Goal: Task Accomplishment & Management: Manage account settings

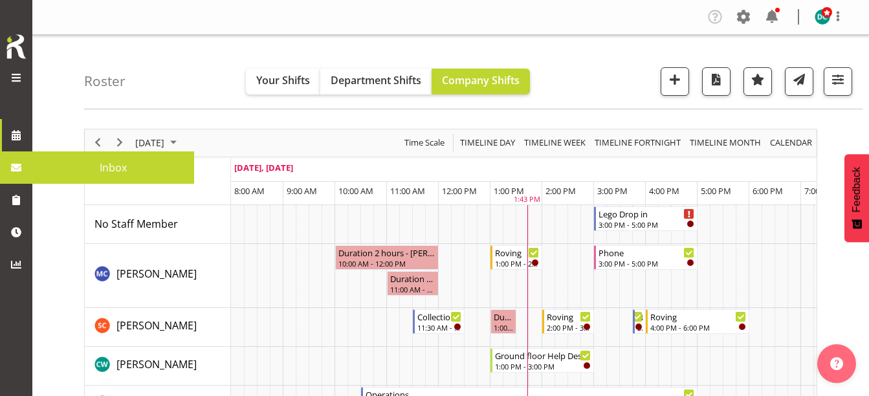
click at [29, 166] on link at bounding box center [16, 167] width 32 height 32
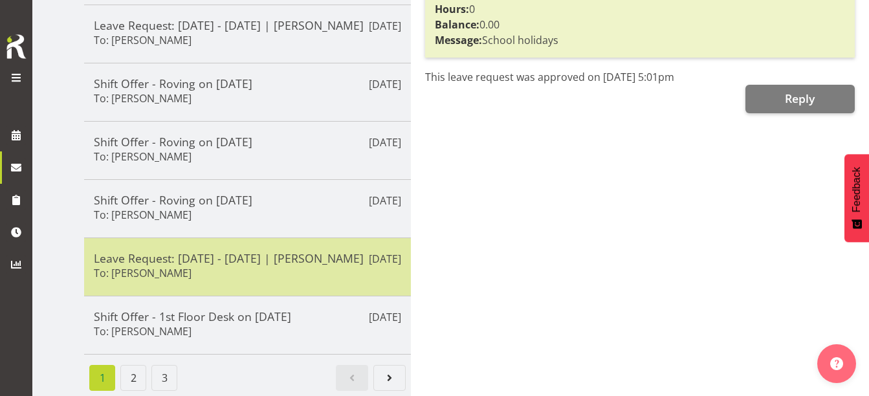
scroll to position [499, 0]
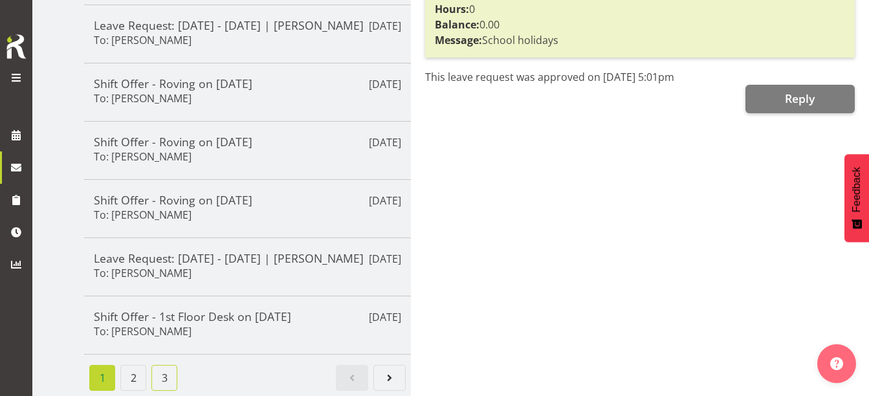
click at [158, 367] on link "3" at bounding box center [164, 378] width 26 height 26
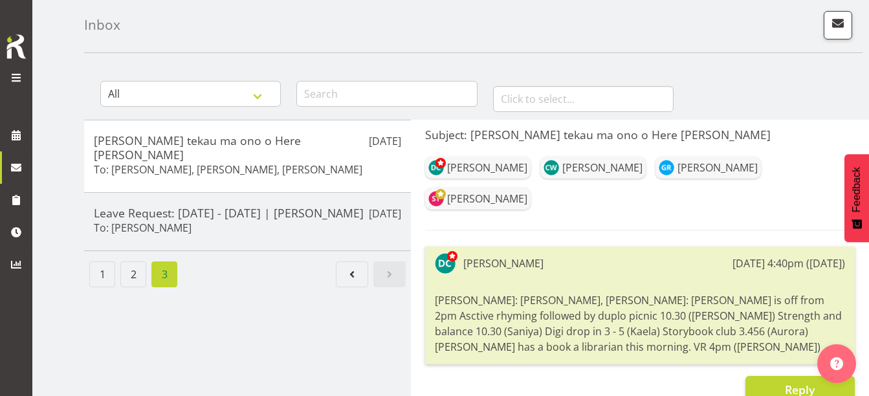
scroll to position [0, 0]
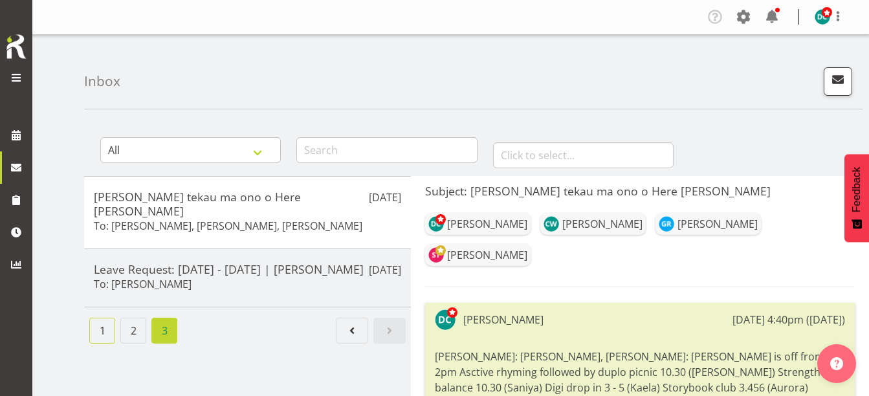
click at [98, 329] on link "1" at bounding box center [102, 331] width 26 height 26
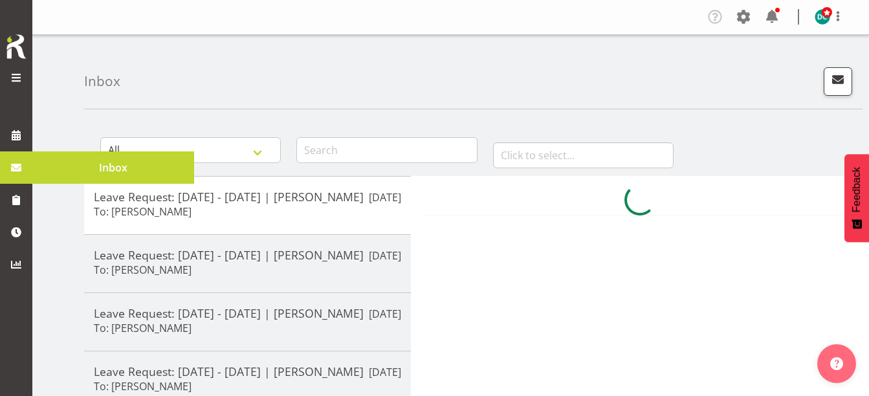
click at [12, 173] on span at bounding box center [15, 167] width 19 height 19
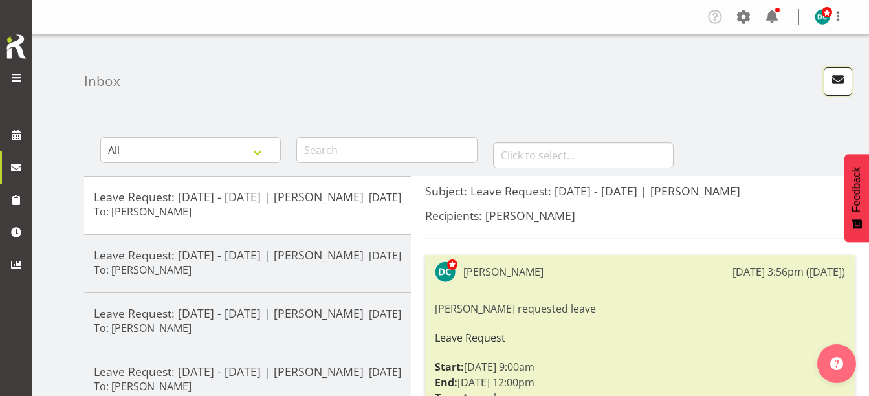
click at [838, 80] on span "button" at bounding box center [837, 79] width 17 height 17
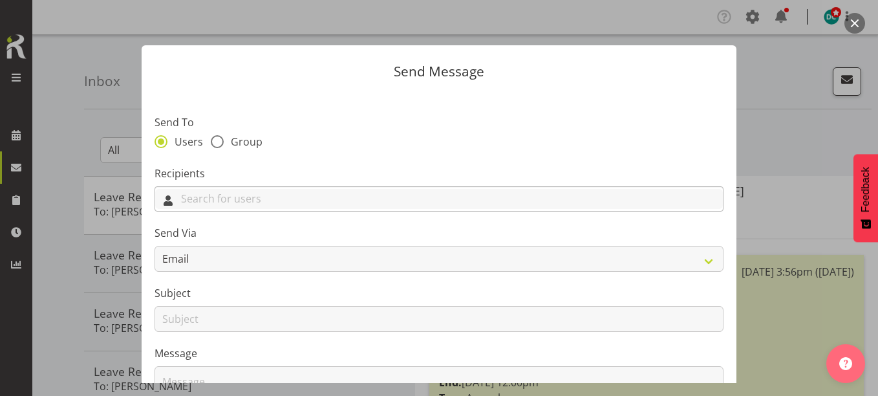
click at [208, 201] on input "text" at bounding box center [439, 199] width 568 height 20
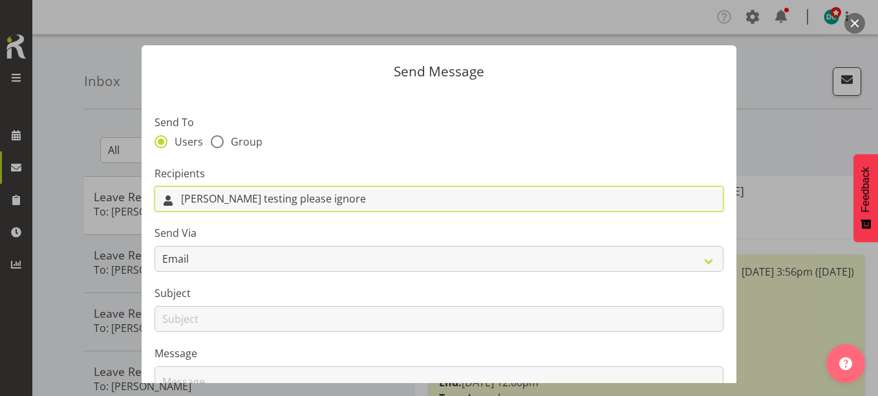
type input "Michelle C testing please ignore"
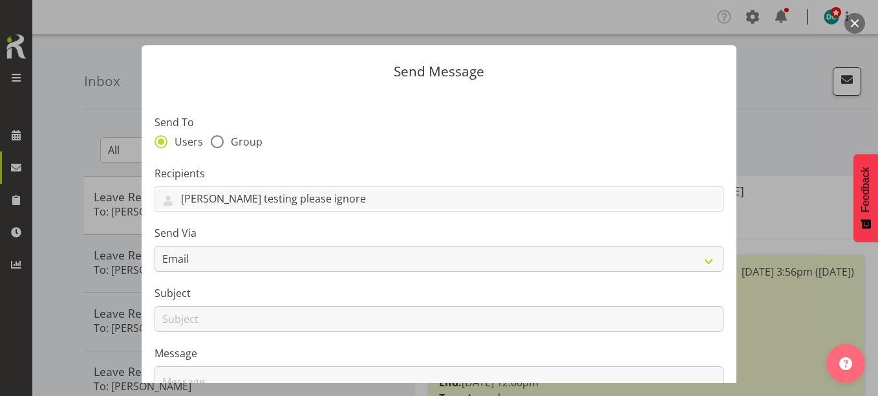
click at [360, 118] on label "Send To" at bounding box center [439, 122] width 569 height 16
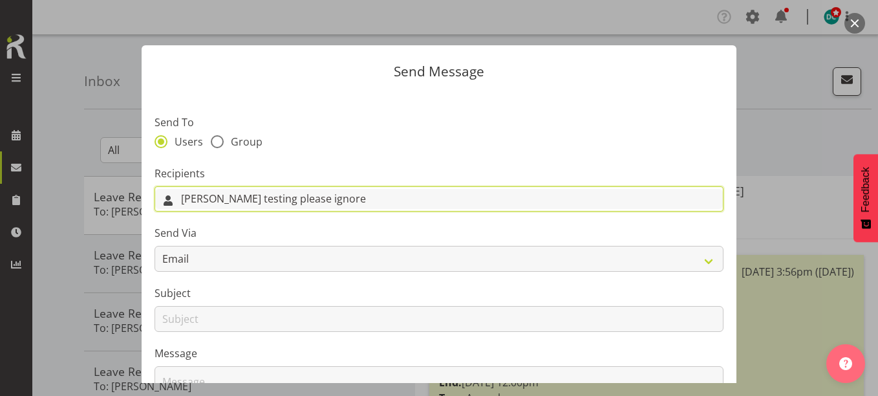
click at [228, 201] on input "Michelle C testing please ignore" at bounding box center [439, 199] width 568 height 20
click at [169, 204] on input "Michelle C testing please ignore" at bounding box center [439, 199] width 568 height 20
drag, startPoint x: 396, startPoint y: 194, endPoint x: 36, endPoint y: 239, distance: 363.1
click at [36, 239] on div "Send Message Send To Users Group Recipients Michelle C testing please ignore Se…" at bounding box center [439, 198] width 878 height 396
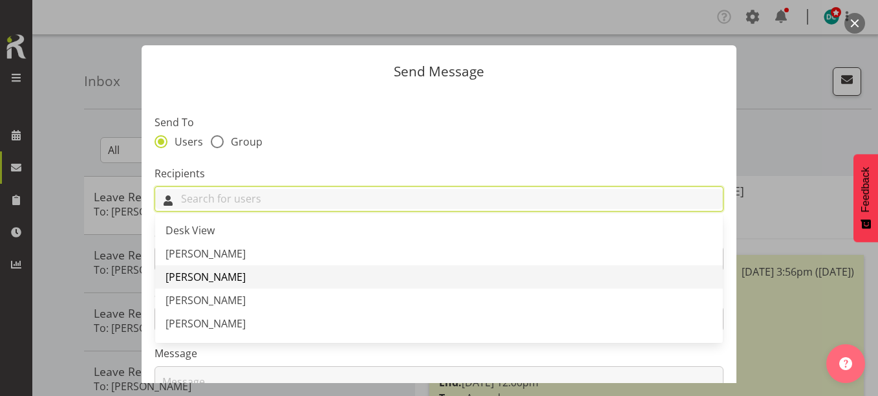
scroll to position [194, 0]
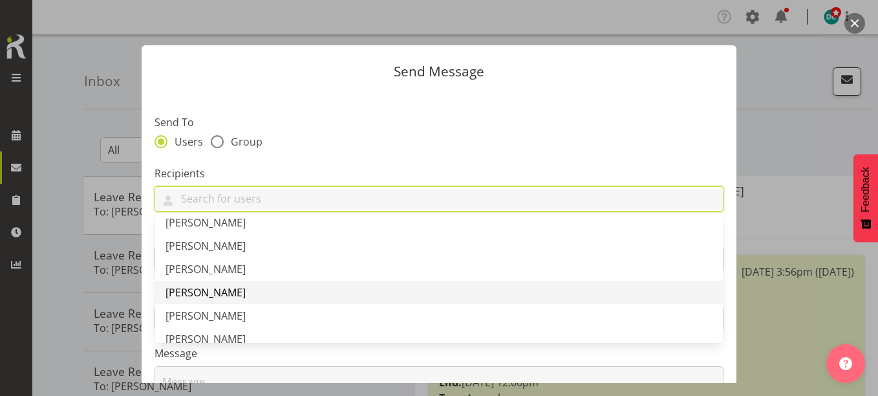
click at [215, 290] on span "[PERSON_NAME]" at bounding box center [206, 292] width 80 height 14
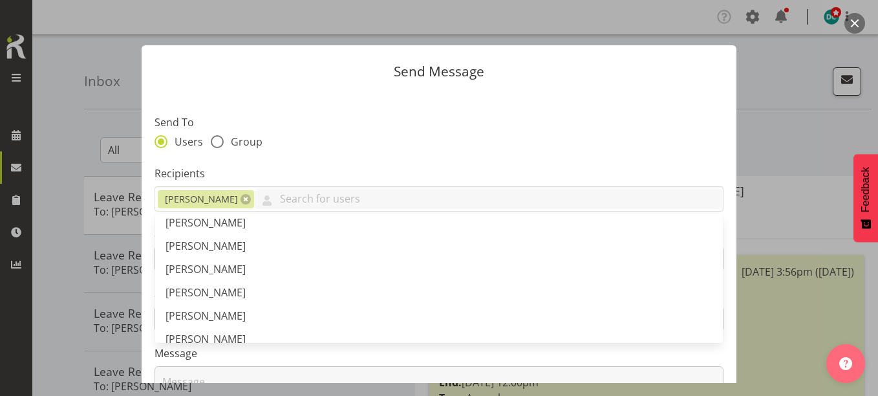
click at [338, 120] on label "Send To" at bounding box center [439, 122] width 569 height 16
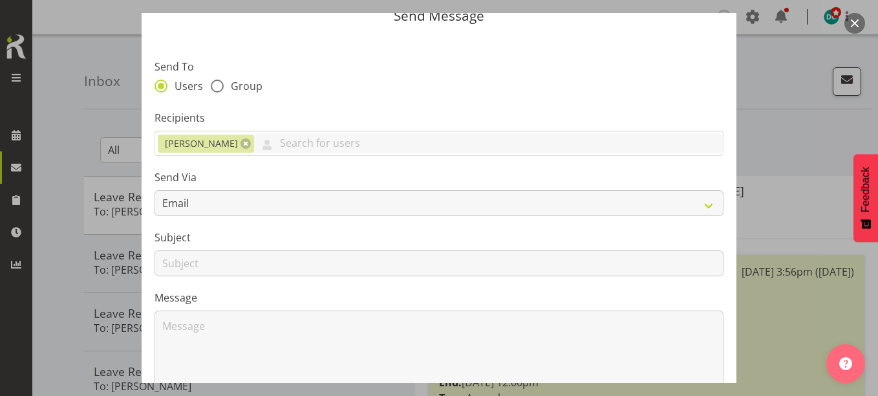
scroll to position [129, 0]
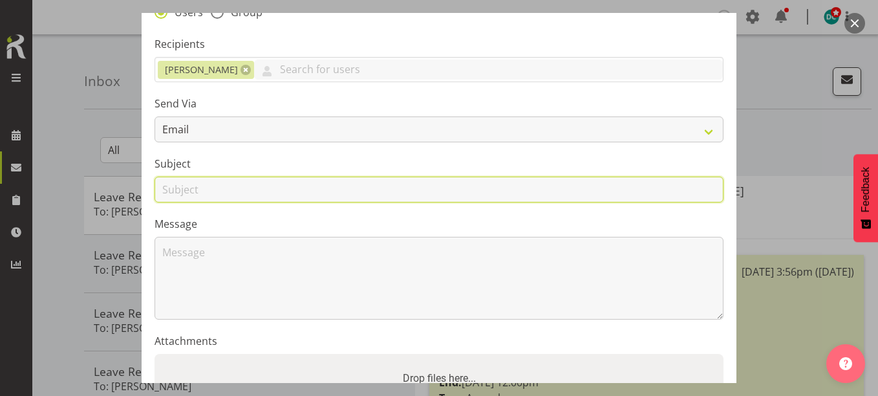
click at [202, 188] on input "text" at bounding box center [439, 190] width 569 height 26
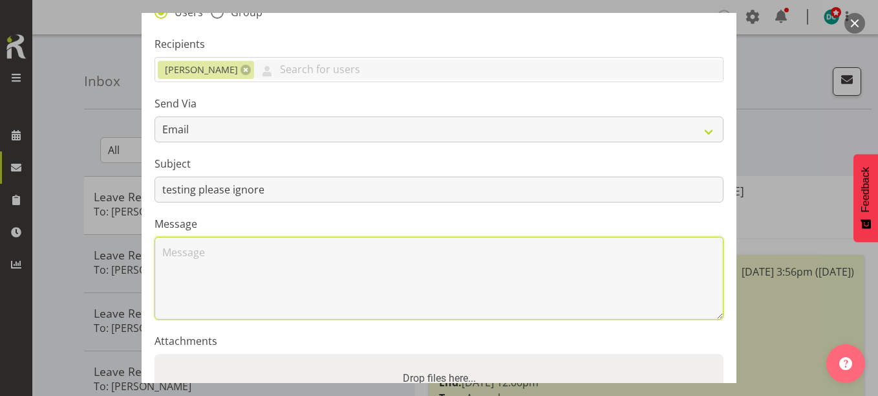
click at [220, 267] on textarea at bounding box center [439, 278] width 569 height 83
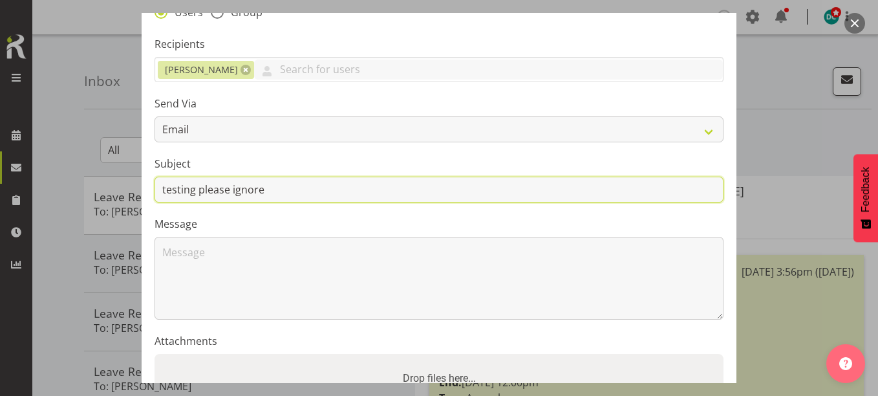
click at [281, 193] on input "testing please ignore" at bounding box center [439, 190] width 569 height 26
drag, startPoint x: 276, startPoint y: 190, endPoint x: 199, endPoint y: 197, distance: 78.0
click at [199, 197] on input "testing please ignore" at bounding box center [439, 190] width 569 height 26
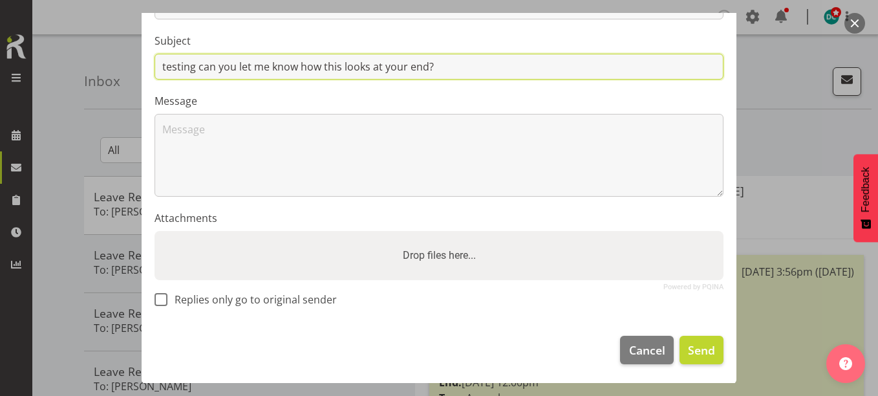
scroll to position [253, 0]
type input "testing can you let me know how this looks at your end?"
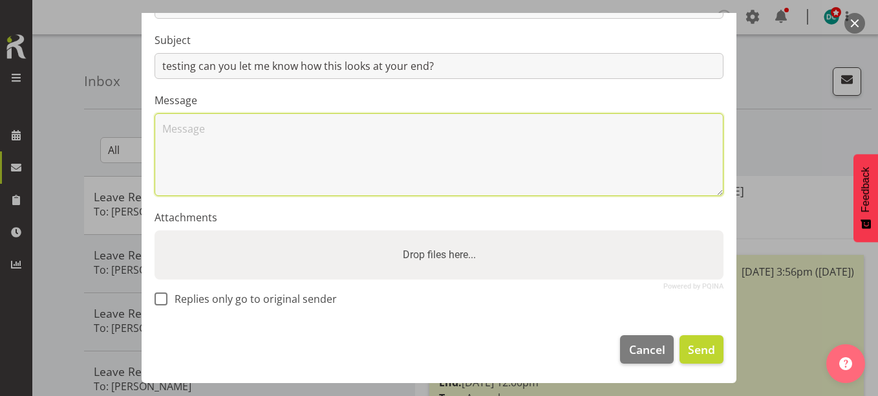
drag, startPoint x: 247, startPoint y: 118, endPoint x: 245, endPoint y: 125, distance: 7.0
click at [247, 119] on textarea at bounding box center [439, 154] width 569 height 83
paste textarea "Rāapa tekau mā whitu o Mahuru Kaore mahi: Chris Māuiui: Cindy, Chamique, Grace …"
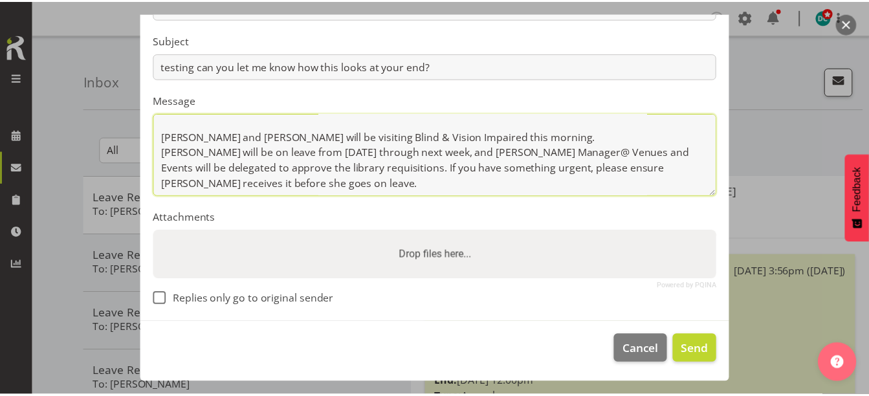
scroll to position [181, 0]
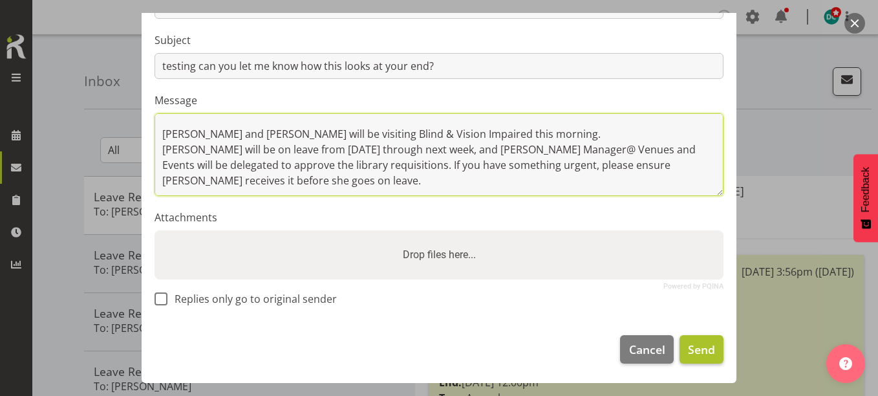
type textarea "Rāapa tekau mā whitu o Mahuru Kaore mahi: Chris Māuiui: Cindy, Chamique, Grace …"
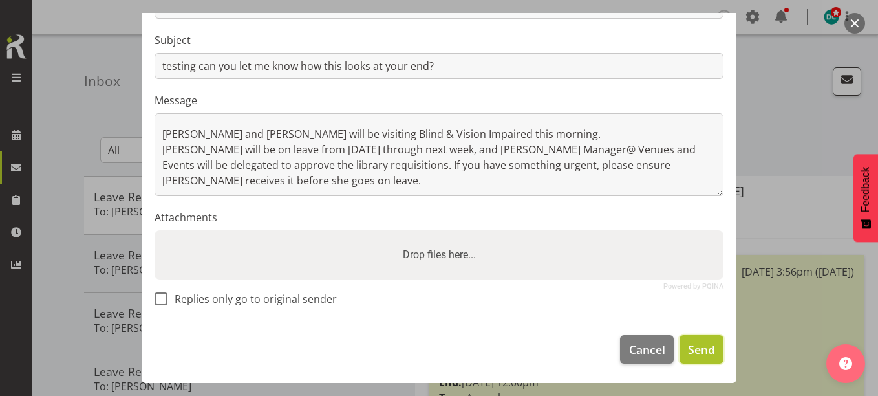
click at [688, 347] on span "Send" at bounding box center [701, 349] width 27 height 17
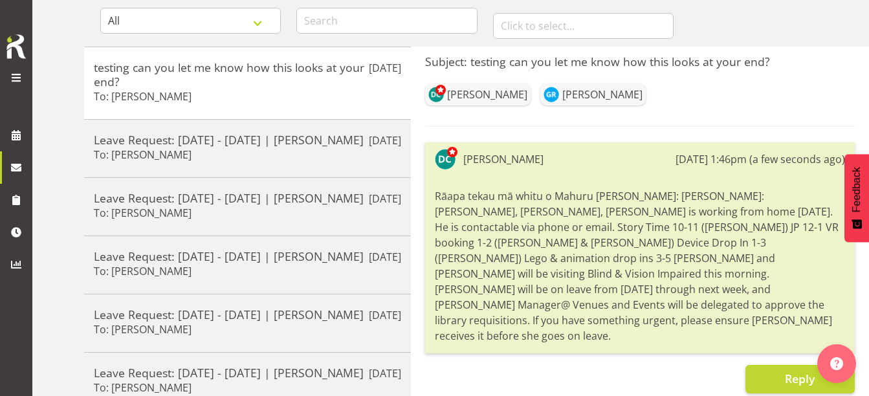
scroll to position [0, 0]
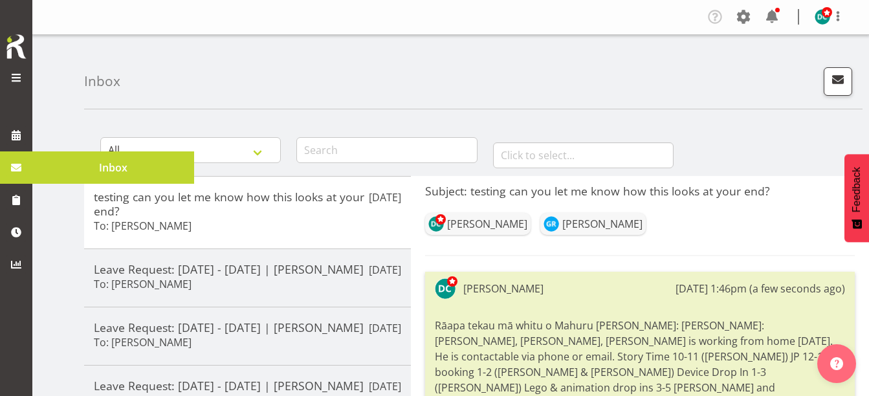
click at [12, 169] on span at bounding box center [15, 167] width 19 height 19
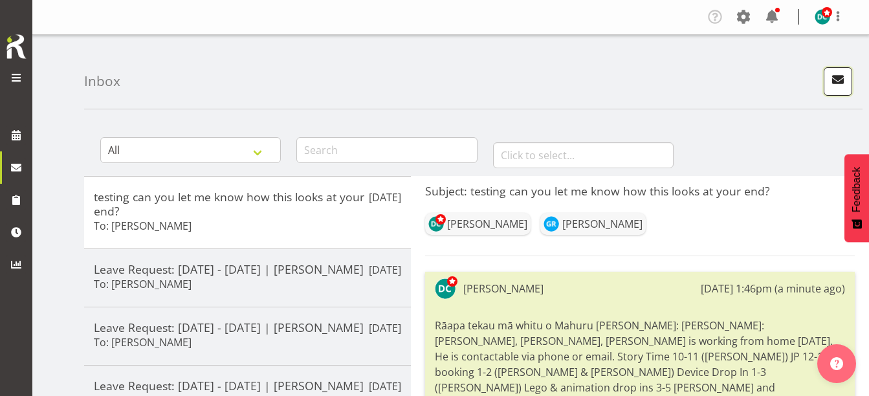
click at [844, 71] on span "button" at bounding box center [837, 79] width 17 height 17
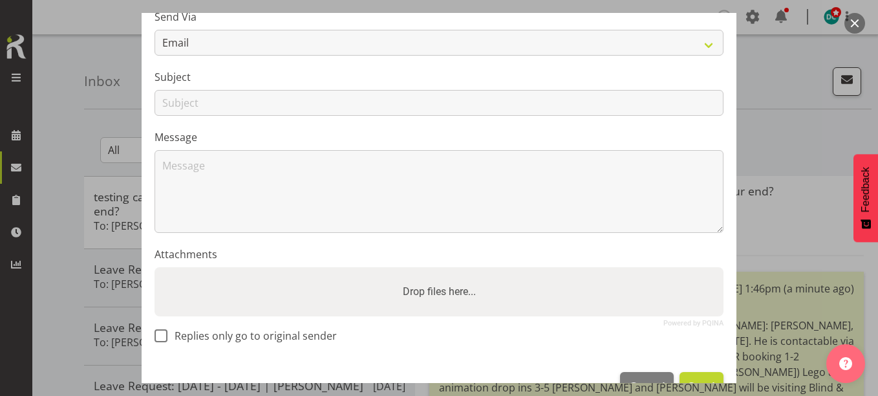
scroll to position [253, 0]
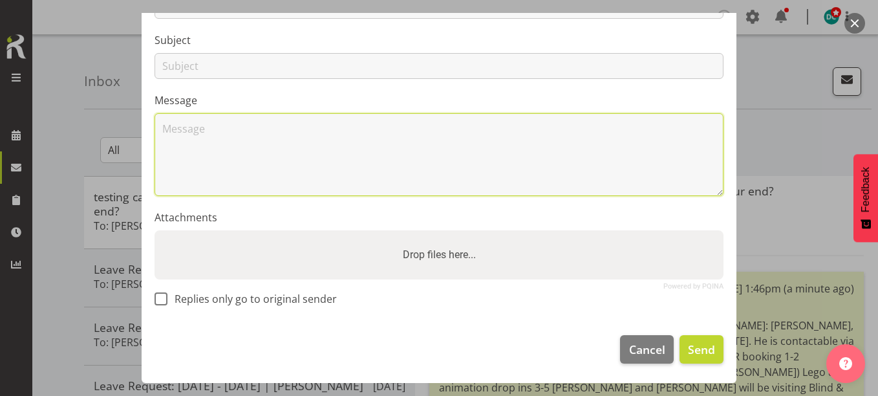
click at [212, 127] on textarea at bounding box center [439, 154] width 569 height 83
paste textarea "Rāapa tekau mā whitu o Mahuru Kaore mahi: Chris Māuiui: Cindy, Chamique, Grace …"
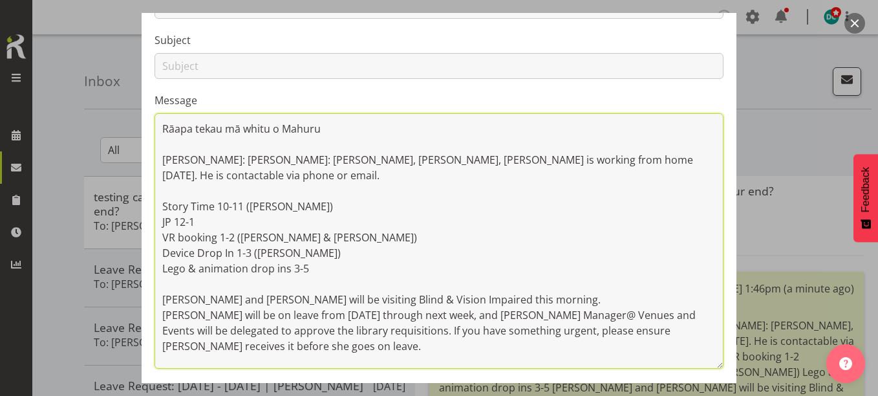
drag, startPoint x: 712, startPoint y: 195, endPoint x: 681, endPoint y: 357, distance: 164.6
click at [677, 367] on textarea "Rāapa tekau mā whitu o Mahuru Kaore mahi: Chris Māuiui: Cindy, Chamique, Grace …" at bounding box center [439, 241] width 569 height 256
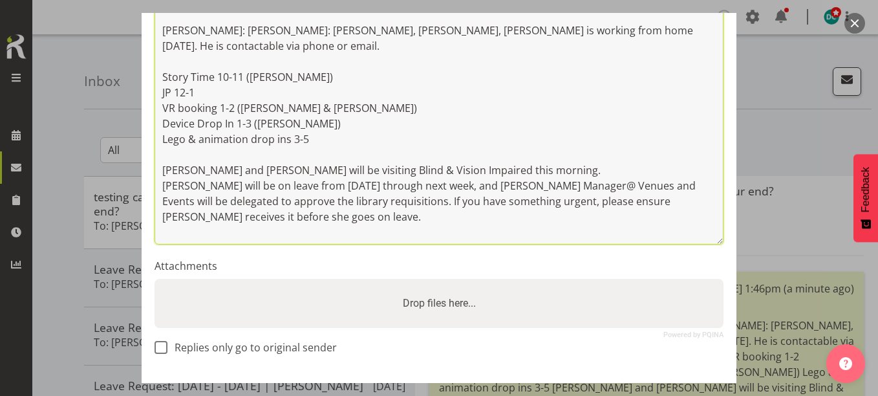
scroll to position [0, 0]
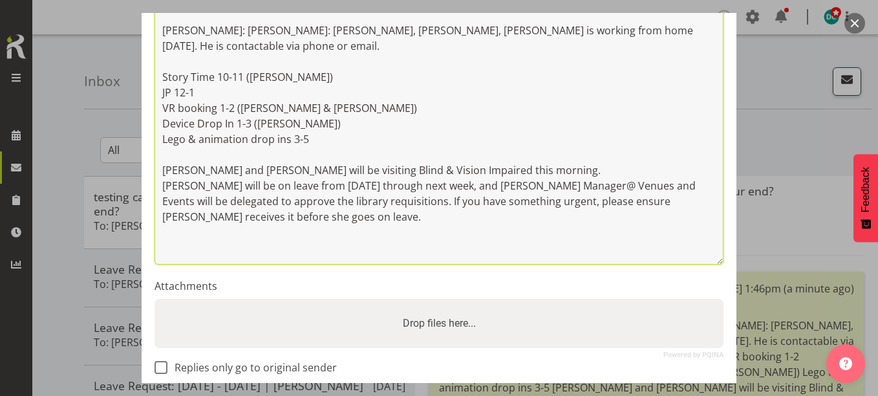
drag, startPoint x: 710, startPoint y: 237, endPoint x: 711, endPoint y: 262, distance: 24.6
click at [711, 262] on textarea "Rāapa tekau mā whitu o Mahuru Kaore mahi: Chris Māuiui: Cindy, Chamique, Grace …" at bounding box center [439, 124] width 569 height 281
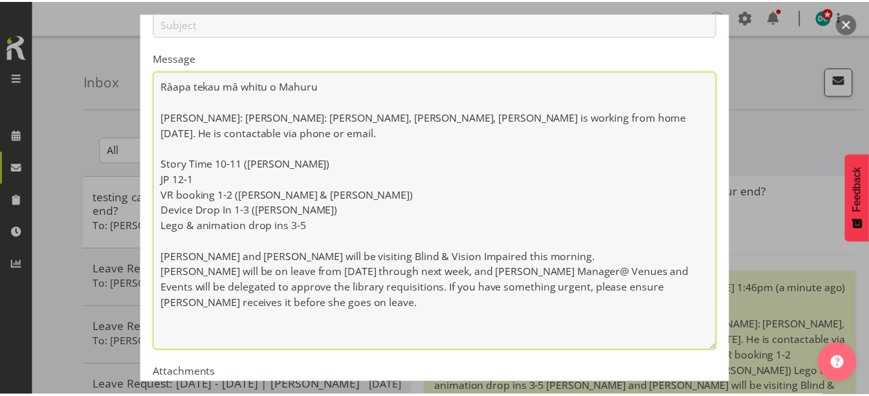
scroll to position [318, 0]
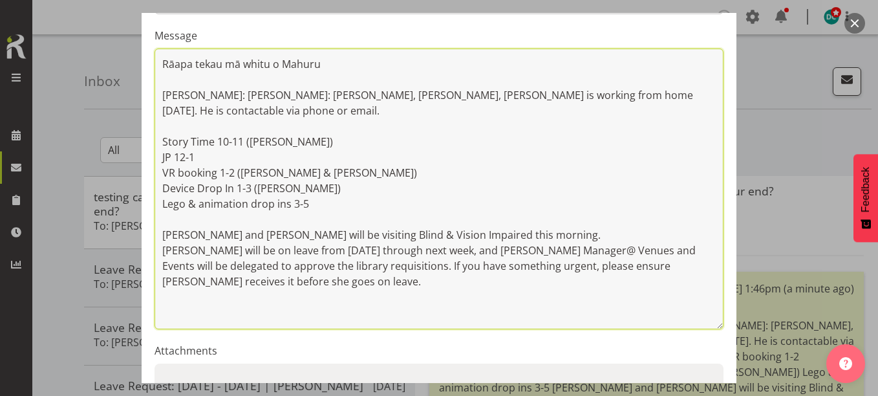
type textarea "Rāapa tekau mā whitu o Mahuru Kaore mahi: Chris Māuiui: Cindy, Chamique, Grace …"
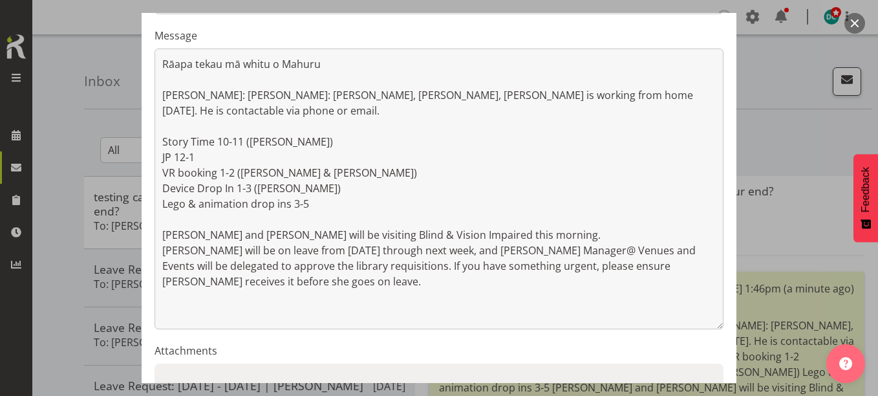
click at [778, 131] on div at bounding box center [439, 198] width 878 height 396
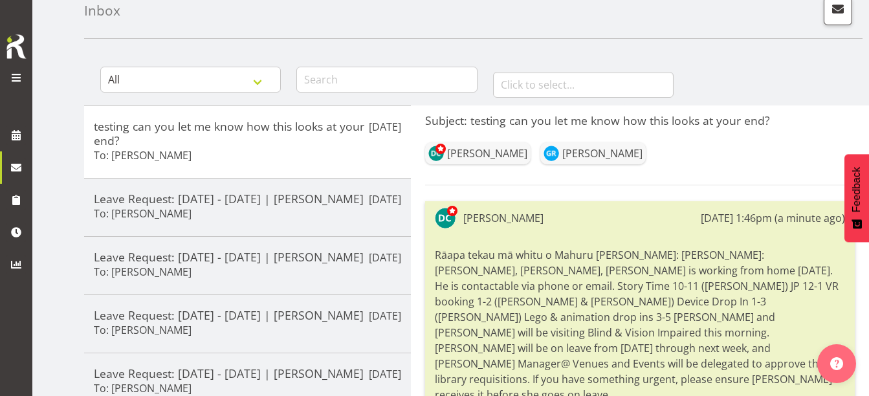
scroll to position [65, 0]
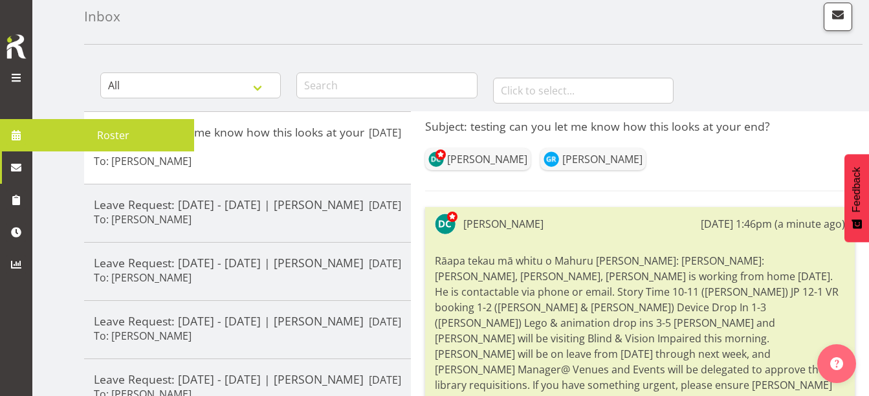
click at [15, 137] on span at bounding box center [15, 134] width 19 height 19
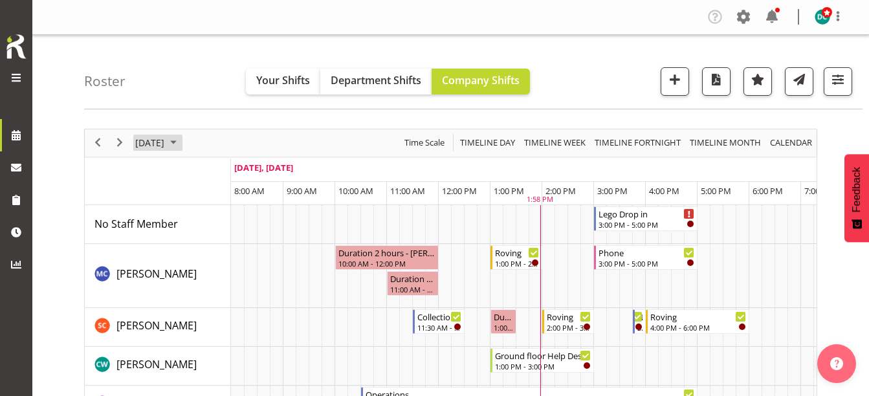
click at [166, 140] on span "September 17, 2025" at bounding box center [150, 143] width 32 height 16
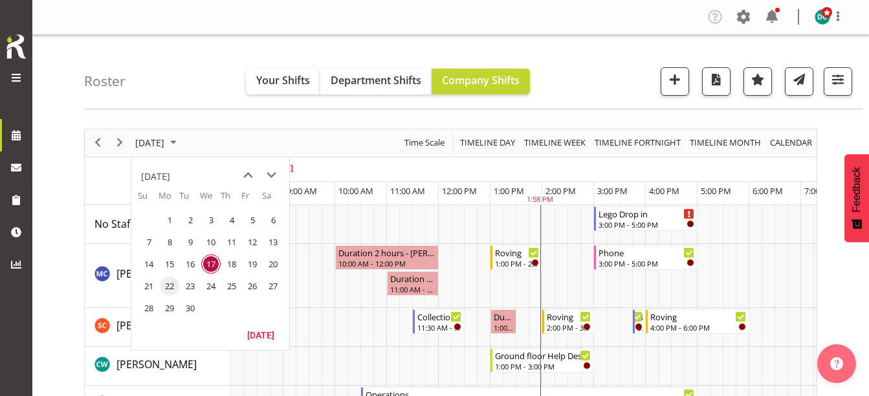
click at [168, 289] on span "22" at bounding box center [169, 285] width 19 height 19
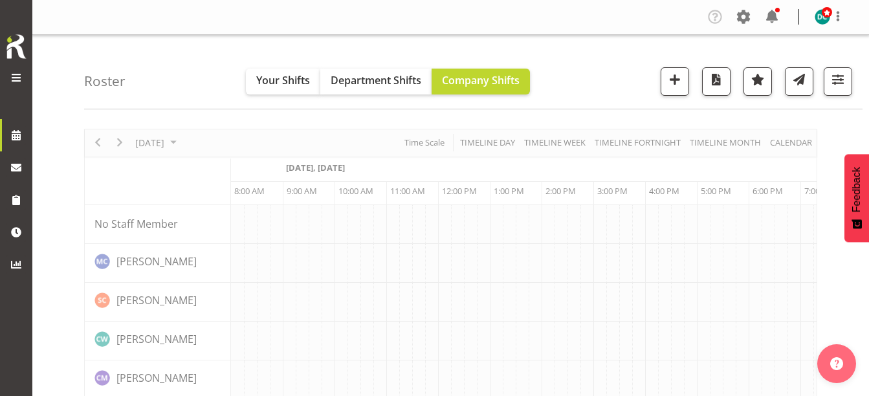
scroll to position [0, 52]
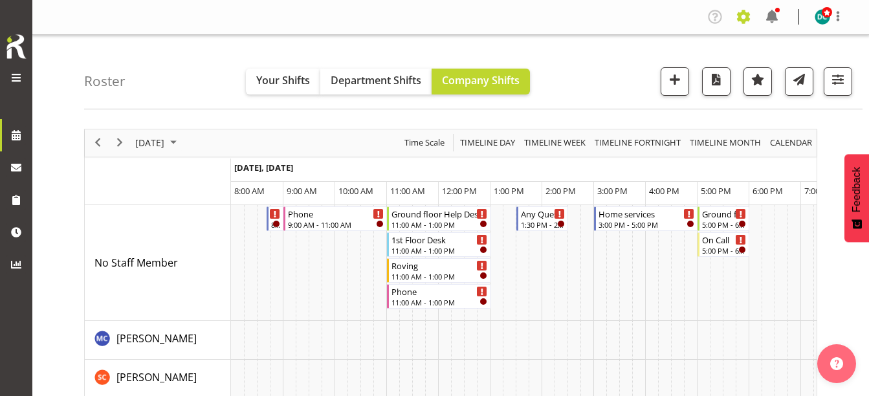
click at [745, 10] on span at bounding box center [743, 16] width 21 height 21
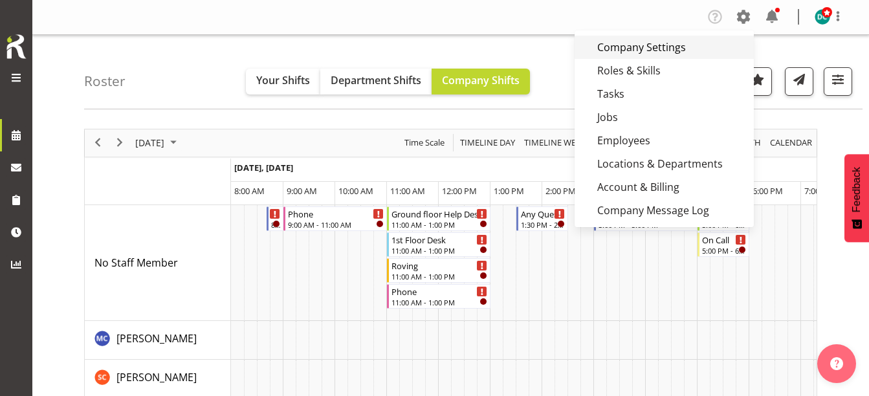
click at [670, 50] on link "Company Settings" at bounding box center [663, 47] width 179 height 23
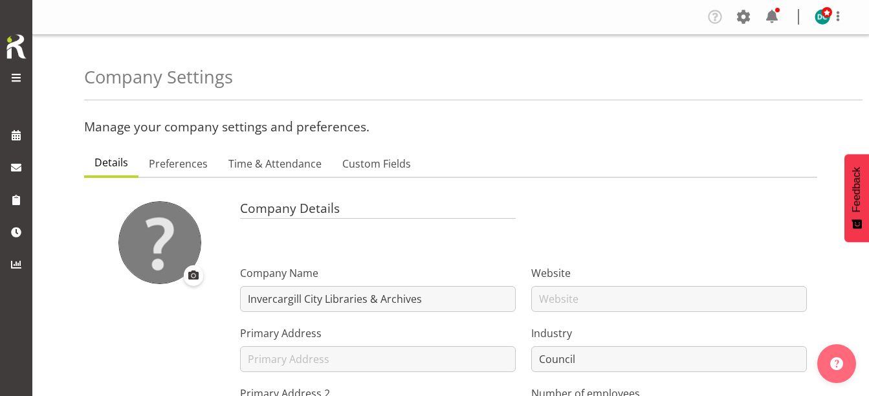
click at [252, 180] on section "Company Details Company Name Invercargill City Libraries & Archives Primary Add…" at bounding box center [450, 396] width 733 height 436
click at [257, 173] on link "Time & Attendance" at bounding box center [275, 164] width 114 height 27
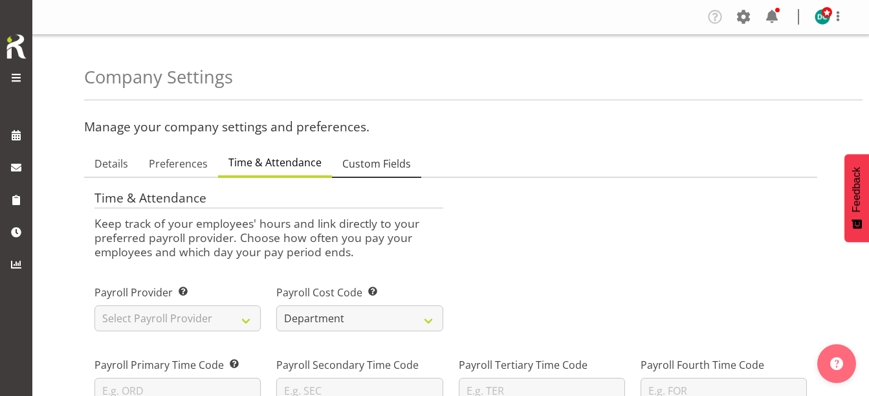
click at [376, 162] on span "Custom Fields" at bounding box center [376, 164] width 69 height 16
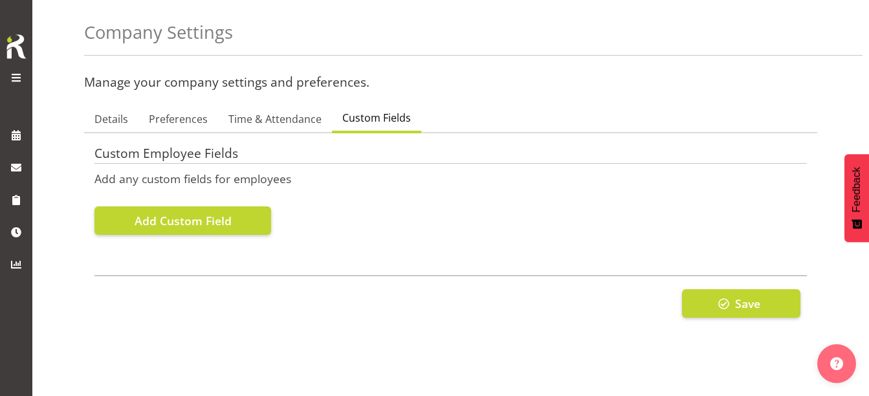
scroll to position [65, 0]
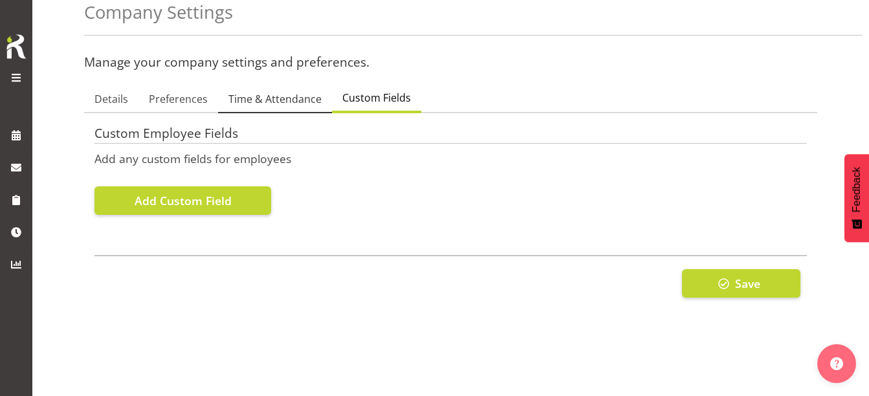
click at [279, 104] on span "Time & Attendance" at bounding box center [274, 99] width 93 height 16
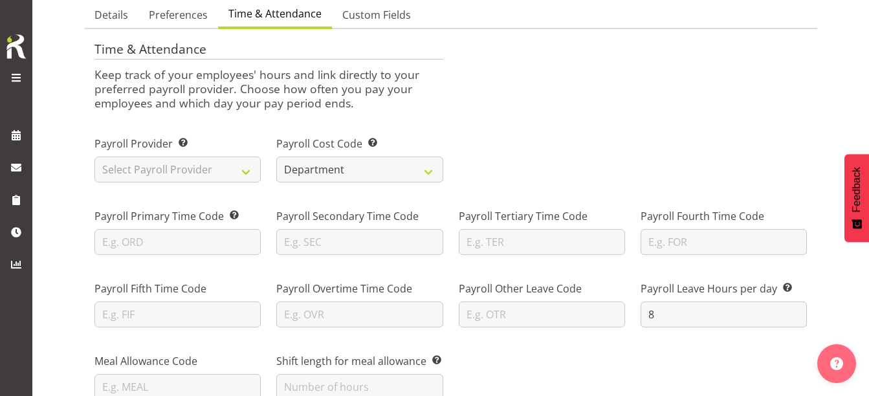
scroll to position [0, 0]
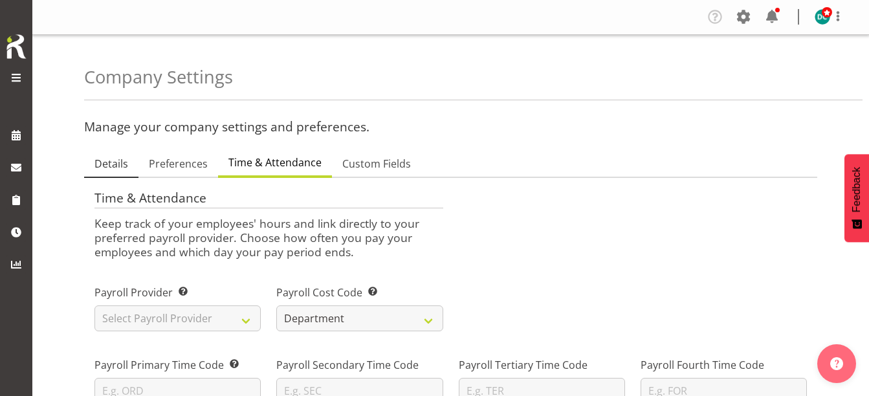
click at [104, 160] on span "Details" at bounding box center [111, 164] width 34 height 16
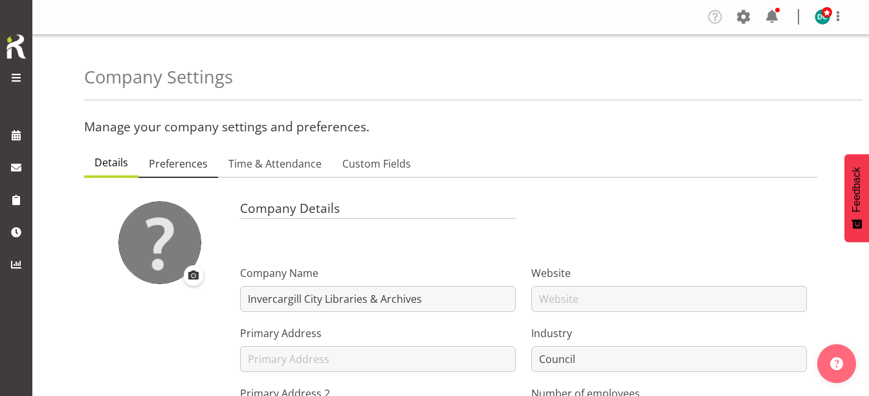
click at [172, 168] on span "Preferences" at bounding box center [178, 164] width 59 height 16
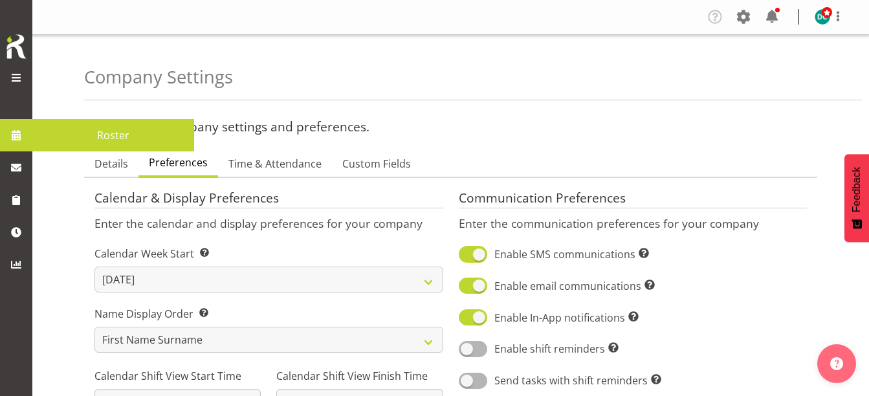
click at [15, 138] on span at bounding box center [15, 134] width 19 height 19
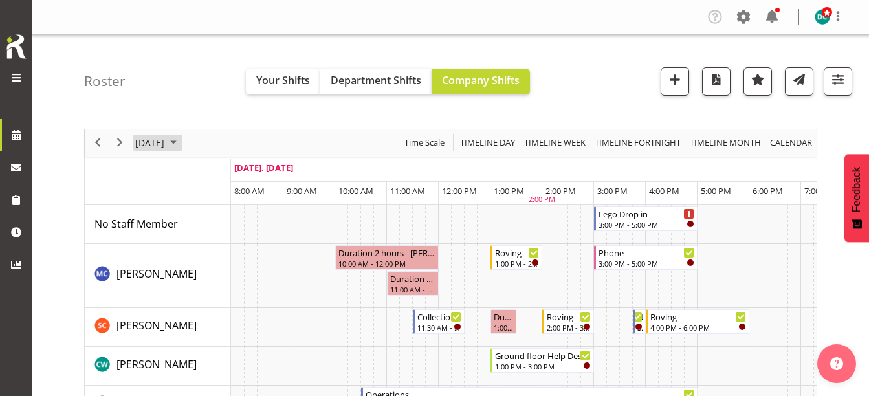
click at [166, 142] on span "September 17, 2025" at bounding box center [150, 143] width 32 height 16
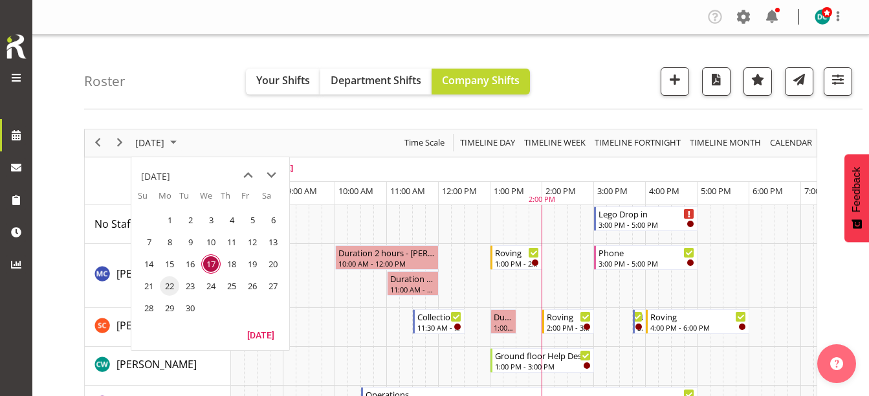
click at [169, 283] on span "22" at bounding box center [169, 285] width 19 height 19
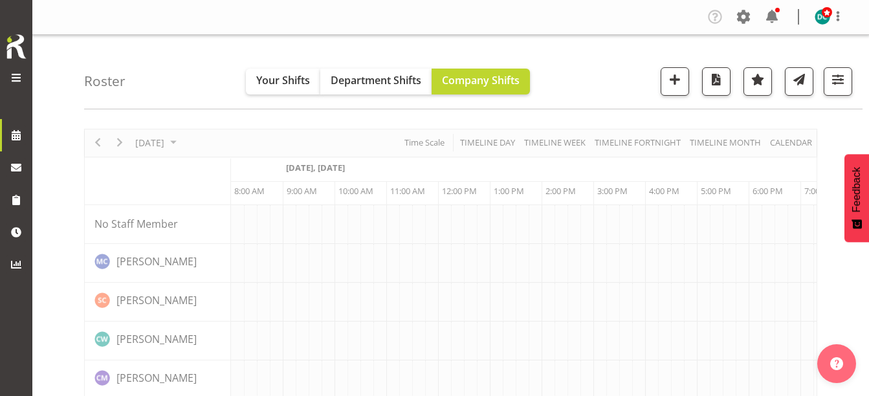
scroll to position [0, 52]
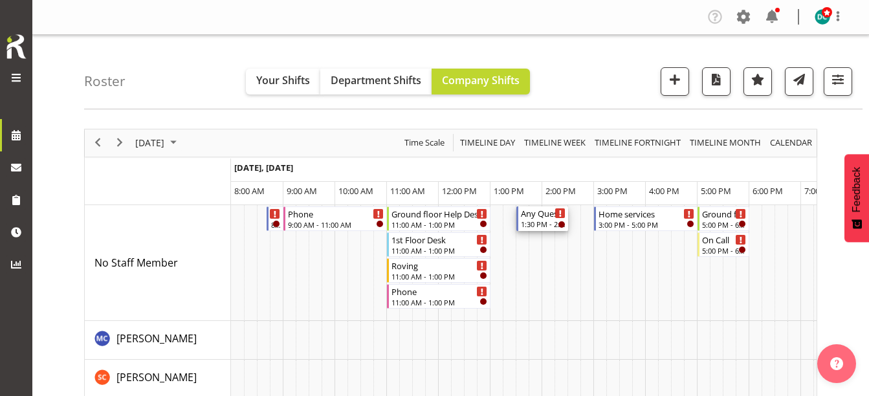
click at [529, 222] on div "1:30 PM - 2:30 PM" at bounding box center [543, 224] width 45 height 10
click at [0, 0] on div at bounding box center [0, 0] width 0 height 0
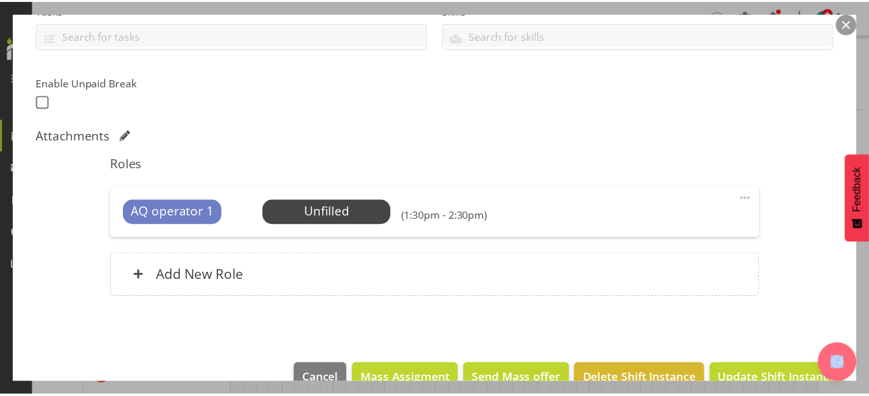
scroll to position [326, 0]
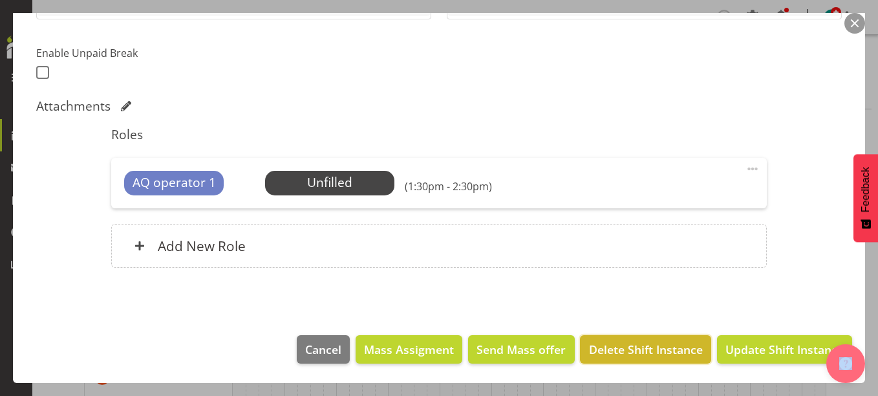
click at [608, 344] on span "Delete Shift Instance" at bounding box center [646, 349] width 114 height 17
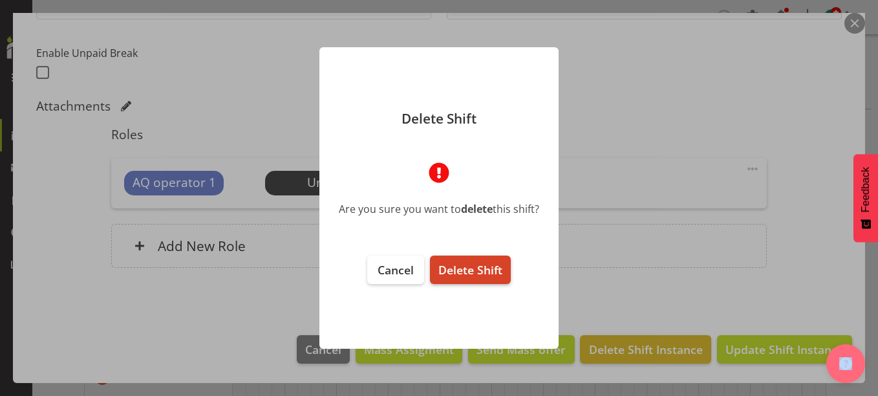
click at [476, 274] on span "Delete Shift" at bounding box center [471, 270] width 64 height 16
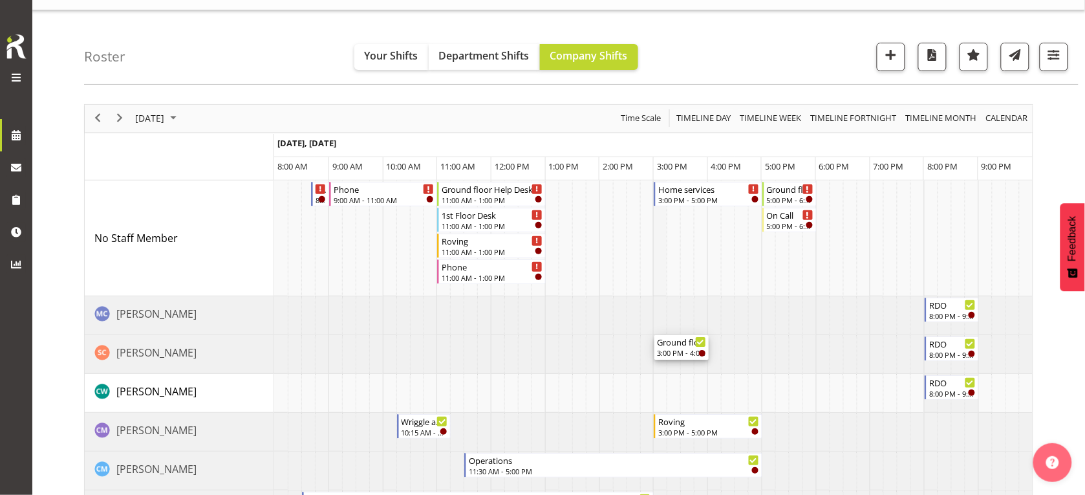
scroll to position [0, 0]
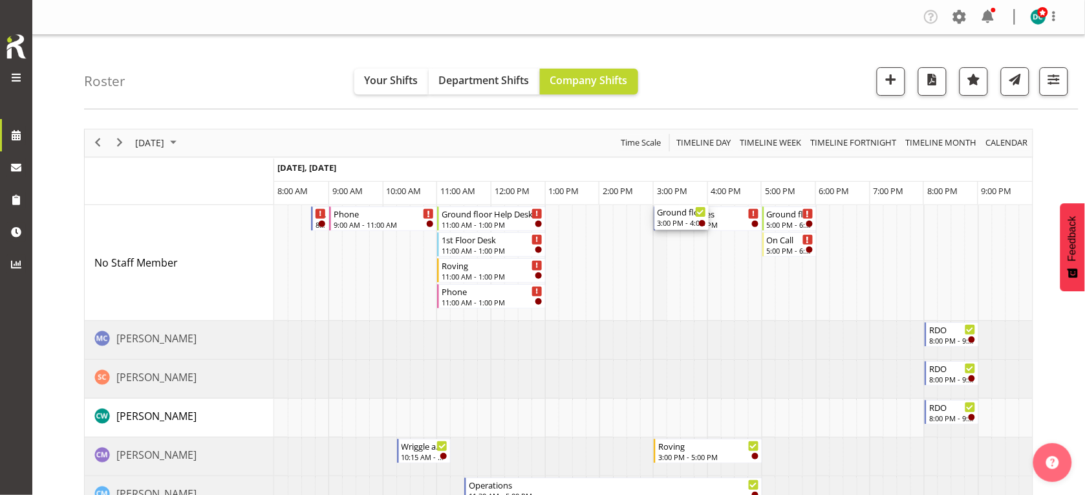
drag, startPoint x: 673, startPoint y: 276, endPoint x: 666, endPoint y: 318, distance: 42.5
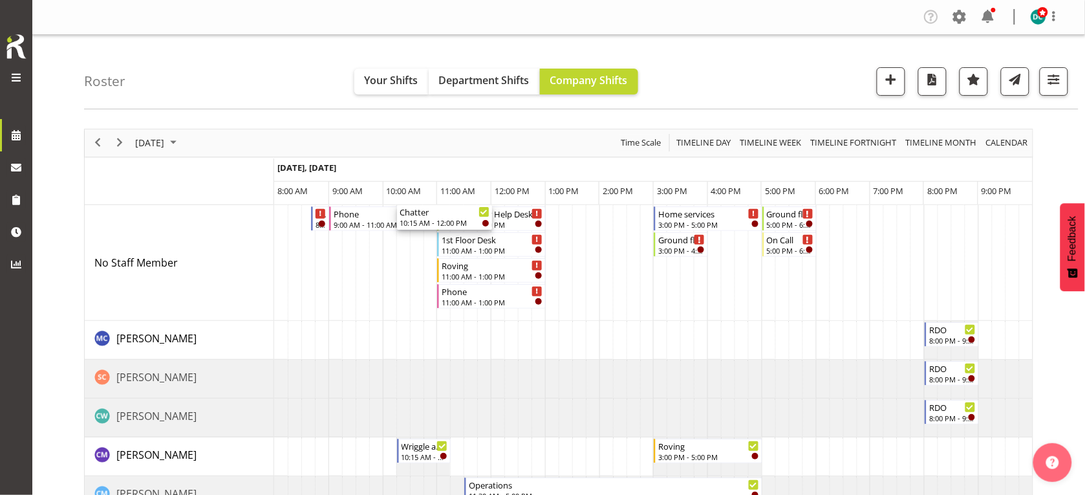
drag, startPoint x: 438, startPoint y: 298, endPoint x: 435, endPoint y: 240, distance: 57.7
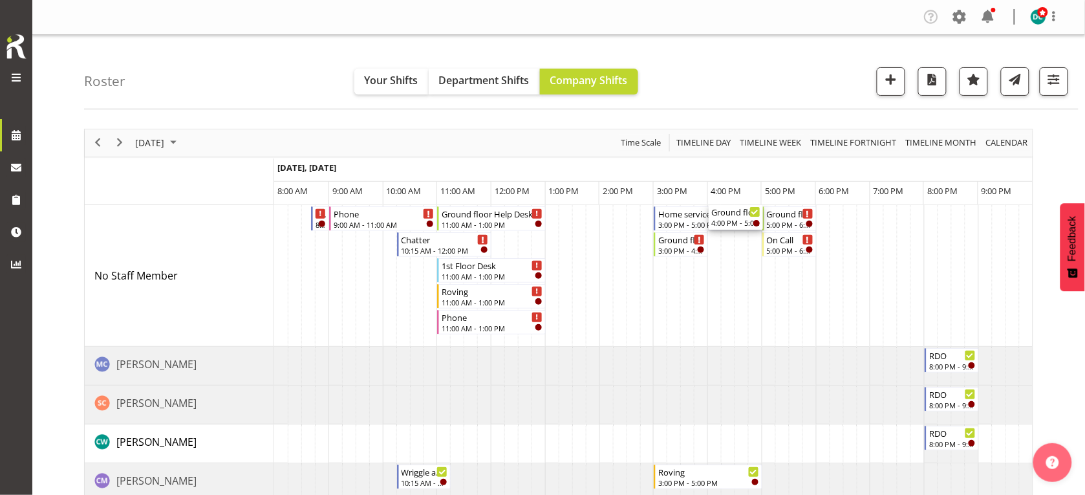
drag, startPoint x: 732, startPoint y: 305, endPoint x: 707, endPoint y: 317, distance: 27.5
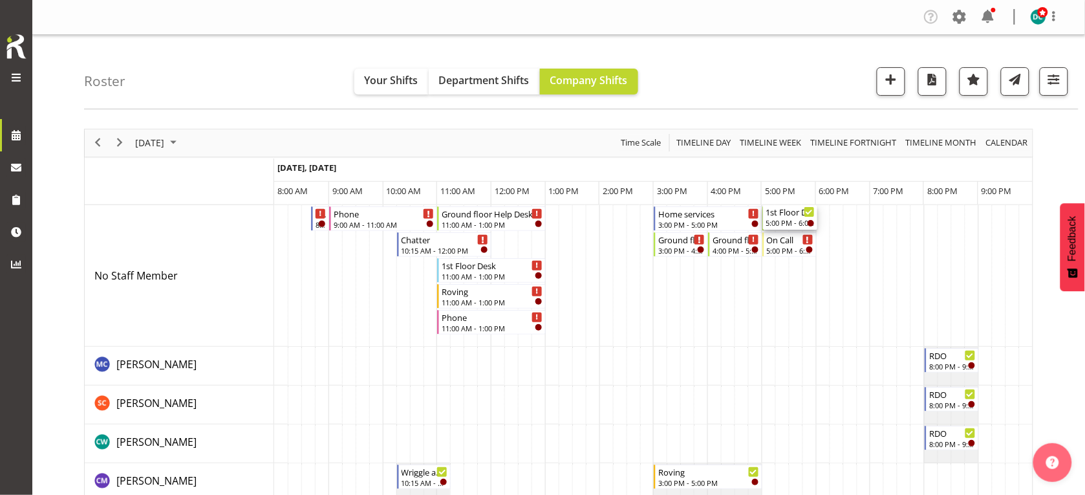
drag, startPoint x: 786, startPoint y: 389, endPoint x: 748, endPoint y: 281, distance: 114.4
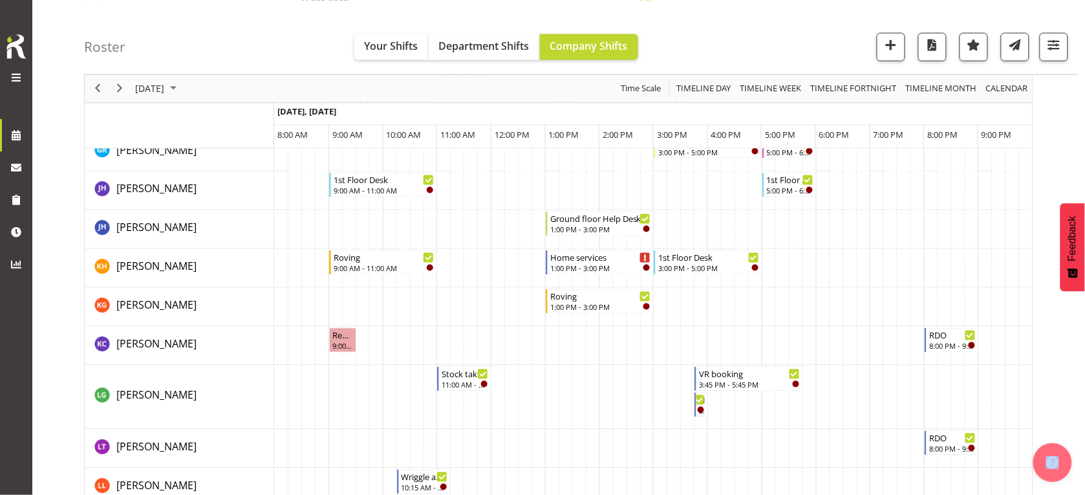
scroll to position [647, 0]
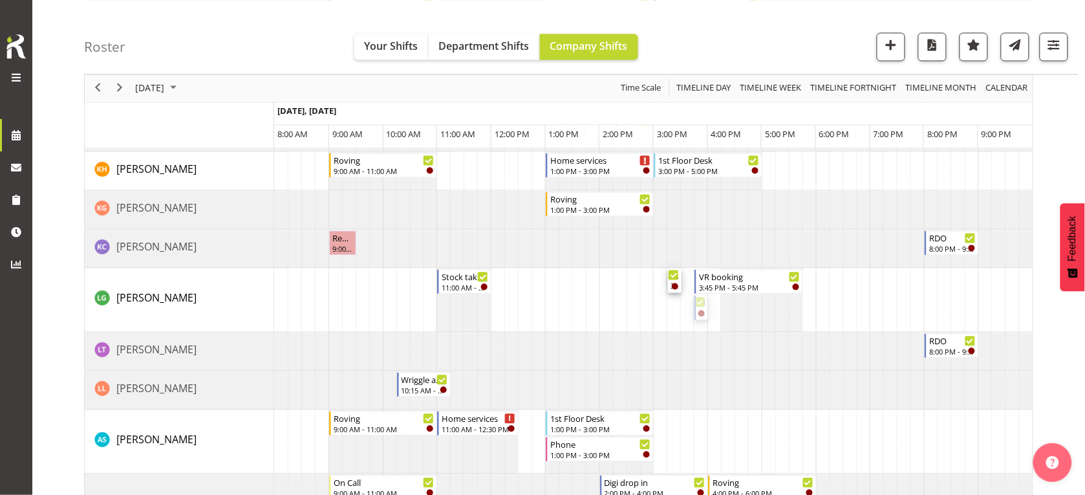
drag, startPoint x: 695, startPoint y: 305, endPoint x: 642, endPoint y: 296, distance: 54.4
click at [642, 296] on div "Newspapers 8:40 AM - 9:00 AM Phone 9:00 AM - 11:00 AM Chatter 10:15 AM - 12:00 …" at bounding box center [653, 416] width 759 height 1717
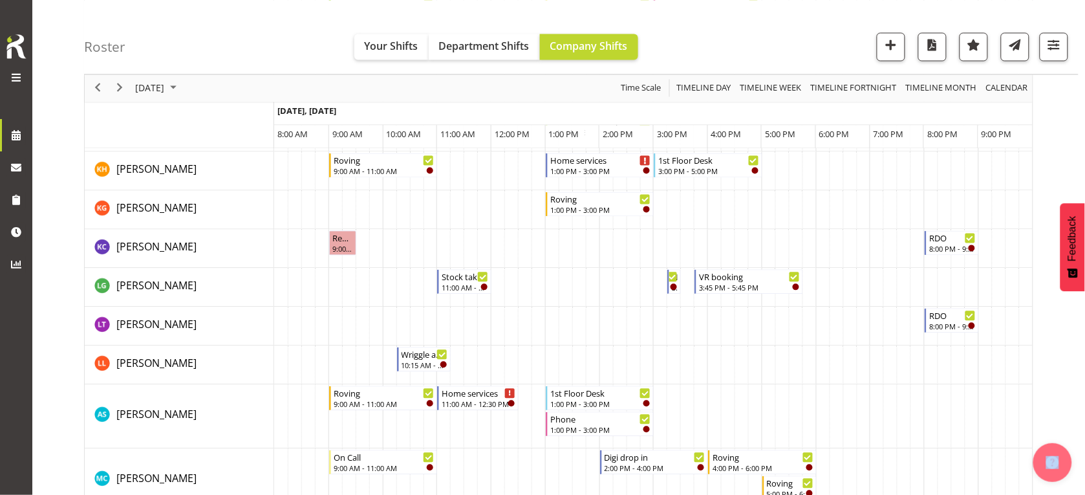
click at [789, 337] on td "Timeline Day of September 22, 2025" at bounding box center [796, 326] width 14 height 39
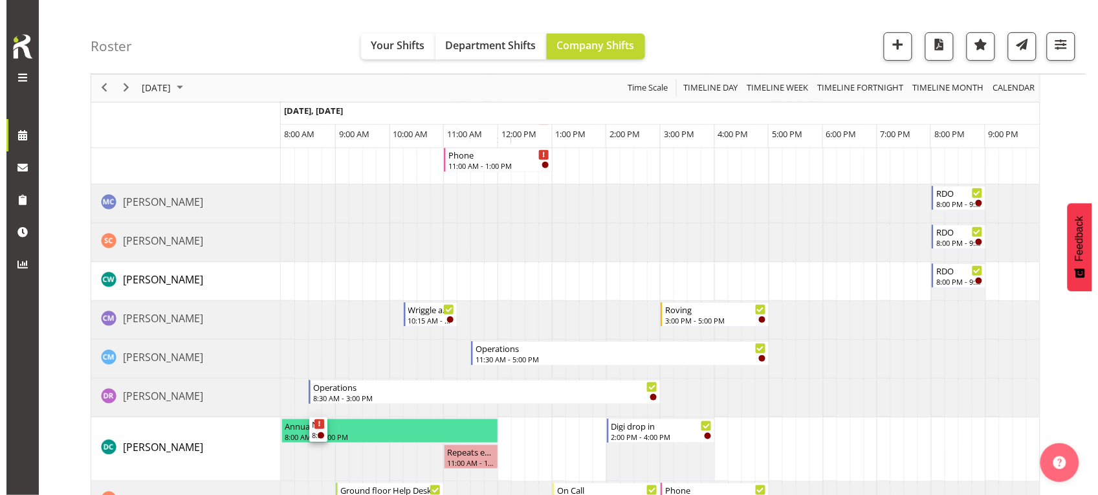
scroll to position [0, 0]
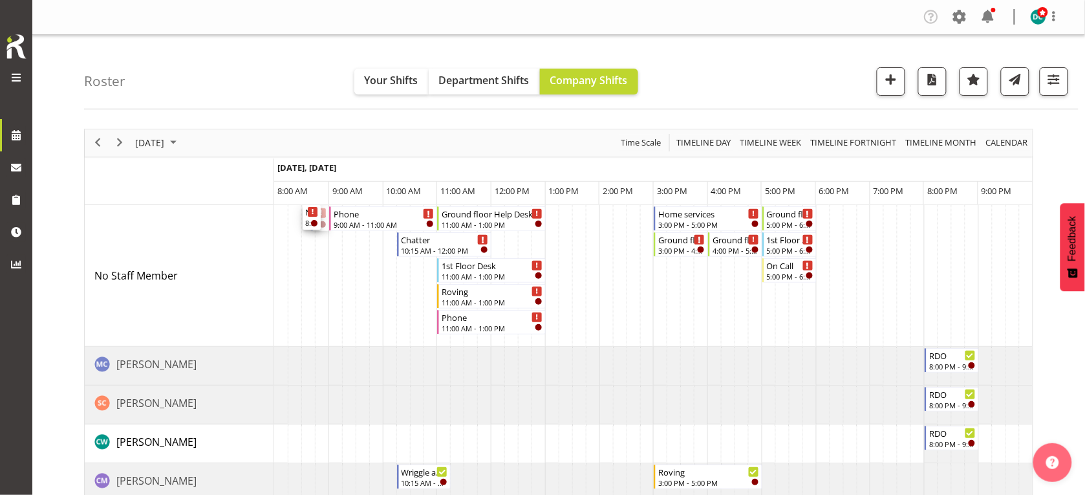
drag, startPoint x: 324, startPoint y: 212, endPoint x: 321, endPoint y: 298, distance: 86.1
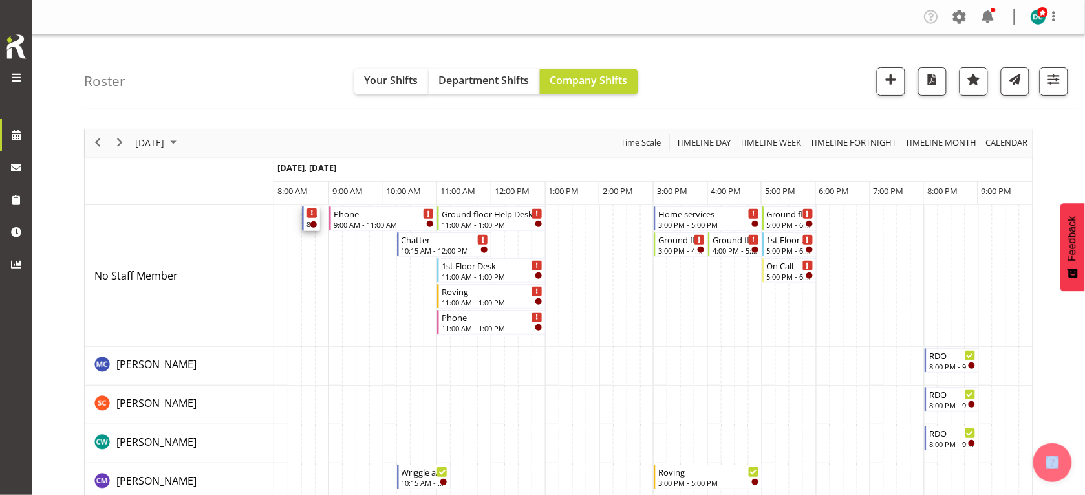
click at [311, 220] on div "Newspapers 8:30 AM - 8:50 AM" at bounding box center [312, 218] width 11 height 25
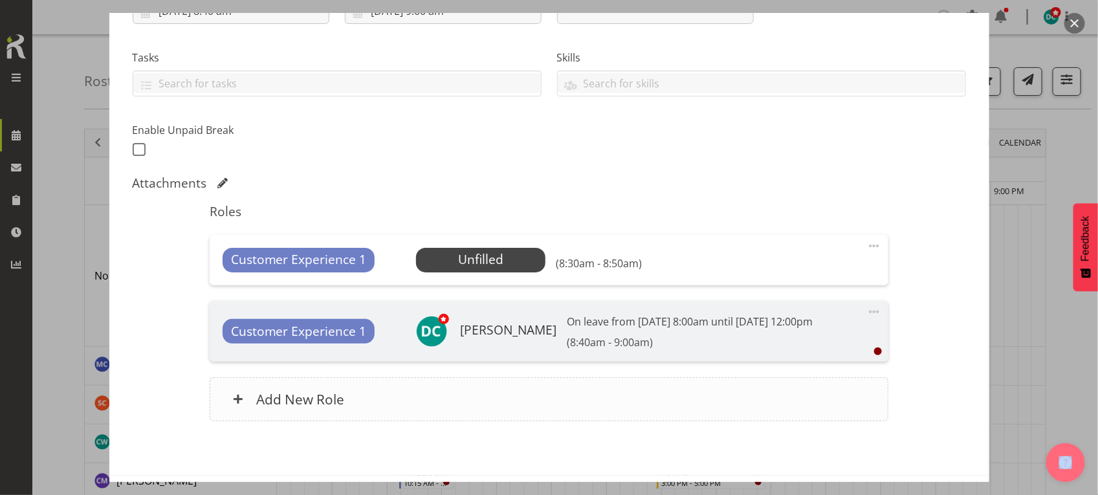
scroll to position [320, 0]
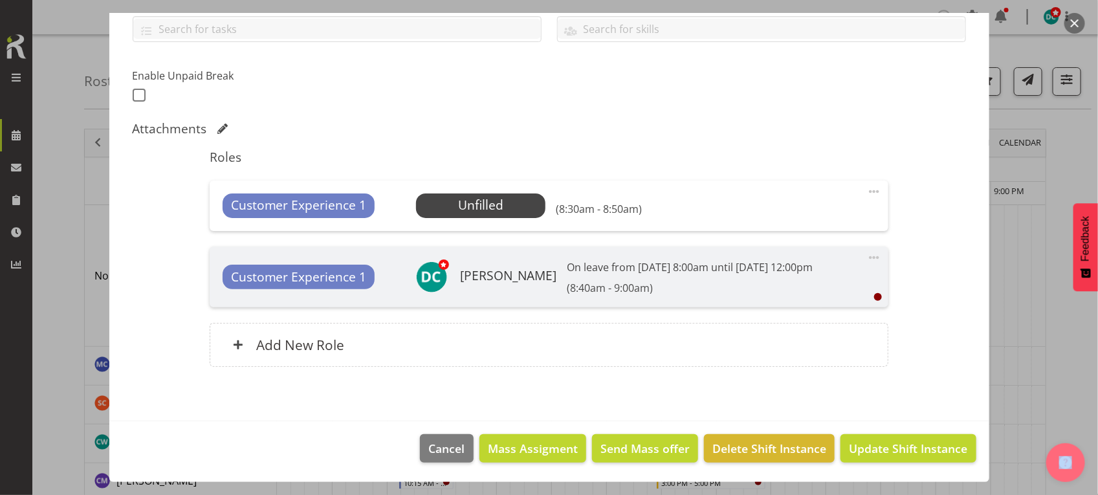
click at [866, 184] on span at bounding box center [874, 192] width 16 height 16
click at [764, 255] on link "Delete" at bounding box center [819, 266] width 124 height 23
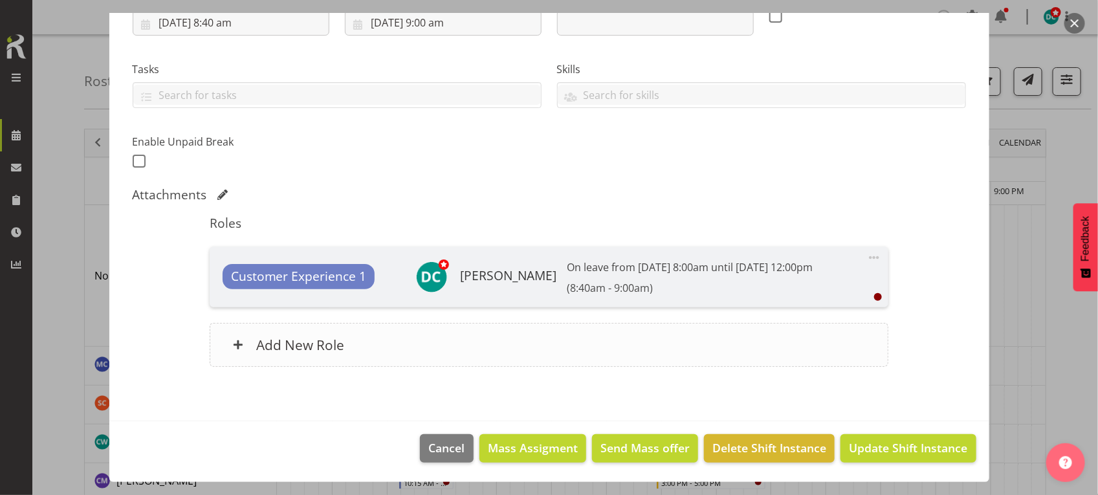
scroll to position [254, 0]
click at [358, 367] on div "Roles Customer Experience 1 Donald Cunningham On leave from 22nd Sep 8:00am unt…" at bounding box center [549, 295] width 694 height 175
click at [358, 357] on div "Add New Role" at bounding box center [549, 345] width 679 height 44
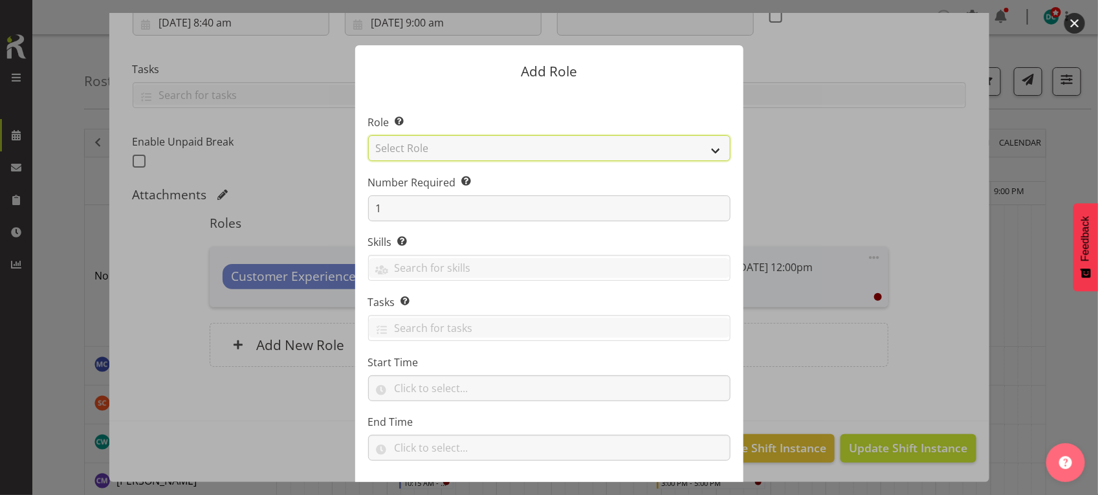
click at [400, 151] on select "Select Role 1st floor desk AQ operator Business Support Team member Casual Cust…" at bounding box center [549, 148] width 362 height 26
select select "1535"
click at [368, 135] on select "Select Role 1st floor desk AQ operator Business Support Team member Casual Cust…" at bounding box center [549, 148] width 362 height 26
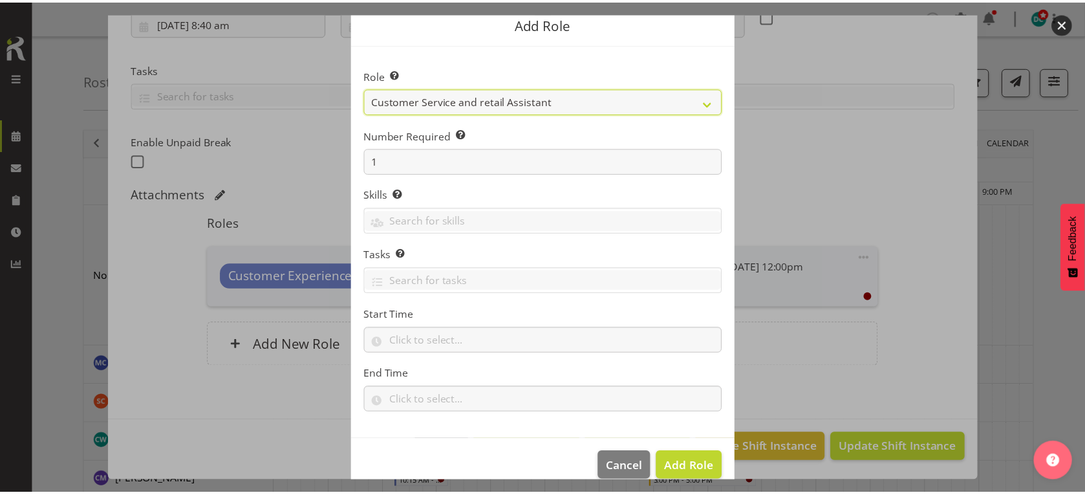
scroll to position [66, 0]
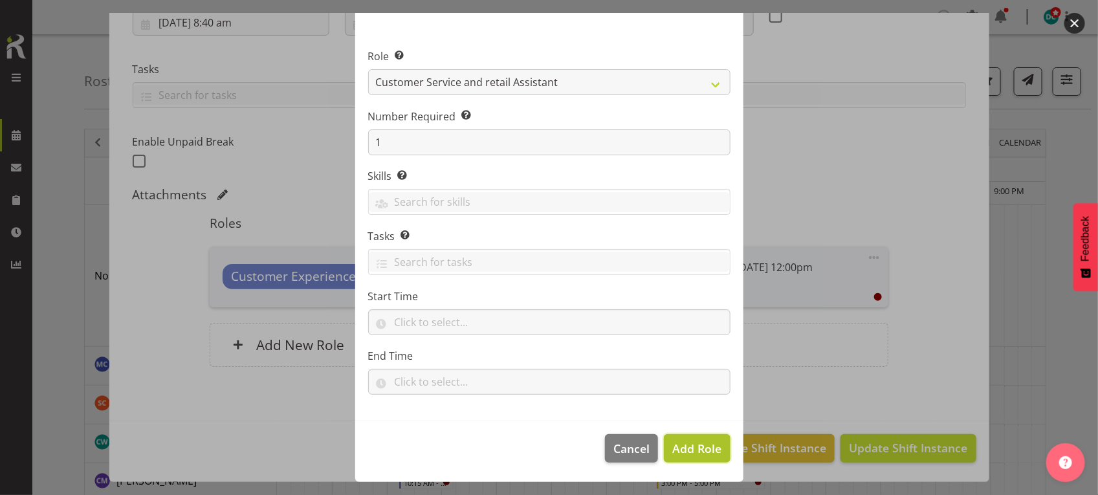
click at [683, 395] on button "Add Role" at bounding box center [697, 448] width 66 height 28
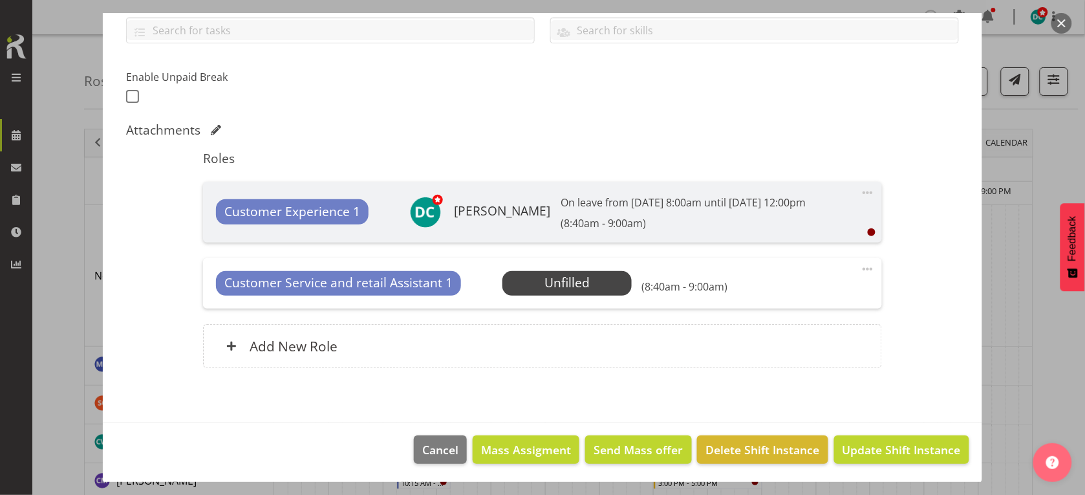
scroll to position [320, 0]
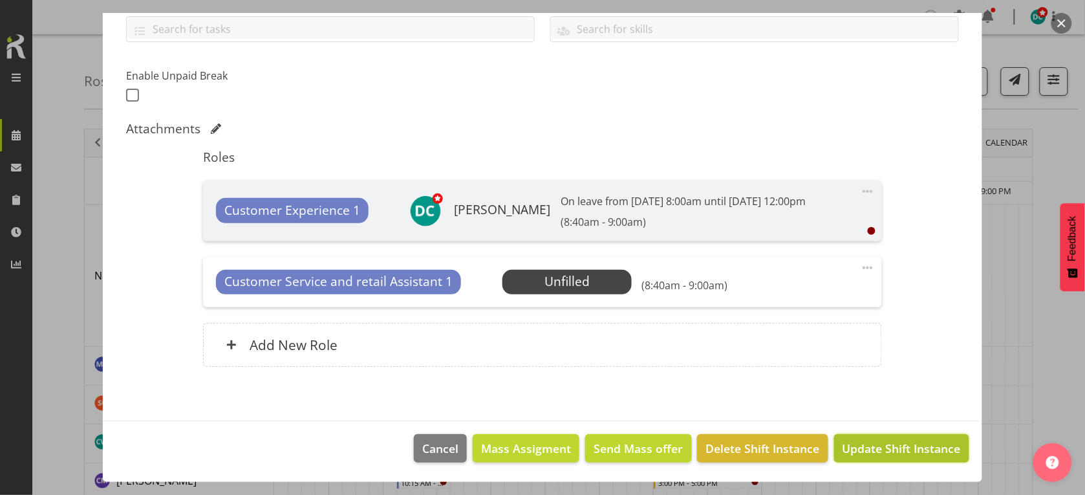
click at [868, 395] on span "Update Shift Instance" at bounding box center [902, 448] width 118 height 17
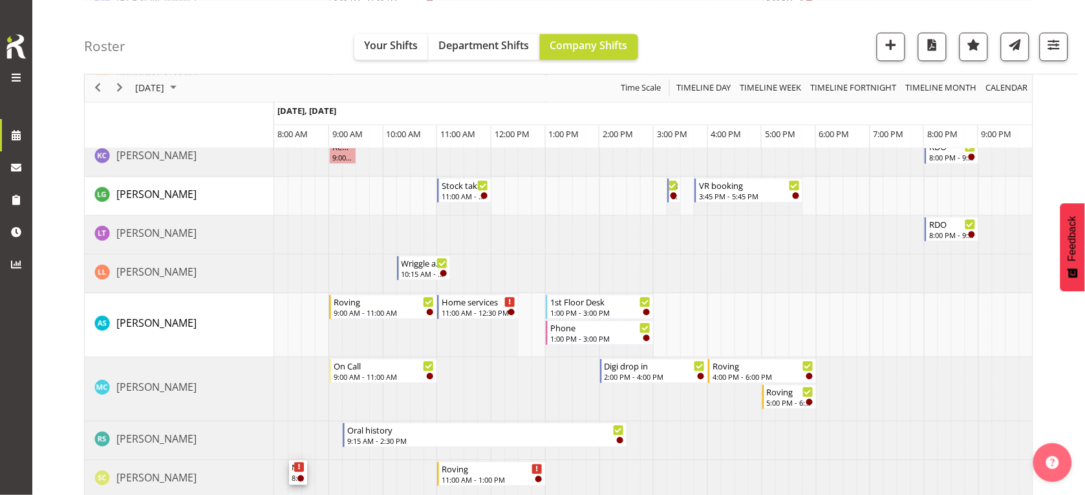
scroll to position [616, 0]
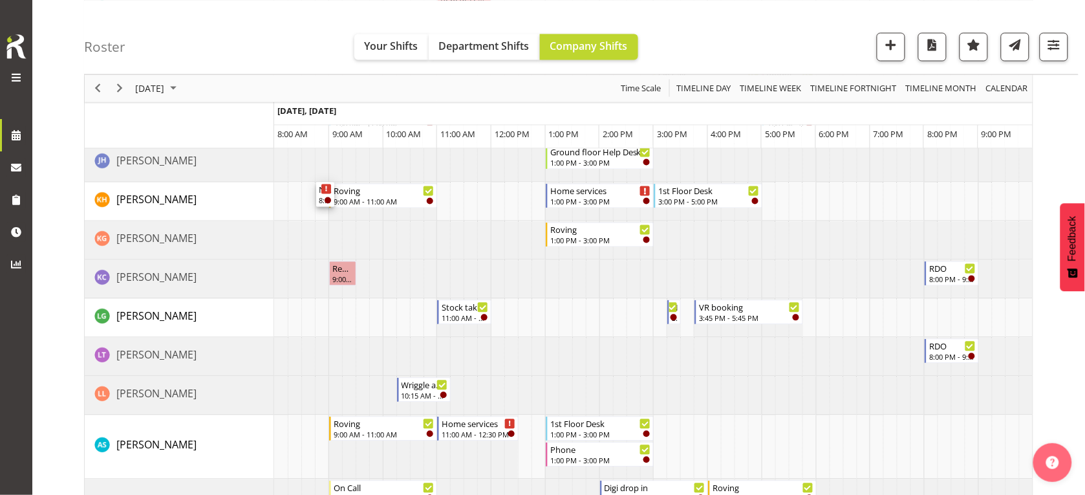
drag, startPoint x: 320, startPoint y: 211, endPoint x: 334, endPoint y: 199, distance: 18.3
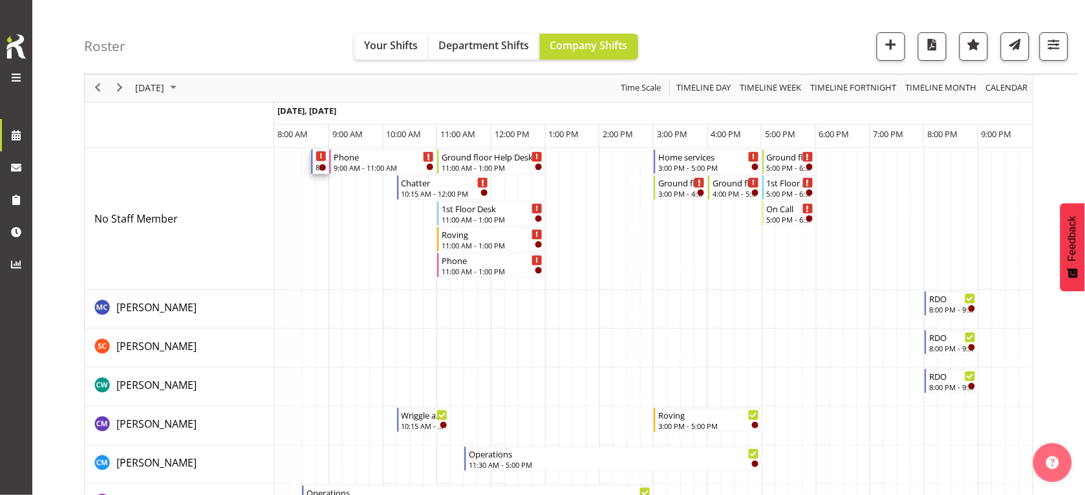
scroll to position [0, 0]
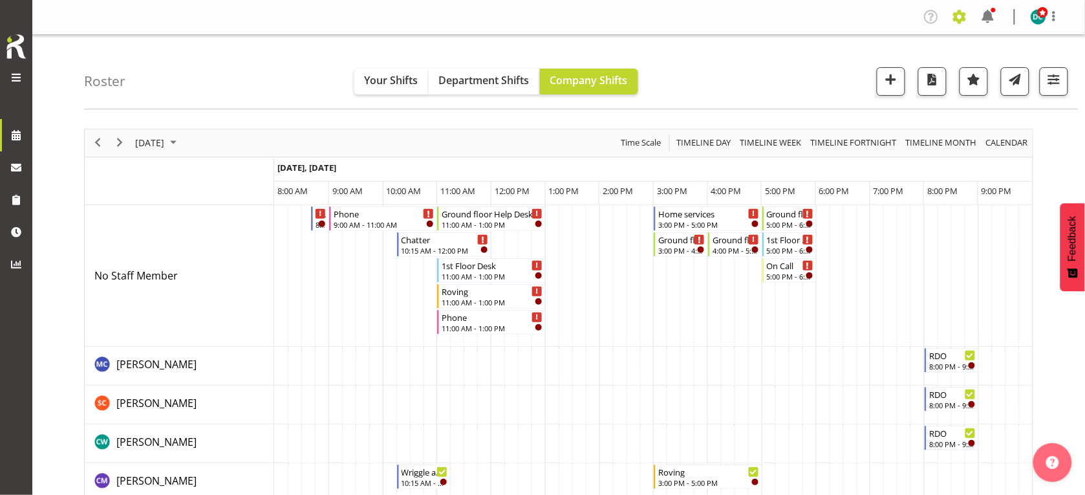
click at [868, 11] on span at bounding box center [960, 16] width 21 height 21
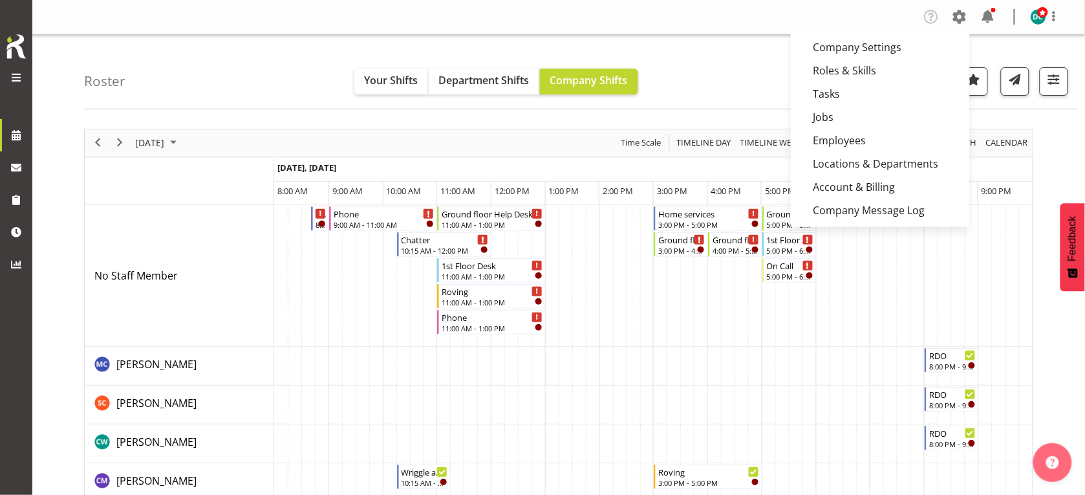
click at [764, 66] on div "Roster Your Shifts Department Shifts Company Shifts All Locations Clear Bluff L…" at bounding box center [581, 72] width 995 height 74
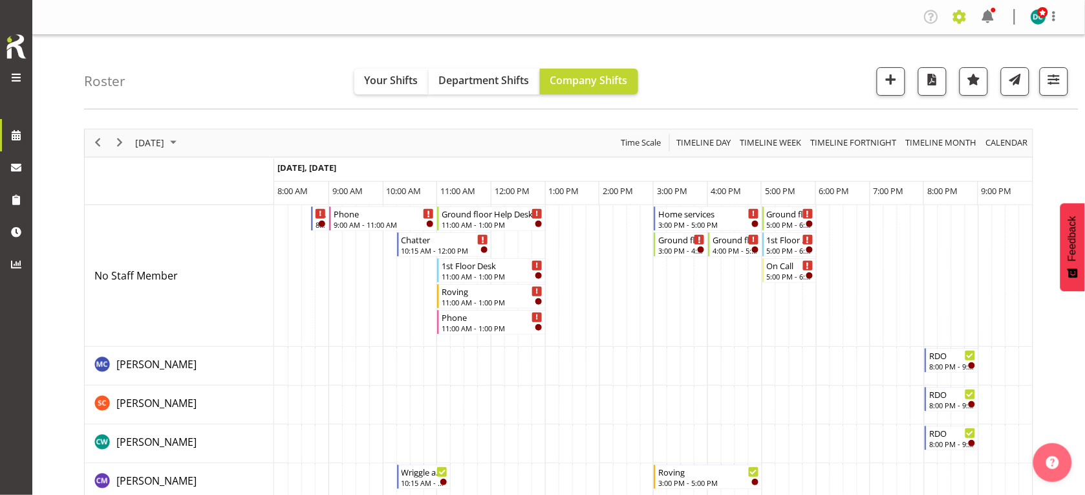
click at [868, 10] on span at bounding box center [960, 16] width 21 height 21
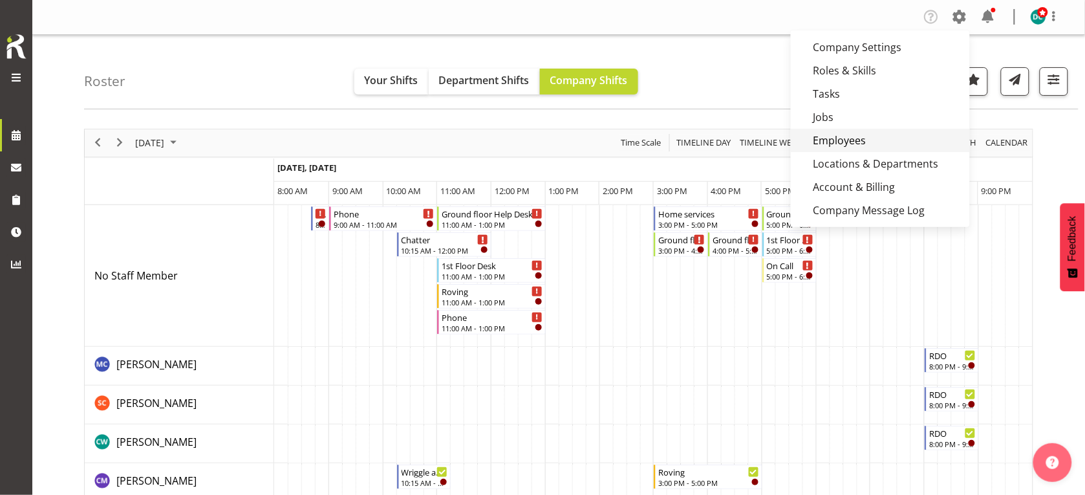
click at [845, 141] on link "Employees" at bounding box center [880, 140] width 179 height 23
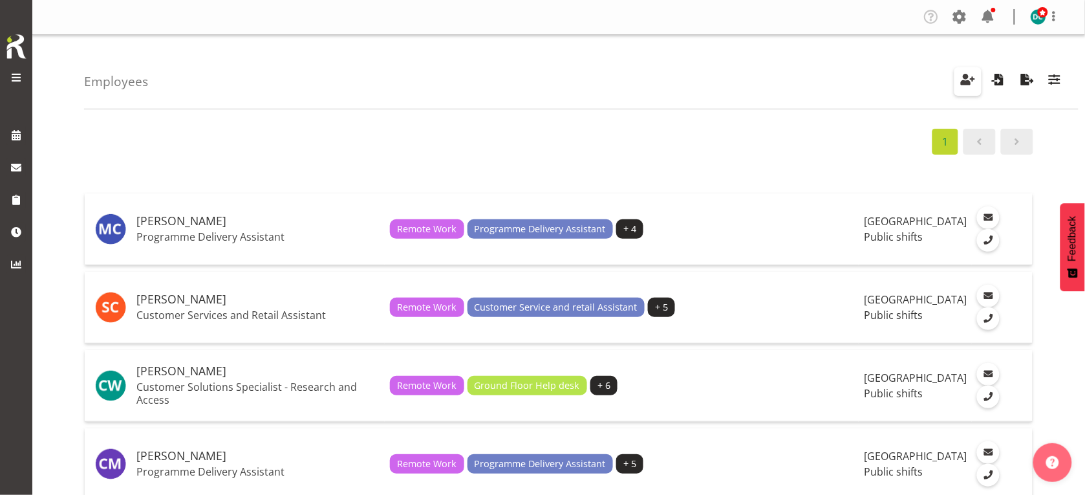
click at [968, 80] on span "button" at bounding box center [968, 79] width 17 height 17
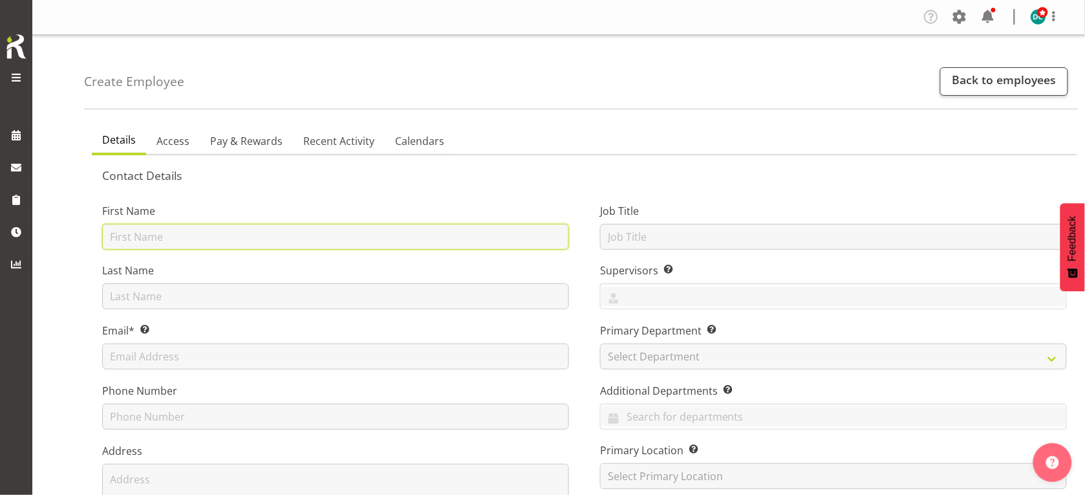
click at [140, 238] on input "text" at bounding box center [335, 237] width 467 height 26
type input "Olivia"
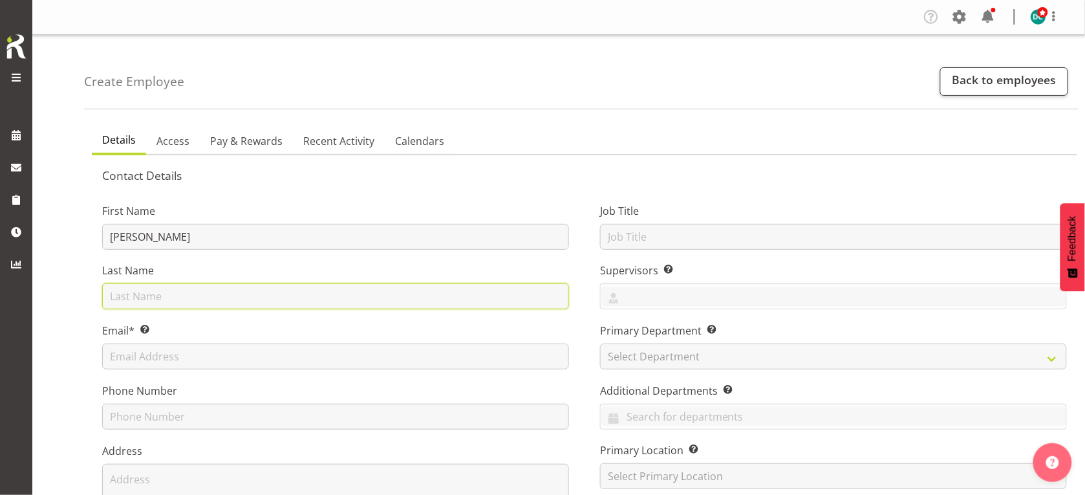
click at [122, 292] on input "text" at bounding box center [335, 296] width 467 height 26
type input "Stanley"
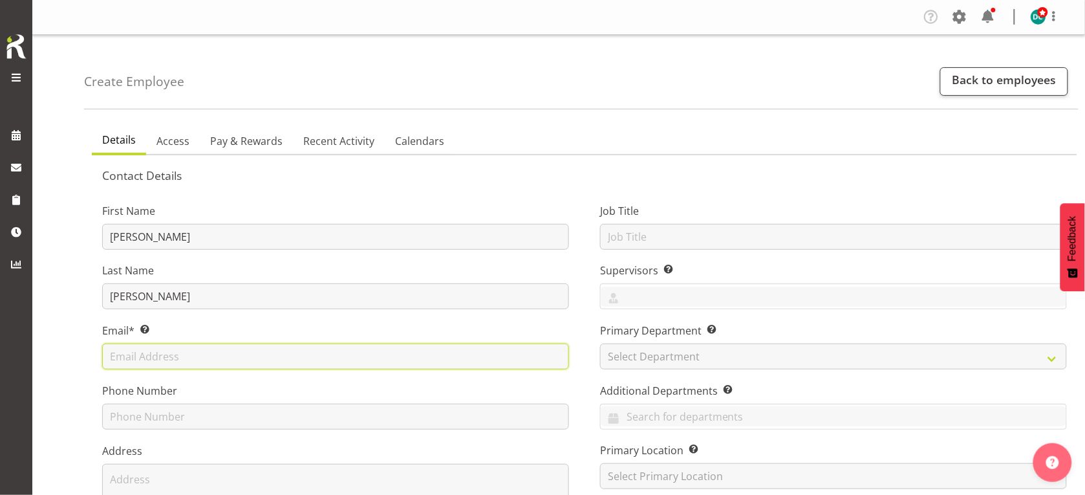
click at [136, 360] on input "text" at bounding box center [335, 356] width 467 height 26
type input "olivia.stanley@ilibrary.co.nz"
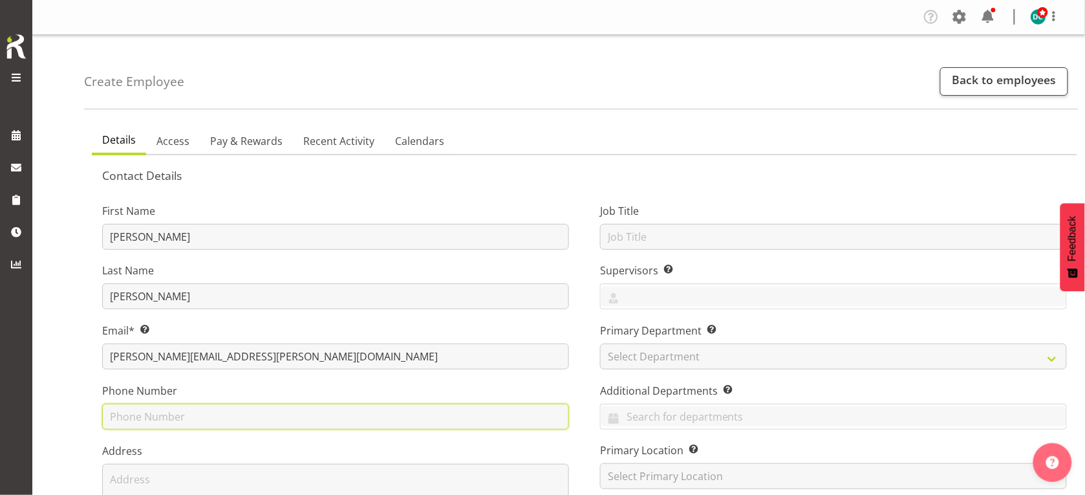
click at [122, 420] on input "text" at bounding box center [335, 417] width 467 height 26
type input "032111444"
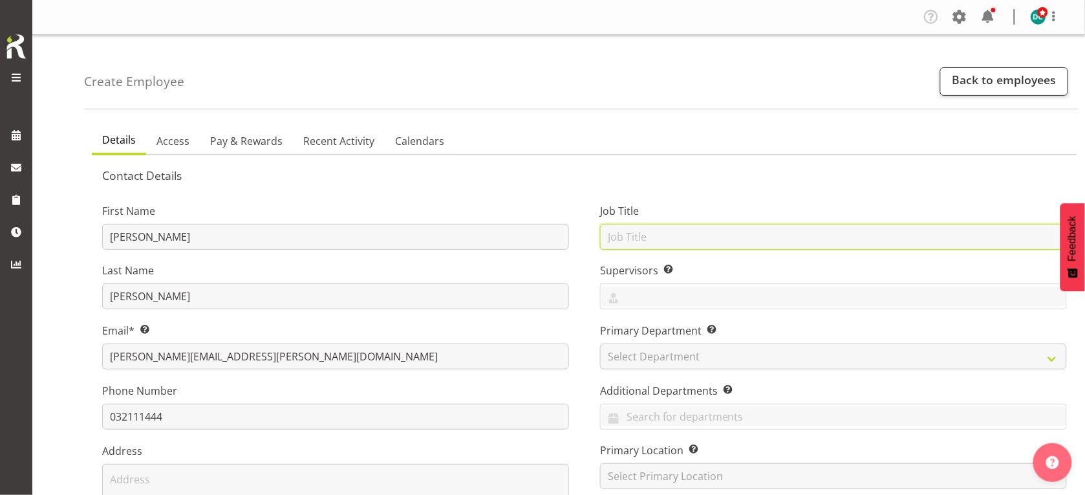
click at [681, 243] on input "text" at bounding box center [833, 237] width 467 height 26
type input "Customer Services and Retail Assistant"
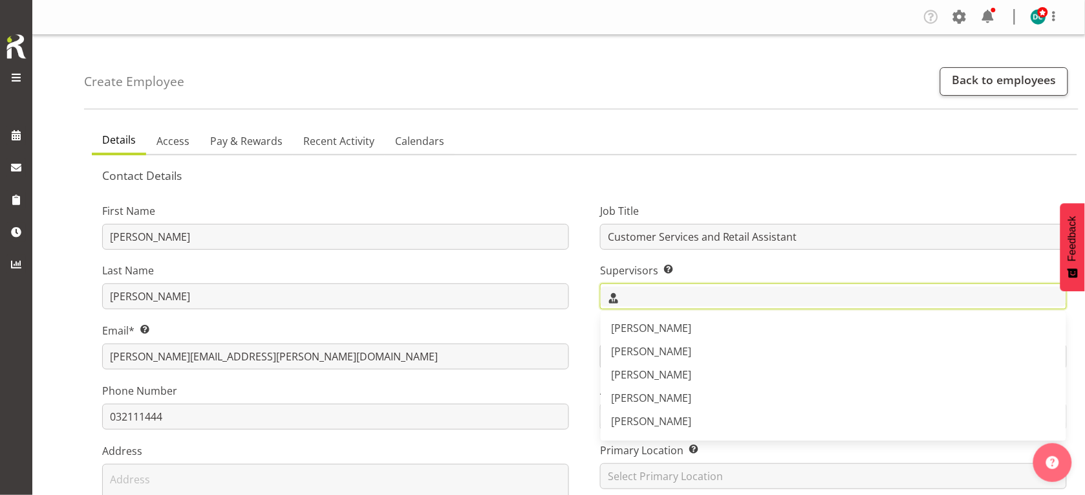
click at [671, 292] on input "text" at bounding box center [834, 297] width 466 height 20
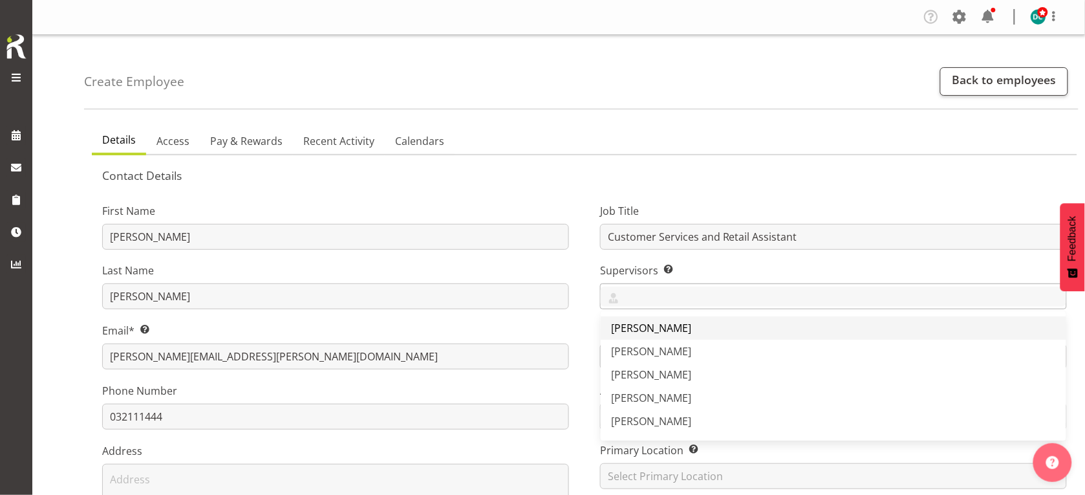
click at [663, 321] on span "[PERSON_NAME]" at bounding box center [651, 328] width 80 height 14
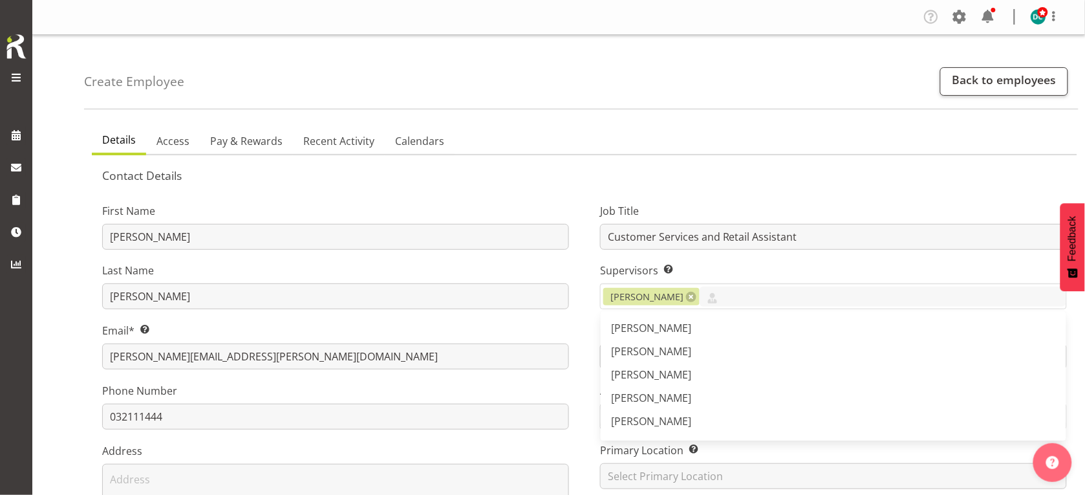
click at [666, 175] on h5 "Contact Details" at bounding box center [584, 175] width 965 height 14
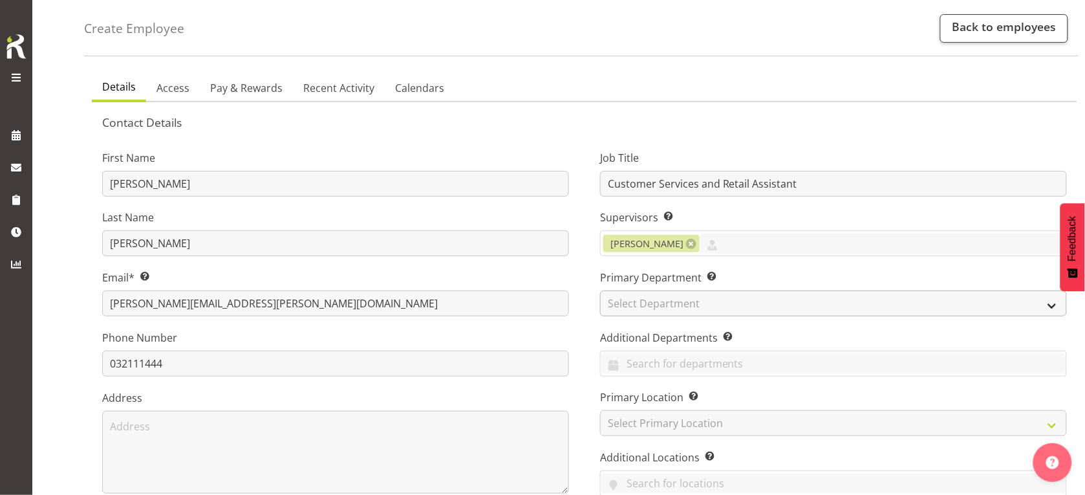
scroll to position [81, 0]
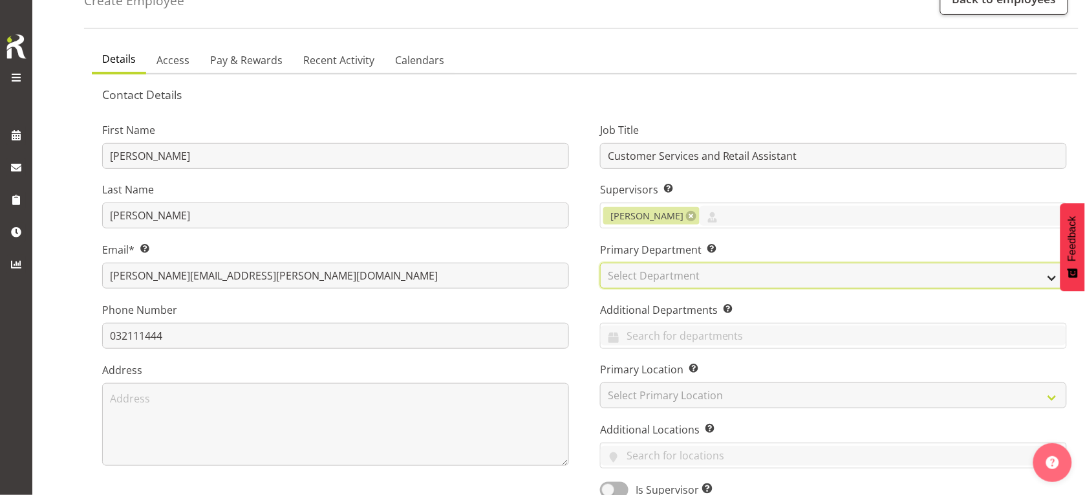
click at [651, 270] on select "Select Department Off Desk Public shifts" at bounding box center [833, 276] width 467 height 26
select select "921"
click at [600, 263] on select "Select Department Off Desk Public shifts" at bounding box center [833, 276] width 467 height 26
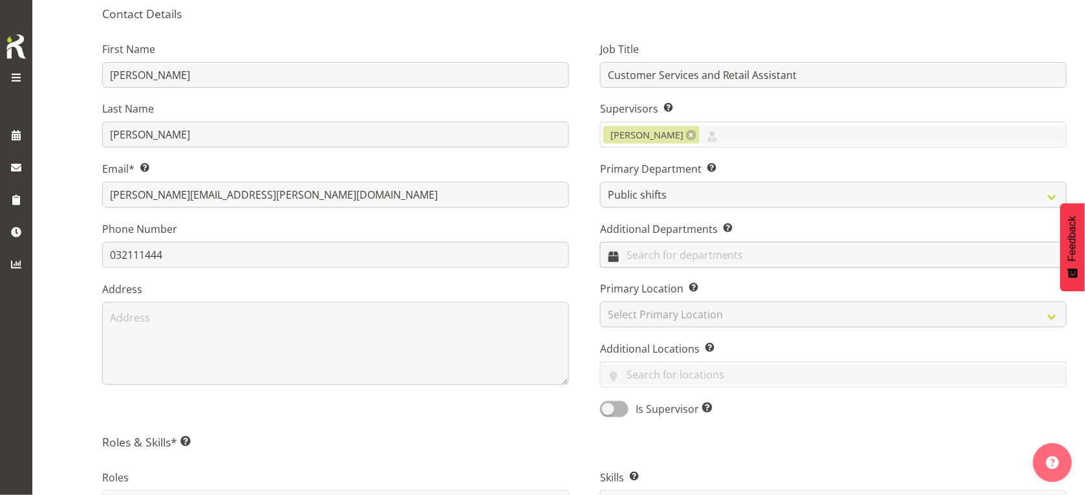
click at [641, 254] on input "text" at bounding box center [834, 255] width 466 height 20
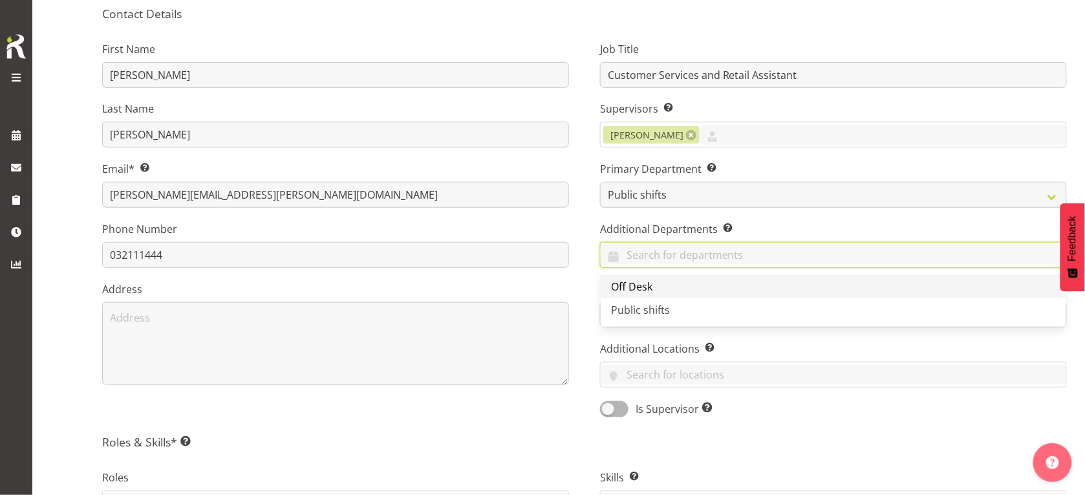
click at [648, 286] on span "Off Desk" at bounding box center [631, 286] width 41 height 14
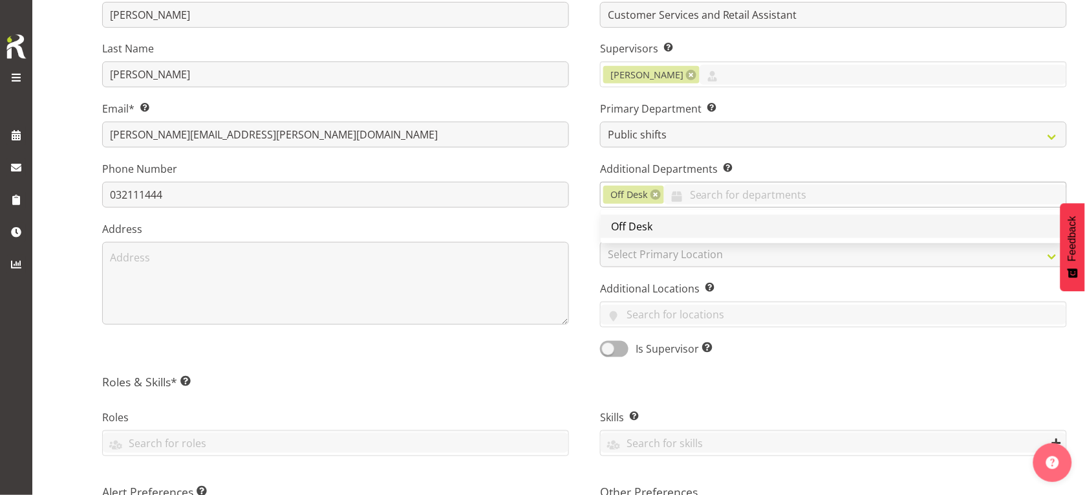
scroll to position [323, 0]
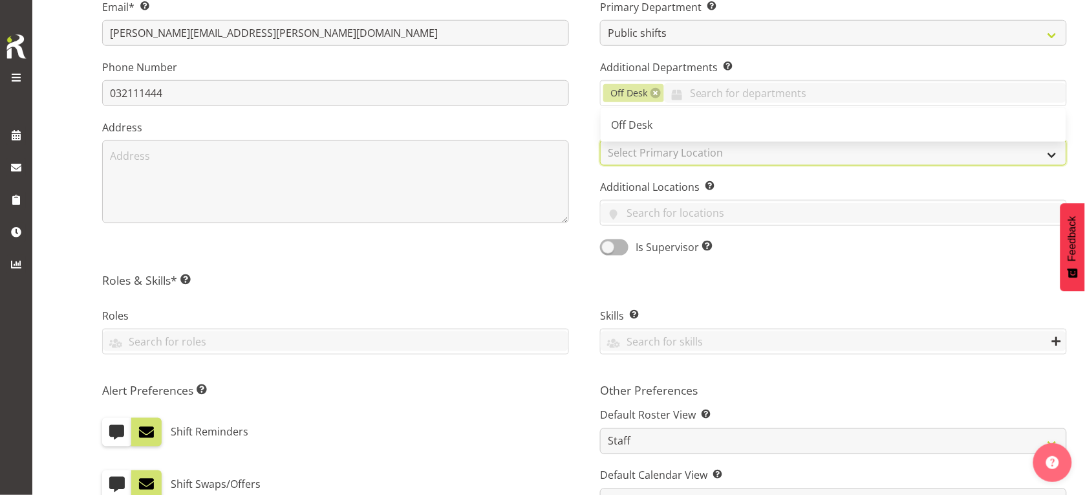
click at [626, 155] on select "Select Primary Location Bluff Library Invercargill Library" at bounding box center [833, 153] width 467 height 26
select select "1276"
click at [600, 140] on select "Select Primary Location Bluff Library Invercargill Library" at bounding box center [833, 153] width 467 height 26
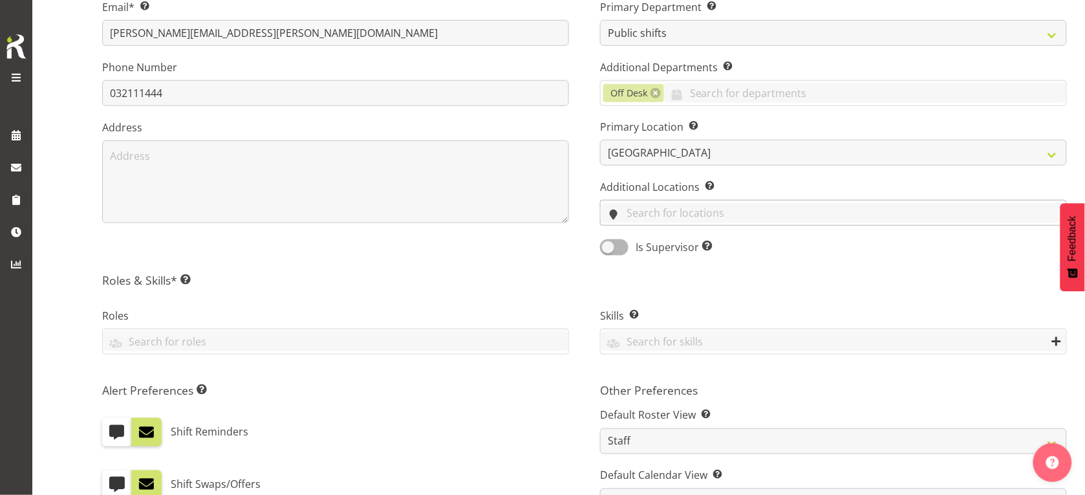
click at [635, 210] on input "text" at bounding box center [834, 213] width 466 height 20
click at [638, 243] on span "[GEOGRAPHIC_DATA]" at bounding box center [662, 244] width 103 height 14
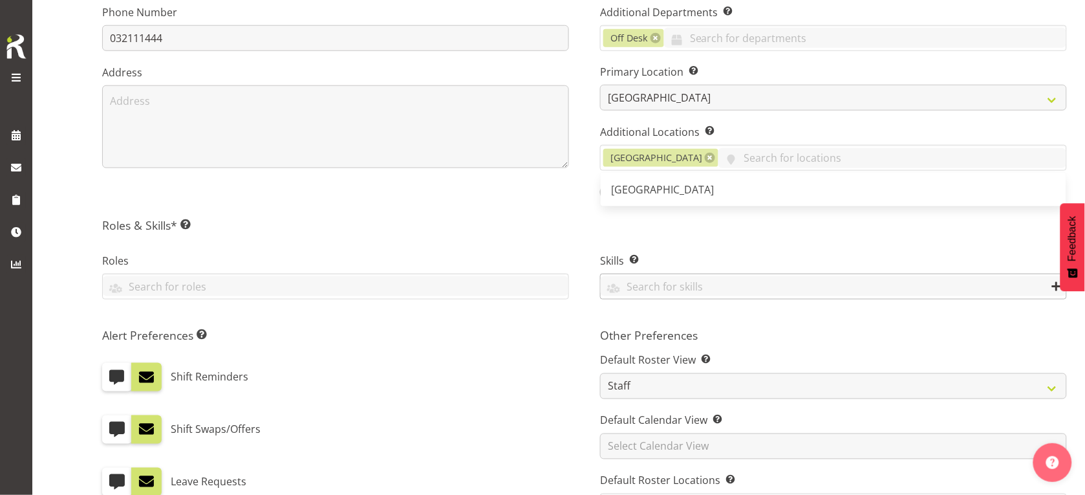
scroll to position [404, 0]
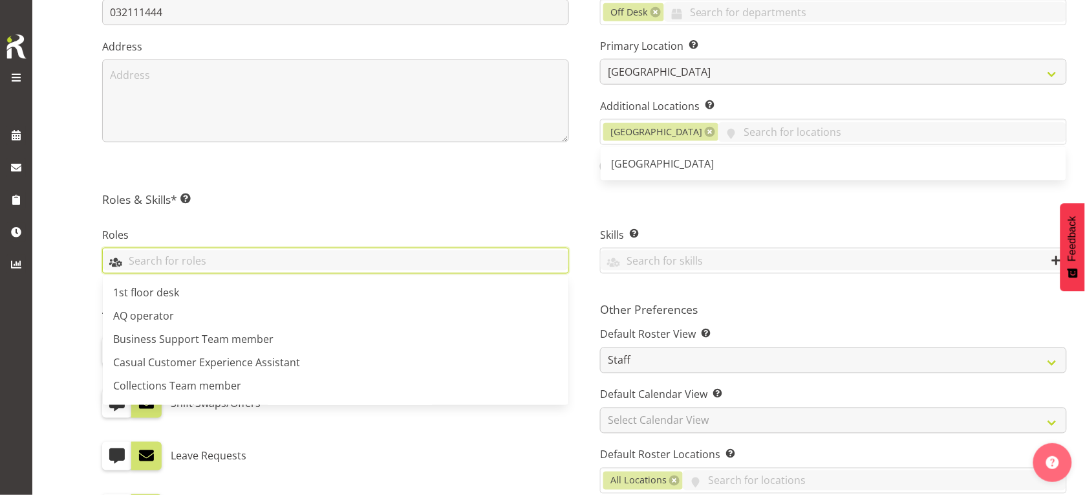
click at [315, 263] on input "text" at bounding box center [336, 260] width 466 height 20
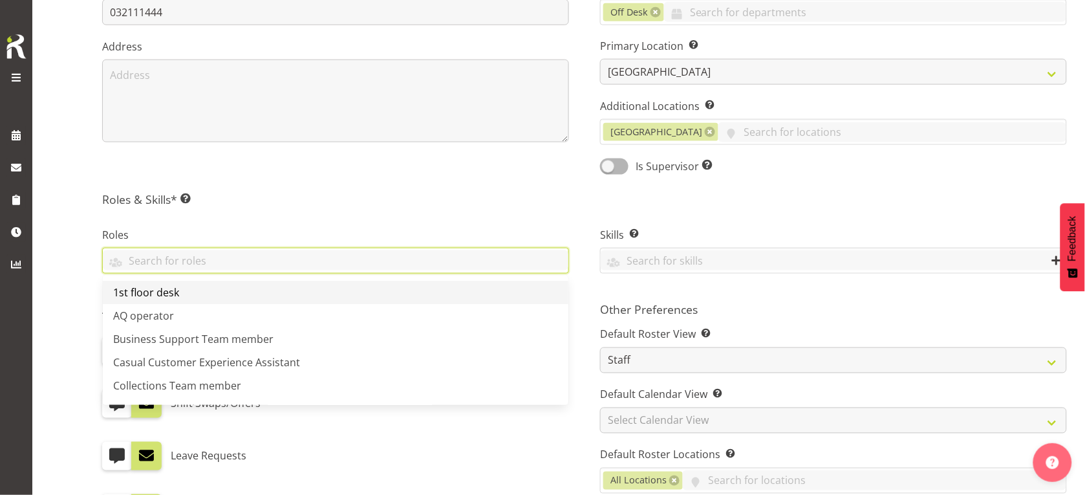
click at [172, 296] on span "1st floor desk" at bounding box center [146, 292] width 66 height 14
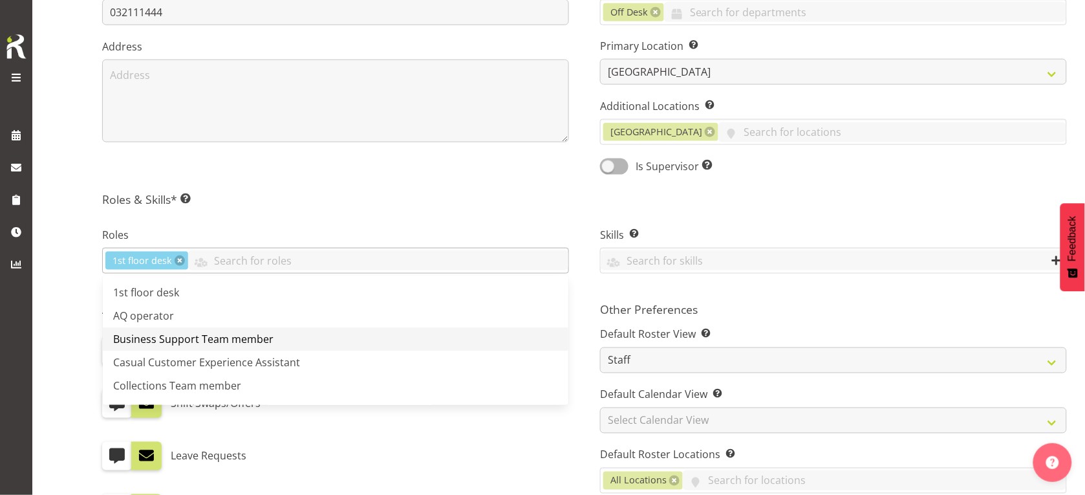
scroll to position [81, 0]
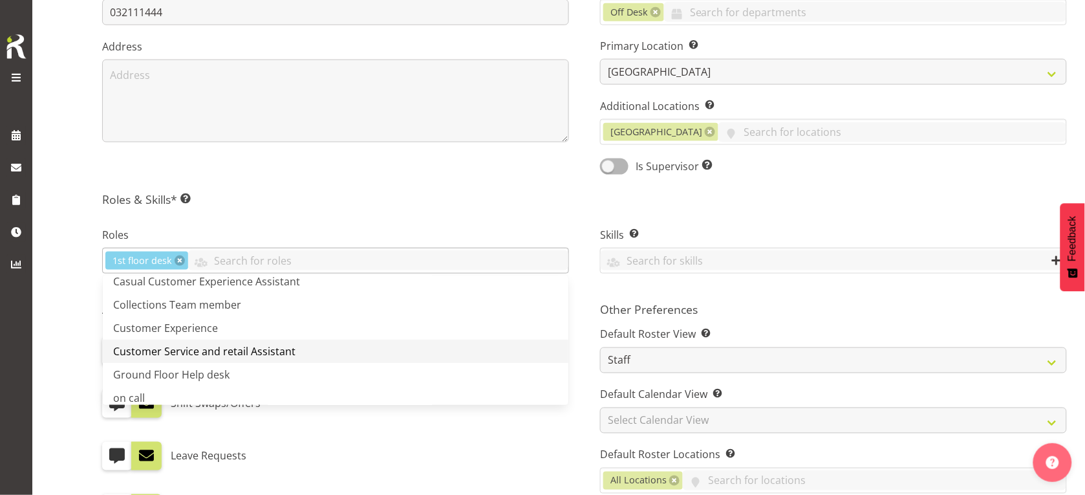
click at [201, 351] on span "Customer Service and retail Assistant" at bounding box center [204, 351] width 182 height 14
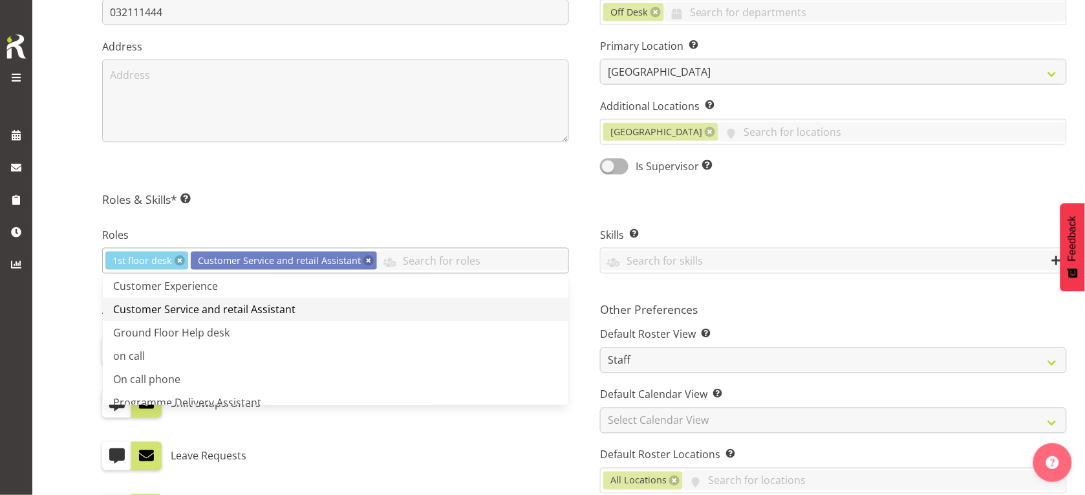
scroll to position [162, 0]
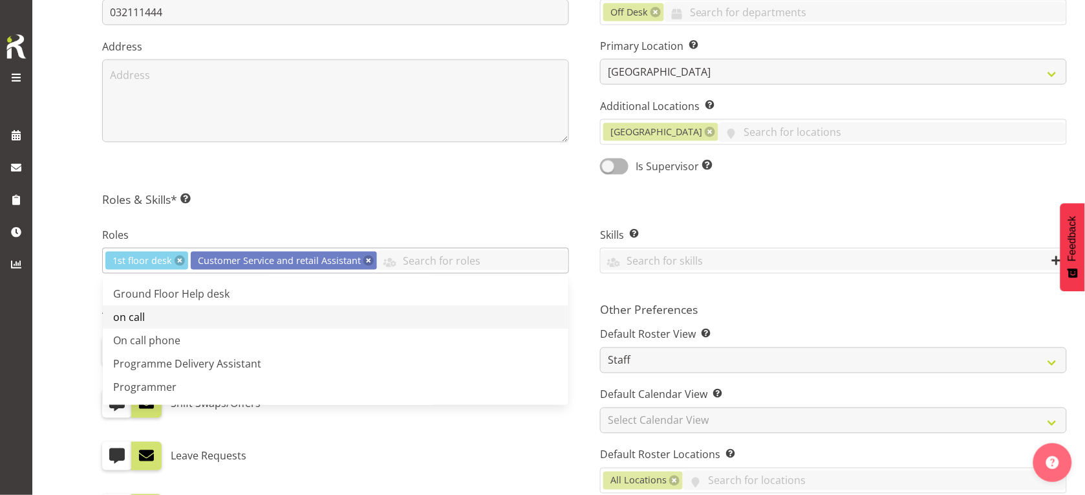
click at [157, 314] on link "on call" at bounding box center [336, 316] width 466 height 23
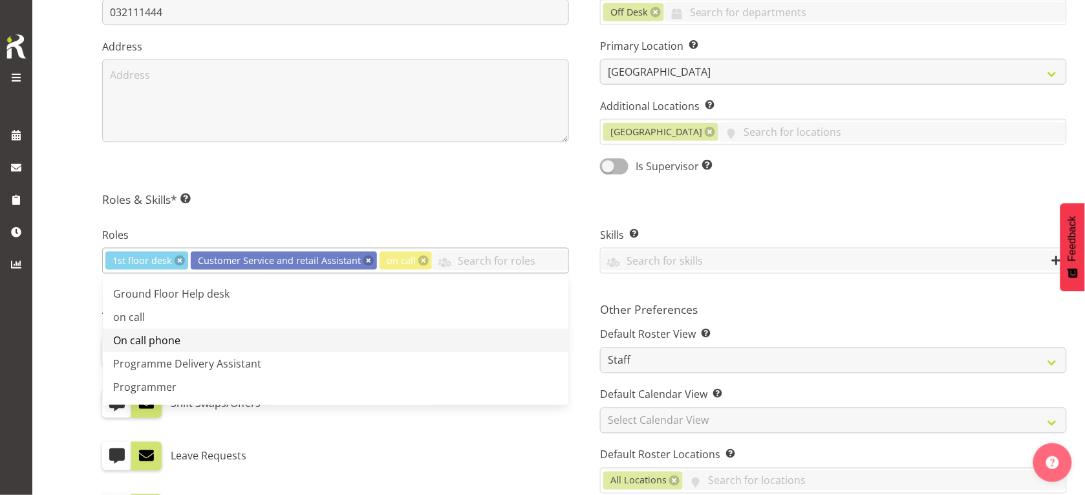
click at [155, 340] on span "On call phone" at bounding box center [146, 340] width 67 height 14
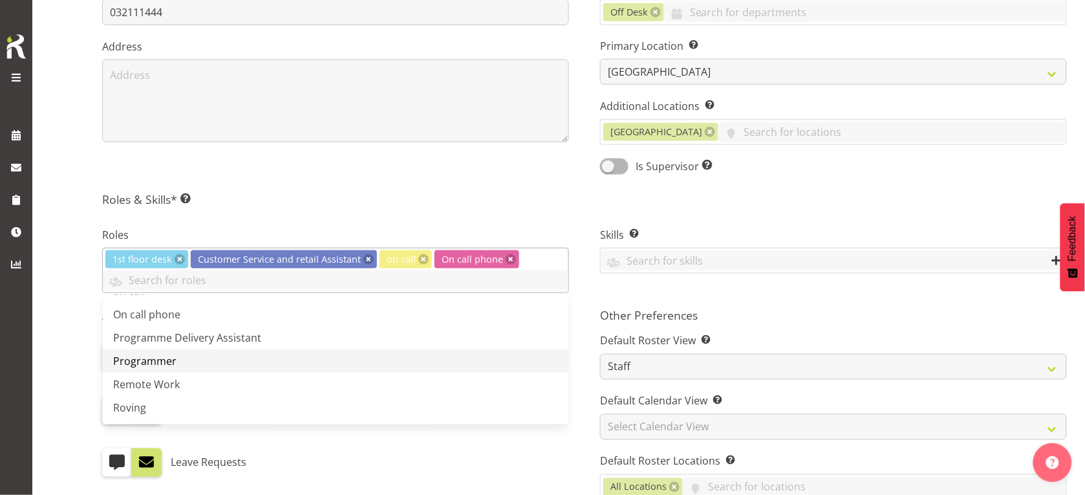
scroll to position [230, 0]
click at [169, 357] on span "Remote Work" at bounding box center [146, 361] width 67 height 14
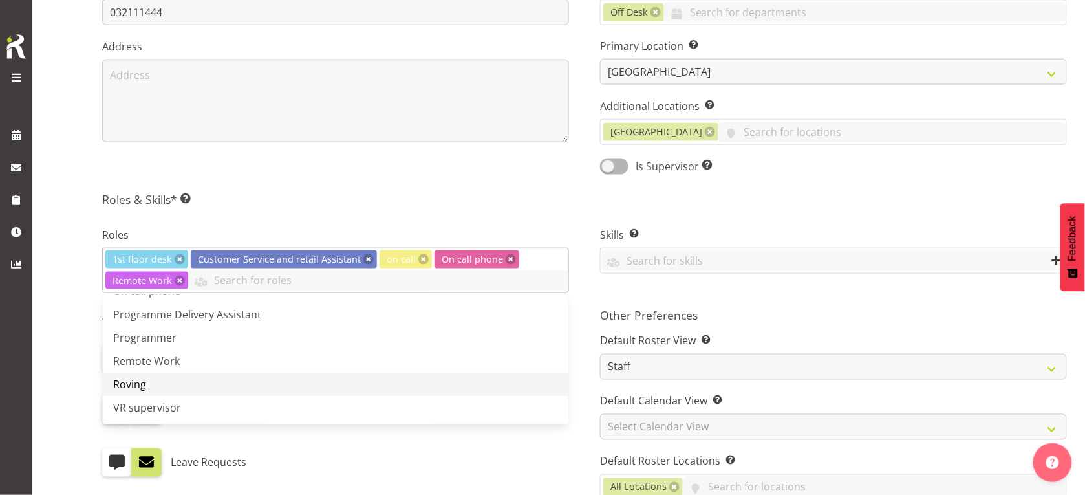
click at [149, 386] on link "Roving" at bounding box center [336, 384] width 466 height 23
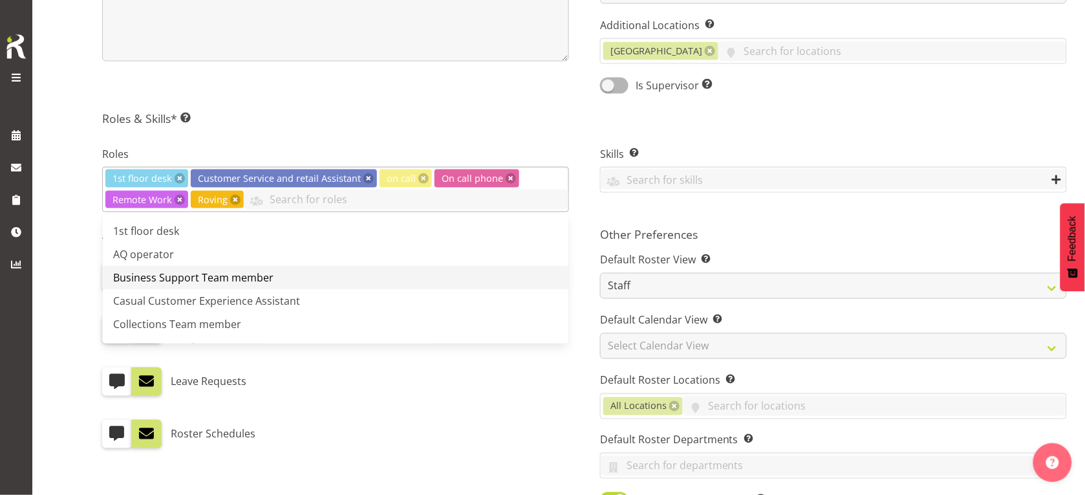
scroll to position [404, 0]
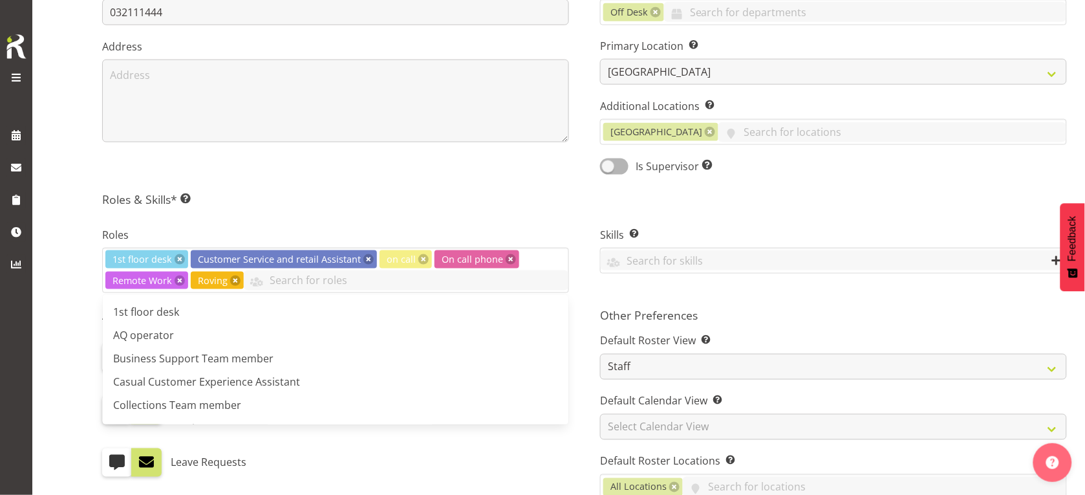
click at [322, 210] on div "Roles 1st floor desk Customer Service and retail Assistant on call On call phon…" at bounding box center [336, 255] width 498 height 93
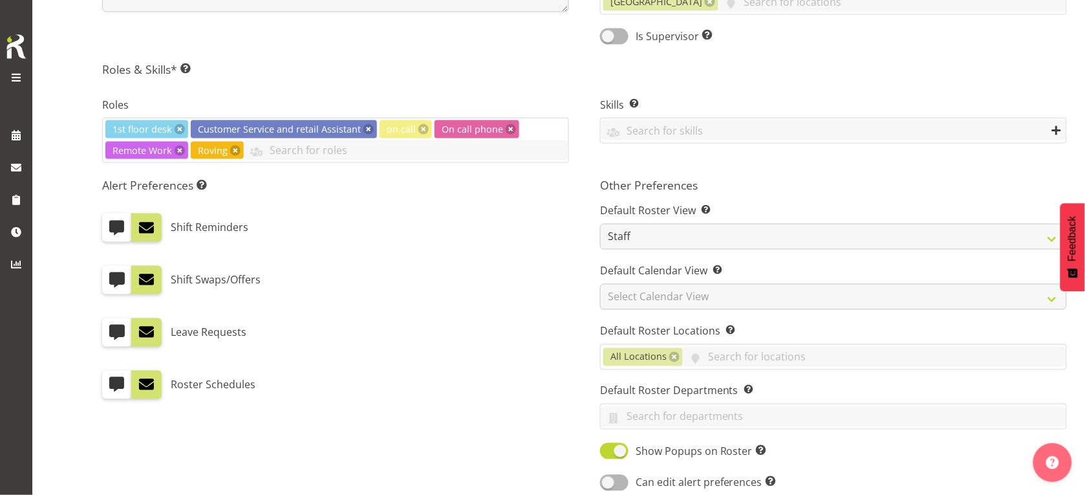
scroll to position [506, 0]
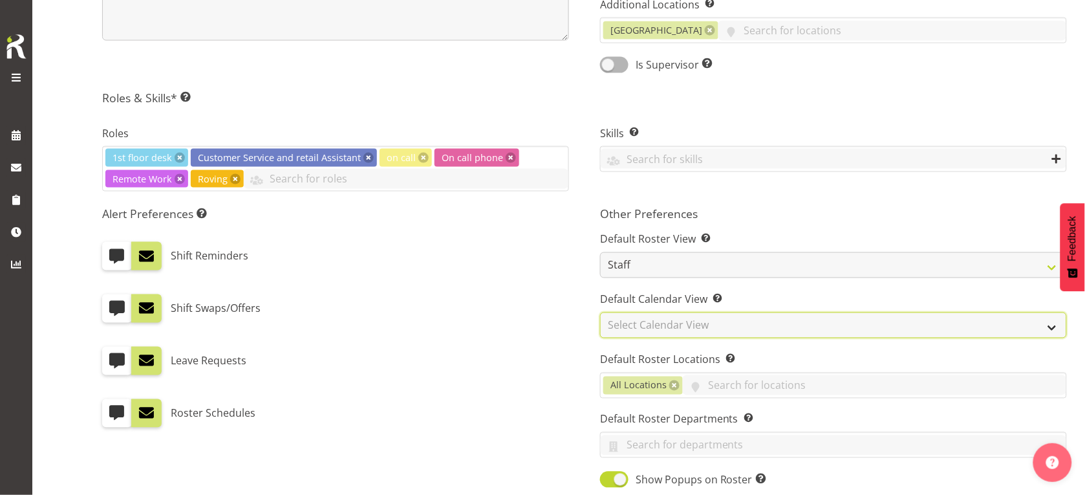
click at [746, 328] on select "Select Calendar View Day Timeline Day Week (current default) Timeline Week Fort…" at bounding box center [833, 325] width 467 height 26
select select "TimelineDay"
click at [600, 313] on select "Select Calendar View Day Timeline Day Week (current default) Timeline Week Fort…" at bounding box center [833, 325] width 467 height 26
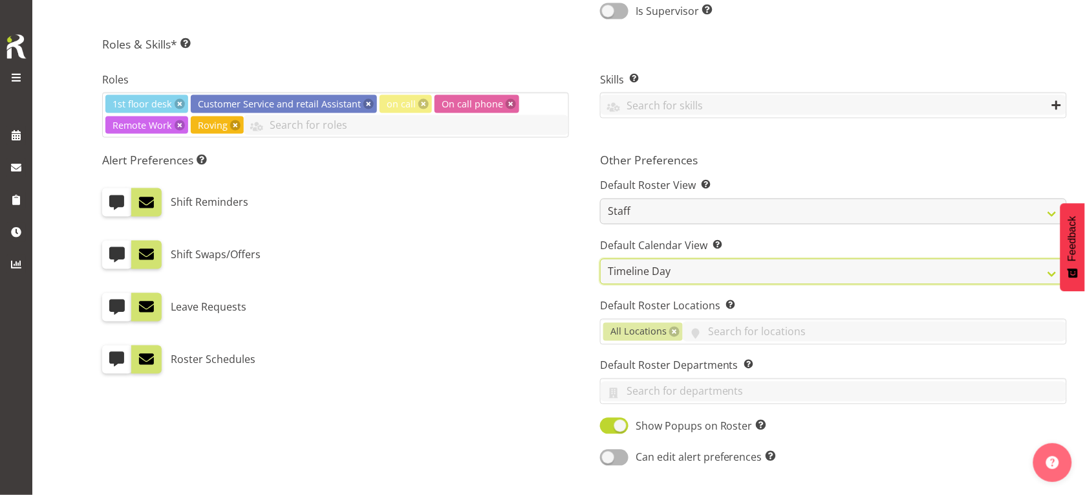
scroll to position [587, 0]
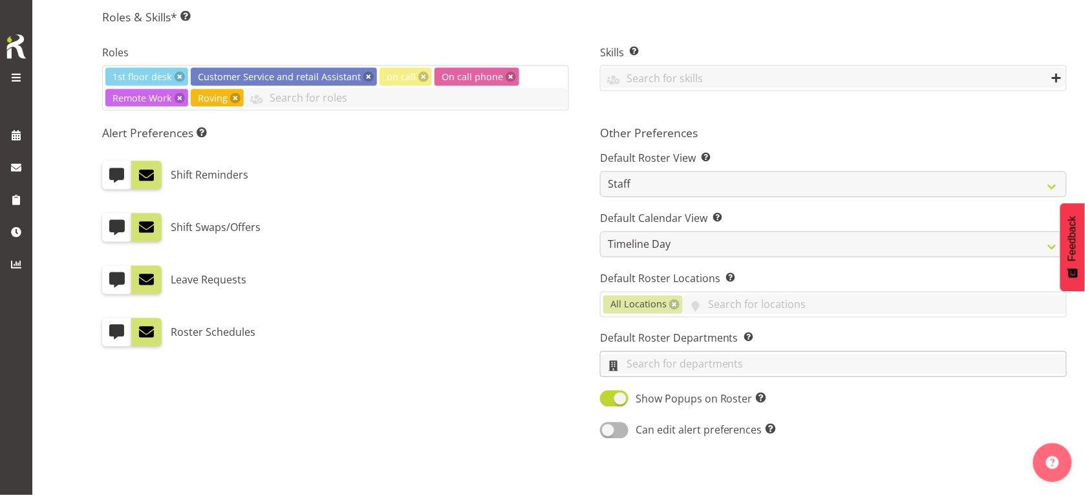
click at [794, 364] on input "text" at bounding box center [834, 364] width 466 height 20
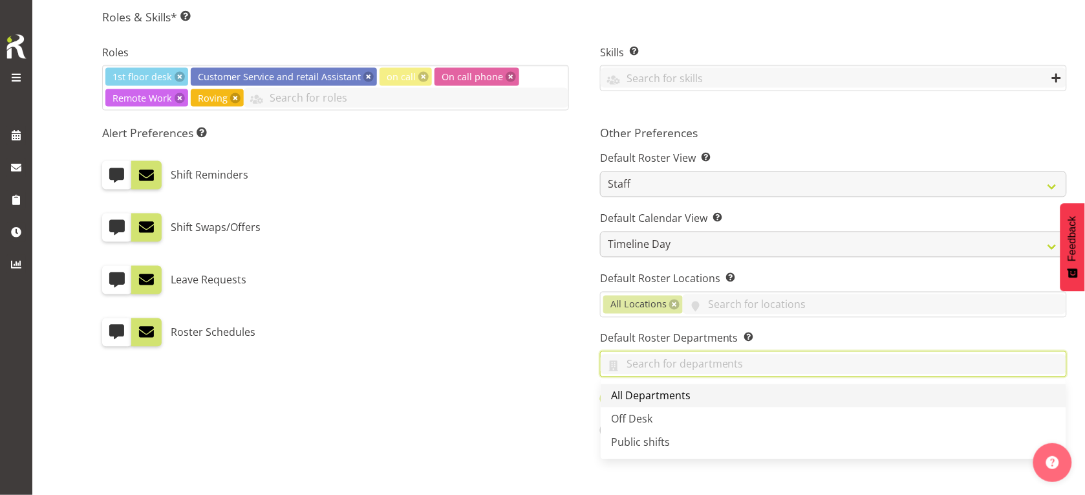
click at [689, 395] on span "All Departments" at bounding box center [651, 396] width 80 height 14
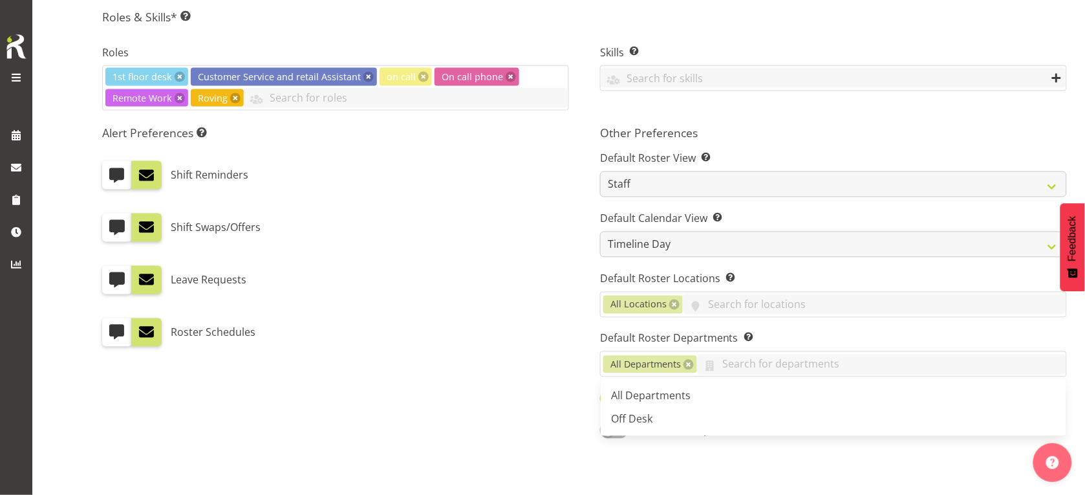
click at [505, 363] on div "Alert Preferences Specifies what type(s) of communication the employee will rec…" at bounding box center [336, 283] width 498 height 330
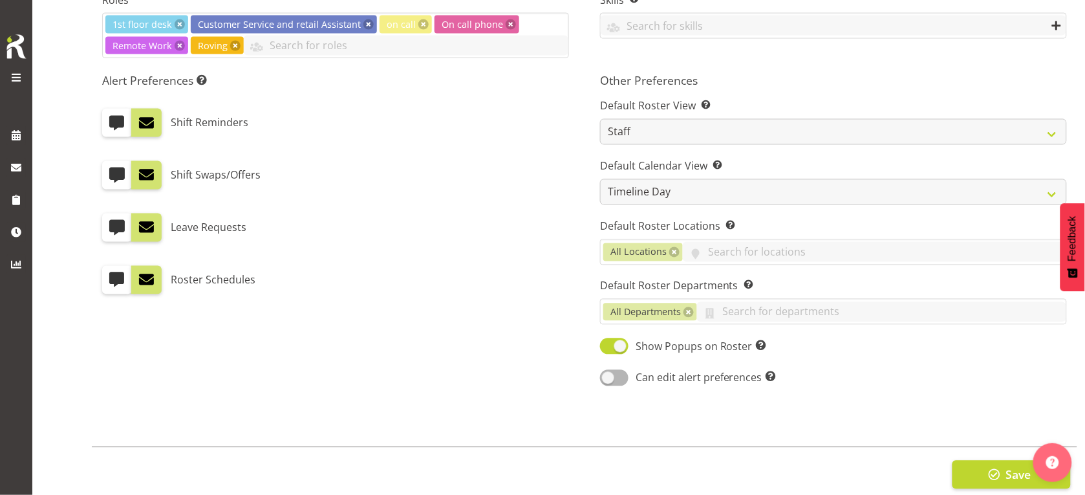
scroll to position [668, 0]
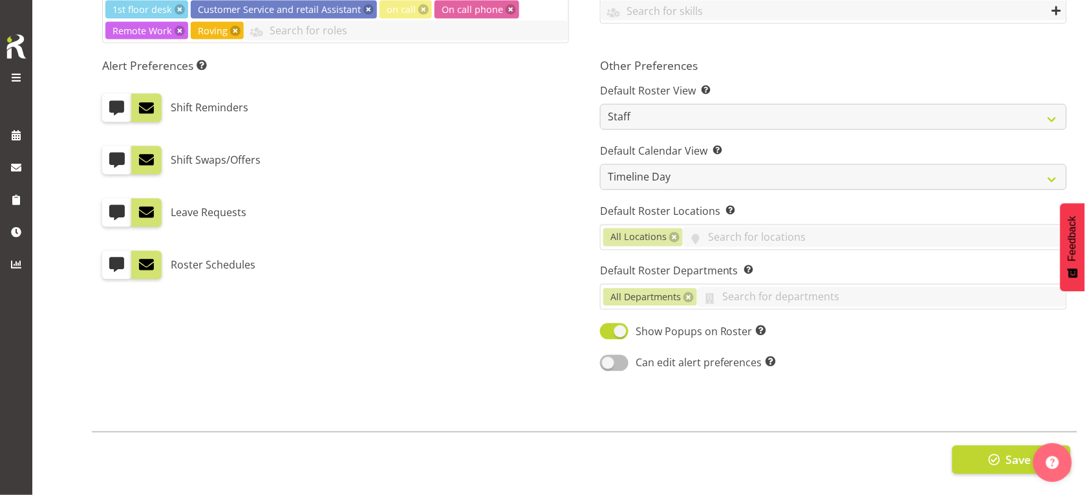
click at [605, 355] on span at bounding box center [614, 363] width 28 height 16
click at [605, 359] on input "Can edit alert preferences Allow employee to edit their own alert preferences" at bounding box center [604, 363] width 8 height 8
checkbox input "true"
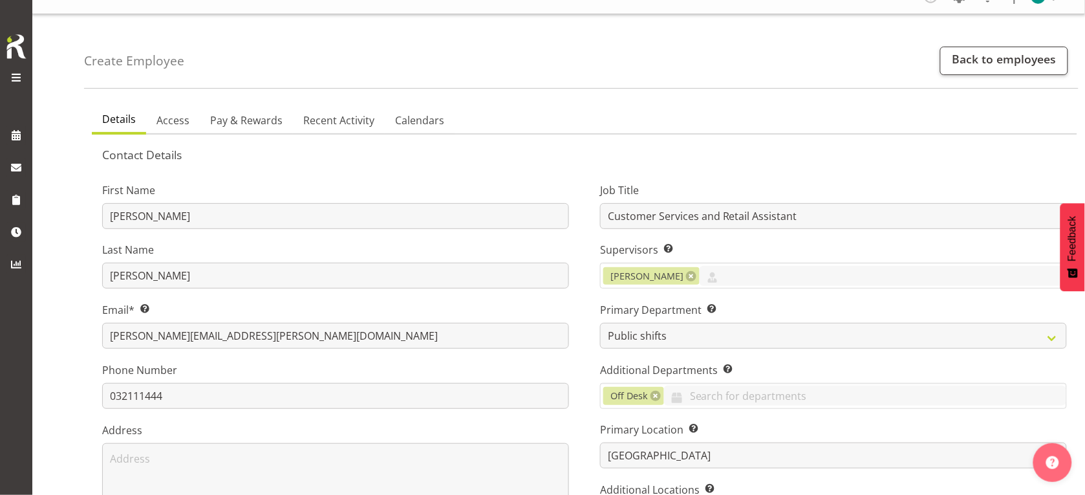
scroll to position [0, 0]
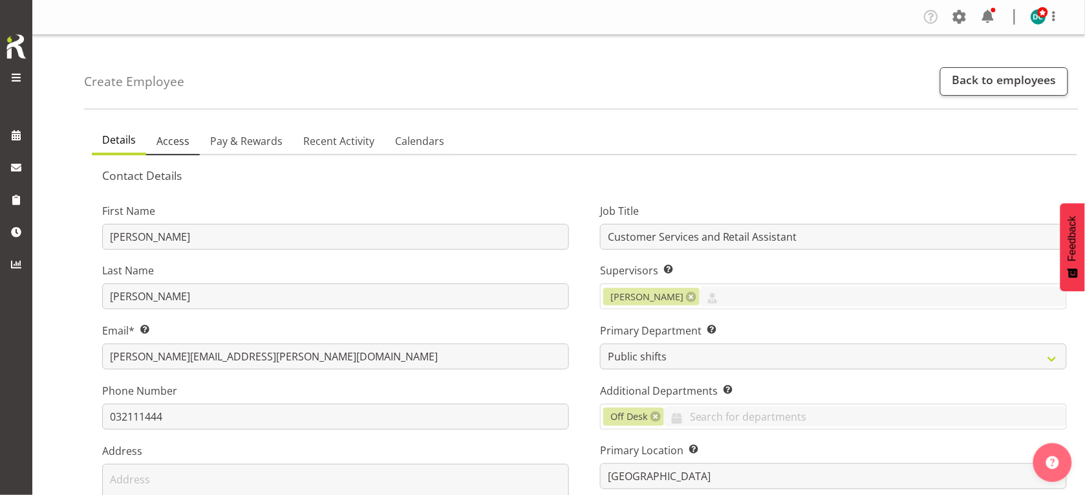
click at [172, 136] on span "Access" at bounding box center [173, 141] width 33 height 16
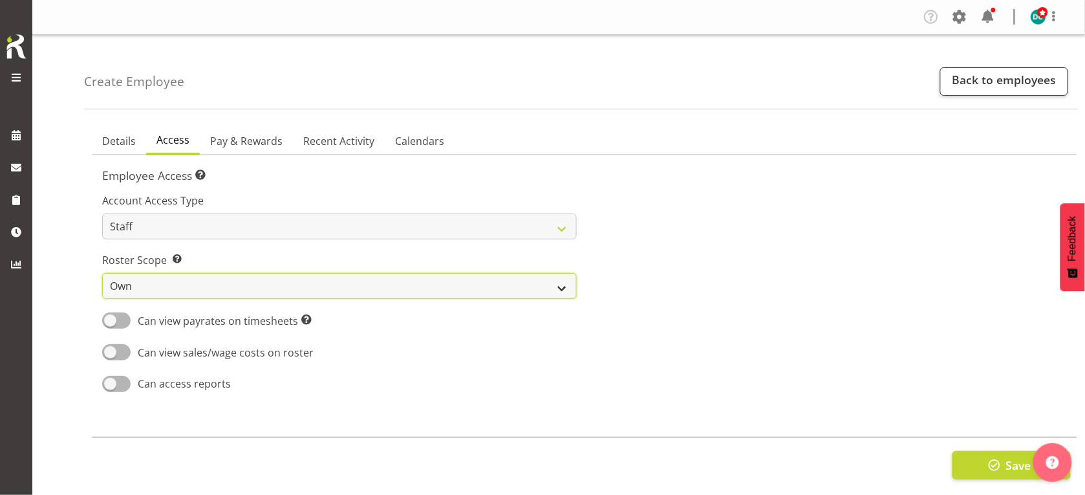
click at [227, 290] on select "Own Department Company" at bounding box center [339, 286] width 475 height 26
select select "company"
click at [102, 273] on select "Own Department Company" at bounding box center [339, 286] width 475 height 26
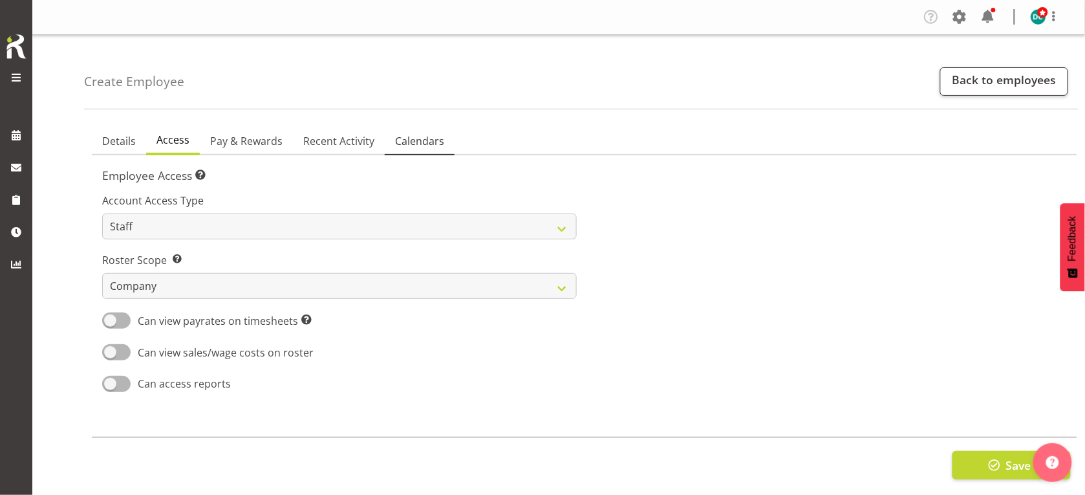
click at [401, 140] on span "Calendars" at bounding box center [419, 141] width 49 height 16
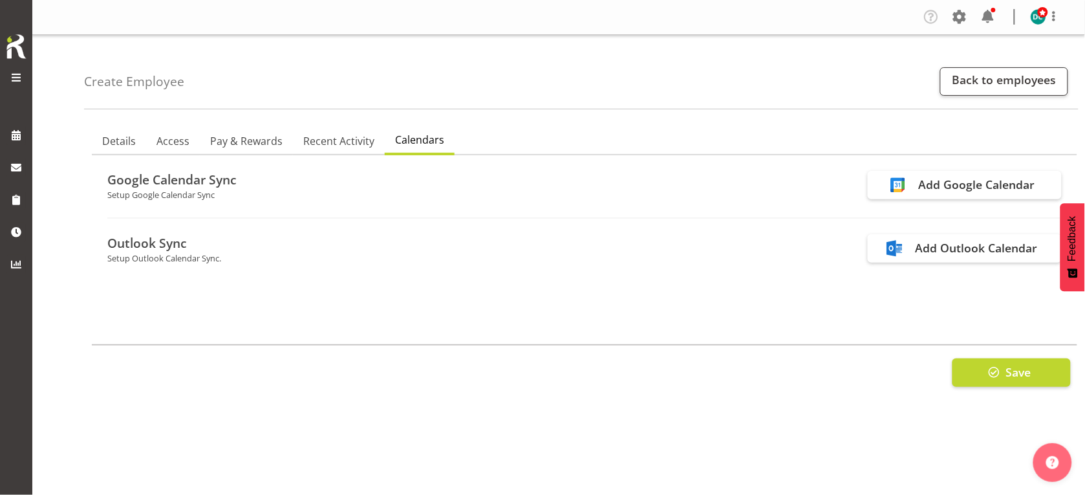
click at [403, 139] on span "Calendars" at bounding box center [419, 140] width 49 height 16
click at [130, 143] on span "Details" at bounding box center [119, 141] width 34 height 16
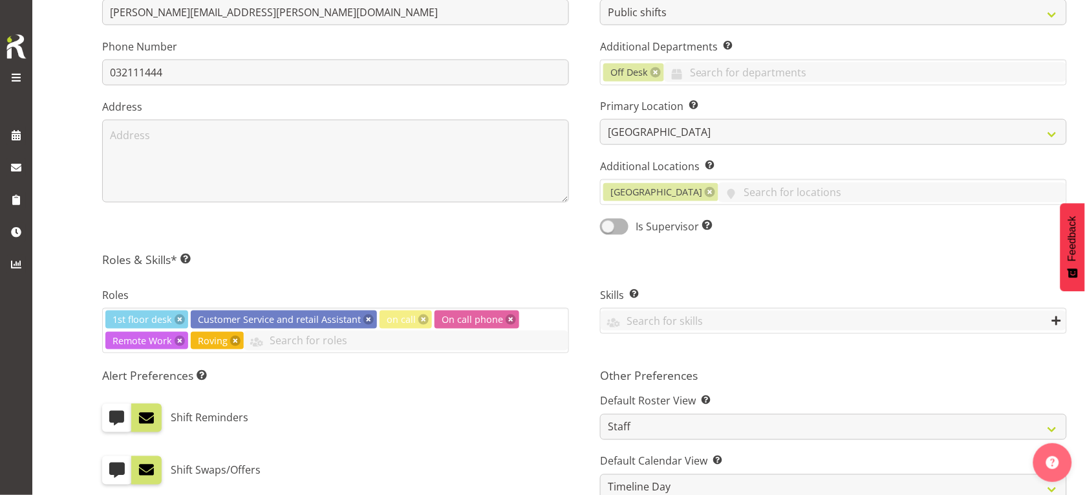
scroll to position [668, 0]
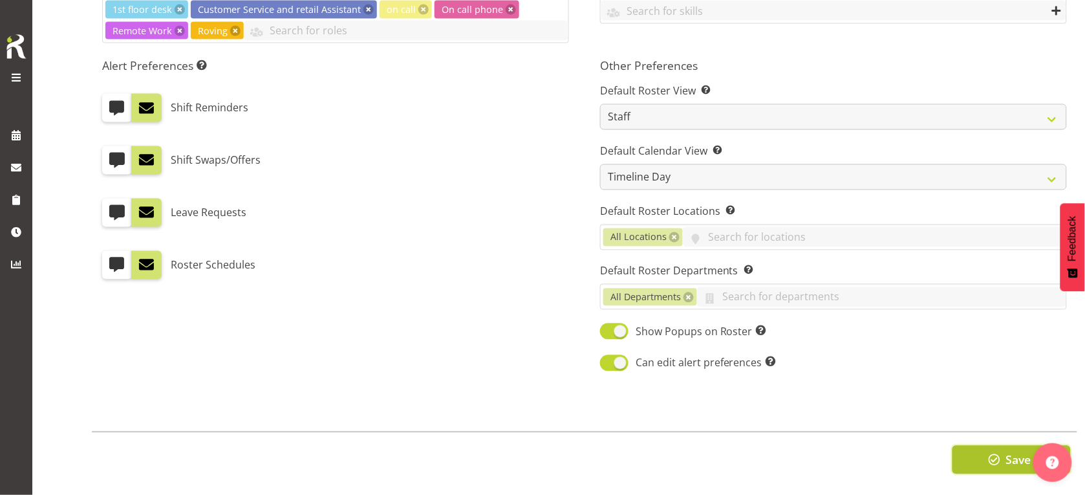
click at [1020, 452] on span "Save" at bounding box center [1018, 460] width 25 height 17
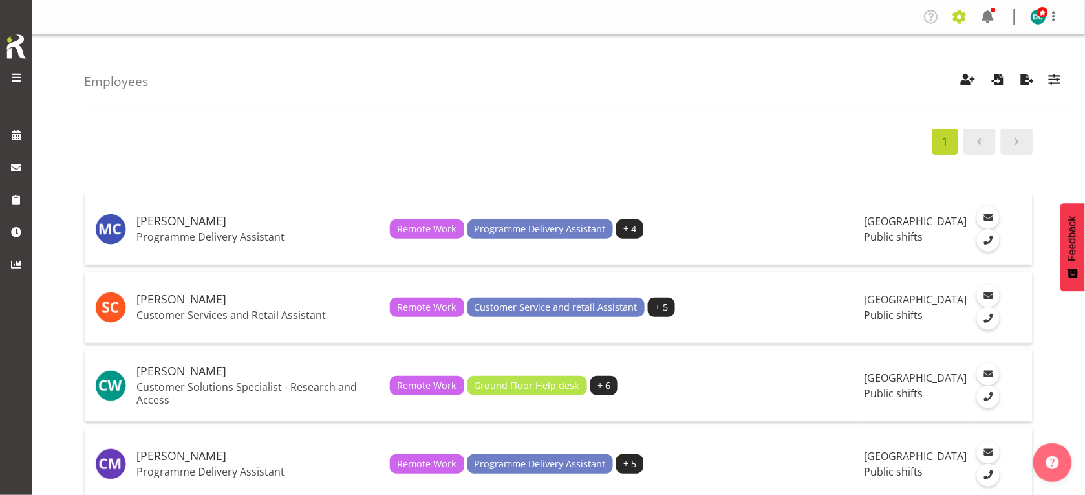
click at [964, 19] on span at bounding box center [960, 16] width 21 height 21
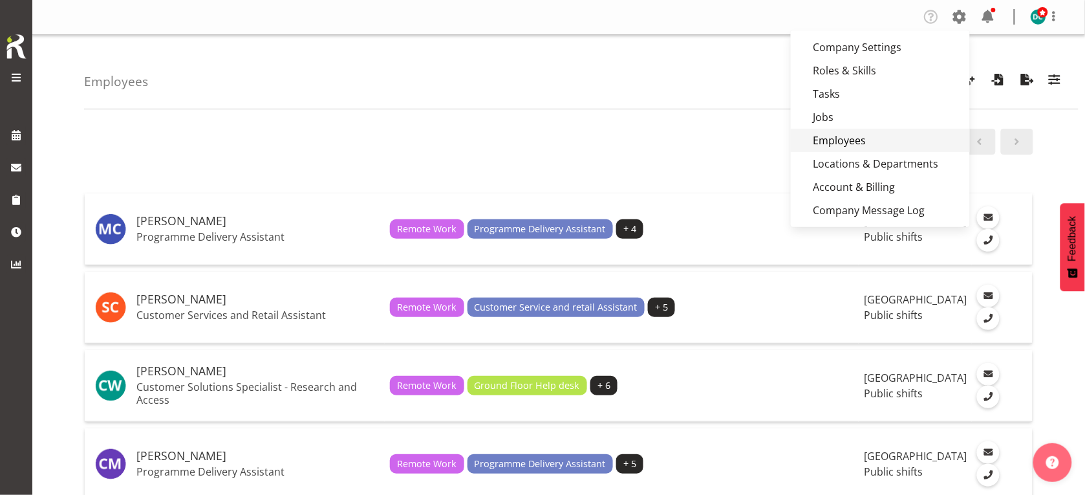
click at [833, 147] on link "Employees" at bounding box center [880, 140] width 179 height 23
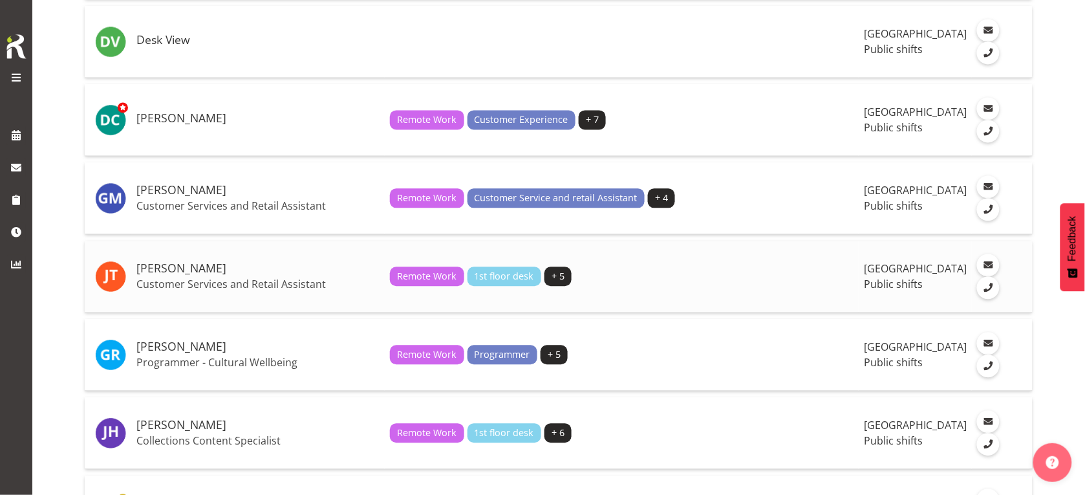
scroll to position [728, 0]
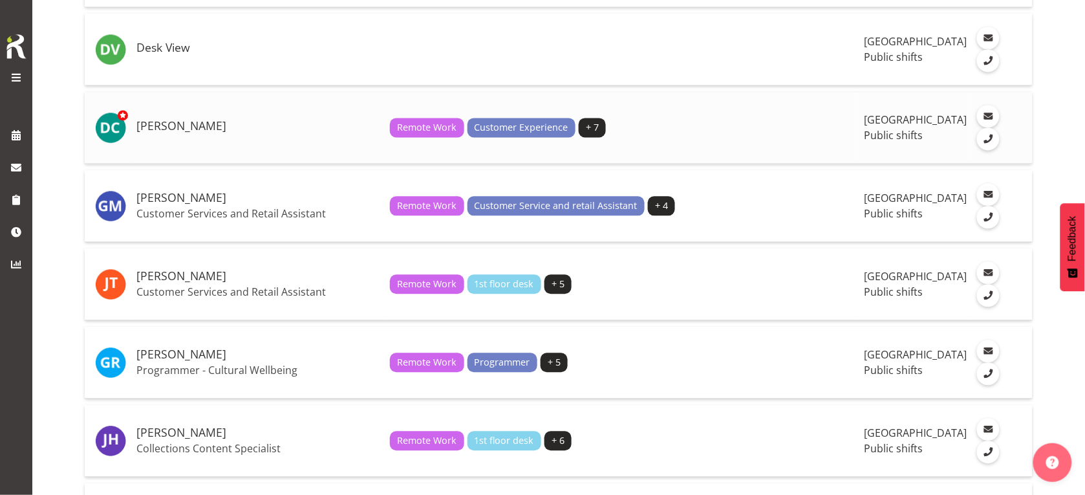
click at [195, 133] on h5 "[PERSON_NAME]" at bounding box center [257, 126] width 243 height 13
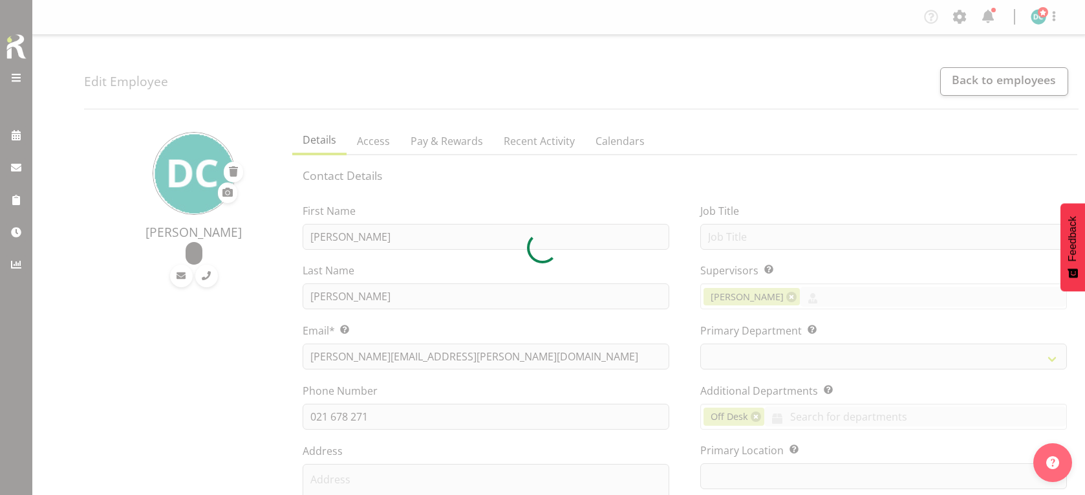
select select "TimelineDay"
select select
select select "1276"
select select "921"
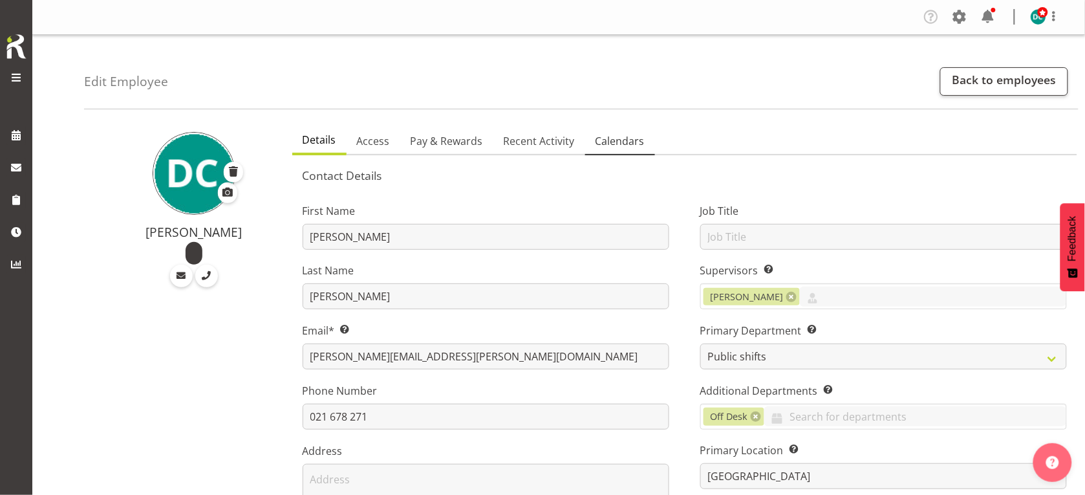
click at [607, 141] on span "Calendars" at bounding box center [620, 141] width 49 height 16
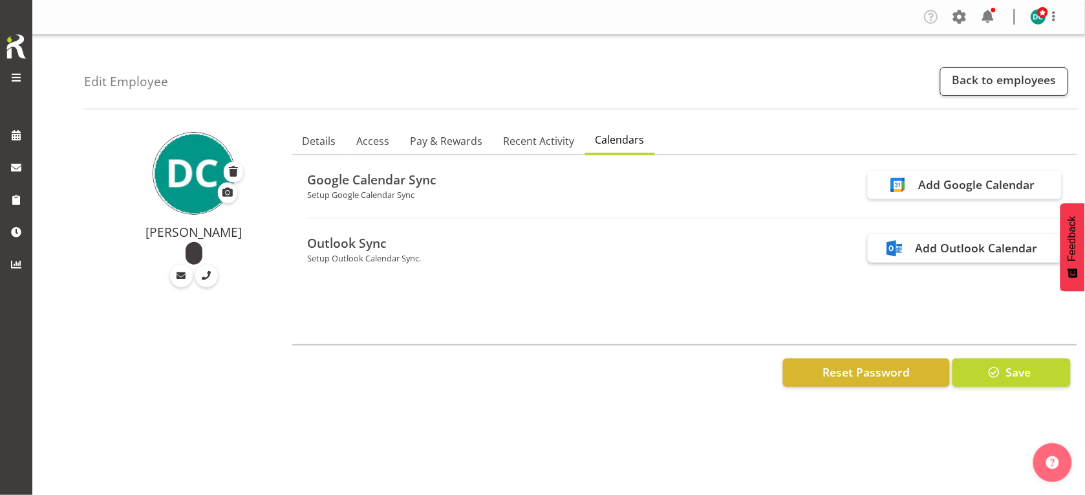
click at [919, 250] on div "Add Outlook Calendar" at bounding box center [977, 247] width 122 height 17
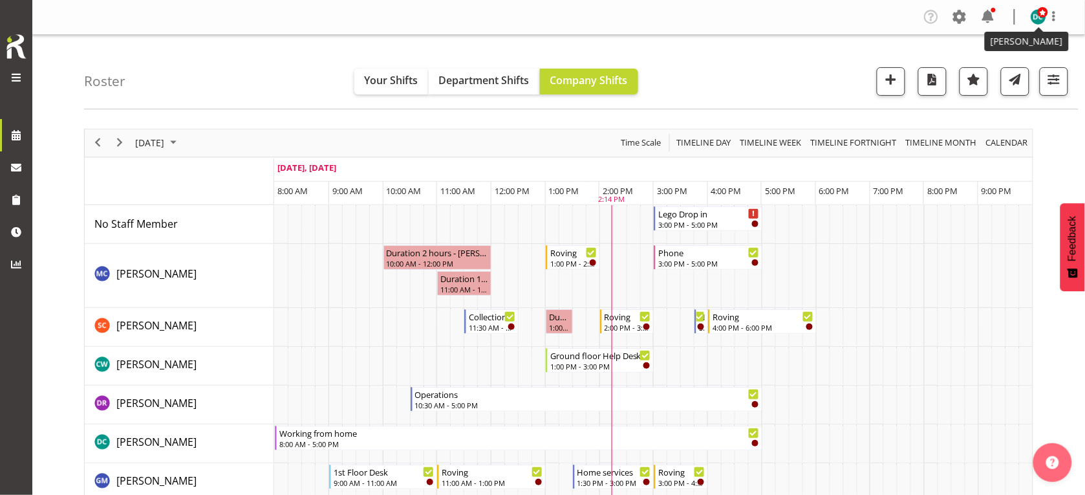
click at [1045, 12] on span at bounding box center [1043, 12] width 10 height 10
click at [880, 28] on div "Company Settings Roles & Skills Tasks Jobs Employees Locations & Departments Ac…" at bounding box center [558, 17] width 1053 height 35
click at [1042, 14] on span at bounding box center [1043, 12] width 10 height 10
click at [994, 43] on link "Profile" at bounding box center [1000, 44] width 124 height 23
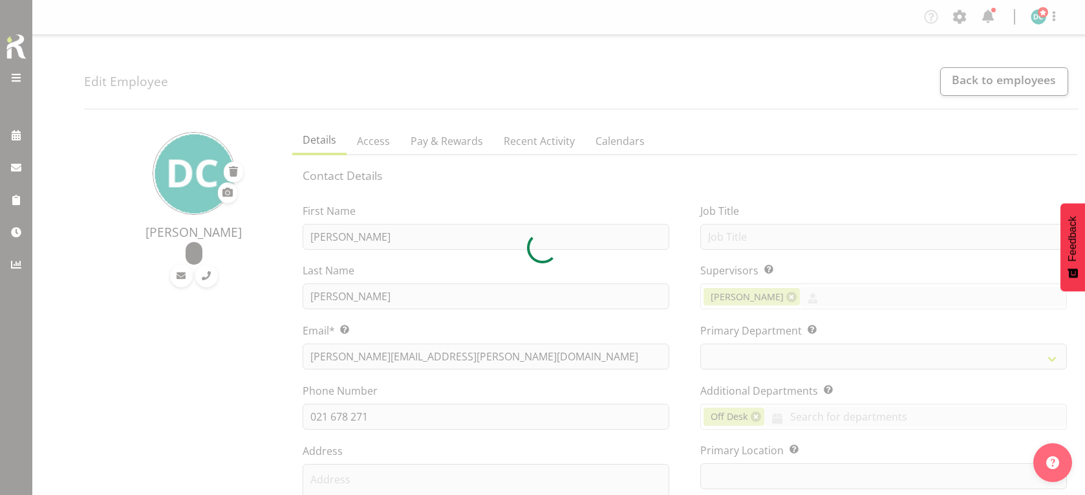
select select "TimelineDay"
select select
select select "921"
select select "1276"
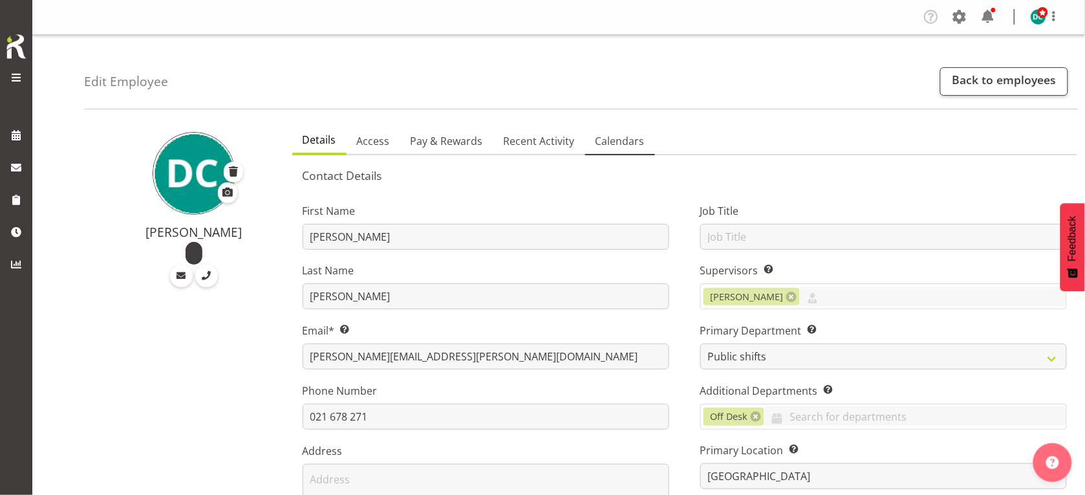
click at [628, 141] on span "Calendars" at bounding box center [620, 141] width 49 height 16
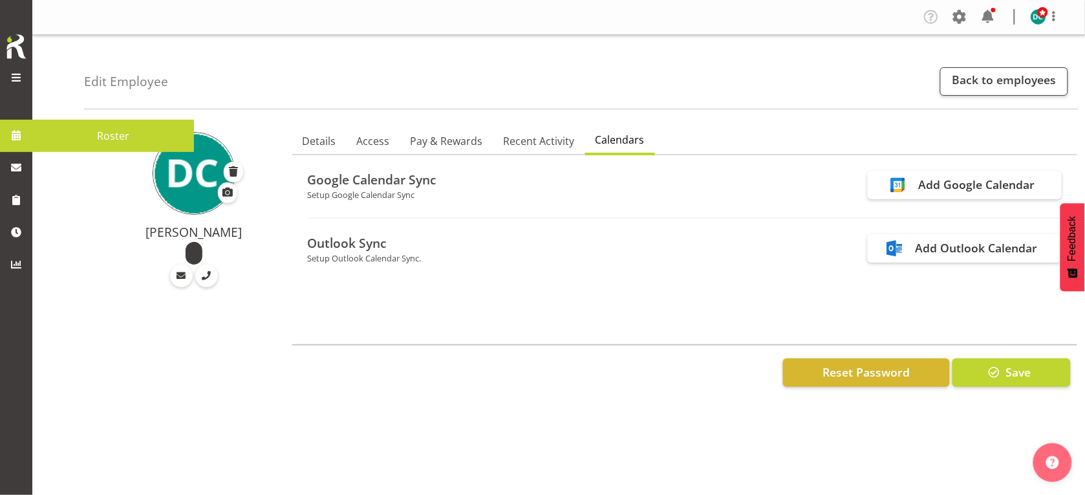
click at [14, 134] on span at bounding box center [15, 134] width 19 height 19
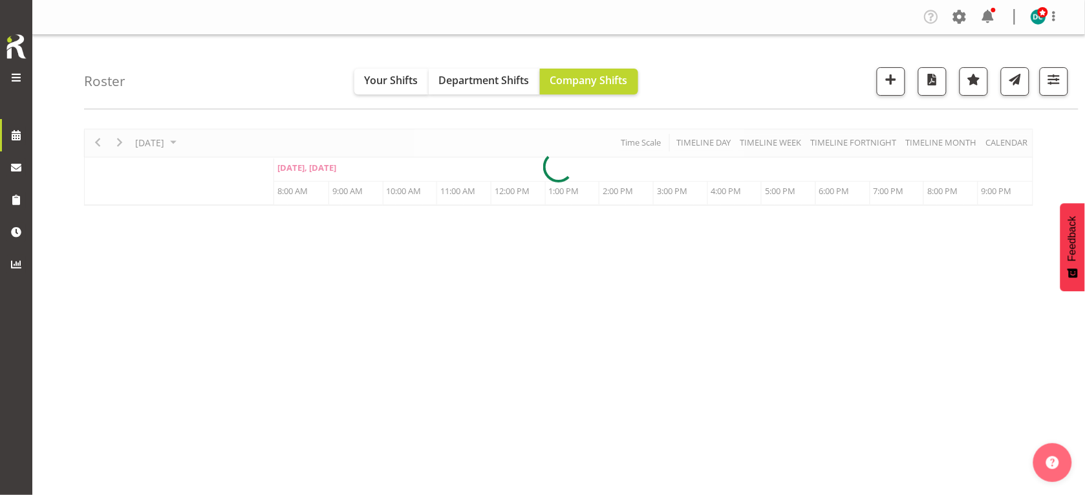
click at [172, 146] on div at bounding box center [559, 167] width 950 height 77
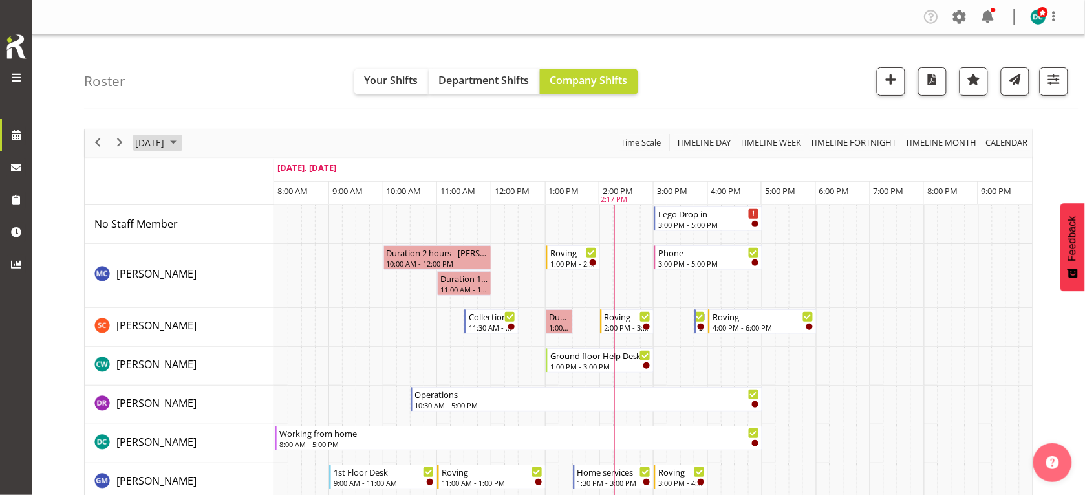
click at [166, 142] on span "[DATE]" at bounding box center [150, 143] width 32 height 16
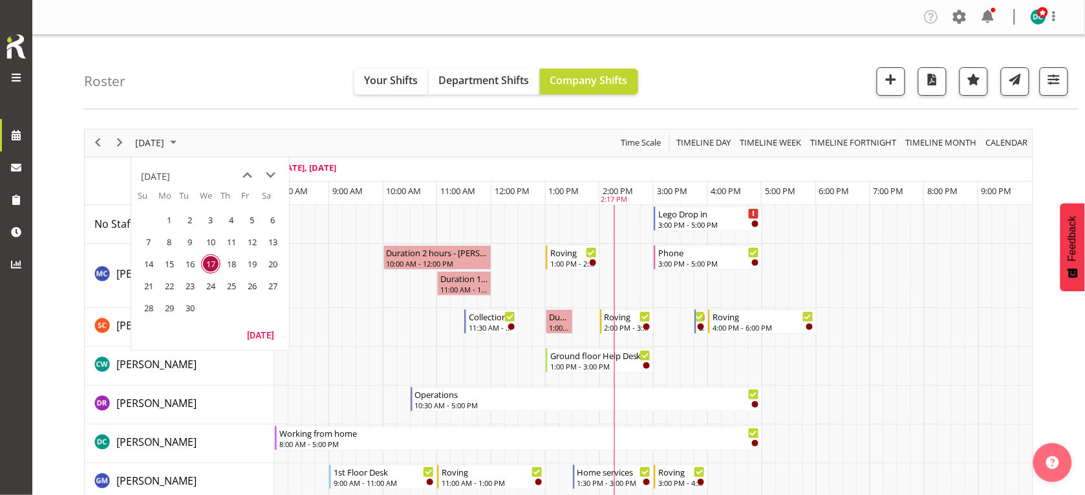
click at [164, 282] on span "22" at bounding box center [169, 285] width 19 height 19
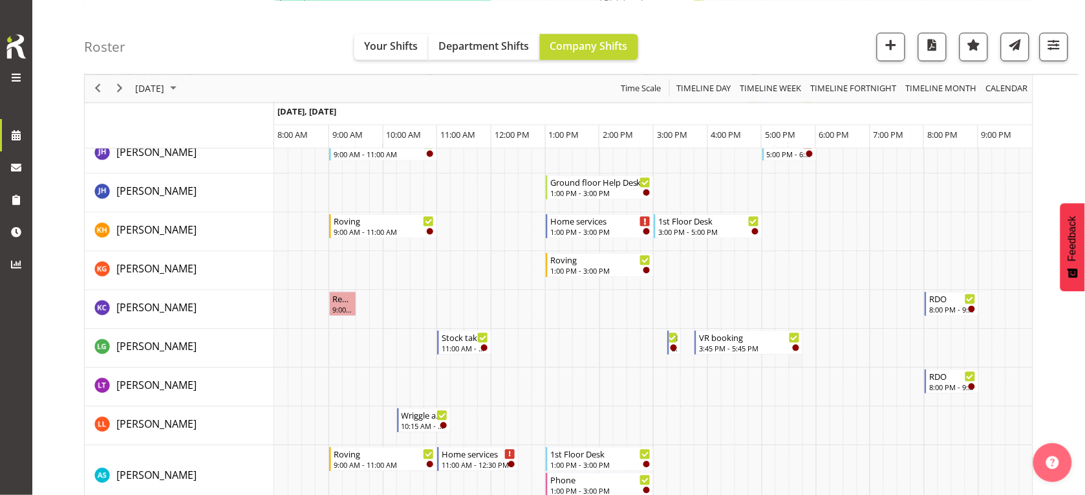
scroll to position [809, 0]
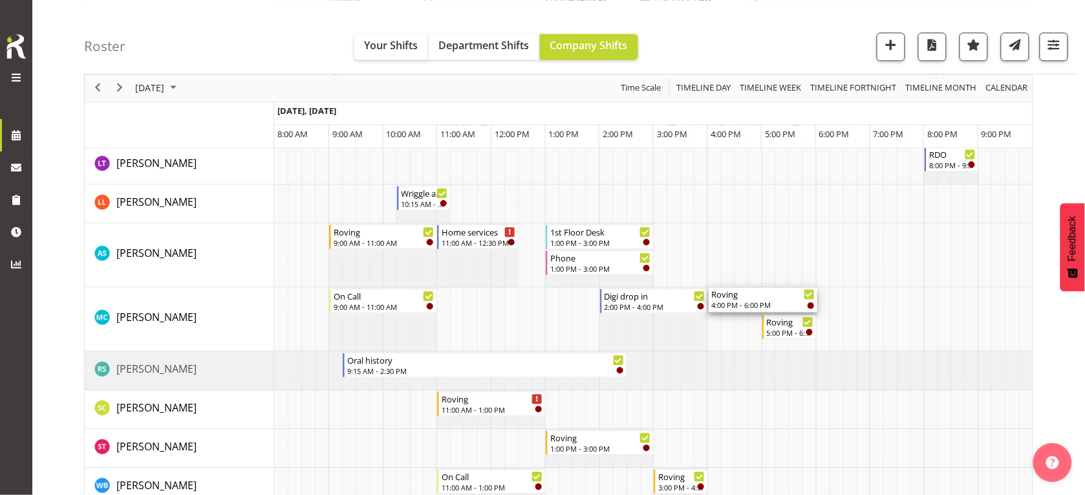
drag, startPoint x: 746, startPoint y: 303, endPoint x: 733, endPoint y: 311, distance: 15.4
drag, startPoint x: 781, startPoint y: 411, endPoint x: 742, endPoint y: 408, distance: 39.5
click at [742, 408] on div "Newspapers 8:40 AM - 9:00 AM Phone 9:00 AM - 11:00 AM Chatter 10:15 AM - 12:00 …" at bounding box center [653, 261] width 759 height 1731
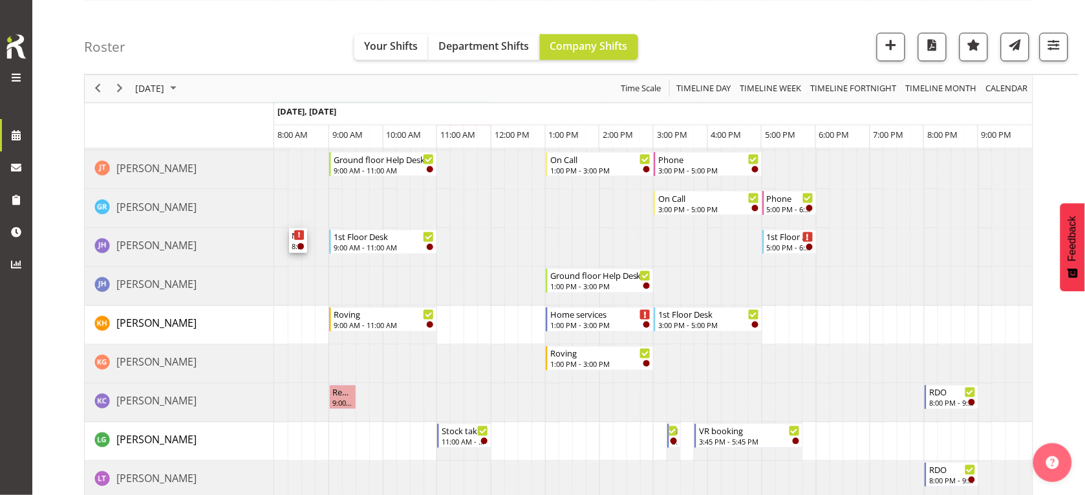
scroll to position [566, 0]
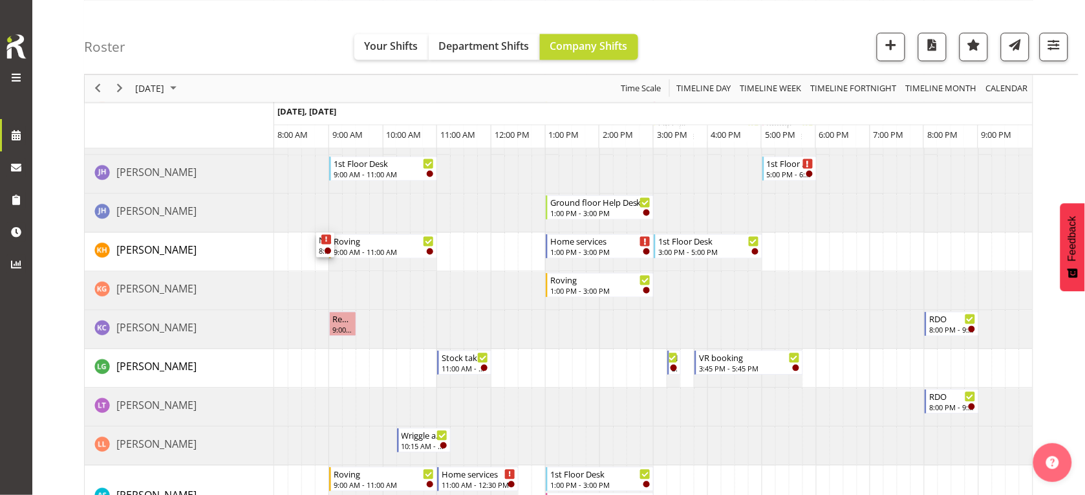
drag, startPoint x: 319, startPoint y: 215, endPoint x: 334, endPoint y: 251, distance: 38.8
click at [334, 251] on div "Newspapers 8:40 AM - 9:00 AM Phone 9:00 AM - 11:00 AM Chatter 10:15 AM - 12:00 …" at bounding box center [653, 492] width 759 height 1706
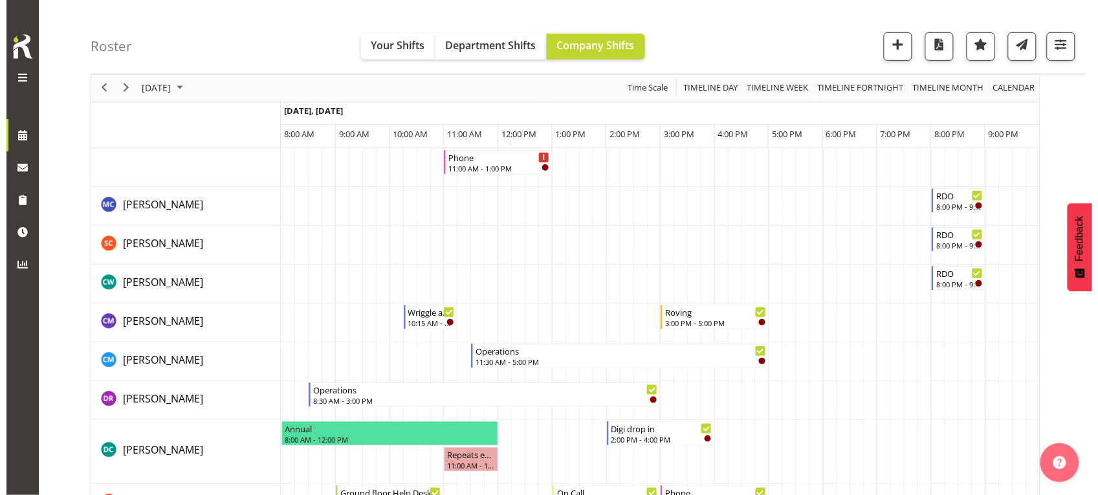
scroll to position [0, 0]
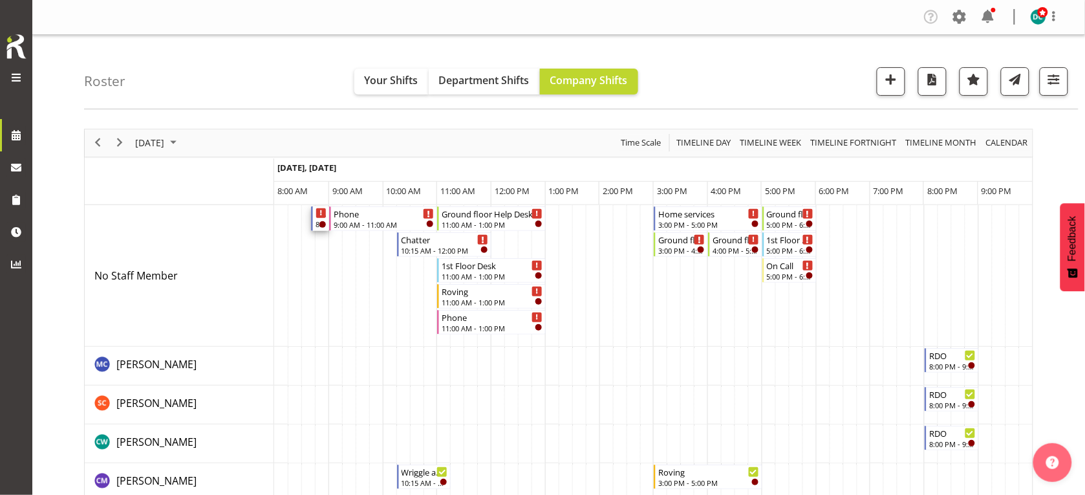
click at [322, 215] on icon "Timeline Day of September 22, 2025" at bounding box center [321, 213] width 2 height 6
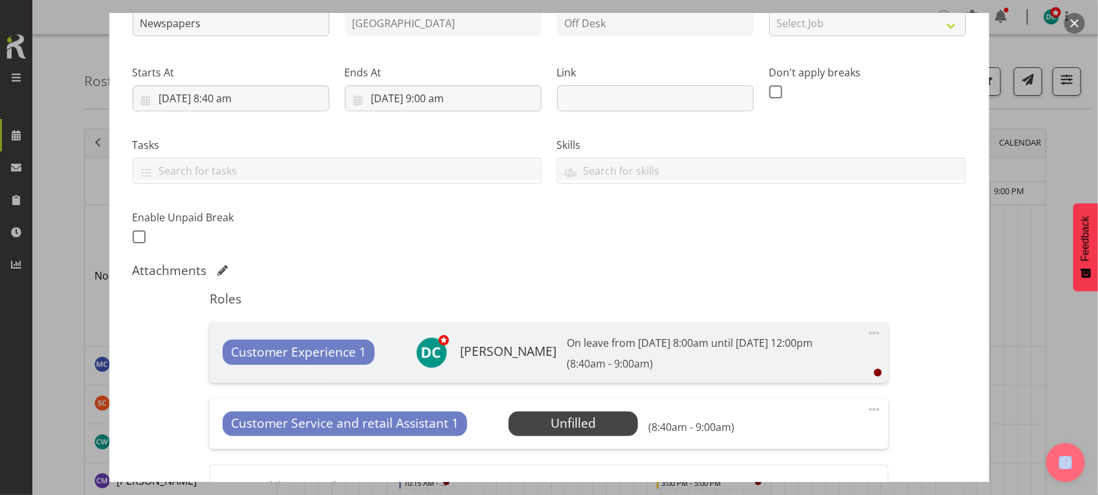
scroll to position [320, 0]
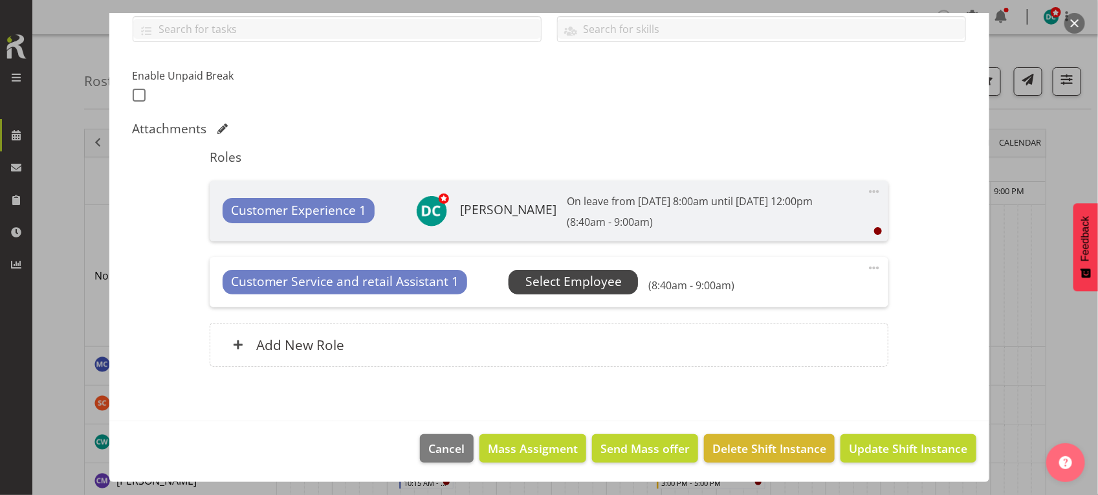
click at [579, 270] on span "Select Employee" at bounding box center [572, 282] width 129 height 25
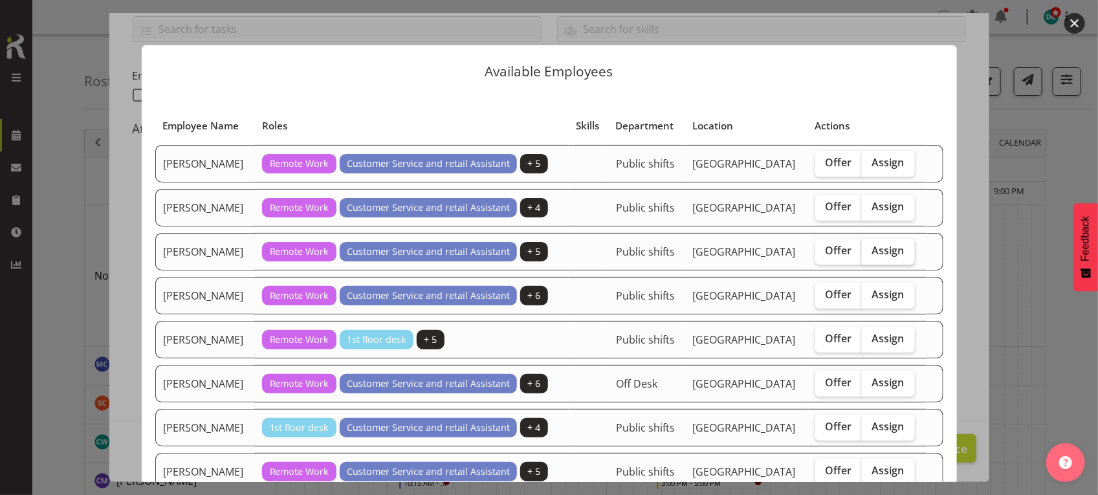
click at [891, 244] on span "Assign" at bounding box center [888, 250] width 32 height 13
click at [870, 246] on input "Assign" at bounding box center [866, 250] width 8 height 8
checkbox input "true"
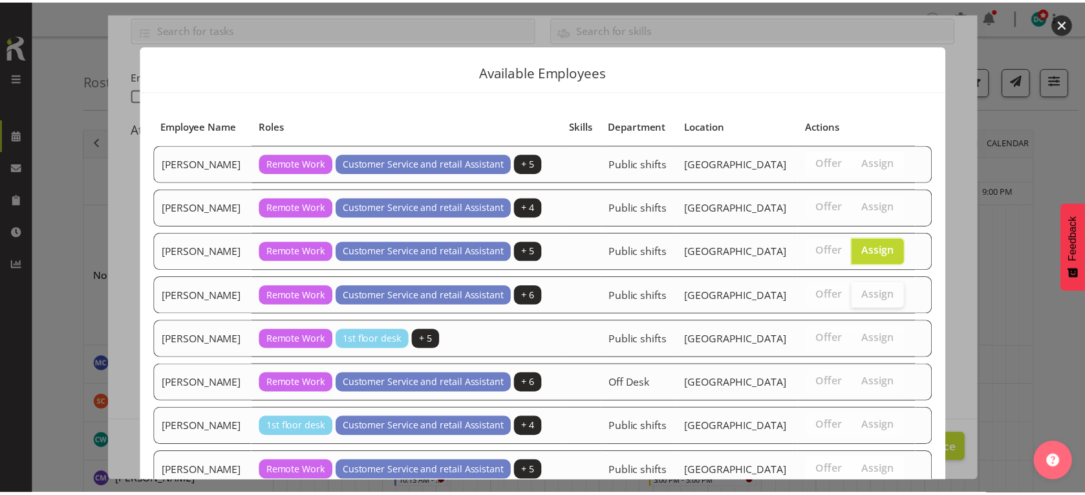
scroll to position [92, 0]
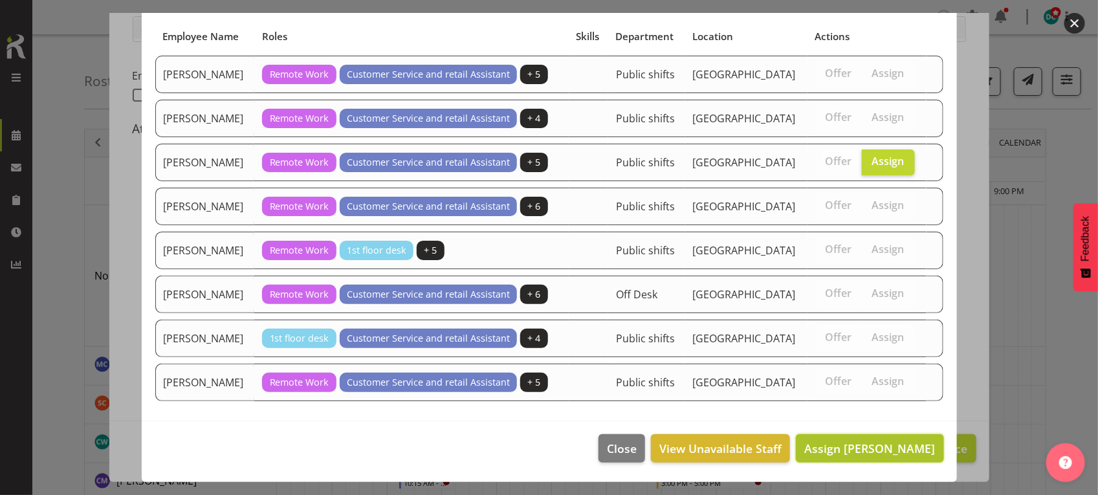
click at [855, 441] on span "Assign [PERSON_NAME]" at bounding box center [869, 449] width 131 height 16
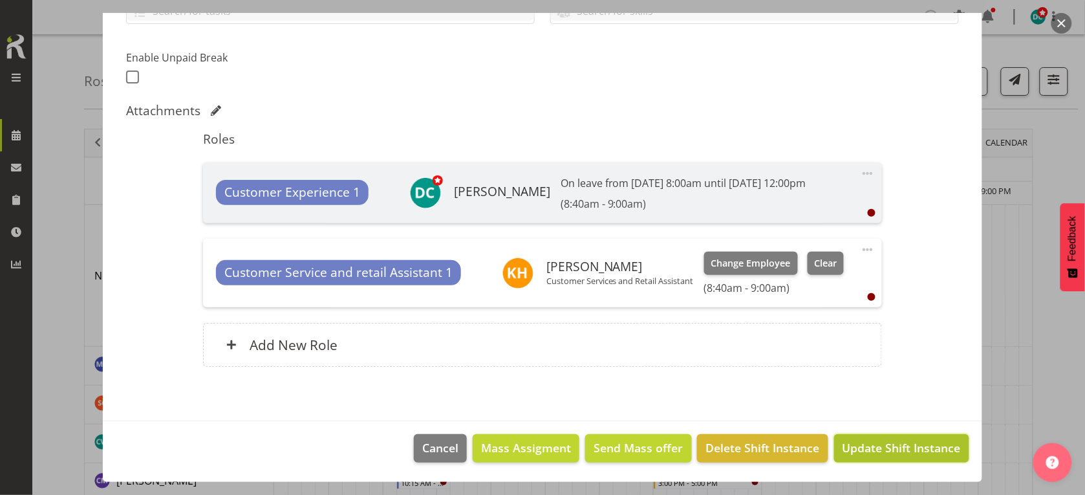
click at [851, 455] on span "Update Shift Instance" at bounding box center [902, 447] width 118 height 17
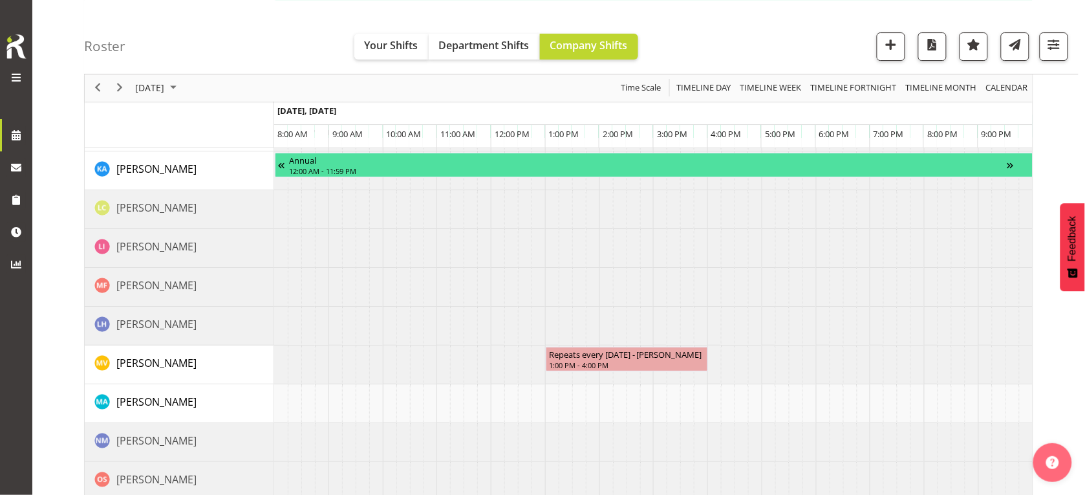
scroll to position [1375, 0]
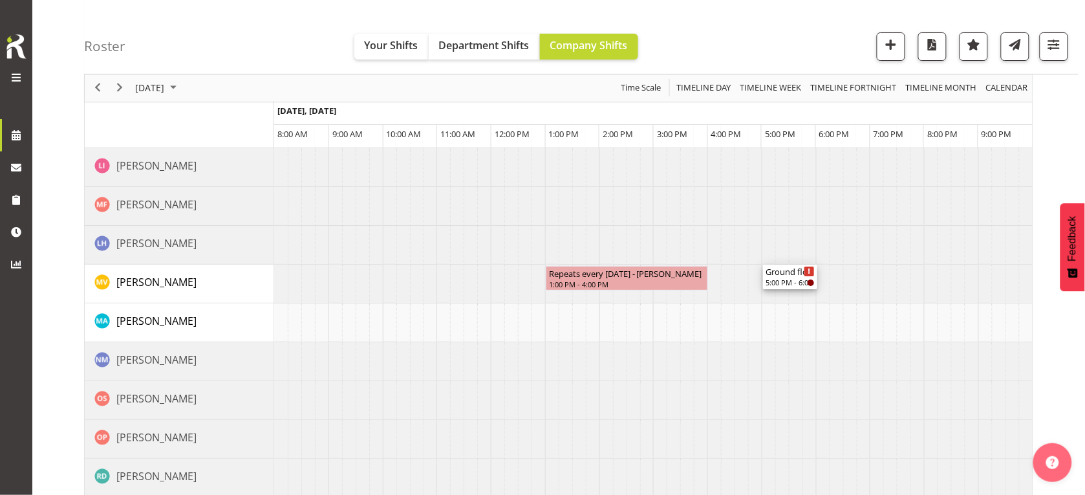
drag, startPoint x: 786, startPoint y: 215, endPoint x: 738, endPoint y: 291, distance: 89.6
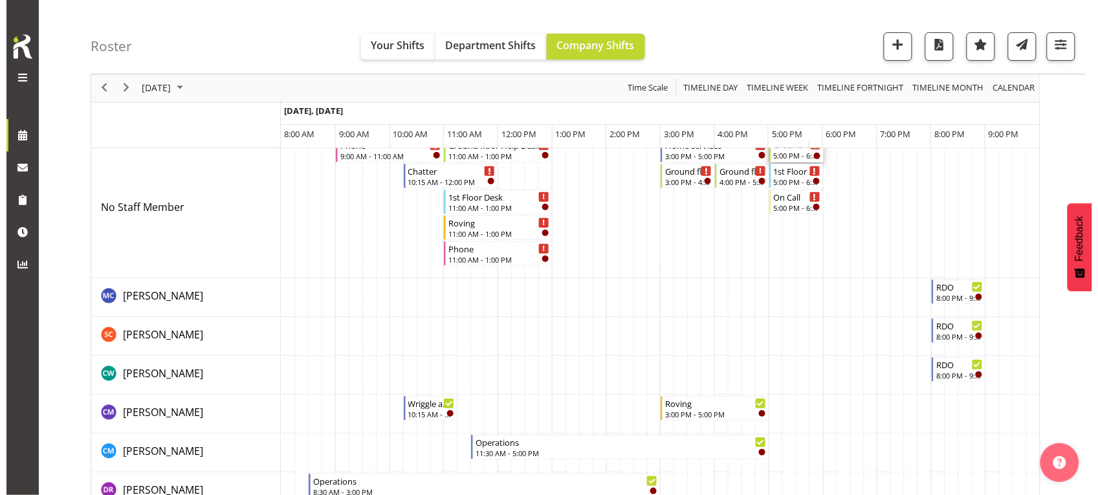
scroll to position [0, 0]
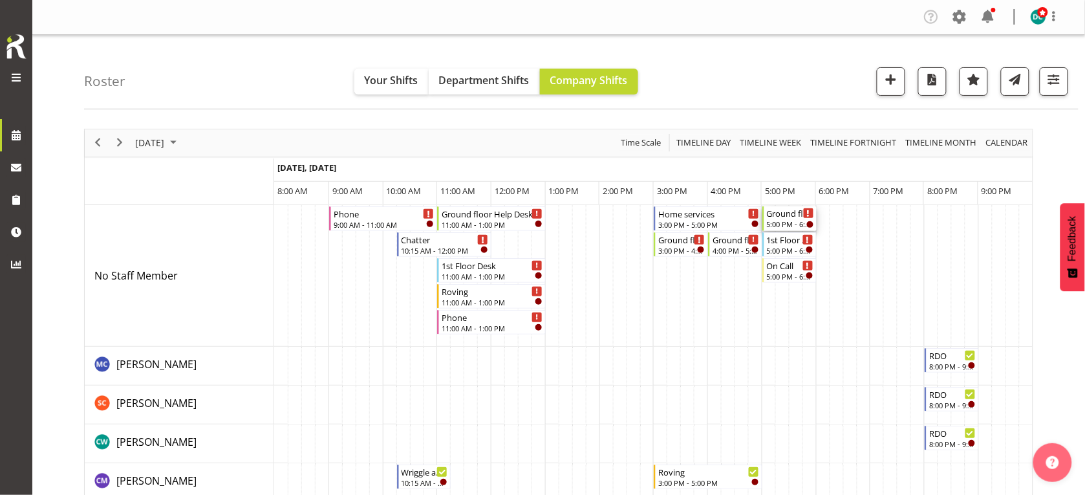
click at [783, 215] on div "Ground floor Help Desk" at bounding box center [790, 212] width 47 height 13
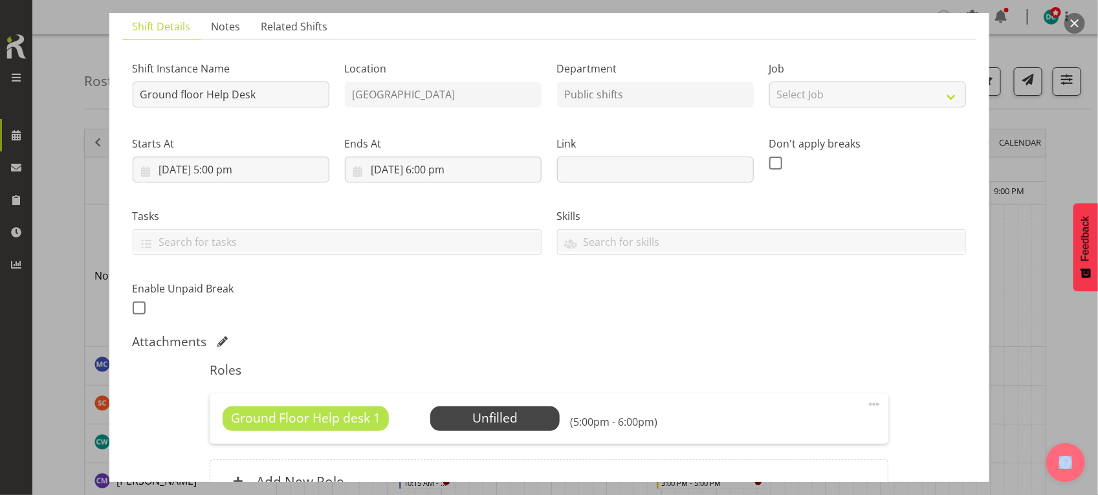
scroll to position [228, 0]
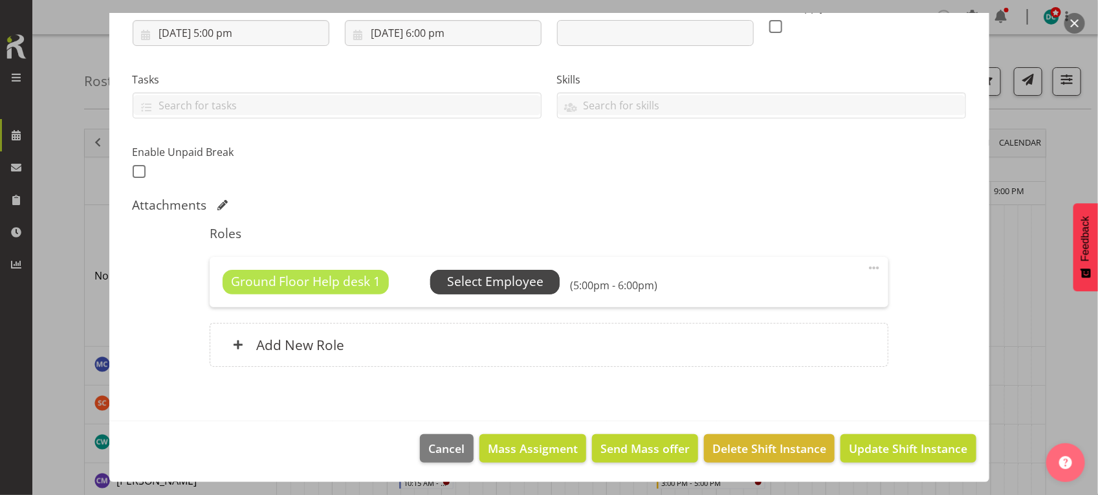
click at [463, 287] on span "Select Employee" at bounding box center [495, 281] width 96 height 19
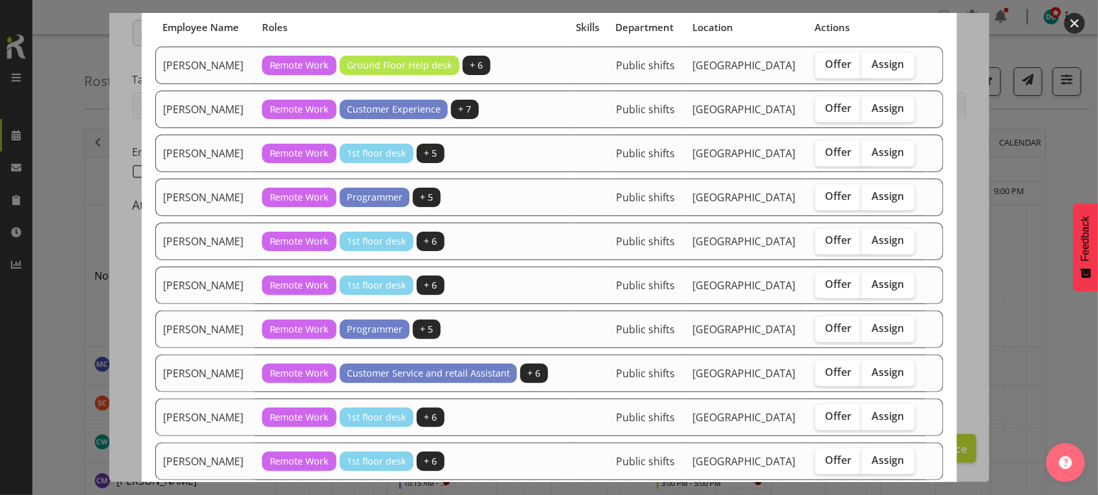
scroll to position [243, 0]
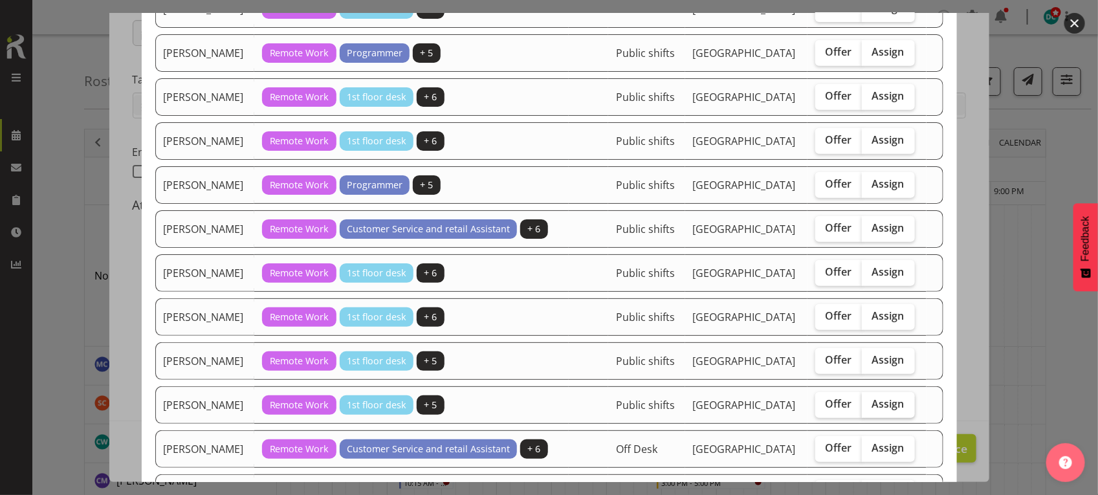
click at [889, 402] on span "Assign" at bounding box center [888, 403] width 32 height 13
click at [870, 402] on input "Assign" at bounding box center [866, 404] width 8 height 8
checkbox input "true"
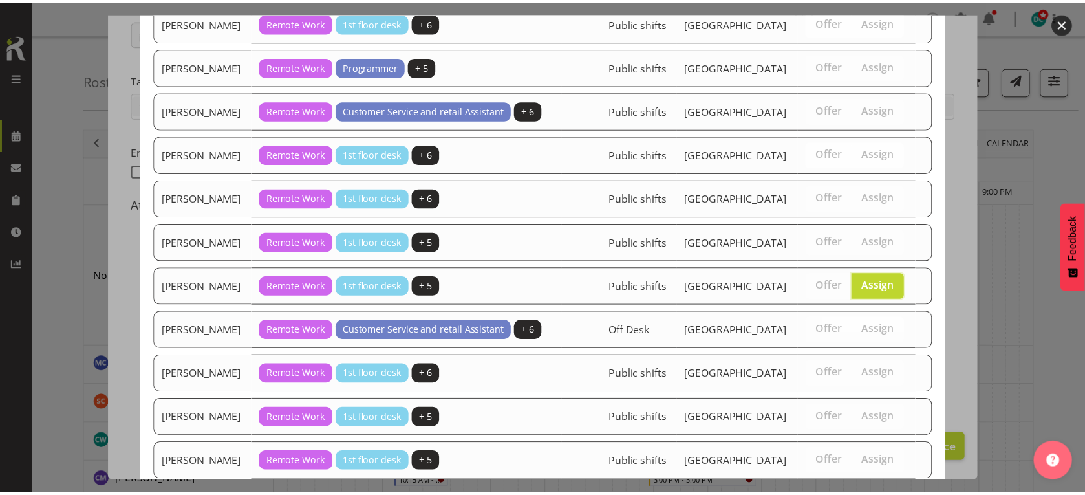
scroll to position [446, 0]
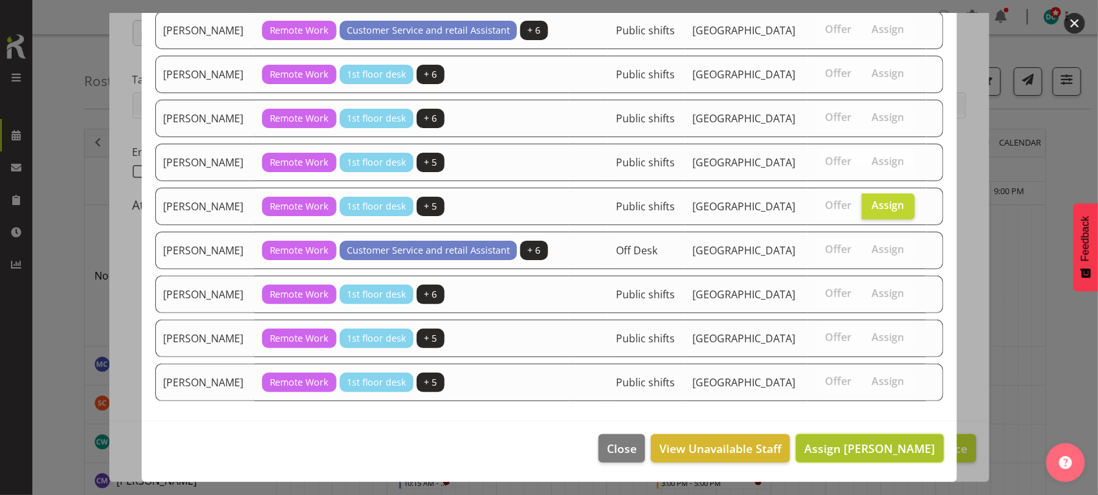
click at [874, 454] on span "Assign Marion van Voornveld" at bounding box center [869, 449] width 131 height 16
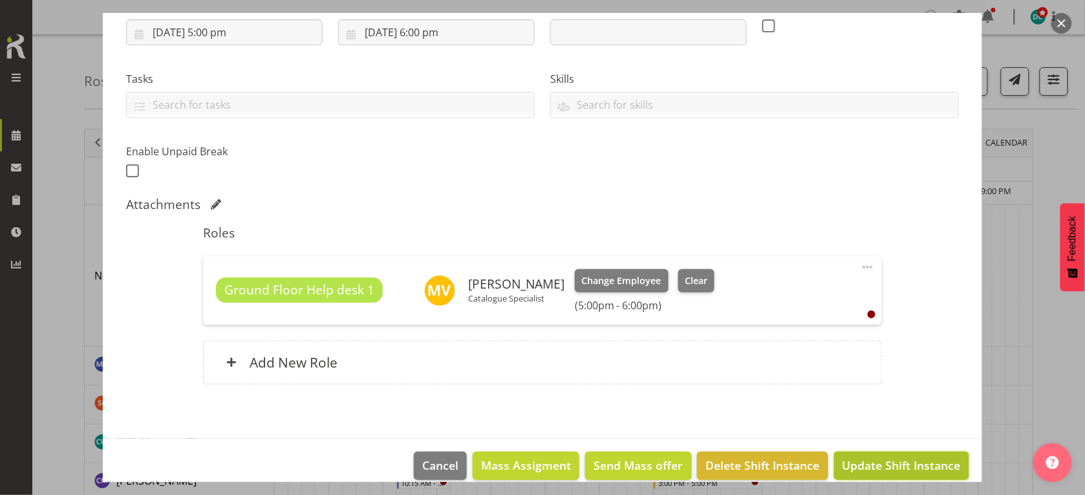
click at [875, 453] on button "Update Shift Instance" at bounding box center [901, 466] width 135 height 28
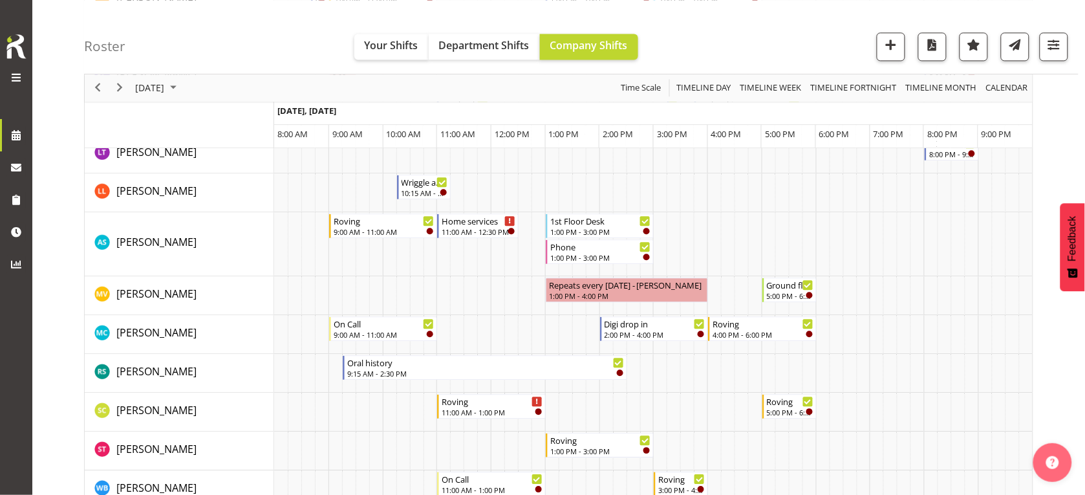
scroll to position [728, 0]
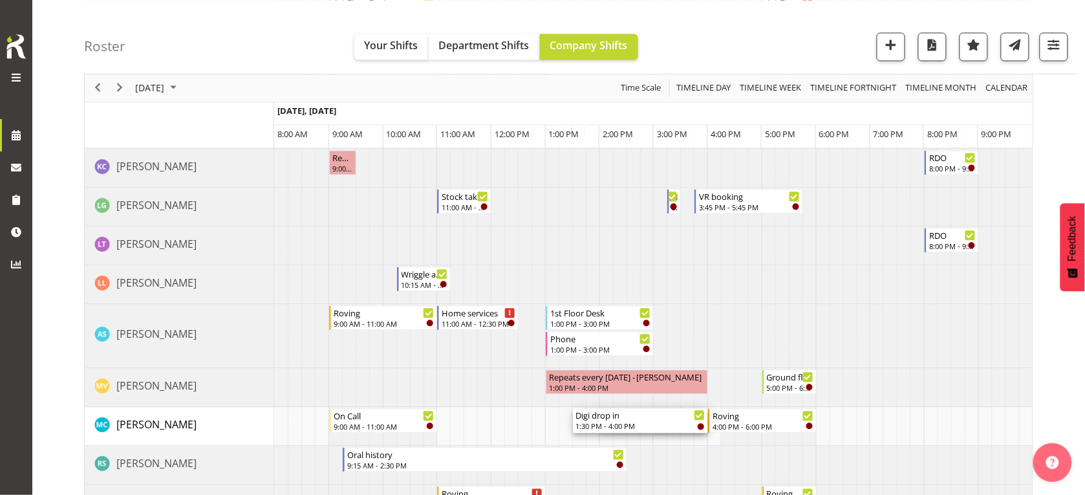
drag, startPoint x: 604, startPoint y: 422, endPoint x: 587, endPoint y: 417, distance: 17.0
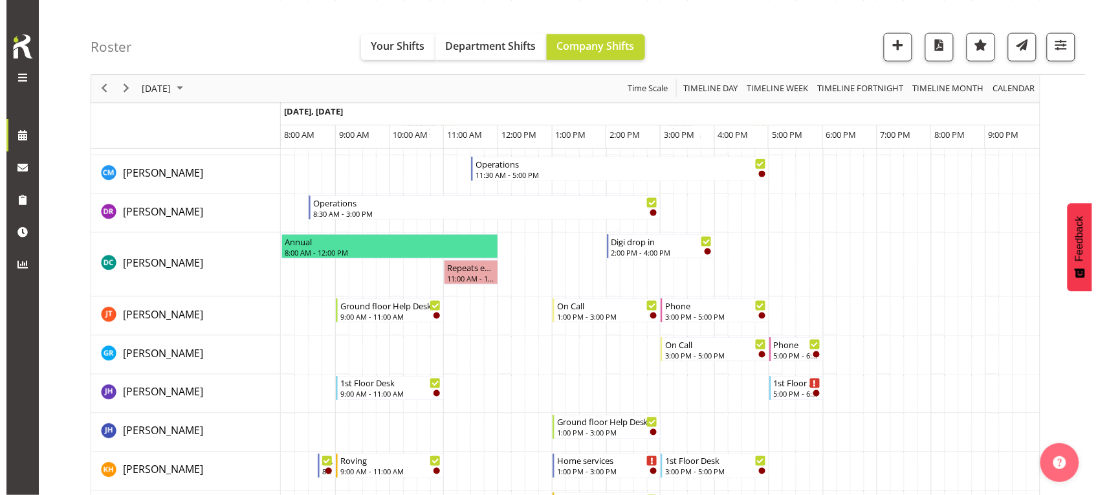
scroll to position [323, 0]
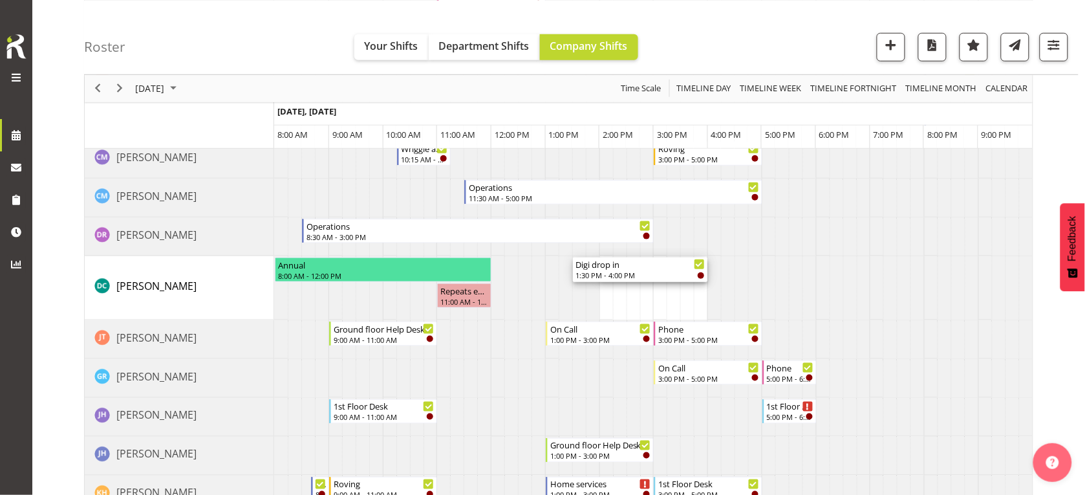
drag, startPoint x: 602, startPoint y: 268, endPoint x: 585, endPoint y: 269, distance: 16.8
drag, startPoint x: 603, startPoint y: 273, endPoint x: 586, endPoint y: 267, distance: 18.0
drag, startPoint x: 602, startPoint y: 270, endPoint x: 548, endPoint y: 267, distance: 54.5
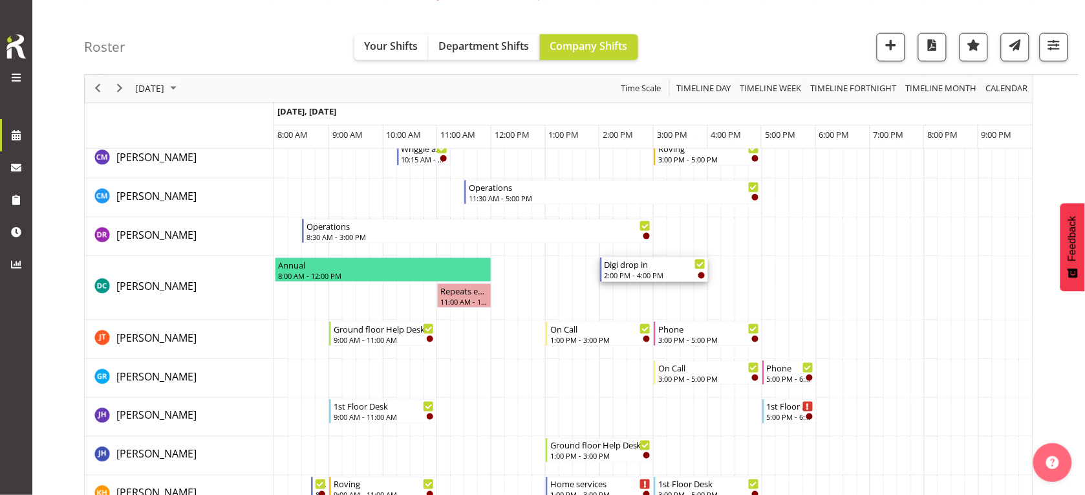
click at [629, 270] on div "2:00 PM - 4:00 PM" at bounding box center [656, 275] width 102 height 10
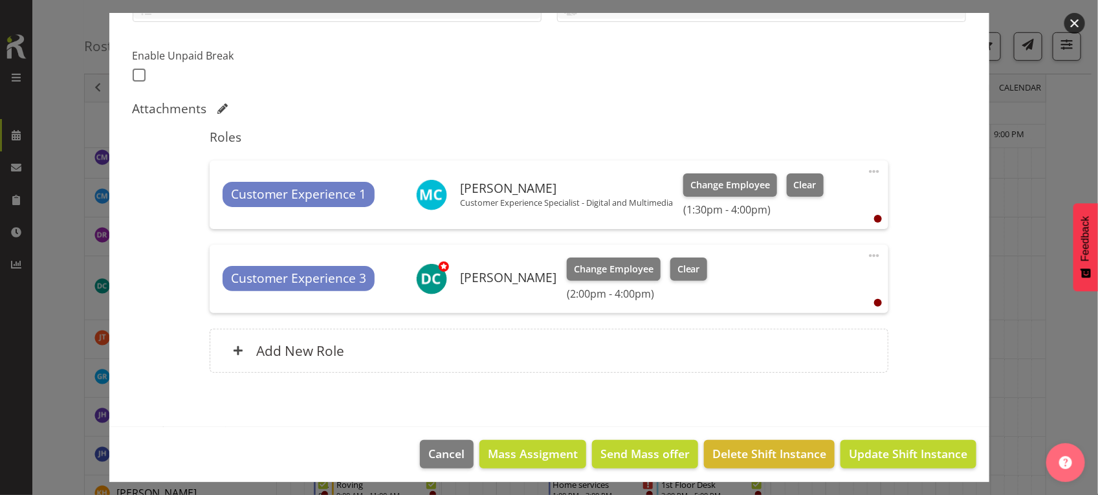
click at [866, 250] on span at bounding box center [874, 256] width 16 height 16
click at [759, 283] on link "Edit" at bounding box center [819, 283] width 124 height 23
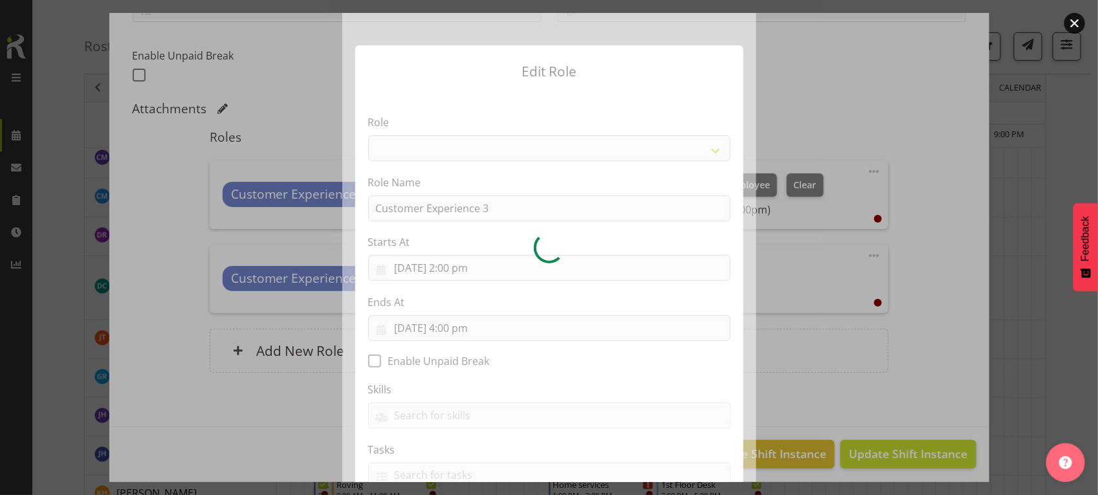
select select "1533"
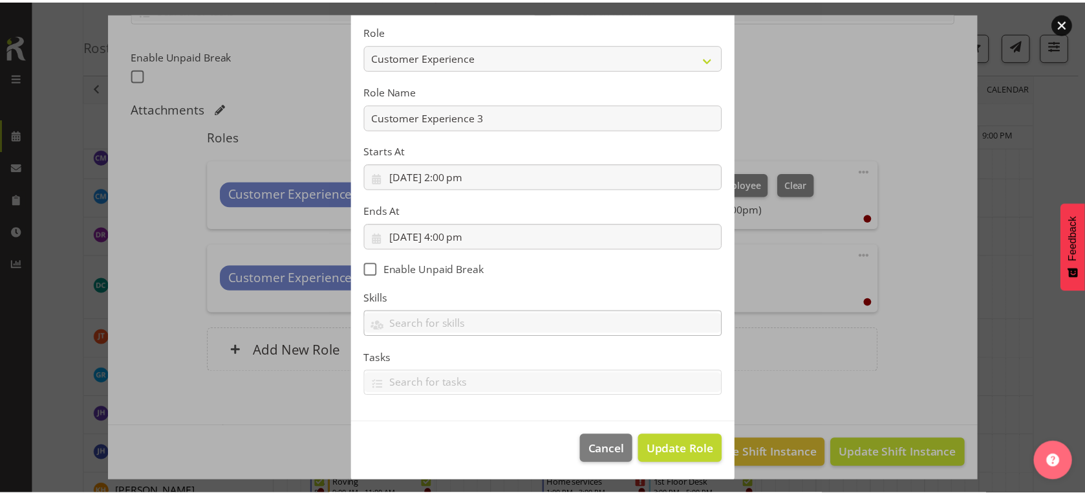
scroll to position [94, 0]
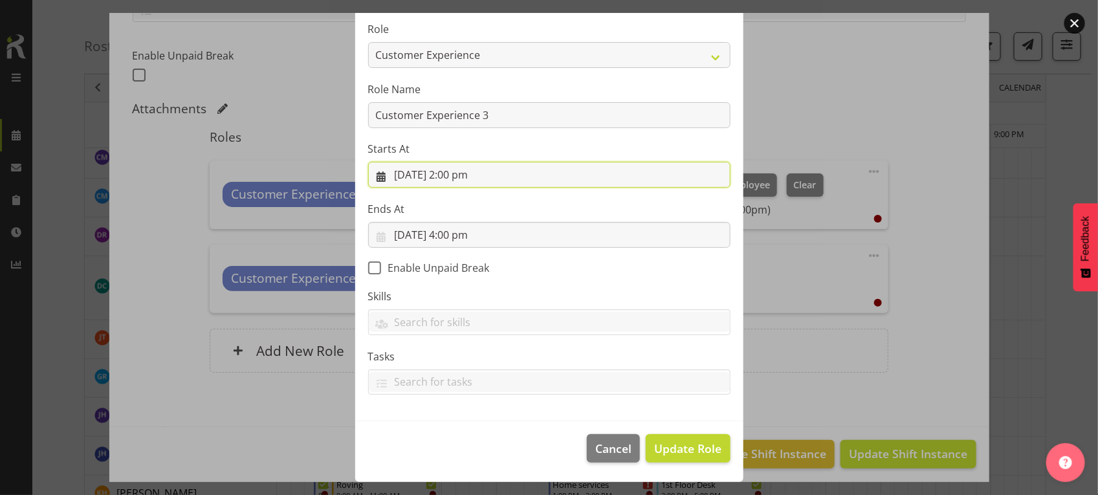
click at [404, 176] on input "22/09/2025, 2:00 pm" at bounding box center [549, 175] width 362 height 26
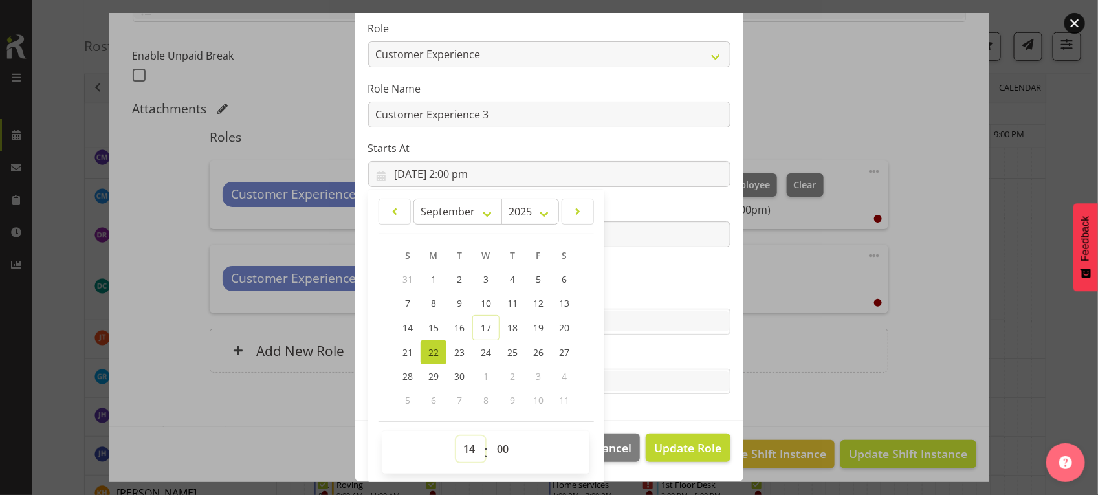
click at [461, 445] on select "00 01 02 03 04 05 06 07 08 09 10 11 12 13 14 15 16 17 18 19 20 21 22 23" at bounding box center [470, 449] width 29 height 26
select select "13"
type input "22/09/2025, 1:00 pm"
click at [499, 444] on select "00 01 02 03 04 05 06 07 08 09 10 11 12 13 14 15 16 17 18 19 20 21 22 23 24 25 2…" at bounding box center [504, 449] width 29 height 26
select select "30"
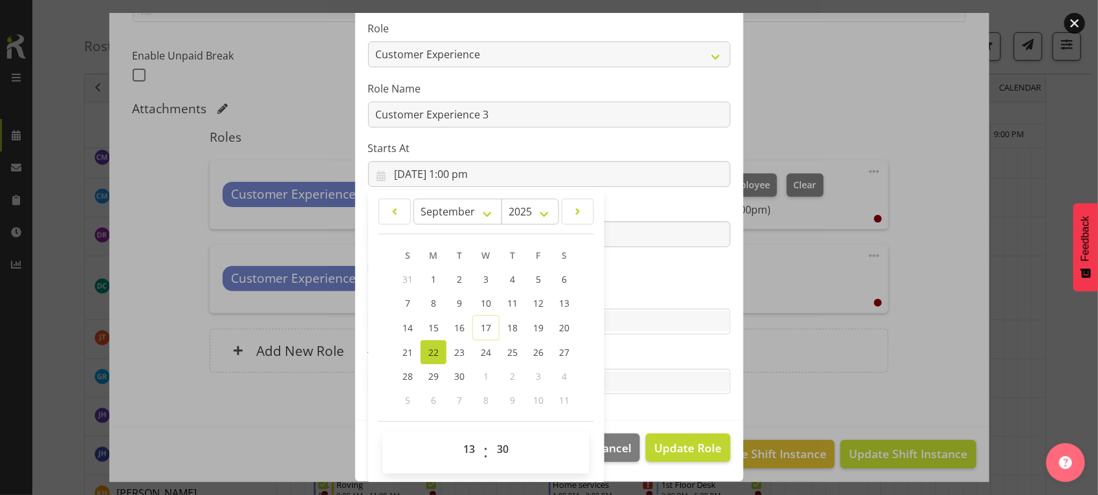
type input "22/09/2025, 1:30 pm"
click at [623, 411] on section "Role 1st floor desk AQ operator Business Support Team member Casual Customer Ex…" at bounding box center [549, 208] width 388 height 423
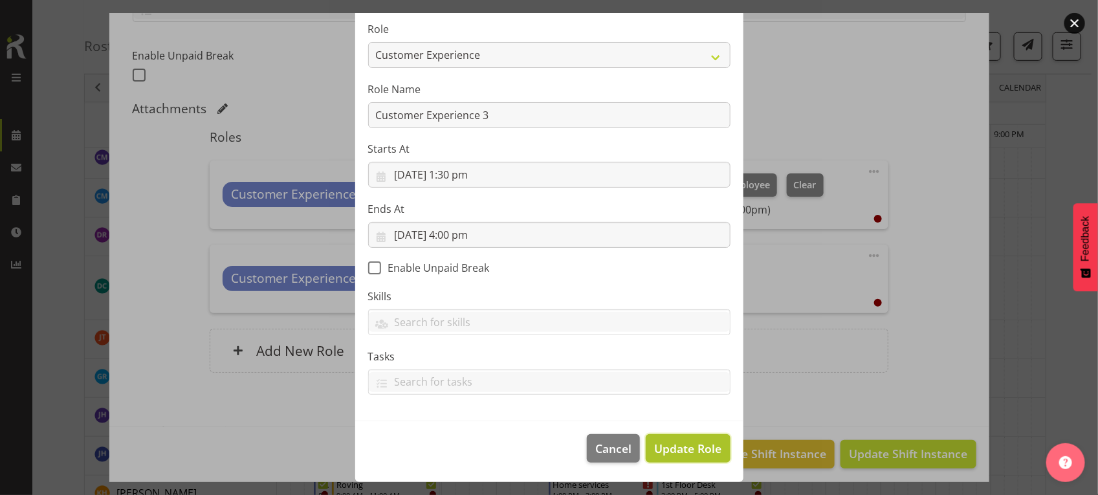
click at [654, 452] on span "Update Role" at bounding box center [687, 448] width 67 height 17
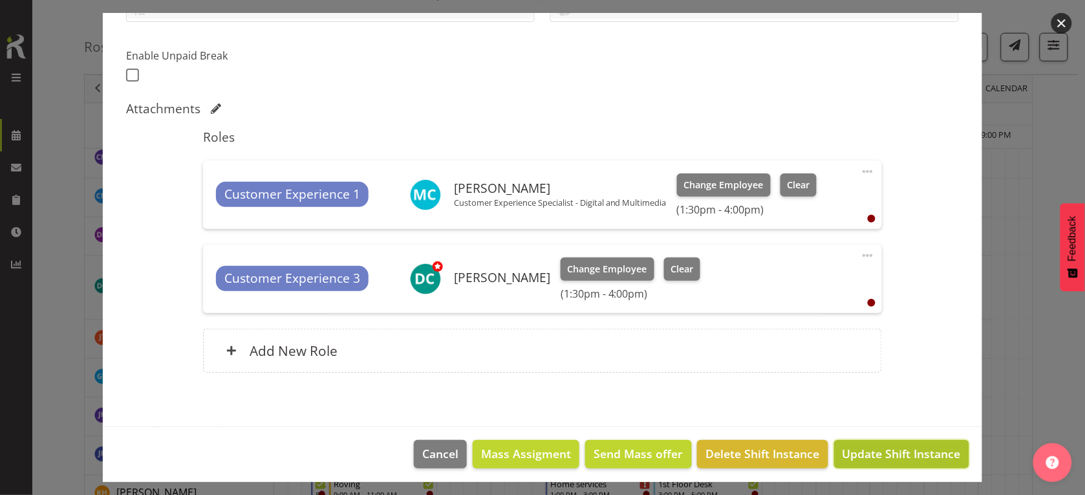
click at [923, 446] on span "Update Shift Instance" at bounding box center [902, 453] width 118 height 17
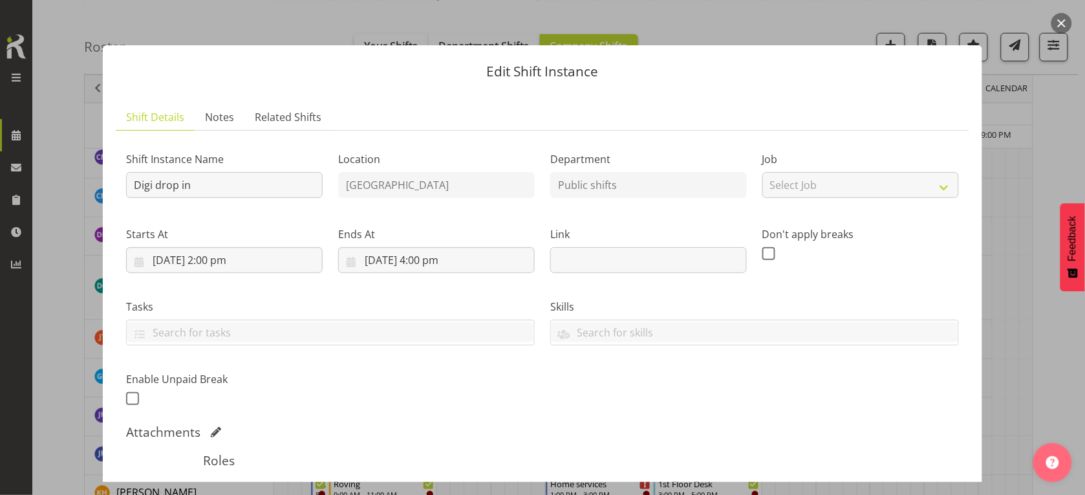
click at [1065, 17] on button "button" at bounding box center [1062, 23] width 21 height 21
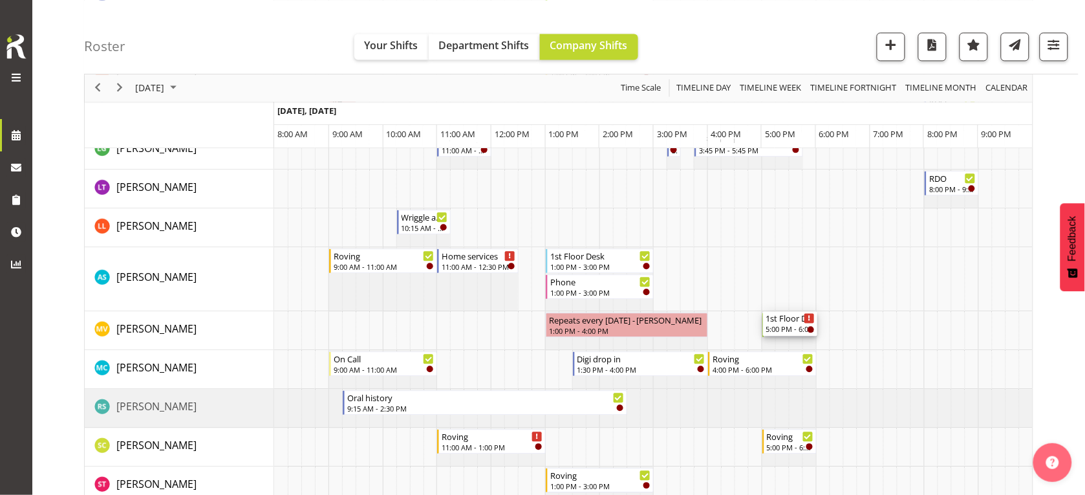
scroll to position [809, 0]
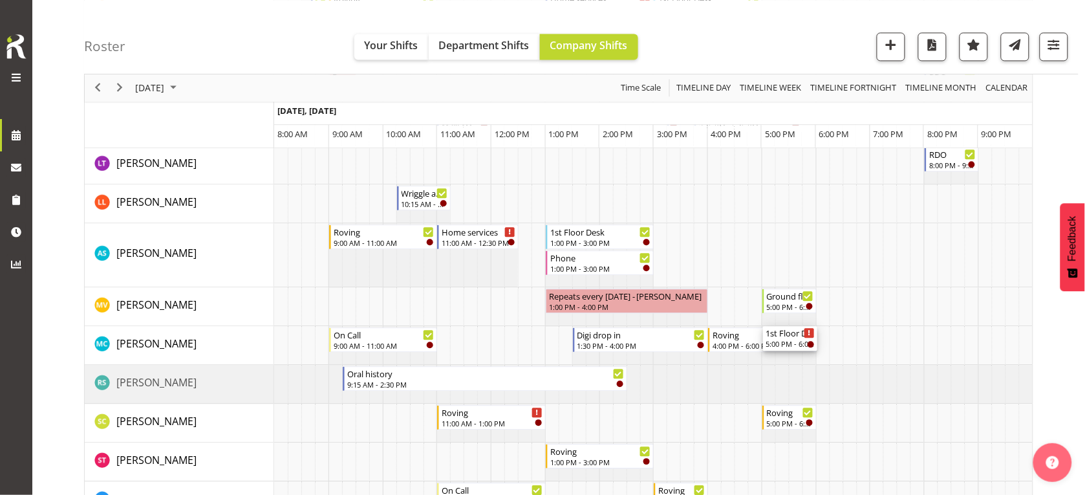
drag, startPoint x: 778, startPoint y: 218, endPoint x: 747, endPoint y: 340, distance: 125.4
click at [747, 340] on div "Phone 9:00 AM - 11:00 AM Chatter 10:15 AM - 12:00 PM Ground floor Help Desk 11:…" at bounding box center [653, 249] width 759 height 1706
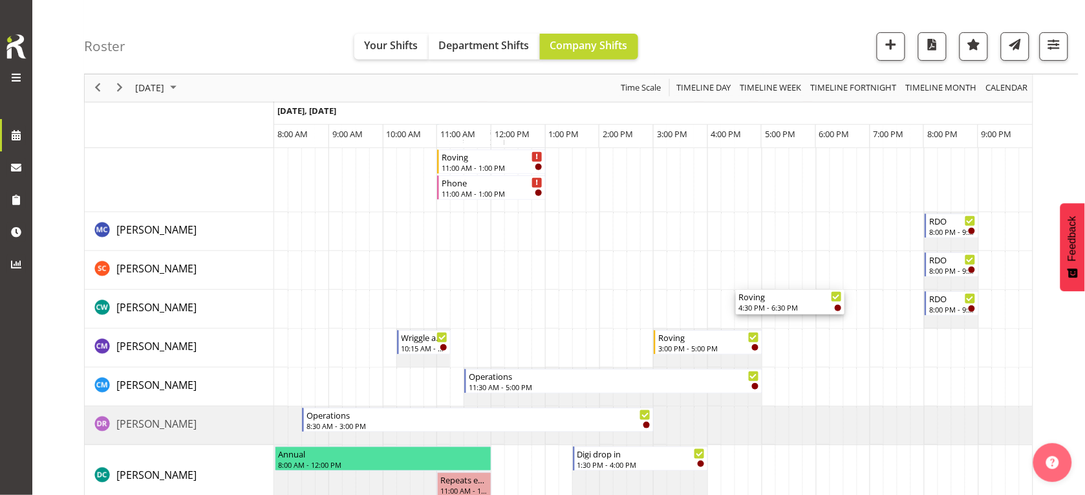
scroll to position [0, 0]
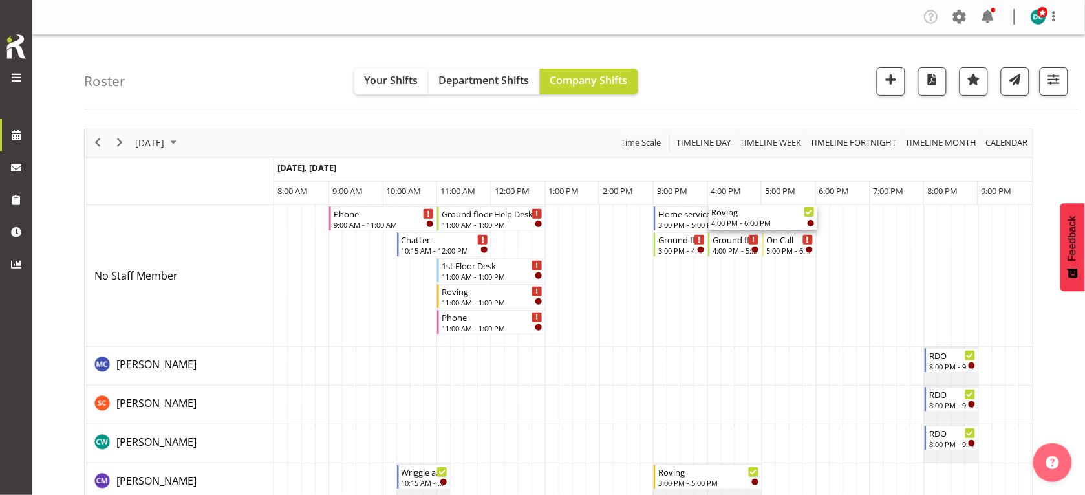
drag, startPoint x: 750, startPoint y: 342, endPoint x: 721, endPoint y: 337, distance: 29.5
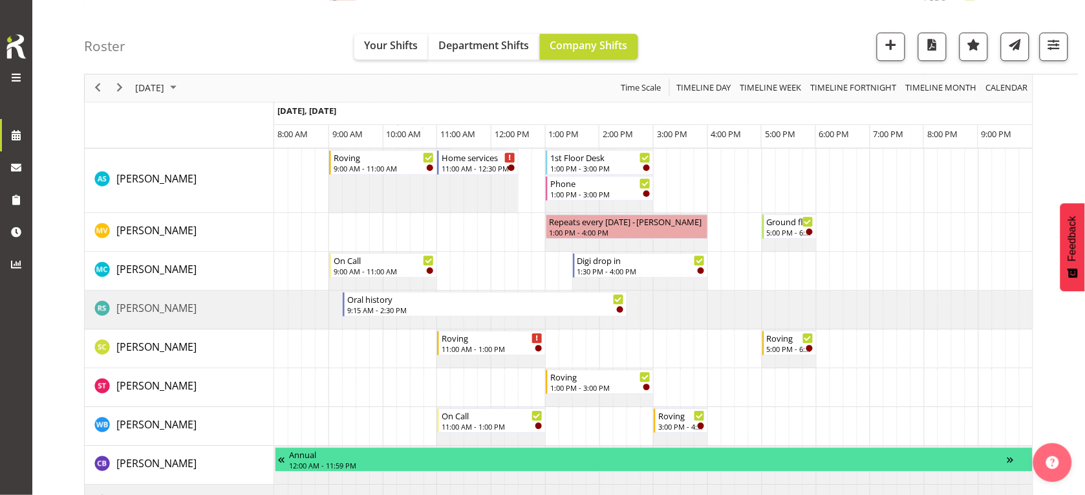
scroll to position [889, 0]
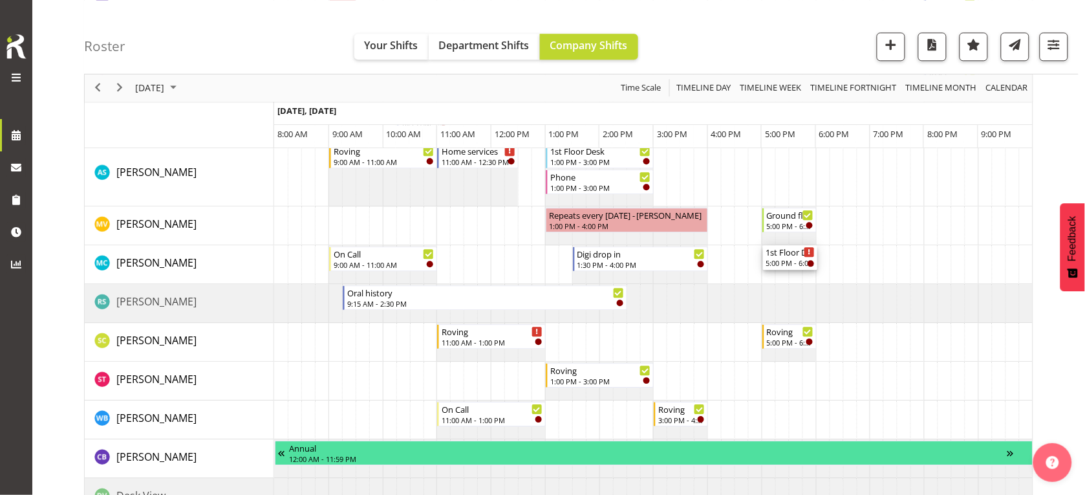
drag, startPoint x: 784, startPoint y: 215, endPoint x: 744, endPoint y: 260, distance: 60.0
click at [744, 260] on div "Phone 9:00 AM - 11:00 AM Chatter 10:15 AM - 12:00 PM Ground floor Help Desk 11:…" at bounding box center [653, 169] width 759 height 1706
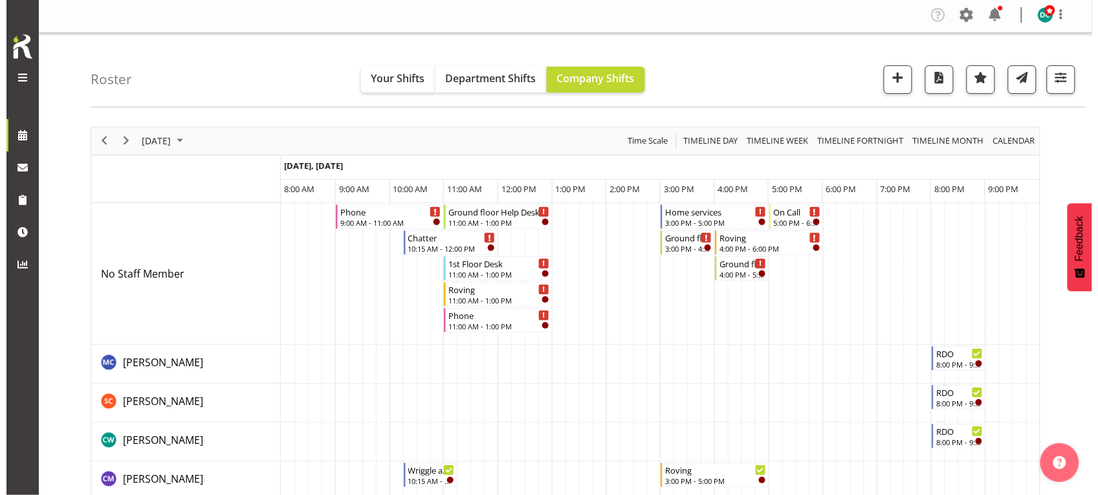
scroll to position [0, 0]
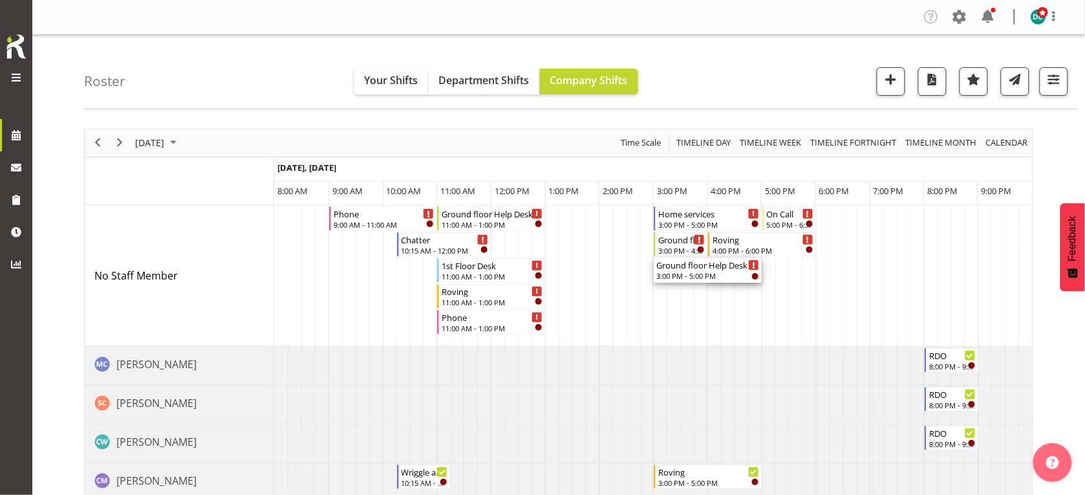
drag, startPoint x: 712, startPoint y: 272, endPoint x: 660, endPoint y: 260, distance: 52.4
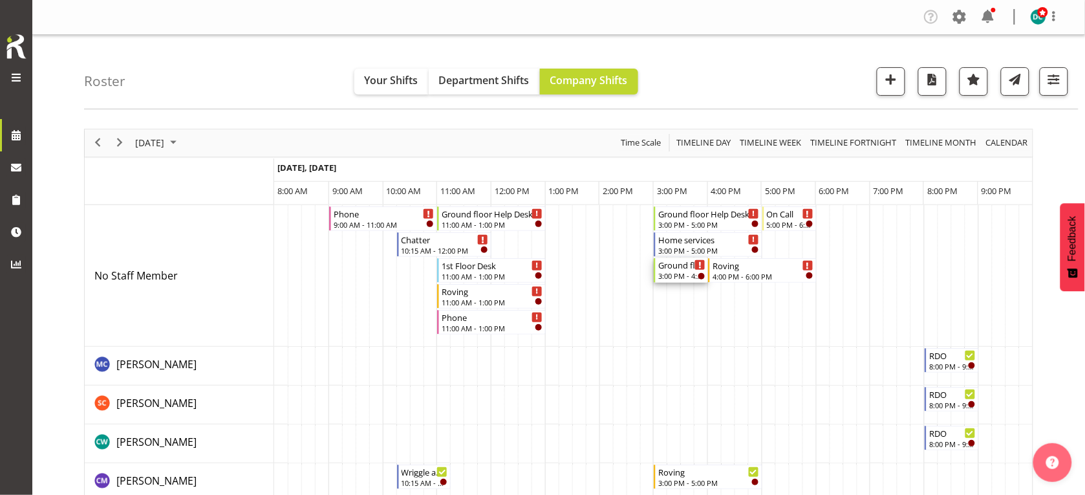
click at [676, 268] on div "Ground floor Help Desk" at bounding box center [682, 264] width 47 height 13
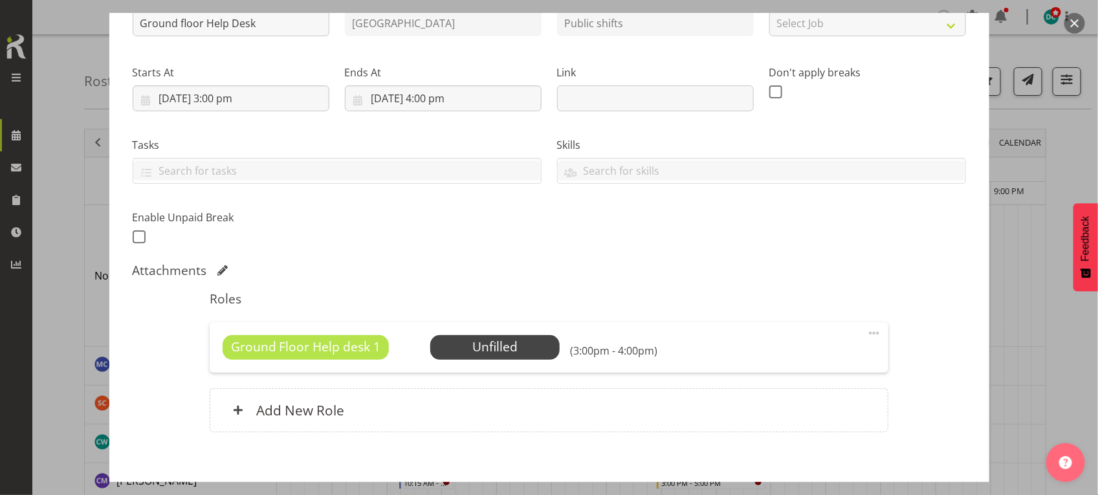
scroll to position [228, 0]
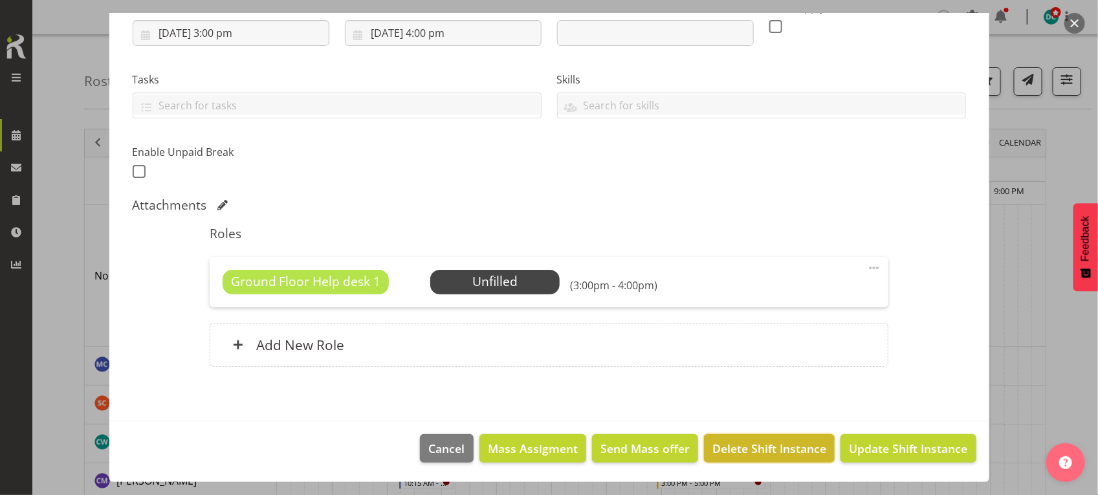
click at [754, 452] on span "Delete Shift Instance" at bounding box center [769, 448] width 114 height 17
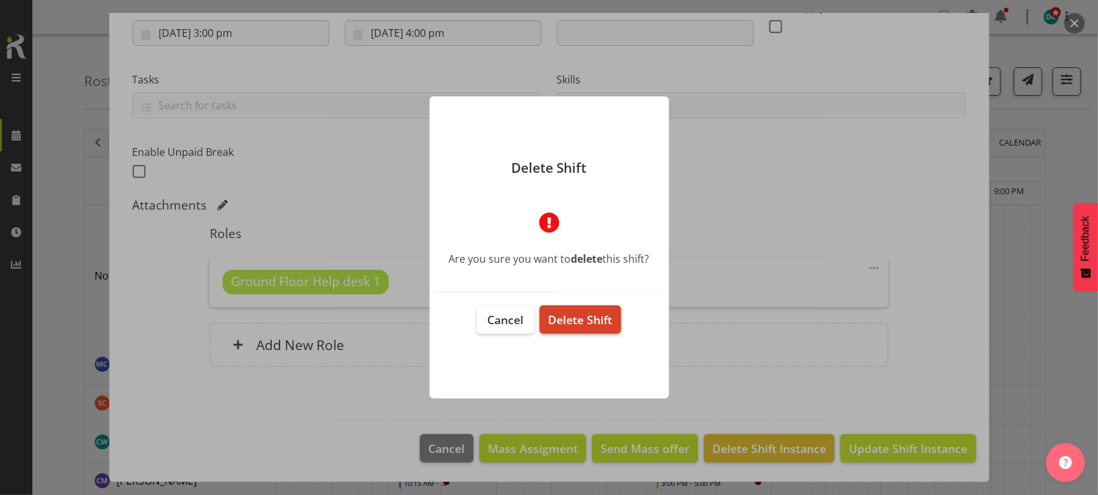
click at [577, 322] on span "Delete Shift" at bounding box center [580, 320] width 64 height 16
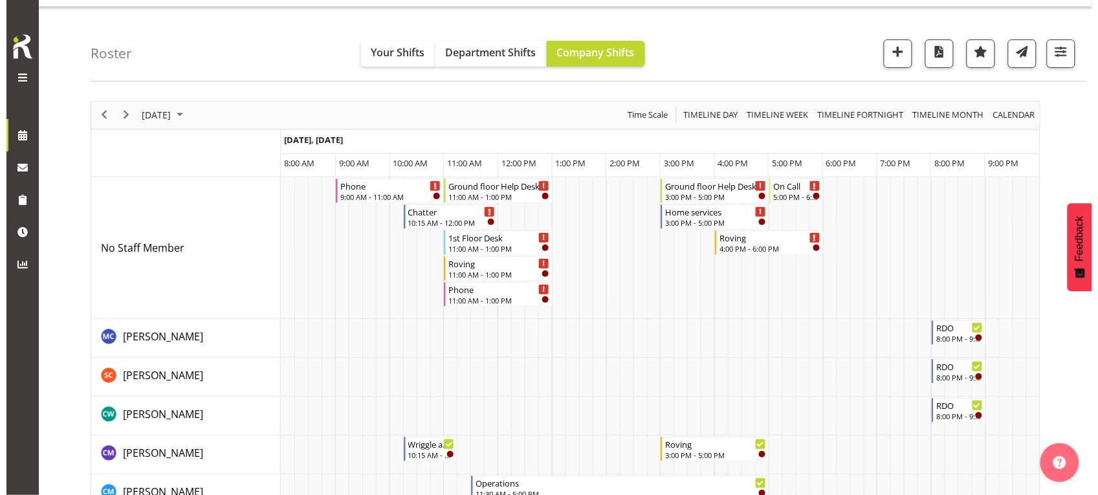
scroll to position [0, 0]
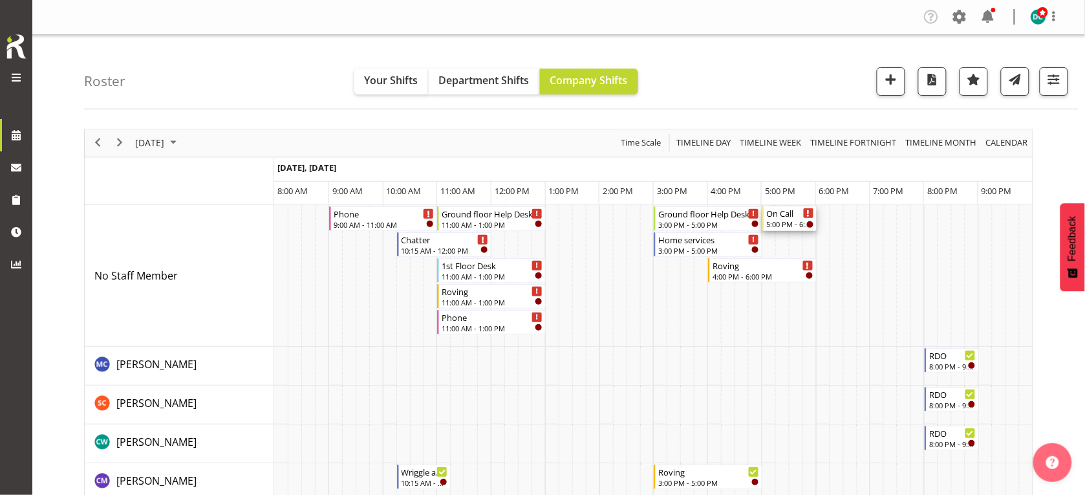
click at [774, 217] on div "On Call" at bounding box center [790, 212] width 47 height 13
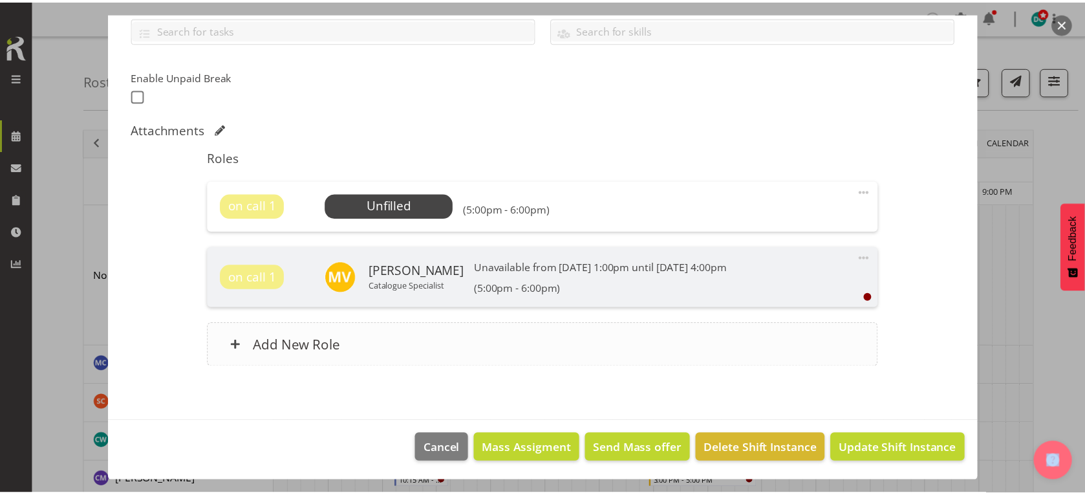
scroll to position [304, 0]
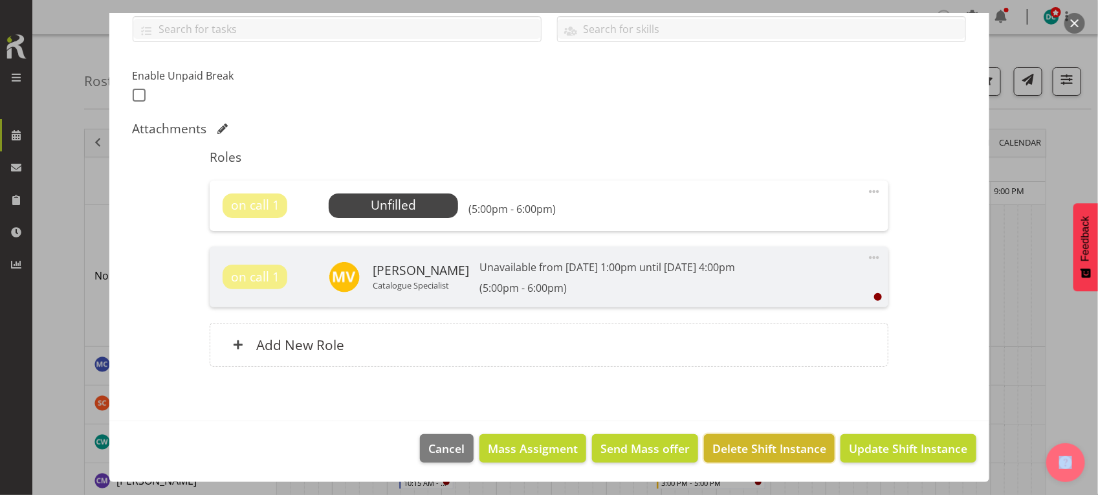
click at [762, 437] on button "Delete Shift Instance" at bounding box center [769, 448] width 131 height 28
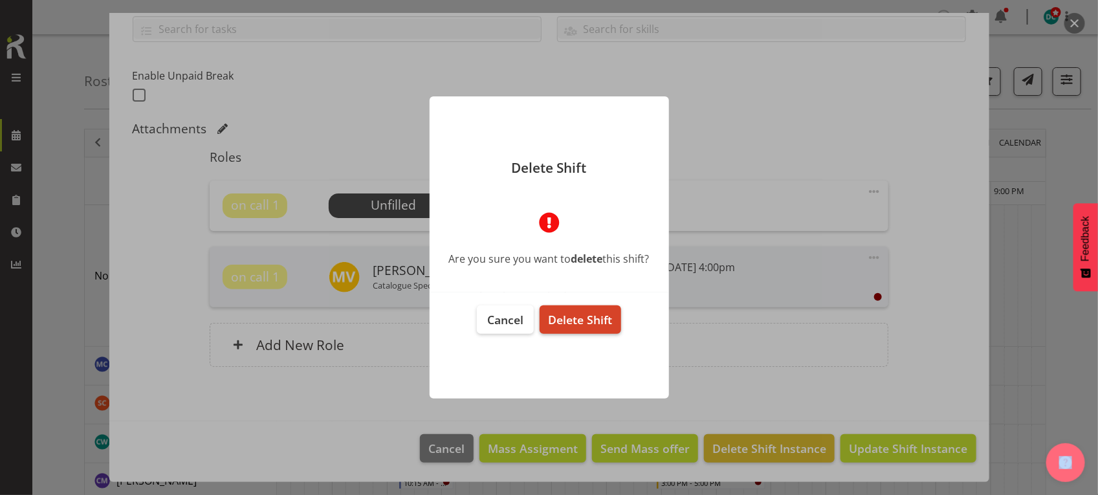
drag, startPoint x: 560, startPoint y: 316, endPoint x: 552, endPoint y: 331, distance: 17.1
click at [561, 318] on span "Delete Shift" at bounding box center [580, 320] width 64 height 16
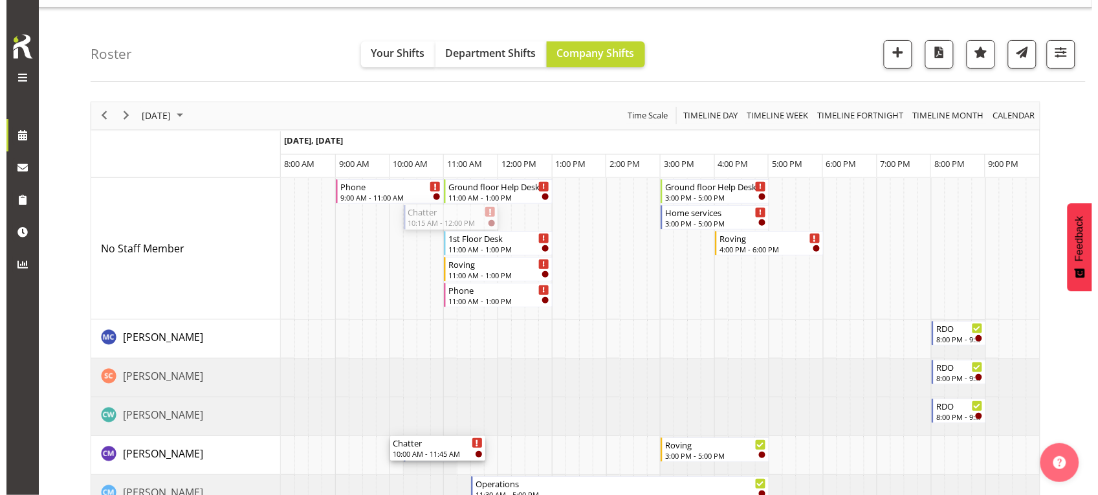
scroll to position [0, 0]
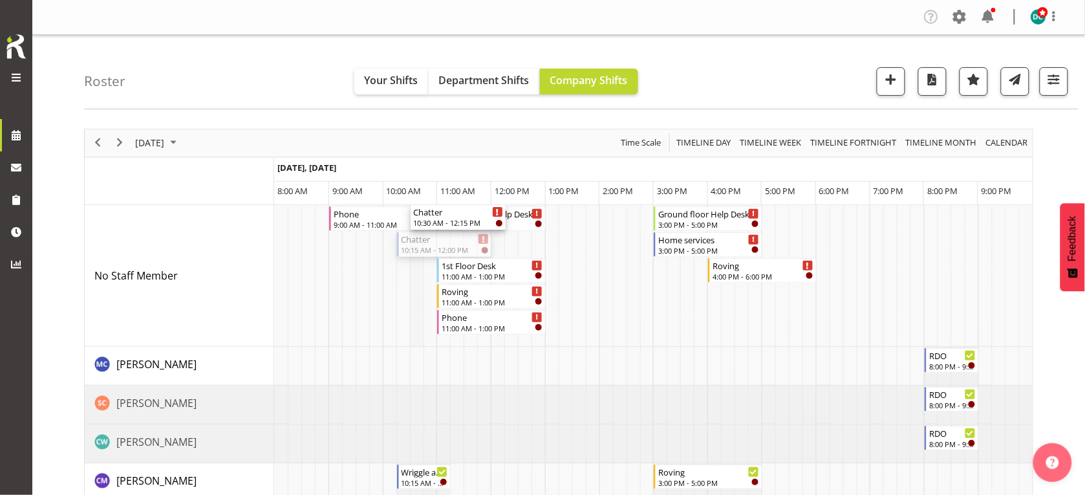
drag, startPoint x: 440, startPoint y: 240, endPoint x: 419, endPoint y: 279, distance: 44.3
drag, startPoint x: 470, startPoint y: 243, endPoint x: 432, endPoint y: 245, distance: 37.5
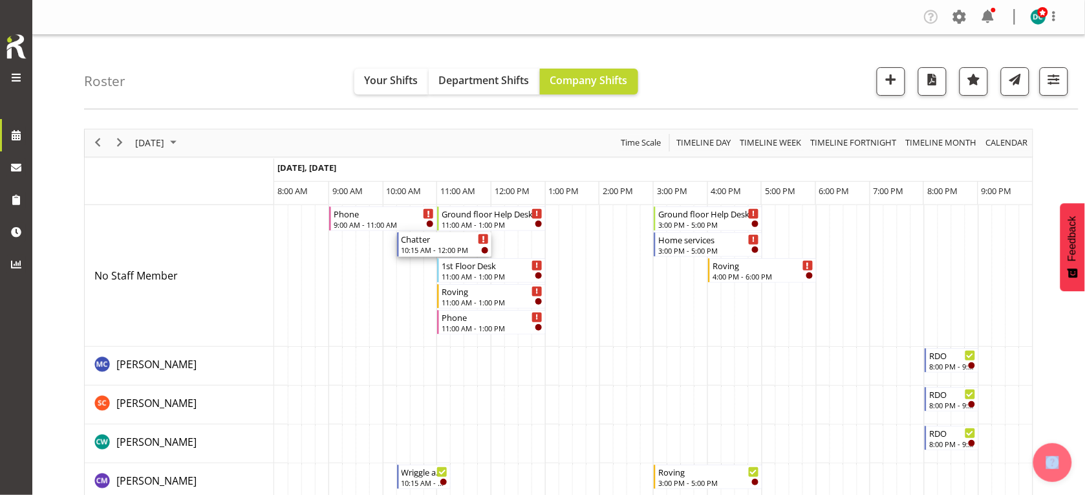
click at [431, 246] on div "10:15 AM - 12:00 PM" at bounding box center [446, 250] width 88 height 10
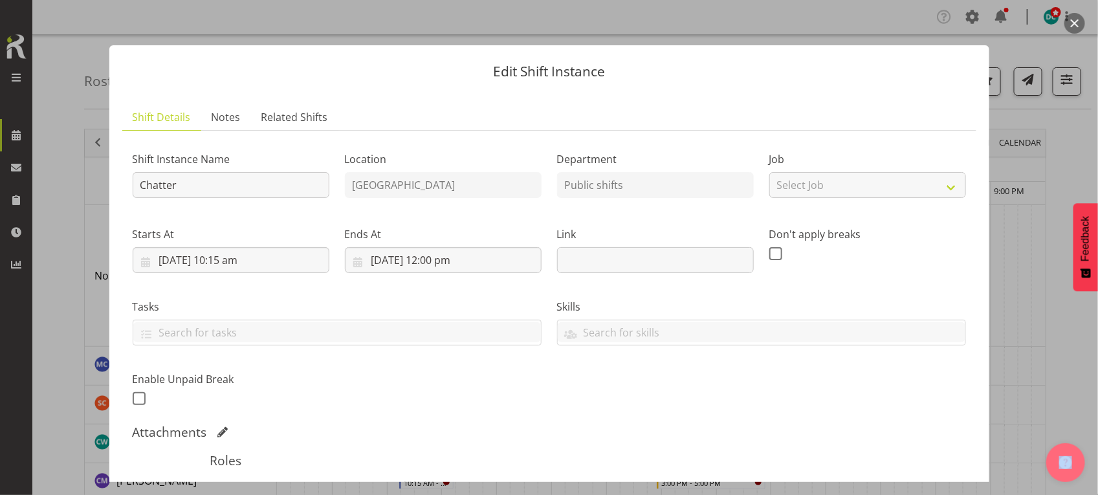
scroll to position [228, 0]
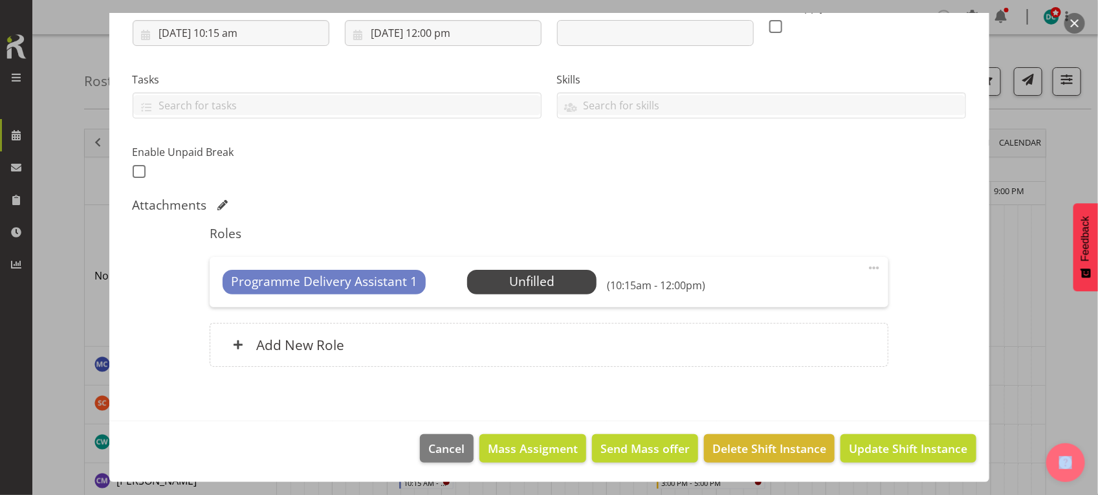
click at [866, 264] on span at bounding box center [874, 268] width 16 height 16
click at [780, 338] on link "Delete" at bounding box center [819, 342] width 124 height 23
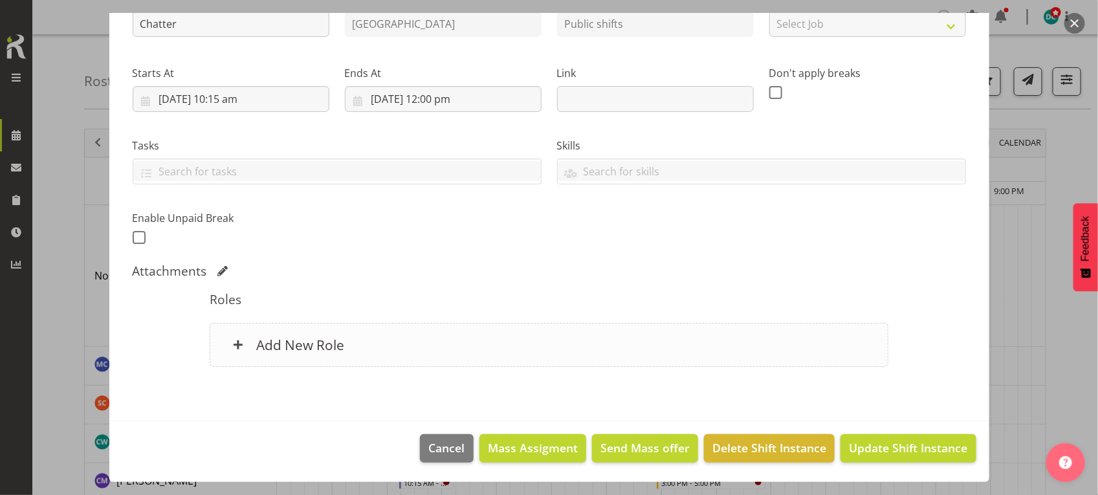
scroll to position [162, 0]
click at [560, 340] on div "Add New Role" at bounding box center [549, 345] width 679 height 44
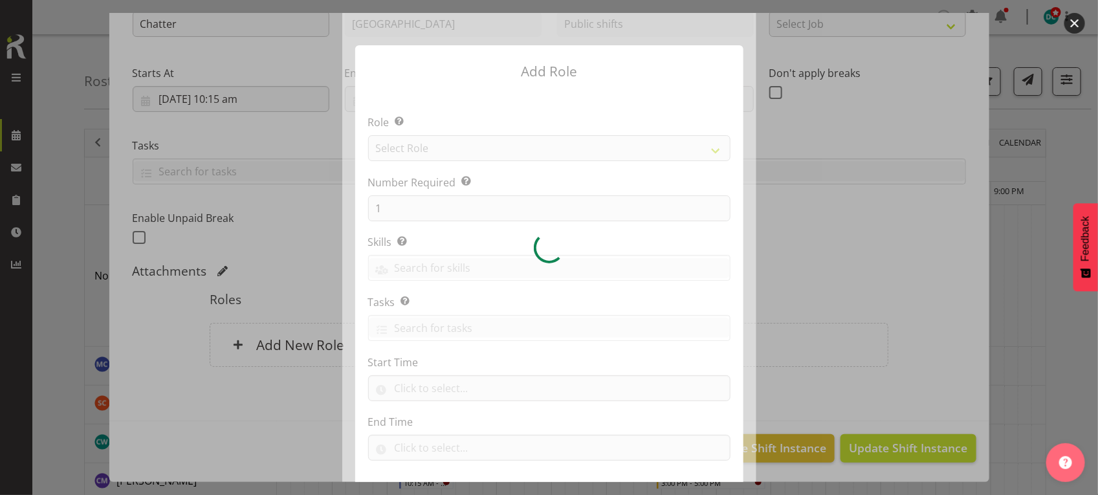
click at [413, 149] on section "Role Select the role you wish to add to the shift. Select Role 1st floor desk A…" at bounding box center [549, 289] width 388 height 396
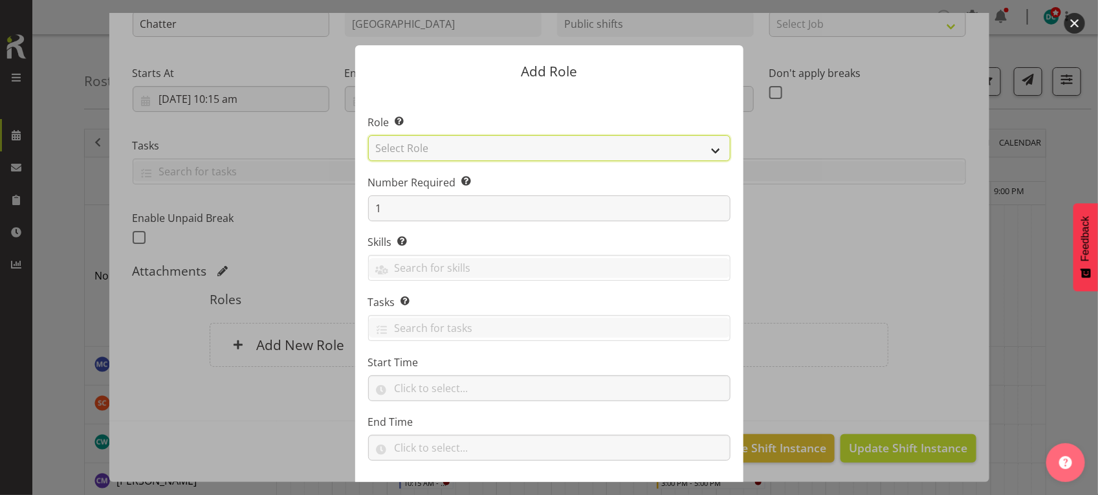
click at [413, 149] on select "Select Role 1st floor desk AQ operator Business Support Team member Casual Cust…" at bounding box center [549, 148] width 362 height 26
select select "1518"
click at [368, 135] on select "Select Role 1st floor desk AQ operator Business Support Team member Casual Cust…" at bounding box center [549, 148] width 362 height 26
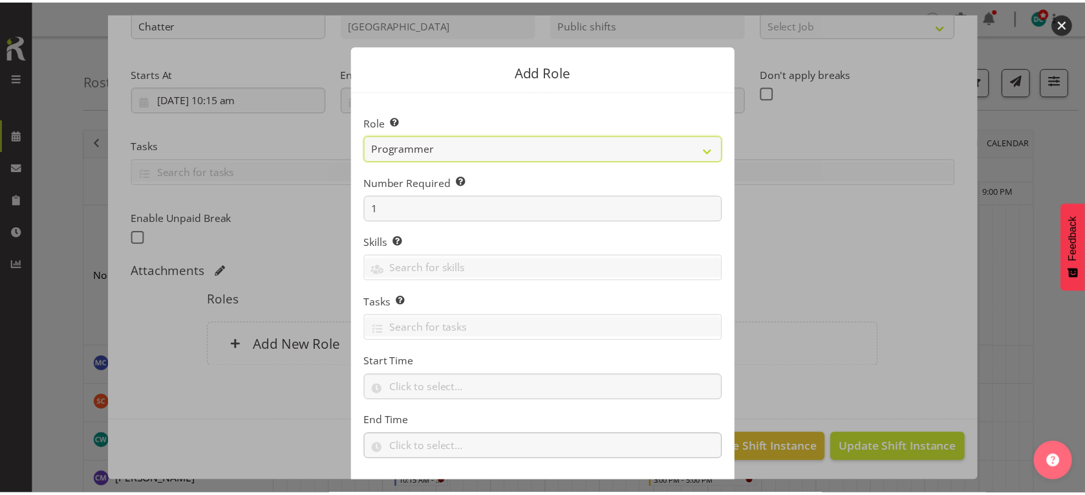
scroll to position [66, 0]
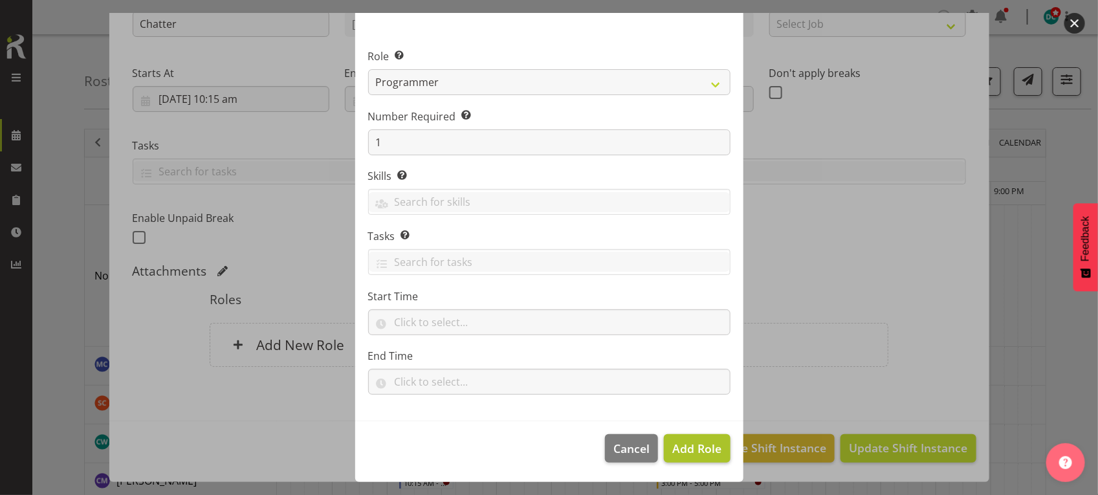
click at [690, 434] on footer "Cancel Add Role" at bounding box center [549, 451] width 388 height 61
click at [689, 435] on button "Add Role" at bounding box center [697, 448] width 66 height 28
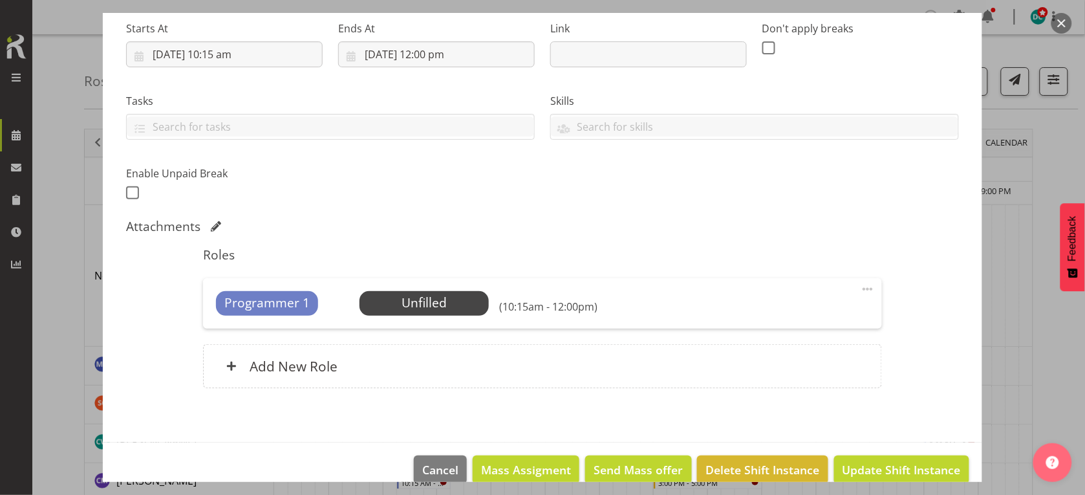
scroll to position [228, 0]
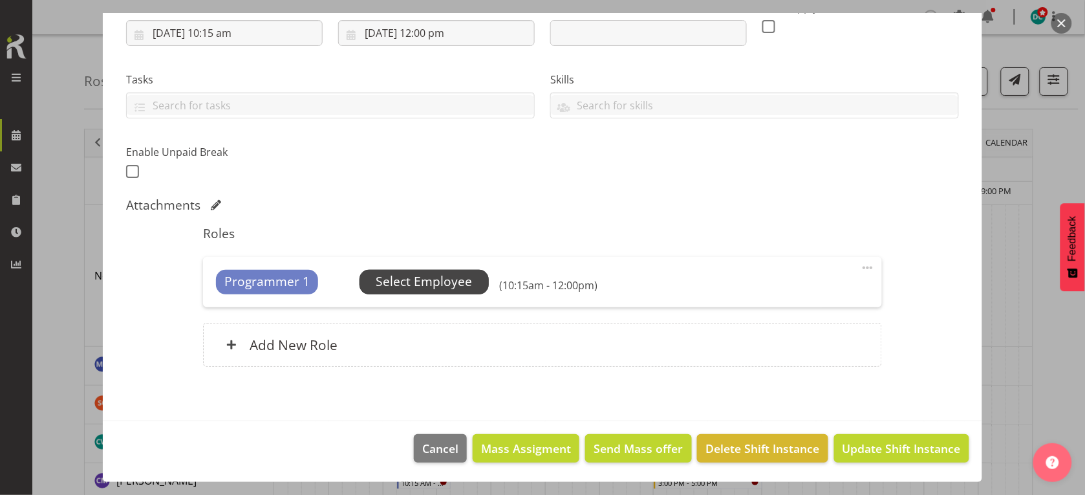
click at [406, 280] on span "Select Employee" at bounding box center [424, 281] width 96 height 19
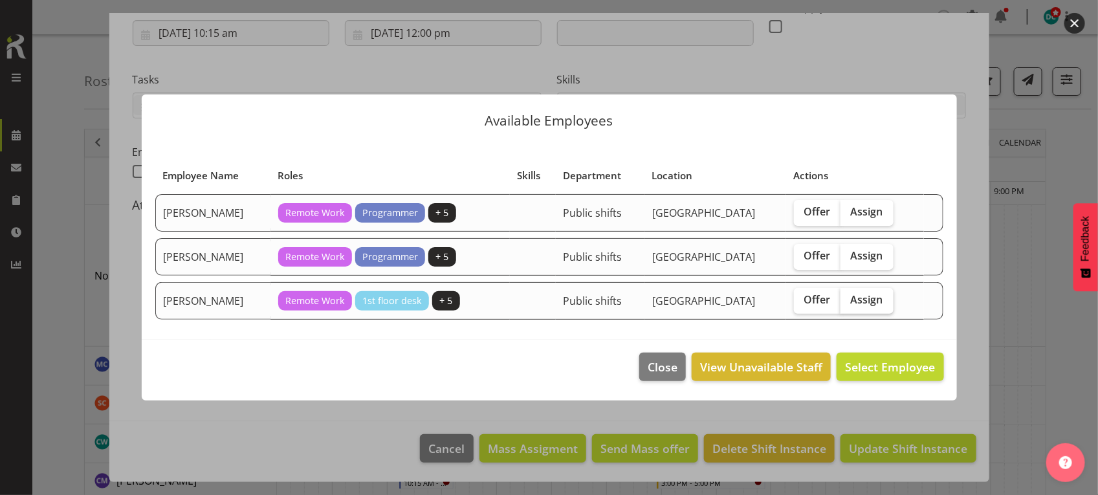
click at [875, 291] on label "Assign" at bounding box center [866, 301] width 53 height 26
click at [849, 296] on input "Assign" at bounding box center [844, 300] width 8 height 8
checkbox input "true"
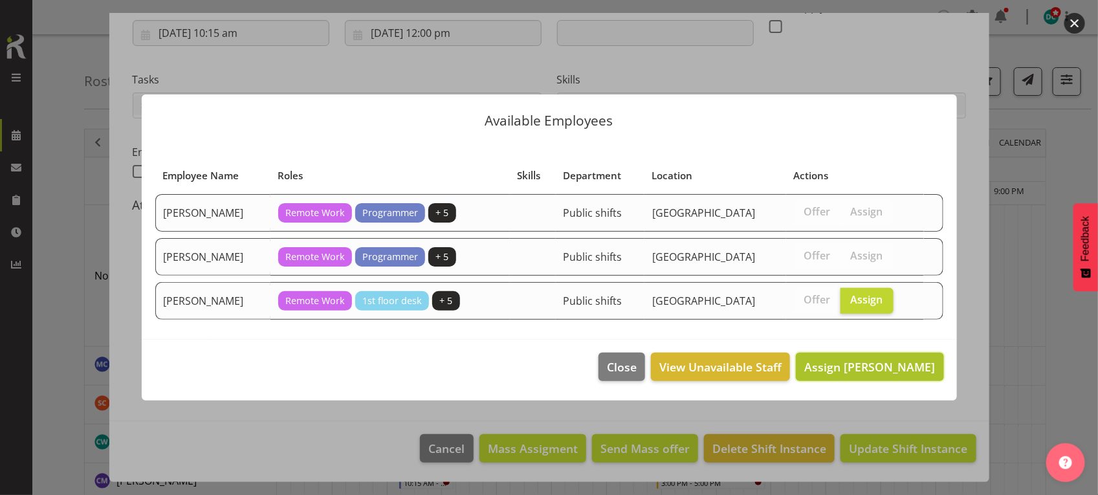
click at [868, 357] on button "Assign Saniya Thompson" at bounding box center [869, 367] width 147 height 28
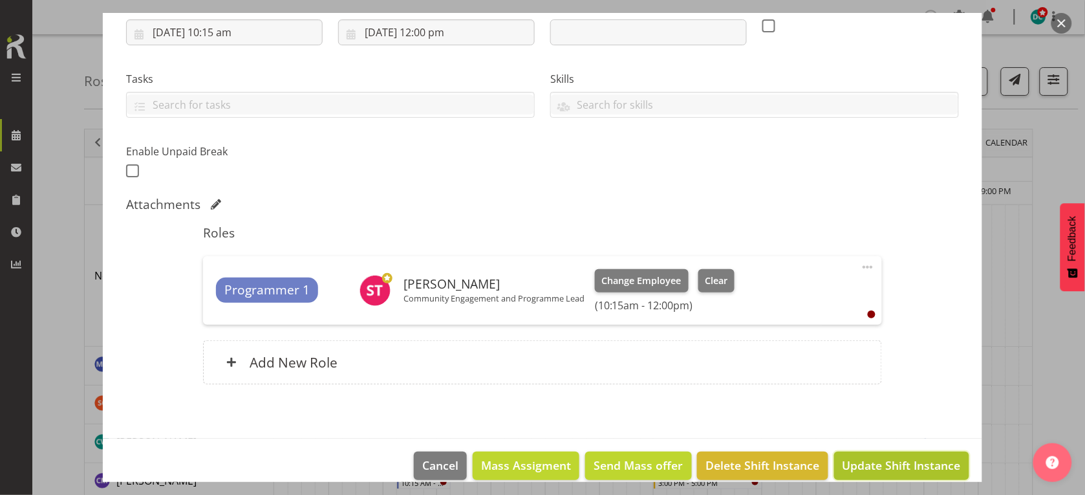
click at [880, 454] on button "Update Shift Instance" at bounding box center [901, 466] width 135 height 28
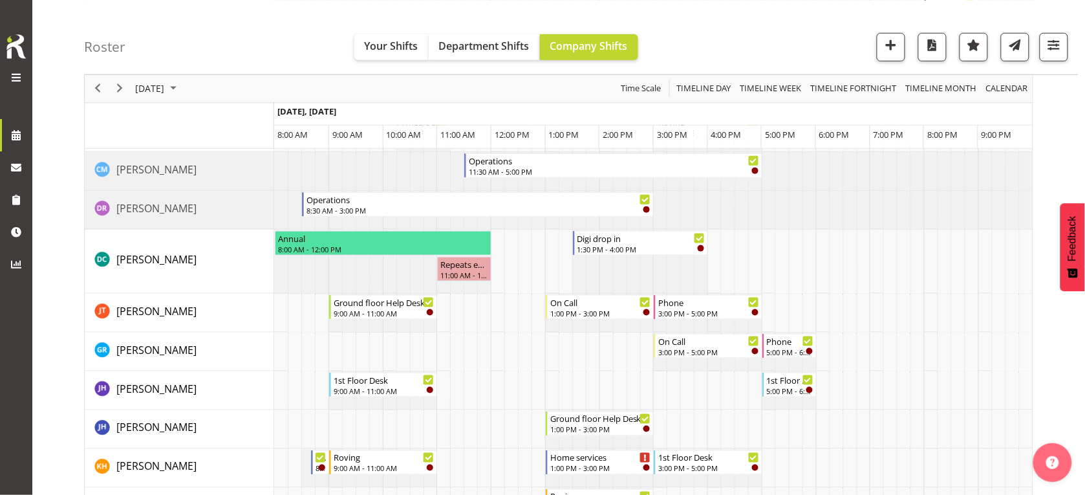
scroll to position [323, 0]
drag, startPoint x: 365, startPoint y: 220, endPoint x: 338, endPoint y: 344, distance: 127.1
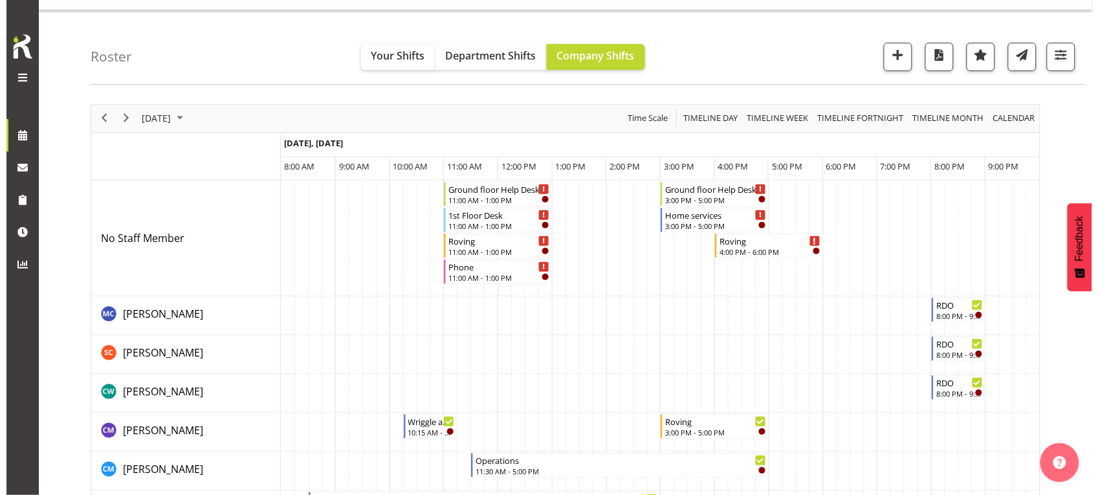
scroll to position [0, 0]
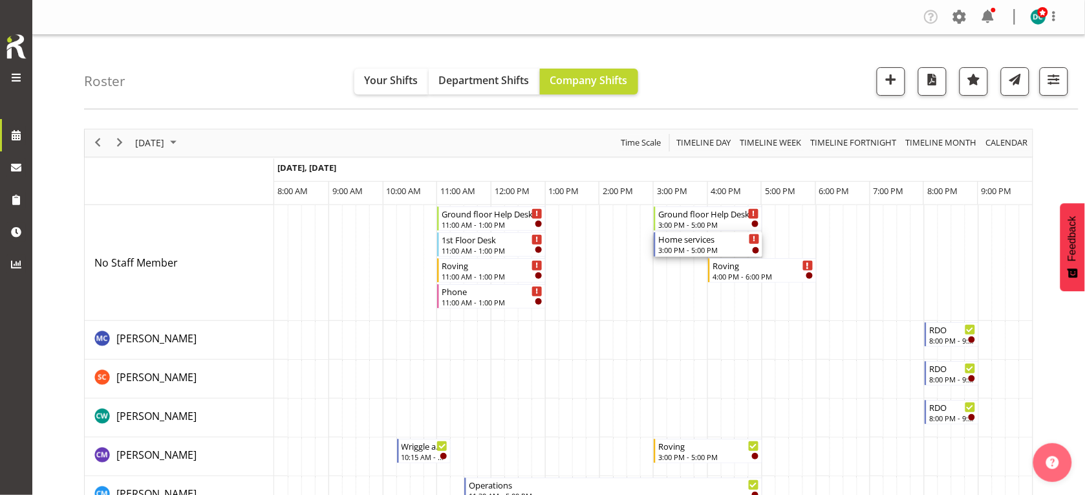
click at [677, 246] on div "Home services 3:00 PM - 5:00 PM" at bounding box center [710, 244] width 102 height 25
click at [0, 0] on div at bounding box center [0, 0] width 0 height 0
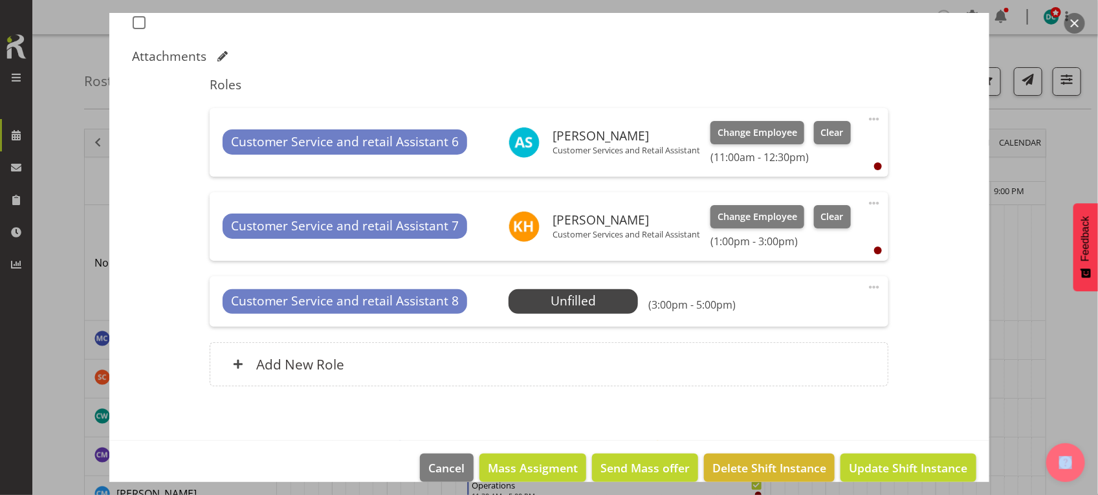
scroll to position [396, 0]
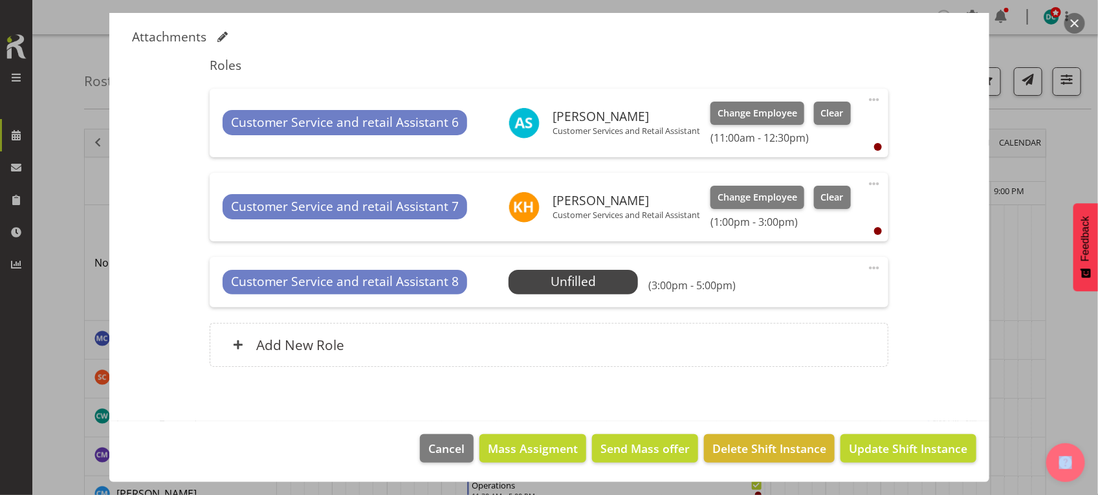
click at [866, 262] on span at bounding box center [874, 268] width 16 height 16
click at [768, 345] on link "Delete" at bounding box center [819, 342] width 124 height 23
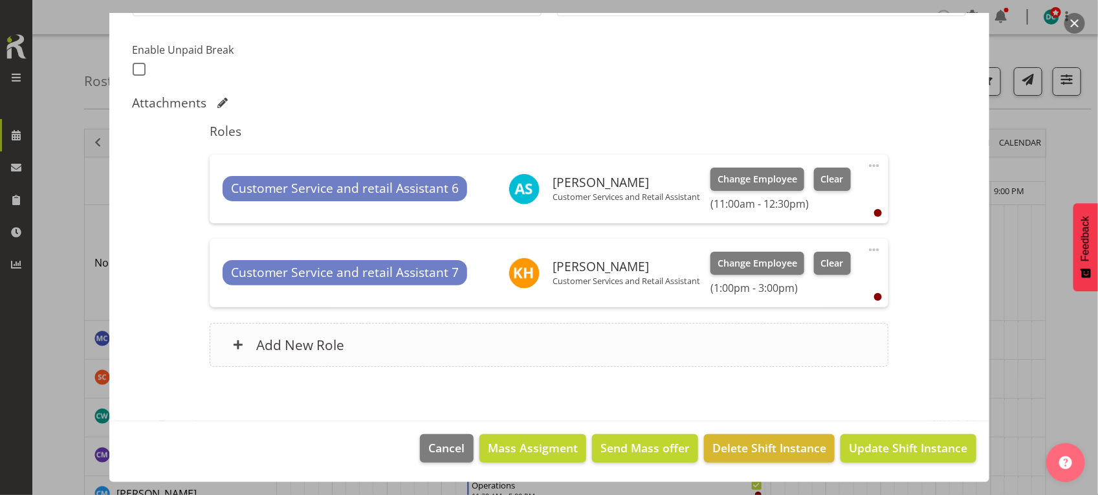
scroll to position [330, 0]
click at [883, 451] on span "Update Shift Instance" at bounding box center [908, 447] width 118 height 17
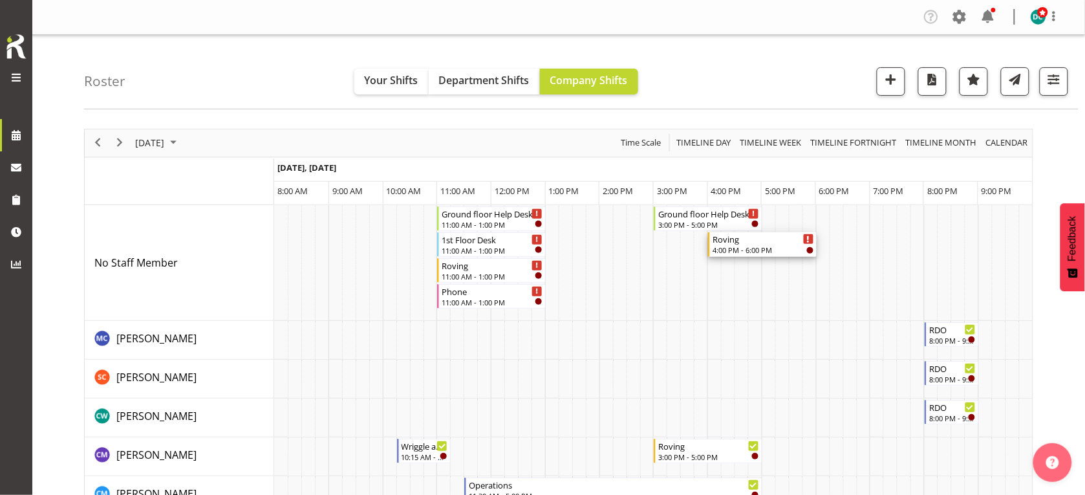
click at [759, 241] on div "Roving" at bounding box center [764, 238] width 102 height 13
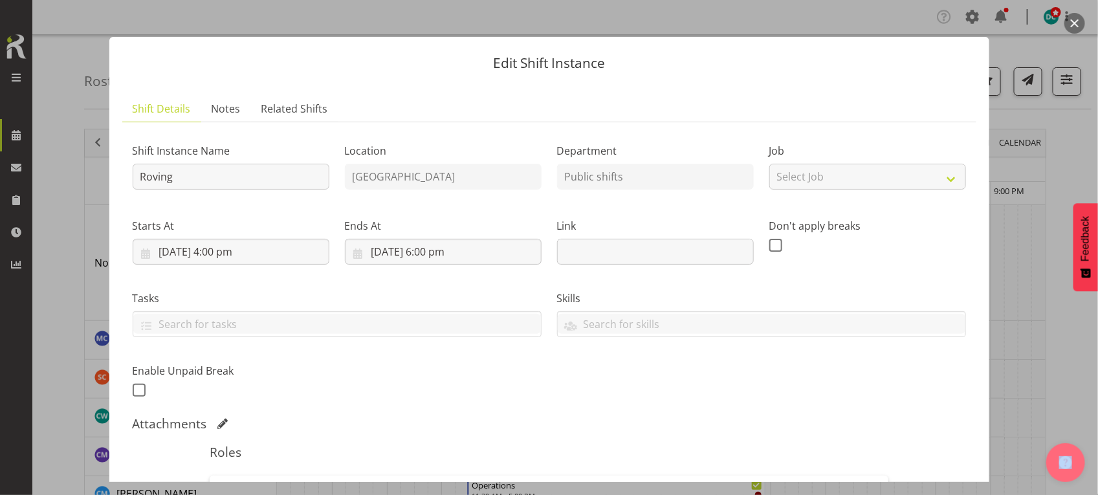
scroll to position [0, 0]
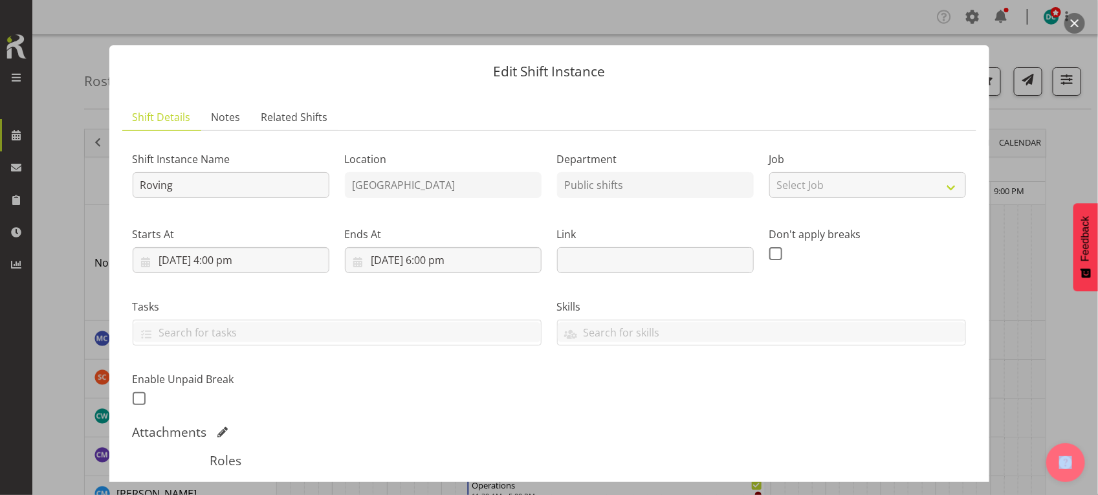
click at [1077, 23] on button "button" at bounding box center [1074, 23] width 21 height 21
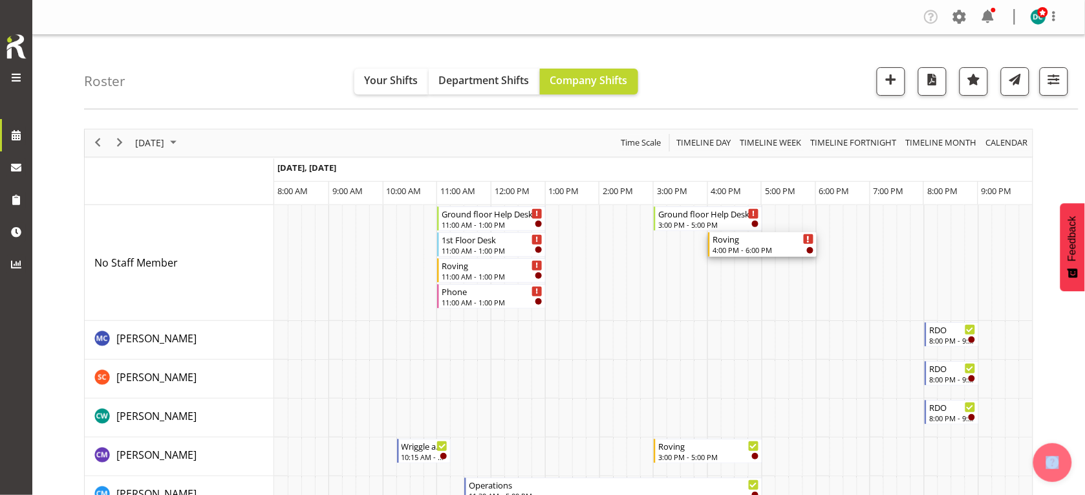
click at [754, 243] on div "Roving" at bounding box center [764, 238] width 102 height 13
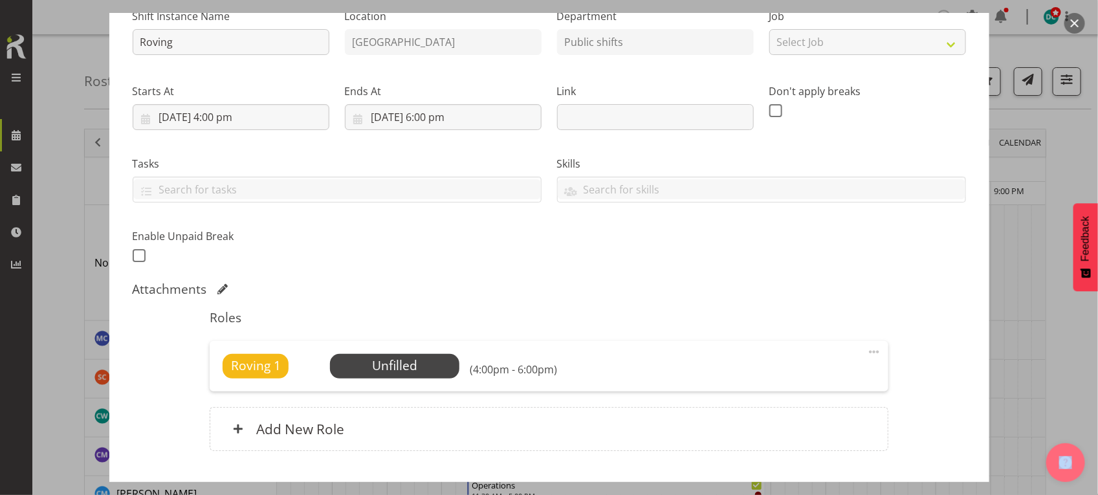
scroll to position [228, 0]
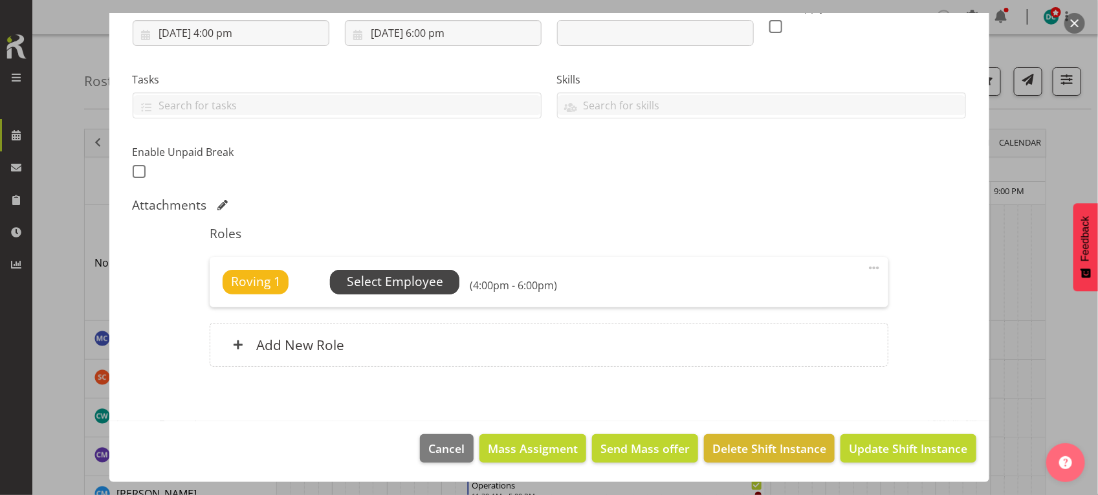
click at [426, 282] on span "Select Employee" at bounding box center [395, 281] width 96 height 19
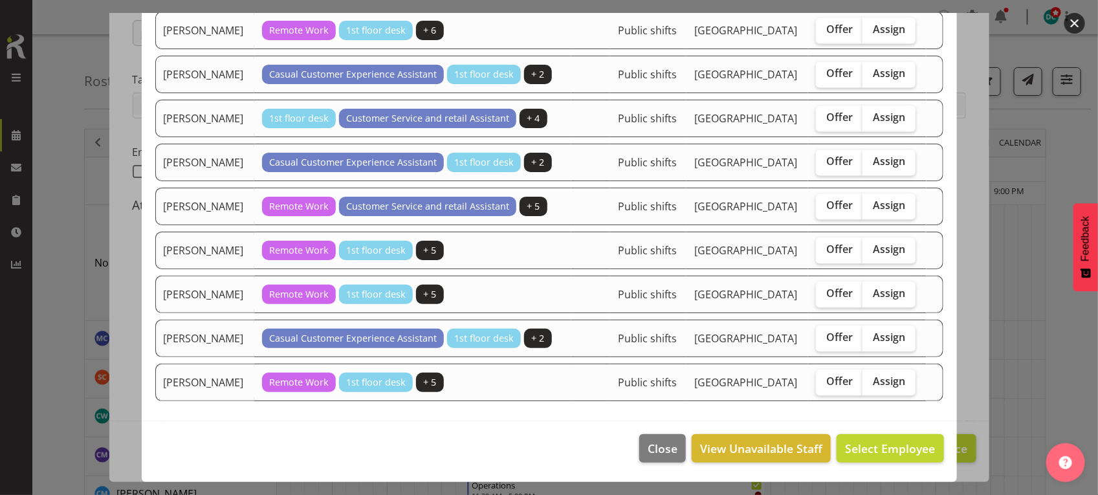
scroll to position [1208, 0]
click at [838, 80] on span "Offer" at bounding box center [839, 73] width 27 height 13
click at [824, 78] on input "Offer" at bounding box center [820, 73] width 8 height 8
checkbox input "true"
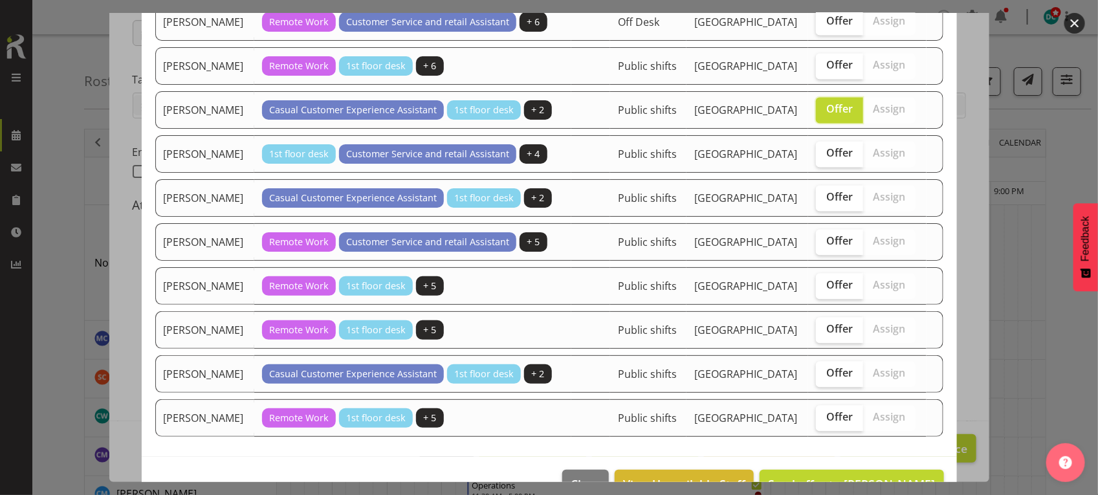
scroll to position [1127, 0]
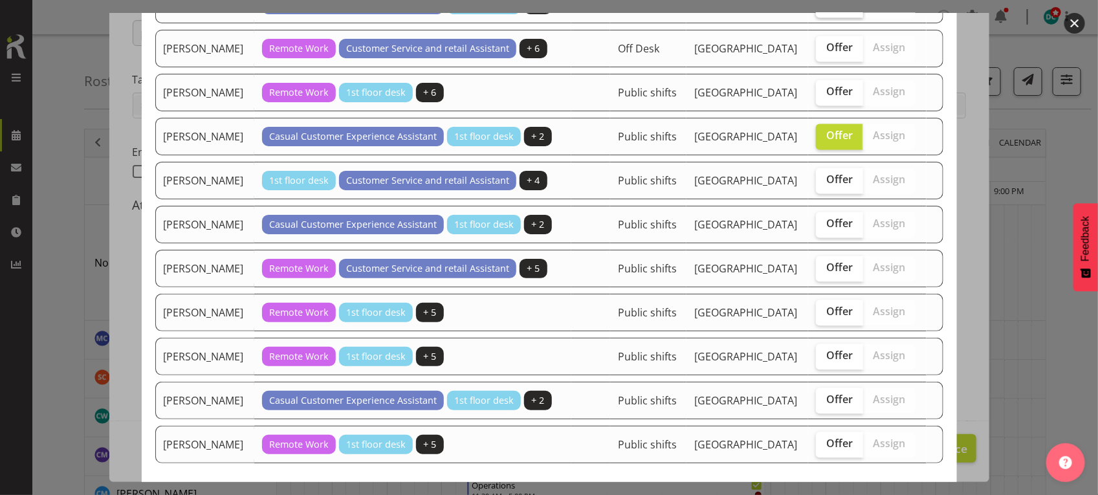
click at [828, 10] on span "Offer" at bounding box center [839, 3] width 27 height 13
click at [824, 8] on input "Offer" at bounding box center [820, 3] width 8 height 8
checkbox input "true"
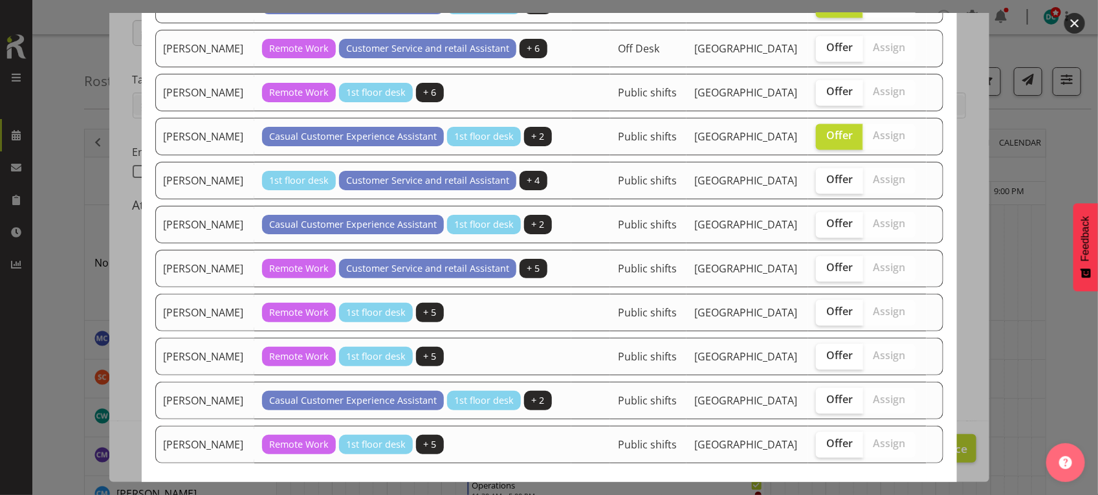
checkbox input "false"
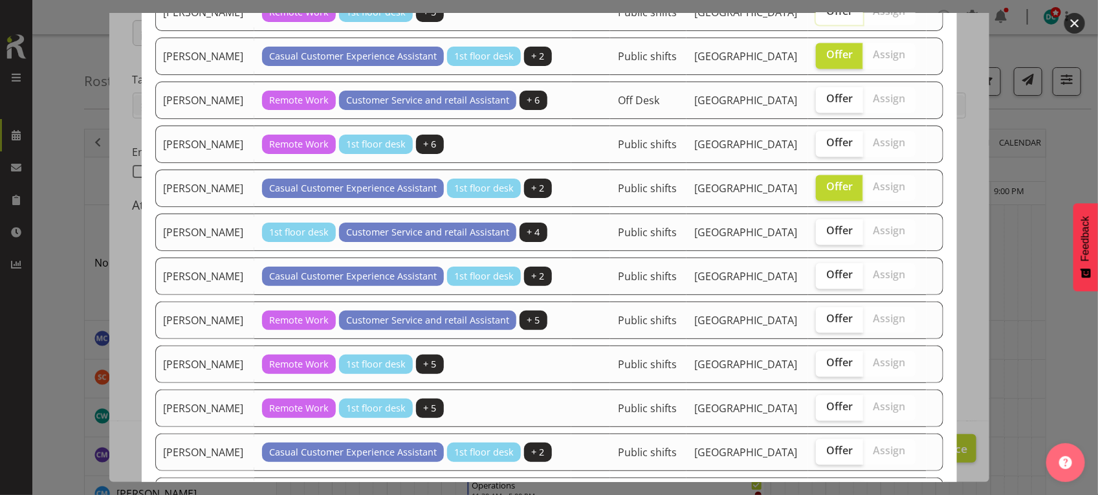
scroll to position [1046, 0]
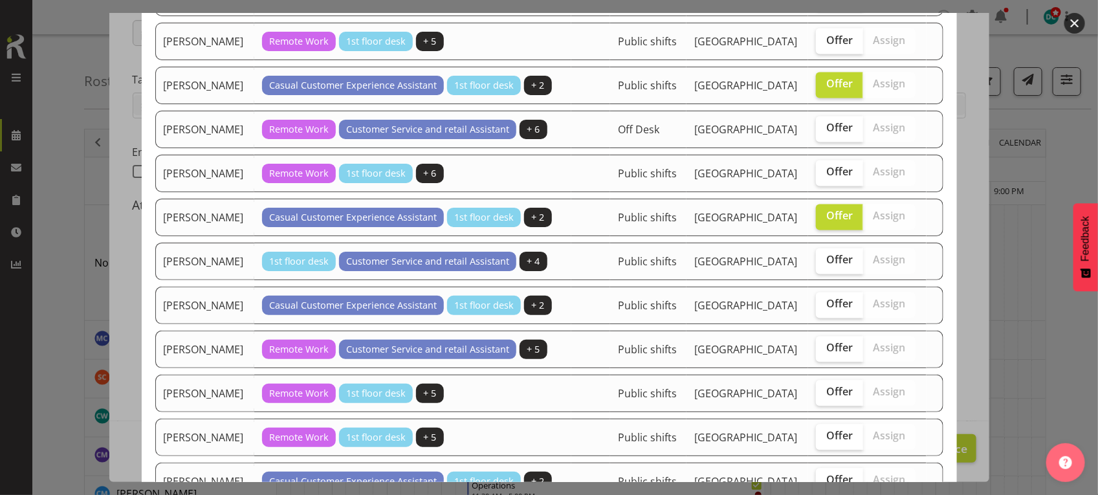
checkbox input "true"
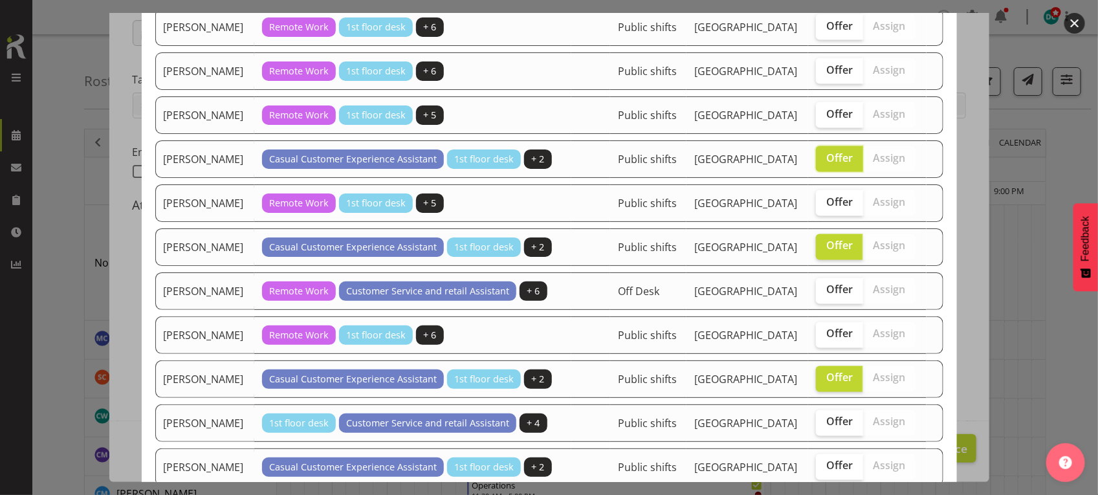
scroll to position [803, 0]
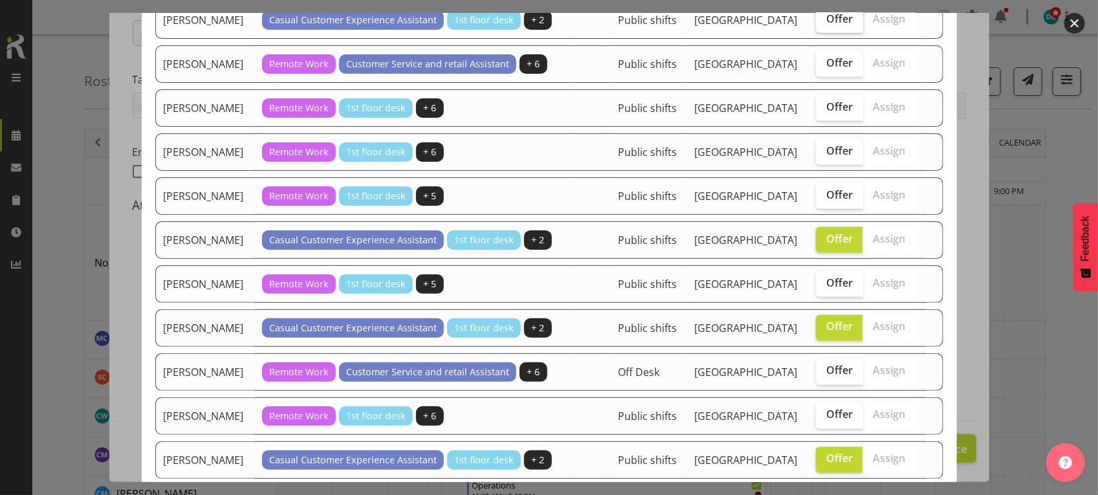
click at [833, 25] on span "Offer" at bounding box center [839, 18] width 27 height 13
click at [824, 23] on input "Offer" at bounding box center [820, 19] width 8 height 8
checkbox input "true"
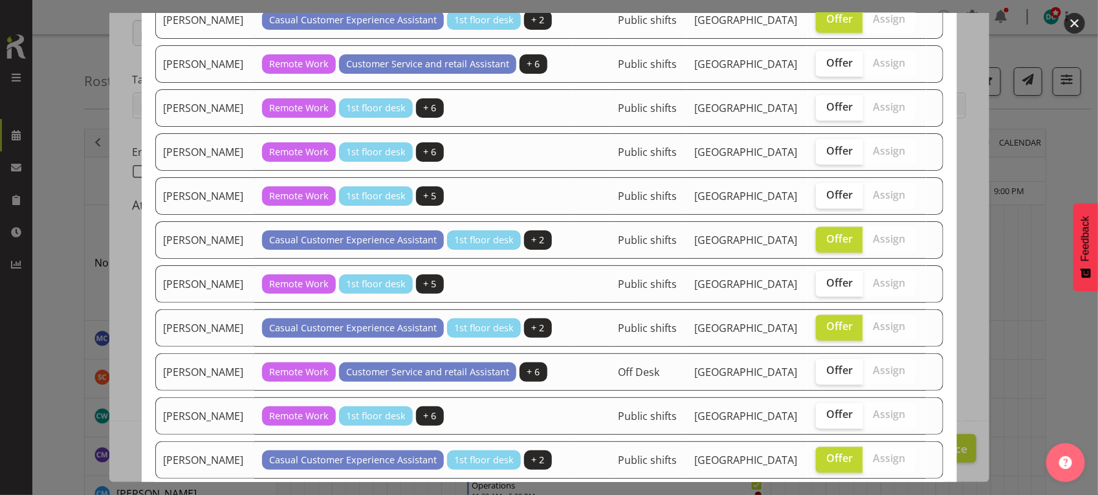
checkbox input "true"
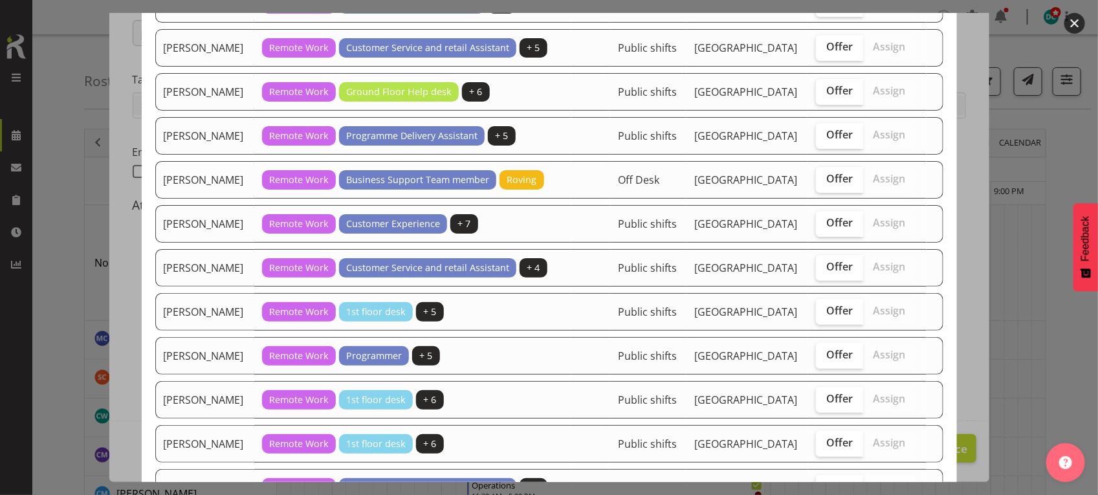
scroll to position [0, 0]
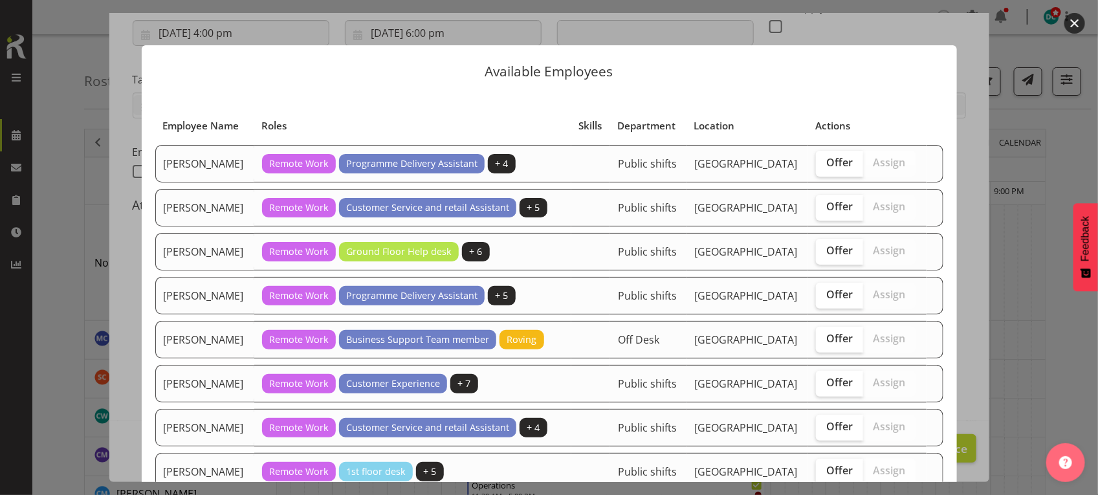
click at [1077, 17] on button "button" at bounding box center [1074, 23] width 21 height 21
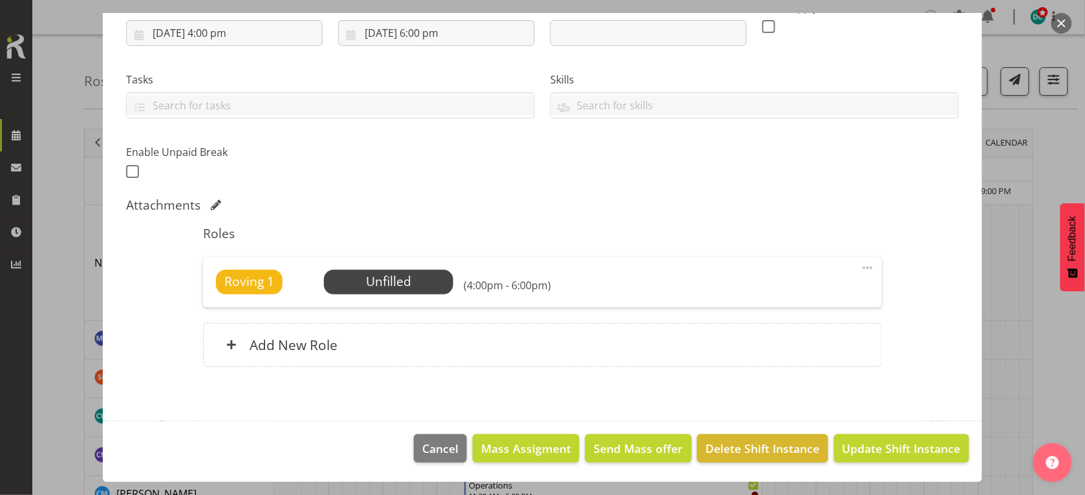
click at [860, 267] on span at bounding box center [868, 268] width 16 height 16
click at [774, 299] on link "Edit" at bounding box center [814, 296] width 124 height 23
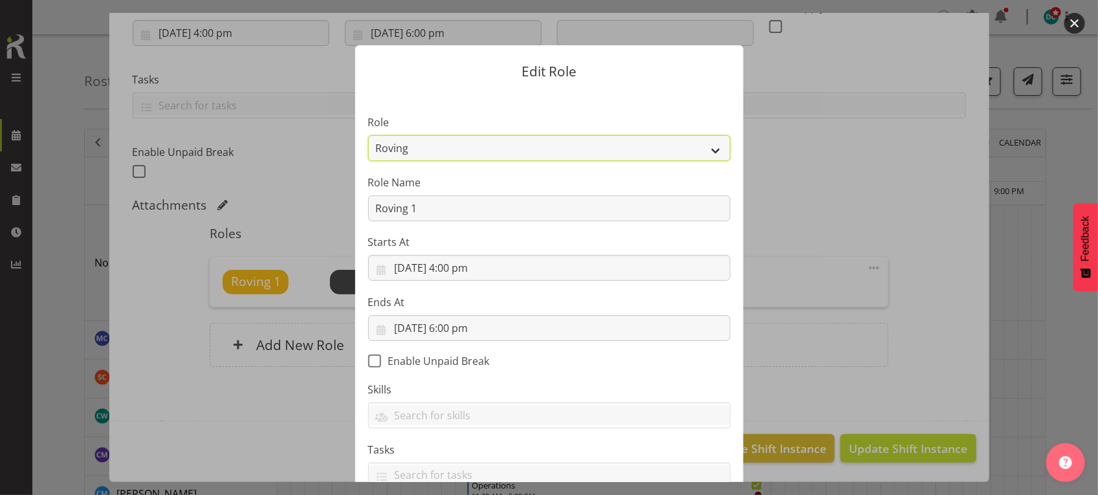
click at [426, 153] on select "1st floor desk AQ operator Business Support Team member Casual Customer Experie…" at bounding box center [549, 148] width 362 height 26
select select "1515"
click at [368, 135] on select "1st floor desk AQ operator Business Support Team member Casual Customer Experie…" at bounding box center [549, 148] width 362 height 26
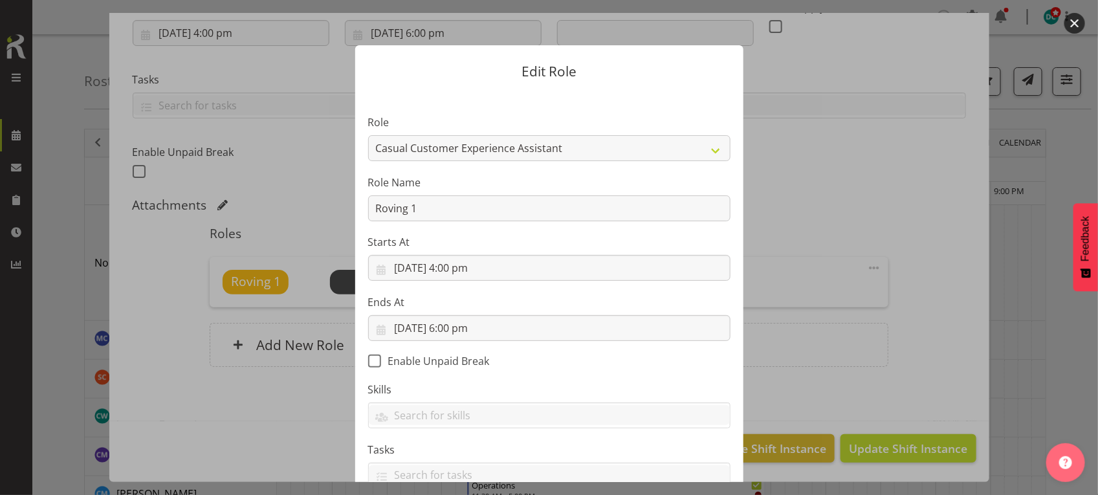
click at [919, 237] on div at bounding box center [549, 247] width 1098 height 495
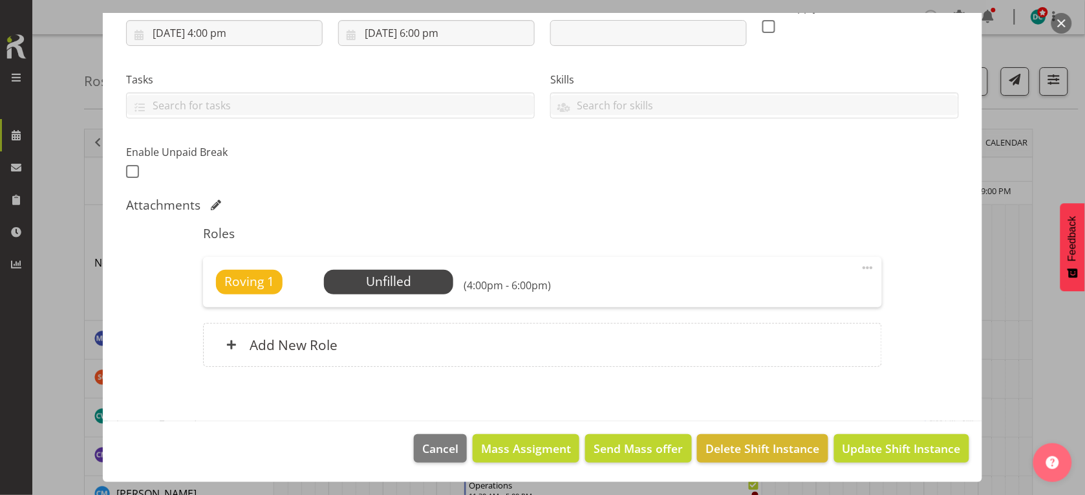
click at [860, 265] on span at bounding box center [868, 268] width 16 height 16
click at [786, 292] on link "Edit" at bounding box center [814, 296] width 124 height 23
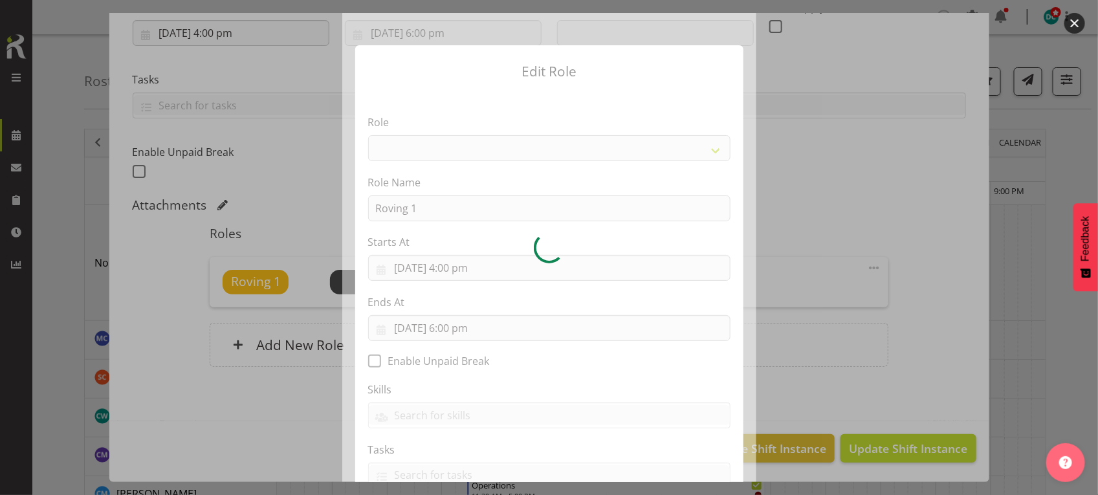
select select "1515"
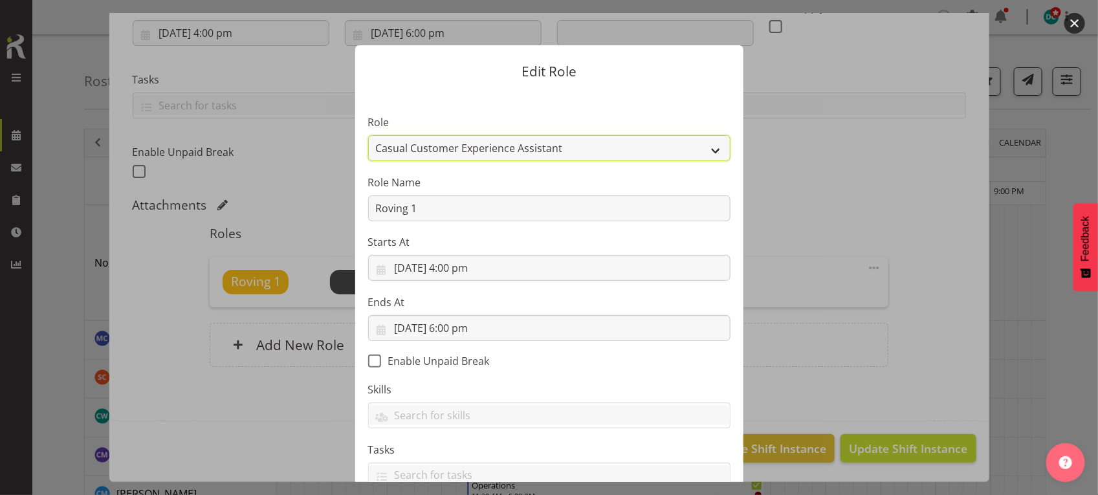
click at [408, 150] on select "1st floor desk AQ operator Business Support Team member Casual Customer Experie…" at bounding box center [549, 148] width 362 height 26
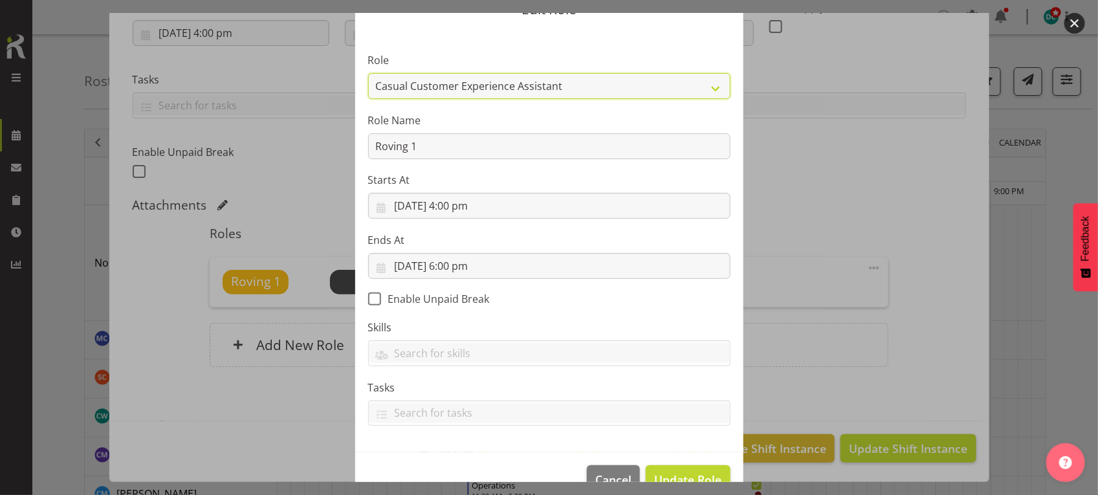
scroll to position [94, 0]
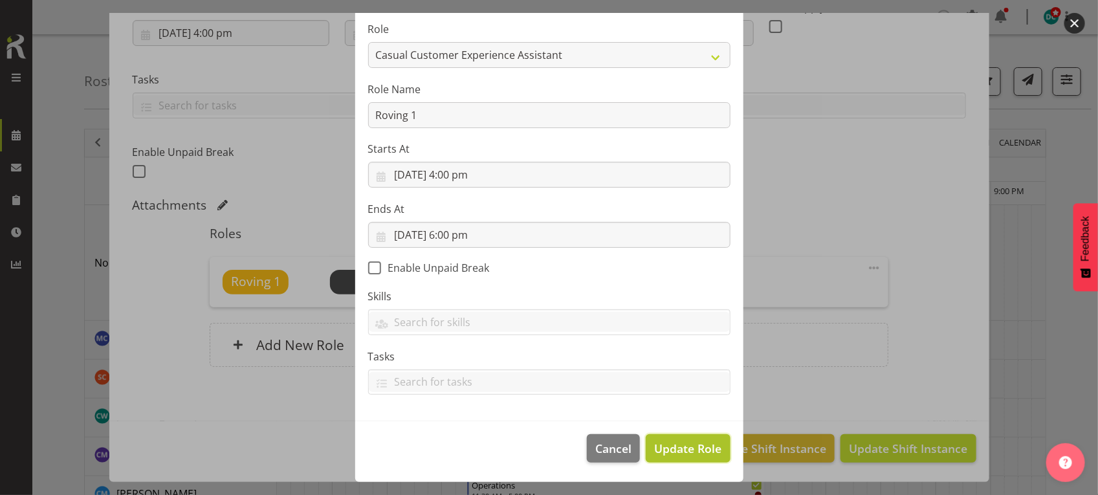
click at [706, 451] on span "Update Role" at bounding box center [687, 448] width 67 height 17
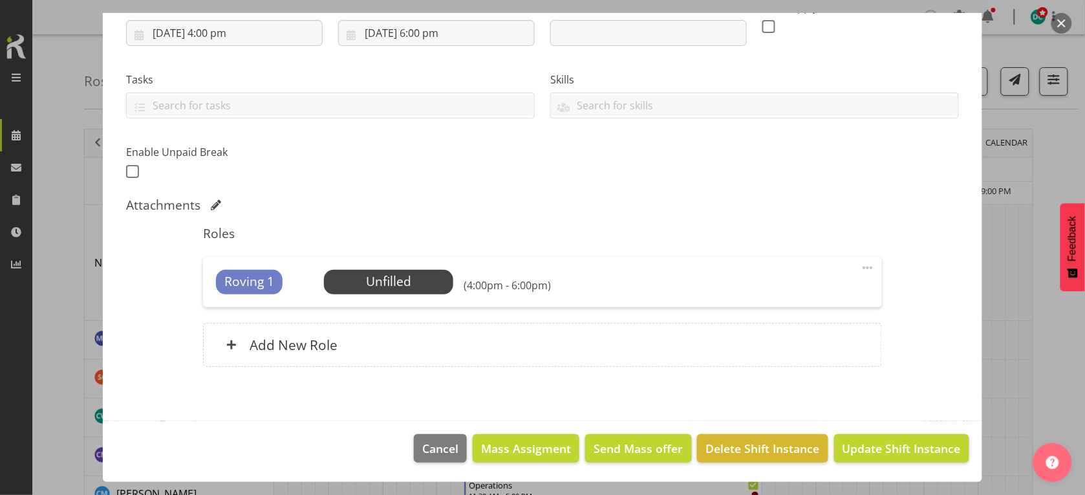
click at [364, 405] on section "Shift Details Notes Related Shifts Shift Instance Name Roving Location Invercar…" at bounding box center [543, 142] width 880 height 557
click at [364, 286] on span "Select Employee" at bounding box center [388, 281] width 96 height 19
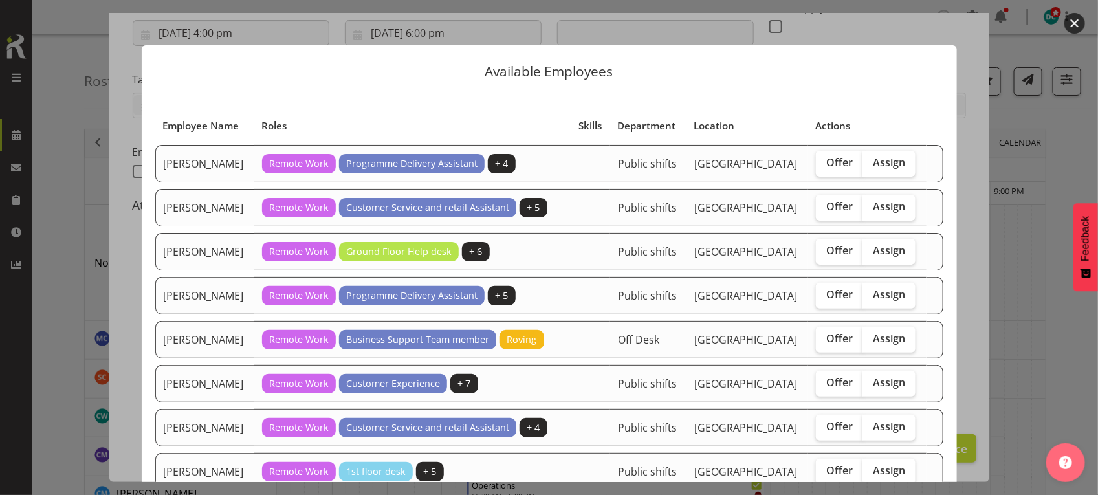
click at [1074, 26] on button "button" at bounding box center [1074, 23] width 21 height 21
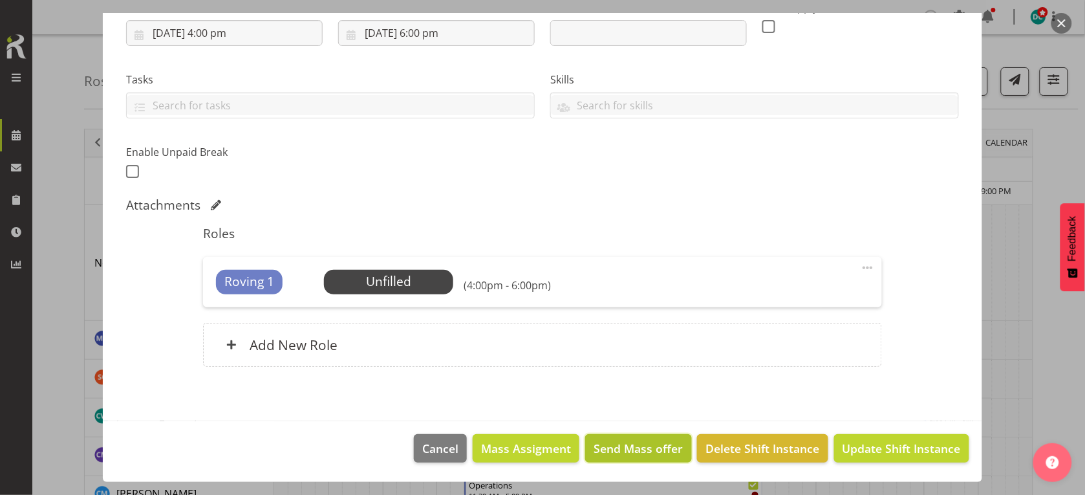
click at [615, 451] on span "Send Mass offer" at bounding box center [638, 448] width 89 height 17
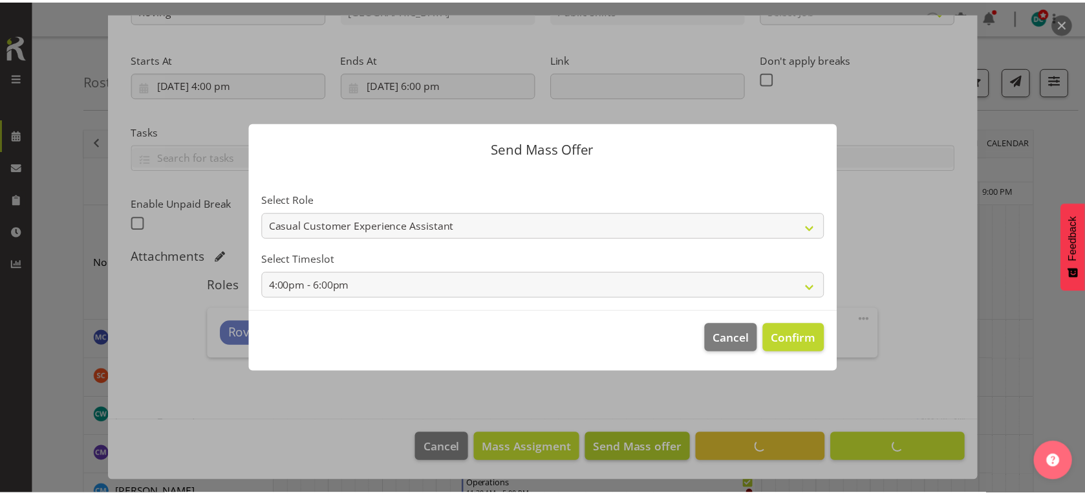
scroll to position [176, 0]
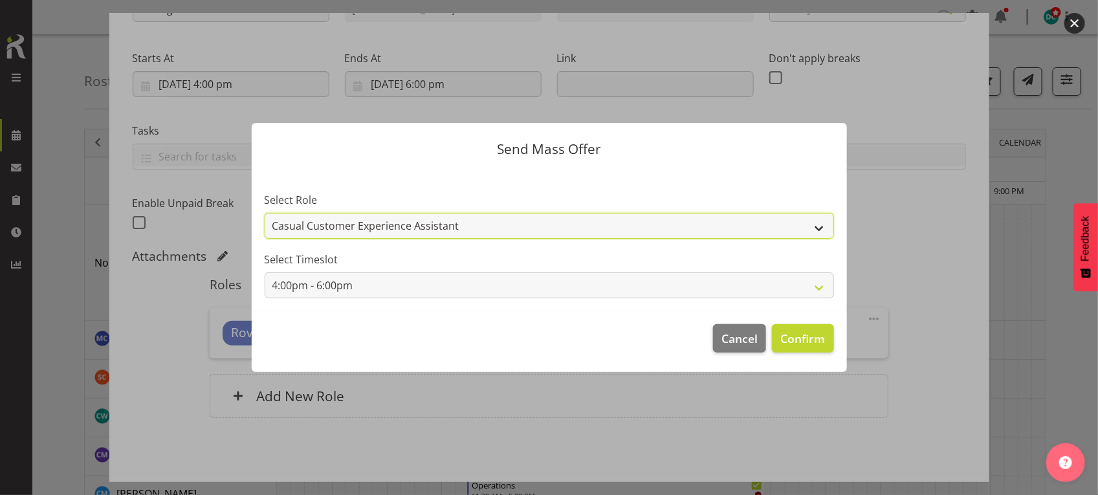
click at [814, 228] on select "Casual Customer Experience Assistant" at bounding box center [549, 226] width 569 height 26
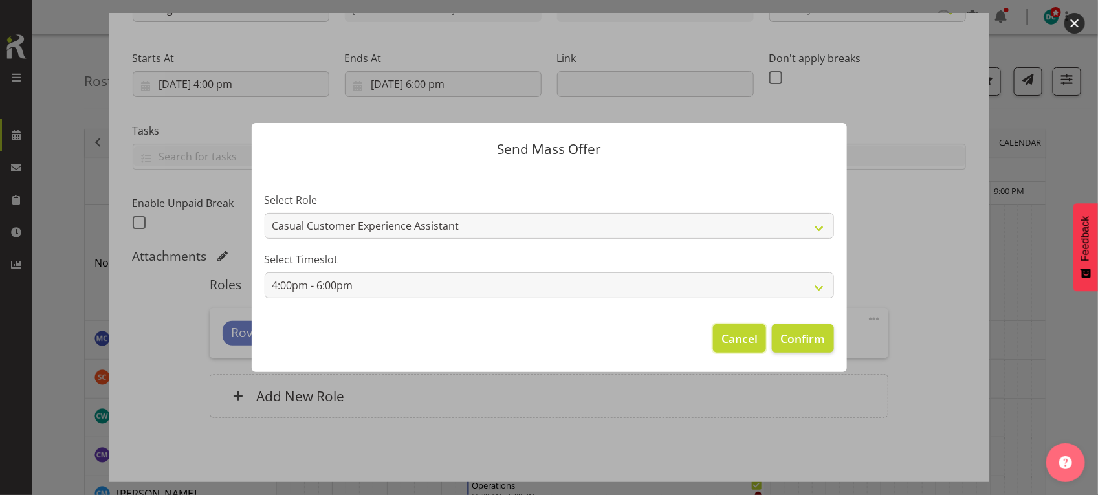
click at [729, 344] on span "Cancel" at bounding box center [739, 338] width 36 height 17
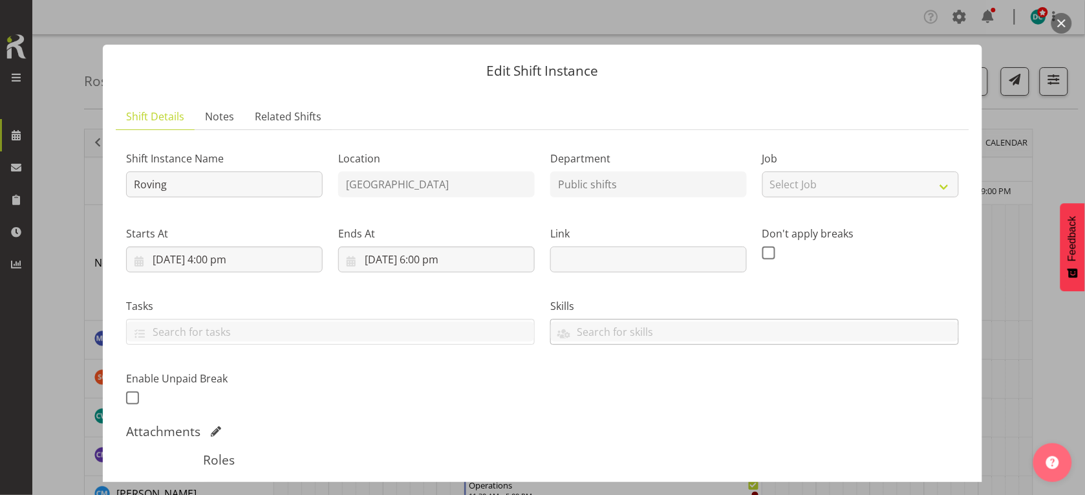
scroll to position [0, 0]
click at [1060, 24] on button "button" at bounding box center [1062, 23] width 21 height 21
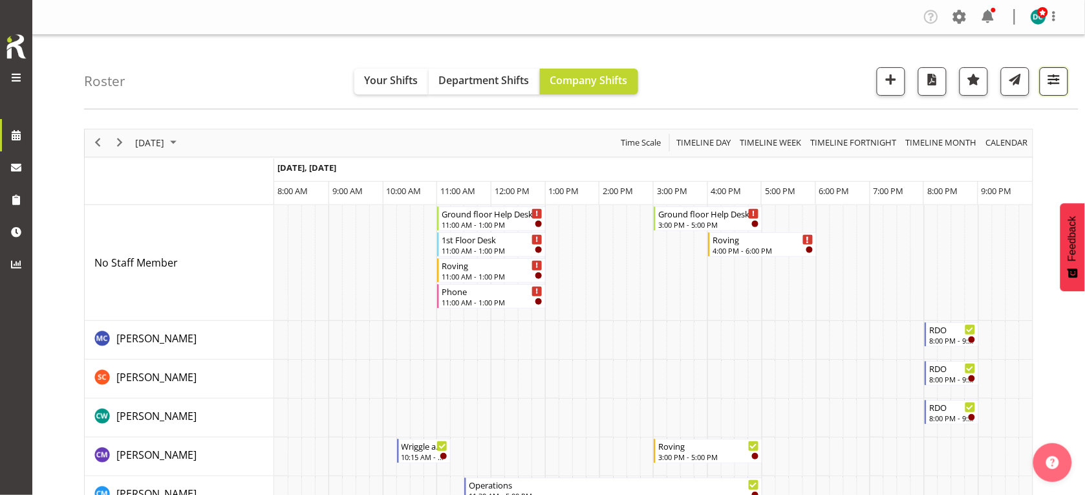
click at [1051, 75] on span "button" at bounding box center [1054, 79] width 17 height 17
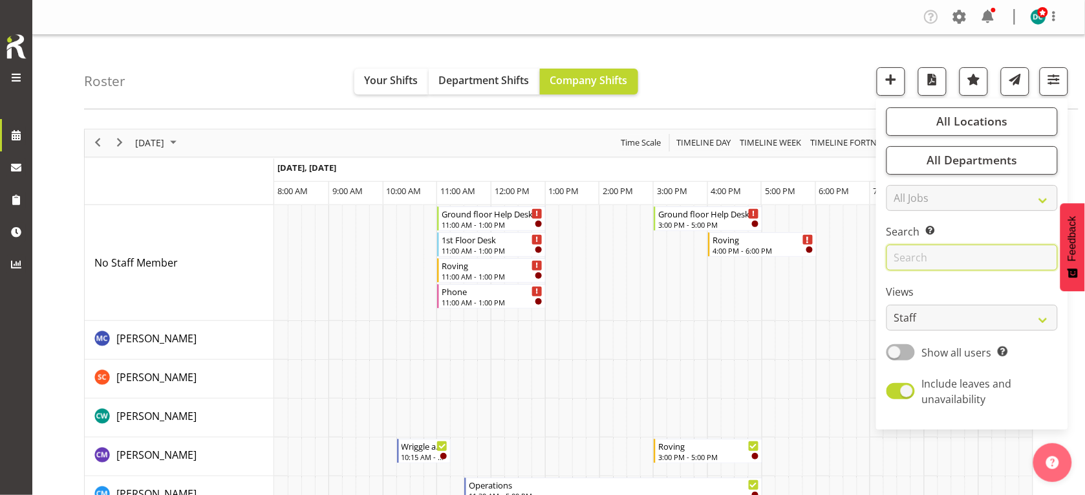
click at [907, 263] on input "text" at bounding box center [972, 258] width 171 height 26
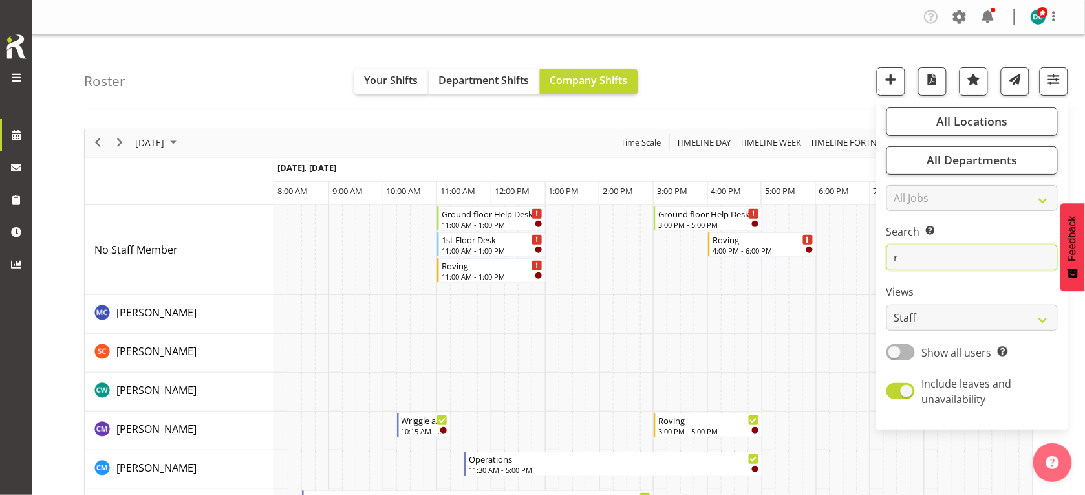
type input "r"
click at [732, 89] on div "Roster Your Shifts Department Shifts Company Shifts All Locations Clear Bluff L…" at bounding box center [581, 72] width 995 height 74
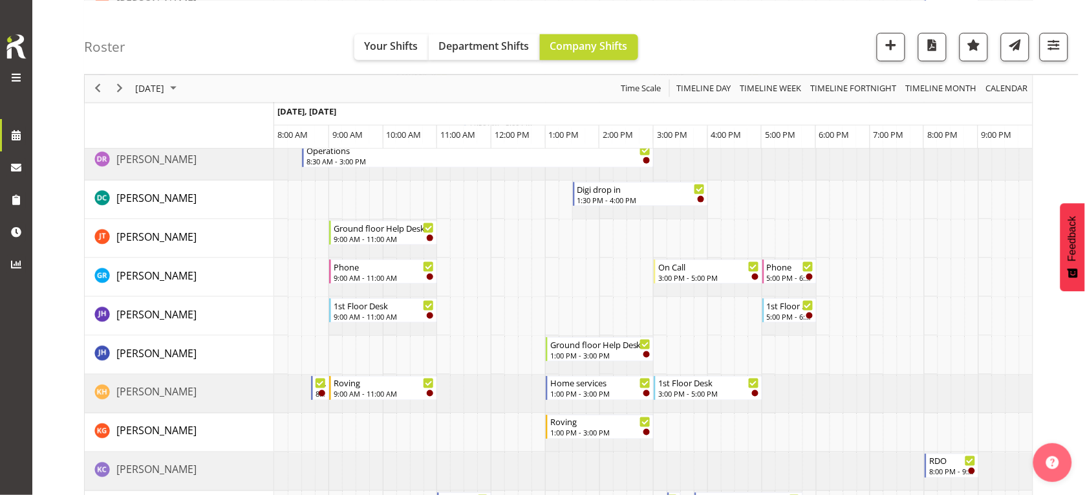
scroll to position [323, 0]
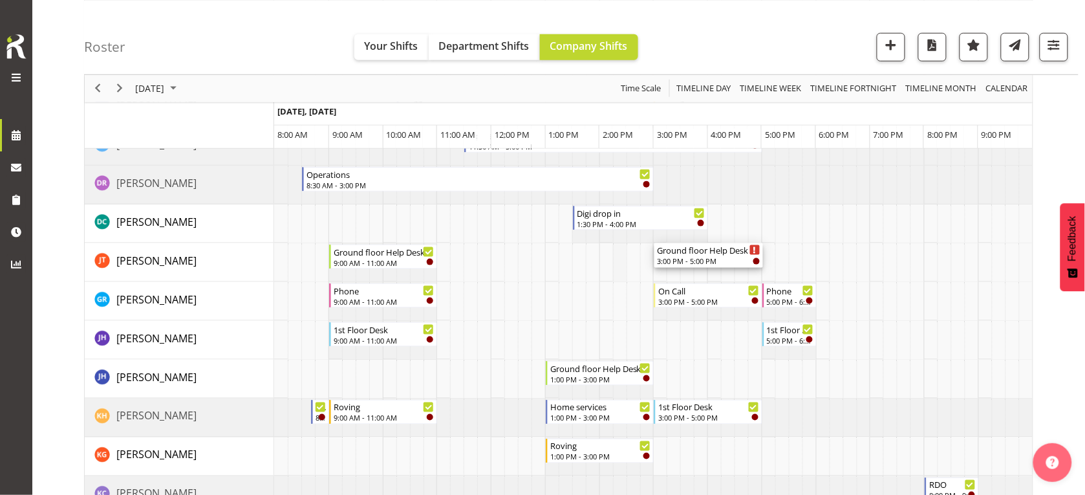
drag, startPoint x: 679, startPoint y: 220, endPoint x: 625, endPoint y: 263, distance: 69.1
click at [626, 265] on div "Ground floor Help Desk 11:00 AM - 1:00 PM 1st Floor Desk 11:00 AM - 1:00 PM Rov…" at bounding box center [653, 392] width 759 height 1021
drag, startPoint x: 676, startPoint y: 262, endPoint x: 652, endPoint y: 254, distance: 25.4
click at [652, 254] on div "Ground floor Help Desk 11:00 AM - 1:00 PM 1st Floor Desk 11:00 AM - 1:00 PM Rov…" at bounding box center [653, 392] width 759 height 1021
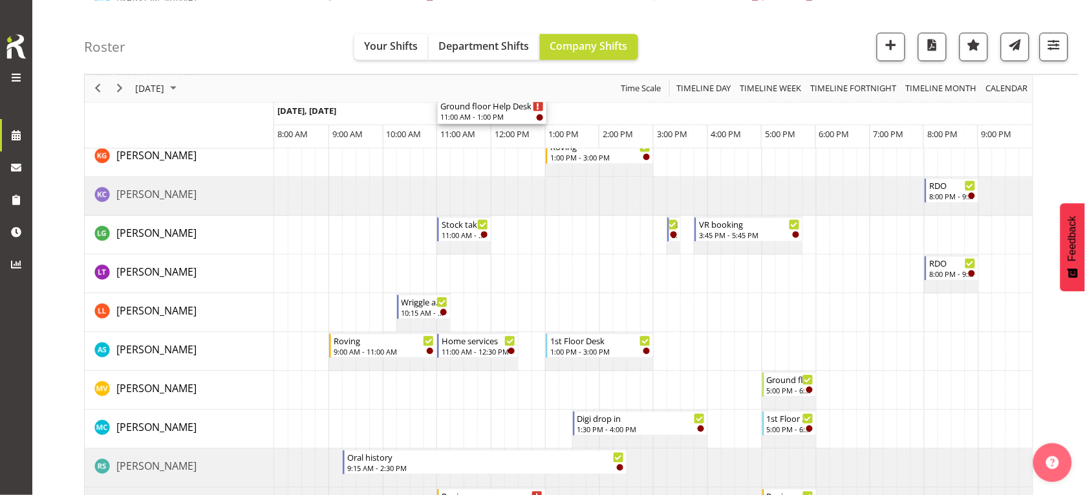
scroll to position [647, 0]
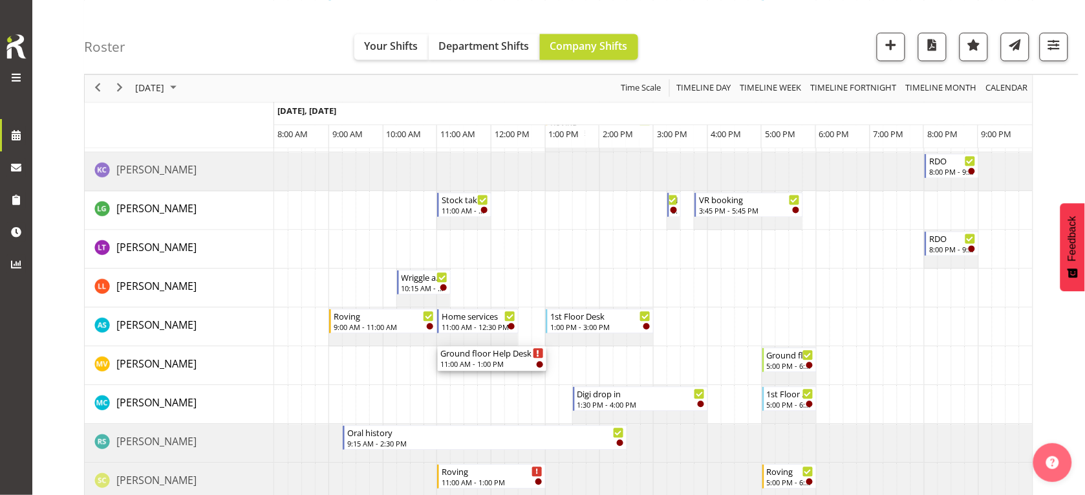
drag, startPoint x: 479, startPoint y: 215, endPoint x: 467, endPoint y: 377, distance: 162.8
click at [467, 377] on div "Ground floor Help Desk 11:00 AM - 1:00 PM 1st Floor Desk 11:00 AM - 1:00 PM Rov…" at bounding box center [653, 68] width 759 height 1021
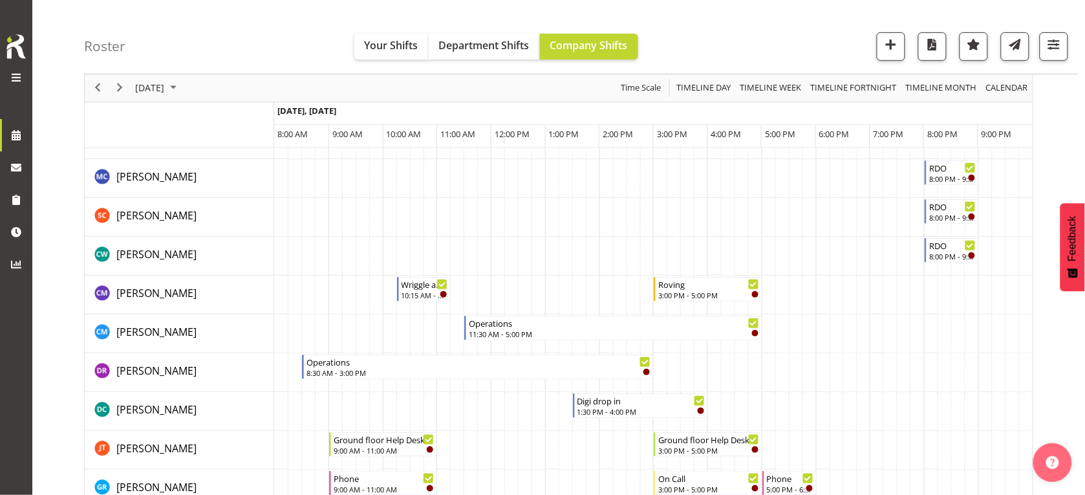
scroll to position [0, 0]
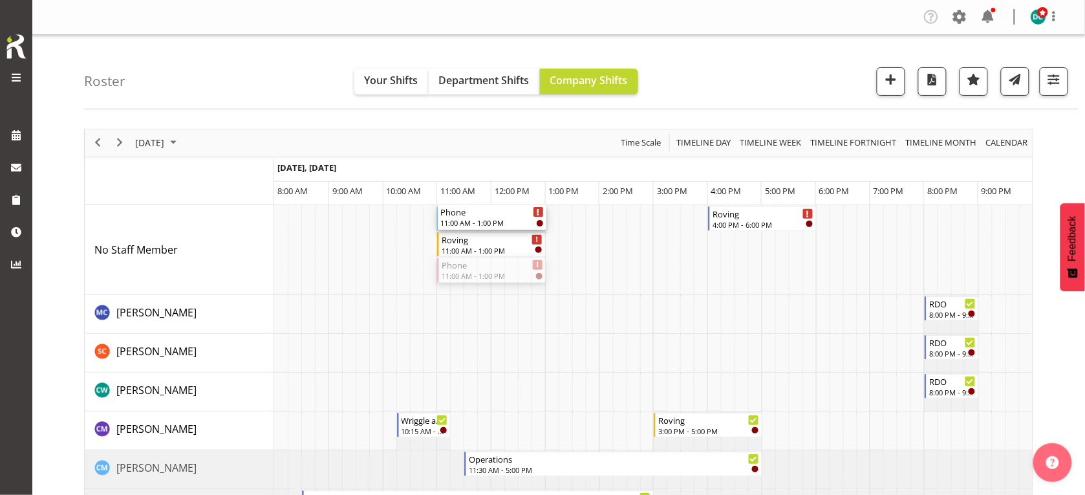
drag, startPoint x: 480, startPoint y: 263, endPoint x: 470, endPoint y: 266, distance: 10.0
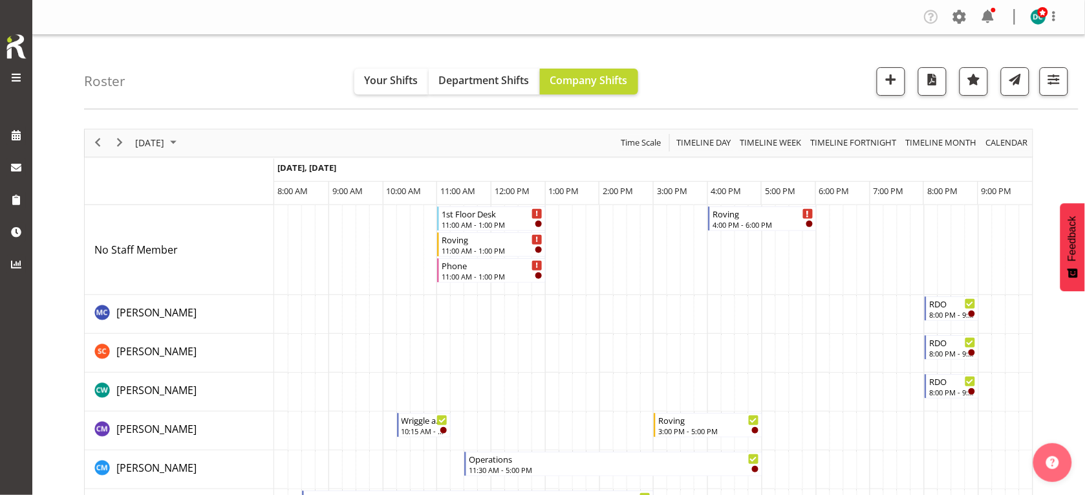
click at [645, 239] on td "Timeline Day of September 22, 2025" at bounding box center [647, 250] width 14 height 90
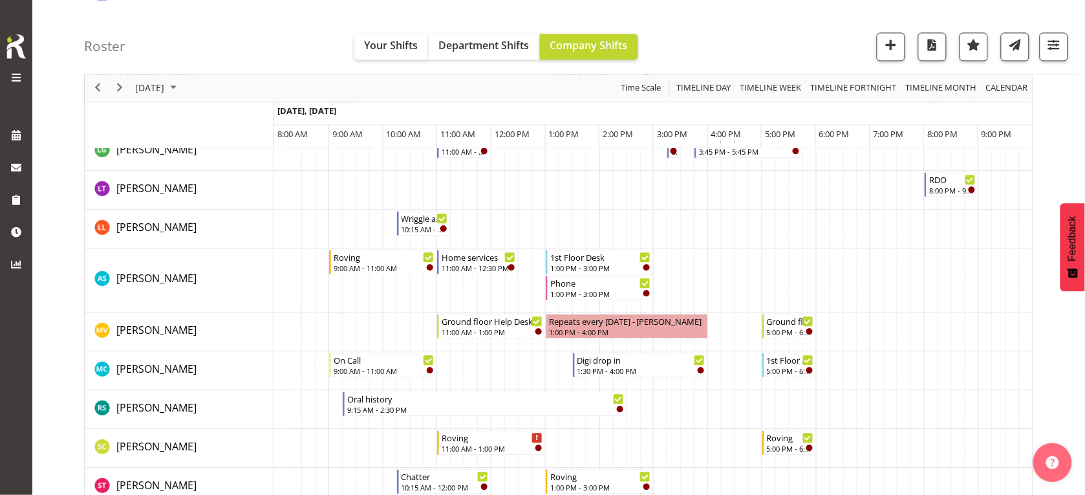
scroll to position [809, 0]
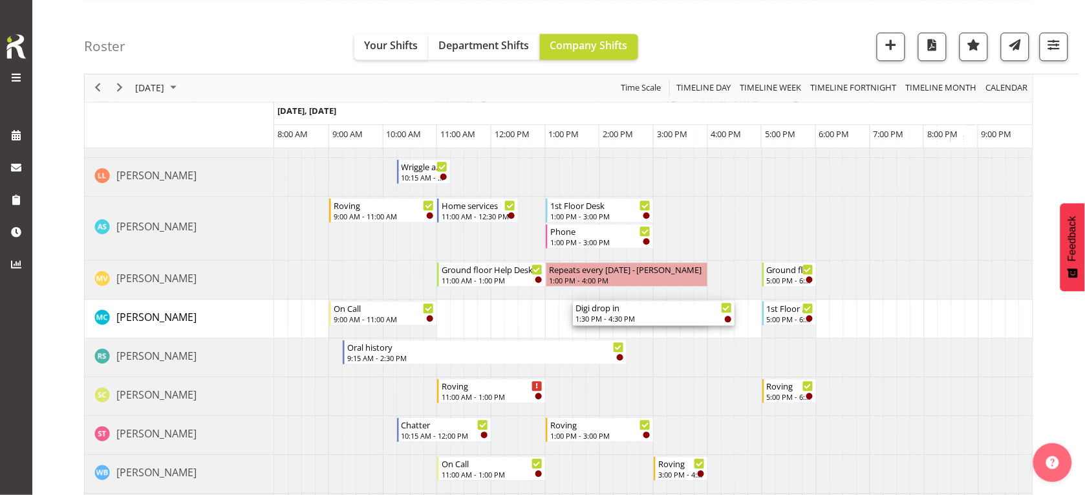
drag, startPoint x: 707, startPoint y: 309, endPoint x: 731, endPoint y: 314, distance: 24.6
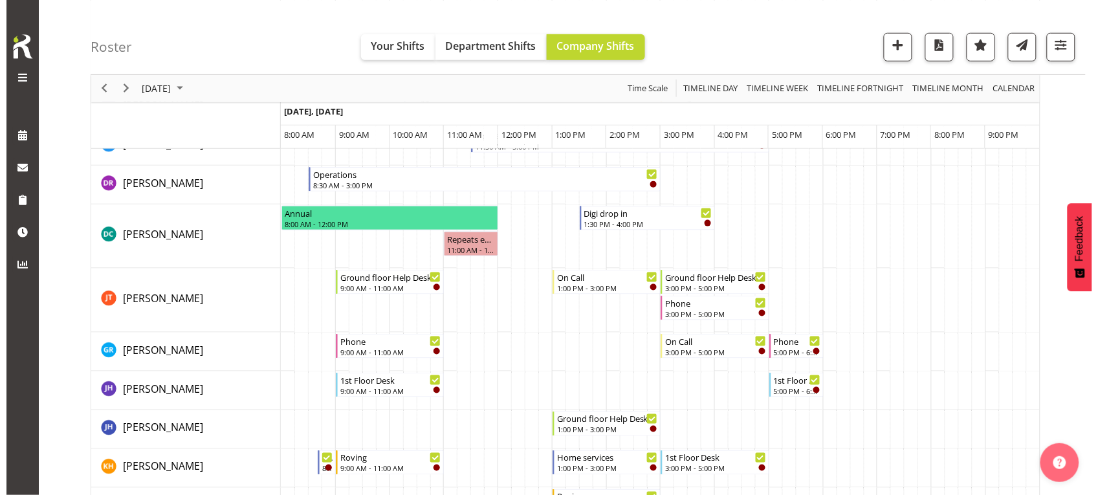
scroll to position [243, 0]
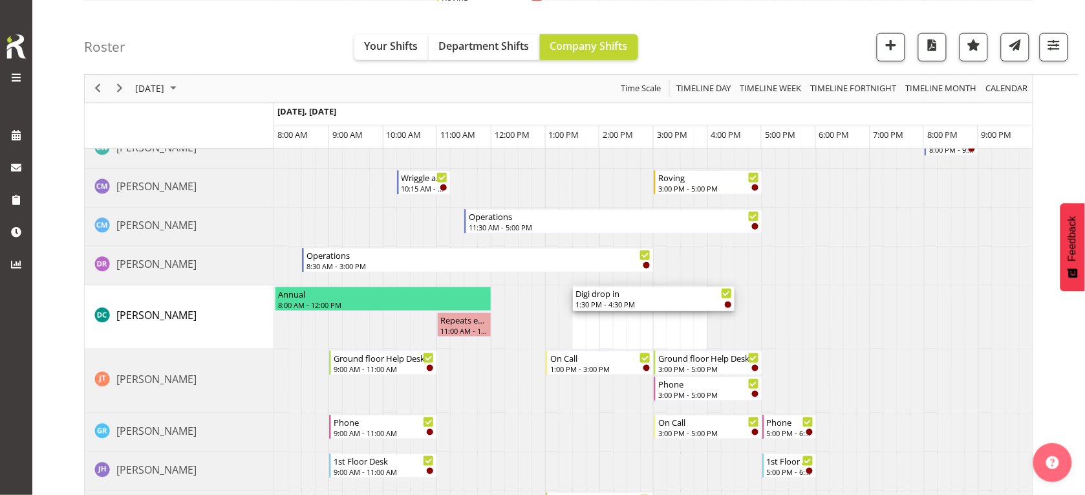
drag, startPoint x: 706, startPoint y: 296, endPoint x: 725, endPoint y: 292, distance: 19.0
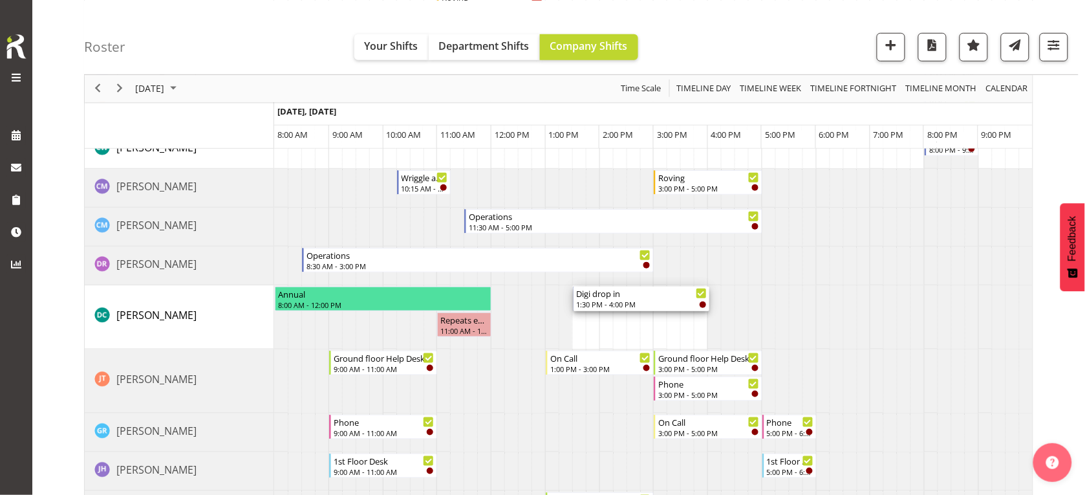
drag, startPoint x: 705, startPoint y: 293, endPoint x: 676, endPoint y: 301, distance: 30.1
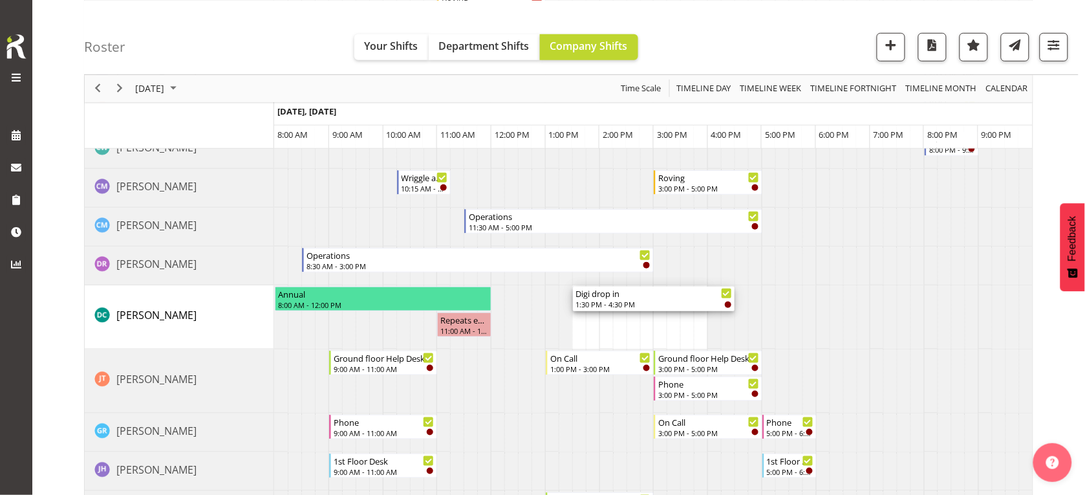
drag, startPoint x: 706, startPoint y: 294, endPoint x: 726, endPoint y: 292, distance: 20.9
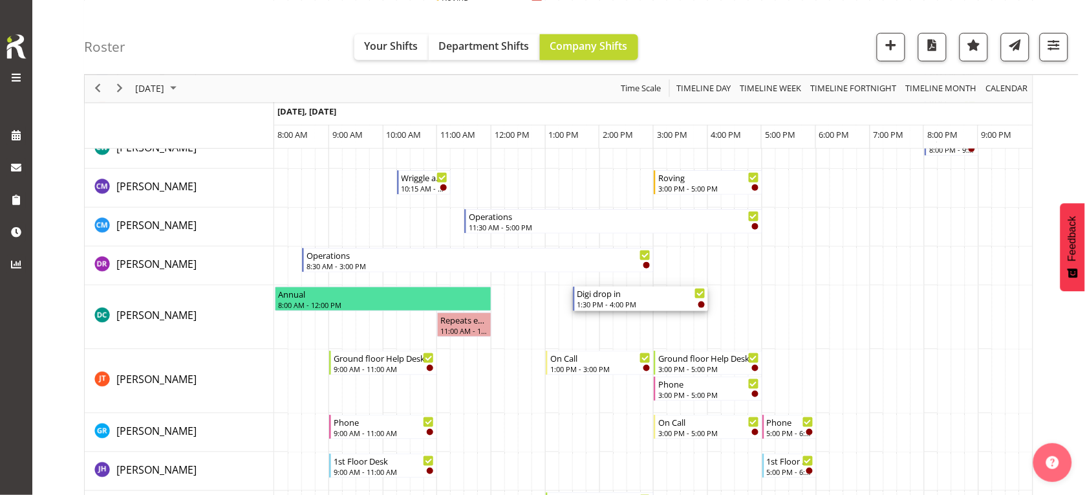
click at [648, 301] on div "1:30 PM - 4:00 PM" at bounding box center [642, 304] width 128 height 10
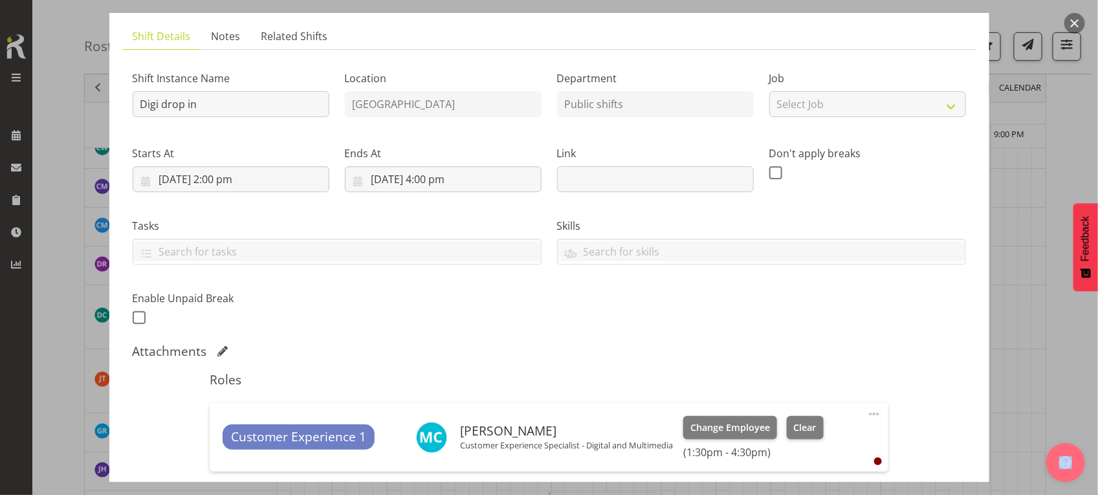
scroll to position [330, 0]
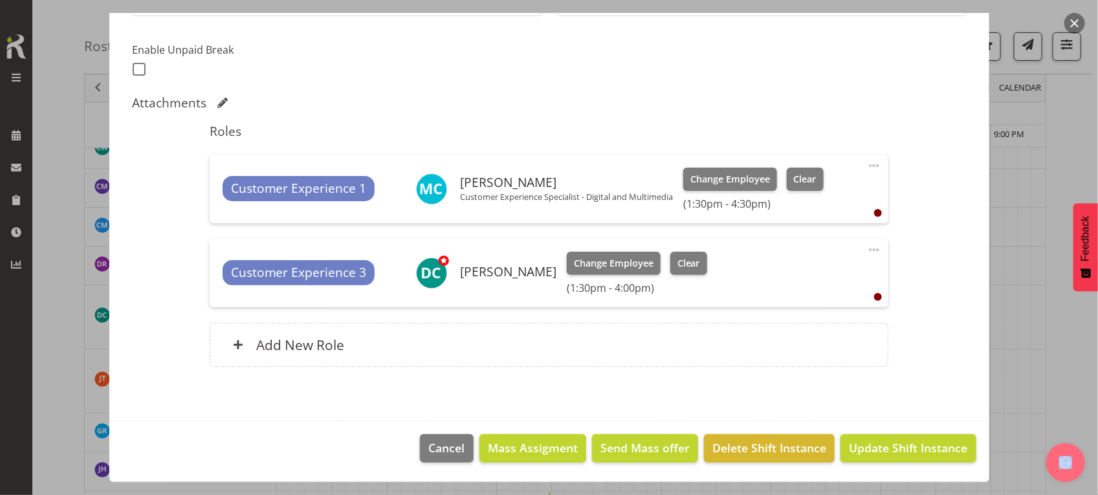
click at [866, 248] on span at bounding box center [874, 250] width 16 height 16
click at [790, 277] on link "Edit" at bounding box center [819, 278] width 124 height 23
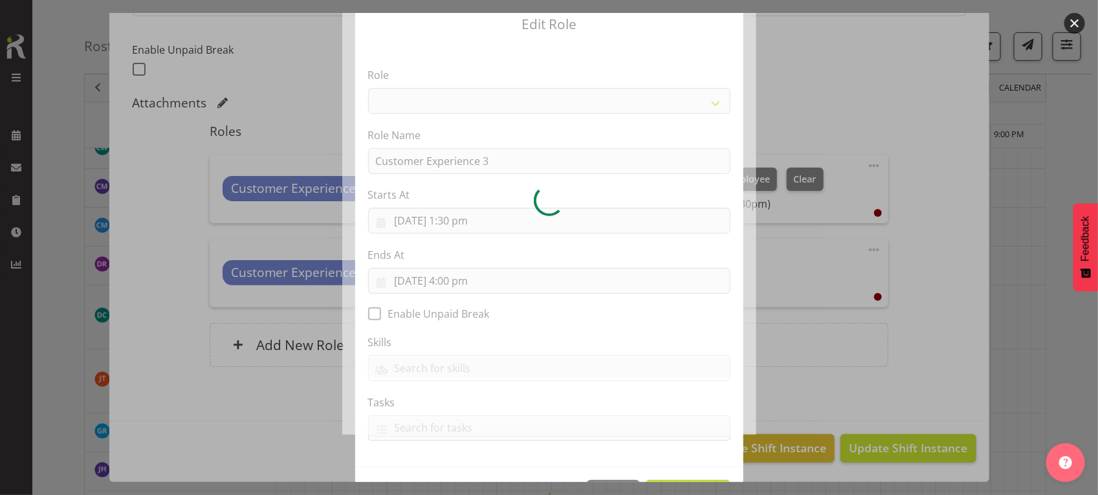
scroll to position [94, 0]
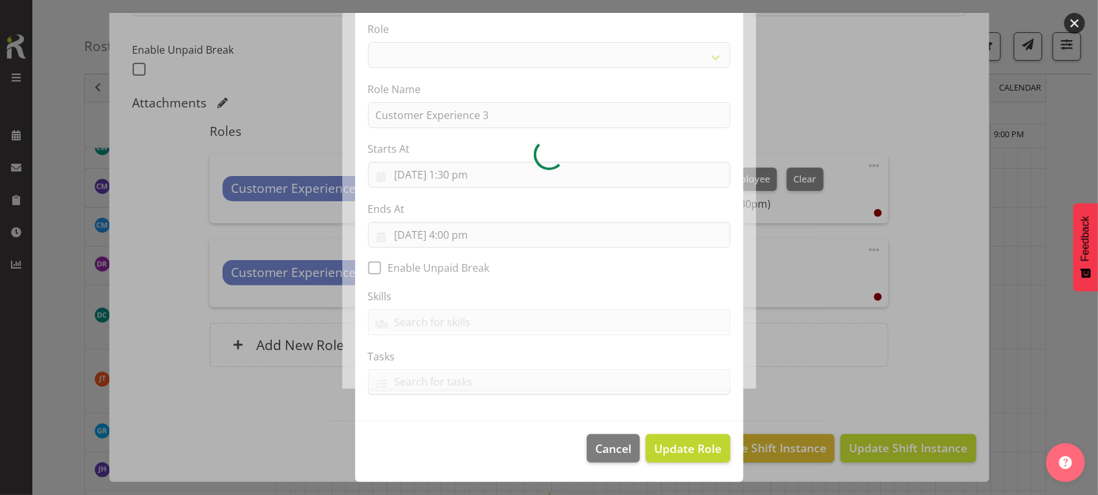
select select "1533"
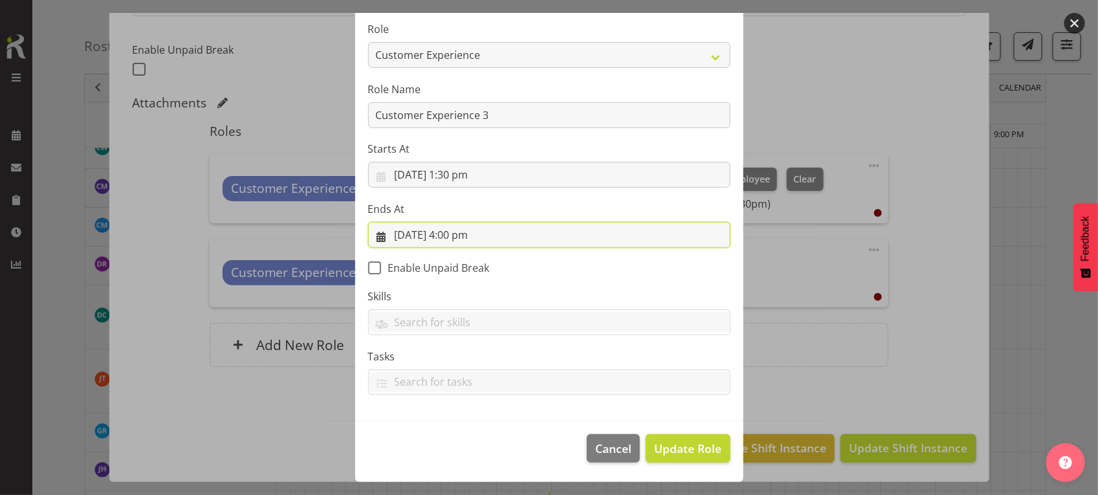
click at [480, 232] on input "22/09/2025, 4:00 pm" at bounding box center [549, 235] width 362 height 26
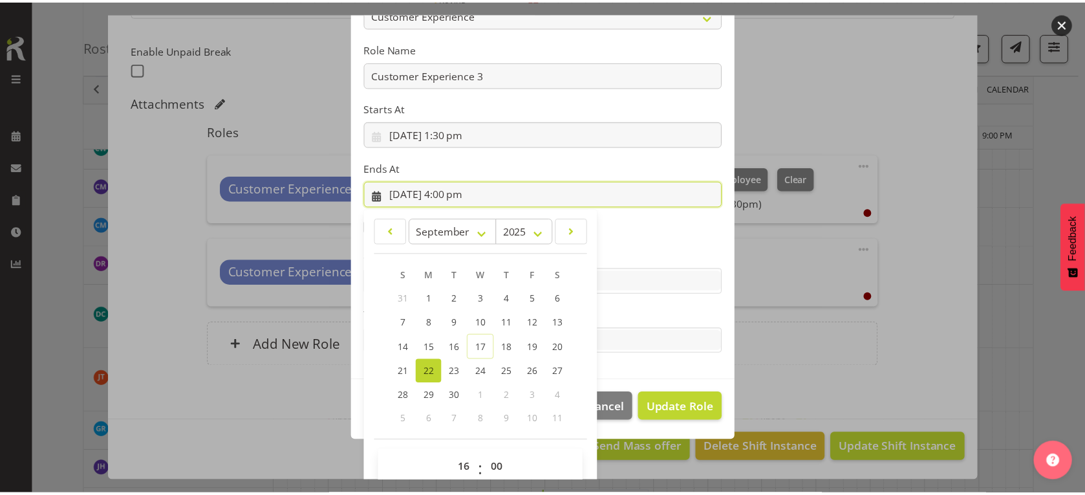
scroll to position [155, 0]
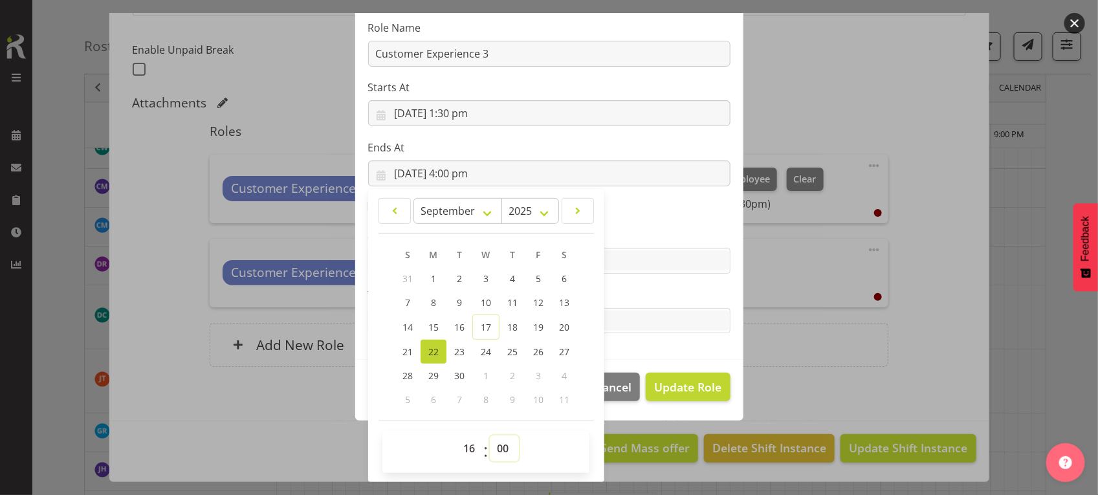
click at [492, 451] on select "00 01 02 03 04 05 06 07 08 09 10 11 12 13 14 15 16 17 18 19 20 21 22 23 24 25 2…" at bounding box center [504, 448] width 29 height 26
select select "30"
type input "22/09/2025, 4:30 pm"
click at [505, 450] on select "00 01 02 03 04 05 06 07 08 09 10 11 12 13 14 15 16 17 18 19 20 21 22 23 24 25 2…" at bounding box center [504, 448] width 29 height 26
click at [695, 392] on span "Update Role" at bounding box center [687, 386] width 67 height 17
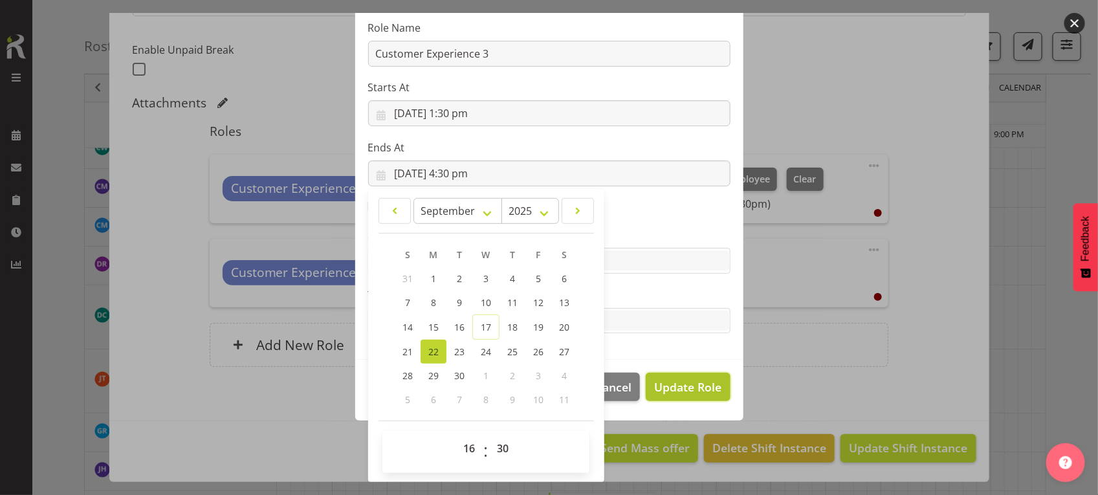
select select
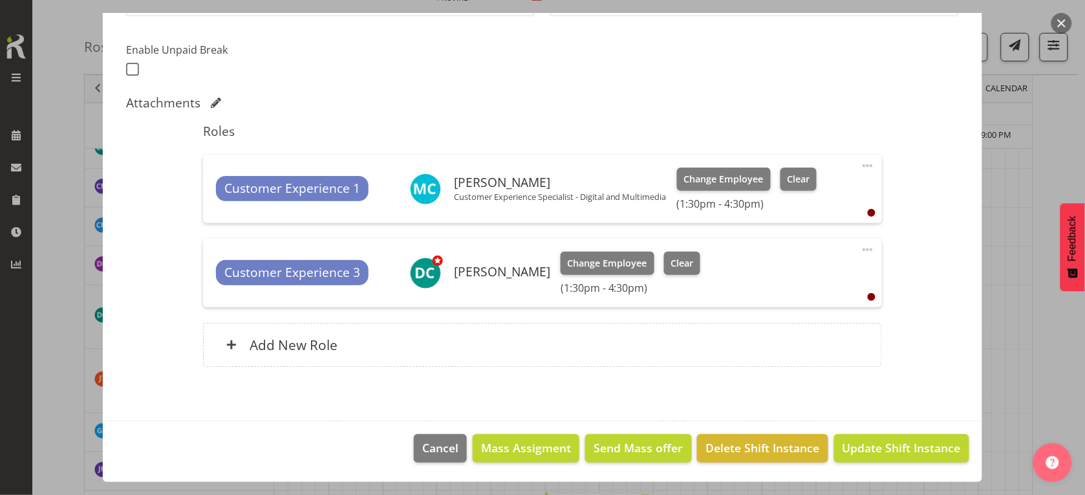
scroll to position [0, 0]
click at [851, 441] on span "Update Shift Instance" at bounding box center [902, 447] width 118 height 17
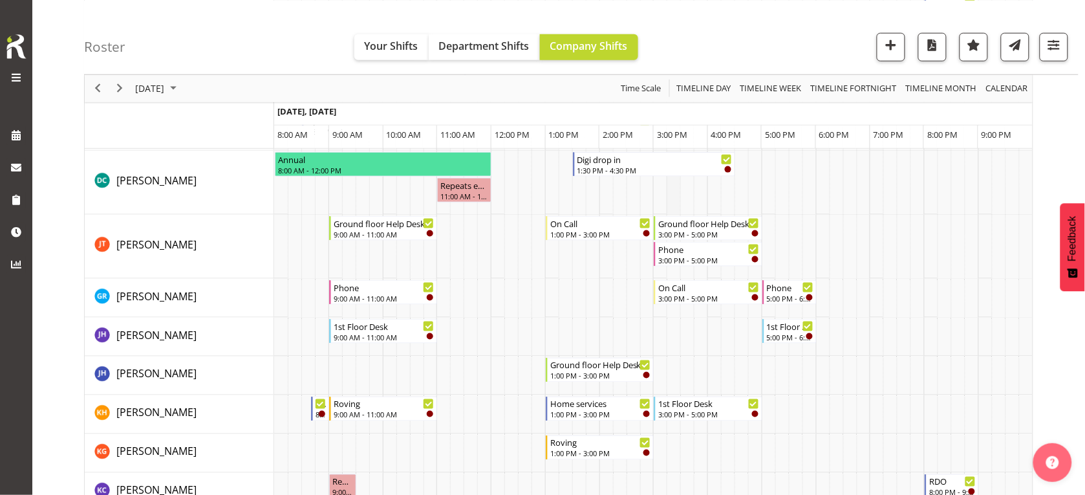
scroll to position [404, 0]
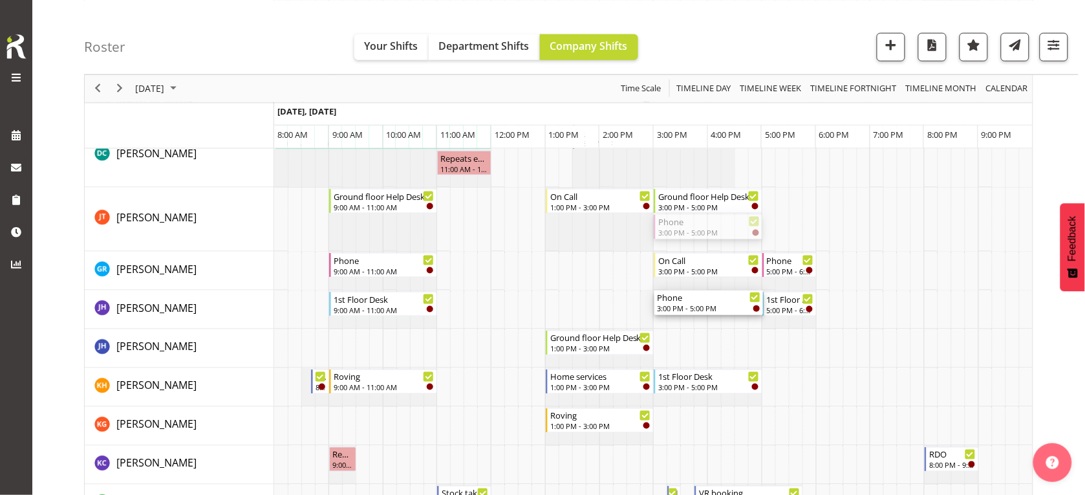
drag, startPoint x: 699, startPoint y: 230, endPoint x: 651, endPoint y: 318, distance: 99.9
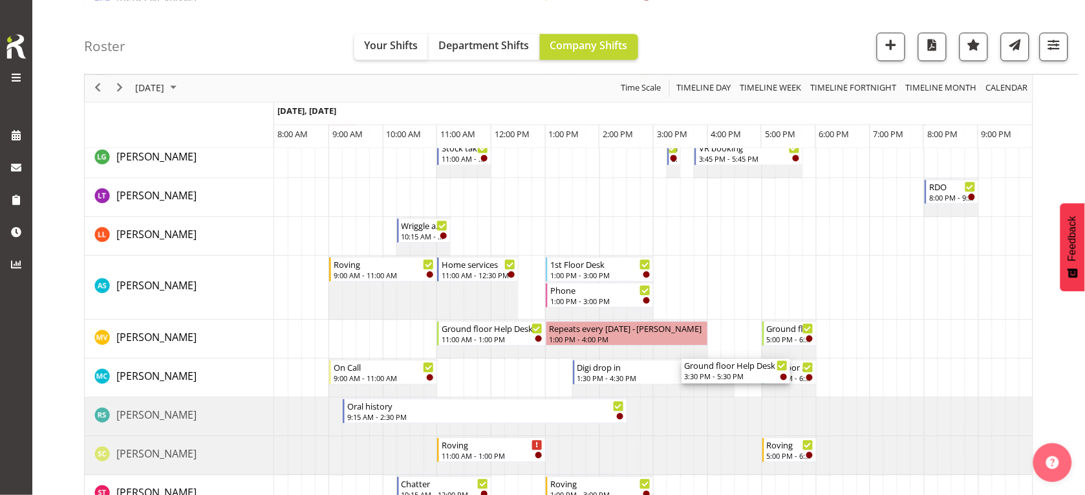
scroll to position [728, 0]
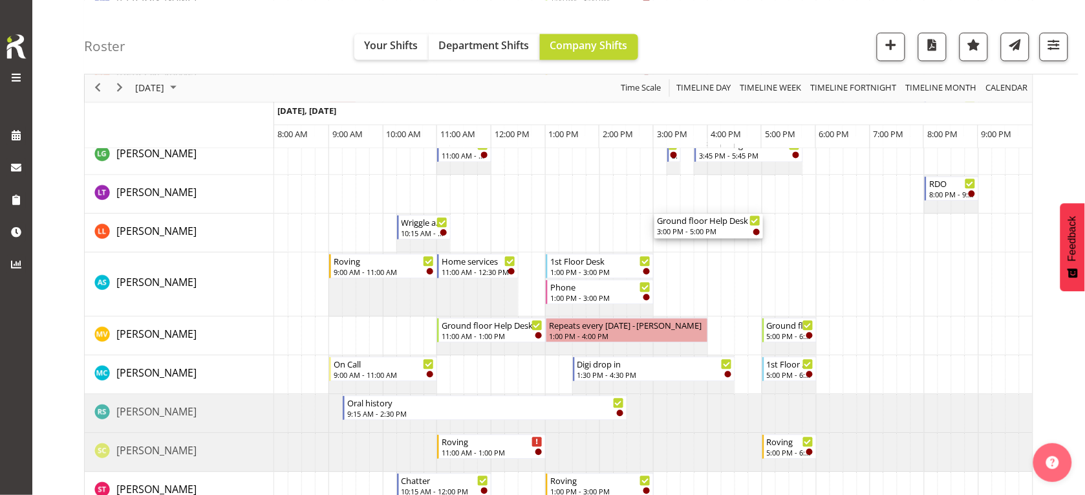
drag, startPoint x: 689, startPoint y: 276, endPoint x: 644, endPoint y: 245, distance: 54.4
click at [644, 245] on div "1st Floor Desk 11:00 AM - 1:00 PM Roving 11:00 AM - 1:00 PM Phone 11:00 AM - 1:…" at bounding box center [653, 304] width 759 height 1654
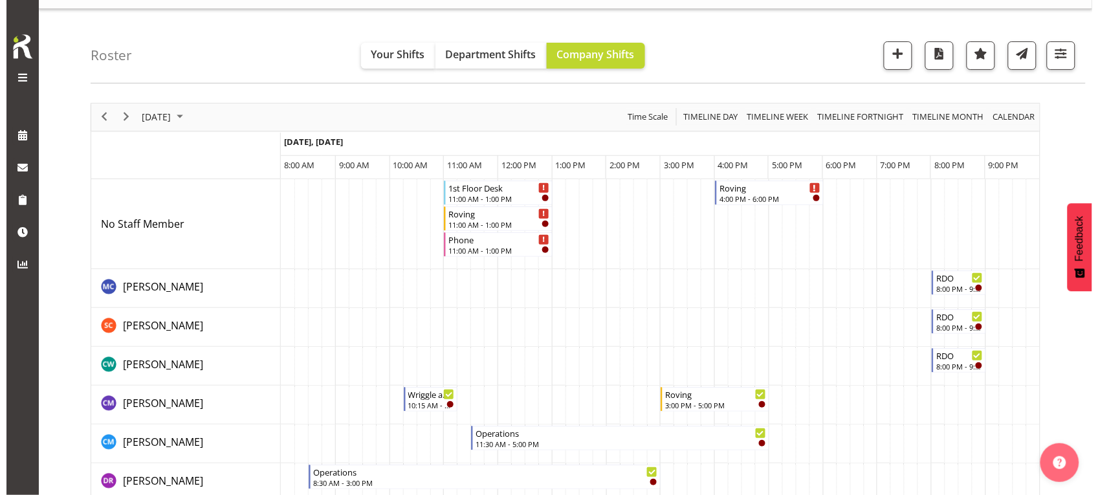
scroll to position [0, 0]
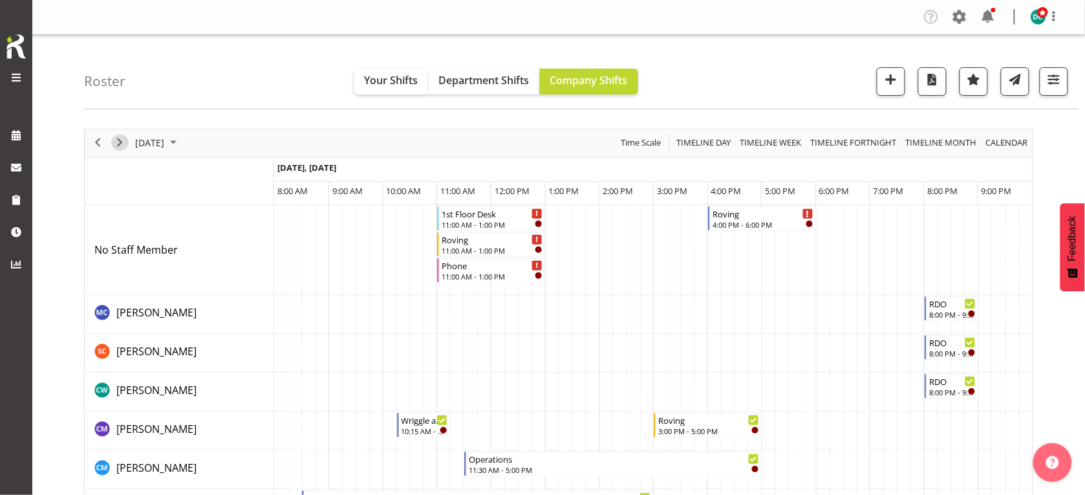
click at [118, 142] on span "Next" at bounding box center [120, 143] width 16 height 16
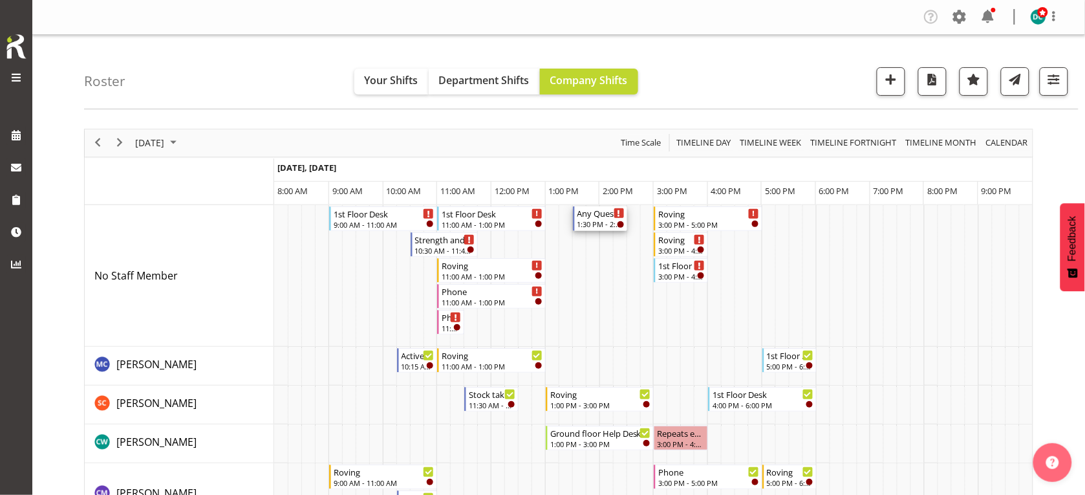
click at [582, 221] on div "1:30 PM - 2:30 PM" at bounding box center [601, 224] width 47 height 10
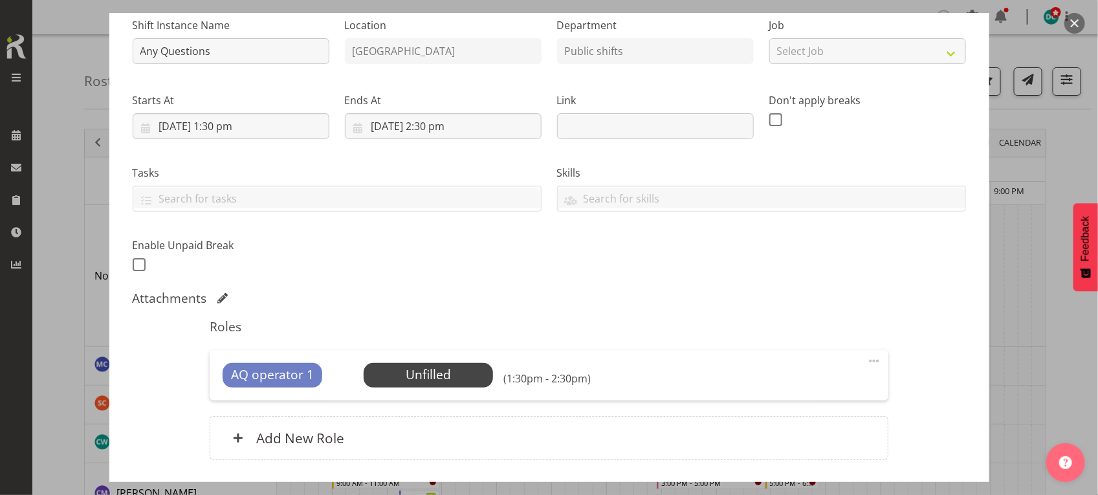
scroll to position [228, 0]
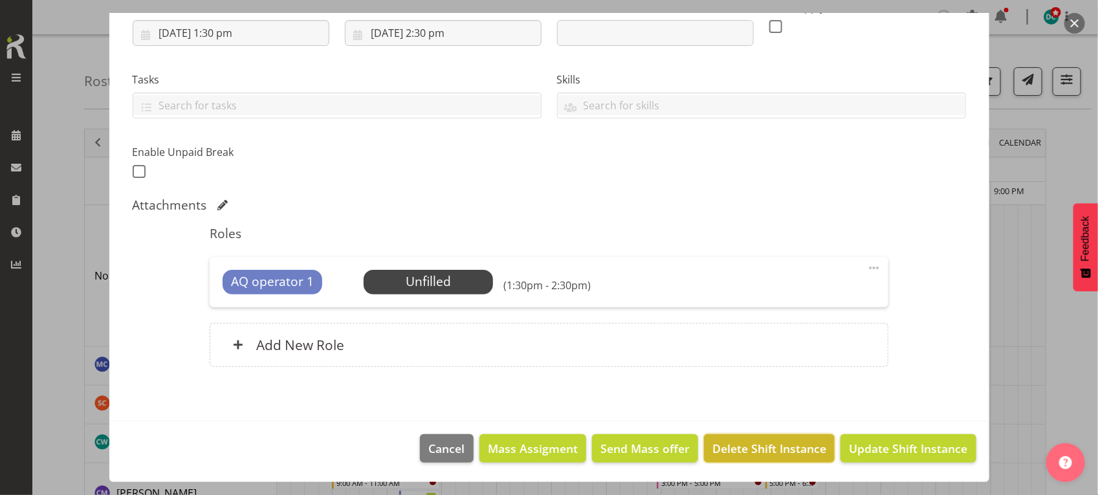
click at [719, 448] on span "Delete Shift Instance" at bounding box center [769, 448] width 114 height 17
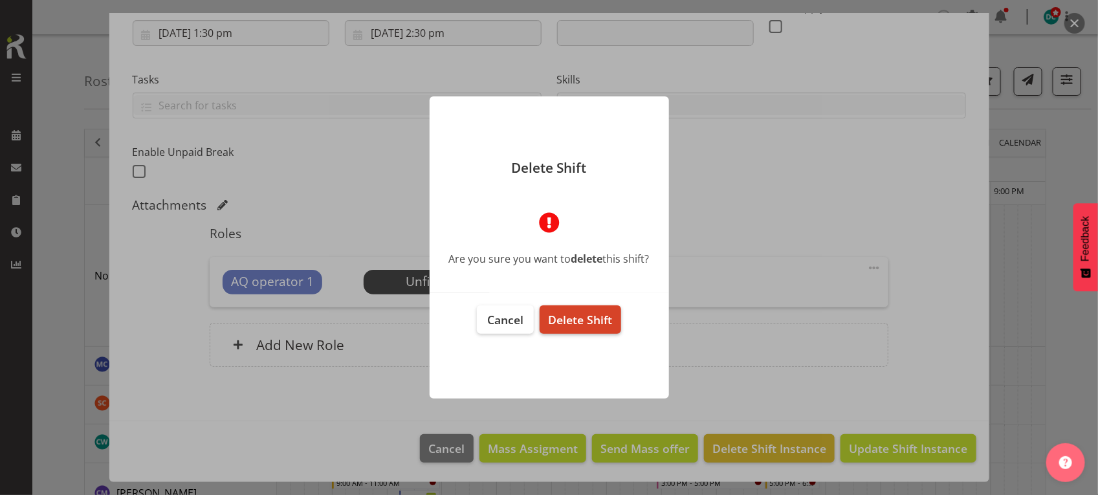
click at [583, 323] on span "Delete Shift" at bounding box center [580, 320] width 64 height 16
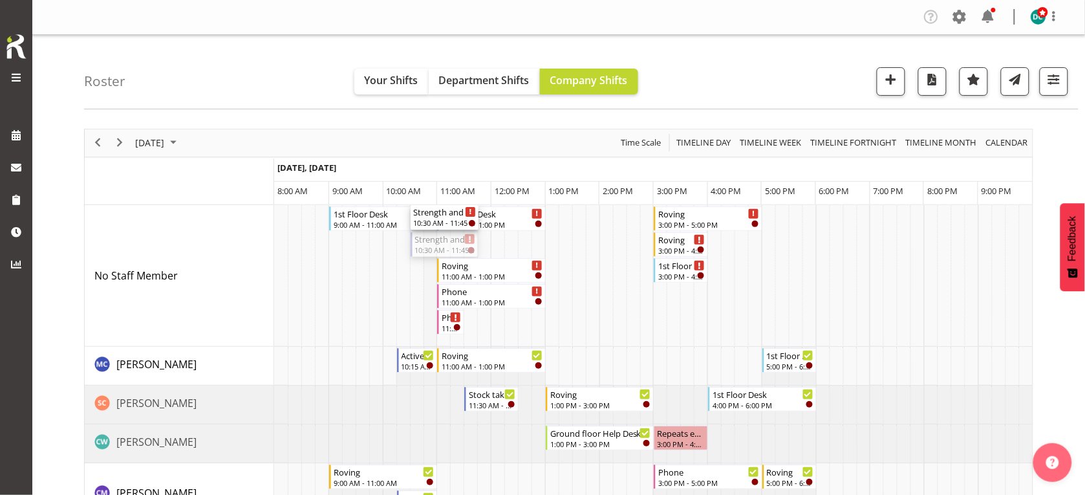
drag, startPoint x: 443, startPoint y: 246, endPoint x: 422, endPoint y: 309, distance: 66.1
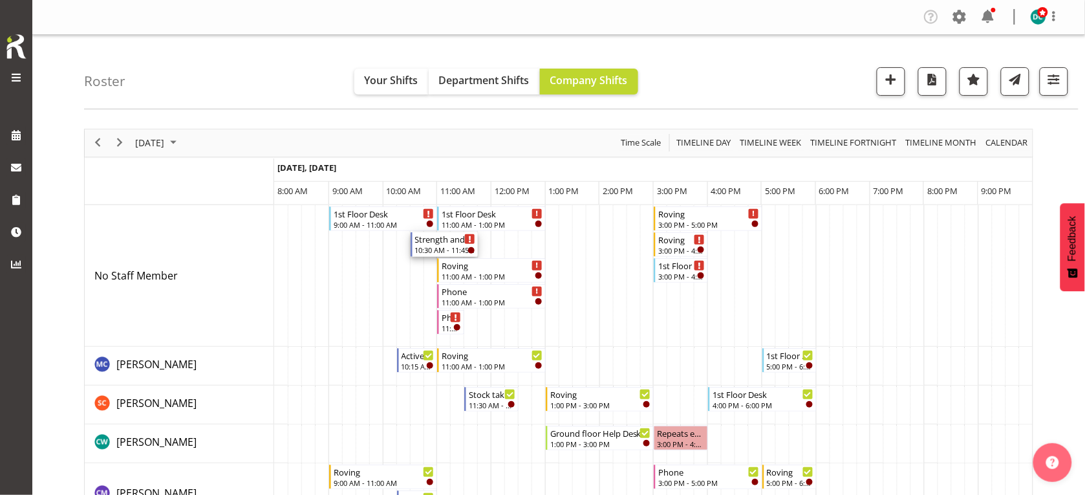
click at [446, 249] on div "10:30 AM - 11:45 AM" at bounding box center [445, 250] width 61 height 10
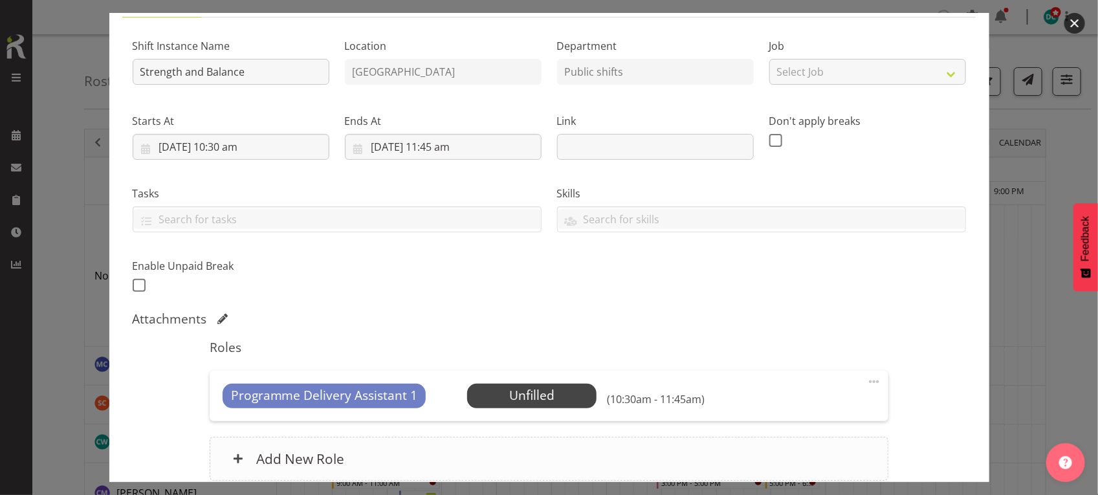
scroll to position [228, 0]
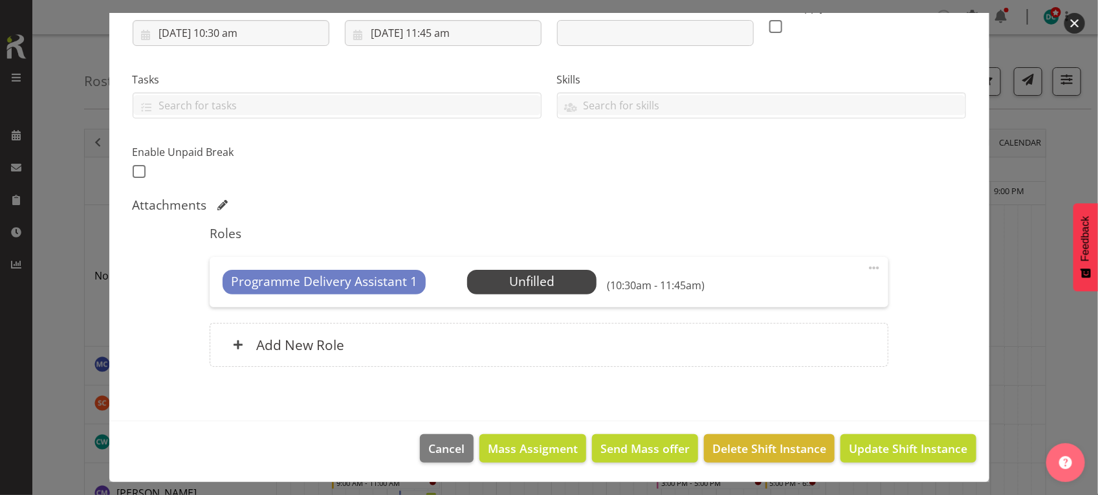
click at [1068, 23] on button "button" at bounding box center [1074, 23] width 21 height 21
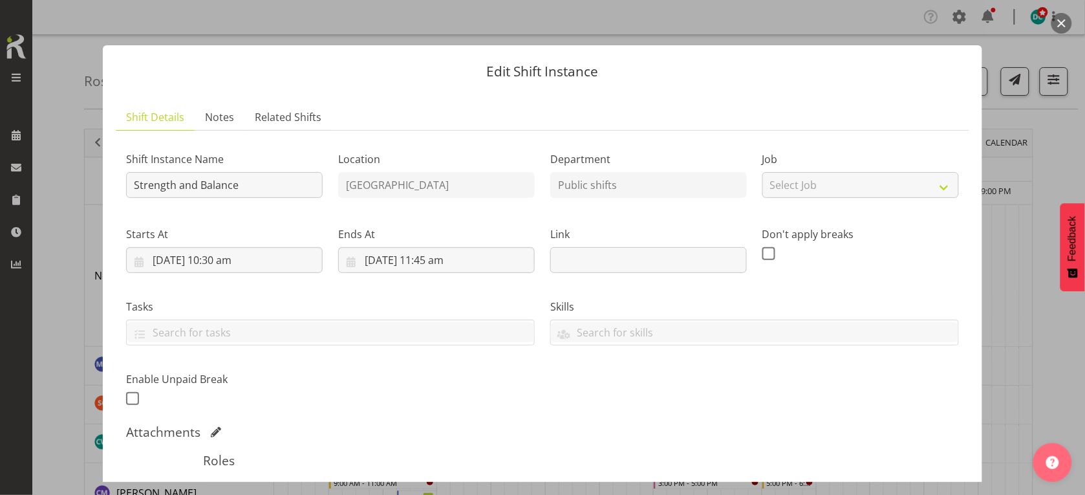
click at [1065, 25] on button "button" at bounding box center [1062, 23] width 21 height 21
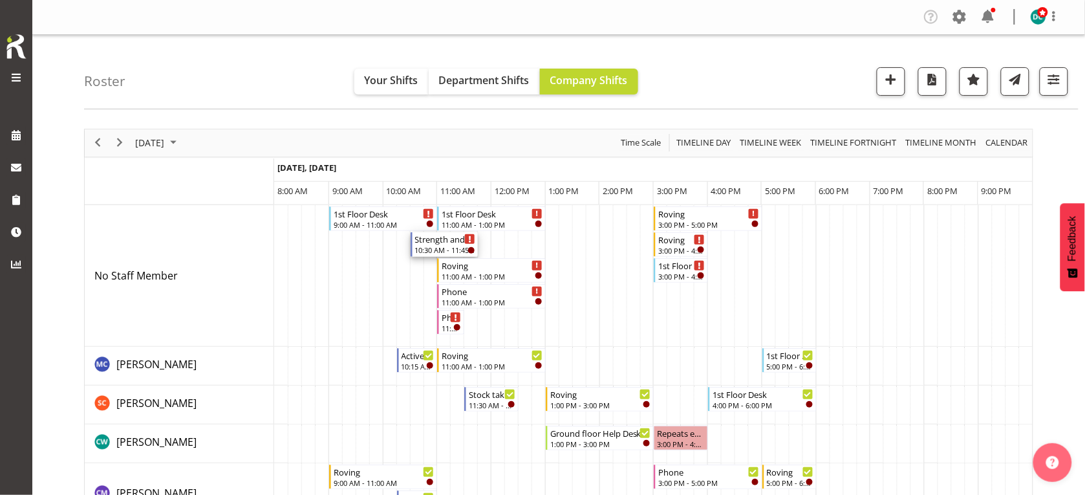
click at [443, 246] on div "10:30 AM - 11:45 AM" at bounding box center [445, 250] width 61 height 10
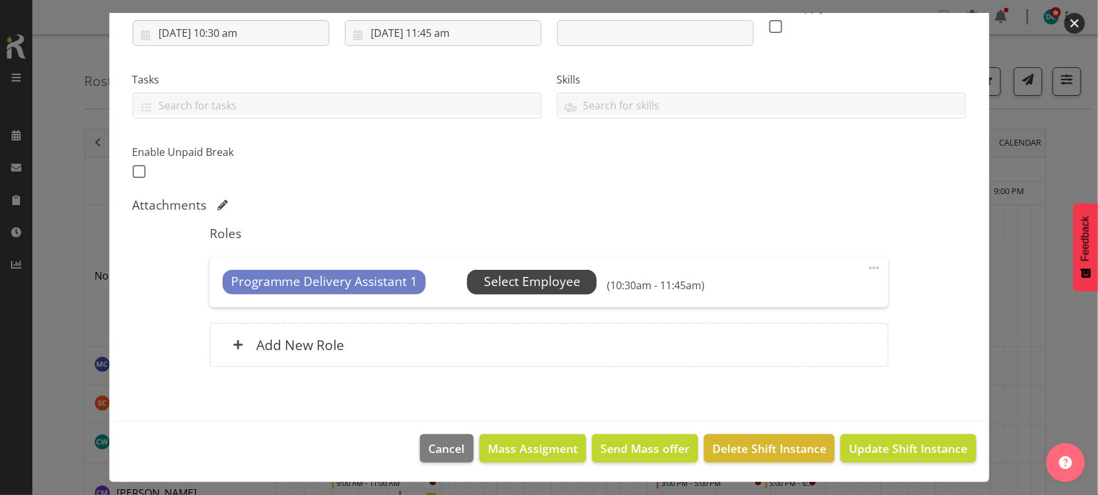
click at [521, 283] on span "Select Employee" at bounding box center [532, 281] width 96 height 19
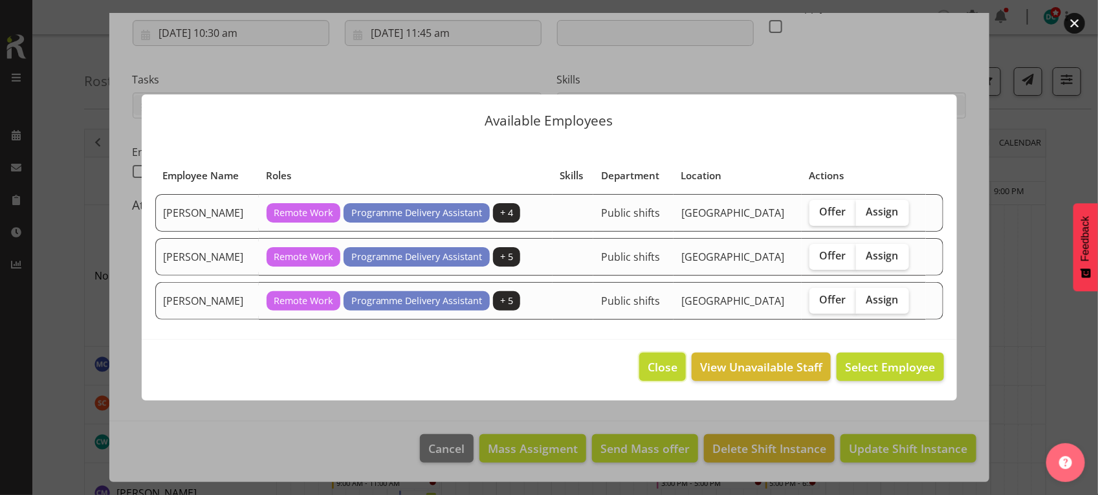
click at [655, 369] on span "Close" at bounding box center [663, 366] width 30 height 17
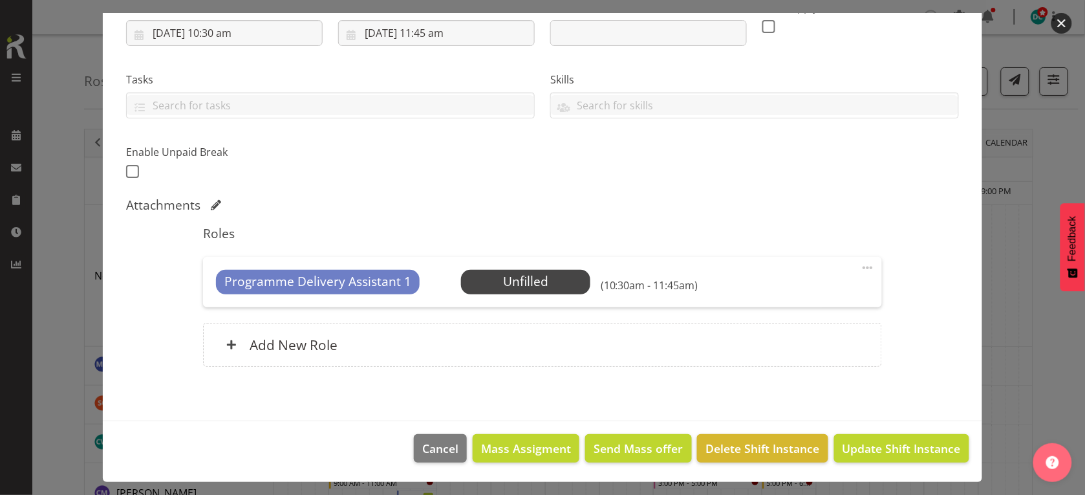
click at [860, 263] on span at bounding box center [868, 268] width 16 height 16
drag, startPoint x: 764, startPoint y: 345, endPoint x: 708, endPoint y: 322, distance: 60.1
click at [762, 345] on link "Delete" at bounding box center [814, 342] width 124 height 23
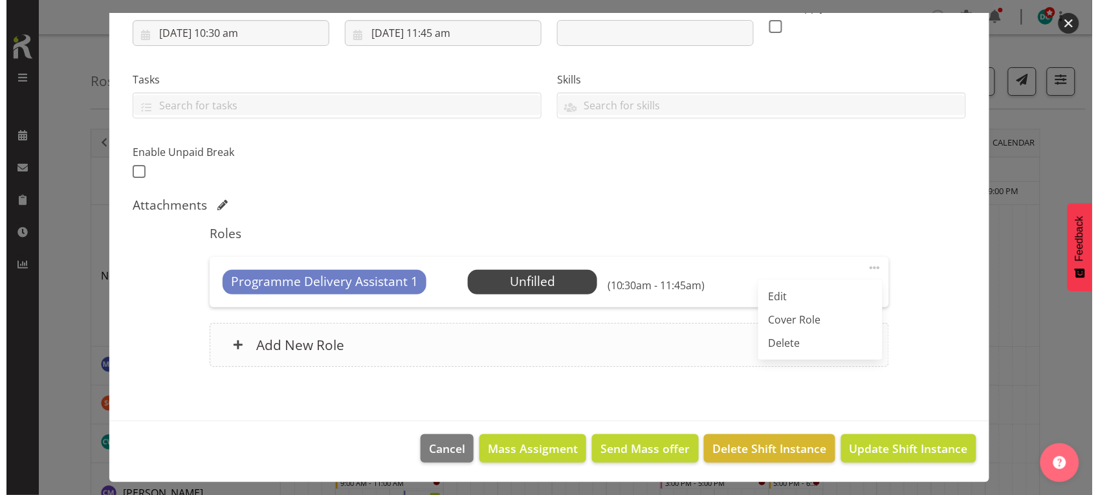
scroll to position [162, 0]
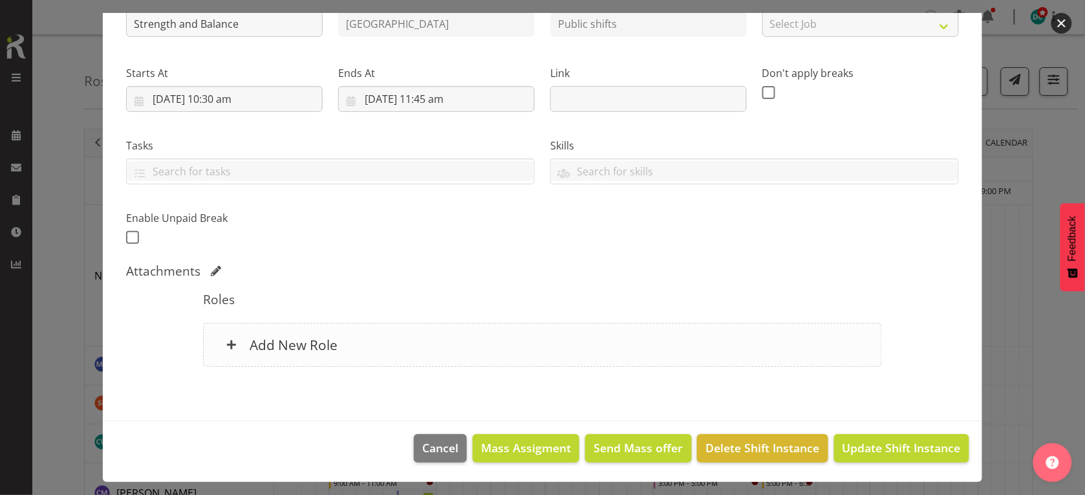
click at [518, 364] on div "Add New Role" at bounding box center [542, 345] width 679 height 44
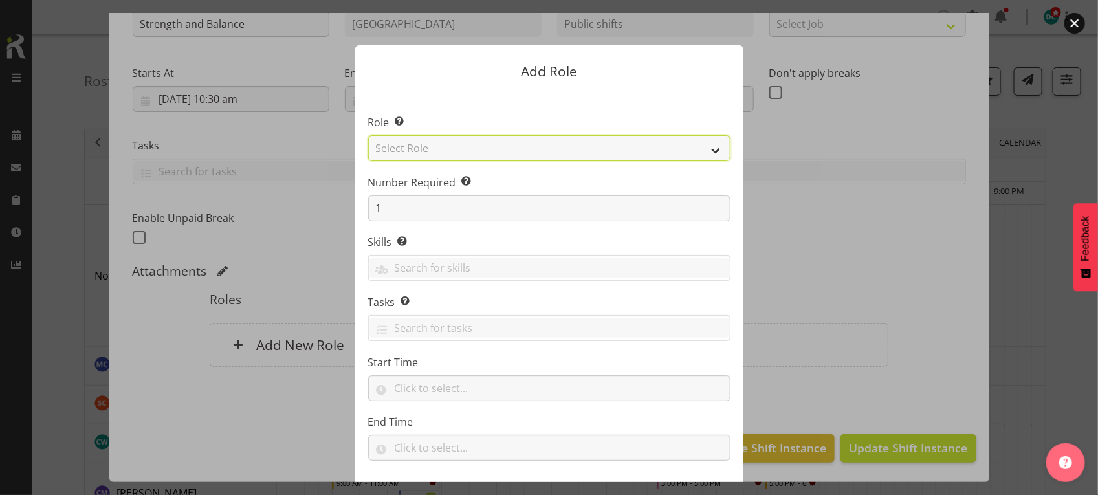
click at [461, 157] on select "Select Role 1st floor desk AQ operator Business Support Team member Casual Cust…" at bounding box center [549, 148] width 362 height 26
select select "1518"
click at [368, 135] on select "Select Role 1st floor desk AQ operator Business Support Team member Casual Cust…" at bounding box center [549, 148] width 362 height 26
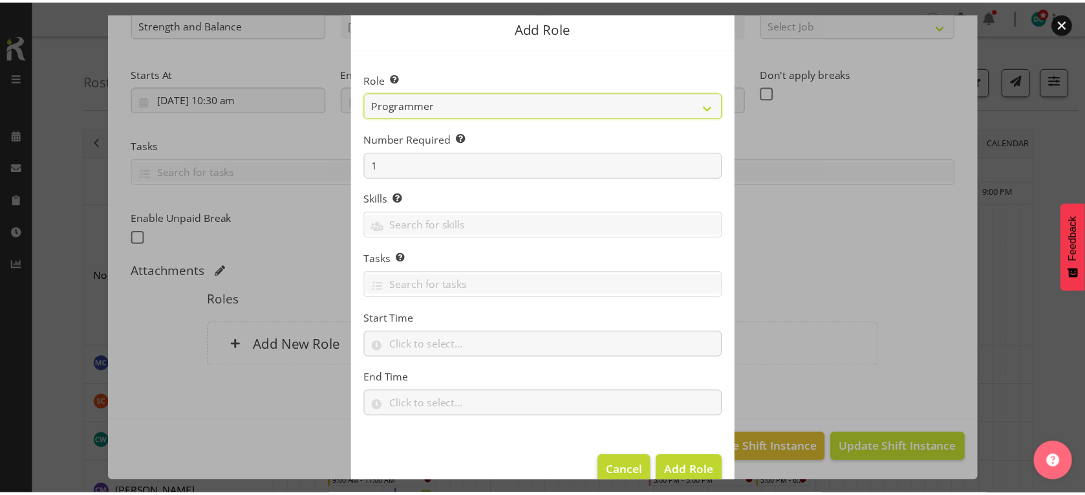
scroll to position [66, 0]
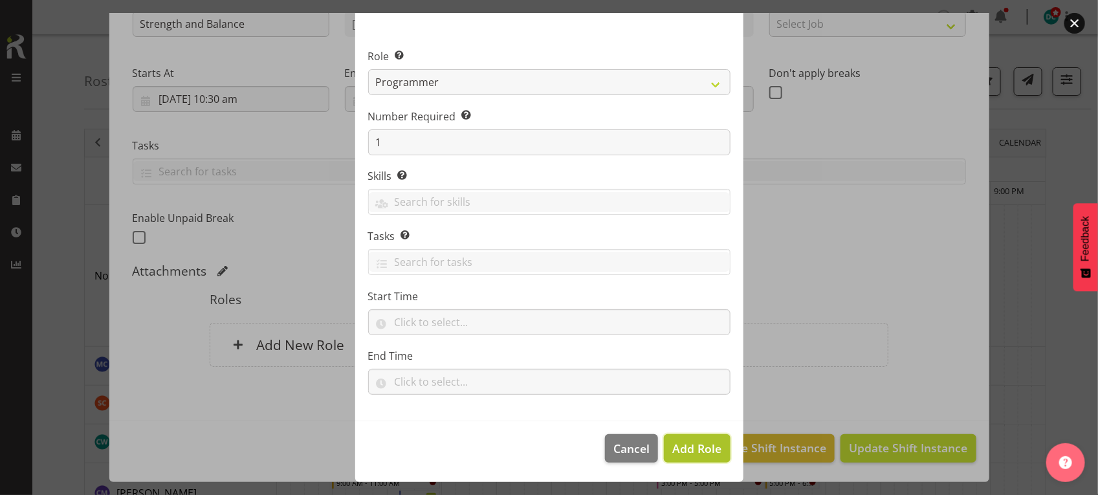
click at [699, 455] on span "Add Role" at bounding box center [696, 449] width 49 height 16
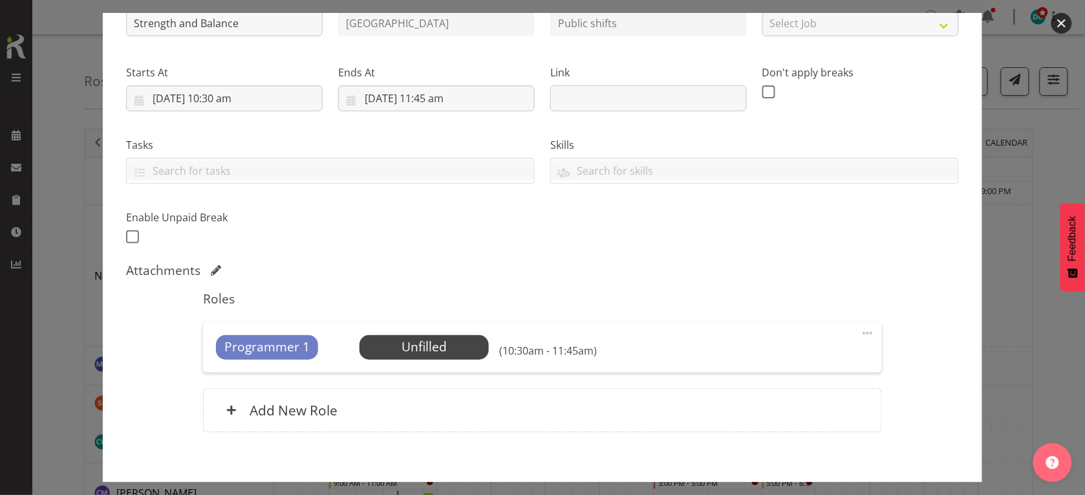
scroll to position [228, 0]
click at [435, 348] on span "Select Employee" at bounding box center [424, 347] width 96 height 19
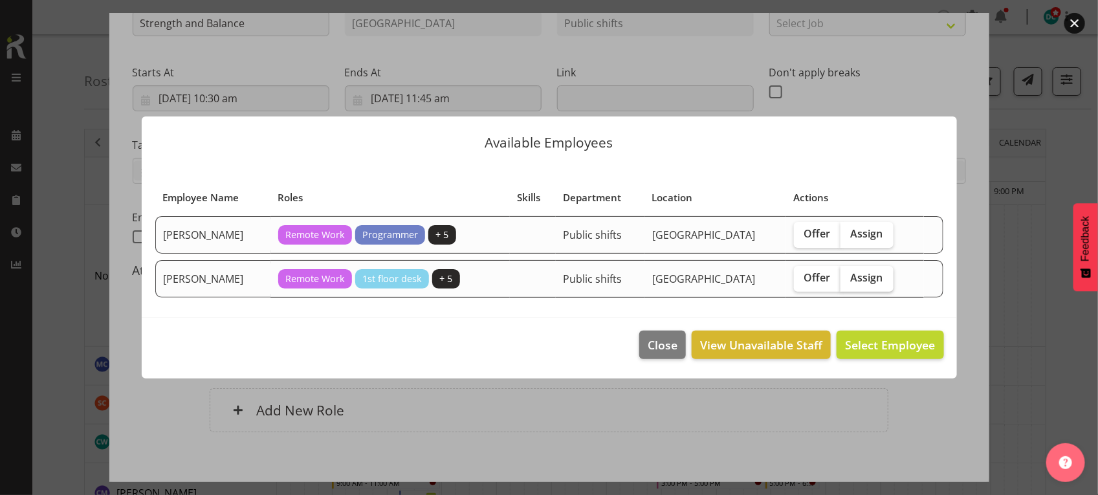
drag, startPoint x: 860, startPoint y: 270, endPoint x: 862, endPoint y: 278, distance: 7.9
click at [858, 271] on span "Assign" at bounding box center [867, 277] width 32 height 13
click at [849, 274] on input "Assign" at bounding box center [844, 278] width 8 height 8
checkbox input "true"
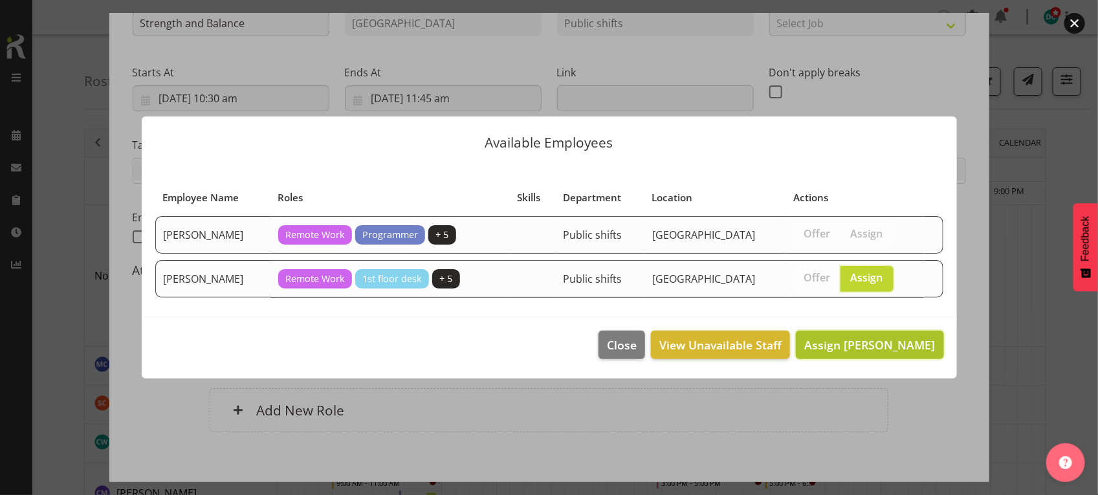
click at [875, 331] on button "Assign Saniya Thompson" at bounding box center [869, 345] width 147 height 28
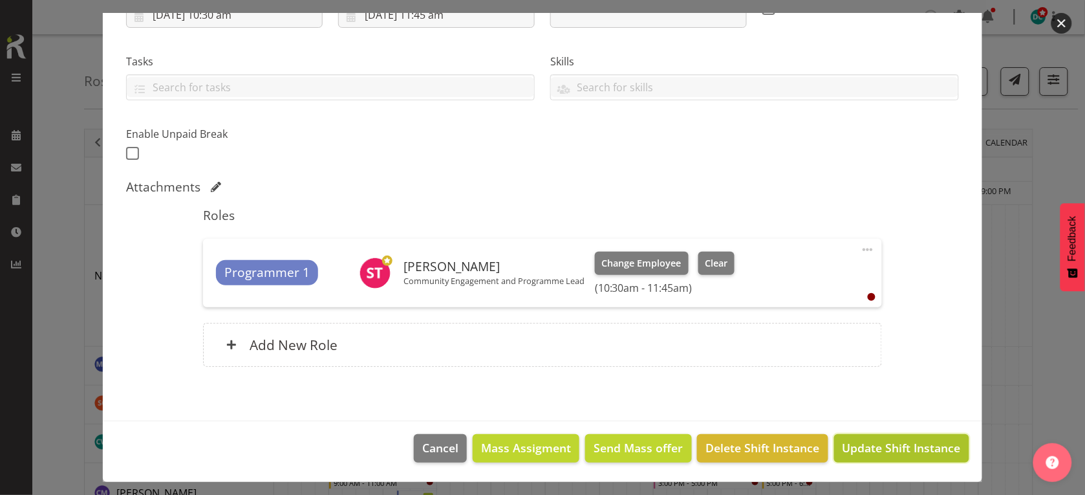
click at [854, 448] on span "Update Shift Instance" at bounding box center [902, 447] width 118 height 17
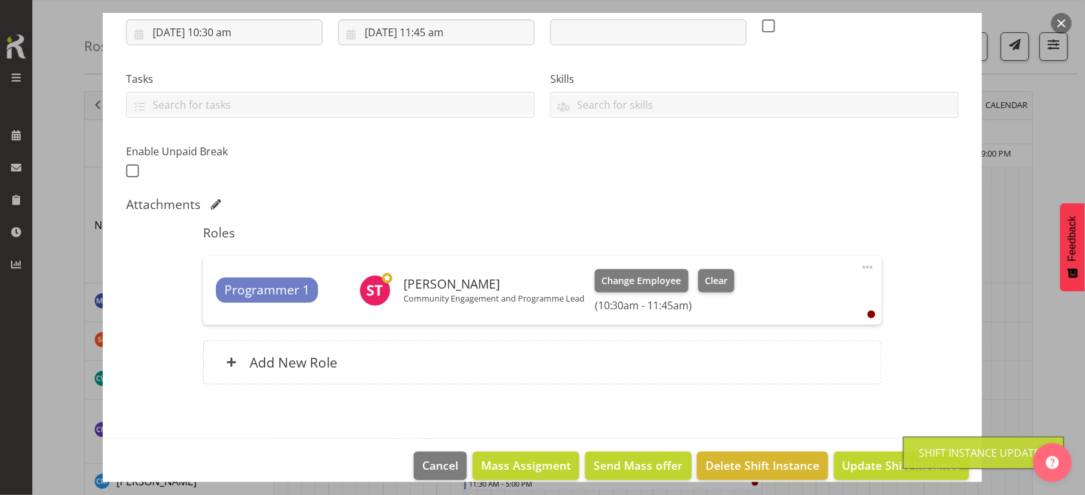
scroll to position [81, 0]
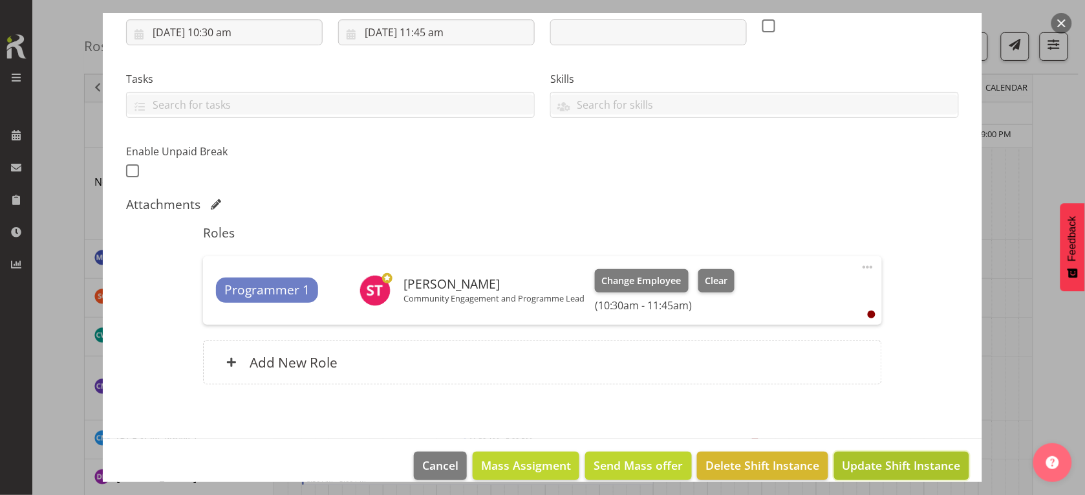
click at [847, 466] on span "Update Shift Instance" at bounding box center [902, 465] width 118 height 17
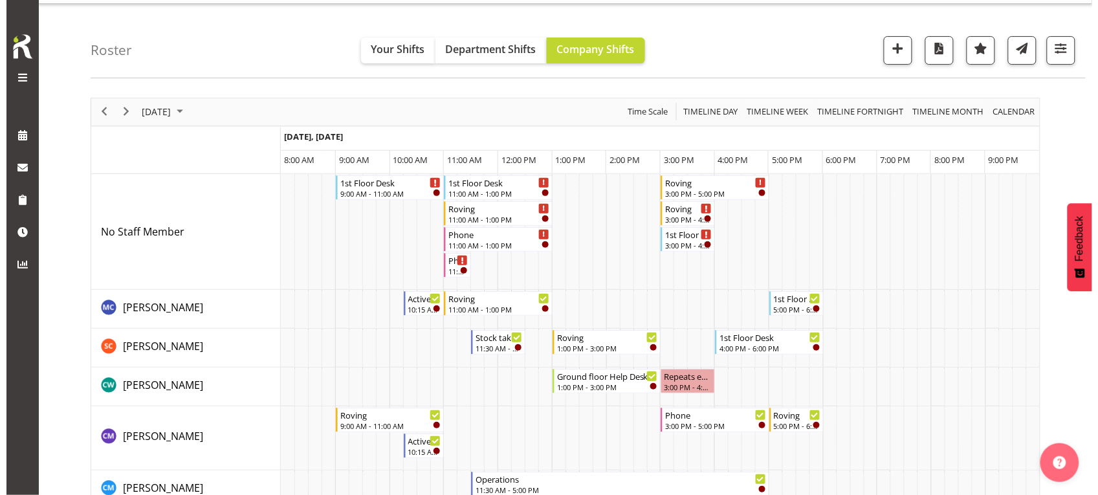
scroll to position [0, 0]
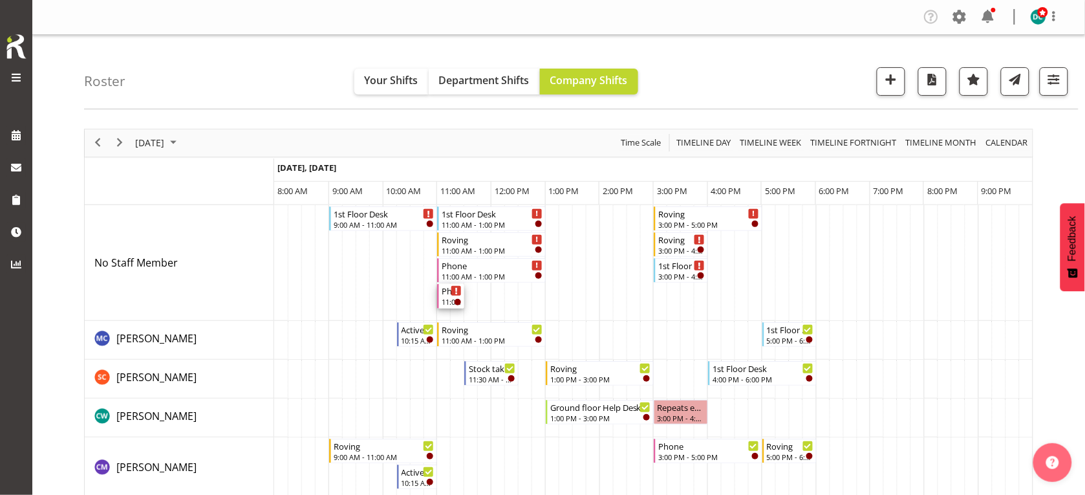
click at [447, 303] on div "11:00 AM - 11:30 AM" at bounding box center [452, 301] width 20 height 10
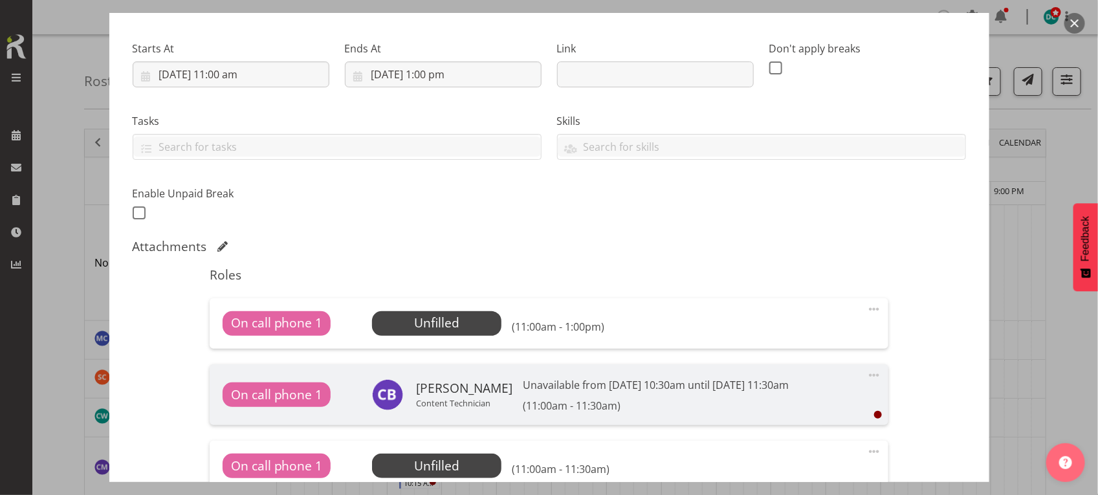
scroll to position [323, 0]
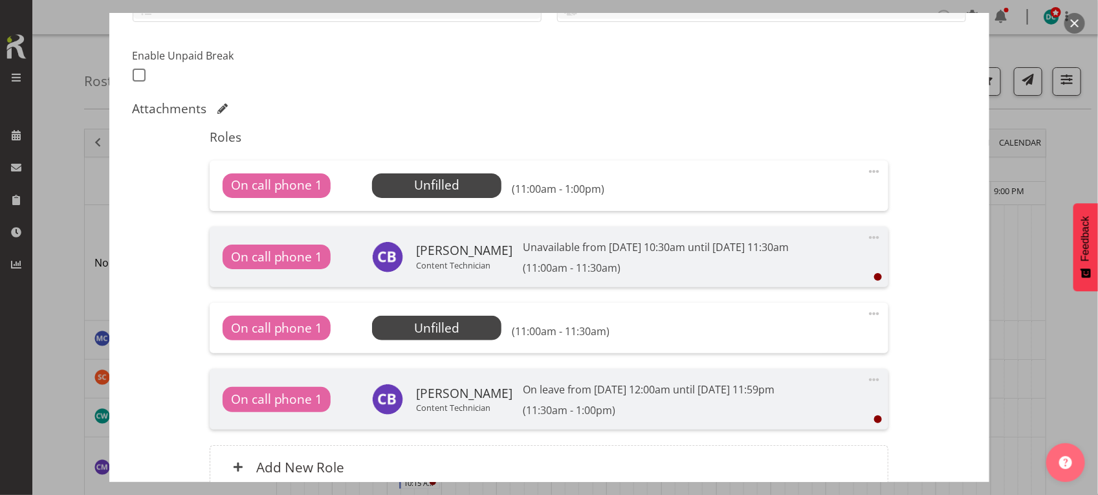
click at [866, 311] on span at bounding box center [874, 314] width 16 height 16
click at [774, 388] on link "Delete" at bounding box center [819, 388] width 124 height 23
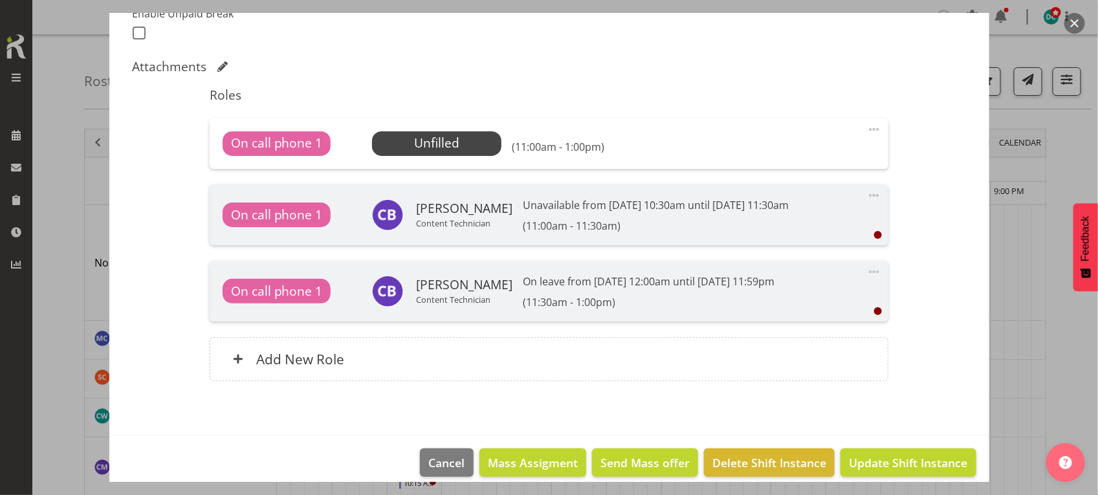
scroll to position [380, 0]
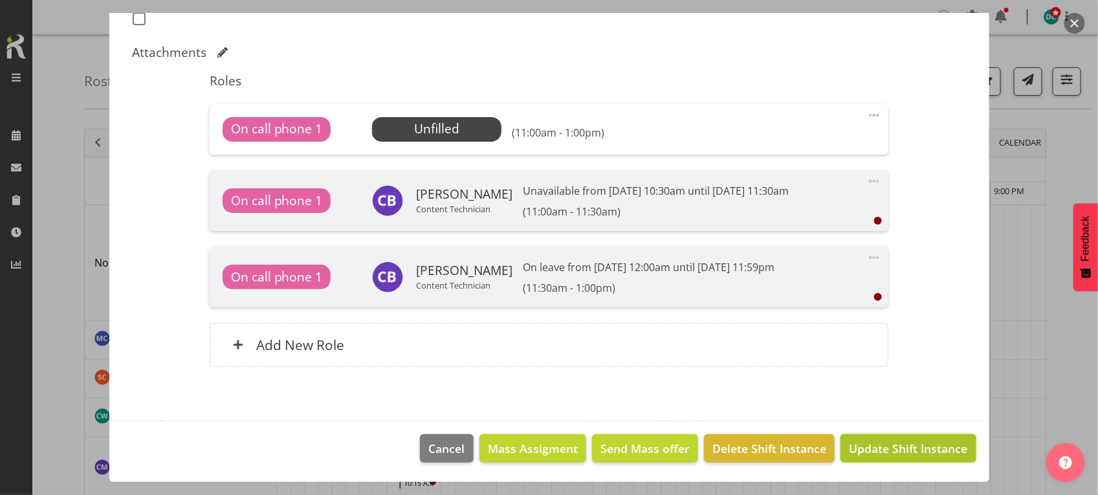
click at [849, 448] on span "Update Shift Instance" at bounding box center [908, 448] width 118 height 17
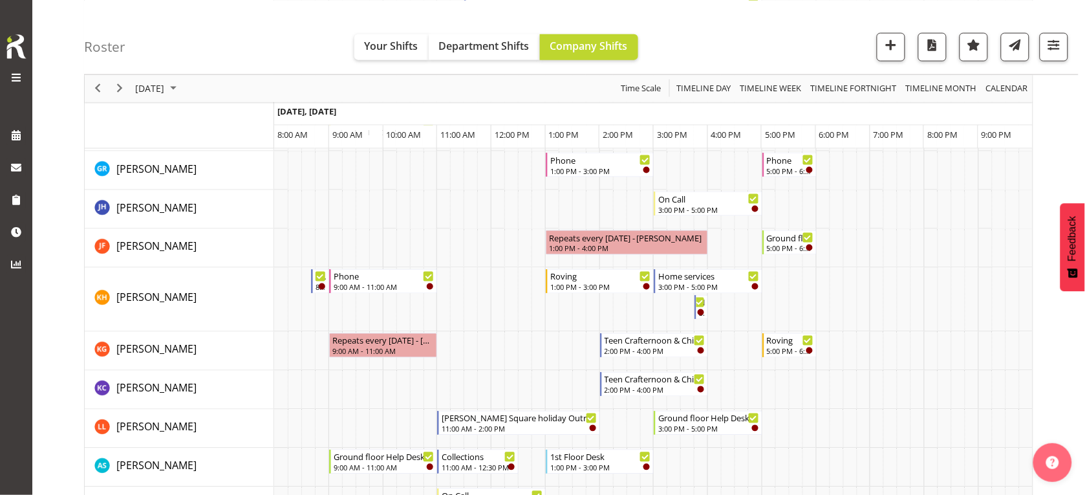
scroll to position [485, 0]
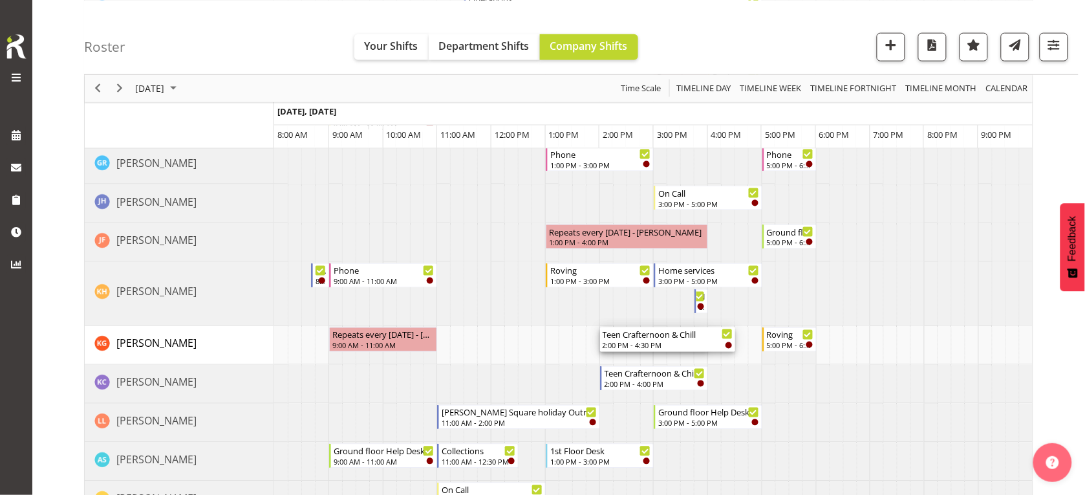
drag, startPoint x: 708, startPoint y: 340, endPoint x: 726, endPoint y: 340, distance: 17.5
drag, startPoint x: 602, startPoint y: 344, endPoint x: 579, endPoint y: 343, distance: 22.7
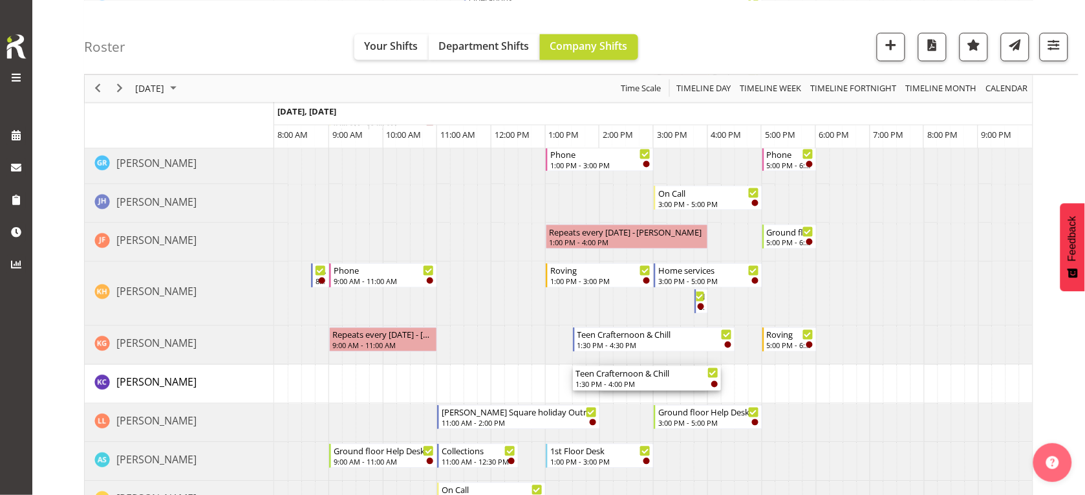
drag, startPoint x: 602, startPoint y: 380, endPoint x: 574, endPoint y: 378, distance: 27.2
drag, startPoint x: 707, startPoint y: 376, endPoint x: 729, endPoint y: 373, distance: 22.1
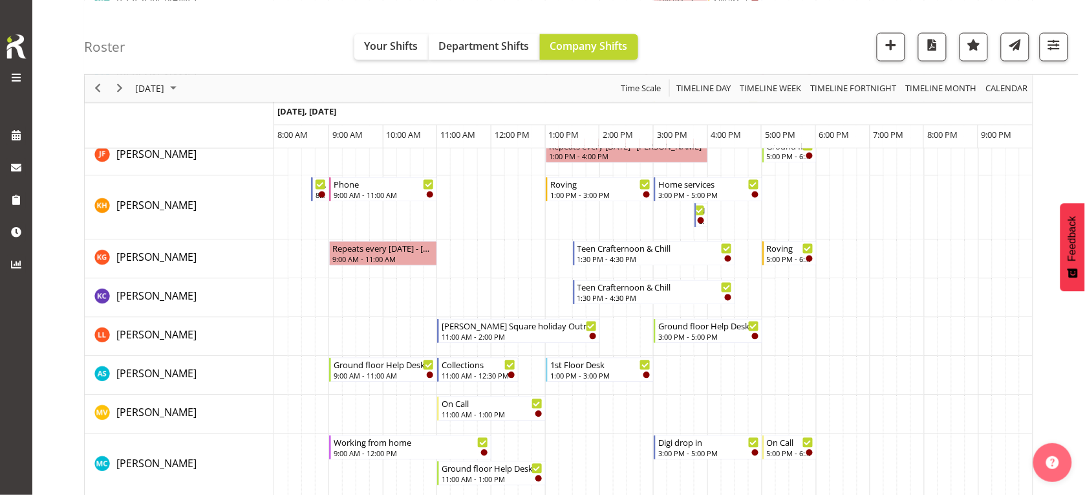
scroll to position [566, 0]
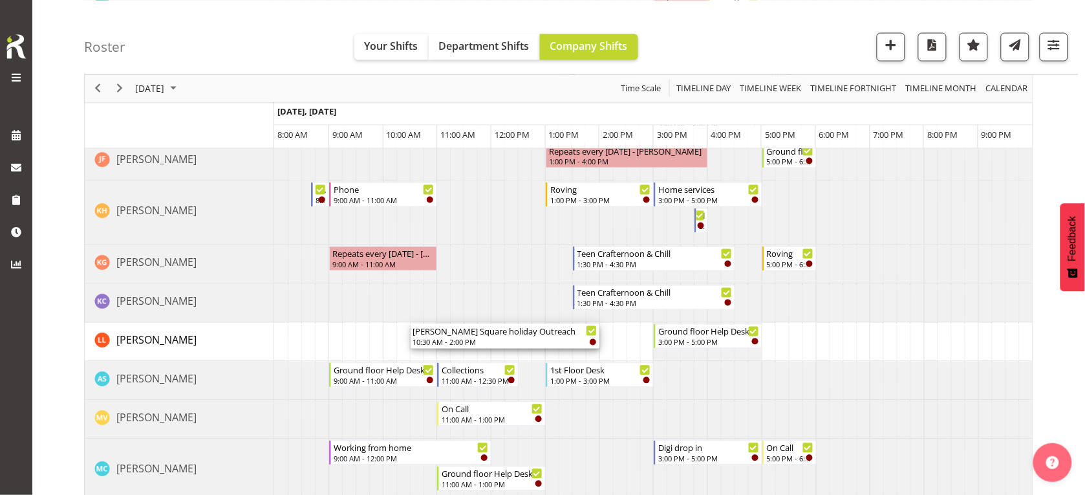
drag, startPoint x: 439, startPoint y: 336, endPoint x: 415, endPoint y: 331, distance: 23.9
drag, startPoint x: 604, startPoint y: 334, endPoint x: 622, endPoint y: 336, distance: 18.3
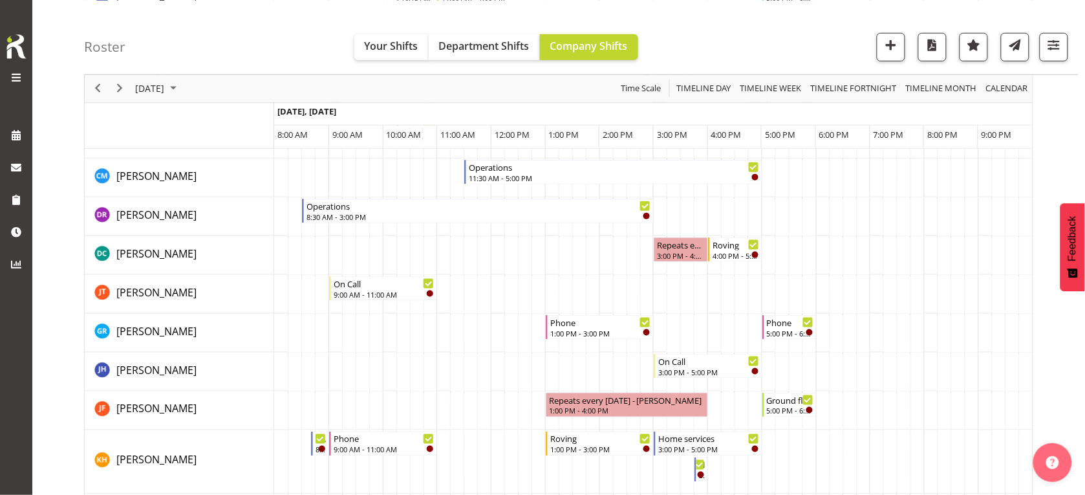
scroll to position [323, 0]
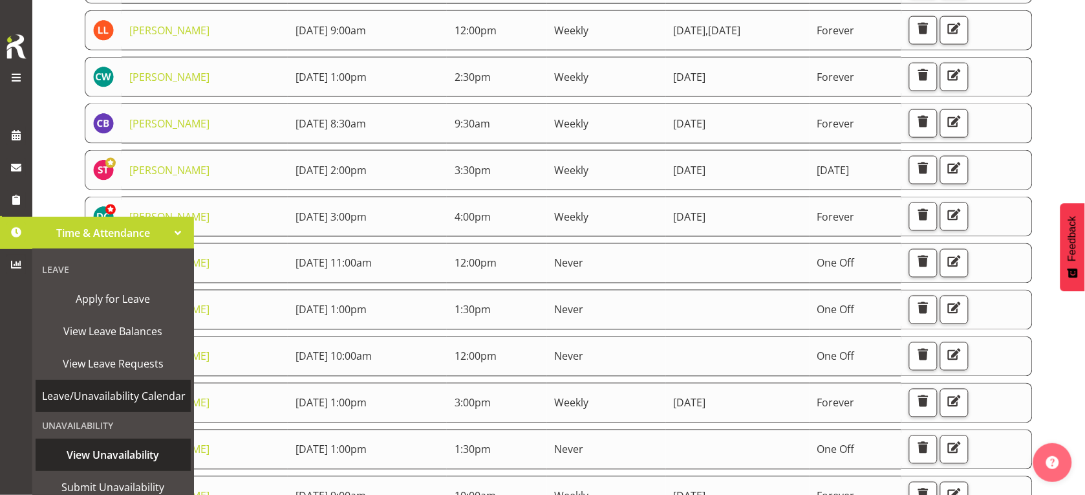
scroll to position [78, 0]
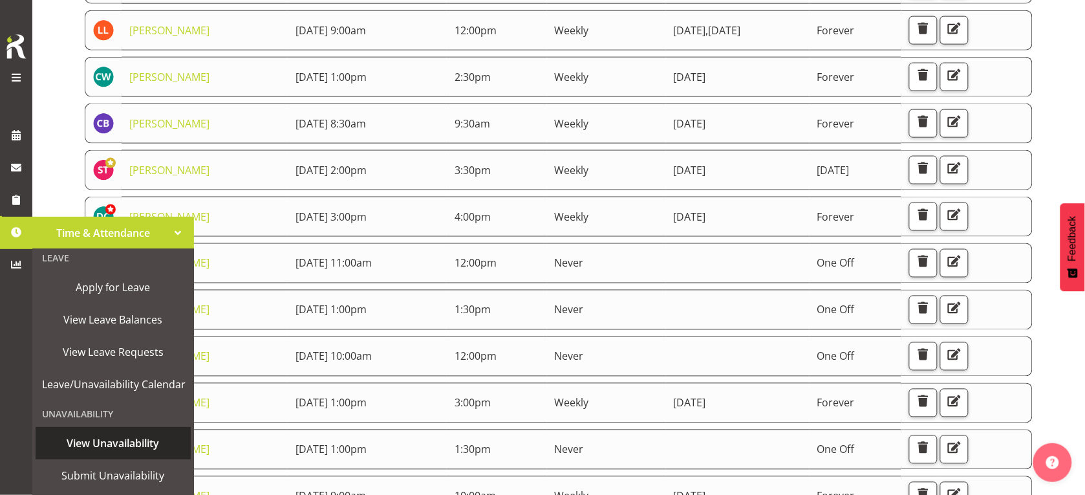
click at [102, 433] on span "View Unavailability" at bounding box center [113, 442] width 142 height 19
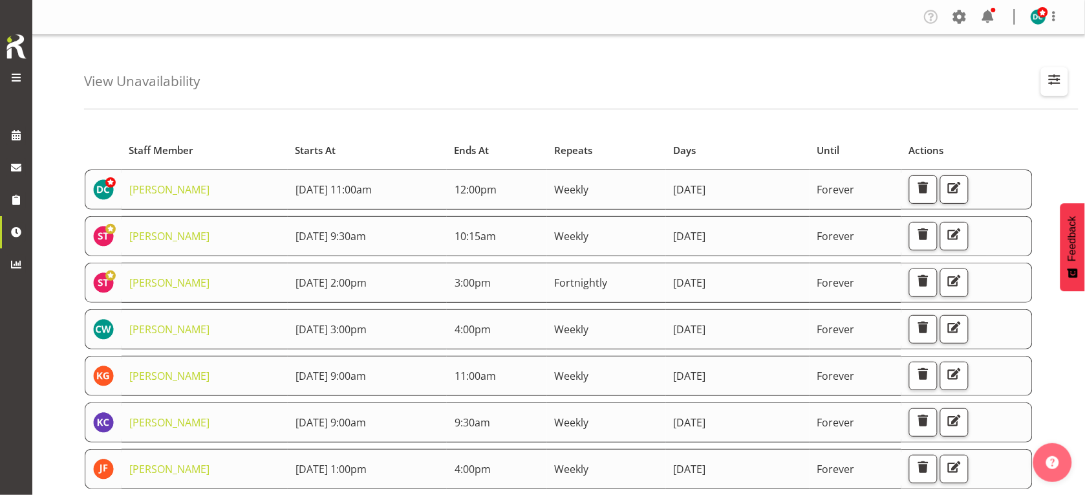
click at [1047, 82] on span "button" at bounding box center [1055, 79] width 17 height 17
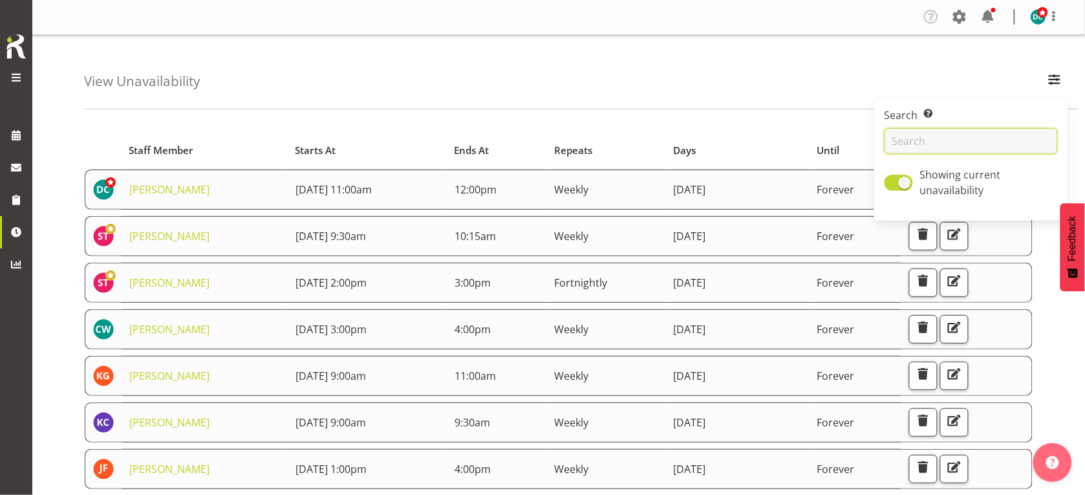
click at [959, 136] on input "text" at bounding box center [971, 141] width 173 height 26
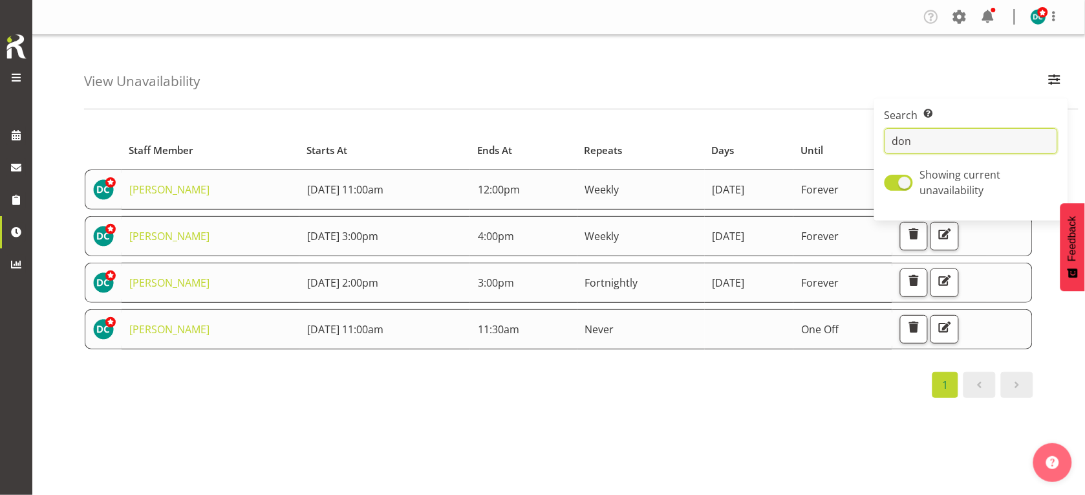
type input "[PERSON_NAME]"
click at [605, 421] on div "Starts At Staff Member Starts At Ends At Repeats Days Until Actions [PERSON_NAM…" at bounding box center [584, 378] width 1001 height 518
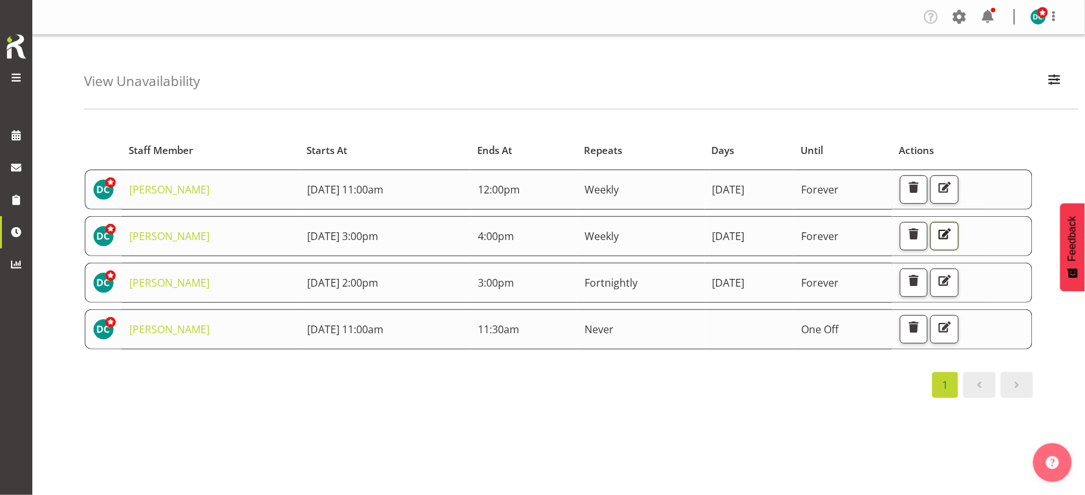
click at [954, 234] on span "button" at bounding box center [945, 234] width 17 height 17
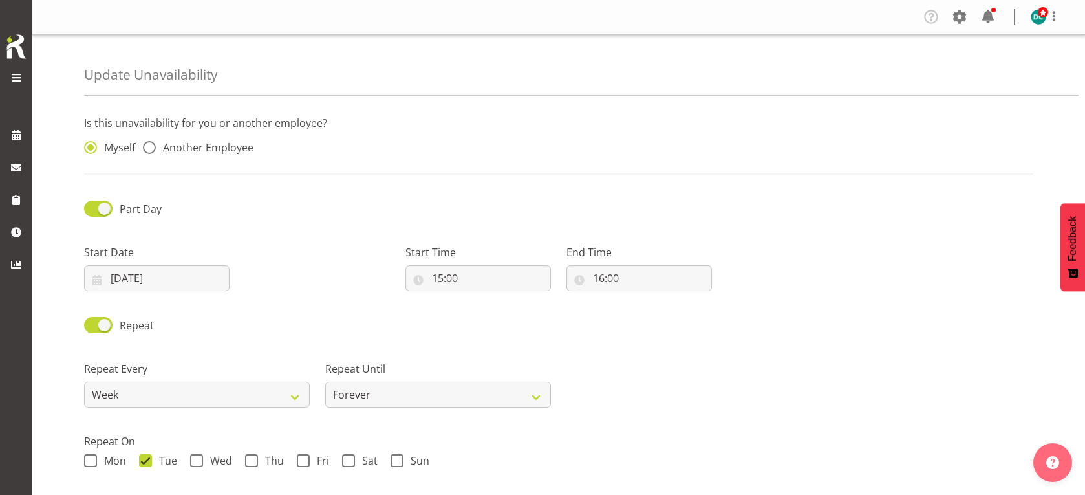
select select "8"
select select "2025"
click at [149, 283] on input "[DATE]" at bounding box center [157, 278] width 146 height 26
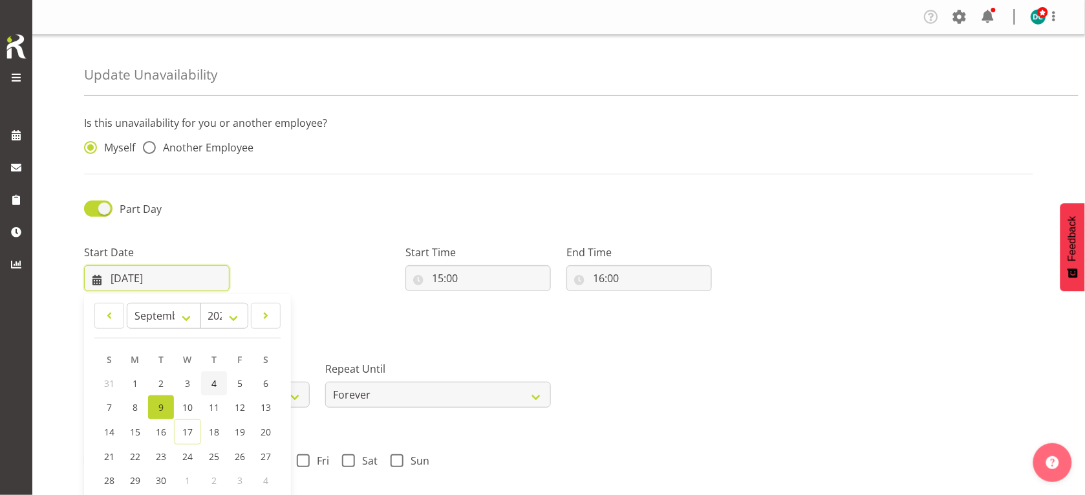
scroll to position [162, 0]
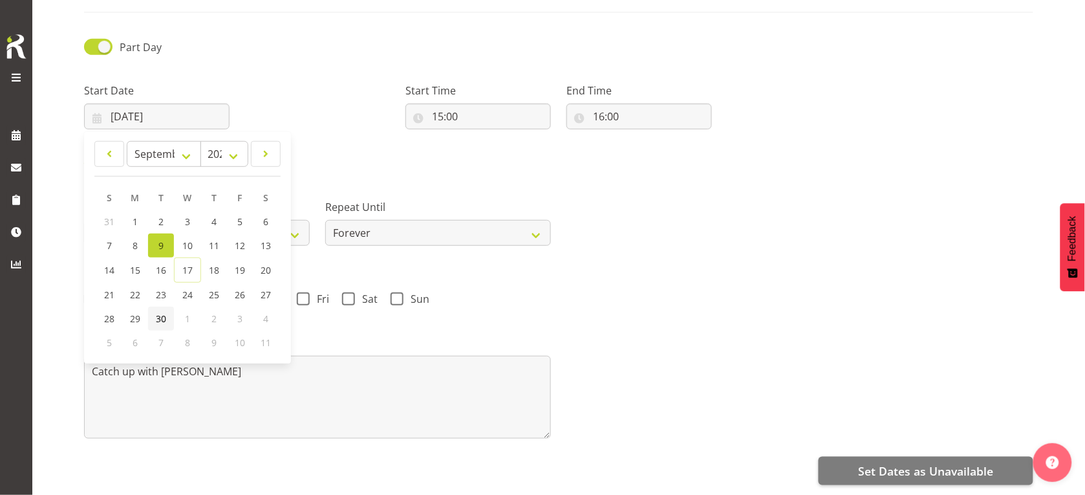
click at [160, 315] on span "30" at bounding box center [161, 318] width 10 height 12
type input "[DATE]"
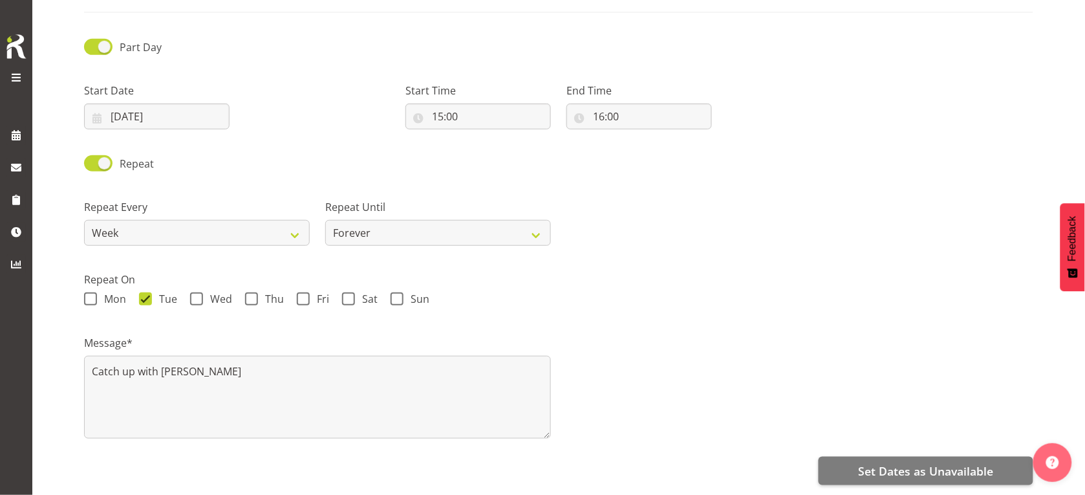
scroll to position [175, 0]
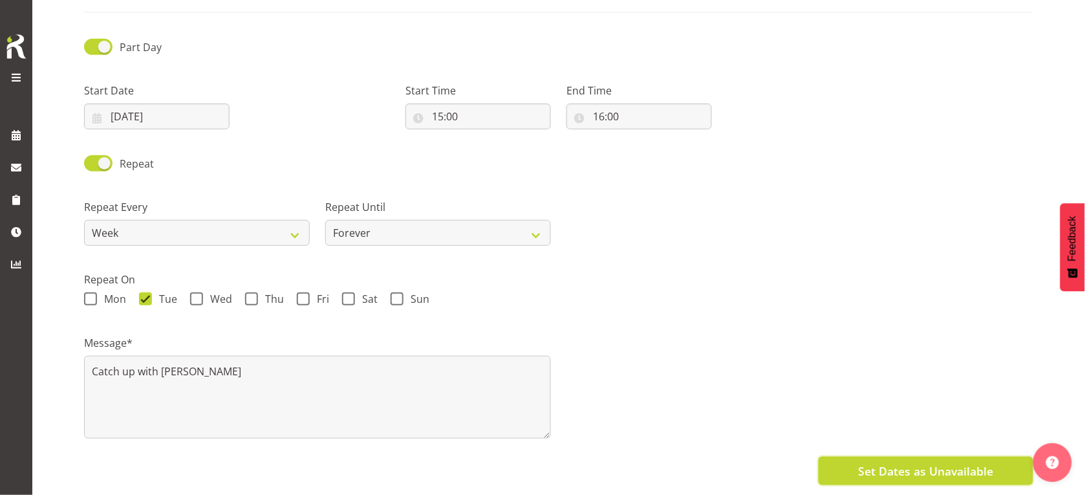
click at [885, 463] on span "Set Dates as Unavailable" at bounding box center [925, 471] width 135 height 17
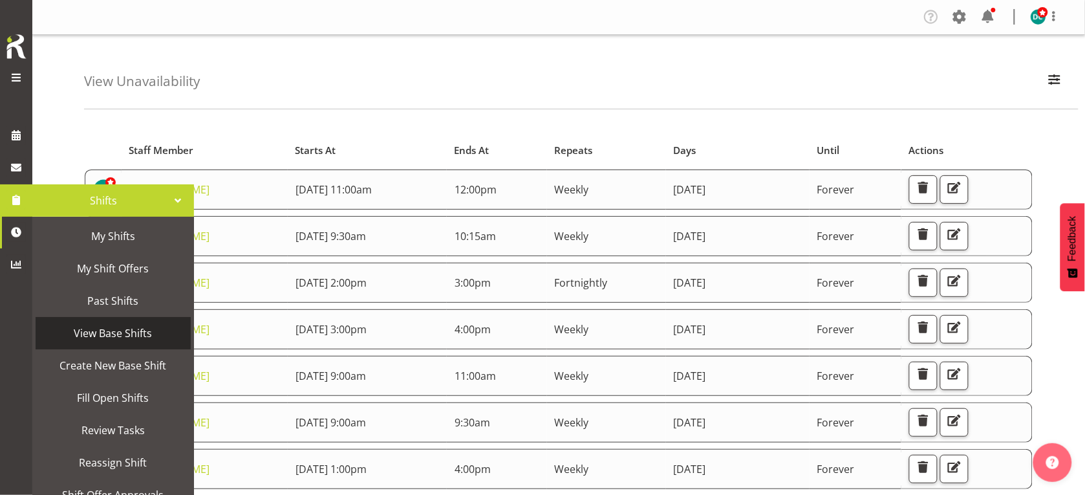
click at [112, 331] on span "View Base Shifts" at bounding box center [113, 332] width 142 height 19
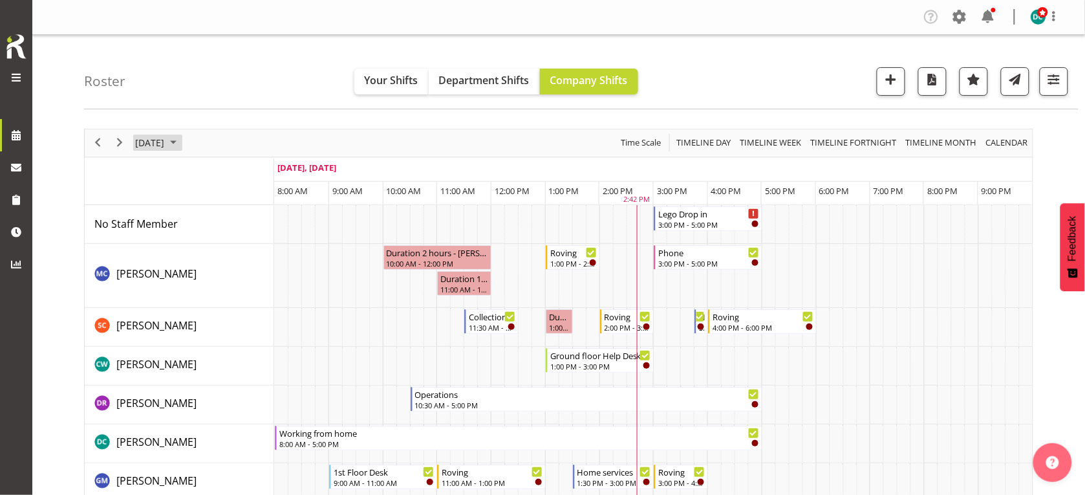
click at [166, 146] on span "September 17, 2025" at bounding box center [150, 143] width 32 height 16
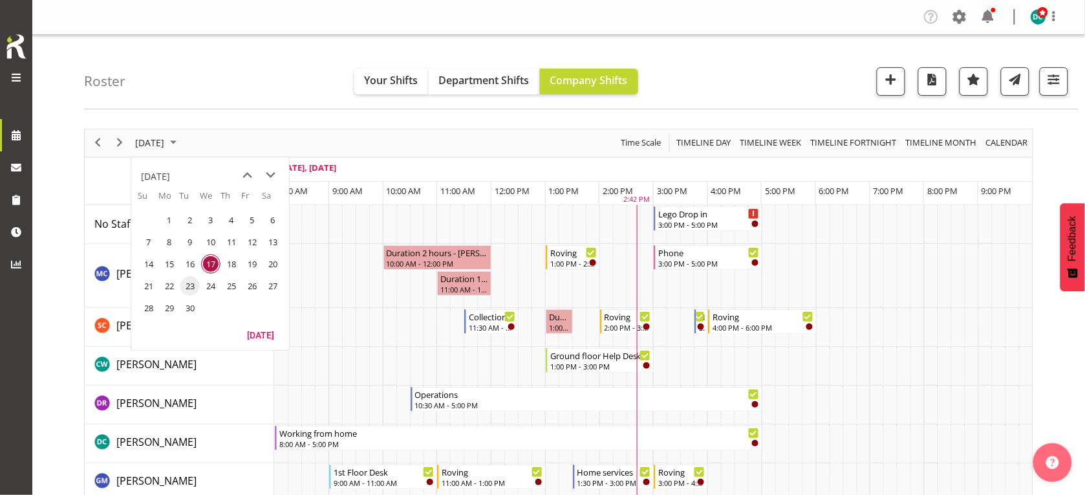
click at [188, 283] on span "23" at bounding box center [189, 285] width 19 height 19
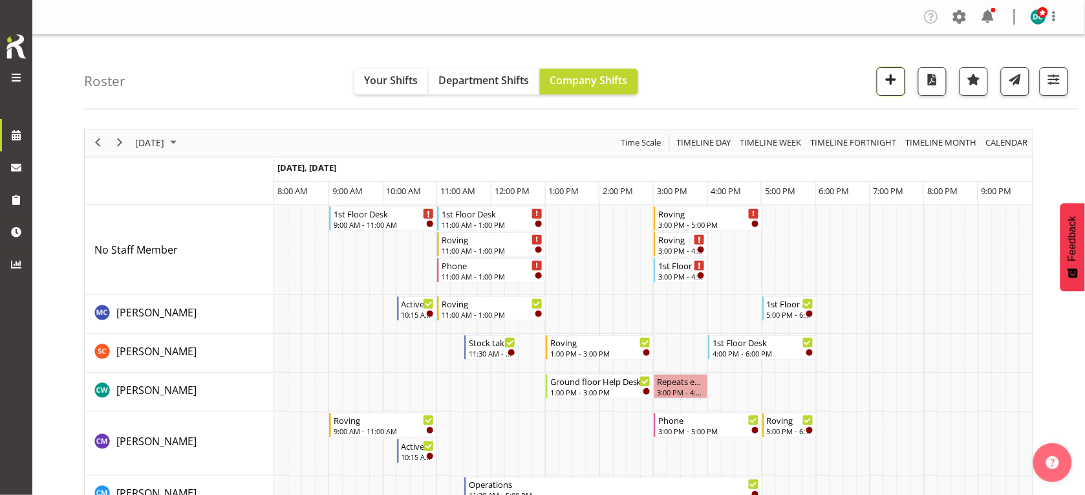
click at [888, 84] on span "button" at bounding box center [891, 79] width 17 height 17
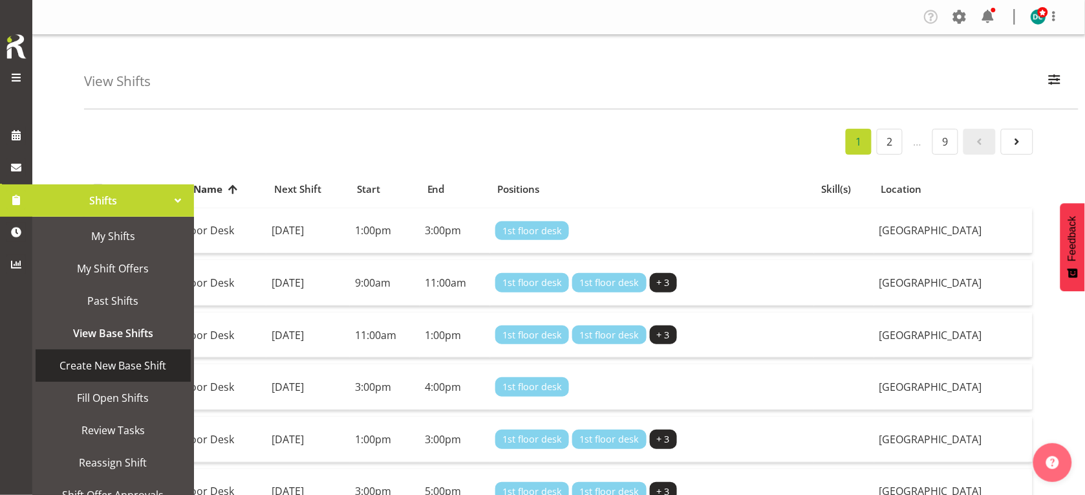
click at [104, 367] on span "Create New Base Shift" at bounding box center [113, 365] width 142 height 19
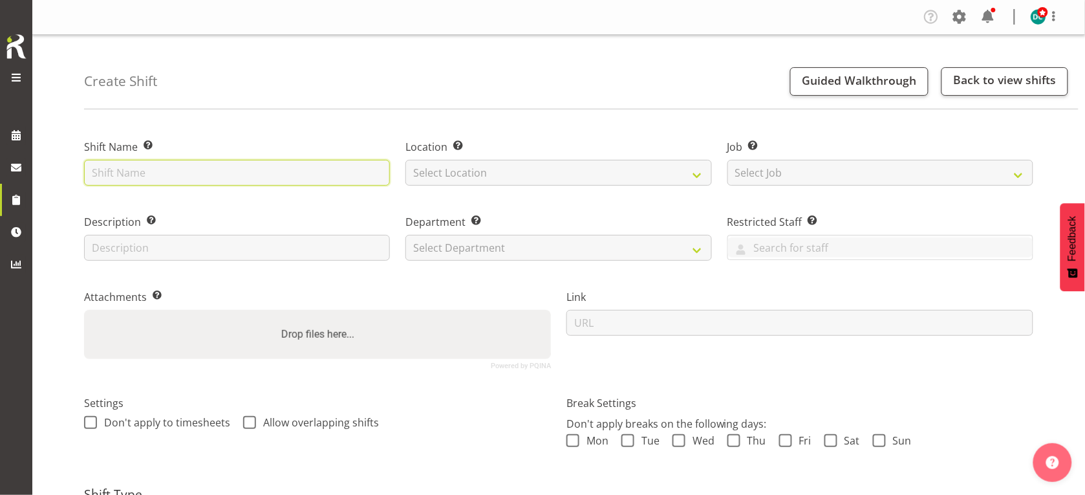
click at [123, 172] on input "text" at bounding box center [237, 173] width 306 height 26
type input "Training"
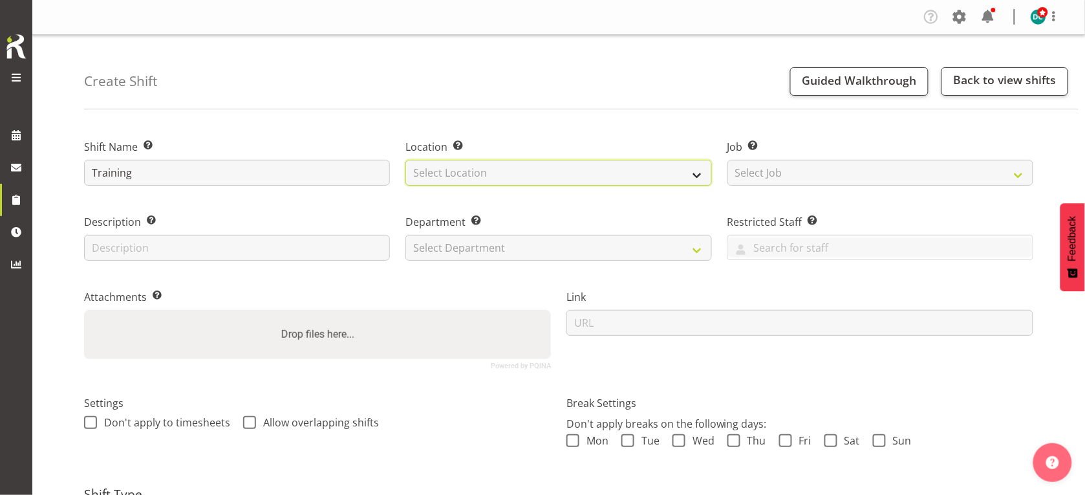
drag, startPoint x: 466, startPoint y: 173, endPoint x: 455, endPoint y: 172, distance: 11.7
click at [466, 173] on select "Select Location [GEOGRAPHIC_DATA] [GEOGRAPHIC_DATA]" at bounding box center [559, 173] width 306 height 26
select select "1276"
click at [406, 160] on select "Select Location [GEOGRAPHIC_DATA] [GEOGRAPHIC_DATA]" at bounding box center [559, 173] width 306 height 26
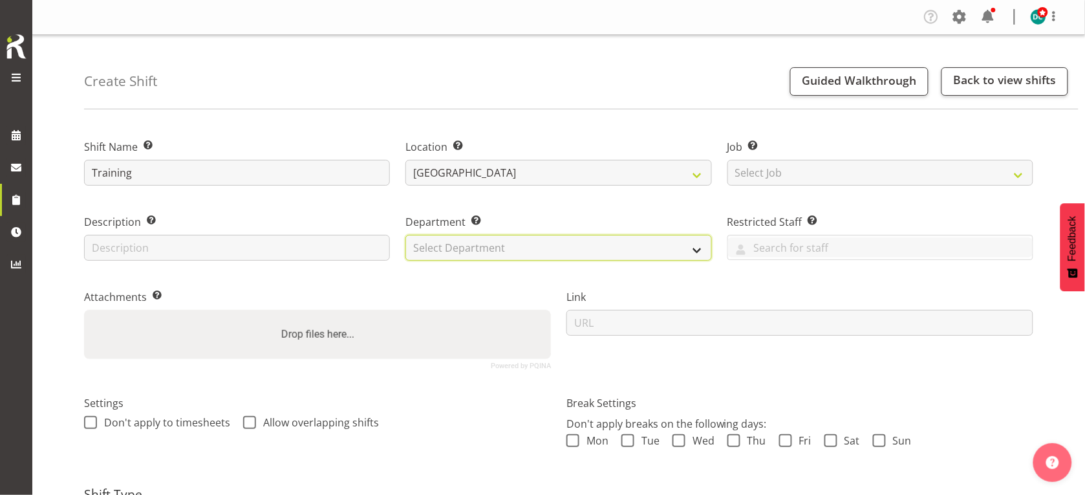
click at [432, 248] on select "Select Department Off Desk Public shifts" at bounding box center [559, 248] width 306 height 26
click at [406, 235] on select "Select Department Off Desk Public shifts" at bounding box center [559, 248] width 306 height 26
click at [445, 256] on select "Off Desk Public shifts" at bounding box center [559, 248] width 306 height 26
select select "920"
click at [406, 235] on select "Off Desk Public shifts" at bounding box center [559, 248] width 306 height 26
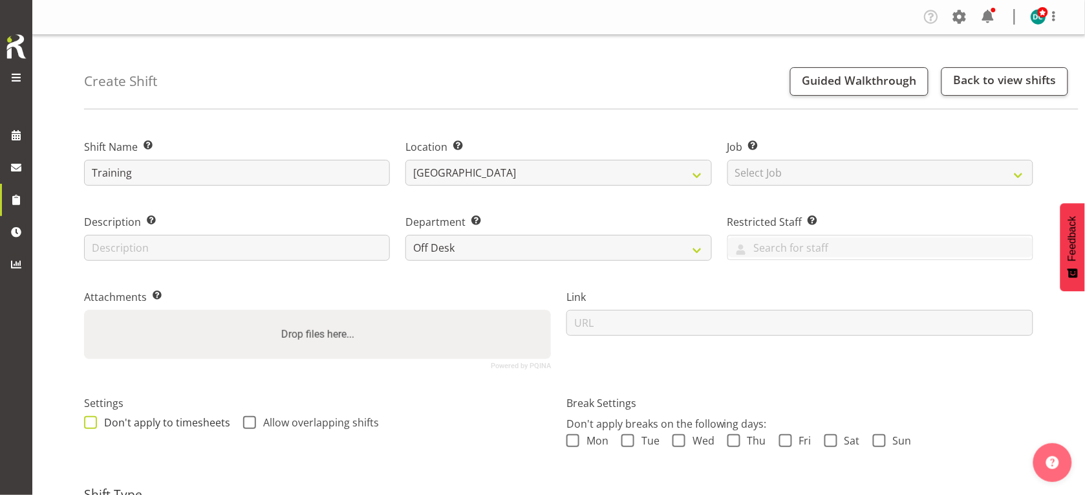
click at [86, 424] on span at bounding box center [90, 422] width 13 height 13
click at [86, 424] on input "Don't apply to timesheets" at bounding box center [88, 422] width 8 height 8
checkbox input "true"
click at [249, 422] on span at bounding box center [249, 422] width 13 height 13
click at [249, 422] on input "Allow overlapping shifts" at bounding box center [247, 422] width 8 height 8
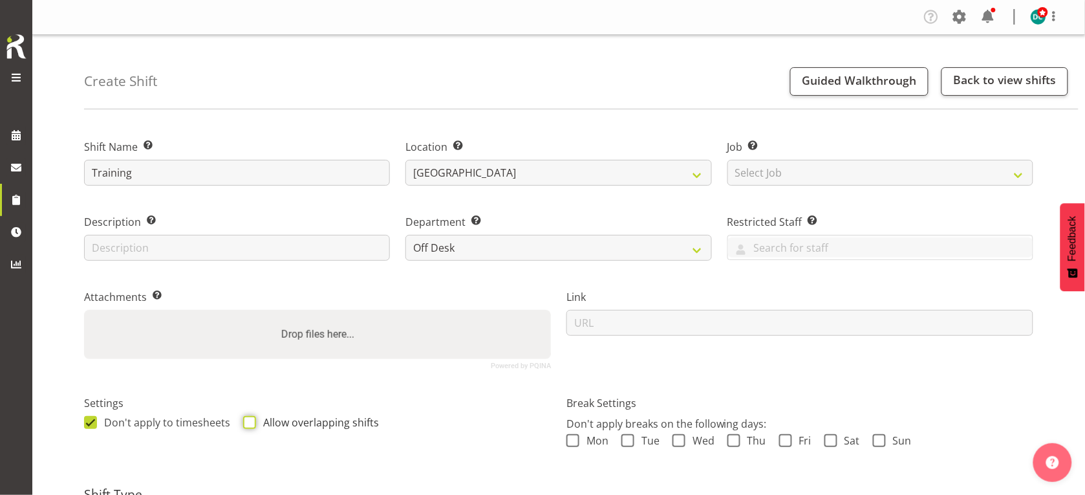
checkbox input "true"
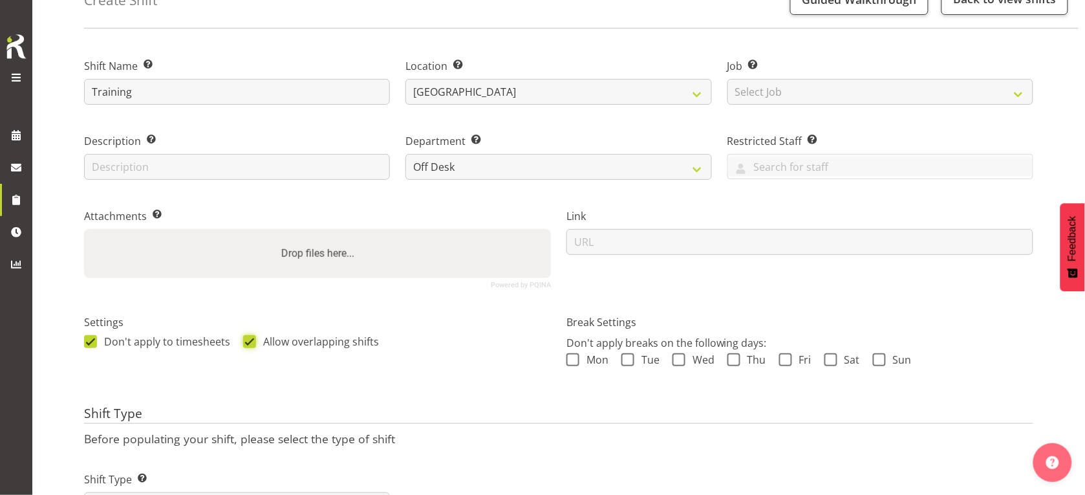
scroll to position [154, 0]
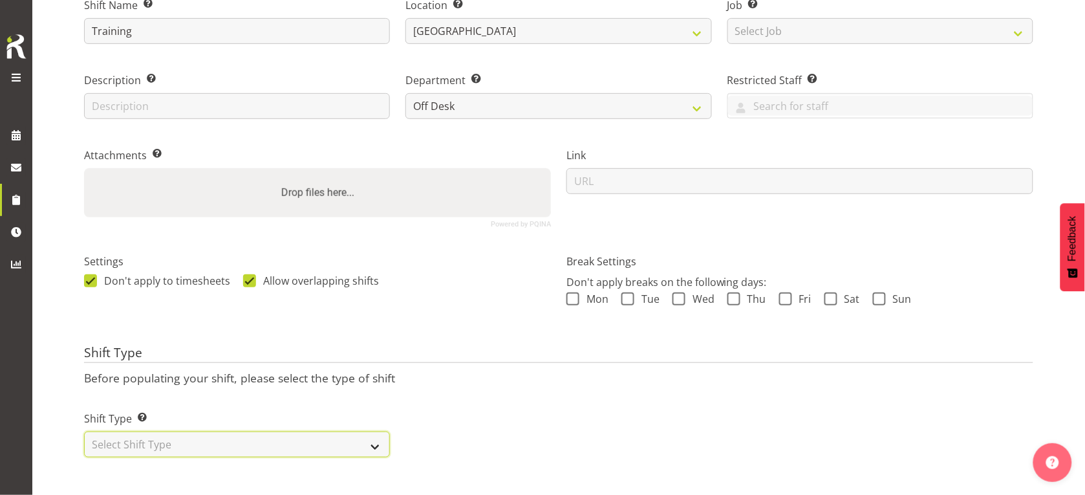
click at [140, 437] on select "Select Shift Type One Off Shift Recurring Shift Rotating Shift" at bounding box center [237, 444] width 306 height 26
select select "one_off"
click at [84, 431] on select "Select Shift Type One Off Shift Recurring Shift Rotating Shift" at bounding box center [237, 444] width 306 height 26
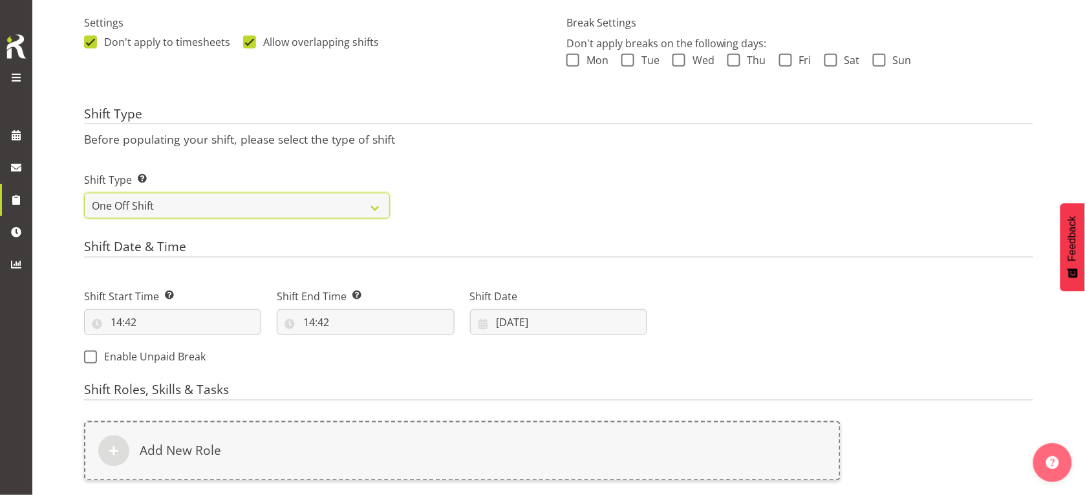
scroll to position [397, 0]
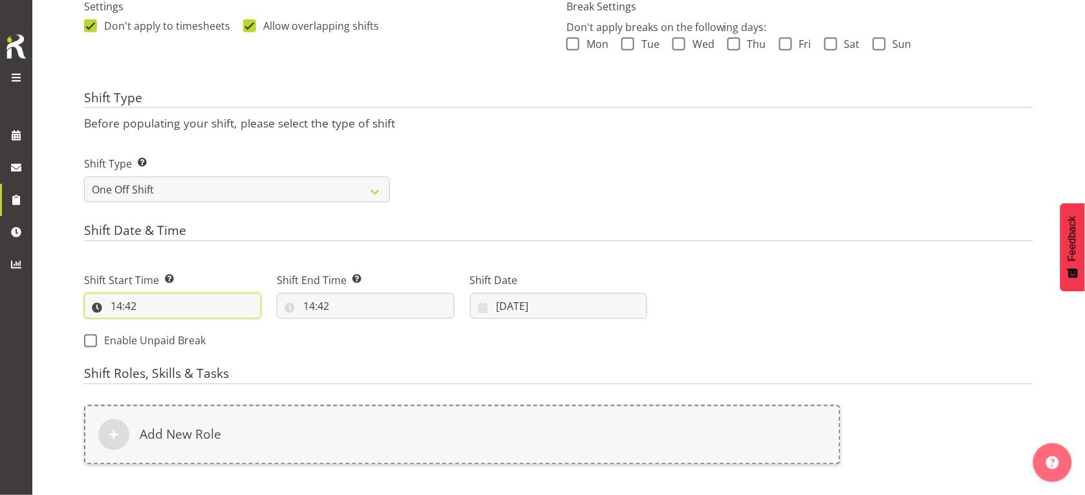
click at [117, 309] on input "14:42" at bounding box center [172, 306] width 177 height 26
click at [168, 335] on select "00 01 02 03 04 05 06 07 08 09 10 11 12 13 14 15 16 17 18 19 20 21 22 23" at bounding box center [172, 340] width 29 height 26
select select "9"
type input "09:42"
click at [198, 343] on select "00 01 02 03 04 05 06 07 08 09 10 11 12 13 14 15 16 17 18 19 20 21 22 23 24 25 2…" at bounding box center [205, 340] width 29 height 26
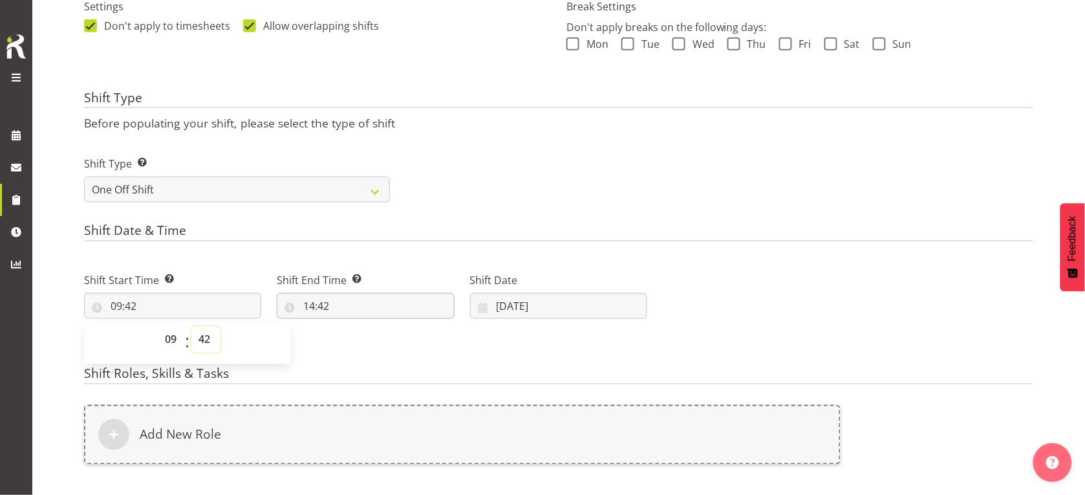
select select "0"
type input "09:00"
click at [318, 306] on input "14:42" at bounding box center [365, 306] width 177 height 26
click at [362, 340] on select "00 01 02 03 04 05 06 07 08 09 10 11 12 13 14 15 16 17 18 19 20 21 22 23" at bounding box center [365, 340] width 29 height 26
select select "16"
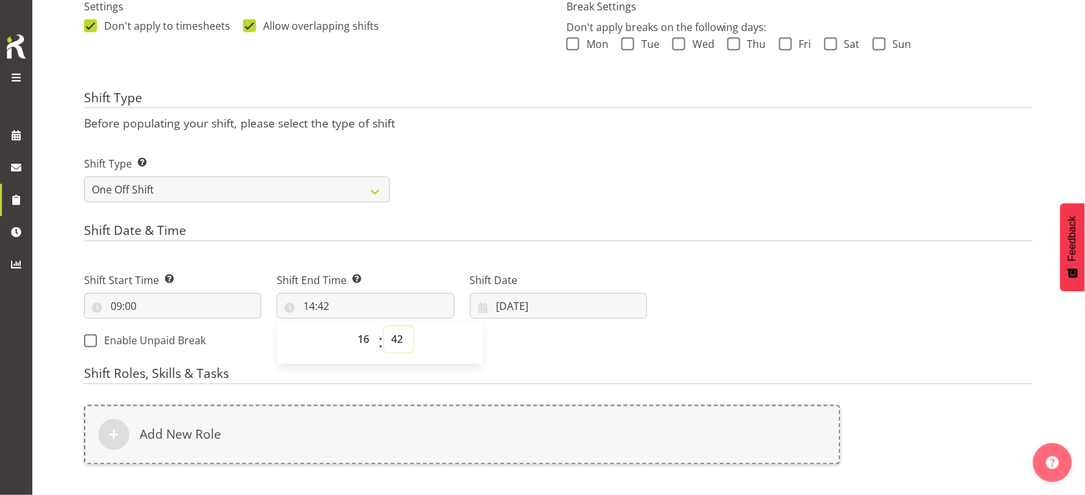
type input "16:42"
click at [401, 338] on select "00 01 02 03 04 05 06 07 08 09 10 11 12 13 14 15 16 17 18 19 20 21 22 23 24 25 2…" at bounding box center [398, 340] width 29 height 26
select select "0"
type input "16:00"
click at [525, 316] on input "17/09/2025" at bounding box center [558, 306] width 177 height 26
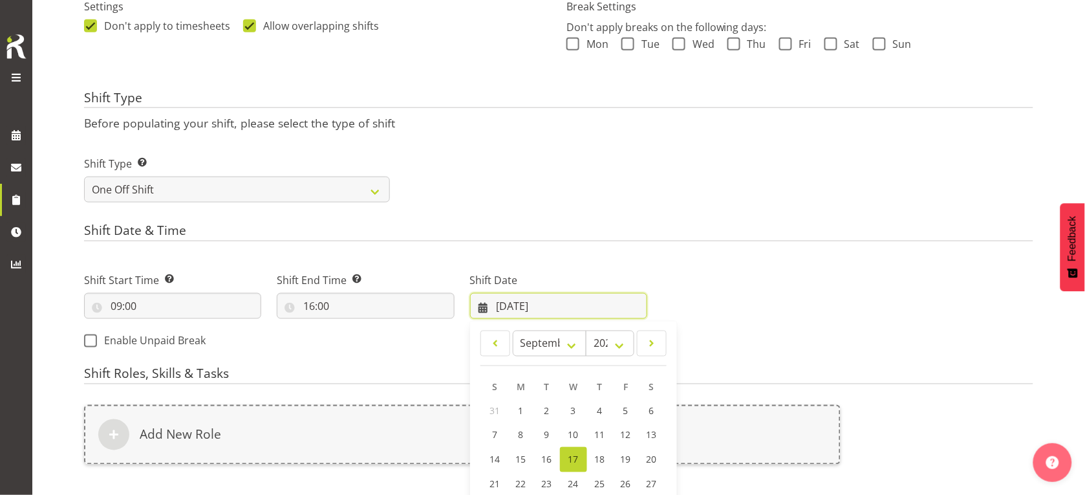
click at [526, 303] on input "17/09/2025" at bounding box center [558, 306] width 177 height 26
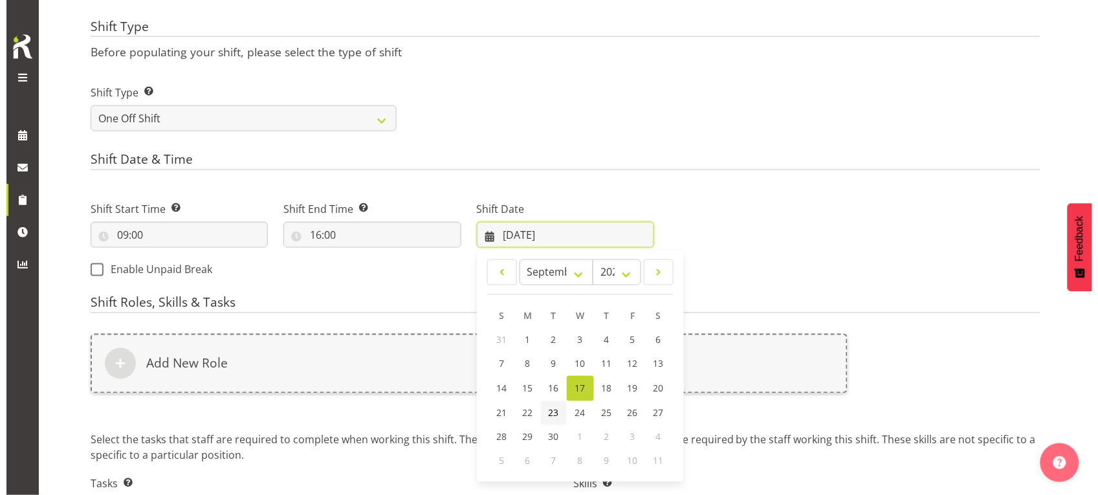
scroll to position [558, 0]
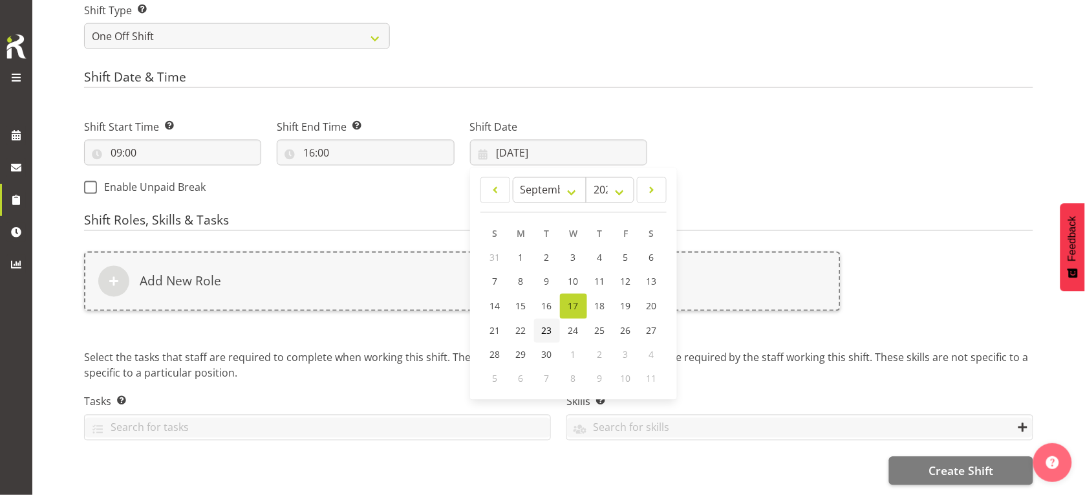
click at [544, 325] on span "23" at bounding box center [547, 331] width 10 height 12
type input "23/09/2025"
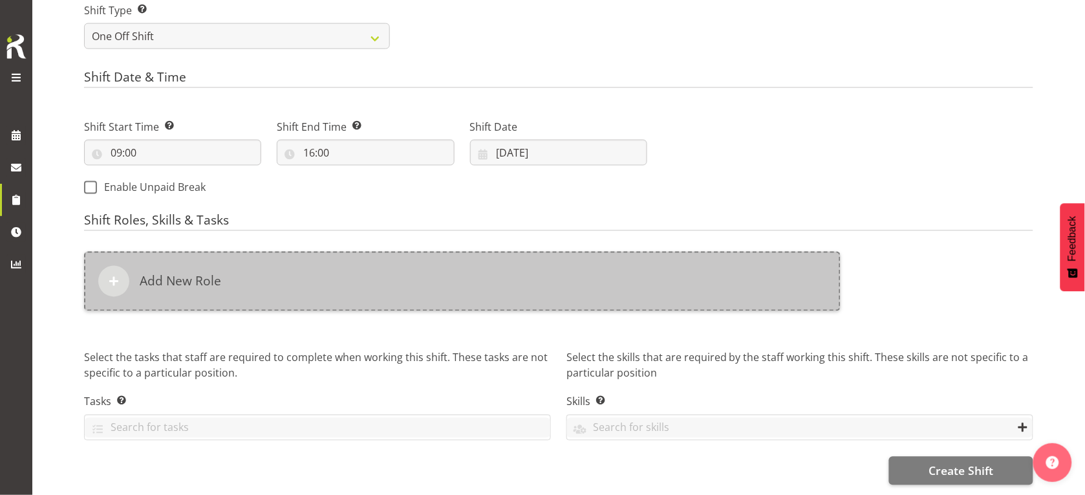
click at [172, 285] on div "Add New Role" at bounding box center [462, 282] width 757 height 60
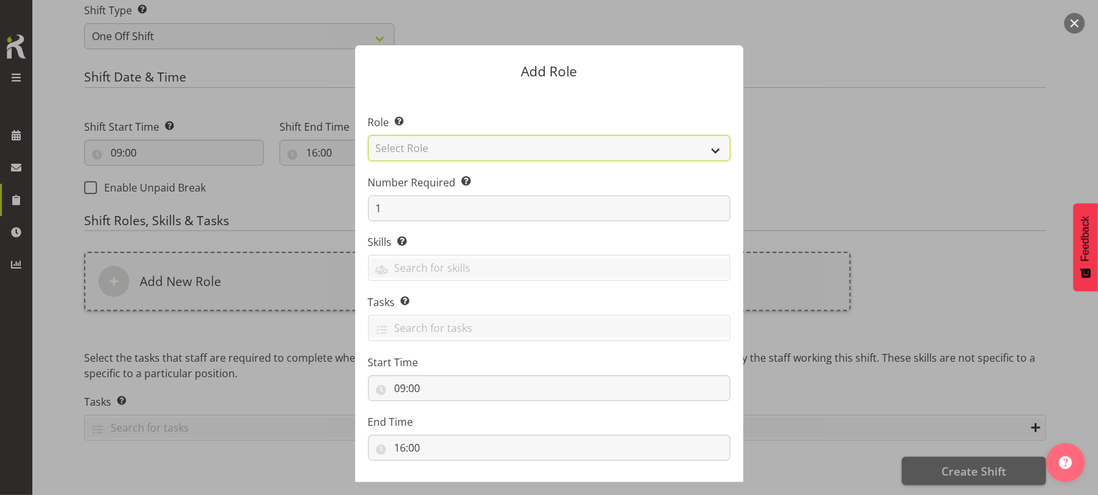
click at [468, 153] on select "Select Role 1st floor desk AQ operator Business Support Team member Casual Cust…" at bounding box center [549, 148] width 362 height 26
select select "1533"
click at [368, 135] on select "Select Role 1st floor desk AQ operator Business Support Team member Casual Cust…" at bounding box center [549, 148] width 362 height 26
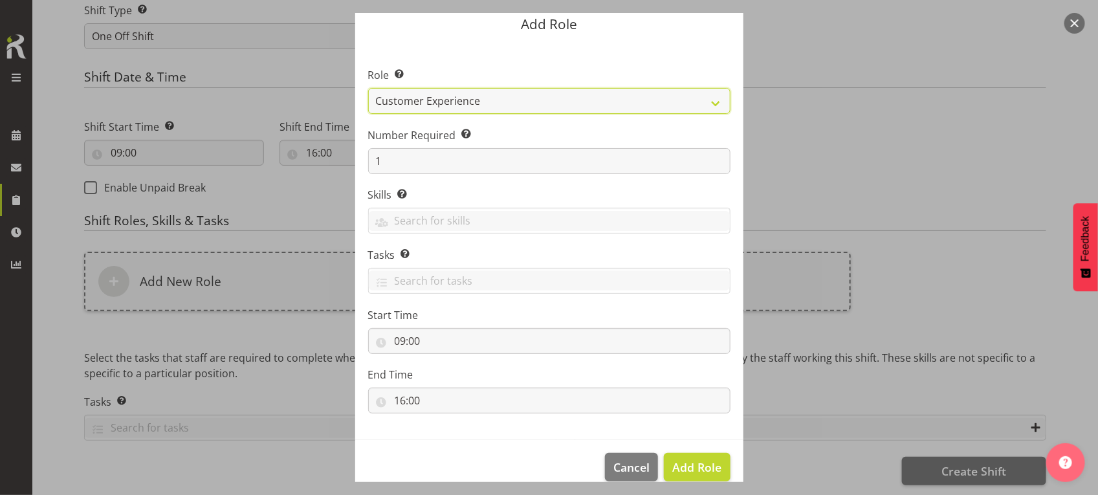
scroll to position [66, 0]
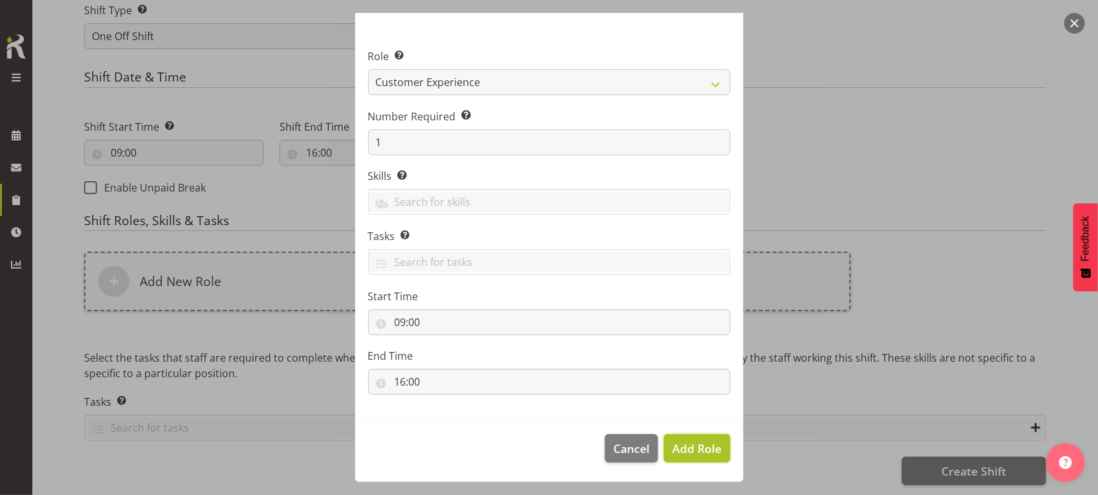
click at [684, 446] on span "Add Role" at bounding box center [696, 449] width 49 height 16
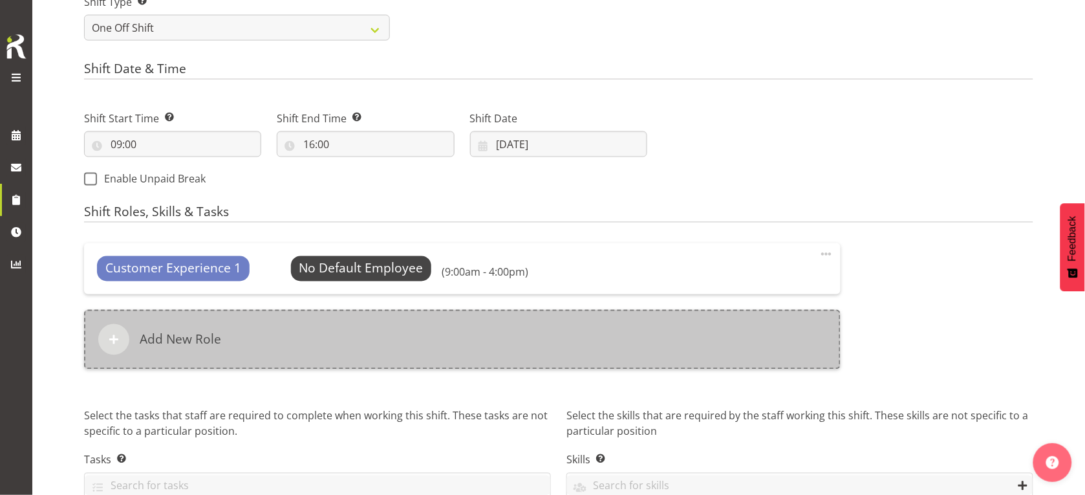
click at [386, 353] on div "Add New Role" at bounding box center [462, 340] width 757 height 60
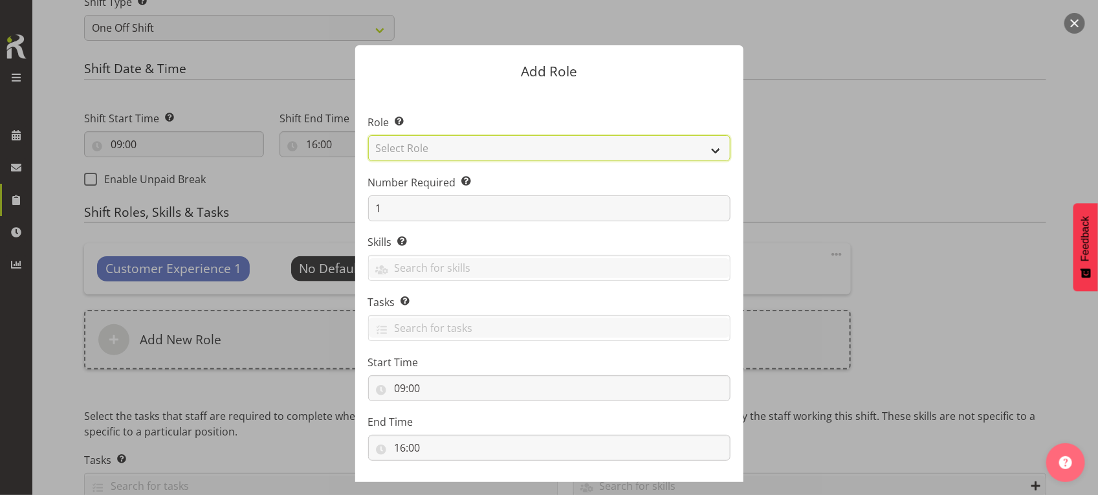
click at [490, 144] on select "Select Role 1st floor desk AQ operator Business Support Team member Casual Cust…" at bounding box center [549, 148] width 362 height 26
select select "1535"
click at [368, 135] on select "Select Role 1st floor desk AQ operator Business Support Team member Casual Cust…" at bounding box center [549, 148] width 362 height 26
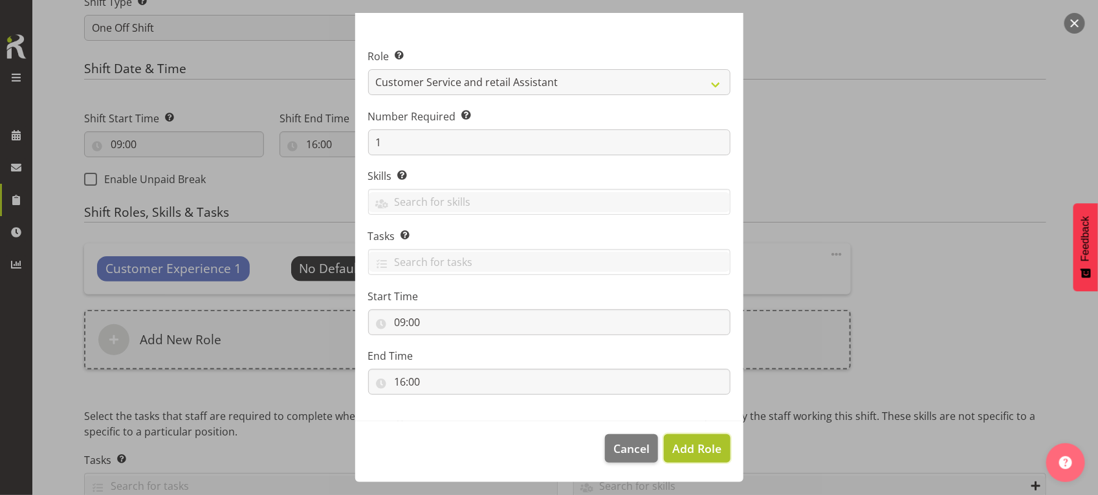
click at [680, 448] on span "Add Role" at bounding box center [696, 449] width 49 height 16
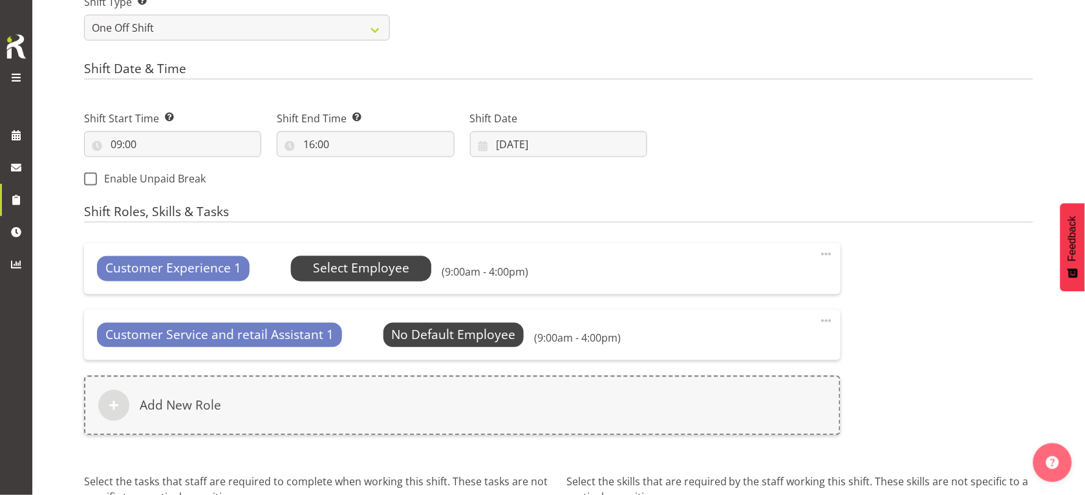
click at [369, 272] on span "Select Employee" at bounding box center [361, 268] width 96 height 19
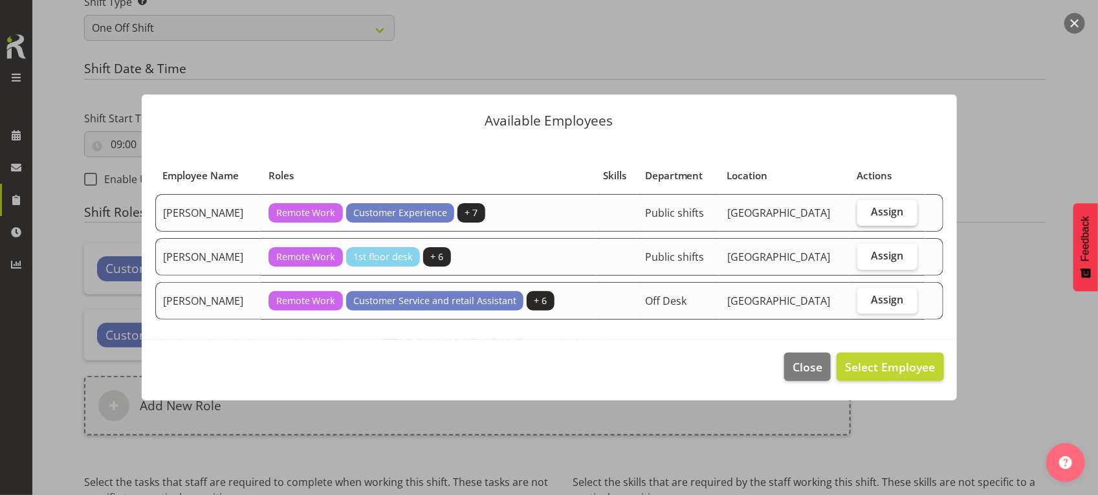
click at [889, 212] on span "Assign" at bounding box center [887, 211] width 32 height 13
click at [866, 212] on input "Assign" at bounding box center [861, 212] width 8 height 8
checkbox input "true"
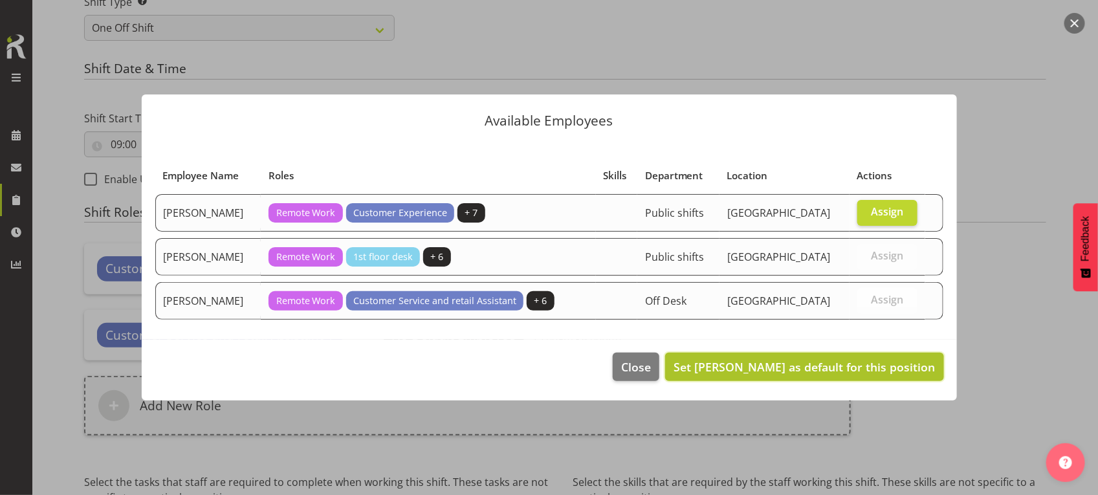
click at [823, 369] on span "Set Donald Cunningham as default for this position" at bounding box center [803, 367] width 261 height 16
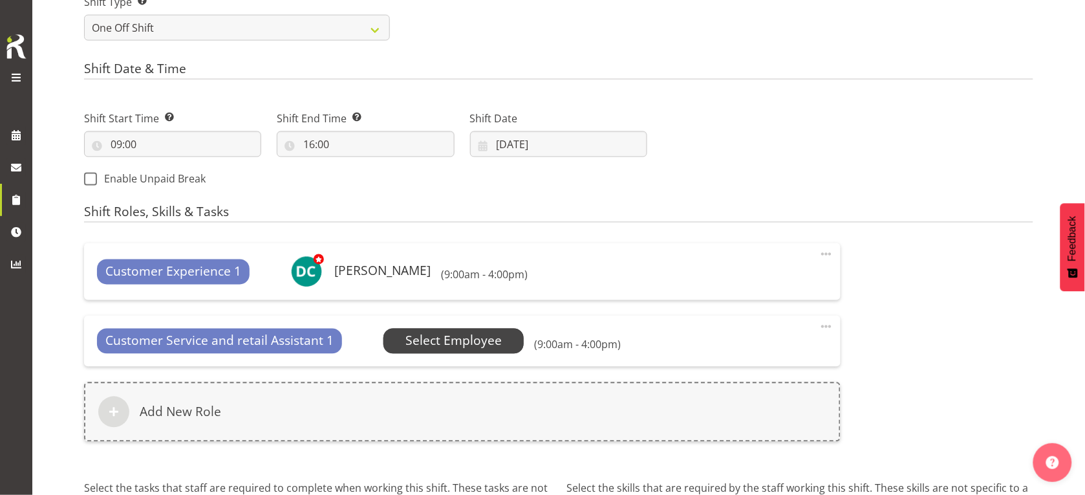
click at [479, 337] on span "Select Employee" at bounding box center [454, 341] width 96 height 19
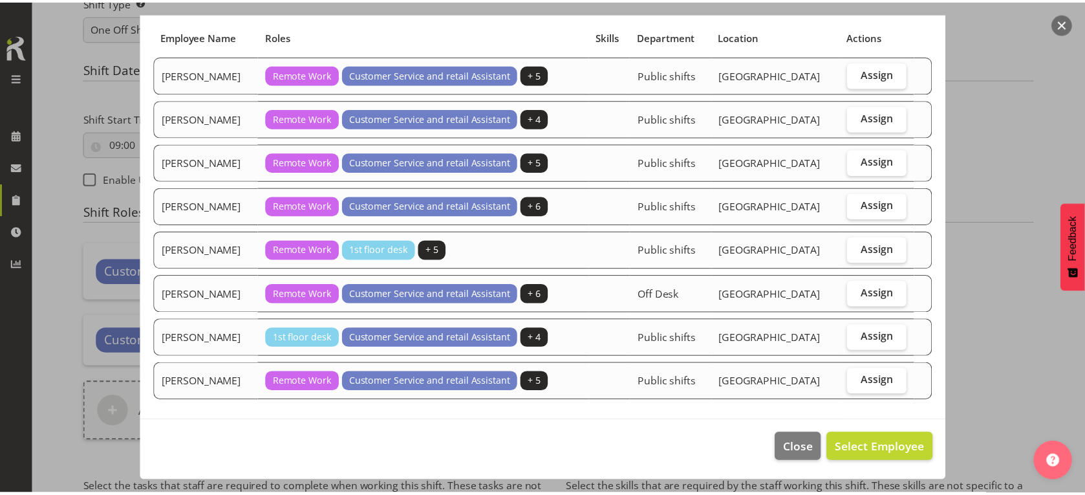
scroll to position [92, 0]
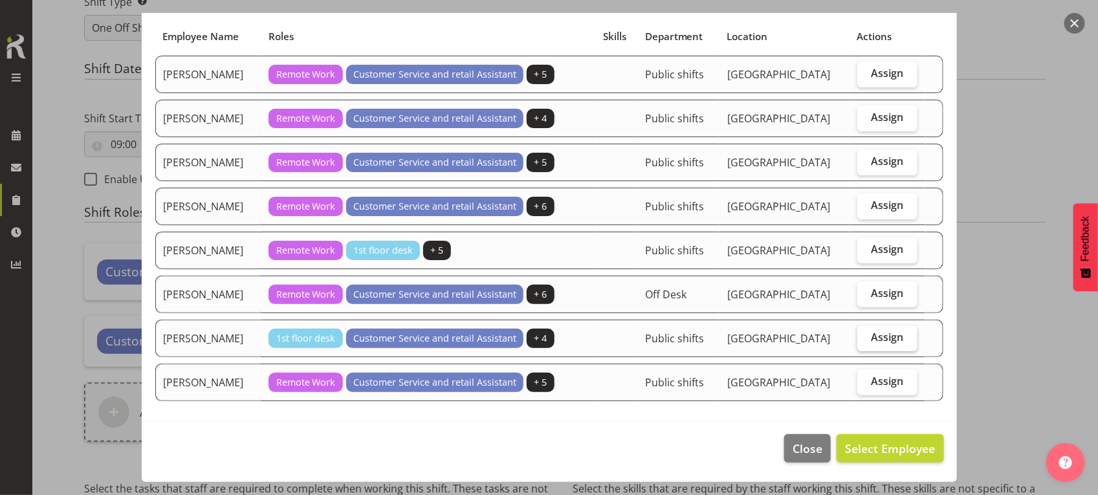
click at [894, 329] on label "Assign" at bounding box center [887, 338] width 60 height 26
click at [866, 333] on input "Assign" at bounding box center [861, 337] width 8 height 8
checkbox input "true"
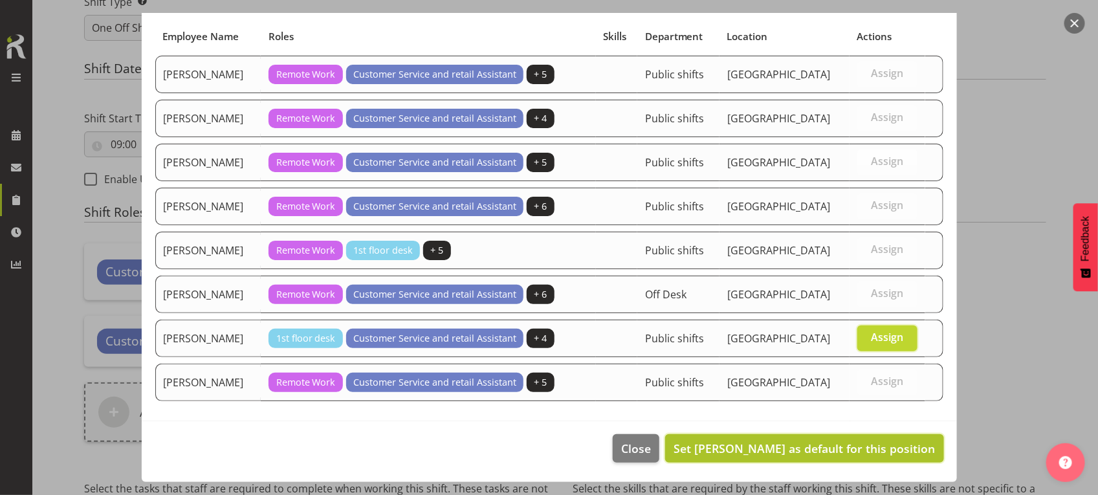
click at [868, 451] on span "Set Olivia Stanley as default for this position" at bounding box center [803, 449] width 261 height 16
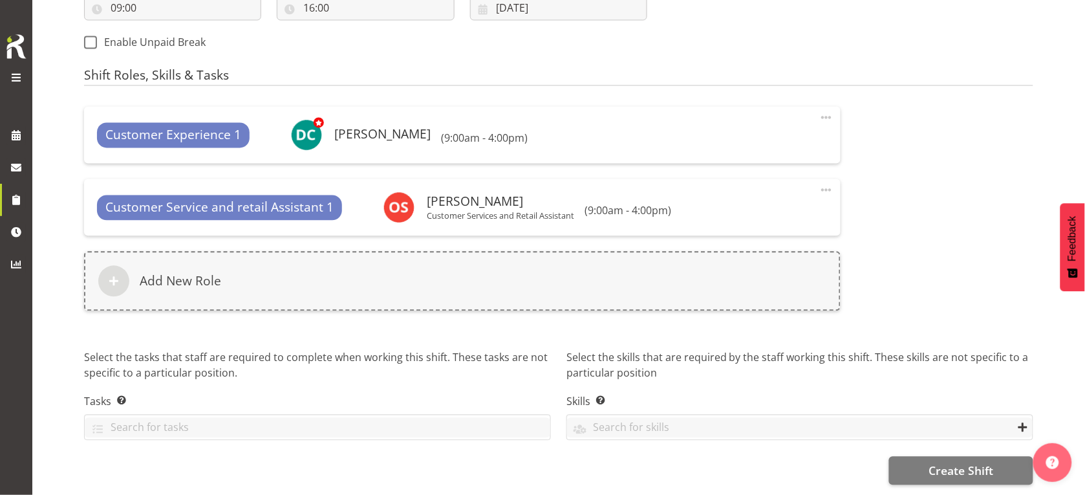
scroll to position [707, 0]
click at [946, 463] on span "Create Shift" at bounding box center [961, 471] width 65 height 17
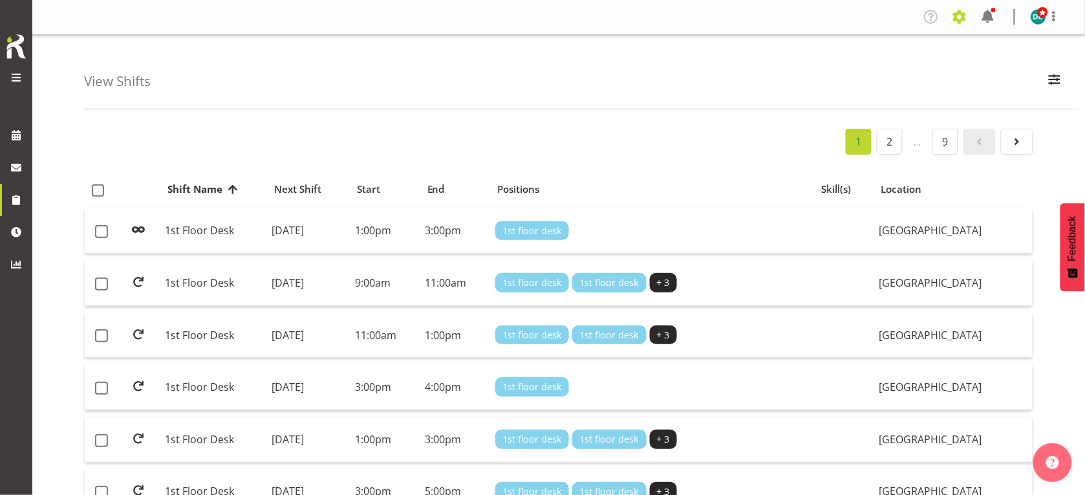
click at [962, 10] on span at bounding box center [960, 16] width 21 height 21
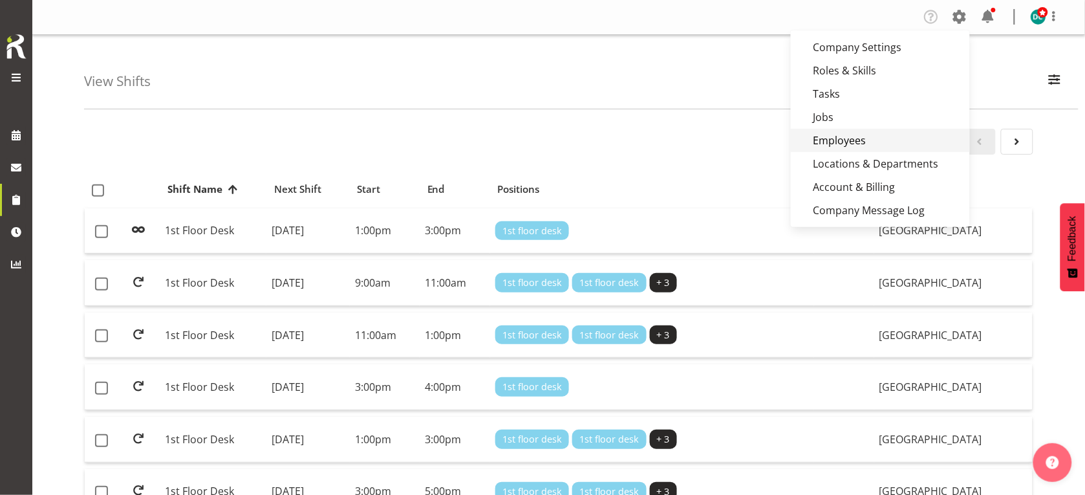
click at [856, 141] on link "Employees" at bounding box center [880, 140] width 179 height 23
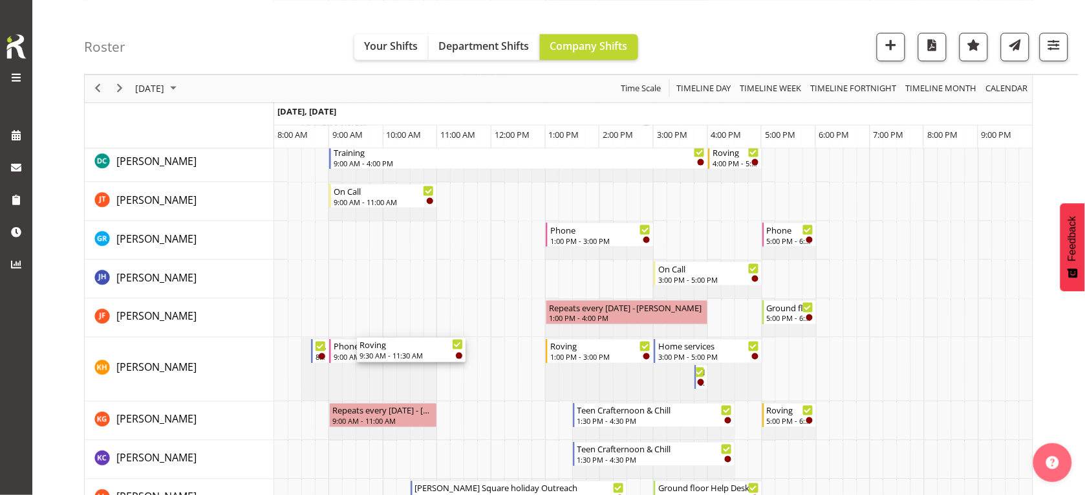
scroll to position [485, 0]
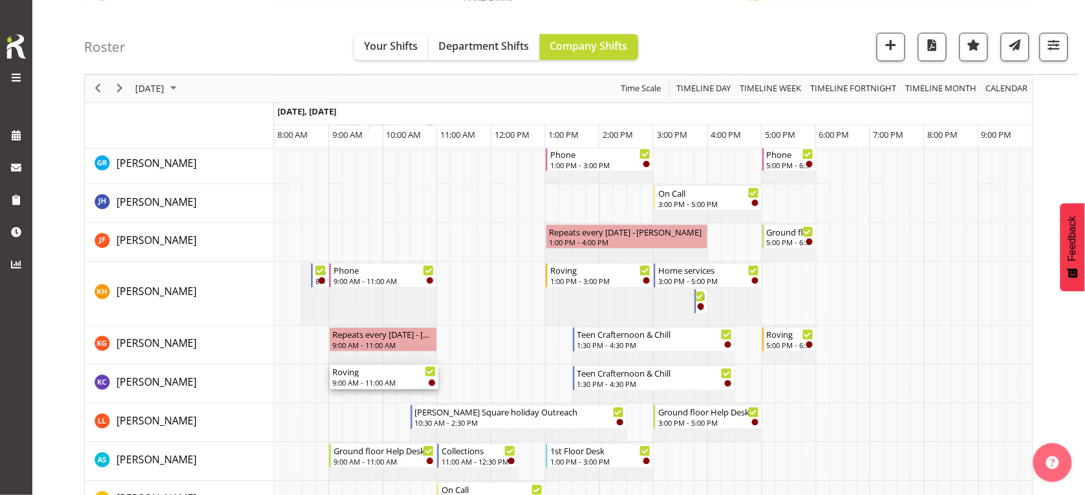
drag, startPoint x: 365, startPoint y: 344, endPoint x: 338, endPoint y: 382, distance: 47.2
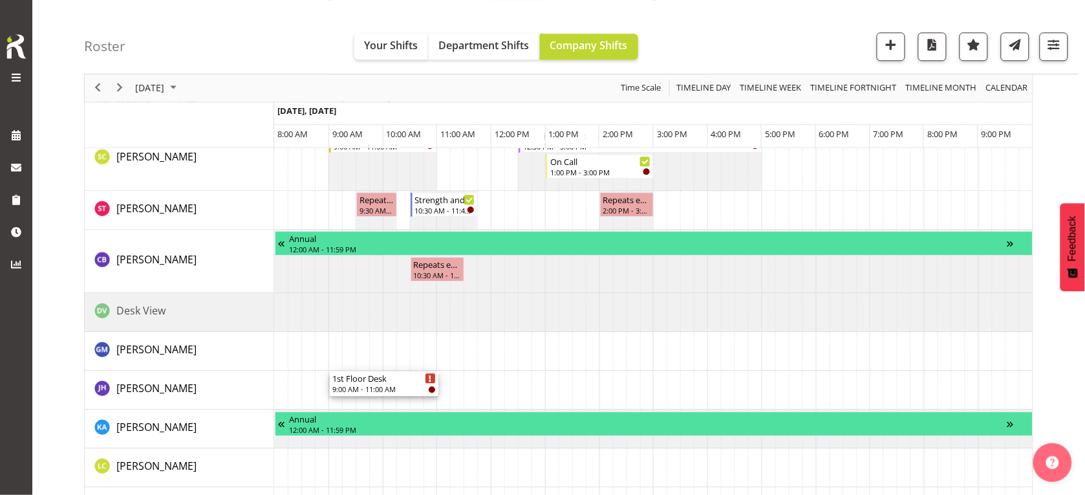
scroll to position [970, 0]
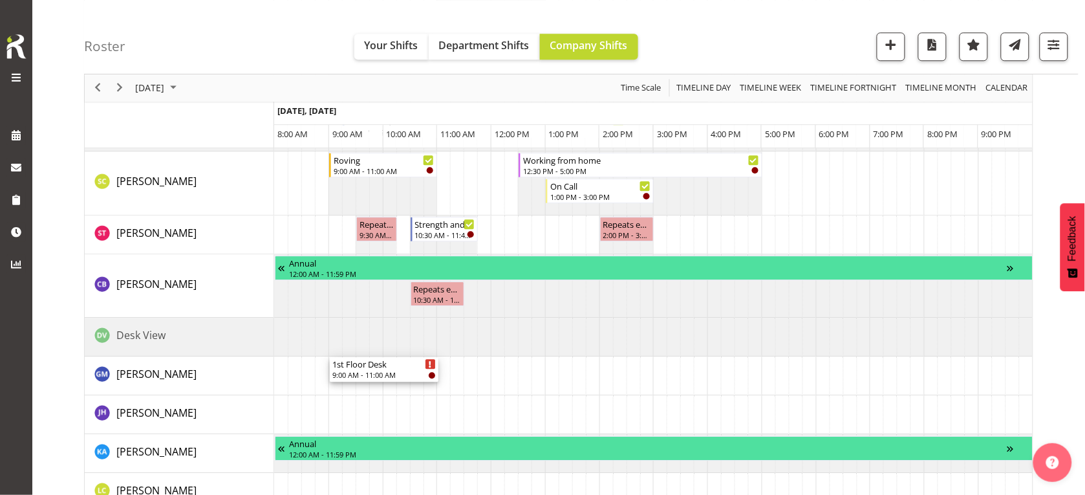
drag, startPoint x: 346, startPoint y: 347, endPoint x: 343, endPoint y: 372, distance: 25.4
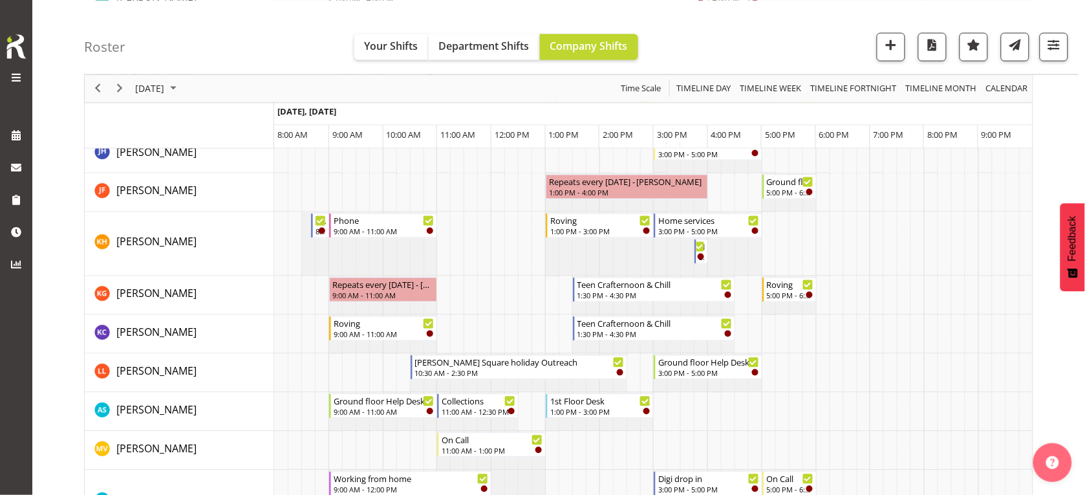
scroll to position [404, 0]
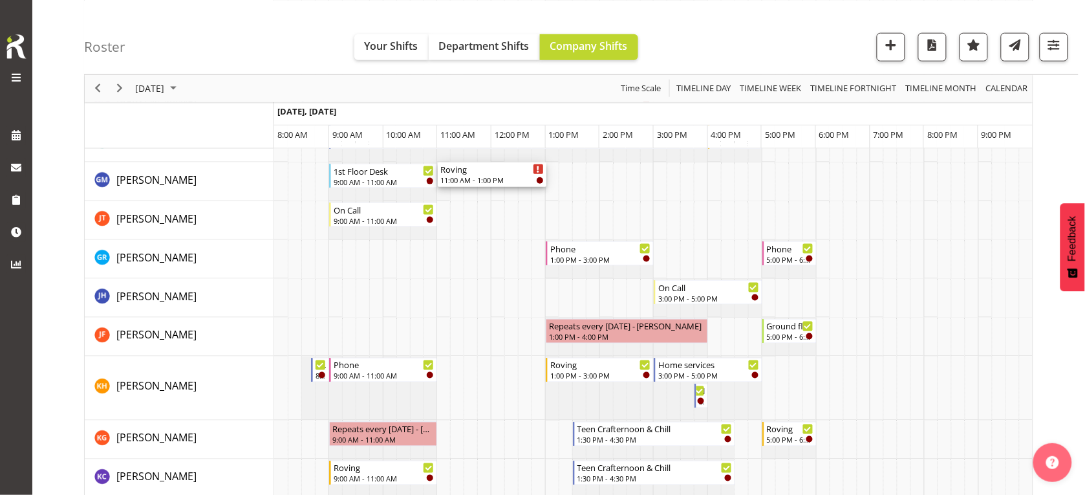
drag, startPoint x: 477, startPoint y: 241, endPoint x: 444, endPoint y: 185, distance: 65.6
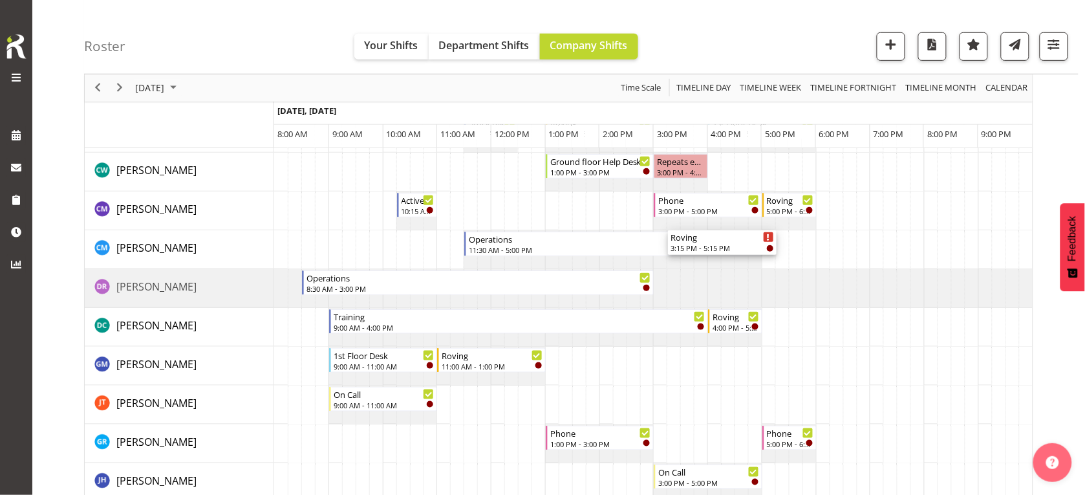
scroll to position [243, 0]
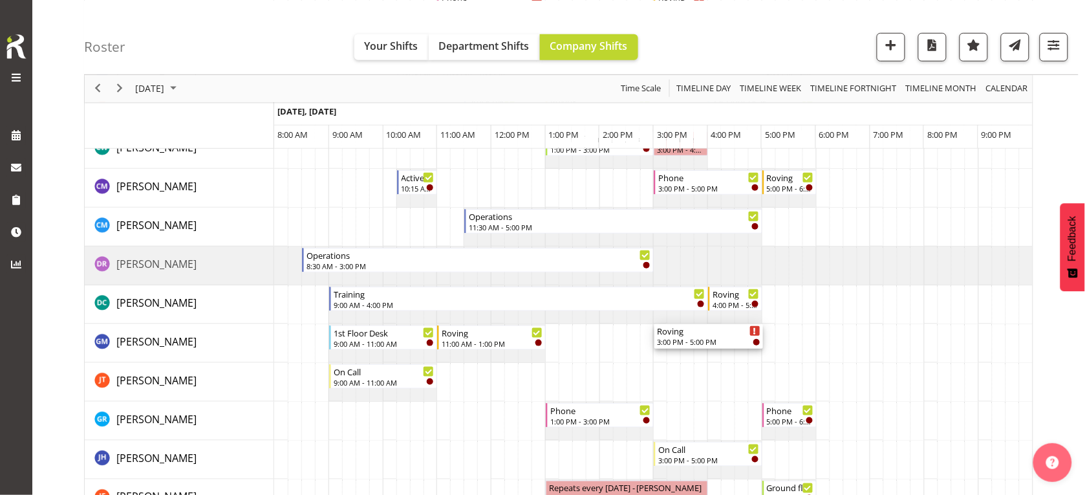
drag, startPoint x: 695, startPoint y: 212, endPoint x: 637, endPoint y: 350, distance: 149.6
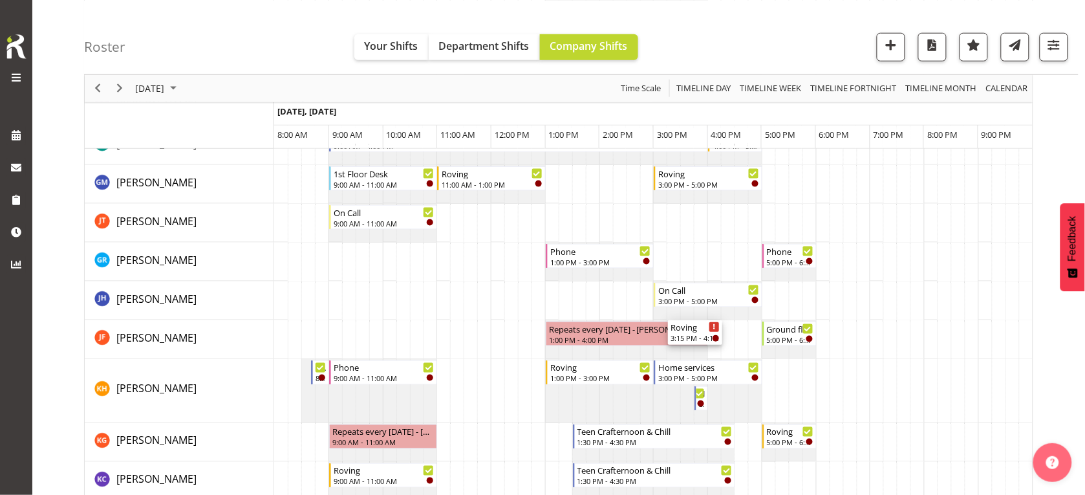
scroll to position [404, 0]
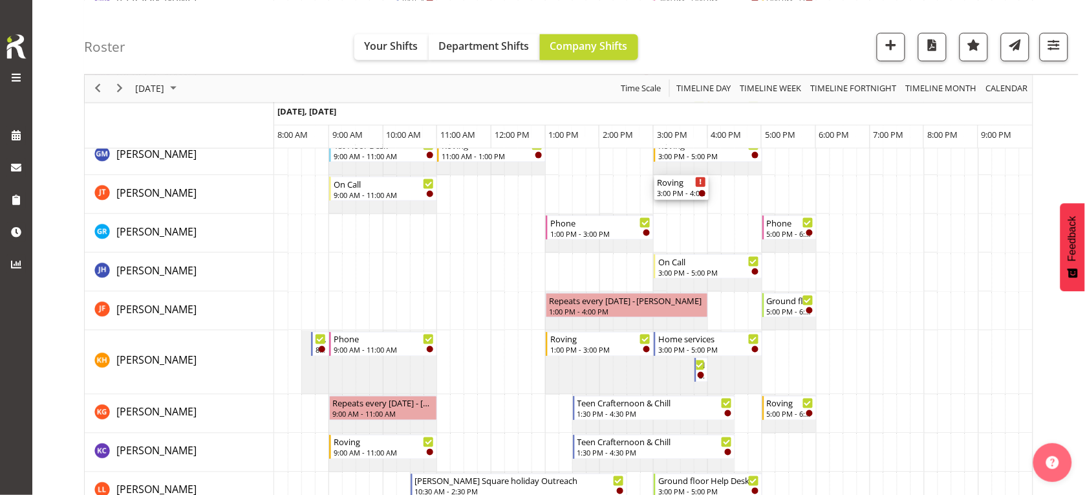
drag, startPoint x: 673, startPoint y: 219, endPoint x: 639, endPoint y: 199, distance: 39.7
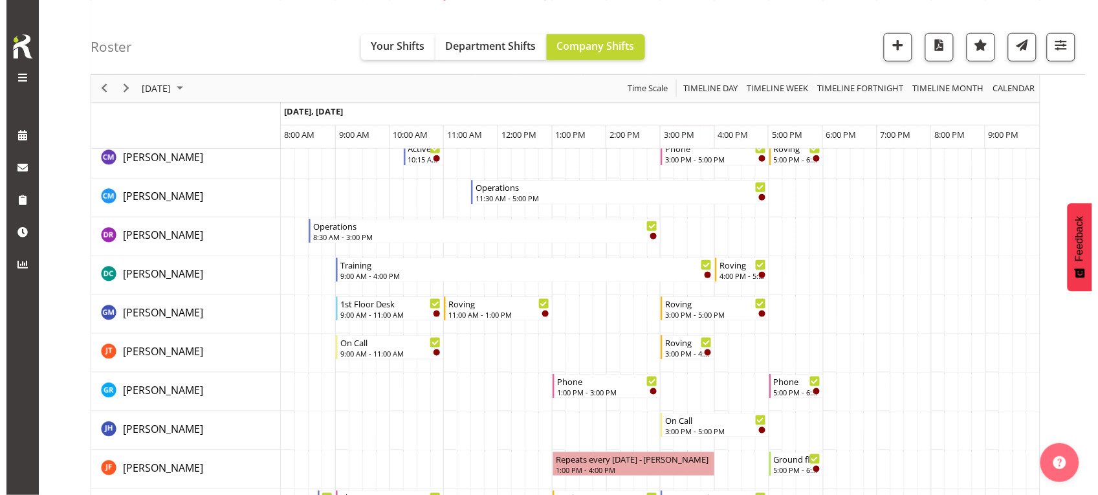
scroll to position [323, 0]
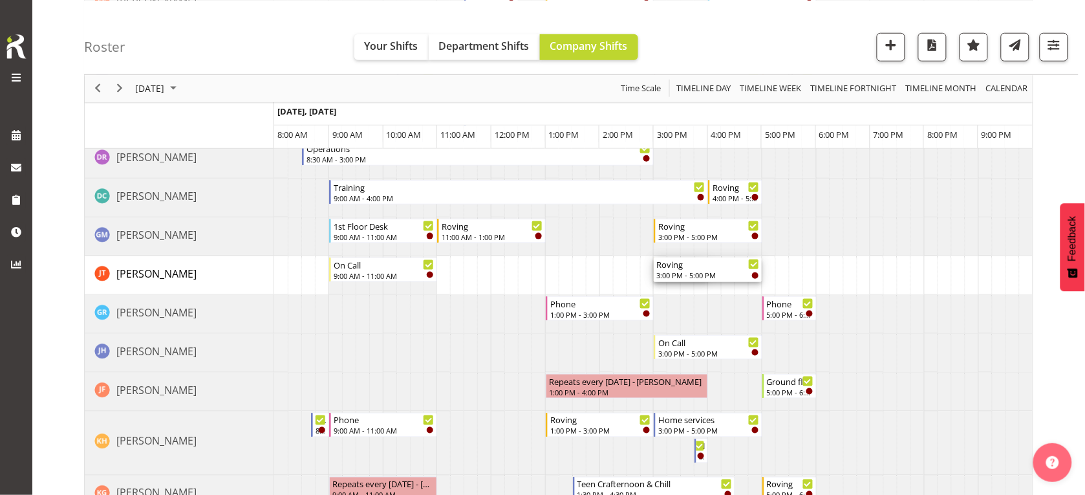
drag, startPoint x: 707, startPoint y: 270, endPoint x: 758, endPoint y: 276, distance: 51.4
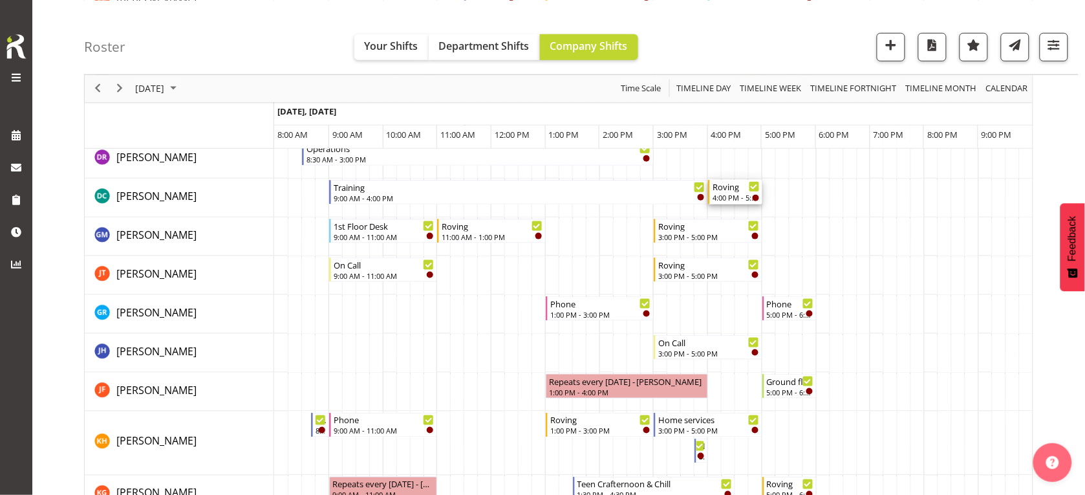
click at [729, 189] on div "Roving" at bounding box center [736, 186] width 47 height 13
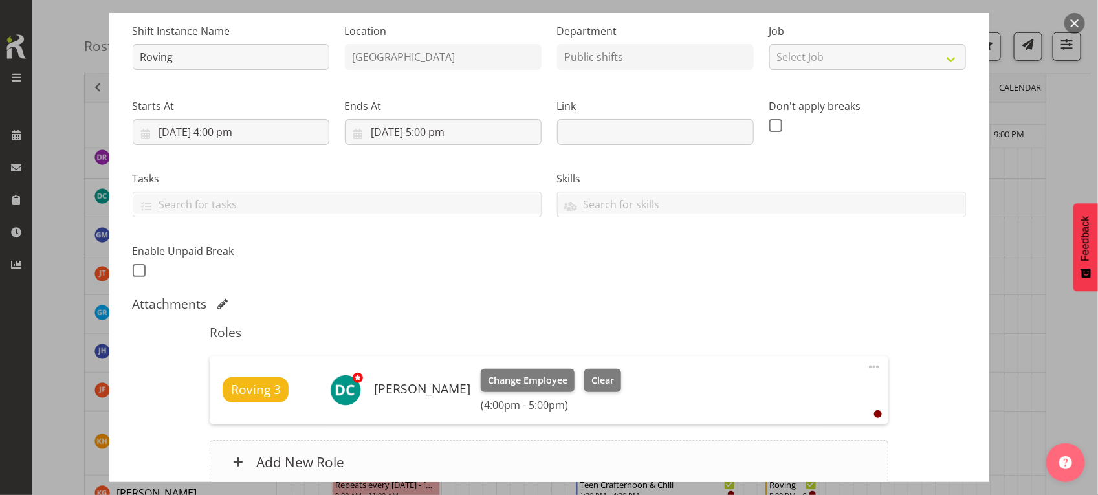
scroll to position [246, 0]
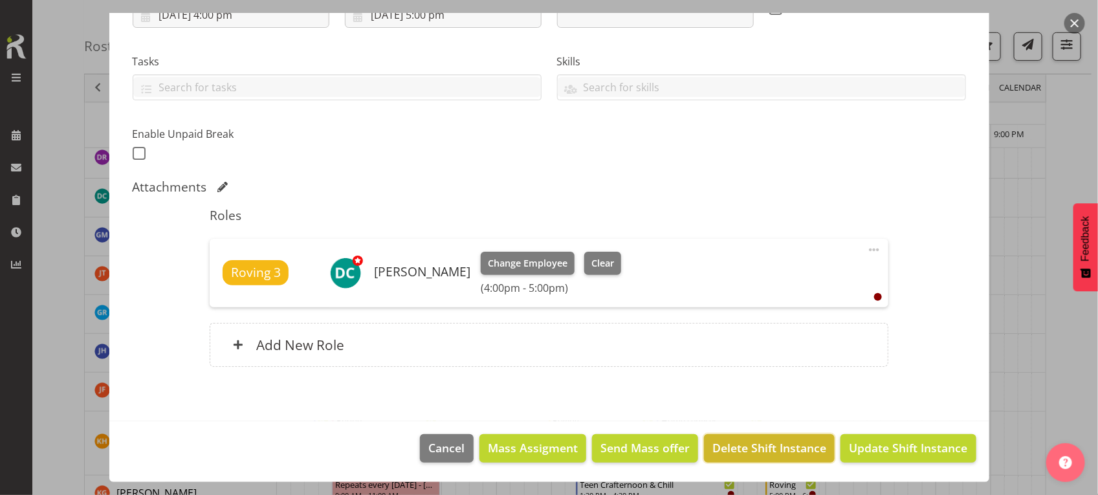
click at [728, 458] on button "Delete Shift Instance" at bounding box center [769, 448] width 131 height 28
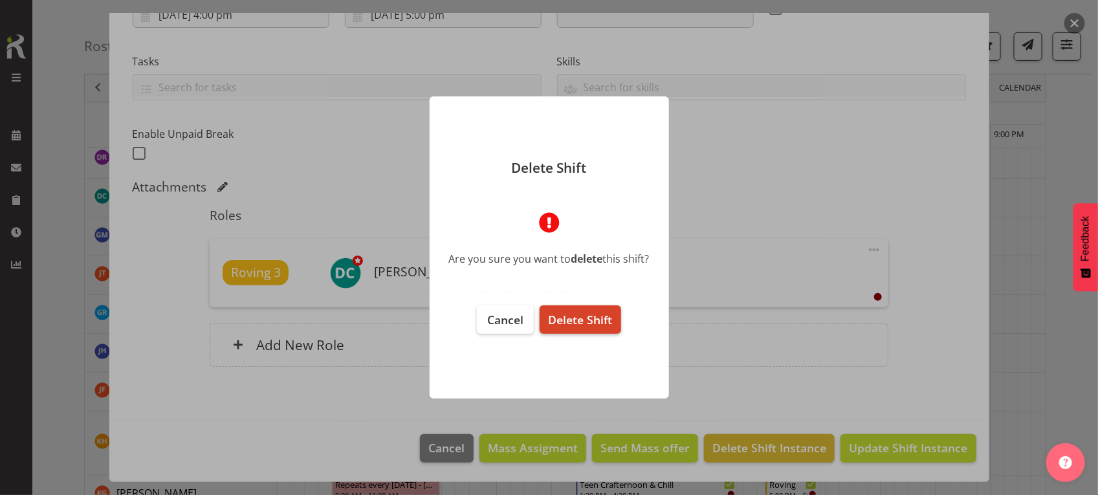
click at [563, 315] on span "Delete Shift" at bounding box center [580, 320] width 64 height 16
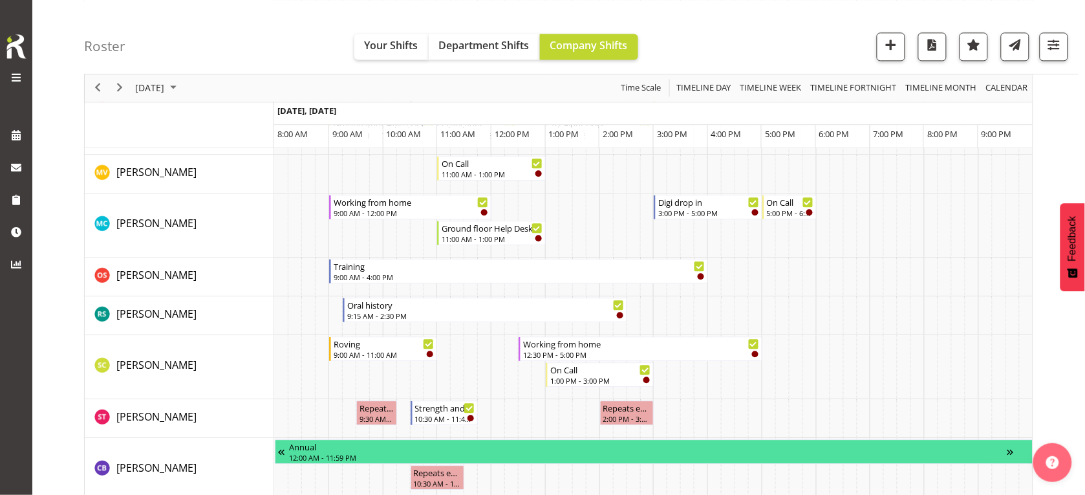
scroll to position [889, 0]
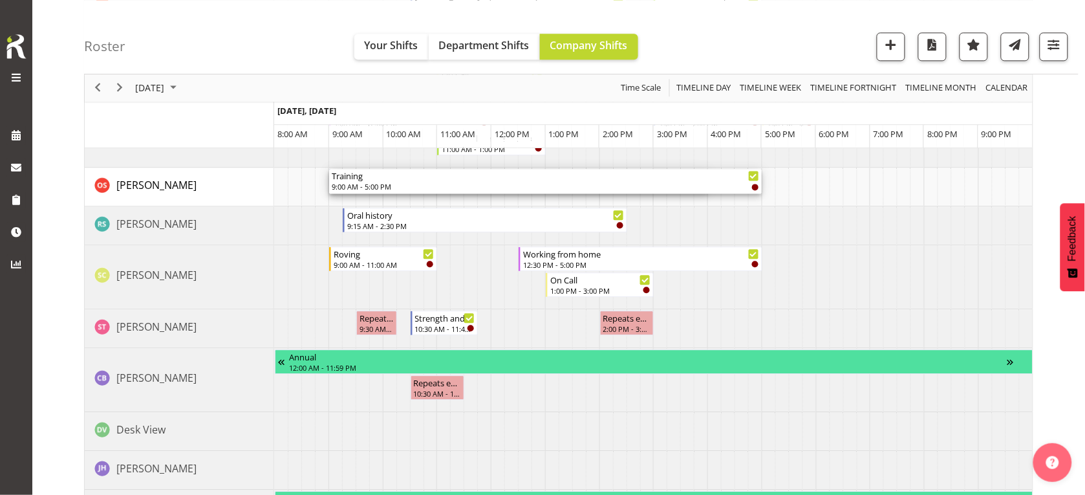
drag, startPoint x: 706, startPoint y: 181, endPoint x: 754, endPoint y: 191, distance: 49.6
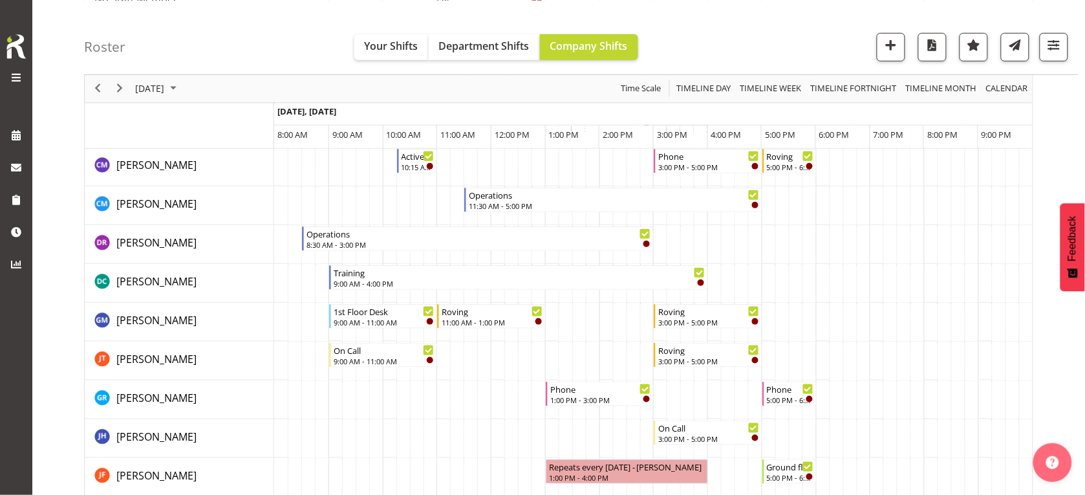
scroll to position [162, 0]
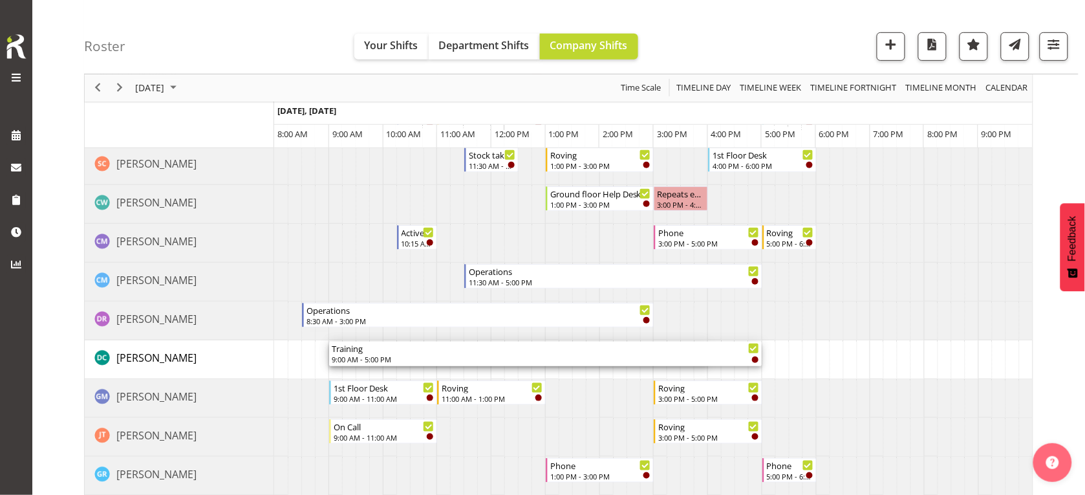
drag, startPoint x: 707, startPoint y: 351, endPoint x: 755, endPoint y: 357, distance: 48.2
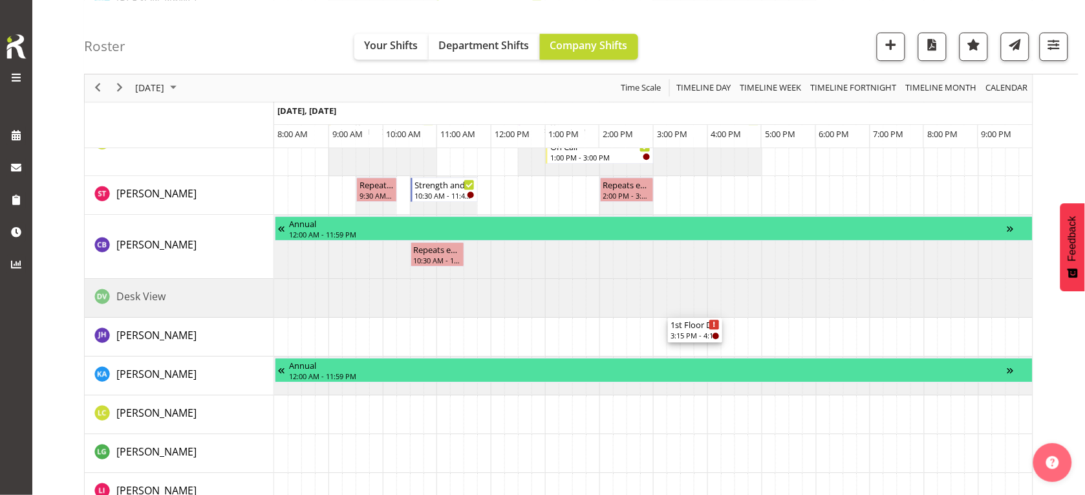
scroll to position [1051, 0]
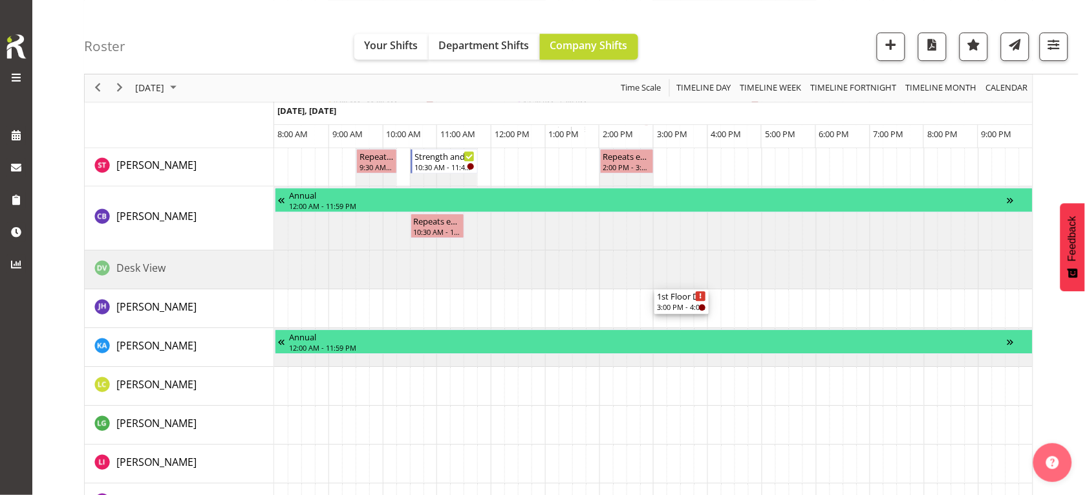
drag, startPoint x: 670, startPoint y: 217, endPoint x: 638, endPoint y: 314, distance: 101.7
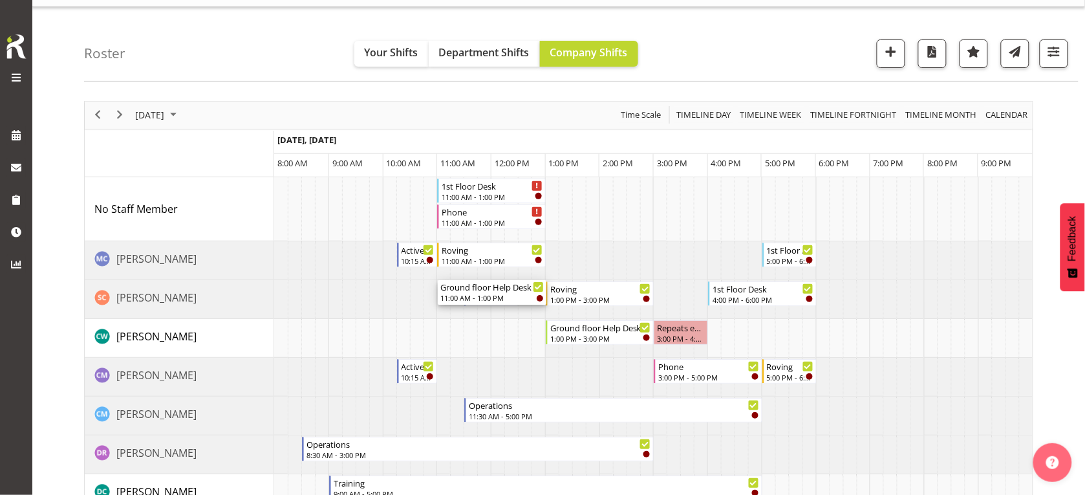
scroll to position [0, 0]
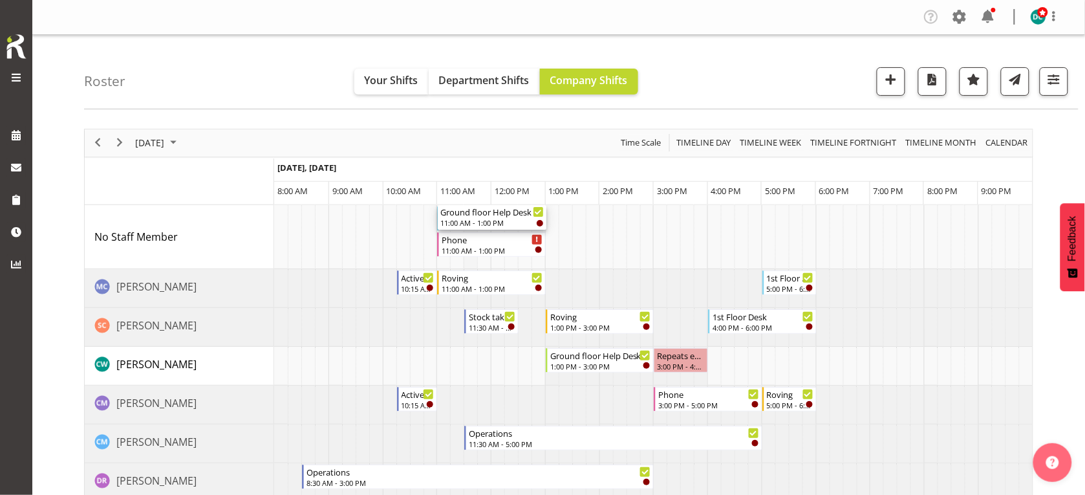
drag, startPoint x: 486, startPoint y: 341, endPoint x: 471, endPoint y: 231, distance: 111.0
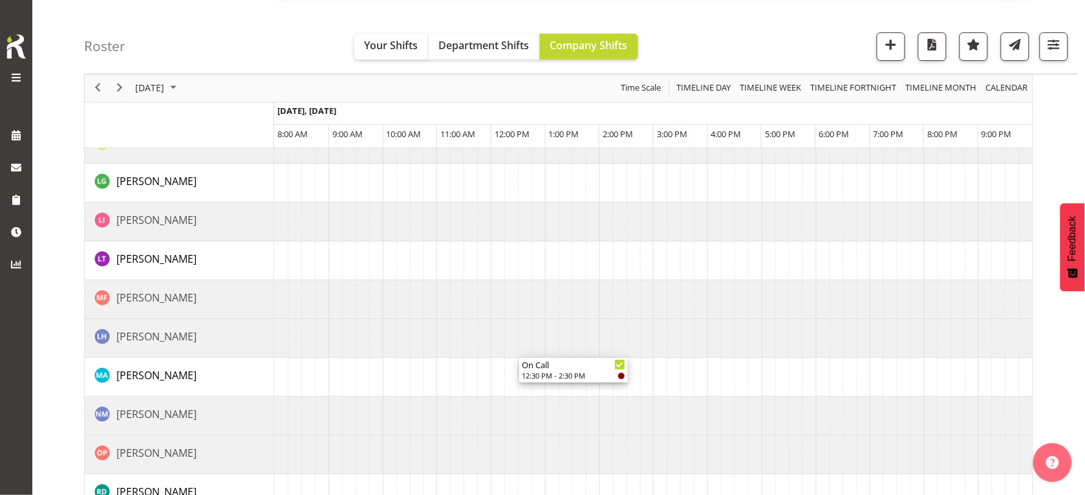
scroll to position [1412, 0]
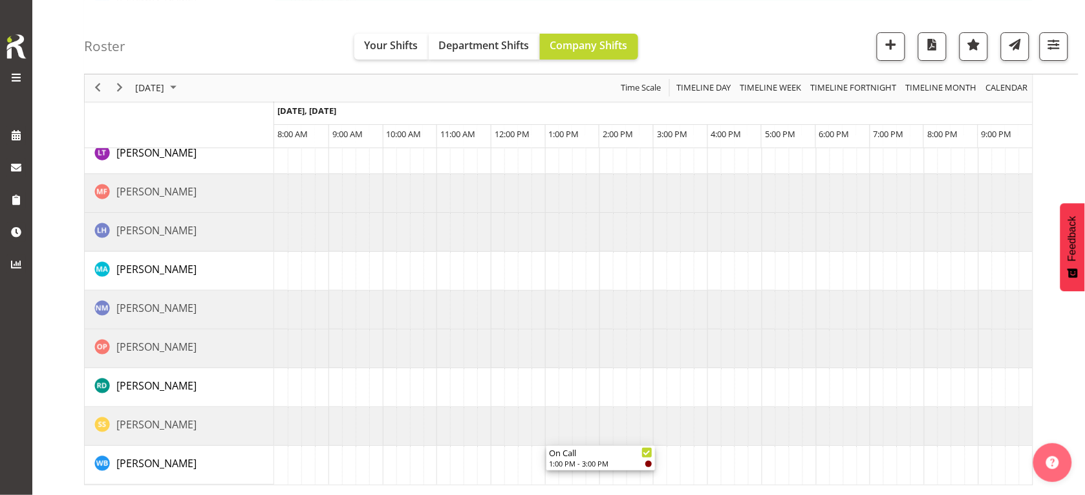
drag, startPoint x: 586, startPoint y: 325, endPoint x: 547, endPoint y: 448, distance: 129.1
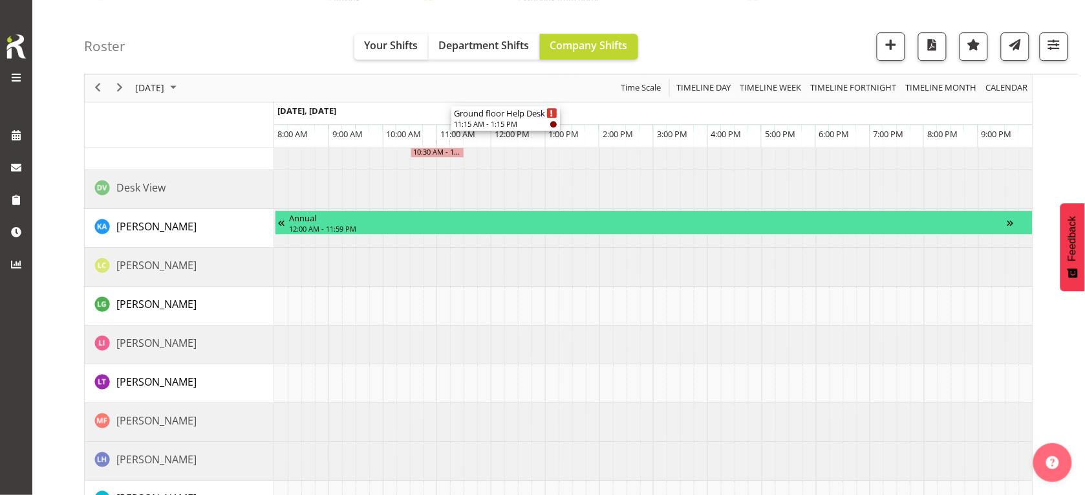
scroll to position [1213, 0]
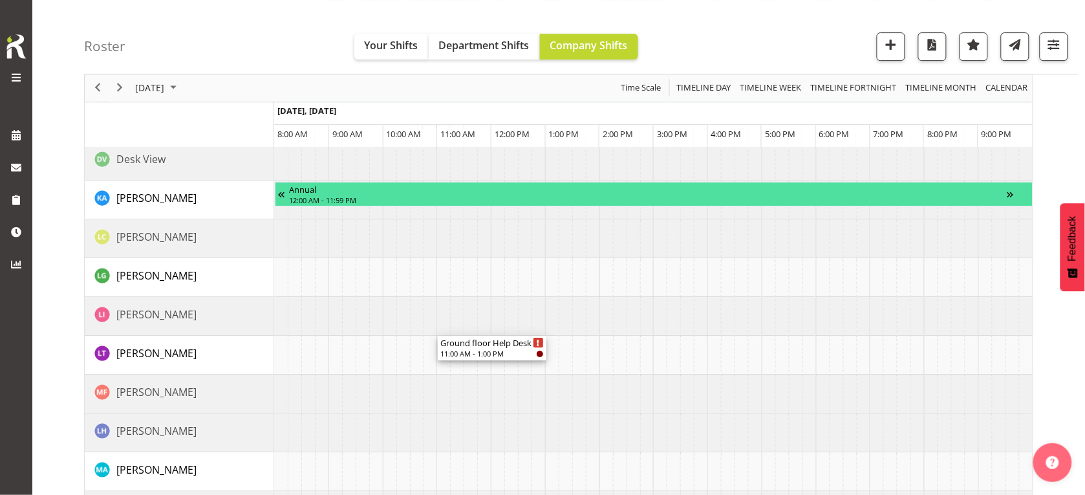
drag, startPoint x: 492, startPoint y: 218, endPoint x: 471, endPoint y: 366, distance: 149.7
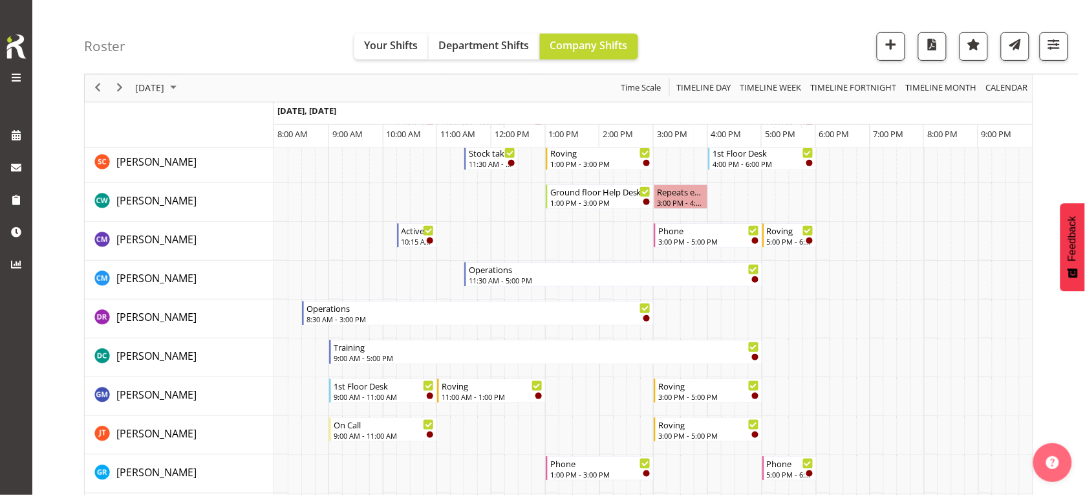
scroll to position [0, 0]
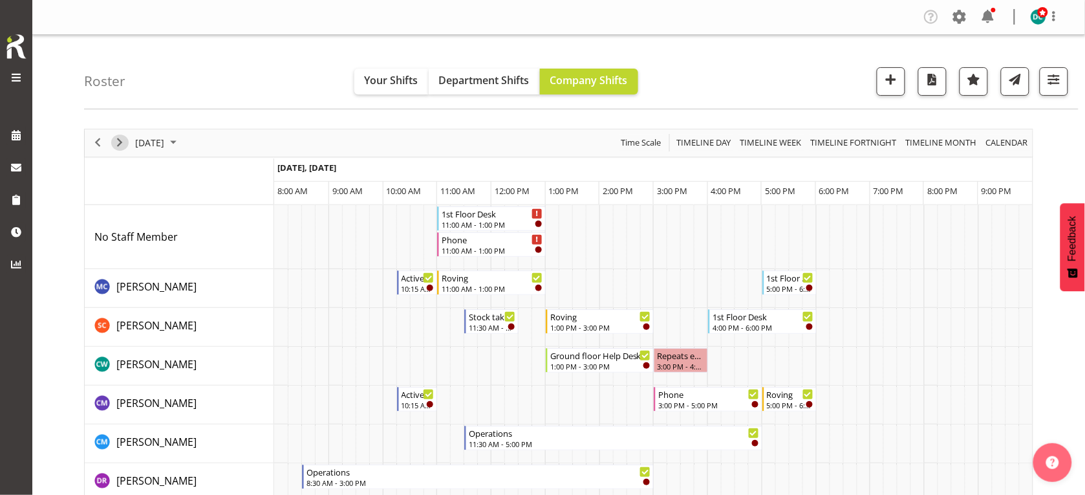
click at [118, 144] on span "Next" at bounding box center [120, 143] width 16 height 16
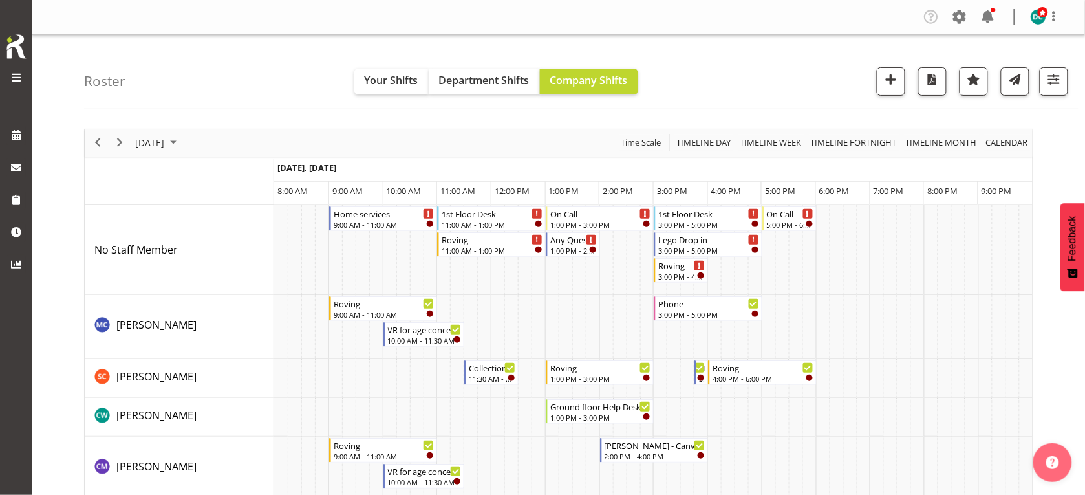
click at [109, 144] on div "next period" at bounding box center [120, 142] width 22 height 27
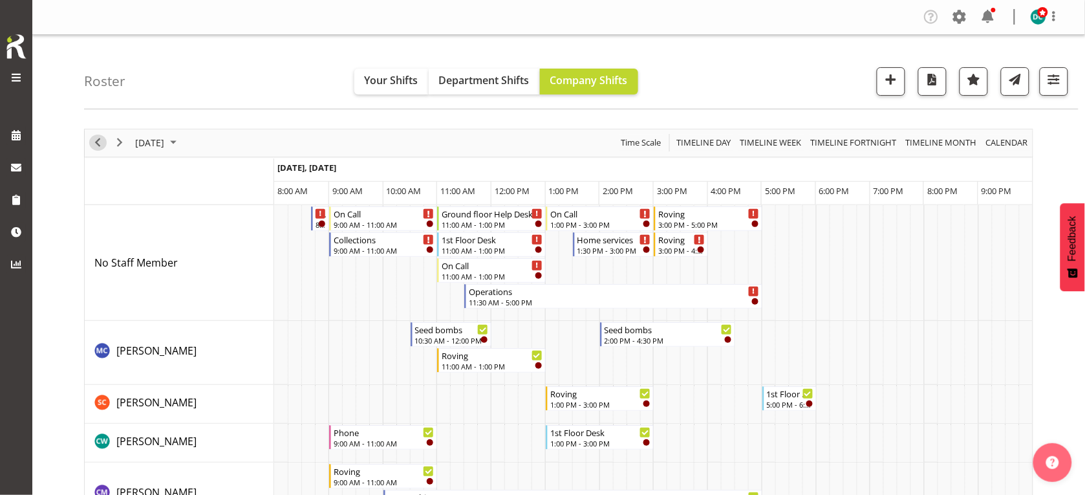
click at [95, 147] on span "Previous" at bounding box center [98, 143] width 16 height 16
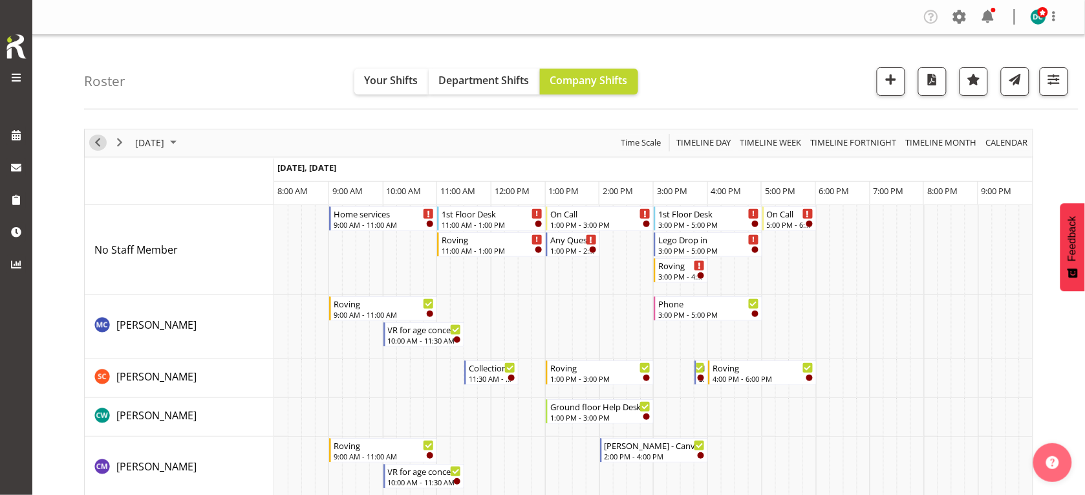
click at [97, 143] on span "Previous" at bounding box center [98, 143] width 16 height 16
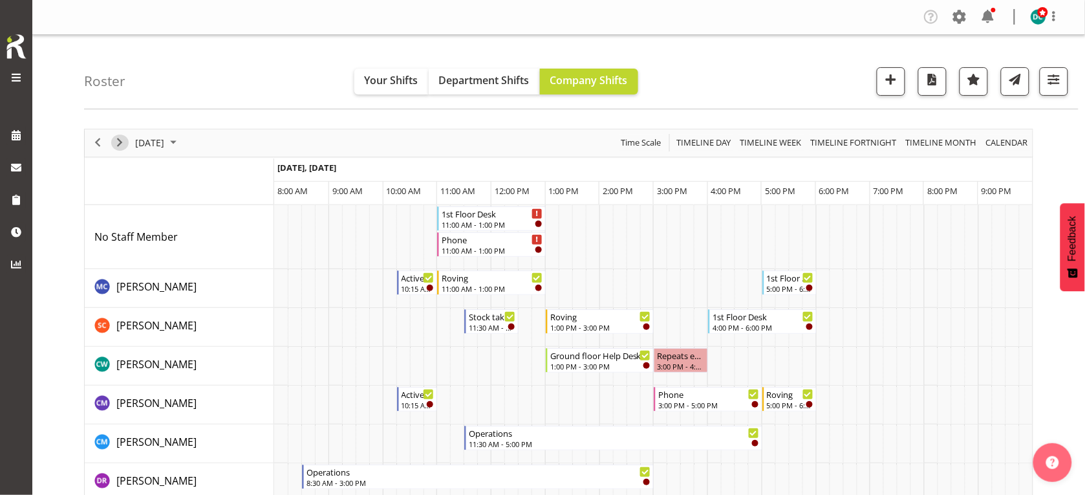
click at [122, 149] on span "Next" at bounding box center [120, 143] width 16 height 16
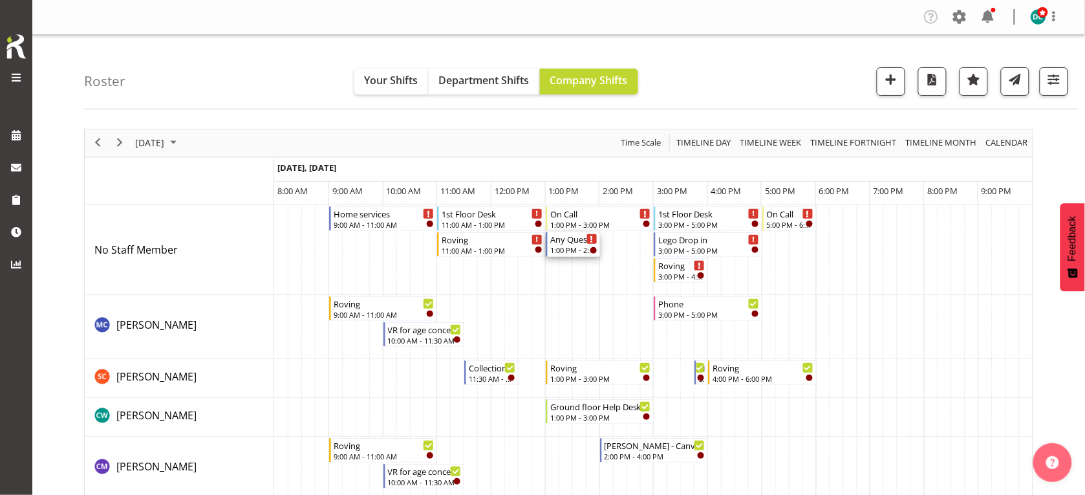
click at [569, 249] on td "Timeline Day of September 24, 2025" at bounding box center [566, 250] width 14 height 90
click at [602, 240] on div "Any Questions" at bounding box center [601, 238] width 47 height 13
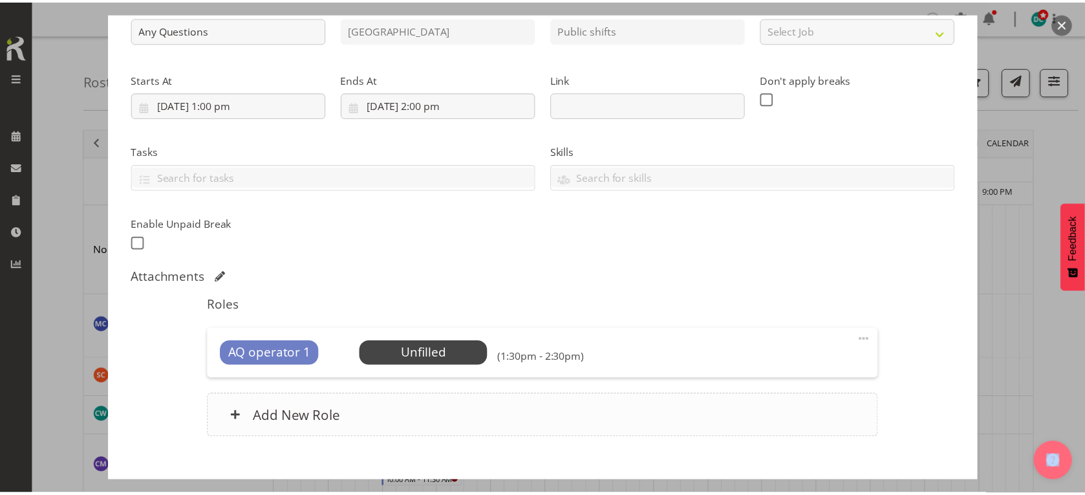
scroll to position [228, 0]
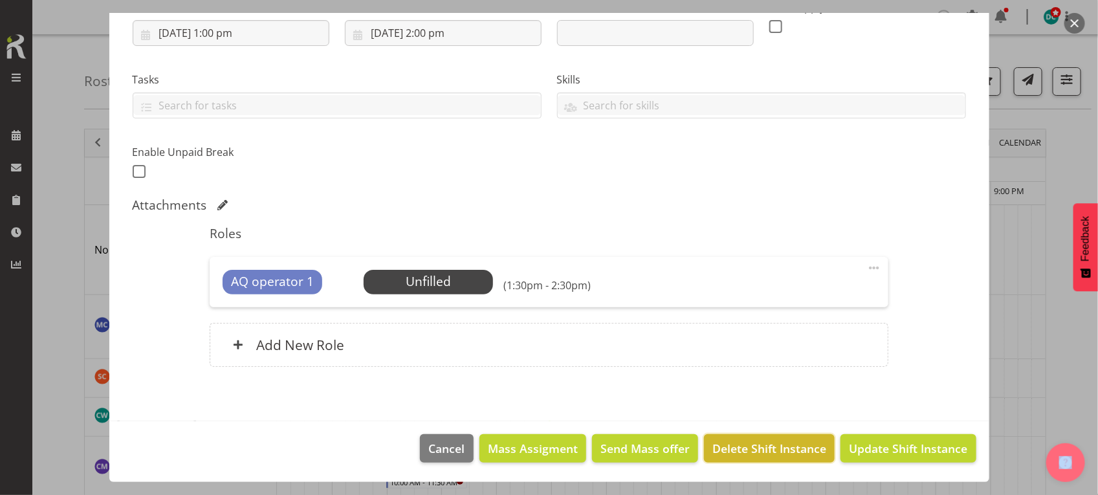
click at [715, 446] on span "Delete Shift Instance" at bounding box center [769, 448] width 114 height 17
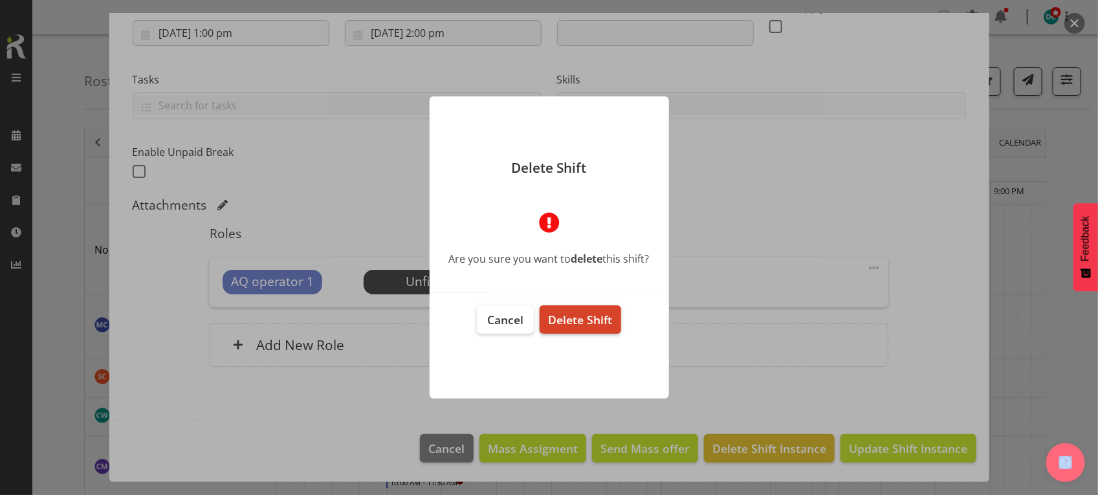
click at [592, 312] on span "Delete Shift" at bounding box center [580, 320] width 64 height 16
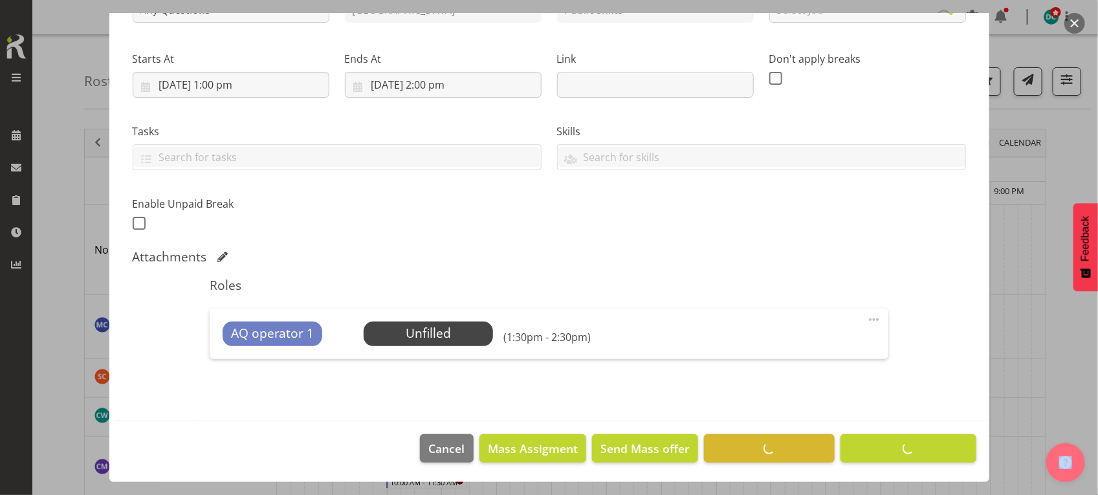
scroll to position [176, 0]
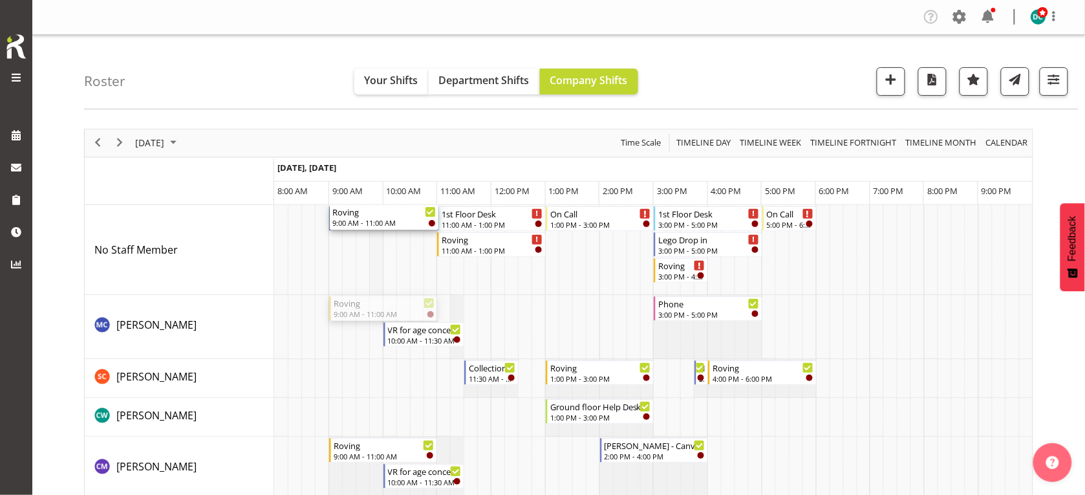
drag, startPoint x: 386, startPoint y: 254, endPoint x: 377, endPoint y: 248, distance: 10.8
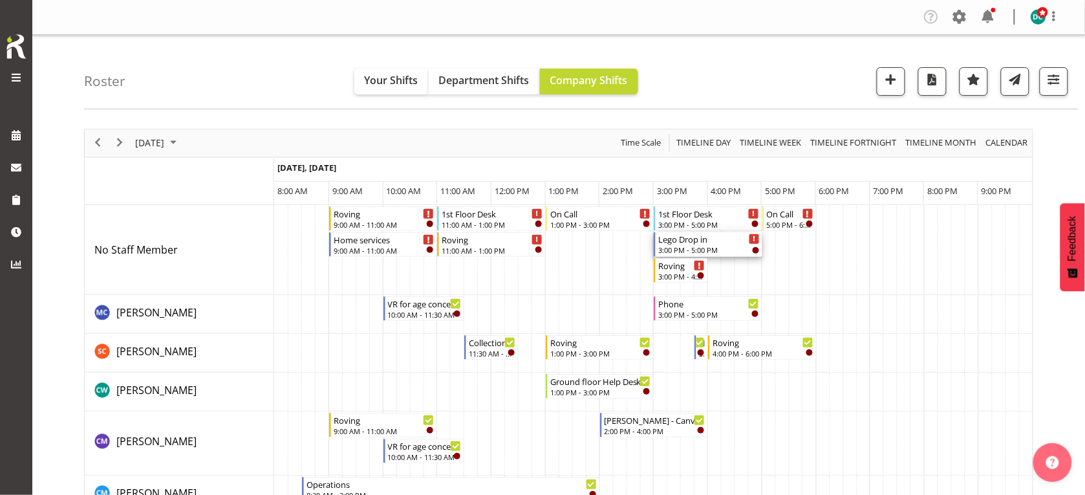
click at [684, 244] on div "Lego Drop in" at bounding box center [710, 238] width 102 height 13
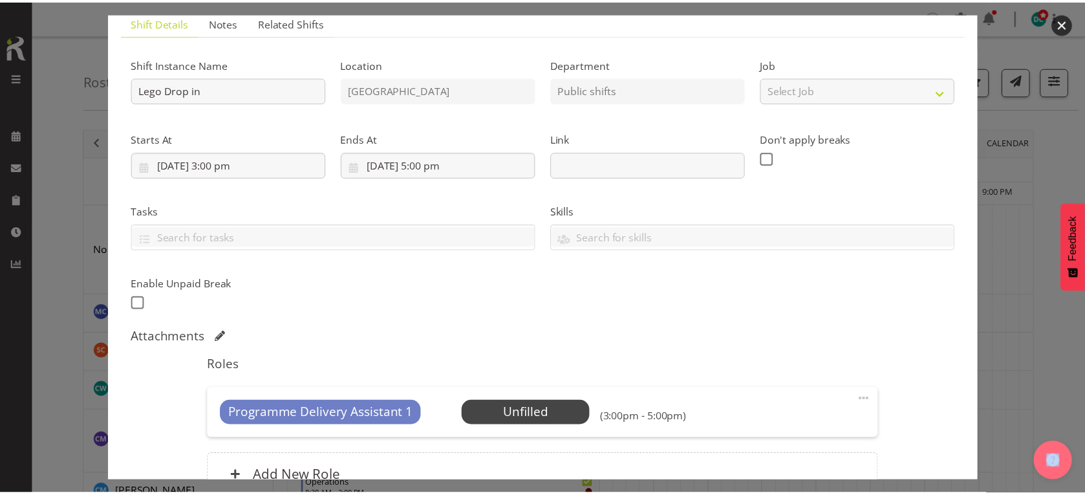
scroll to position [228, 0]
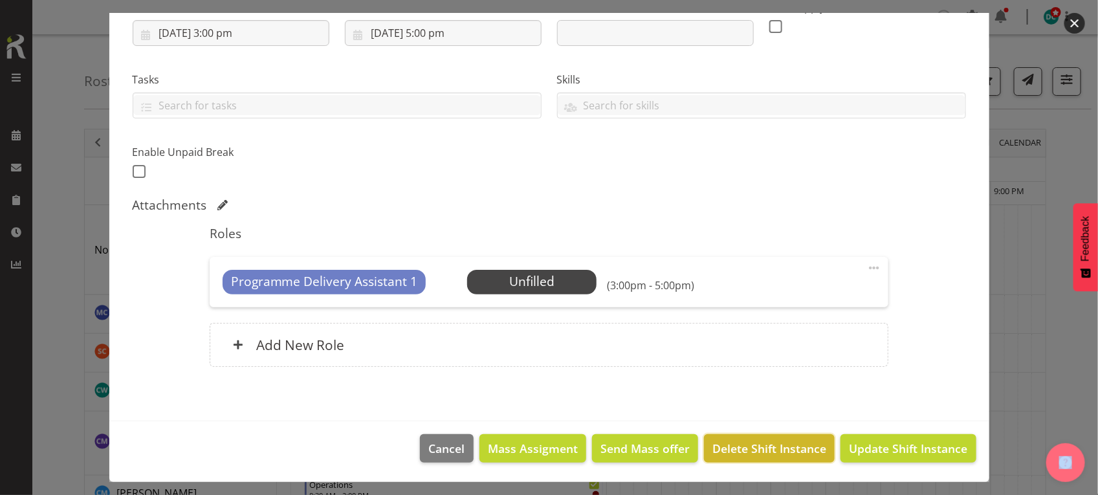
click at [744, 450] on span "Delete Shift Instance" at bounding box center [769, 448] width 114 height 17
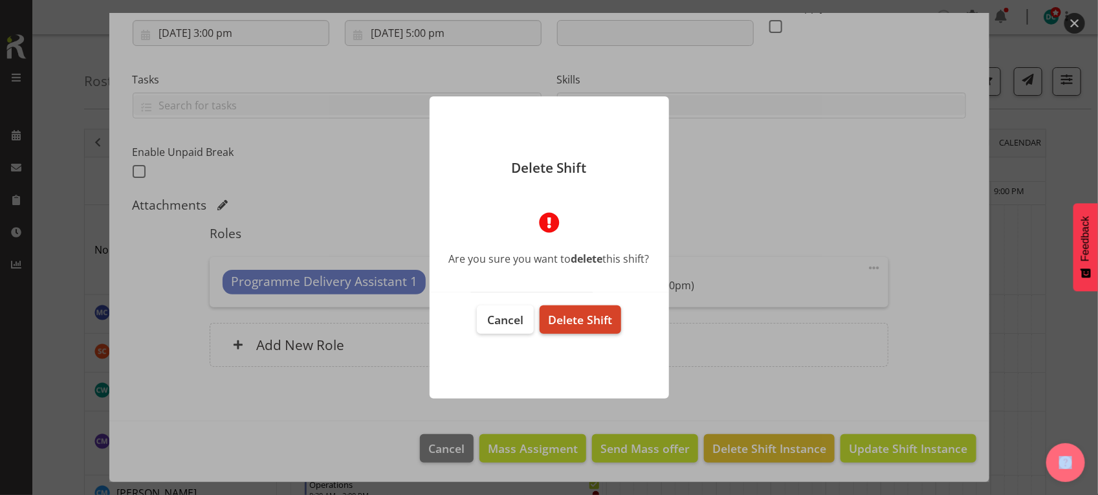
click at [611, 324] on span "Delete Shift" at bounding box center [580, 320] width 64 height 16
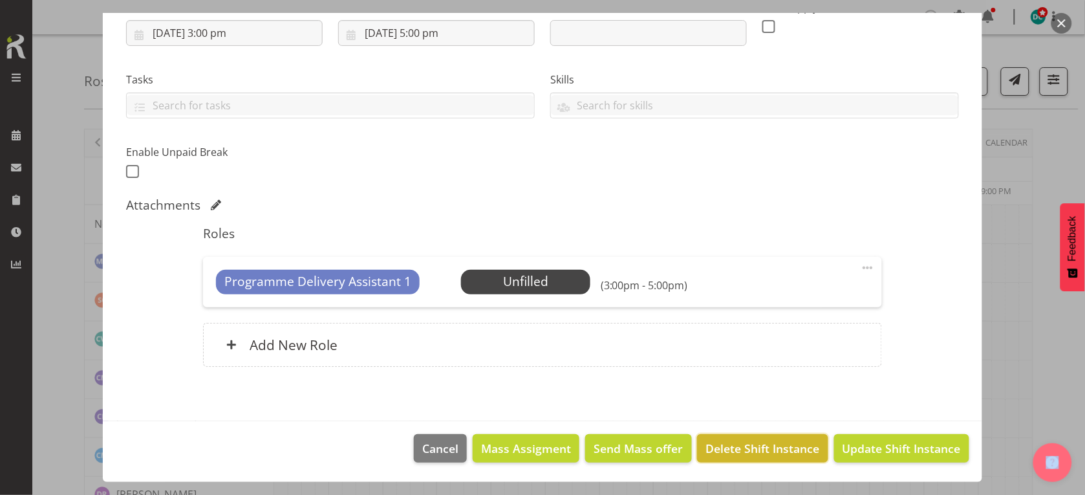
click at [725, 446] on span "Delete Shift Instance" at bounding box center [763, 448] width 114 height 17
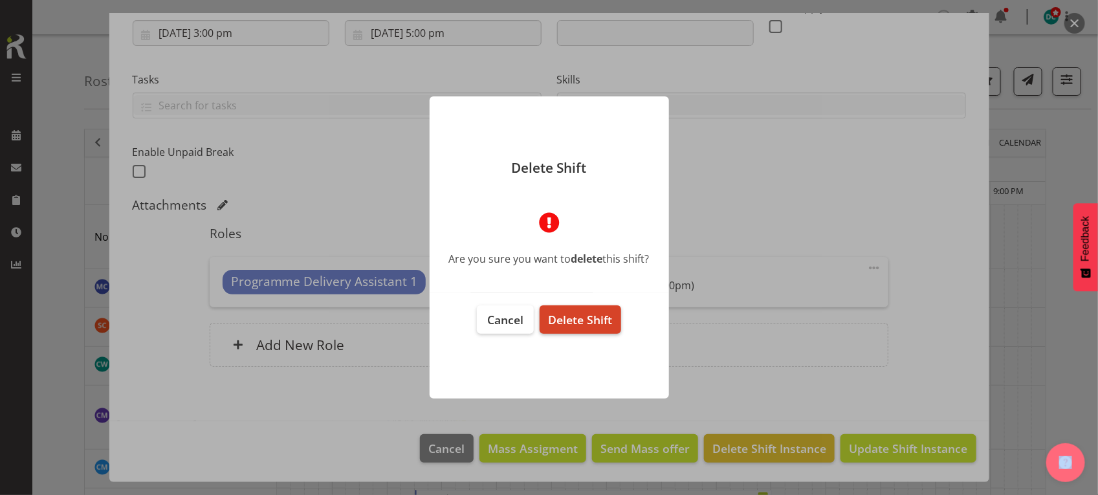
click at [577, 312] on span "Delete Shift" at bounding box center [580, 320] width 64 height 16
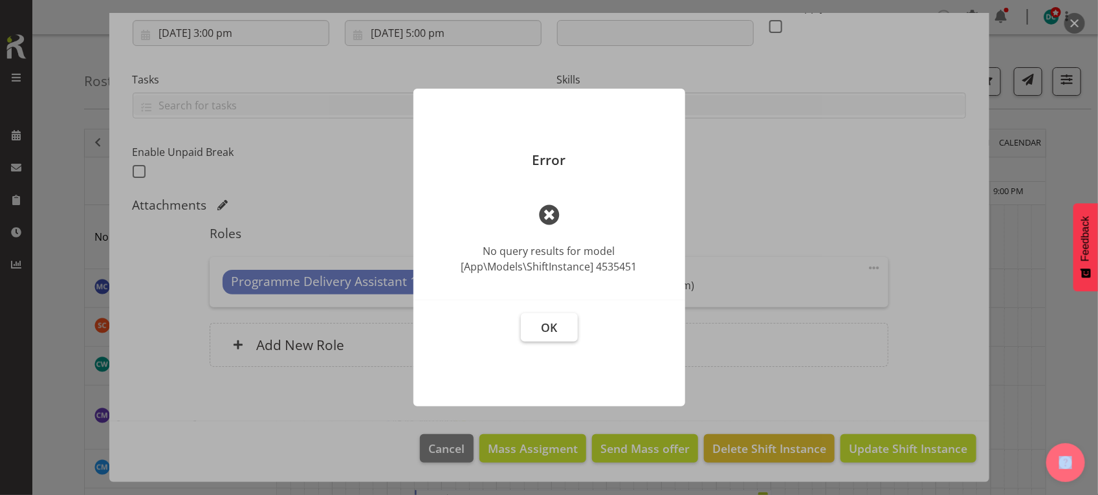
click at [550, 340] on button "OK" at bounding box center [549, 327] width 57 height 28
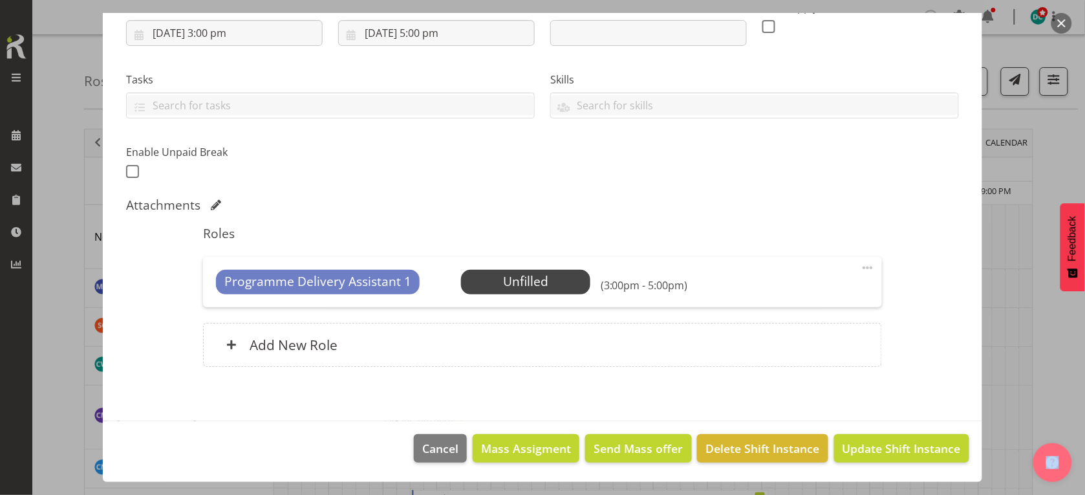
click at [1061, 27] on button "button" at bounding box center [1062, 23] width 21 height 21
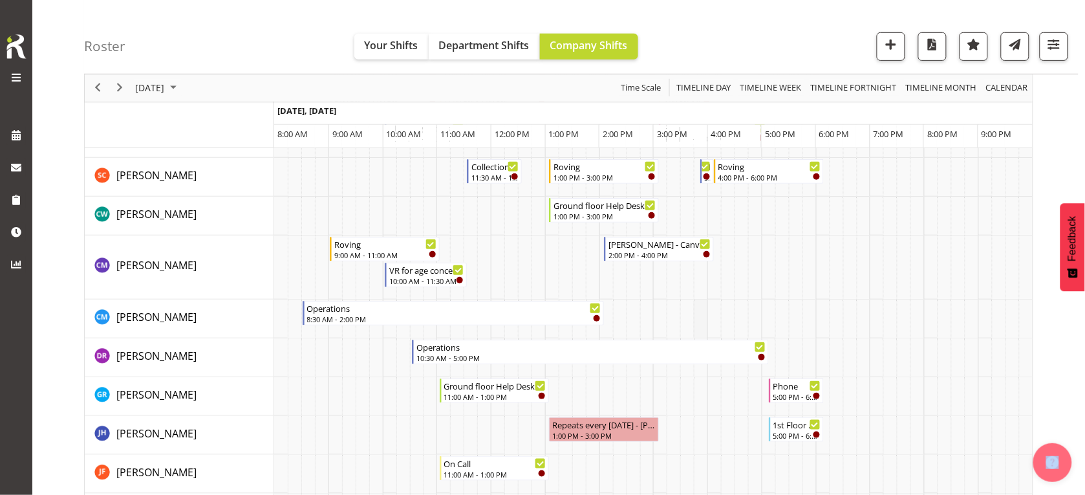
scroll to position [162, 0]
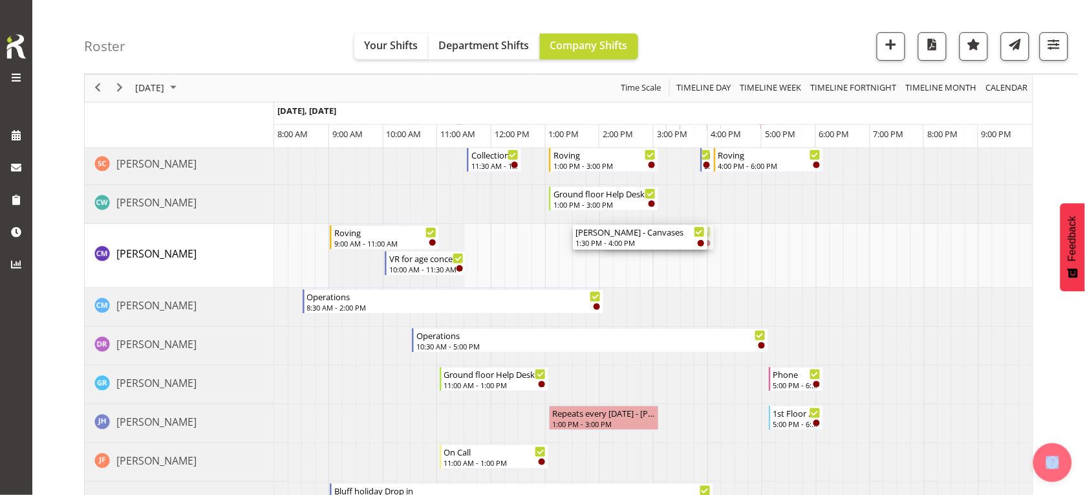
drag, startPoint x: 606, startPoint y: 233, endPoint x: 584, endPoint y: 234, distance: 22.0
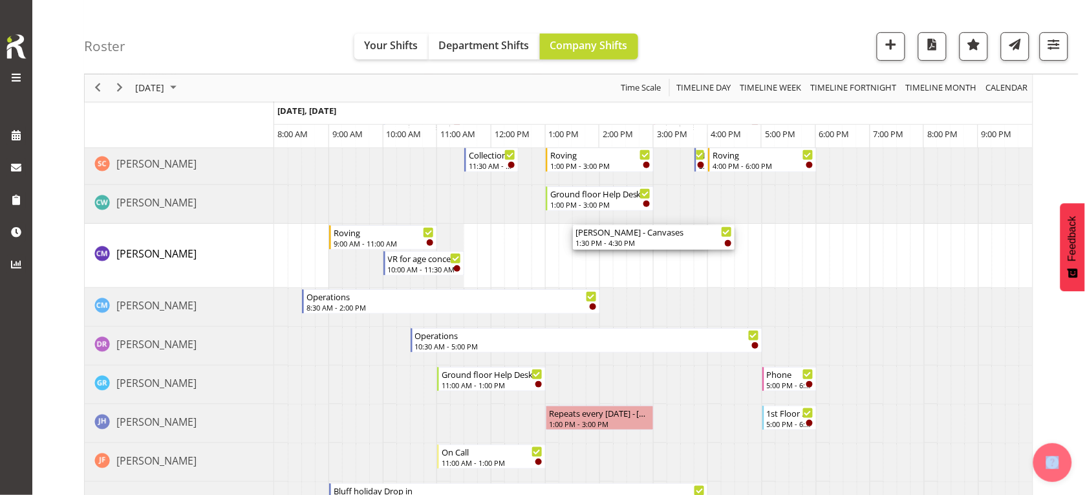
drag, startPoint x: 707, startPoint y: 236, endPoint x: 728, endPoint y: 236, distance: 20.7
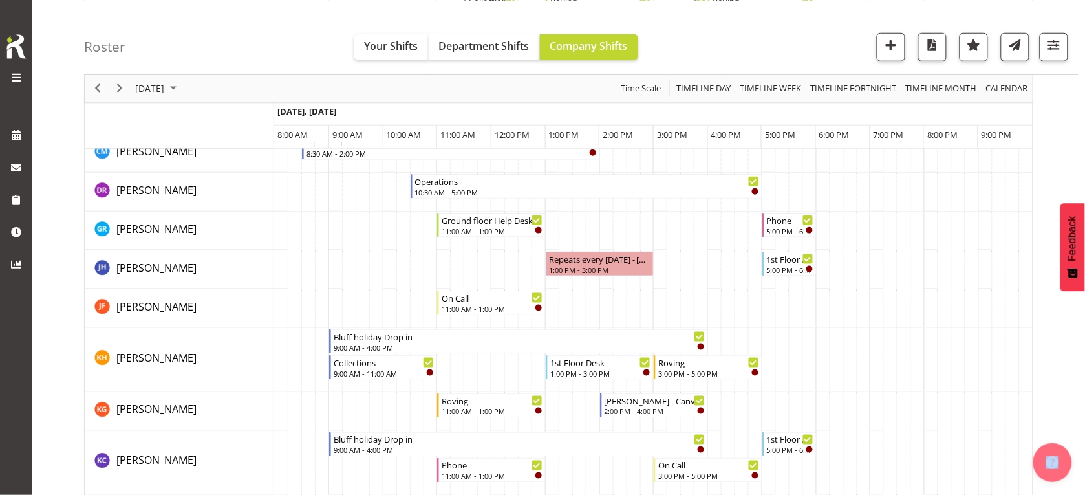
scroll to position [404, 0]
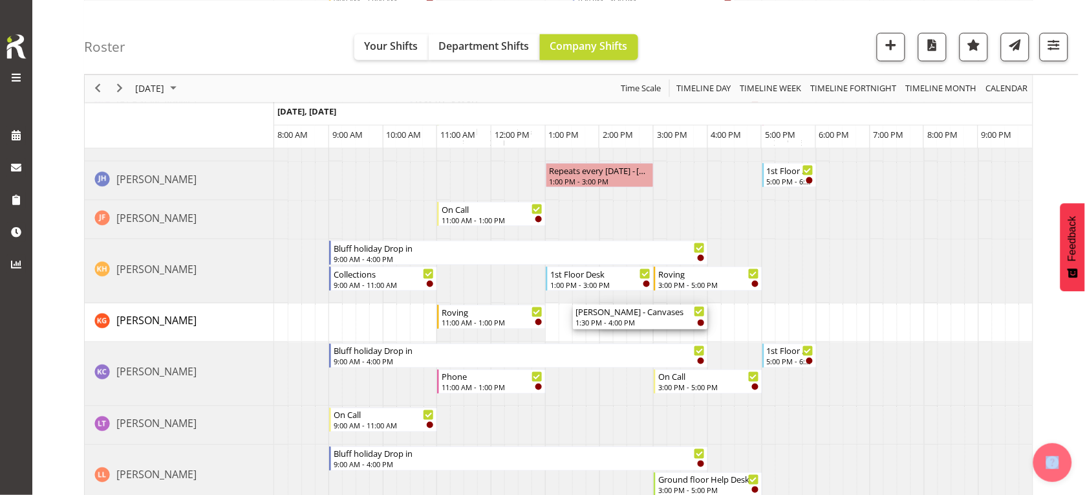
drag, startPoint x: 602, startPoint y: 309, endPoint x: 584, endPoint y: 311, distance: 18.3
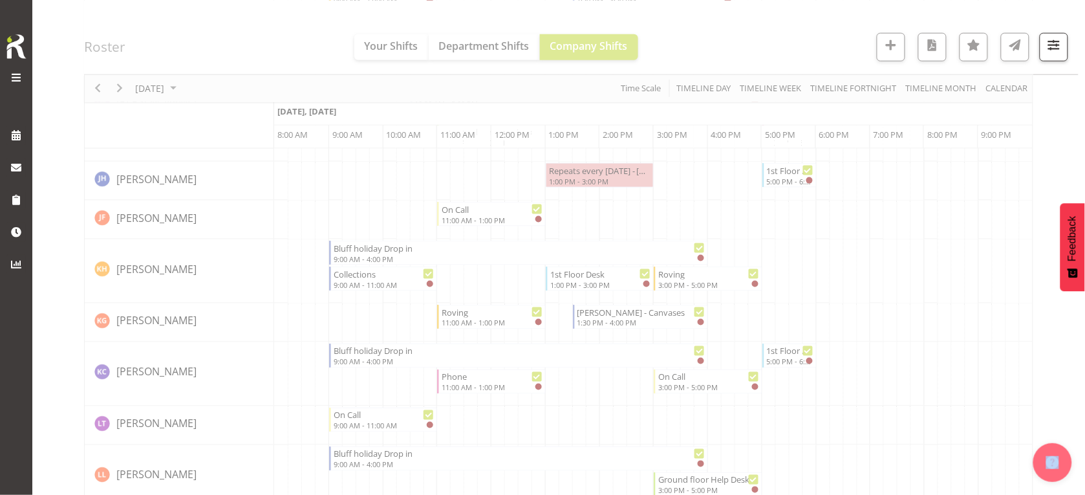
scroll to position [454, 0]
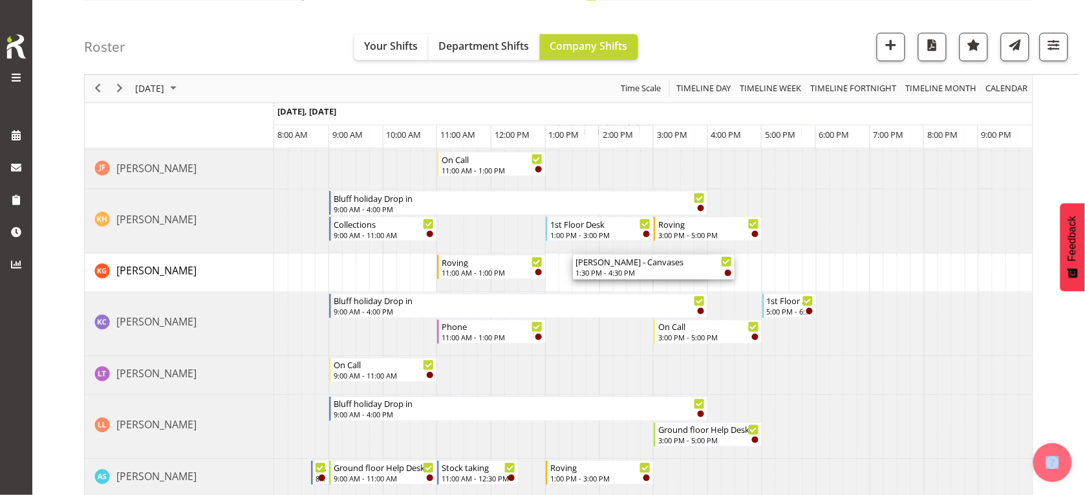
drag, startPoint x: 706, startPoint y: 264, endPoint x: 726, endPoint y: 264, distance: 20.7
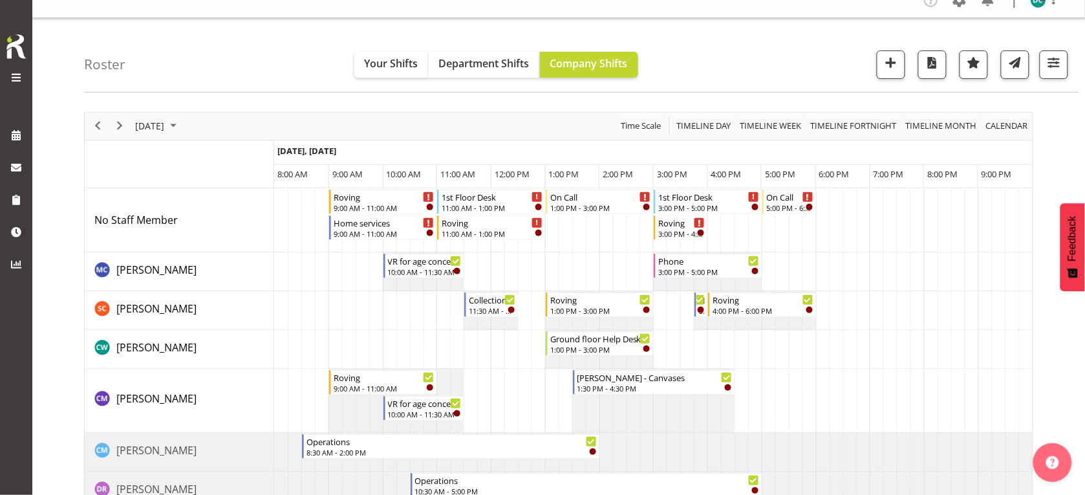
scroll to position [0, 0]
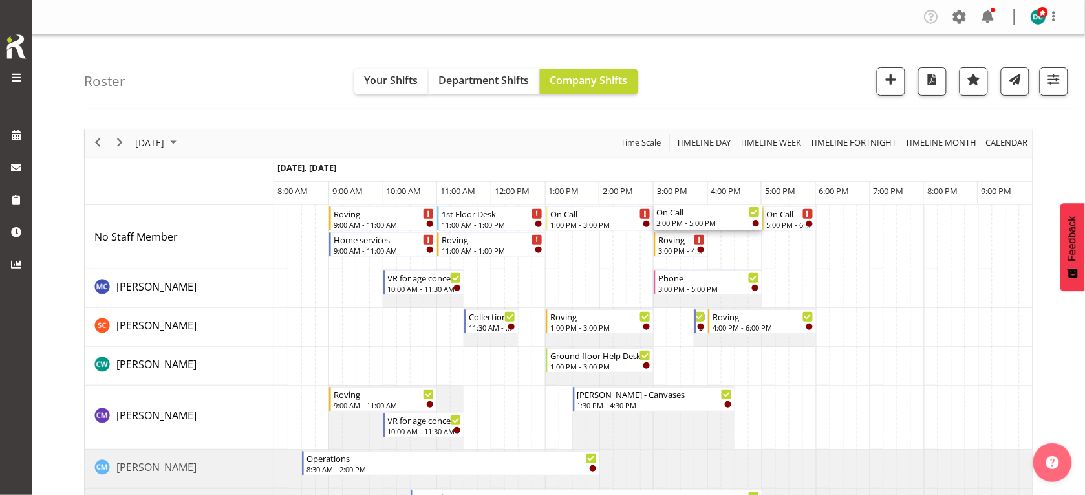
drag, startPoint x: 694, startPoint y: 340, endPoint x: 661, endPoint y: 217, distance: 126.6
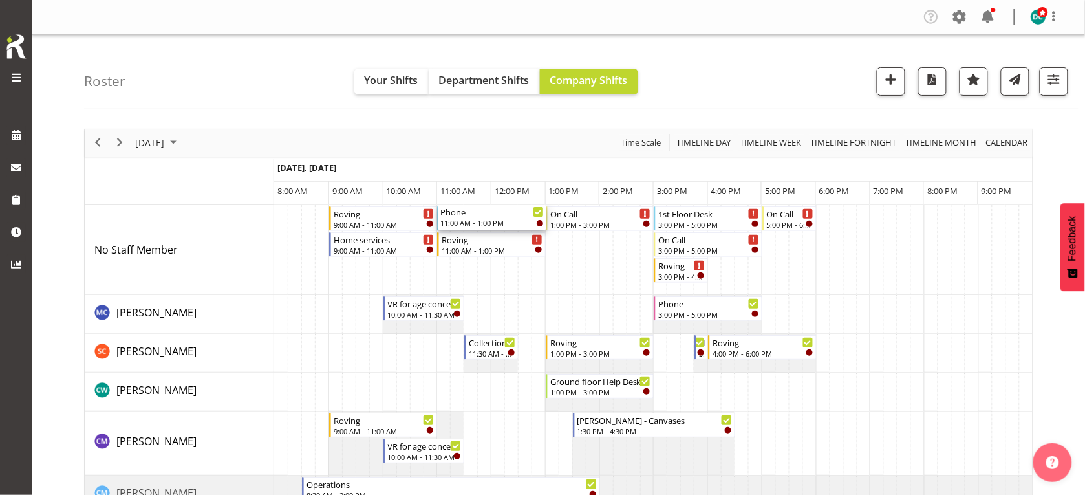
drag, startPoint x: 489, startPoint y: 335, endPoint x: 442, endPoint y: 230, distance: 114.9
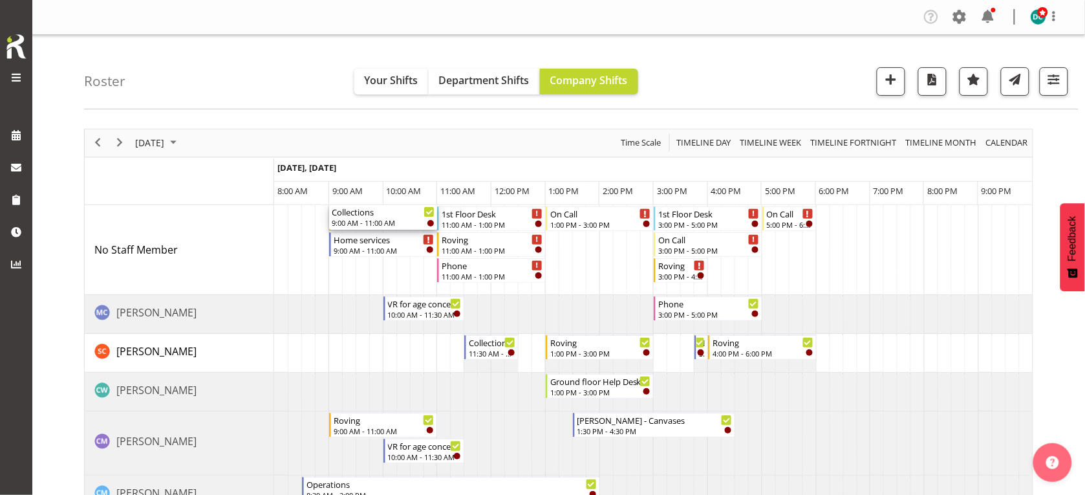
drag, startPoint x: 356, startPoint y: 241, endPoint x: 347, endPoint y: 224, distance: 19.4
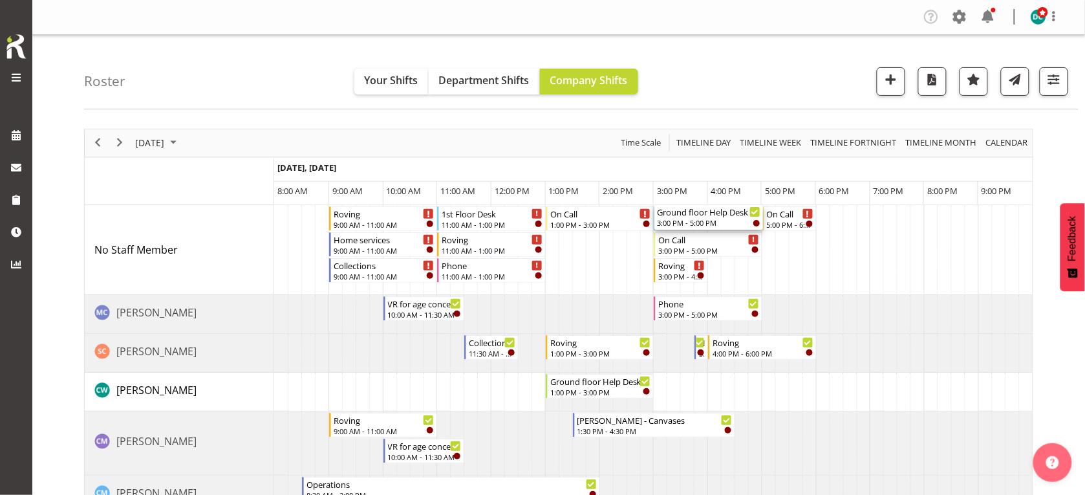
drag, startPoint x: 692, startPoint y: 235, endPoint x: 642, endPoint y: 225, distance: 50.7
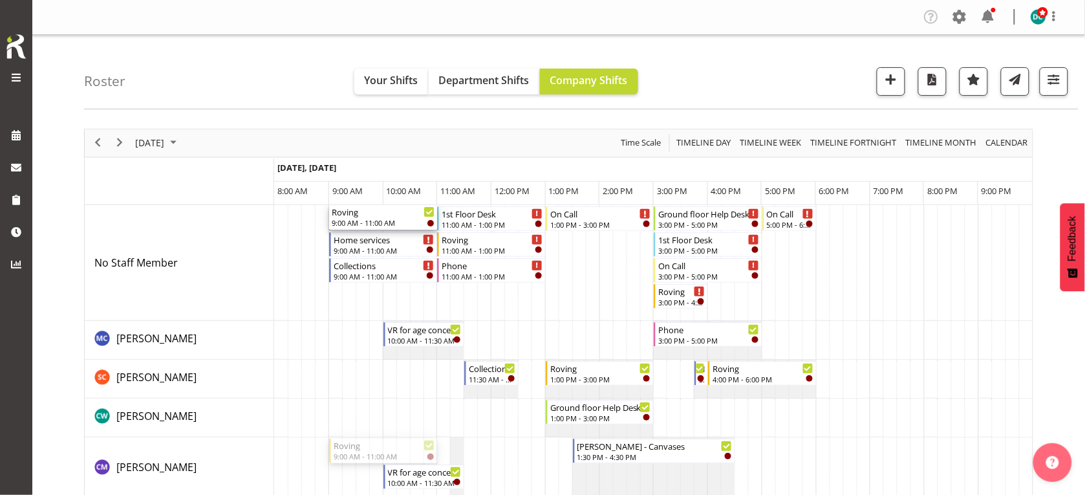
drag, startPoint x: 356, startPoint y: 287, endPoint x: 367, endPoint y: 212, distance: 75.1
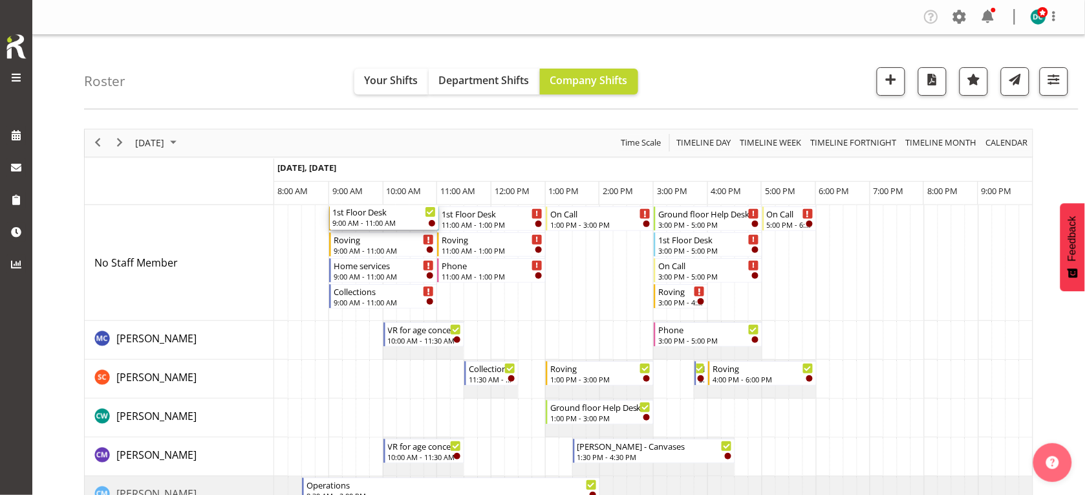
drag, startPoint x: 367, startPoint y: 308, endPoint x: 351, endPoint y: 230, distance: 79.4
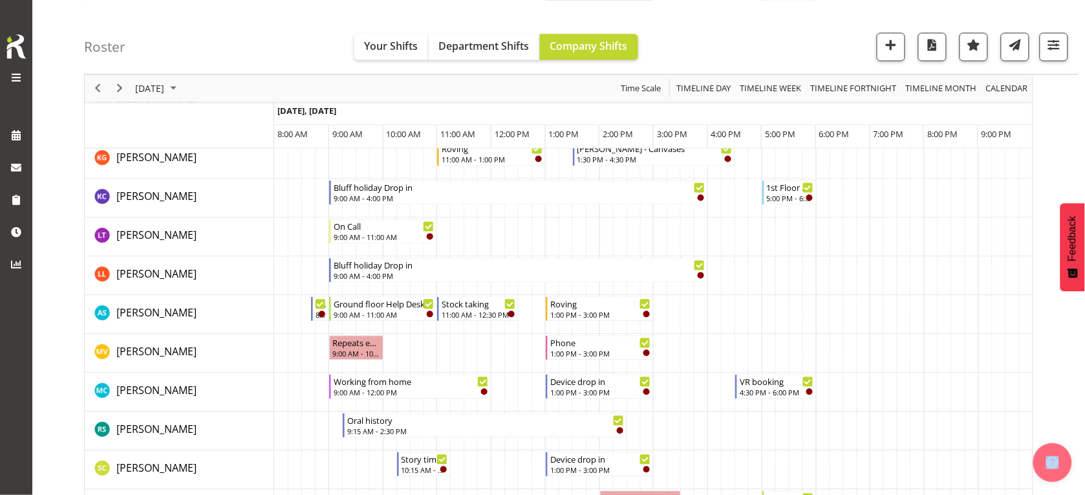
scroll to position [647, 0]
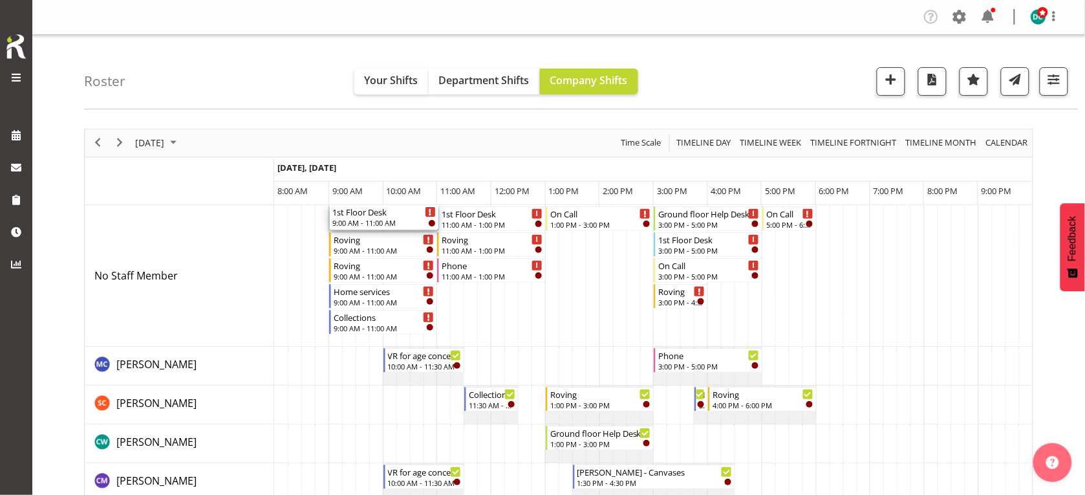
drag, startPoint x: 396, startPoint y: 212, endPoint x: 348, endPoint y: 233, distance: 52.4
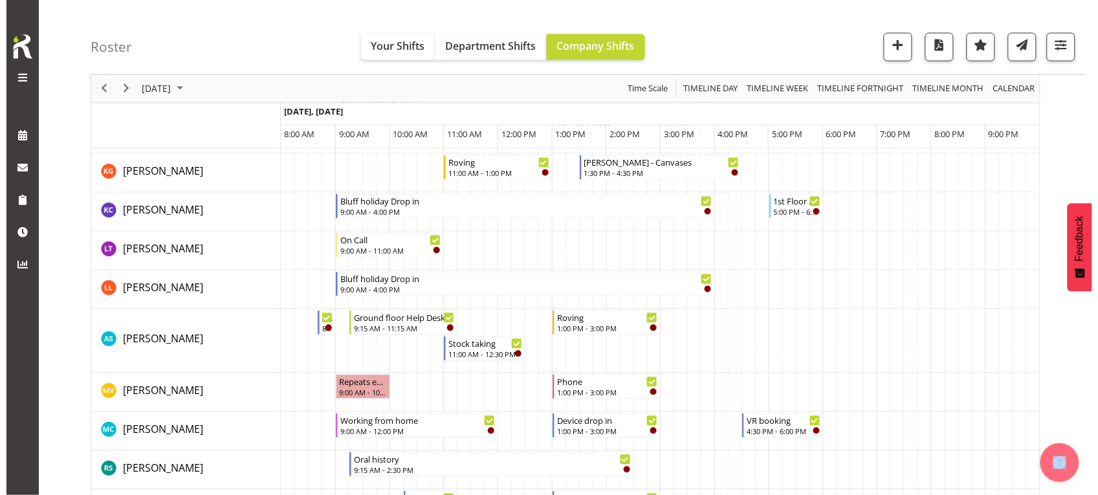
scroll to position [693, 0]
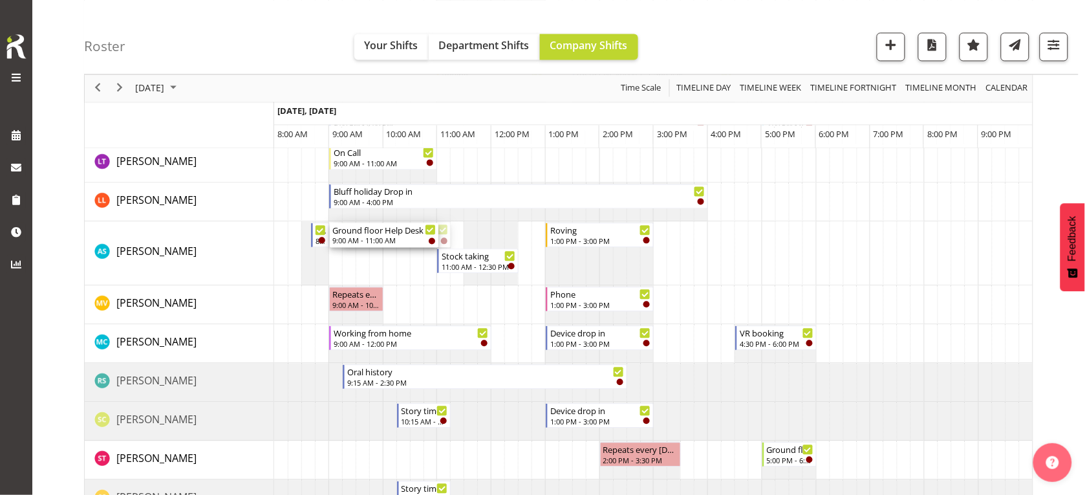
drag, startPoint x: 388, startPoint y: 230, endPoint x: 354, endPoint y: 236, distance: 34.3
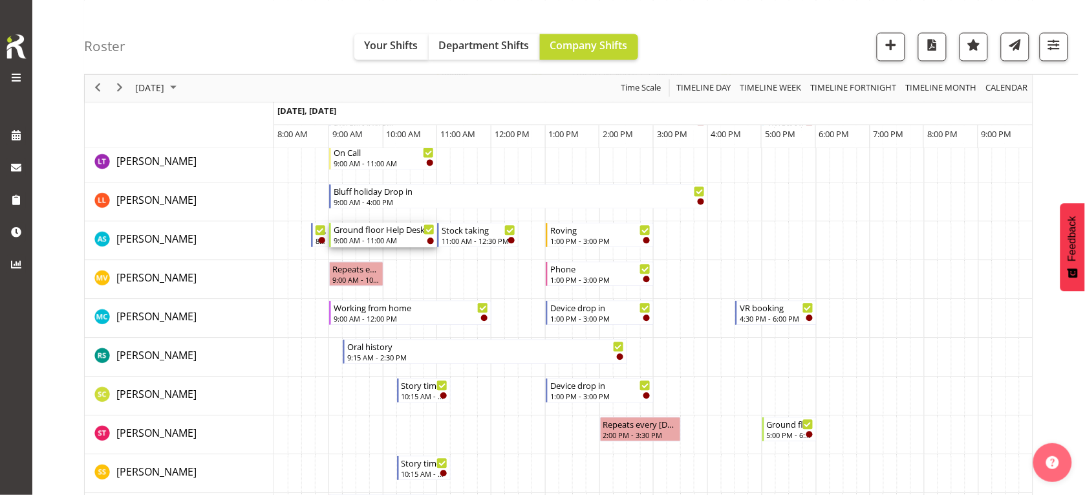
click at [366, 237] on div "9:00 AM - 11:00 AM" at bounding box center [385, 240] width 102 height 10
click at [0, 0] on div at bounding box center [0, 0] width 0 height 0
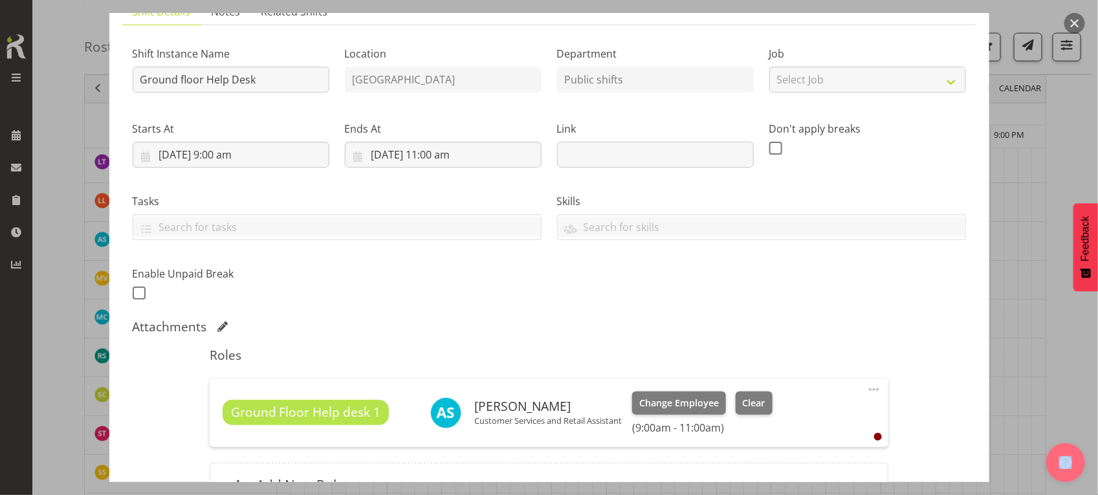
scroll to position [243, 0]
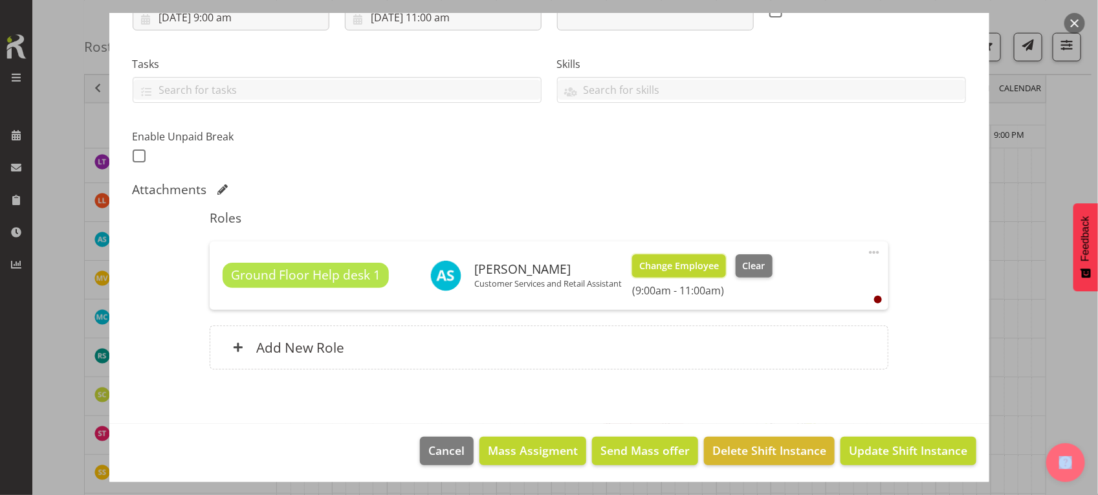
click at [664, 267] on span "Change Employee" at bounding box center [679, 266] width 80 height 14
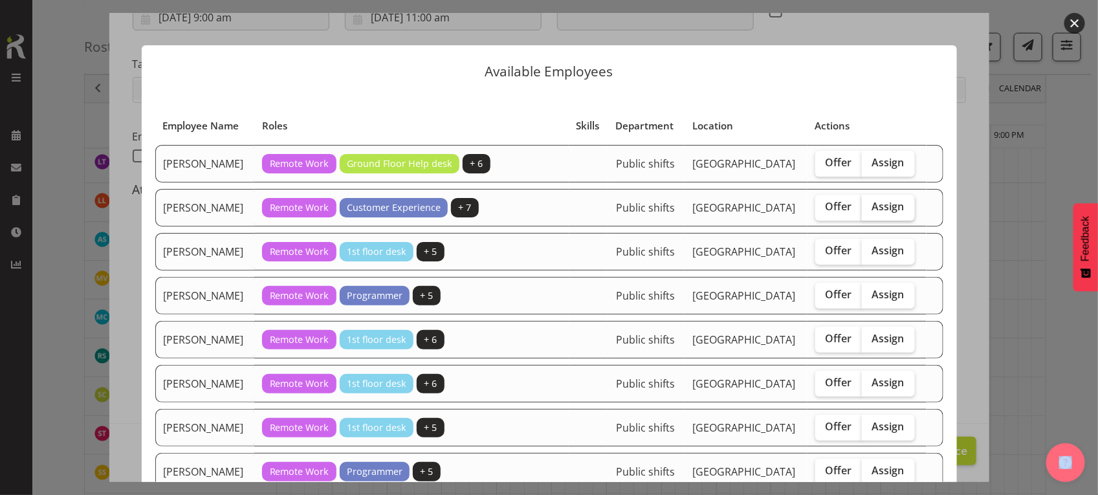
click at [869, 215] on label "Assign" at bounding box center [888, 208] width 53 height 26
click at [869, 211] on input "Assign" at bounding box center [866, 206] width 8 height 8
checkbox input "true"
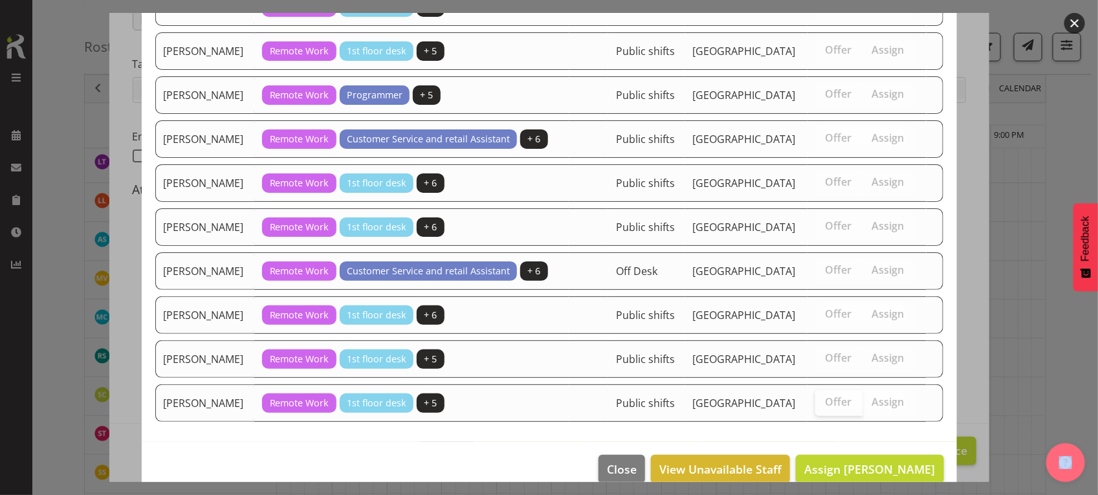
scroll to position [402, 0]
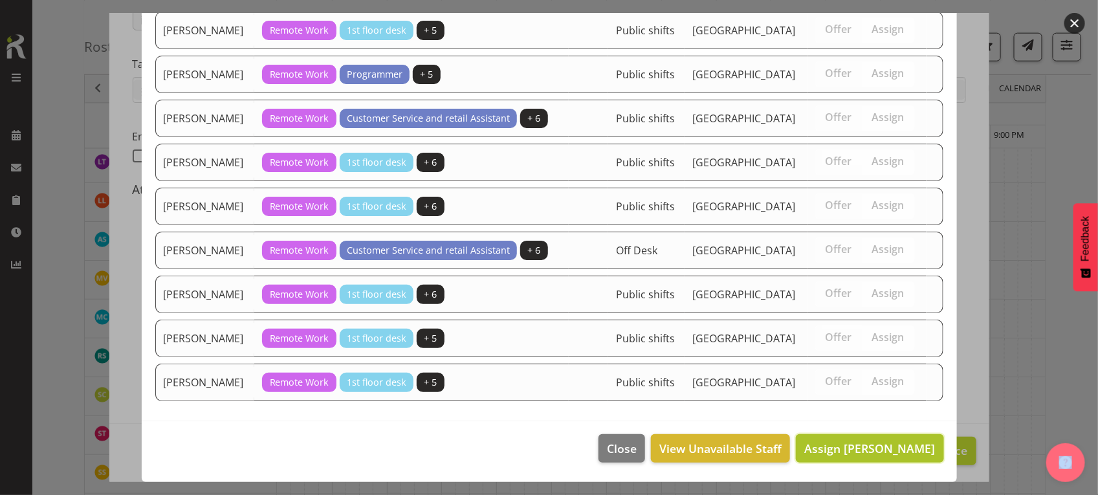
click at [820, 450] on span "Assign [PERSON_NAME]" at bounding box center [869, 449] width 131 height 16
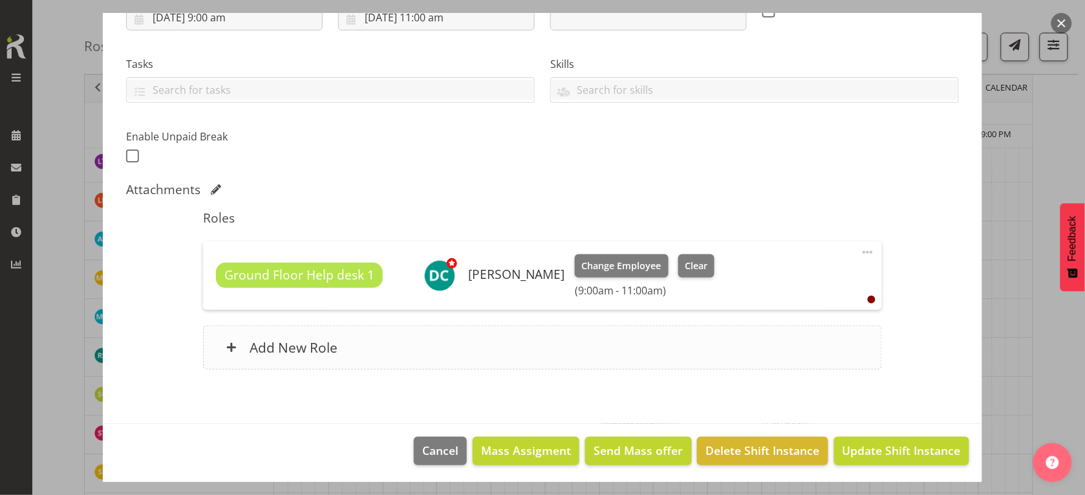
click at [302, 345] on h6 "Add New Role" at bounding box center [294, 347] width 88 height 17
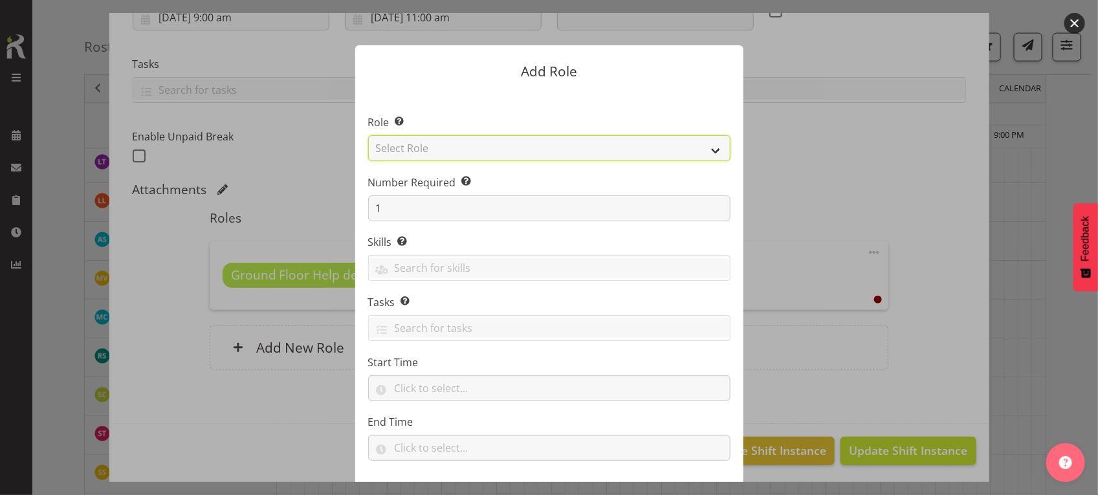
click at [534, 146] on select "Select Role 1st floor desk AQ operator Business Support Team member Casual Cust…" at bounding box center [549, 148] width 362 height 26
select select "1535"
click at [368, 135] on select "Select Role 1st floor desk AQ operator Business Support Team member Casual Cust…" at bounding box center [549, 148] width 362 height 26
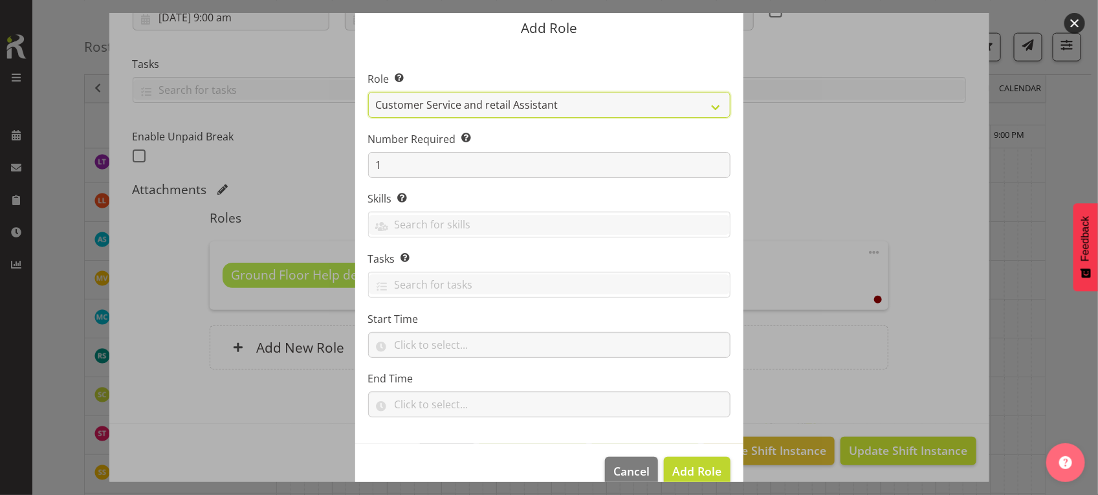
scroll to position [66, 0]
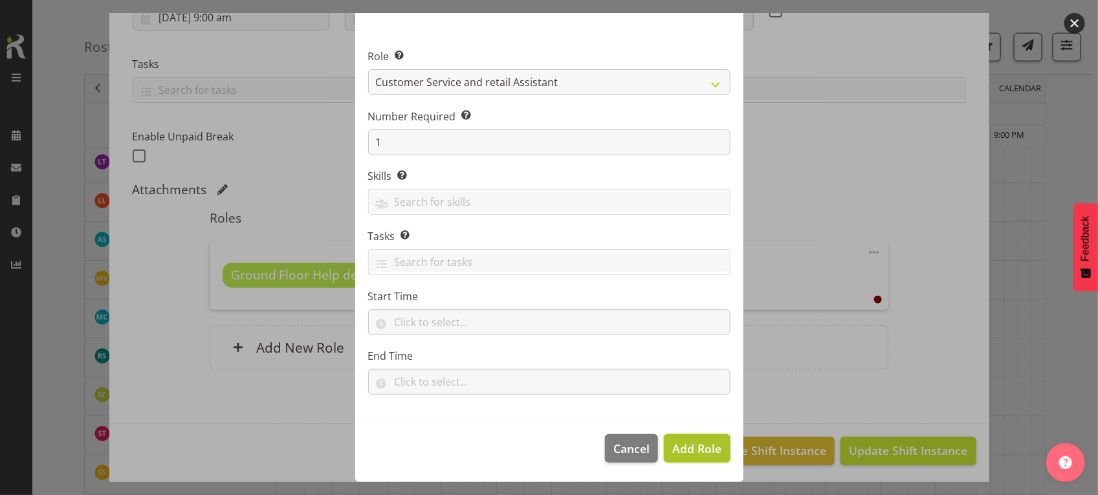
click at [675, 451] on span "Add Role" at bounding box center [696, 449] width 49 height 16
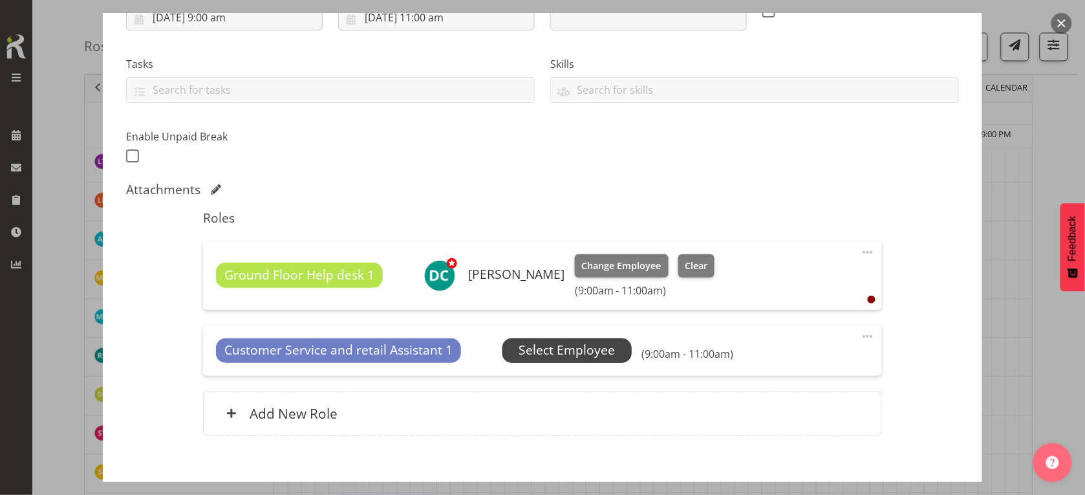
click at [561, 358] on span "Select Employee" at bounding box center [567, 350] width 96 height 19
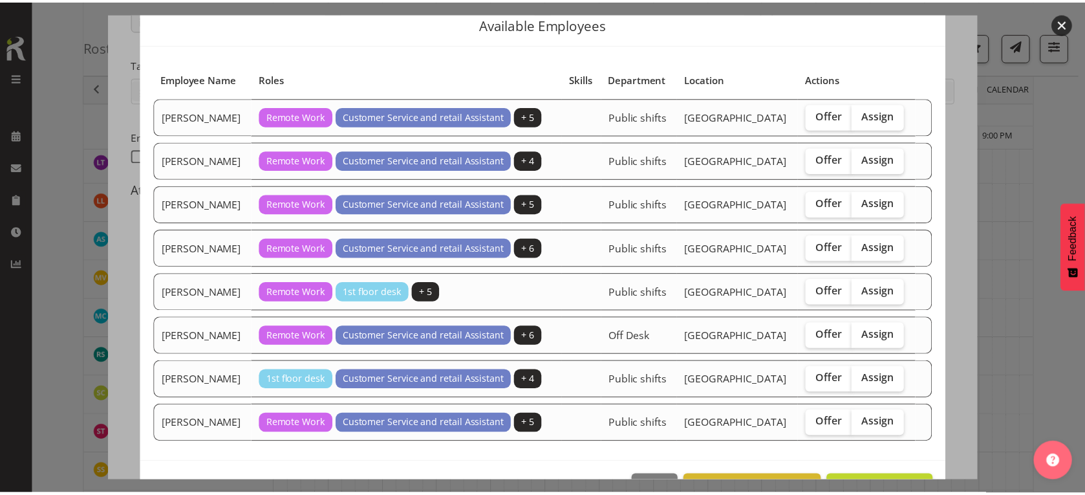
scroll to position [92, 0]
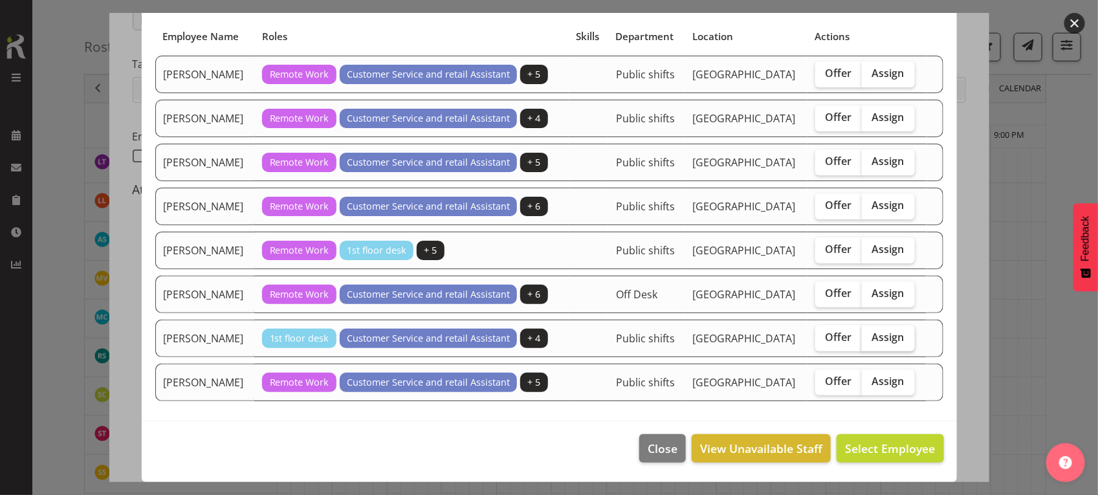
click at [890, 334] on span "Assign" at bounding box center [888, 337] width 32 height 13
click at [870, 334] on input "Assign" at bounding box center [866, 337] width 8 height 8
checkbox input "true"
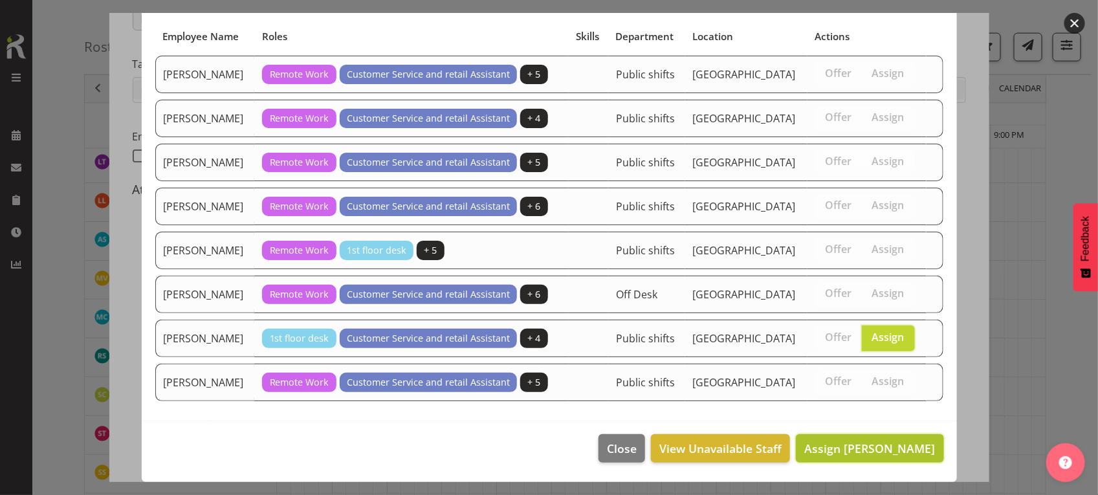
click at [825, 454] on span "Assign [PERSON_NAME]" at bounding box center [869, 449] width 131 height 16
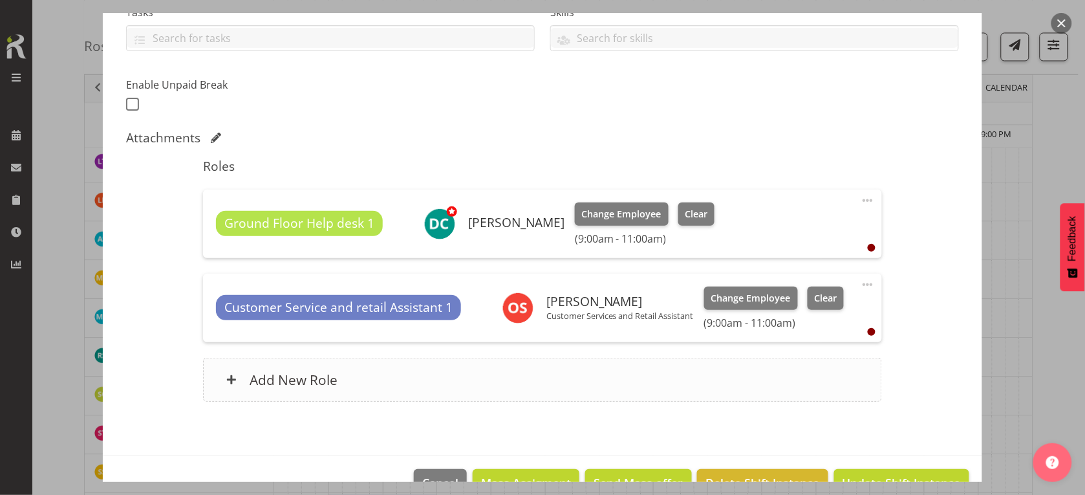
scroll to position [330, 0]
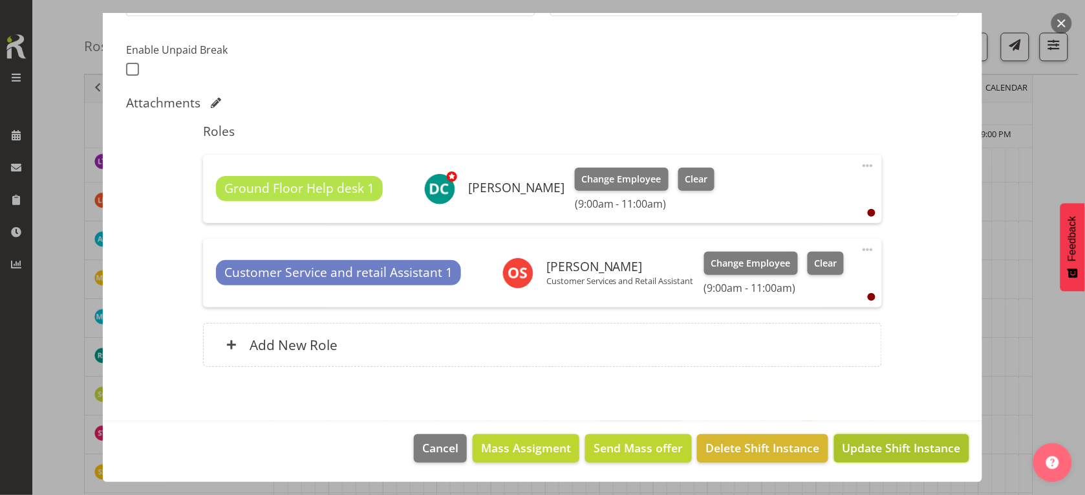
click at [853, 455] on span "Update Shift Instance" at bounding box center [902, 447] width 118 height 17
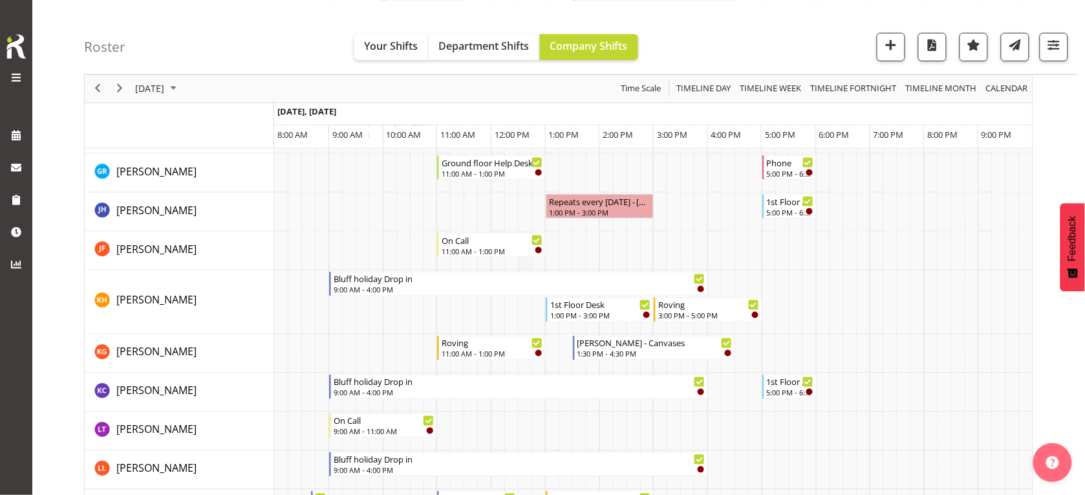
scroll to position [323, 0]
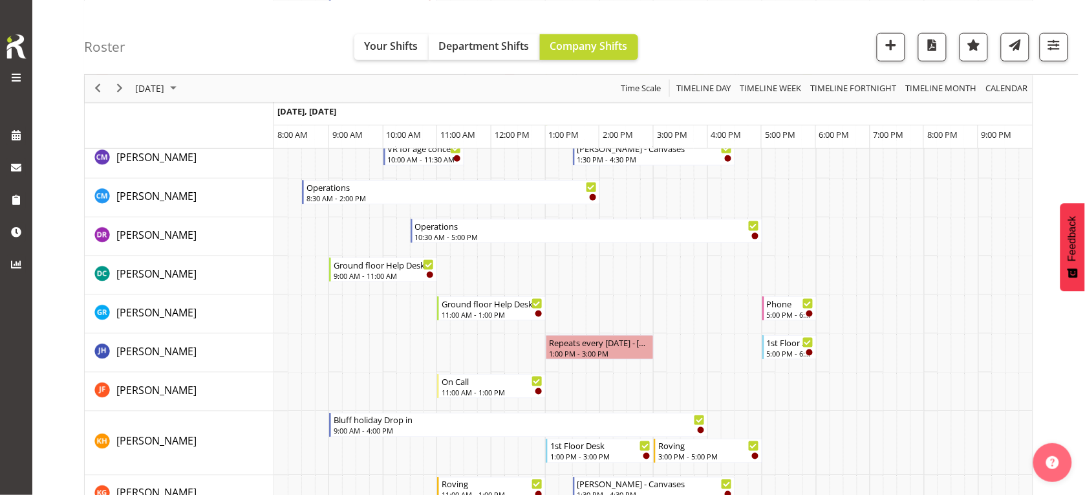
click at [763, 43] on div "Roster Your Shifts Department Shifts Company Shifts All Locations [GEOGRAPHIC_D…" at bounding box center [581, 37] width 995 height 74
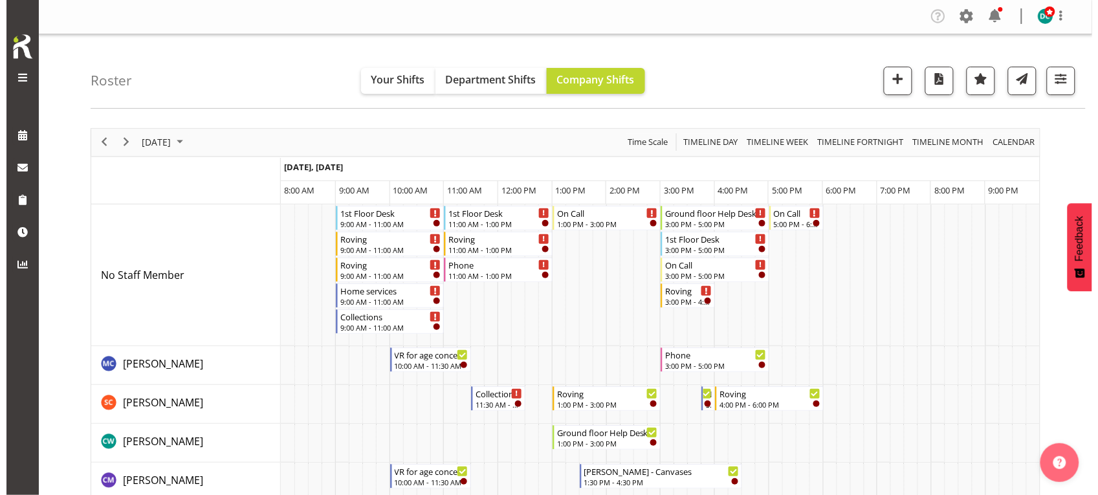
scroll to position [0, 0]
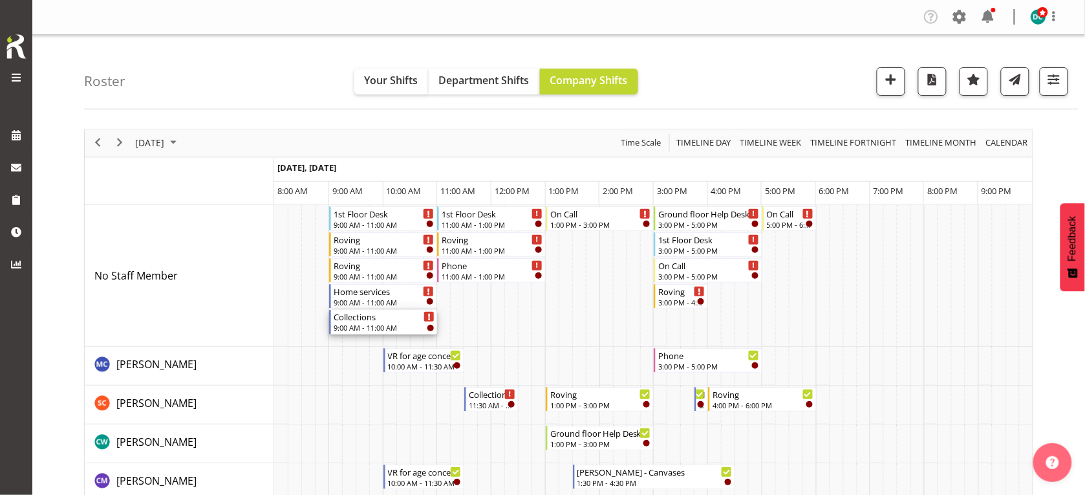
click at [397, 314] on div "Collections" at bounding box center [385, 316] width 102 height 13
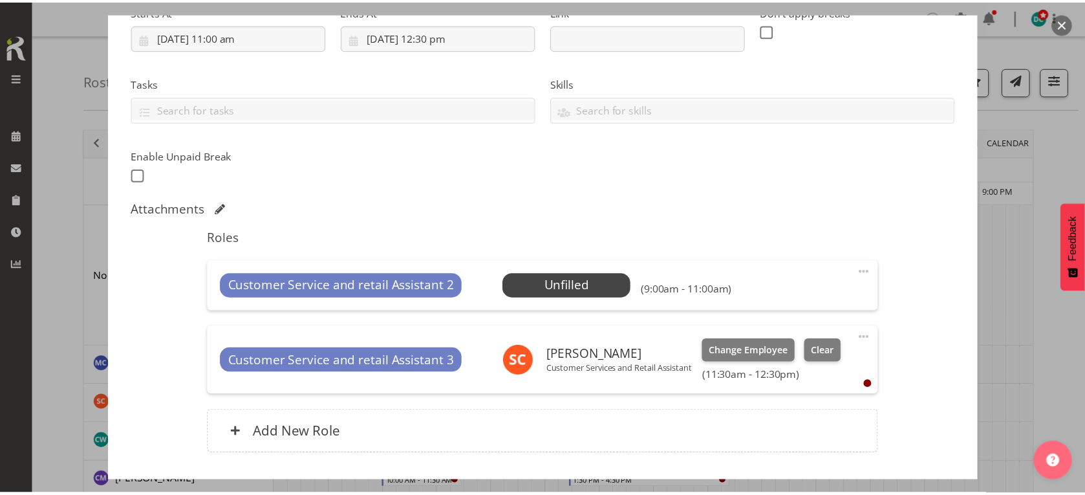
scroll to position [312, 0]
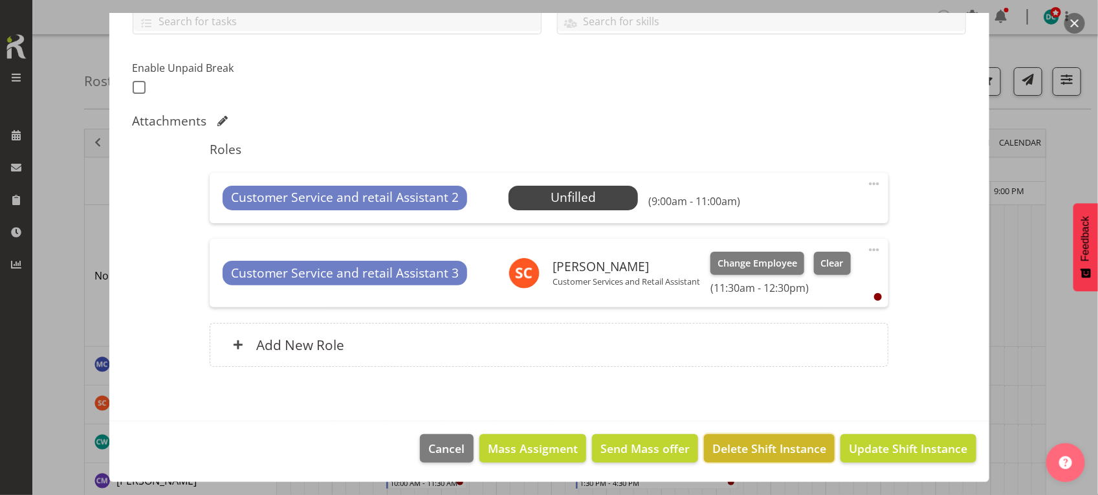
click at [779, 441] on span "Delete Shift Instance" at bounding box center [769, 448] width 114 height 17
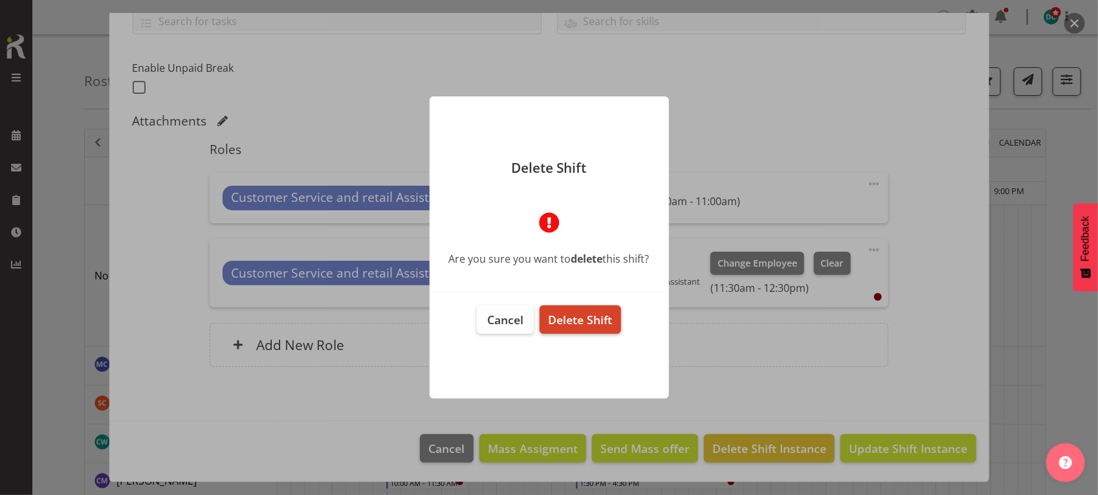
click at [567, 312] on span "Delete Shift" at bounding box center [580, 320] width 64 height 16
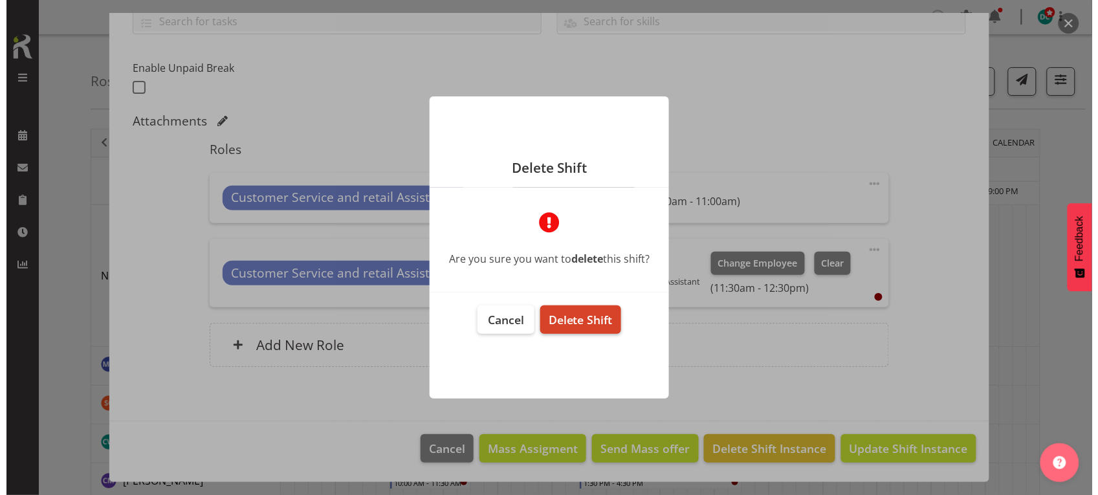
scroll to position [260, 0]
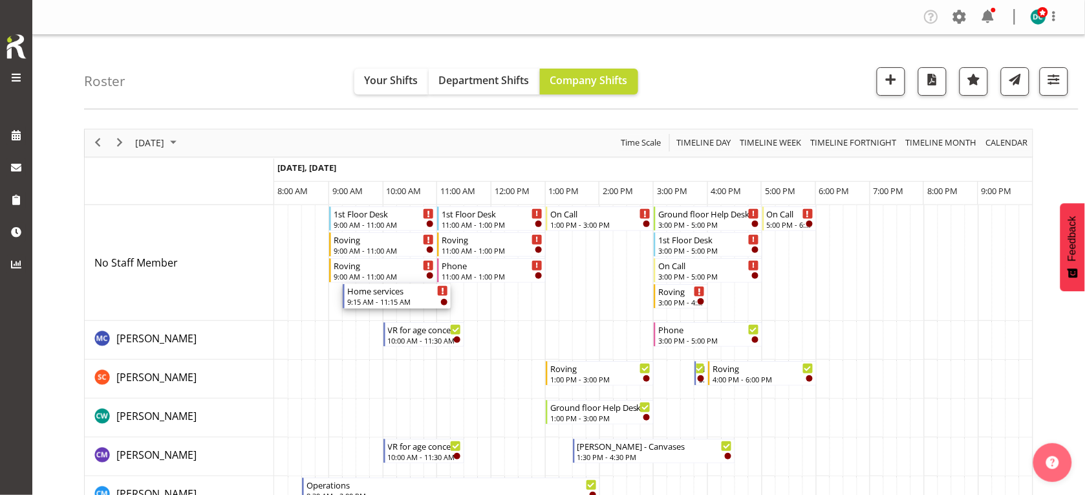
click at [375, 298] on div "Home services 9:15 AM - 11:15 AM" at bounding box center [398, 296] width 102 height 25
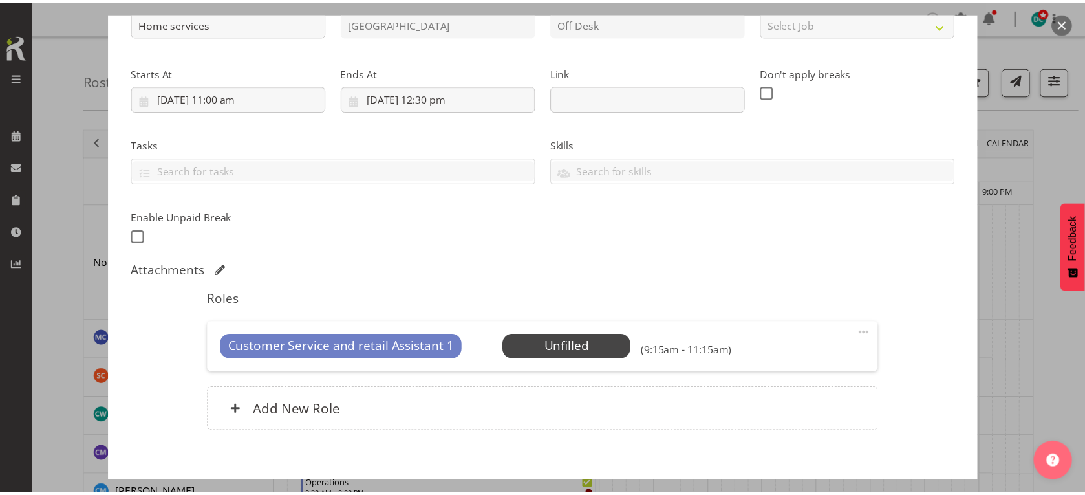
scroll to position [228, 0]
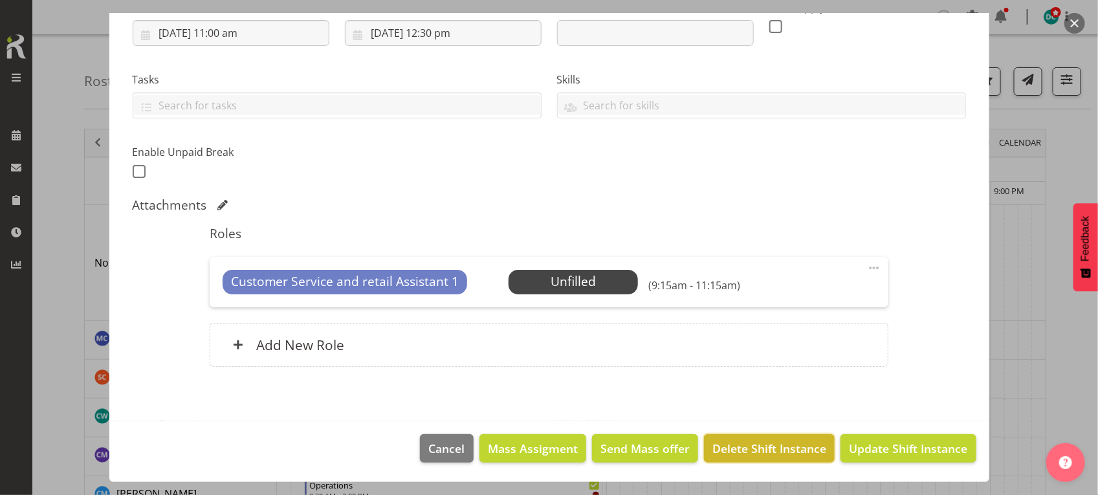
click at [751, 457] on span "Delete Shift Instance" at bounding box center [769, 448] width 114 height 17
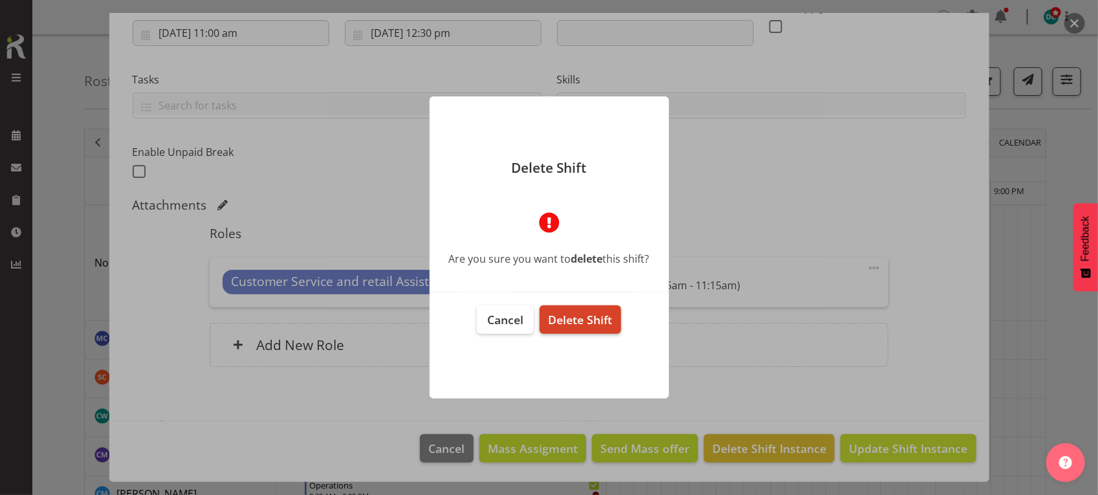
click at [600, 325] on span "Delete Shift" at bounding box center [580, 320] width 64 height 16
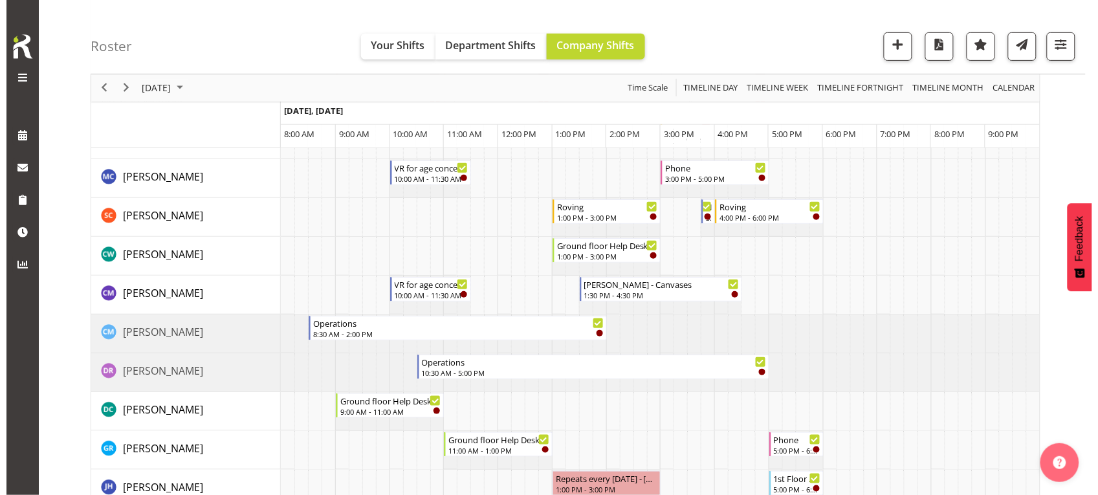
scroll to position [323, 0]
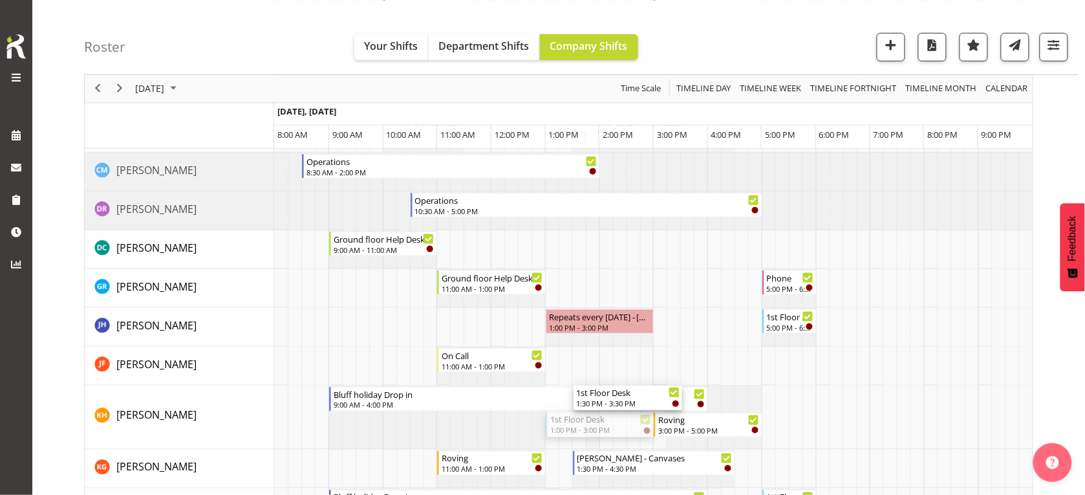
drag, startPoint x: 593, startPoint y: 340, endPoint x: 587, endPoint y: 448, distance: 108.2
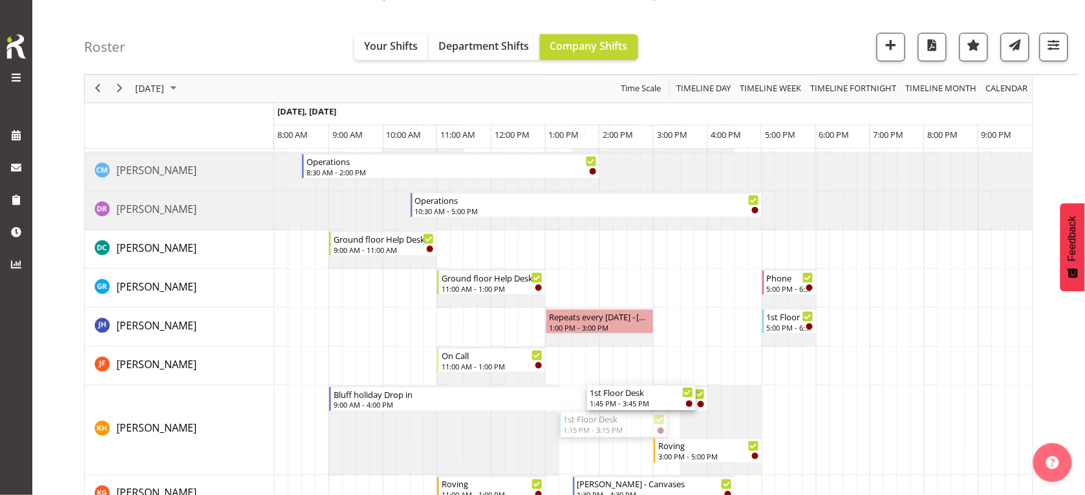
drag, startPoint x: 596, startPoint y: 422, endPoint x: 569, endPoint y: 415, distance: 27.5
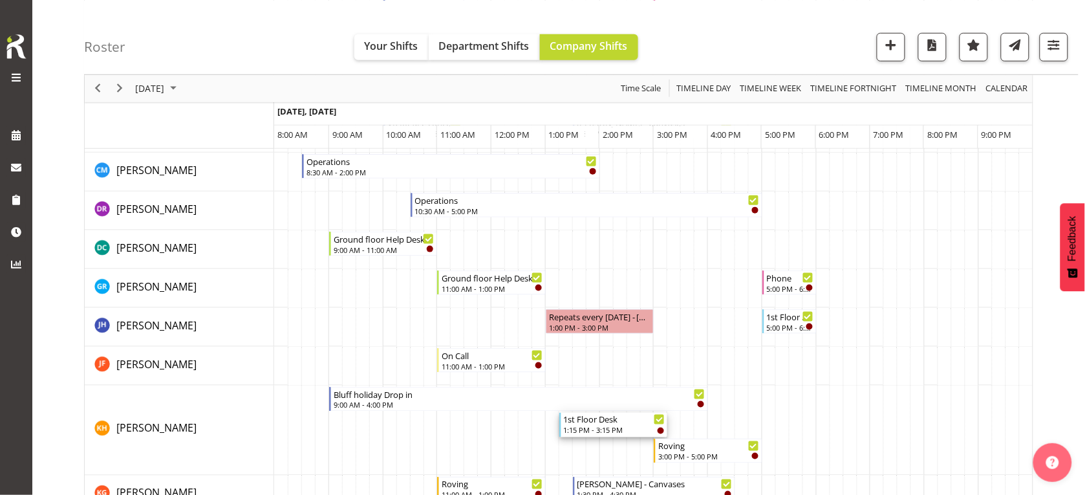
click at [602, 420] on div "1st Floor Desk" at bounding box center [615, 419] width 102 height 13
click at [0, 0] on div at bounding box center [0, 0] width 0 height 0
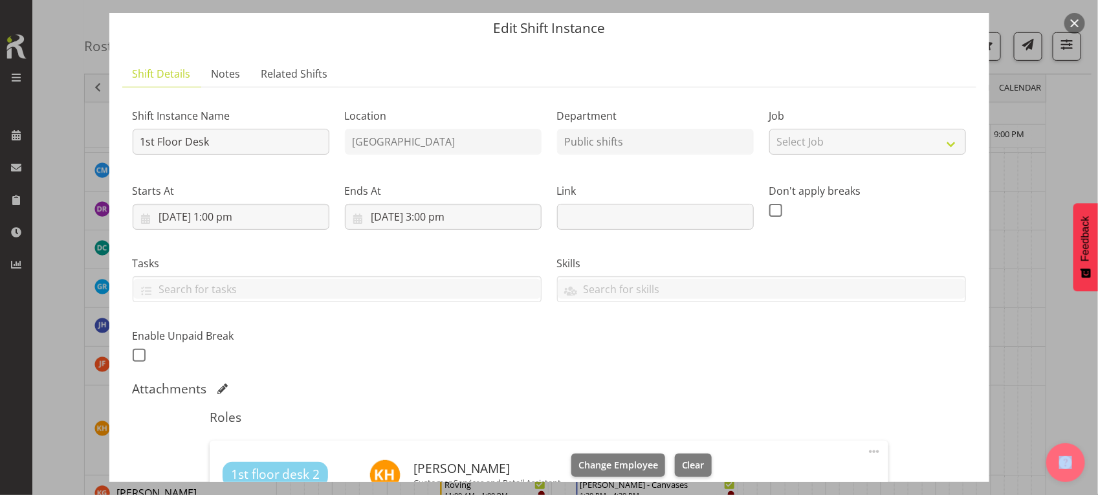
scroll to position [162, 0]
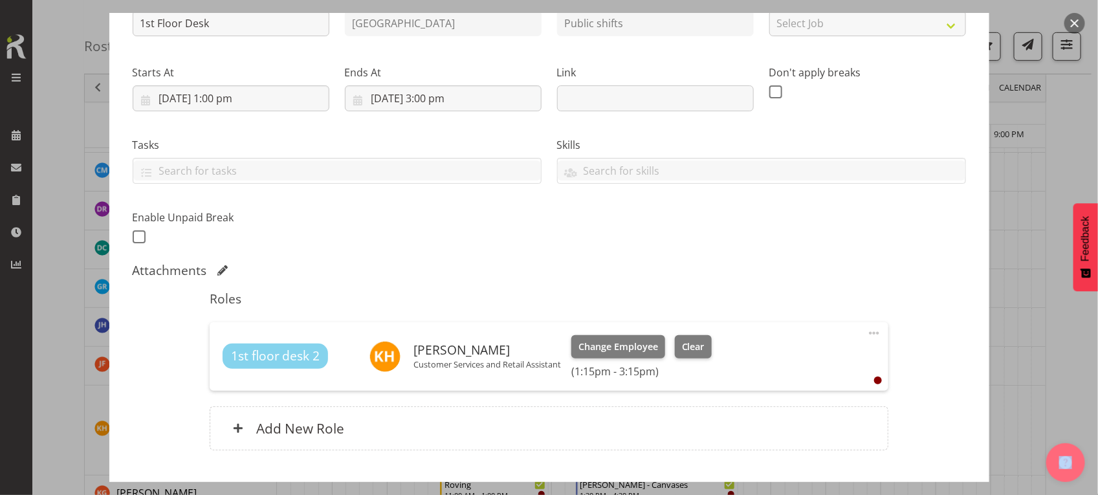
click at [866, 333] on span at bounding box center [874, 333] width 16 height 16
click at [762, 365] on link "Edit" at bounding box center [819, 361] width 124 height 23
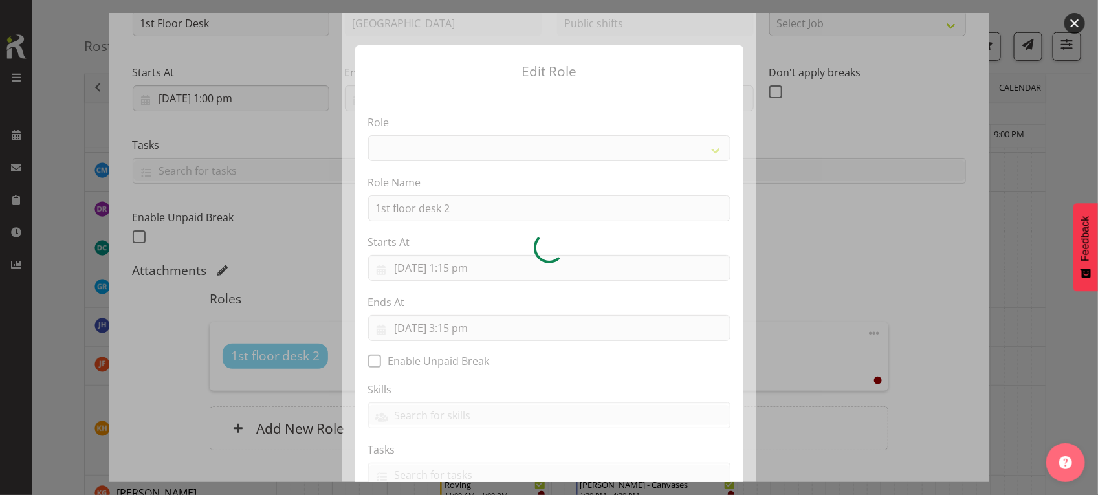
select select
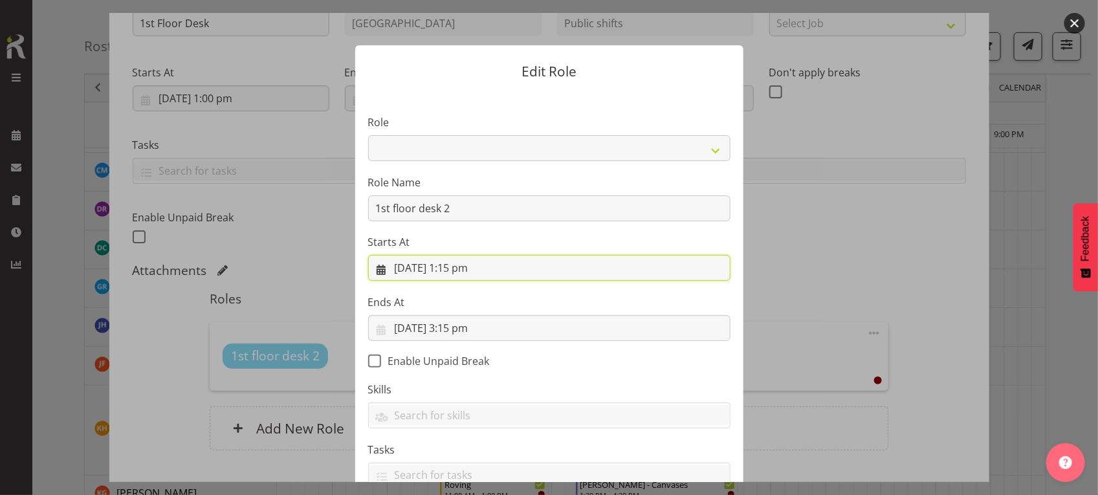
click at [452, 272] on input "[DATE] 1:15 pm" at bounding box center [549, 268] width 362 height 26
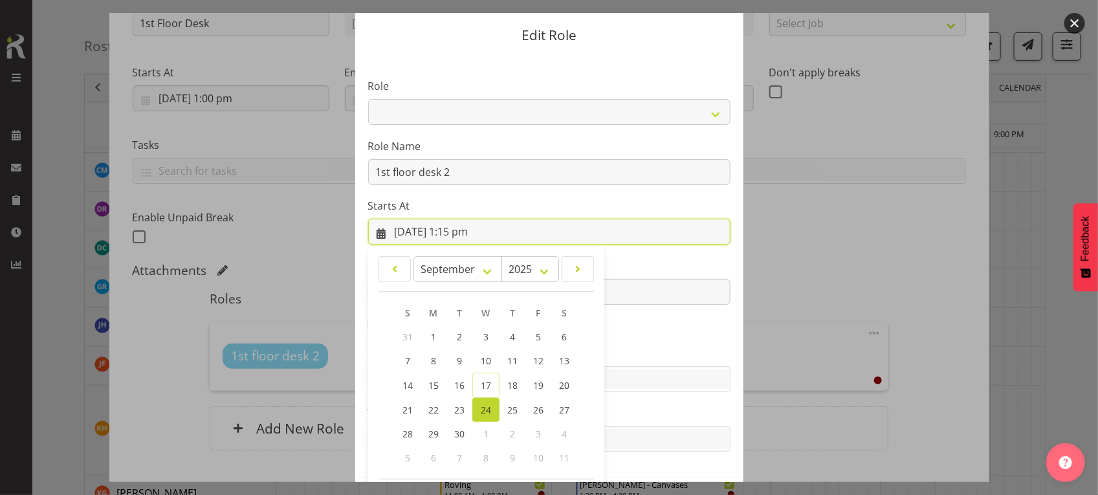
scroll to position [95, 0]
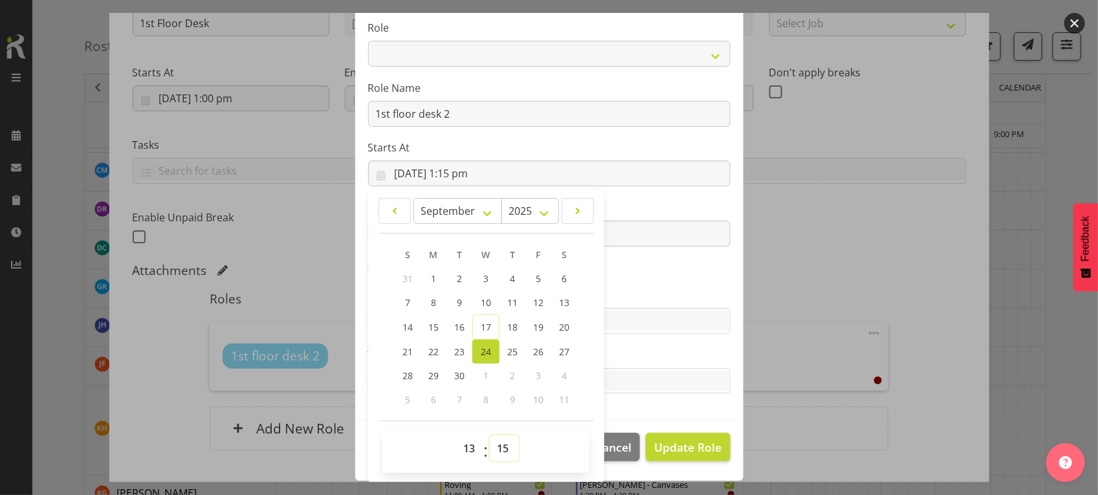
click at [500, 446] on select "00 01 02 03 04 05 06 07 08 09 10 11 12 13 14 15 16 17 18 19 20 21 22 23 24 25 2…" at bounding box center [504, 448] width 29 height 26
select select "0"
type input "[DATE] 1:00 pm"
click at [751, 311] on form "Edit Role Role 1st floor desk AQ operator Business Support Team member Casual C…" at bounding box center [549, 152] width 621 height 469
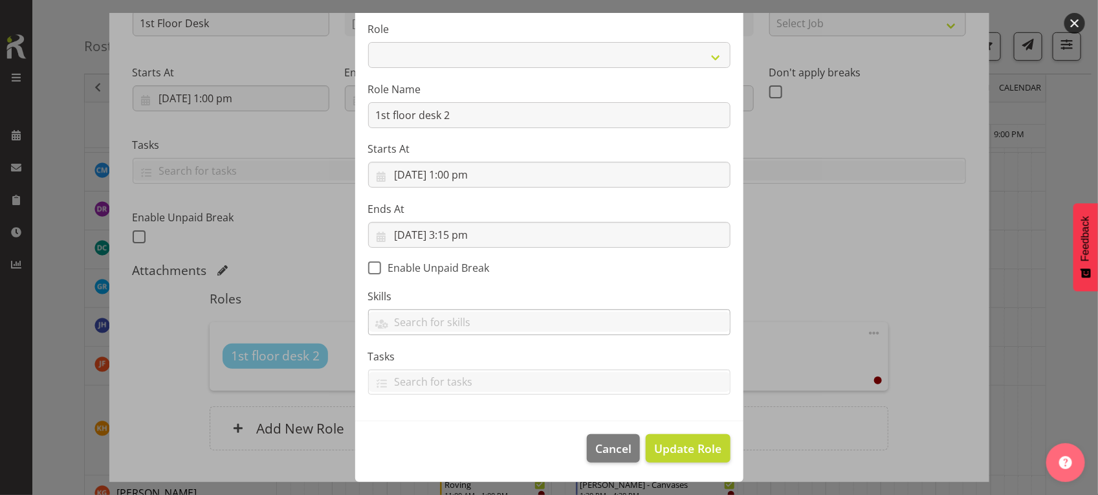
scroll to position [94, 0]
click at [431, 237] on input "[DATE] 3:15 pm" at bounding box center [549, 235] width 362 height 26
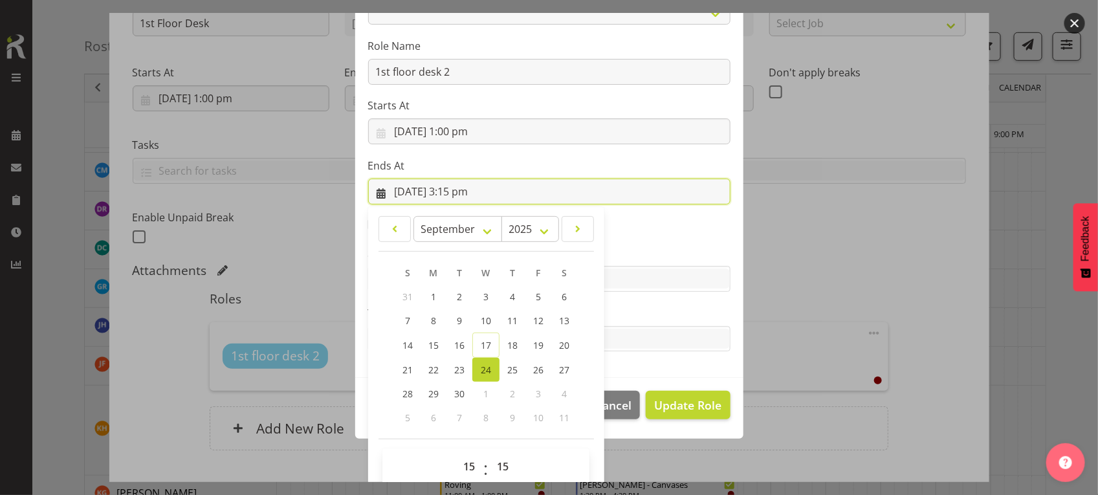
scroll to position [155, 0]
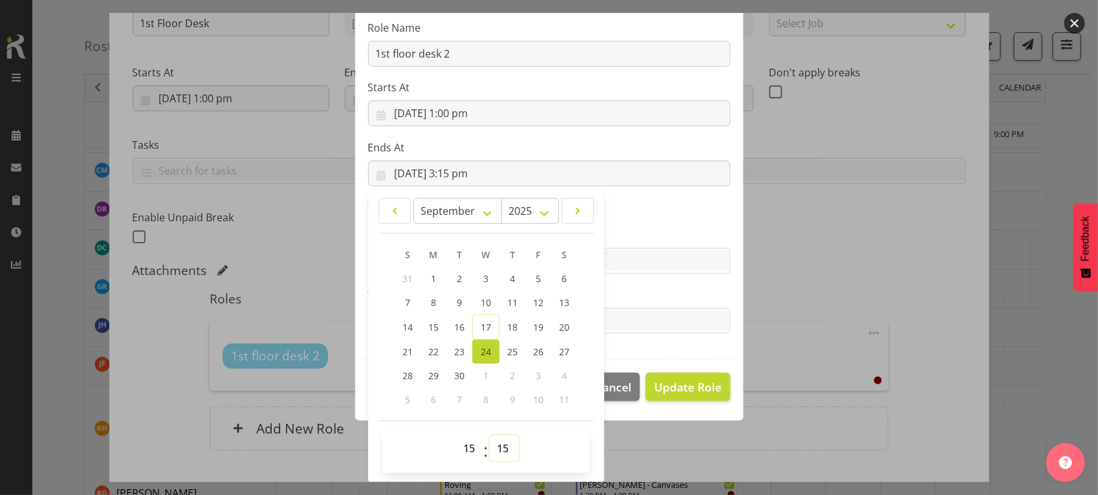
click at [502, 443] on select "00 01 02 03 04 05 06 07 08 09 10 11 12 13 14 15 16 17 18 19 20 21 22 23 24 25 2…" at bounding box center [504, 448] width 29 height 26
select select "0"
type input "24/09/2025, 3:00 pm"
click at [625, 441] on div "Edit Role Role 1st floor desk AQ operator Business Support Team member Casual C…" at bounding box center [549, 247] width 621 height 469
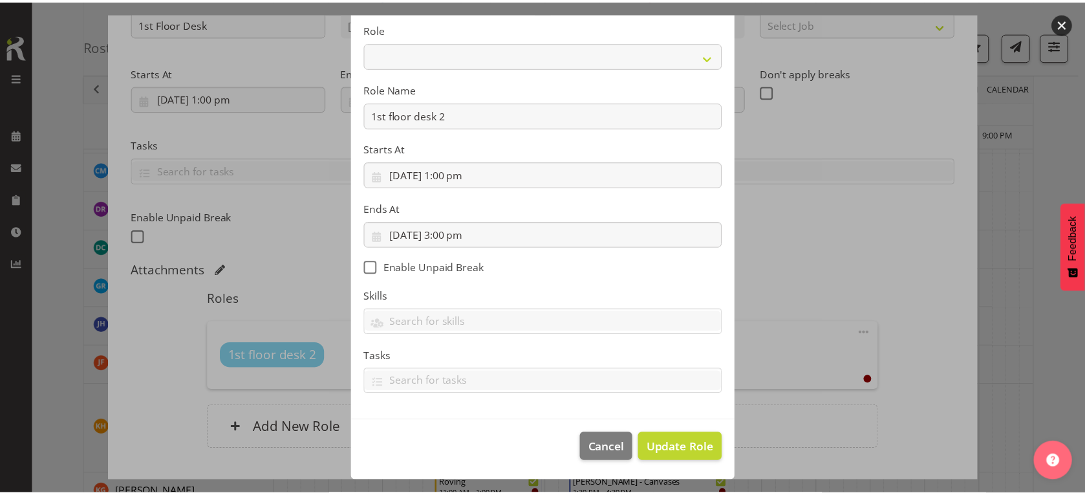
scroll to position [94, 0]
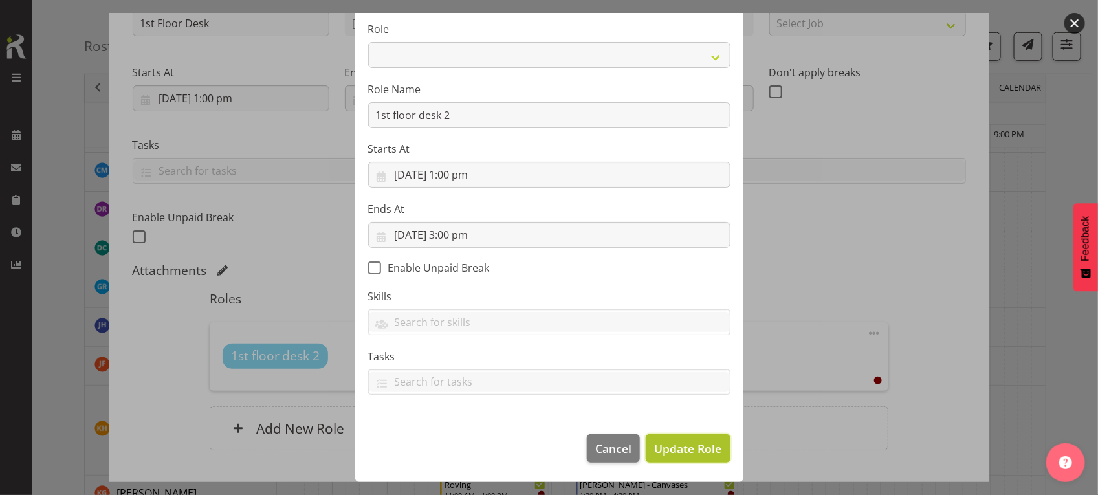
click at [683, 451] on span "Update Role" at bounding box center [687, 448] width 67 height 17
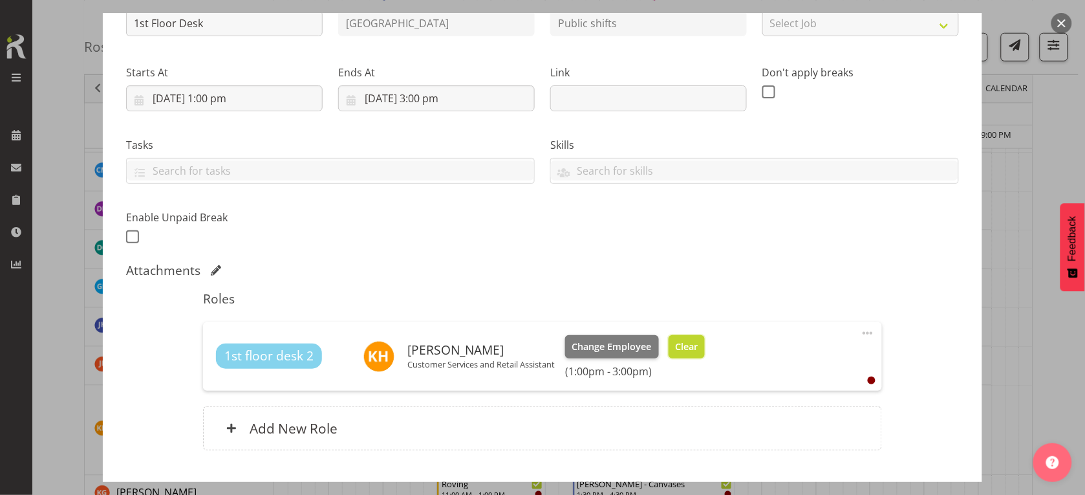
click at [686, 343] on span "Clear" at bounding box center [686, 347] width 23 height 14
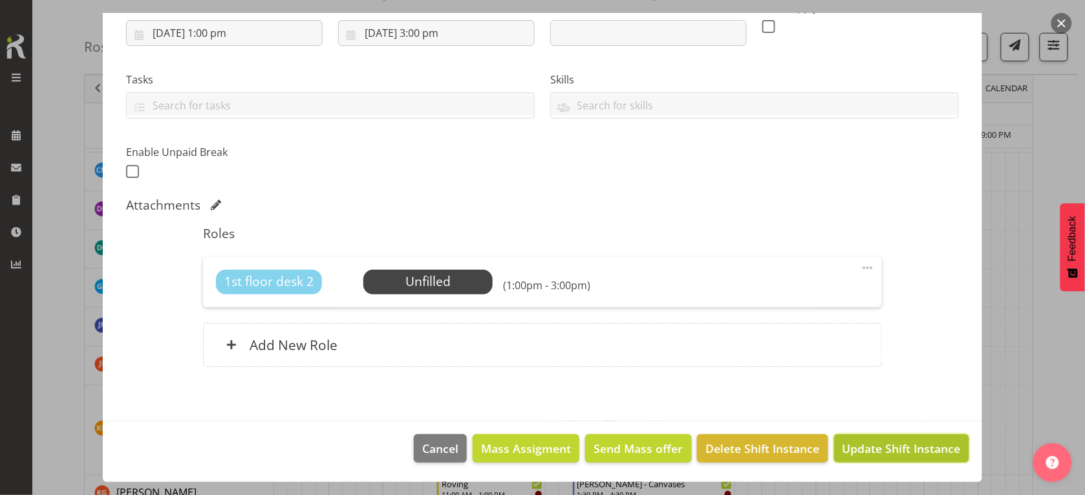
click at [871, 454] on span "Update Shift Instance" at bounding box center [902, 448] width 118 height 17
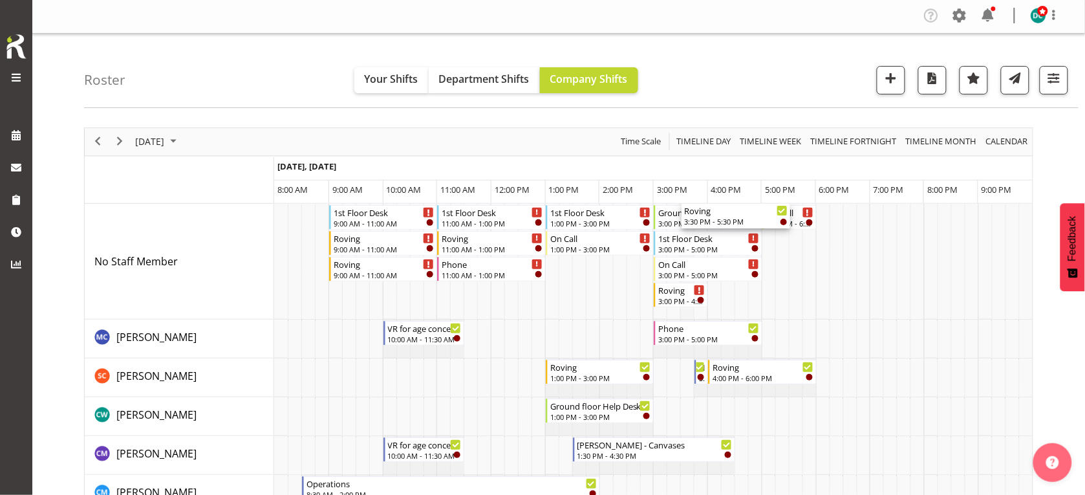
scroll to position [0, 0]
drag, startPoint x: 715, startPoint y: 347, endPoint x: 657, endPoint y: 234, distance: 127.0
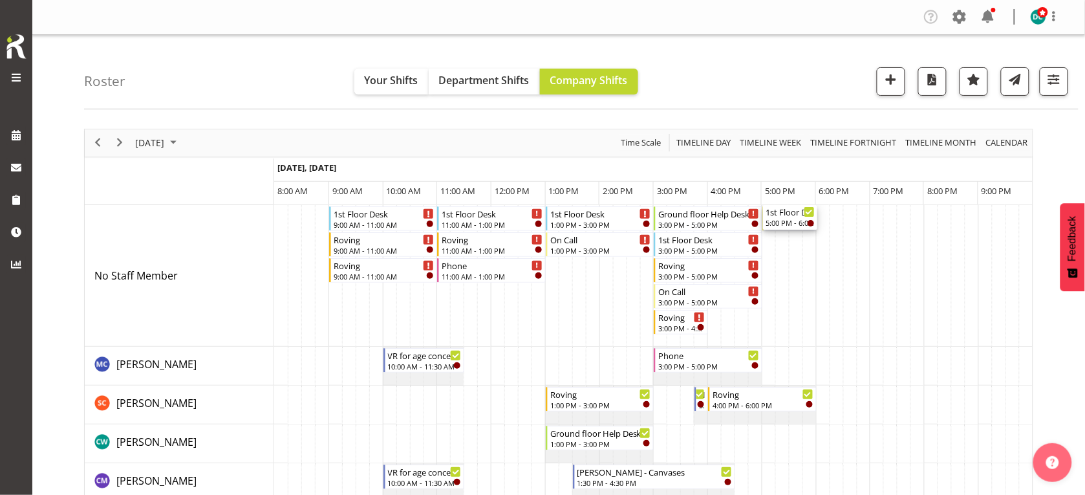
drag, startPoint x: 785, startPoint y: 263, endPoint x: 746, endPoint y: 256, distance: 39.3
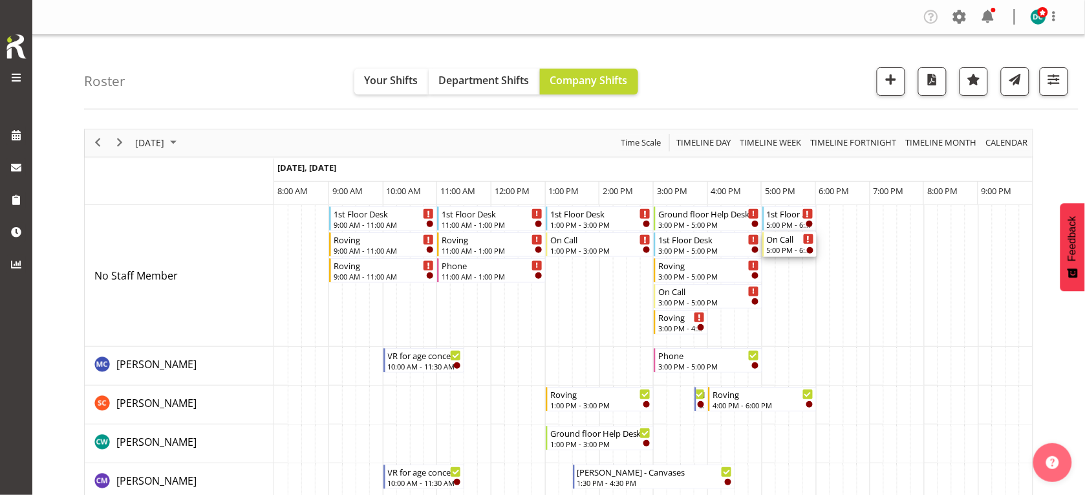
click at [786, 249] on div "5:00 PM - 6:00 PM" at bounding box center [790, 250] width 47 height 10
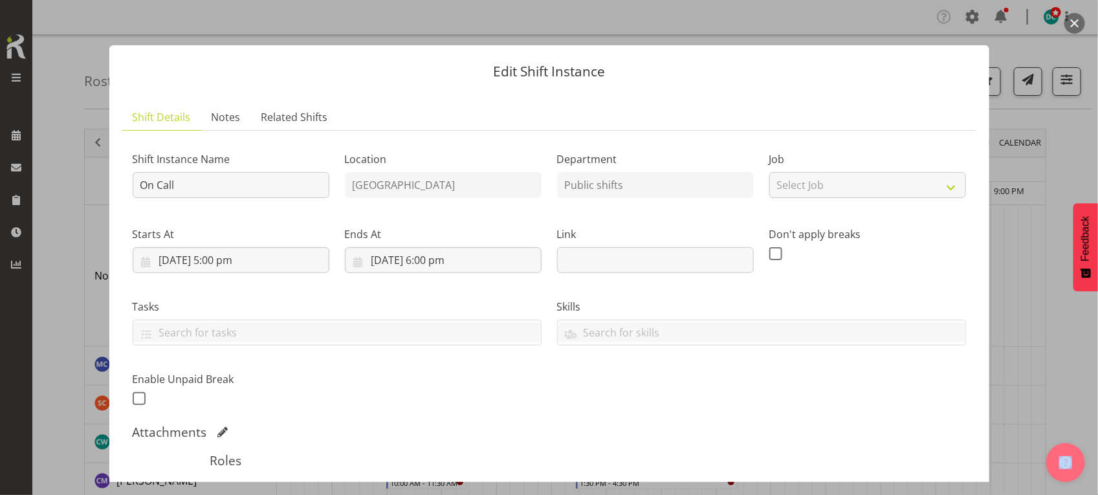
click at [1069, 20] on button "button" at bounding box center [1074, 23] width 21 height 21
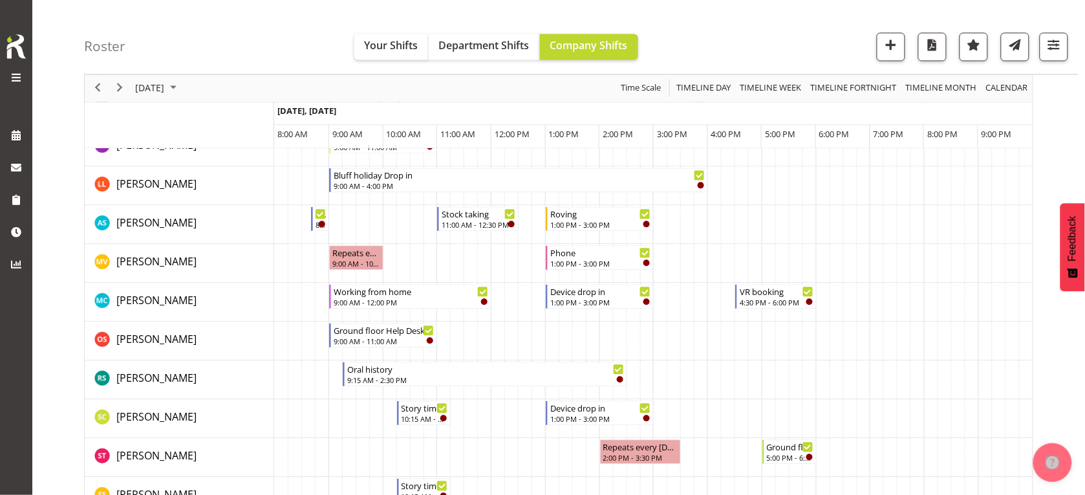
scroll to position [647, 0]
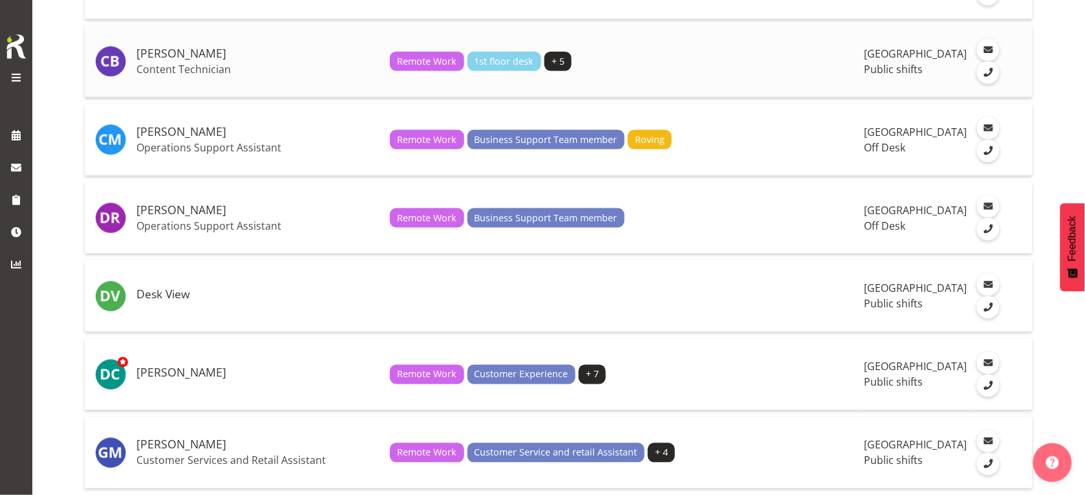
scroll to position [566, 0]
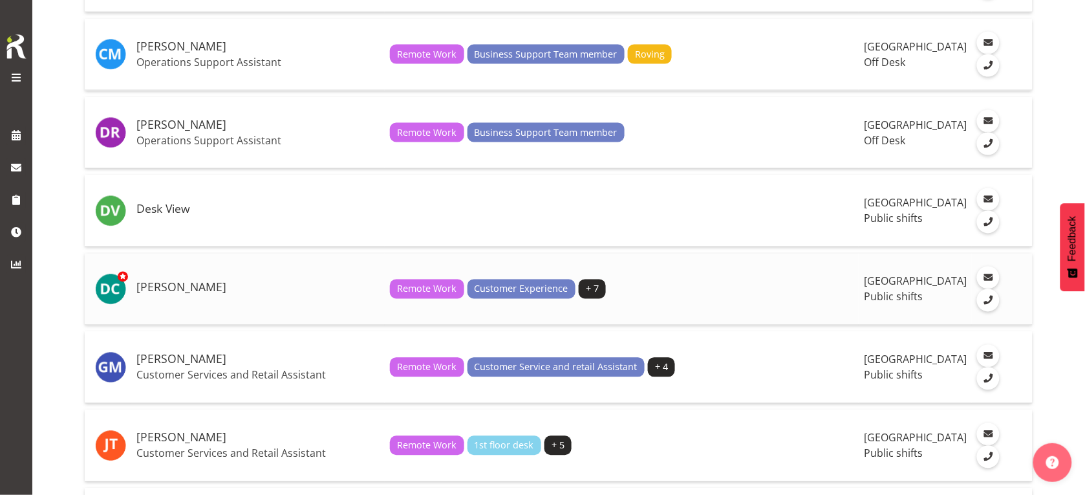
click at [199, 294] on h5 "[PERSON_NAME]" at bounding box center [257, 287] width 243 height 13
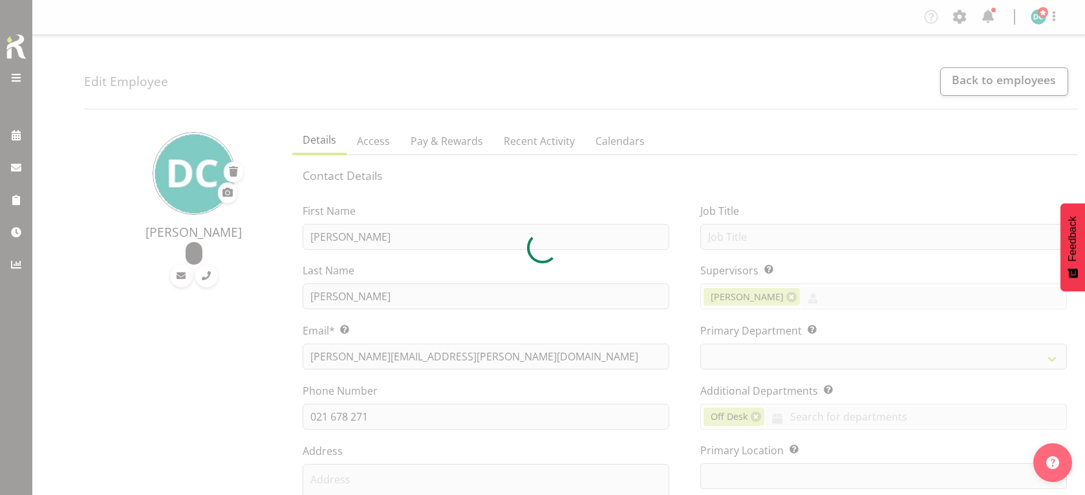
select select "TimelineDay"
select select
select select "921"
select select "1276"
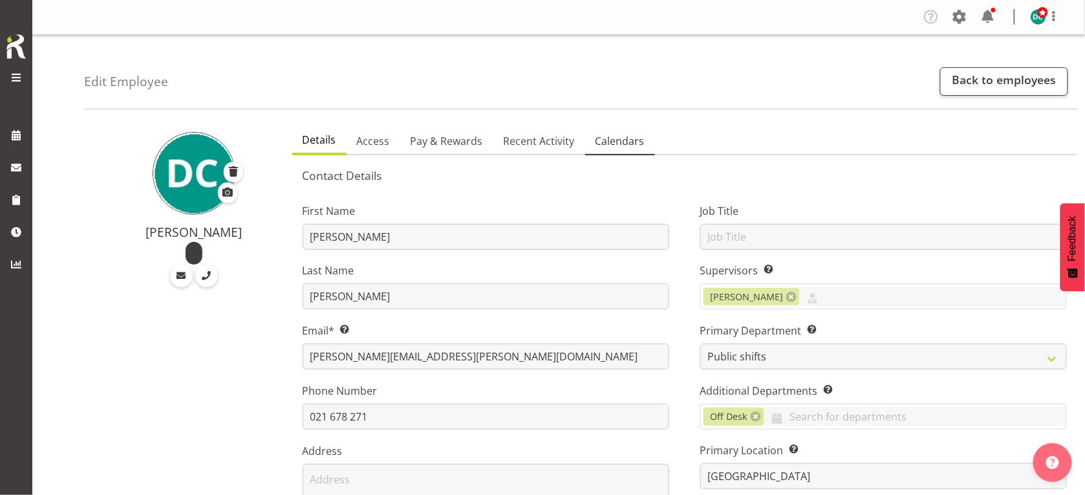
click at [605, 139] on span "Calendars" at bounding box center [620, 141] width 49 height 16
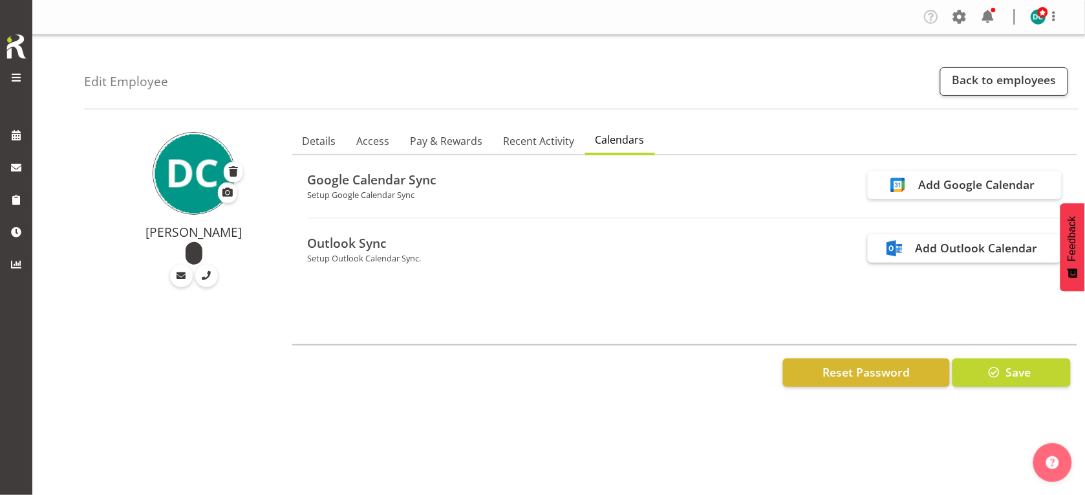
click at [949, 253] on div "Add Outlook Calendar" at bounding box center [977, 247] width 122 height 17
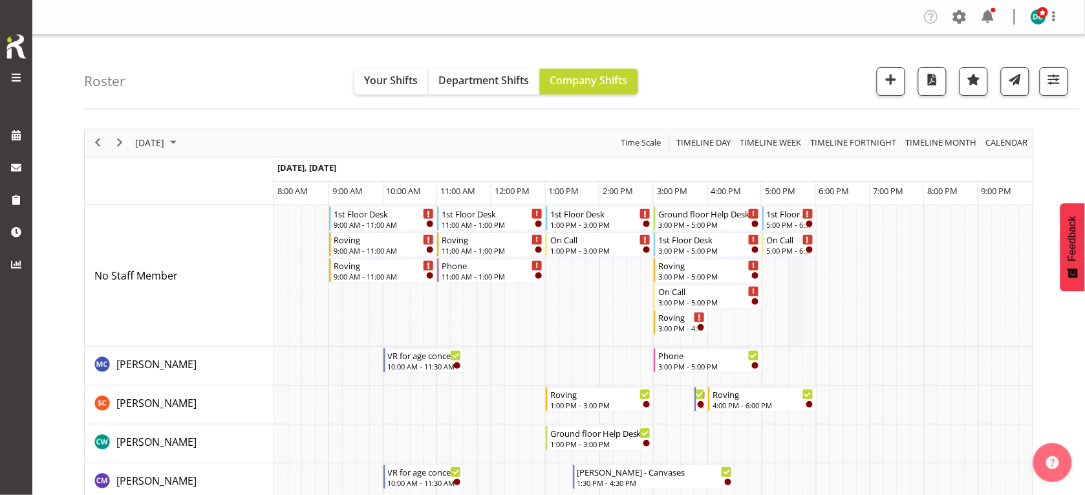
click at [791, 295] on td "Timeline Day of September 24, 2025" at bounding box center [796, 276] width 14 height 142
click at [887, 76] on span "button" at bounding box center [891, 79] width 17 height 17
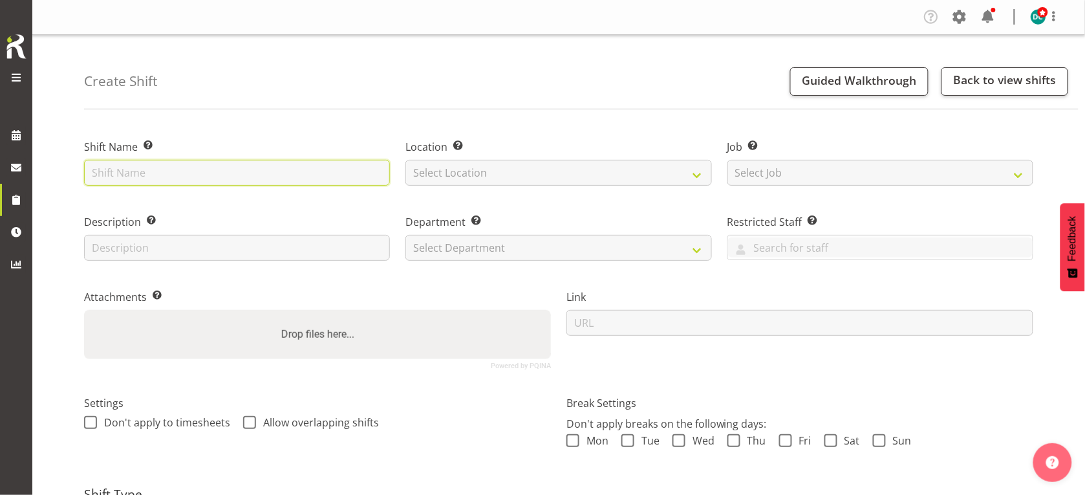
click at [128, 160] on input "text" at bounding box center [237, 173] width 306 height 26
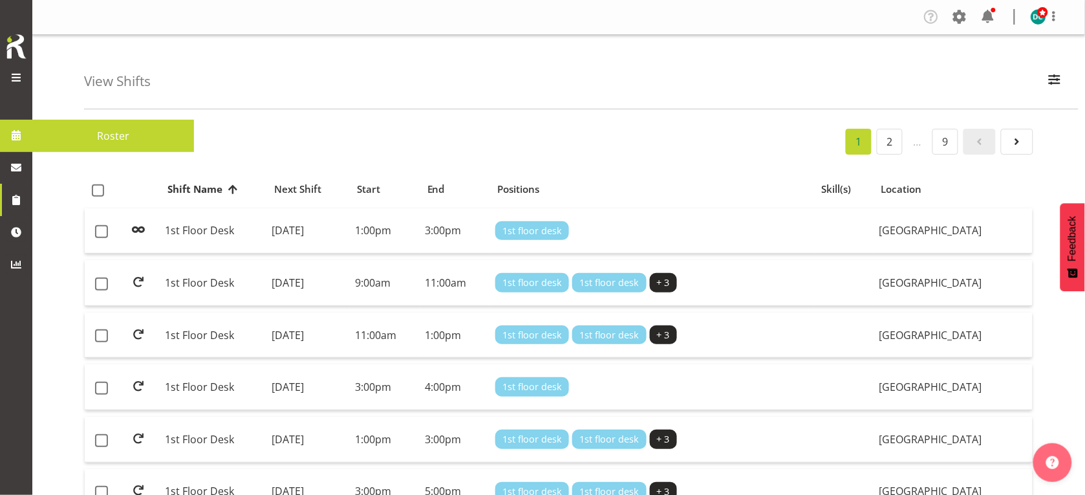
click at [19, 133] on span at bounding box center [15, 134] width 19 height 19
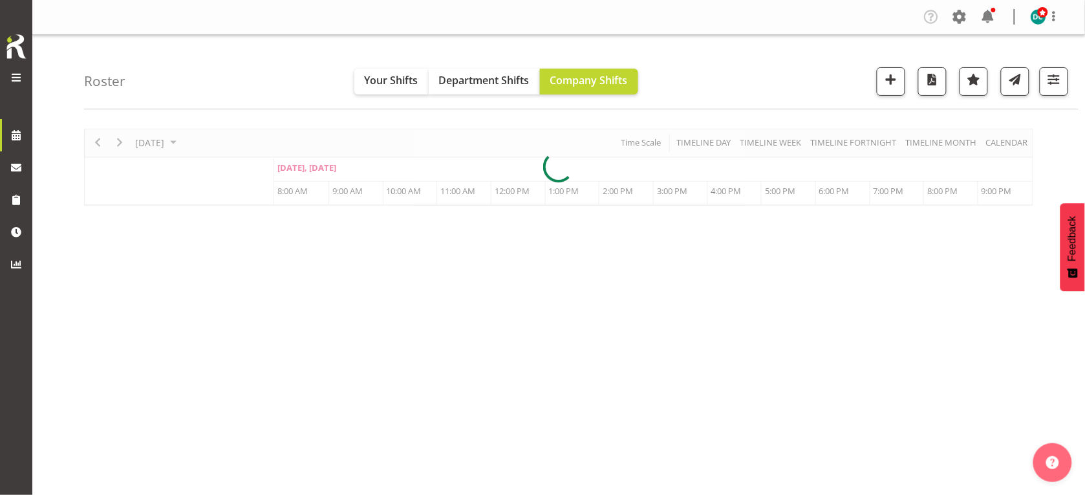
click at [150, 138] on div at bounding box center [559, 167] width 950 height 77
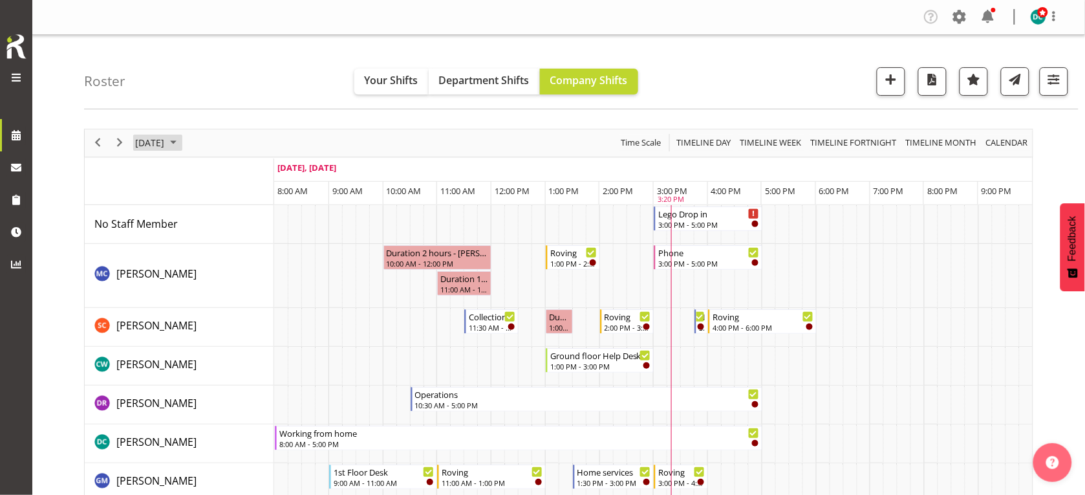
click at [163, 143] on span "September 17, 2025" at bounding box center [150, 143] width 32 height 16
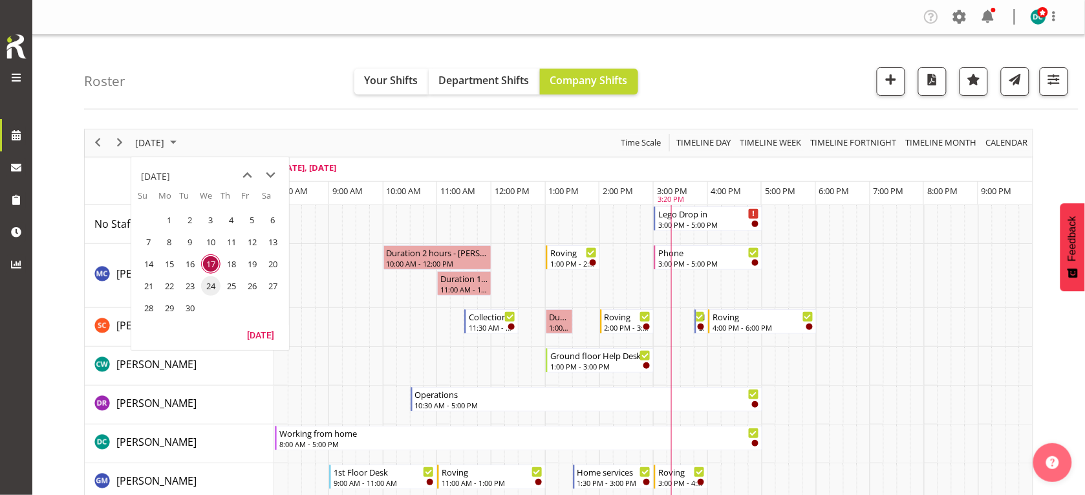
click at [207, 289] on span "24" at bounding box center [210, 285] width 19 height 19
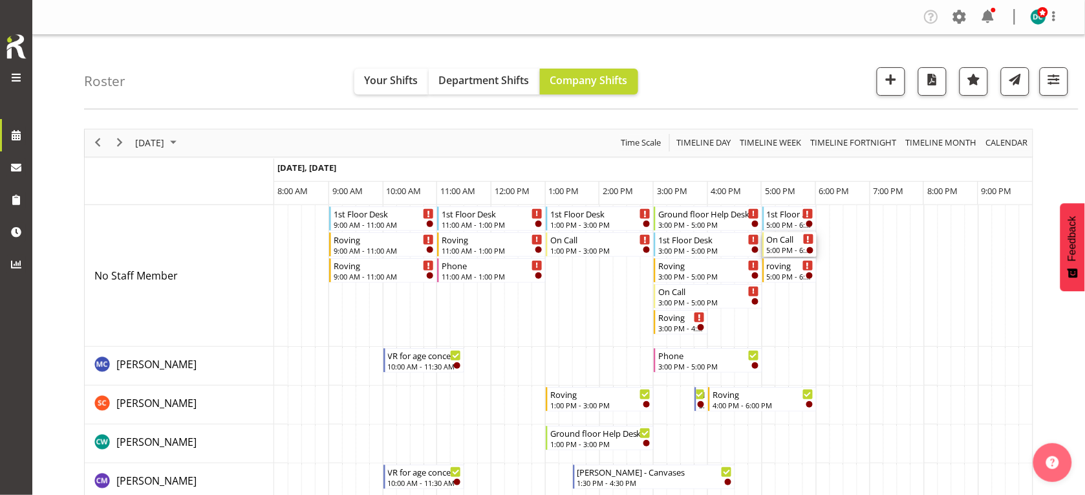
click at [781, 245] on td "Timeline Day of September 24, 2025" at bounding box center [783, 276] width 14 height 142
click at [829, 268] on div "On Call" at bounding box center [831, 264] width 47 height 13
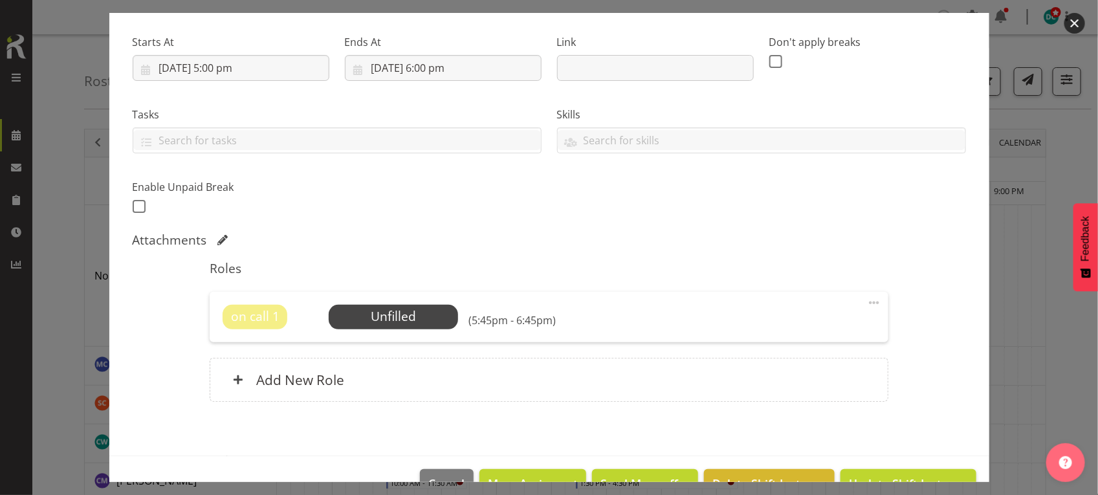
scroll to position [228, 0]
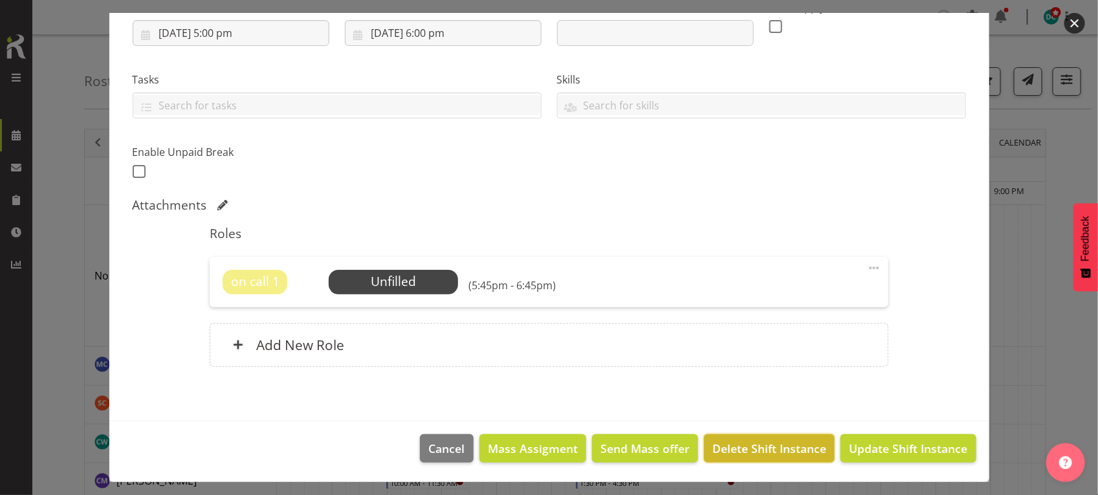
click at [754, 448] on span "Delete Shift Instance" at bounding box center [769, 448] width 114 height 17
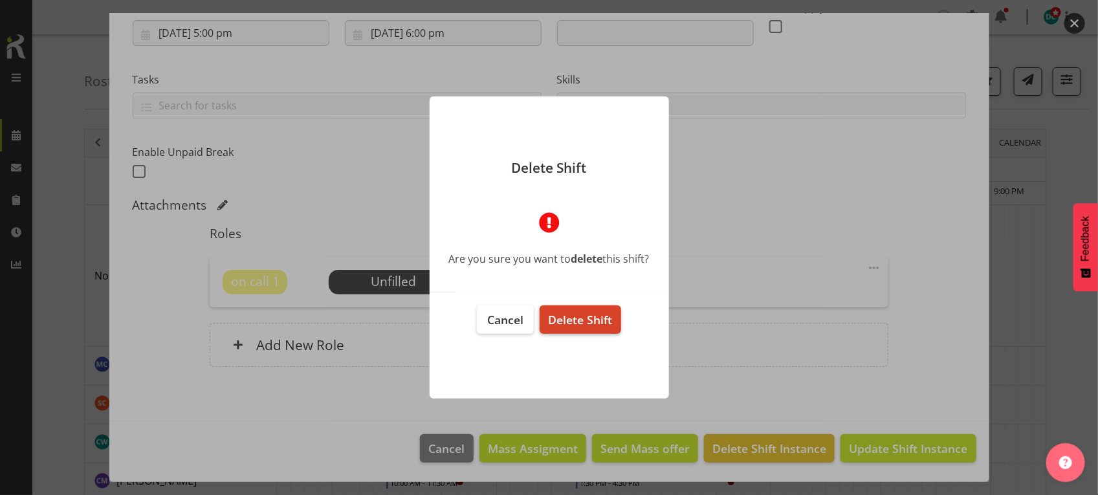
click at [604, 324] on span "Delete Shift" at bounding box center [580, 320] width 64 height 16
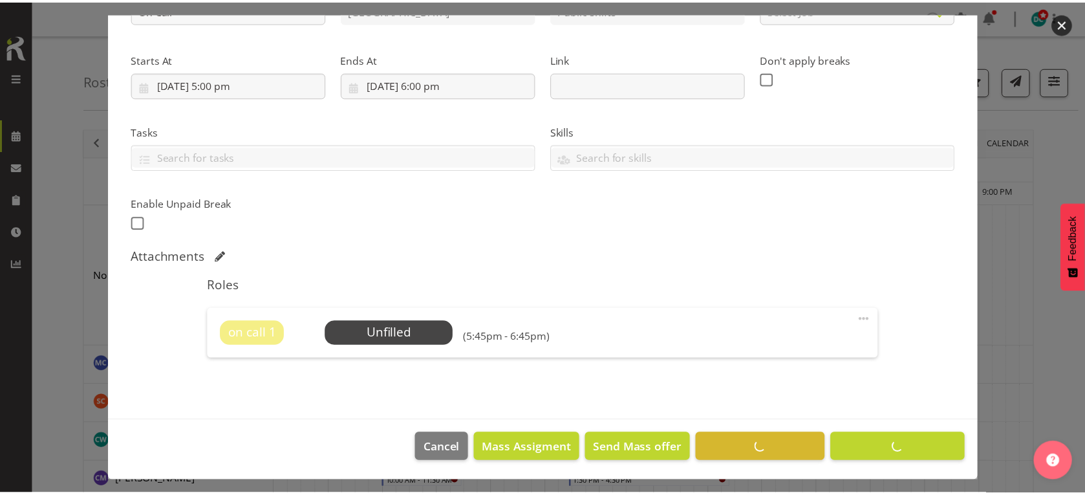
scroll to position [176, 0]
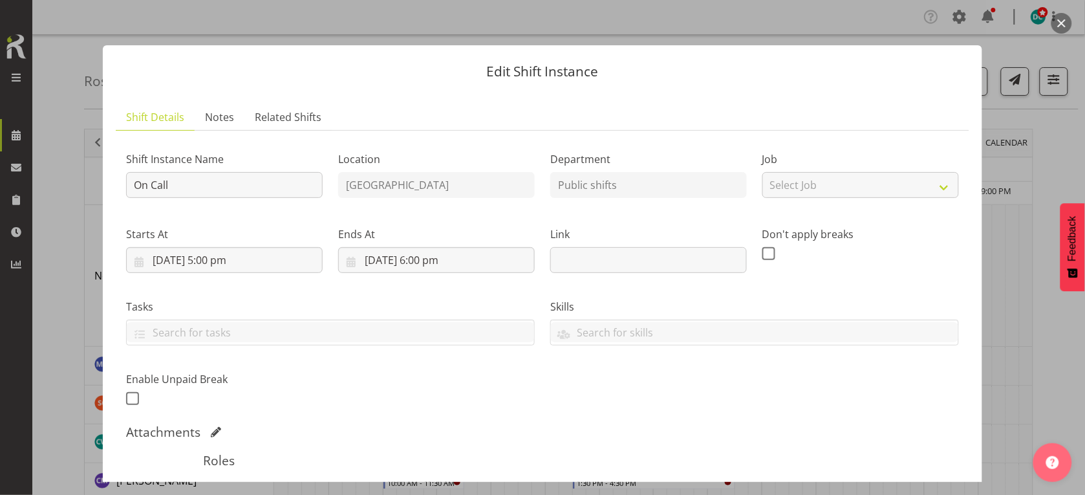
click at [1059, 27] on button "button" at bounding box center [1062, 23] width 21 height 21
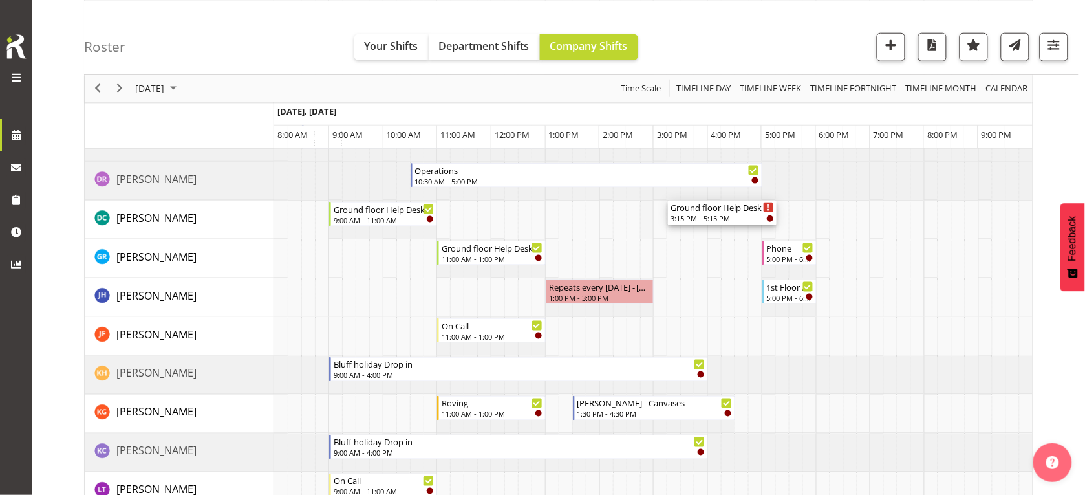
scroll to position [404, 0]
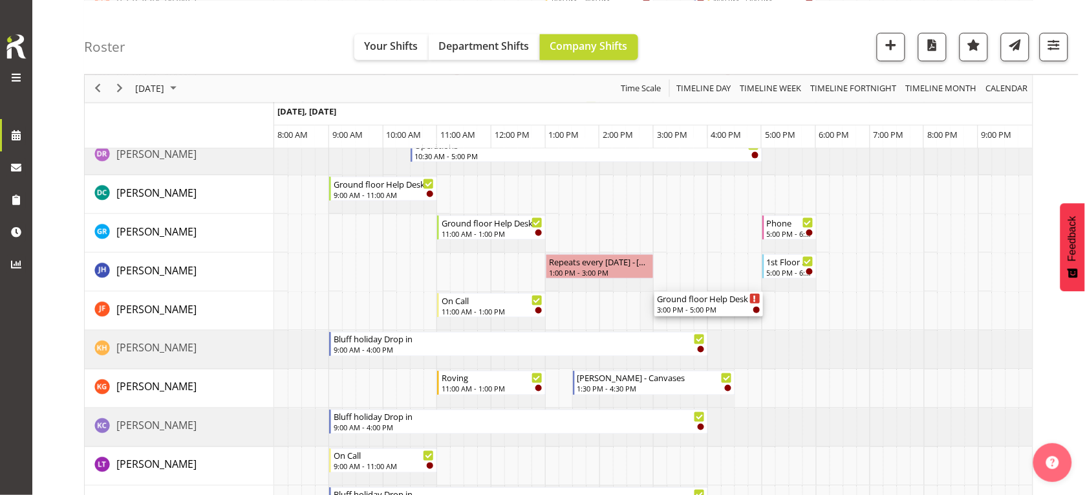
drag, startPoint x: 677, startPoint y: 261, endPoint x: 640, endPoint y: 325, distance: 73.9
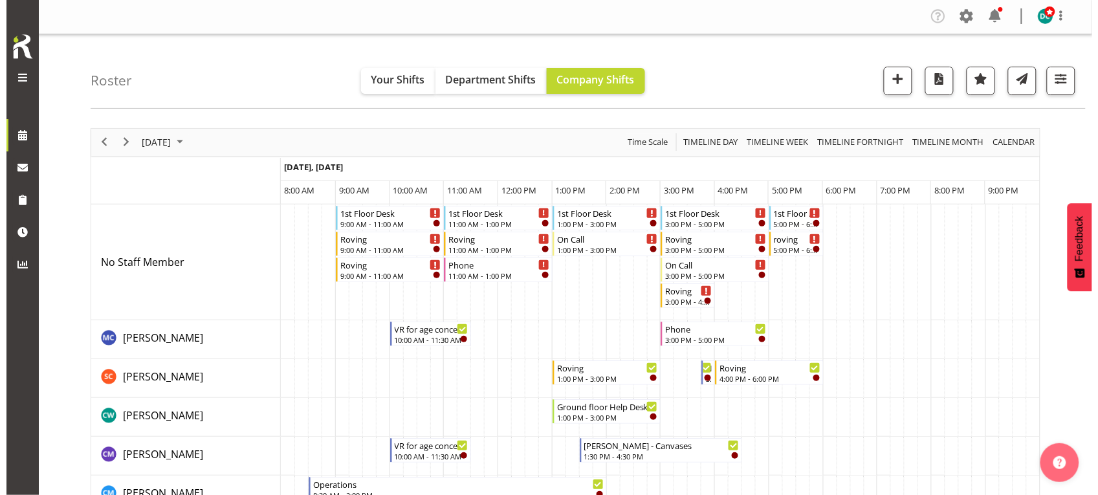
scroll to position [0, 0]
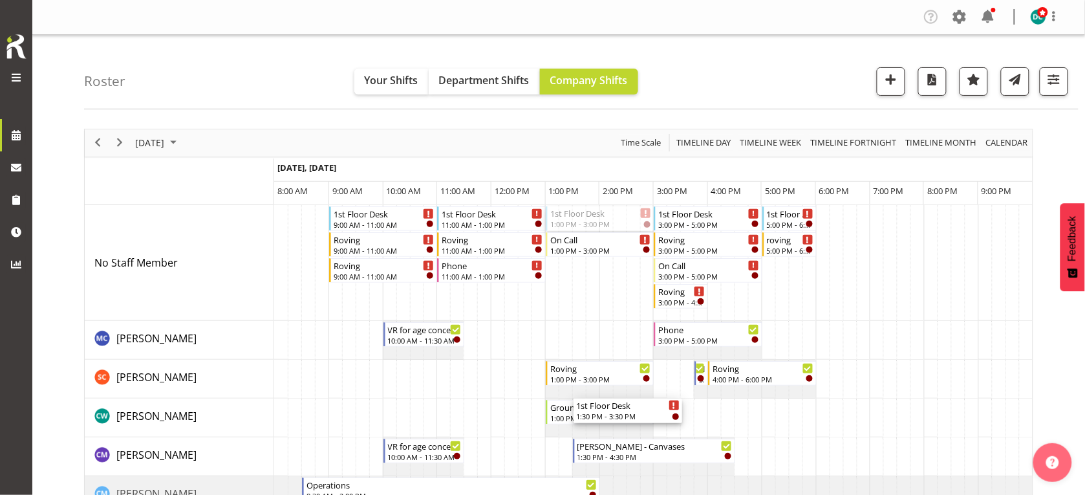
drag, startPoint x: 587, startPoint y: 220, endPoint x: 552, endPoint y: 417, distance: 200.5
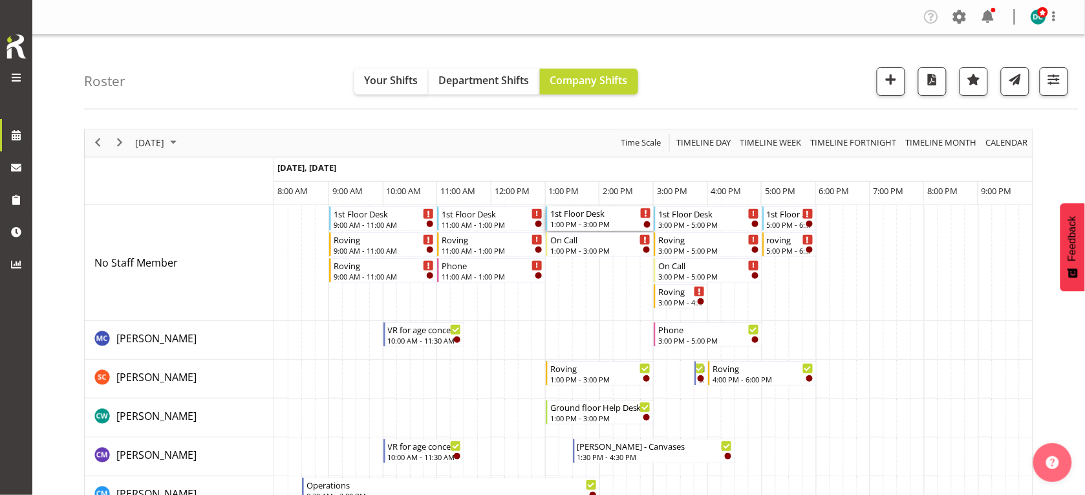
click at [597, 215] on div "1st Floor Desk" at bounding box center [601, 212] width 102 height 13
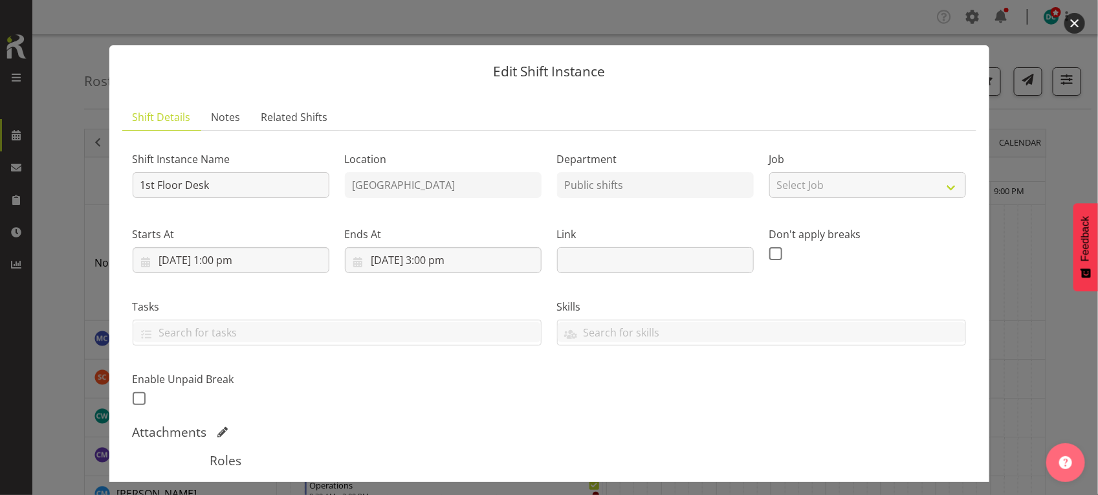
click at [1074, 20] on button "button" at bounding box center [1074, 23] width 21 height 21
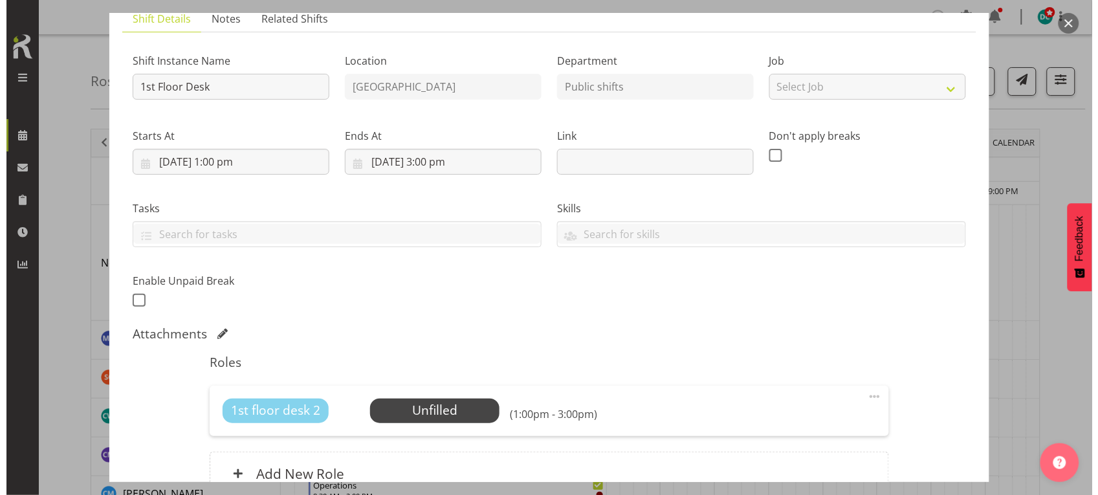
scroll to position [162, 0]
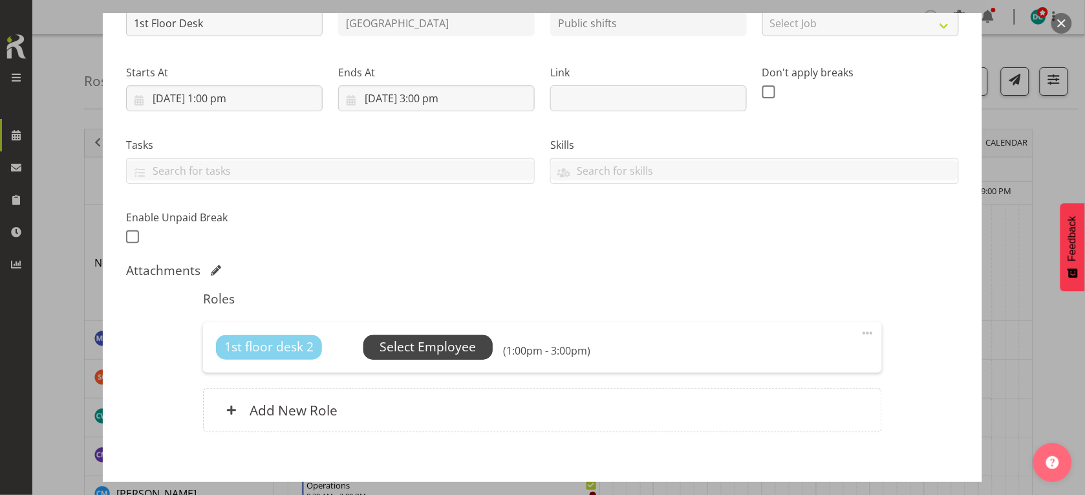
click at [400, 351] on span "Select Employee" at bounding box center [428, 347] width 96 height 19
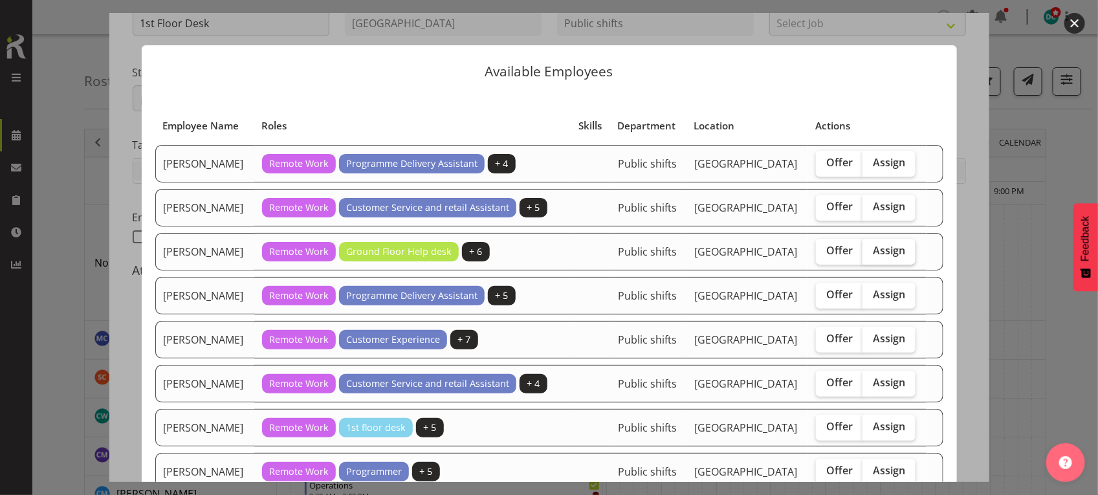
click at [873, 257] on span "Assign" at bounding box center [889, 250] width 32 height 13
click at [871, 255] on input "Assign" at bounding box center [866, 250] width 8 height 8
checkbox input "true"
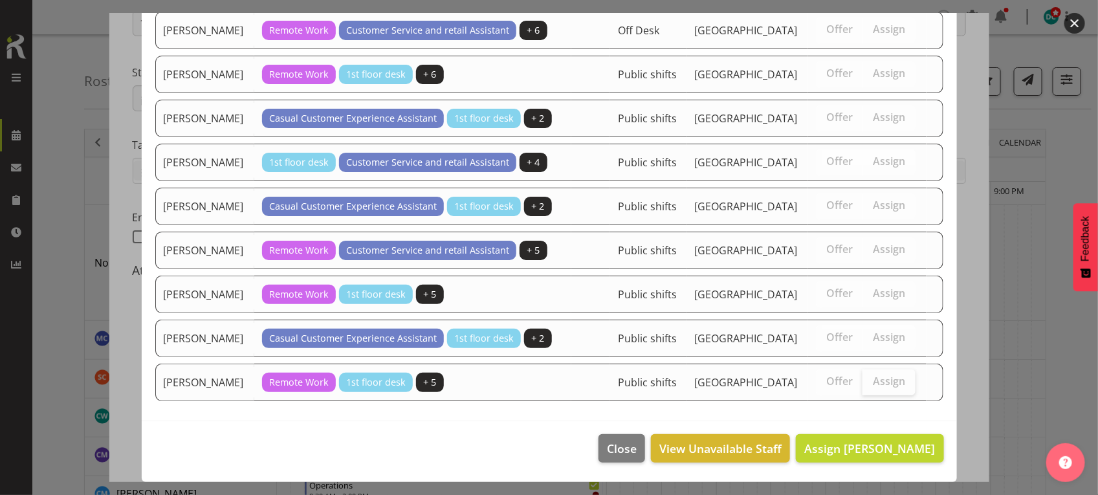
scroll to position [1270, 0]
click at [827, 441] on span "Assign Catherine Wilson" at bounding box center [869, 449] width 131 height 16
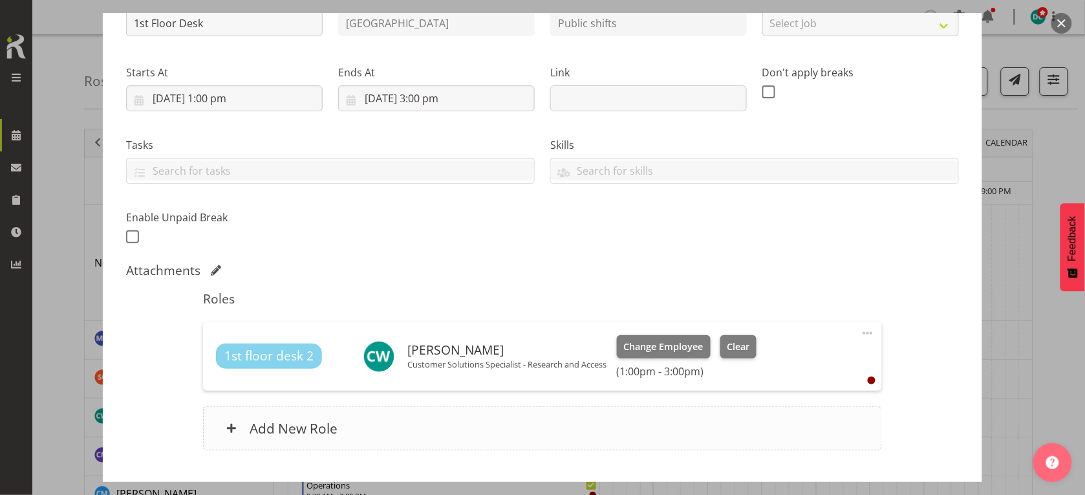
click at [353, 419] on div "Add New Role" at bounding box center [542, 428] width 679 height 44
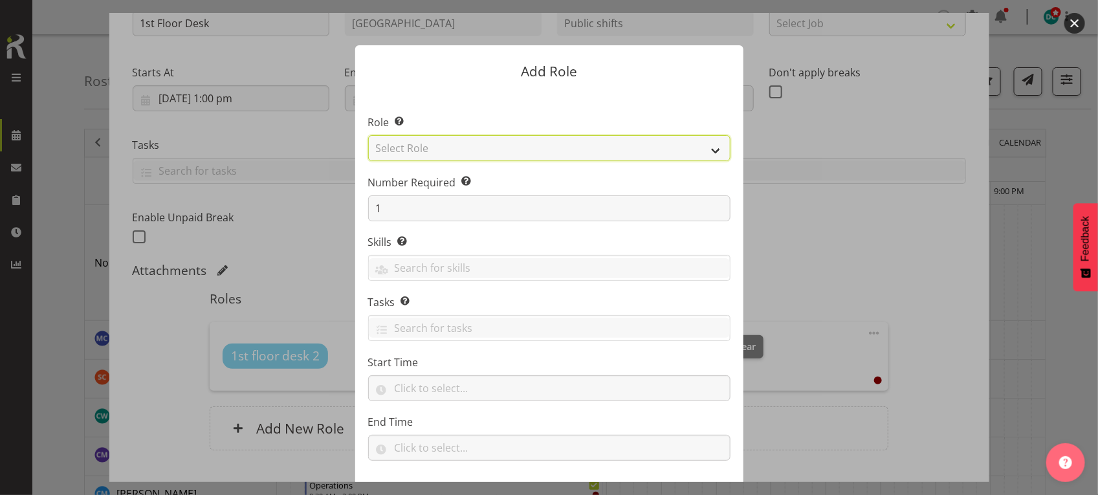
click at [509, 152] on select "Select Role 1st floor desk AQ operator Business Support Team member Casual Cust…" at bounding box center [549, 148] width 362 height 26
select select "1548"
click at [368, 135] on select "Select Role 1st floor desk AQ operator Business Support Team member Casual Cust…" at bounding box center [549, 148] width 362 height 26
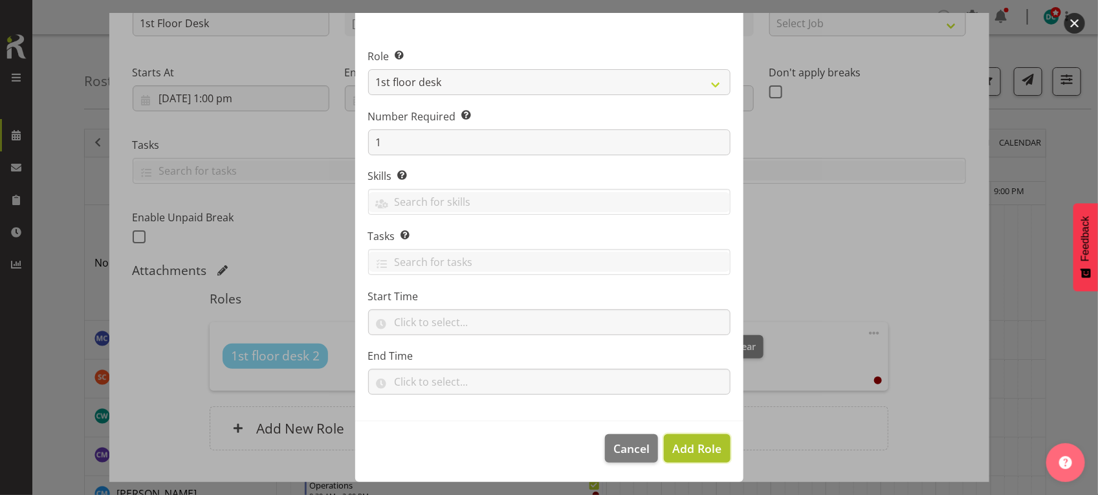
click at [706, 440] on button "Add Role" at bounding box center [697, 448] width 66 height 28
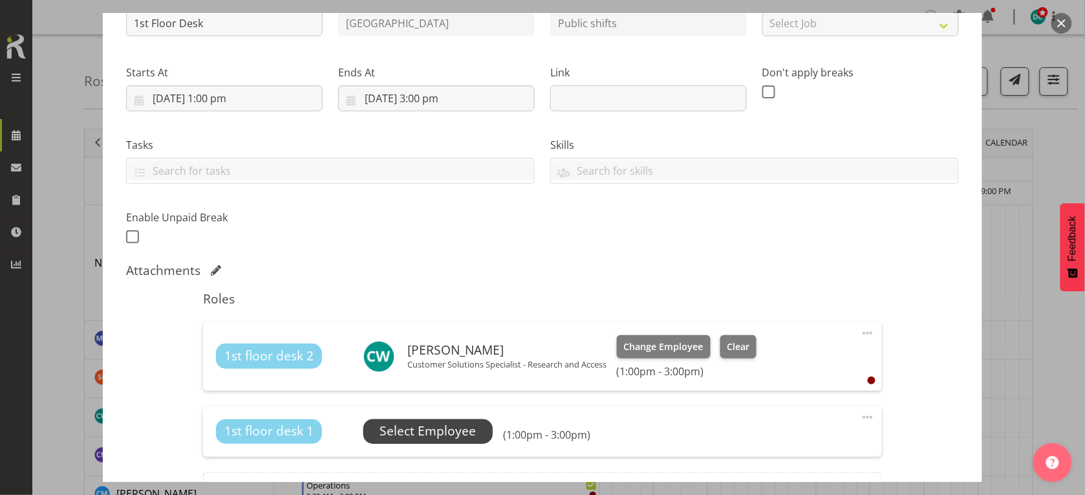
click at [428, 424] on span "Select Employee" at bounding box center [428, 431] width 96 height 19
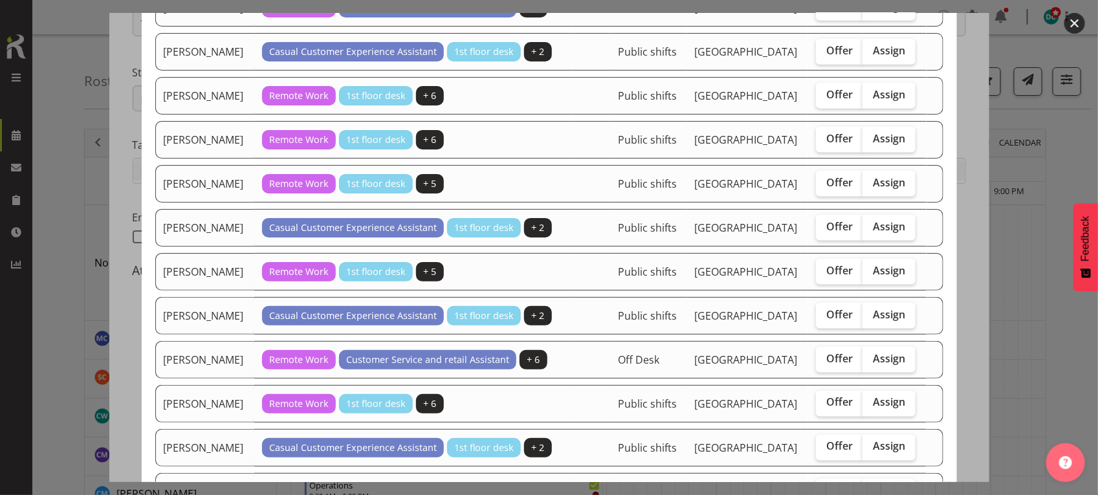
scroll to position [970, 0]
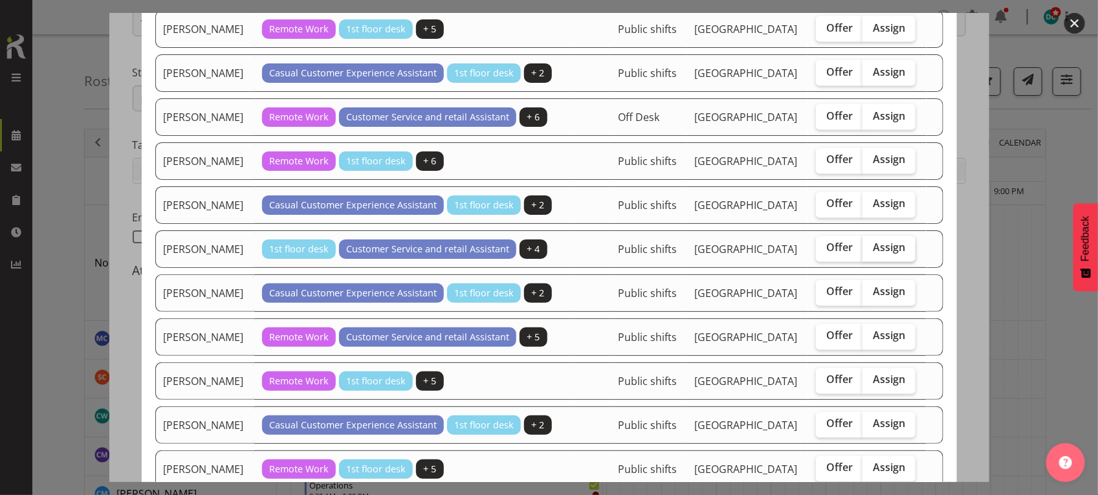
click at [894, 254] on span "Assign" at bounding box center [889, 247] width 32 height 13
click at [871, 252] on input "Assign" at bounding box center [866, 248] width 8 height 8
checkbox input "true"
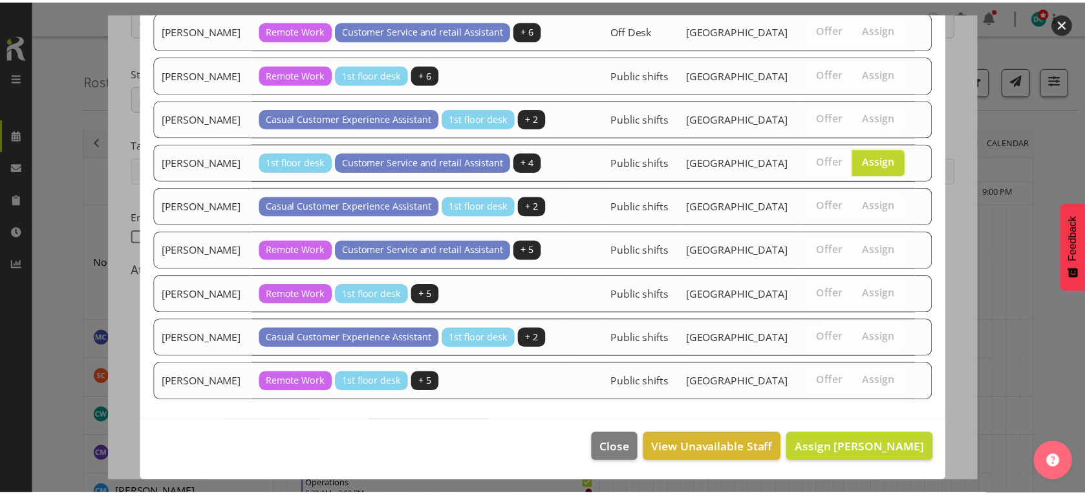
scroll to position [1221, 0]
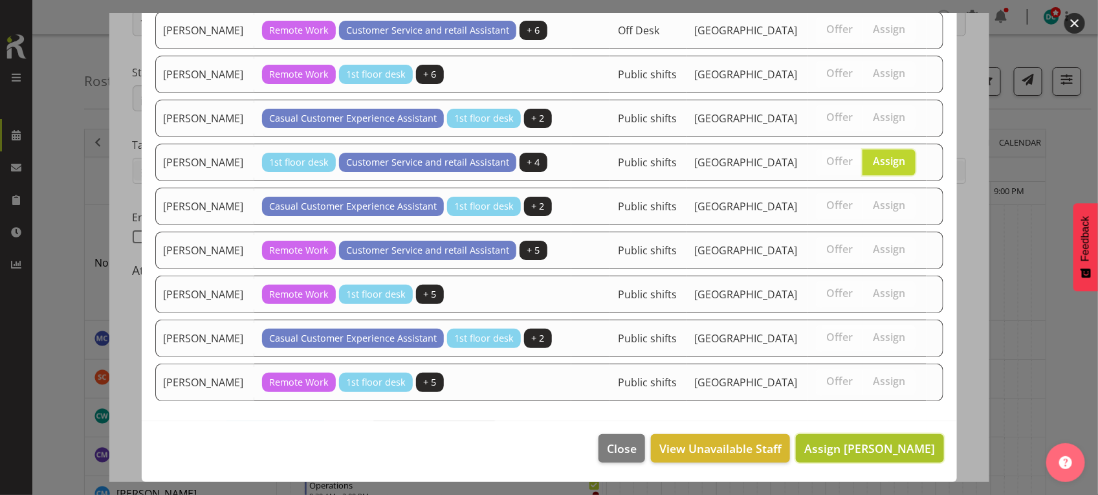
click at [845, 443] on span "Assign [PERSON_NAME]" at bounding box center [869, 449] width 131 height 16
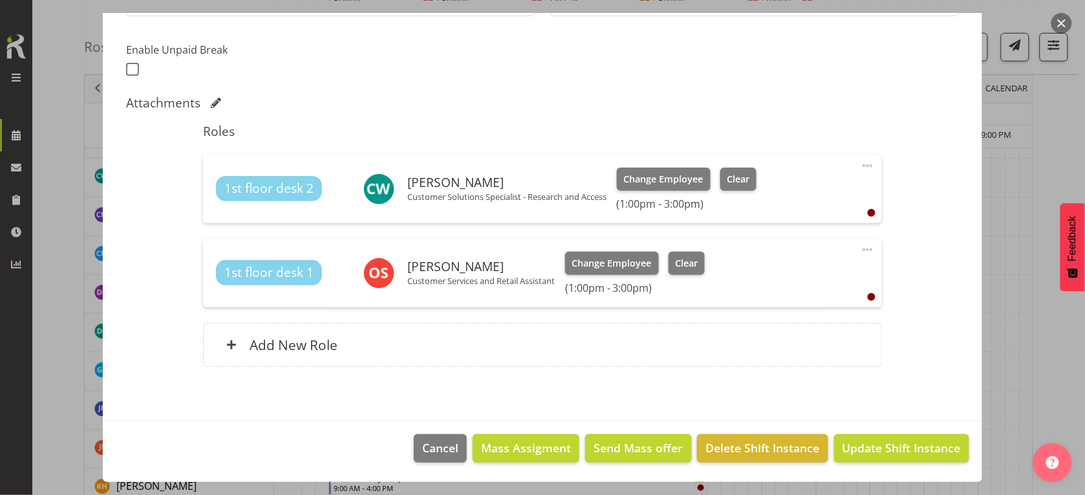
scroll to position [323, 0]
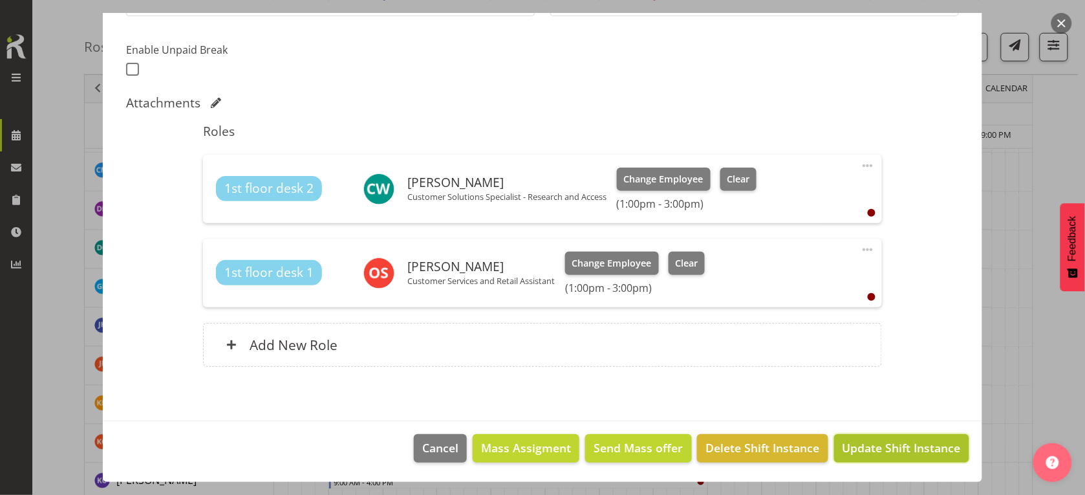
click at [888, 441] on span "Update Shift Instance" at bounding box center [902, 447] width 118 height 17
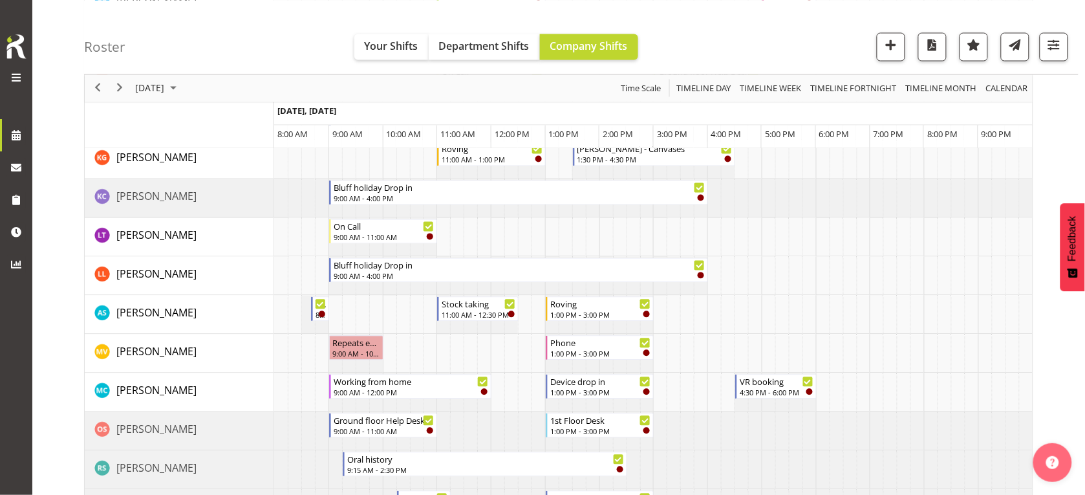
scroll to position [647, 0]
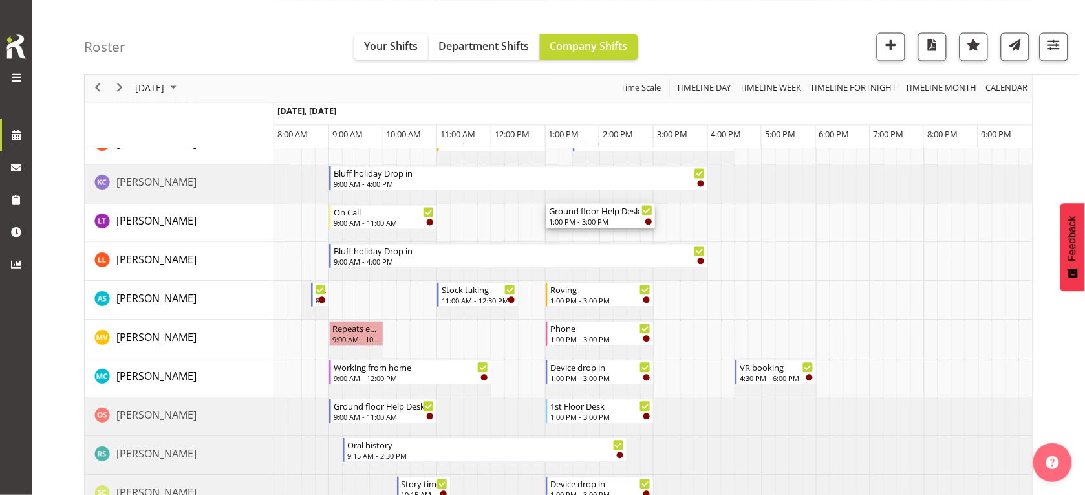
drag, startPoint x: 586, startPoint y: 408, endPoint x: 547, endPoint y: 222, distance: 190.4
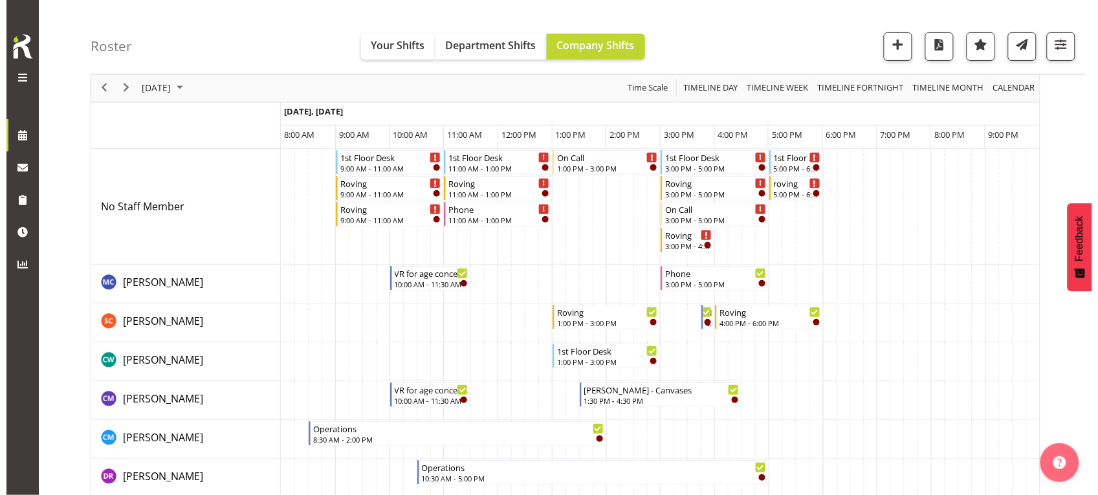
scroll to position [81, 0]
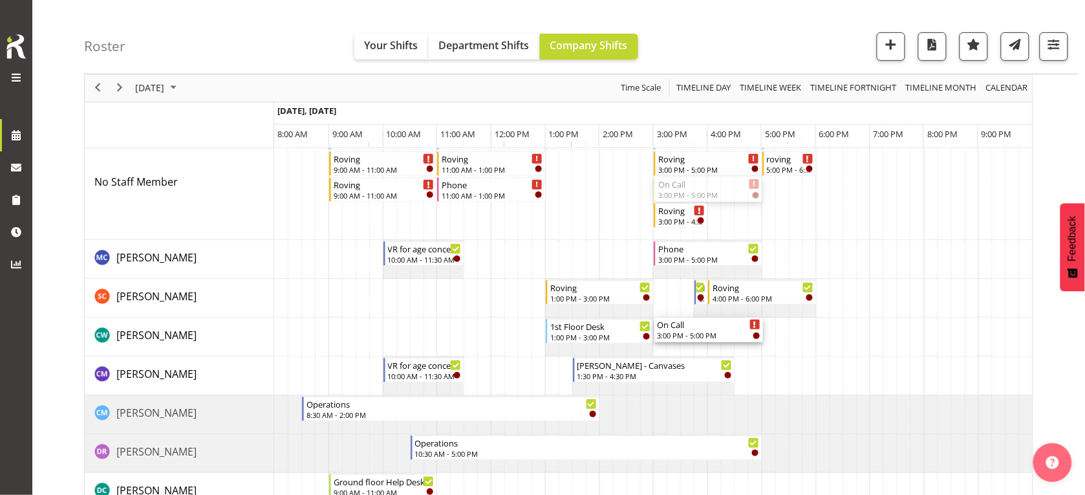
drag, startPoint x: 666, startPoint y: 351, endPoint x: 639, endPoint y: 330, distance: 34.6
drag, startPoint x: 696, startPoint y: 182, endPoint x: 632, endPoint y: 334, distance: 165.0
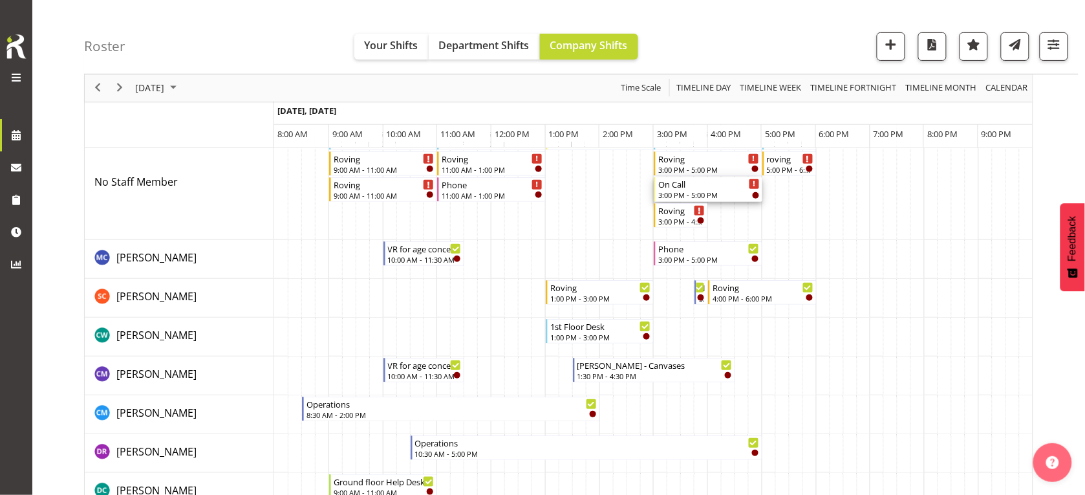
click at [681, 186] on div "On Call" at bounding box center [710, 183] width 102 height 13
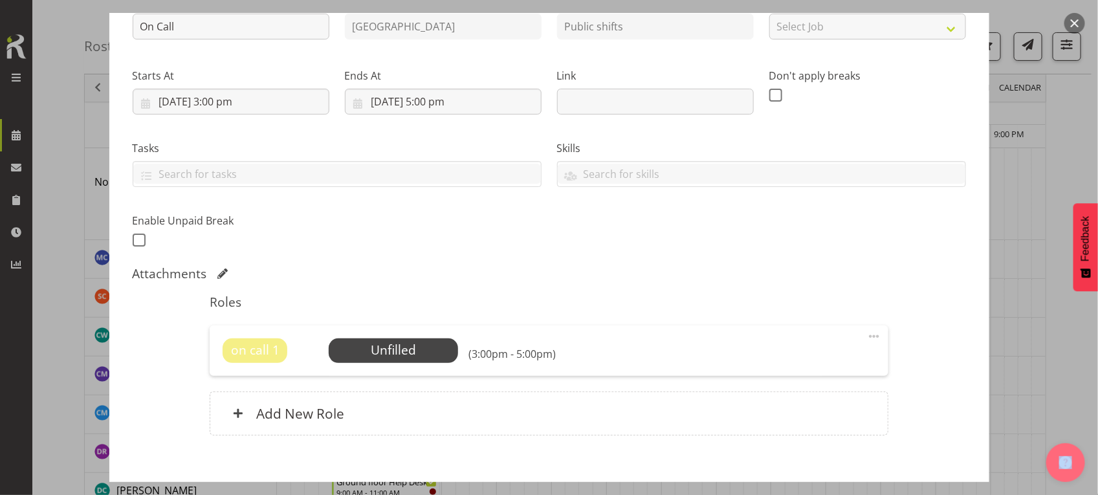
scroll to position [228, 0]
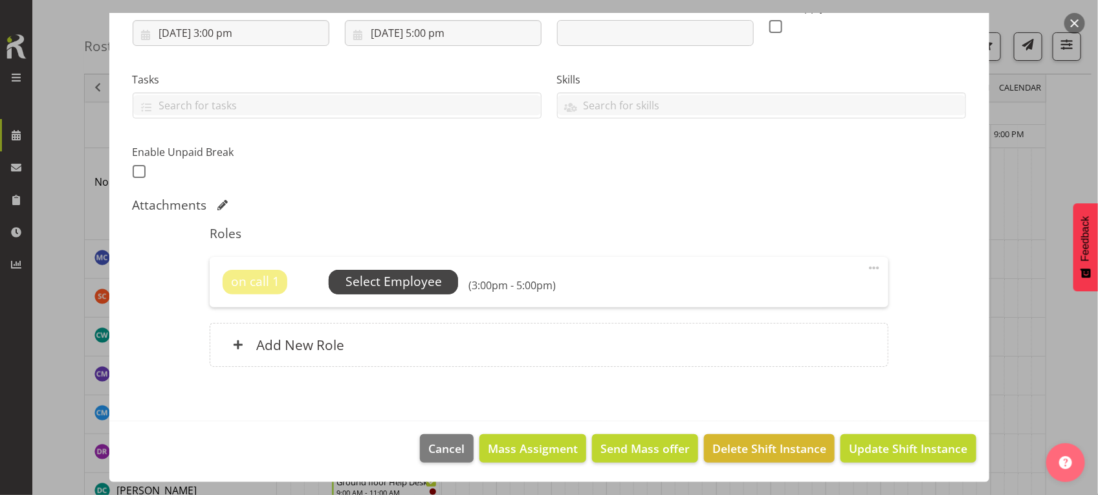
click at [419, 273] on span "Select Employee" at bounding box center [393, 281] width 96 height 19
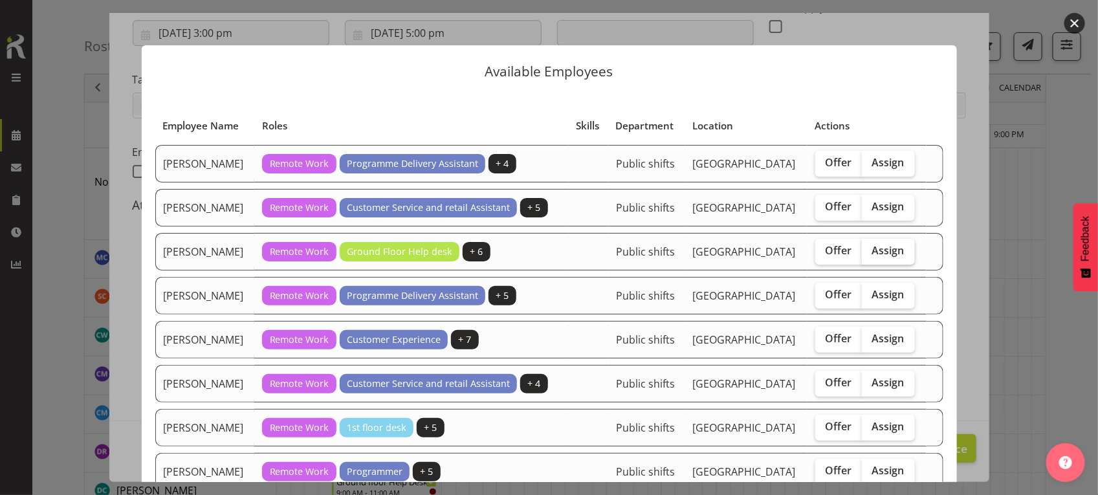
click at [882, 252] on span "Assign" at bounding box center [888, 250] width 32 height 13
click at [870, 252] on input "Assign" at bounding box center [866, 250] width 8 height 8
checkbox input "true"
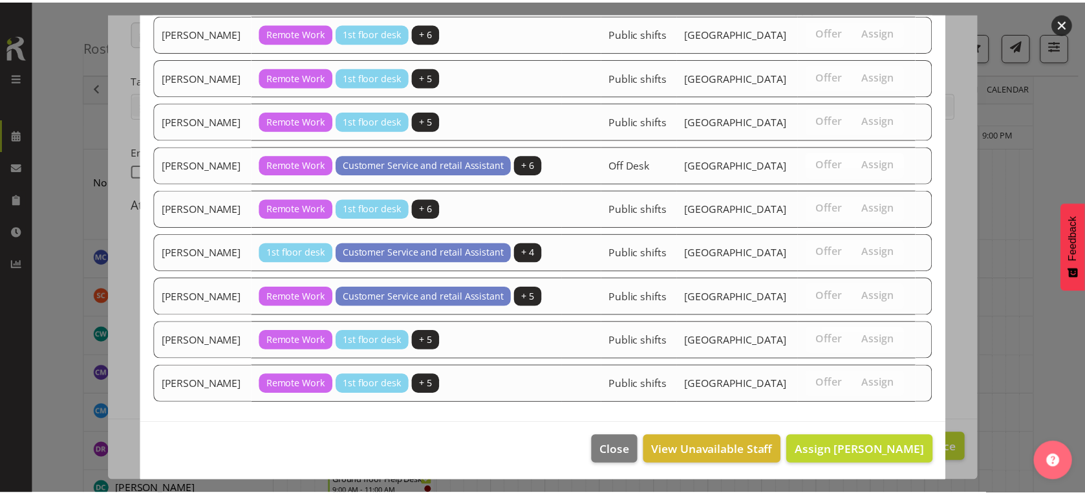
scroll to position [845, 0]
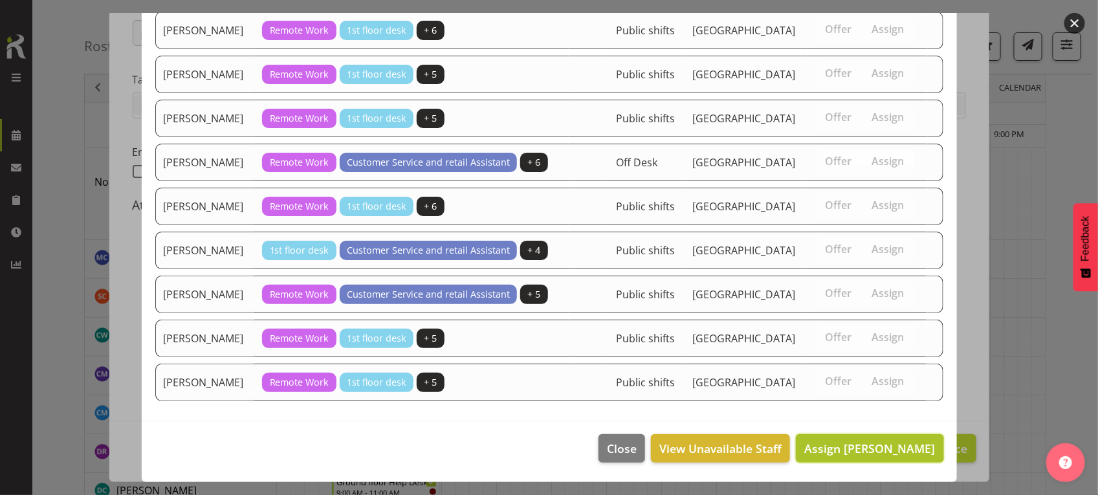
click at [834, 446] on span "Assign Catherine Wilson" at bounding box center [869, 449] width 131 height 16
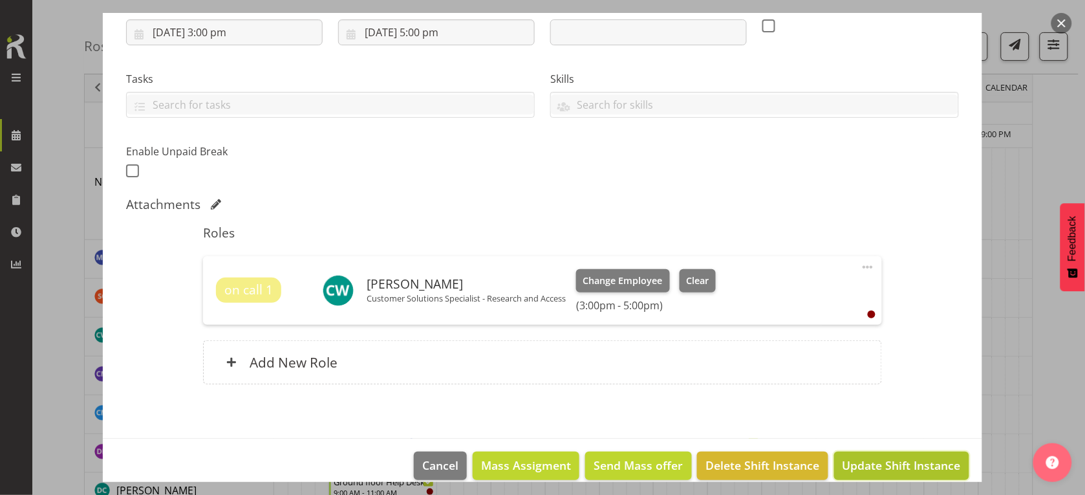
click at [857, 463] on span "Update Shift Instance" at bounding box center [902, 465] width 118 height 17
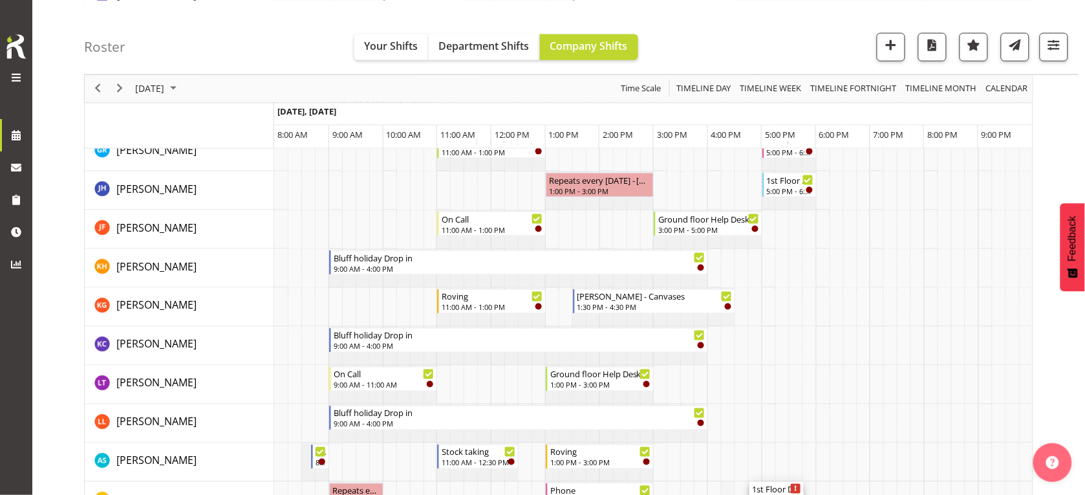
scroll to position [323, 0]
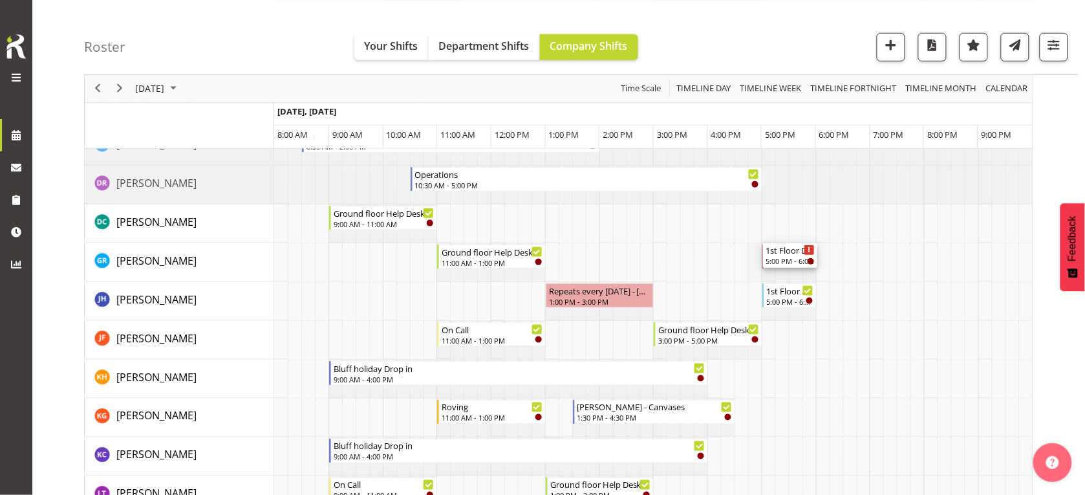
drag, startPoint x: 793, startPoint y: 217, endPoint x: 748, endPoint y: 257, distance: 60.5
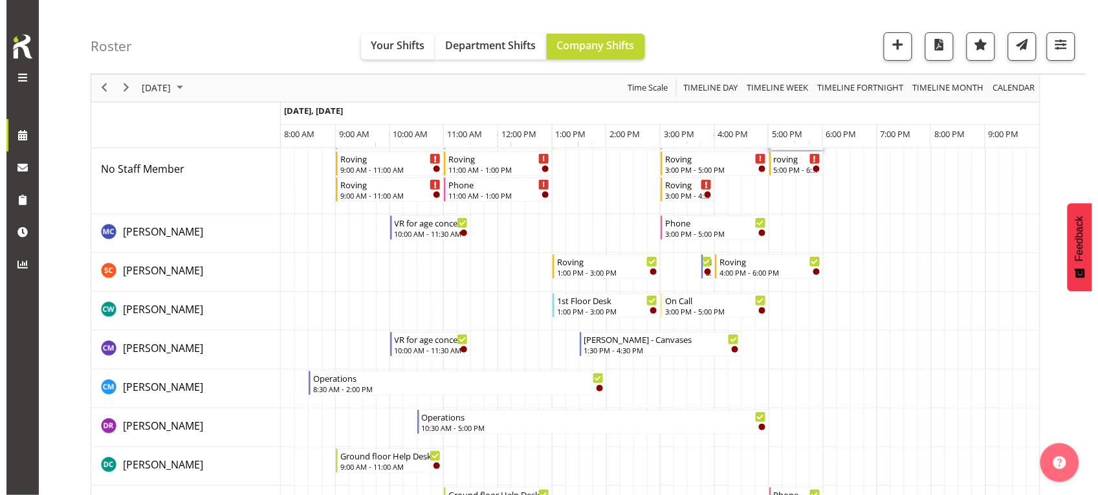
scroll to position [0, 0]
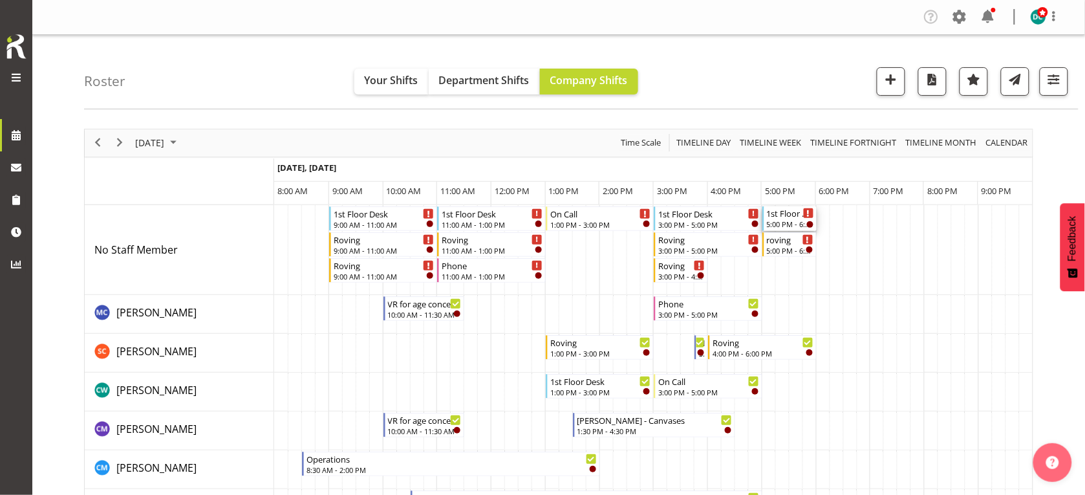
click at [787, 212] on div "1st Floor Desk" at bounding box center [790, 212] width 47 height 13
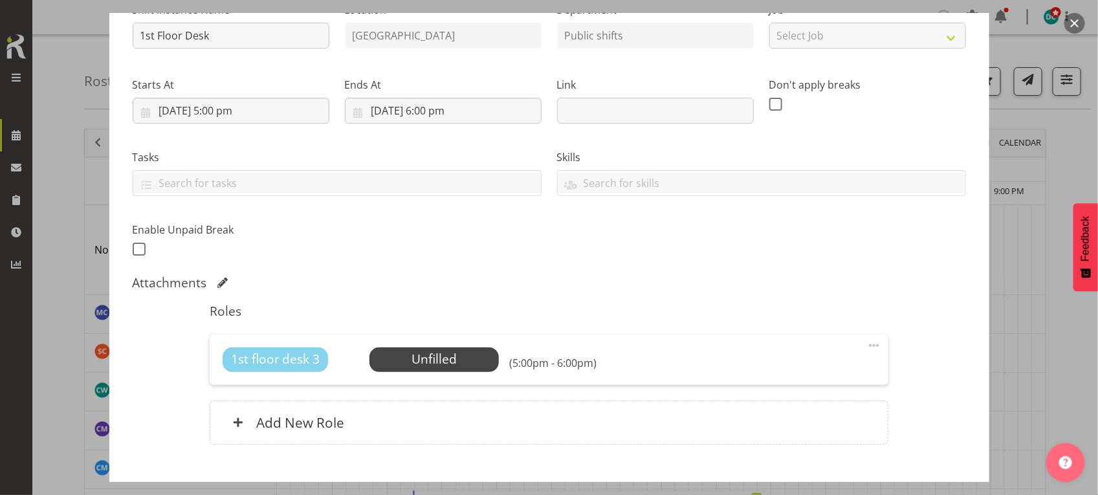
scroll to position [228, 0]
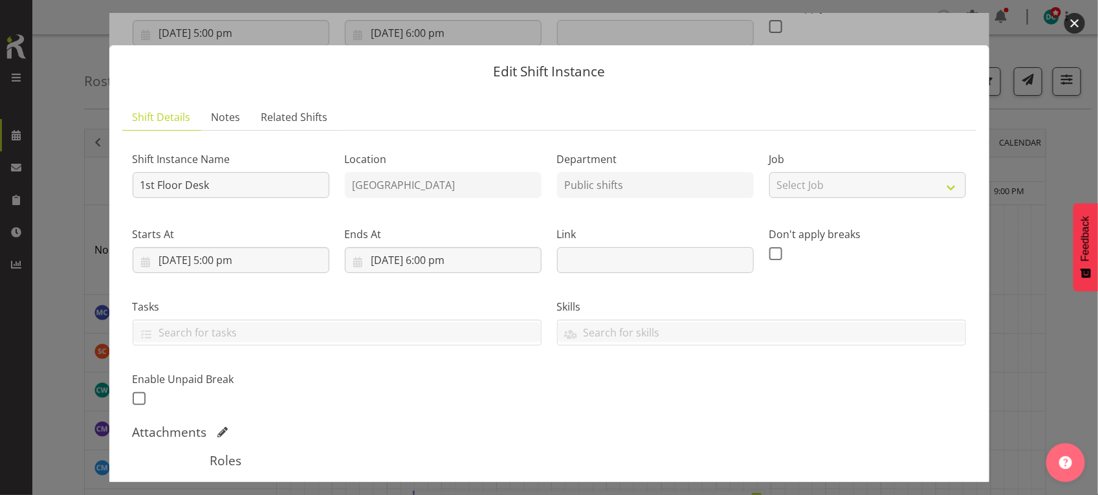
click at [1082, 17] on button "button" at bounding box center [1074, 23] width 21 height 21
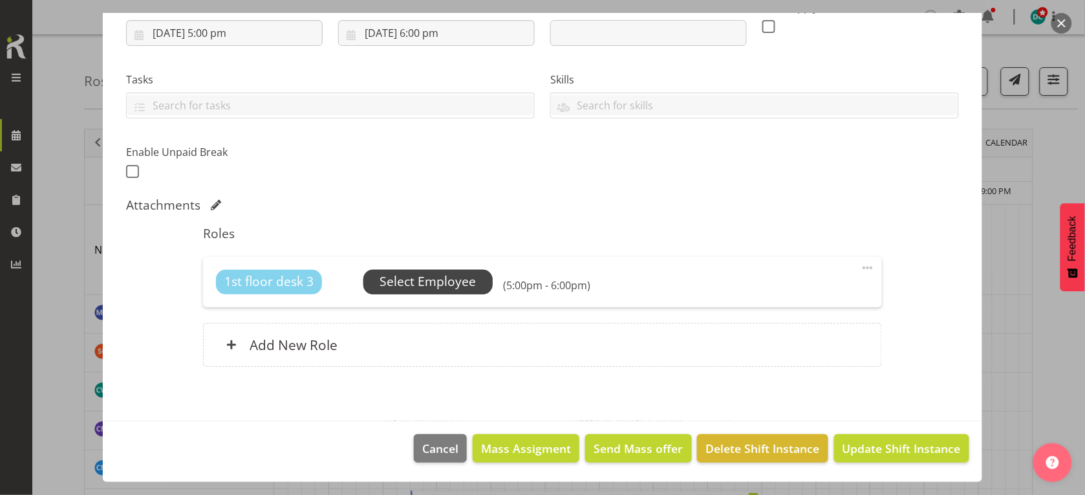
click at [448, 272] on span "Select Employee" at bounding box center [428, 281] width 96 height 19
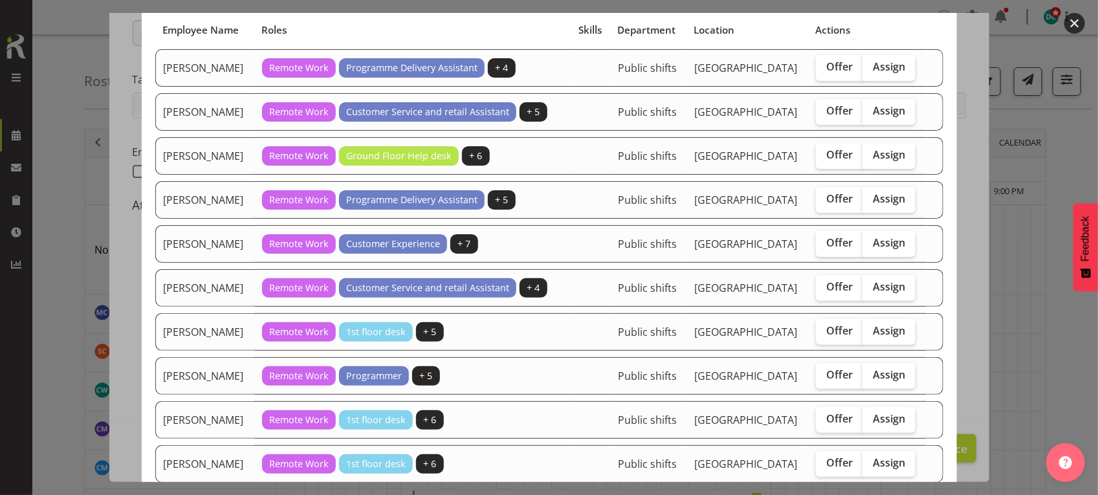
scroll to position [243, 0]
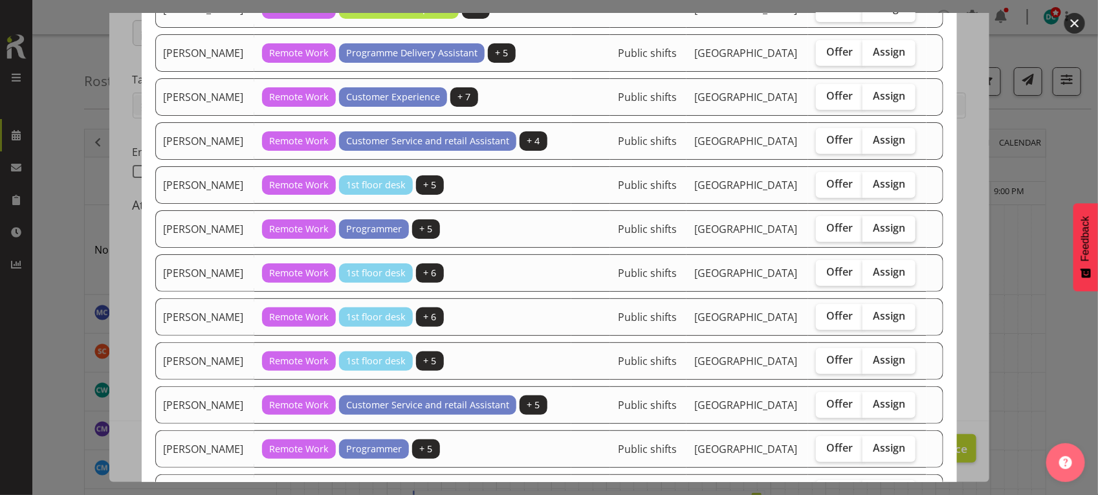
click at [874, 234] on span "Assign" at bounding box center [889, 227] width 32 height 13
click at [871, 232] on input "Assign" at bounding box center [866, 228] width 8 height 8
checkbox input "true"
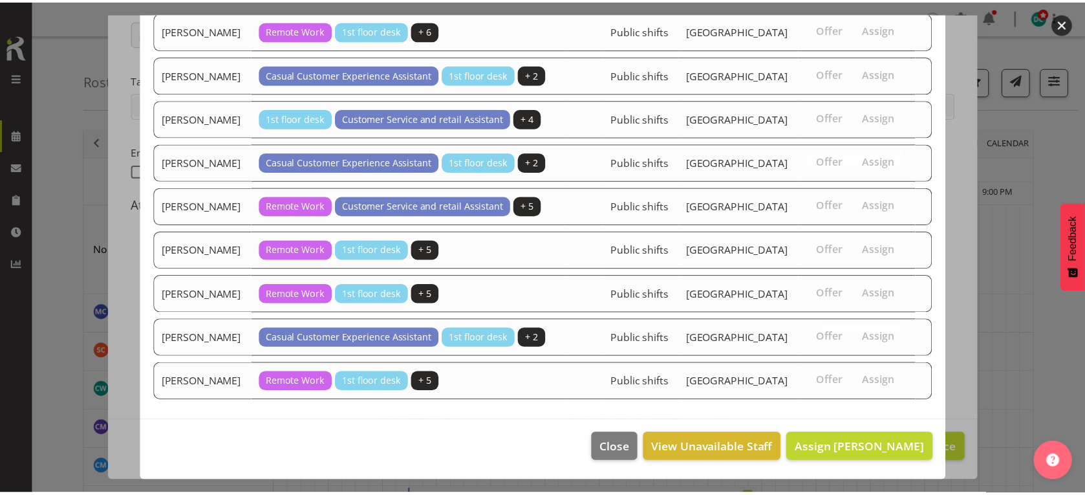
scroll to position [1369, 0]
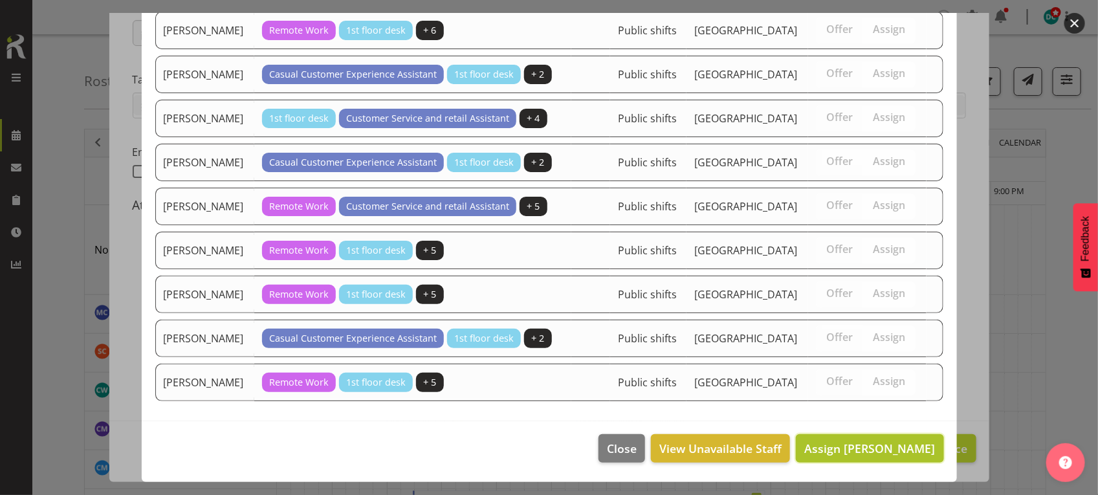
click at [820, 442] on span "Assign Grace Roscoe-Squires" at bounding box center [869, 449] width 131 height 16
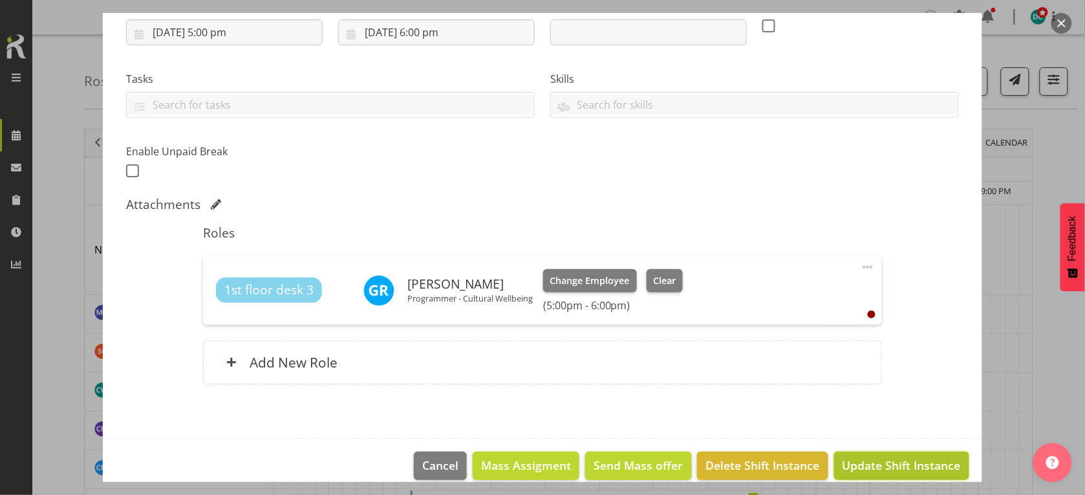
click at [889, 464] on span "Update Shift Instance" at bounding box center [902, 465] width 118 height 17
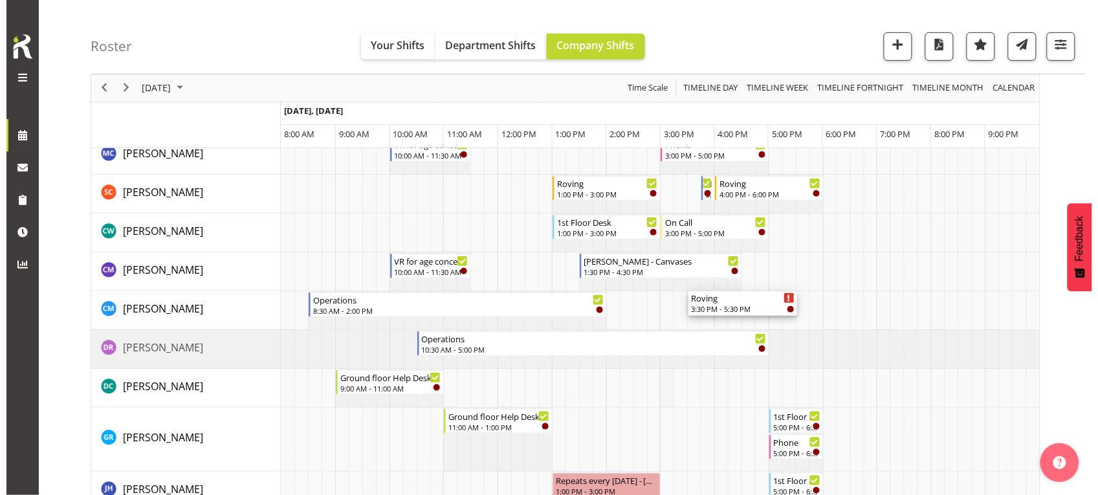
scroll to position [162, 0]
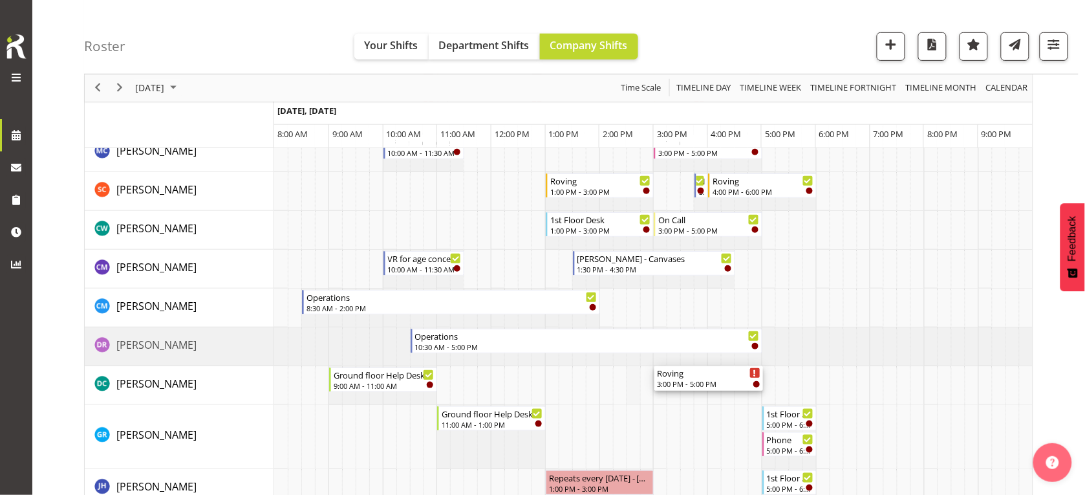
drag, startPoint x: 704, startPoint y: 239, endPoint x: 638, endPoint y: 374, distance: 149.6
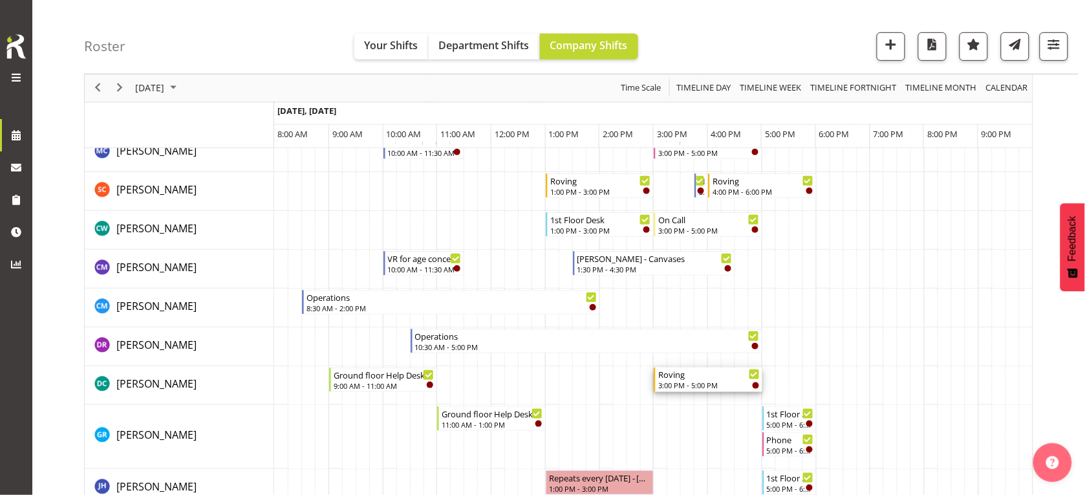
click at [702, 382] on div "3:00 PM - 5:00 PM" at bounding box center [710, 385] width 102 height 10
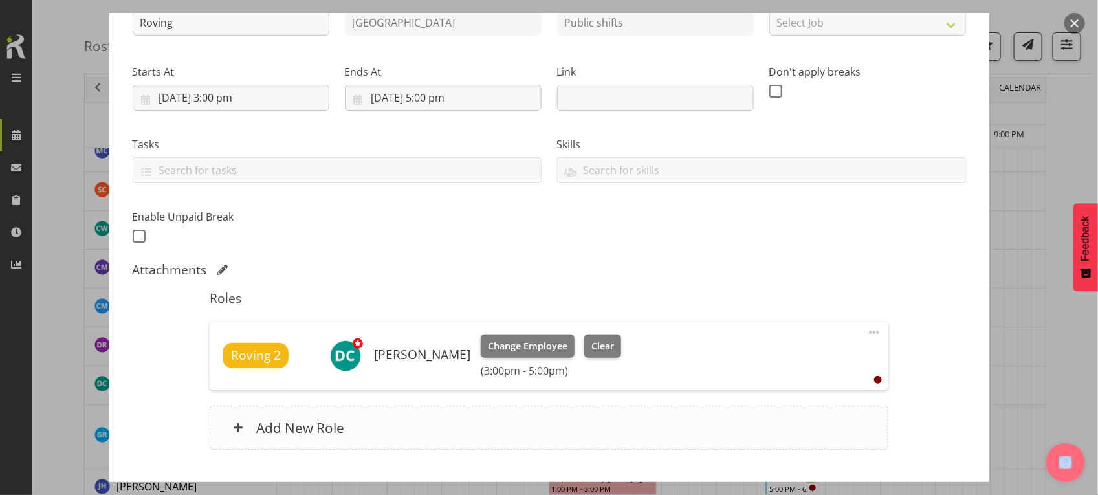
scroll to position [246, 0]
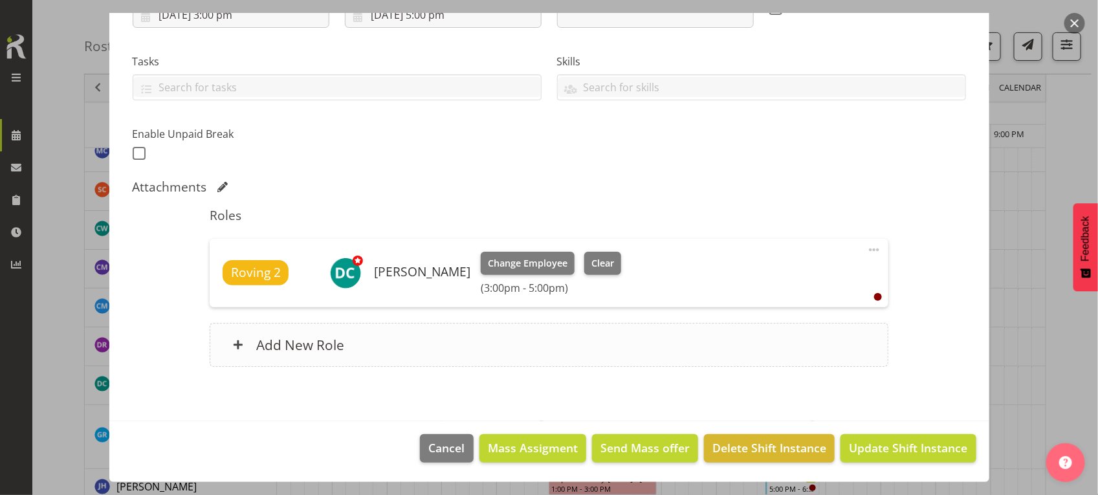
click at [426, 337] on div "Add New Role" at bounding box center [549, 345] width 679 height 44
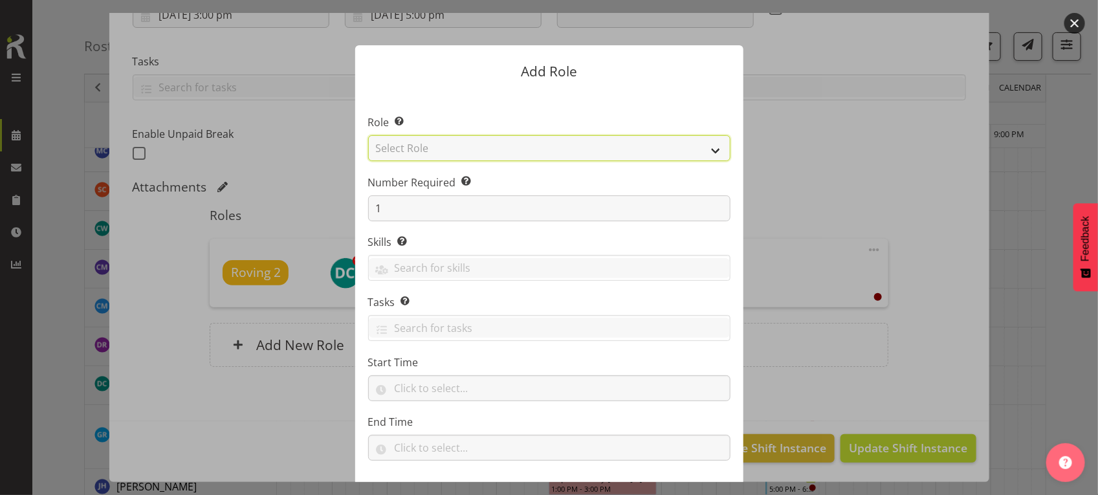
click at [467, 151] on select "Select Role 1st floor desk AQ operator Business Support Team member Casual Cust…" at bounding box center [549, 148] width 362 height 26
select select "1547"
click at [368, 135] on select "Select Role 1st floor desk AQ operator Business Support Team member Casual Cust…" at bounding box center [549, 148] width 362 height 26
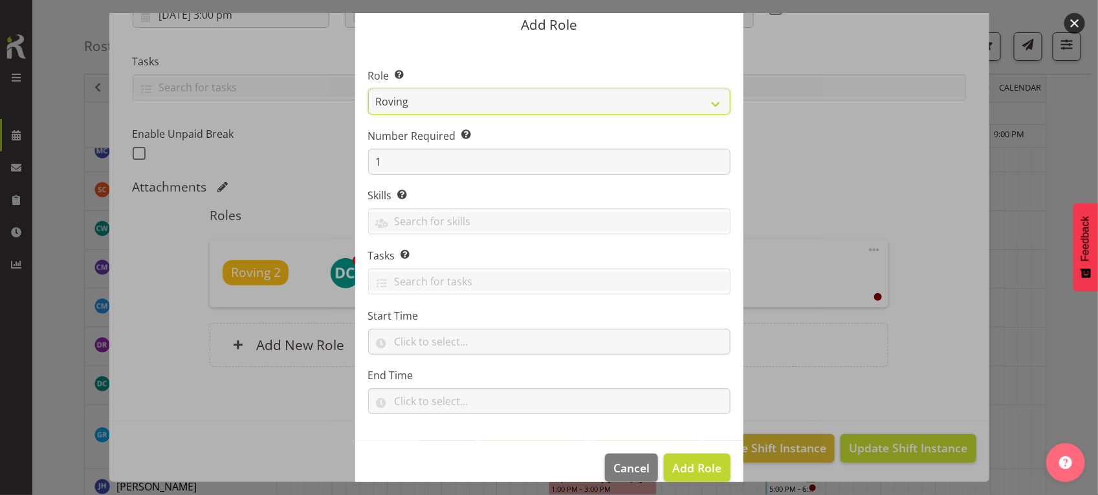
scroll to position [66, 0]
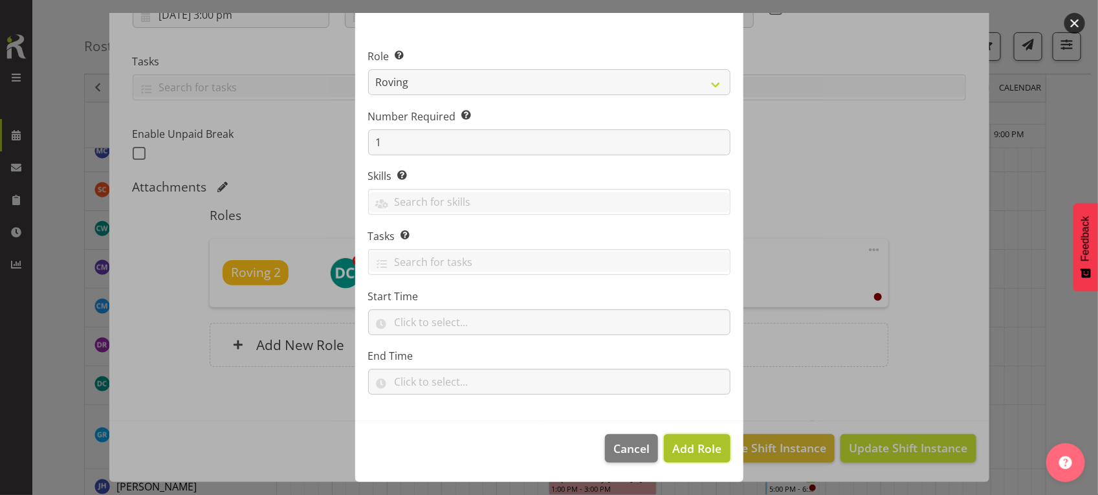
click at [681, 453] on span "Add Role" at bounding box center [696, 449] width 49 height 16
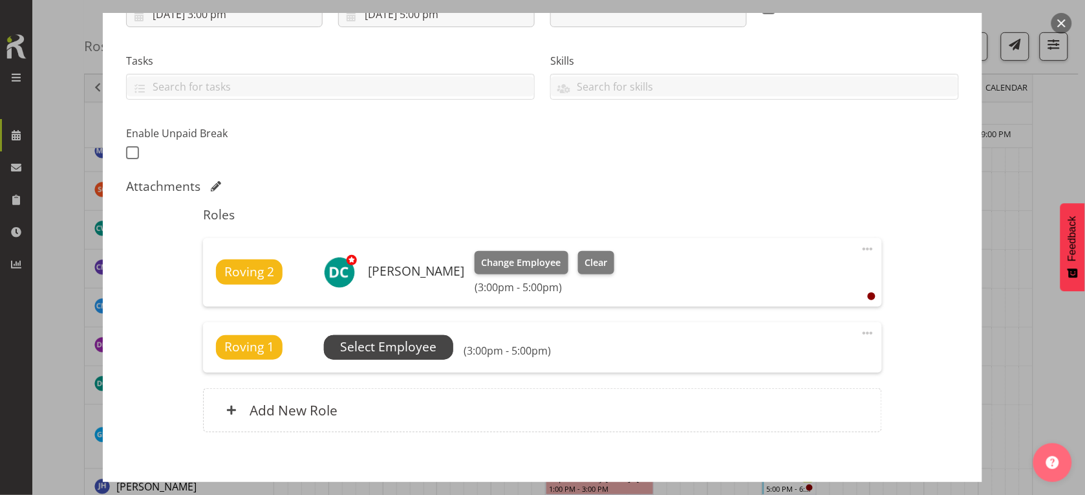
click at [414, 344] on span "Select Employee" at bounding box center [388, 347] width 96 height 19
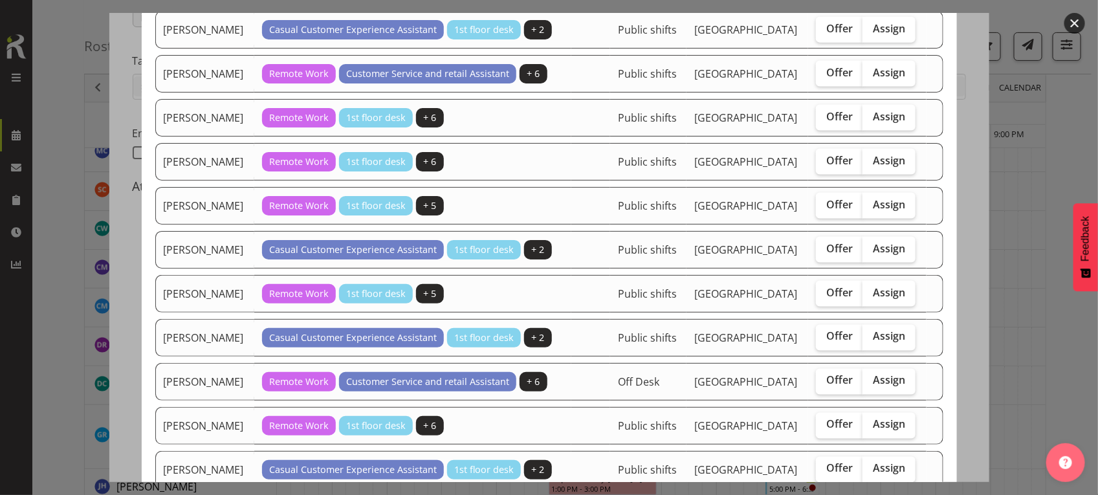
scroll to position [1051, 0]
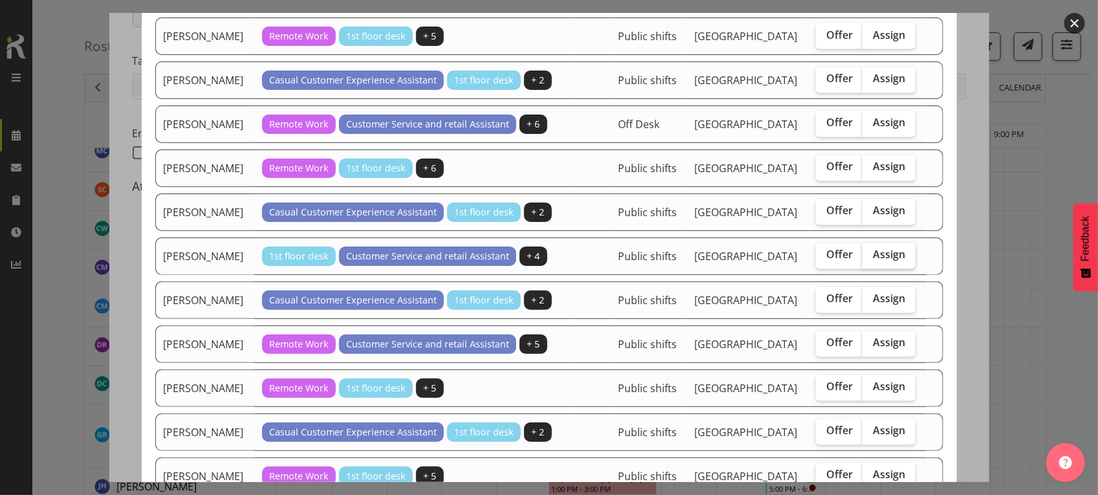
drag, startPoint x: 878, startPoint y: 393, endPoint x: 871, endPoint y: 398, distance: 8.8
click at [878, 261] on span "Assign" at bounding box center [889, 254] width 32 height 13
click at [871, 259] on input "Assign" at bounding box center [866, 255] width 8 height 8
checkbox input "true"
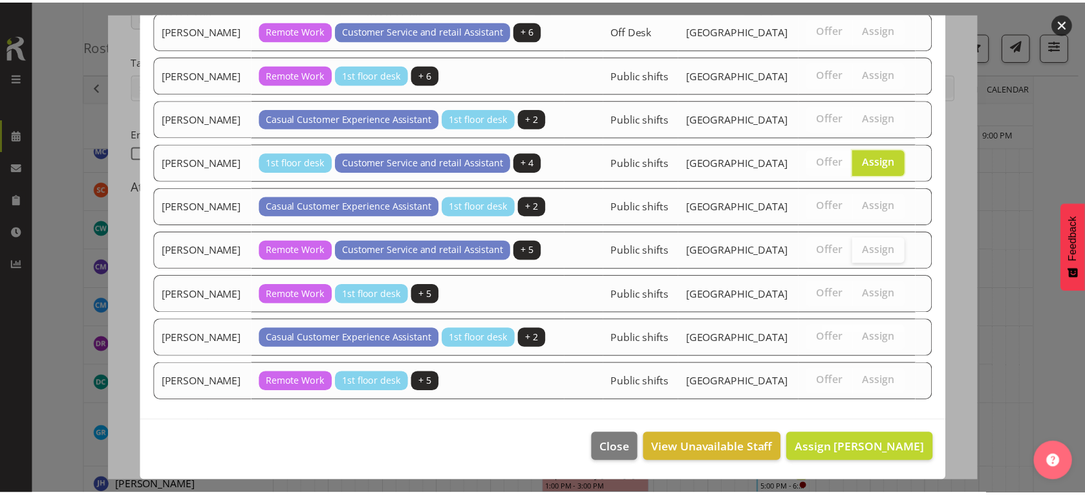
scroll to position [1320, 0]
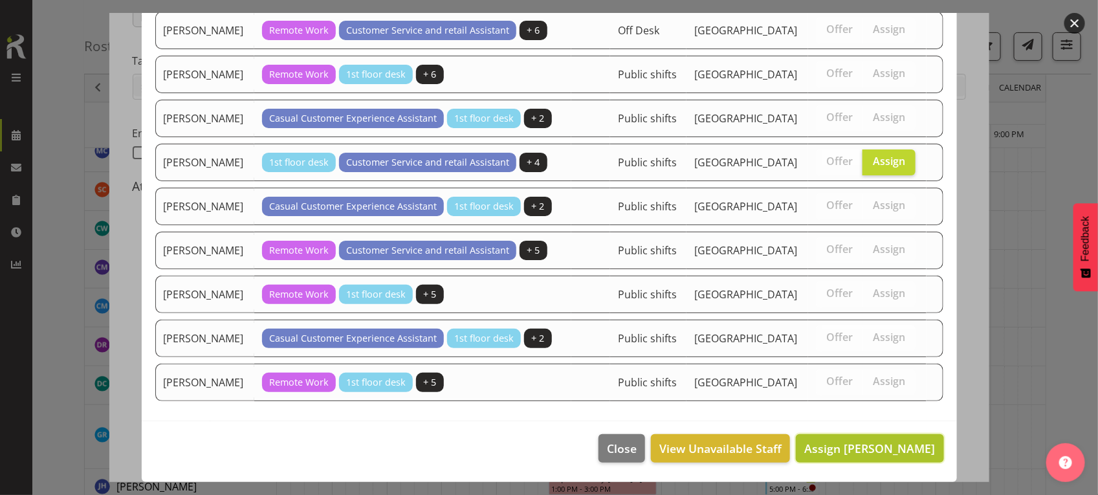
click at [869, 443] on span "Assign [PERSON_NAME]" at bounding box center [869, 449] width 131 height 16
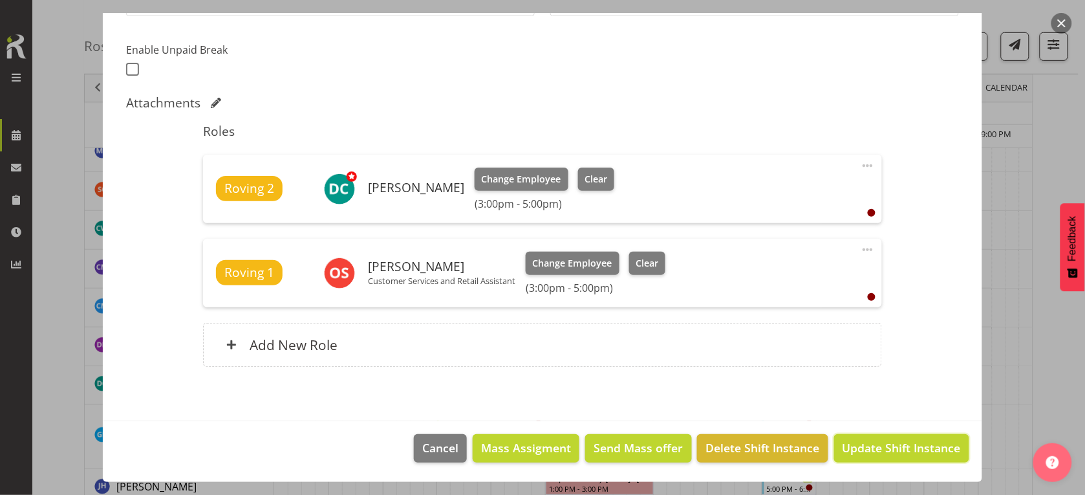
click at [884, 458] on button "Update Shift Instance" at bounding box center [901, 448] width 135 height 28
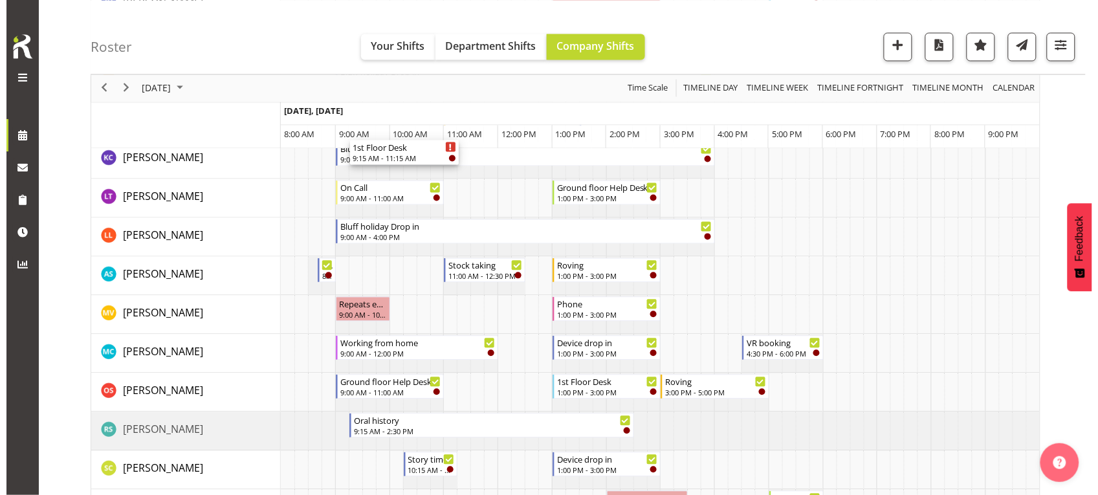
scroll to position [647, 0]
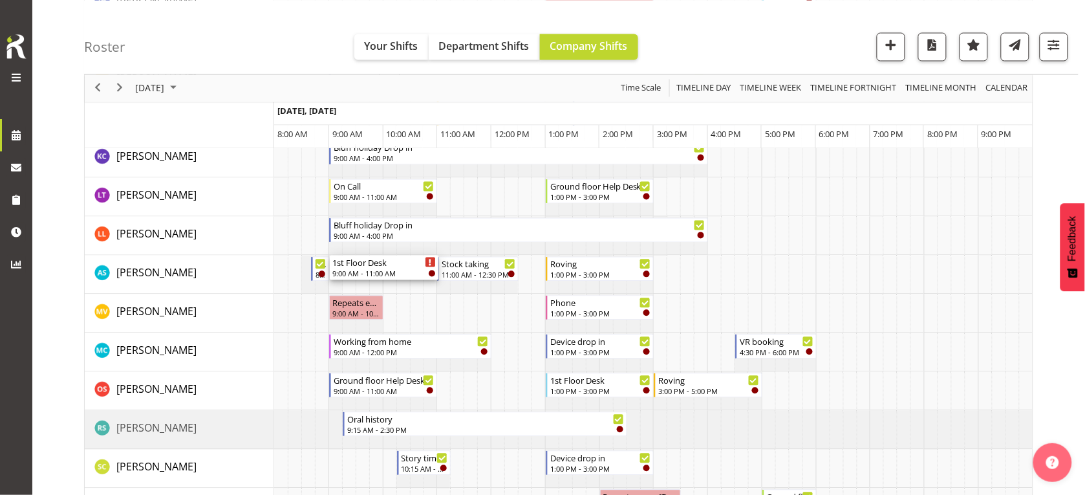
drag, startPoint x: 390, startPoint y: 219, endPoint x: 337, endPoint y: 285, distance: 84.7
click at [337, 285] on div "1st Floor Desk 9:00 AM - 11:00 AM Roving 9:00 AM - 11:00 AM Roving 9:00 AM - 11…" at bounding box center [653, 372] width 759 height 1629
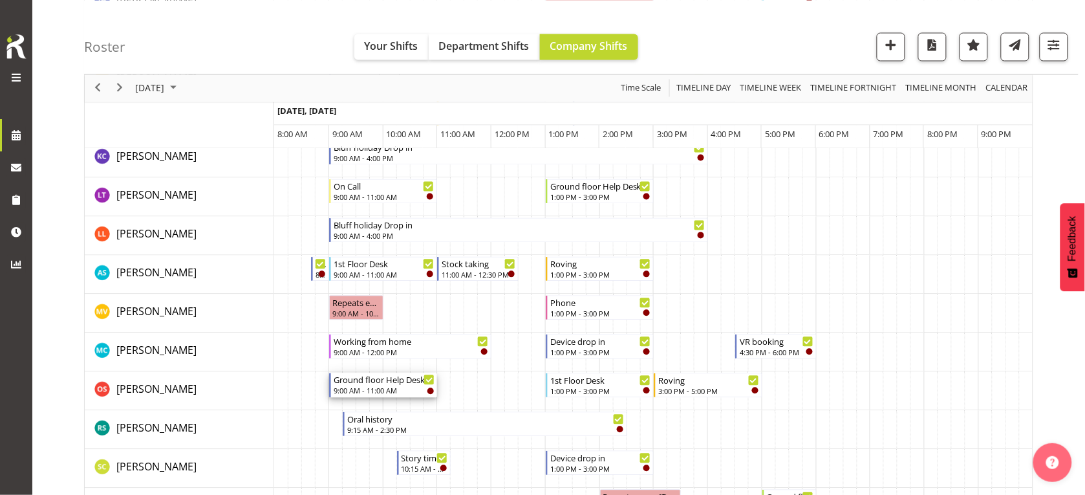
click at [365, 383] on div "Ground floor Help Desk" at bounding box center [385, 379] width 102 height 13
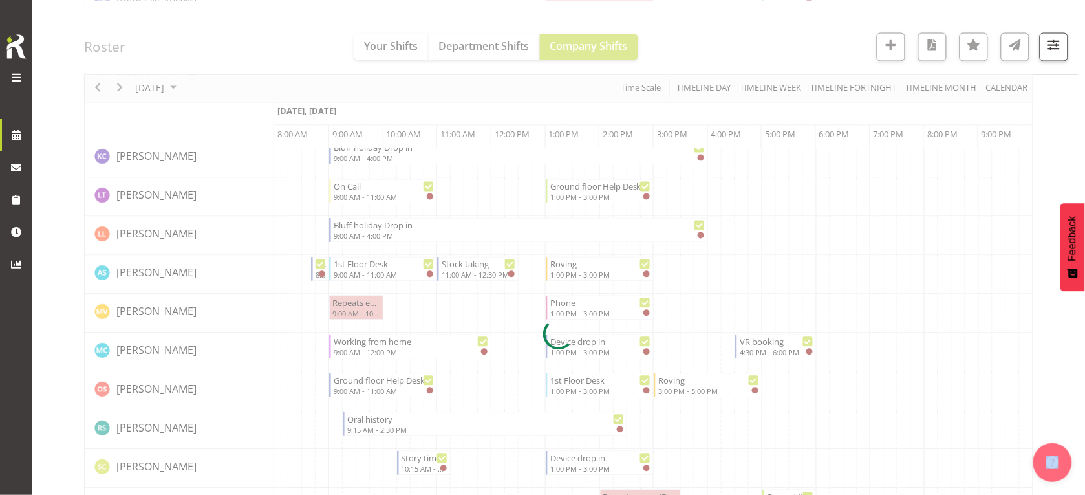
click at [365, 383] on div at bounding box center [559, 335] width 950 height 1706
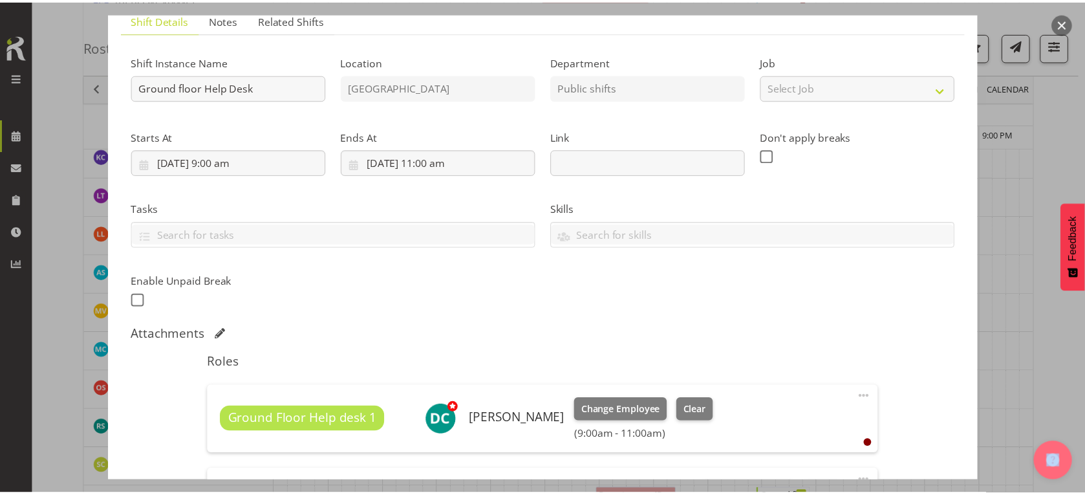
scroll to position [323, 0]
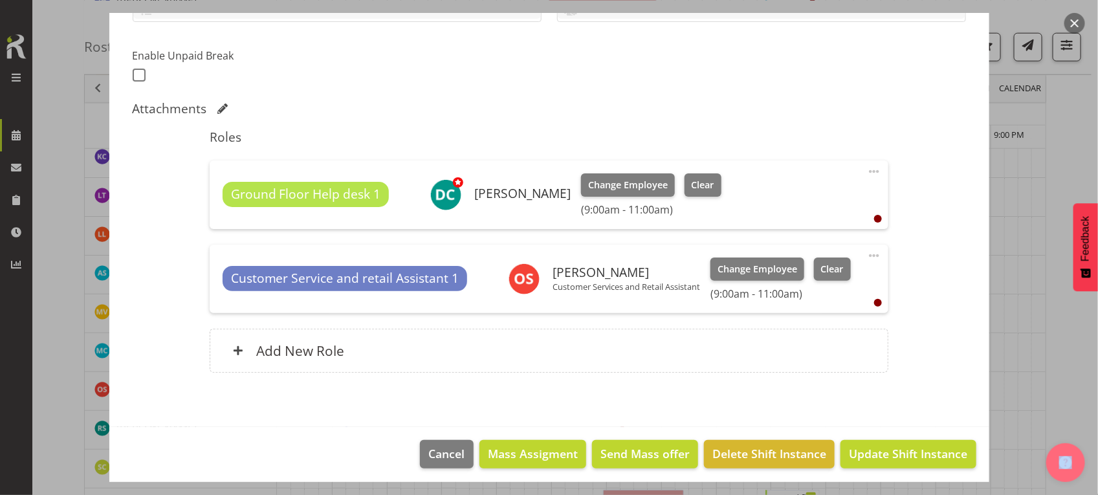
click at [1073, 16] on button "button" at bounding box center [1074, 23] width 21 height 21
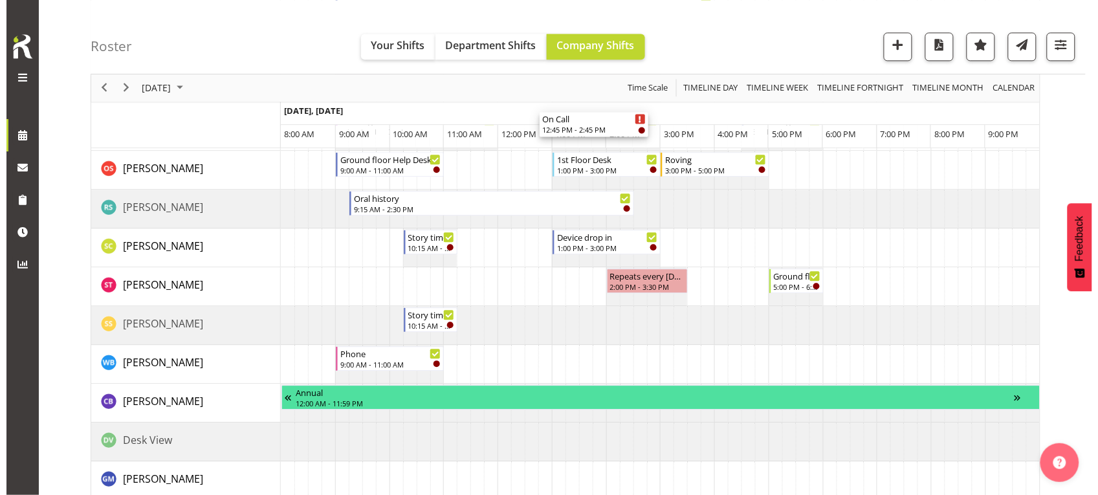
scroll to position [970, 0]
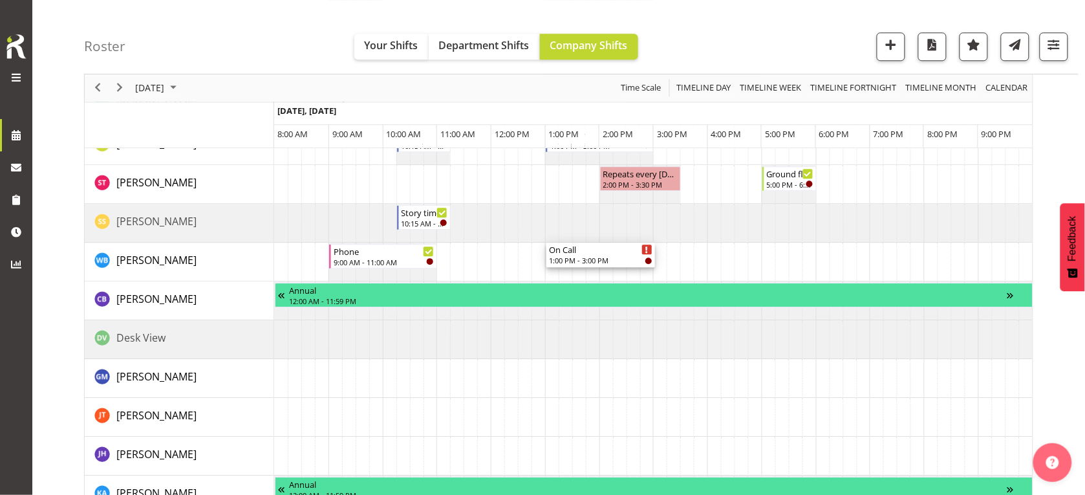
drag, startPoint x: 600, startPoint y: 217, endPoint x: 561, endPoint y: 262, distance: 59.1
drag, startPoint x: 574, startPoint y: 259, endPoint x: 547, endPoint y: 263, distance: 27.5
click at [547, 263] on div "Roving 9:00 AM - 11:00 AM Roving 9:00 AM - 11:00 AM 1st Floor Desk 11:00 AM - 1…" at bounding box center [653, 49] width 759 height 1629
drag, startPoint x: 650, startPoint y: 256, endPoint x: 574, endPoint y: 266, distance: 76.3
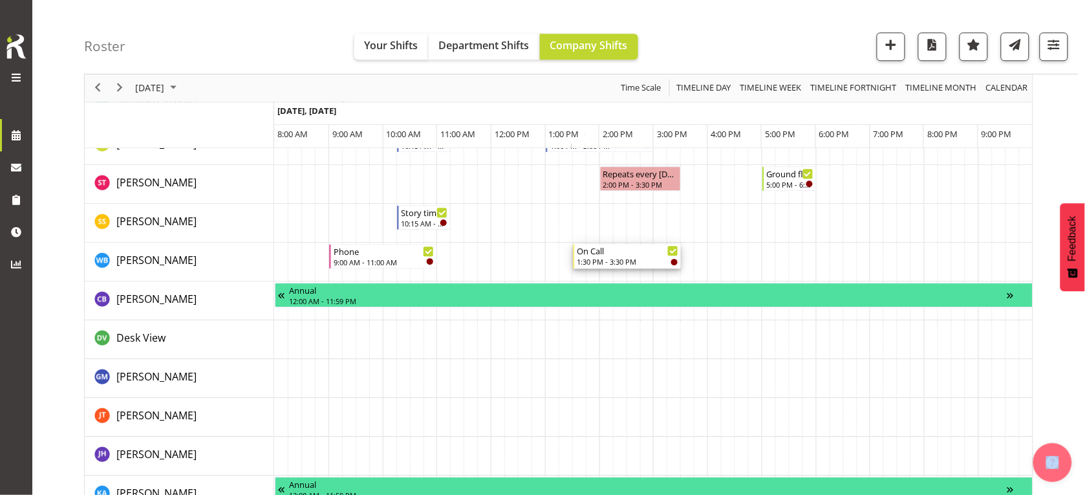
click at [600, 259] on div "1:30 PM - 3:30 PM" at bounding box center [629, 261] width 102 height 10
click at [600, 259] on div at bounding box center [559, 11] width 950 height 1706
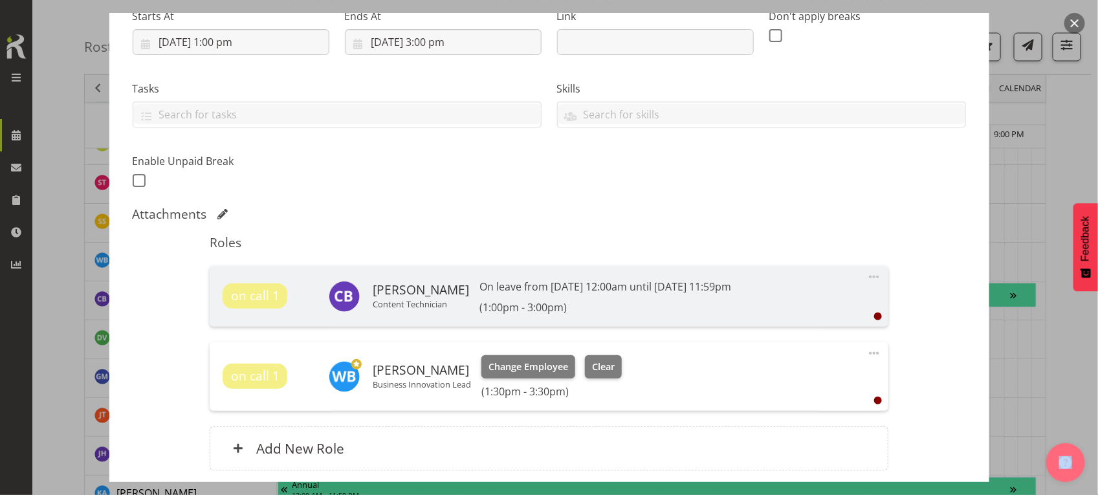
scroll to position [322, 0]
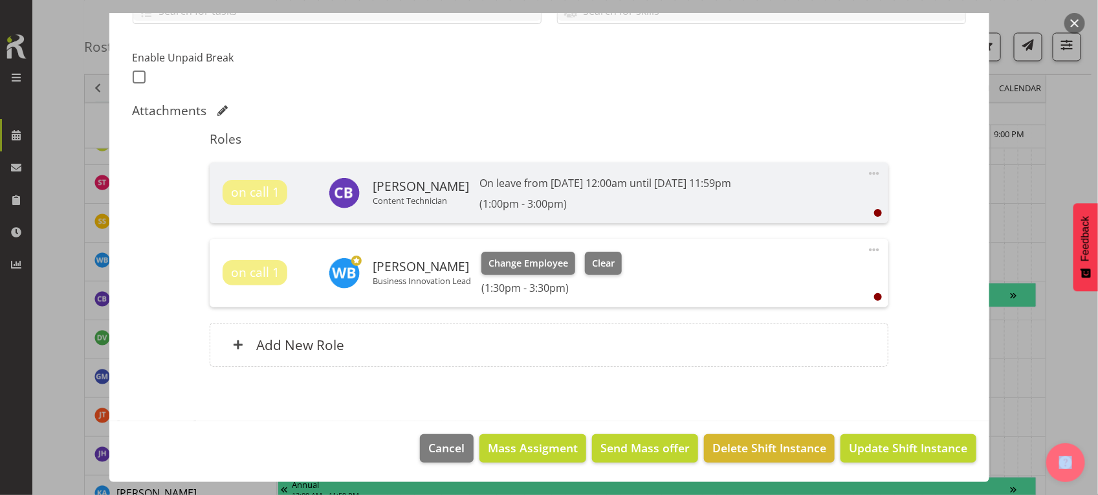
click at [866, 243] on span at bounding box center [874, 250] width 16 height 16
click at [767, 276] on link "Edit" at bounding box center [819, 278] width 124 height 23
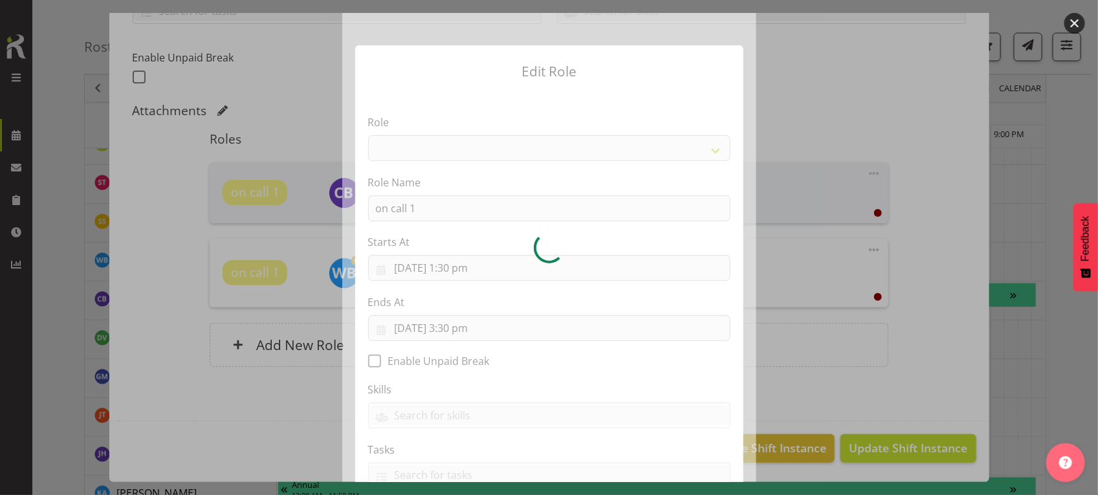
select select "1549"
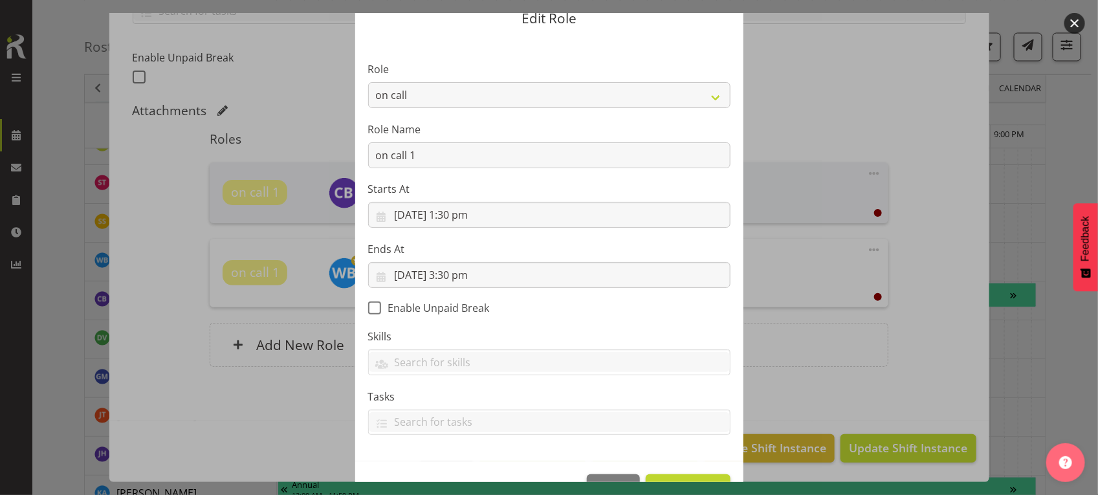
scroll to position [94, 0]
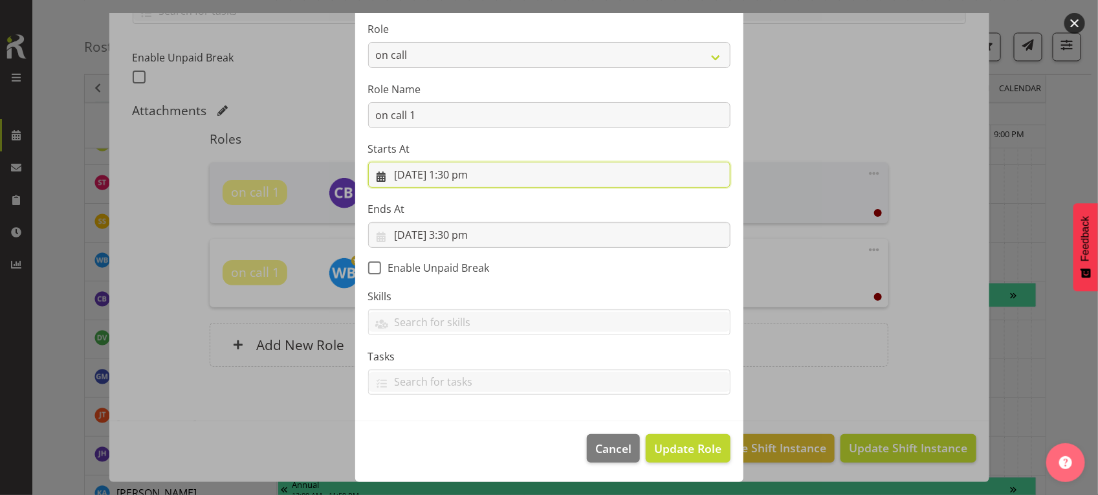
click at [471, 175] on input "24/09/2025, 1:30 pm" at bounding box center [549, 175] width 362 height 26
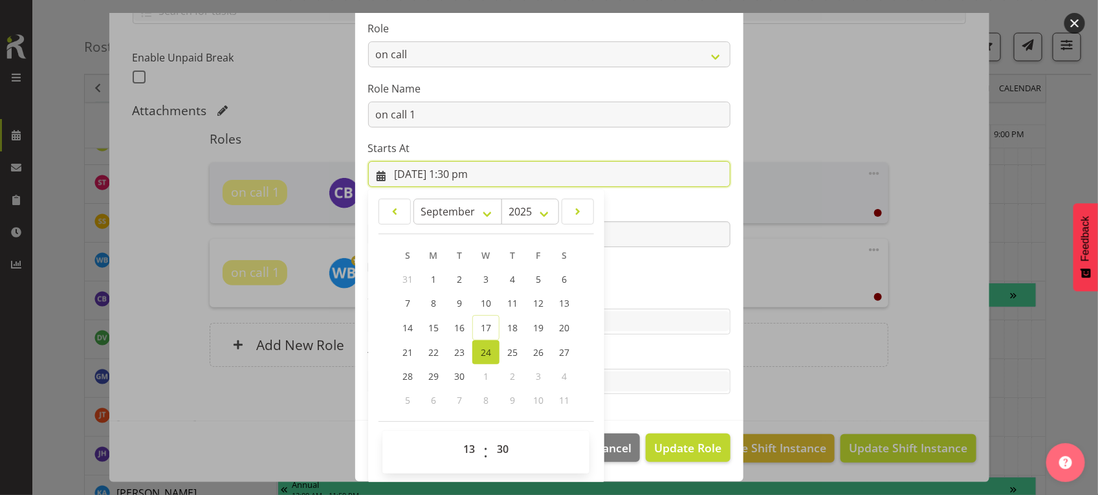
scroll to position [95, 0]
click at [505, 451] on select "00 01 02 03 04 05 06 07 08 09 10 11 12 13 14 15 16 17 18 19 20 21 22 23 24 25 2…" at bounding box center [504, 448] width 29 height 26
select select "0"
type input "24/09/2025, 1:00 pm"
click at [641, 409] on section "Role 1st floor desk AQ operator Business Support Team member Casual Customer Ex…" at bounding box center [549, 208] width 388 height 423
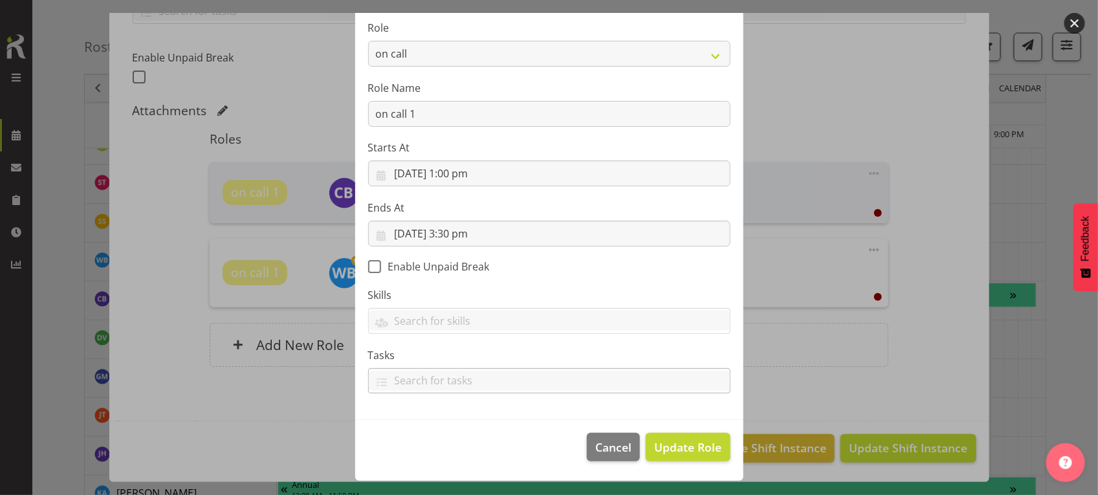
scroll to position [94, 0]
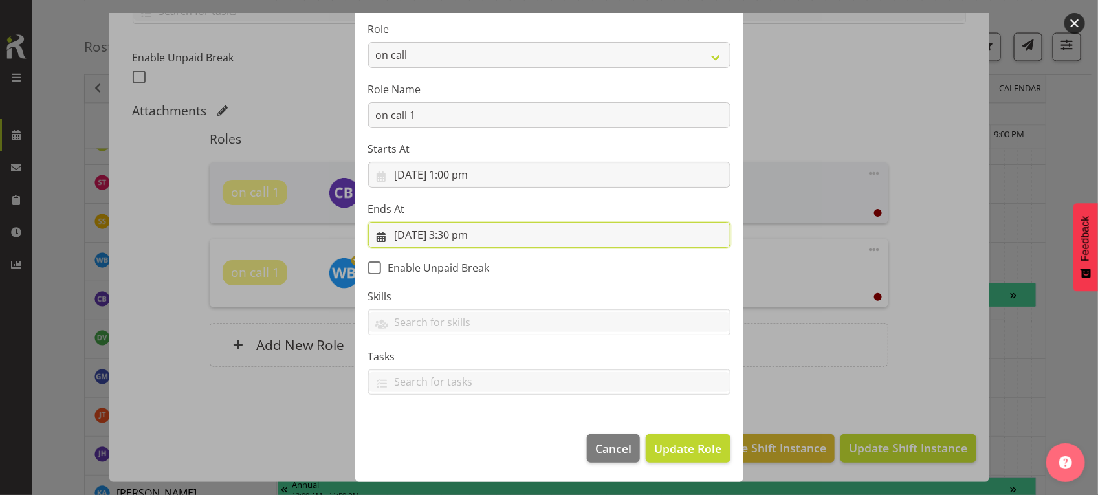
click at [461, 239] on input "24/09/2025, 3:30 pm" at bounding box center [549, 235] width 362 height 26
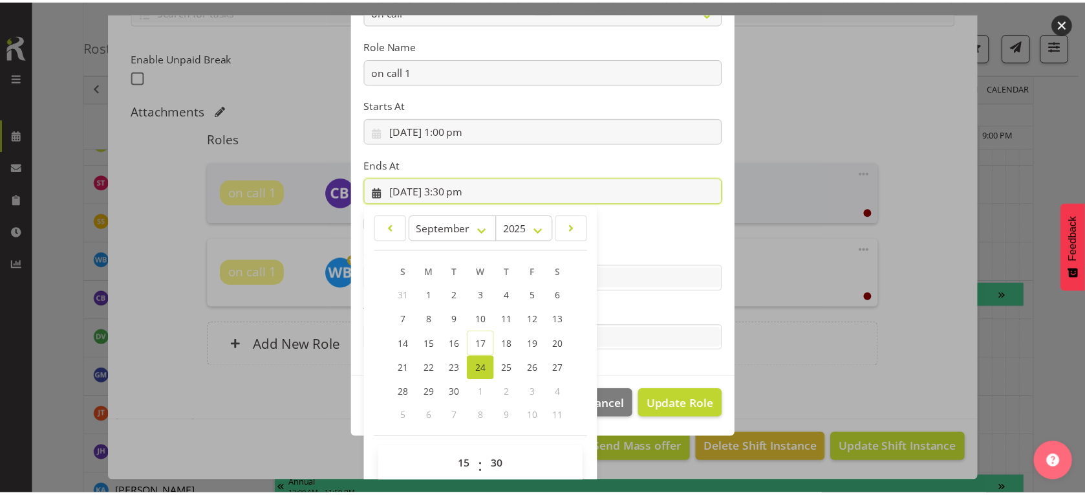
scroll to position [155, 0]
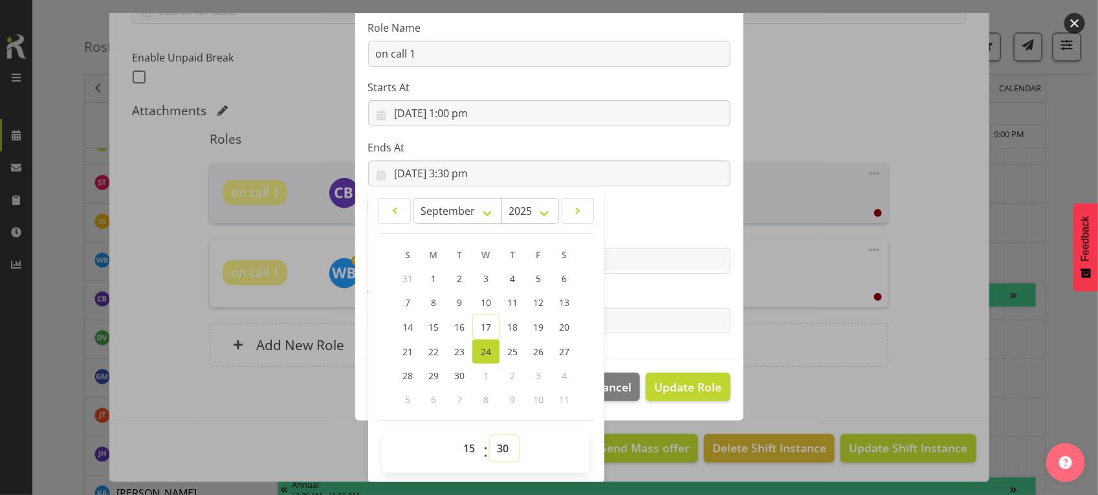
click at [501, 447] on select "00 01 02 03 04 05 06 07 08 09 10 11 12 13 14 15 16 17 18 19 20 21 22 23 24 25 2…" at bounding box center [504, 448] width 29 height 26
select select "0"
type input "24/09/2025, 3:00 pm"
click at [681, 395] on span "Update Role" at bounding box center [687, 386] width 67 height 17
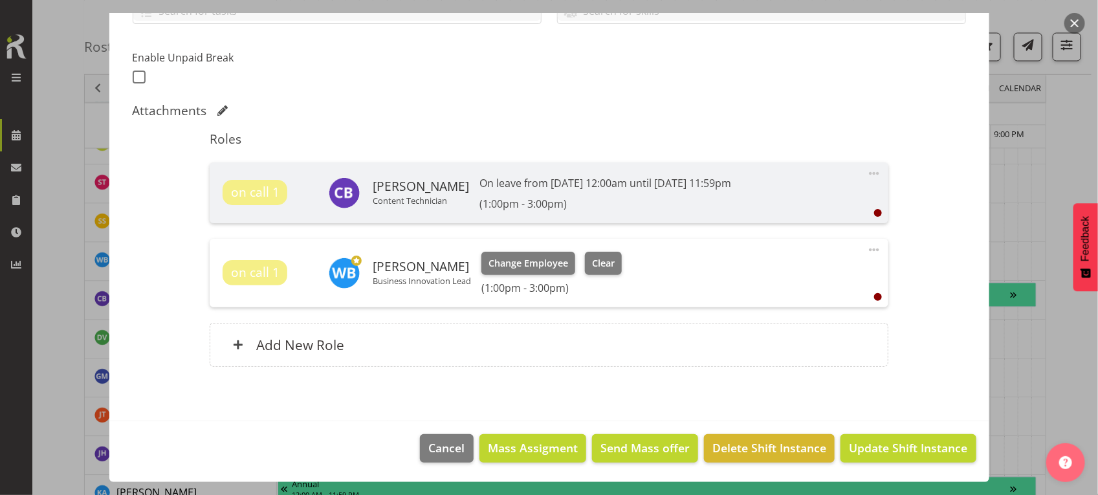
select select
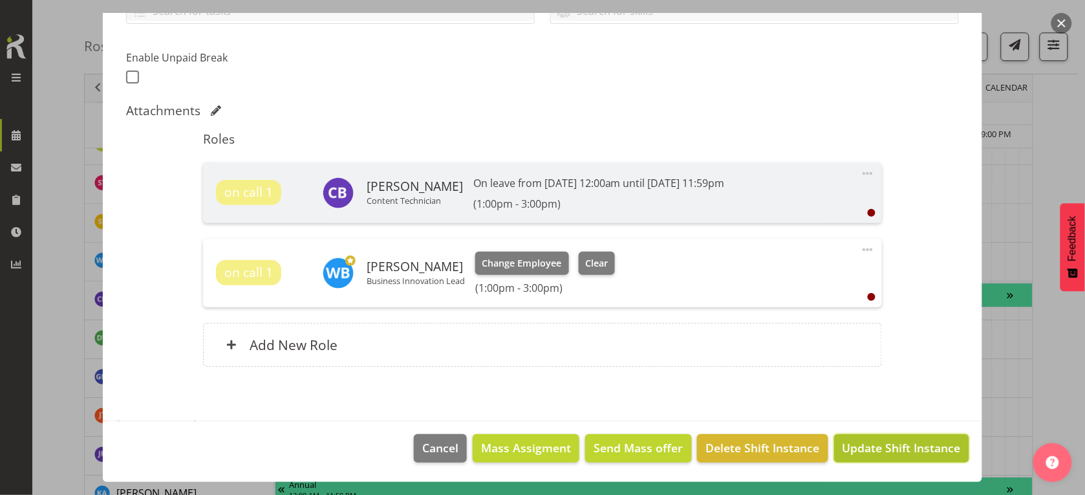
click at [888, 457] on button "Update Shift Instance" at bounding box center [901, 448] width 135 height 28
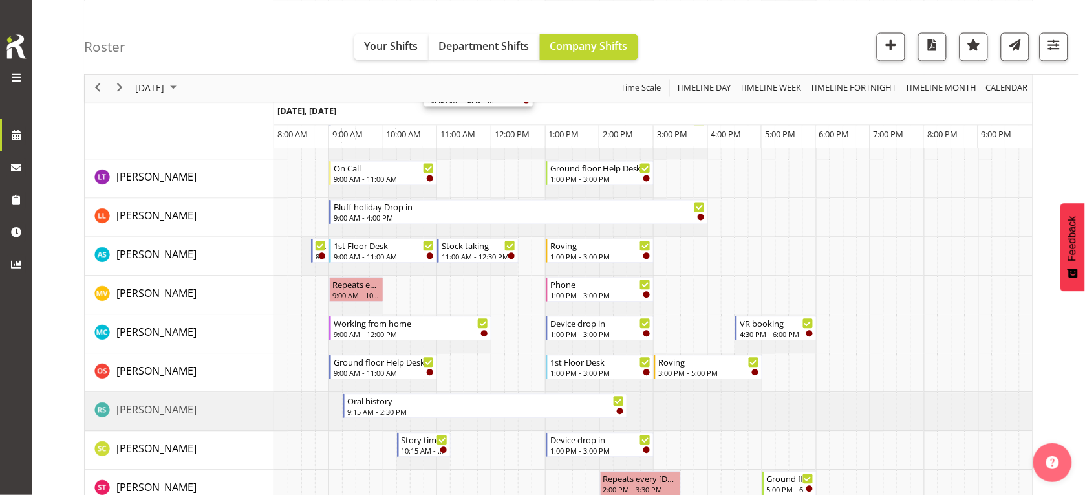
scroll to position [728, 0]
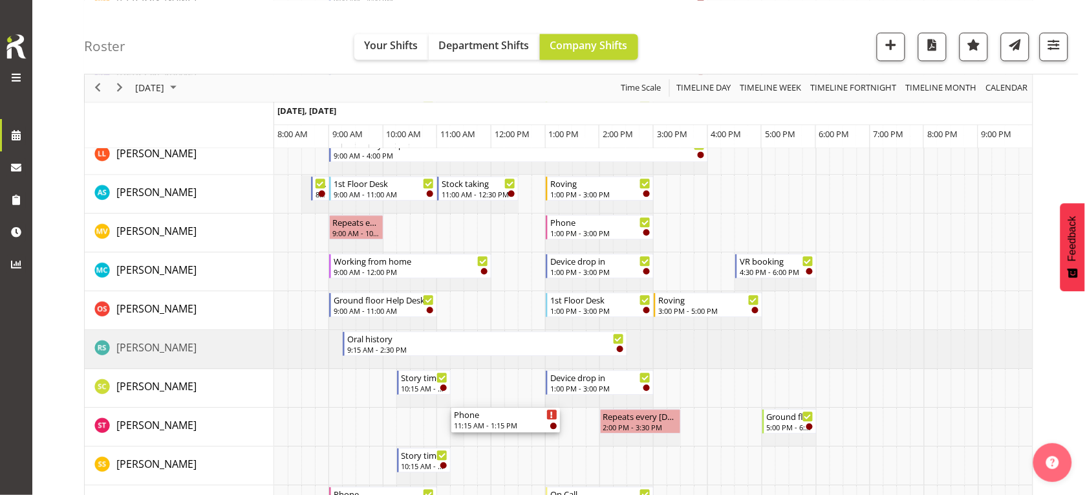
drag, startPoint x: 492, startPoint y: 269, endPoint x: 458, endPoint y: 434, distance: 168.3
click at [458, 433] on div "Roving 9:00 AM - 11:00 AM Roving 9:00 AM - 11:00 AM 1st Floor Desk 11:00 AM - 1…" at bounding box center [653, 291] width 759 height 1629
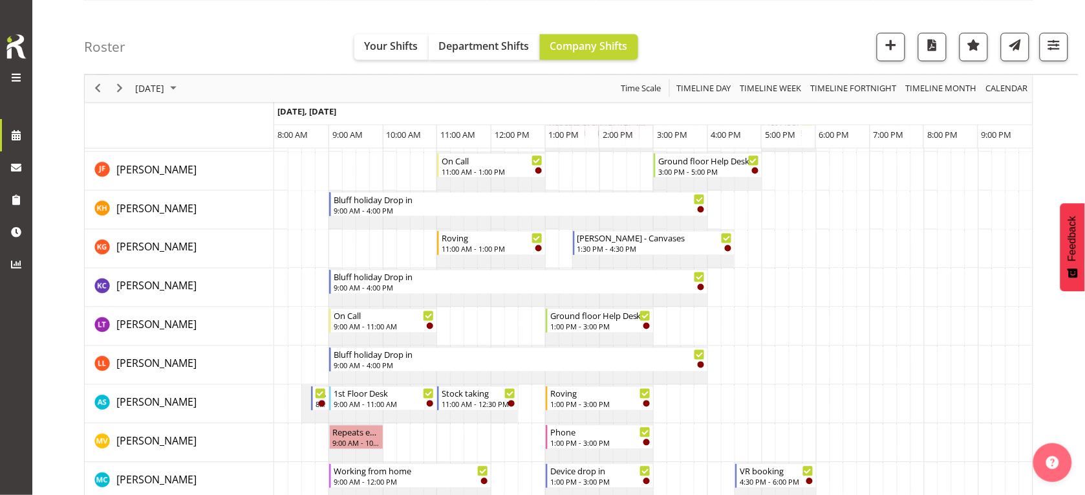
scroll to position [485, 0]
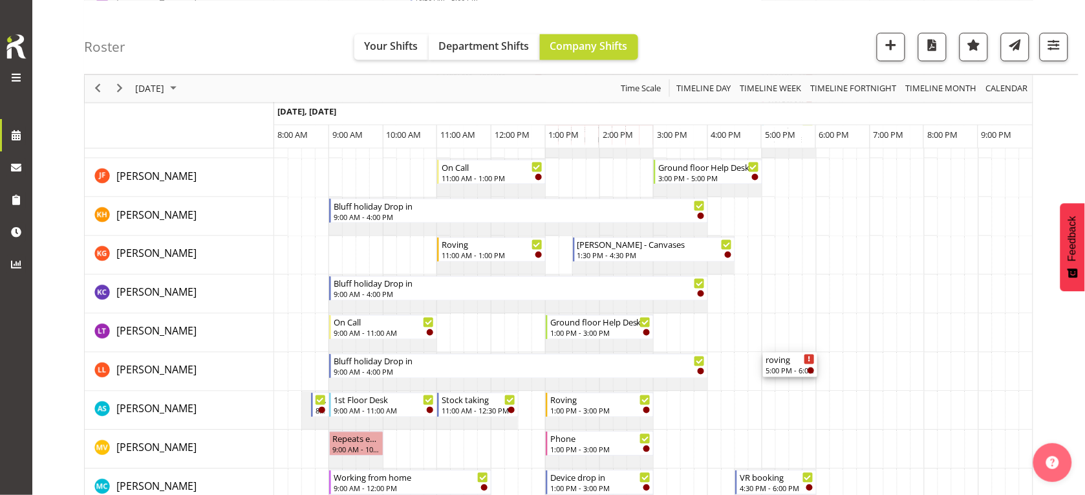
drag, startPoint x: 723, startPoint y: 395, endPoint x: 742, endPoint y: 380, distance: 23.9
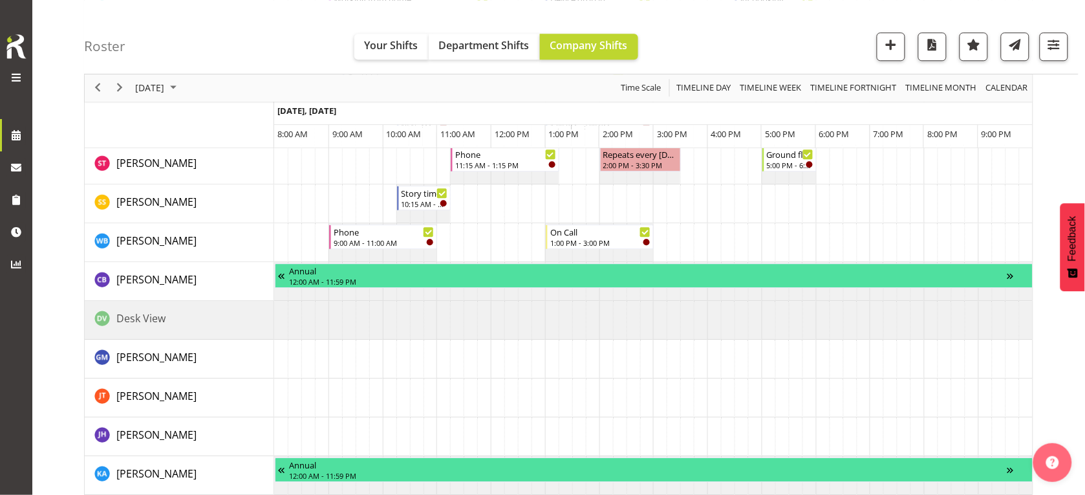
scroll to position [970, 0]
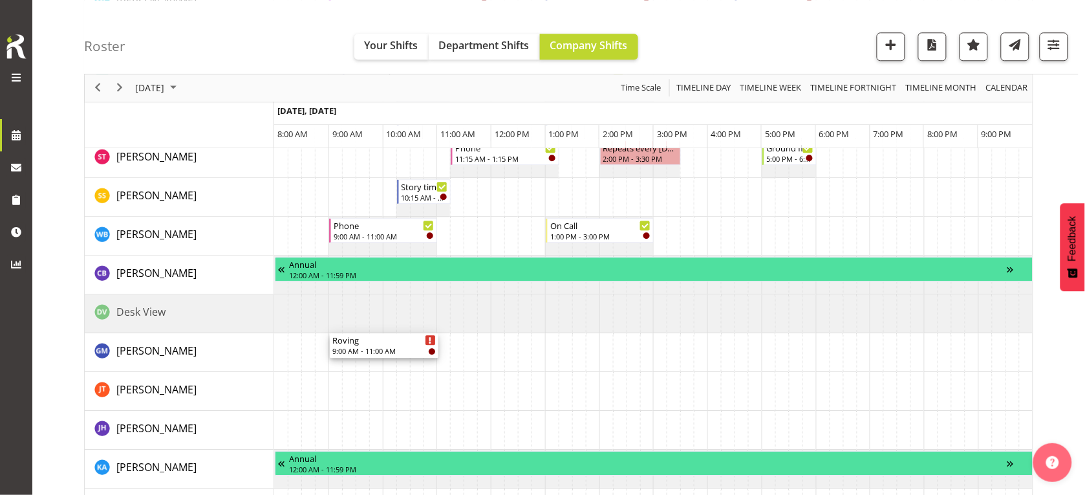
drag, startPoint x: 395, startPoint y: 244, endPoint x: 337, endPoint y: 362, distance: 131.9
click at [337, 362] on div "Roving 9:00 AM - 11:00 AM Roving 9:00 AM - 11:00 AM 1st Floor Desk 11:00 AM - 1…" at bounding box center [653, 36] width 759 height 1603
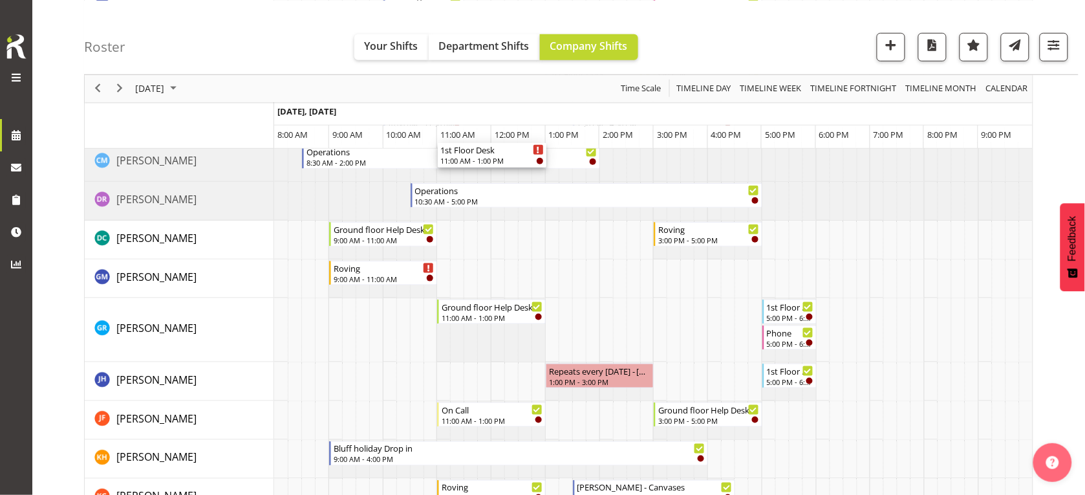
scroll to position [323, 0]
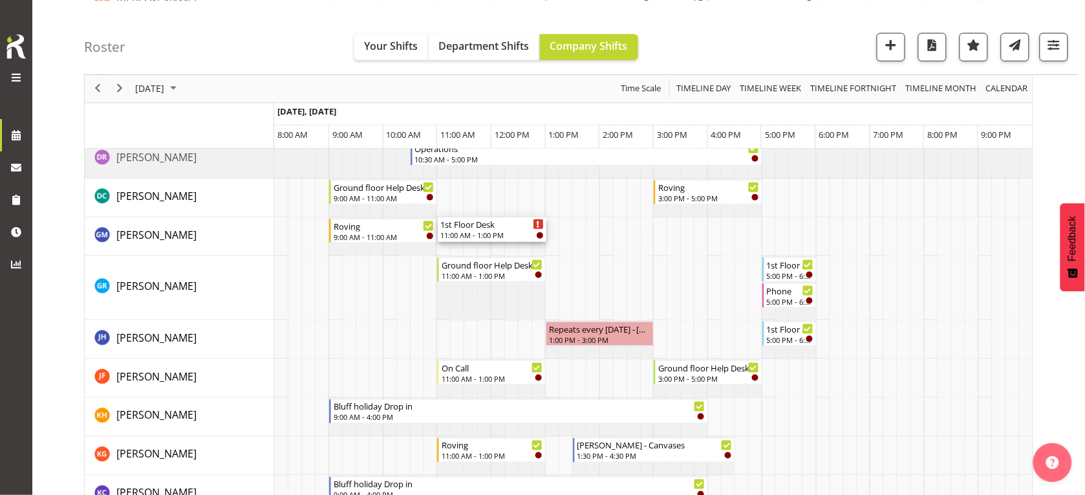
drag, startPoint x: 485, startPoint y: 212, endPoint x: 540, endPoint y: 228, distance: 57.3
click at [544, 244] on td "Timeline Day of September 24, 2025" at bounding box center [539, 236] width 14 height 39
drag, startPoint x: 551, startPoint y: 232, endPoint x: 551, endPoint y: 239, distance: 7.8
click at [552, 238] on td "Timeline Day of September 24, 2025" at bounding box center [552, 236] width 14 height 39
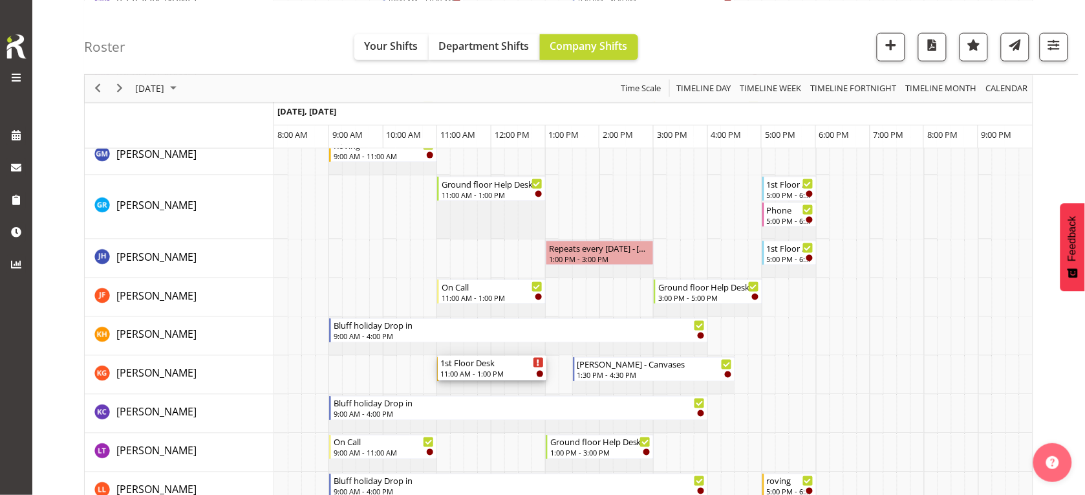
scroll to position [323, 0]
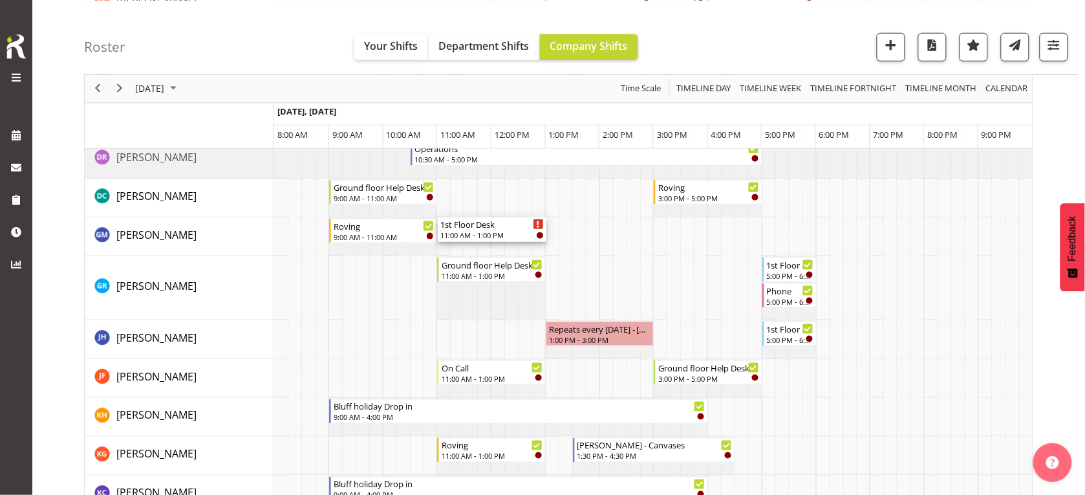
drag, startPoint x: 485, startPoint y: 212, endPoint x: 444, endPoint y: 253, distance: 58.1
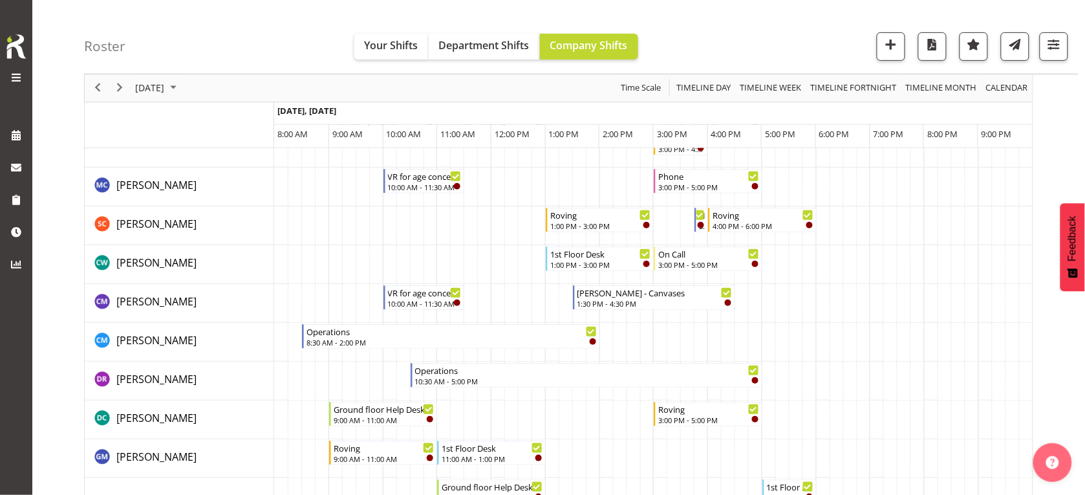
scroll to position [0, 0]
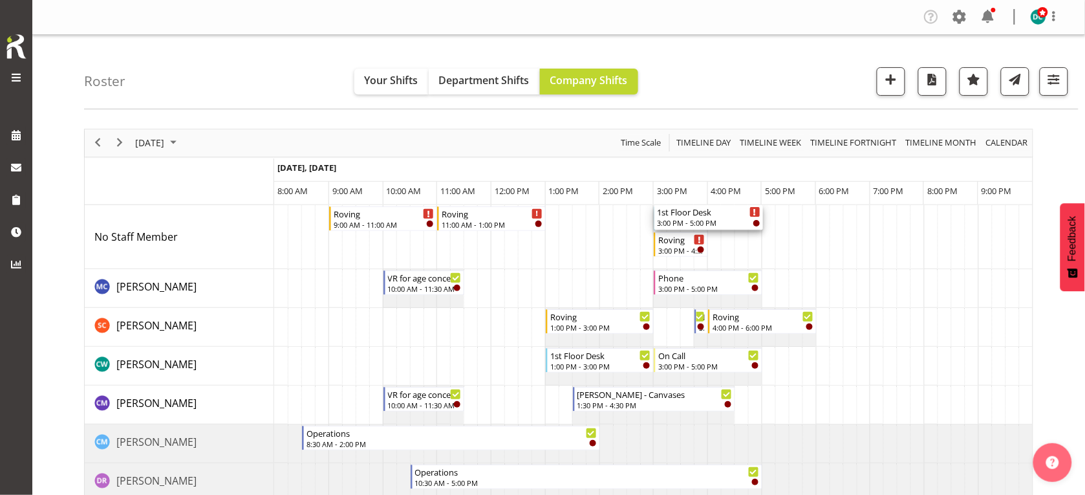
drag, startPoint x: 721, startPoint y: 212, endPoint x: 673, endPoint y: 243, distance: 57.1
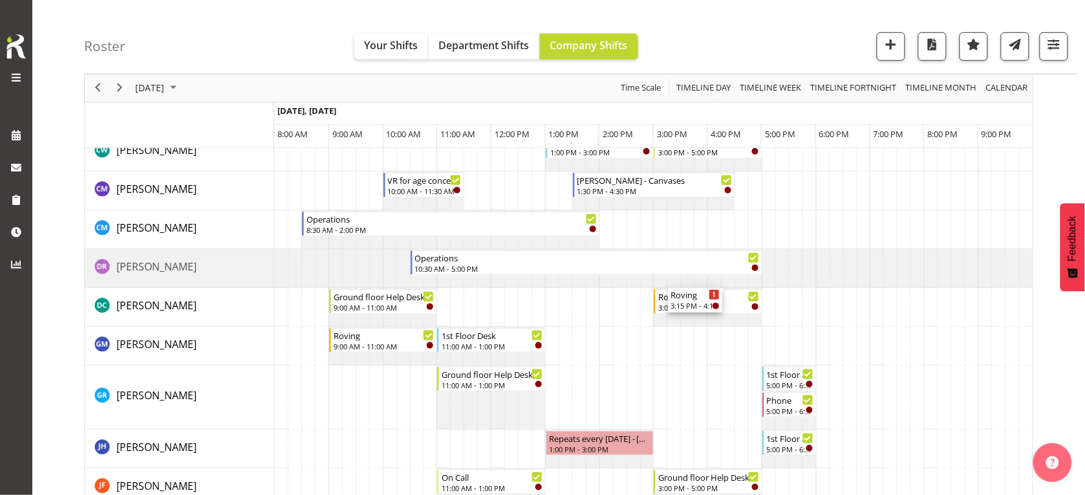
scroll to position [243, 0]
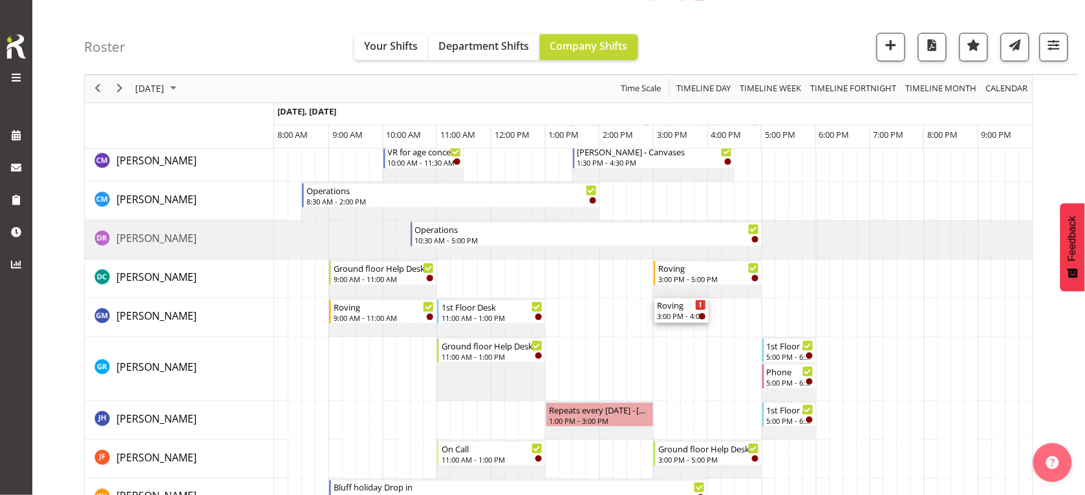
drag, startPoint x: 677, startPoint y: 245, endPoint x: 636, endPoint y: 325, distance: 90.8
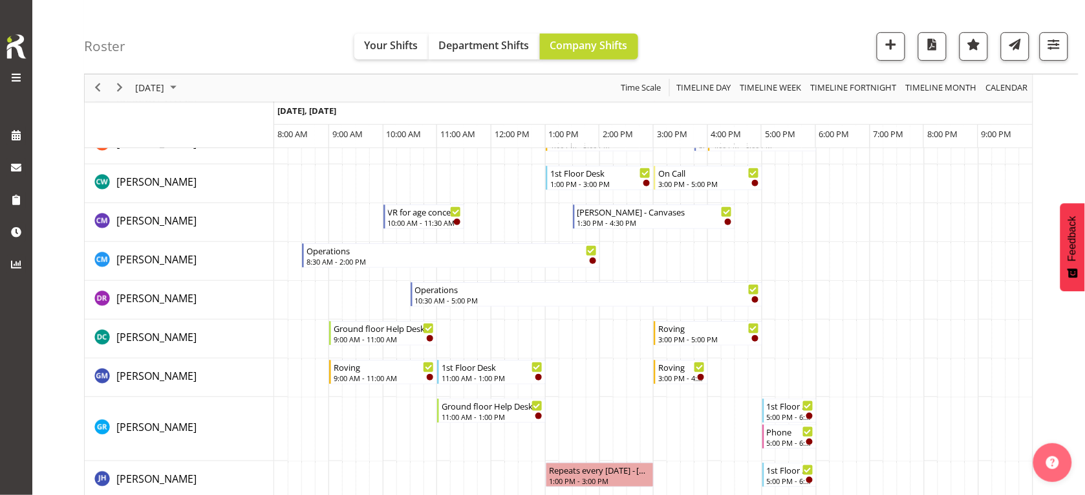
scroll to position [162, 0]
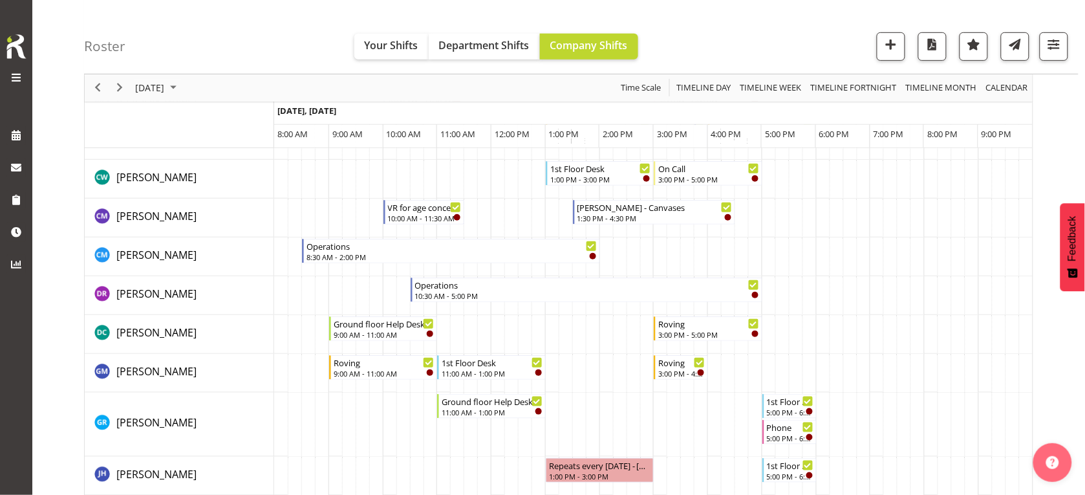
click at [648, 365] on td "Timeline Day of September 24, 2025" at bounding box center [647, 373] width 14 height 39
click at [609, 365] on td "Timeline Day of September 24, 2025" at bounding box center [607, 373] width 14 height 39
click at [886, 44] on span "button" at bounding box center [891, 44] width 17 height 17
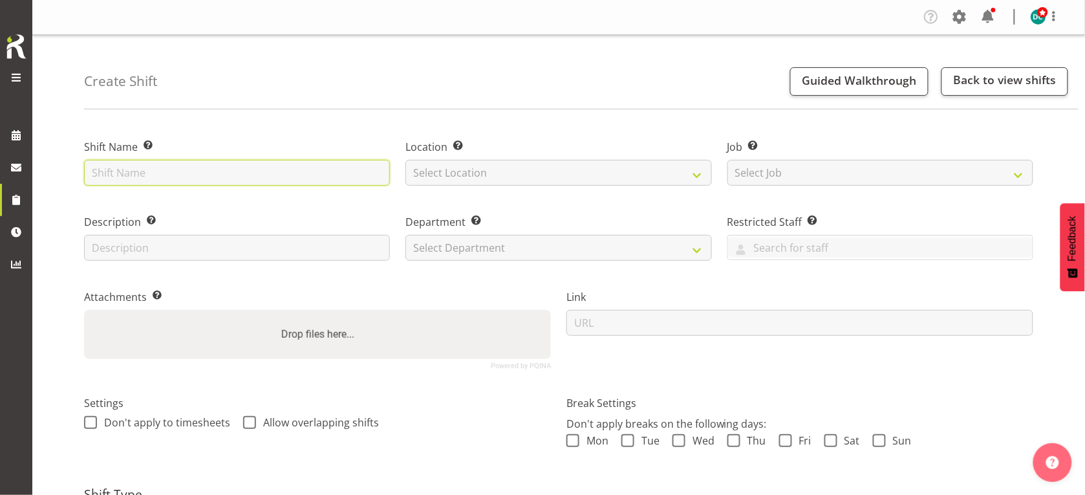
click at [130, 182] on input "text" at bounding box center [237, 173] width 306 height 26
type input "home services"
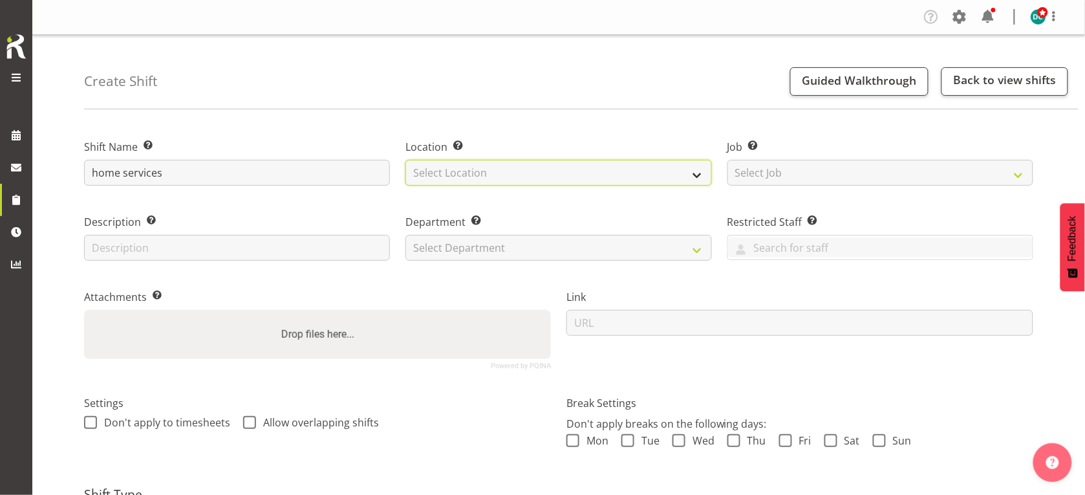
click at [431, 180] on select "Select Location [GEOGRAPHIC_DATA] [GEOGRAPHIC_DATA]" at bounding box center [559, 173] width 306 height 26
select select "1276"
click at [406, 160] on select "Select Location [GEOGRAPHIC_DATA] [GEOGRAPHIC_DATA]" at bounding box center [559, 173] width 306 height 26
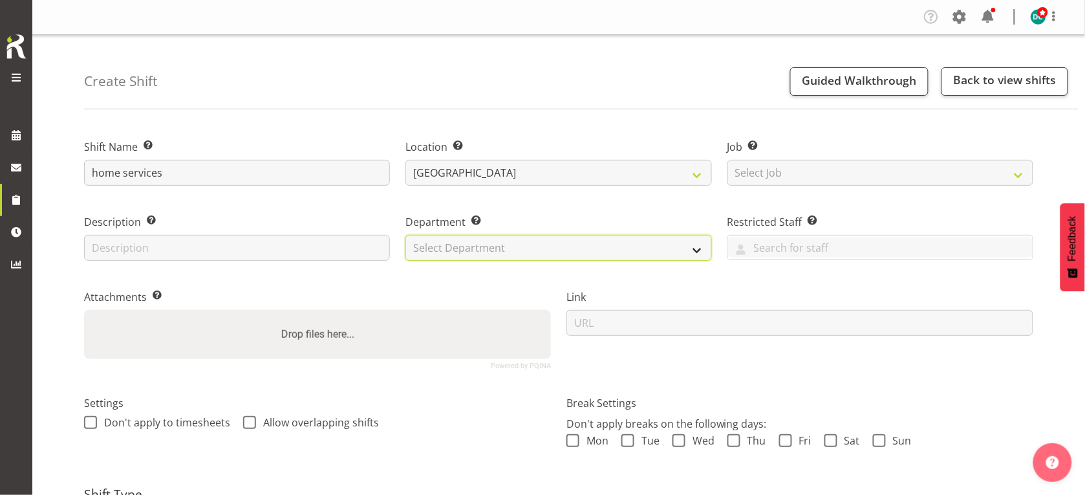
click at [419, 248] on select "Select Department Off Desk Public shifts" at bounding box center [559, 248] width 306 height 26
select select "921"
click at [406, 235] on select "Select Department Off Desk Public shifts" at bounding box center [559, 248] width 306 height 26
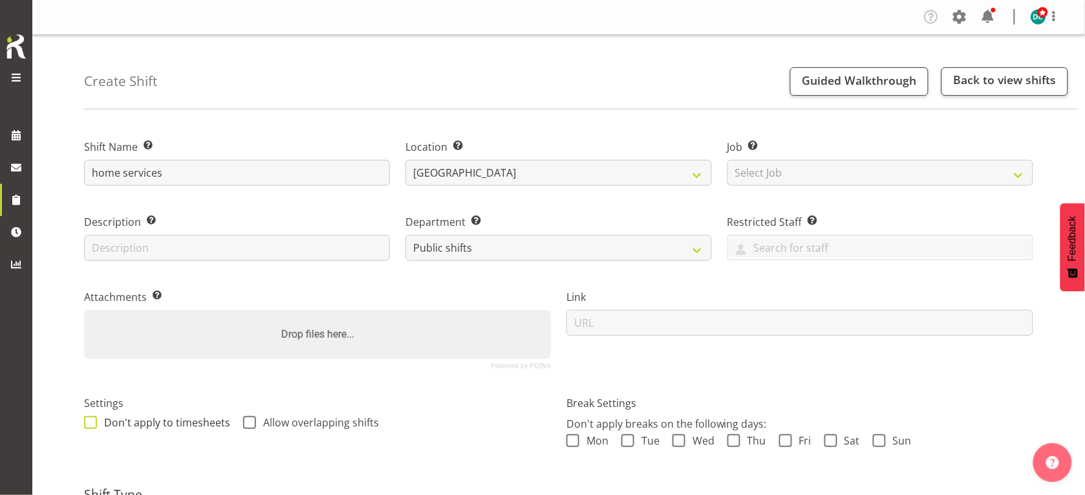
click at [95, 420] on span at bounding box center [90, 422] width 13 height 13
click at [93, 420] on input "Don't apply to timesheets" at bounding box center [88, 422] width 8 height 8
checkbox input "true"
drag, startPoint x: 248, startPoint y: 417, endPoint x: 235, endPoint y: 428, distance: 17.0
click at [245, 419] on span at bounding box center [249, 422] width 13 height 13
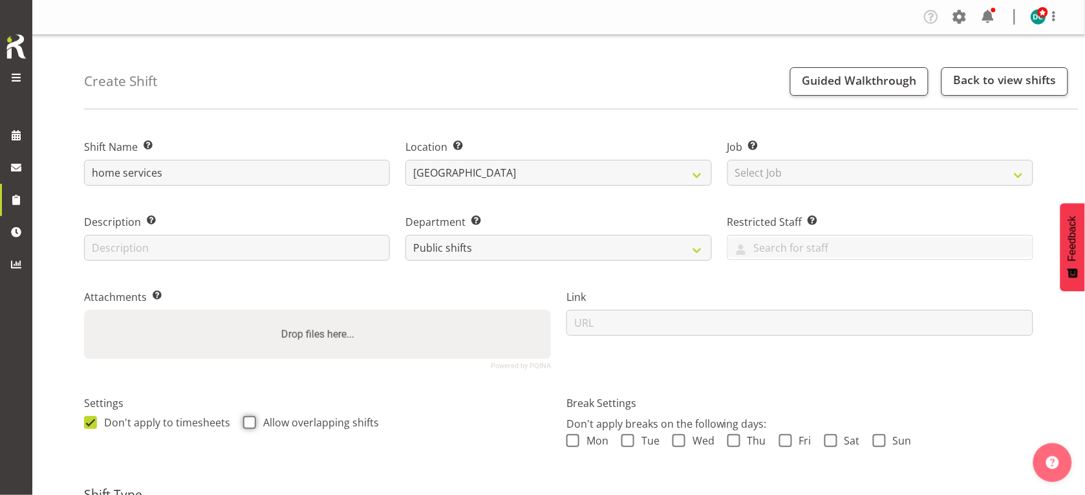
click at [245, 419] on input "Allow overlapping shifts" at bounding box center [247, 422] width 8 height 8
checkbox input "true"
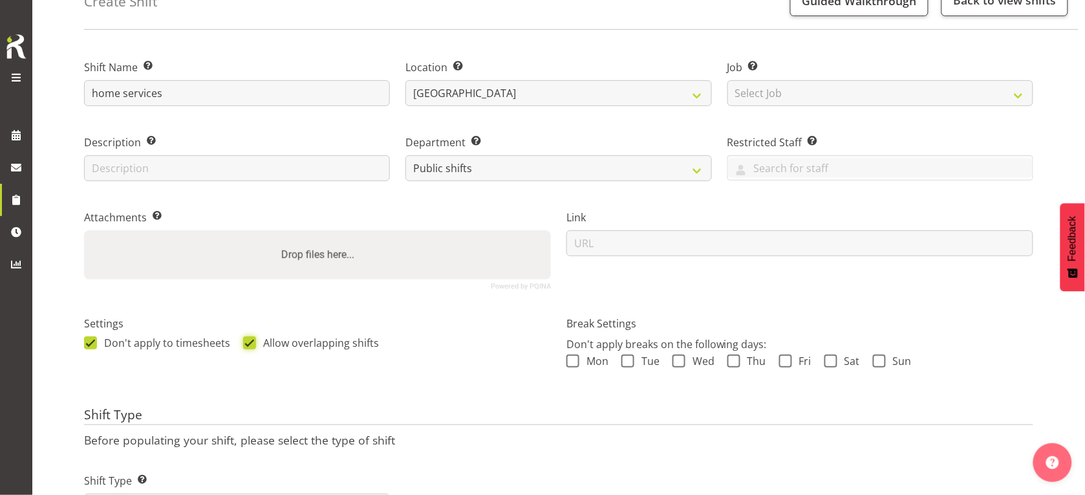
scroll to position [154, 0]
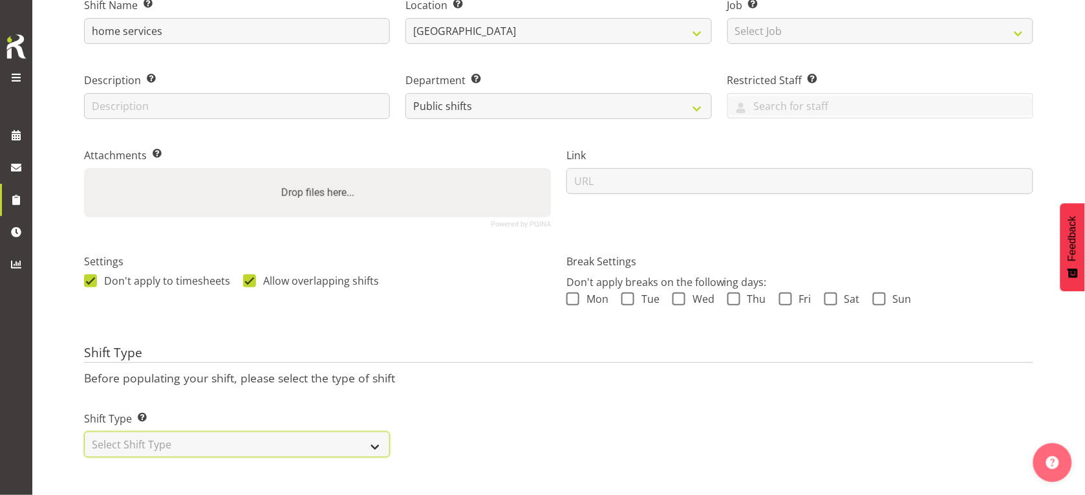
click at [129, 432] on select "Select Shift Type One Off Shift Recurring Shift Rotating Shift" at bounding box center [237, 444] width 306 height 26
select select "one_off"
click at [84, 431] on select "Select Shift Type One Off Shift Recurring Shift Rotating Shift" at bounding box center [237, 444] width 306 height 26
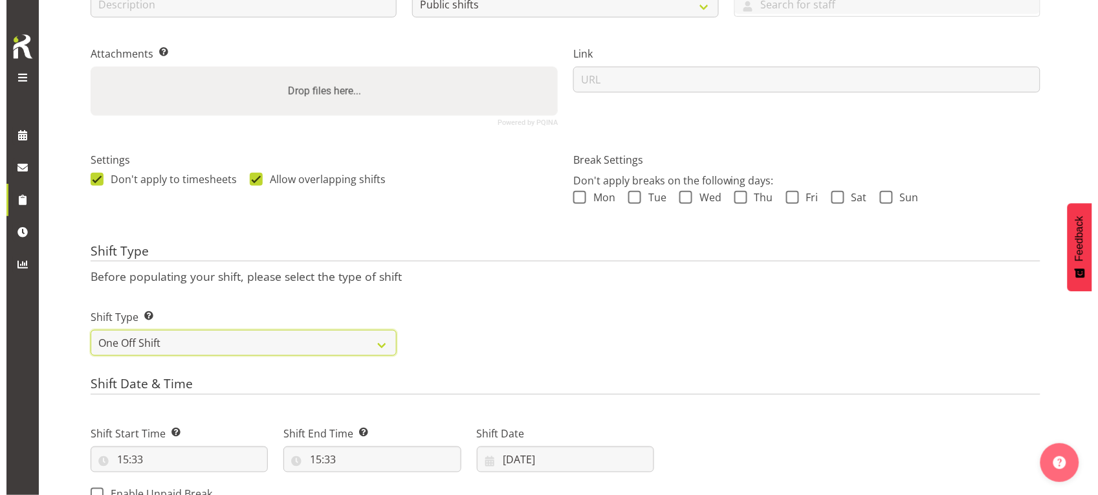
scroll to position [477, 0]
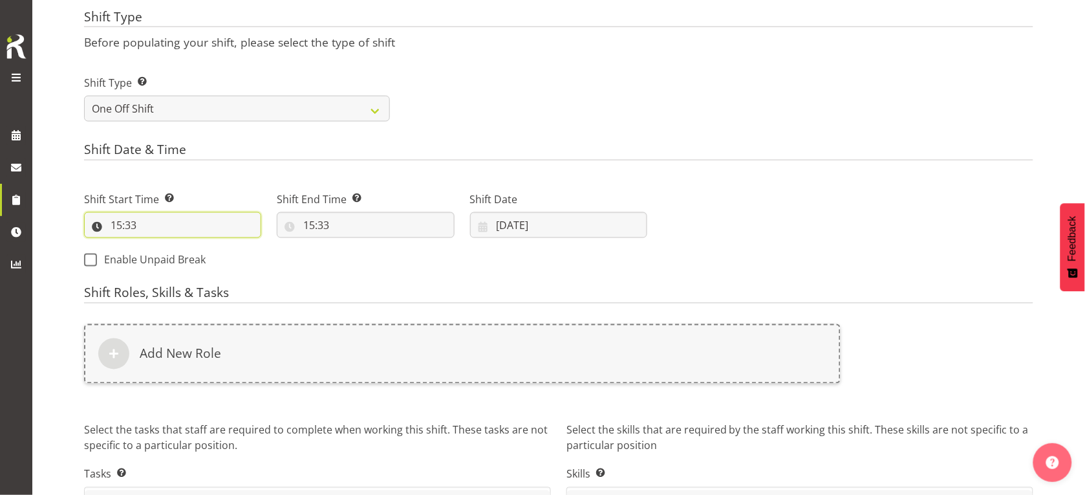
click at [118, 230] on input "15:33" at bounding box center [172, 225] width 177 height 26
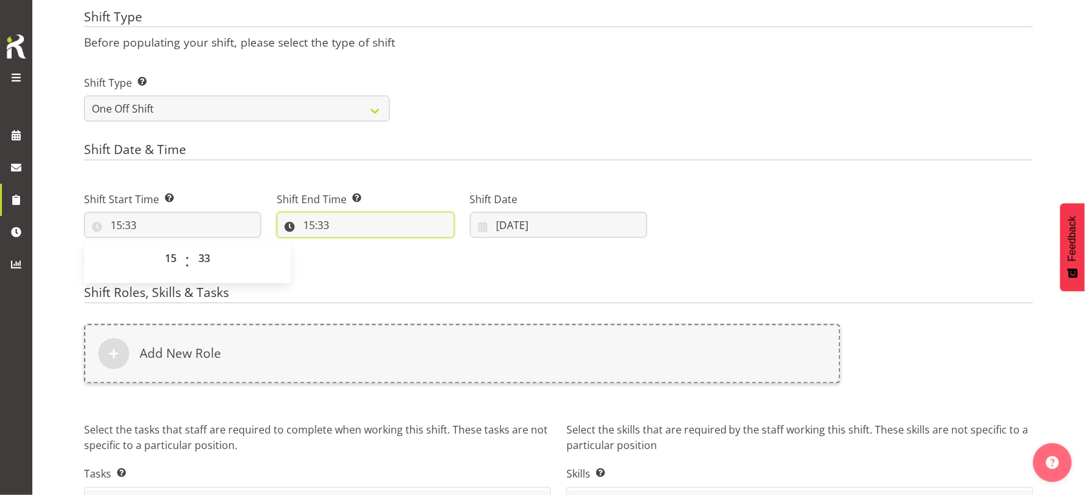
click at [317, 223] on input "15:33" at bounding box center [365, 225] width 177 height 26
click at [397, 252] on select "00 01 02 03 04 05 06 07 08 09 10 11 12 13 14 15 16 17 18 19 20 21 22 23 24 25 2…" at bounding box center [398, 259] width 29 height 26
select select "0"
type input "15:00"
click at [334, 167] on div "Shift Date & Time Shift Start Time Set the time of the day you wish this shift …" at bounding box center [559, 210] width 950 height 136
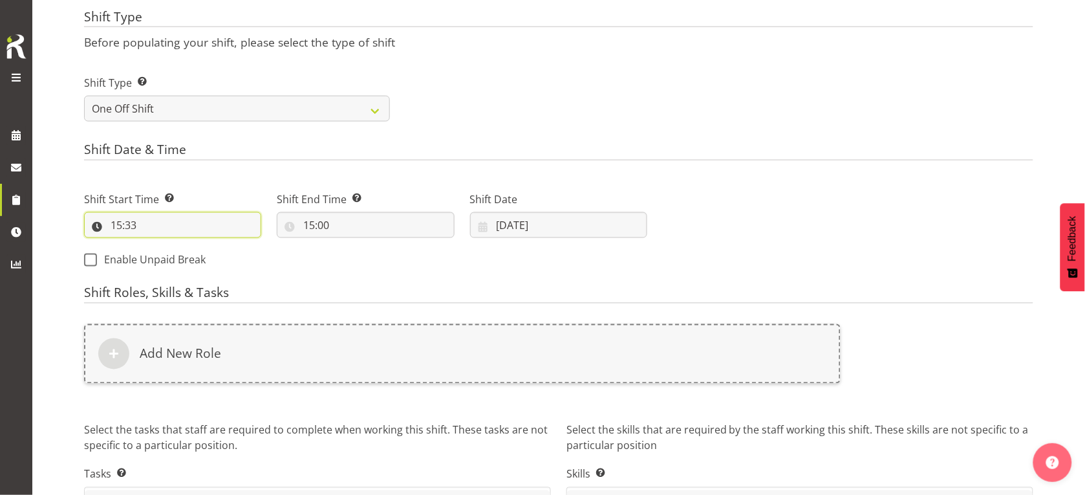
click at [130, 224] on input "15:33" at bounding box center [172, 225] width 177 height 26
click at [171, 259] on select "00 01 02 03 04 05 06 07 08 09 10 11 12 13 14 15 16 17 18 19 20 21 22 23" at bounding box center [172, 259] width 29 height 26
select select "12"
click at [158, 246] on select "00 01 02 03 04 05 06 07 08 09 10 11 12 13 14 15 16 17 18 19 20 21 22 23" at bounding box center [172, 259] width 29 height 26
type input "12:33"
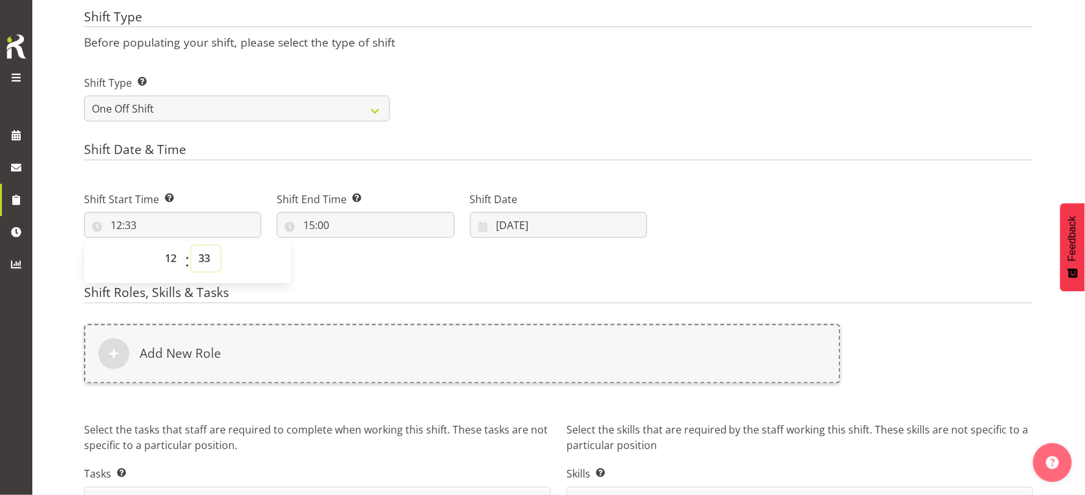
click at [202, 253] on select "00 01 02 03 04 05 06 07 08 09 10 11 12 13 14 15 16 17 18 19 20 21 22 23 24 25 2…" at bounding box center [205, 259] width 29 height 26
select select "30"
type input "12:30"
click at [429, 267] on div "Shift Start Time Set the time of the day you wish this shift to start 12:30 00 …" at bounding box center [365, 225] width 579 height 105
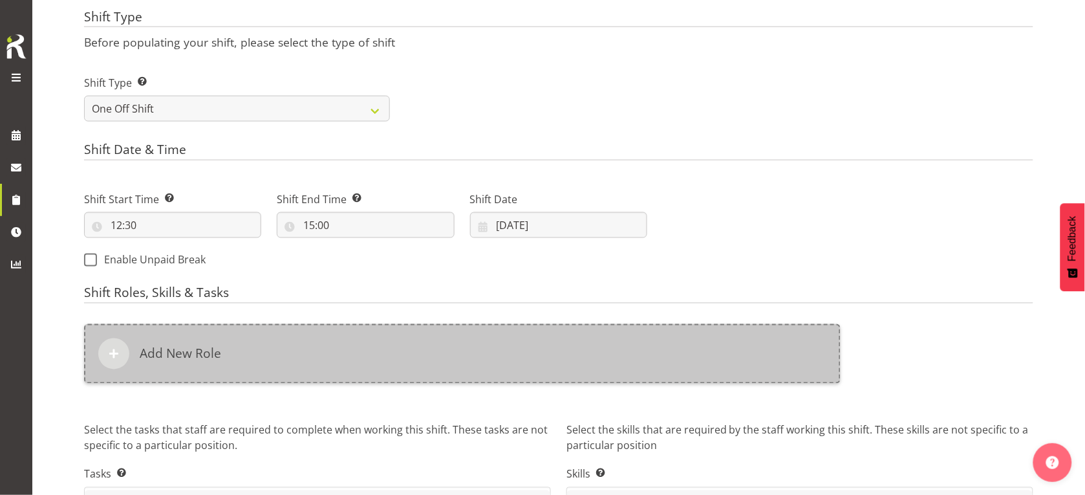
click at [314, 341] on div "Add New Role" at bounding box center [462, 354] width 757 height 60
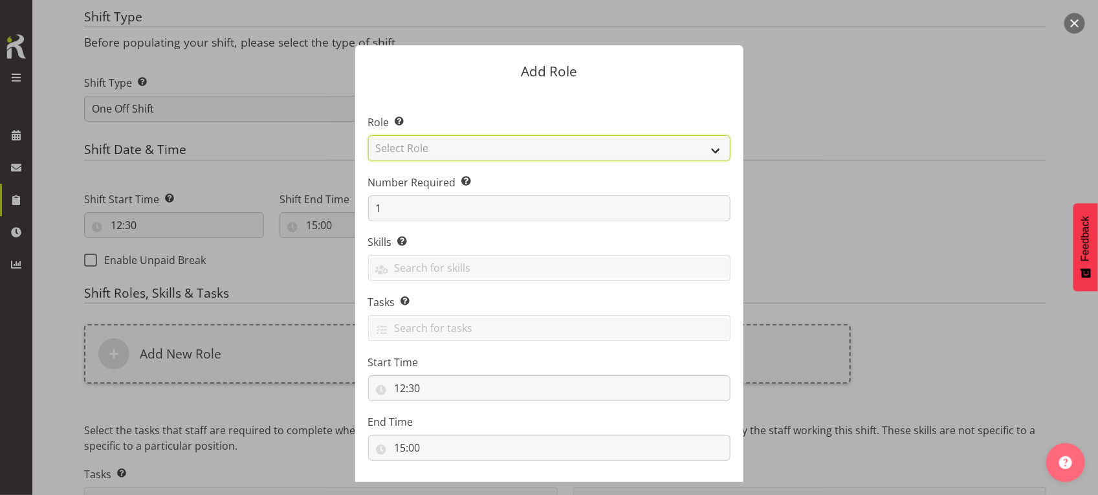
click at [408, 146] on select "Select Role 1st floor desk AQ operator Business Support Team member Casual Cust…" at bounding box center [549, 148] width 362 height 26
select select "1535"
click at [368, 135] on select "Select Role 1st floor desk AQ operator Business Support Team member Casual Cust…" at bounding box center [549, 148] width 362 height 26
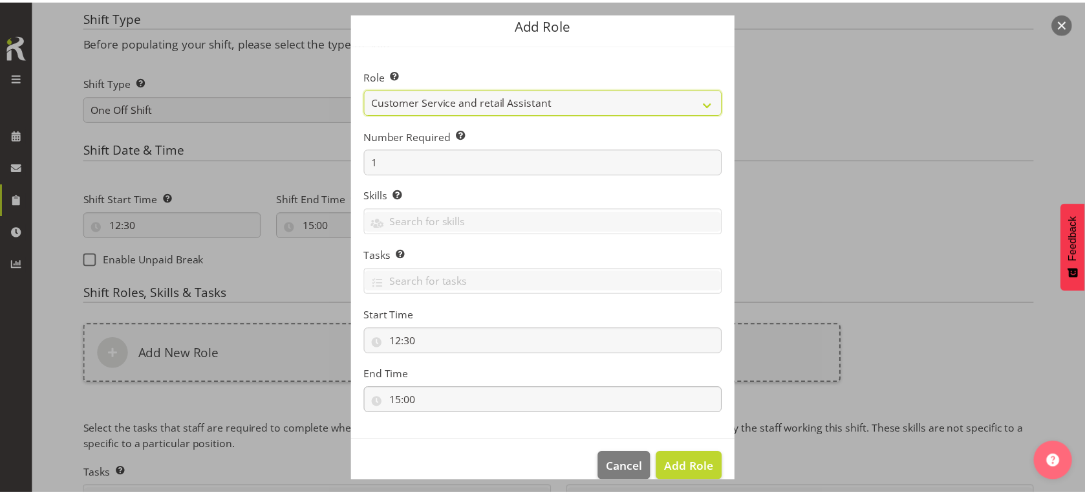
scroll to position [66, 0]
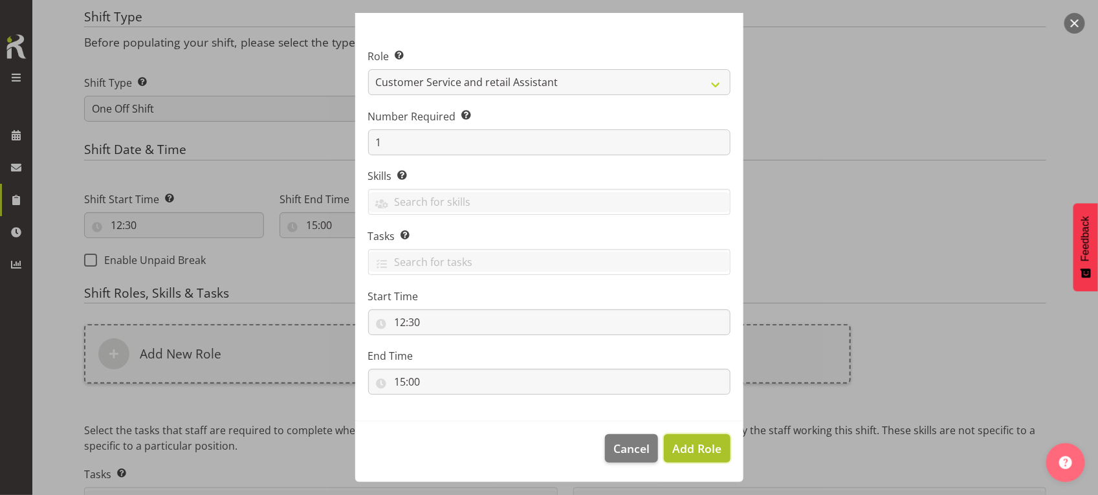
click at [689, 441] on span "Add Role" at bounding box center [696, 448] width 49 height 17
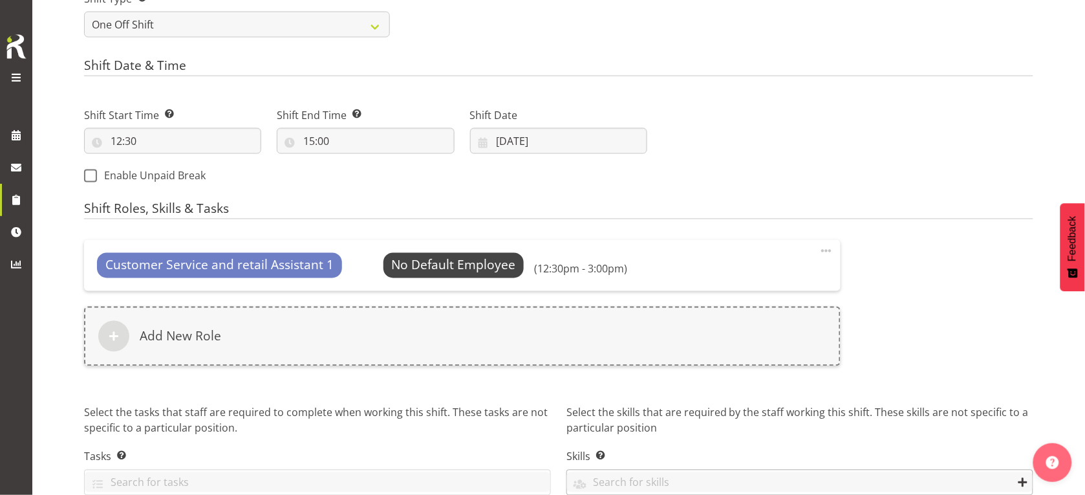
scroll to position [629, 0]
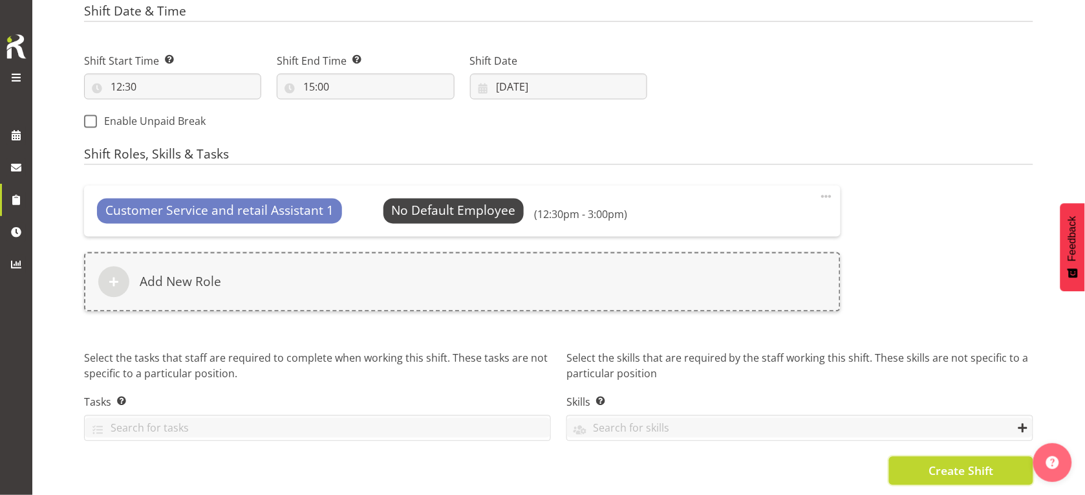
click at [908, 459] on button "Create Shift" at bounding box center [961, 471] width 144 height 28
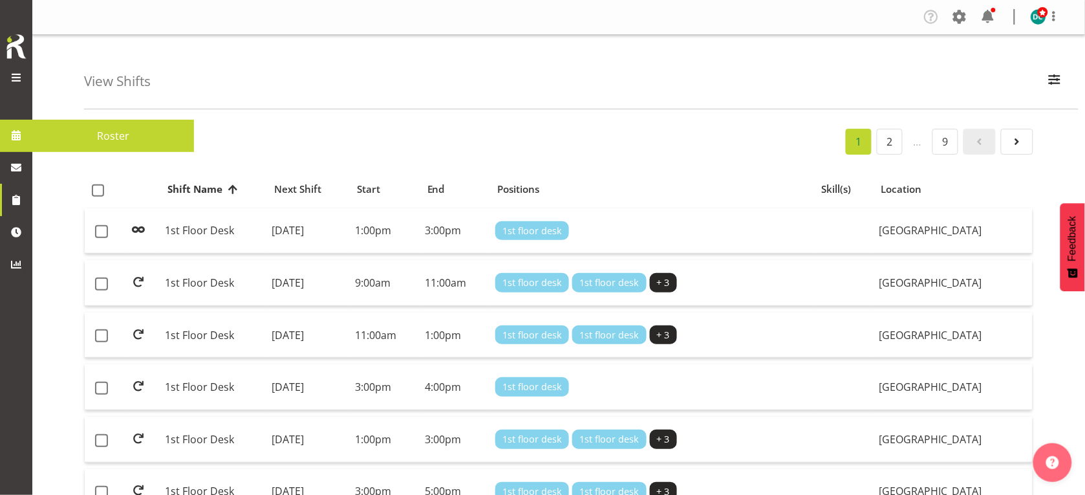
click at [17, 76] on span at bounding box center [16, 78] width 16 height 16
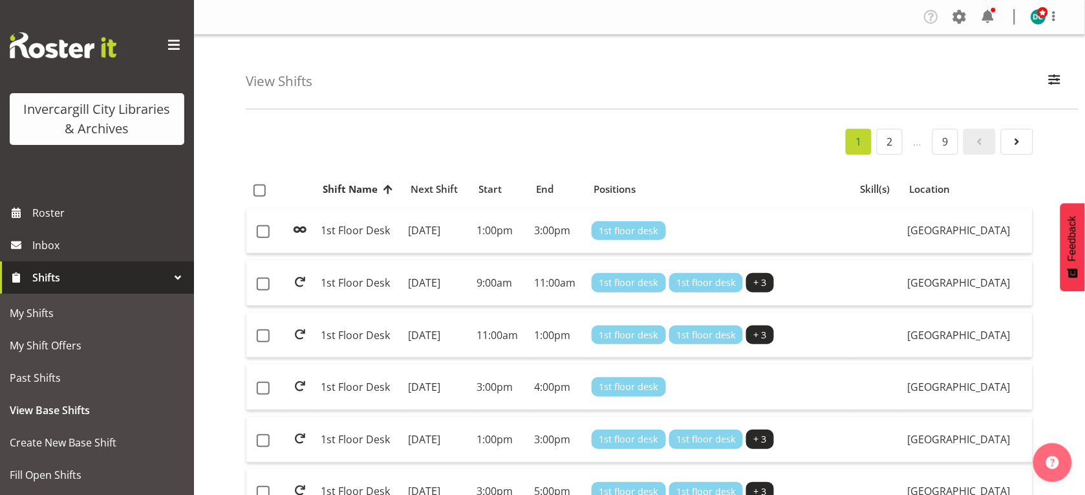
click at [164, 40] on span at bounding box center [174, 45] width 21 height 21
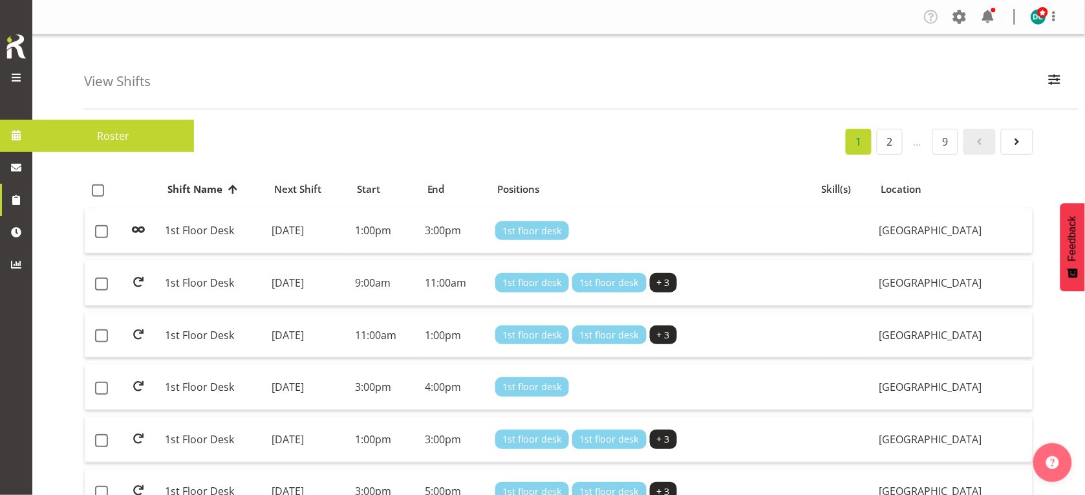
click at [18, 130] on span at bounding box center [15, 134] width 19 height 19
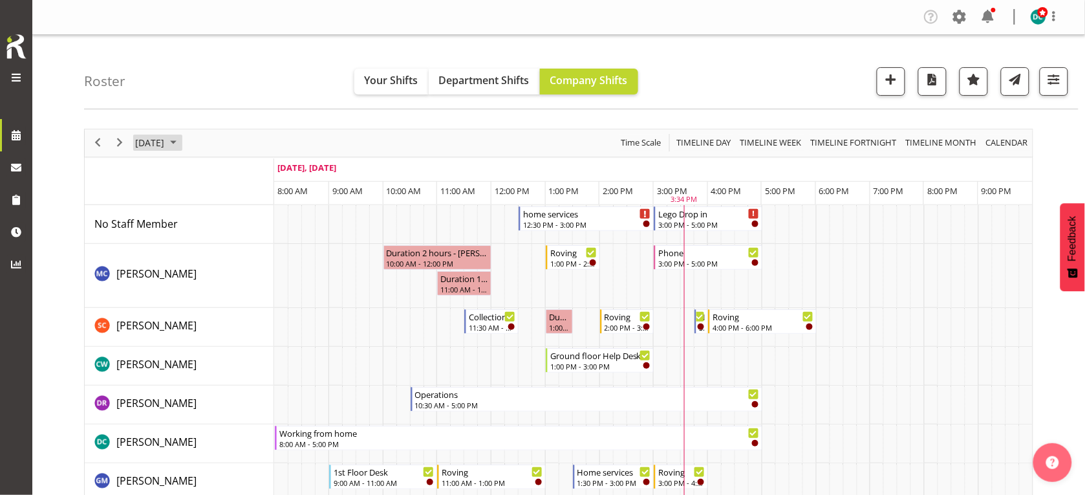
click at [166, 141] on span "September 17, 2025" at bounding box center [150, 143] width 32 height 16
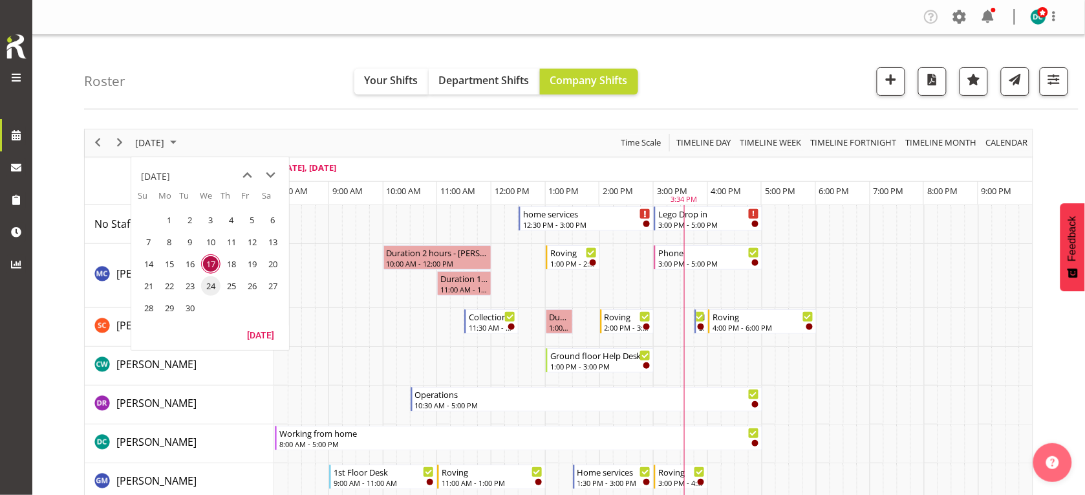
click at [206, 287] on span "24" at bounding box center [210, 285] width 19 height 19
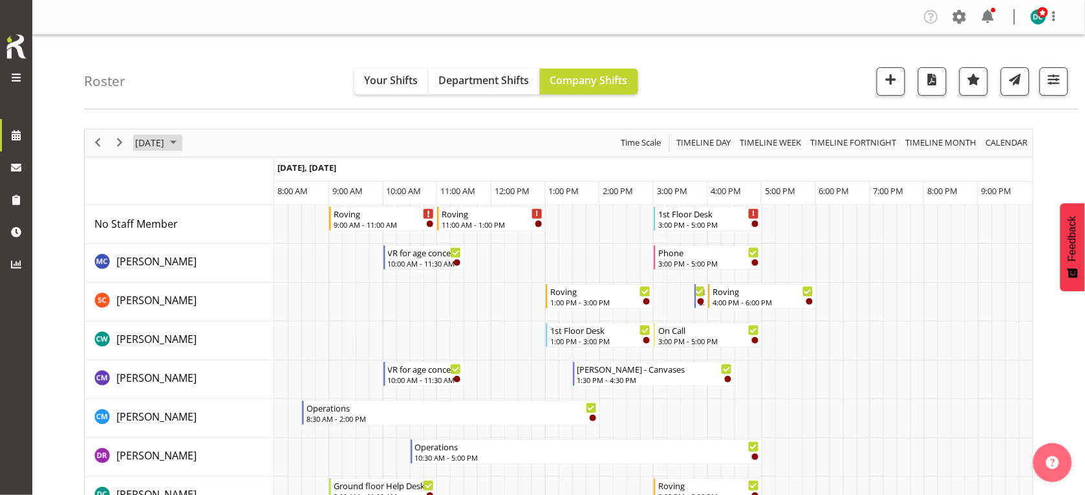
click at [166, 140] on span "[DATE]" at bounding box center [150, 143] width 32 height 16
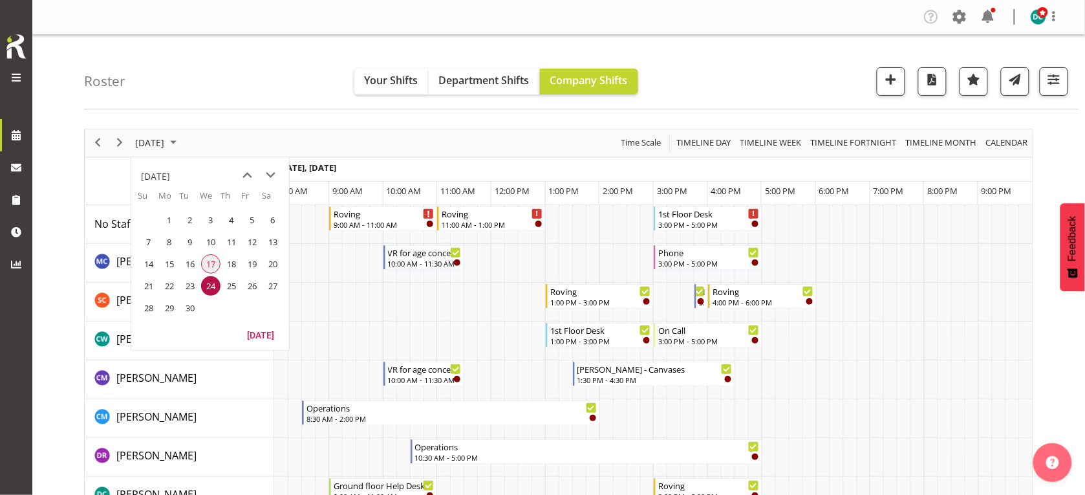
click at [211, 263] on span "17" at bounding box center [210, 263] width 19 height 19
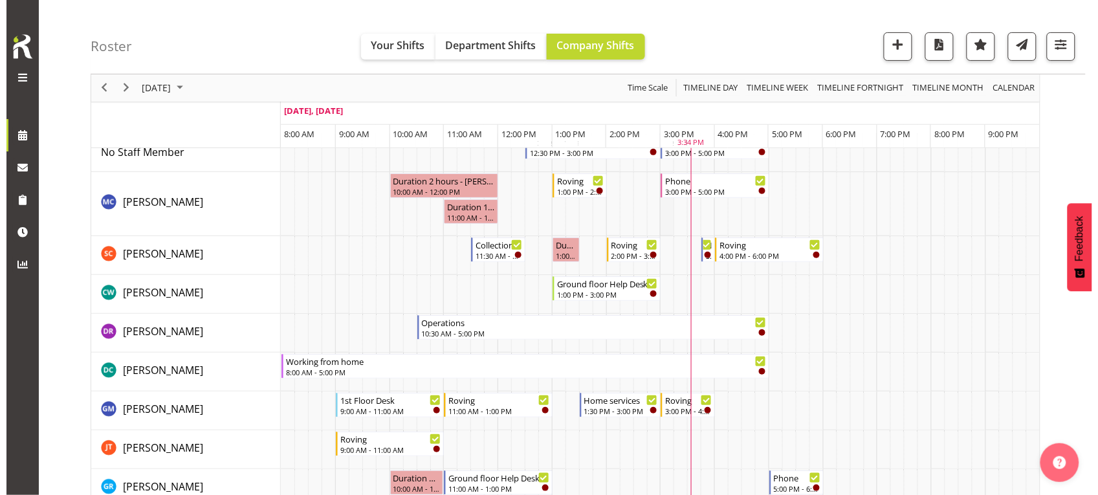
scroll to position [162, 0]
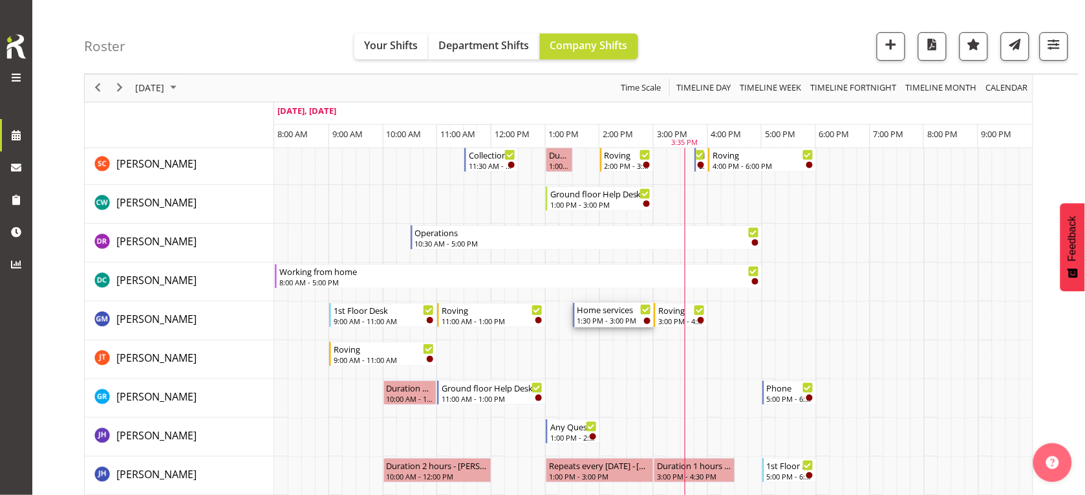
click at [602, 318] on div "1:30 PM - 3:00 PM" at bounding box center [615, 320] width 74 height 10
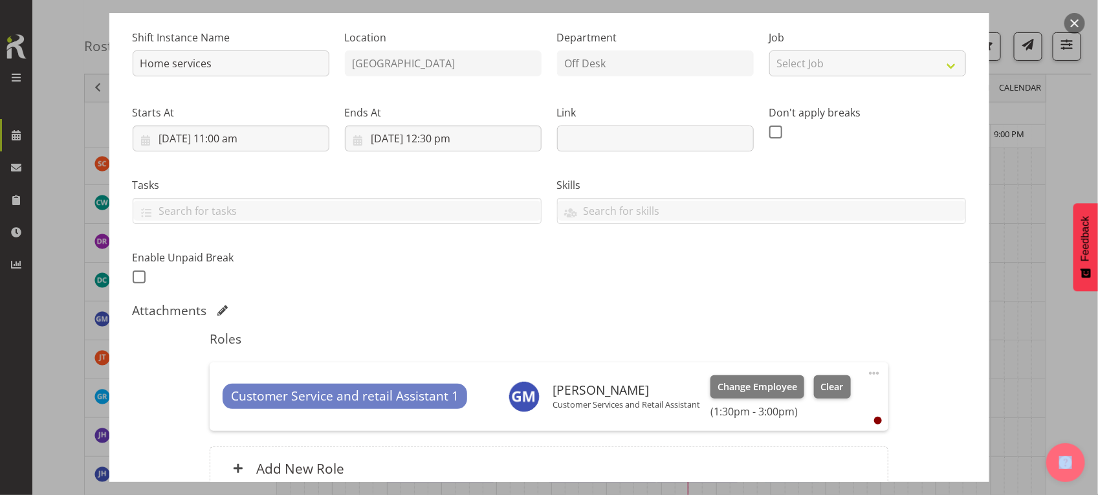
scroll to position [0, 0]
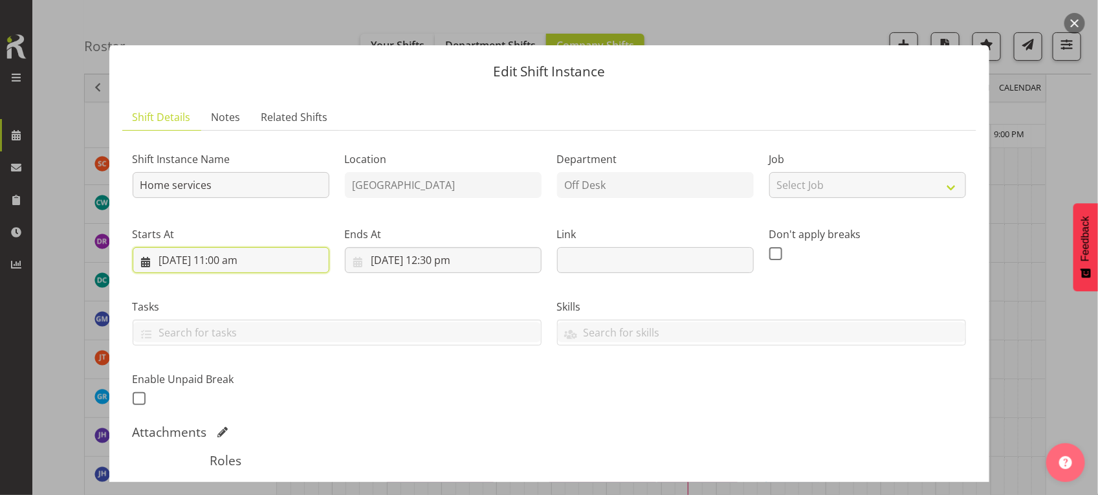
click at [221, 257] on input "17/09/2025, 11:00 am" at bounding box center [231, 260] width 197 height 26
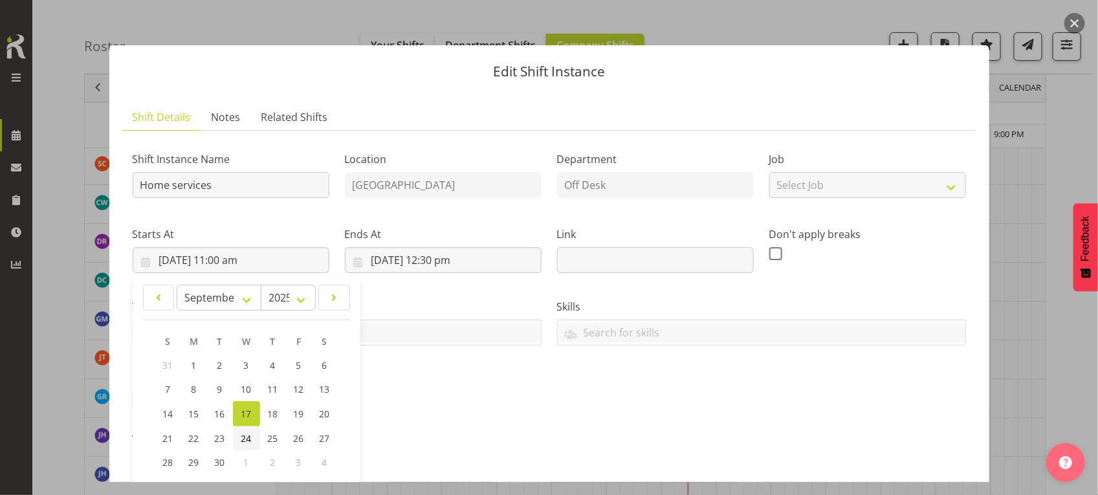
click at [246, 435] on span "24" at bounding box center [246, 438] width 10 height 12
type input "24/09/2025, 11:00 am"
click at [370, 253] on input "17/09/2025, 12:30 pm" at bounding box center [443, 260] width 197 height 26
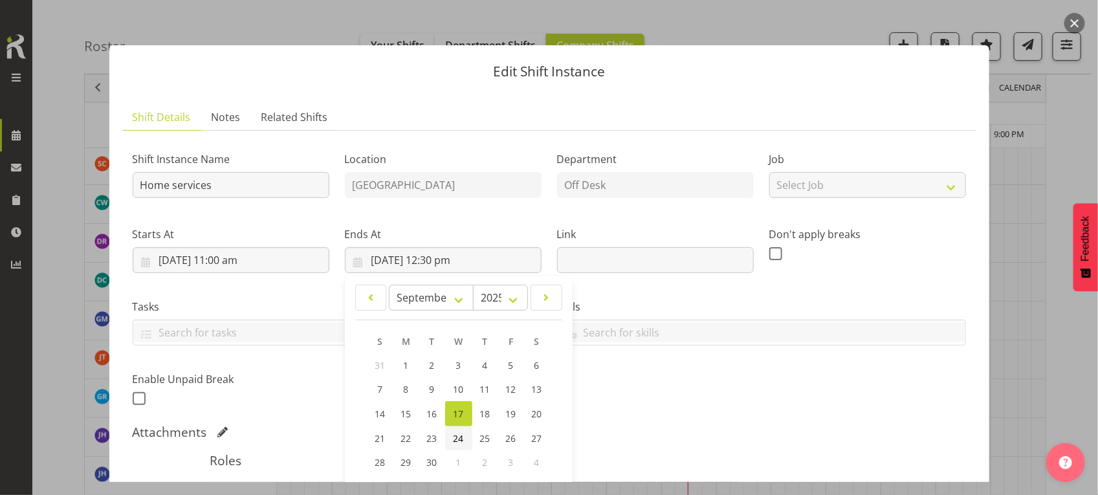
click at [457, 441] on span "24" at bounding box center [458, 438] width 10 height 12
type input "24/09/2025, 12:30 pm"
click at [702, 400] on div "Shift Instance Name Home services Location Invercargill Library Department Off …" at bounding box center [549, 274] width 849 height 283
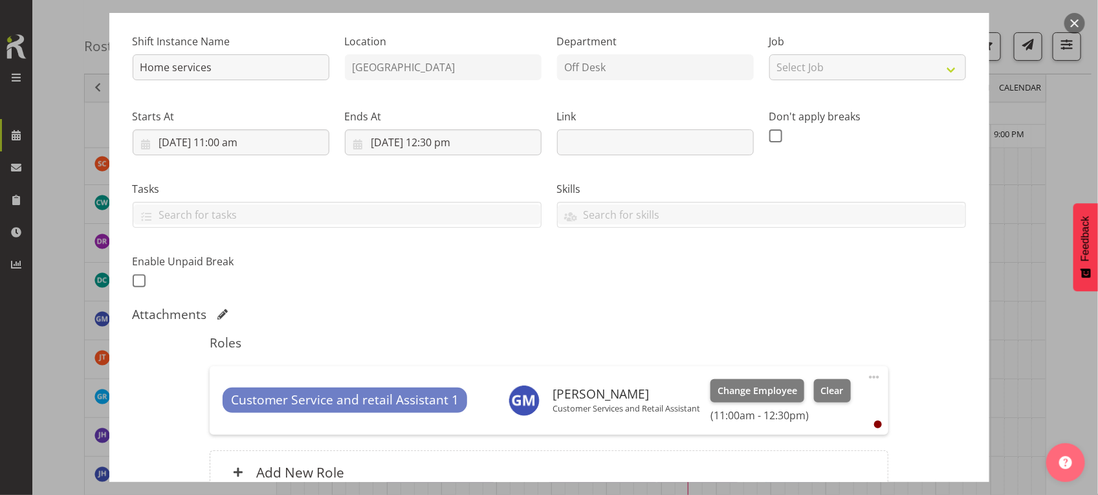
scroll to position [246, 0]
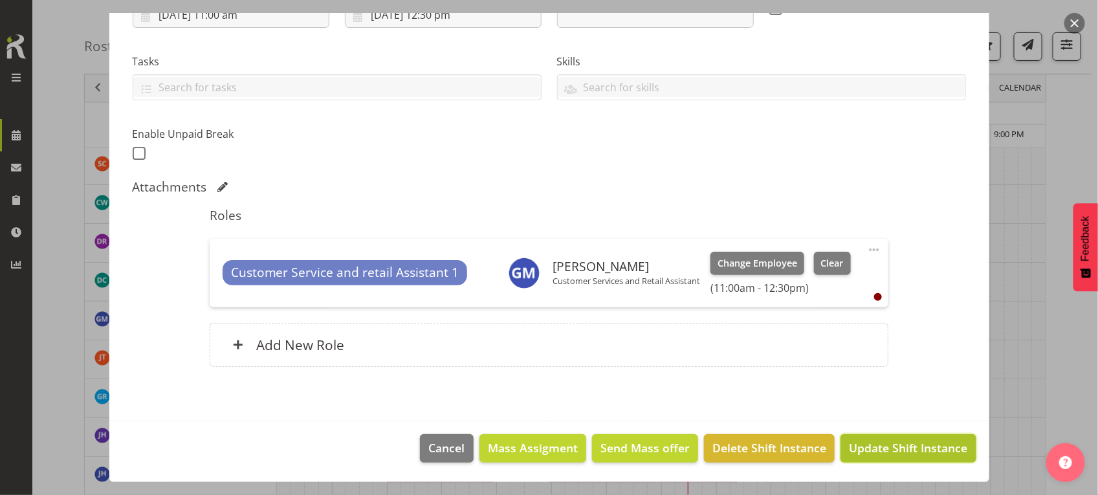
click at [851, 437] on button "Update Shift Instance" at bounding box center [907, 448] width 135 height 28
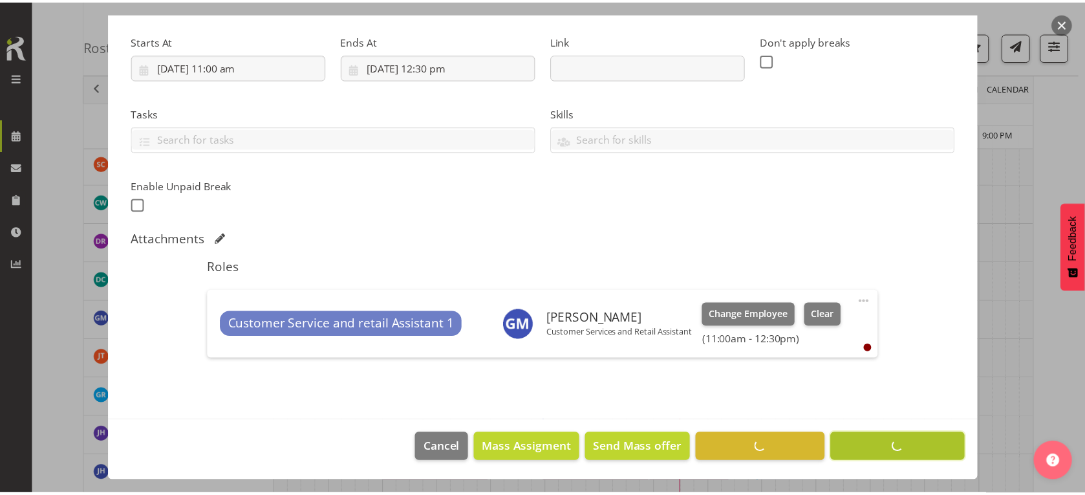
scroll to position [194, 0]
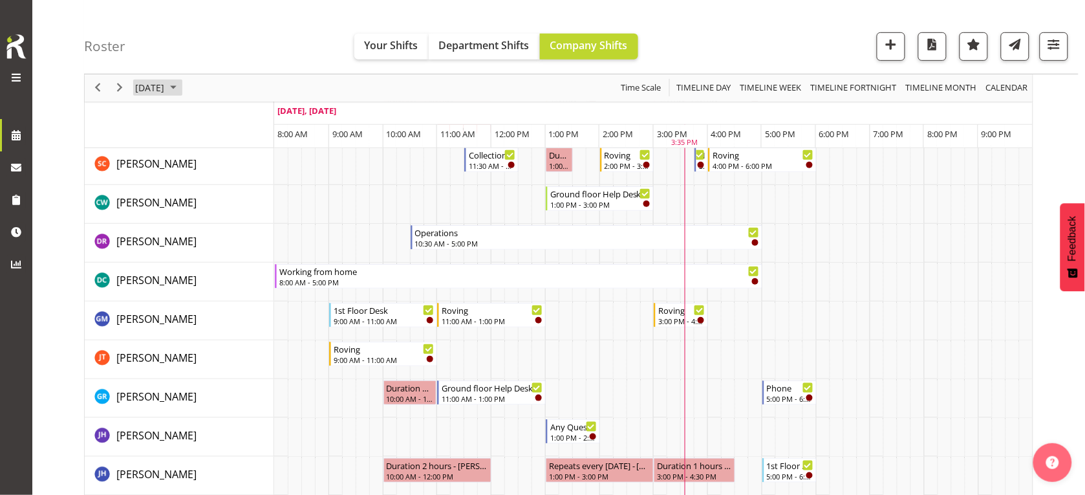
click at [163, 91] on span "September 17, 2025" at bounding box center [150, 88] width 32 height 16
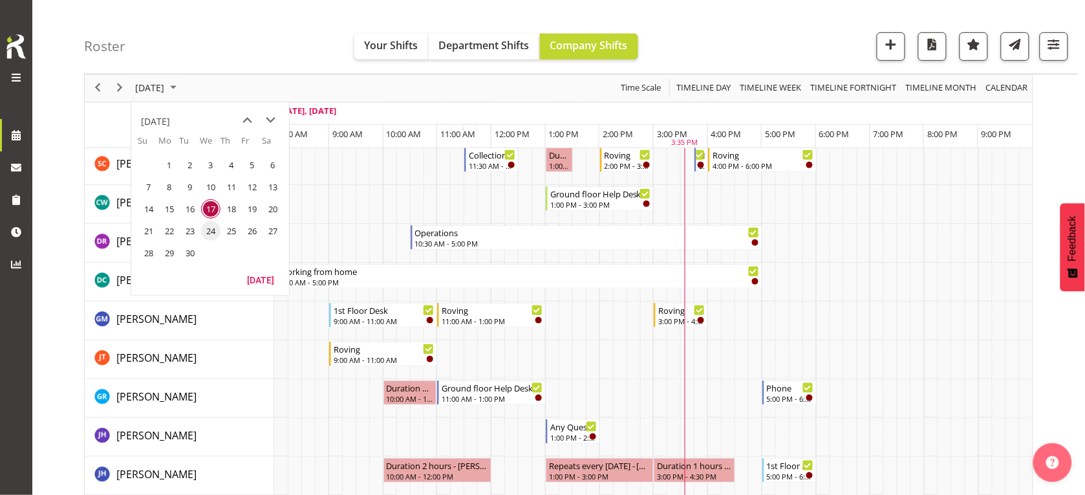
click at [212, 234] on span "24" at bounding box center [210, 230] width 19 height 19
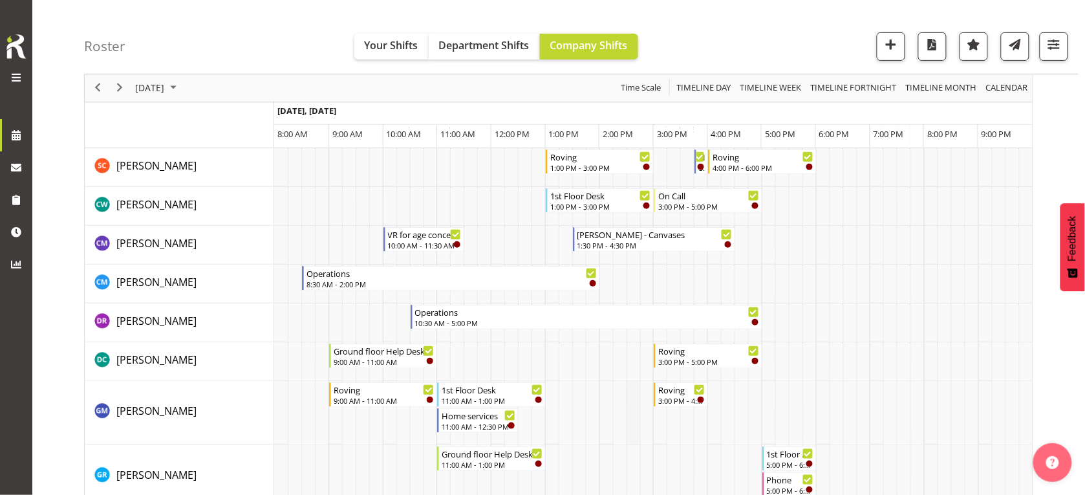
scroll to position [162, 0]
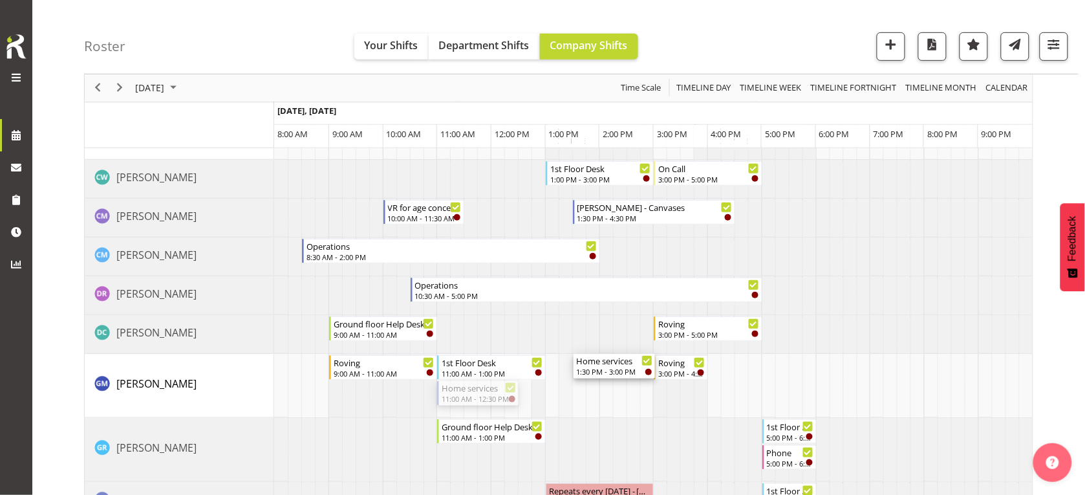
drag, startPoint x: 463, startPoint y: 395, endPoint x: 565, endPoint y: 388, distance: 102.4
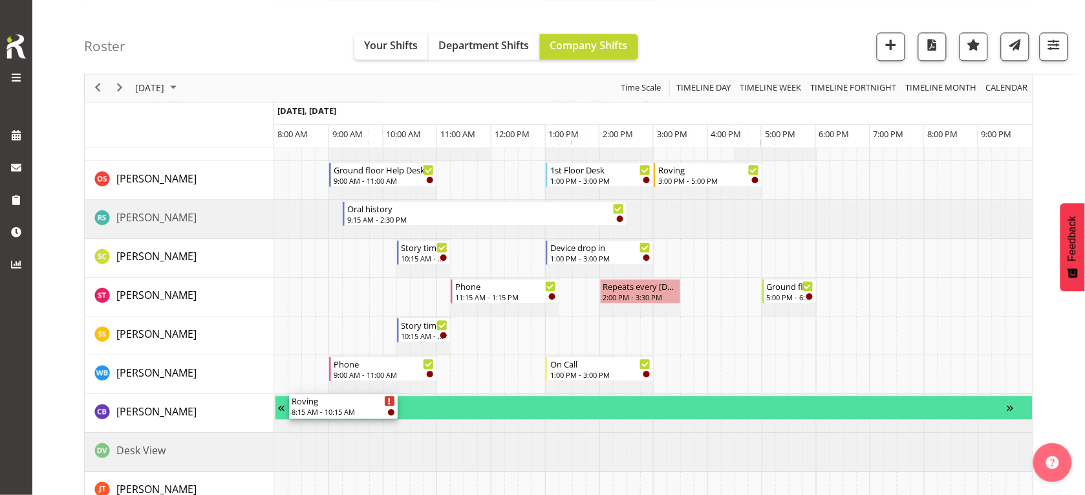
scroll to position [889, 0]
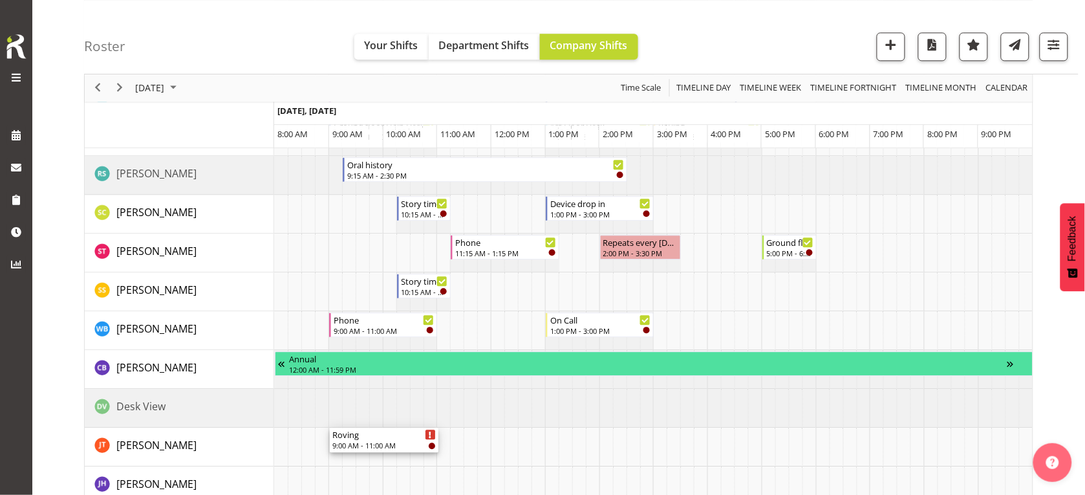
drag, startPoint x: 392, startPoint y: 257, endPoint x: 376, endPoint y: 466, distance: 208.9
click at [376, 464] on div "Roving 9:00 AM - 11:00 AM Roving 11:00 AM - 1:00 PM 1st Floor Desk 3:00 PM - 5:…" at bounding box center [653, 105] width 759 height 1578
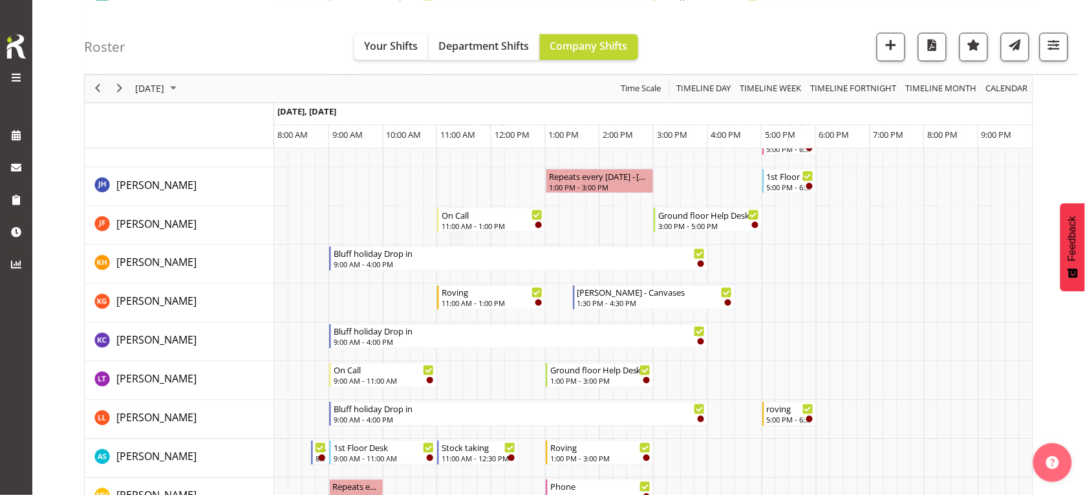
scroll to position [0, 0]
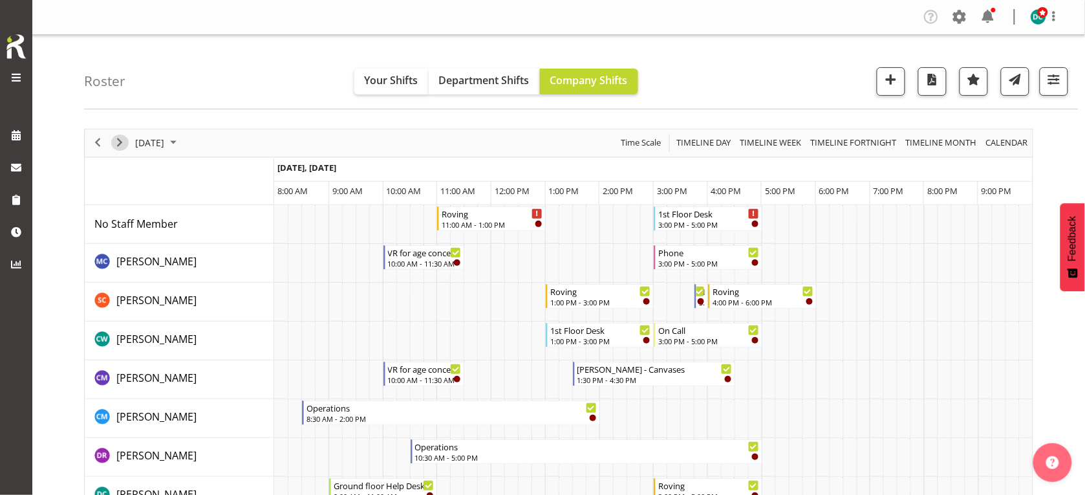
click at [113, 147] on span "Next" at bounding box center [120, 143] width 16 height 16
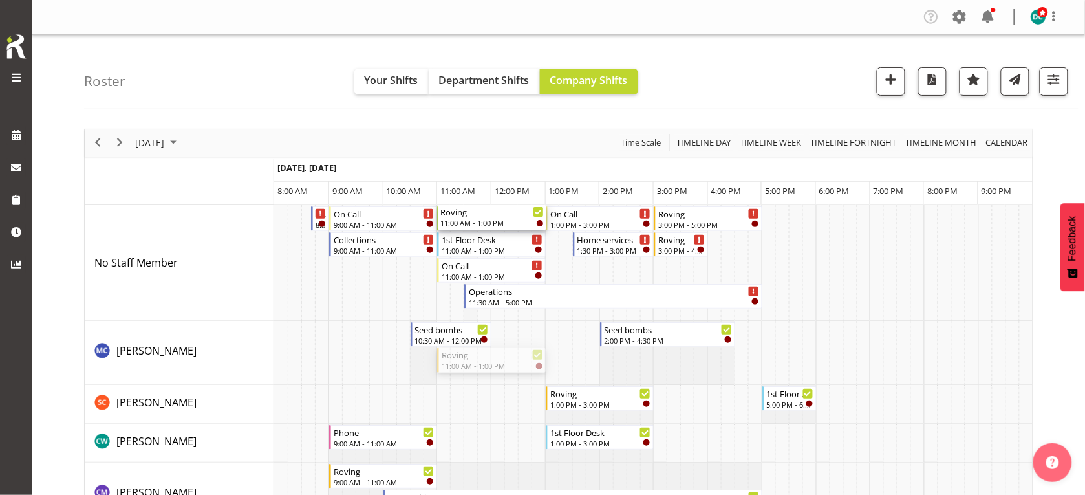
drag, startPoint x: 473, startPoint y: 358, endPoint x: 472, endPoint y: 289, distance: 68.6
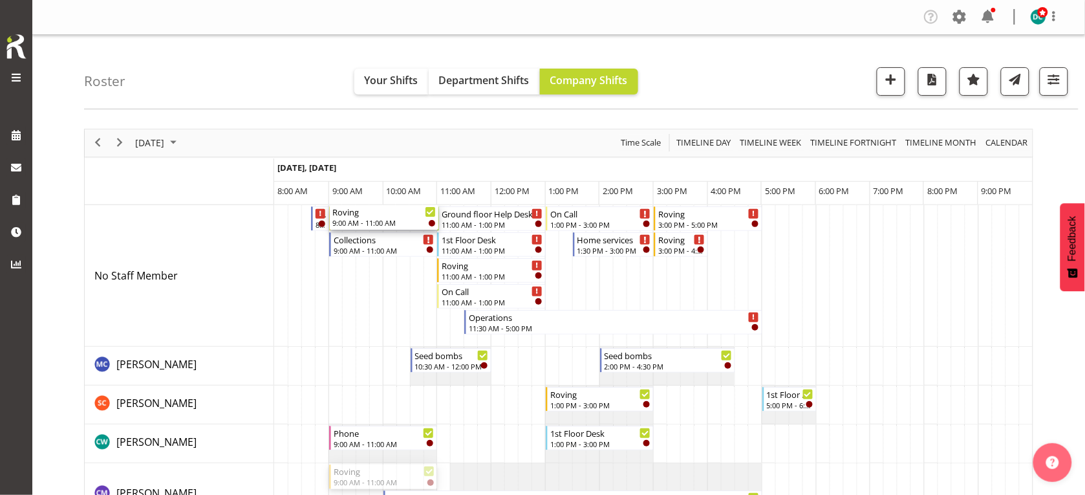
drag, startPoint x: 366, startPoint y: 231, endPoint x: 356, endPoint y: 231, distance: 10.4
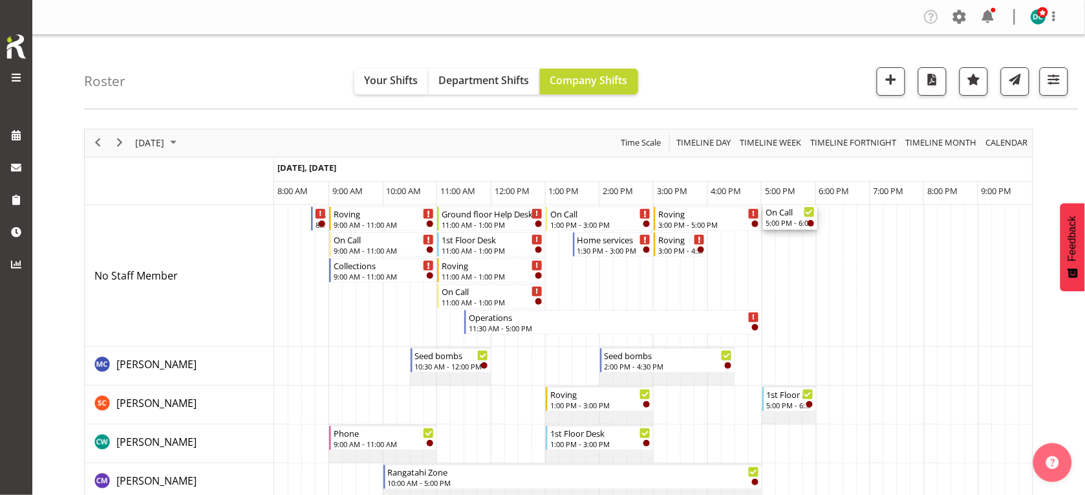
drag, startPoint x: 789, startPoint y: 389, endPoint x: 747, endPoint y: 286, distance: 111.7
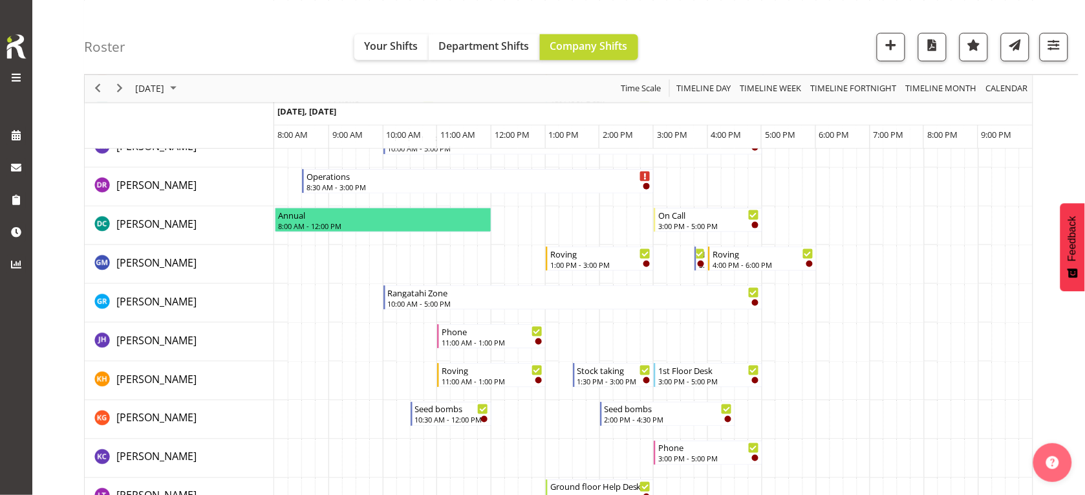
scroll to position [323, 0]
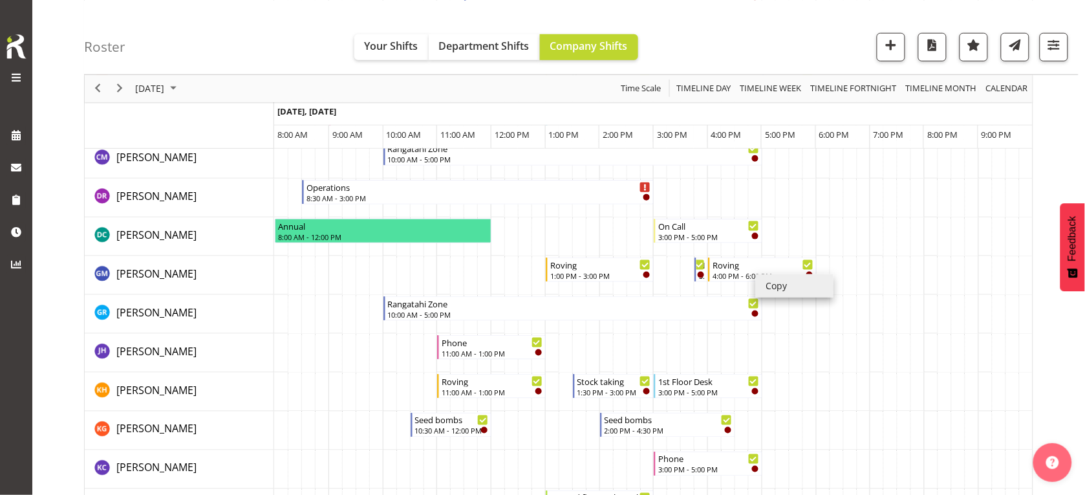
click at [774, 283] on li "Copy" at bounding box center [795, 285] width 78 height 23
click at [775, 283] on li "Copy" at bounding box center [795, 285] width 78 height 23
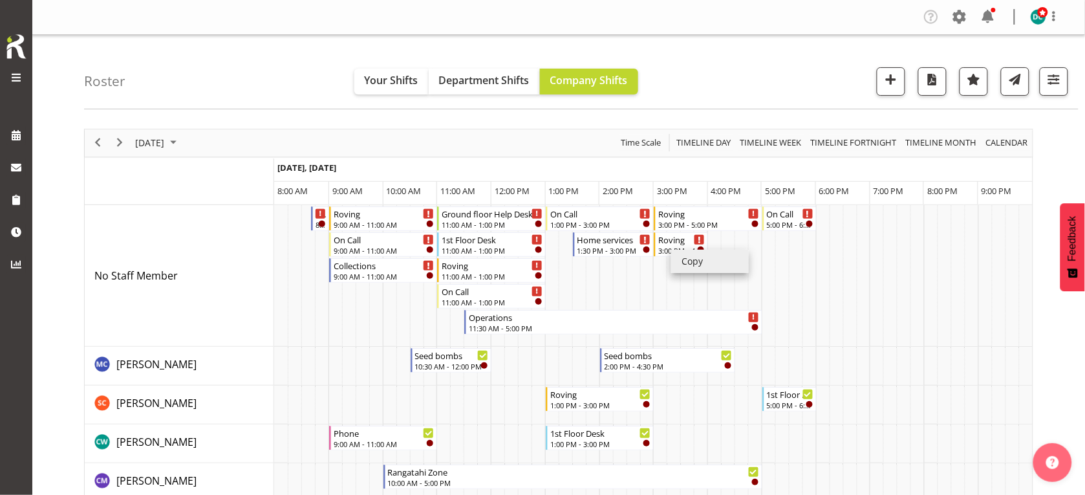
click at [694, 260] on li "Copy" at bounding box center [710, 261] width 78 height 23
click at [737, 276] on li "Paste" at bounding box center [754, 278] width 78 height 23
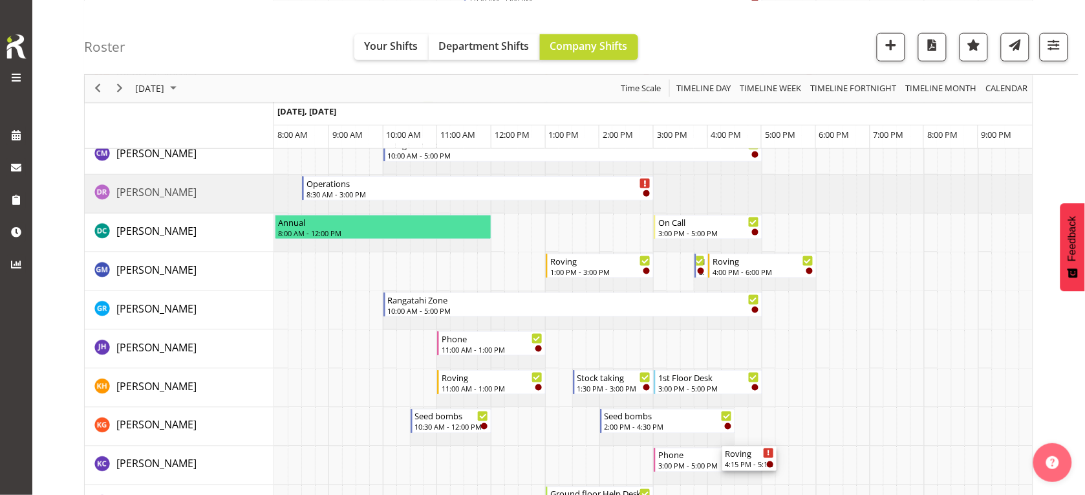
scroll to position [323, 0]
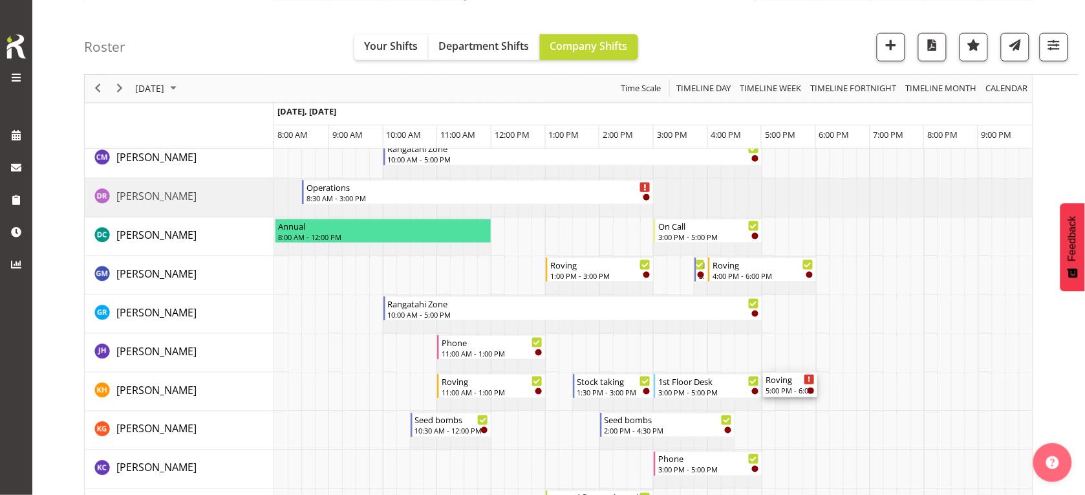
drag, startPoint x: 735, startPoint y: 298, endPoint x: 778, endPoint y: 395, distance: 106.3
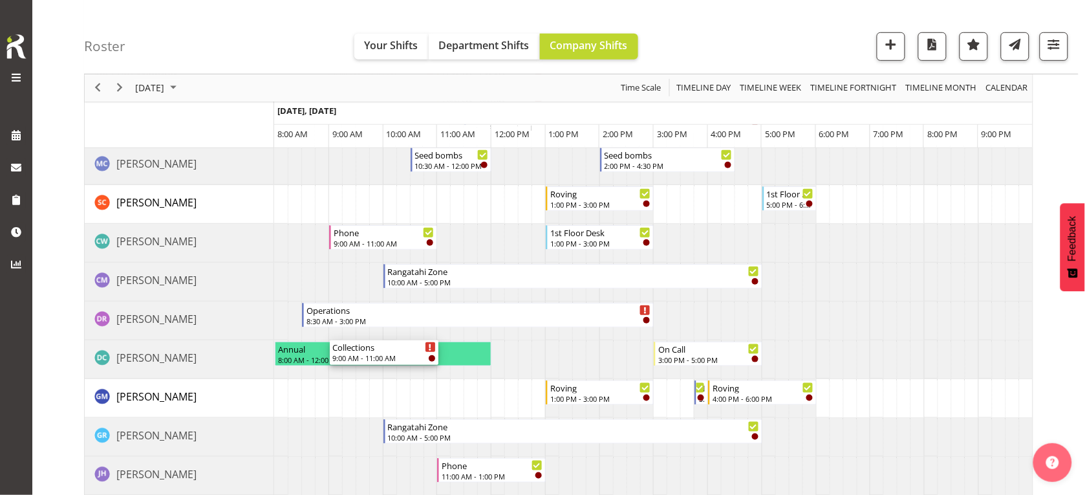
scroll to position [243, 0]
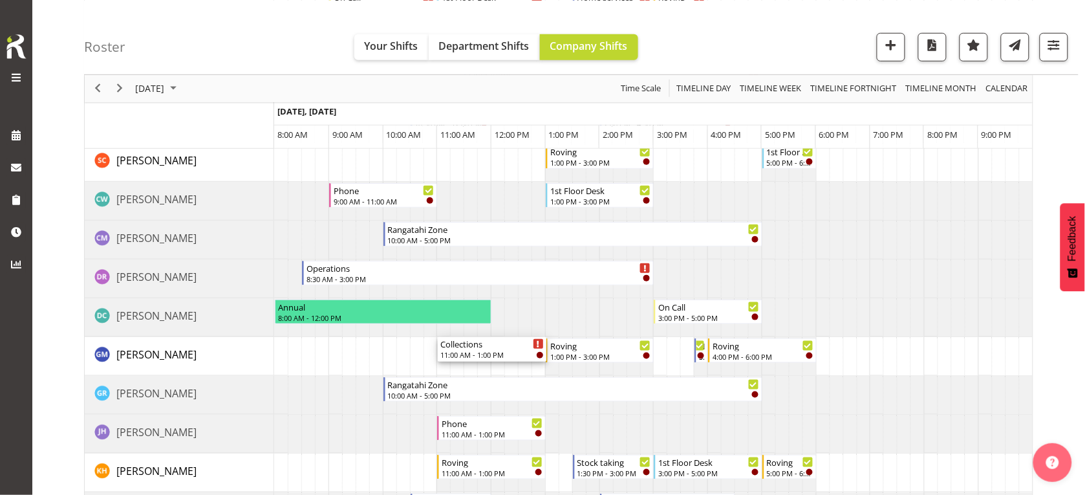
drag, startPoint x: 351, startPoint y: 272, endPoint x: 484, endPoint y: 347, distance: 152.9
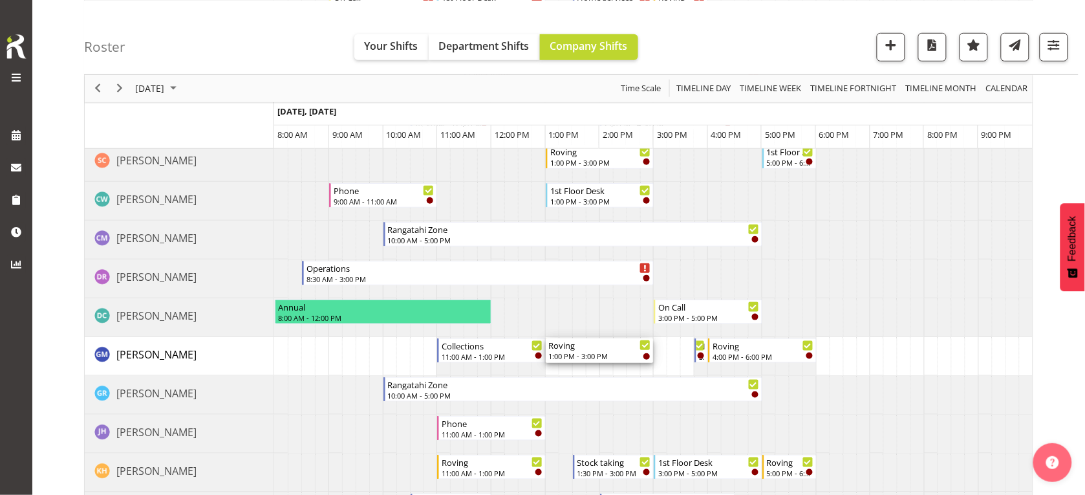
drag, startPoint x: 547, startPoint y: 347, endPoint x: 556, endPoint y: 350, distance: 9.6
drag, startPoint x: 543, startPoint y: 346, endPoint x: 506, endPoint y: 351, distance: 37.8
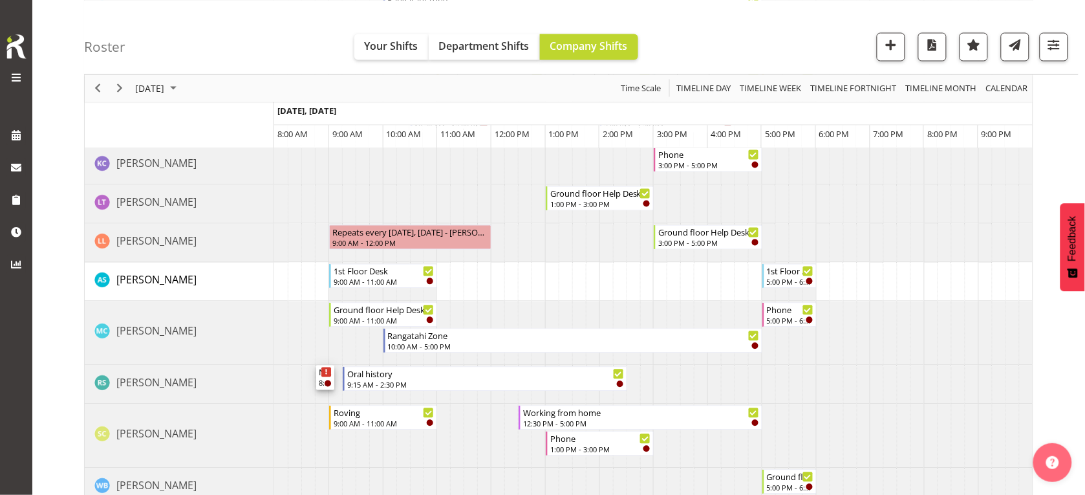
scroll to position [647, 0]
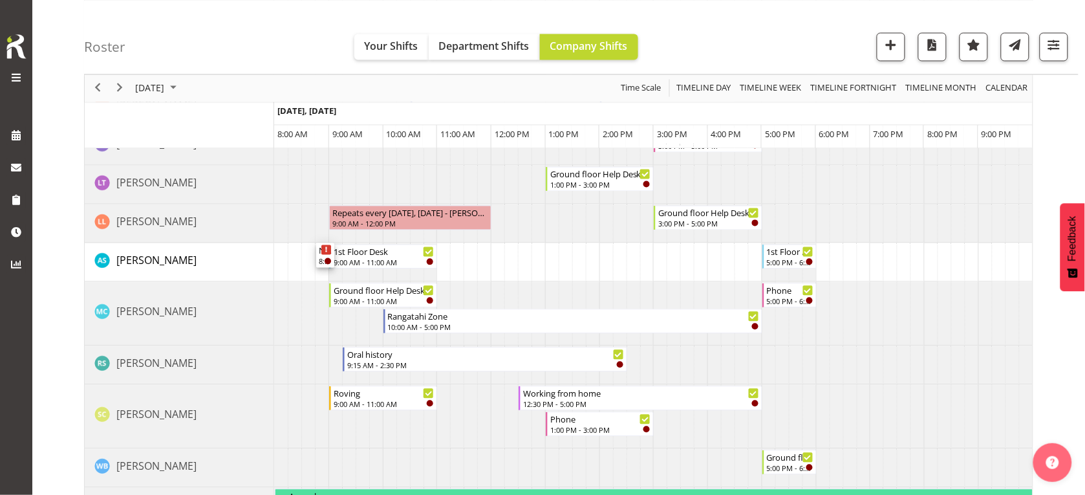
drag, startPoint x: 317, startPoint y: 219, endPoint x: 332, endPoint y: 264, distance: 47.7
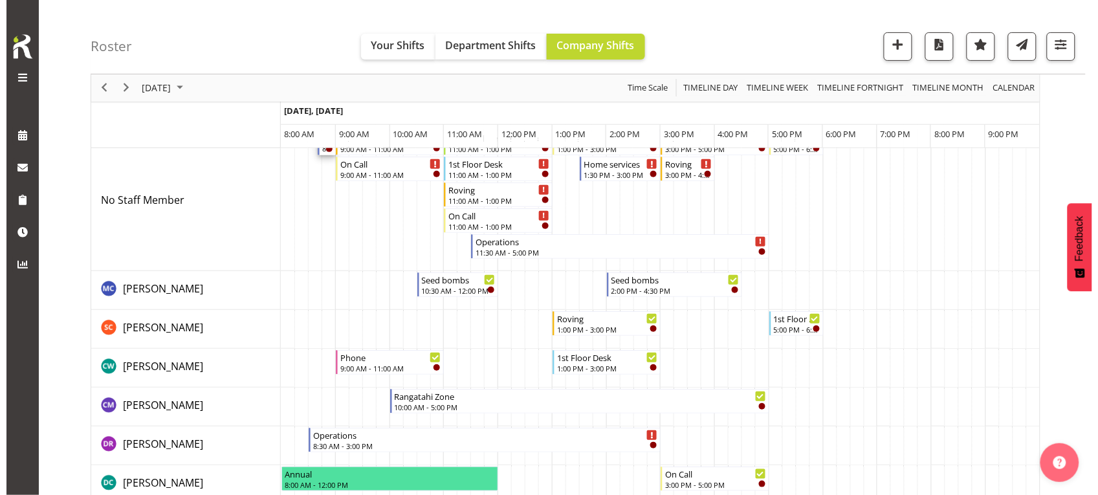
scroll to position [0, 0]
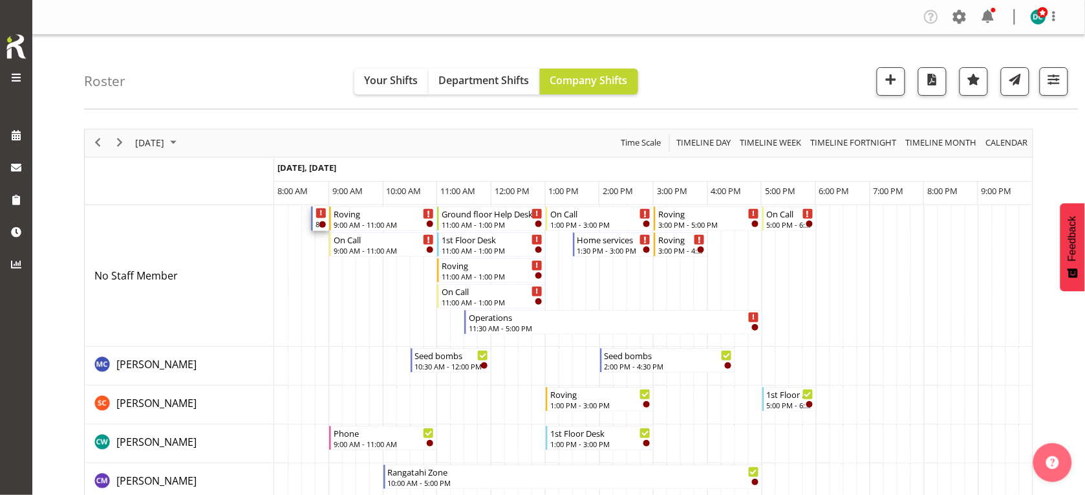
click at [320, 217] on icon "Timeline Day of September 25, 2025" at bounding box center [321, 213] width 3 height 6
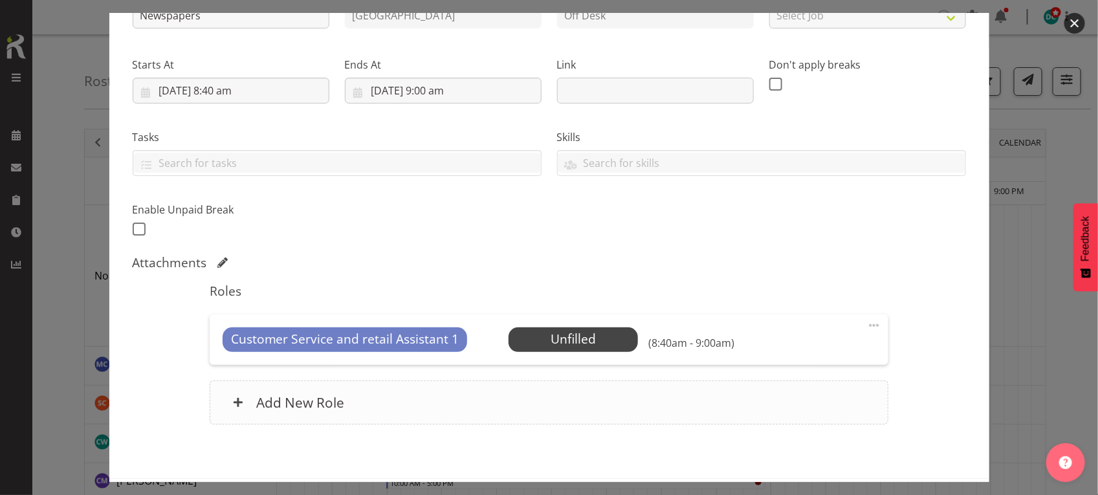
scroll to position [228, 0]
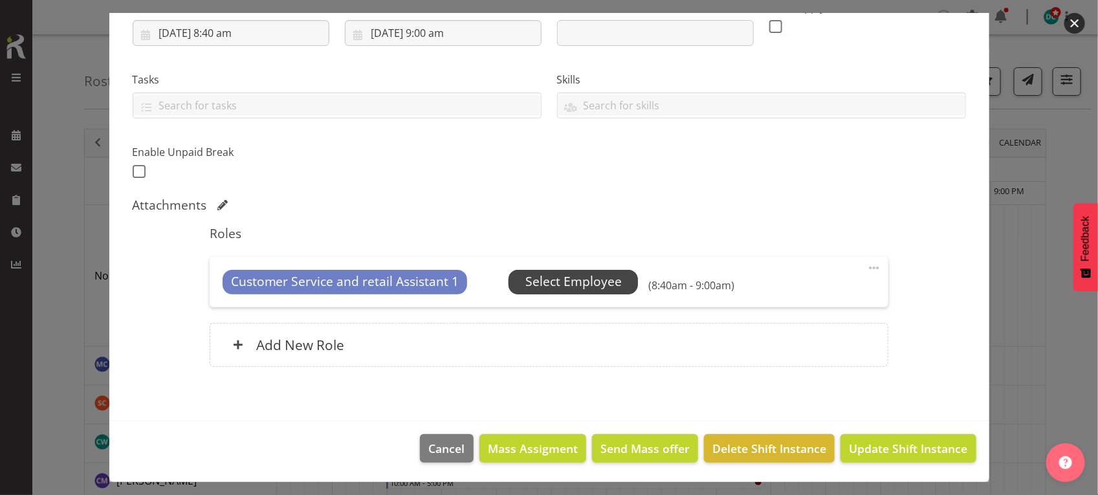
click at [537, 282] on span "Select Employee" at bounding box center [573, 281] width 96 height 19
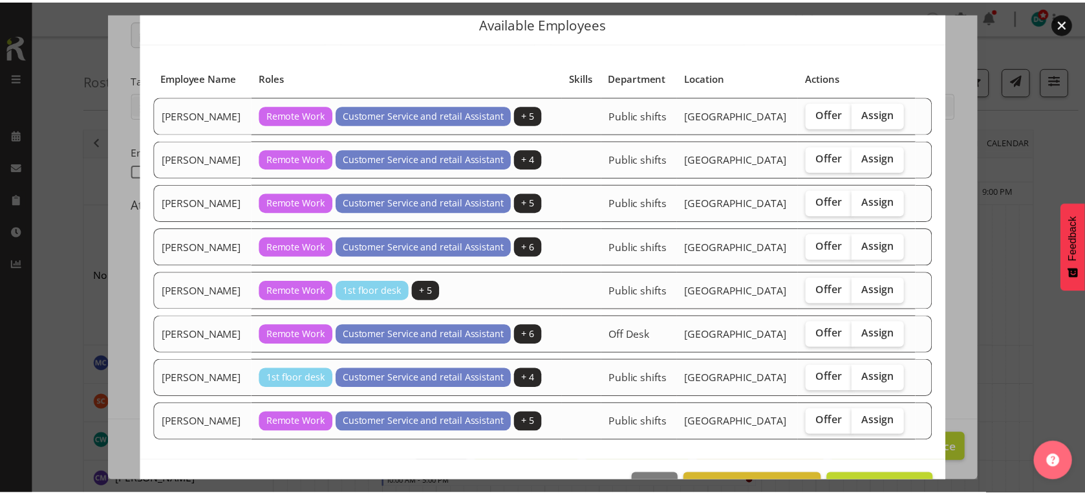
scroll to position [92, 0]
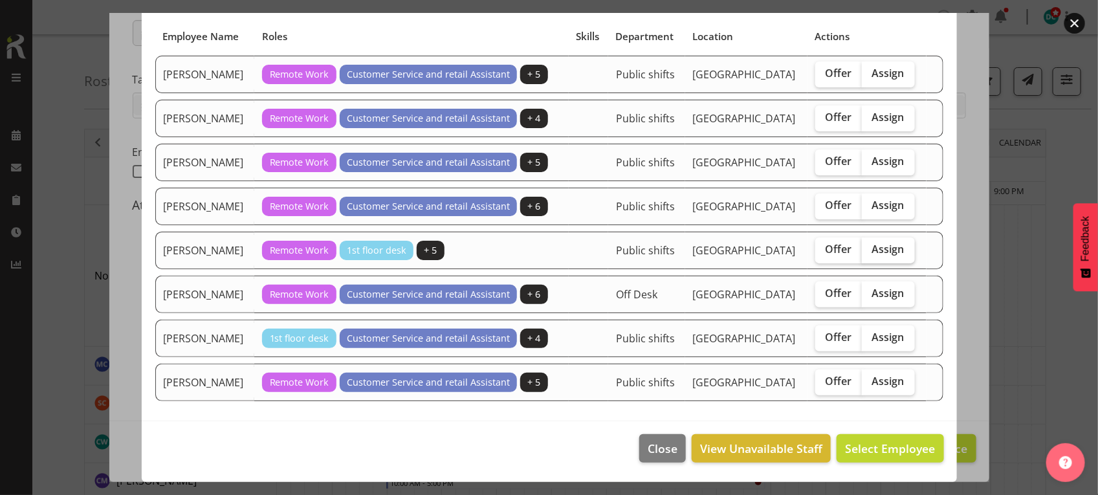
click at [887, 238] on label "Assign" at bounding box center [888, 250] width 53 height 26
click at [870, 245] on input "Assign" at bounding box center [866, 249] width 8 height 8
checkbox input "true"
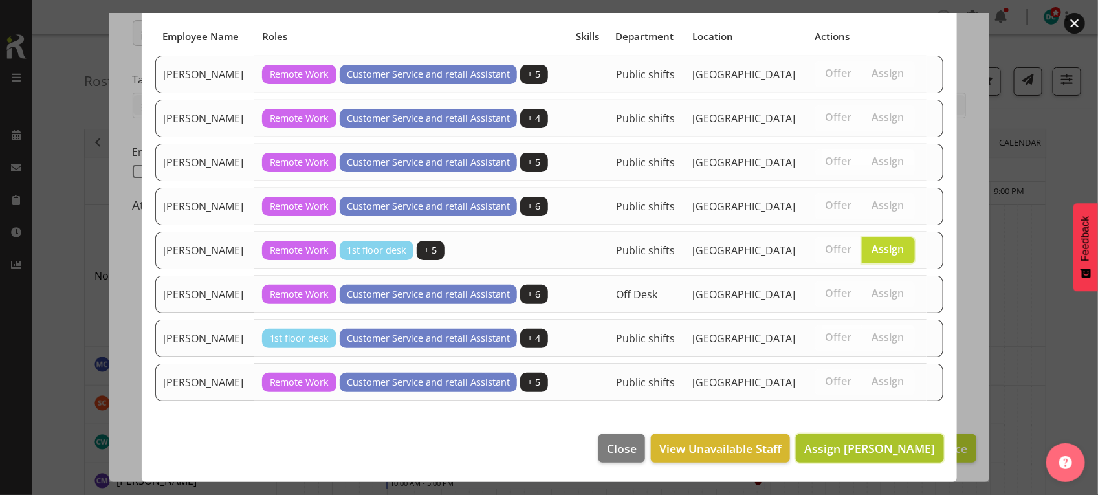
click at [849, 444] on span "Assign Mandy Stenton" at bounding box center [869, 449] width 131 height 16
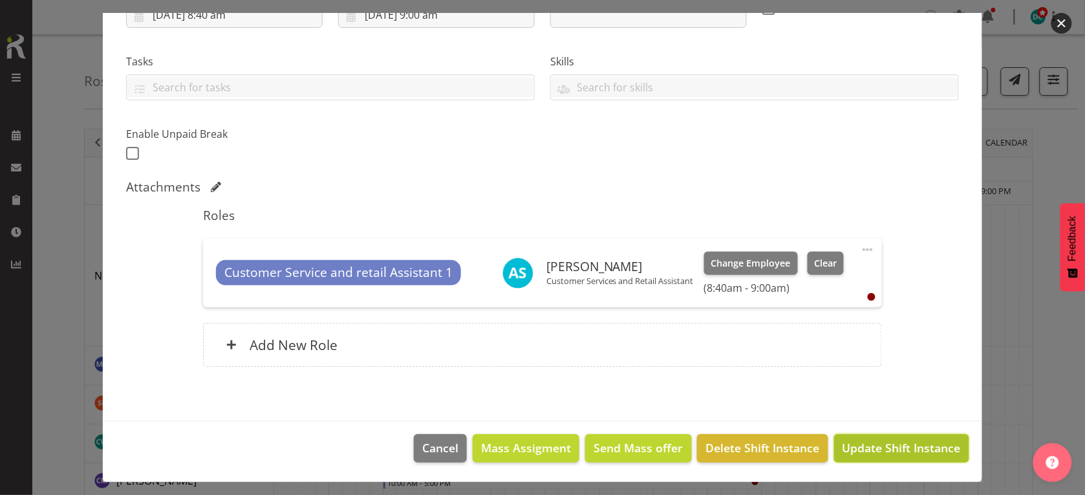
click at [854, 447] on span "Update Shift Instance" at bounding box center [902, 447] width 118 height 17
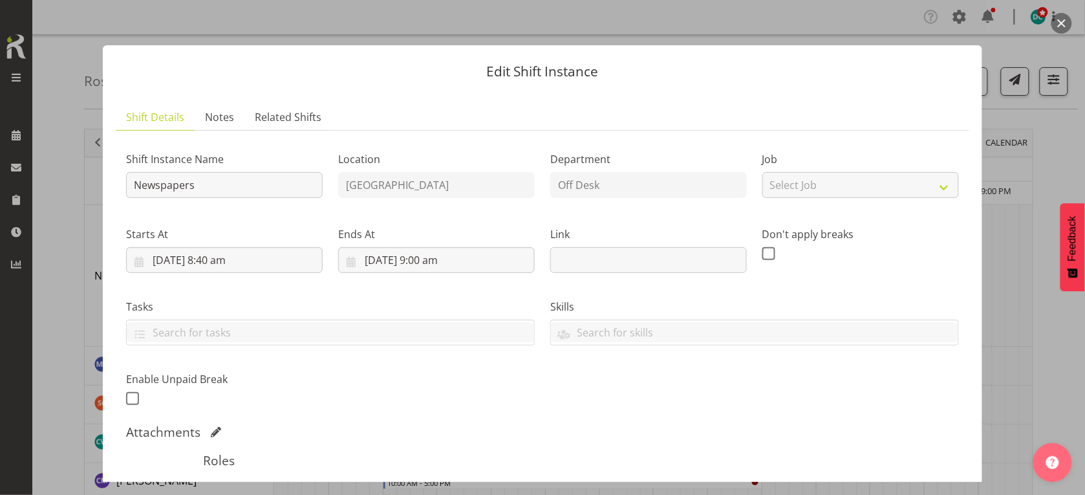
click at [1062, 17] on button "button" at bounding box center [1062, 23] width 21 height 21
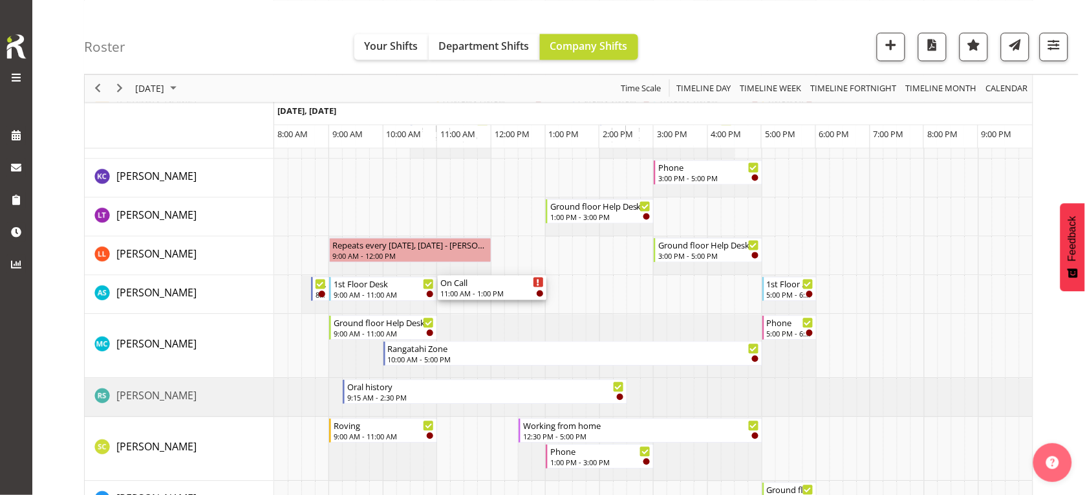
scroll to position [728, 0]
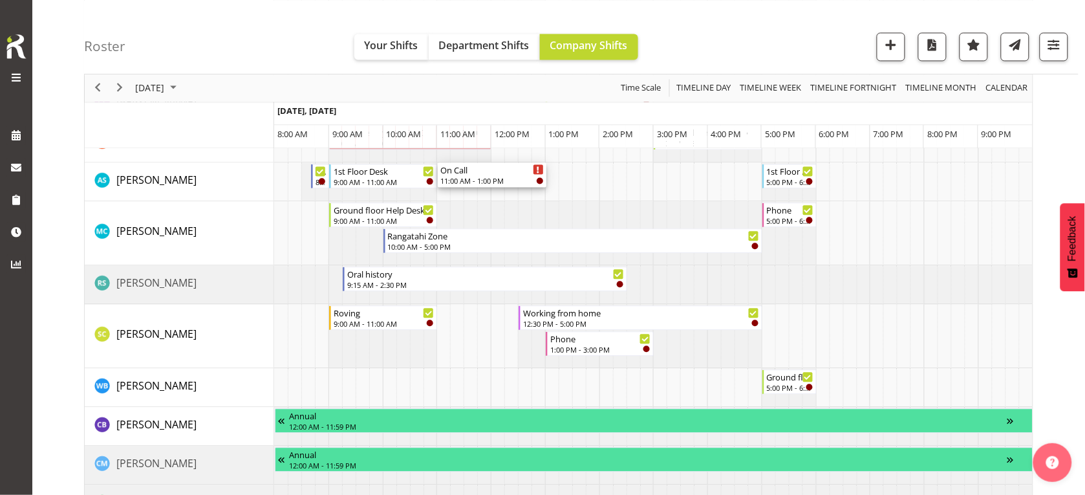
drag, startPoint x: 475, startPoint y: 296, endPoint x: 445, endPoint y: 181, distance: 119.1
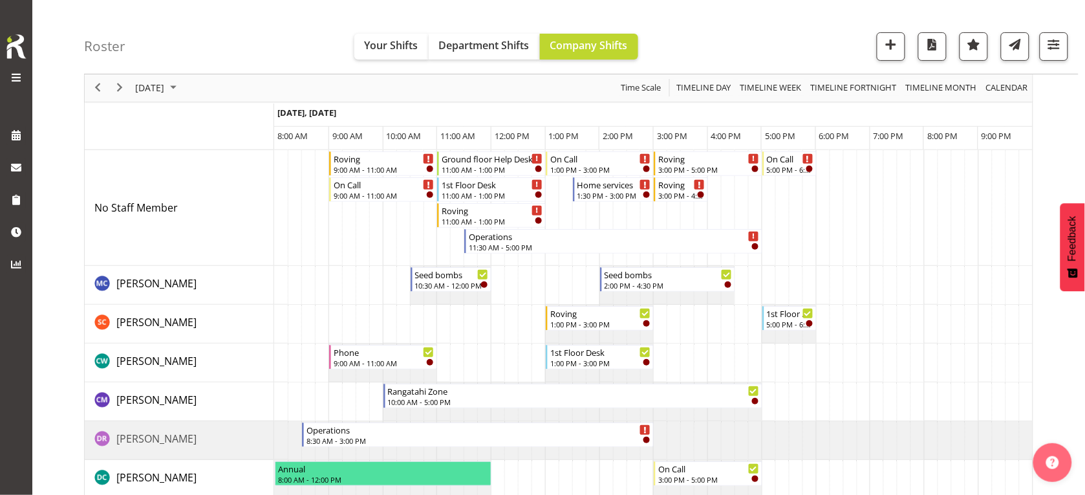
scroll to position [0, 0]
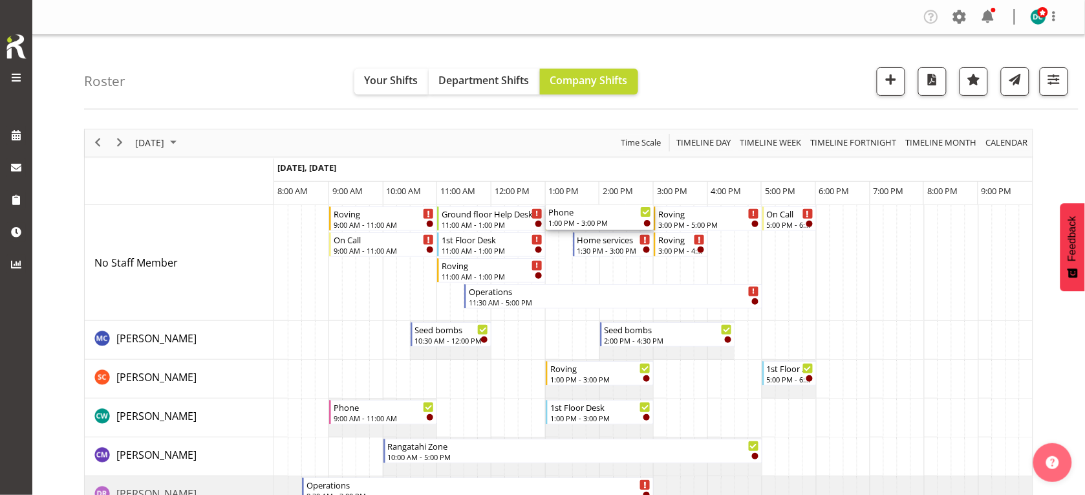
drag, startPoint x: 583, startPoint y: 243, endPoint x: 561, endPoint y: 220, distance: 31.6
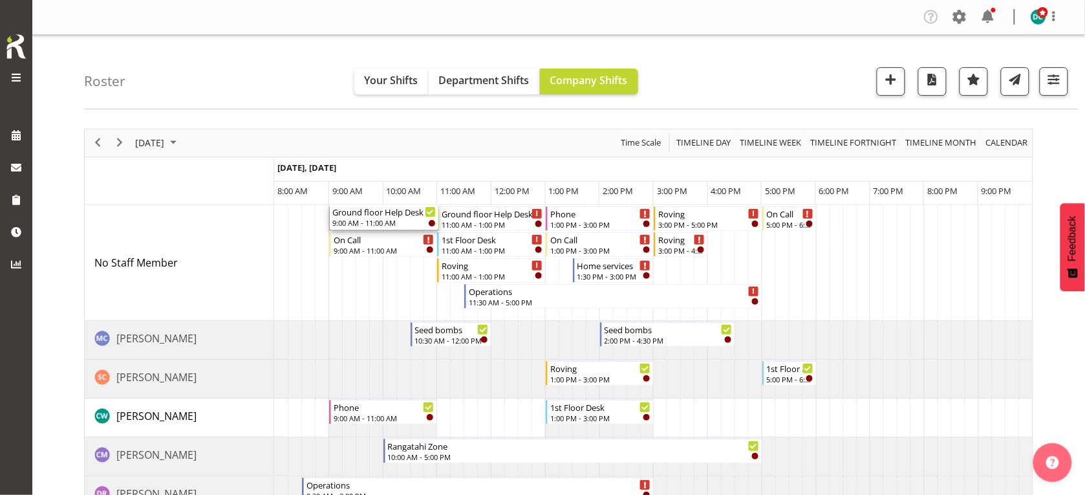
drag, startPoint x: 364, startPoint y: 353, endPoint x: 349, endPoint y: 278, distance: 76.4
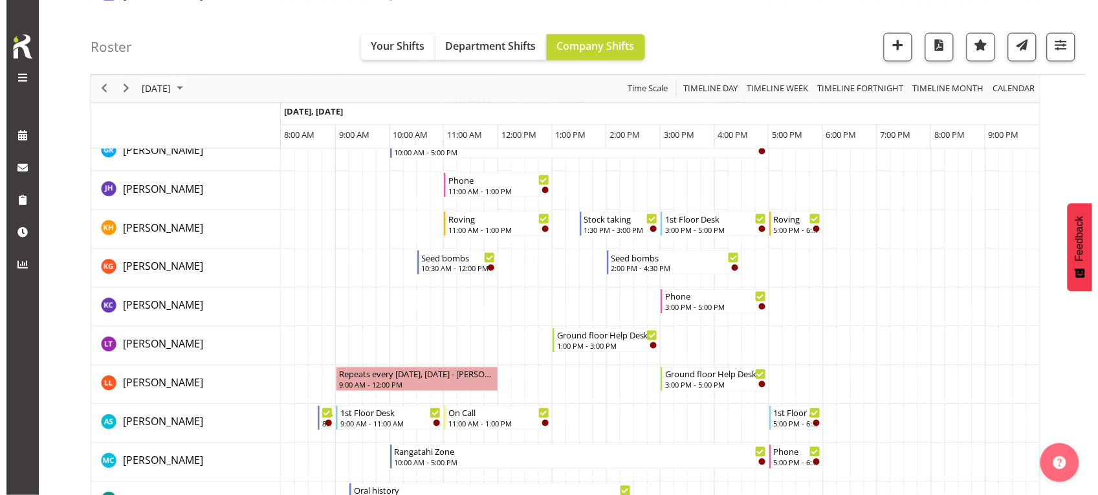
scroll to position [485, 0]
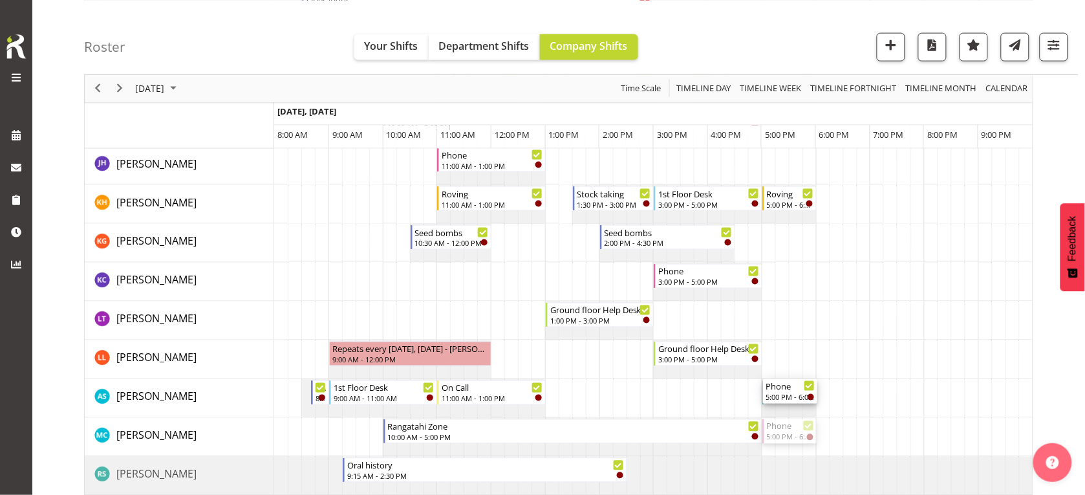
drag, startPoint x: 793, startPoint y: 430, endPoint x: 746, endPoint y: 385, distance: 65.4
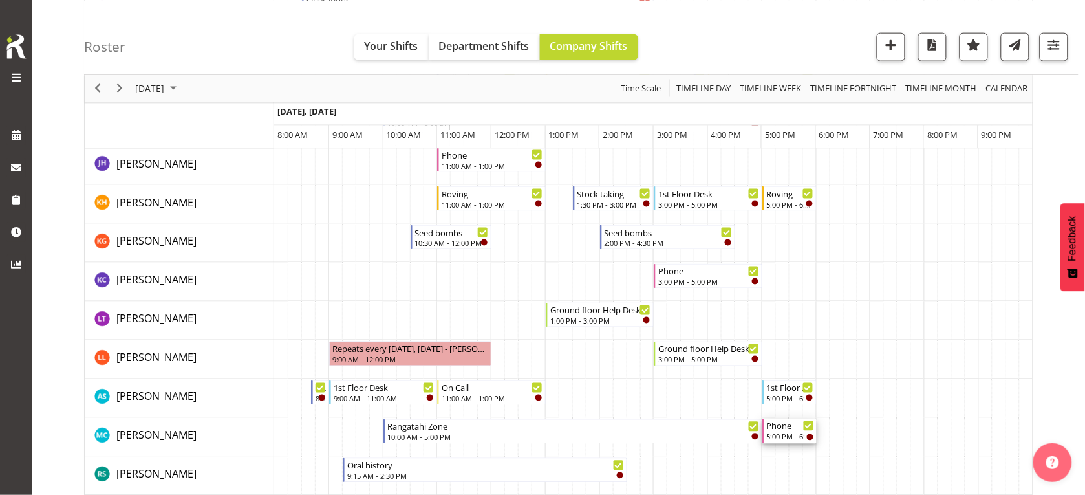
click at [776, 435] on div "5:00 PM - 6:00 PM" at bounding box center [790, 436] width 47 height 10
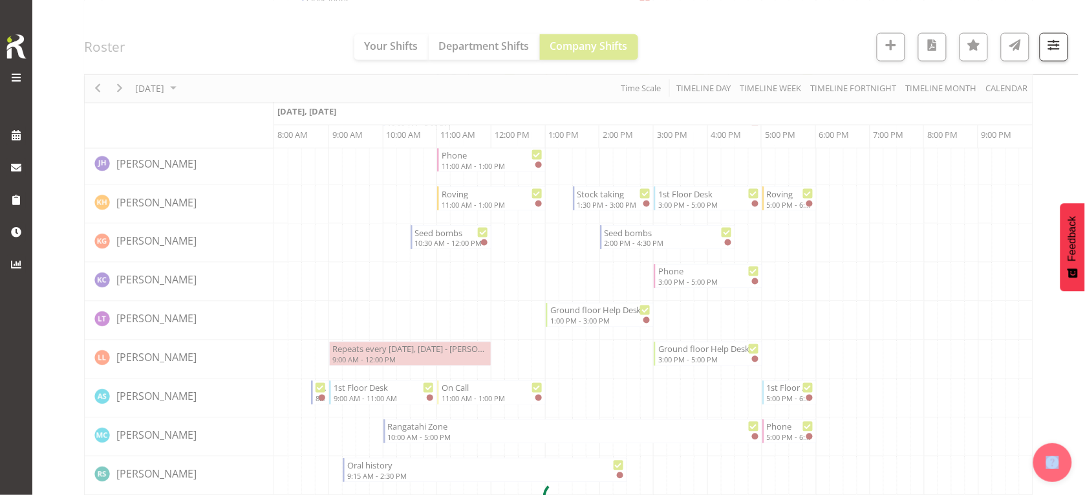
click at [776, 435] on div at bounding box center [559, 497] width 950 height 1706
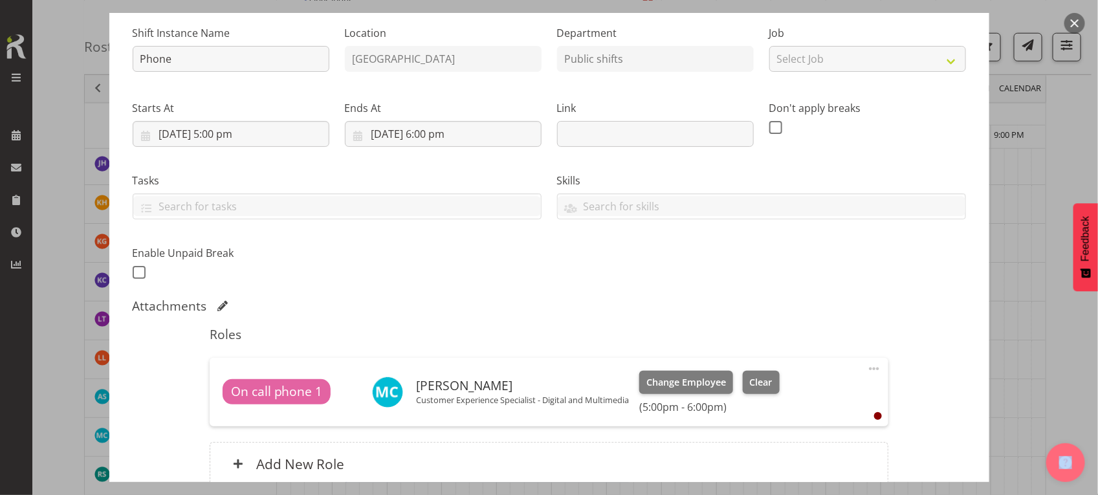
scroll to position [243, 0]
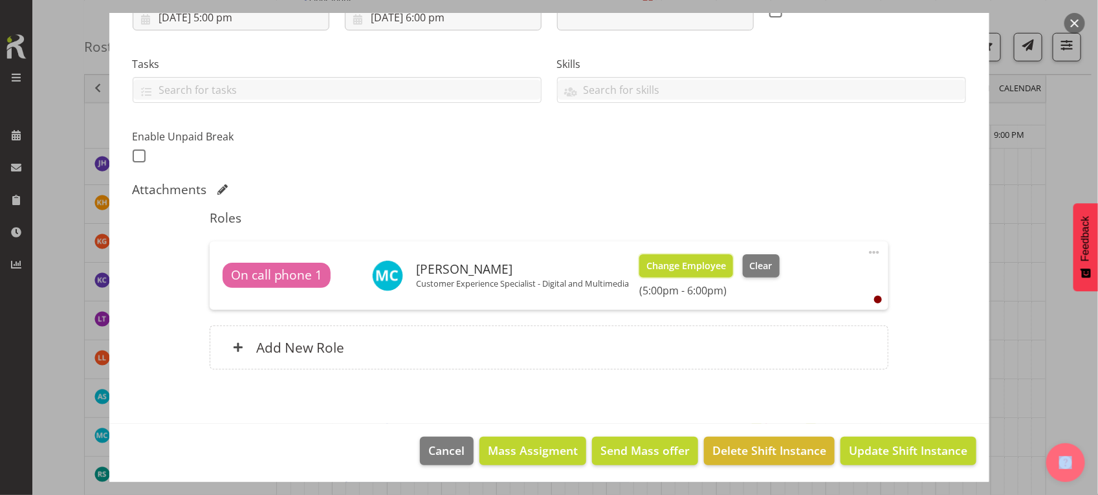
click at [699, 273] on span "Change Employee" at bounding box center [686, 266] width 80 height 14
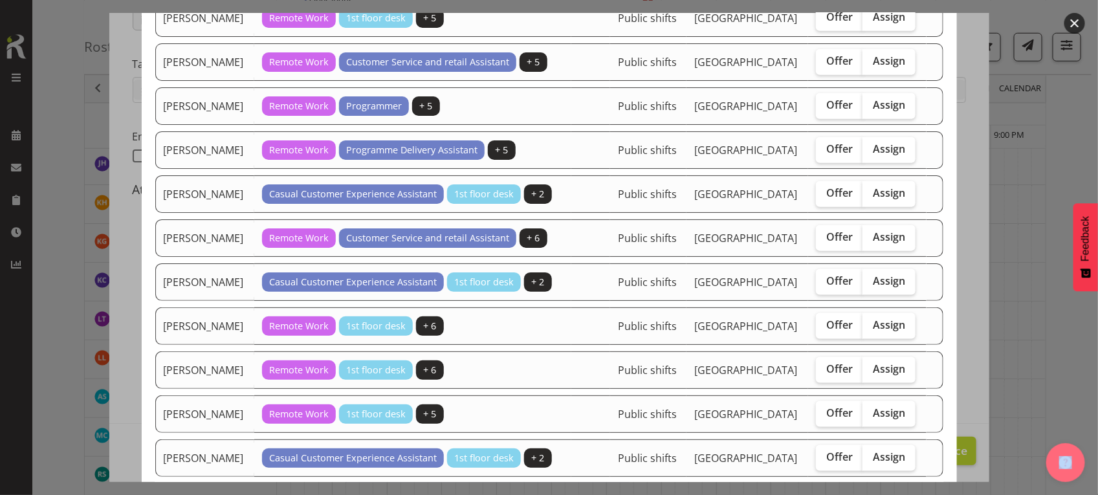
scroll to position [728, 0]
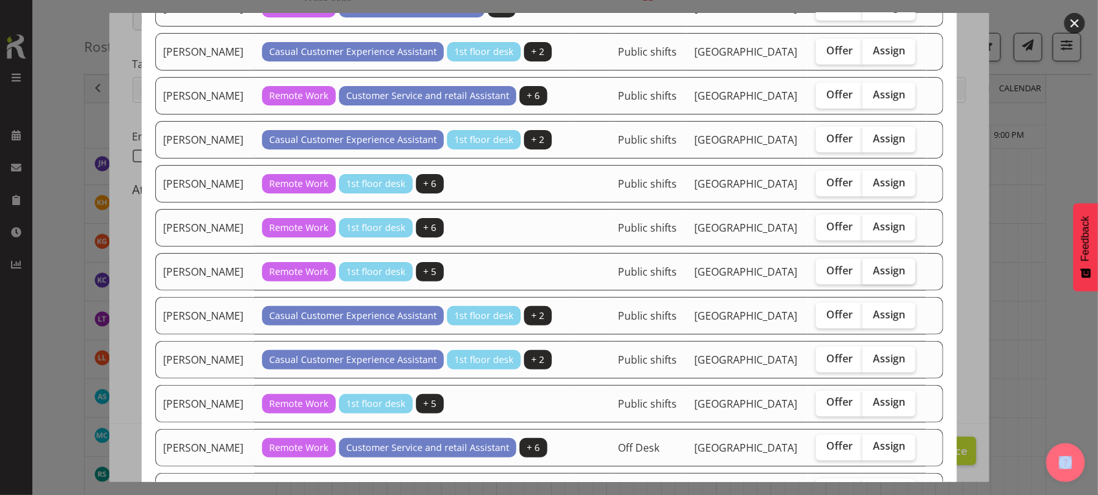
click at [885, 277] on span "Assign" at bounding box center [889, 270] width 32 height 13
click at [871, 275] on input "Assign" at bounding box center [866, 271] width 8 height 8
checkbox input "true"
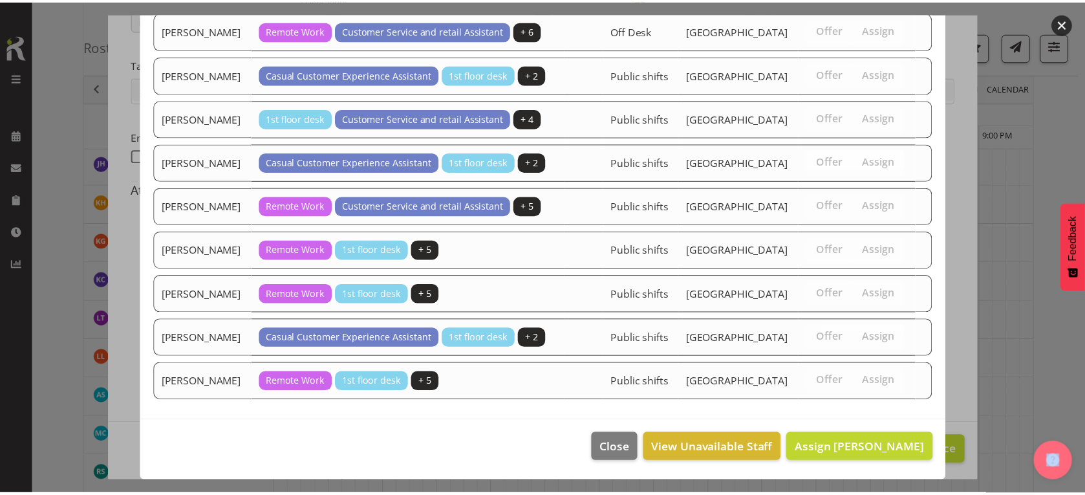
scroll to position [1320, 0]
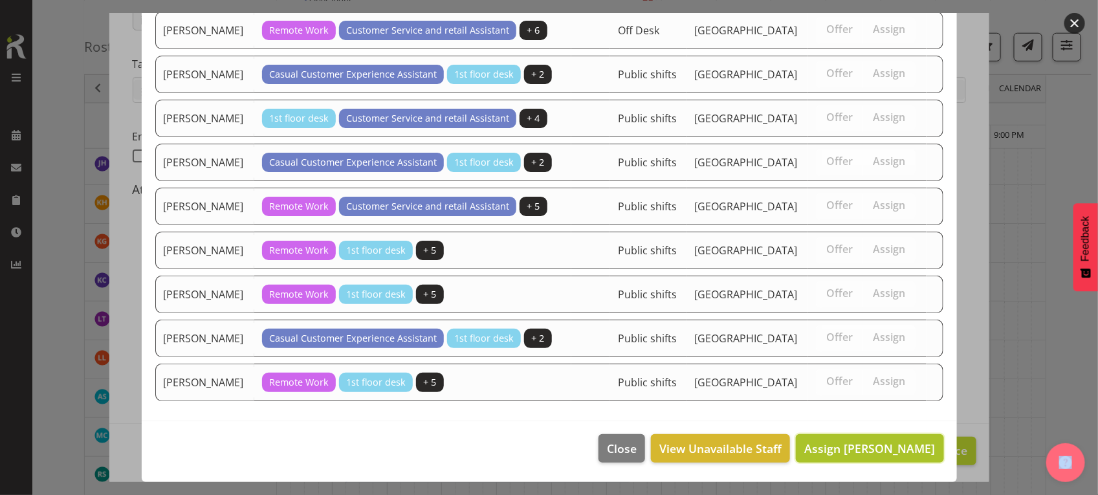
click at [844, 454] on span "Assign Mandy Stenton" at bounding box center [869, 449] width 131 height 16
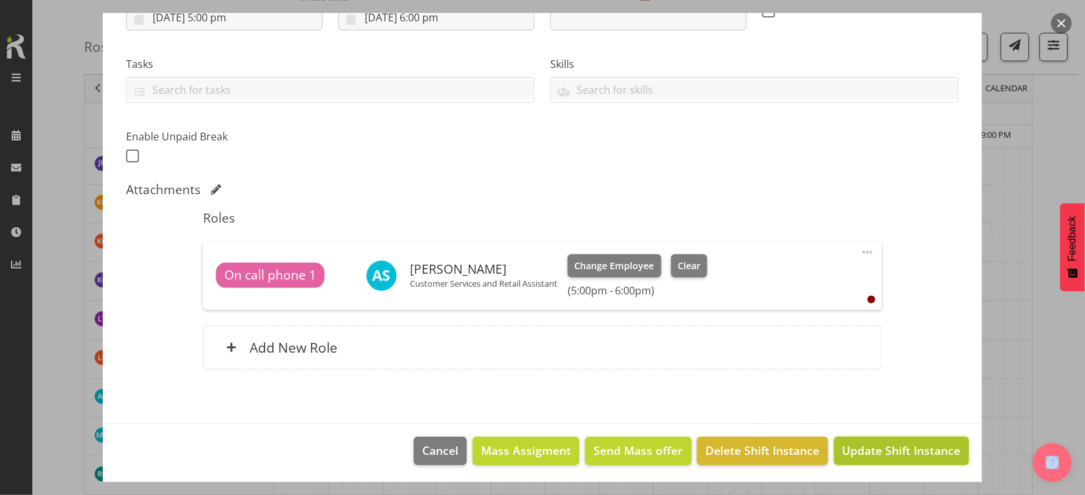
click at [851, 446] on span "Update Shift Instance" at bounding box center [902, 450] width 118 height 17
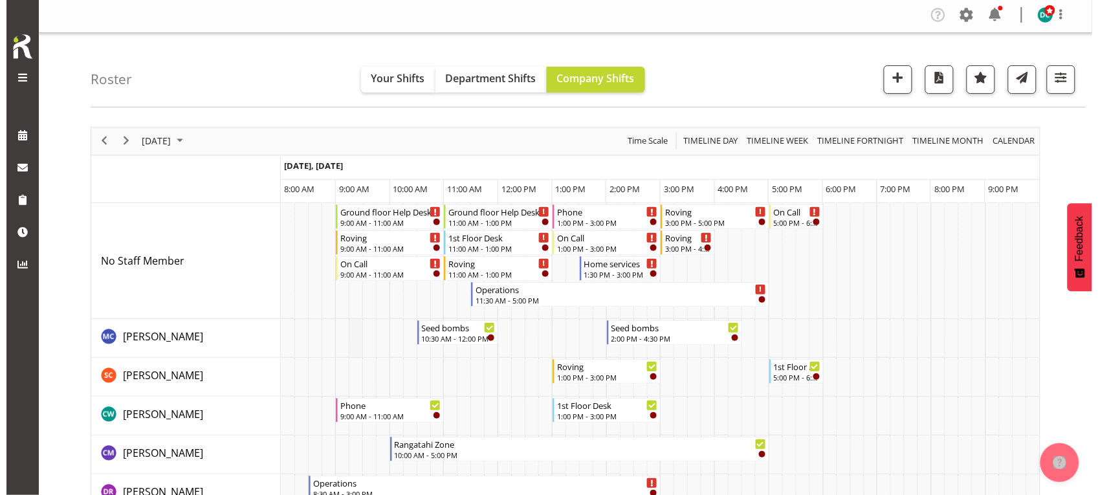
scroll to position [0, 0]
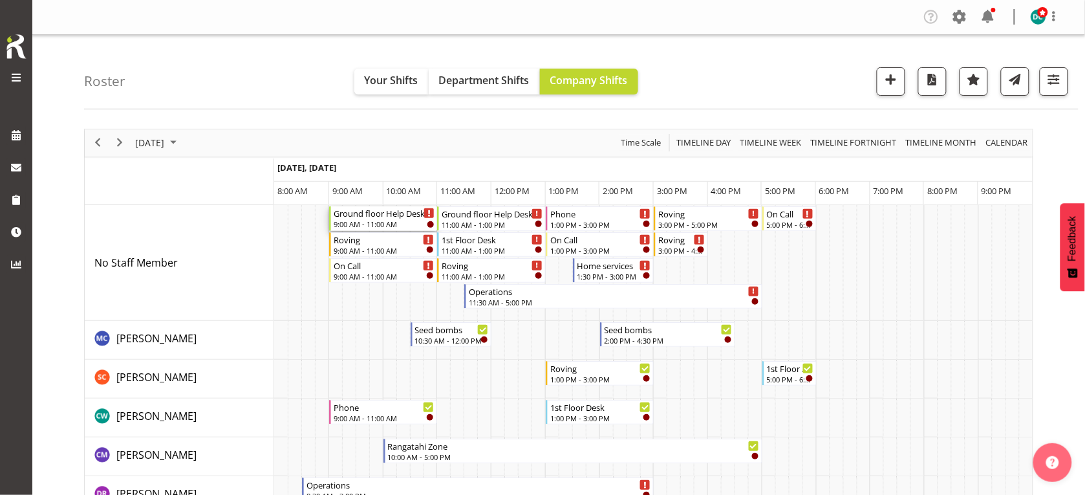
click at [380, 212] on div "Ground floor Help Desk" at bounding box center [385, 212] width 102 height 13
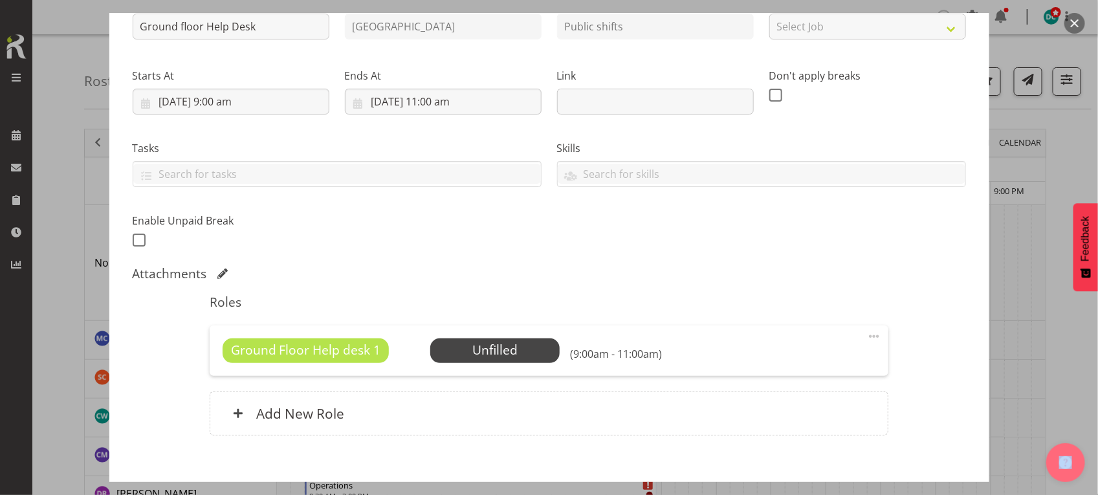
scroll to position [162, 0]
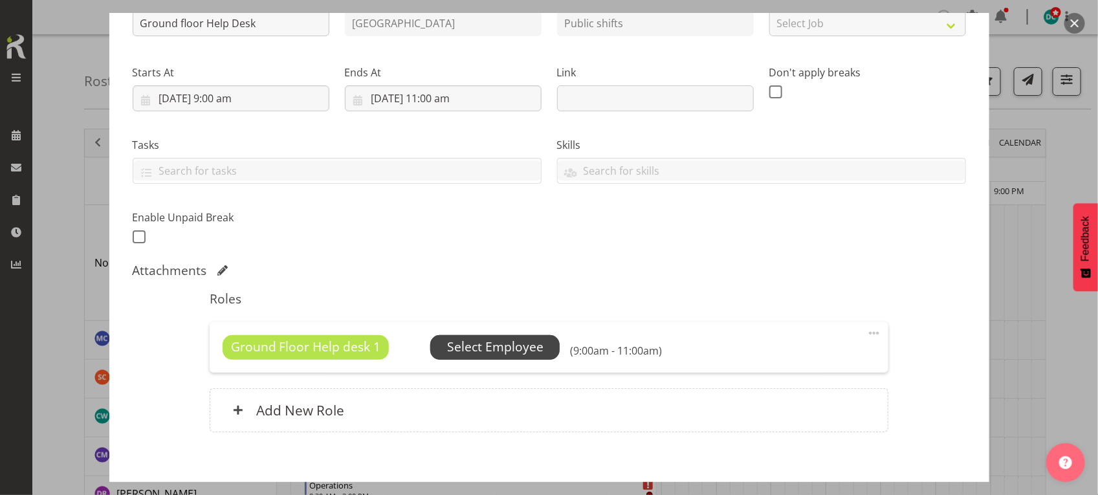
click at [516, 350] on span "Select Employee" at bounding box center [495, 347] width 96 height 19
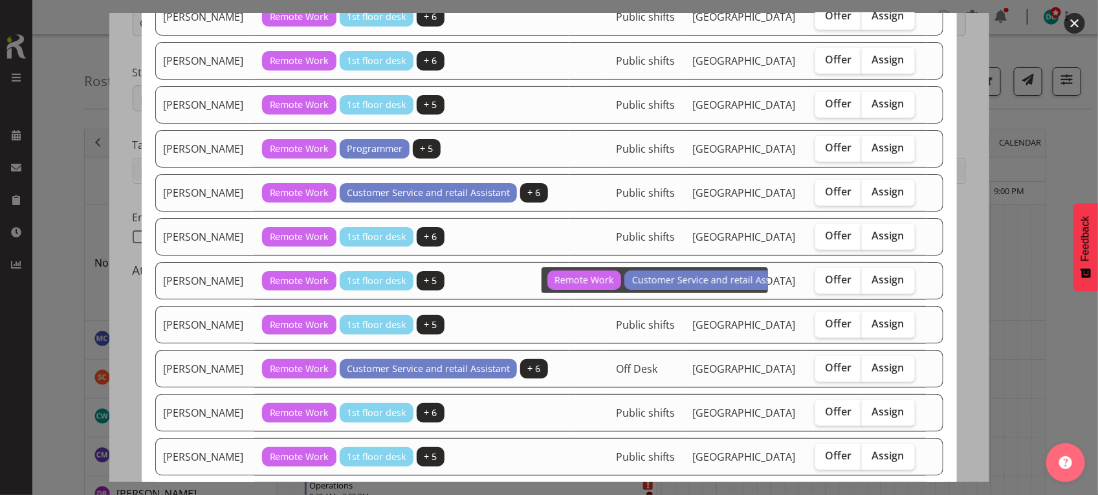
scroll to position [159, 0]
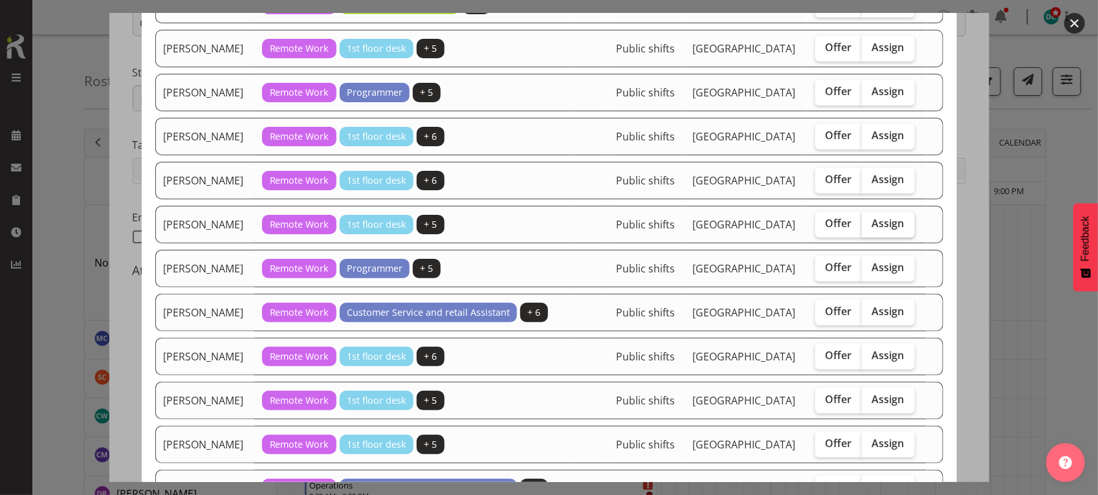
click at [877, 217] on span "Assign" at bounding box center [888, 223] width 32 height 13
click at [870, 219] on input "Assign" at bounding box center [866, 223] width 8 height 8
checkbox input "true"
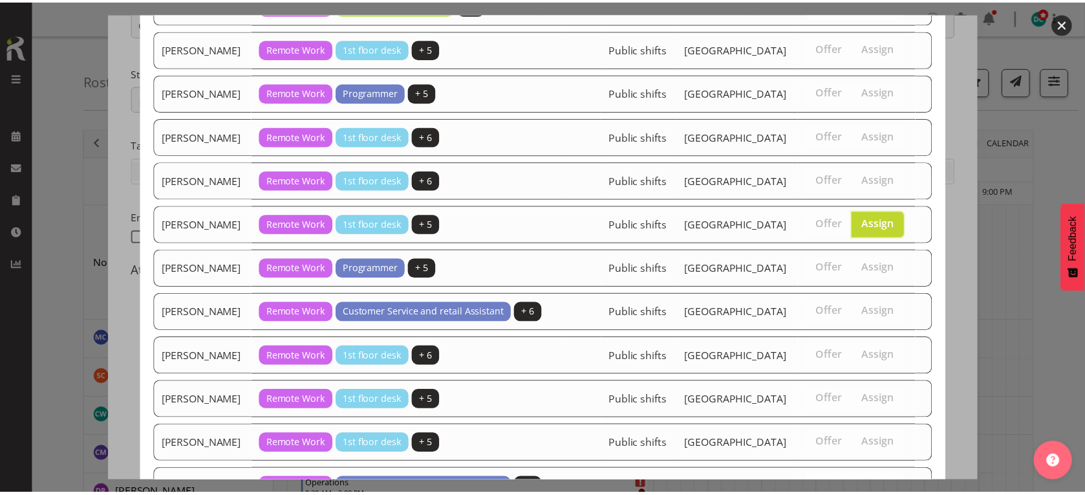
scroll to position [402, 0]
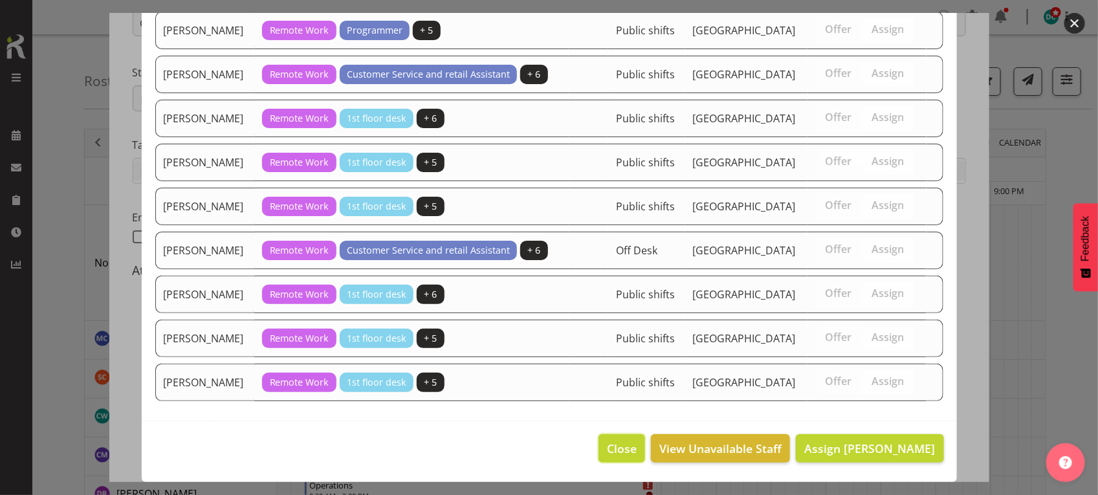
click at [620, 444] on span "Close" at bounding box center [622, 448] width 30 height 17
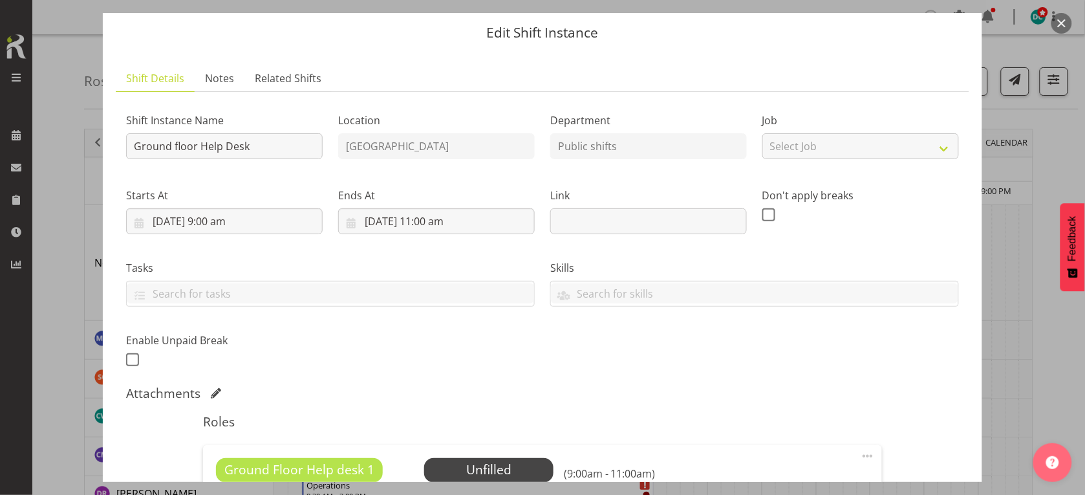
scroll to position [0, 0]
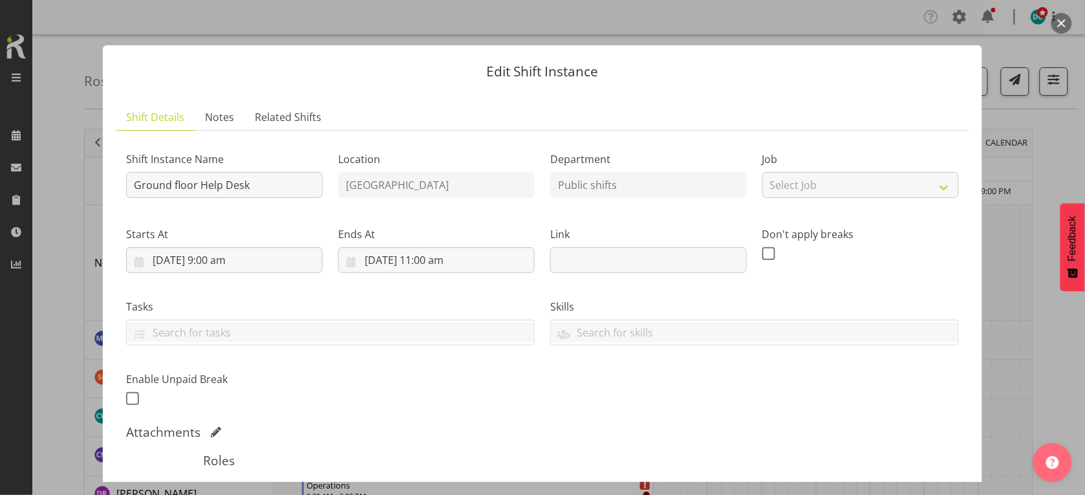
click at [1064, 29] on button "button" at bounding box center [1062, 23] width 21 height 21
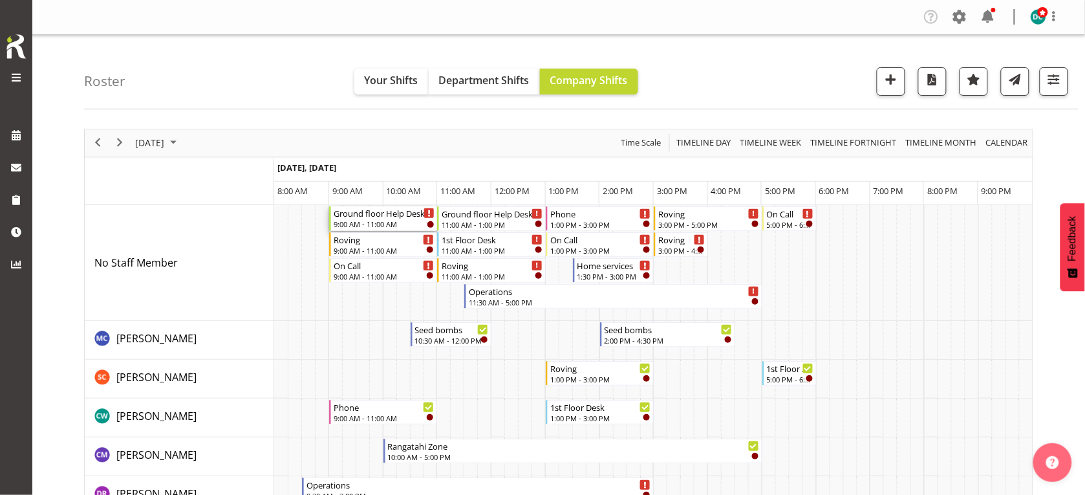
click at [382, 218] on div "Ground floor Help Desk" at bounding box center [385, 212] width 102 height 13
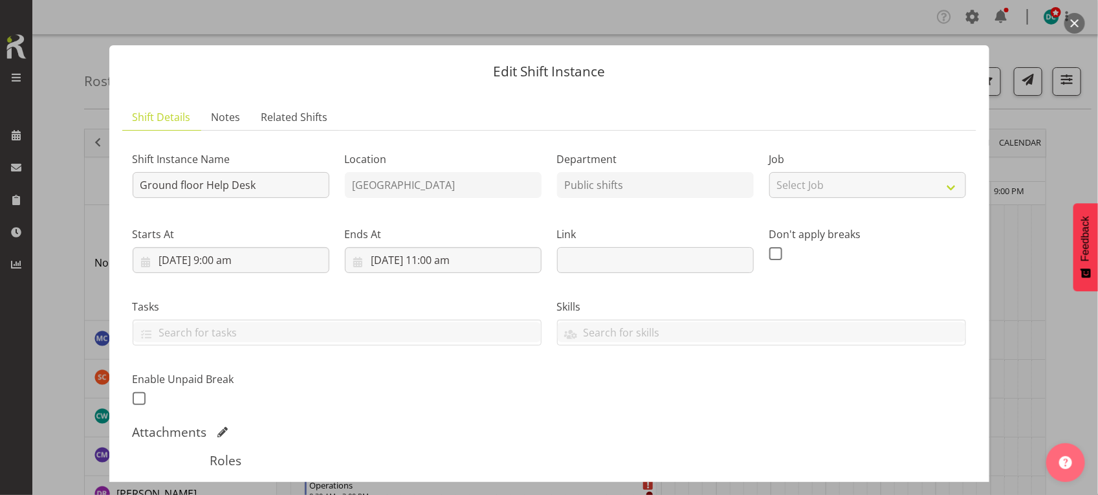
scroll to position [228, 0]
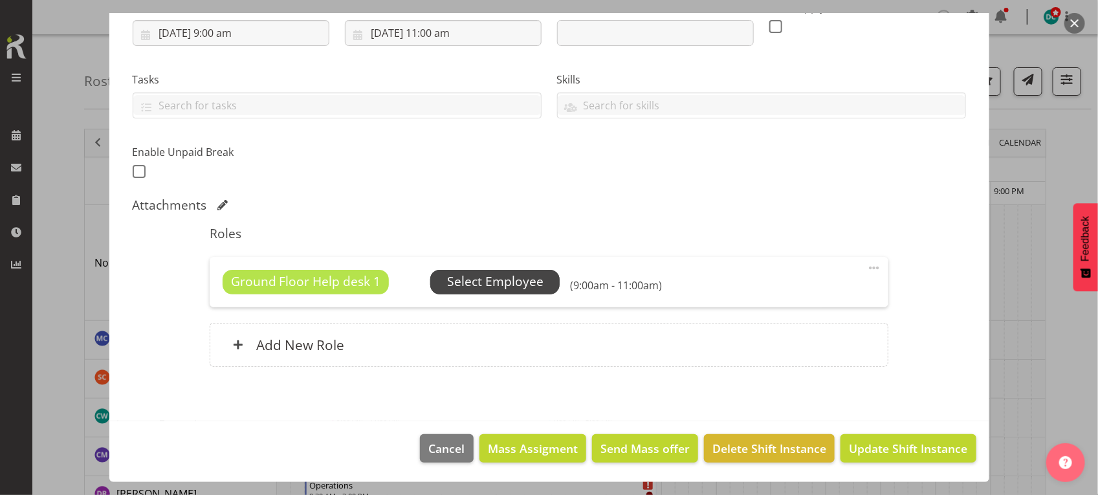
click at [484, 282] on span "Select Employee" at bounding box center [495, 281] width 96 height 19
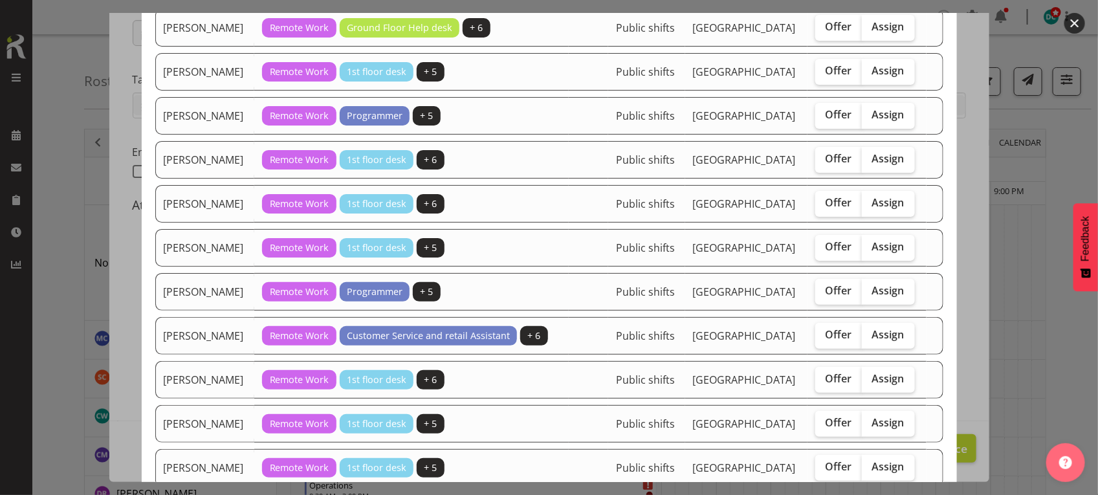
scroll to position [162, 0]
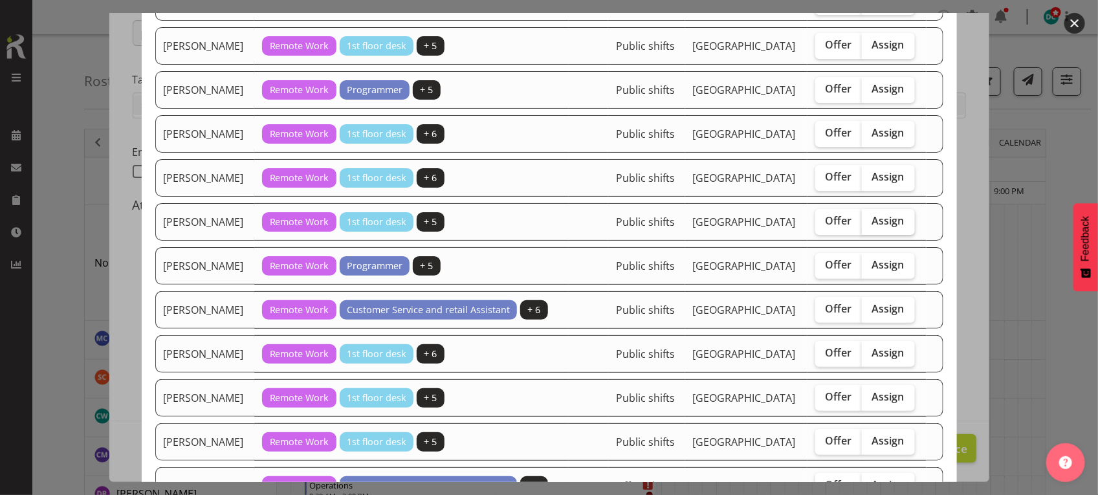
click at [872, 226] on span "Assign" at bounding box center [888, 220] width 32 height 13
click at [867, 225] on input "Assign" at bounding box center [866, 221] width 8 height 8
checkbox input "true"
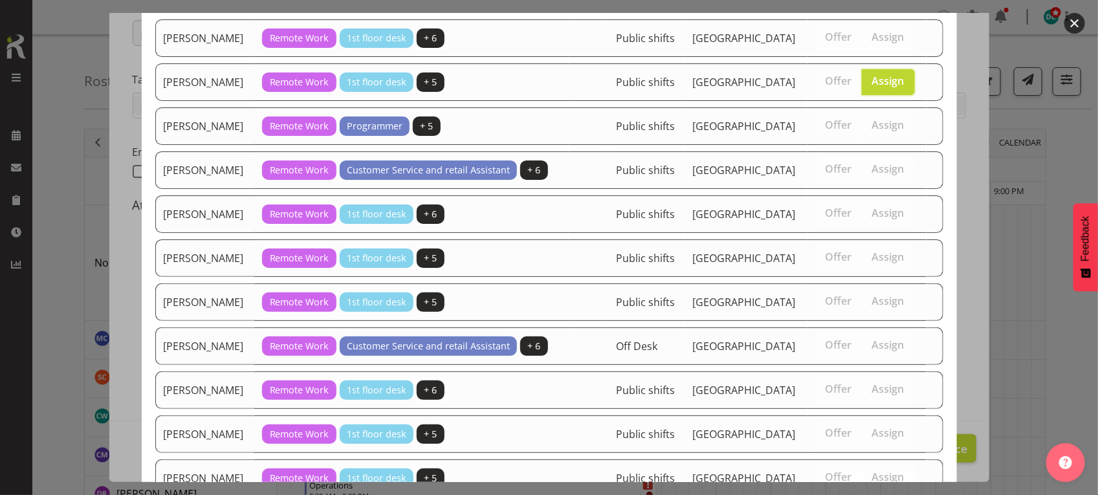
scroll to position [402, 0]
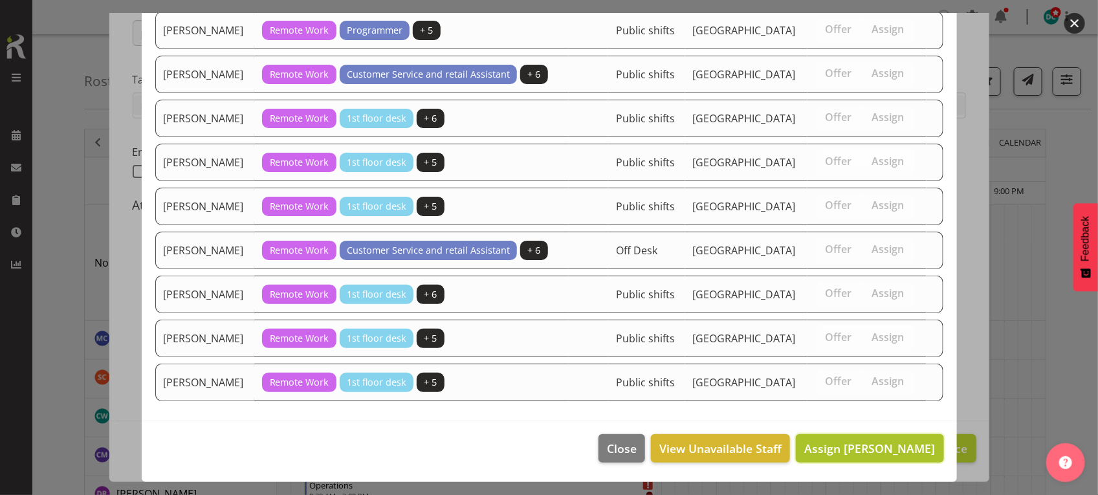
click at [834, 446] on span "Assign Joanne Forbes" at bounding box center [869, 449] width 131 height 16
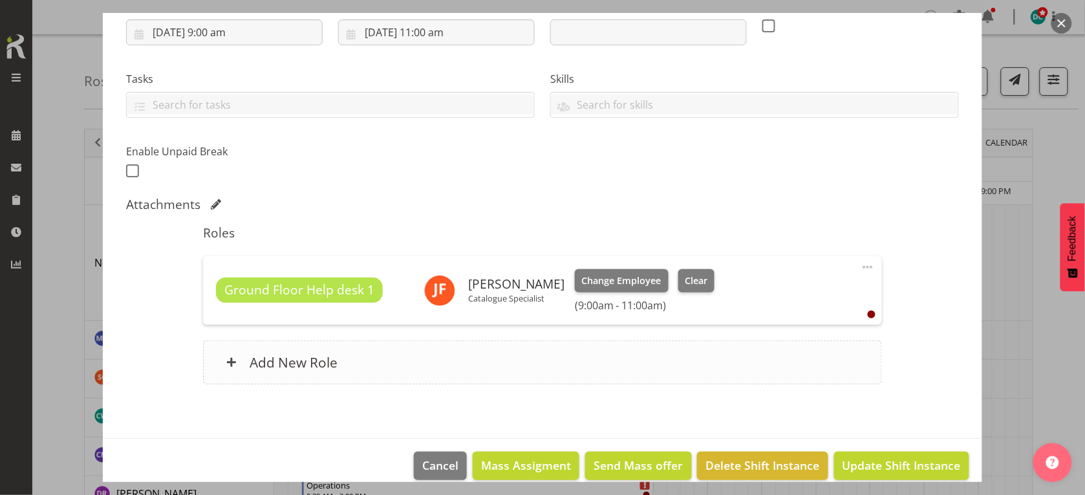
click at [469, 359] on div "Add New Role" at bounding box center [542, 362] width 679 height 44
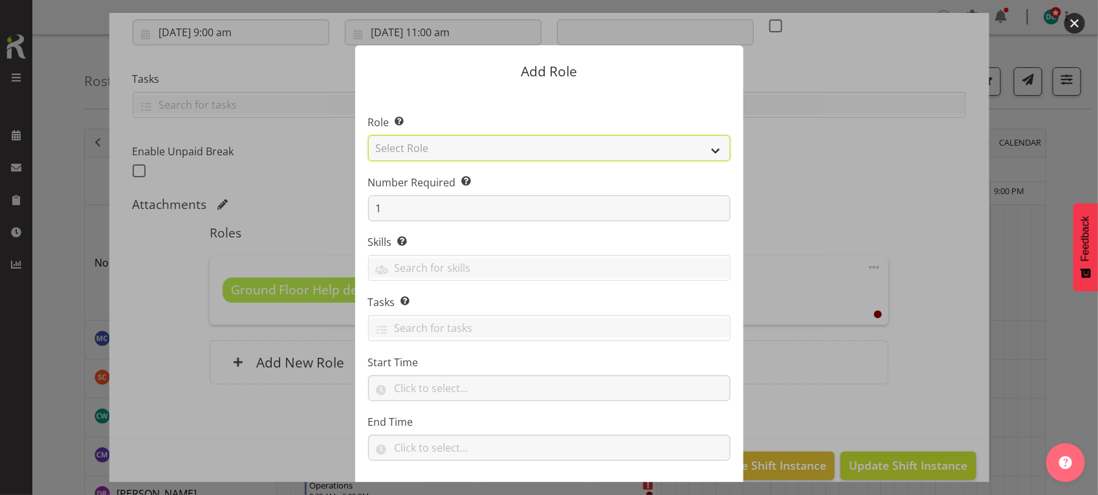
click at [408, 143] on select "Select Role 1st floor desk AQ operator Business Support Team member Casual Cust…" at bounding box center [549, 148] width 362 height 26
select select "1535"
click at [368, 135] on select "Select Role 1st floor desk AQ operator Business Support Team member Casual Cust…" at bounding box center [549, 148] width 362 height 26
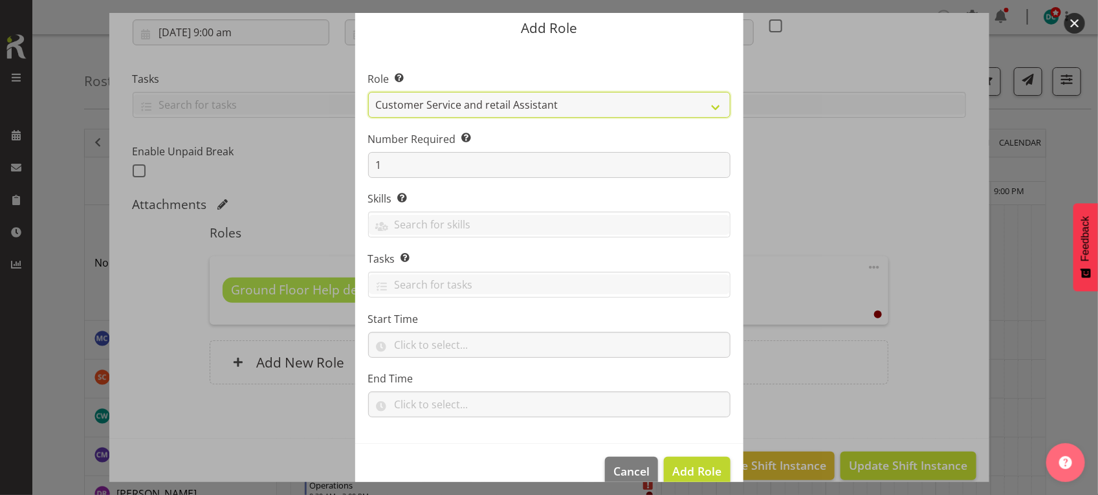
scroll to position [66, 0]
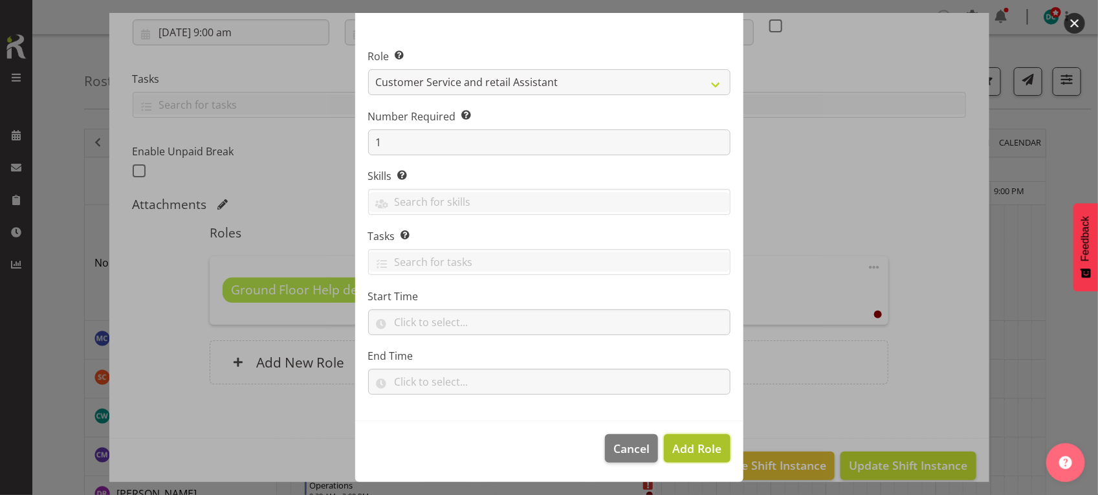
click at [686, 444] on span "Add Role" at bounding box center [696, 449] width 49 height 16
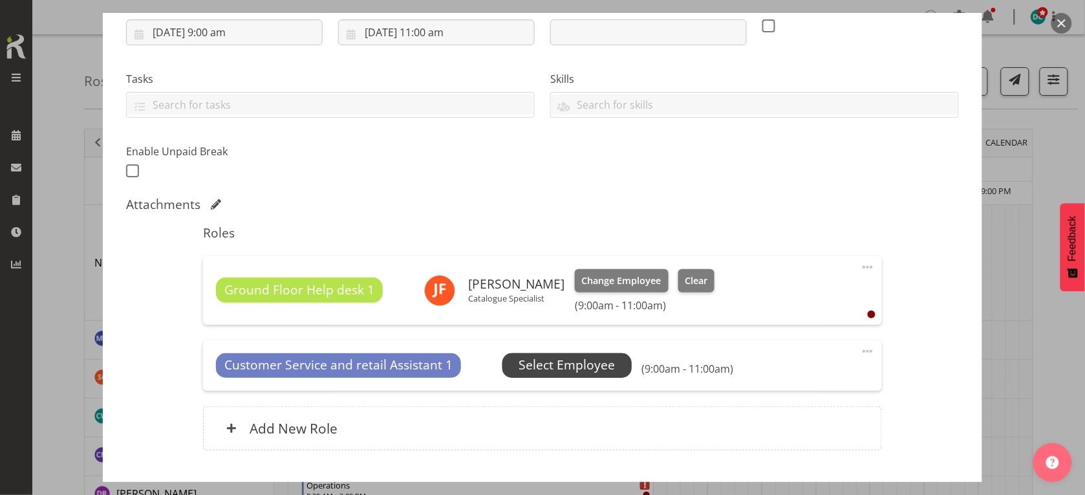
click at [538, 369] on span "Select Employee" at bounding box center [567, 365] width 96 height 19
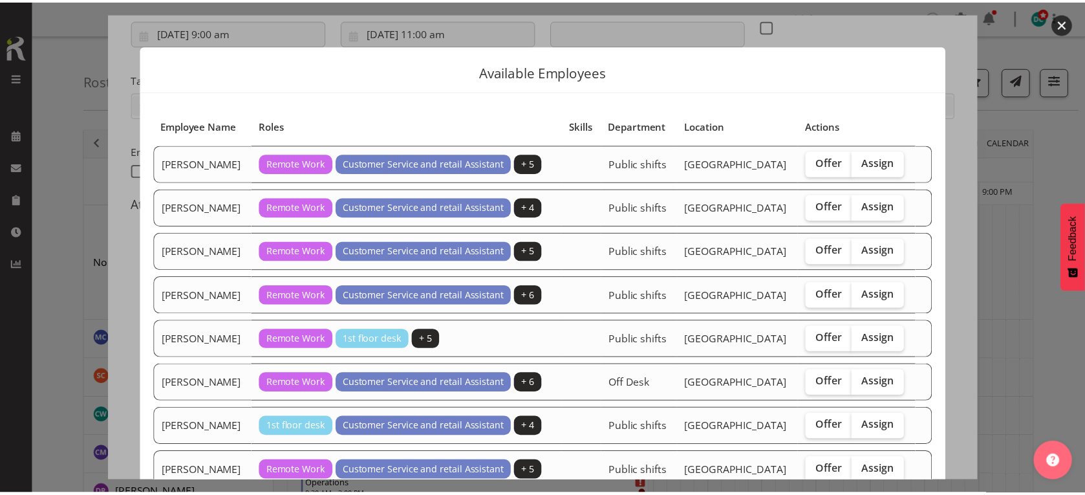
scroll to position [81, 0]
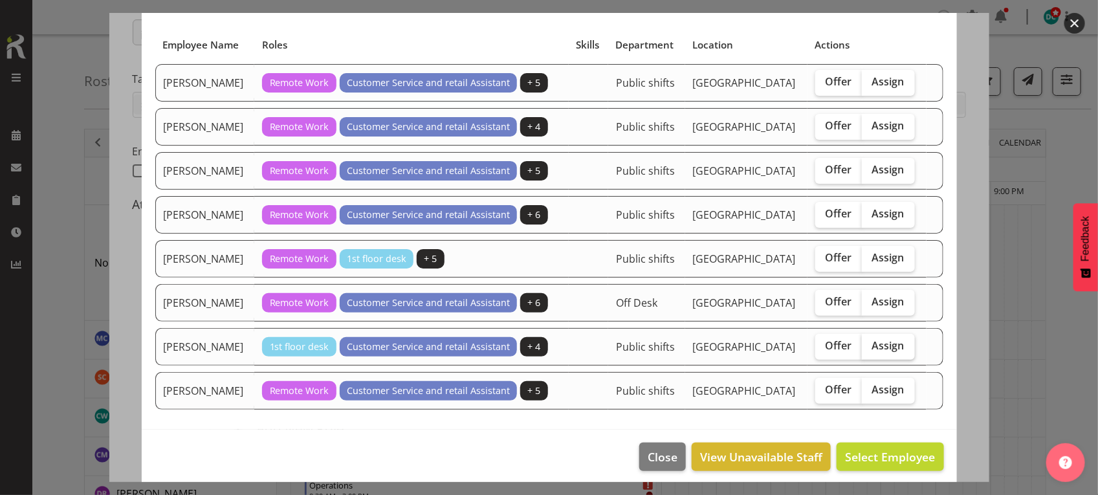
click at [872, 352] on span "Assign" at bounding box center [888, 345] width 32 height 13
click at [865, 350] on input "Assign" at bounding box center [866, 346] width 8 height 8
checkbox input "true"
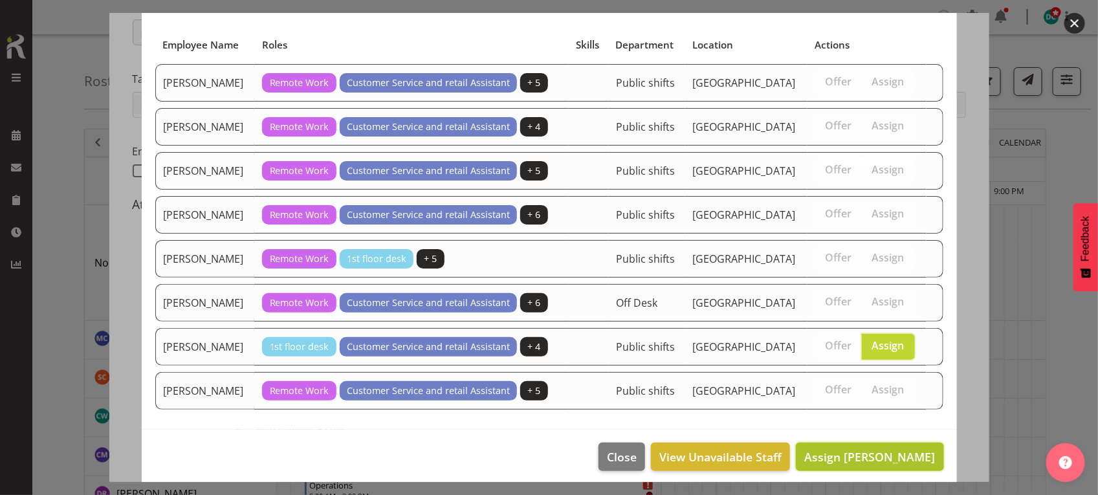
click at [826, 461] on span "Assign Olivia Stanley" at bounding box center [869, 457] width 131 height 16
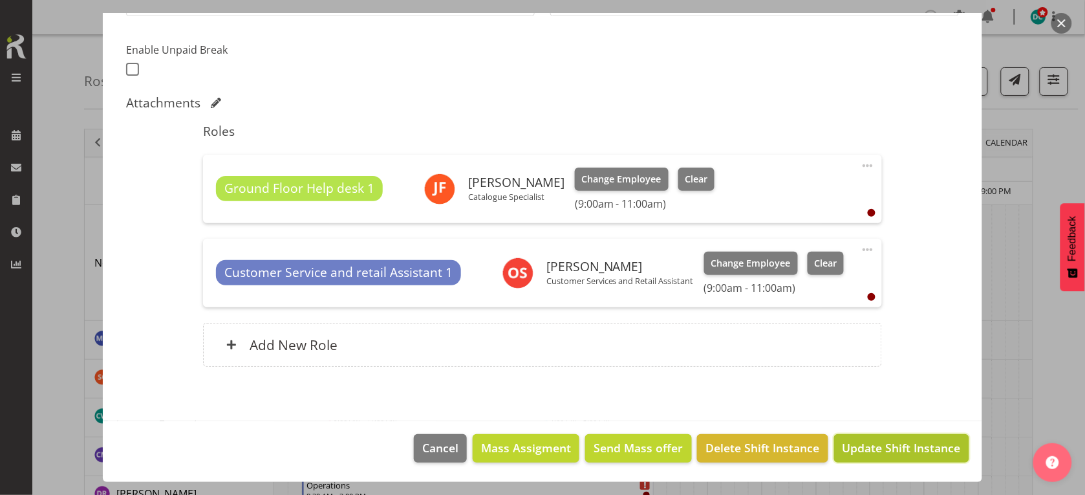
click at [881, 450] on span "Update Shift Instance" at bounding box center [902, 447] width 118 height 17
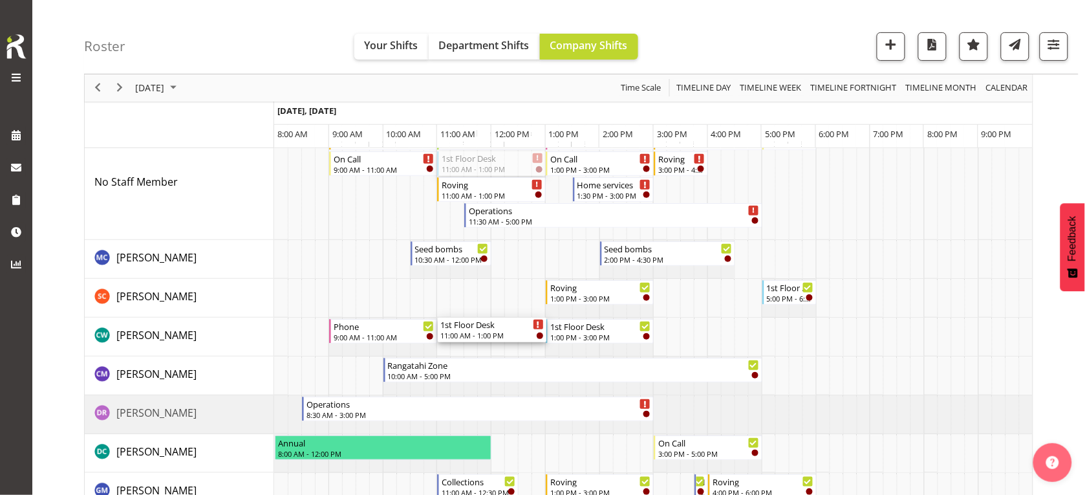
drag, startPoint x: 481, startPoint y: 160, endPoint x: 461, endPoint y: 338, distance: 178.3
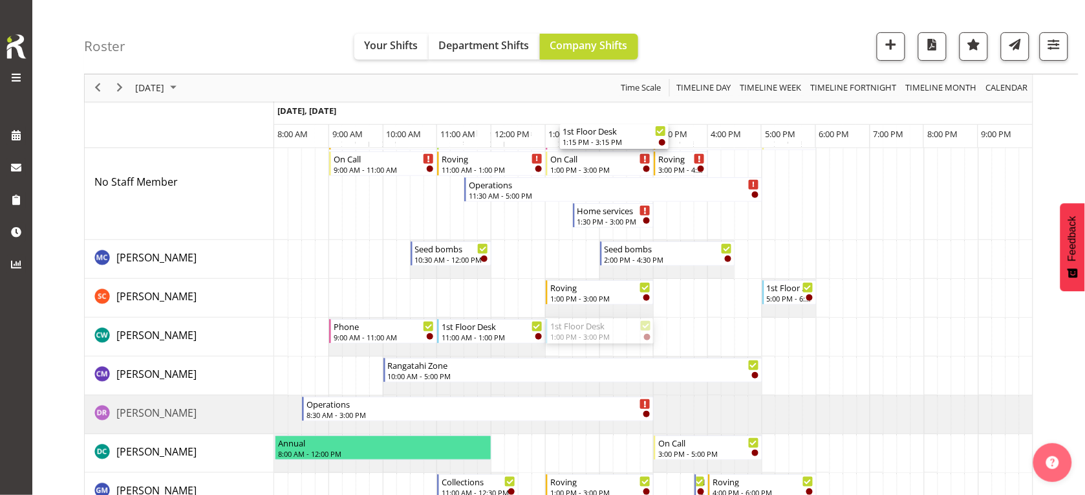
drag, startPoint x: 589, startPoint y: 334, endPoint x: 549, endPoint y: 157, distance: 182.4
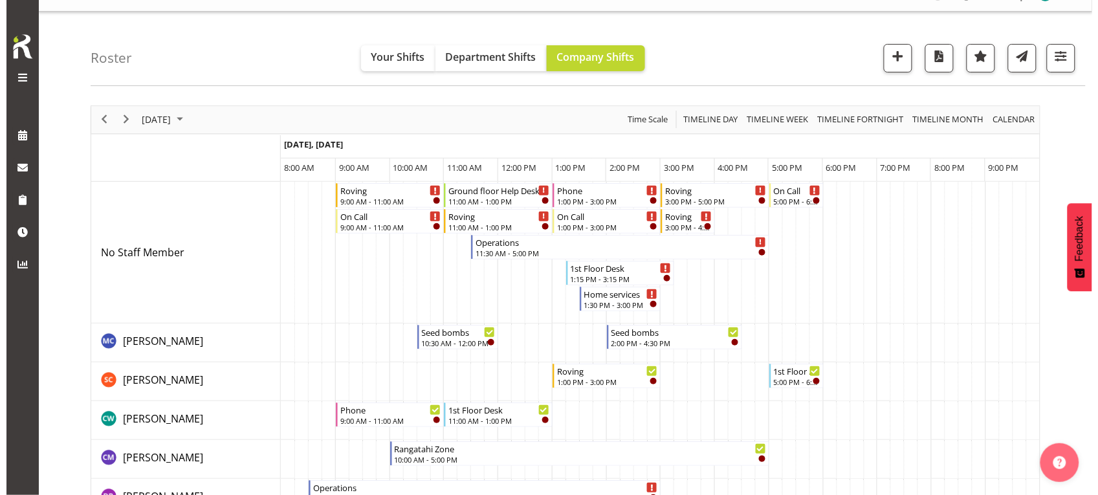
scroll to position [0, 0]
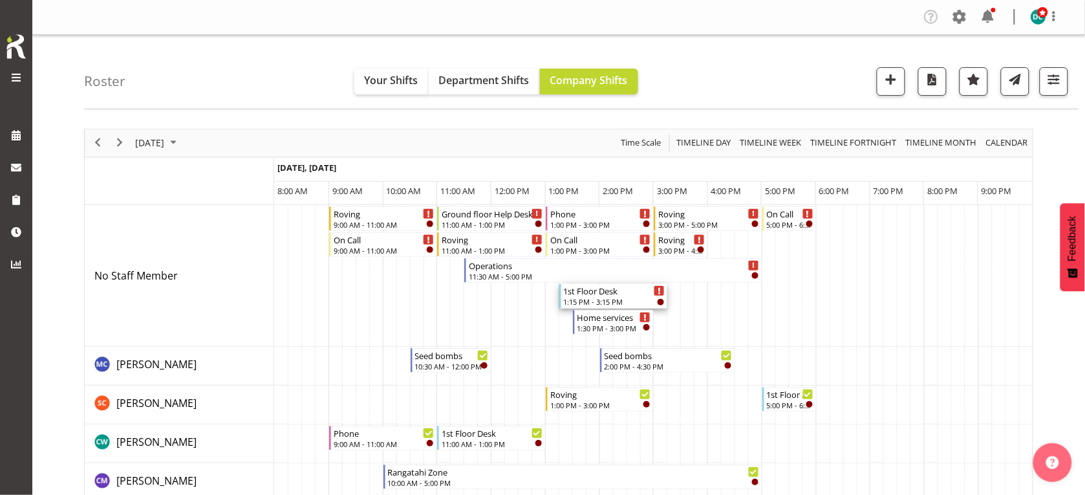
click at [593, 294] on div "1st Floor Desk" at bounding box center [615, 290] width 102 height 13
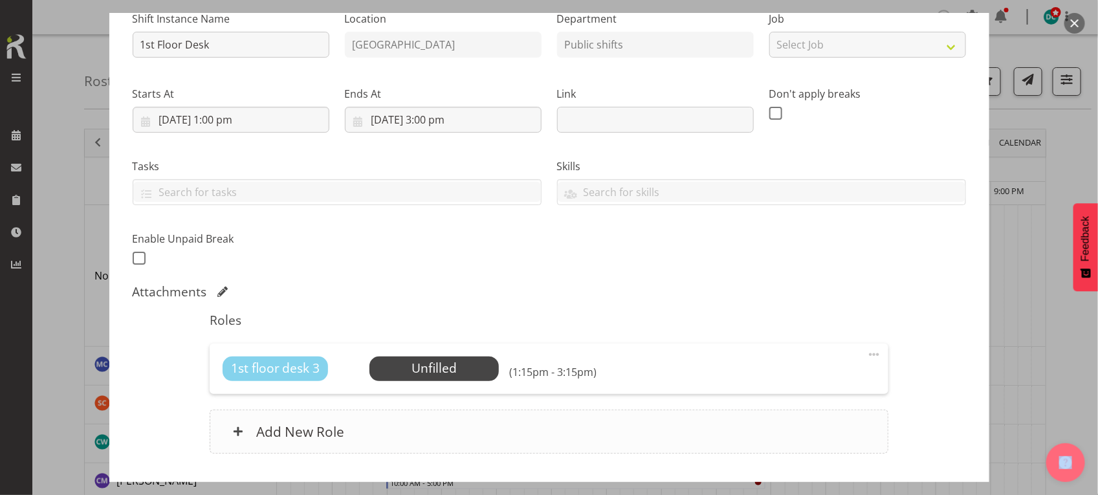
scroll to position [228, 0]
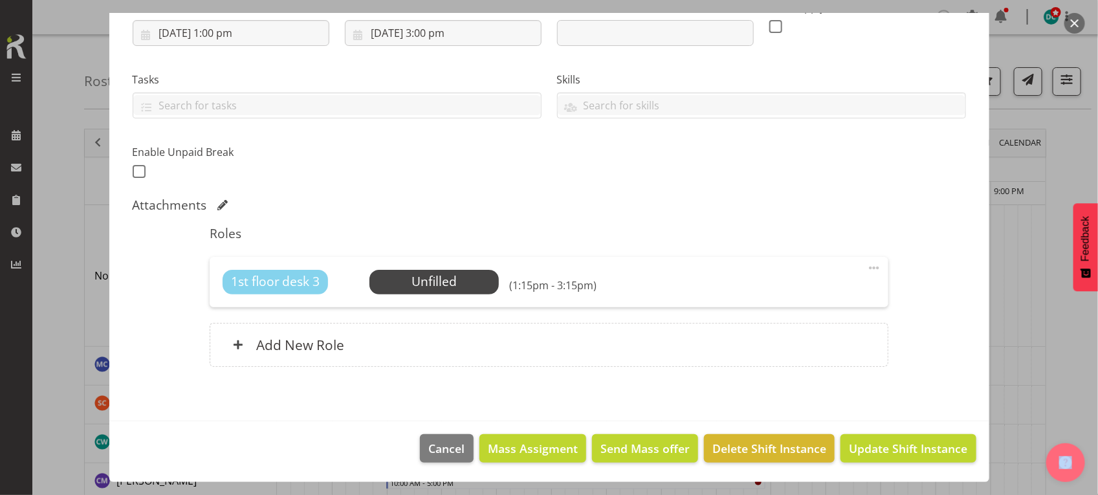
click at [866, 265] on span at bounding box center [874, 268] width 16 height 16
click at [781, 338] on link "Delete" at bounding box center [819, 342] width 124 height 23
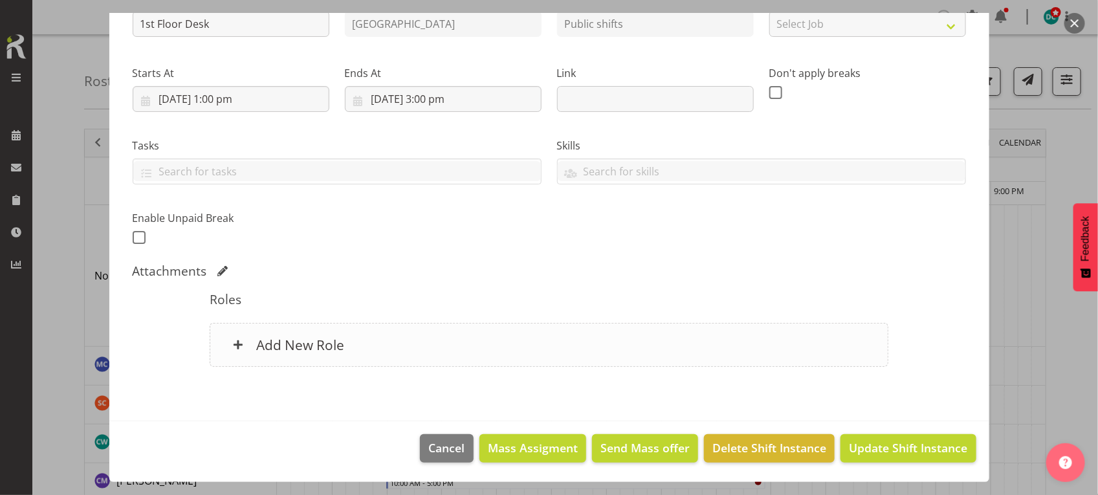
click at [516, 350] on div "Add New Role" at bounding box center [549, 345] width 679 height 44
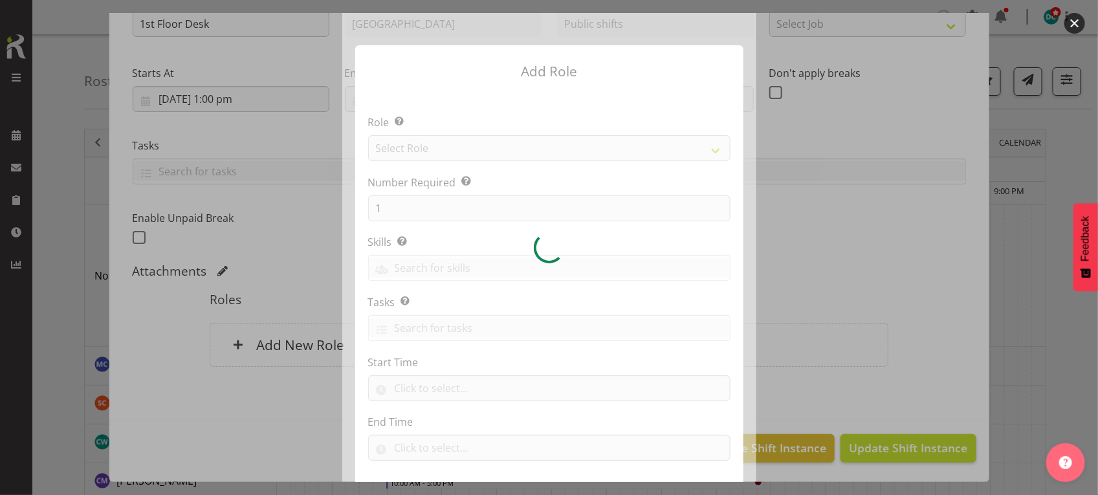
click at [393, 152] on div at bounding box center [549, 247] width 414 height 469
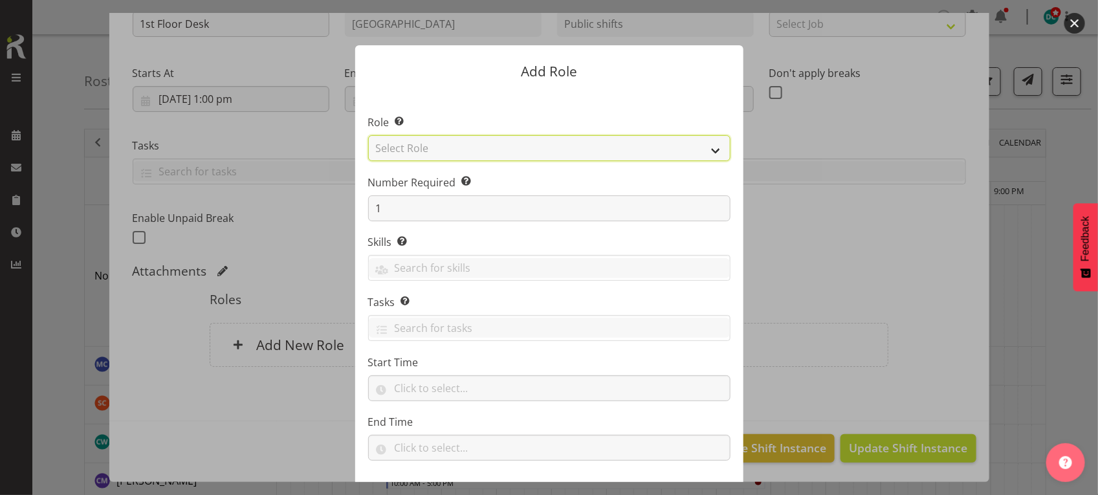
click at [393, 152] on select "Select Role 1st floor desk AQ operator Business Support Team member Casual Cust…" at bounding box center [549, 148] width 362 height 26
select select "1548"
click at [368, 135] on select "Select Role 1st floor desk AQ operator Business Support Team member Casual Cust…" at bounding box center [549, 148] width 362 height 26
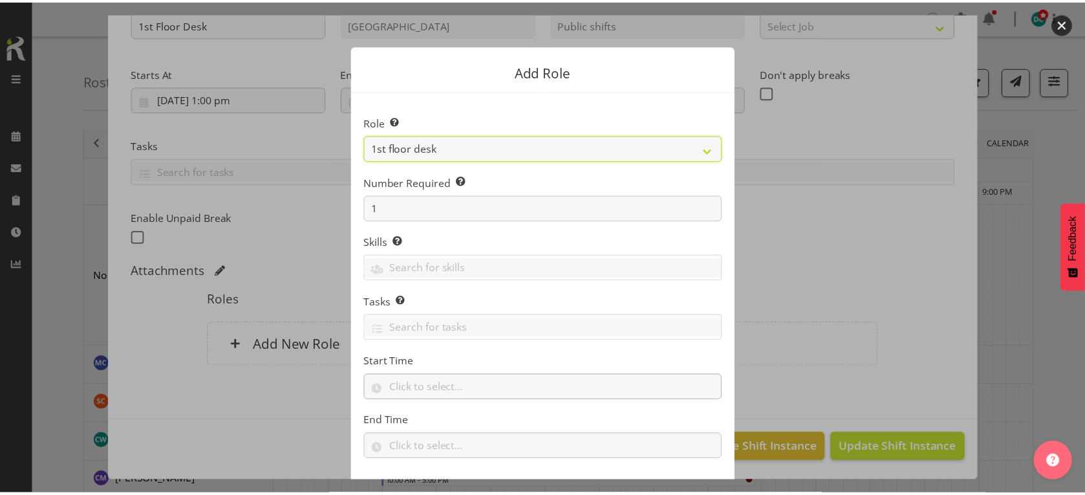
scroll to position [66, 0]
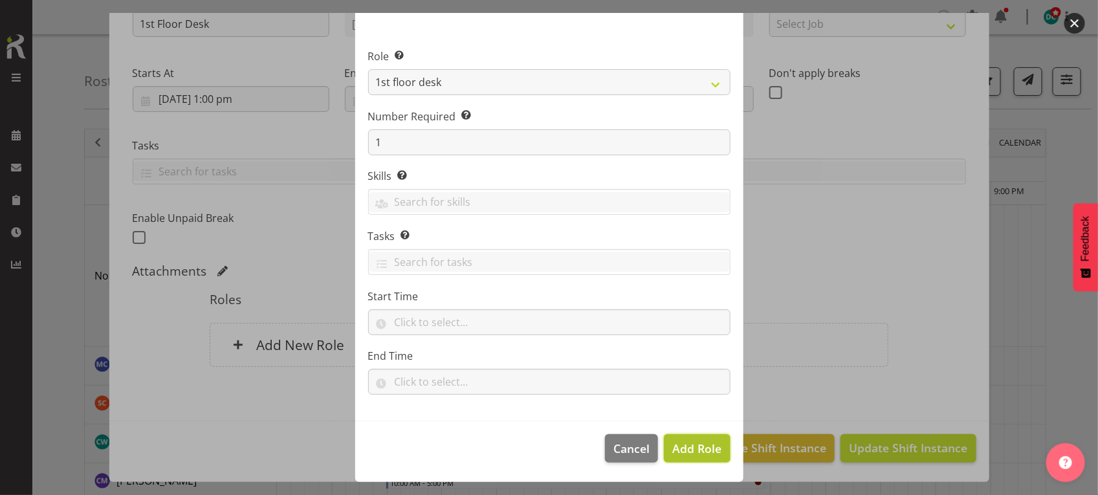
click at [681, 448] on span "Add Role" at bounding box center [696, 449] width 49 height 16
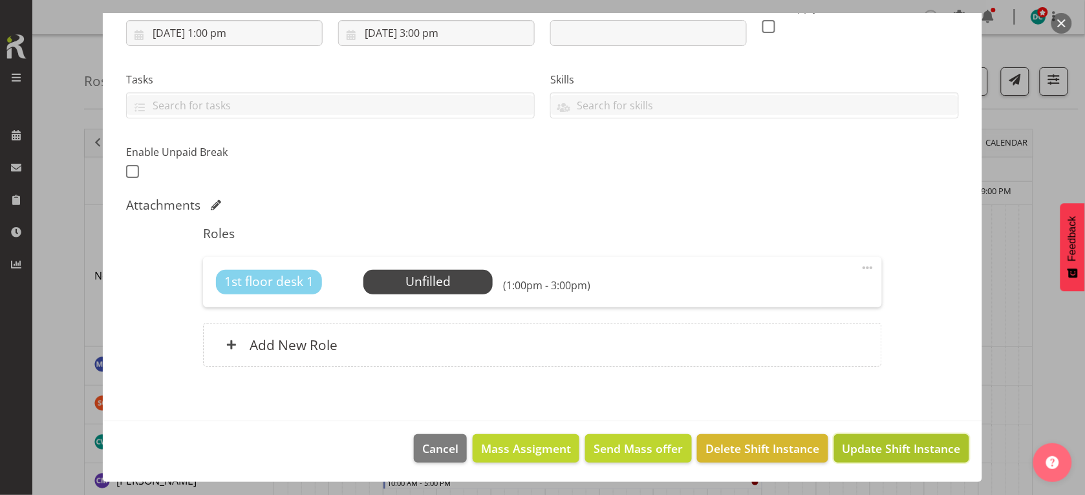
click at [870, 452] on span "Update Shift Instance" at bounding box center [902, 448] width 118 height 17
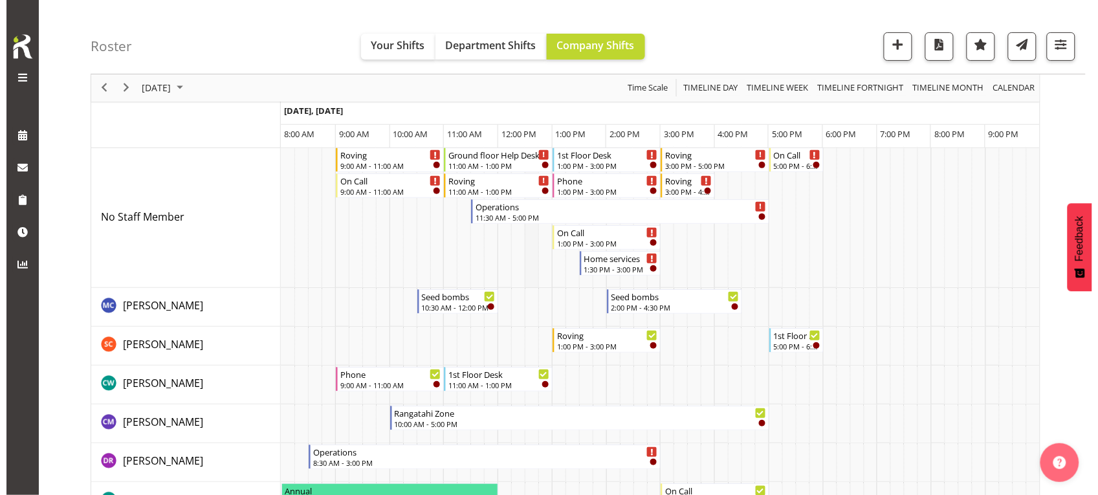
scroll to position [81, 0]
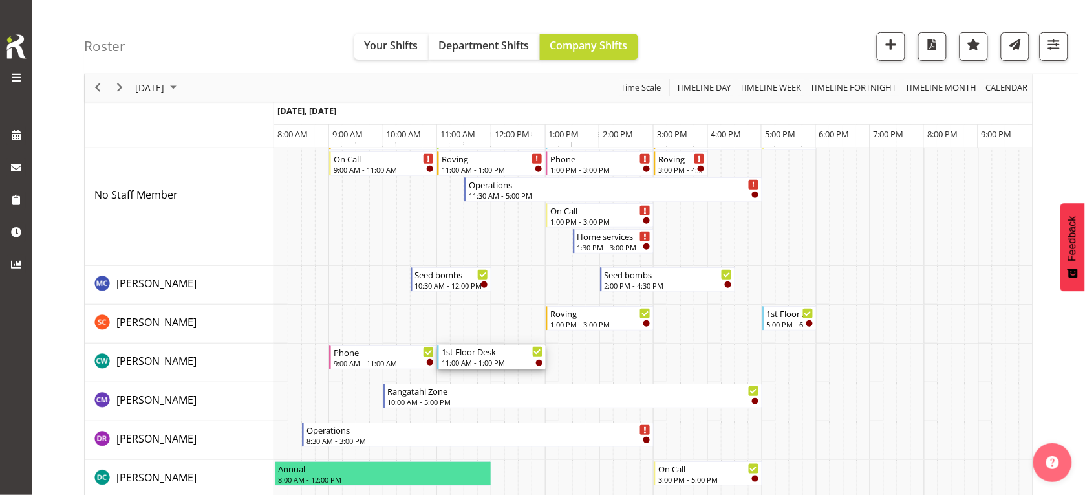
click at [494, 353] on div "1st Floor Desk" at bounding box center [493, 351] width 102 height 13
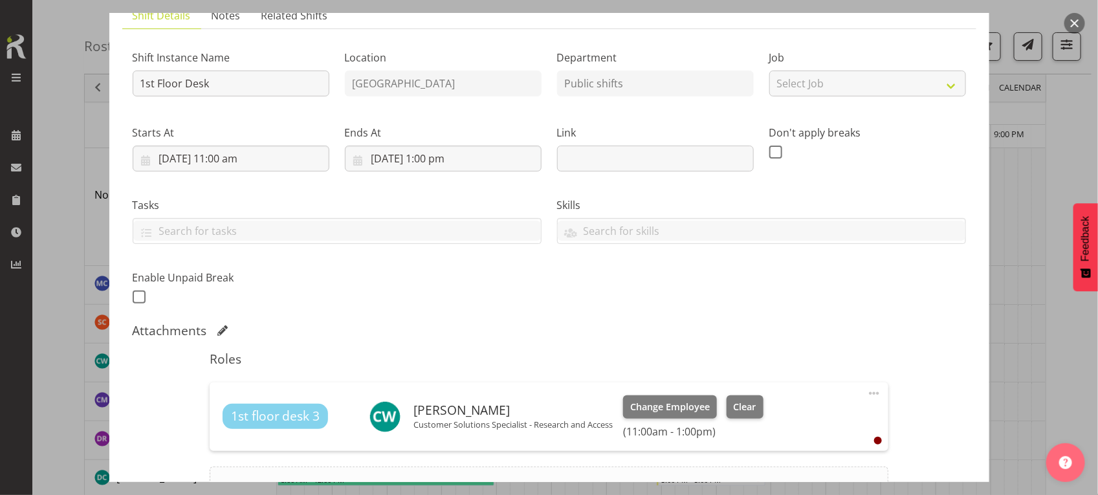
scroll to position [246, 0]
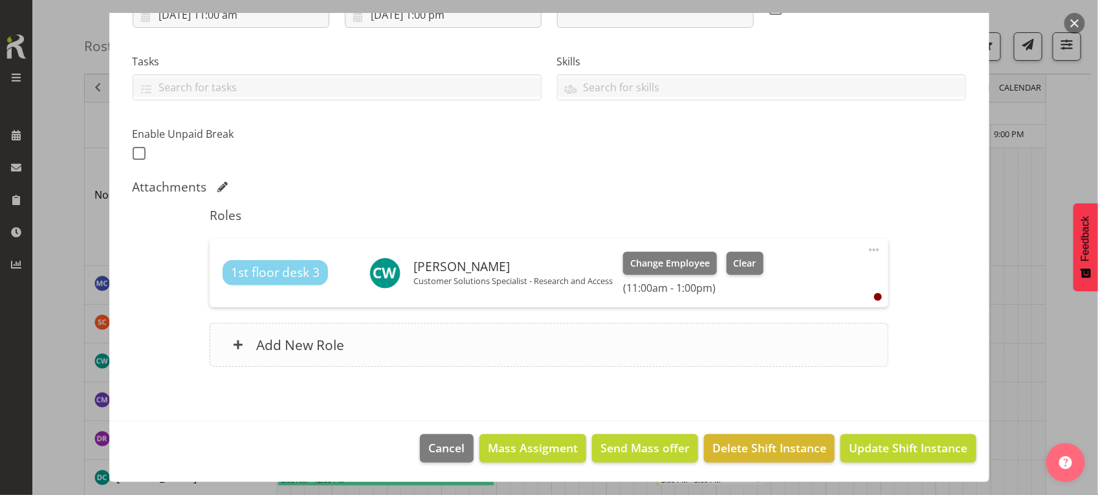
click at [350, 337] on div "Add New Role" at bounding box center [549, 345] width 679 height 44
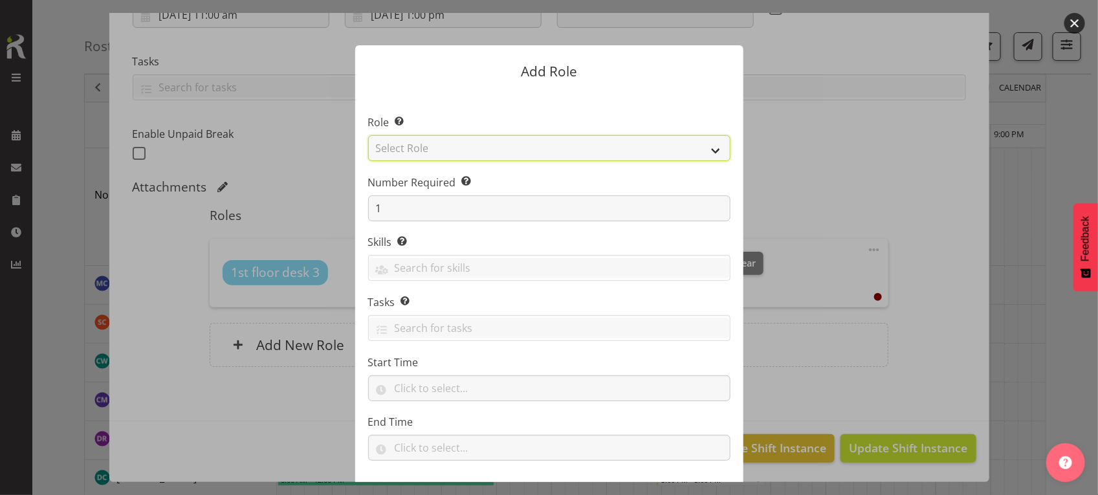
click at [402, 147] on select "Select Role 1st floor desk AQ operator Business Support Team member Casual Cust…" at bounding box center [549, 148] width 362 height 26
select select "1548"
click at [368, 135] on select "Select Role 1st floor desk AQ operator Business Support Team member Casual Cust…" at bounding box center [549, 148] width 362 height 26
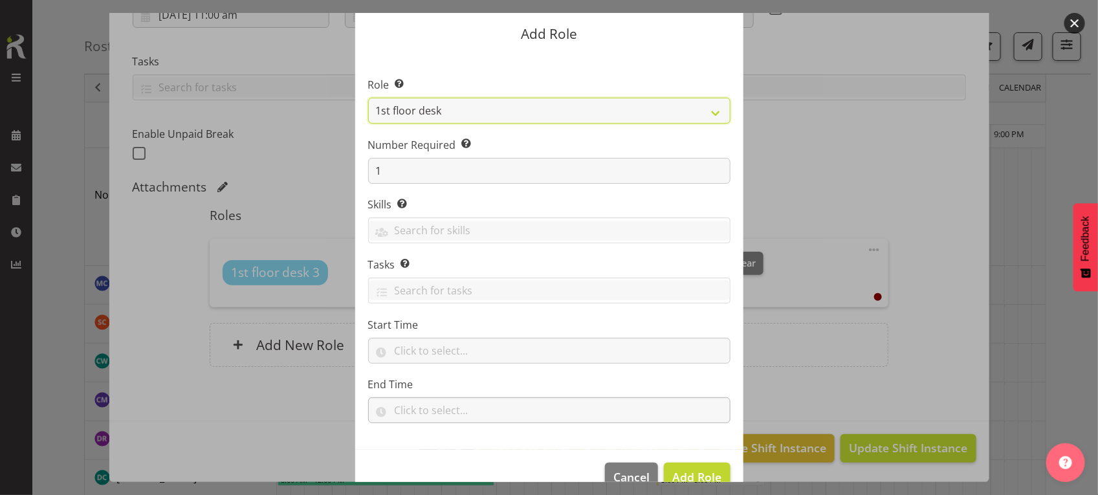
scroll to position [66, 0]
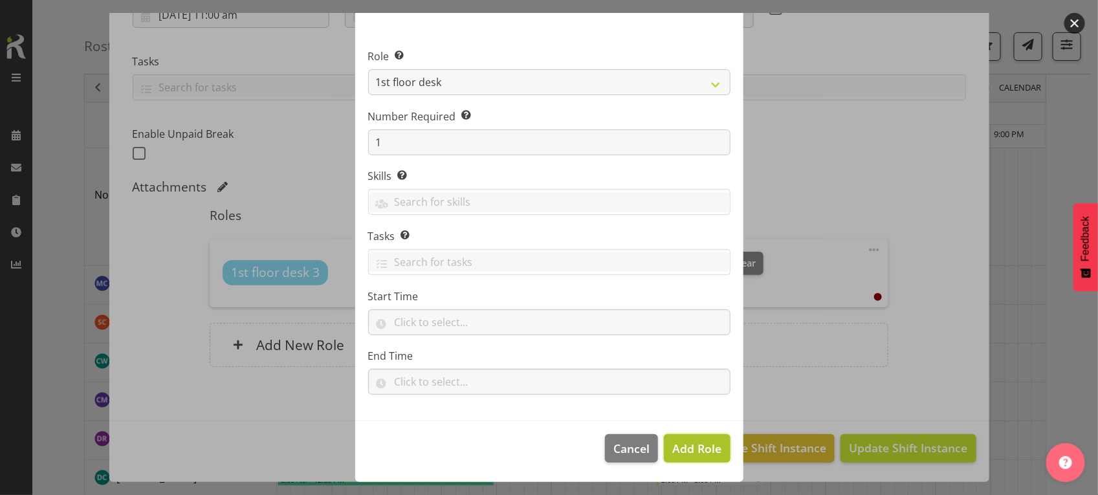
click at [694, 446] on span "Add Role" at bounding box center [696, 449] width 49 height 16
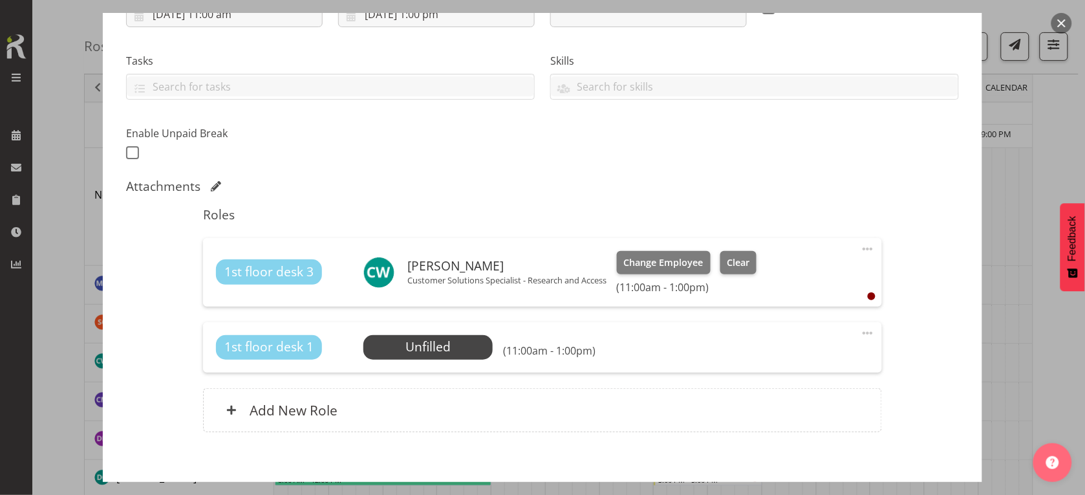
click at [389, 369] on div "1st floor desk 1 Unfilled Select Employee (11:00am - 1:00pm) Edit Cover Role De…" at bounding box center [542, 347] width 679 height 50
click at [392, 348] on span "Select Employee" at bounding box center [428, 347] width 96 height 19
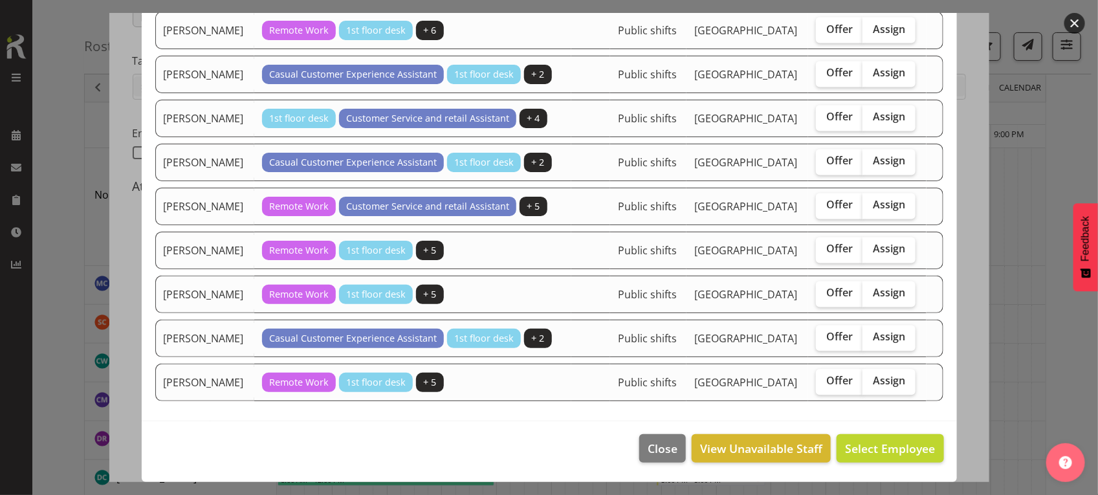
scroll to position [1132, 0]
click at [881, 124] on span "Assign" at bounding box center [889, 117] width 32 height 13
click at [871, 122] on input "Assign" at bounding box center [866, 117] width 8 height 8
checkbox input "true"
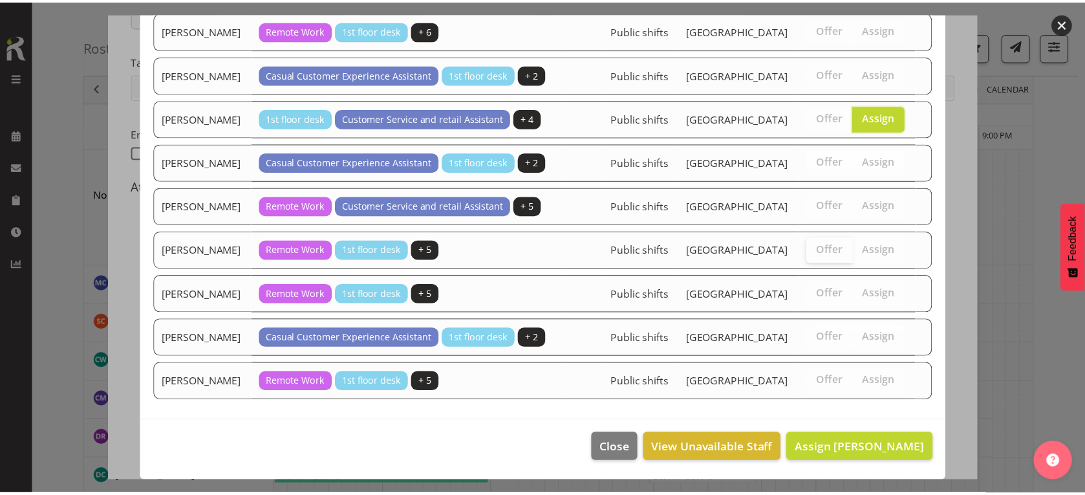
scroll to position [1221, 0]
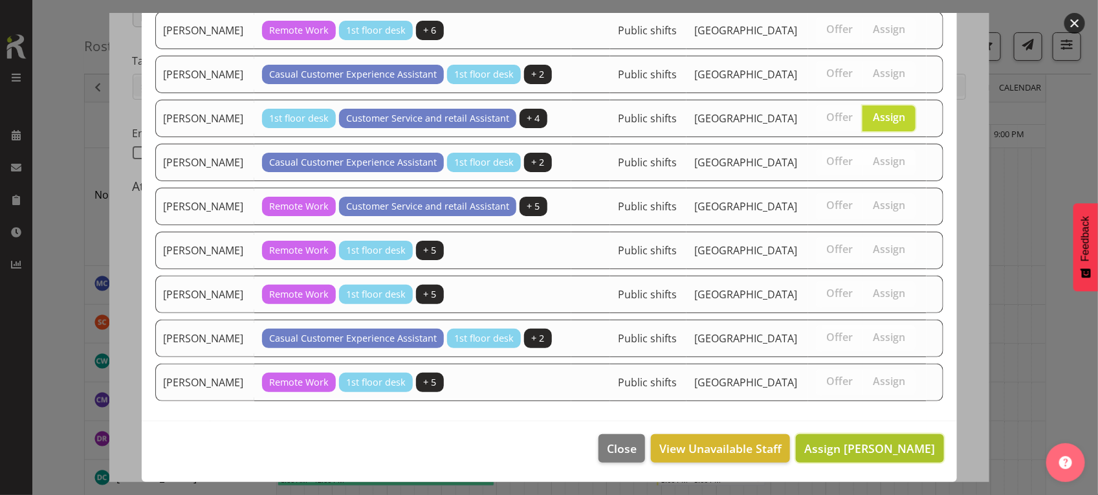
click at [840, 441] on span "Assign [PERSON_NAME]" at bounding box center [869, 449] width 131 height 16
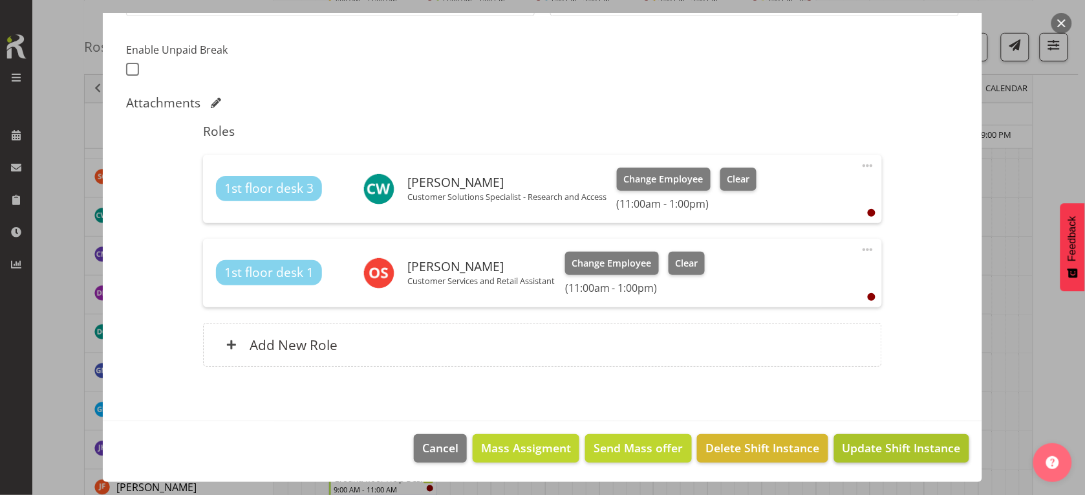
scroll to position [404, 0]
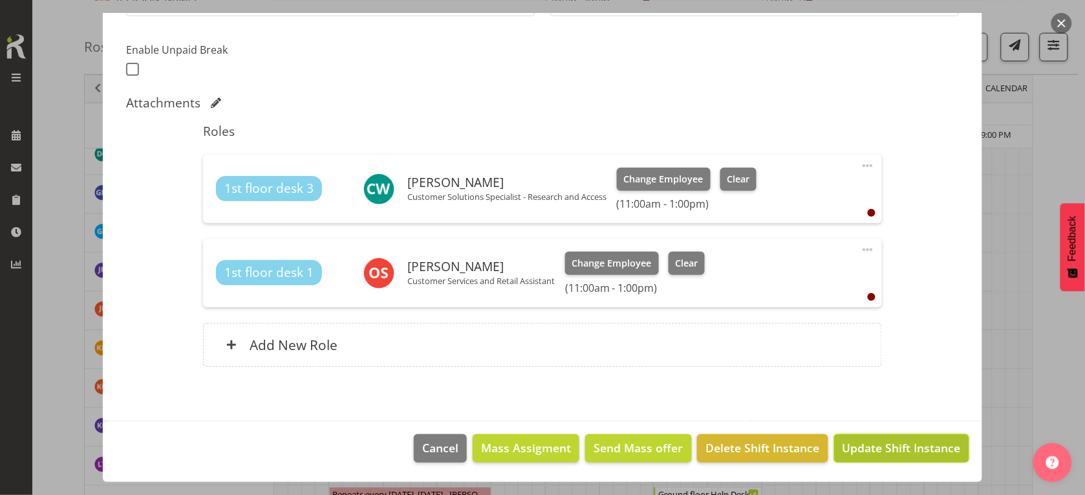
click at [880, 448] on span "Update Shift Instance" at bounding box center [902, 447] width 118 height 17
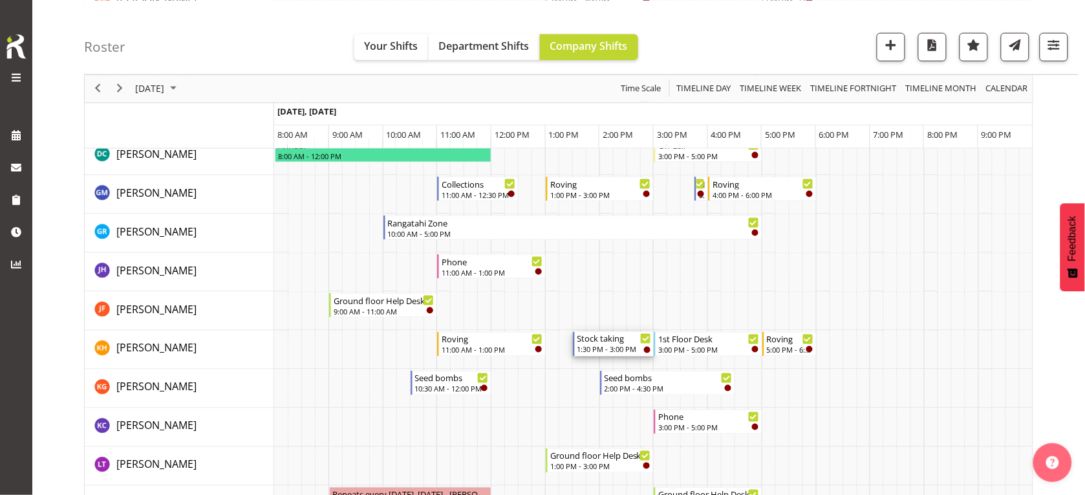
click at [606, 348] on div "1:30 PM - 3:00 PM" at bounding box center [615, 349] width 74 height 10
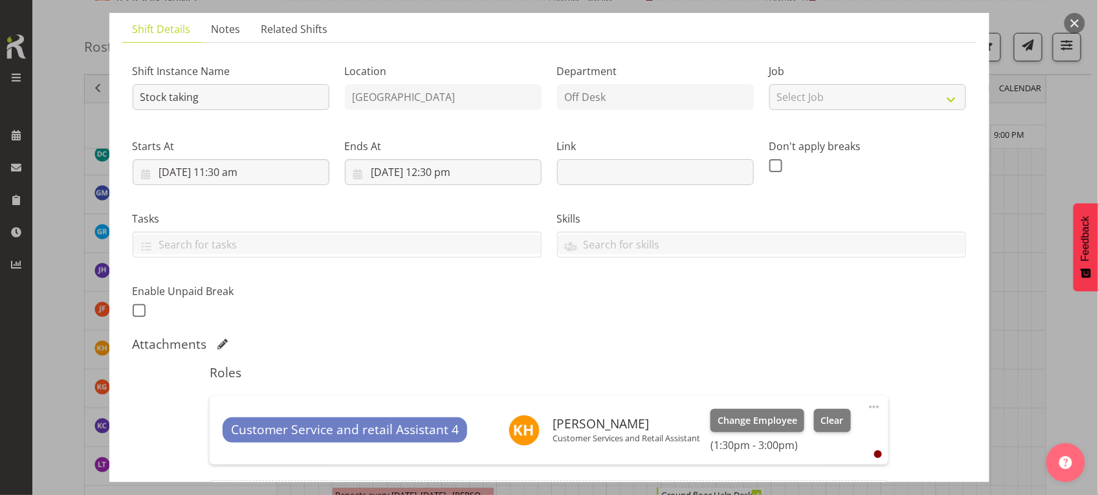
scroll to position [243, 0]
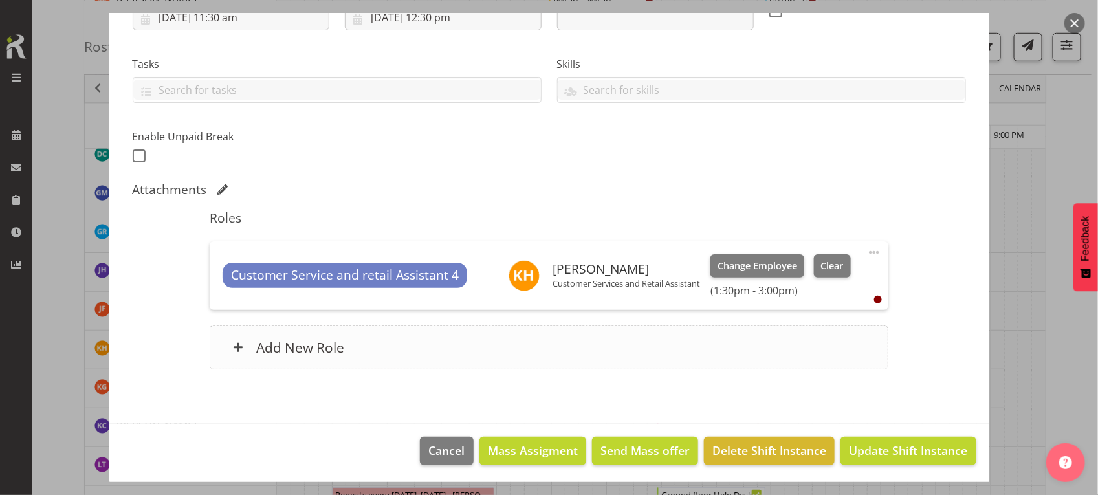
click at [561, 338] on div "Add New Role" at bounding box center [549, 347] width 679 height 44
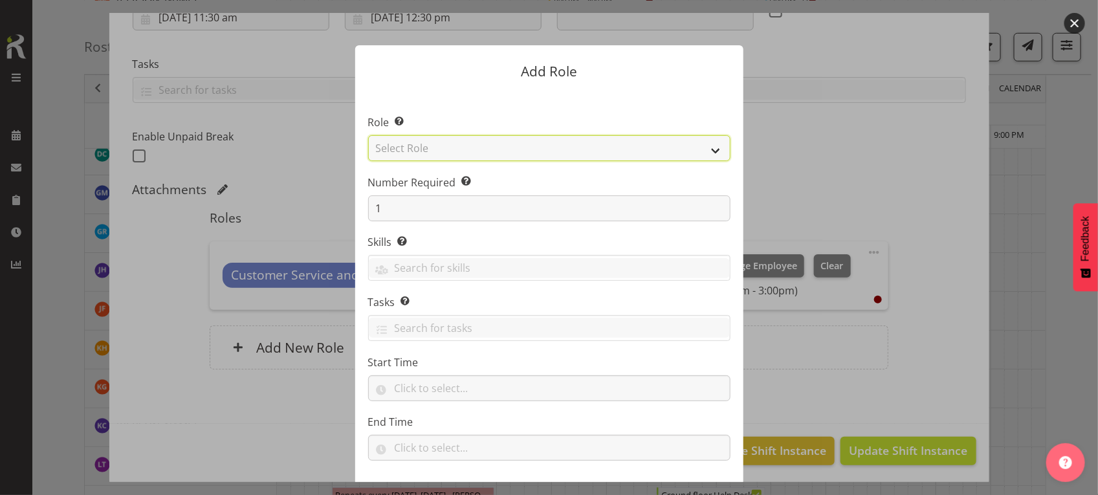
click at [461, 142] on select "Select Role 1st floor desk AQ operator Business Support Team member Casual Cust…" at bounding box center [549, 148] width 362 height 26
select select "1535"
click at [368, 135] on select "Select Role 1st floor desk AQ operator Business Support Team member Casual Cust…" at bounding box center [549, 148] width 362 height 26
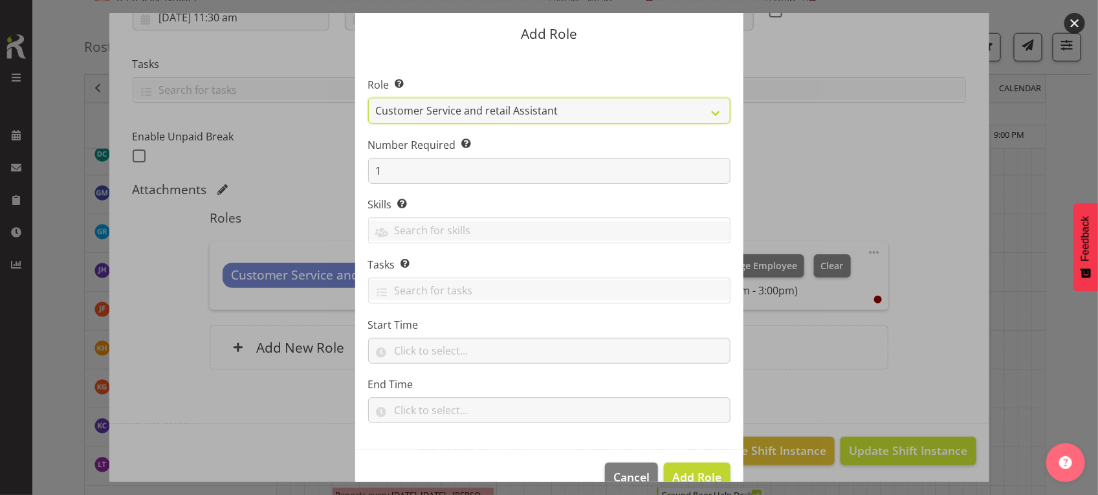
scroll to position [66, 0]
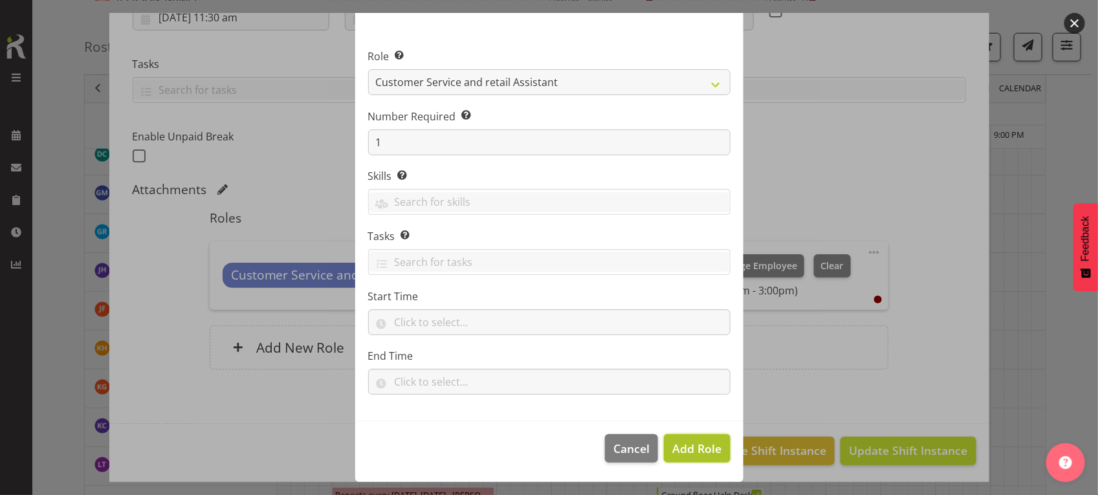
click at [719, 442] on button "Add Role" at bounding box center [697, 448] width 66 height 28
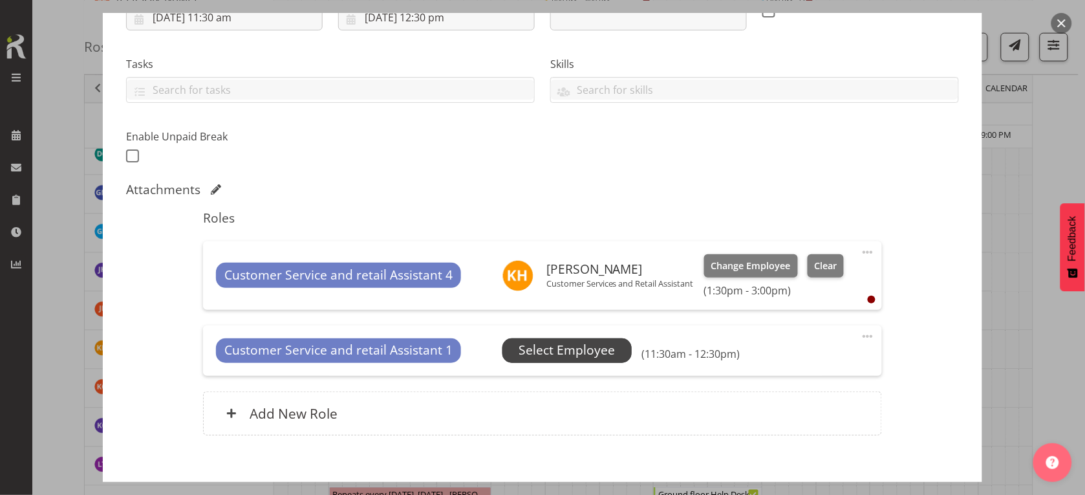
click at [552, 353] on span "Select Employee" at bounding box center [567, 350] width 96 height 19
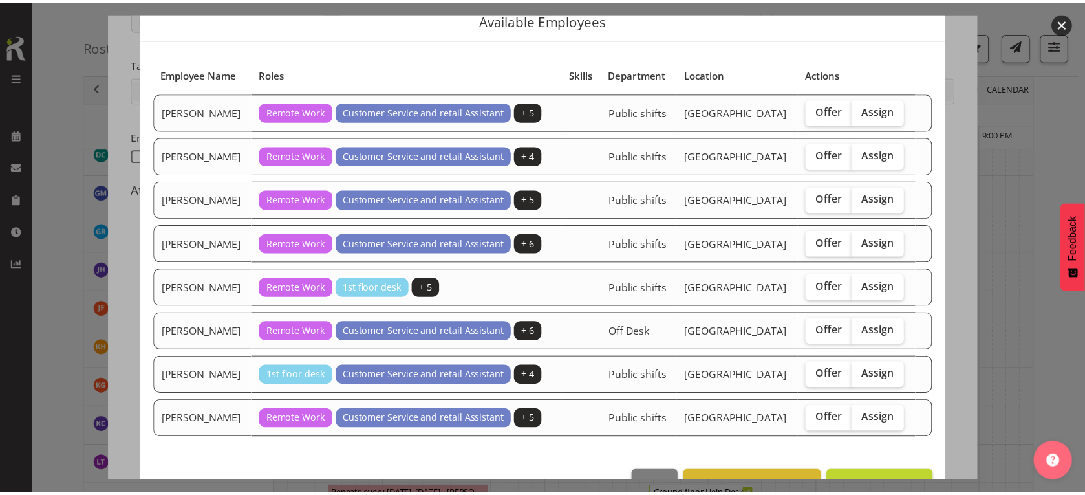
scroll to position [92, 0]
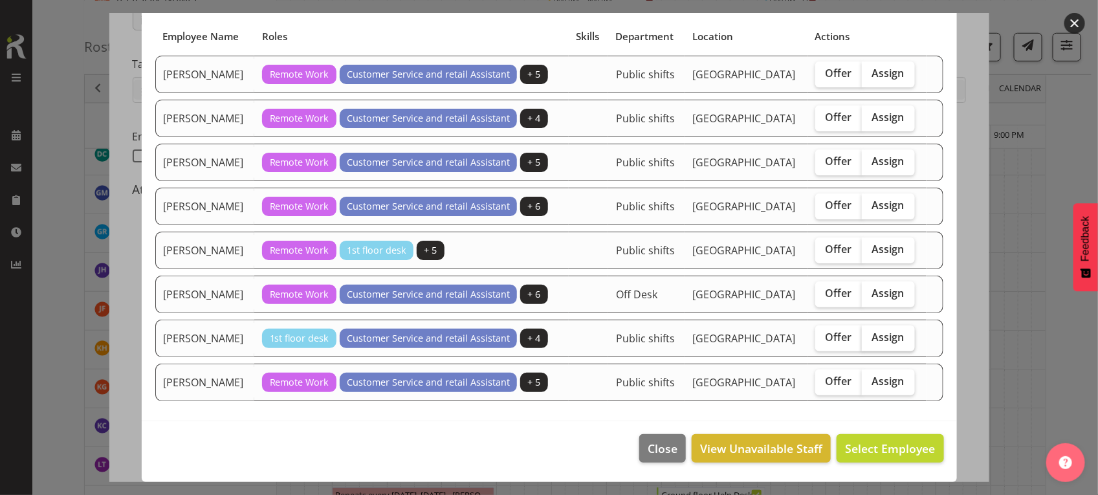
click at [883, 331] on span "Assign" at bounding box center [888, 337] width 32 height 13
click at [870, 333] on input "Assign" at bounding box center [866, 337] width 8 height 8
checkbox input "true"
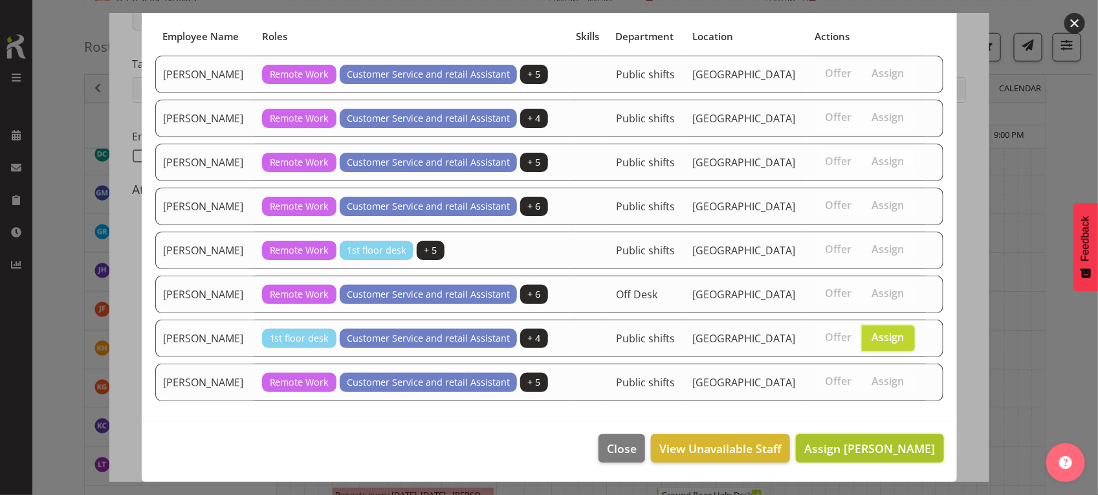
click at [849, 447] on span "Assign [PERSON_NAME]" at bounding box center [869, 449] width 131 height 16
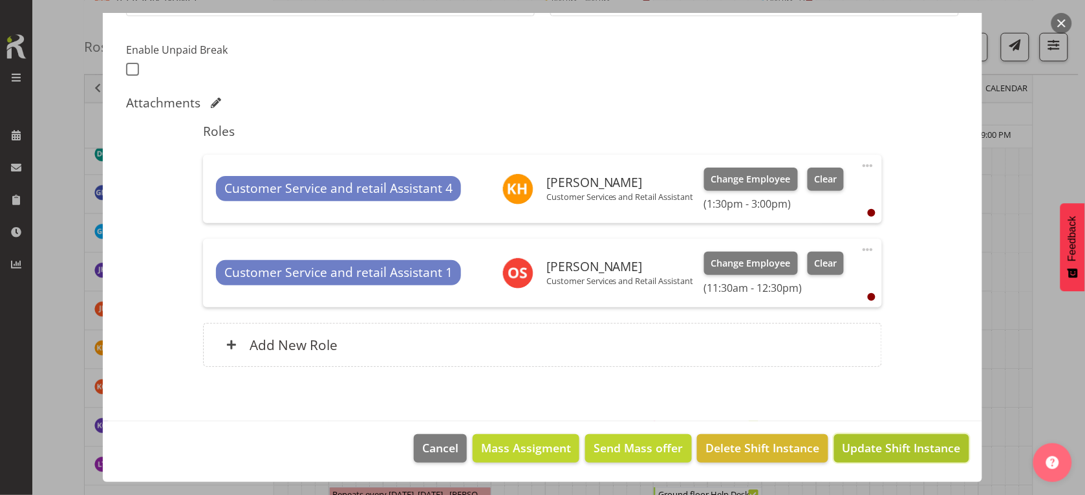
click at [932, 450] on span "Update Shift Instance" at bounding box center [902, 447] width 118 height 17
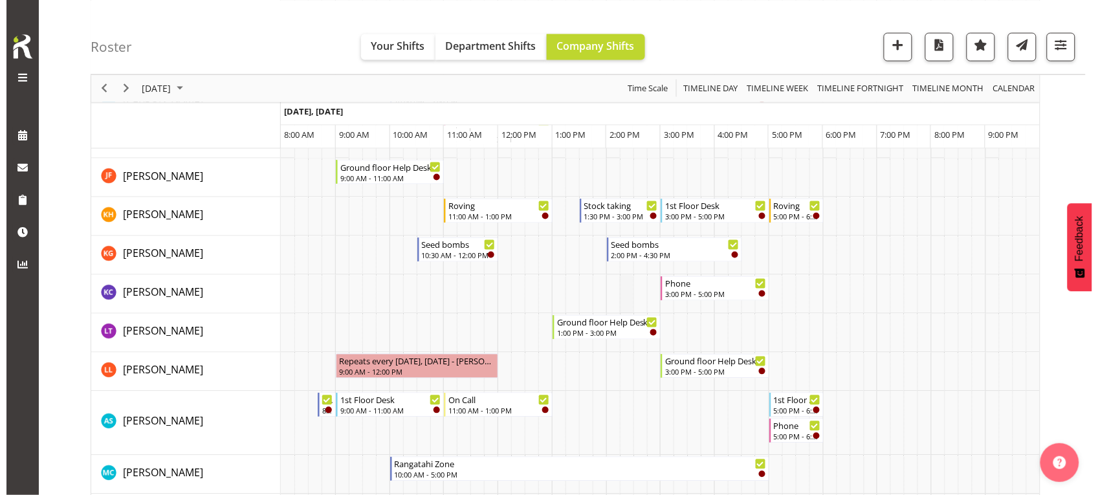
scroll to position [728, 0]
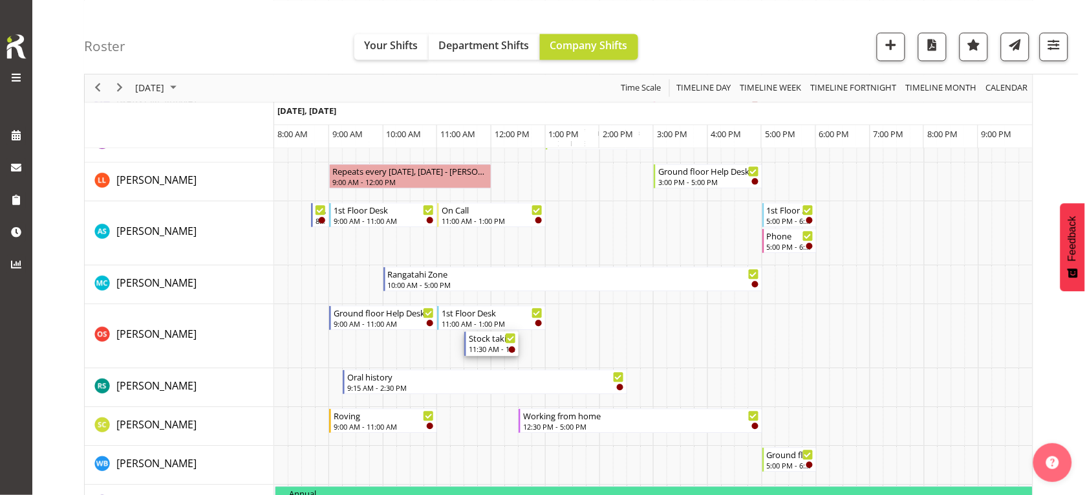
click at [479, 347] on div "11:30 AM - 12:30 PM" at bounding box center [492, 348] width 47 height 10
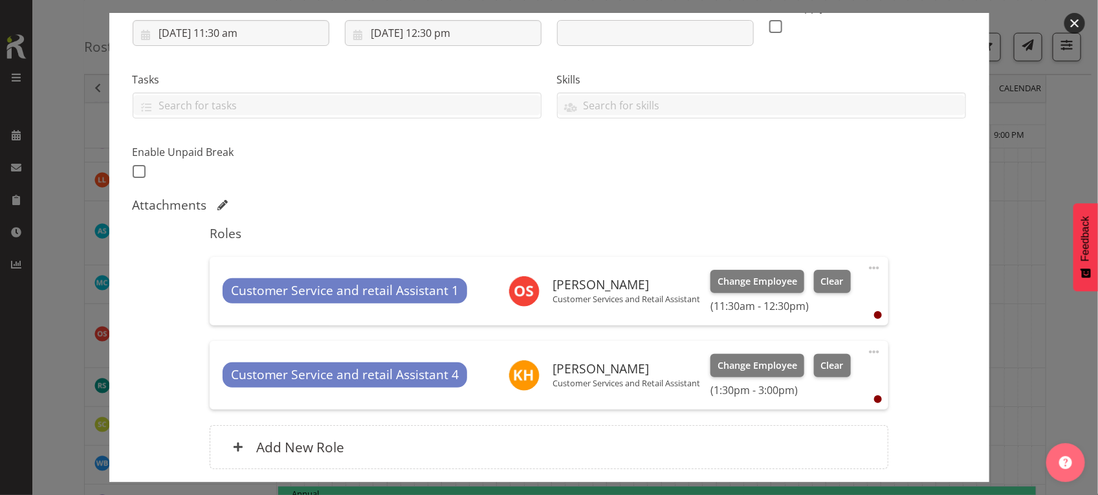
scroll to position [323, 0]
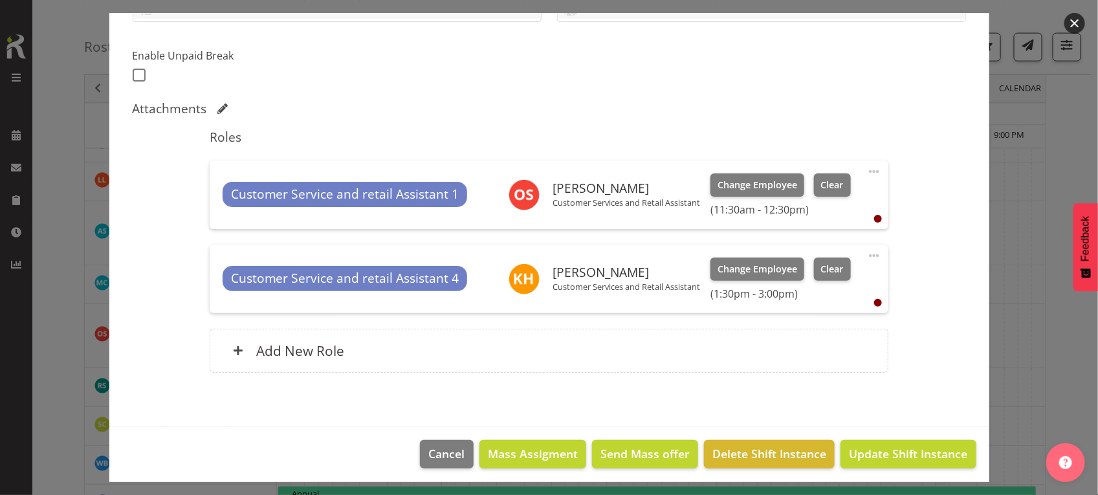
click at [866, 167] on span at bounding box center [874, 172] width 16 height 16
click at [794, 201] on link "Edit" at bounding box center [819, 199] width 124 height 23
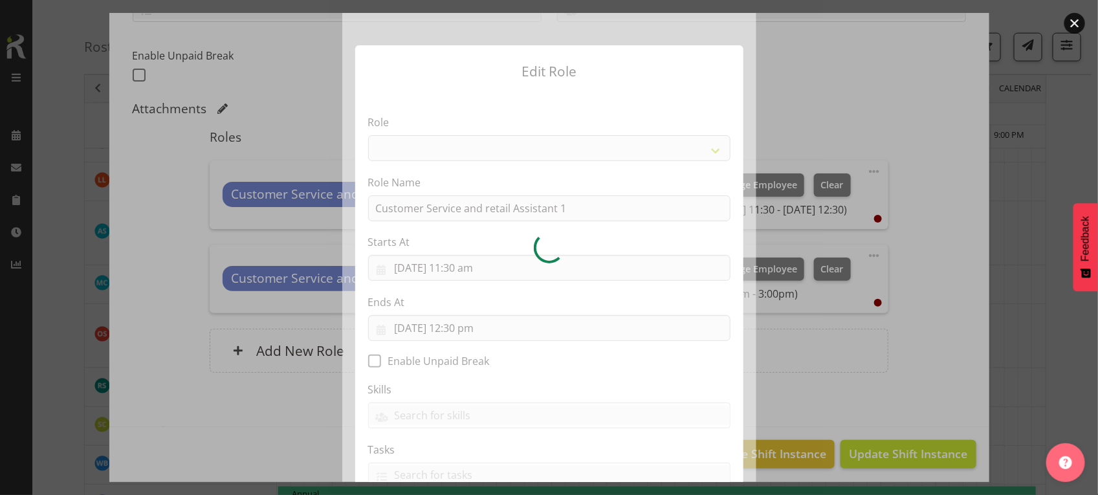
scroll to position [94, 0]
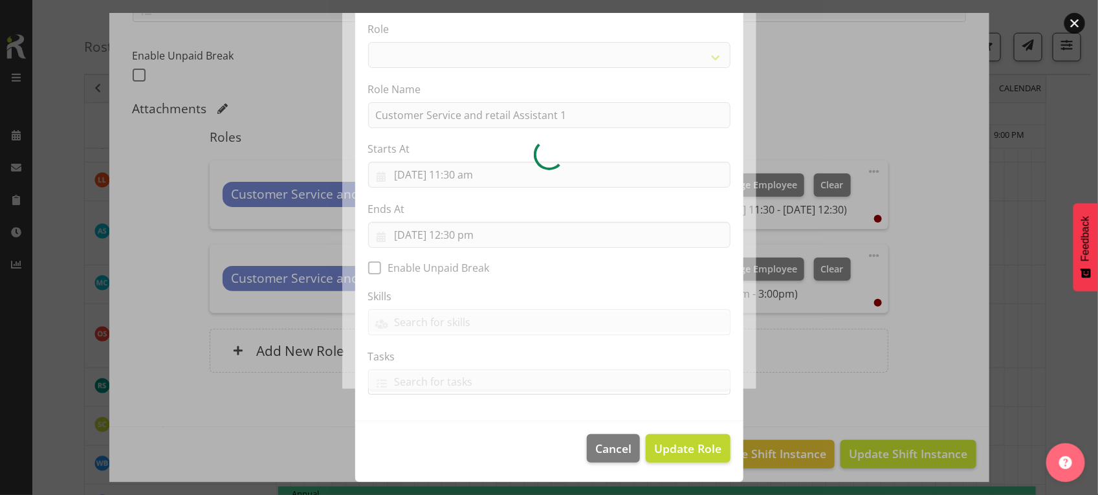
select select "1535"
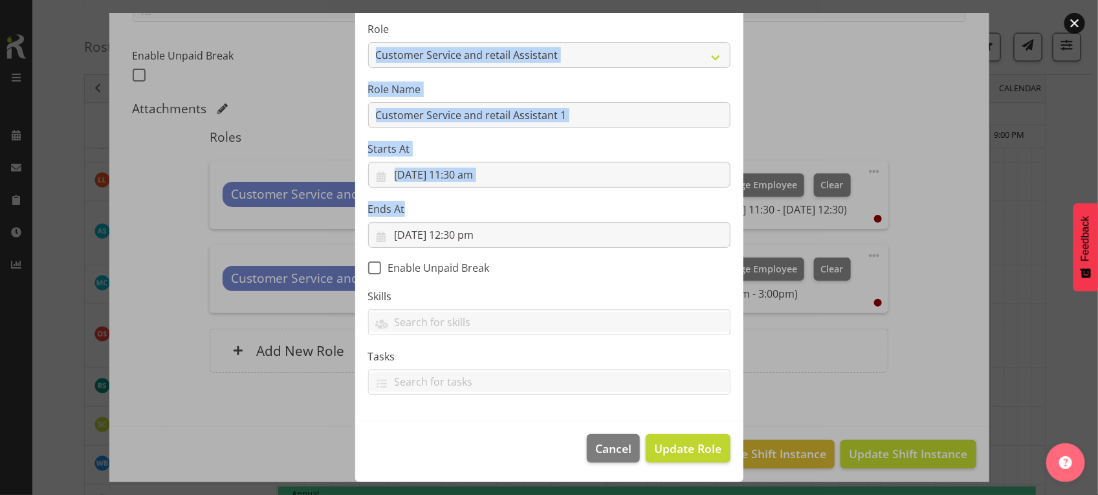
drag, startPoint x: 540, startPoint y: 15, endPoint x: 554, endPoint y: 219, distance: 204.3
click at [554, 219] on section "Role 1st floor desk AQ operator Business Support Team member Casual Customer Ex…" at bounding box center [549, 209] width 388 height 423
click at [604, 441] on button "Cancel" at bounding box center [613, 448] width 53 height 28
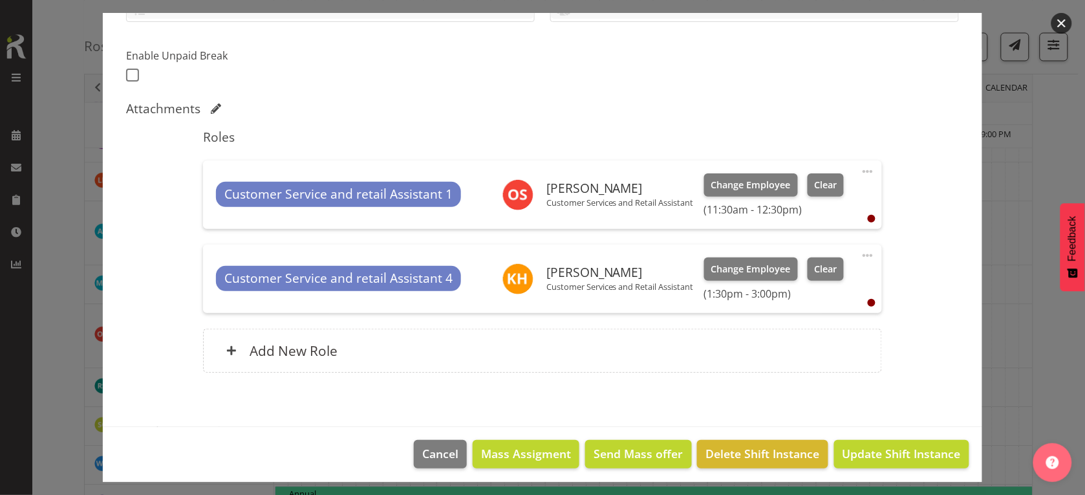
click at [860, 166] on span at bounding box center [868, 172] width 16 height 16
click at [763, 201] on link "Edit" at bounding box center [814, 199] width 124 height 23
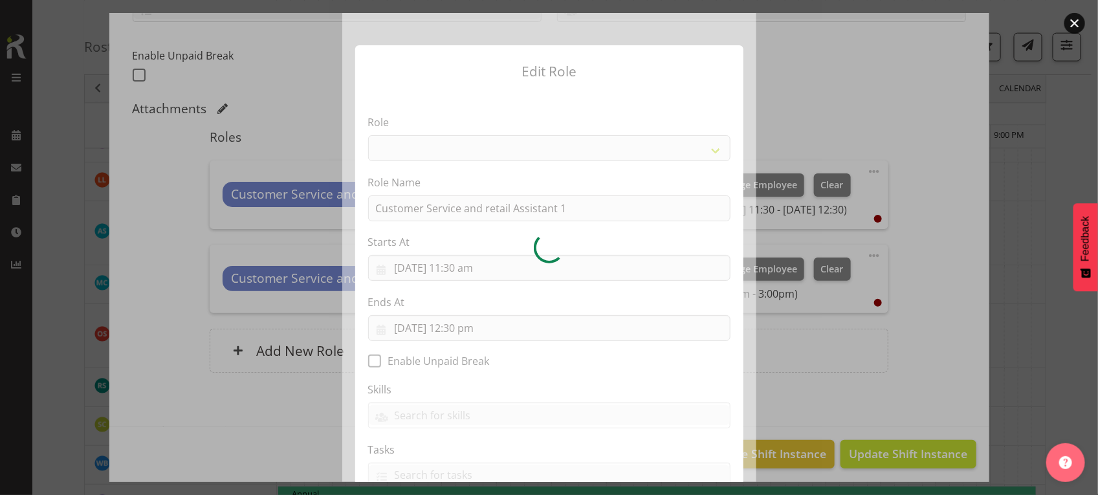
select select "1535"
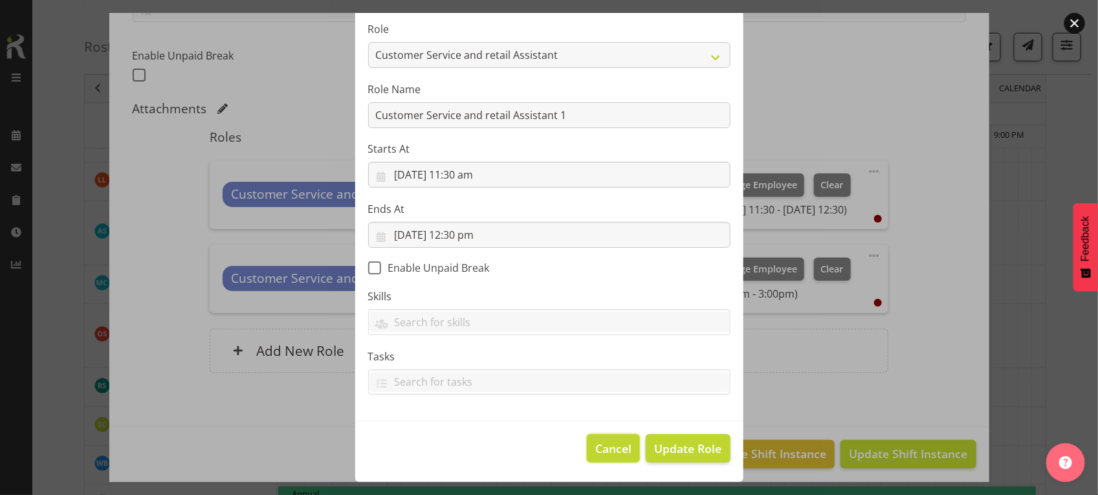
click at [602, 450] on span "Cancel" at bounding box center [613, 448] width 36 height 17
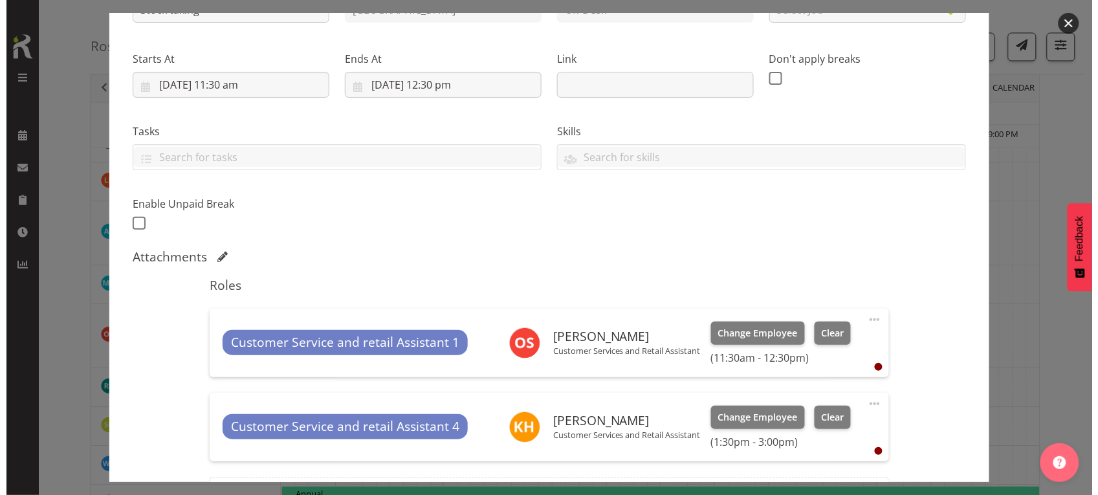
scroll to position [323, 0]
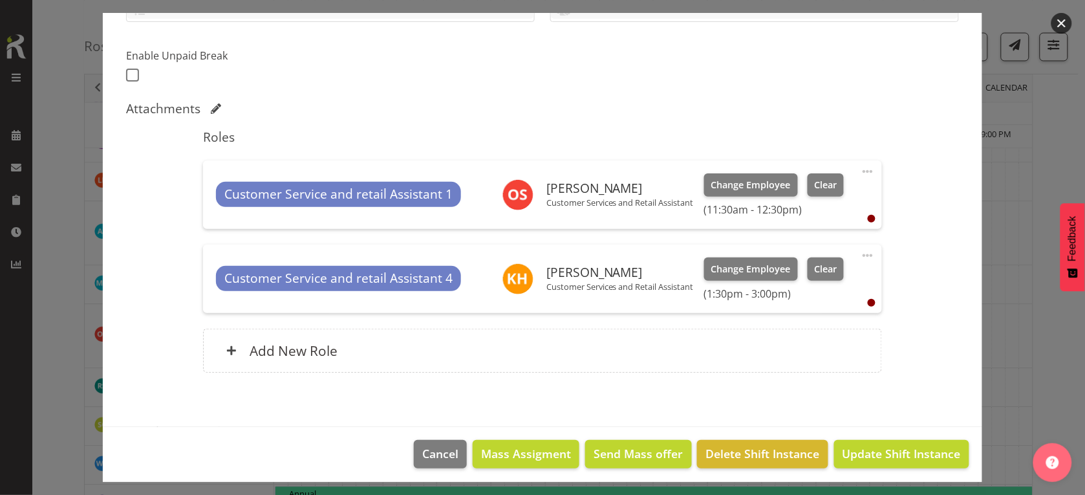
click at [860, 165] on span at bounding box center [868, 172] width 16 height 16
click at [793, 207] on link "Edit" at bounding box center [814, 199] width 124 height 23
select select "8"
select select "2025"
select select "11"
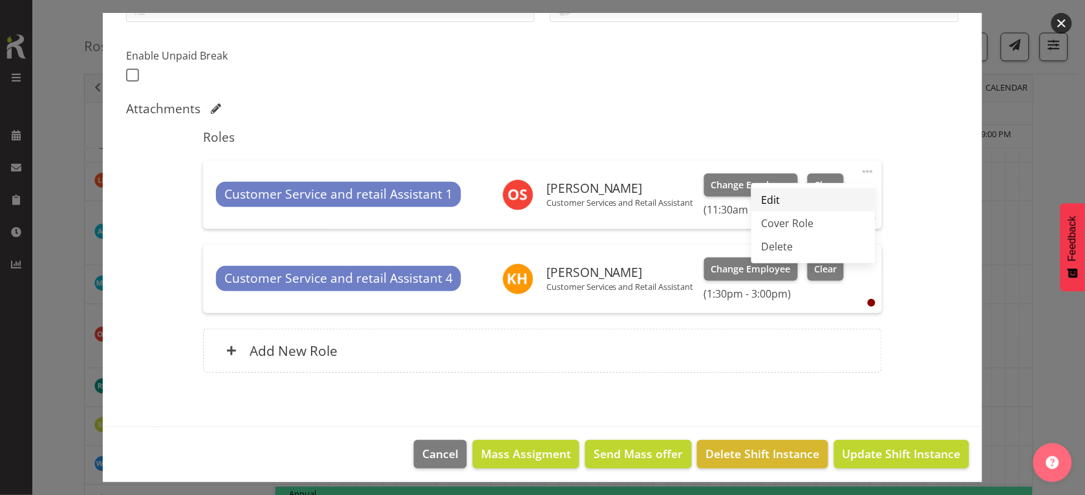
select select "30"
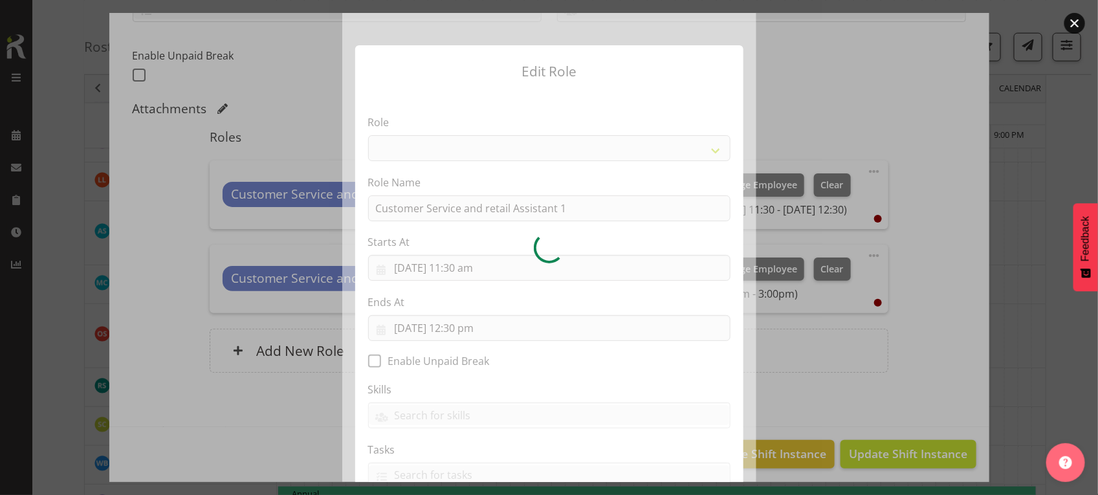
select select "1535"
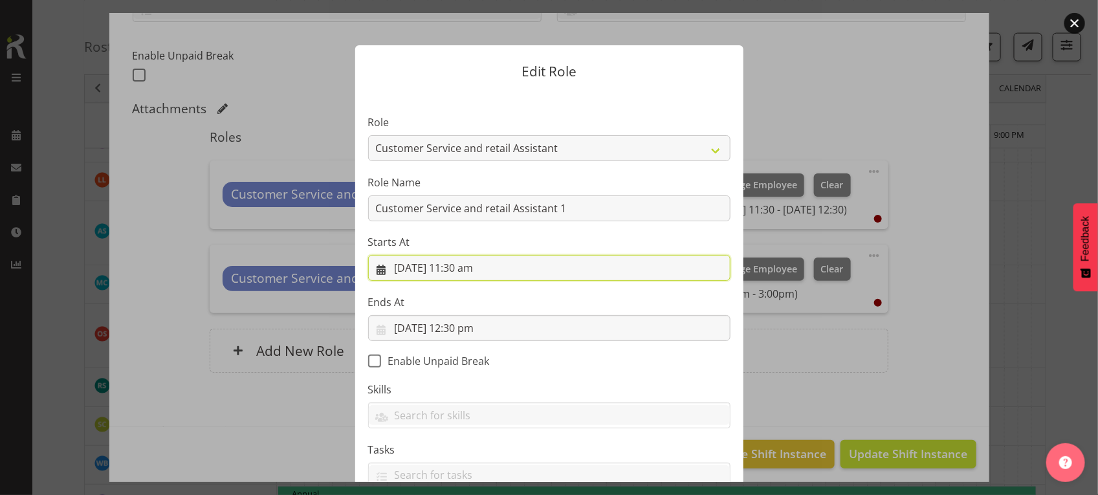
click at [459, 262] on input "25/09/2025, 11:30 am" at bounding box center [549, 268] width 362 height 26
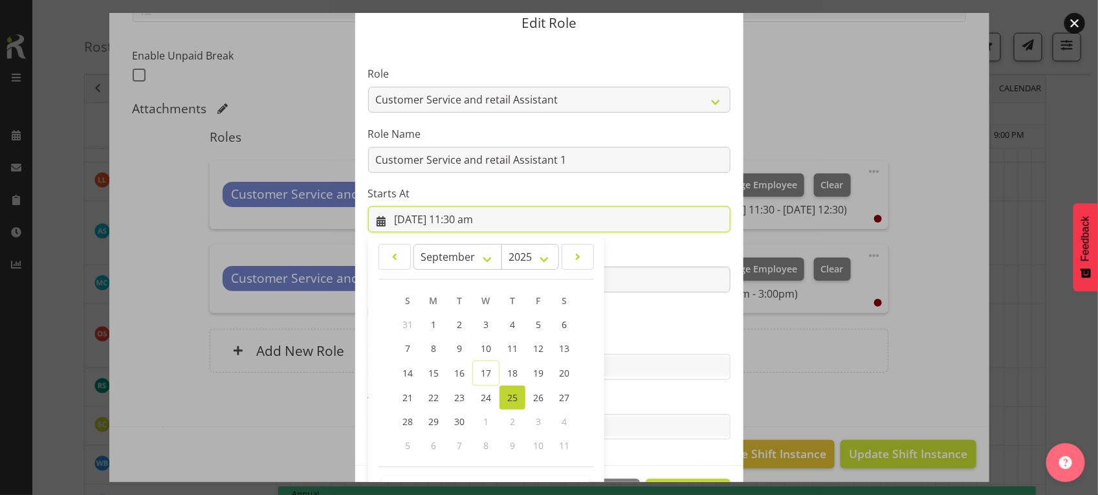
scroll to position [95, 0]
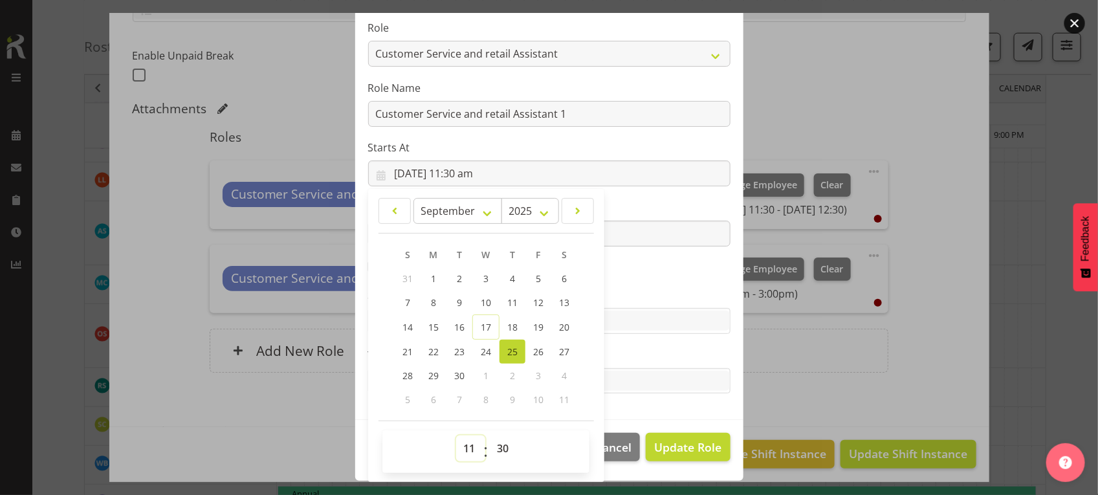
click at [466, 450] on select "00 01 02 03 04 05 06 07 08 09 10 11 12 13 14 15 16 17 18 19 20 21 22 23" at bounding box center [470, 448] width 29 height 26
select select "13"
type input "25/09/2025, 1:30 pm"
click at [498, 445] on select "00 01 02 03 04 05 06 07 08 09 10 11 12 13 14 15 16 17 18 19 20 21 22 23 24 25 2…" at bounding box center [504, 448] width 29 height 26
click at [627, 406] on section "Role 1st floor desk AQ operator Business Support Team member Casual Customer Ex…" at bounding box center [549, 208] width 388 height 423
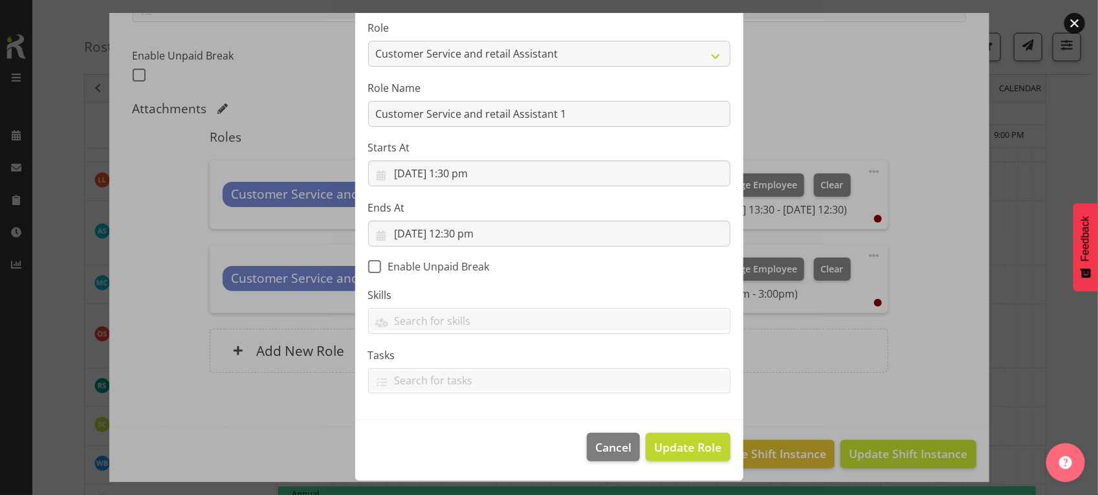
scroll to position [94, 0]
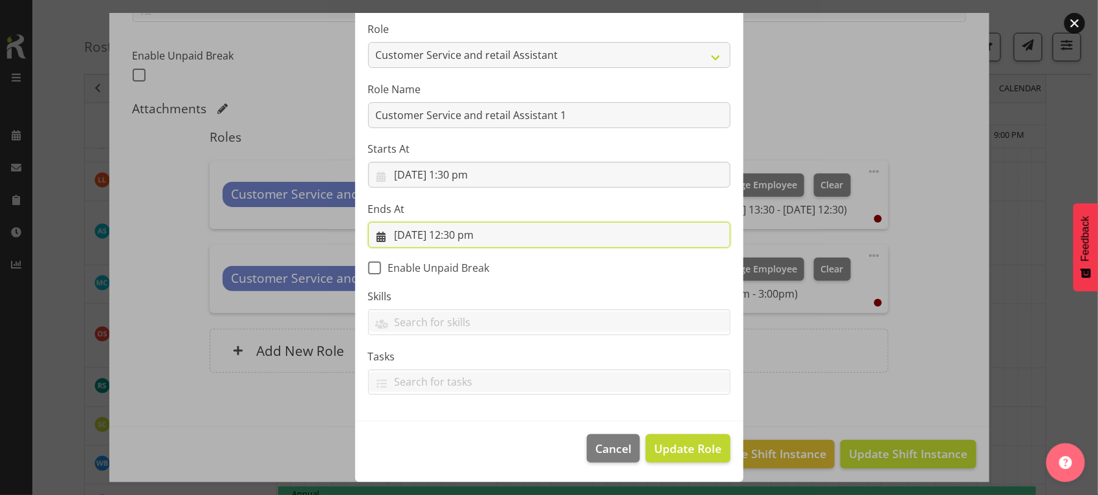
click at [461, 237] on input "25/09/2025, 12:30 pm" at bounding box center [549, 235] width 362 height 26
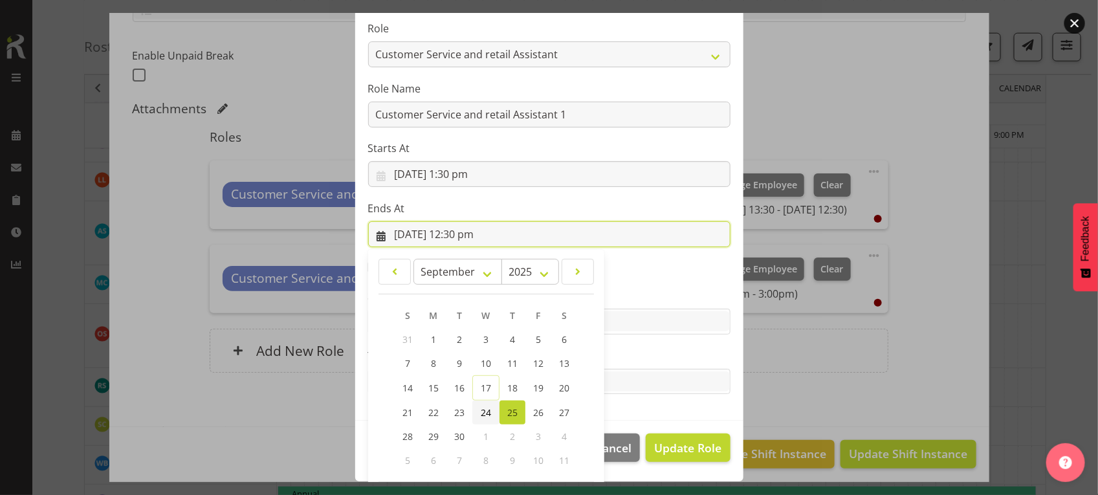
scroll to position [155, 0]
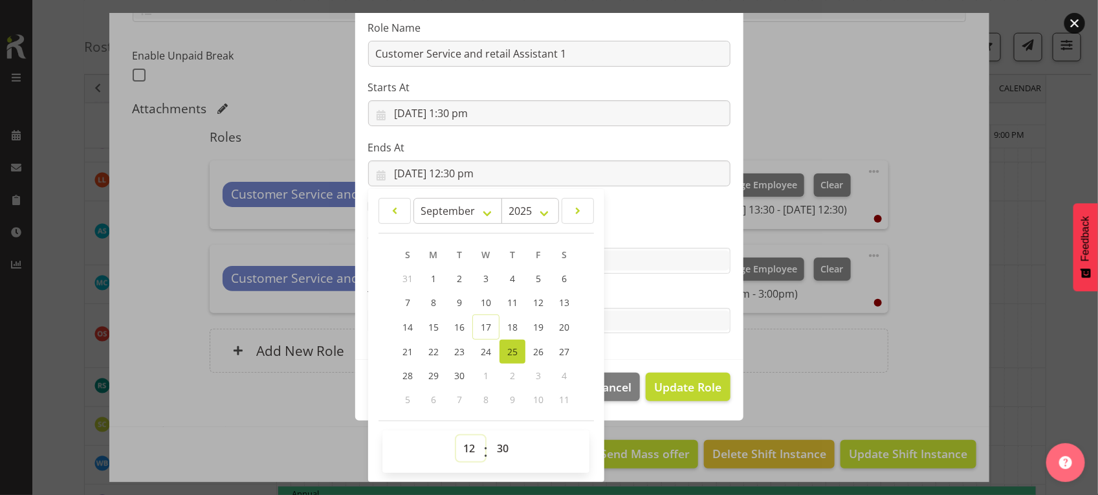
click at [469, 448] on select "00 01 02 03 04 05 06 07 08 09 10 11 12 13 14 15 16 17 18 19 20 21 22 23" at bounding box center [470, 448] width 29 height 26
select select "15"
type input "25/09/2025, 3:30 pm"
click at [498, 446] on select "00 01 02 03 04 05 06 07 08 09 10 11 12 13 14 15 16 17 18 19 20 21 22 23 24 25 2…" at bounding box center [504, 448] width 29 height 26
select select "0"
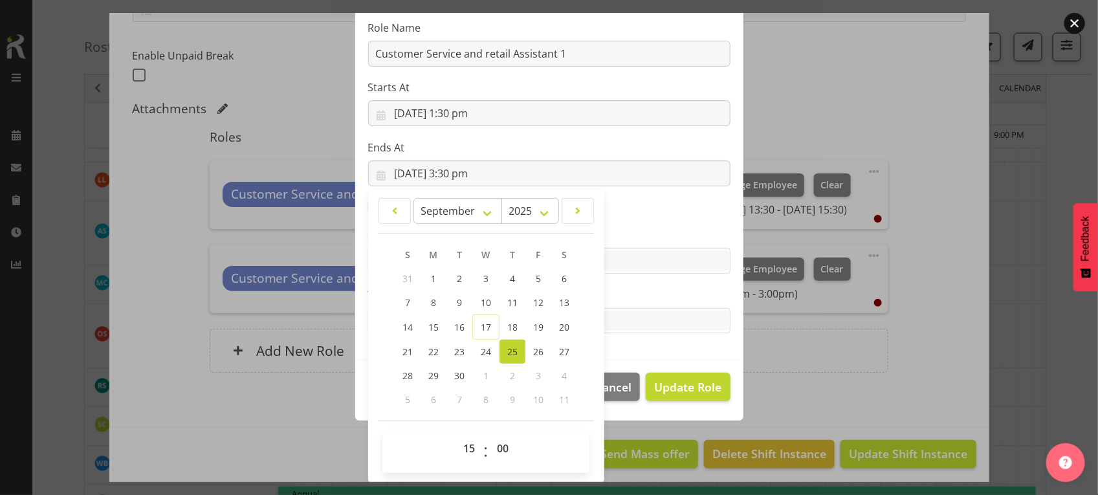
type input "25/09/2025, 3:00 pm"
click at [537, 450] on div "00 01 02 03 04 05 06 07 08 09 10 11 12 13 14 15 16 17 18 19 20 21 22 23 : 00 01…" at bounding box center [485, 451] width 207 height 32
click at [667, 402] on footer "Cancel Update Role" at bounding box center [549, 390] width 388 height 61
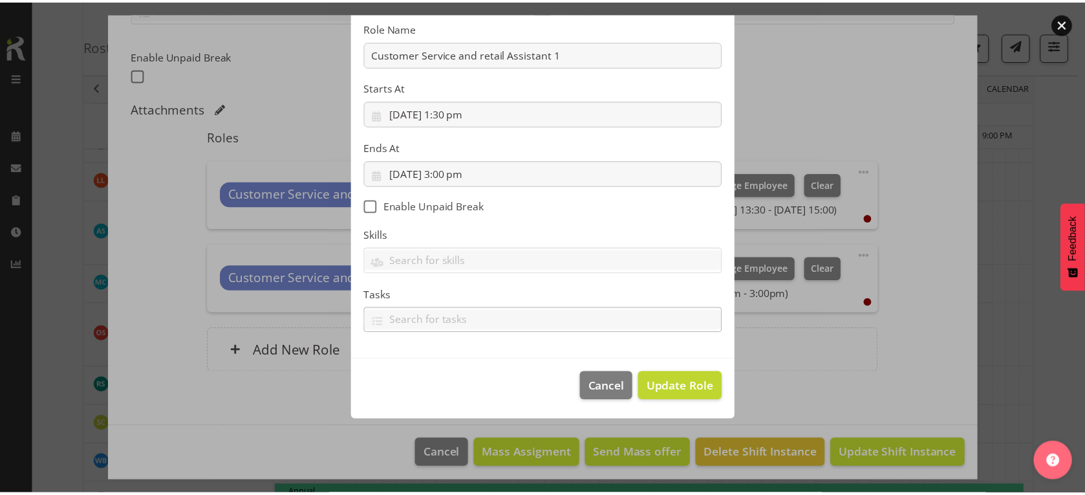
scroll to position [94, 0]
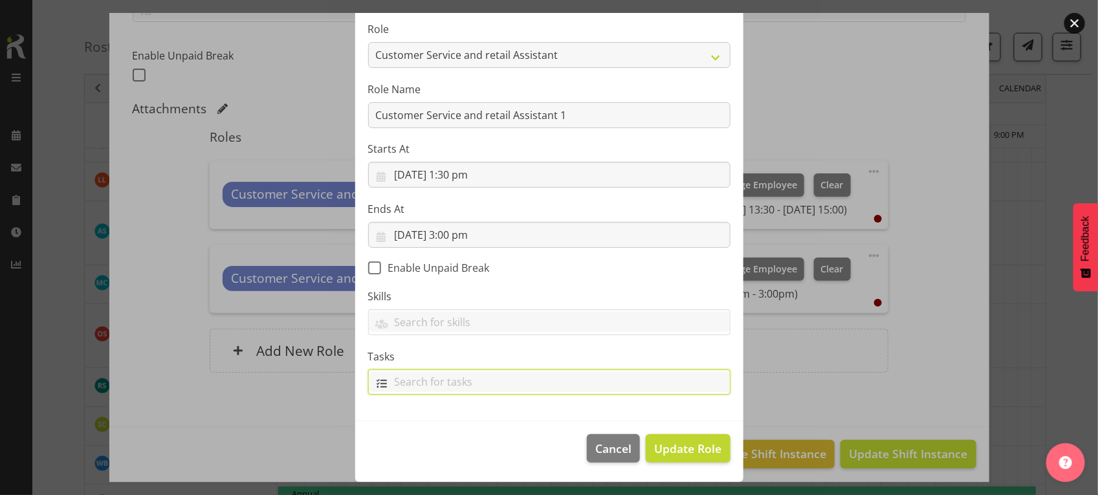
click at [668, 389] on input "text" at bounding box center [549, 382] width 361 height 20
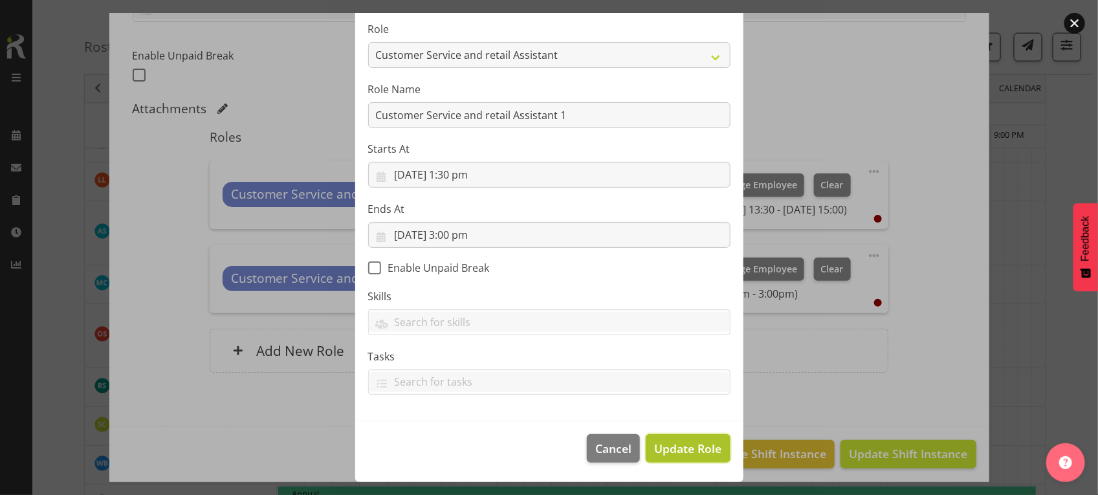
click at [664, 444] on span "Update Role" at bounding box center [687, 448] width 67 height 17
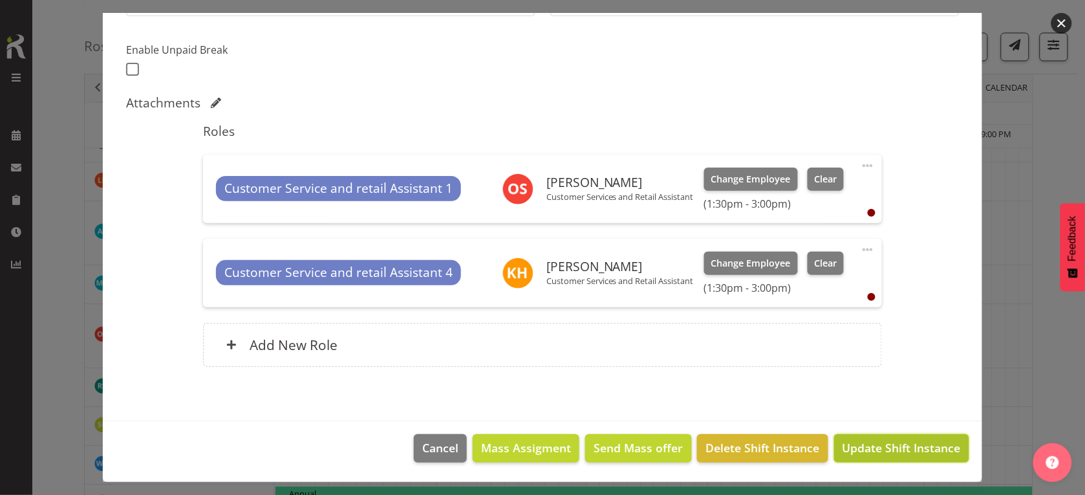
click at [880, 452] on span "Update Shift Instance" at bounding box center [902, 447] width 118 height 17
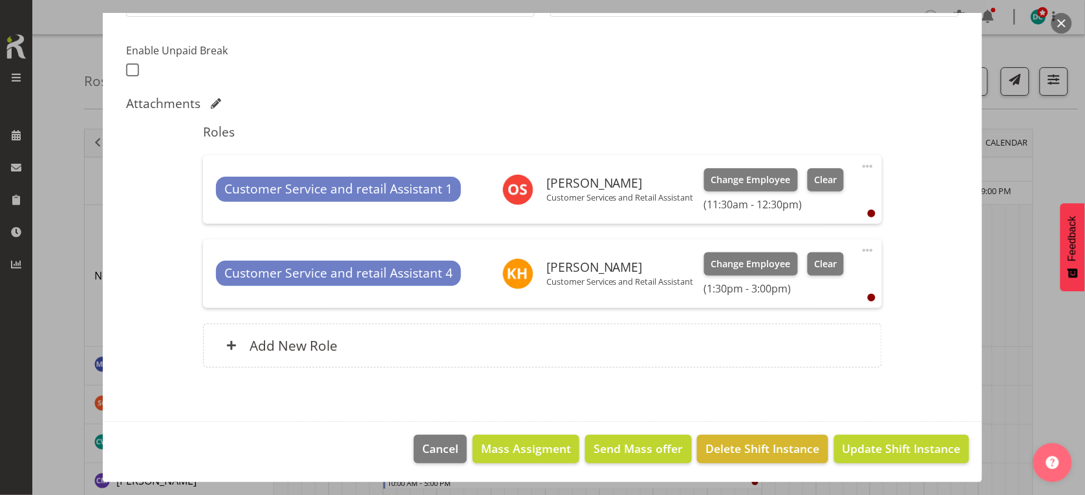
scroll to position [330, 0]
click at [1062, 20] on button "button" at bounding box center [1062, 23] width 21 height 21
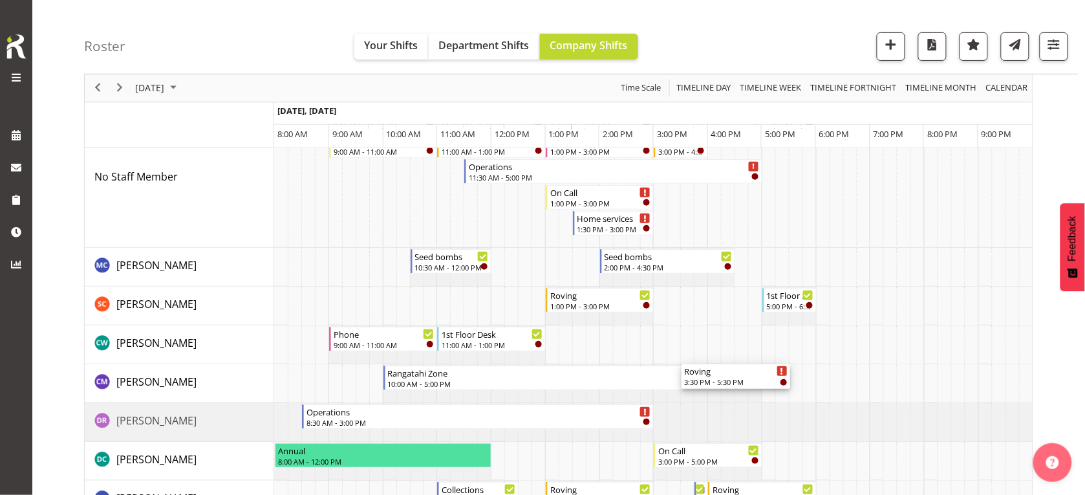
scroll to position [243, 0]
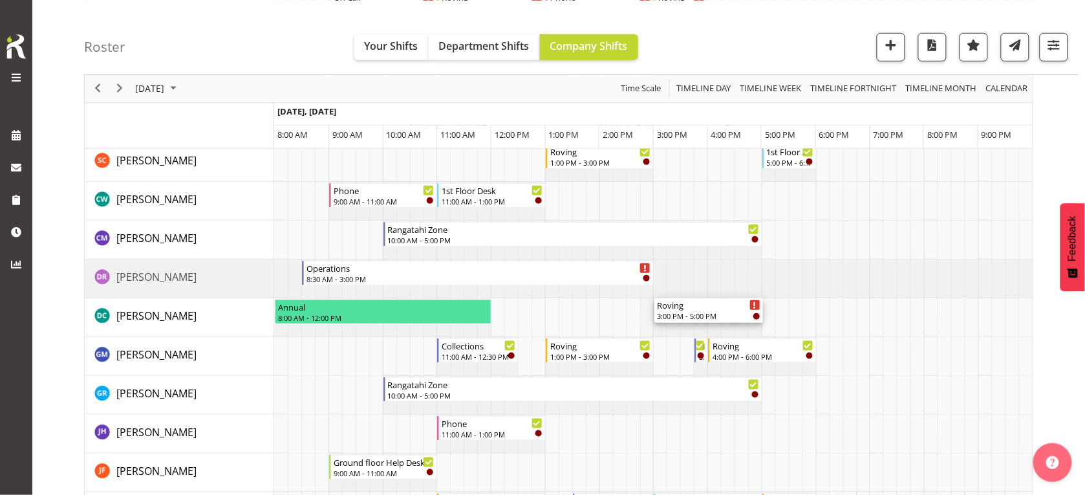
drag, startPoint x: 712, startPoint y: 212, endPoint x: 641, endPoint y: 309, distance: 120.8
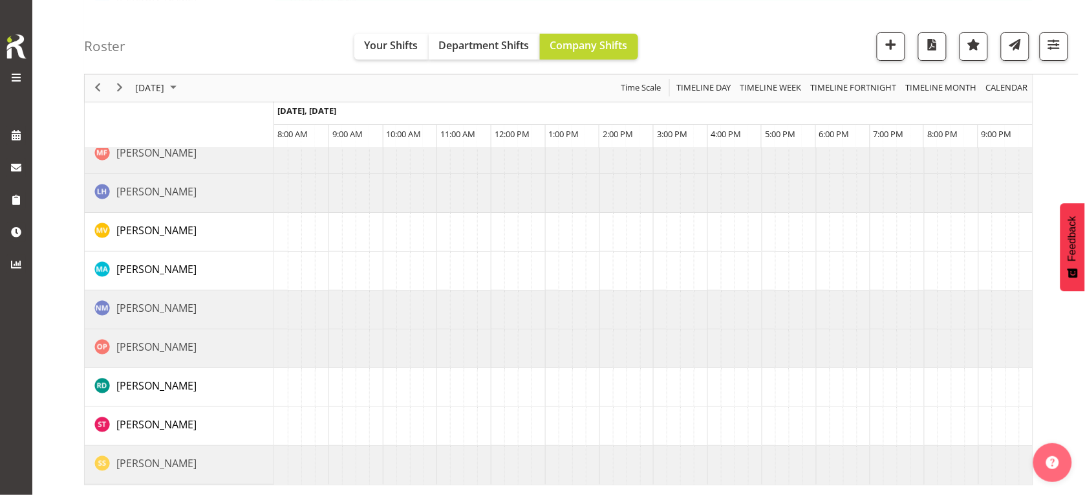
scroll to position [1414, 0]
drag, startPoint x: 678, startPoint y: 312, endPoint x: 640, endPoint y: 411, distance: 105.8
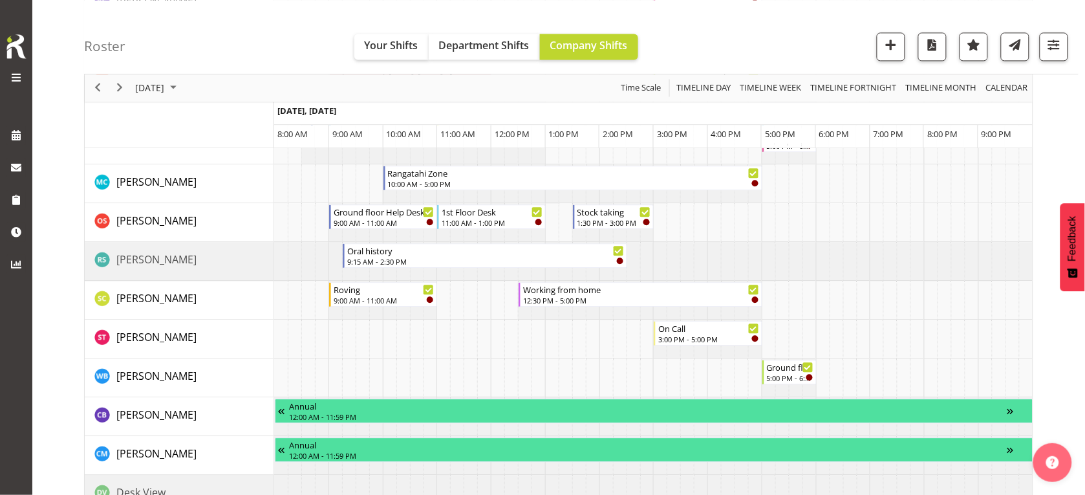
scroll to position [809, 0]
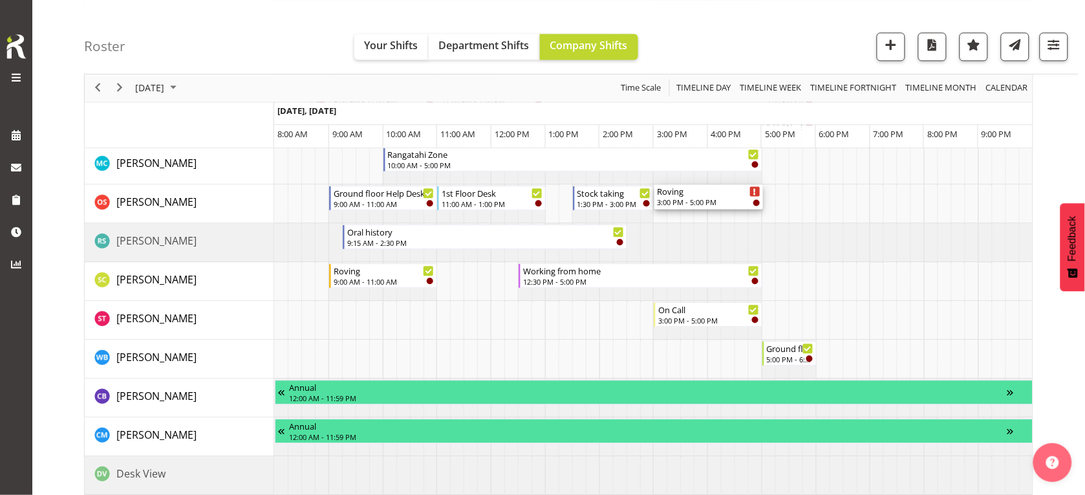
drag, startPoint x: 703, startPoint y: 215, endPoint x: 640, endPoint y: 212, distance: 62.2
click at [640, 212] on div "Roving 9:00 AM - 11:00 AM On Call 9:00 AM - 11:00 AM Ground floor Help Desk 11:…" at bounding box center [653, 236] width 759 height 1681
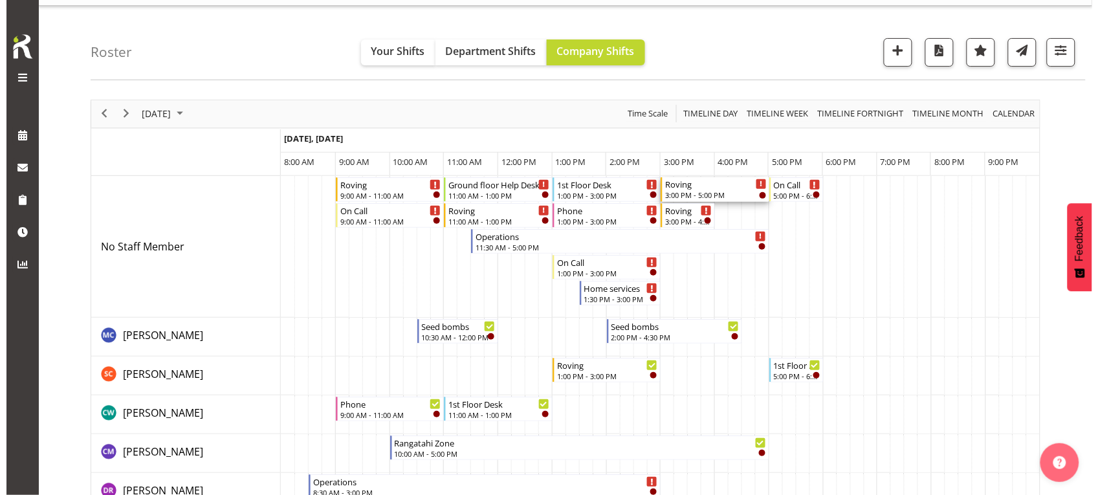
scroll to position [0, 0]
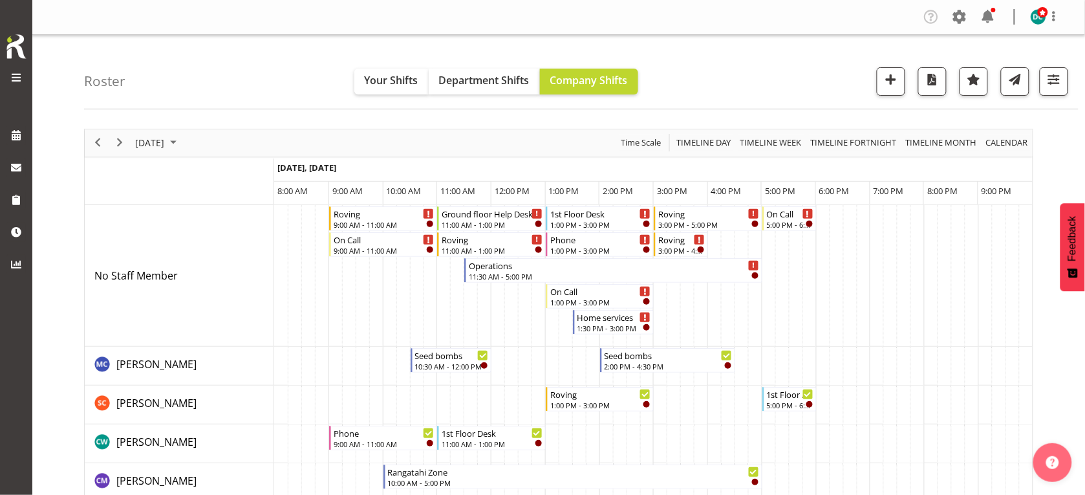
click at [708, 221] on td "Timeline Day of September 25, 2025" at bounding box center [715, 276] width 14 height 142
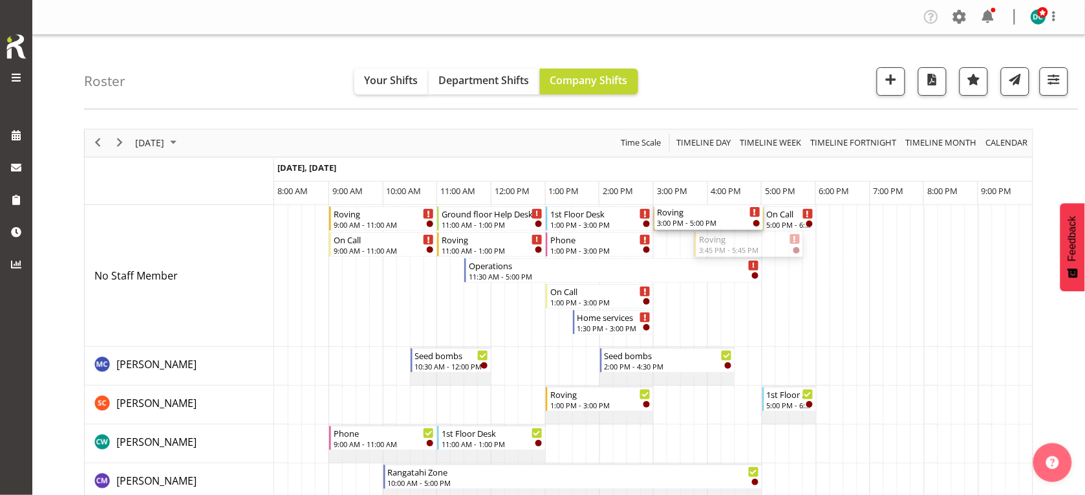
drag, startPoint x: 692, startPoint y: 252, endPoint x: 638, endPoint y: 239, distance: 55.2
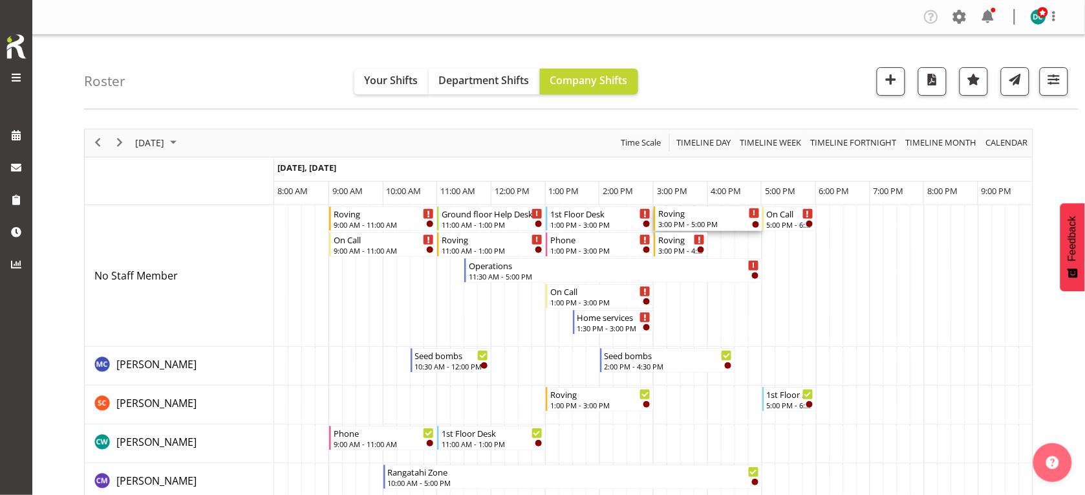
click at [670, 222] on div "3:00 PM - 5:00 PM" at bounding box center [710, 224] width 102 height 10
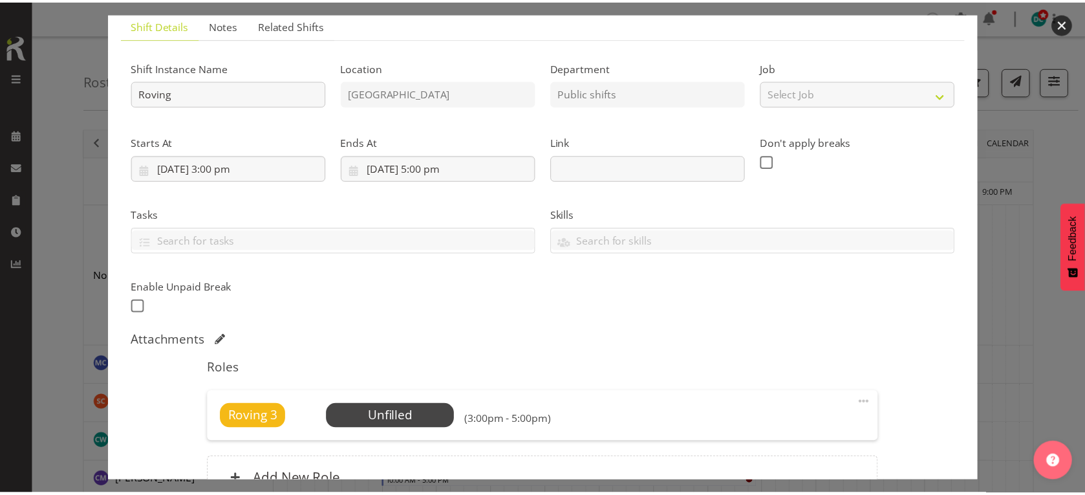
scroll to position [162, 0]
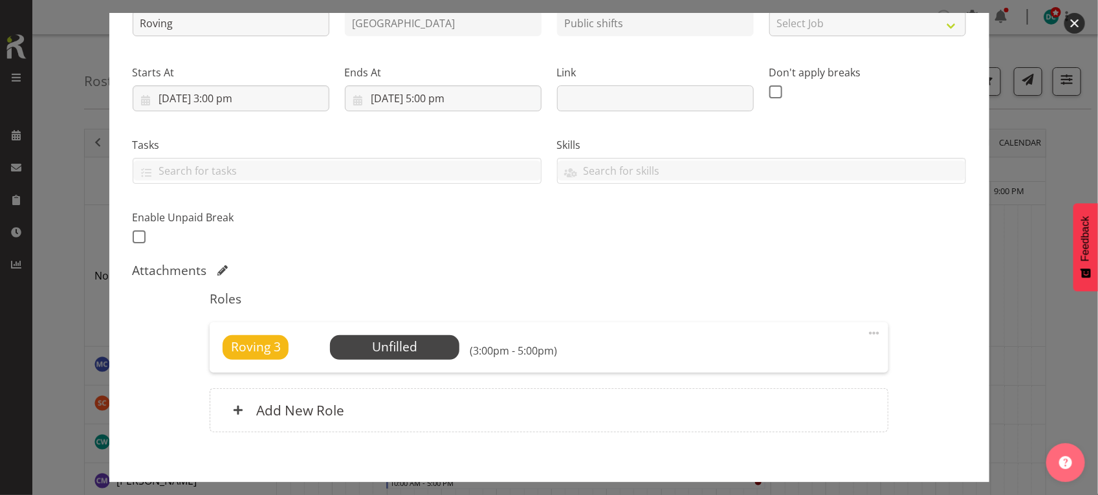
click at [1071, 25] on button "button" at bounding box center [1074, 23] width 21 height 21
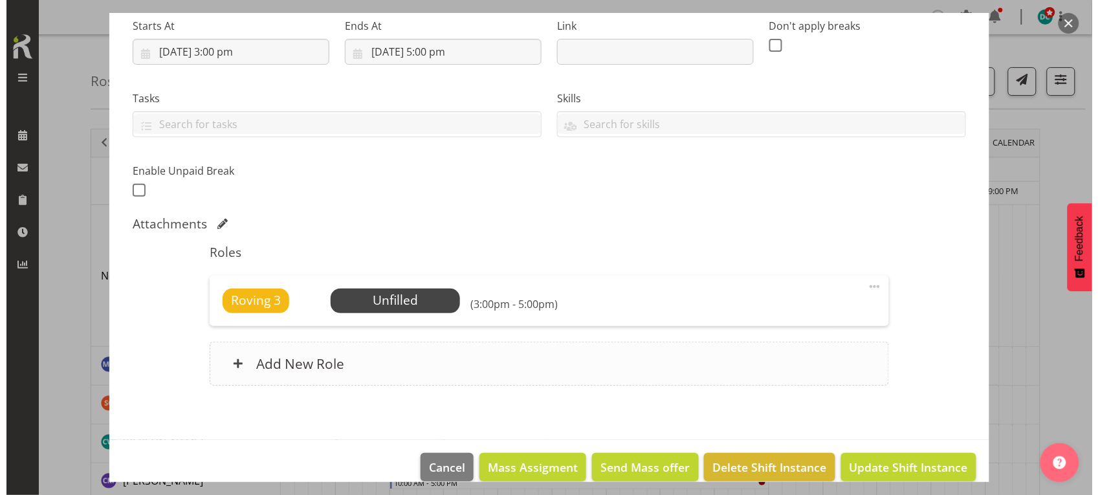
scroll to position [228, 0]
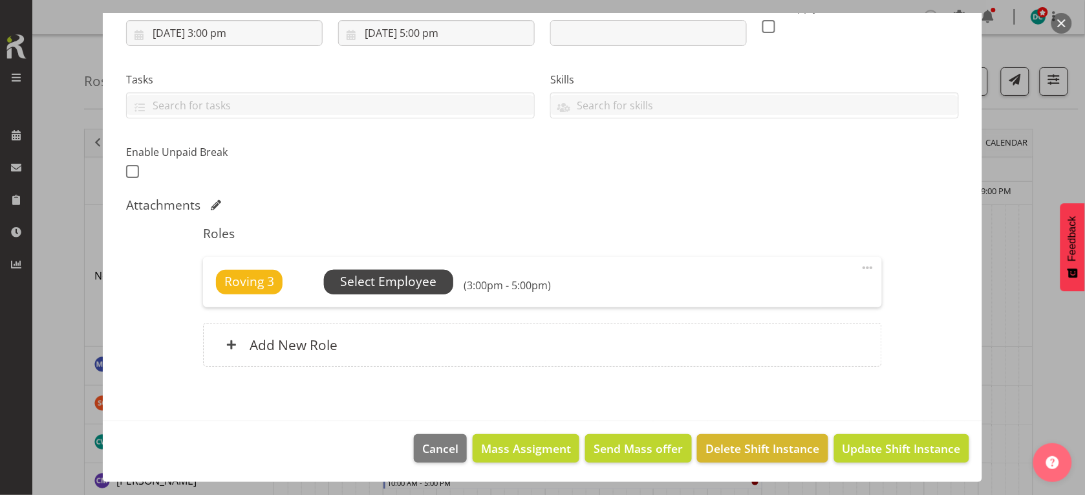
click at [393, 279] on span "Select Employee" at bounding box center [388, 281] width 96 height 19
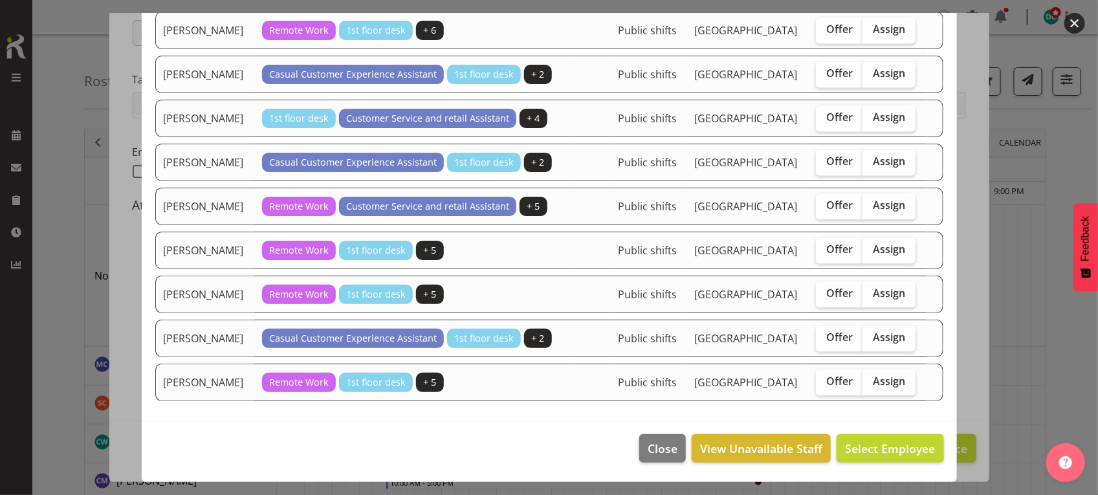
scroll to position [1127, 0]
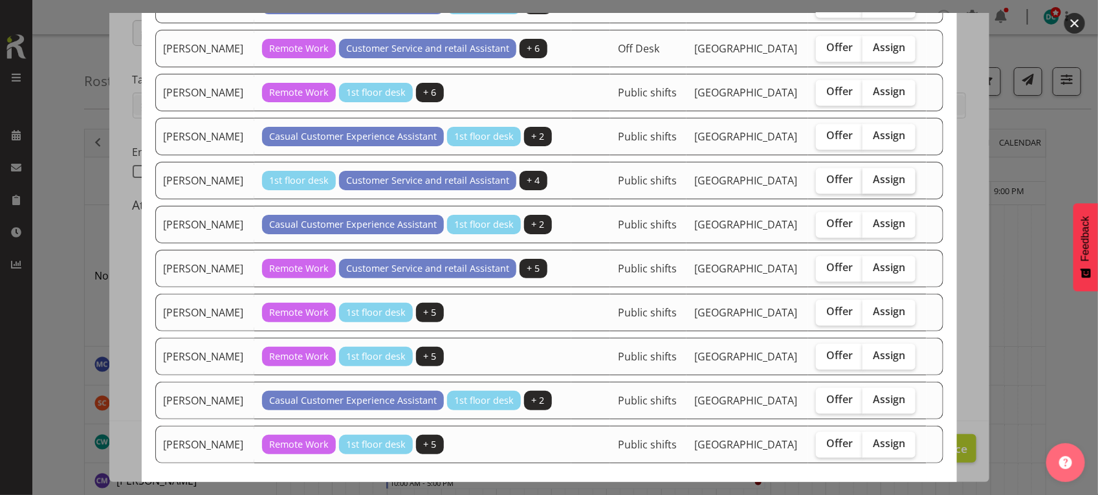
click at [885, 186] on span "Assign" at bounding box center [889, 179] width 32 height 13
click at [871, 184] on input "Assign" at bounding box center [866, 179] width 8 height 8
checkbox input "true"
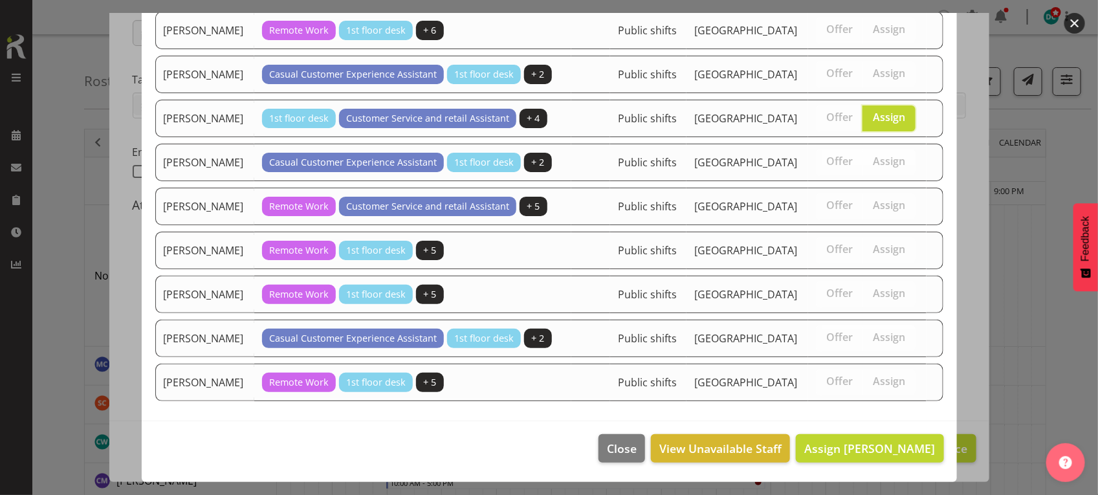
scroll to position [1369, 0]
click at [847, 448] on span "Assign [PERSON_NAME]" at bounding box center [869, 449] width 131 height 16
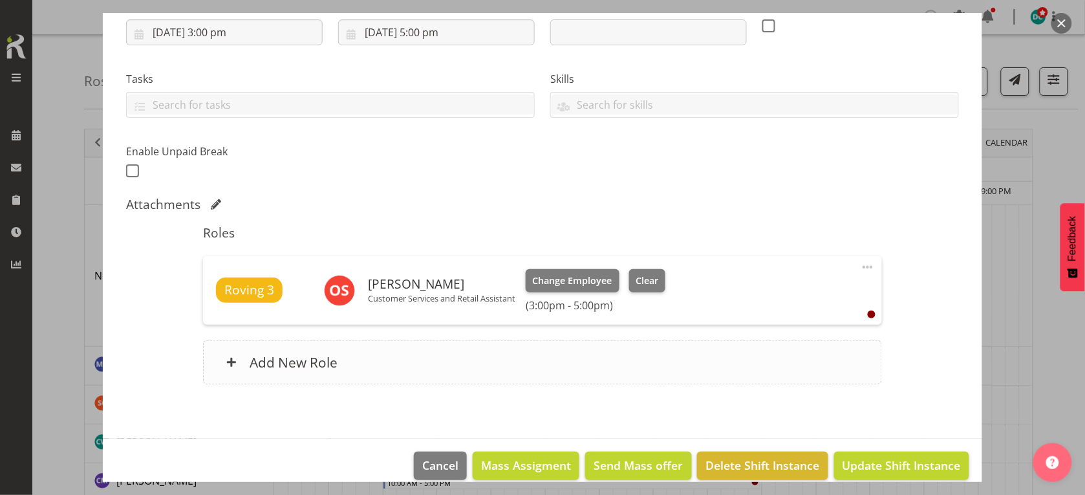
click at [631, 367] on div "Add New Role" at bounding box center [542, 362] width 679 height 44
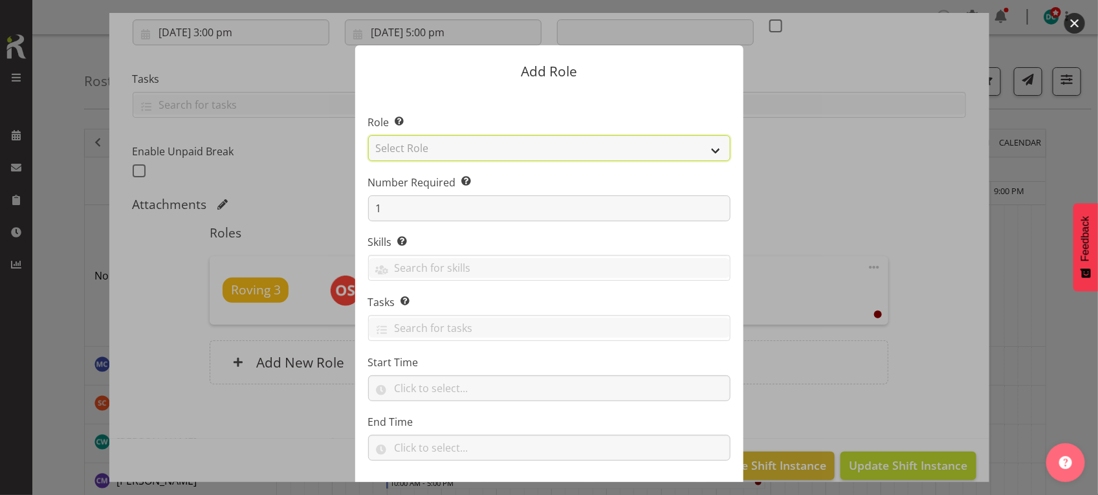
click at [435, 150] on select "Select Role 1st floor desk AQ operator Business Support Team member Casual Cust…" at bounding box center [549, 148] width 362 height 26
select select "1547"
click at [368, 135] on select "Select Role 1st floor desk AQ operator Business Support Team member Casual Cust…" at bounding box center [549, 148] width 362 height 26
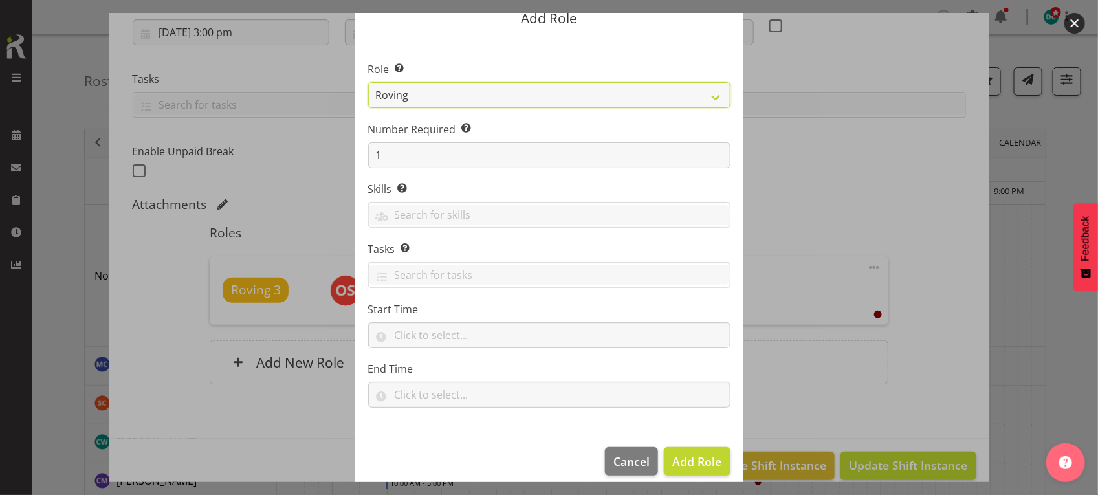
scroll to position [66, 0]
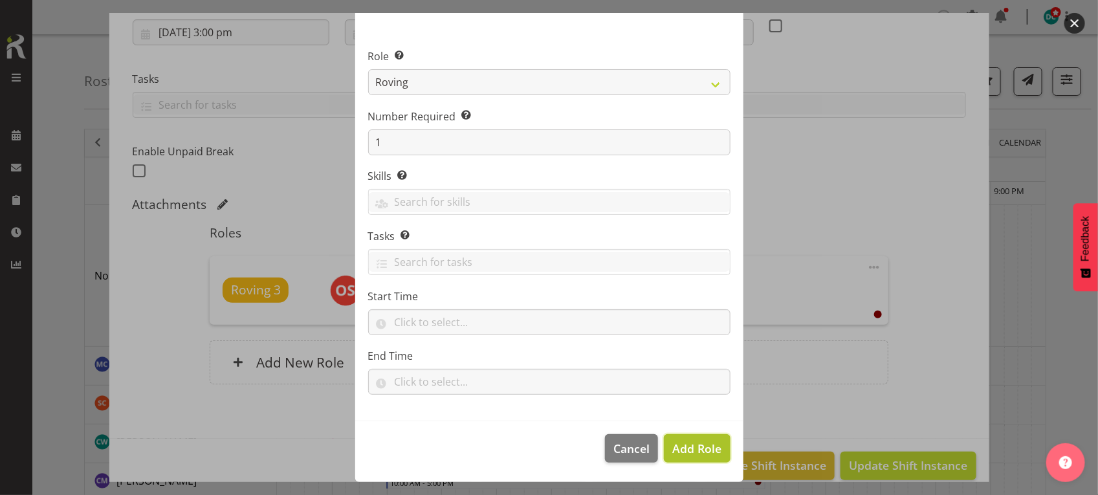
click at [683, 451] on span "Add Role" at bounding box center [696, 449] width 49 height 16
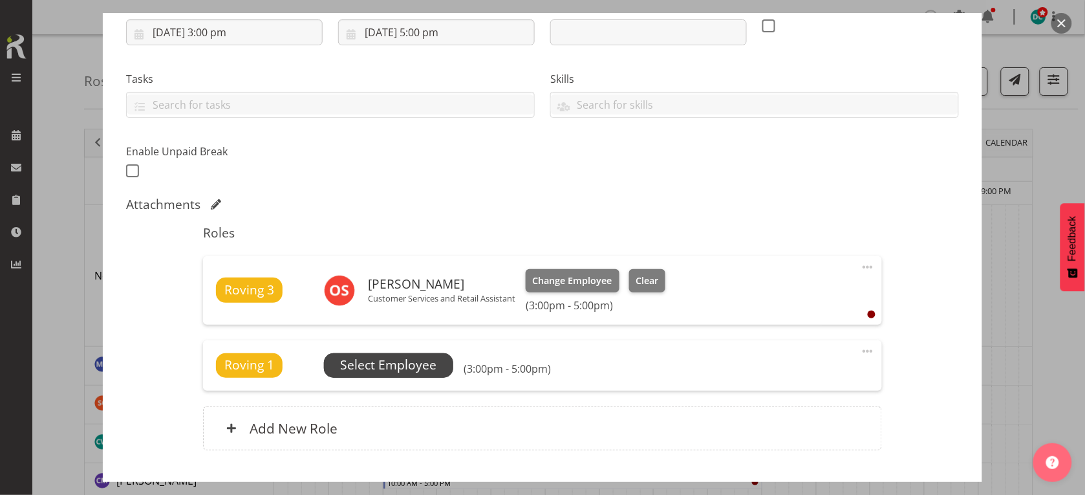
click at [403, 361] on span "Select Employee" at bounding box center [388, 365] width 96 height 19
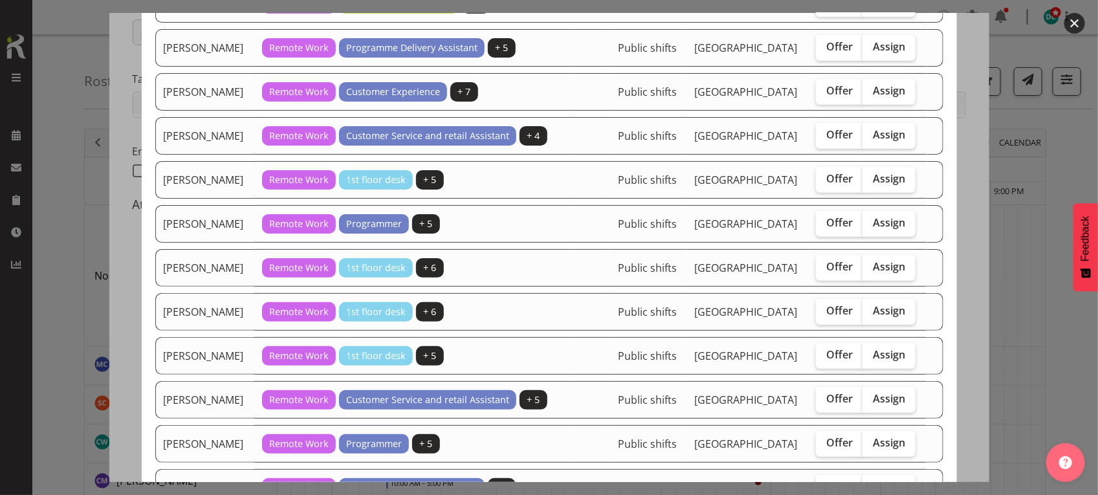
scroll to position [81, 0]
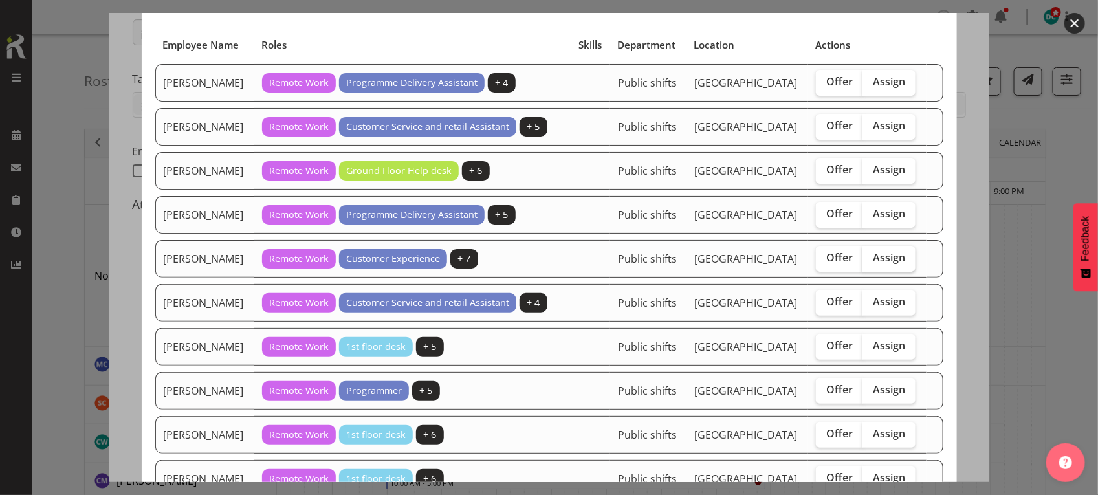
click at [873, 264] on span "Assign" at bounding box center [889, 257] width 32 height 13
click at [864, 262] on input "Assign" at bounding box center [866, 258] width 8 height 8
checkbox input "true"
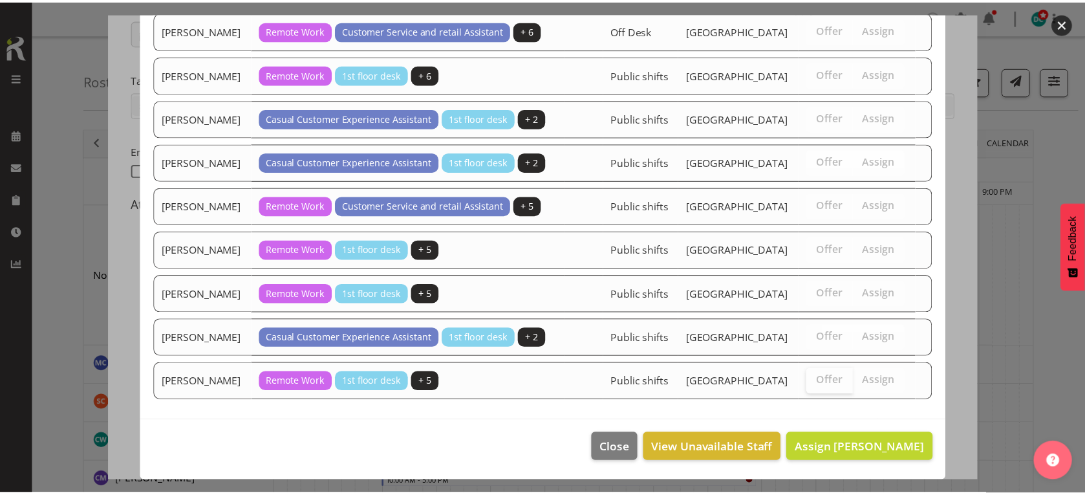
scroll to position [1320, 0]
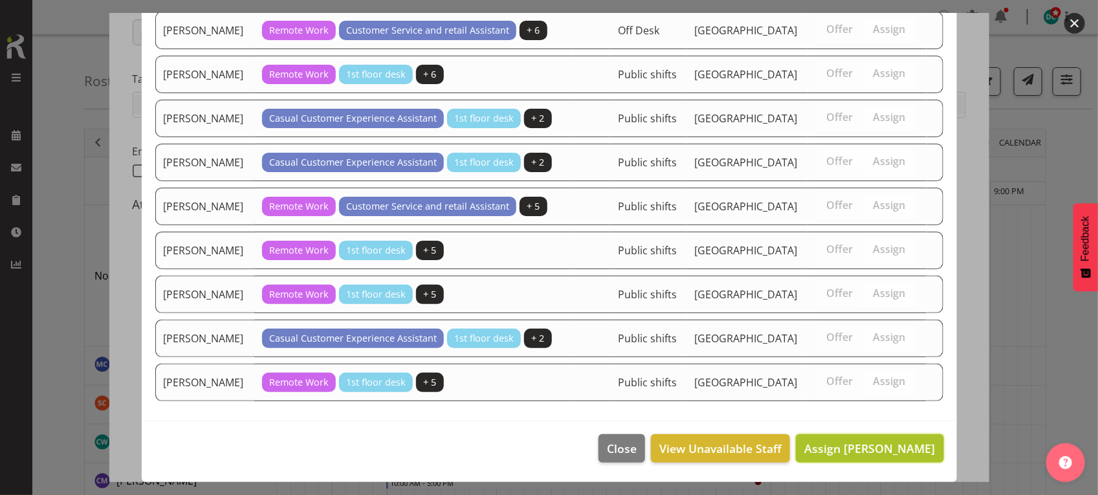
click at [819, 448] on span "Assign [PERSON_NAME]" at bounding box center [869, 449] width 131 height 16
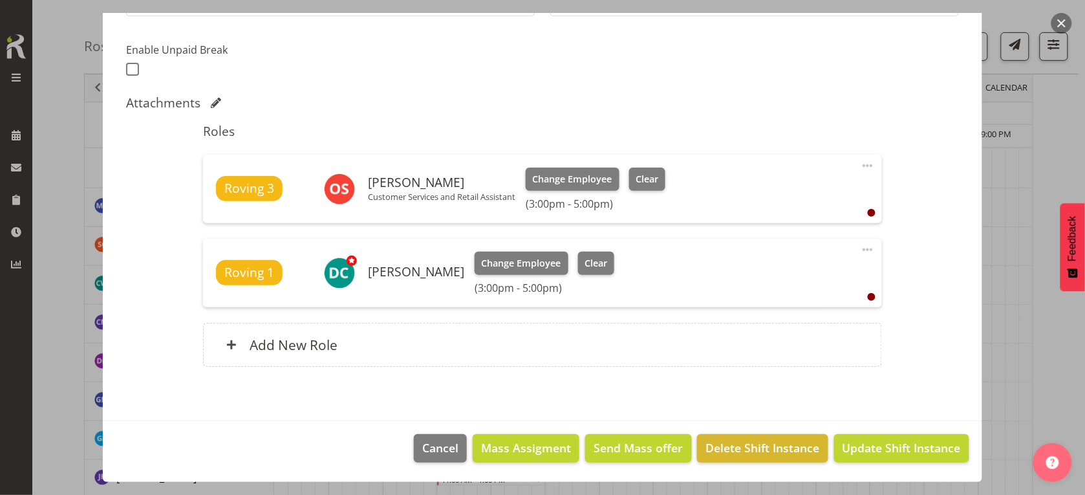
scroll to position [243, 0]
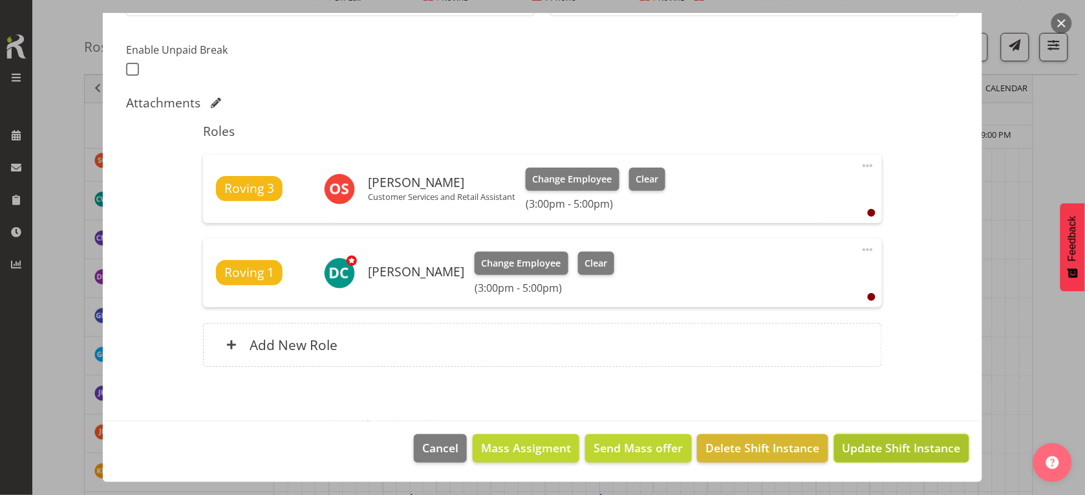
click at [878, 448] on span "Update Shift Instance" at bounding box center [902, 447] width 118 height 17
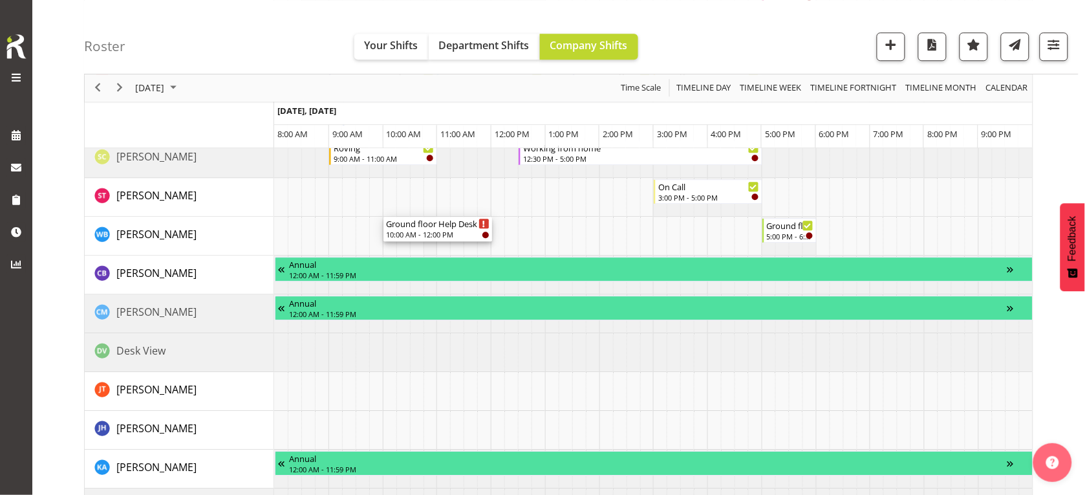
scroll to position [1051, 0]
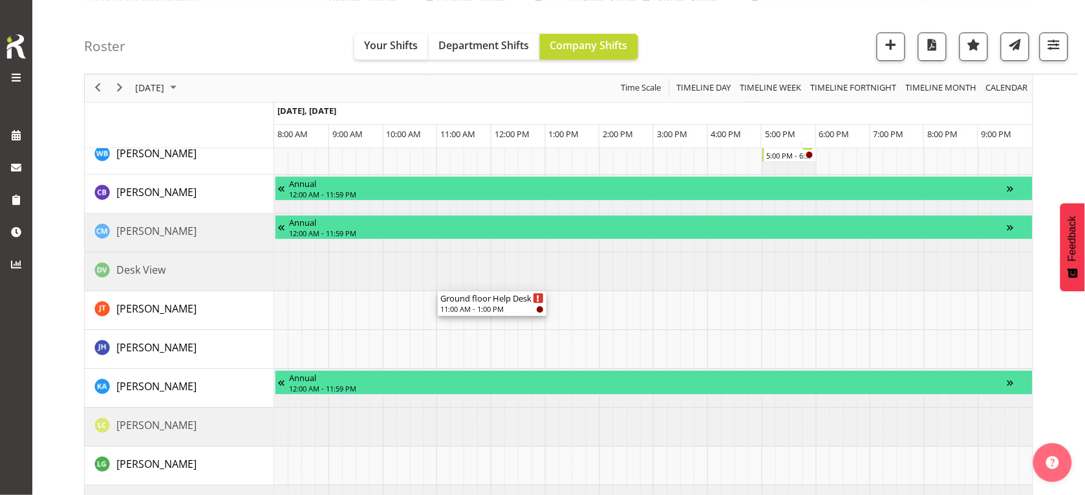
drag, startPoint x: 490, startPoint y: 217, endPoint x: 471, endPoint y: 320, distance: 104.7
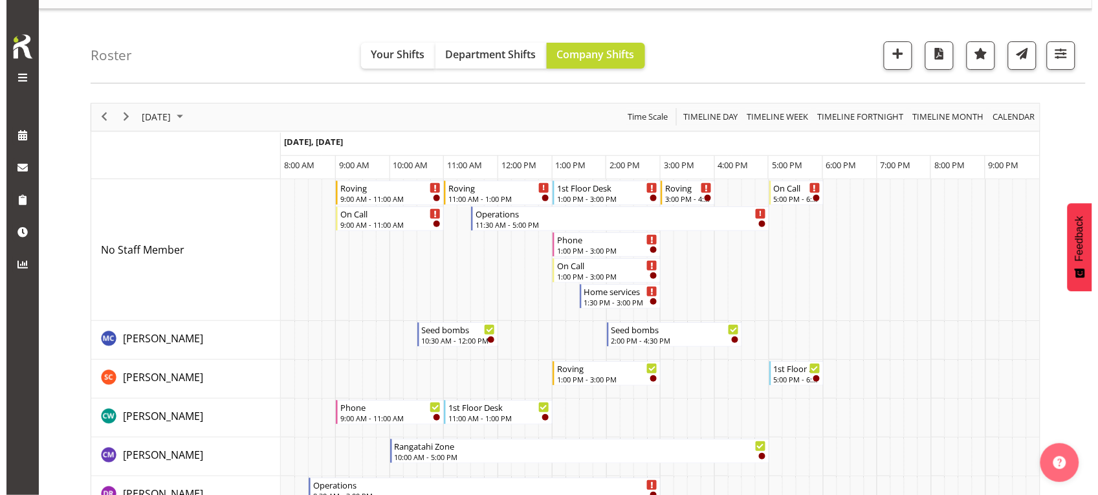
scroll to position [0, 0]
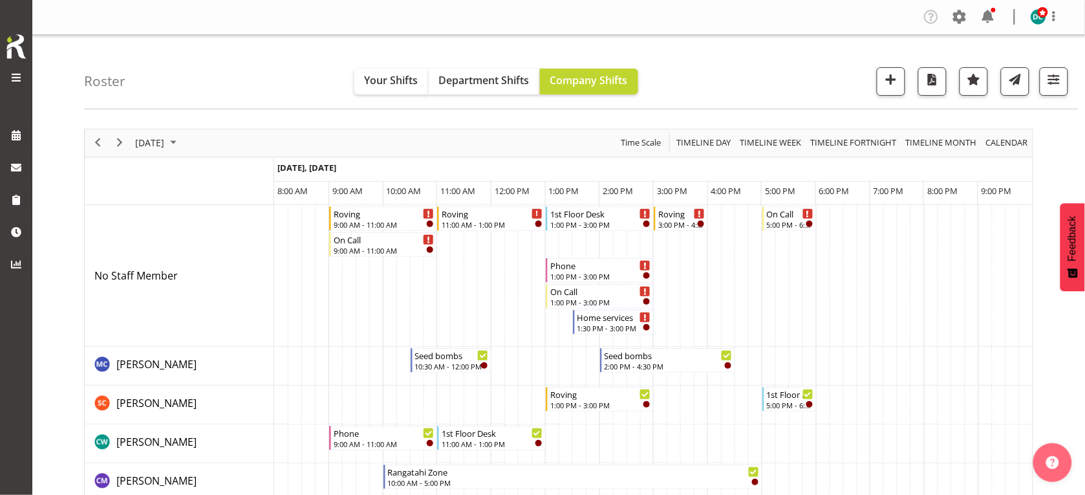
click at [561, 246] on div "12:00 PM - 5:30 PM" at bounding box center [641, 250] width 291 height 10
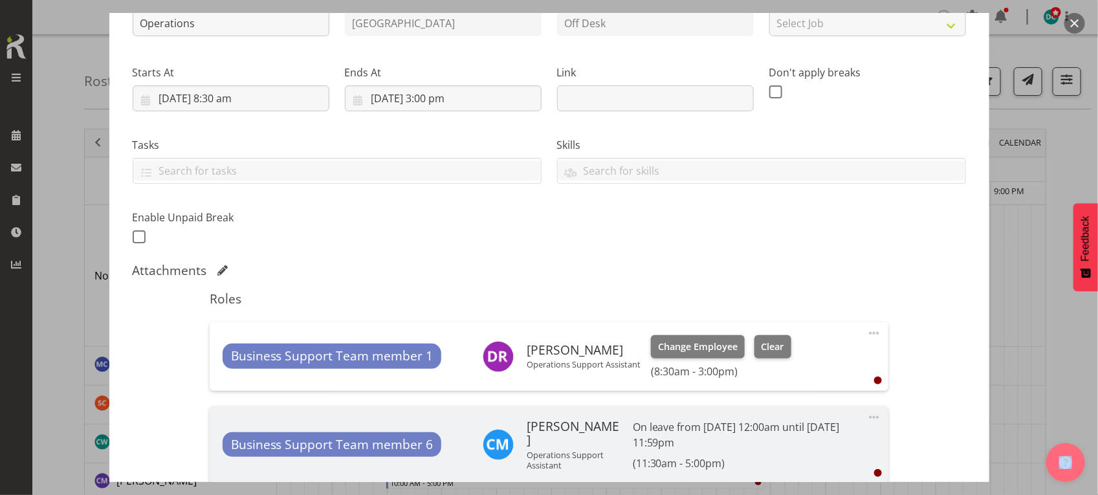
scroll to position [405, 0]
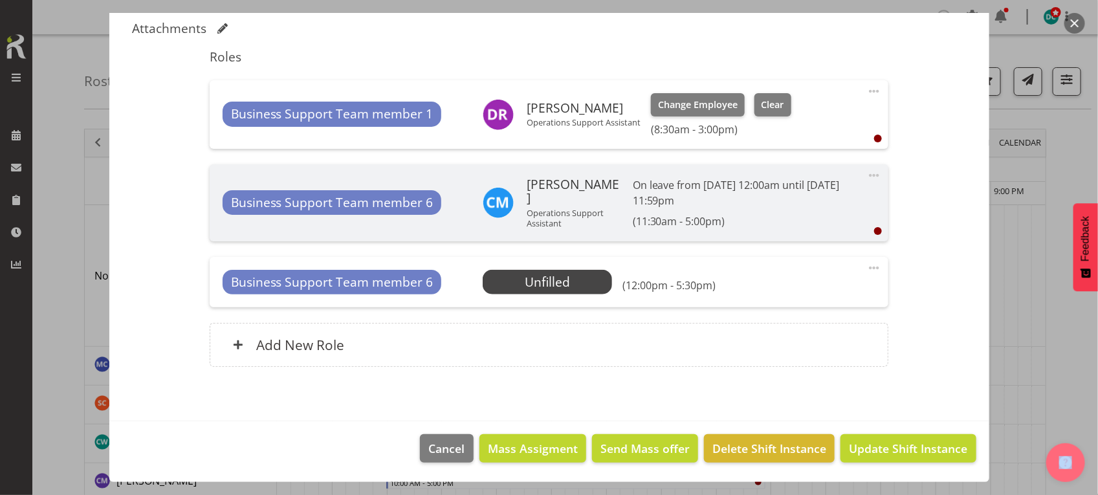
click at [866, 263] on span at bounding box center [874, 268] width 16 height 16
click at [787, 337] on link "Delete" at bounding box center [819, 342] width 124 height 23
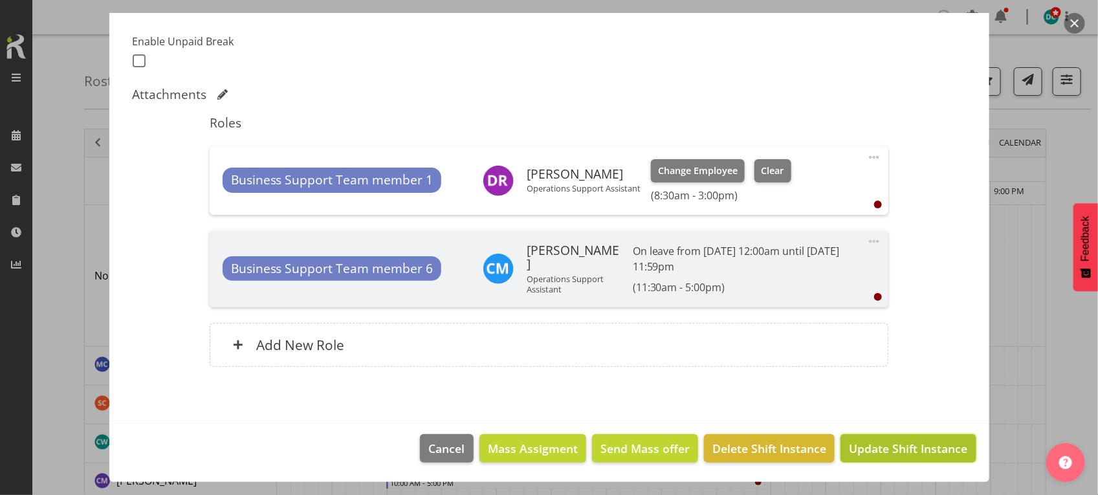
click at [874, 445] on span "Update Shift Instance" at bounding box center [908, 448] width 118 height 17
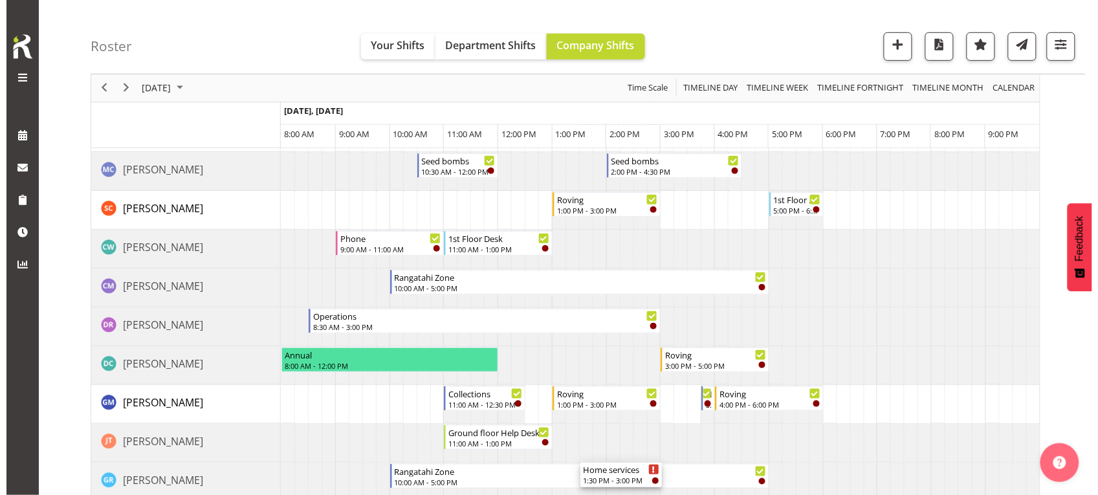
scroll to position [0, 0]
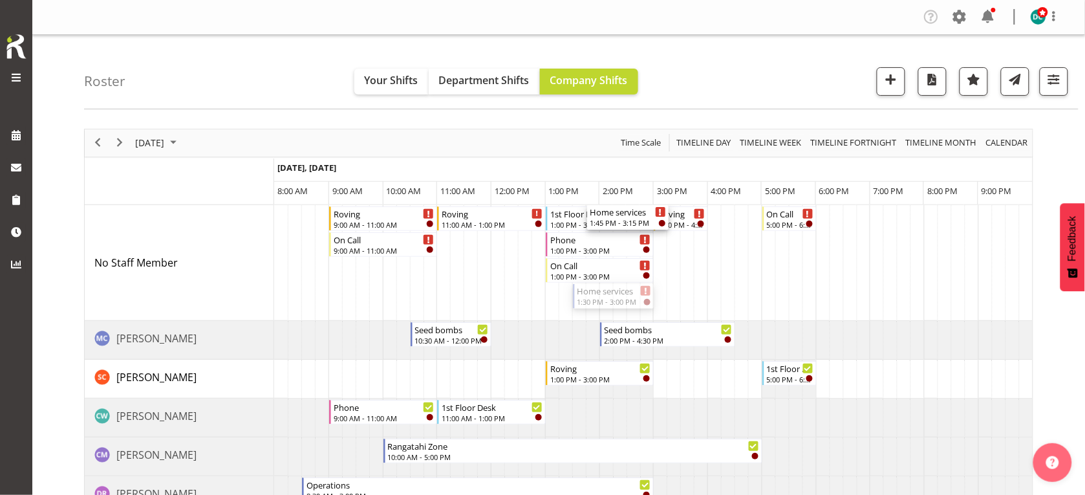
drag, startPoint x: 603, startPoint y: 230, endPoint x: 589, endPoint y: 279, distance: 50.6
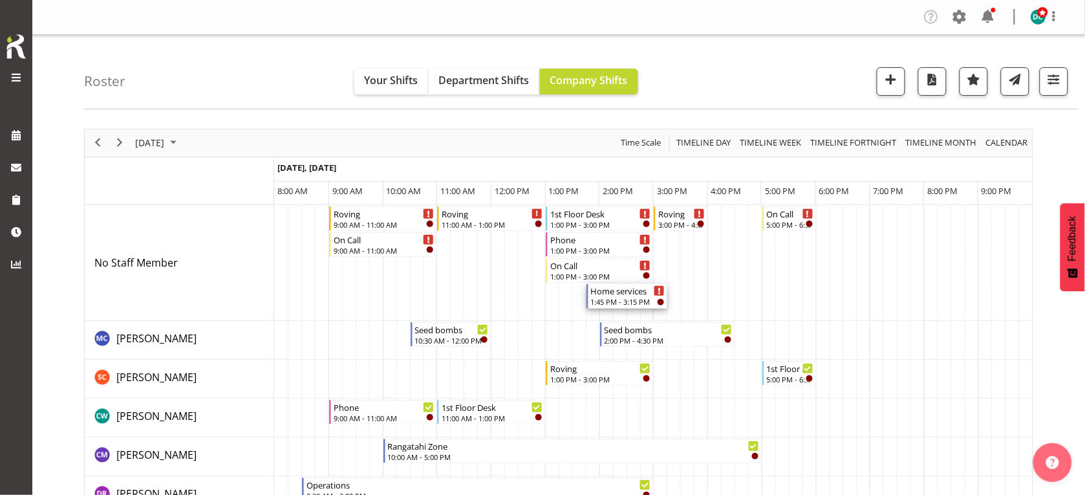
click at [615, 291] on div "Home services" at bounding box center [628, 290] width 74 height 13
click at [0, 0] on div at bounding box center [0, 0] width 0 height 0
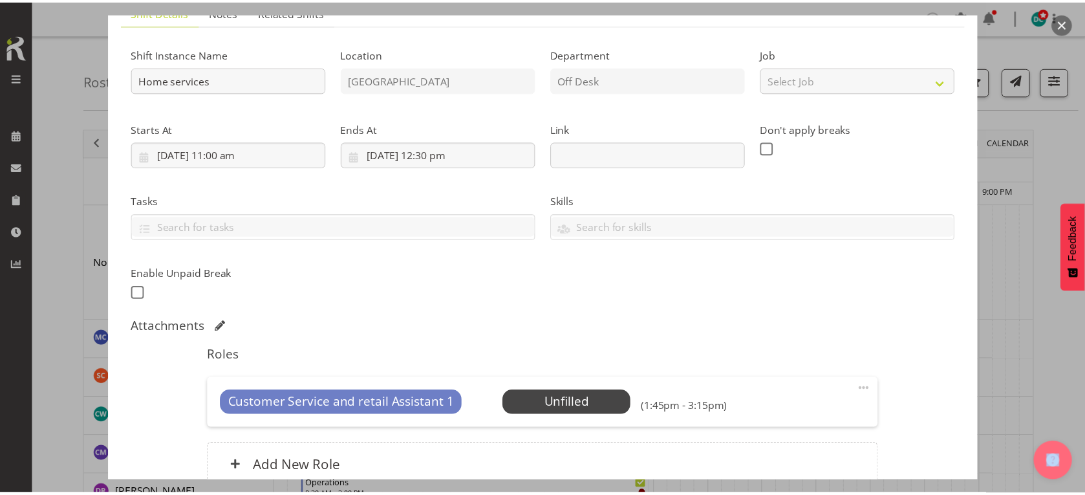
scroll to position [228, 0]
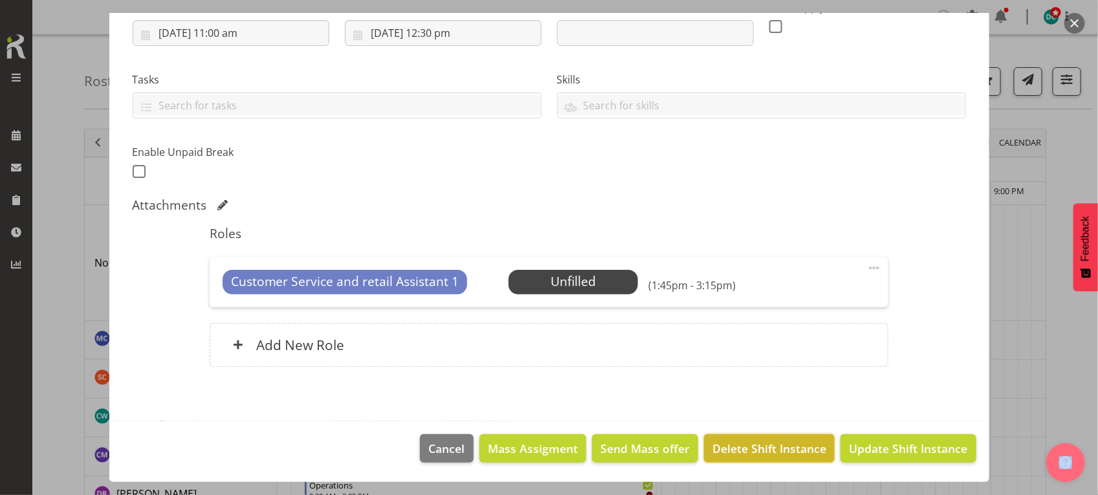
click at [735, 453] on span "Delete Shift Instance" at bounding box center [769, 448] width 114 height 17
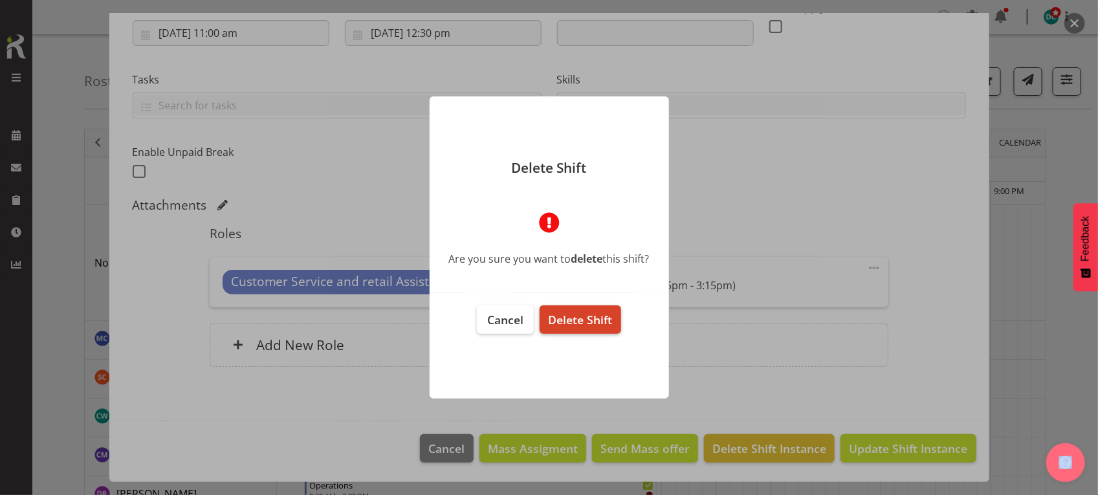
click at [592, 309] on button "Delete Shift" at bounding box center [579, 319] width 81 height 28
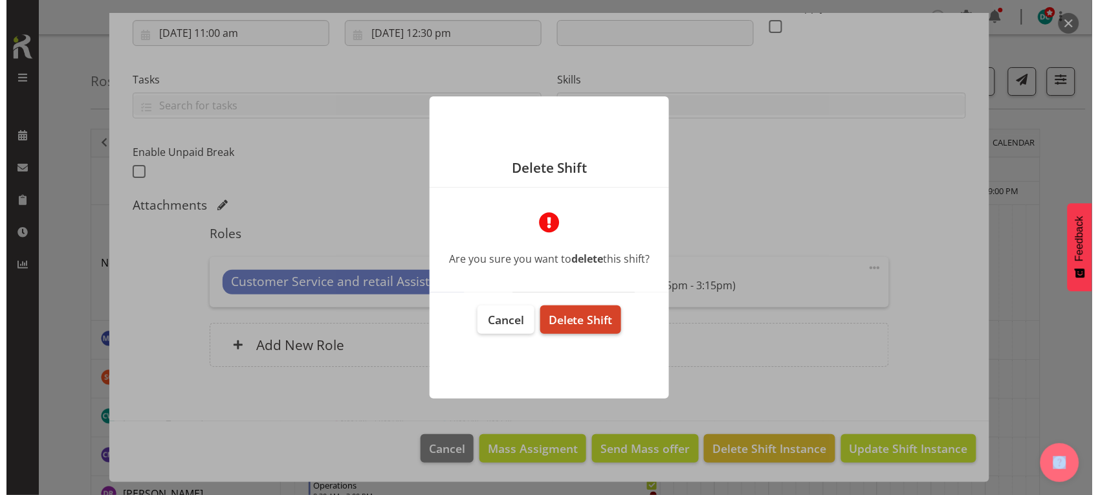
scroll to position [176, 0]
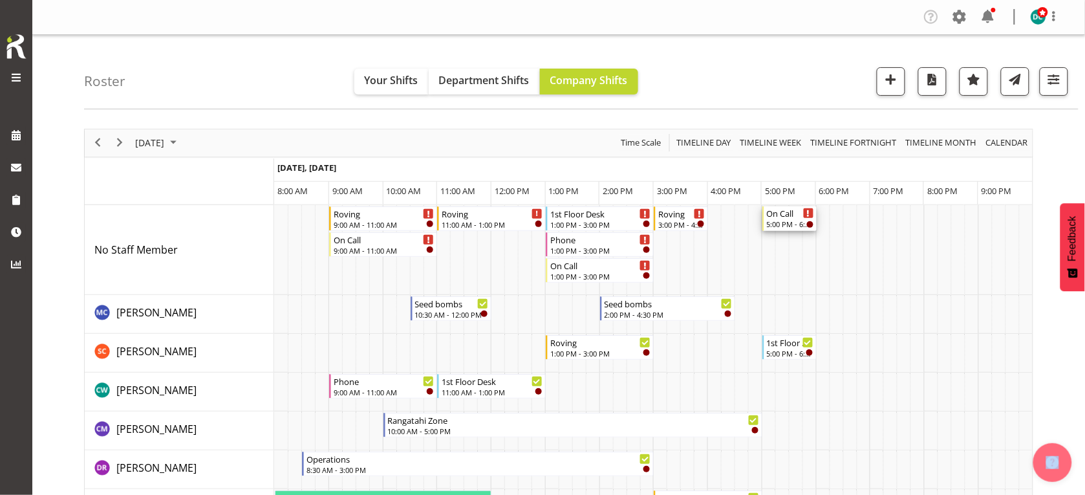
click at [786, 217] on div "On Call" at bounding box center [790, 212] width 47 height 13
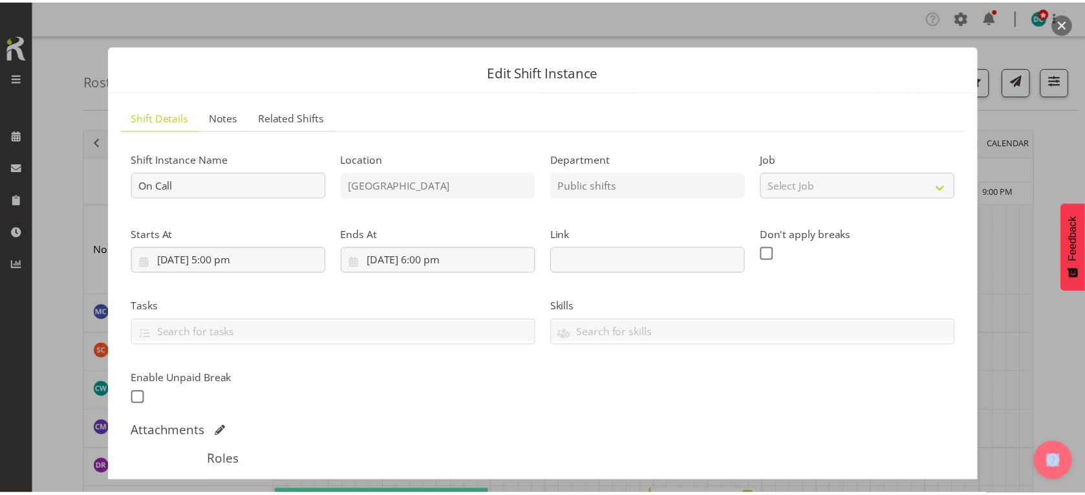
scroll to position [228, 0]
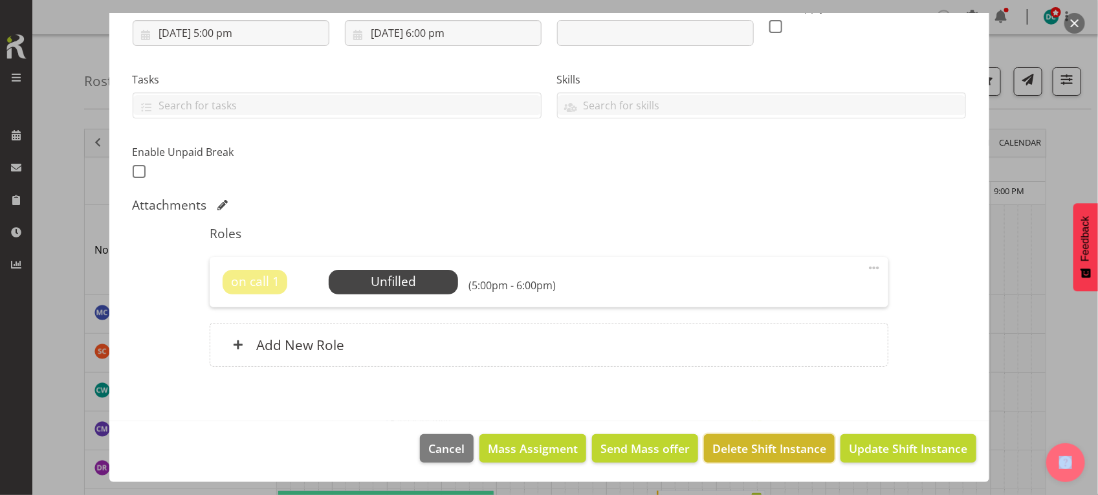
click at [735, 451] on span "Delete Shift Instance" at bounding box center [769, 448] width 114 height 17
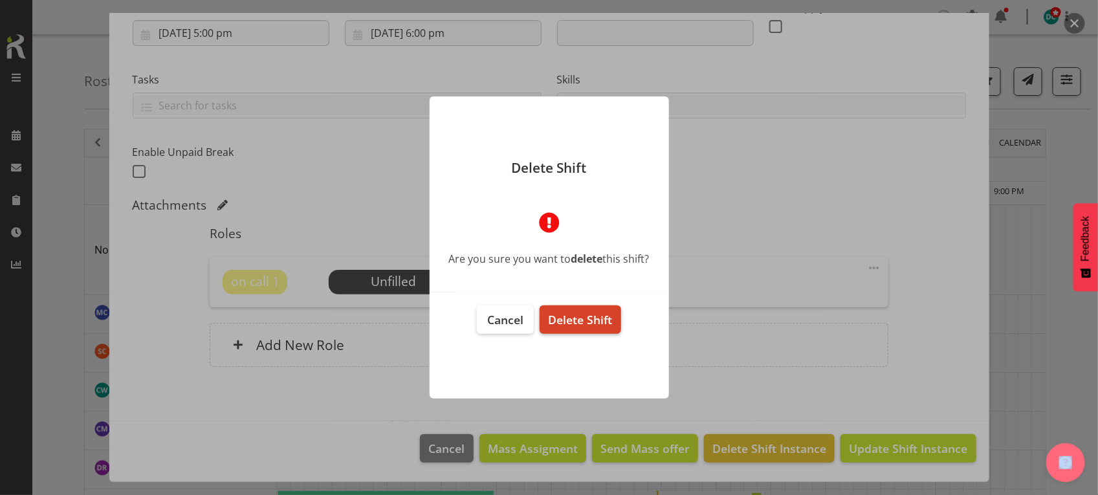
click at [578, 321] on span "Delete Shift" at bounding box center [580, 320] width 64 height 16
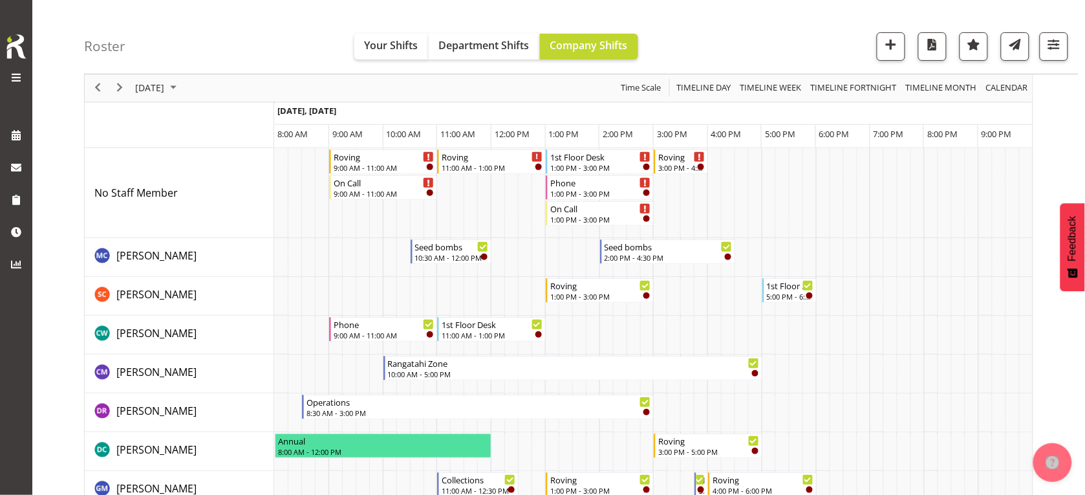
scroll to position [0, 0]
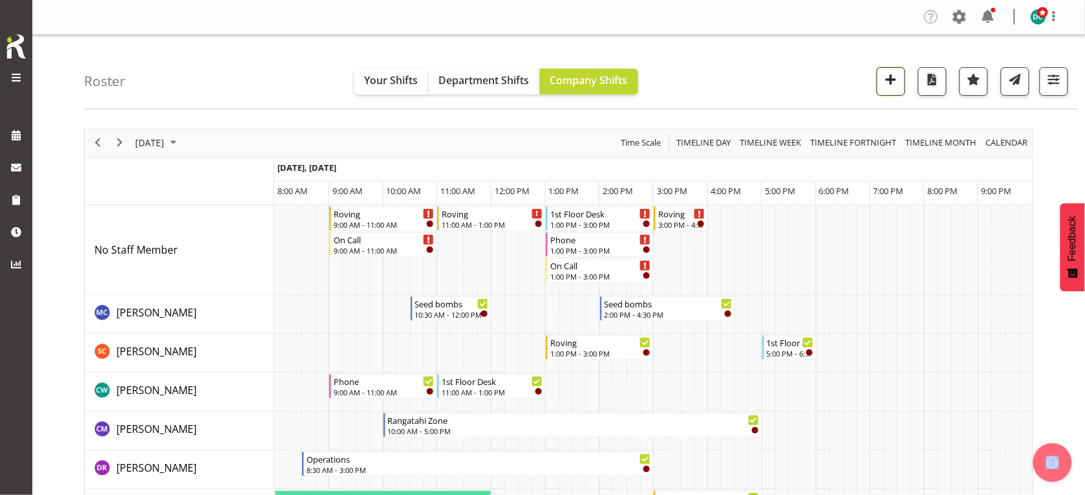
click at [888, 84] on span "button" at bounding box center [891, 79] width 17 height 17
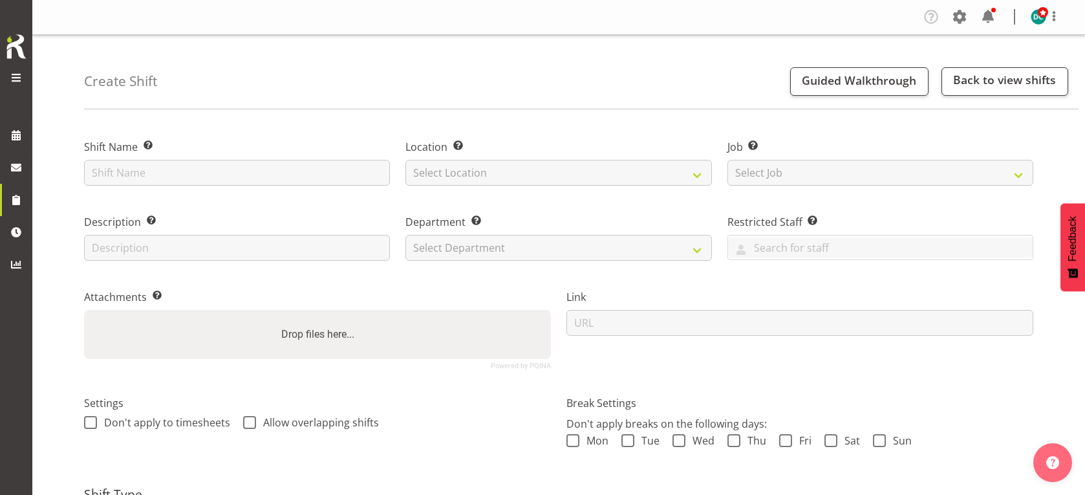
click at [299, 186] on div "Shift Name Enter a name for the shift (e.g. Day Shift)." at bounding box center [237, 158] width 322 height 75
click at [259, 179] on input "text" at bounding box center [237, 173] width 306 height 26
type input "VR booking"
click at [459, 170] on select "Select Location [GEOGRAPHIC_DATA] [GEOGRAPHIC_DATA]" at bounding box center [559, 173] width 306 height 26
select select "1276"
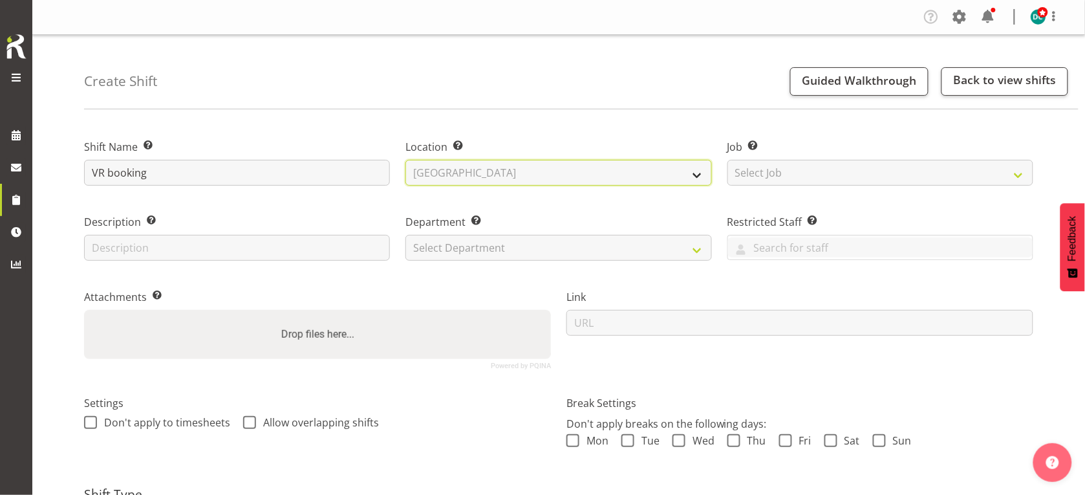
click at [406, 160] on select "Select Location [GEOGRAPHIC_DATA] [GEOGRAPHIC_DATA]" at bounding box center [559, 173] width 306 height 26
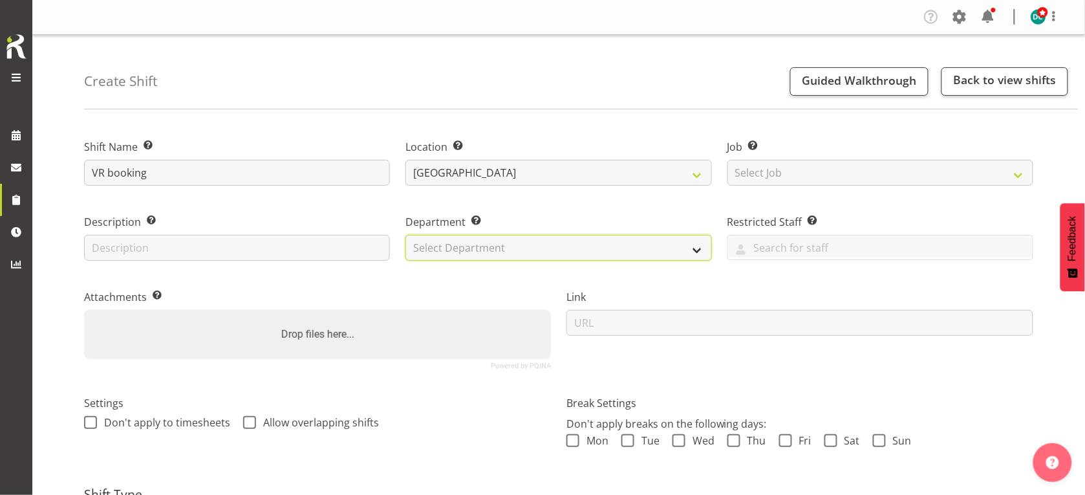
click at [433, 249] on select "Select Department Off Desk Public shifts" at bounding box center [559, 248] width 306 height 26
select select "921"
click at [406, 235] on select "Select Department Off Desk Public shifts" at bounding box center [559, 248] width 306 height 26
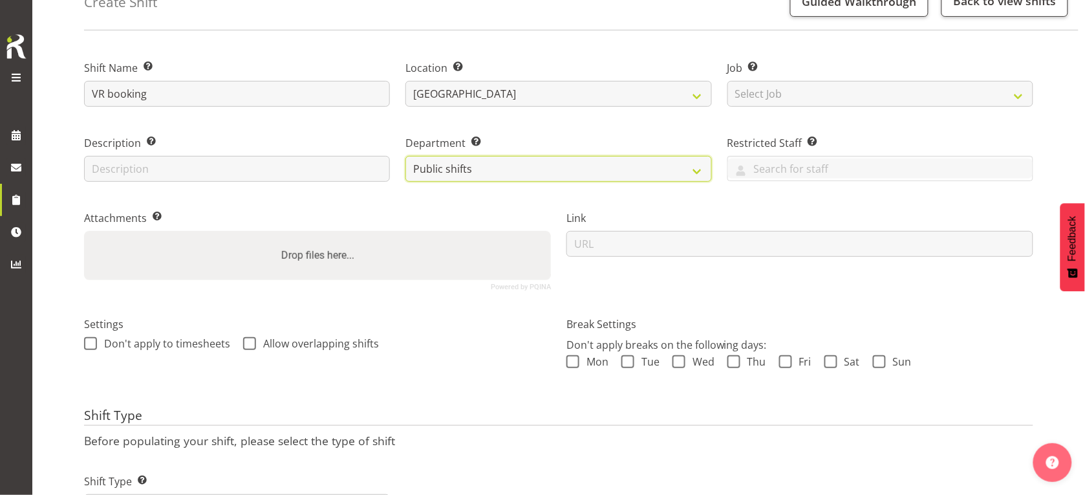
scroll to position [154, 0]
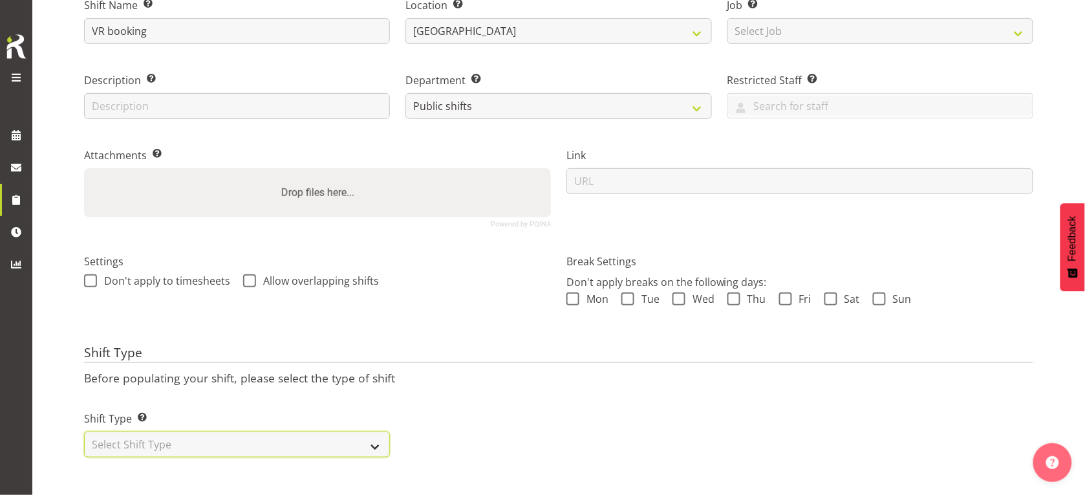
click at [114, 437] on select "Select Shift Type One Off Shift Recurring Shift Rotating Shift" at bounding box center [237, 444] width 306 height 26
select select "one_off"
click at [84, 431] on select "Select Shift Type One Off Shift Recurring Shift Rotating Shift" at bounding box center [237, 444] width 306 height 26
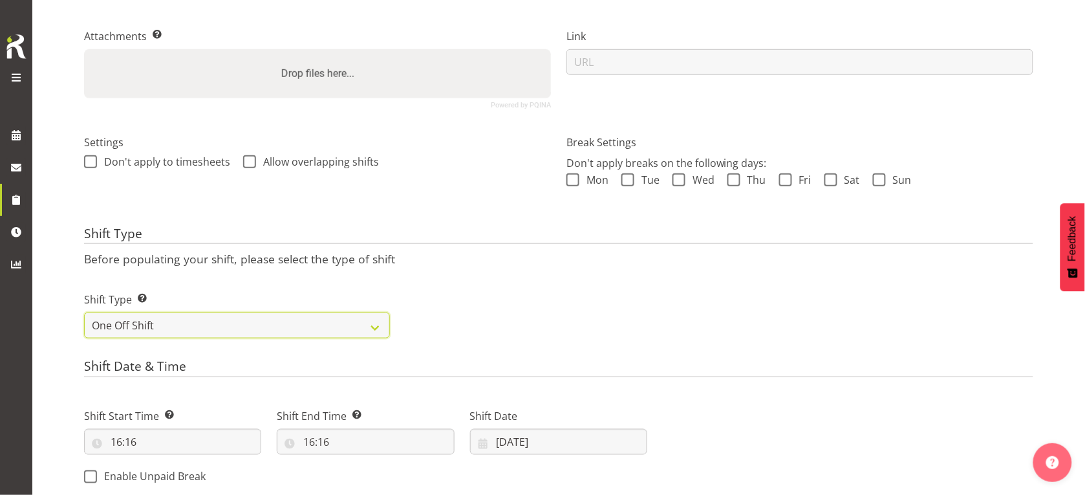
scroll to position [477, 0]
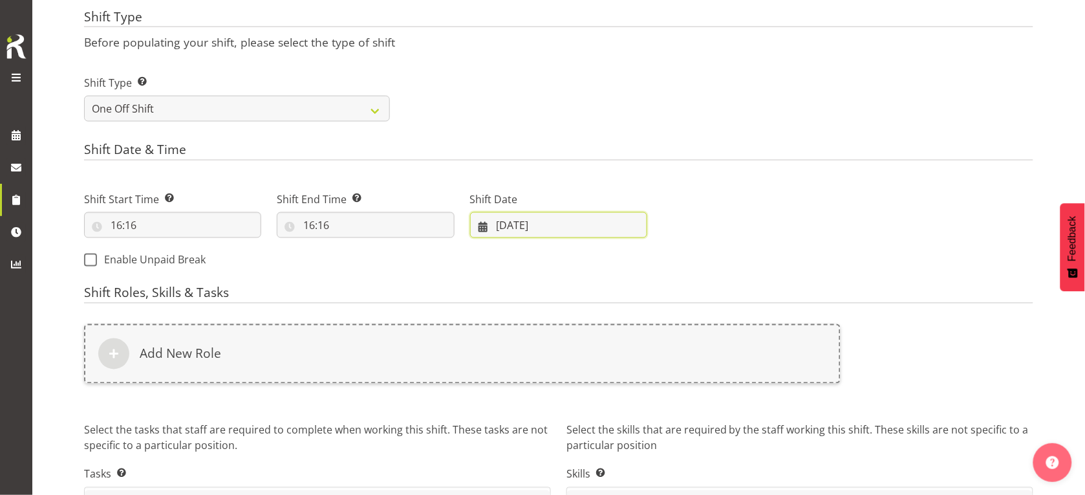
click at [538, 223] on input "[DATE]" at bounding box center [558, 225] width 177 height 26
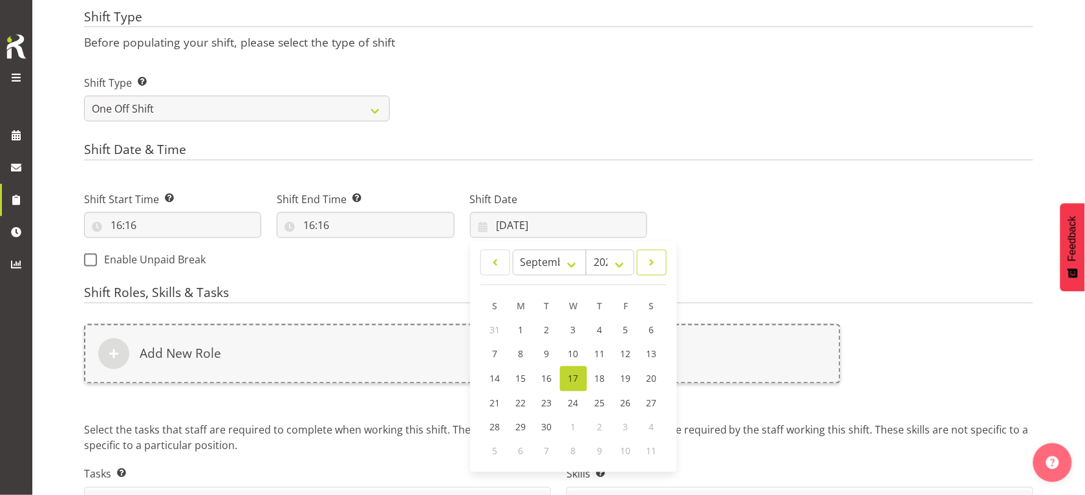
click at [655, 264] on span at bounding box center [652, 263] width 13 height 16
select select "9"
click at [576, 334] on link "1" at bounding box center [574, 330] width 26 height 24
type input "[DATE]"
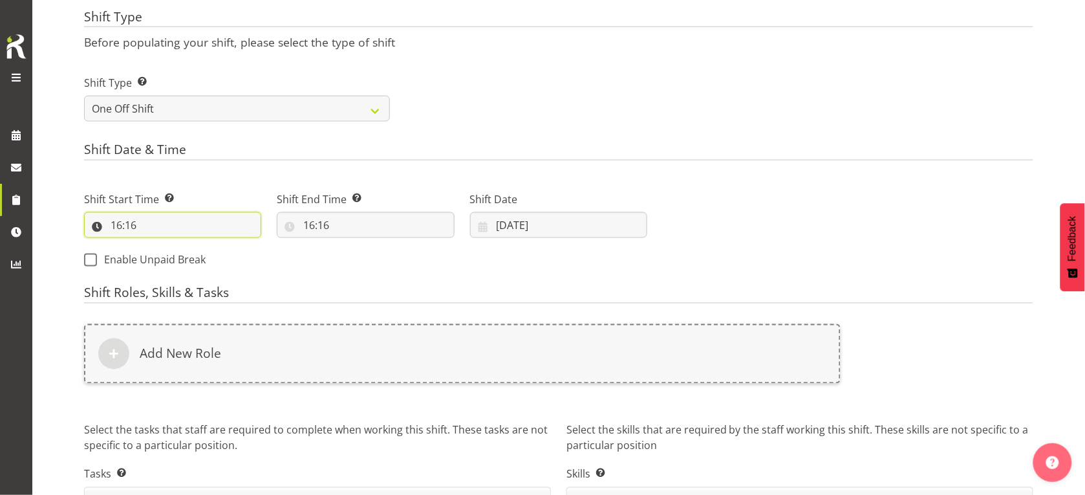
click at [178, 225] on input "16:16" at bounding box center [172, 225] width 177 height 26
click at [172, 262] on select "00 01 02 03 04 05 06 07 08 09 10 11 12 13 14 15 16 17 18 19 20 21 22 23" at bounding box center [172, 259] width 29 height 26
select select "15"
type input "15:16"
click at [204, 259] on select "00 01 02 03 04 05 06 07 08 09 10 11 12 13 14 15 16 17 18 19 20 21 22 23 24 25 2…" at bounding box center [205, 259] width 29 height 26
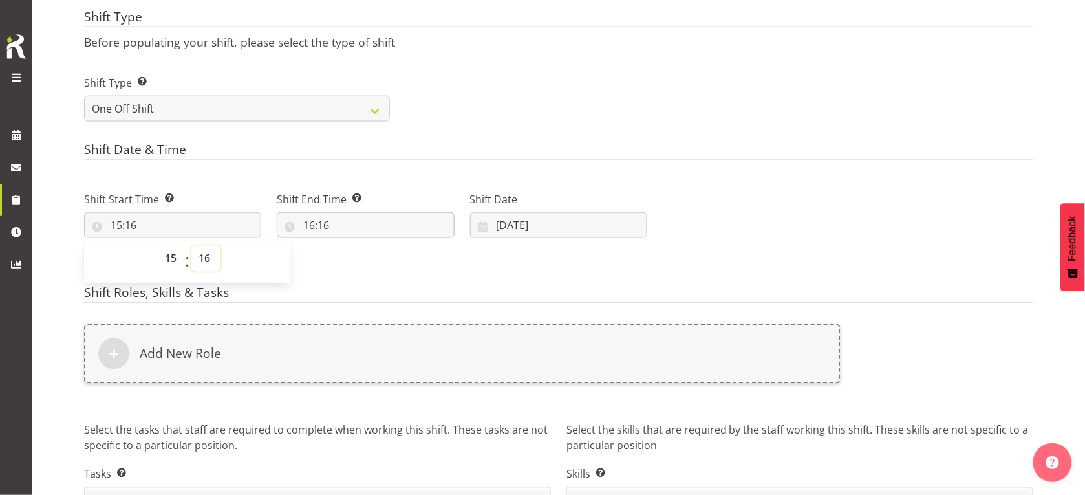
select select "45"
type input "15:45"
click at [311, 225] on input "16:16" at bounding box center [365, 225] width 177 height 26
click at [364, 257] on select "00 01 02 03 04 05 06 07 08 09 10 11 12 13 14 15 16 17 18 19 20 21 22 23" at bounding box center [365, 259] width 29 height 26
select select "17"
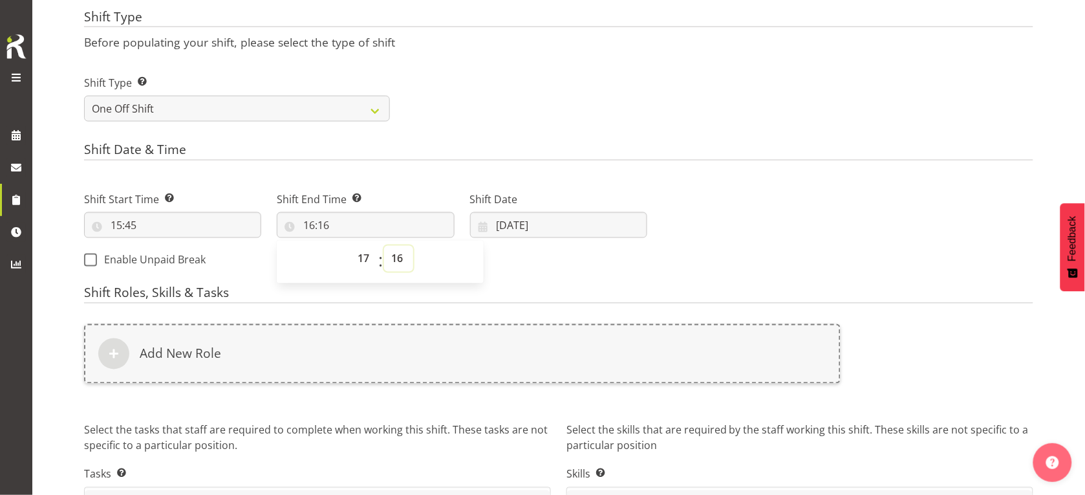
type input "17:16"
click at [395, 257] on select "00 01 02 03 04 05 06 07 08 09 10 11 12 13 14 15 16 17 18 19 20 21 22 23 24 25 2…" at bounding box center [398, 259] width 29 height 26
select select "45"
type input "17:45"
click at [518, 250] on div "Shift Start Time Set the time of the day you wish this shift to start 15:45 00 …" at bounding box center [365, 225] width 579 height 105
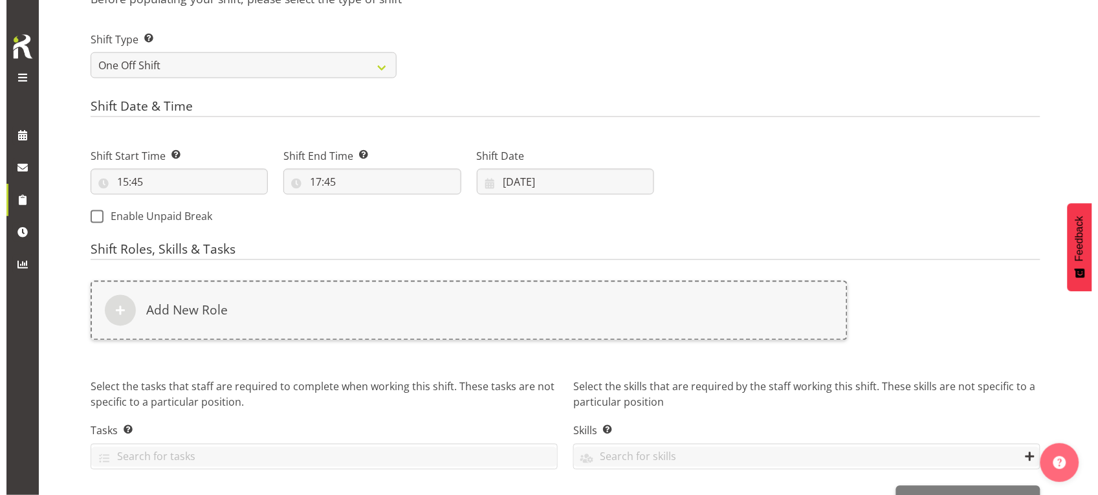
scroll to position [558, 0]
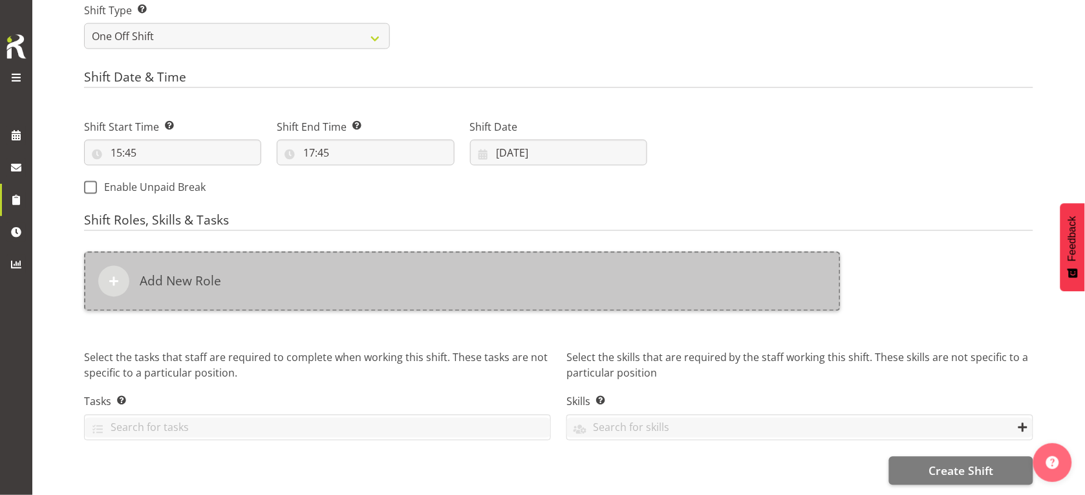
click at [334, 277] on div "Add New Role" at bounding box center [462, 282] width 757 height 60
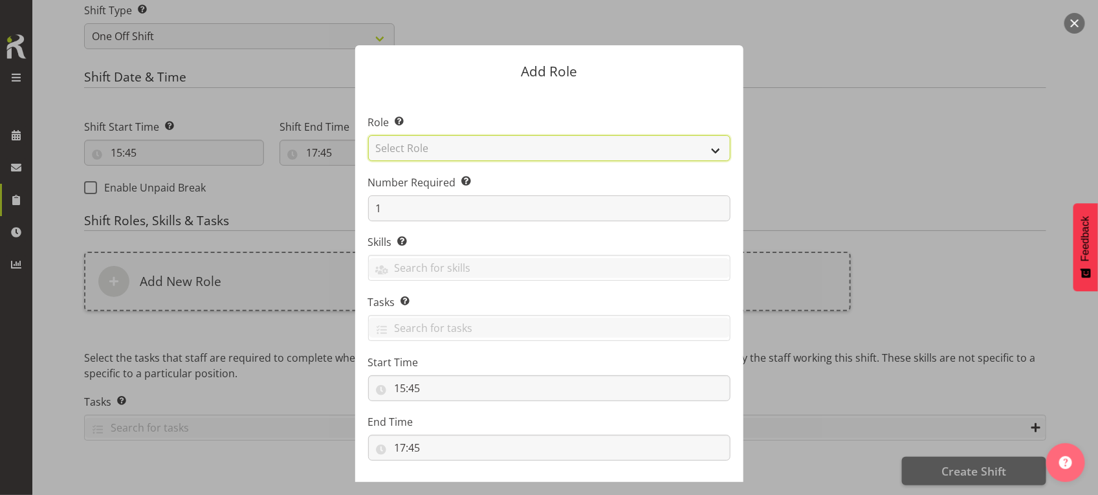
click at [438, 152] on select "Select Role 1st floor desk AQ operator Business Support Team member Casual Cust…" at bounding box center [549, 148] width 362 height 26
select select "1553"
click at [368, 135] on select "Select Role 1st floor desk AQ operator Business Support Team member Casual Cust…" at bounding box center [549, 148] width 362 height 26
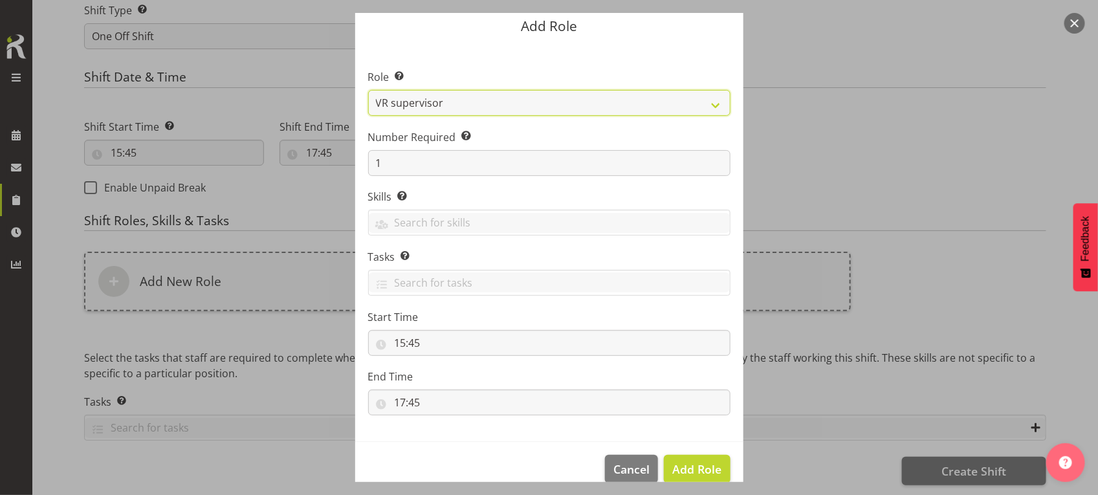
scroll to position [66, 0]
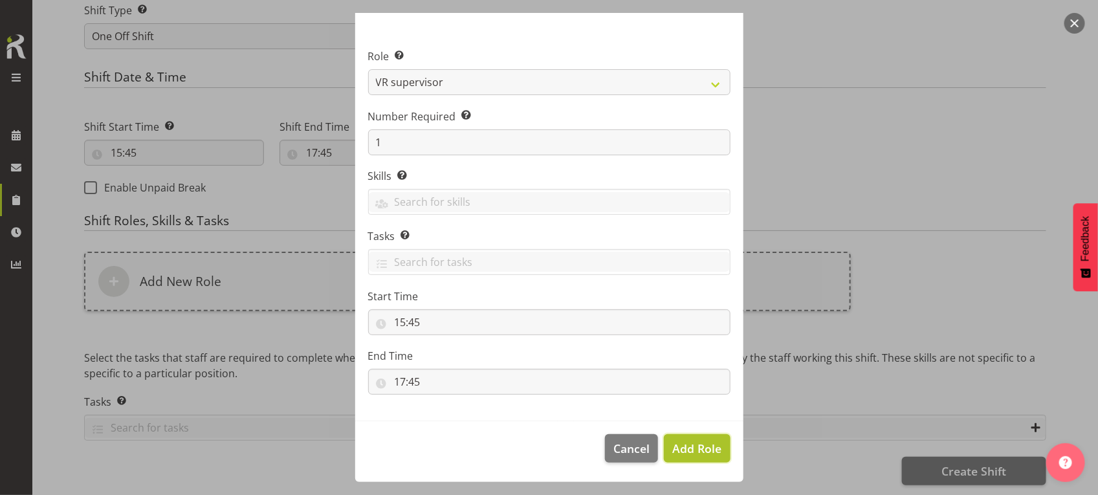
click at [674, 446] on span "Add Role" at bounding box center [696, 449] width 49 height 16
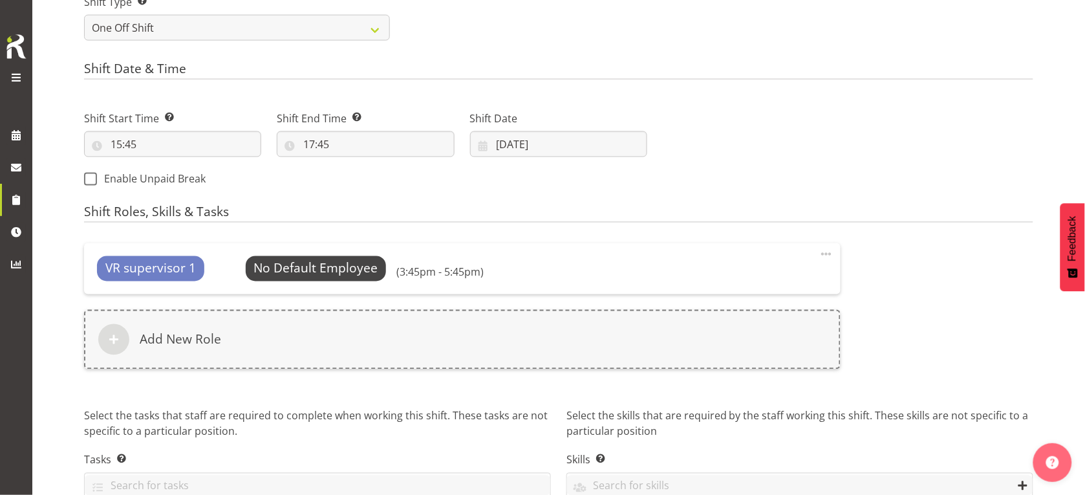
click at [287, 251] on div "VR supervisor 1 No Default Employee Select Employee (3:45pm - 5:45pm) Edit Dele…" at bounding box center [462, 268] width 757 height 50
click at [288, 268] on span "Select Employee" at bounding box center [316, 268] width 96 height 19
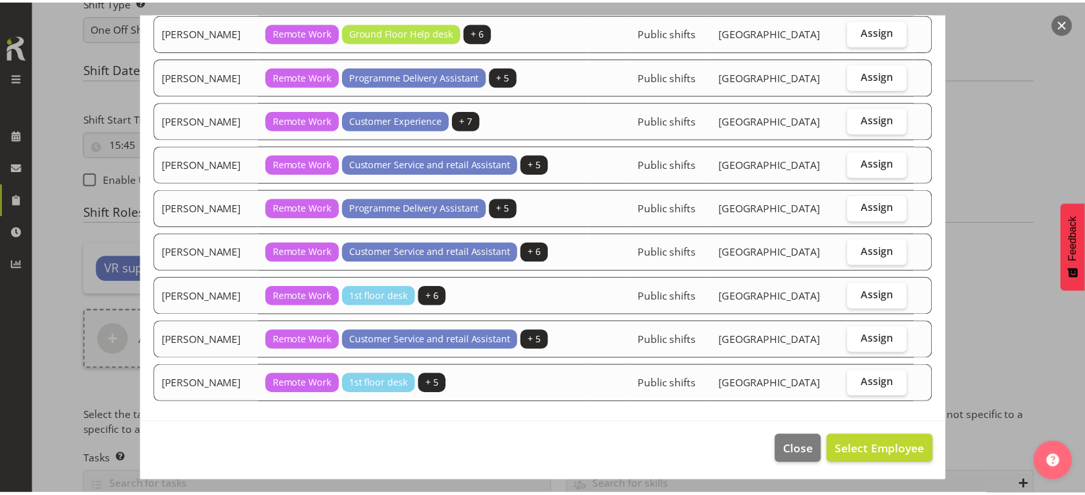
scroll to position [180, 0]
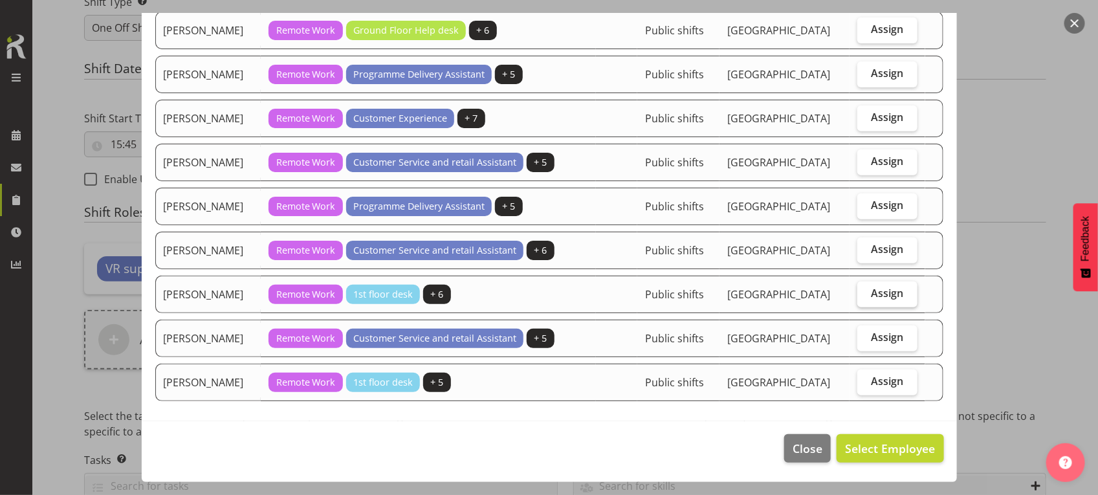
click at [899, 283] on label "Assign" at bounding box center [887, 294] width 60 height 26
click at [866, 289] on input "Assign" at bounding box center [861, 293] width 8 height 8
checkbox input "true"
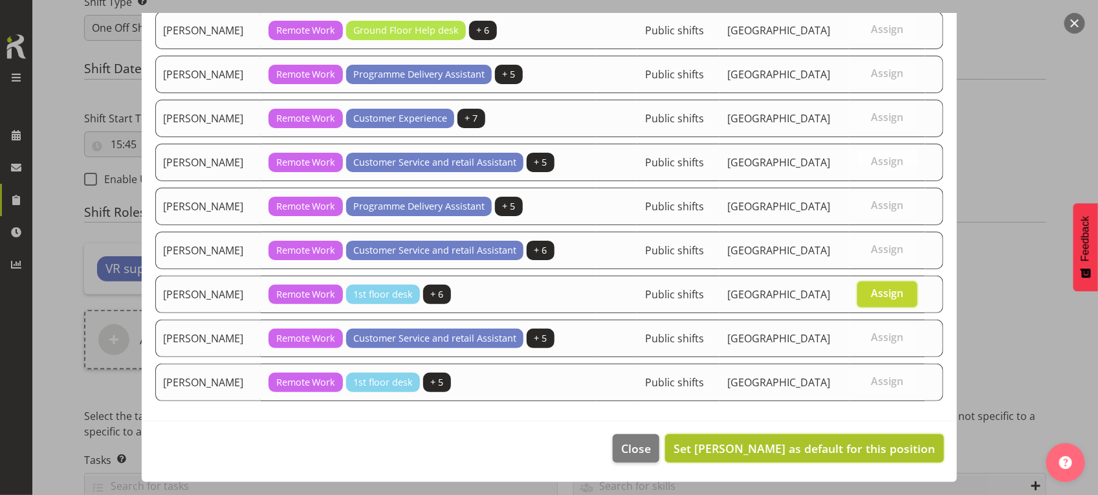
click at [845, 458] on button "Set [PERSON_NAME] as default for this position" at bounding box center [804, 448] width 278 height 28
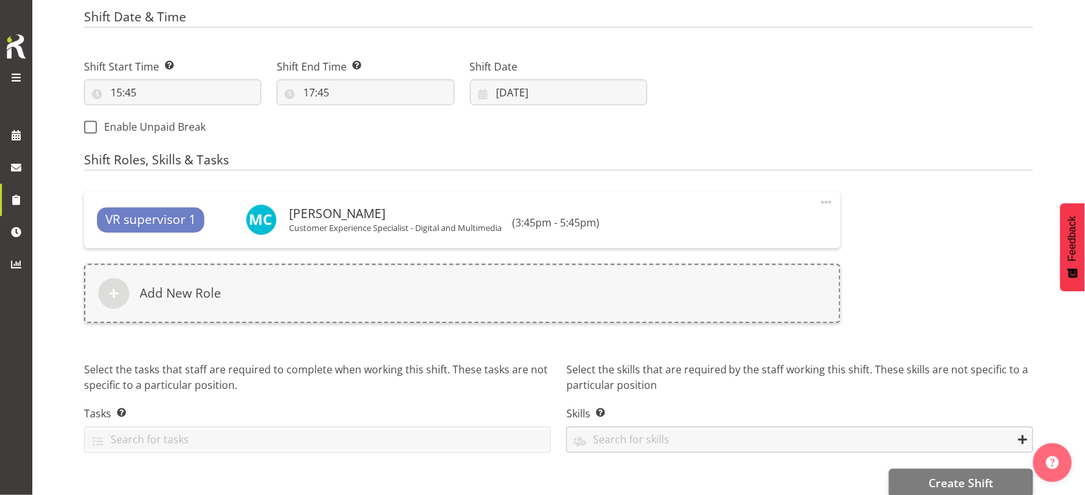
scroll to position [635, 0]
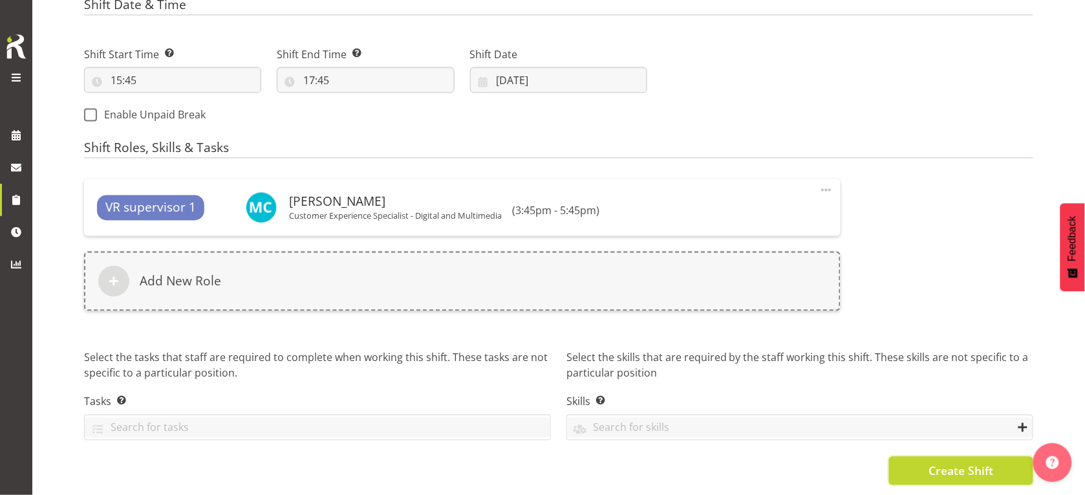
click at [946, 466] on span "Create Shift" at bounding box center [961, 471] width 65 height 17
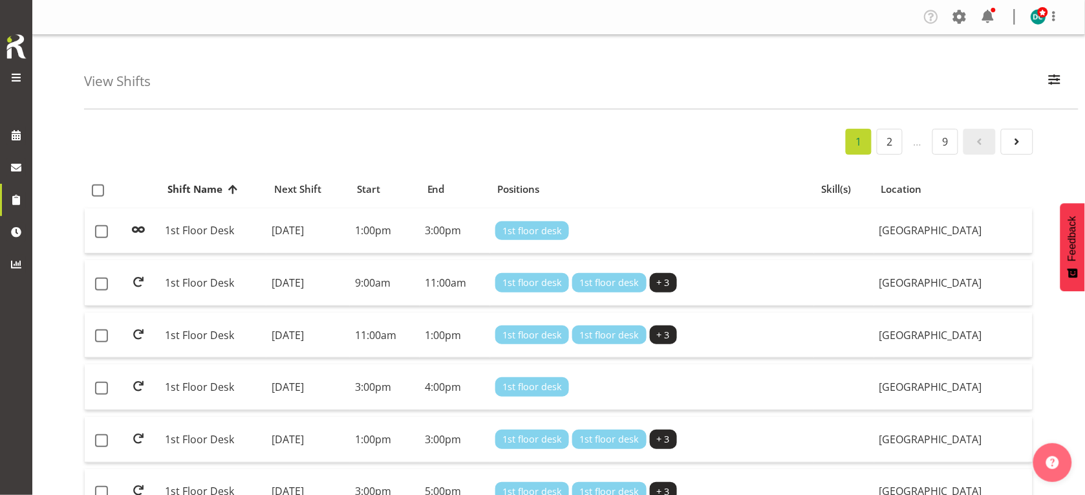
click at [11, 76] on span at bounding box center [16, 78] width 16 height 16
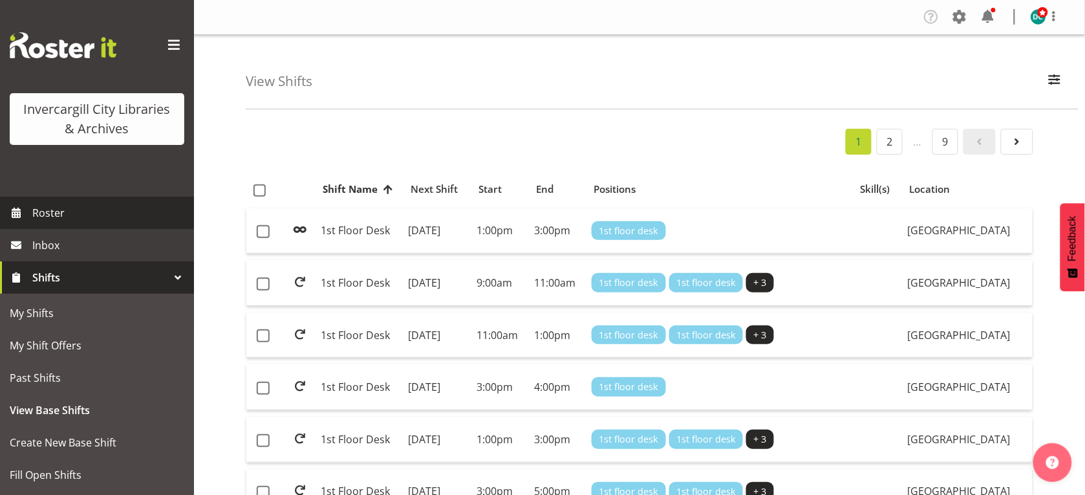
click at [21, 210] on span at bounding box center [15, 212] width 19 height 19
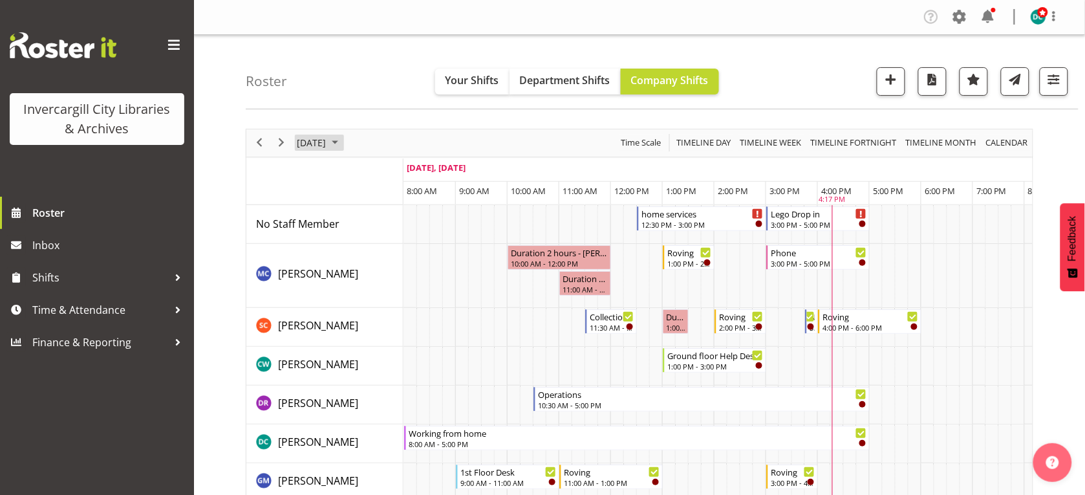
click at [327, 136] on span "September 17, 2025" at bounding box center [312, 143] width 32 height 16
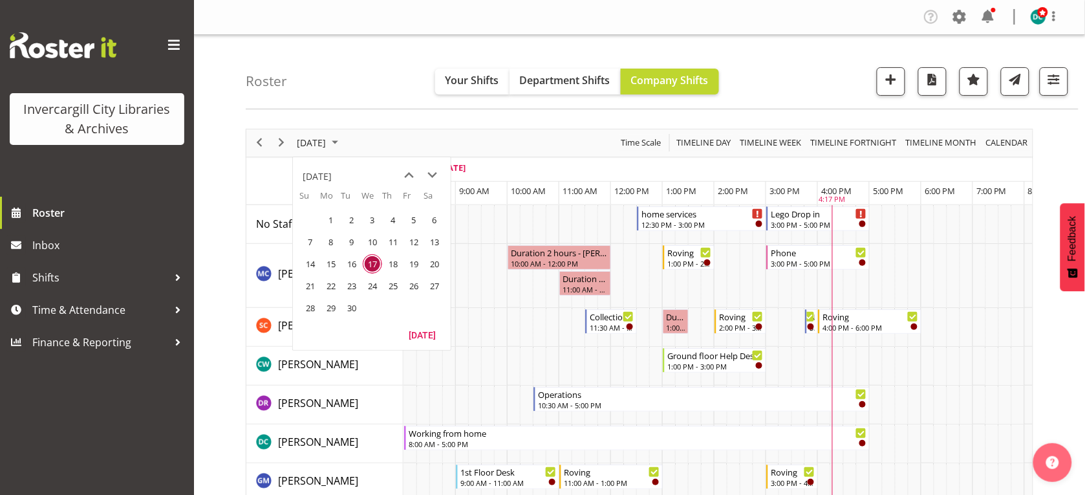
click at [370, 291] on span "24" at bounding box center [372, 285] width 19 height 19
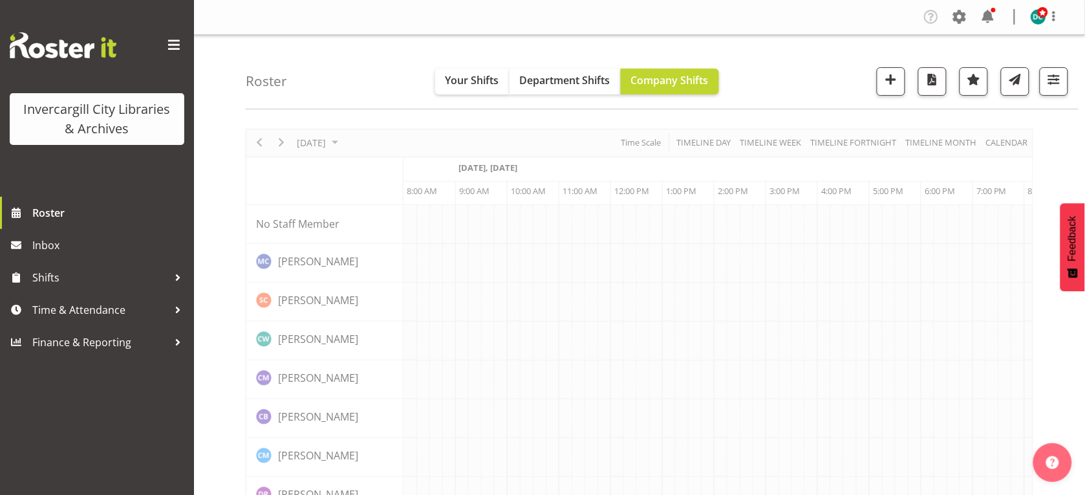
scroll to position [0, 52]
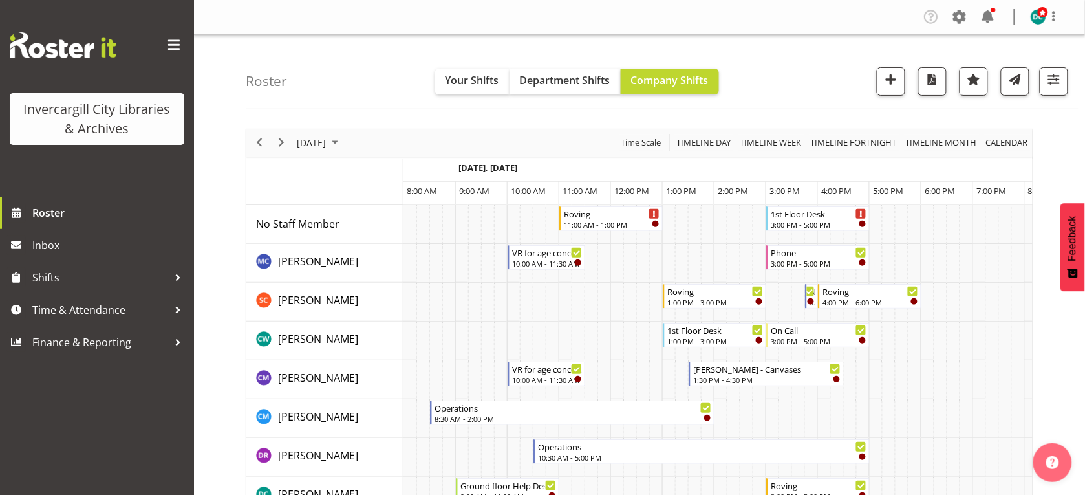
scroll to position [0, 52]
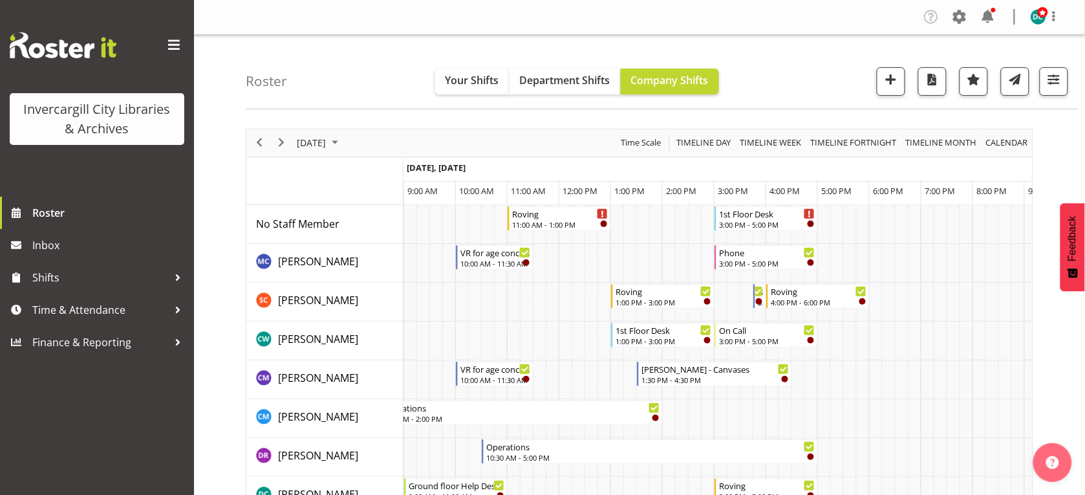
click at [172, 45] on span at bounding box center [174, 45] width 21 height 21
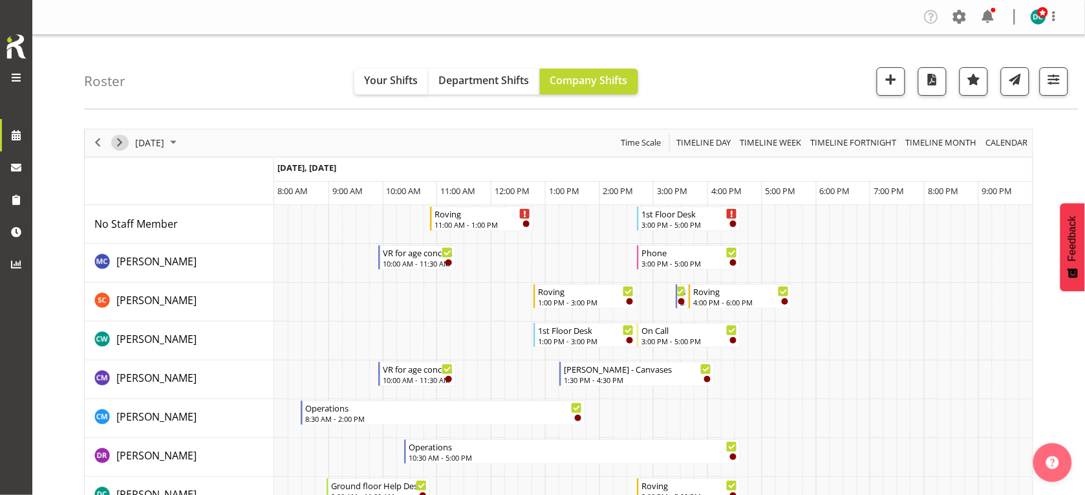
drag, startPoint x: 120, startPoint y: 142, endPoint x: 183, endPoint y: 124, distance: 65.3
click at [120, 143] on span "Next" at bounding box center [120, 143] width 16 height 16
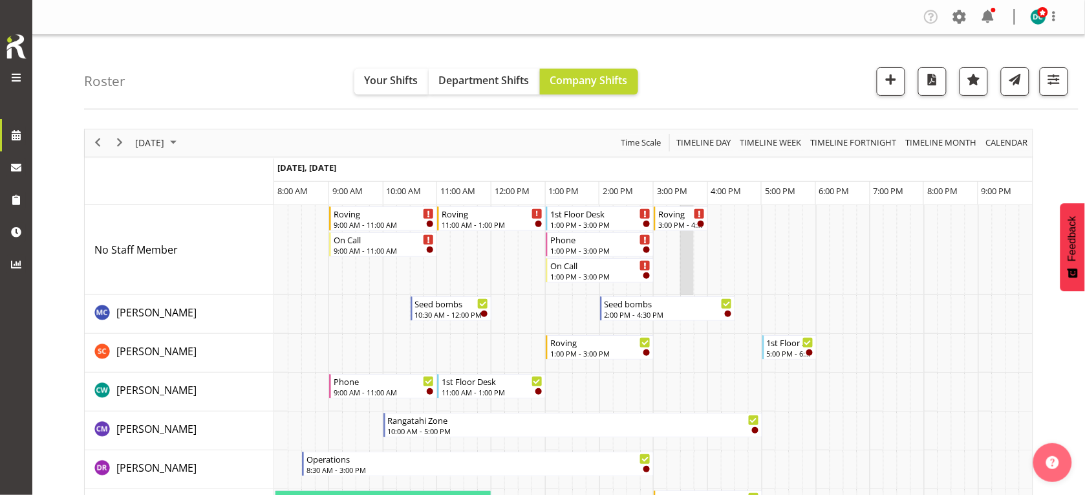
click at [690, 267] on td "Timeline Day of September 25, 2025" at bounding box center [688, 250] width 14 height 90
click at [675, 241] on td "Timeline Day of September 25, 2025" at bounding box center [674, 250] width 14 height 90
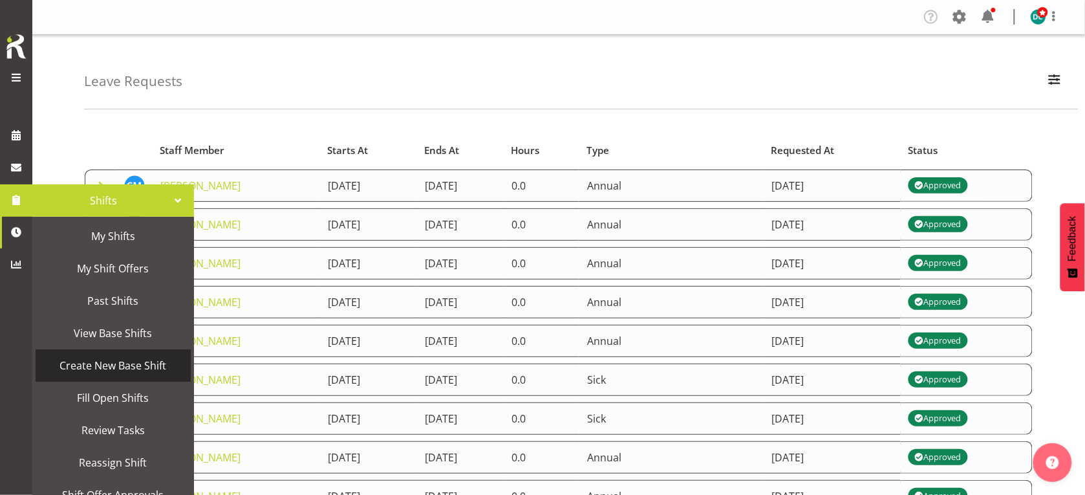
click at [93, 365] on span "Create New Base Shift" at bounding box center [113, 365] width 142 height 19
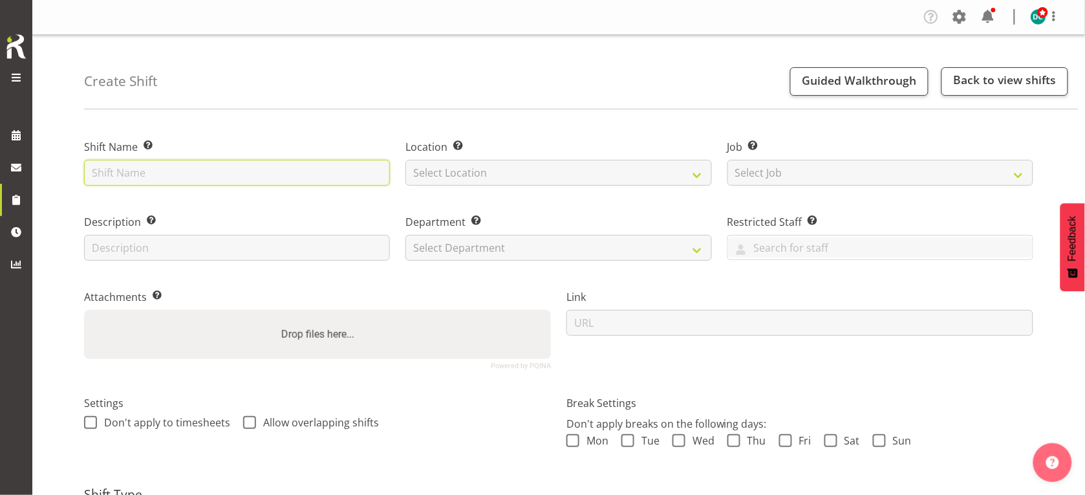
click at [164, 173] on input "text" at bounding box center [237, 173] width 306 height 26
type input "Any Questions"
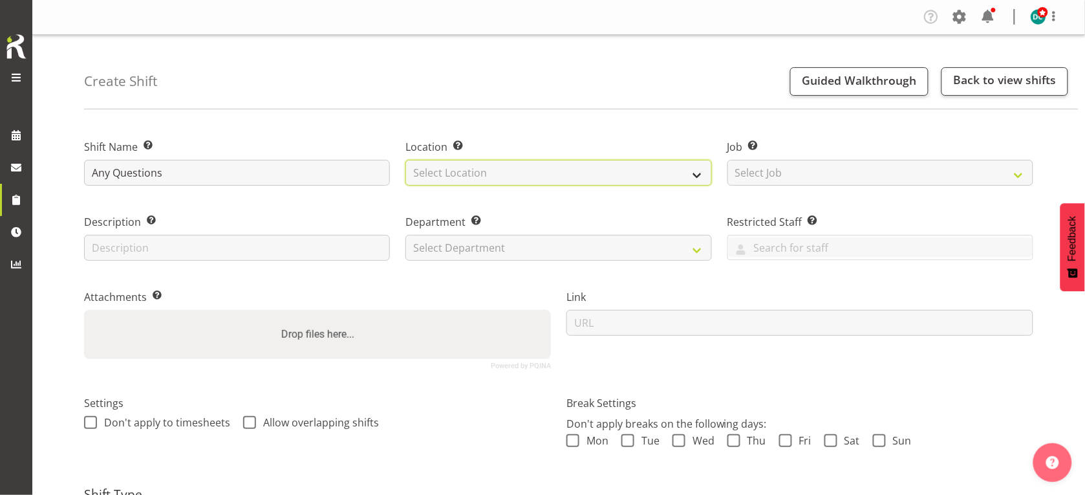
click at [454, 172] on select "Select Location [GEOGRAPHIC_DATA] [GEOGRAPHIC_DATA]" at bounding box center [559, 173] width 306 height 26
select select "1276"
click at [406, 160] on select "Select Location [GEOGRAPHIC_DATA] [GEOGRAPHIC_DATA]" at bounding box center [559, 173] width 306 height 26
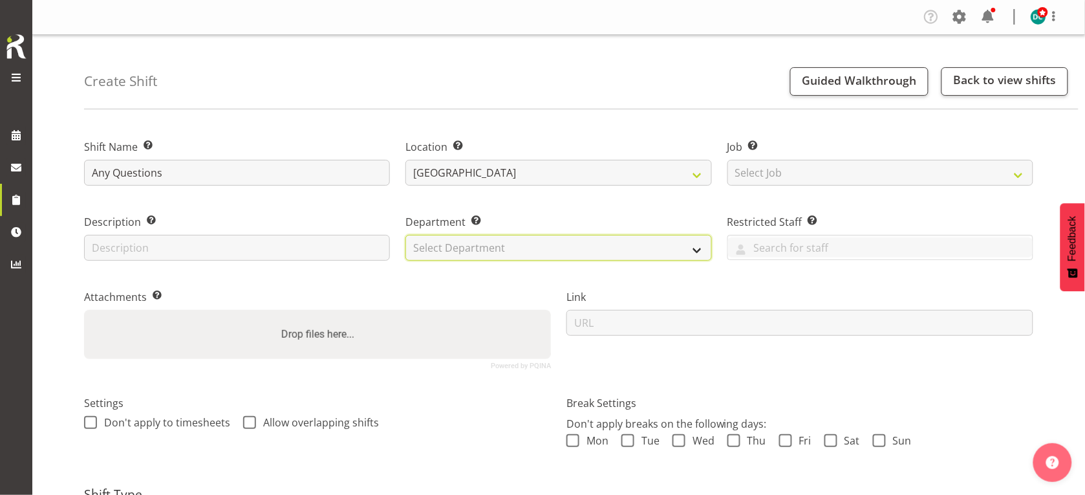
click at [424, 252] on select "Select Department Off Desk Public shifts" at bounding box center [559, 248] width 306 height 26
select select "921"
click at [406, 235] on select "Select Department Off Desk Public shifts" at bounding box center [559, 248] width 306 height 26
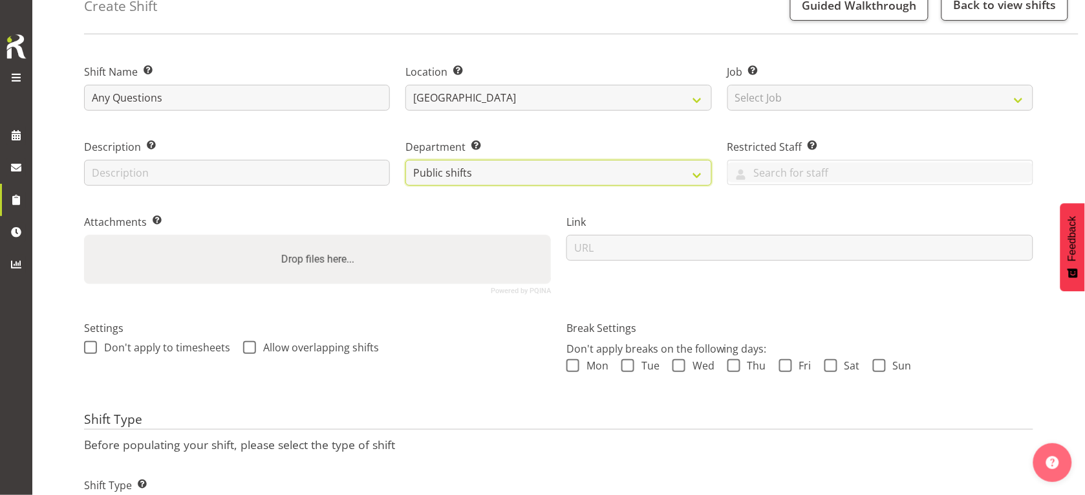
scroll to position [154, 0]
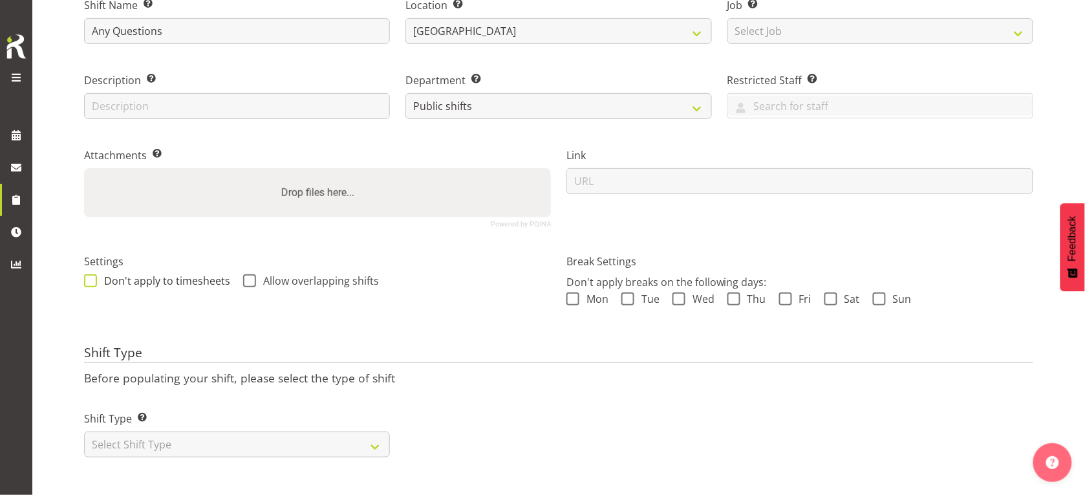
click at [86, 274] on span at bounding box center [90, 280] width 13 height 13
click at [86, 276] on input "Don't apply to timesheets" at bounding box center [88, 280] width 8 height 8
checkbox input "true"
click at [252, 274] on label "Allow overlapping shifts" at bounding box center [311, 280] width 136 height 13
click at [252, 276] on input "Allow overlapping shifts" at bounding box center [247, 280] width 8 height 8
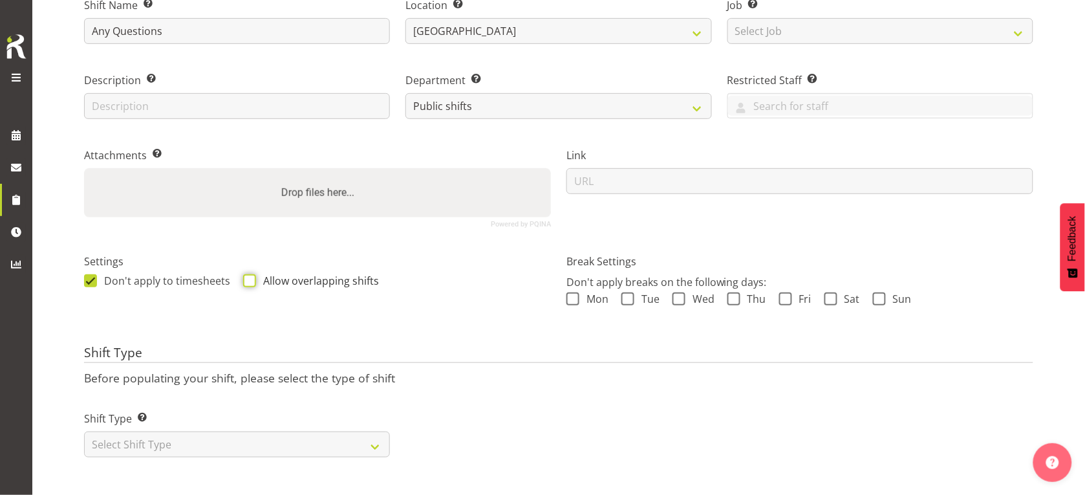
checkbox input "true"
click at [202, 440] on select "Select Shift Type One Off Shift Recurring Shift Rotating Shift" at bounding box center [237, 444] width 306 height 26
click at [84, 431] on select "Select Shift Type One Off Shift Recurring Shift Rotating Shift" at bounding box center [237, 444] width 306 height 26
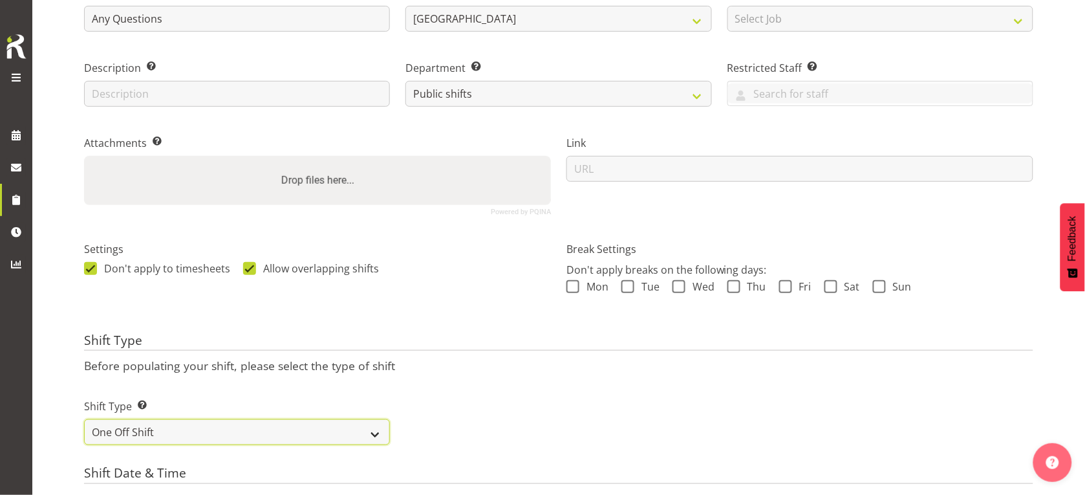
click at [186, 428] on select "One Off Shift Recurring Shift Rotating Shift" at bounding box center [237, 432] width 306 height 26
select select "recurring"
click at [84, 419] on select "One Off Shift Recurring Shift Rotating Shift" at bounding box center [237, 432] width 306 height 26
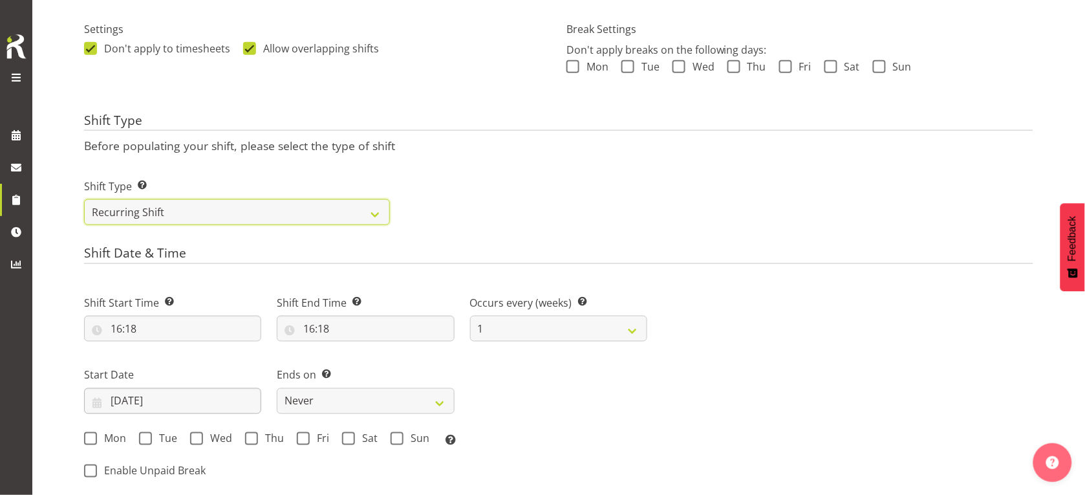
scroll to position [397, 0]
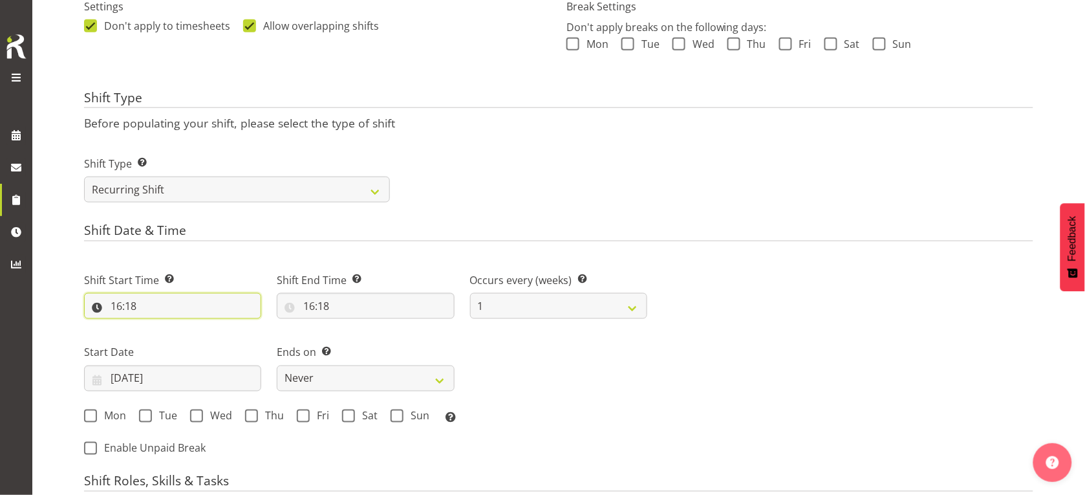
click at [125, 306] on input "16:18" at bounding box center [172, 306] width 177 height 26
click at [169, 338] on select "00 01 02 03 04 05 06 07 08 09 10 11 12 13 14 15 16 17 18 19 20 21 22 23" at bounding box center [172, 340] width 29 height 26
select select "15"
type input "15:18"
click at [202, 336] on select "00 01 02 03 04 05 06 07 08 09 10 11 12 13 14 15 16 17 18 19 20 21 22 23 24 25 2…" at bounding box center [205, 340] width 29 height 26
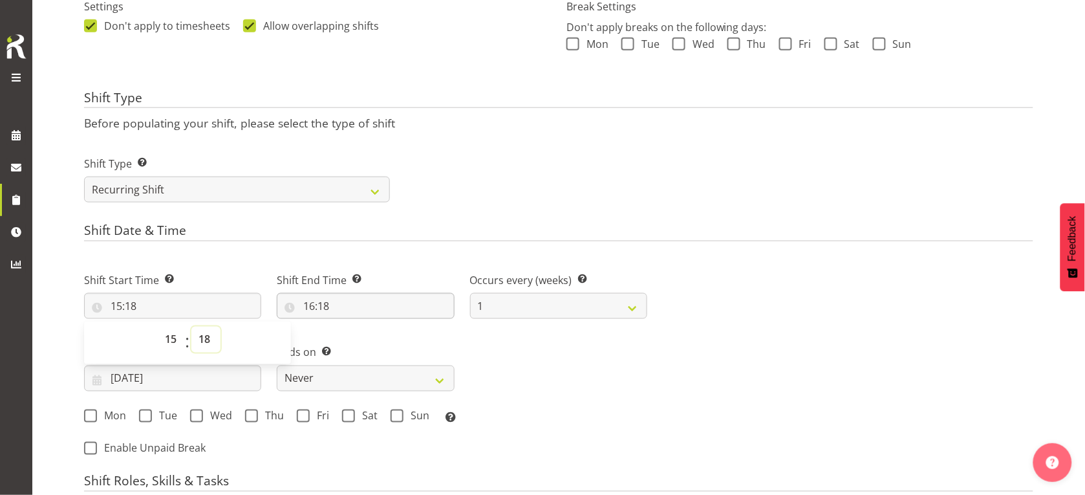
select select "0"
type input "15:00"
click at [307, 307] on input "16:18" at bounding box center [365, 306] width 177 height 26
click at [399, 336] on select "00 01 02 03 04 05 06 07 08 09 10 11 12 13 14 15 16 17 18 19 20 21 22 23 24 25 2…" at bounding box center [398, 340] width 29 height 26
select select "0"
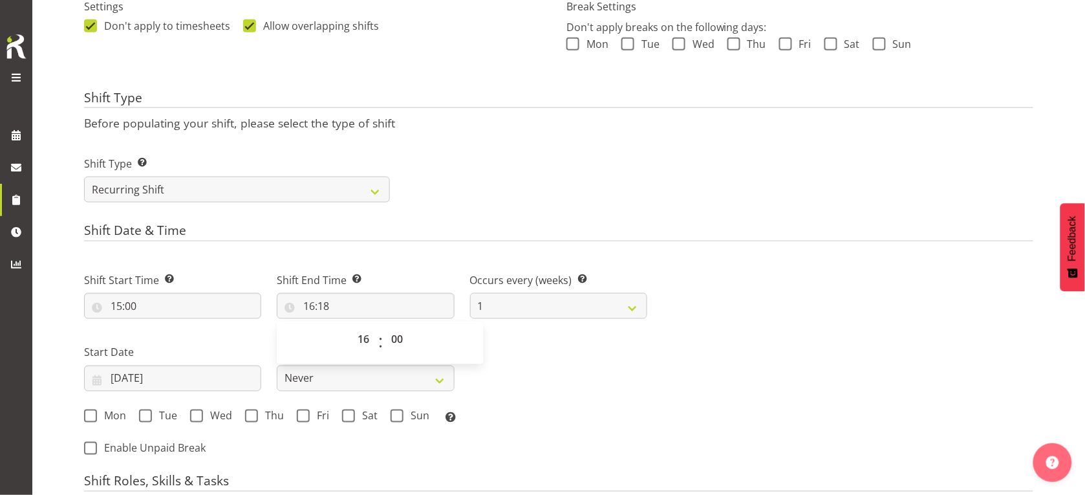
type input "16:00"
drag, startPoint x: 538, startPoint y: 344, endPoint x: 526, endPoint y: 338, distance: 13.9
click at [538, 344] on div "Shift Start Time Set the time of the day you wish this shift to start 15:00 00 …" at bounding box center [365, 344] width 579 height 180
click at [515, 298] on select "1 2 3 4 5 6 7 8 9 10 11 12" at bounding box center [558, 306] width 177 height 26
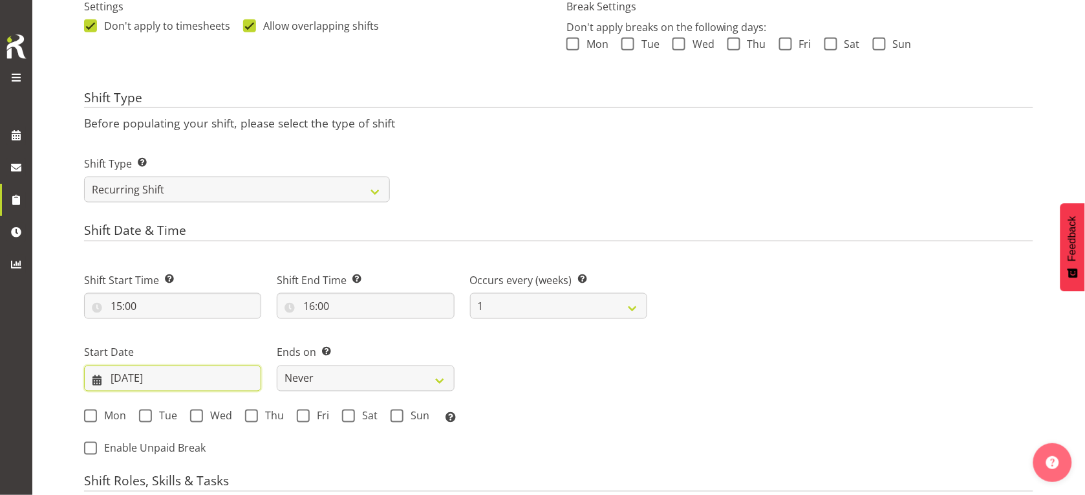
click at [140, 374] on input "17/09/2025" at bounding box center [172, 378] width 177 height 26
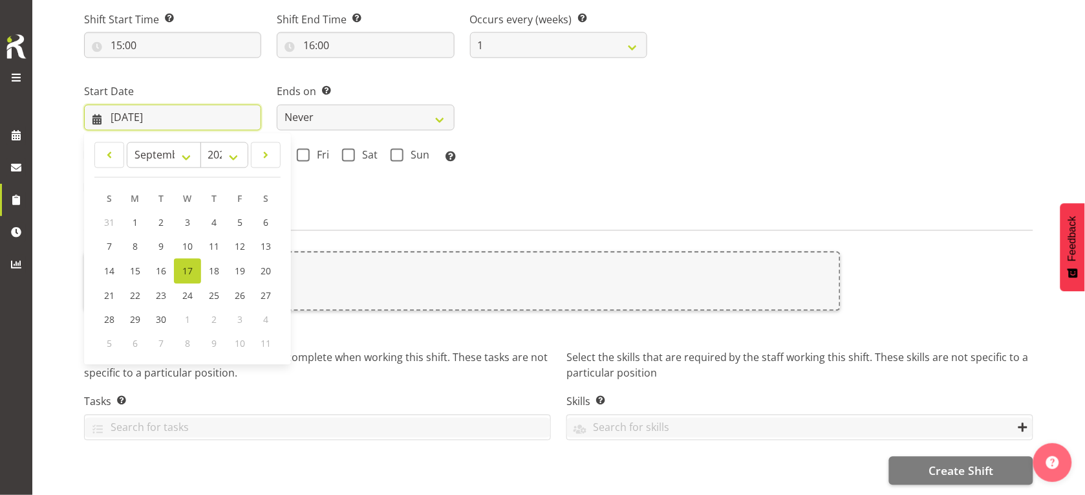
scroll to position [670, 0]
click at [209, 290] on span "25" at bounding box center [214, 296] width 10 height 12
type input "25/09/2025"
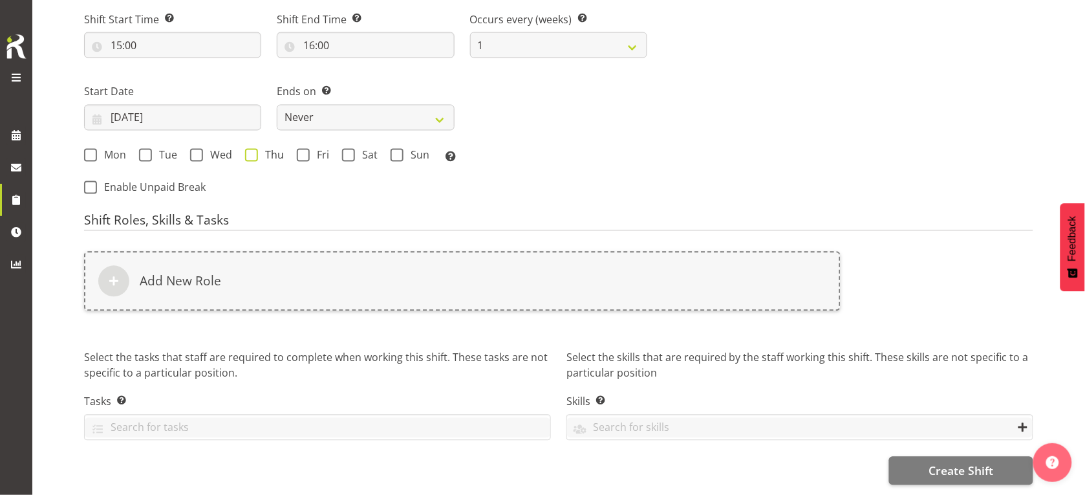
click at [249, 149] on span at bounding box center [251, 155] width 13 height 13
click at [249, 151] on input "Thu" at bounding box center [249, 155] width 8 height 8
checkbox input "true"
click at [350, 105] on select "Never On Date" at bounding box center [365, 118] width 177 height 26
select select "date"
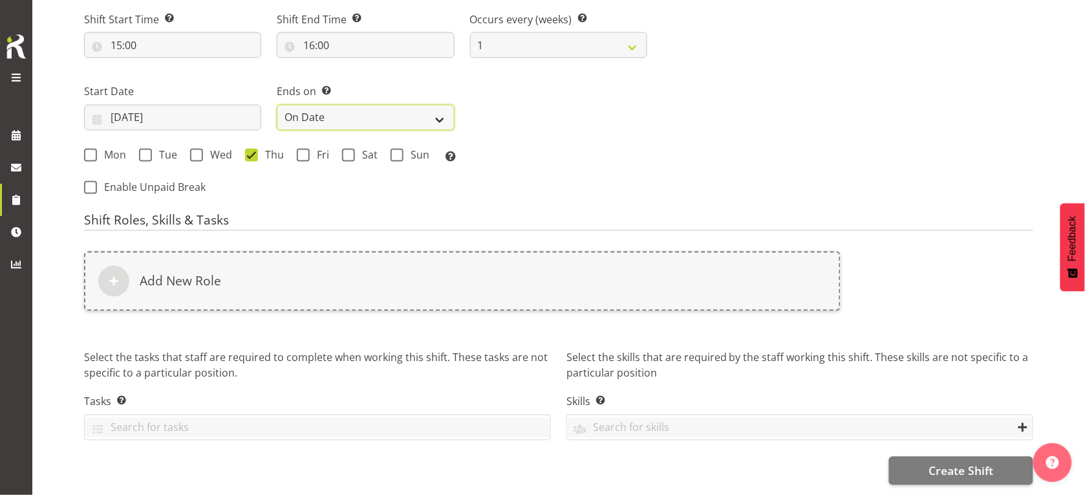
click at [277, 105] on select "Never On Date" at bounding box center [365, 118] width 177 height 26
select select "8"
select select "2025"
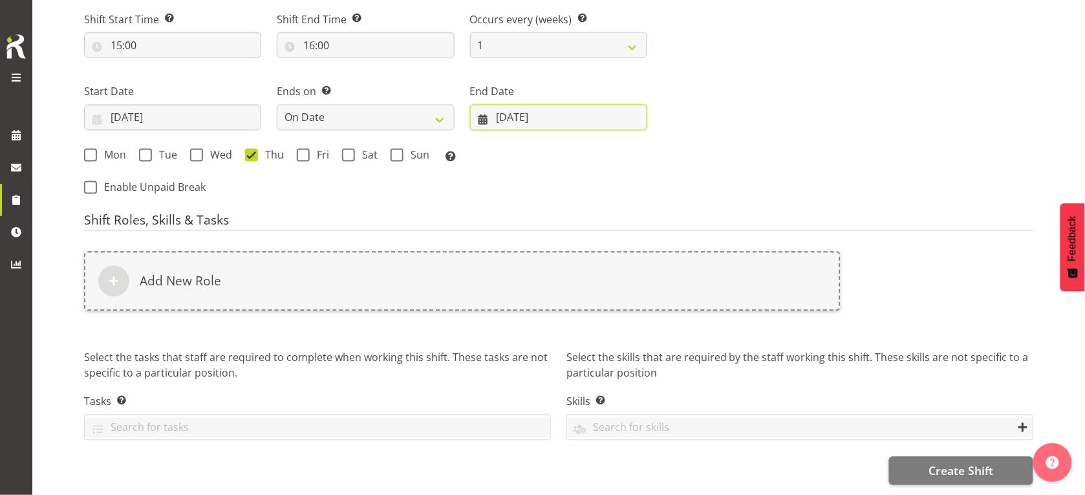
drag, startPoint x: 495, startPoint y: 114, endPoint x: 503, endPoint y: 107, distance: 11.0
click at [496, 114] on input "17/09/2025" at bounding box center [558, 118] width 177 height 26
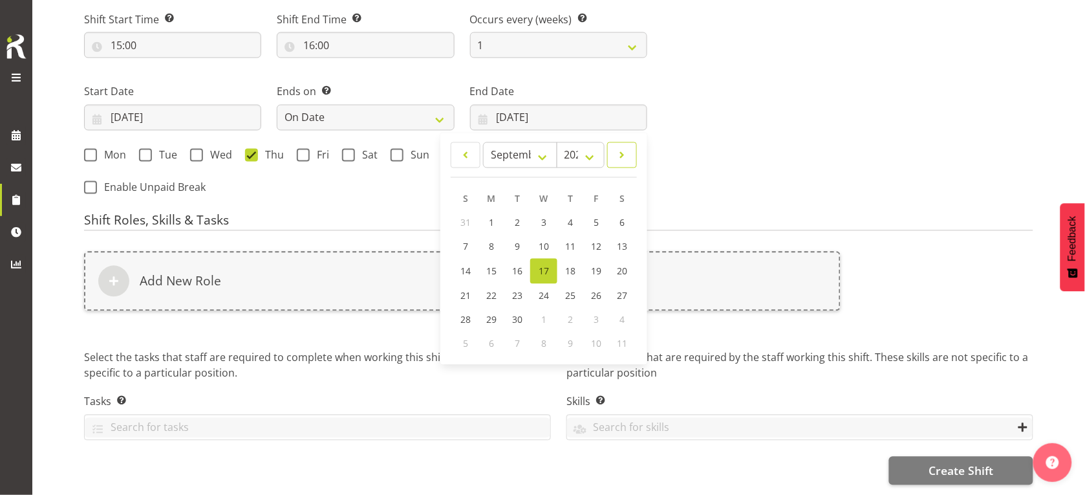
click at [626, 142] on link at bounding box center [622, 155] width 30 height 26
select select "9"
click at [615, 211] on link "4" at bounding box center [622, 223] width 26 height 24
type input "04/10/2025"
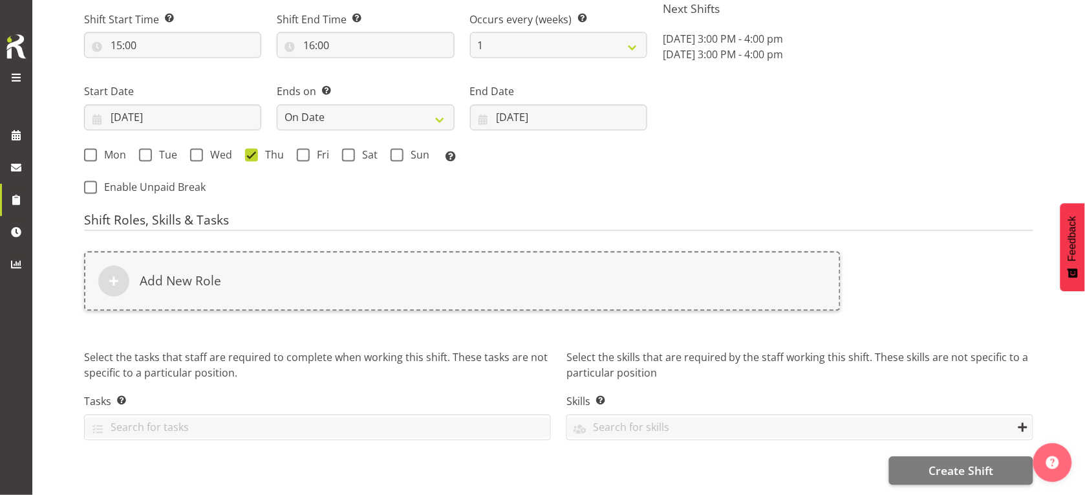
click at [626, 189] on div "Shift Start Time Set the time of the day you wish this shift to start 15:00 00 …" at bounding box center [365, 100] width 579 height 212
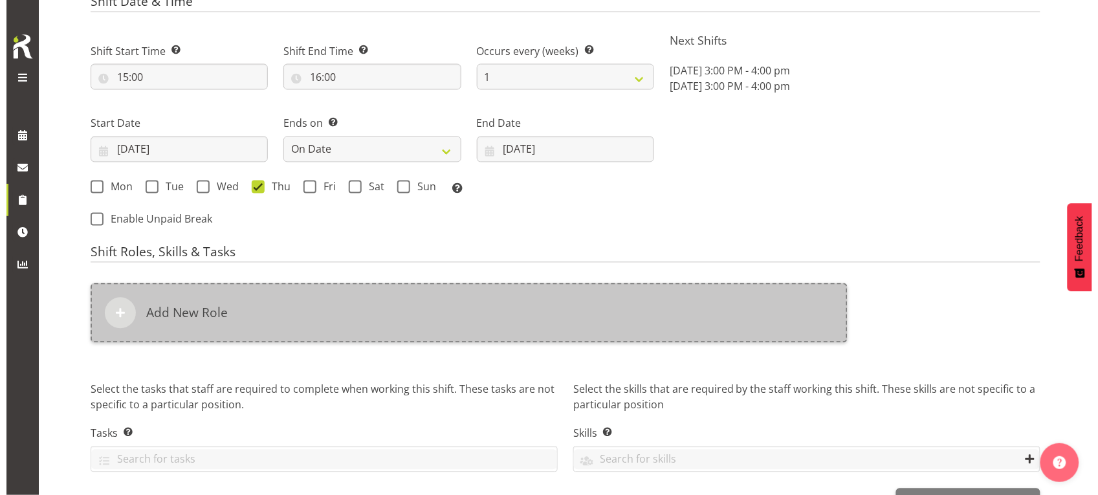
scroll to position [589, 0]
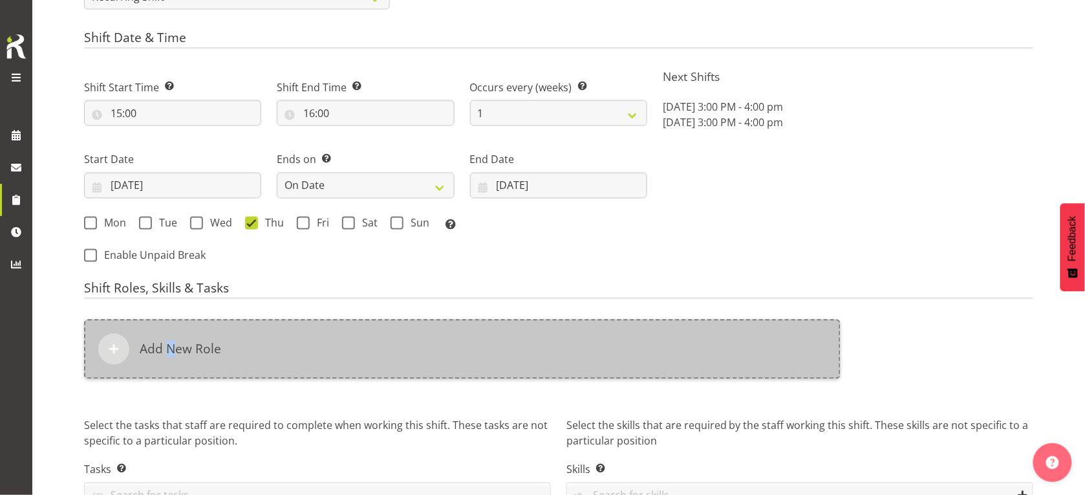
click at [170, 364] on div "Add New Role" at bounding box center [462, 350] width 757 height 60
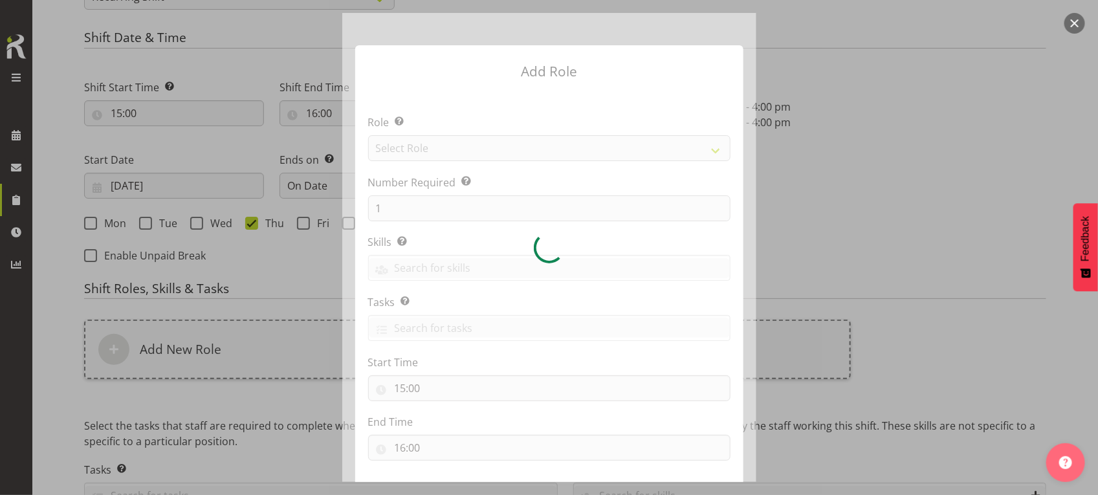
drag, startPoint x: 170, startPoint y: 364, endPoint x: 409, endPoint y: 146, distance: 324.2
click at [409, 146] on div at bounding box center [549, 247] width 414 height 469
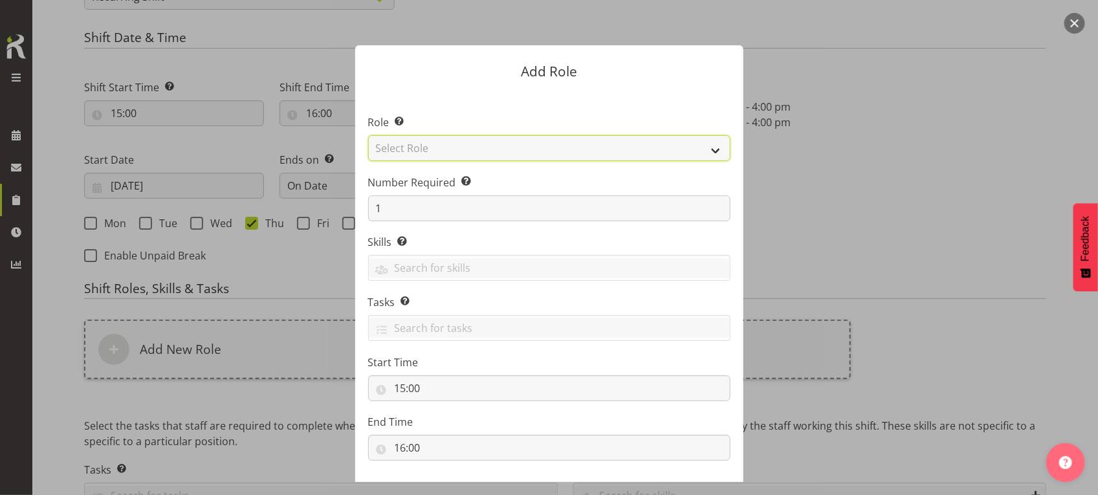
click at [409, 146] on select "Select Role 1st floor desk AQ operator Business Support Team member Casual Cust…" at bounding box center [549, 148] width 362 height 26
select select "1552"
click at [368, 135] on select "Select Role 1st floor desk AQ operator Business Support Team member Casual Cust…" at bounding box center [549, 148] width 362 height 26
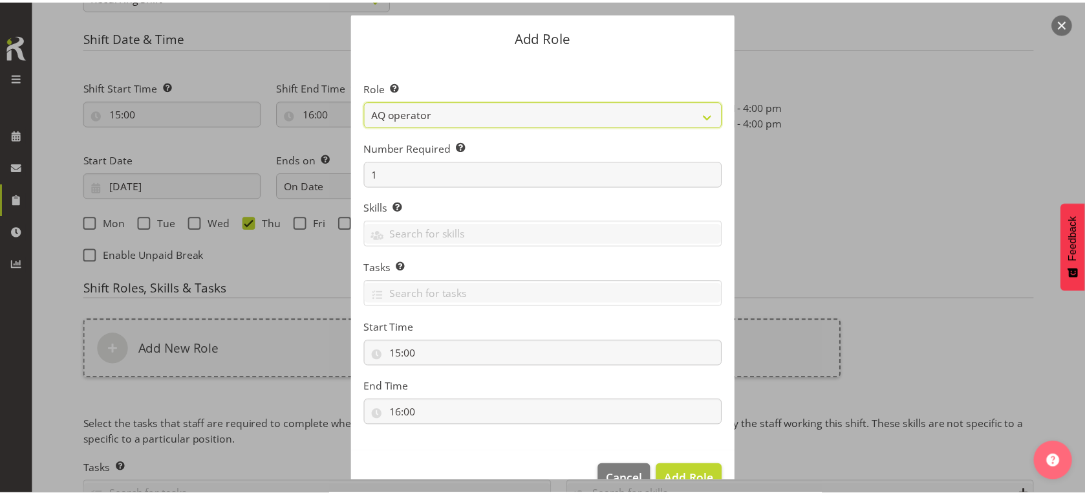
scroll to position [66, 0]
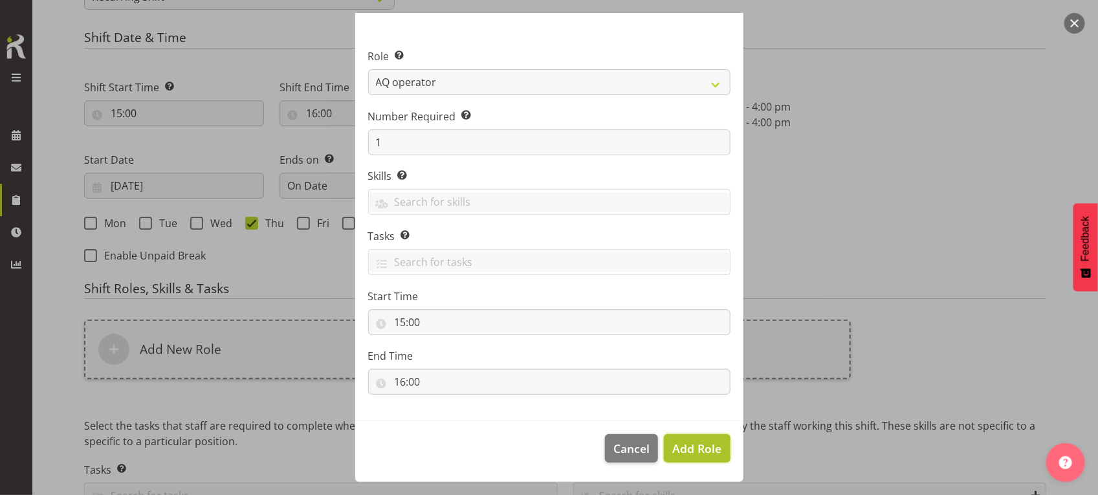
click at [686, 437] on button "Add Role" at bounding box center [697, 448] width 66 height 28
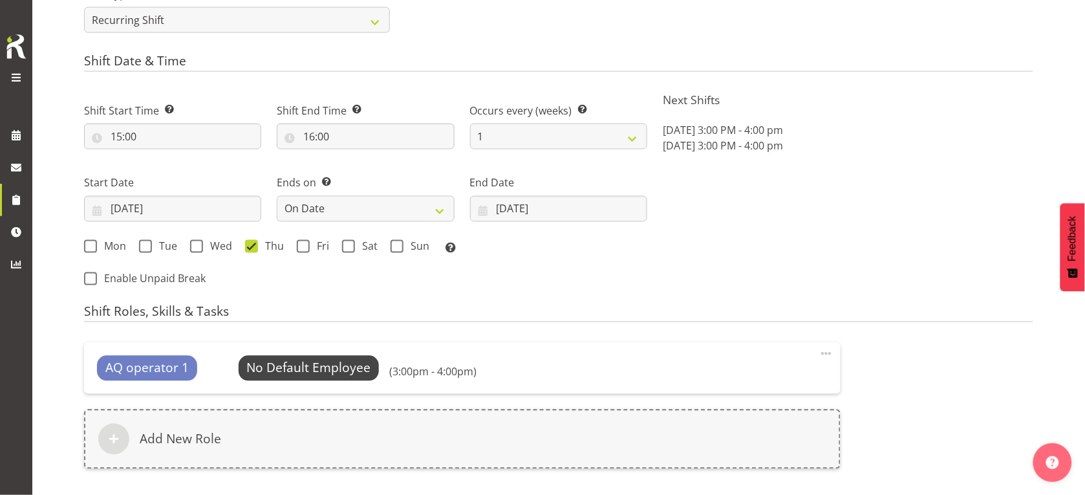
scroll to position [736, 0]
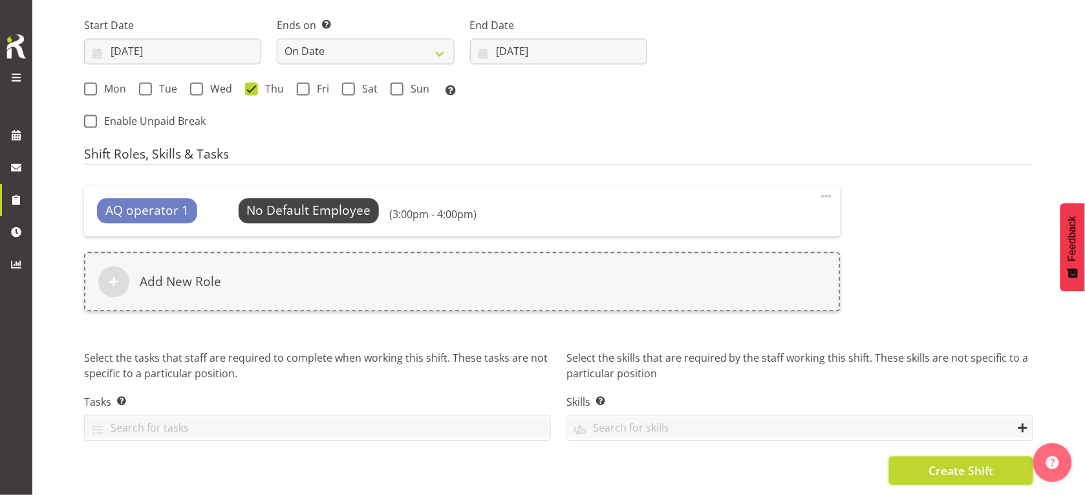
click at [945, 457] on button "Create Shift" at bounding box center [961, 471] width 144 height 28
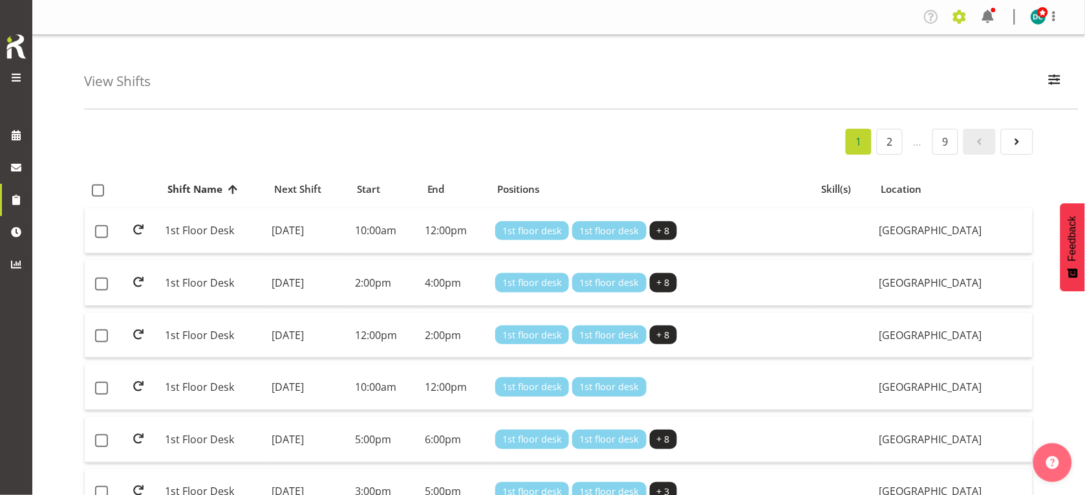
click at [965, 21] on span at bounding box center [960, 16] width 21 height 21
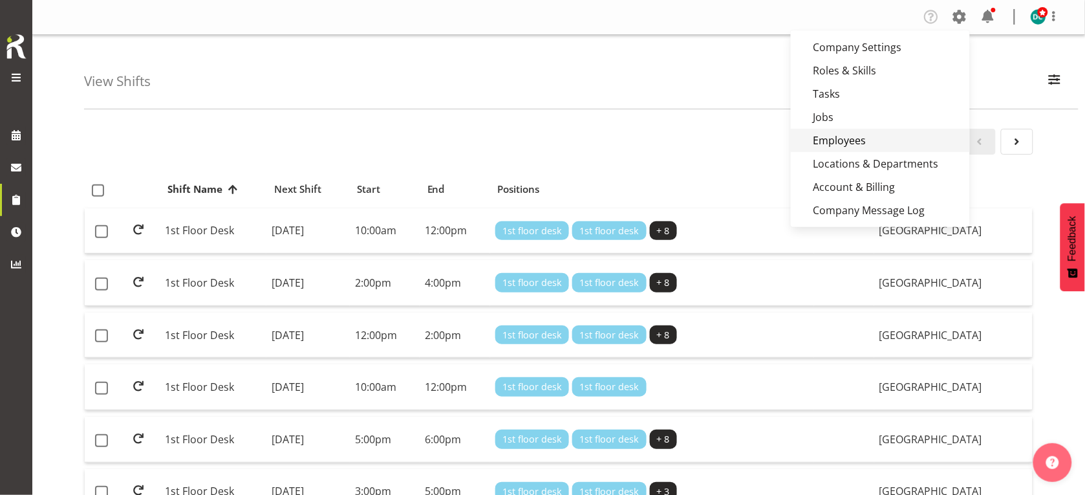
click at [891, 137] on link "Employees" at bounding box center [880, 140] width 179 height 23
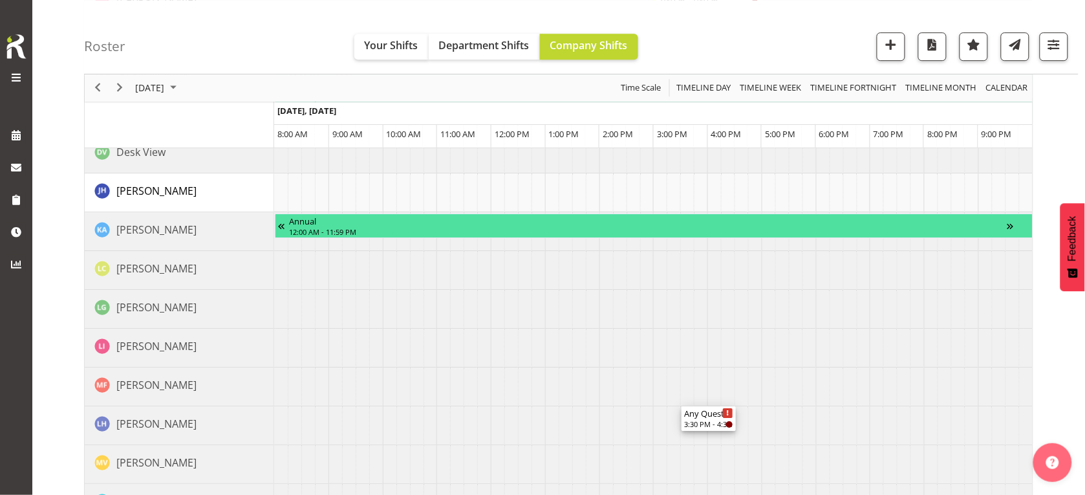
scroll to position [1120, 0]
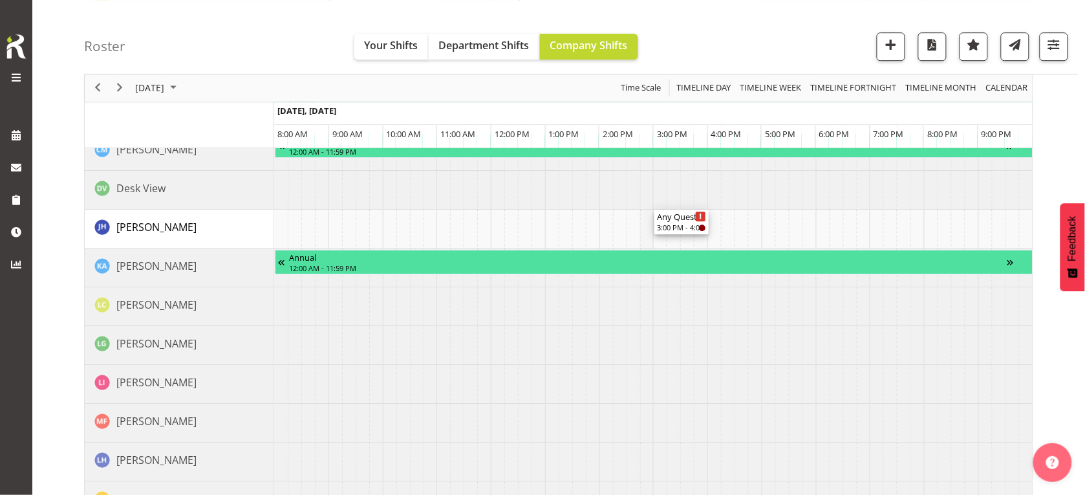
drag, startPoint x: 642, startPoint y: 312, endPoint x: 641, endPoint y: 228, distance: 84.1
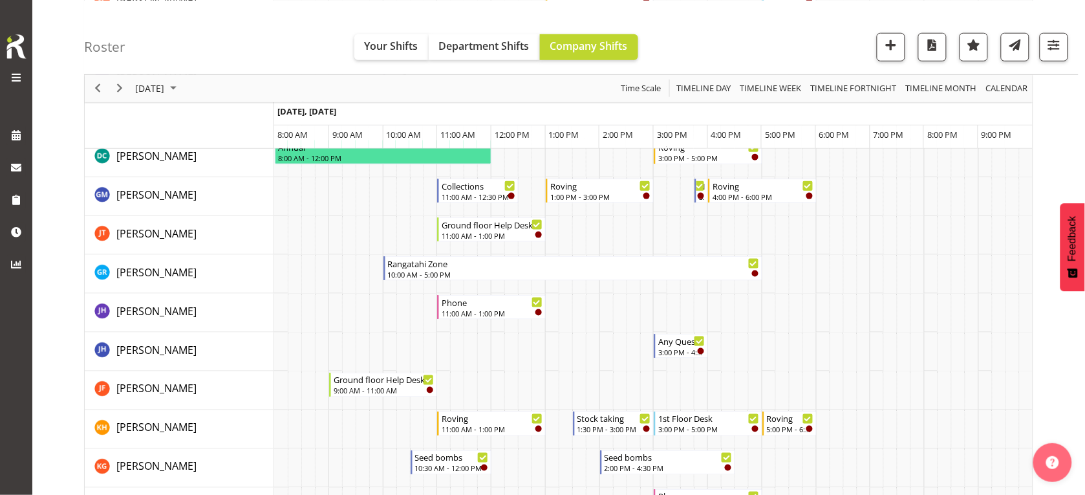
scroll to position [323, 0]
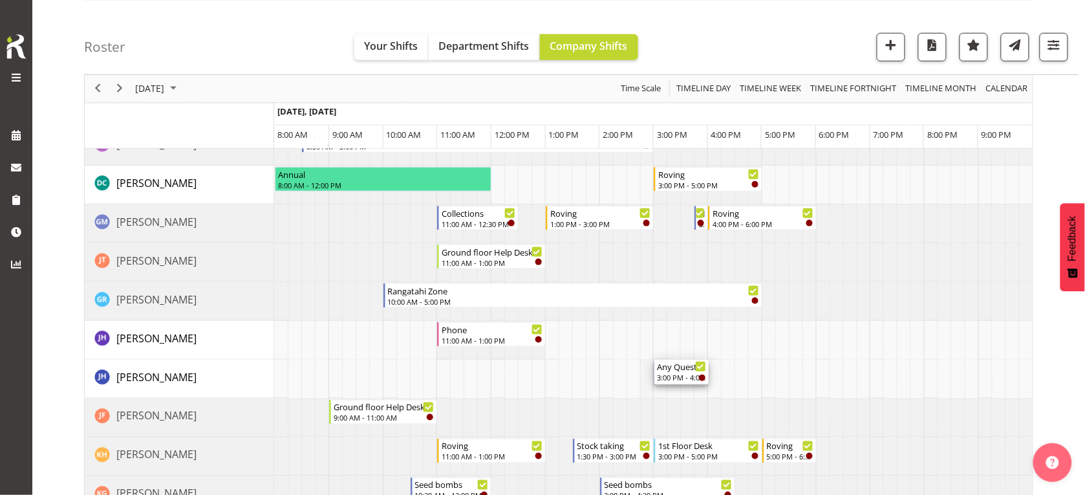
drag, startPoint x: 671, startPoint y: 376, endPoint x: 639, endPoint y: 386, distance: 33.3
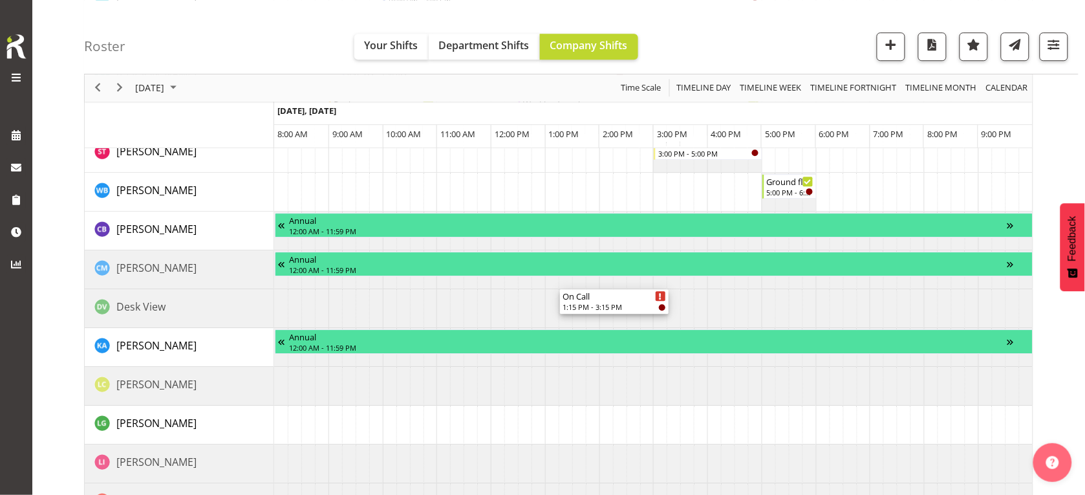
scroll to position [1051, 0]
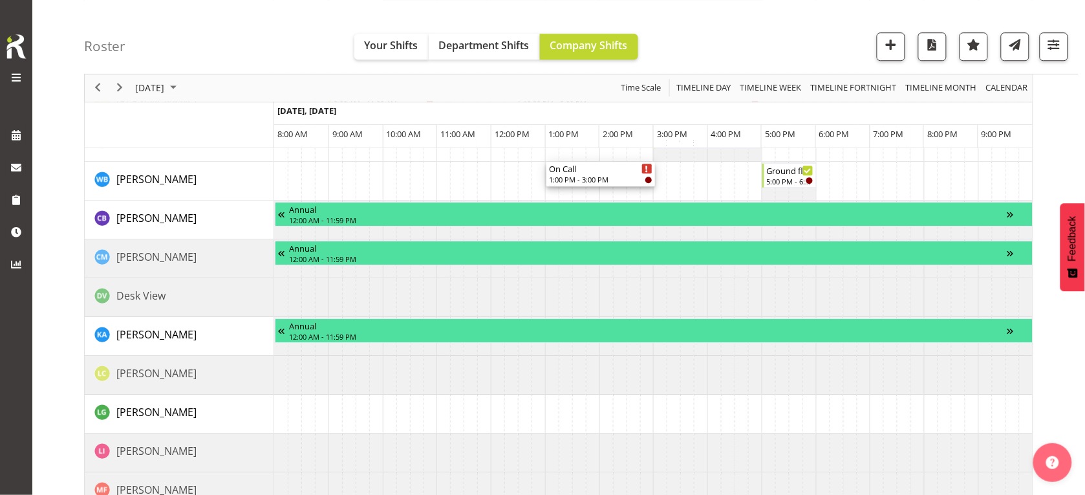
drag, startPoint x: 589, startPoint y: 268, endPoint x: 532, endPoint y: 185, distance: 101.4
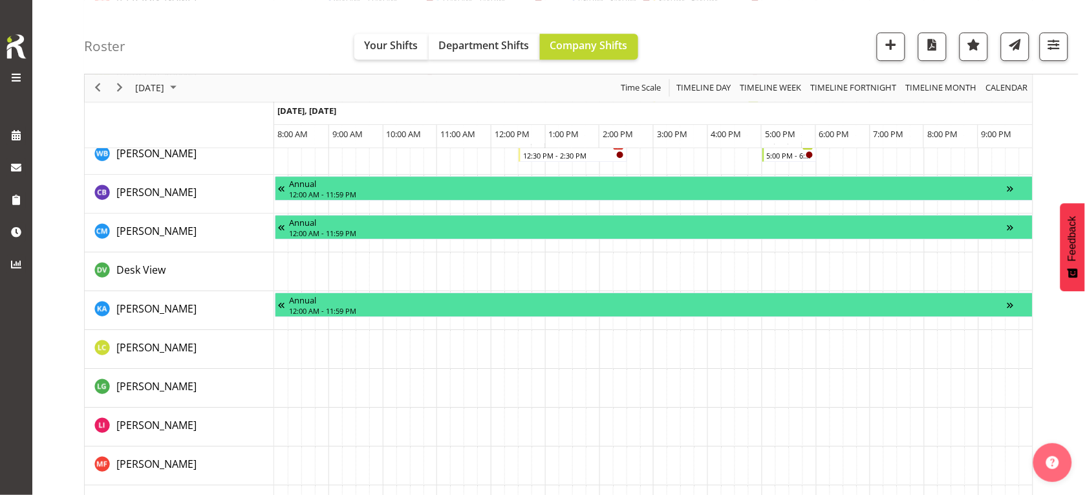
scroll to position [1025, 0]
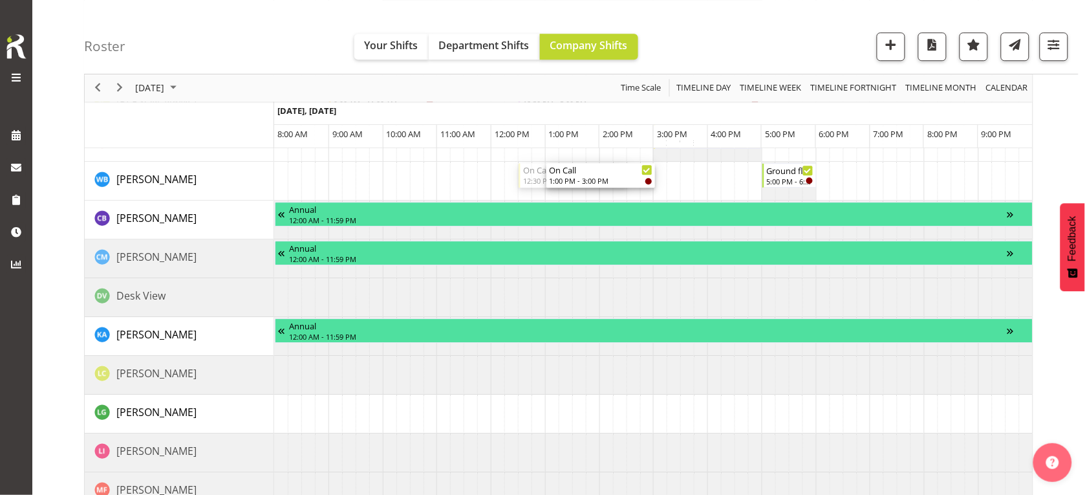
drag, startPoint x: 573, startPoint y: 179, endPoint x: 593, endPoint y: 177, distance: 19.5
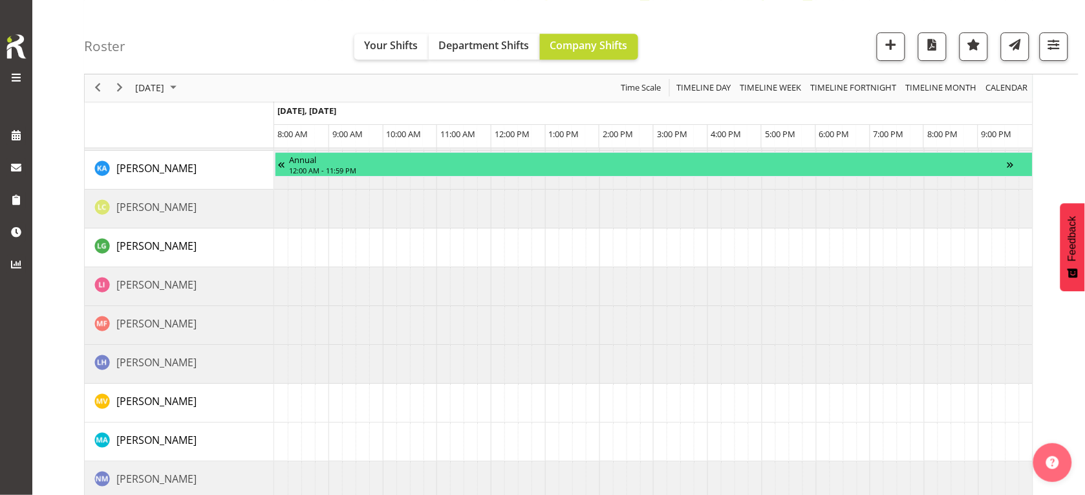
scroll to position [1213, 0]
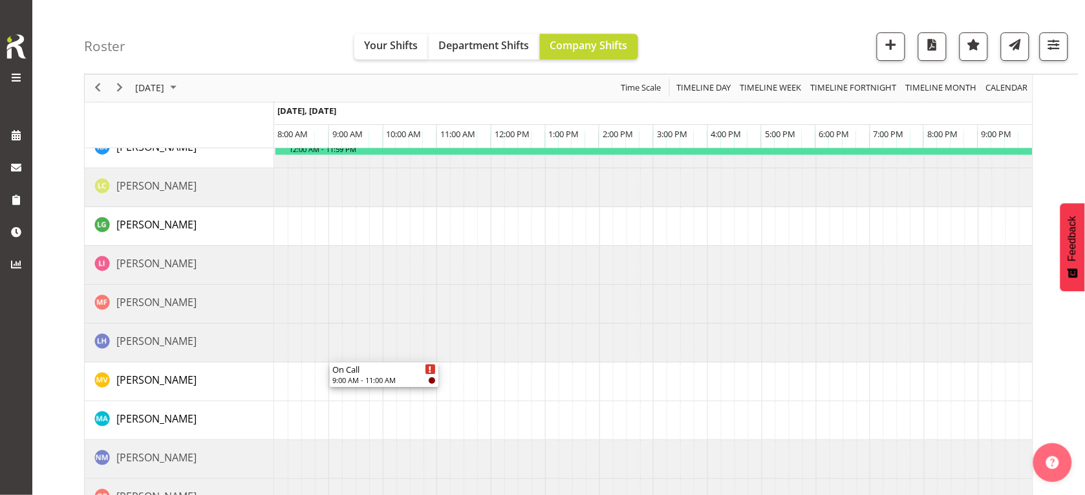
drag, startPoint x: 356, startPoint y: 246, endPoint x: 337, endPoint y: 380, distance: 134.6
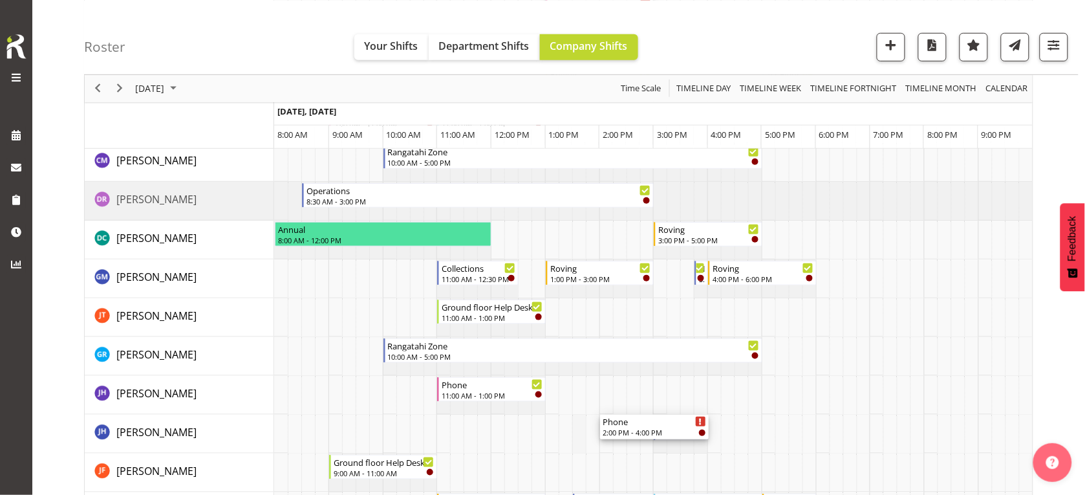
scroll to position [404, 0]
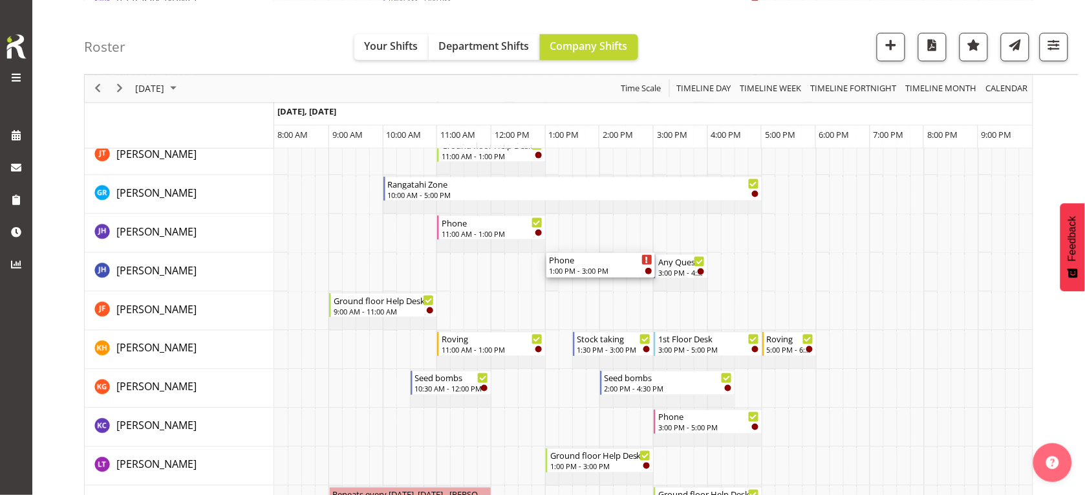
drag, startPoint x: 580, startPoint y: 250, endPoint x: 547, endPoint y: 270, distance: 38.4
drag, startPoint x: 584, startPoint y: 246, endPoint x: 532, endPoint y: 263, distance: 54.2
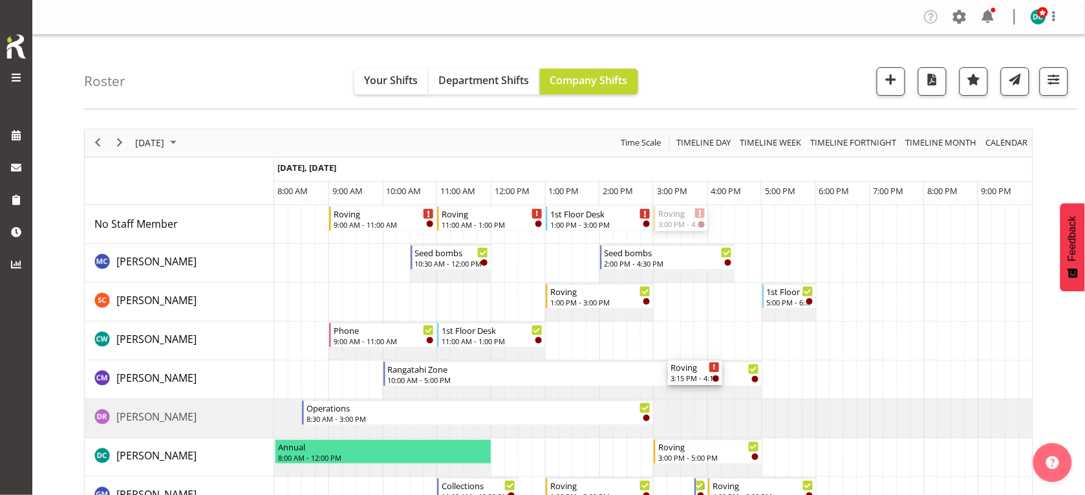
scroll to position [243, 0]
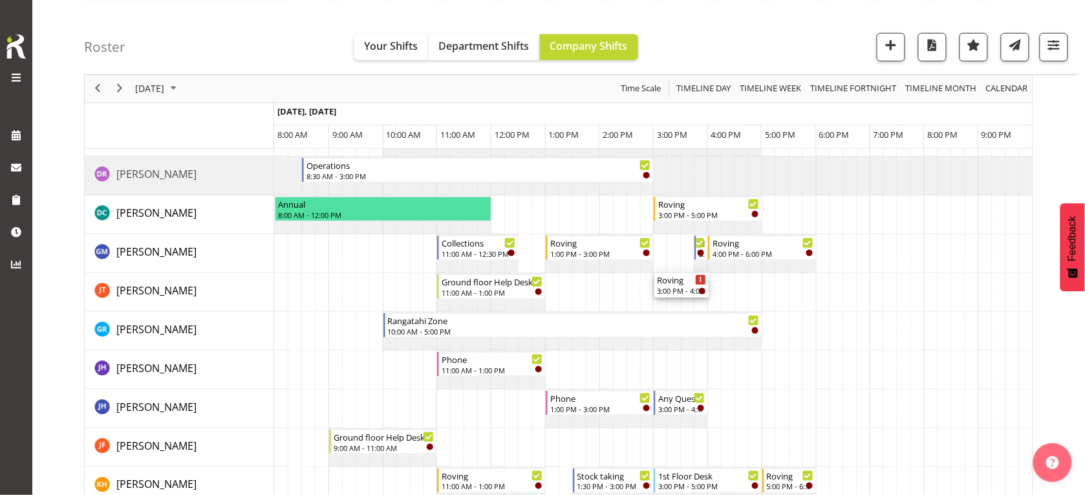
drag, startPoint x: 648, startPoint y: 337, endPoint x: 641, endPoint y: 302, distance: 35.6
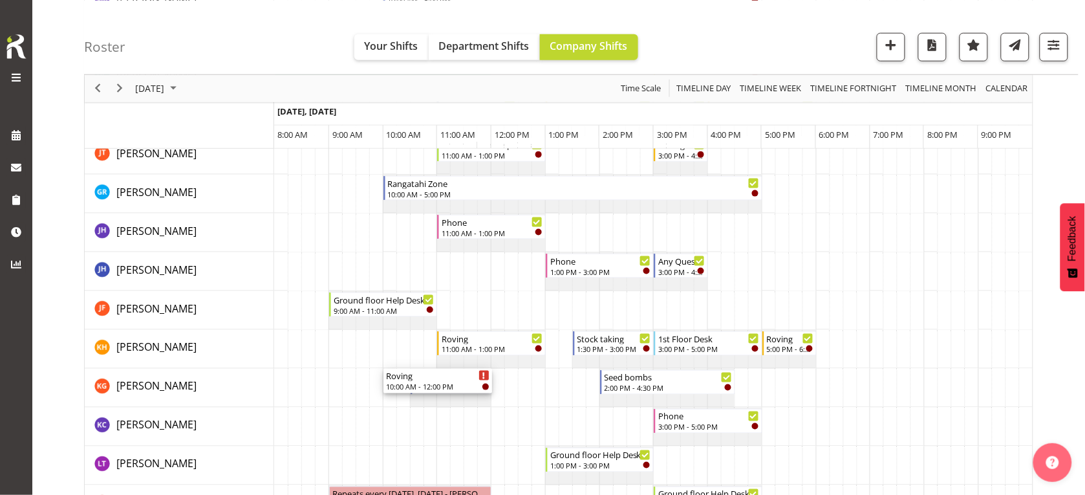
scroll to position [404, 0]
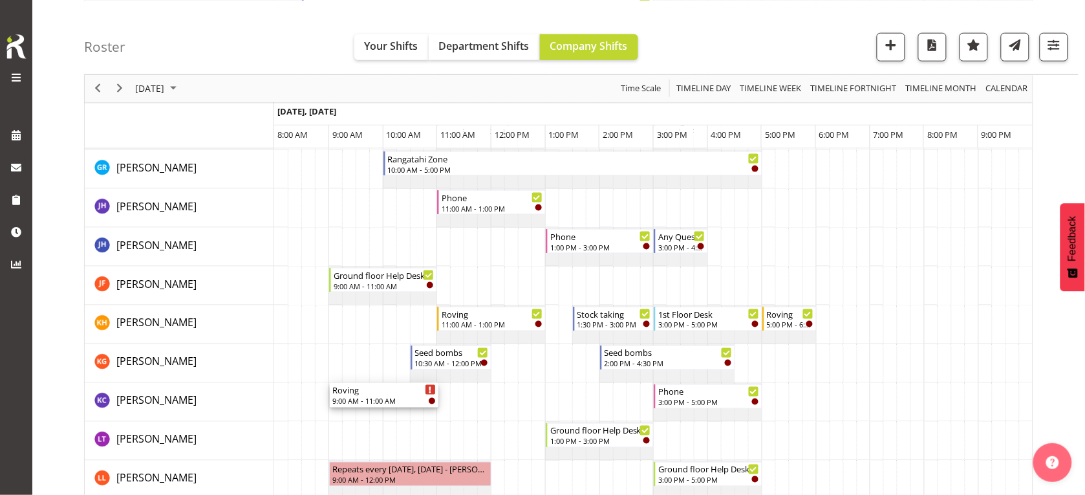
drag, startPoint x: 382, startPoint y: 218, endPoint x: 335, endPoint y: 409, distance: 196.6
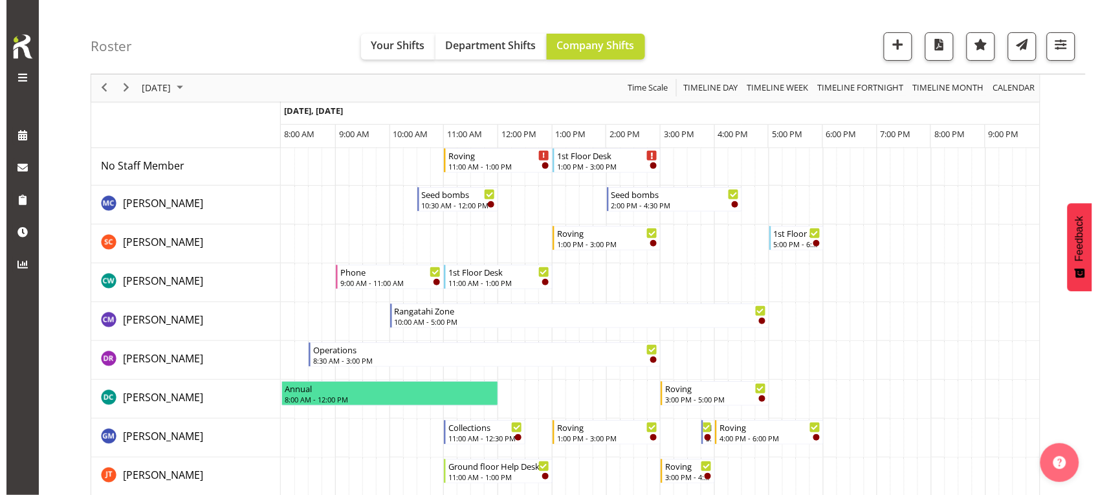
scroll to position [0, 0]
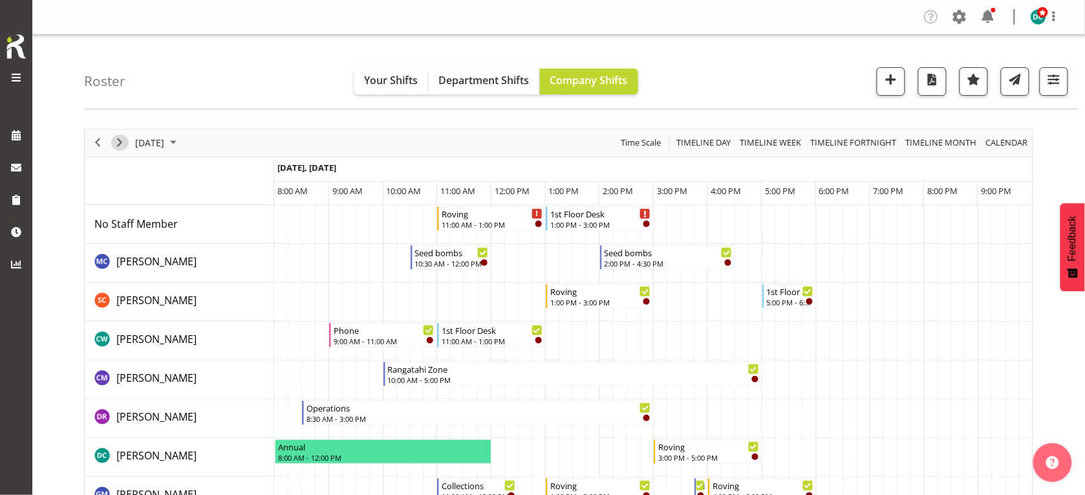
click at [126, 138] on span "Next" at bounding box center [120, 143] width 16 height 16
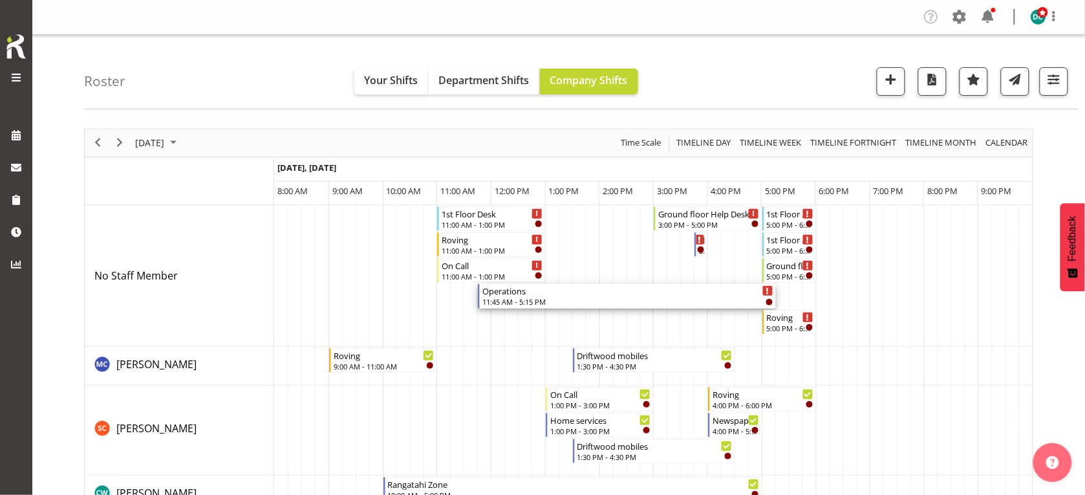
click at [530, 300] on div "11:45 AM - 5:15 PM" at bounding box center [628, 301] width 291 height 10
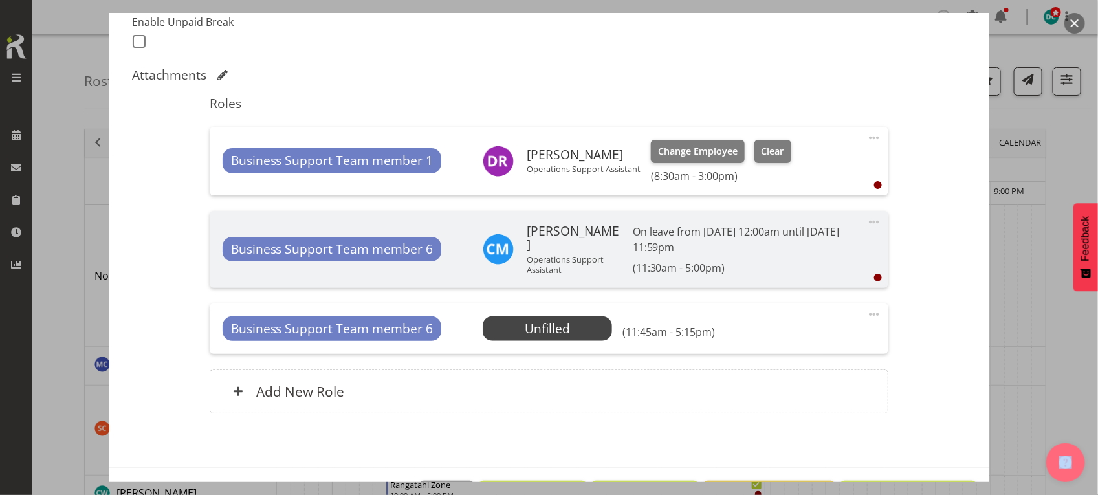
scroll to position [404, 0]
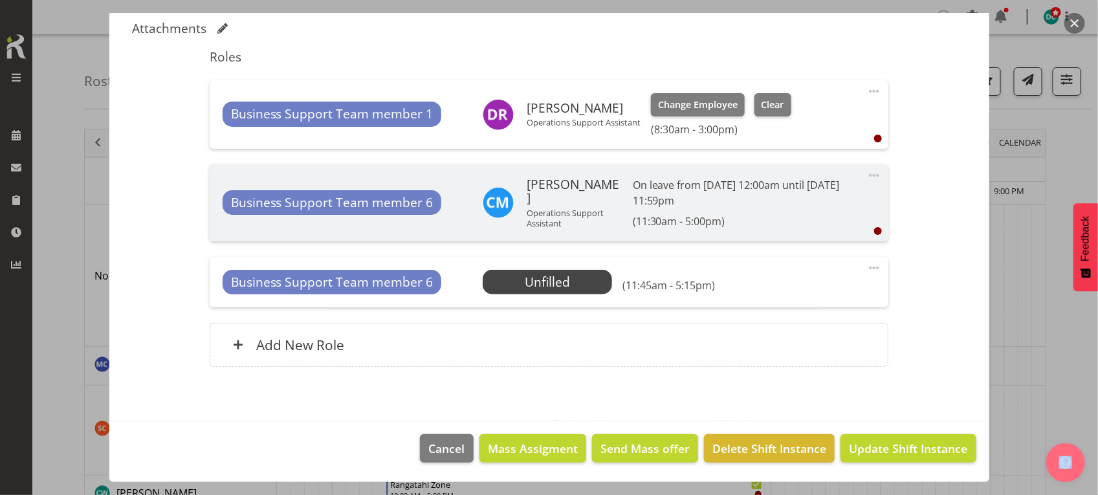
click at [866, 268] on span at bounding box center [874, 268] width 16 height 16
click at [778, 343] on link "Delete" at bounding box center [819, 342] width 124 height 23
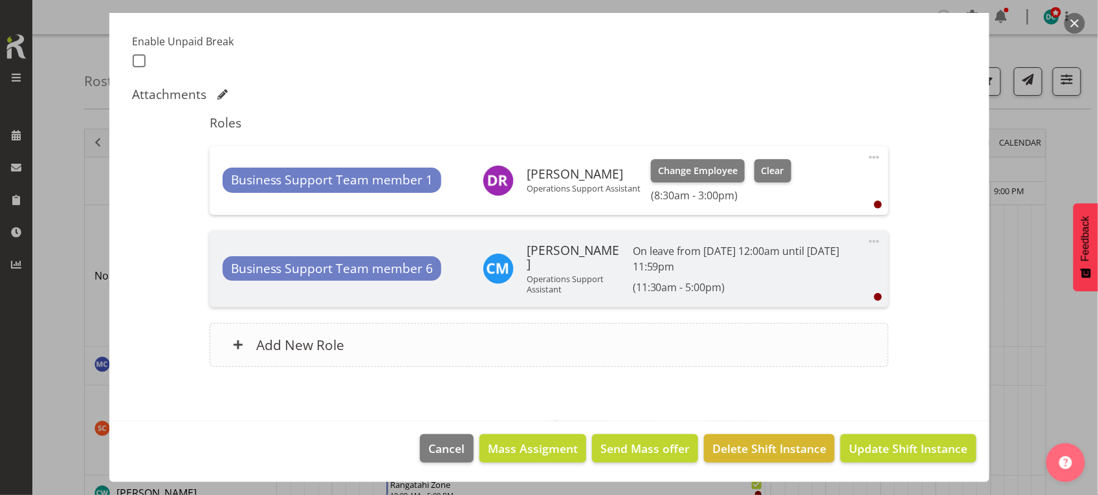
scroll to position [338, 0]
click at [882, 447] on span "Update Shift Instance" at bounding box center [908, 448] width 118 height 17
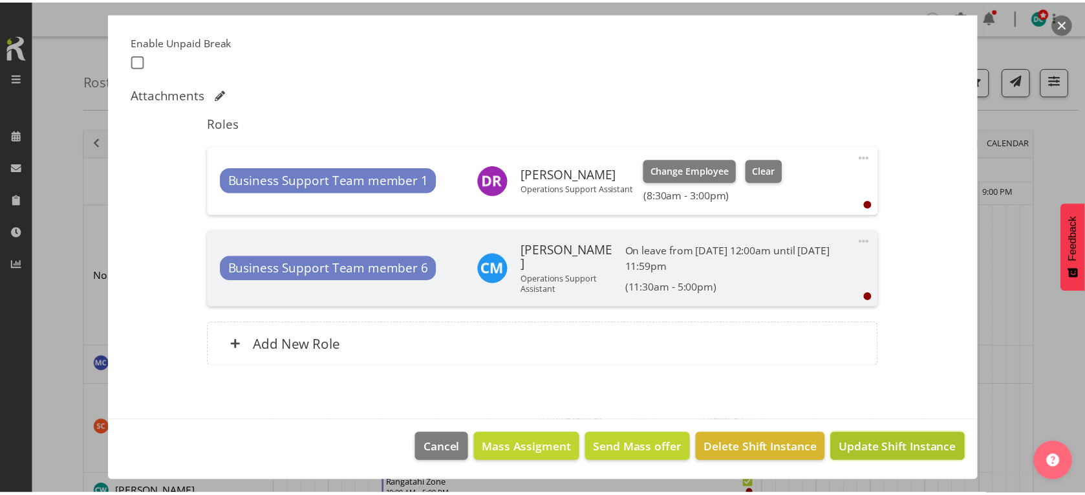
scroll to position [286, 0]
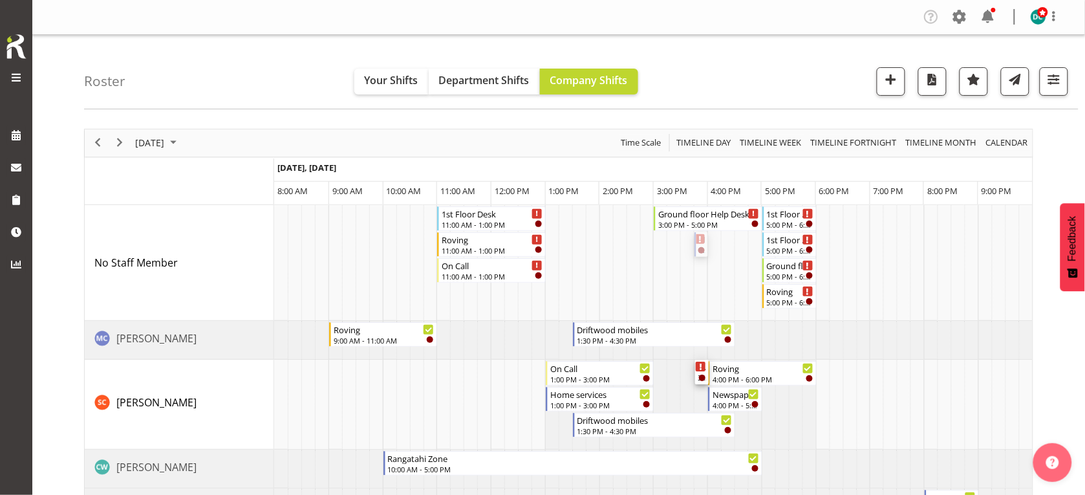
drag, startPoint x: 699, startPoint y: 243, endPoint x: 675, endPoint y: 408, distance: 166.1
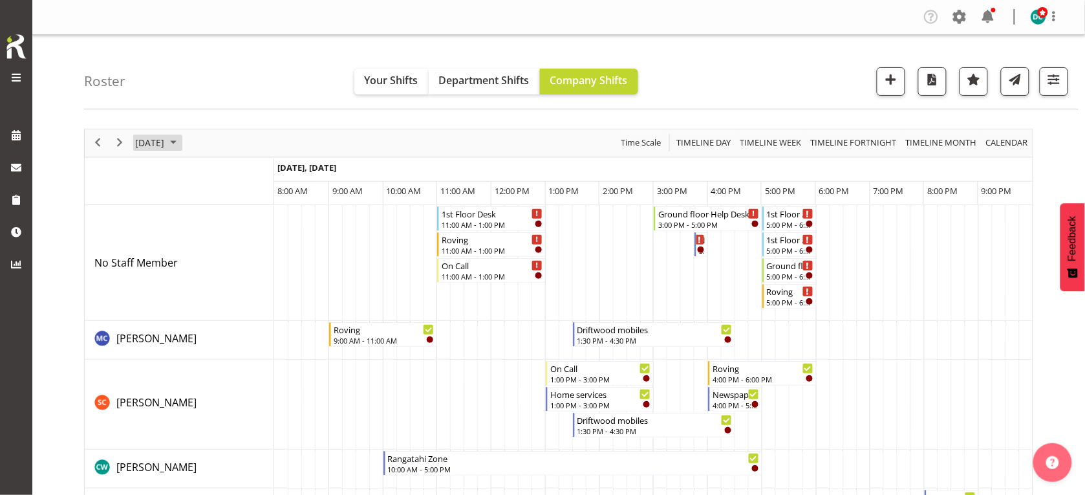
click at [166, 139] on span "[DATE]" at bounding box center [150, 143] width 32 height 16
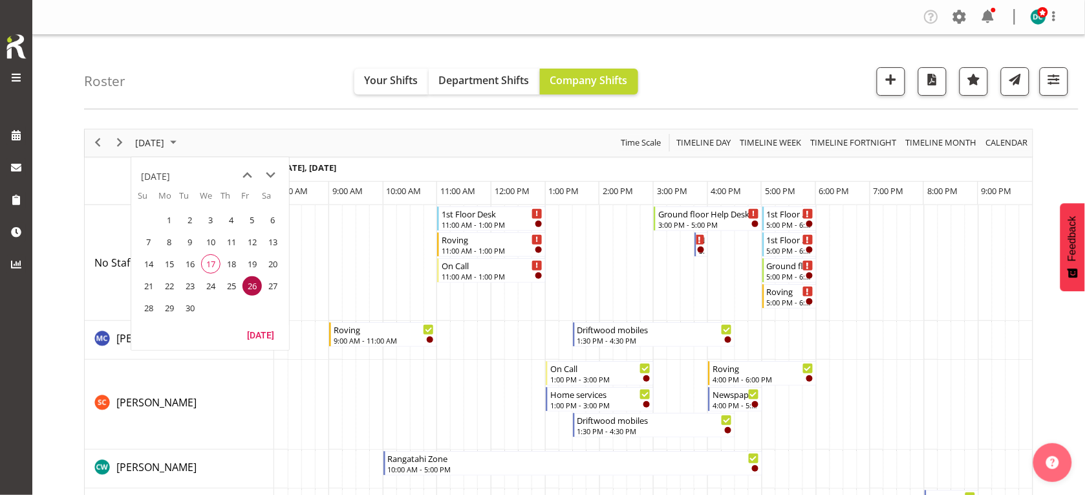
click at [247, 264] on span "19" at bounding box center [252, 263] width 19 height 19
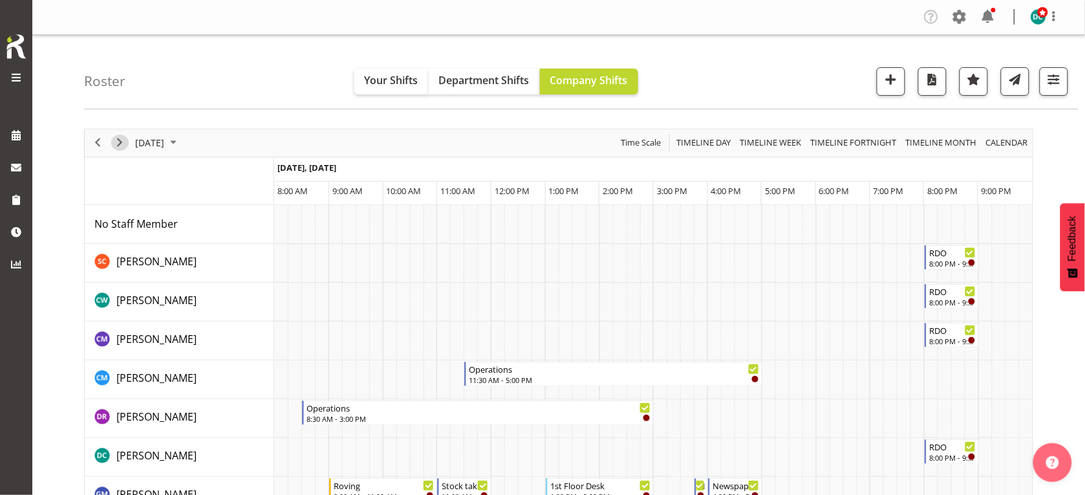
click at [113, 140] on span "Next" at bounding box center [120, 143] width 16 height 16
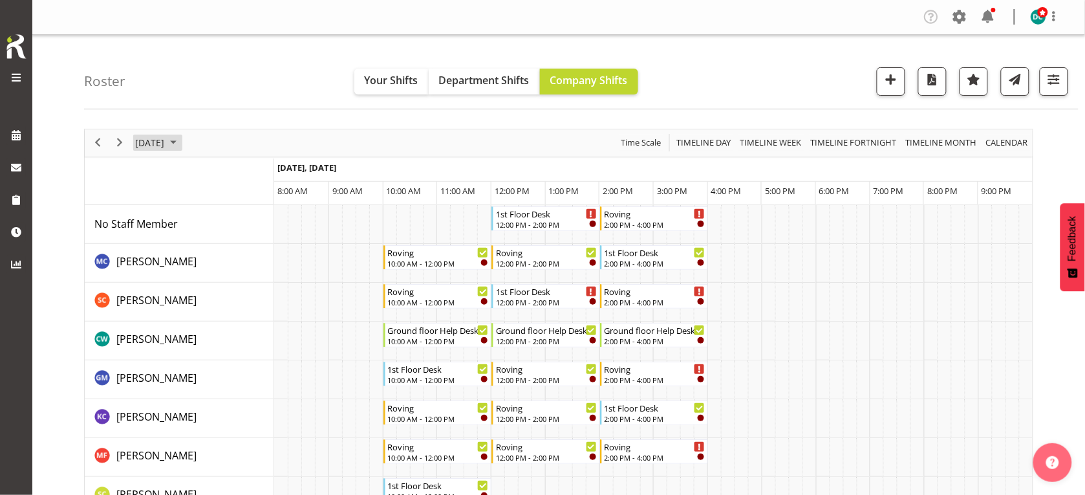
drag, startPoint x: 205, startPoint y: 156, endPoint x: 201, endPoint y: 147, distance: 9.6
click at [184, 151] on div "September 20, 2025" at bounding box center [158, 142] width 54 height 27
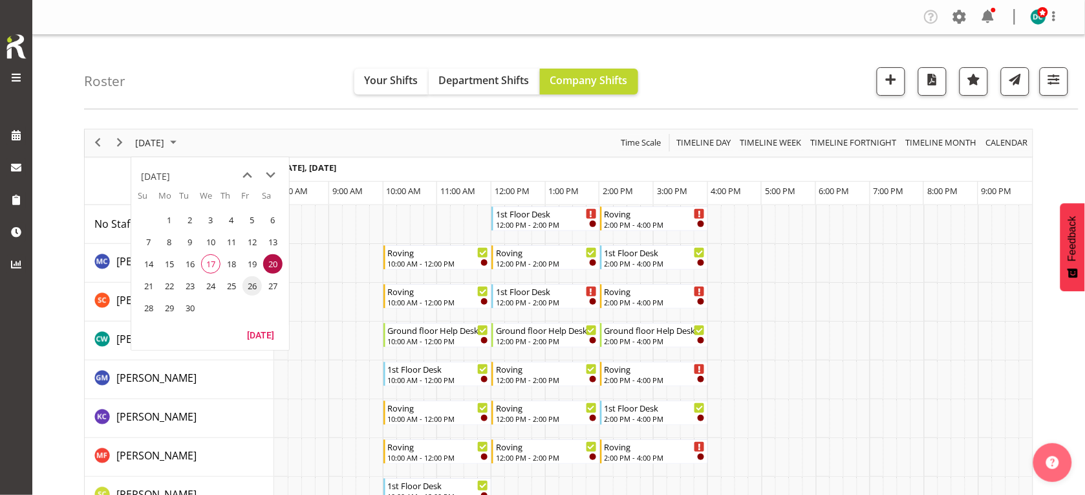
click at [256, 289] on span "26" at bounding box center [252, 285] width 19 height 19
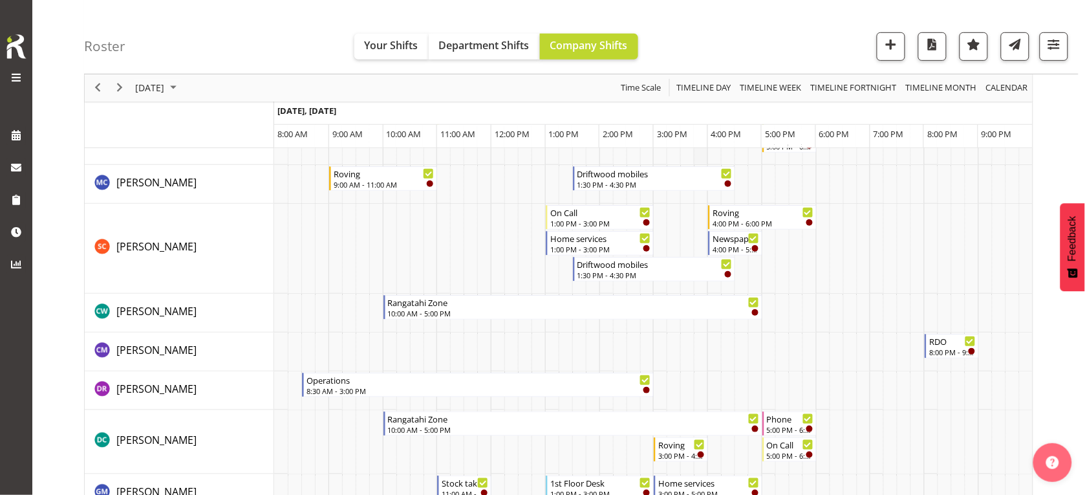
scroll to position [162, 0]
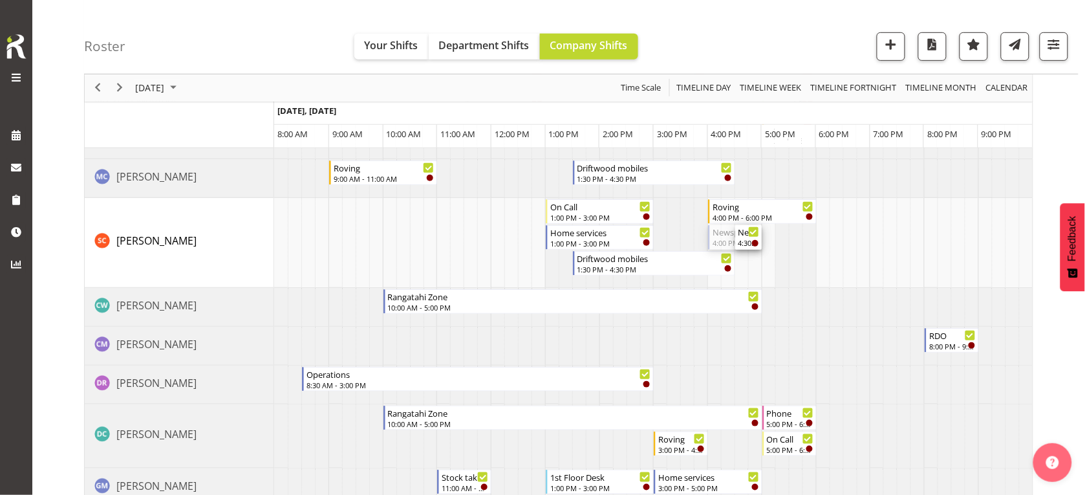
drag, startPoint x: 710, startPoint y: 241, endPoint x: 739, endPoint y: 246, distance: 29.6
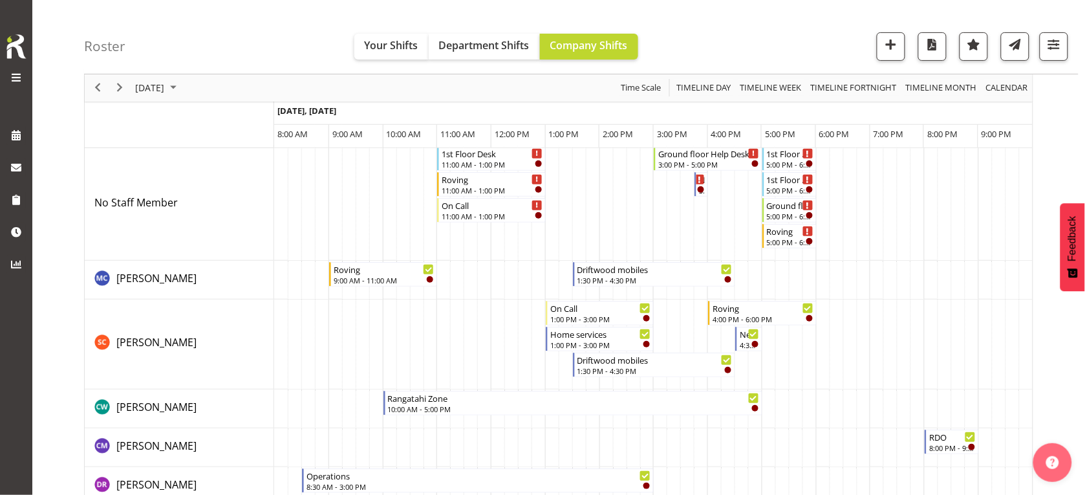
scroll to position [0, 0]
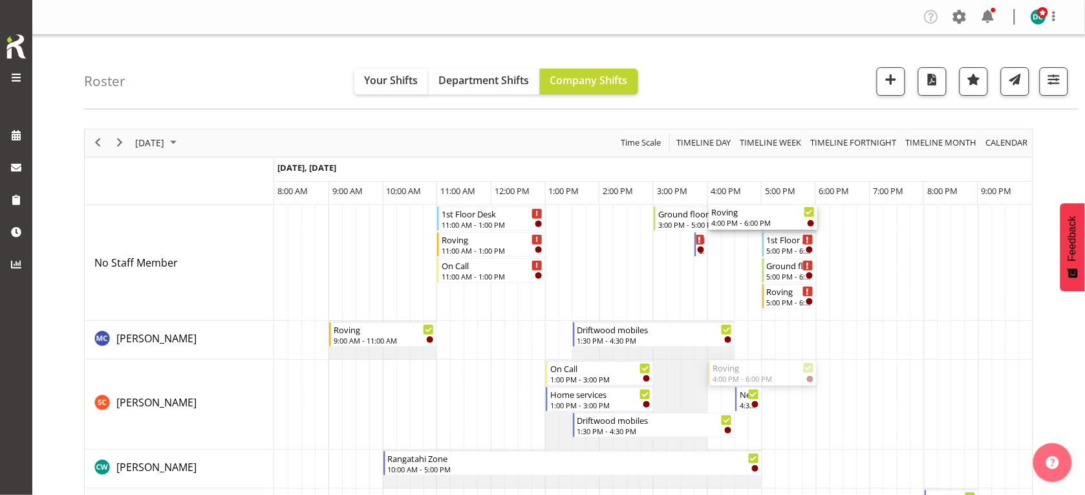
drag, startPoint x: 746, startPoint y: 318, endPoint x: 702, endPoint y: 272, distance: 63.6
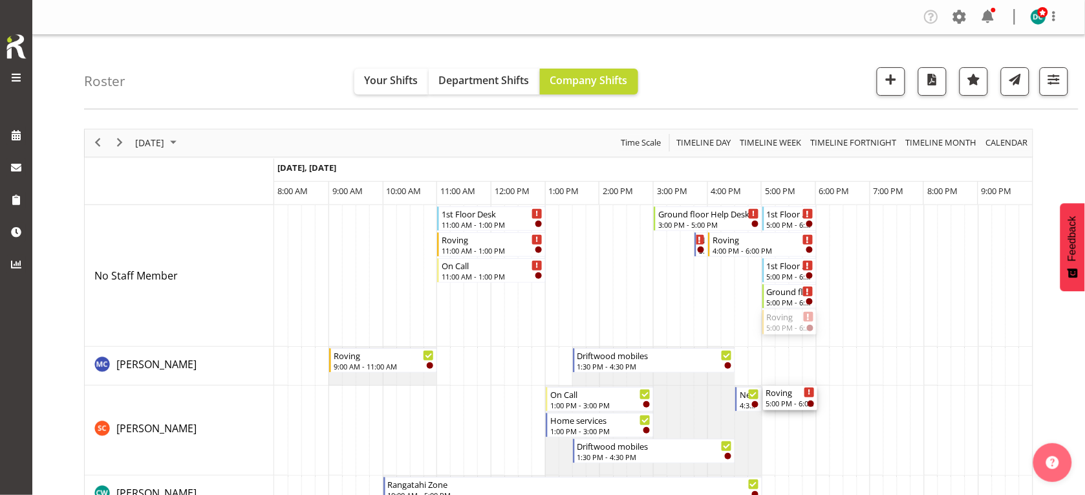
drag, startPoint x: 793, startPoint y: 314, endPoint x: 755, endPoint y: 404, distance: 97.7
drag, startPoint x: 780, startPoint y: 325, endPoint x: 745, endPoint y: 419, distance: 100.3
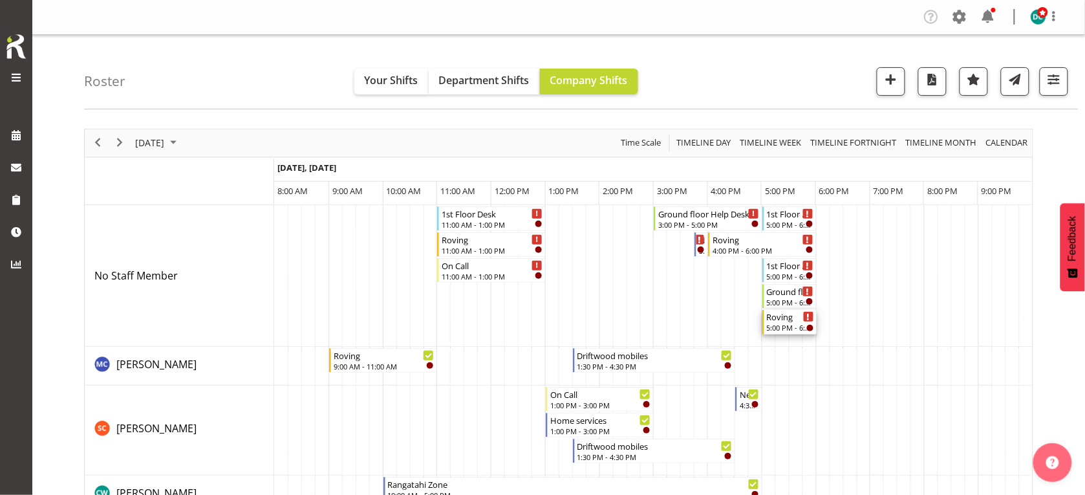
click at [787, 322] on div "Roving" at bounding box center [790, 316] width 47 height 13
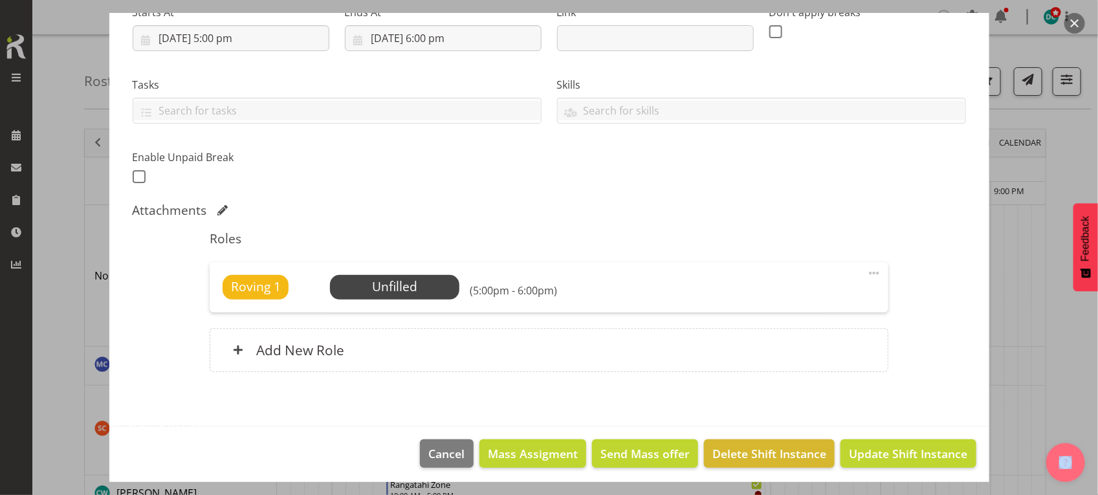
scroll to position [228, 0]
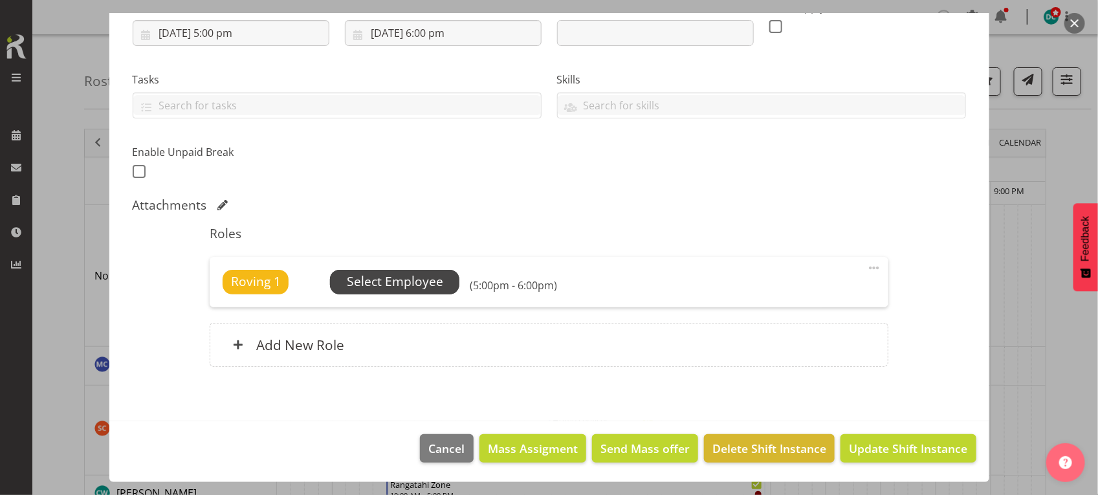
click at [418, 289] on span "Select Employee" at bounding box center [395, 281] width 96 height 19
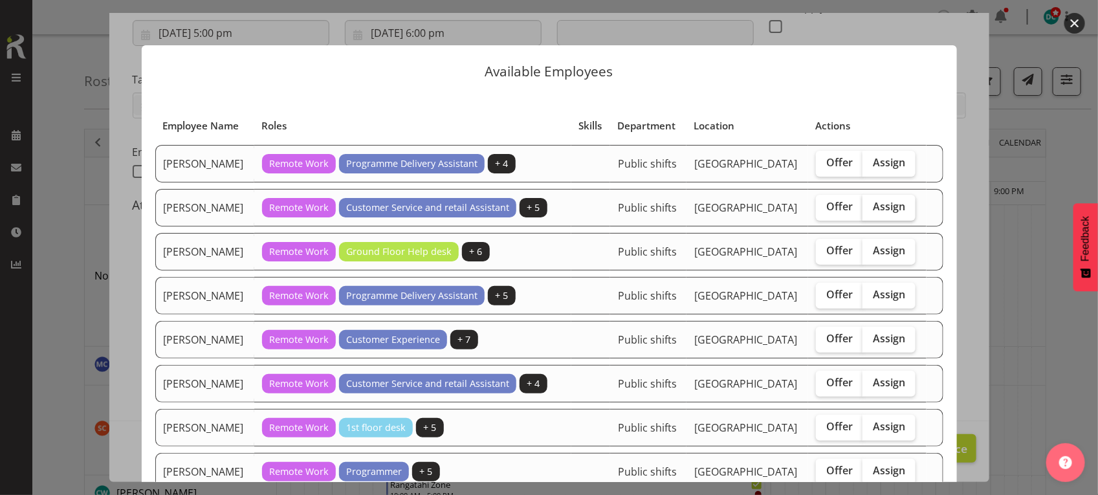
click at [885, 213] on span "Assign" at bounding box center [889, 206] width 32 height 13
click at [871, 211] on input "Assign" at bounding box center [866, 206] width 8 height 8
checkbox input "true"
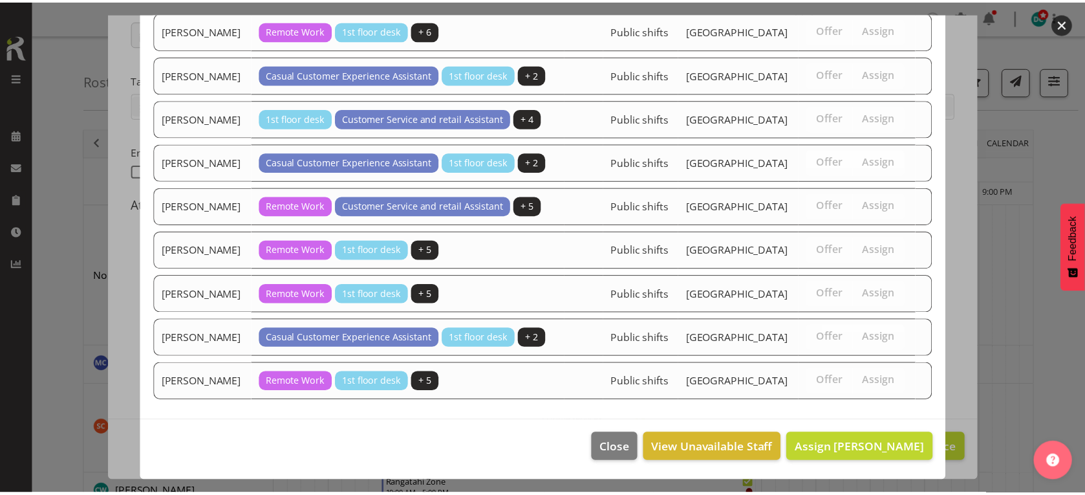
scroll to position [1369, 0]
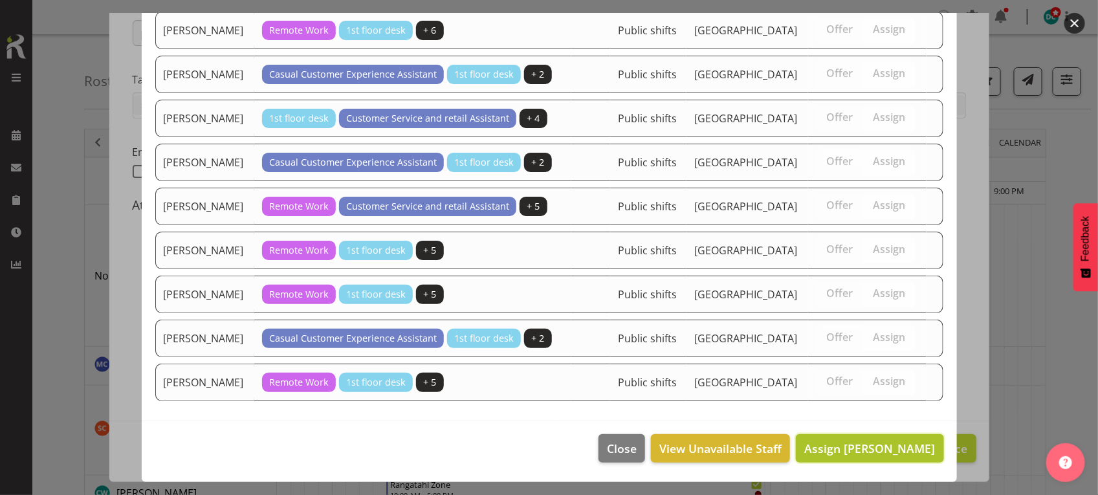
click at [842, 445] on span "Assign Bean Casey" at bounding box center [869, 449] width 131 height 16
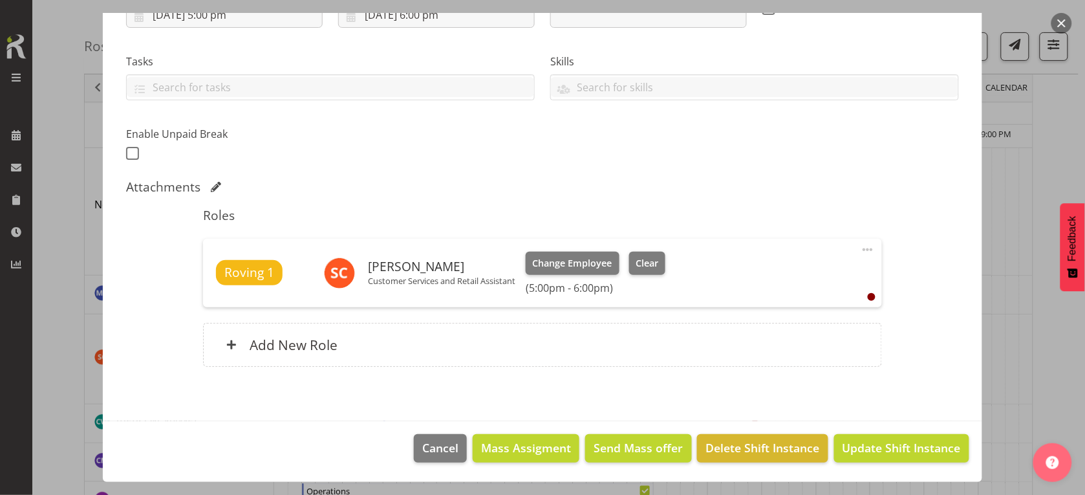
scroll to position [162, 0]
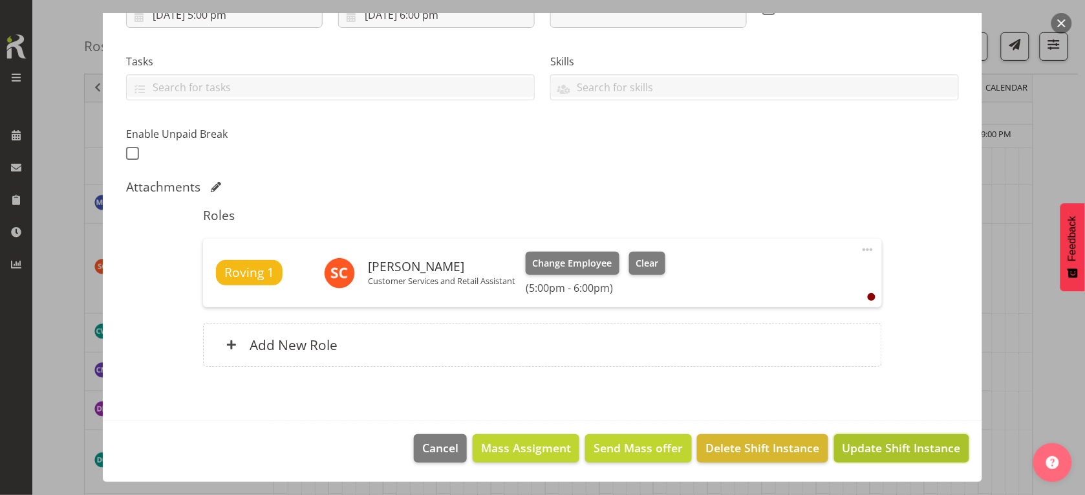
click at [872, 450] on span "Update Shift Instance" at bounding box center [902, 447] width 118 height 17
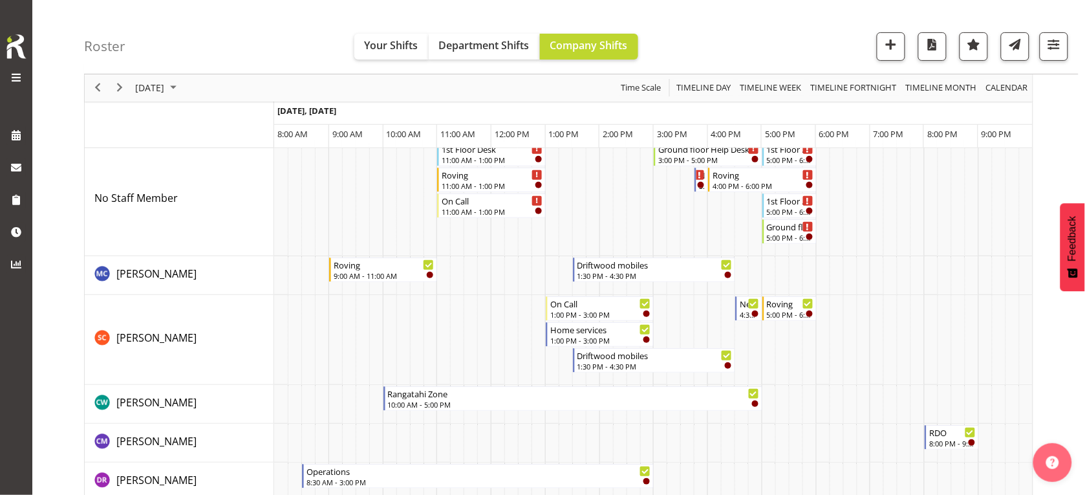
scroll to position [0, 0]
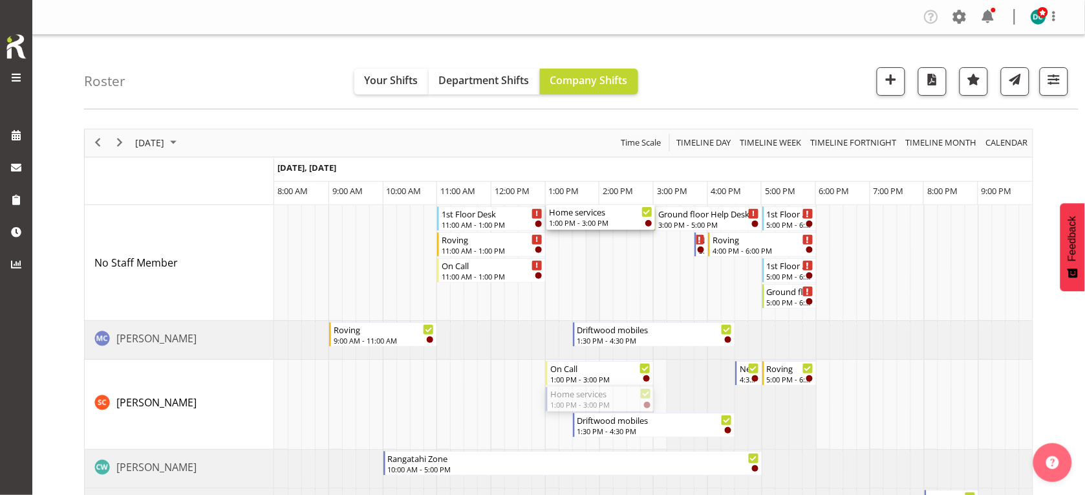
drag, startPoint x: 578, startPoint y: 399, endPoint x: 589, endPoint y: 272, distance: 127.9
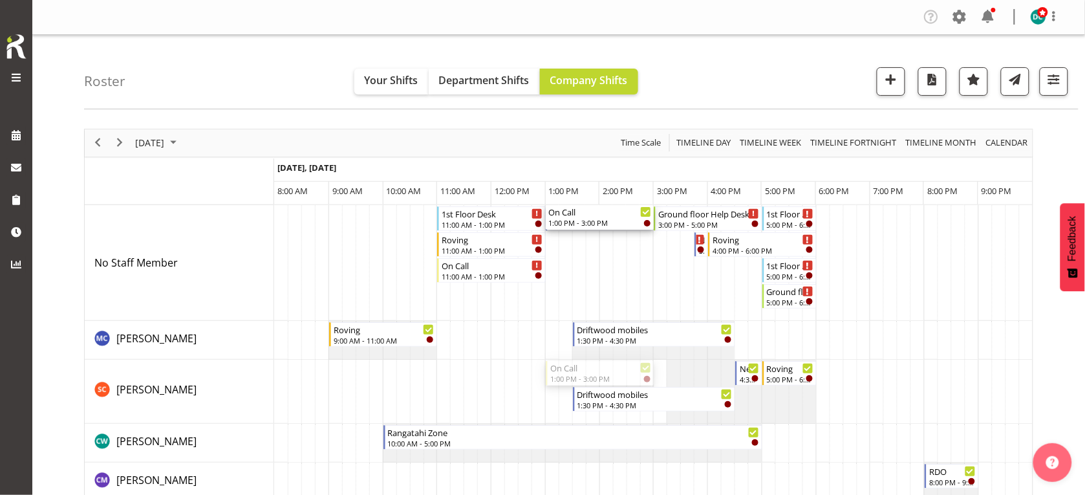
drag, startPoint x: 585, startPoint y: 373, endPoint x: 576, endPoint y: 226, distance: 146.5
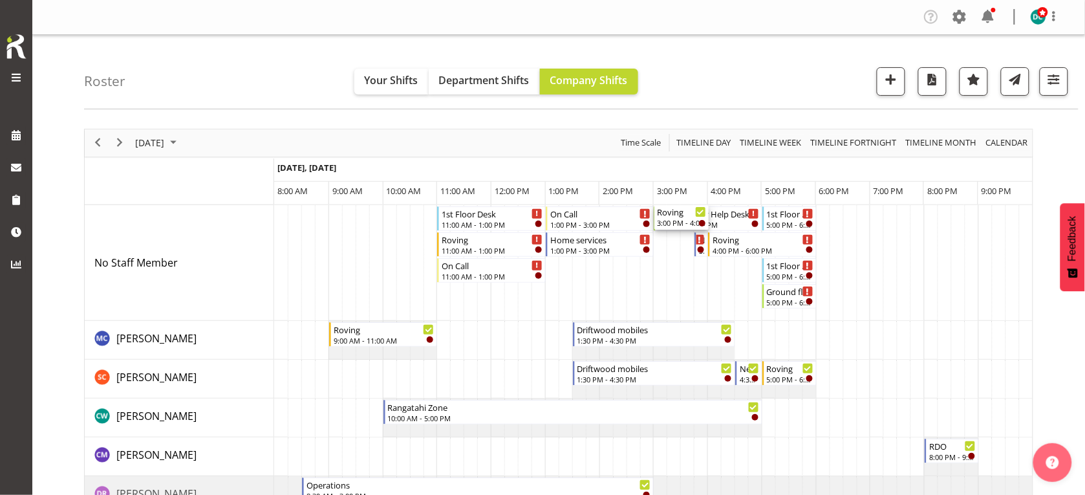
drag, startPoint x: 671, startPoint y: 398, endPoint x: 648, endPoint y: 290, distance: 111.3
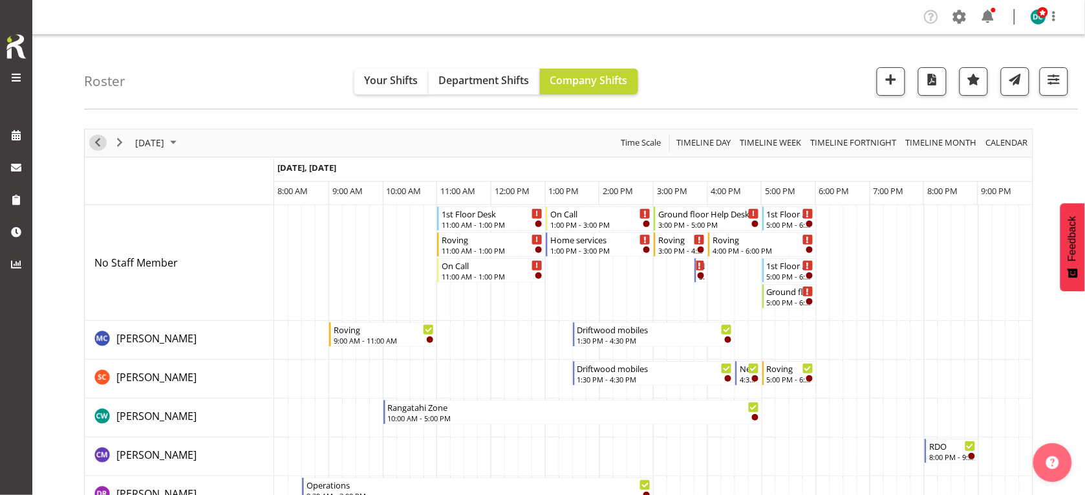
click at [93, 144] on span "Previous" at bounding box center [98, 143] width 16 height 16
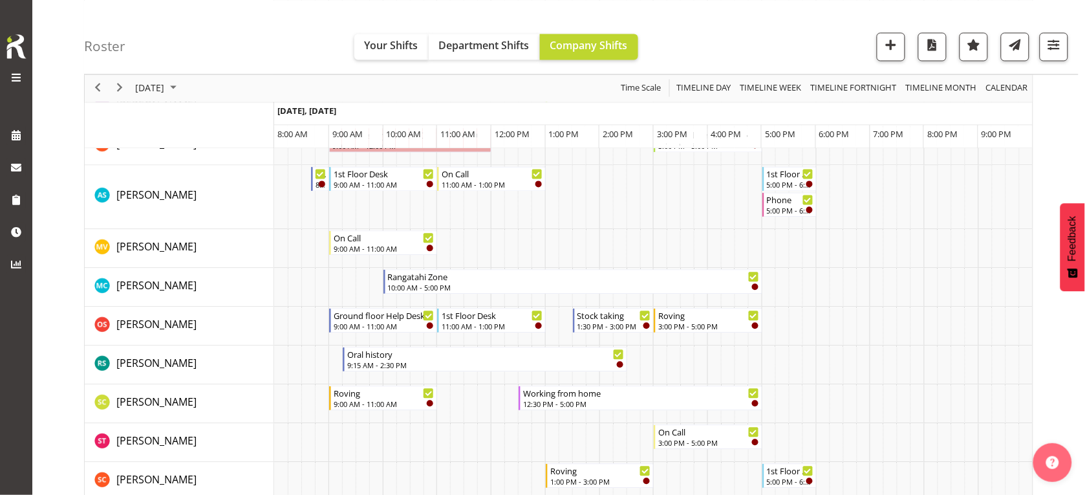
scroll to position [728, 0]
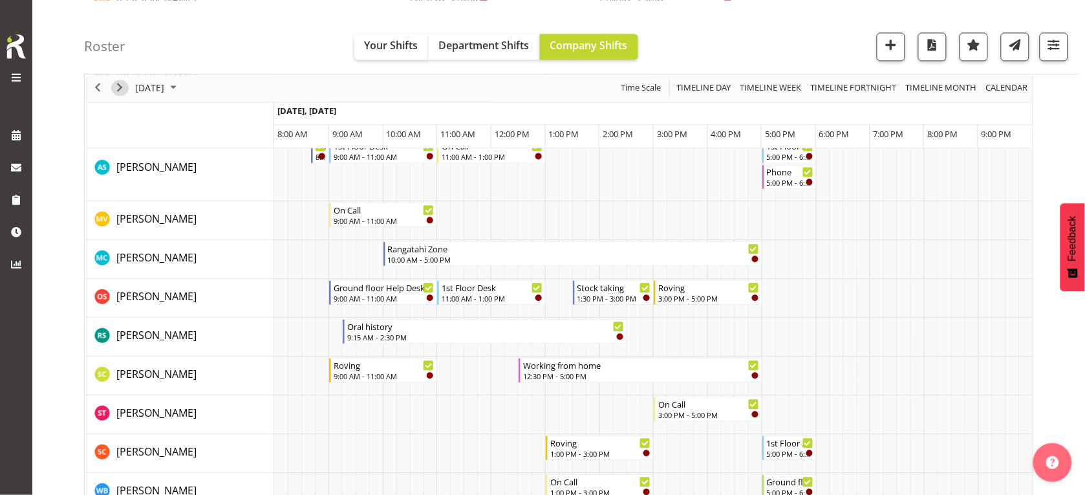
drag, startPoint x: 124, startPoint y: 86, endPoint x: 301, endPoint y: 430, distance: 386.8
click at [125, 86] on span "Next" at bounding box center [120, 88] width 16 height 16
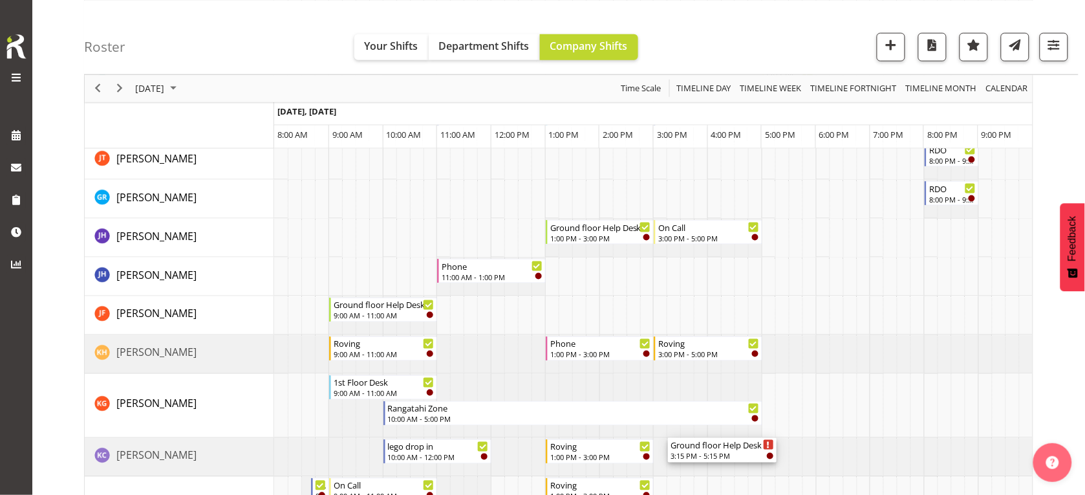
scroll to position [357, 0]
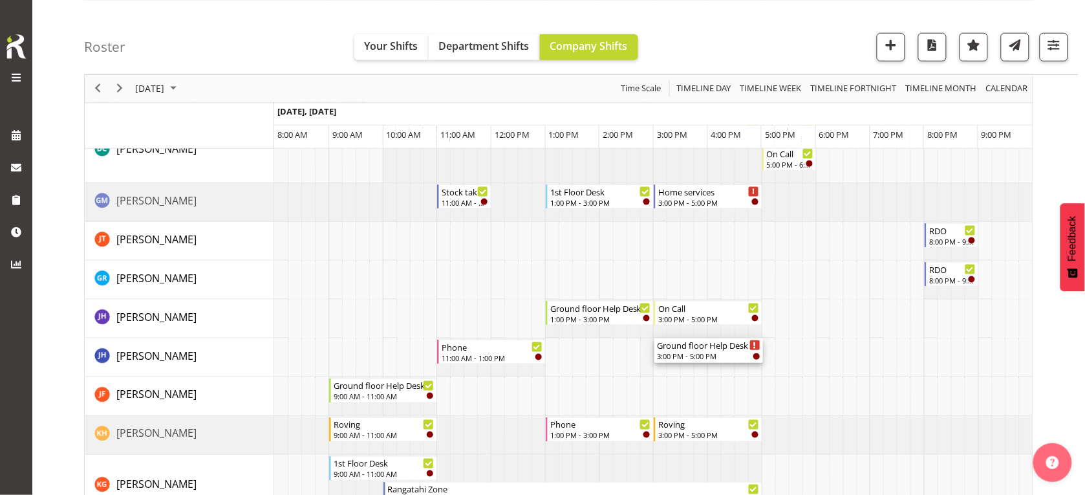
drag, startPoint x: 712, startPoint y: 211, endPoint x: 645, endPoint y: 367, distance: 170.4
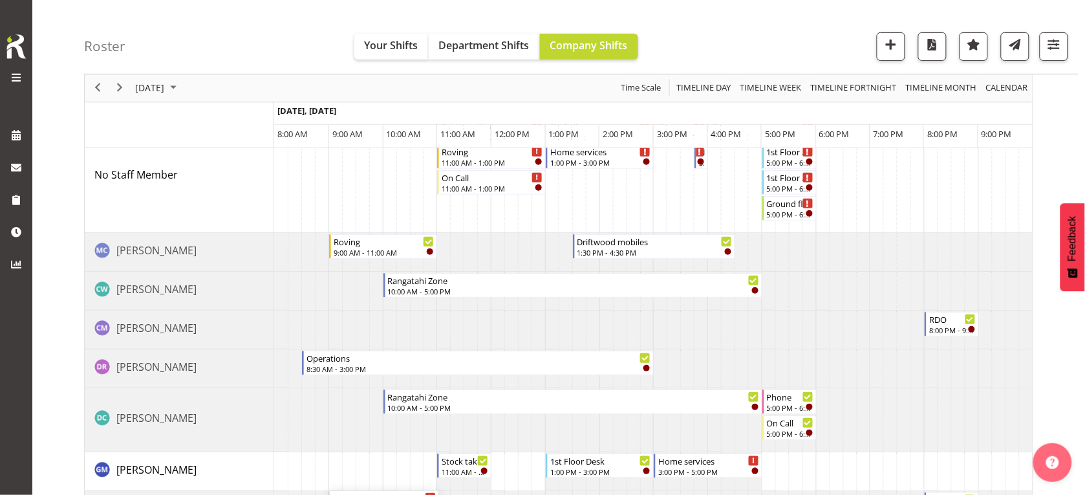
scroll to position [0, 0]
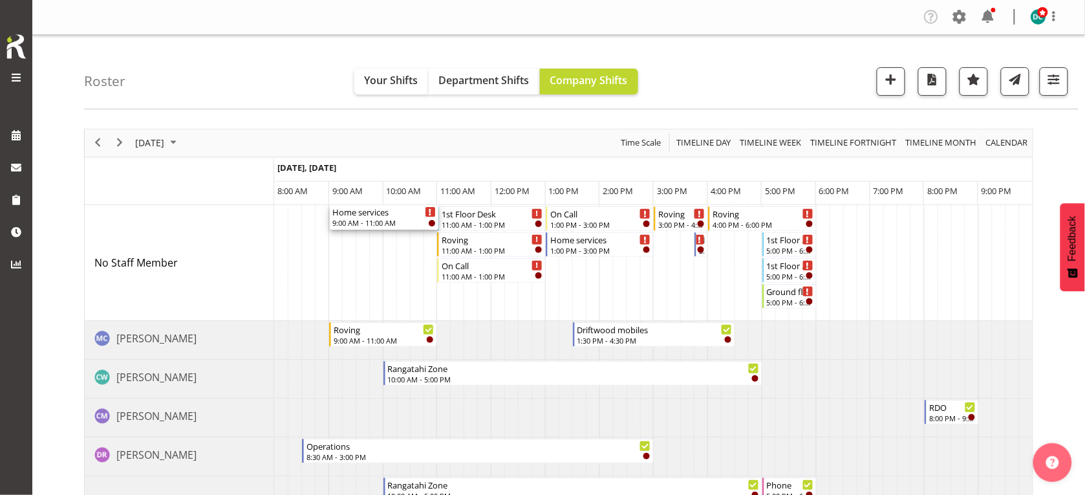
drag, startPoint x: 360, startPoint y: 438, endPoint x: 345, endPoint y: 246, distance: 192.7
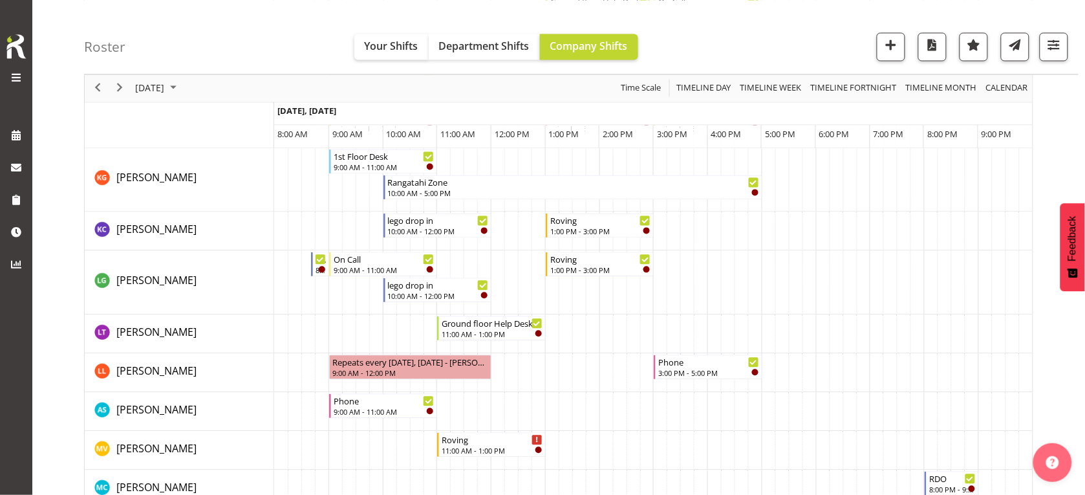
scroll to position [566, 0]
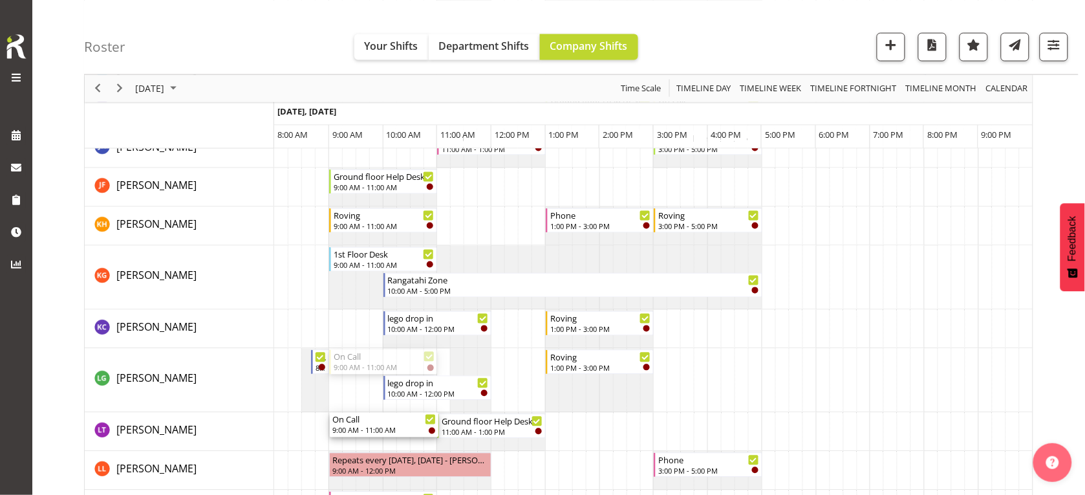
drag, startPoint x: 380, startPoint y: 406, endPoint x: 369, endPoint y: 427, distance: 24.0
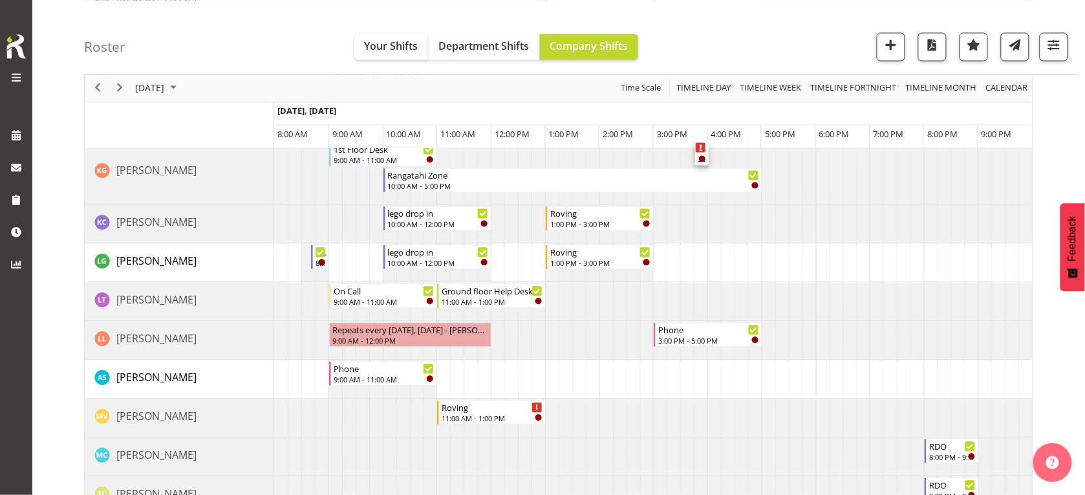
scroll to position [647, 0]
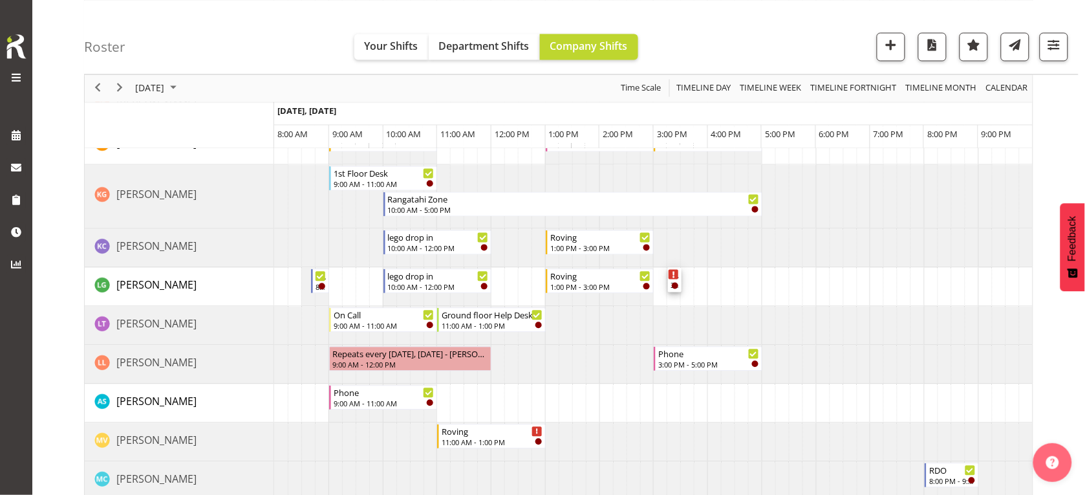
drag, startPoint x: 700, startPoint y: 241, endPoint x: 650, endPoint y: 291, distance: 70.9
click at [650, 291] on div "Home services 9:00 AM - 11:00 AM 1st Floor Desk 11:00 AM - 1:00 PM Roving 11:00…" at bounding box center [653, 410] width 759 height 1705
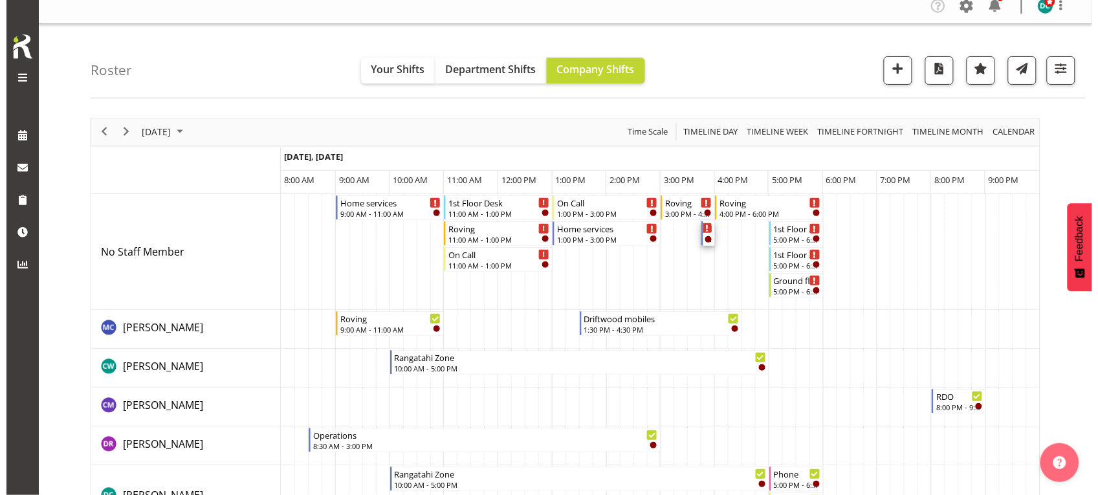
scroll to position [0, 0]
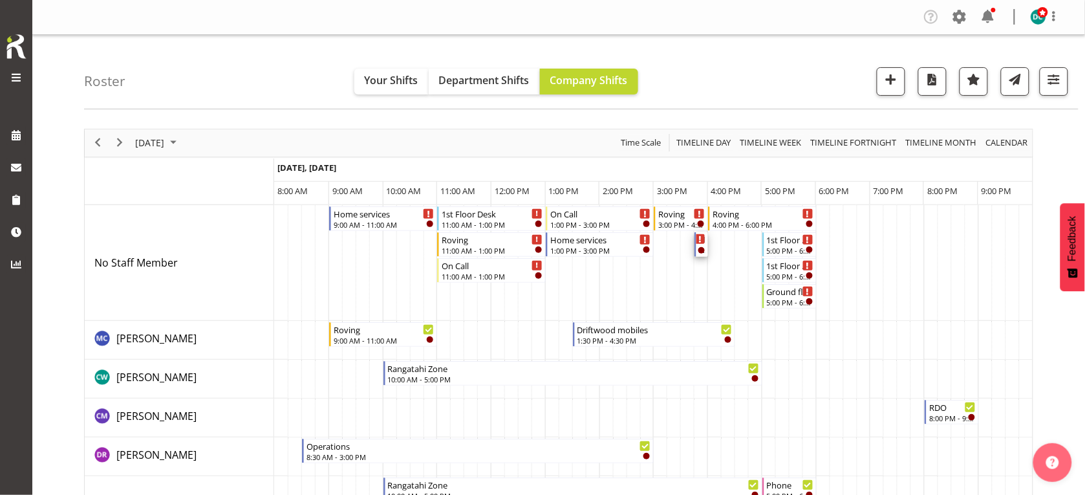
click at [699, 240] on icon "Timeline Day of September 26, 2025" at bounding box center [700, 239] width 3 height 6
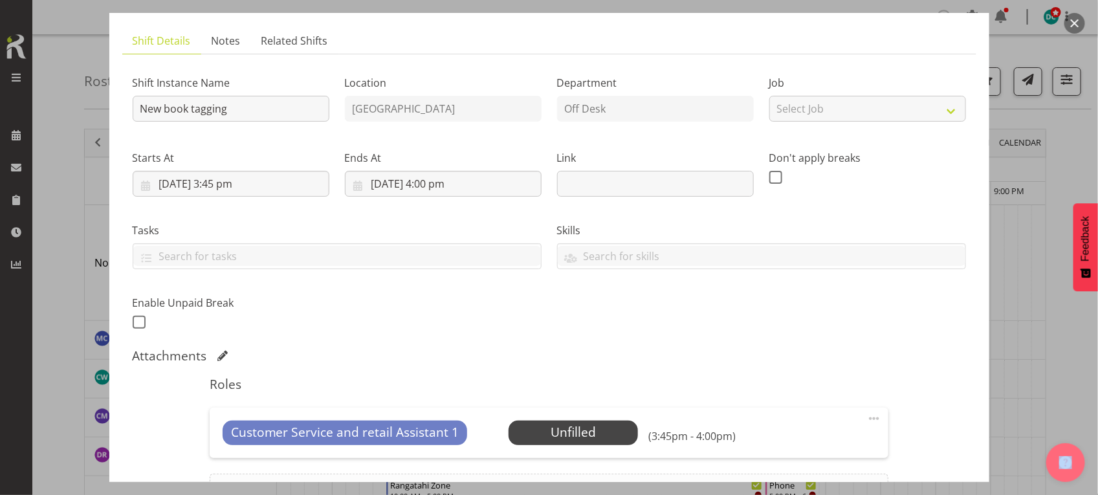
scroll to position [228, 0]
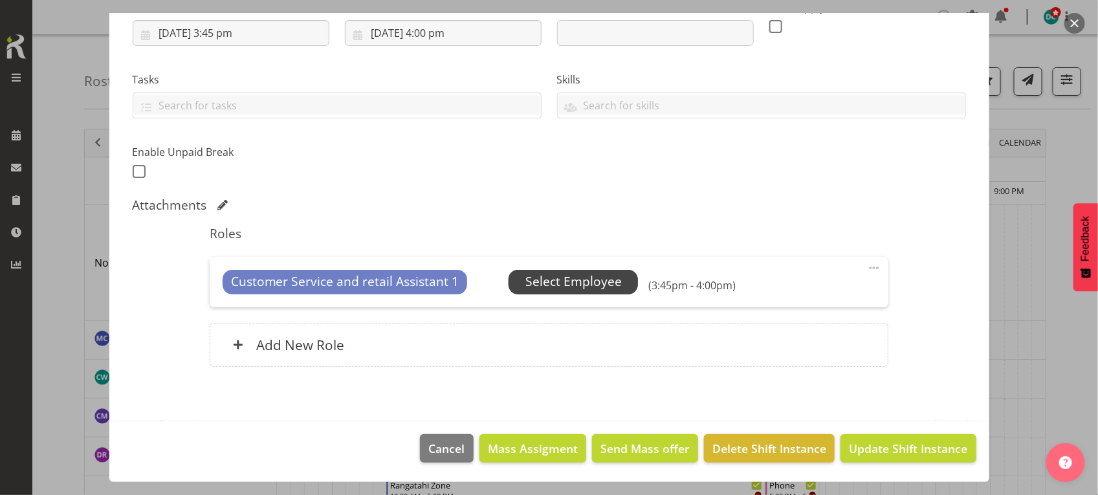
click at [574, 290] on span "Select Employee" at bounding box center [573, 281] width 96 height 19
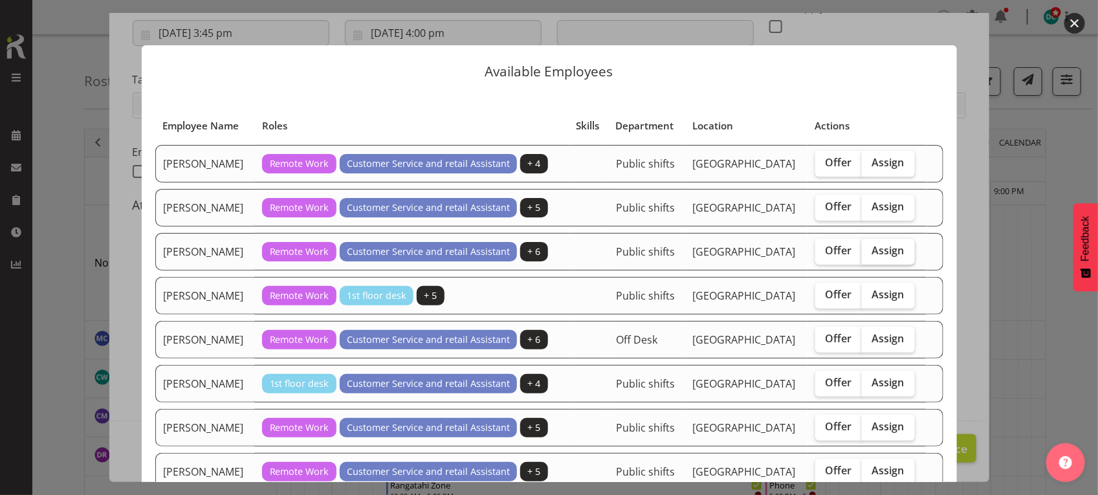
click at [872, 250] on span "Assign" at bounding box center [888, 250] width 32 height 13
click at [867, 250] on input "Assign" at bounding box center [866, 250] width 8 height 8
checkbox input "true"
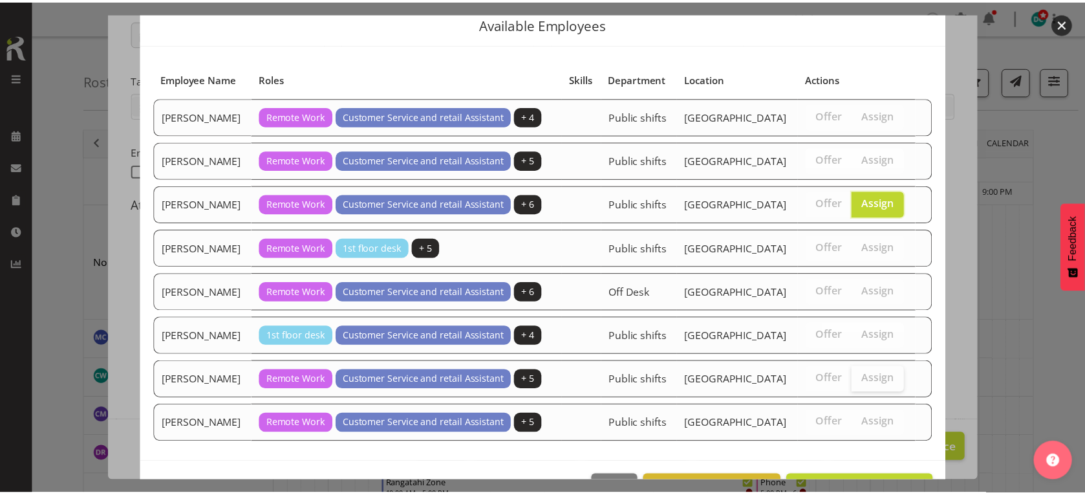
scroll to position [92, 0]
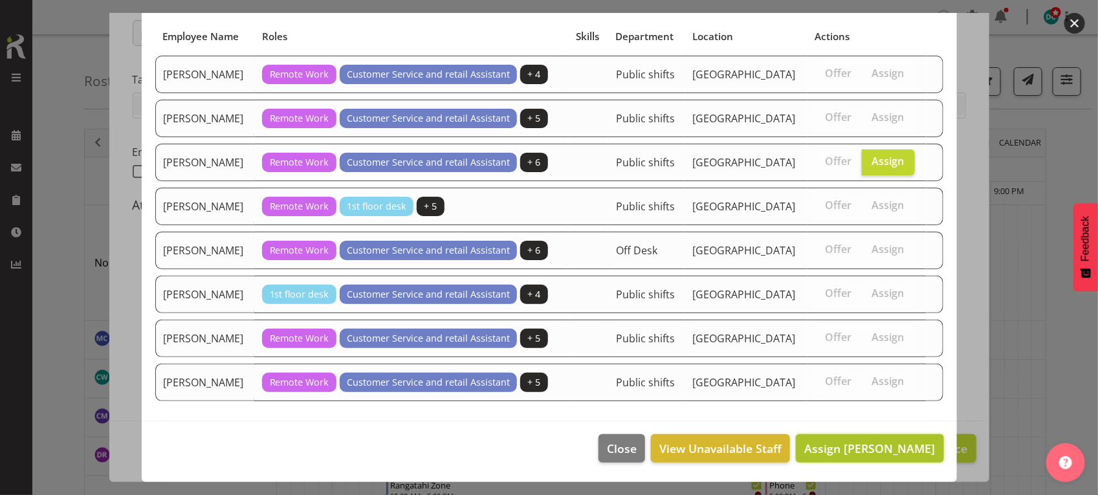
click at [840, 442] on span "Assign Lisa Griffiths" at bounding box center [869, 449] width 131 height 16
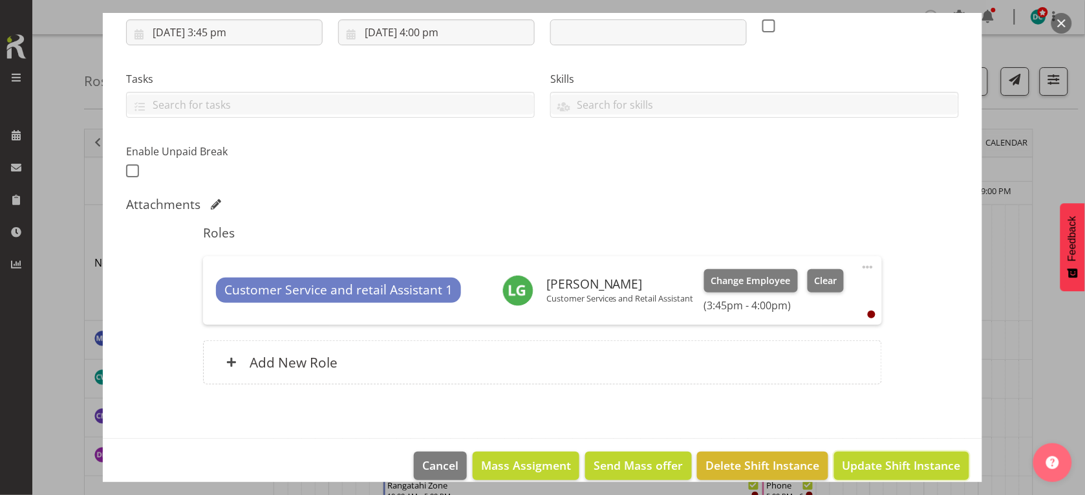
click at [851, 468] on span "Update Shift Instance" at bounding box center [902, 465] width 118 height 17
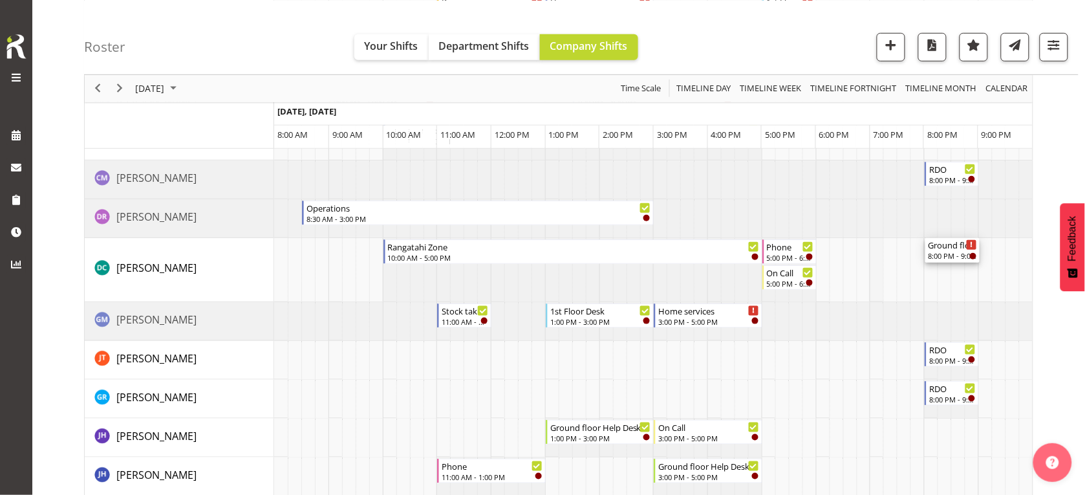
scroll to position [243, 0]
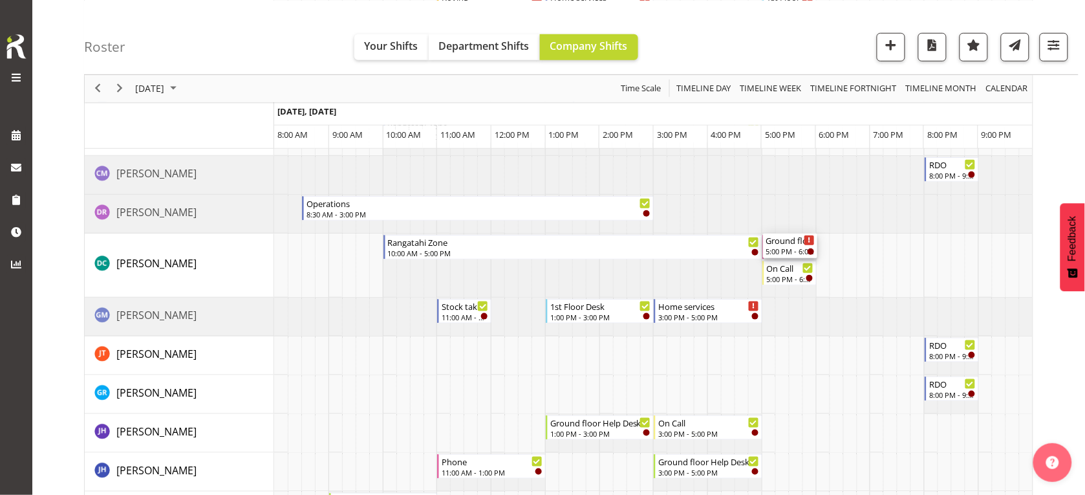
drag, startPoint x: 779, startPoint y: 302, endPoint x: 749, endPoint y: 251, distance: 59.5
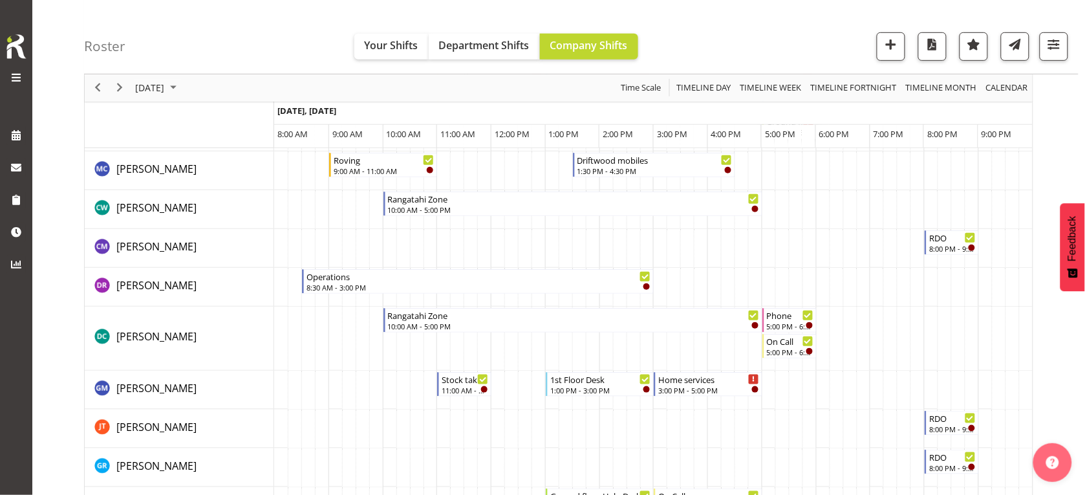
scroll to position [81, 0]
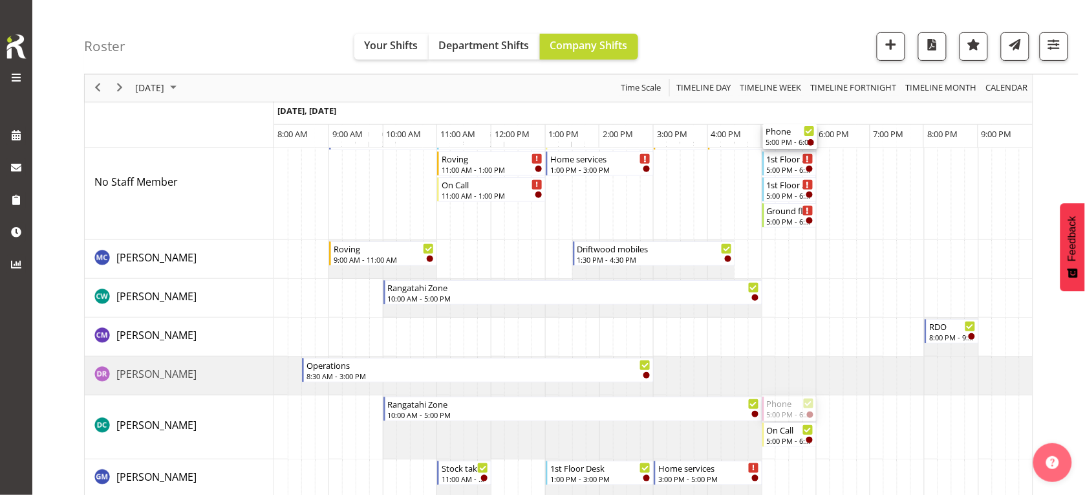
drag, startPoint x: 779, startPoint y: 406, endPoint x: 746, endPoint y: 209, distance: 199.5
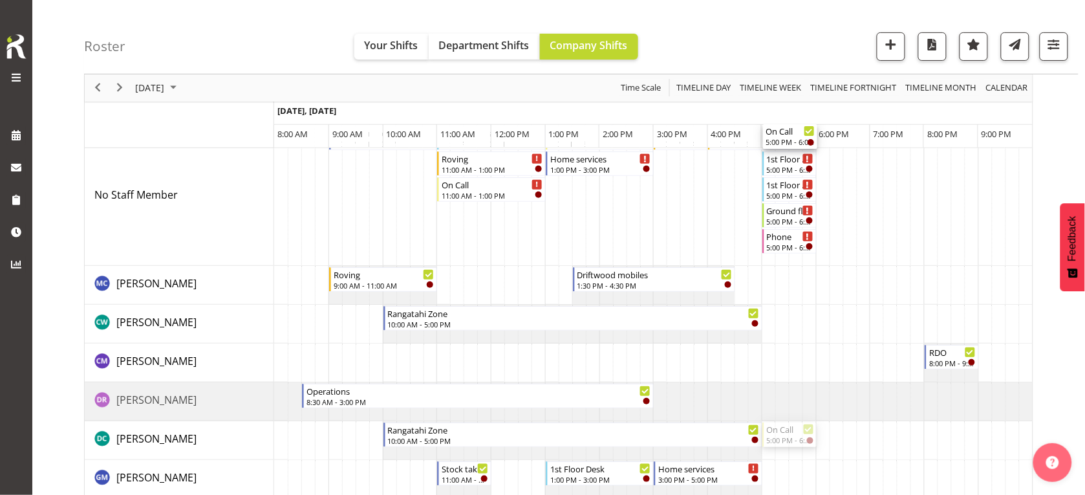
drag, startPoint x: 777, startPoint y: 437, endPoint x: 742, endPoint y: 196, distance: 243.2
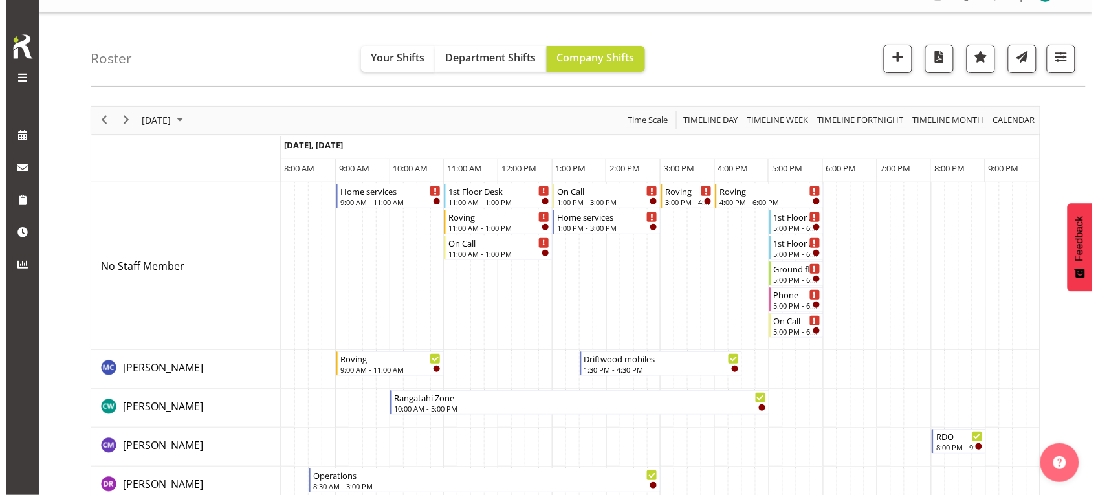
scroll to position [0, 0]
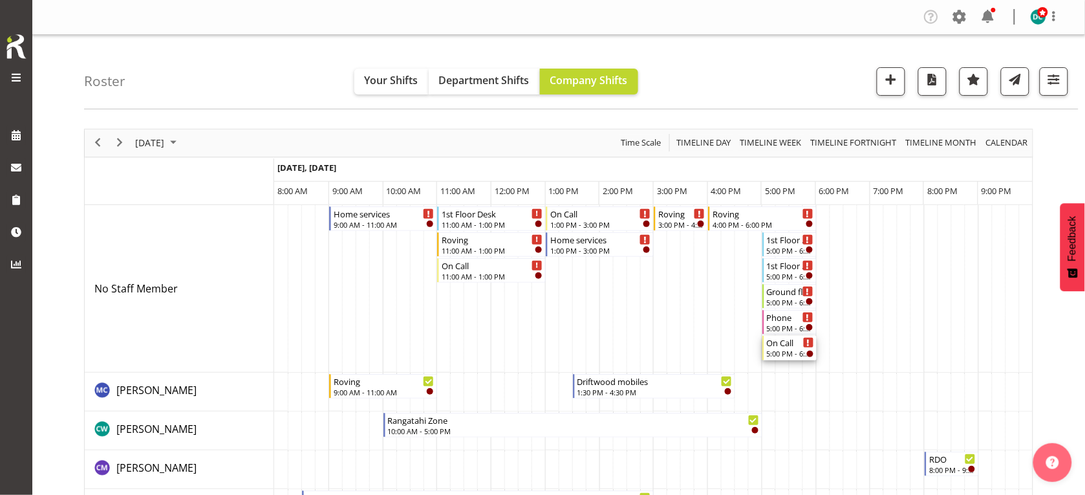
click at [783, 353] on div "5:00 PM - 6:00 PM" at bounding box center [790, 353] width 47 height 10
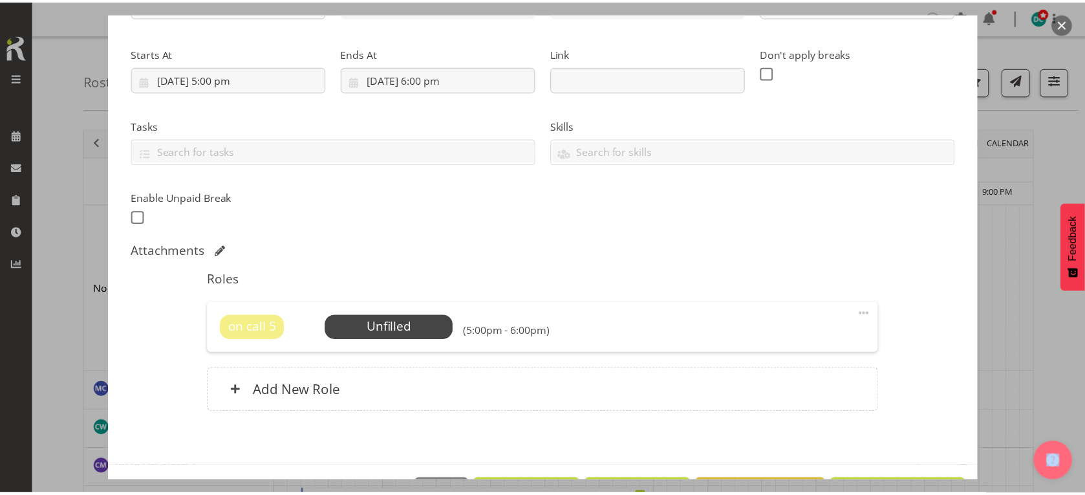
scroll to position [228, 0]
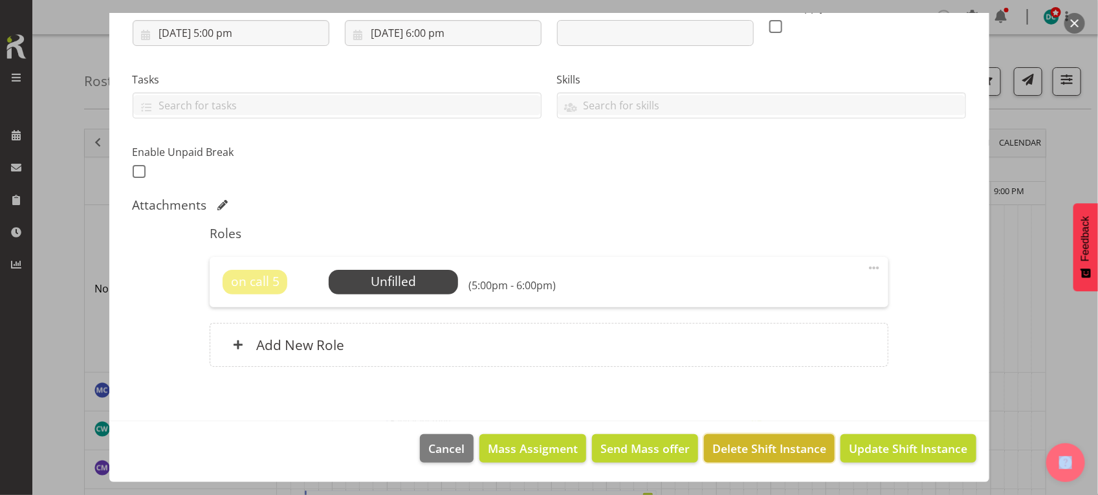
click at [757, 447] on span "Delete Shift Instance" at bounding box center [769, 448] width 114 height 17
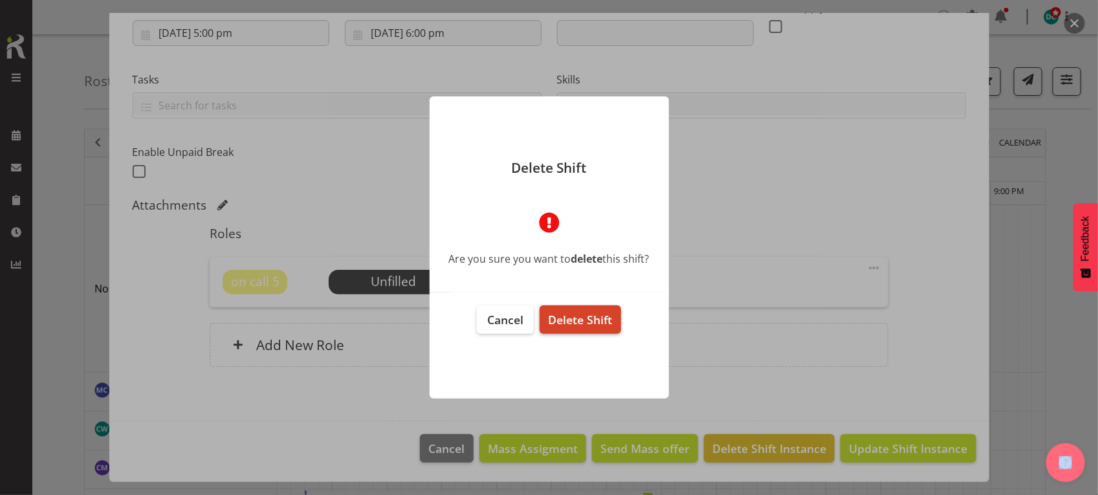
click at [609, 315] on span "Delete Shift" at bounding box center [580, 320] width 64 height 16
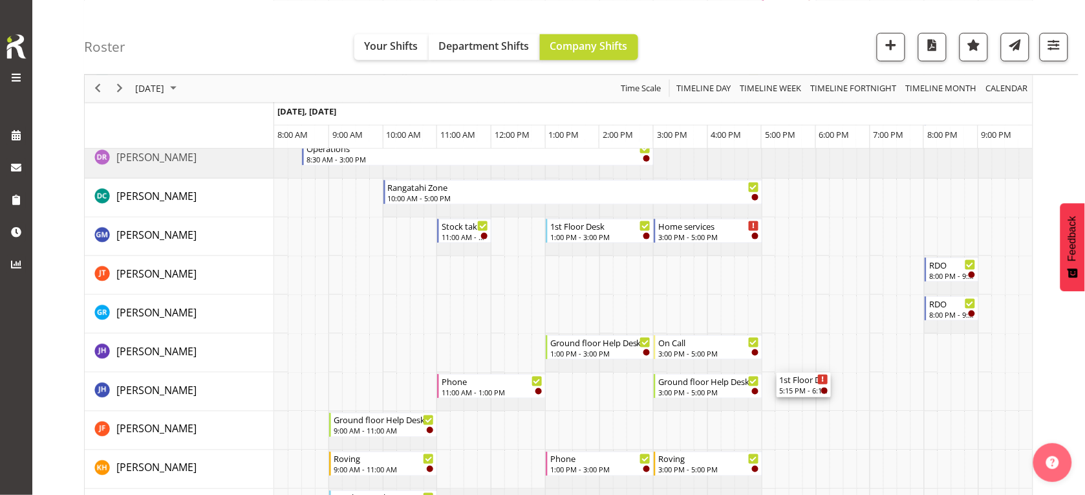
scroll to position [0, 0]
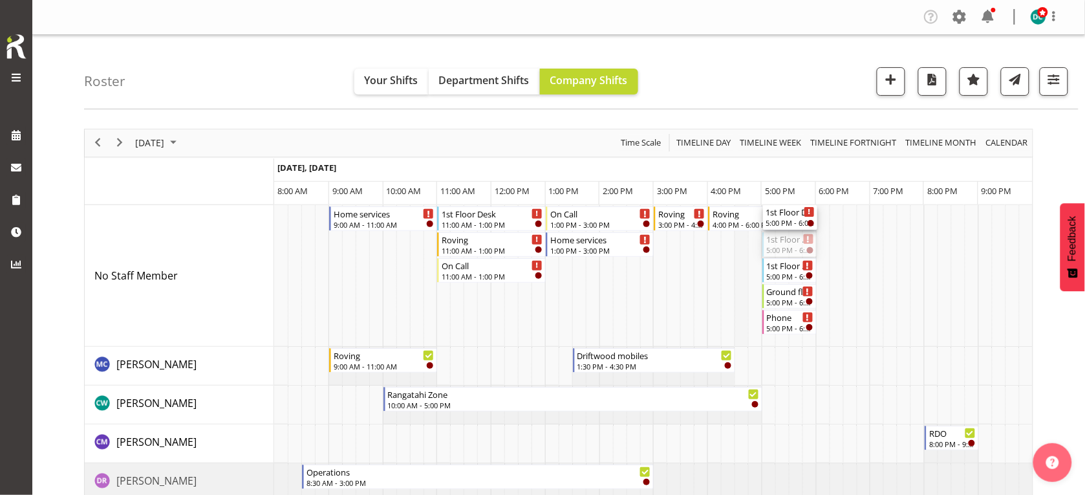
drag, startPoint x: 789, startPoint y: 243, endPoint x: 746, endPoint y: 318, distance: 86.7
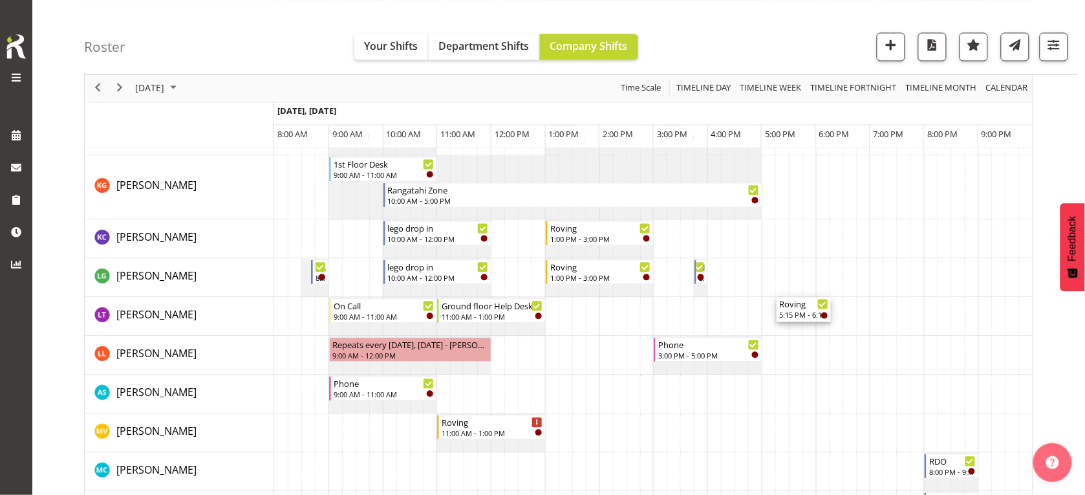
scroll to position [566, 0]
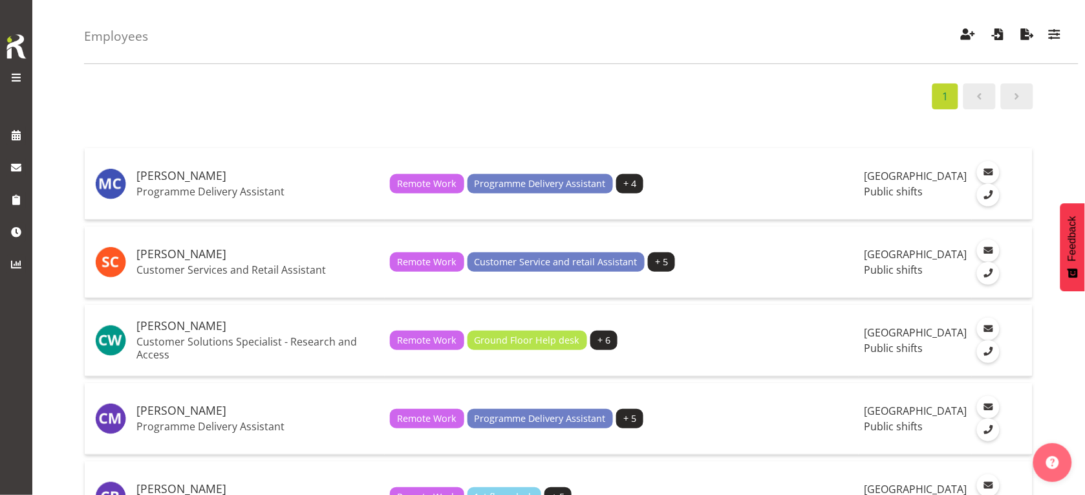
scroll to position [81, 0]
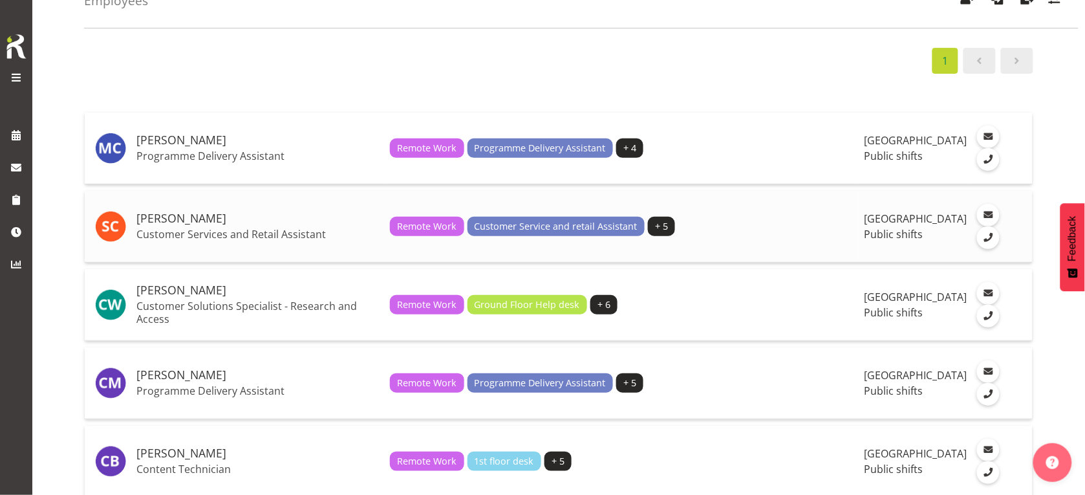
click at [170, 230] on p "Customer Services and Retail Assistant" at bounding box center [257, 234] width 243 height 13
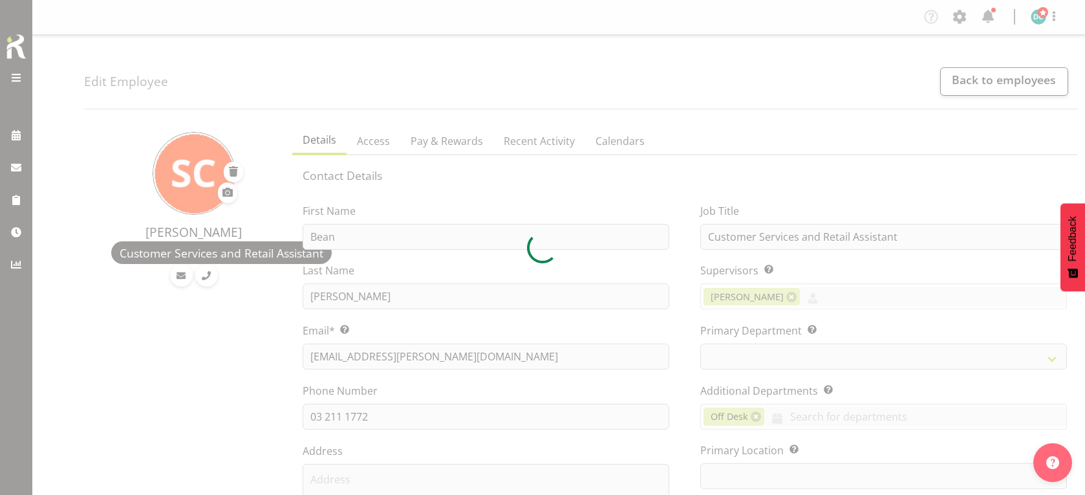
select select "TimelineDay"
select select
select select "1276"
select select "921"
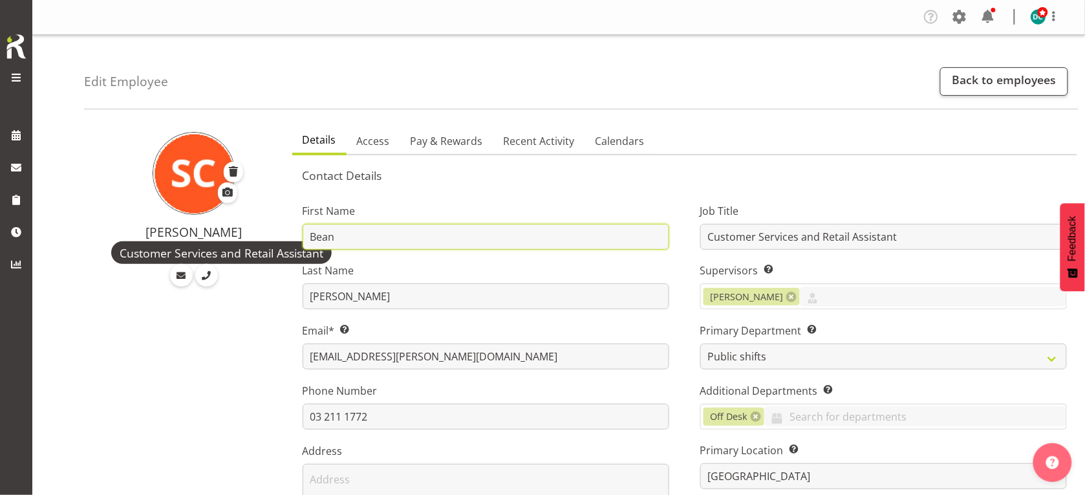
drag, startPoint x: 351, startPoint y: 234, endPoint x: 294, endPoint y: 232, distance: 56.3
click at [298, 230] on div "First Name [PERSON_NAME] Last Name [PERSON_NAME] Email* This is a required fiel…" at bounding box center [486, 387] width 398 height 404
type input "[PERSON_NAME]"
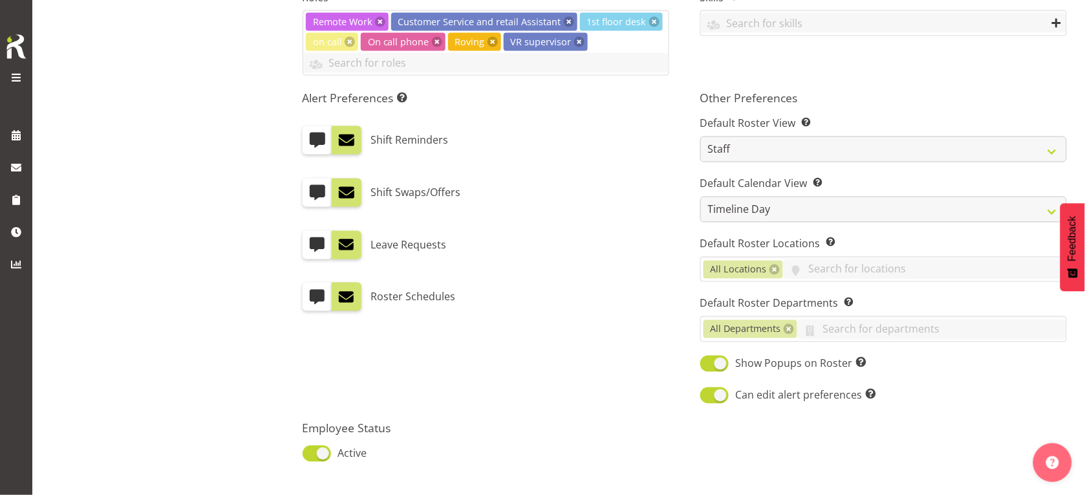
scroll to position [710, 0]
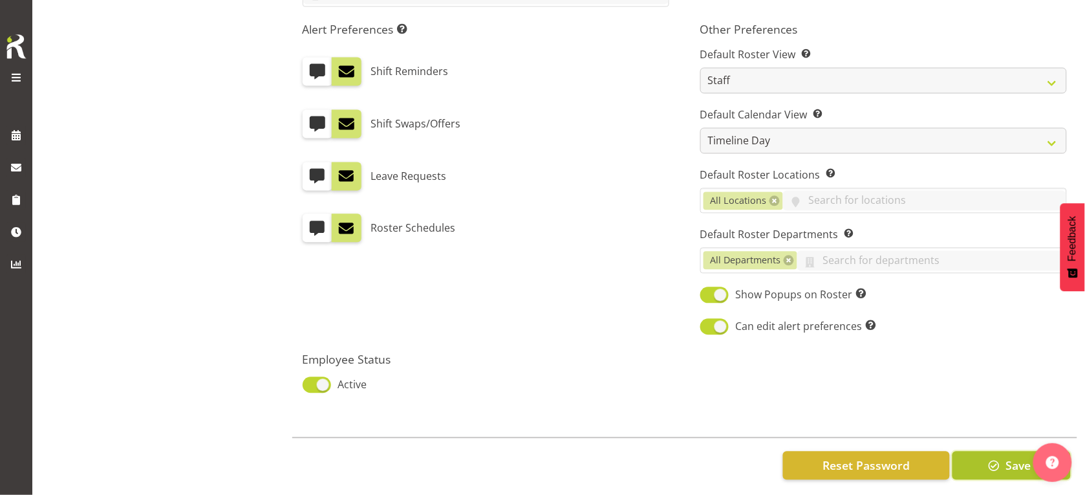
click at [1014, 457] on span "Save" at bounding box center [1018, 465] width 25 height 17
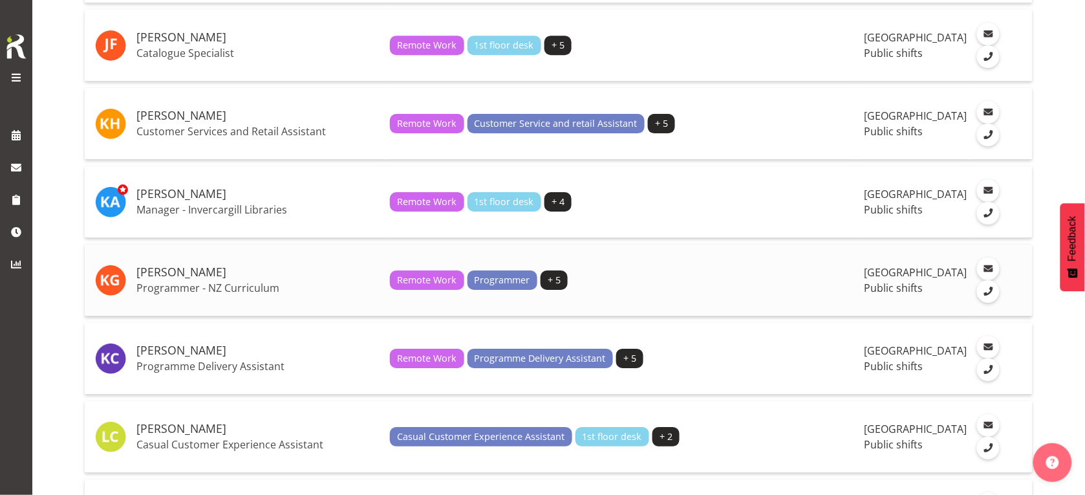
scroll to position [1294, 0]
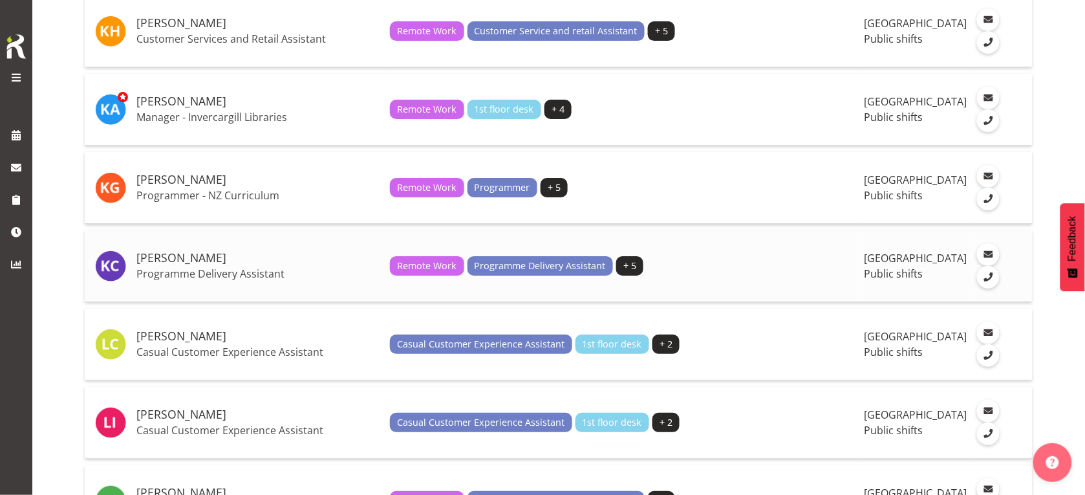
click at [164, 265] on h5 "[PERSON_NAME]" at bounding box center [257, 258] width 243 height 13
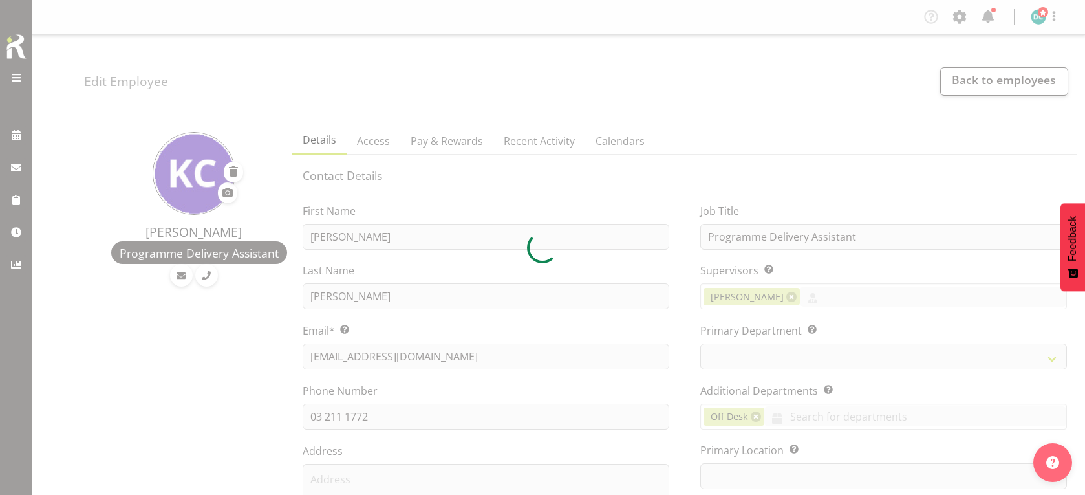
select select "TimelineDay"
select select
select select "1276"
select select "921"
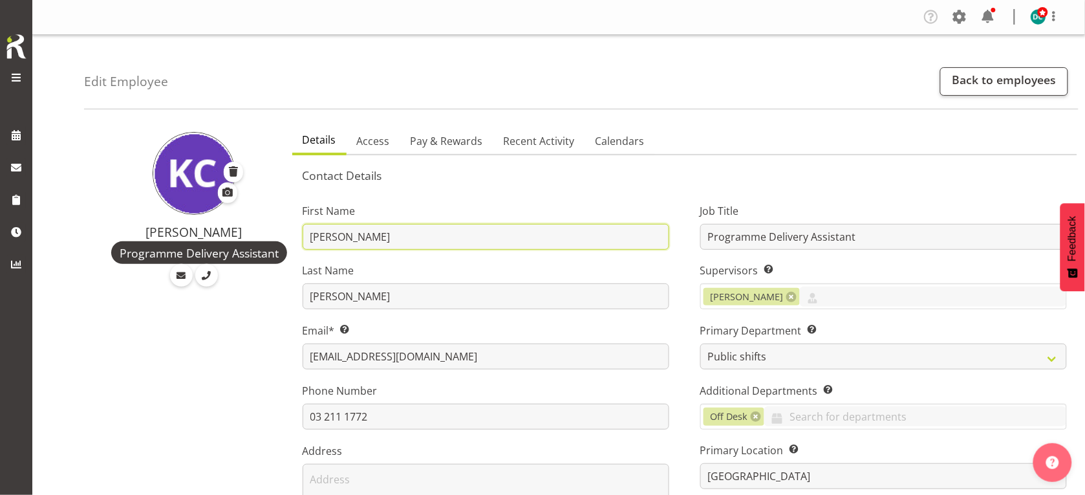
drag, startPoint x: 327, startPoint y: 241, endPoint x: 231, endPoint y: 283, distance: 104.8
type input "Keyu"
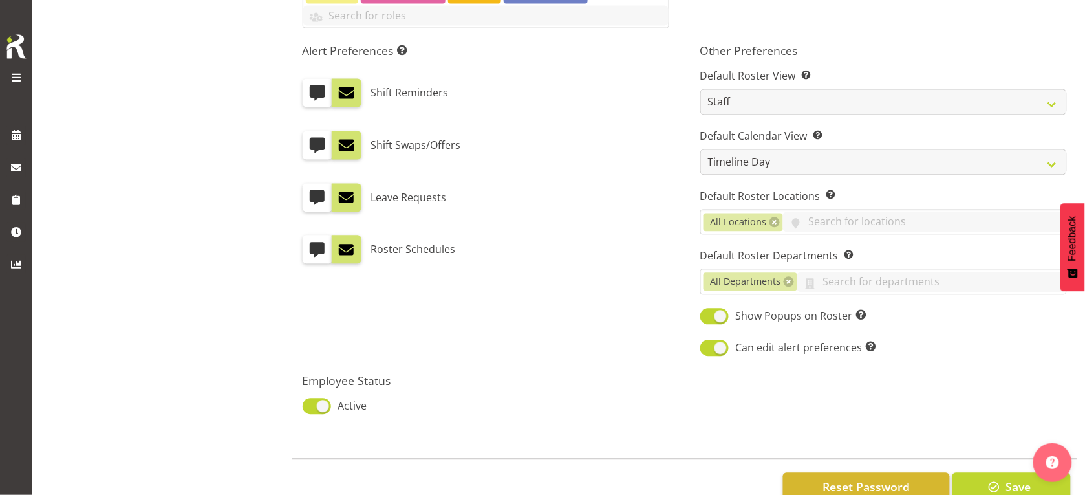
scroll to position [710, 0]
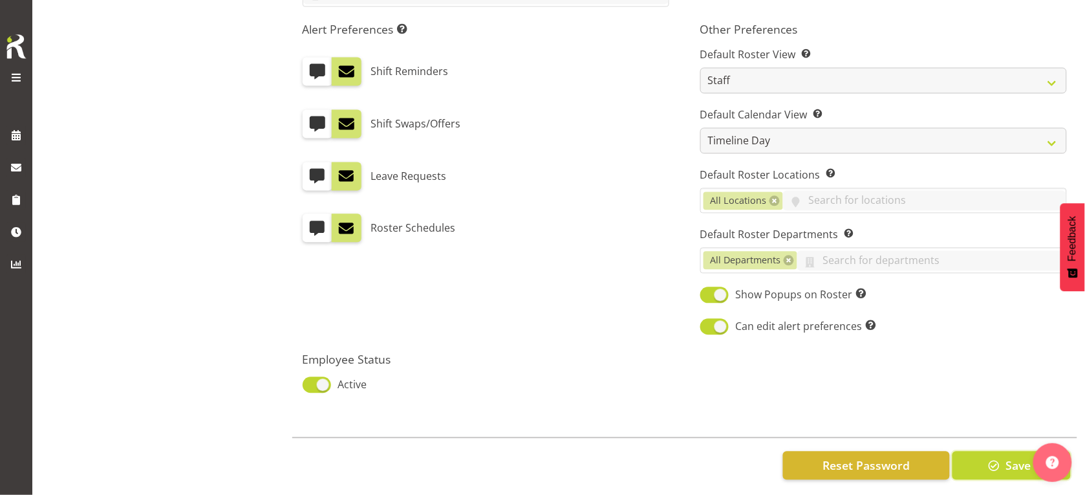
drag, startPoint x: 977, startPoint y: 441, endPoint x: 986, endPoint y: 432, distance: 12.8
click at [979, 452] on button "Save" at bounding box center [1012, 466] width 118 height 28
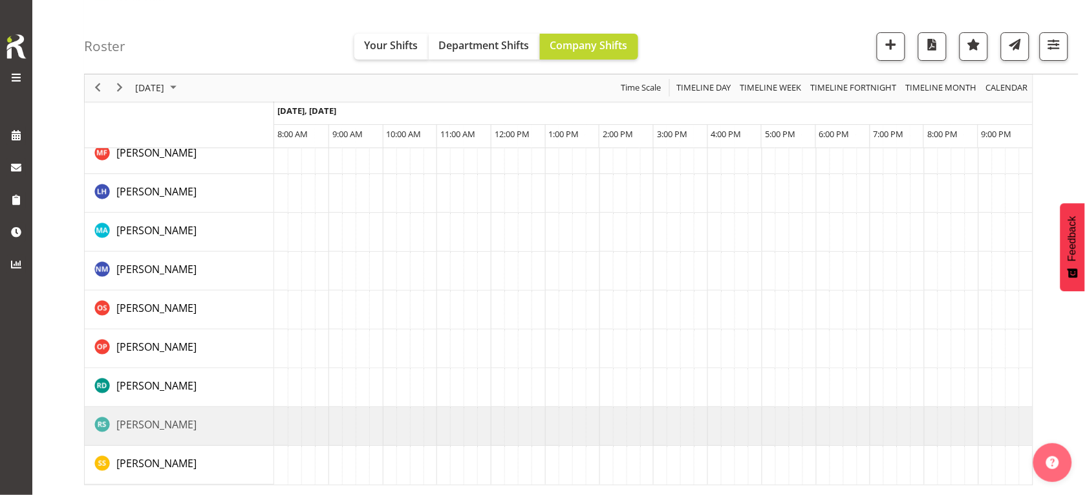
scroll to position [1439, 0]
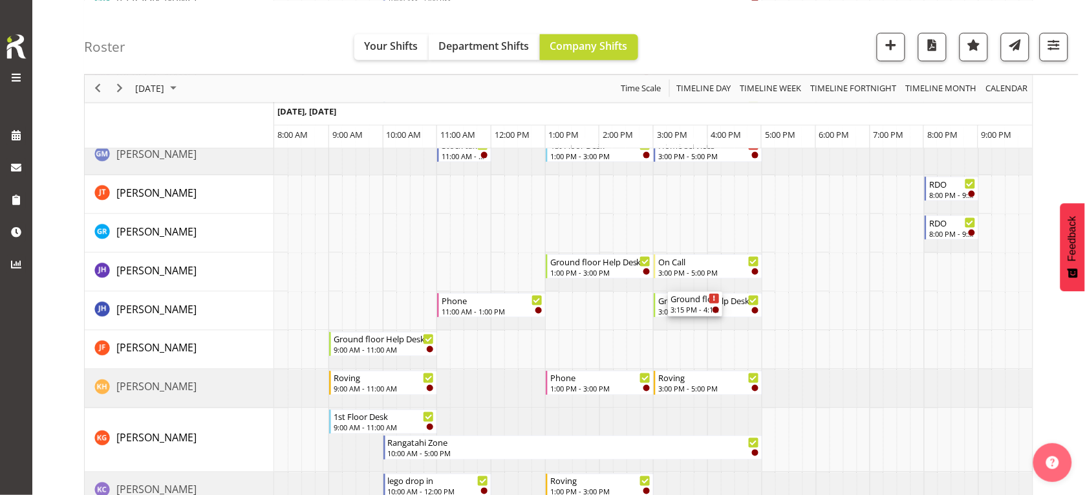
scroll to position [243, 0]
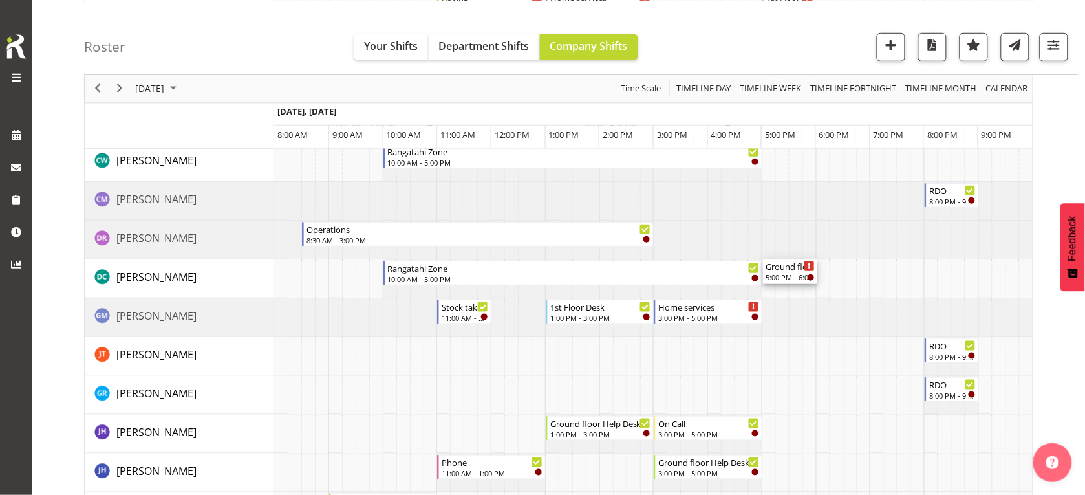
drag, startPoint x: 787, startPoint y: 299, endPoint x: 759, endPoint y: 281, distance: 32.8
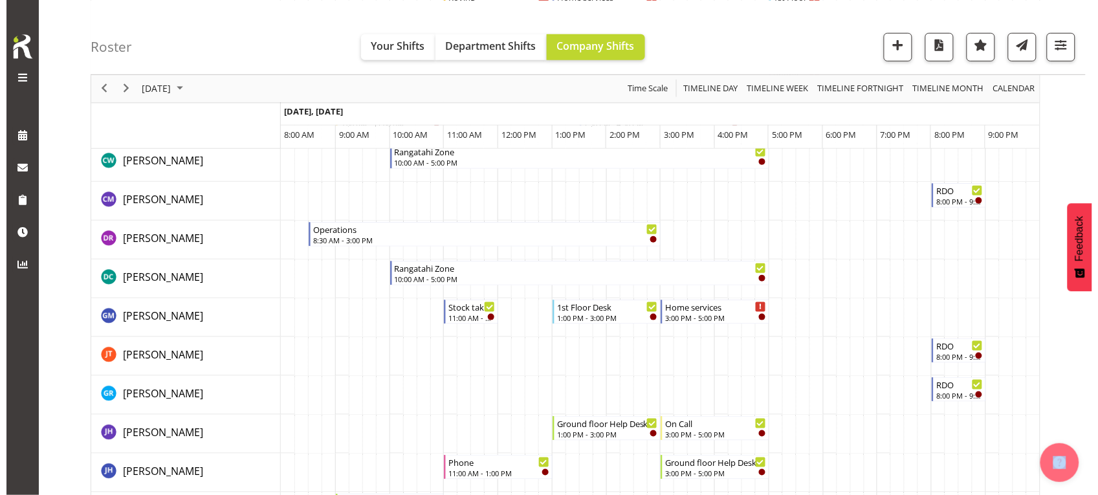
scroll to position [0, 0]
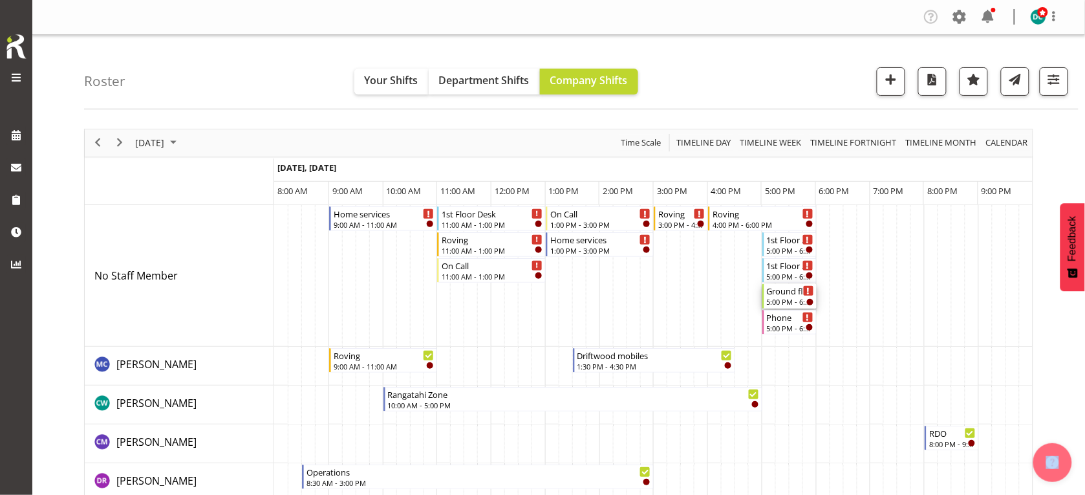
click at [791, 298] on div "5:00 PM - 6:00 PM" at bounding box center [790, 301] width 47 height 10
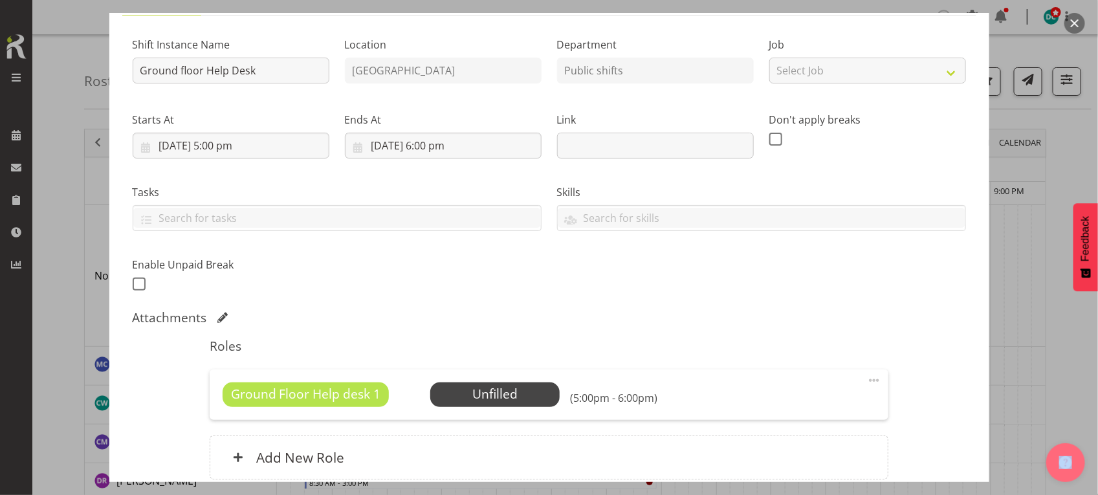
scroll to position [228, 0]
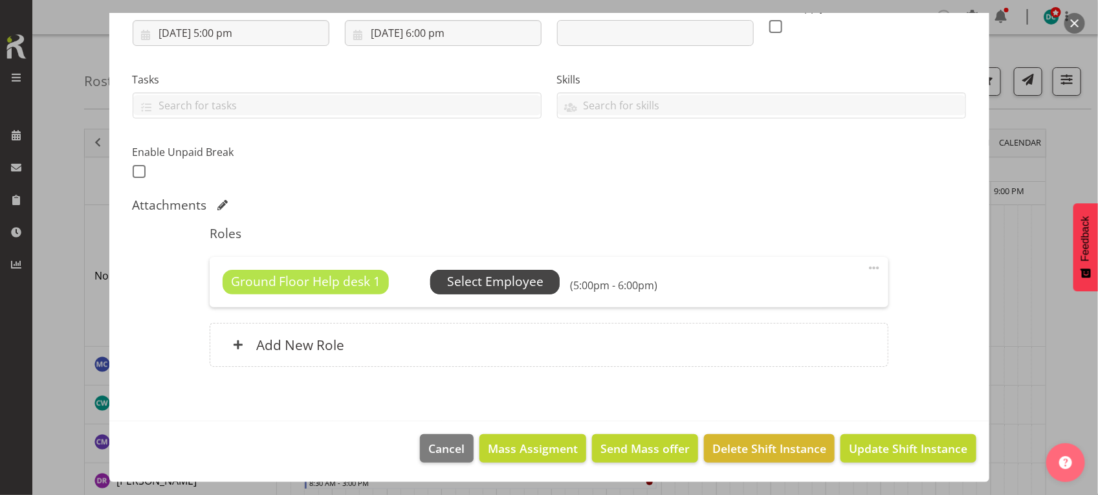
click at [505, 277] on span "Select Employee" at bounding box center [495, 281] width 96 height 19
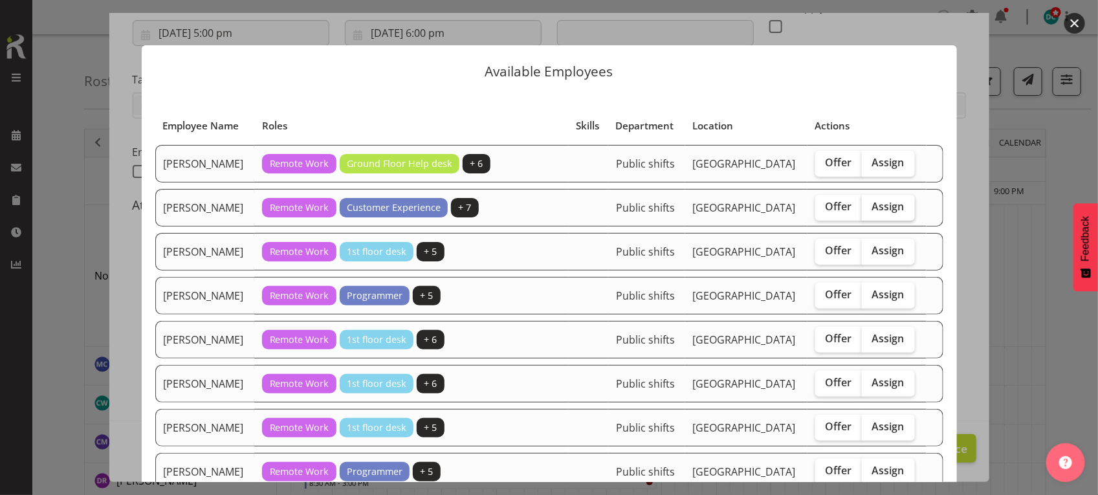
click at [878, 207] on span "Assign" at bounding box center [888, 206] width 32 height 13
click at [870, 207] on input "Assign" at bounding box center [866, 206] width 8 height 8
checkbox input "true"
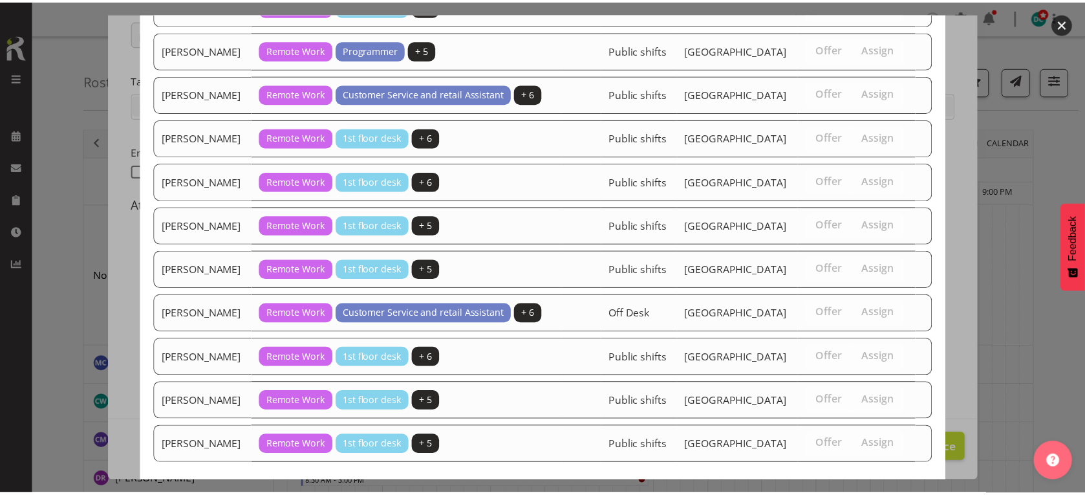
scroll to position [490, 0]
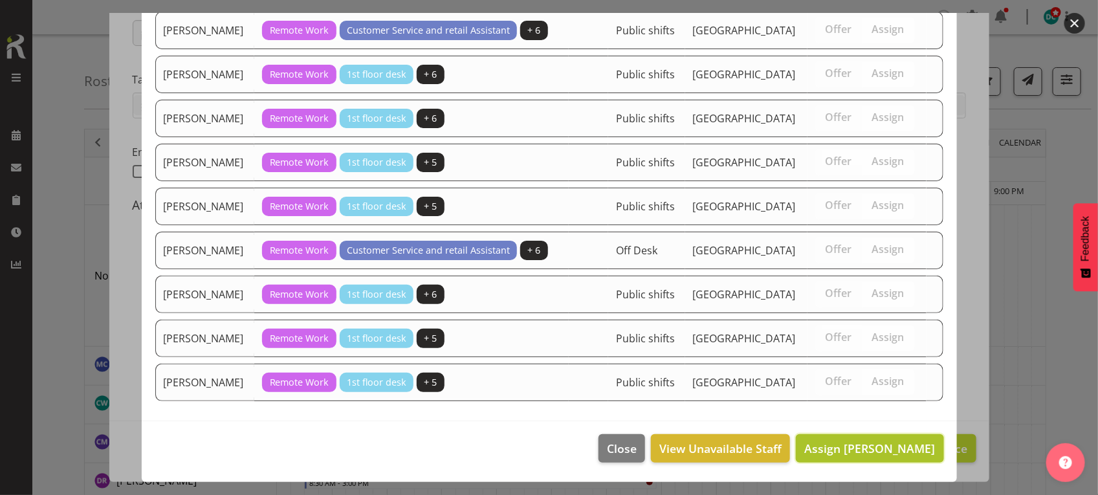
click at [831, 447] on span "Assign [PERSON_NAME]" at bounding box center [869, 449] width 131 height 16
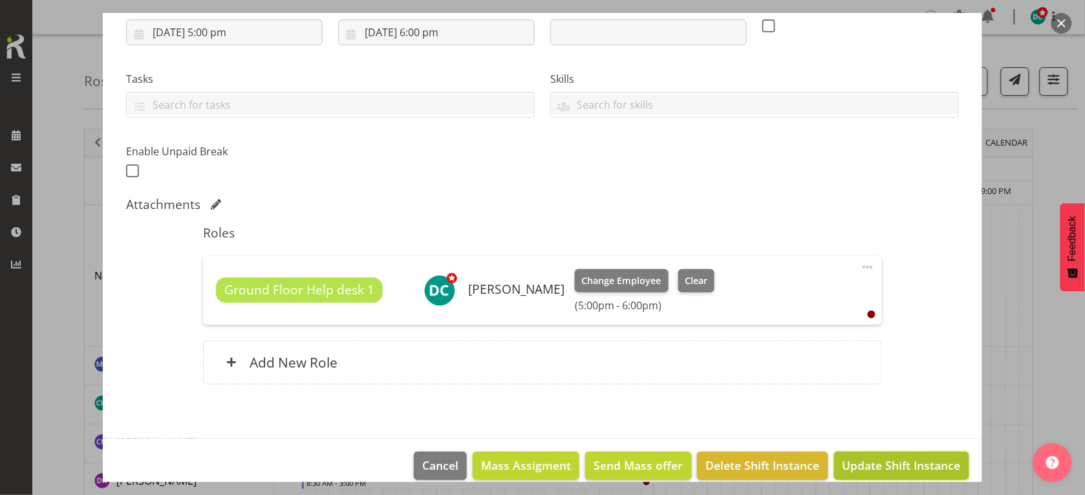
click at [891, 477] on button "Update Shift Instance" at bounding box center [901, 466] width 135 height 28
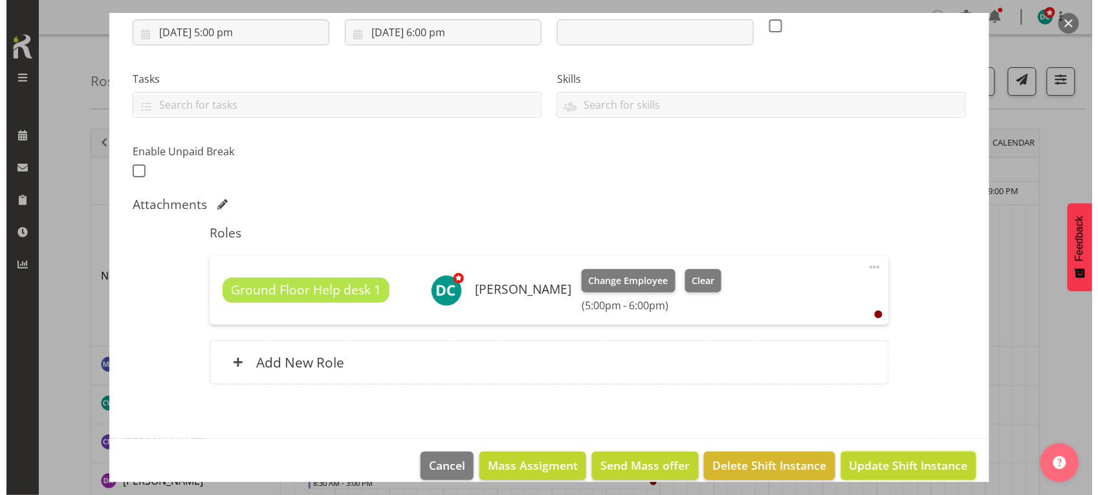
scroll to position [194, 0]
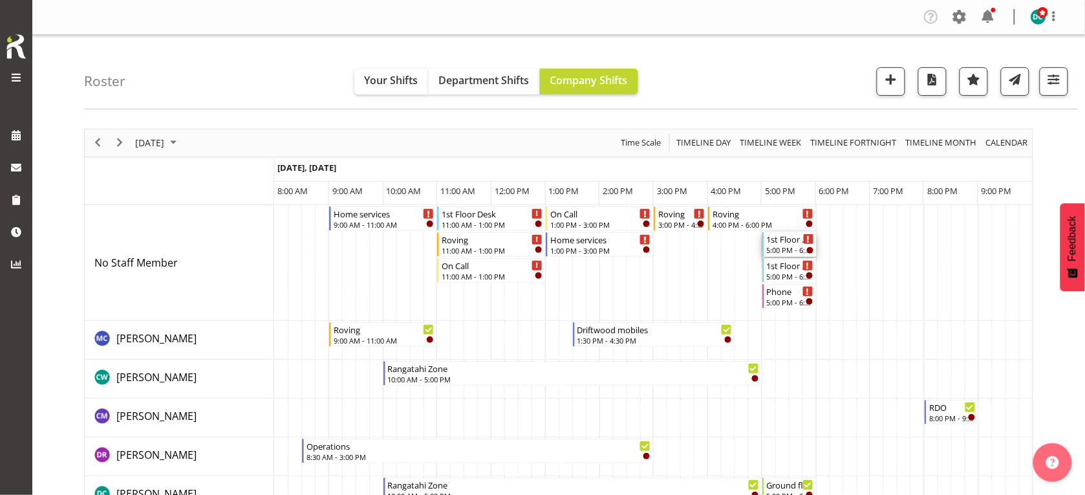
click at [787, 249] on div "5:00 PM - 6:00 PM" at bounding box center [790, 250] width 47 height 10
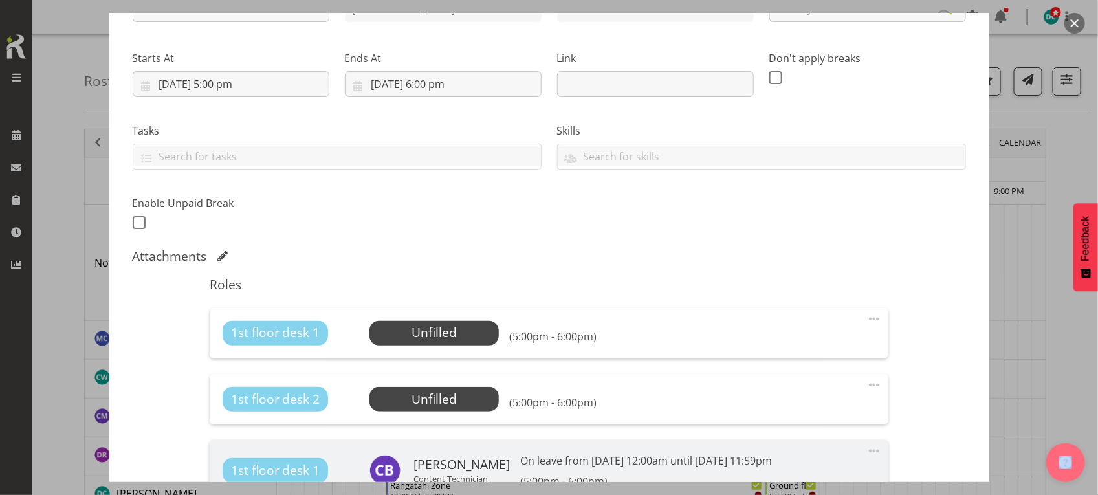
scroll to position [323, 0]
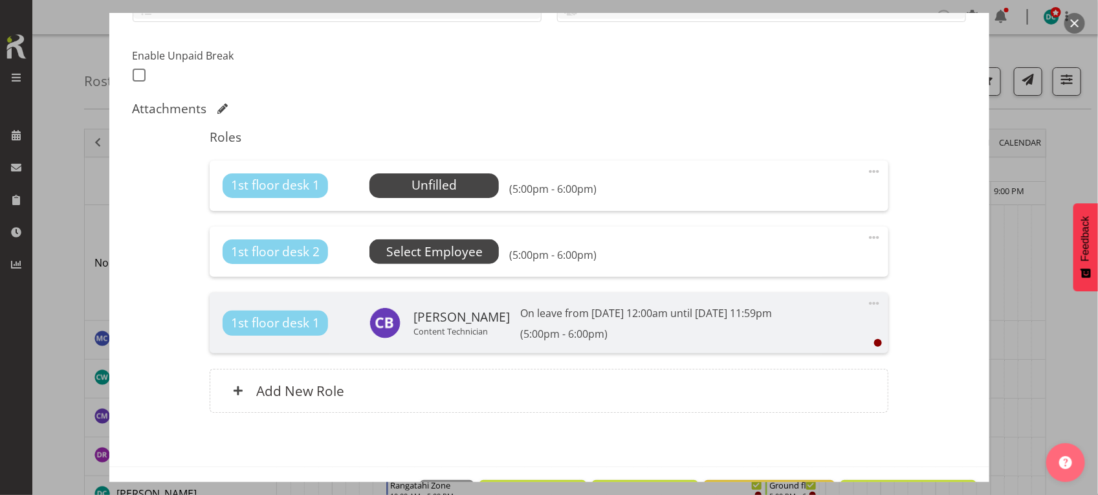
click at [442, 253] on span "Select Employee" at bounding box center [434, 252] width 96 height 19
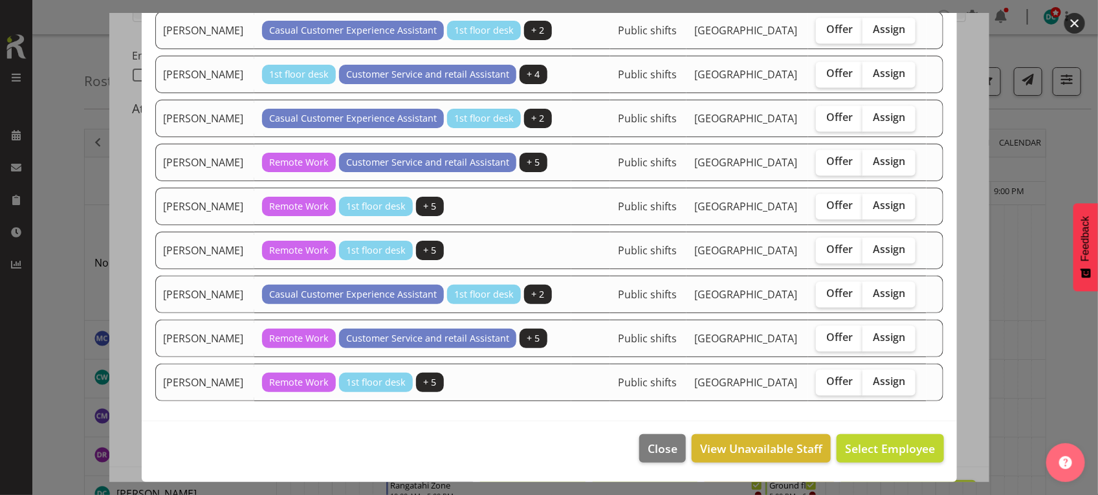
scroll to position [1294, 0]
click at [896, 351] on label "Assign" at bounding box center [888, 338] width 53 height 26
click at [871, 342] on input "Assign" at bounding box center [866, 337] width 8 height 8
checkbox input "true"
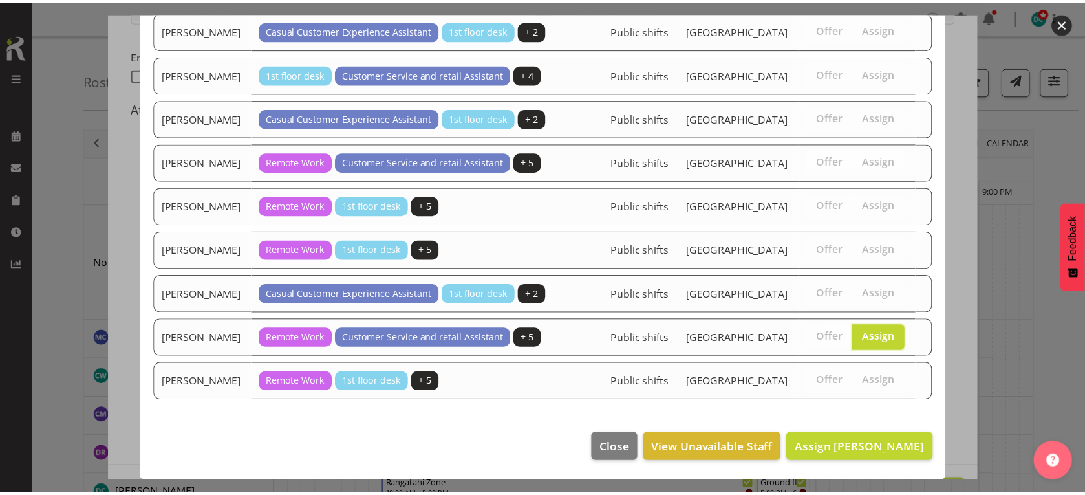
scroll to position [1369, 0]
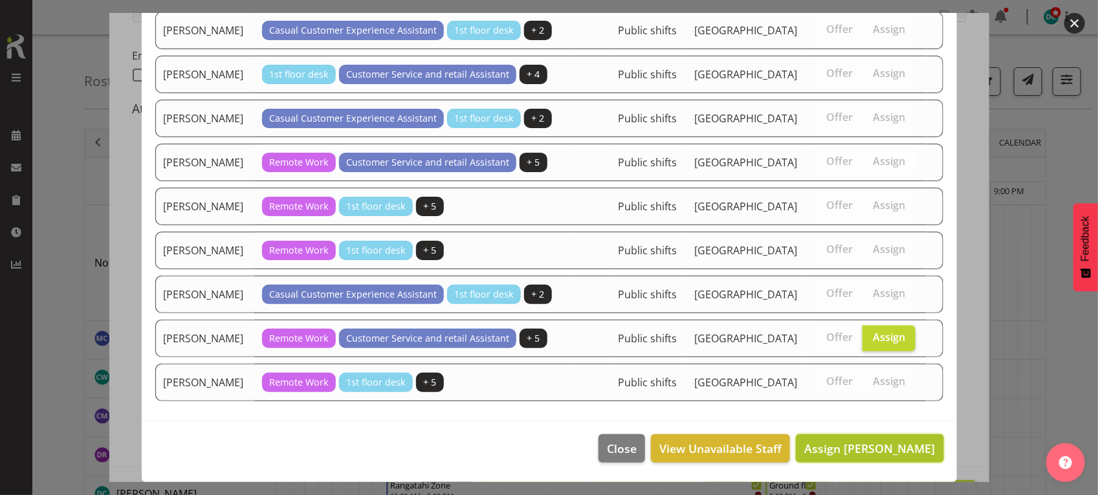
click at [867, 447] on span "Assign [PERSON_NAME]" at bounding box center [869, 449] width 131 height 16
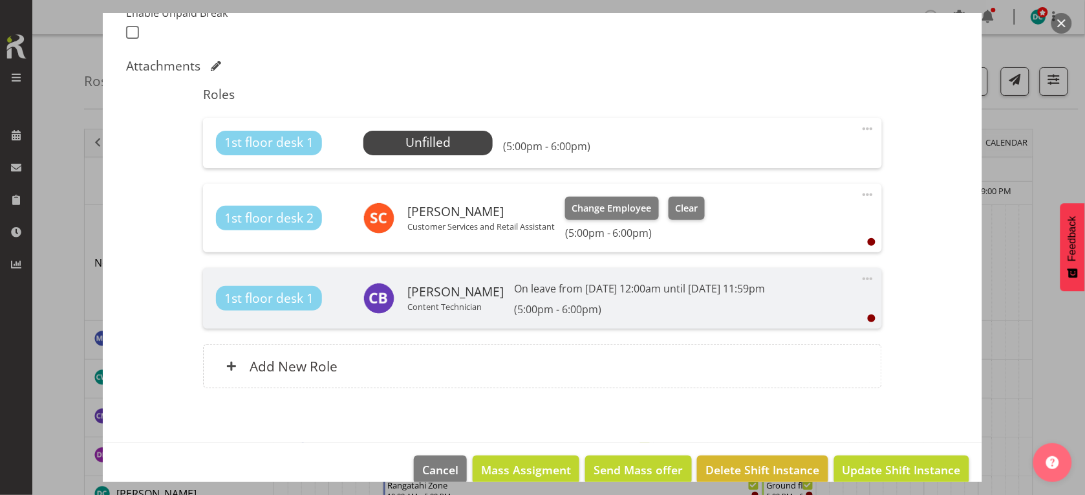
scroll to position [388, 0]
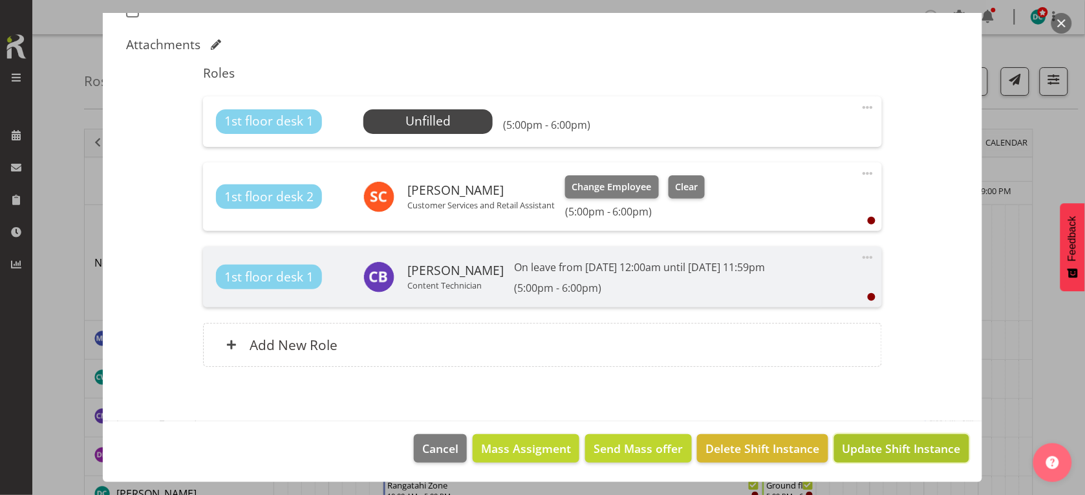
click at [868, 435] on button "Update Shift Instance" at bounding box center [901, 448] width 135 height 28
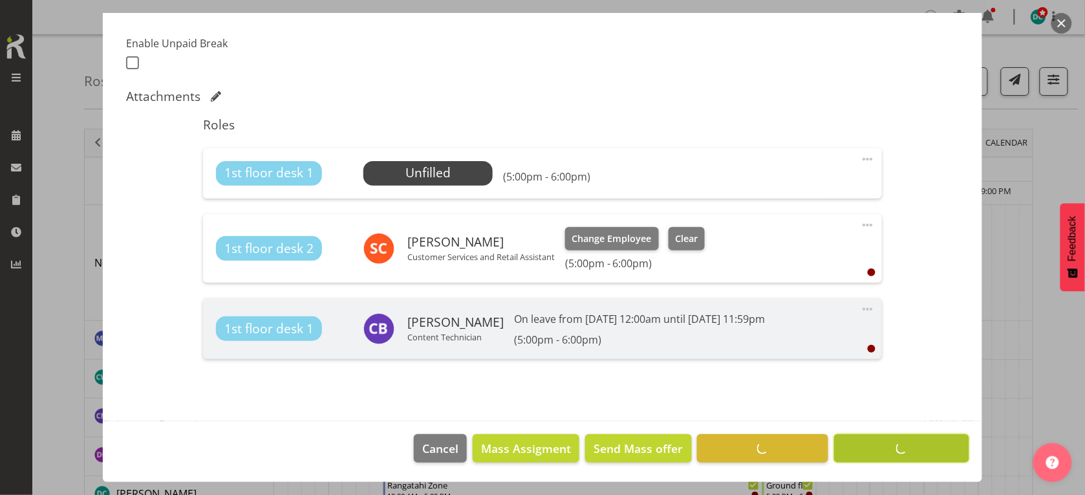
scroll to position [336, 0]
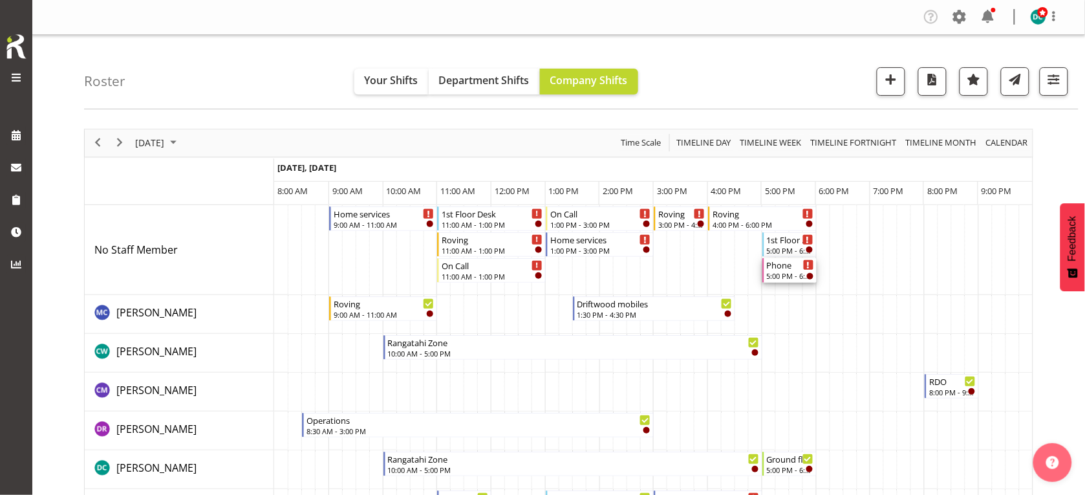
click at [783, 272] on div "5:00 PM - 6:00 PM" at bounding box center [790, 275] width 47 height 10
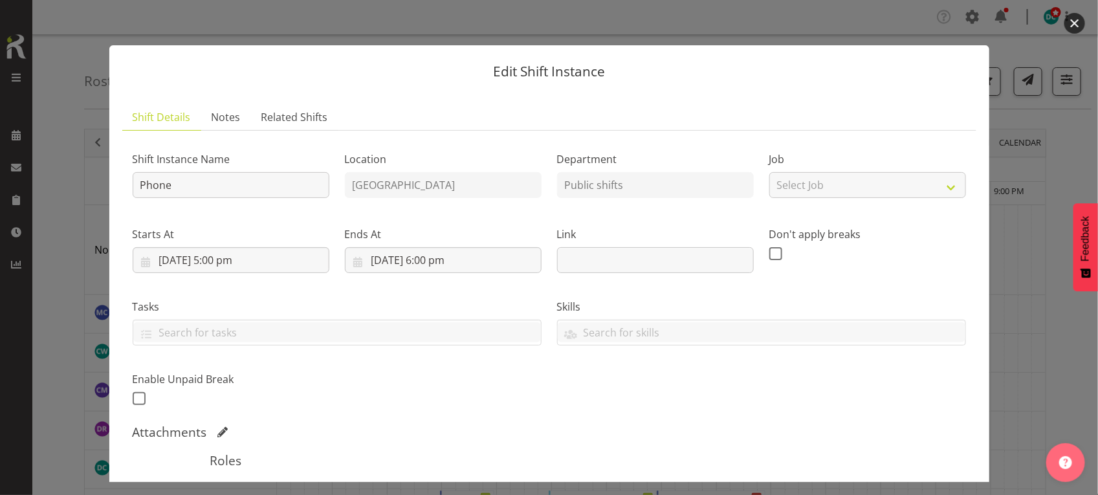
click at [1078, 15] on button "button" at bounding box center [1074, 23] width 21 height 21
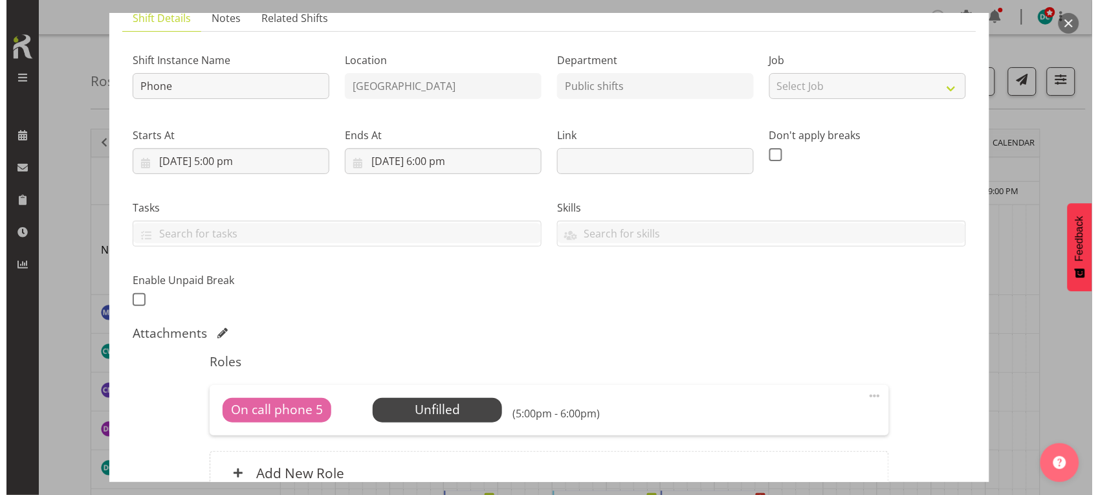
scroll to position [228, 0]
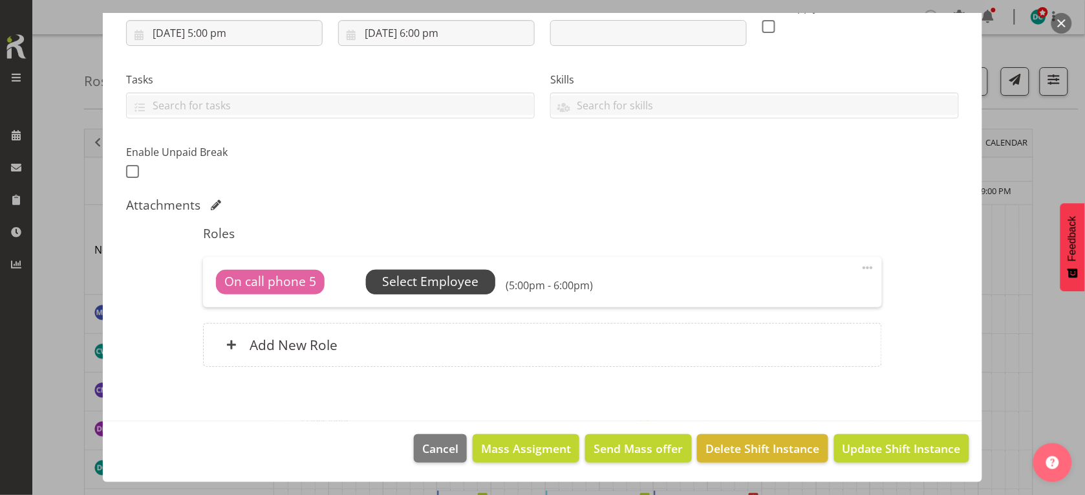
click at [460, 270] on span "Select Employee" at bounding box center [430, 282] width 129 height 25
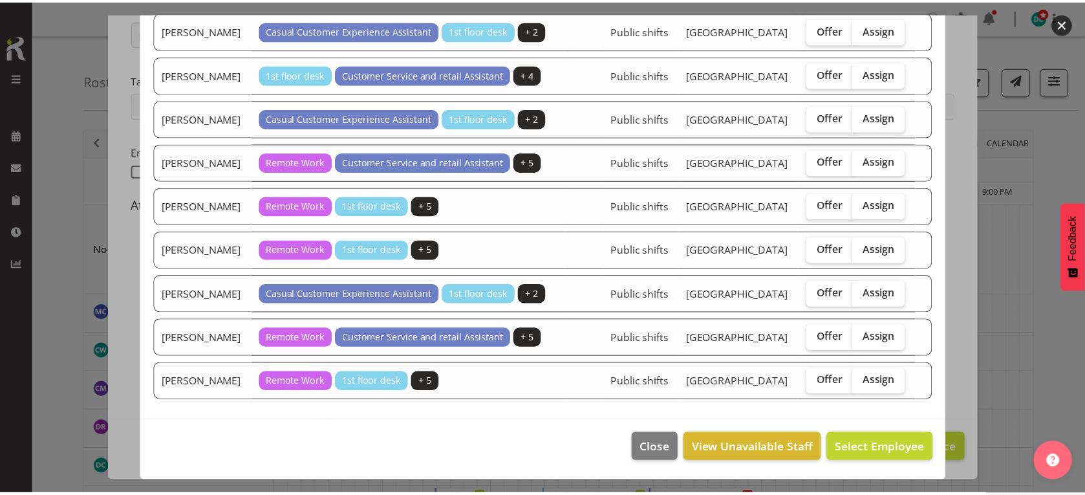
scroll to position [1369, 0]
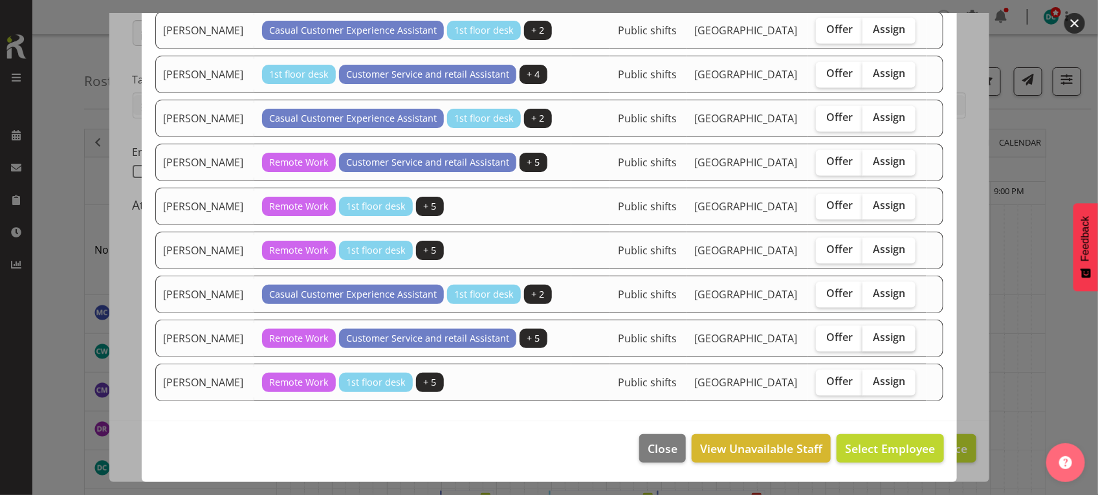
click at [877, 331] on span "Assign" at bounding box center [889, 337] width 32 height 13
click at [871, 333] on input "Assign" at bounding box center [866, 337] width 8 height 8
checkbox input "true"
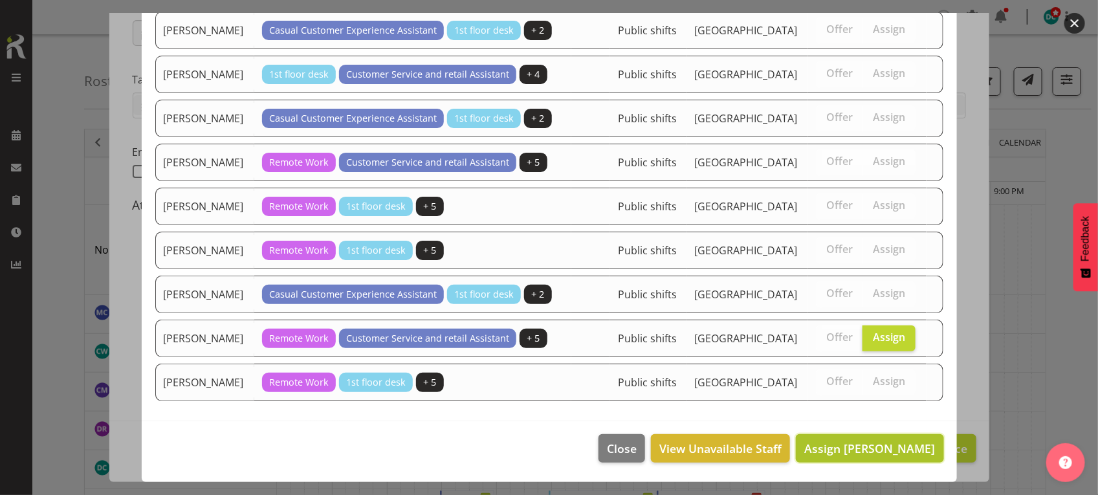
click at [878, 437] on button "Assign [PERSON_NAME]" at bounding box center [869, 448] width 147 height 28
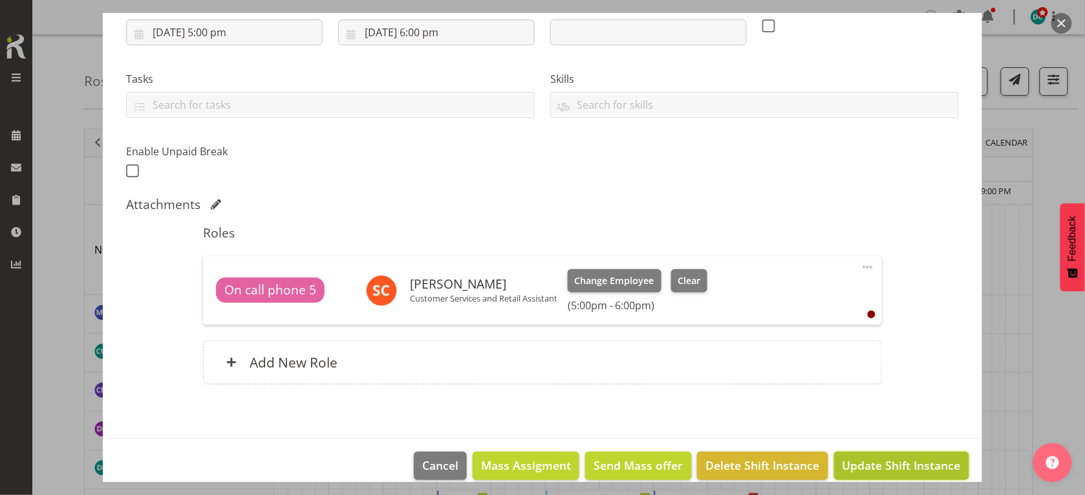
click at [881, 461] on span "Update Shift Instance" at bounding box center [902, 465] width 118 height 17
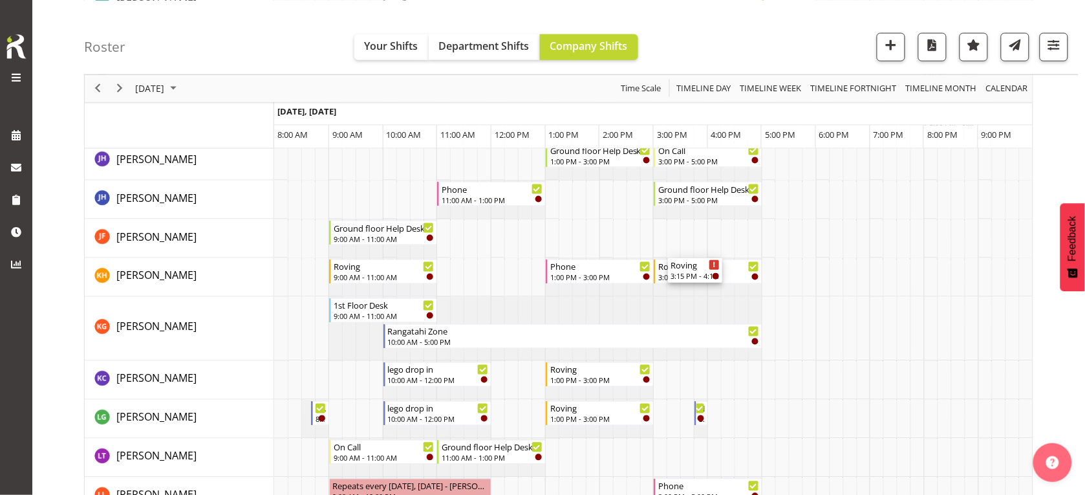
scroll to position [442, 0]
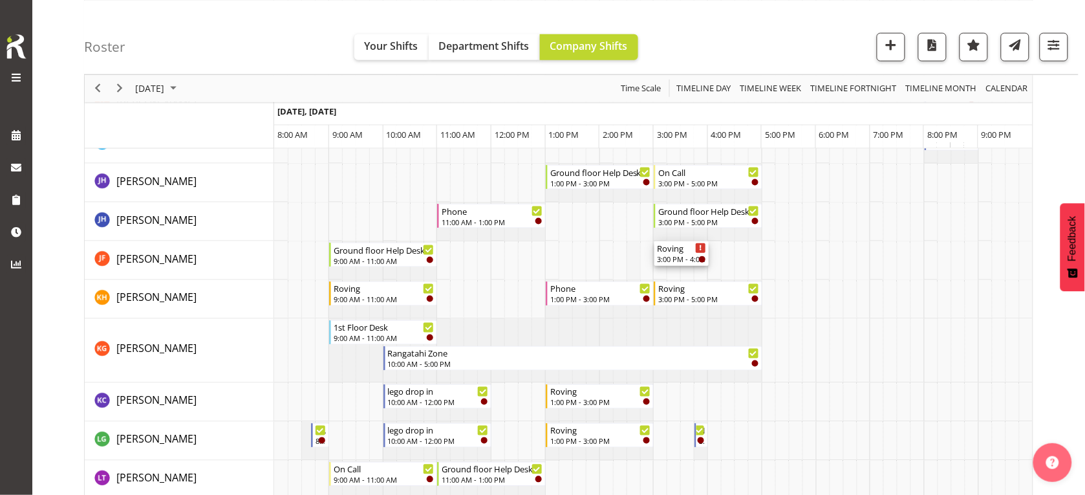
drag, startPoint x: 666, startPoint y: 221, endPoint x: 636, endPoint y: 269, distance: 57.3
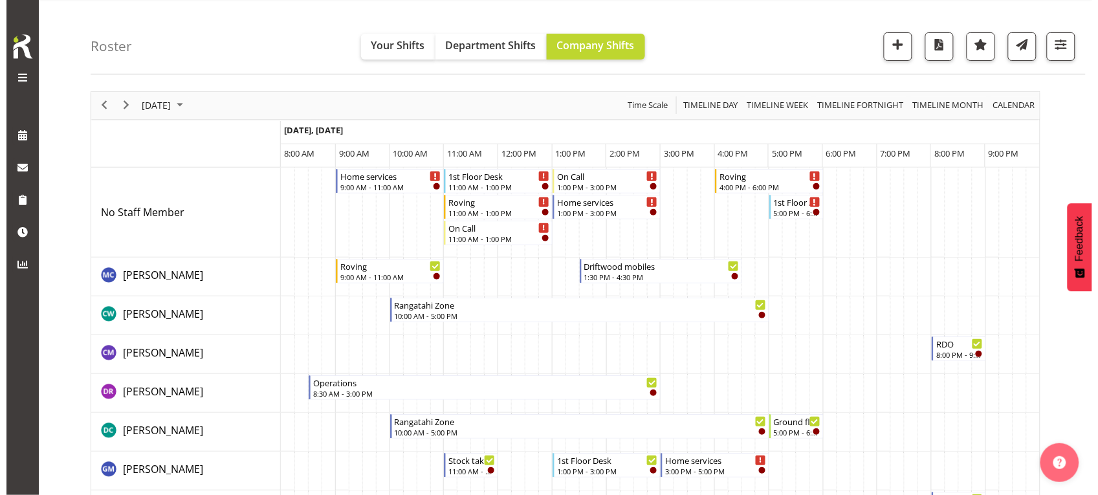
scroll to position [0, 0]
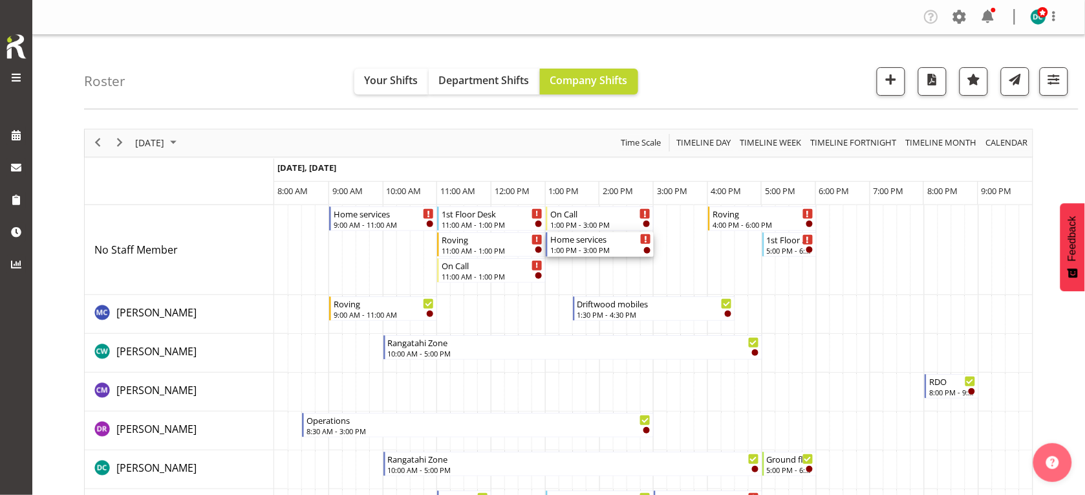
click at [567, 250] on div "1:00 PM - 3:00 PM" at bounding box center [601, 250] width 102 height 10
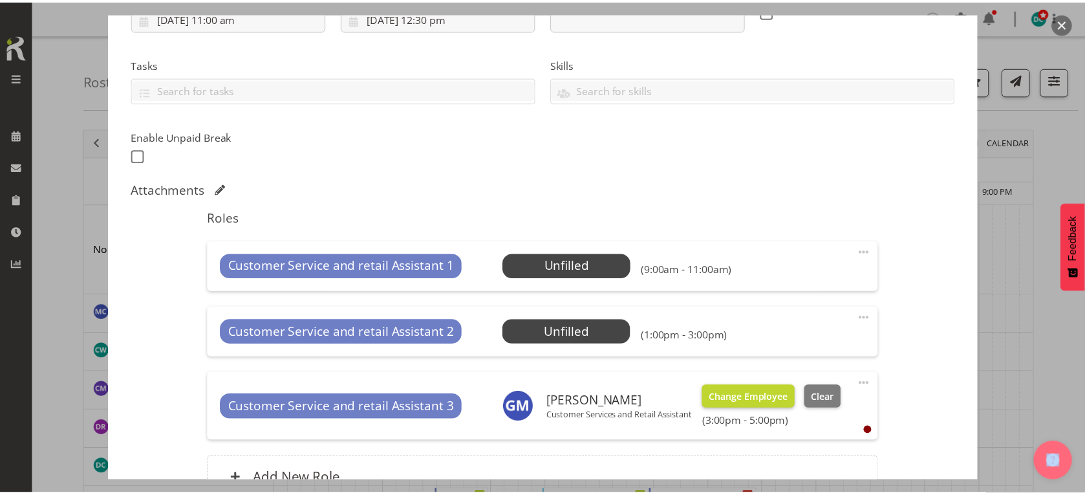
scroll to position [378, 0]
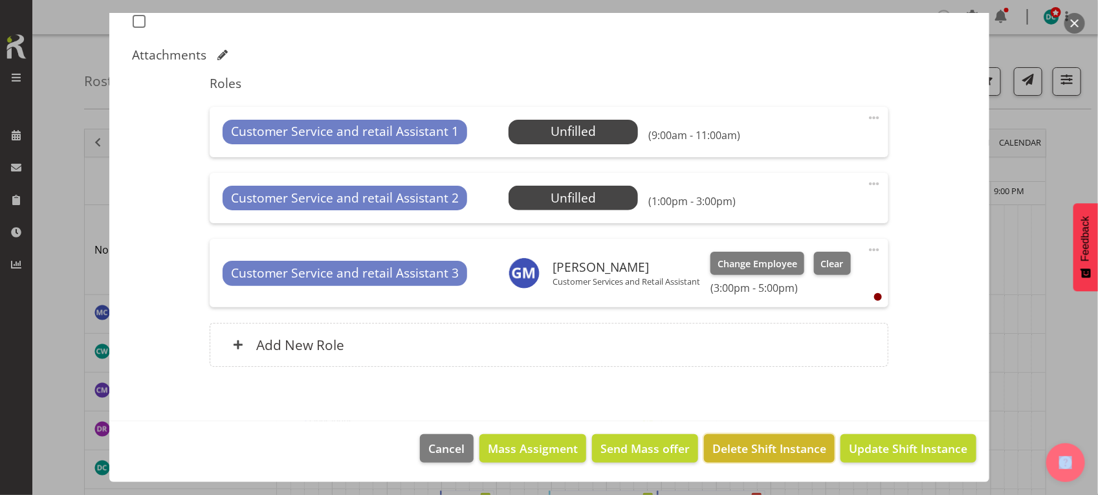
click at [770, 443] on span "Delete Shift Instance" at bounding box center [769, 448] width 114 height 17
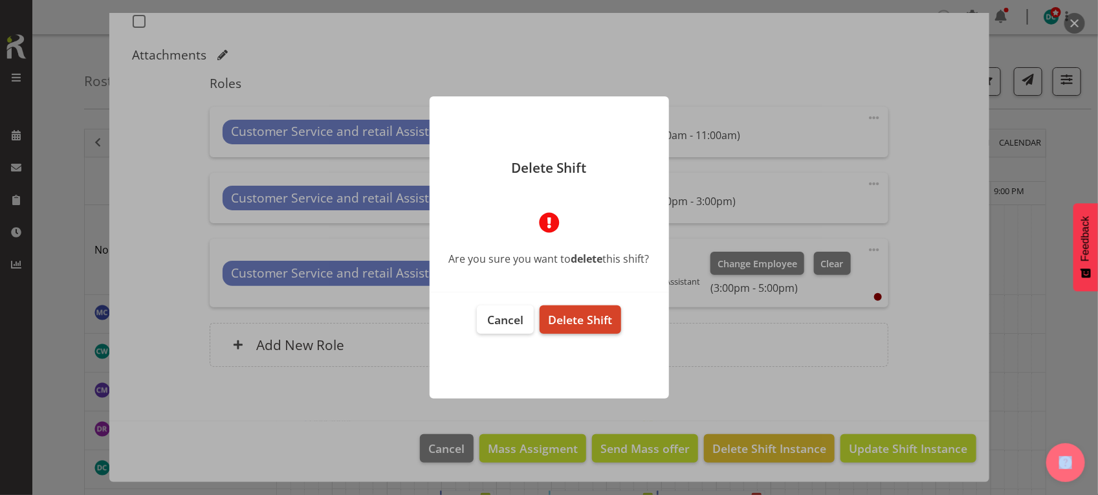
click at [589, 321] on span "Delete Shift" at bounding box center [580, 320] width 64 height 16
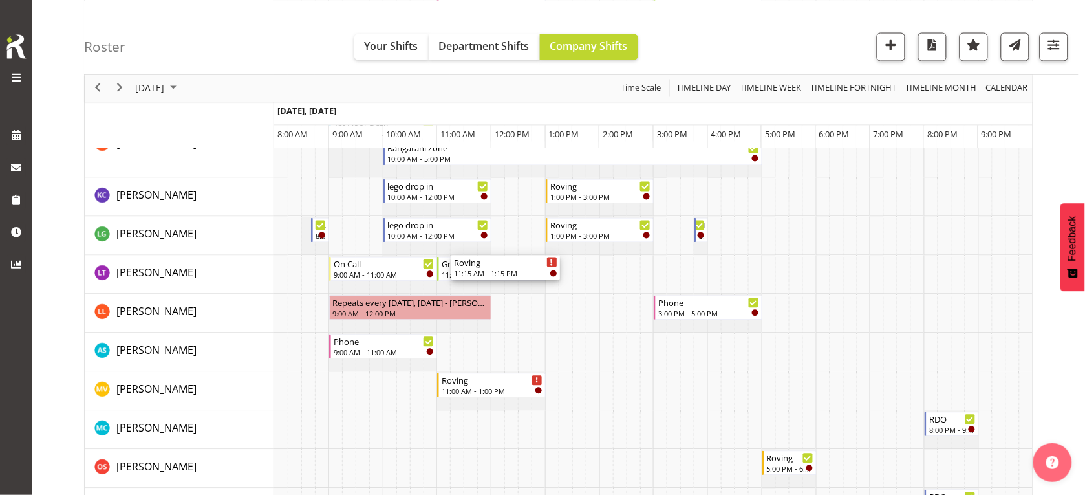
scroll to position [728, 0]
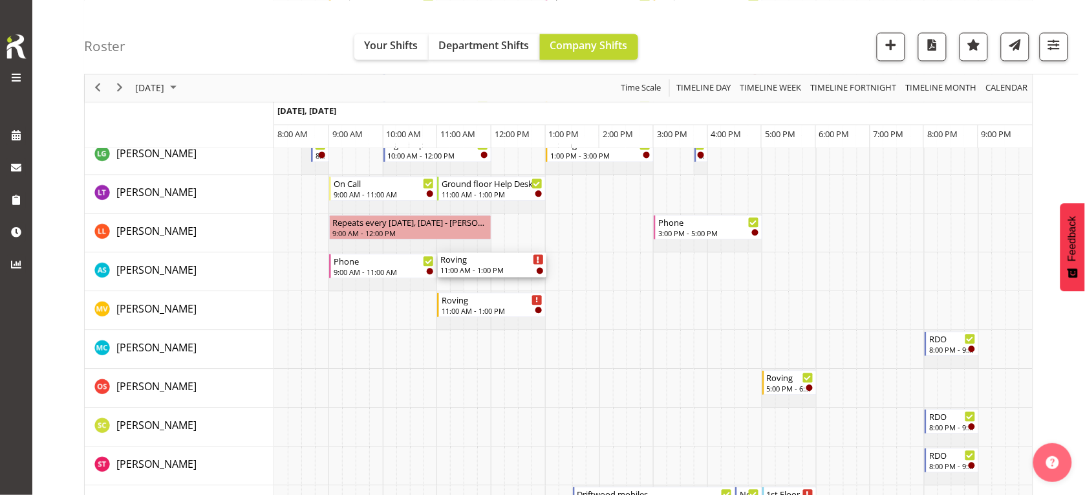
drag, startPoint x: 481, startPoint y: 243, endPoint x: 457, endPoint y: 282, distance: 45.3
click at [457, 282] on div "1st Floor Desk 11:00 AM - 1:00 PM Roving 11:00 AM - 1:00 PM On Call 11:00 AM - …" at bounding box center [653, 316] width 759 height 1679
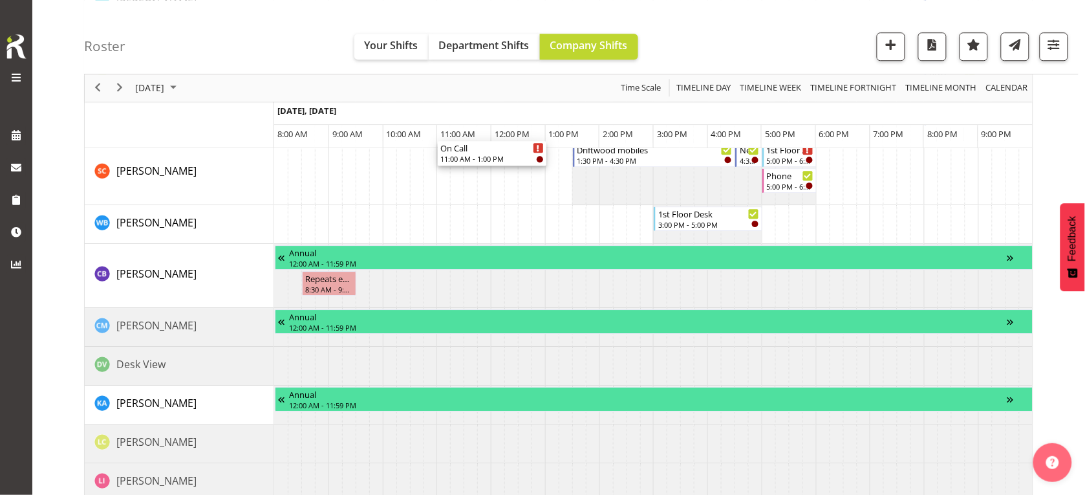
scroll to position [1051, 0]
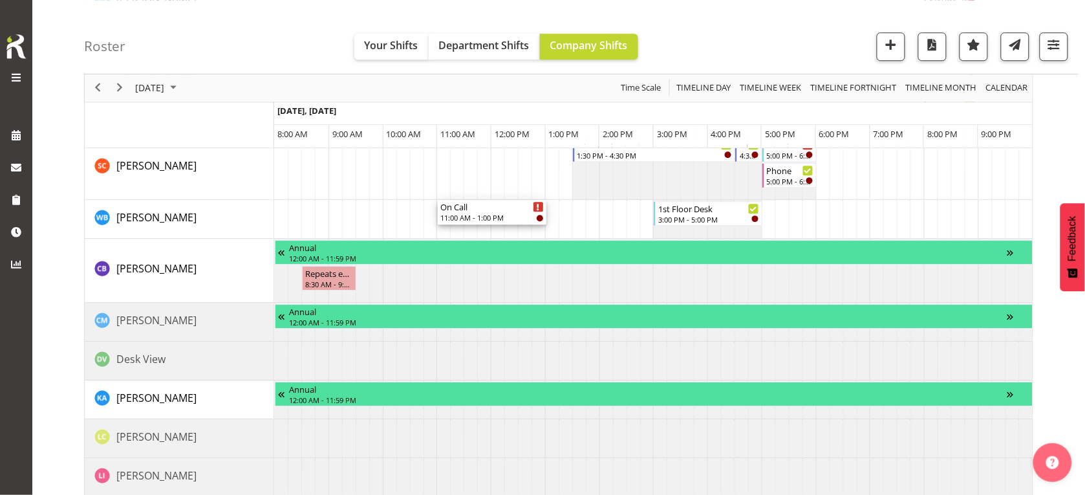
drag, startPoint x: 460, startPoint y: 370, endPoint x: 443, endPoint y: 233, distance: 138.2
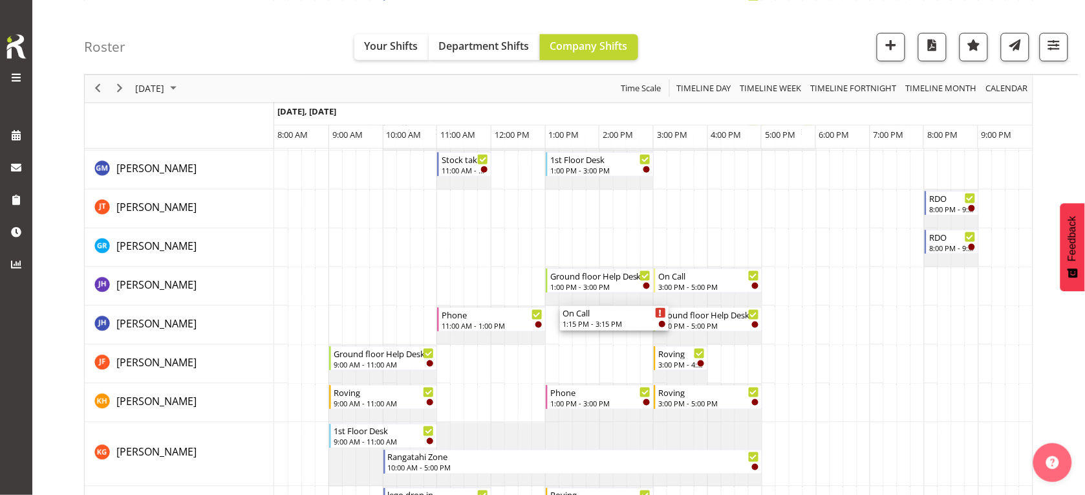
scroll to position [404, 0]
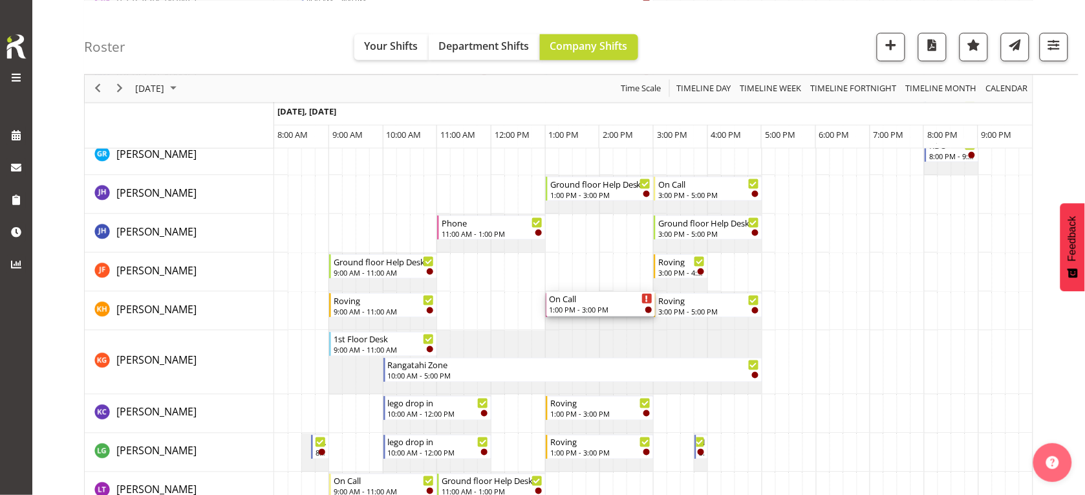
drag, startPoint x: 589, startPoint y: 215, endPoint x: 548, endPoint y: 306, distance: 99.3
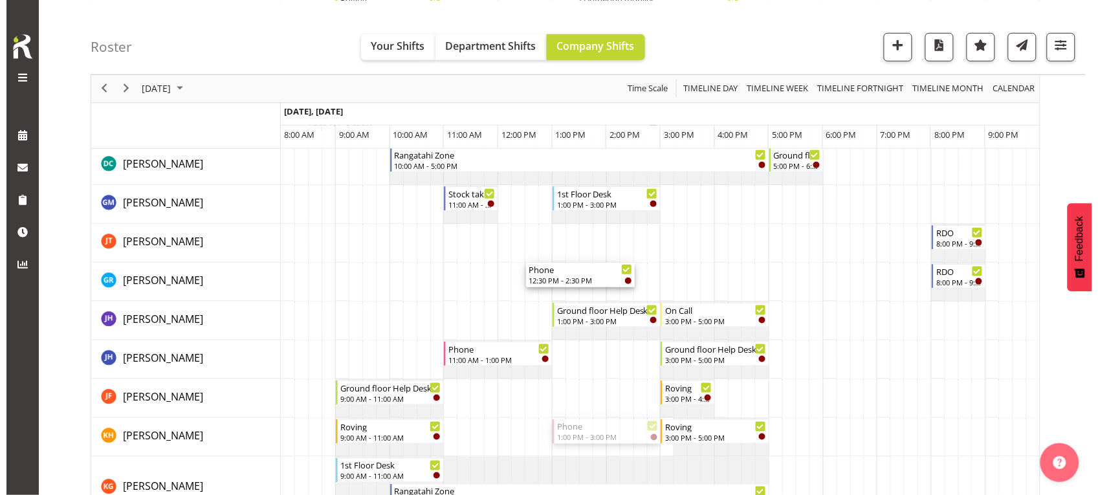
scroll to position [323, 0]
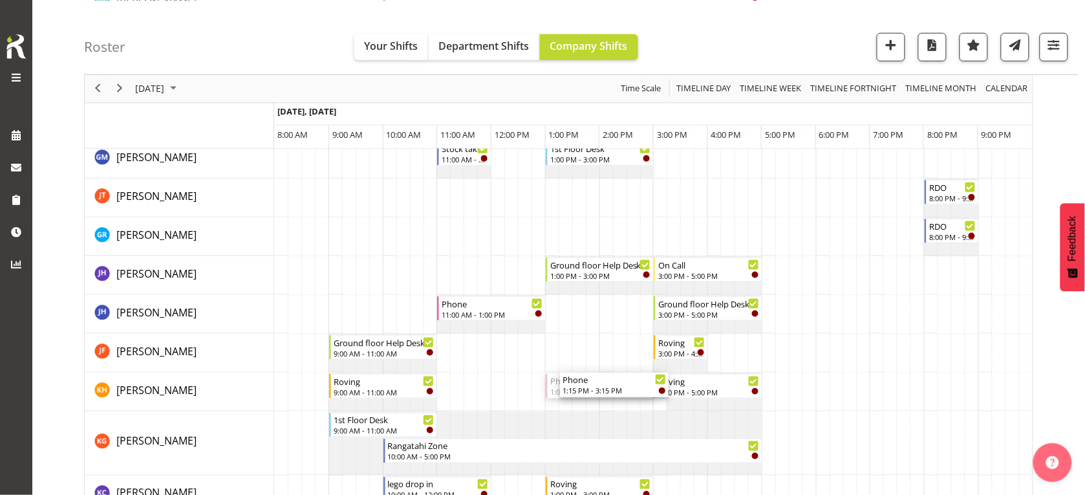
drag, startPoint x: 584, startPoint y: 303, endPoint x: 538, endPoint y: 383, distance: 92.8
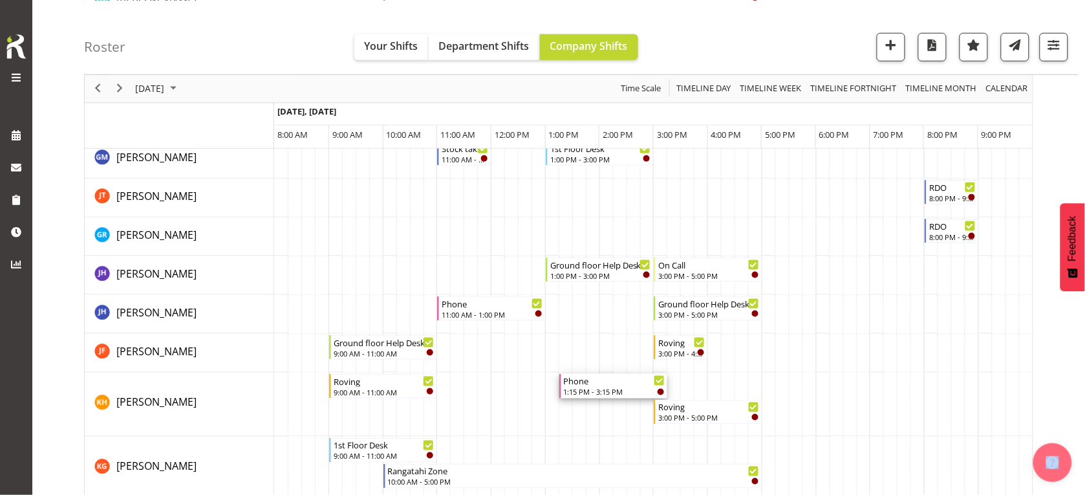
click at [612, 380] on div "Phone" at bounding box center [615, 380] width 102 height 13
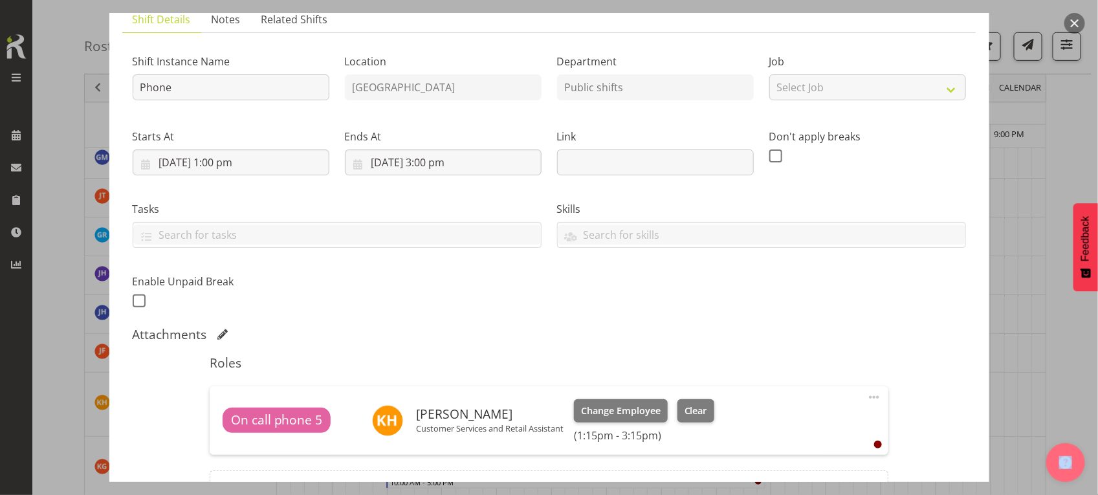
scroll to position [246, 0]
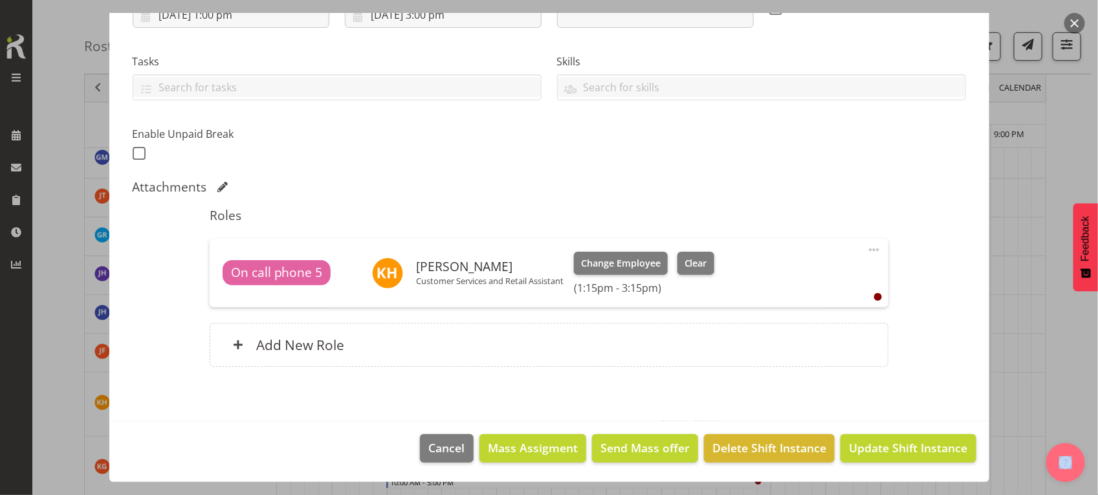
click at [867, 250] on span at bounding box center [874, 250] width 16 height 16
click at [787, 320] on link "Delete" at bounding box center [819, 324] width 124 height 23
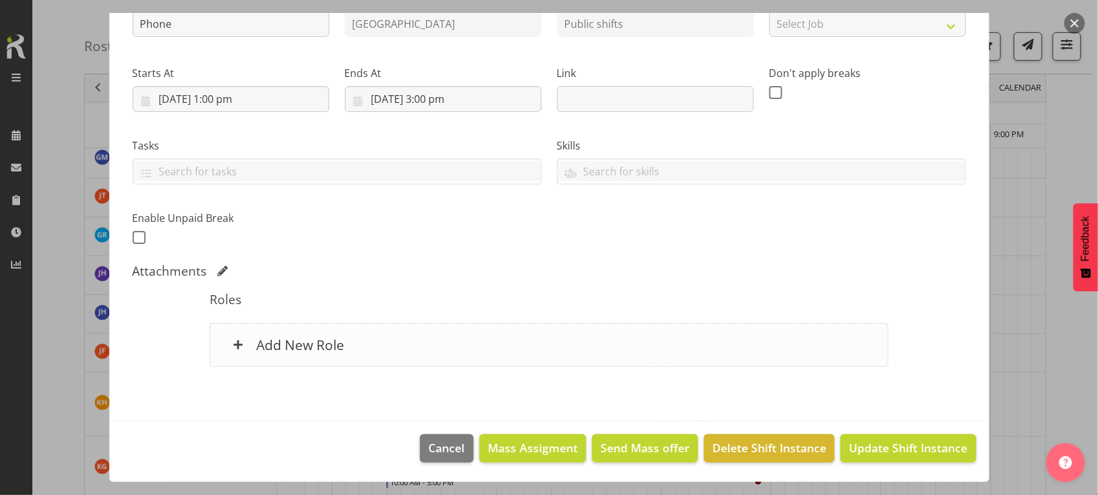
click at [536, 350] on div "Add New Role" at bounding box center [549, 345] width 679 height 44
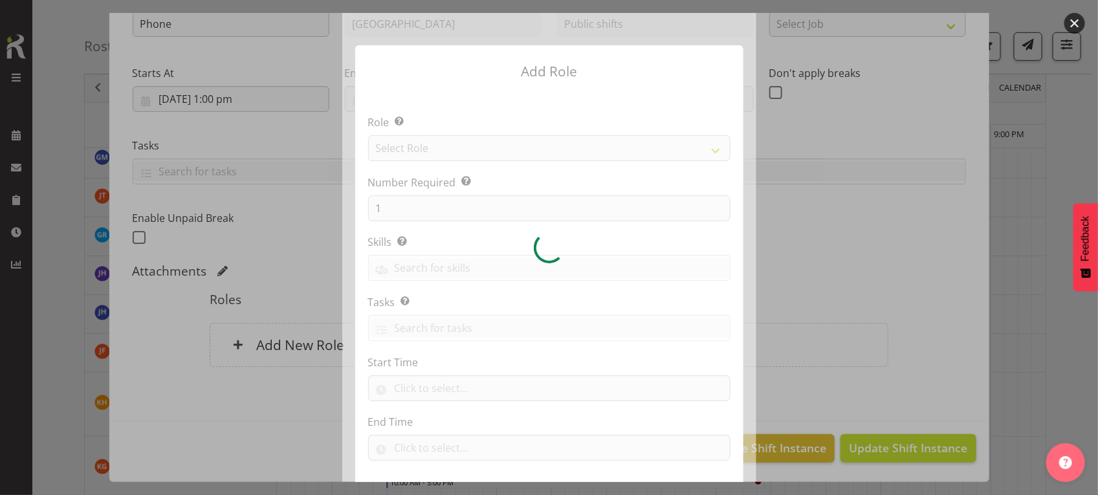
click at [428, 153] on div at bounding box center [549, 247] width 414 height 469
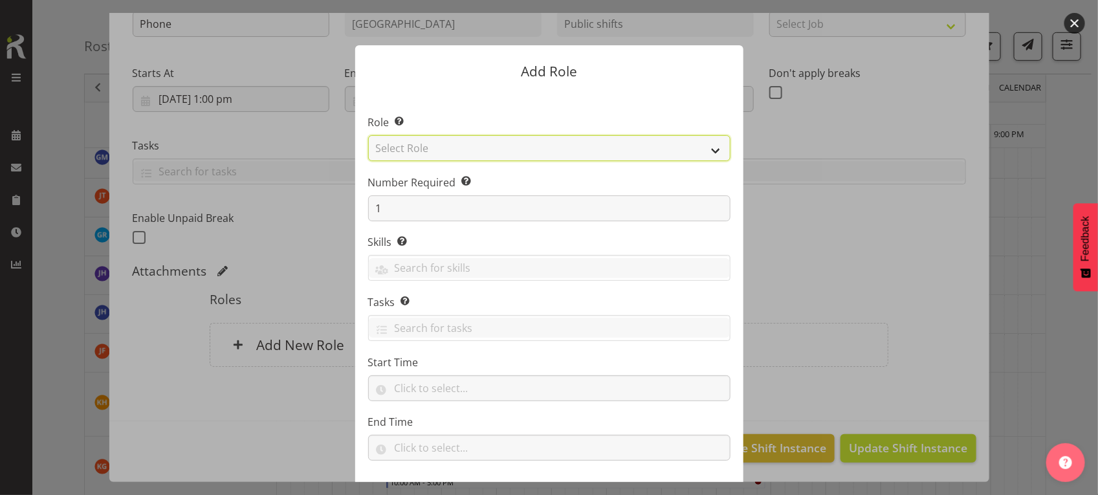
click at [429, 150] on select "Select Role 1st floor desk AQ operator Business Support Team member Casual Cust…" at bounding box center [549, 148] width 362 height 26
select select "1550"
click at [368, 135] on select "Select Role 1st floor desk AQ operator Business Support Team member Casual Cust…" at bounding box center [549, 148] width 362 height 26
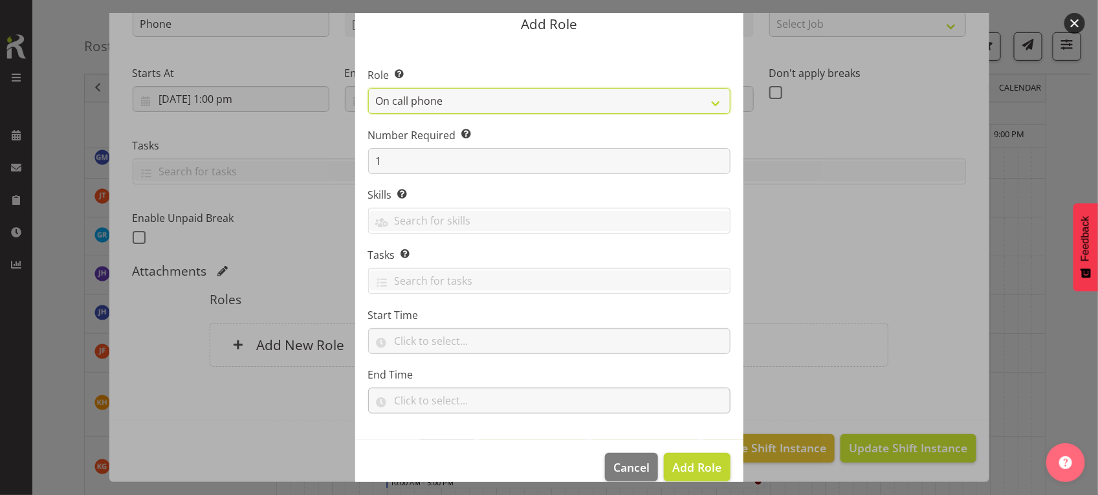
scroll to position [66, 0]
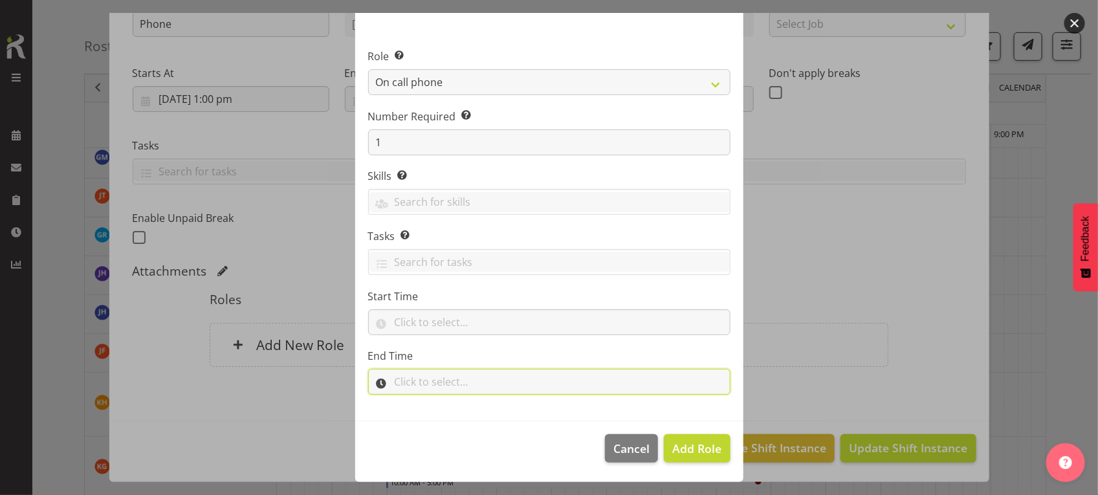
click at [413, 374] on input "text" at bounding box center [549, 382] width 362 height 26
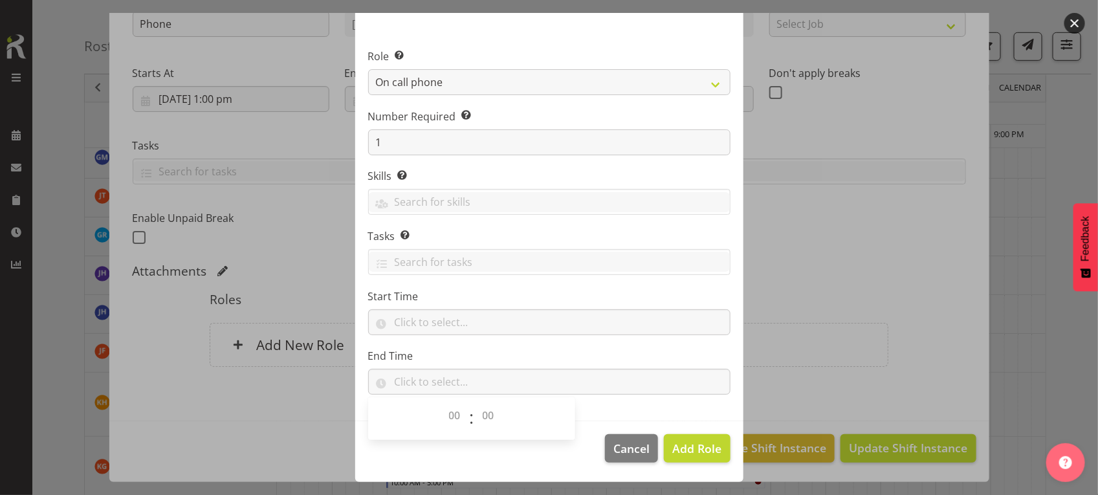
click at [528, 342] on section "Role Select the role you wish to add to the shift. 1st floor desk AQ operator B…" at bounding box center [549, 223] width 388 height 396
click at [1082, 13] on div at bounding box center [549, 247] width 1098 height 495
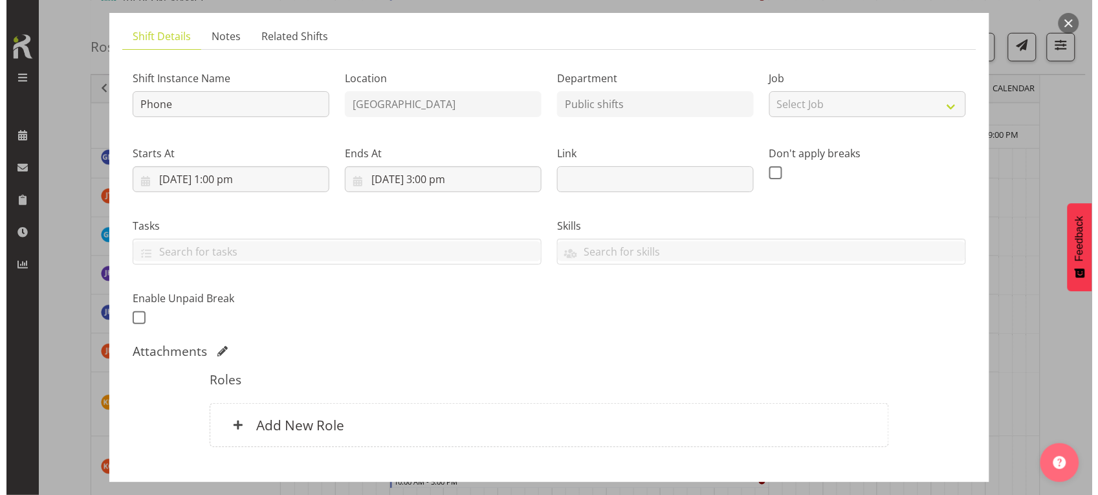
scroll to position [162, 0]
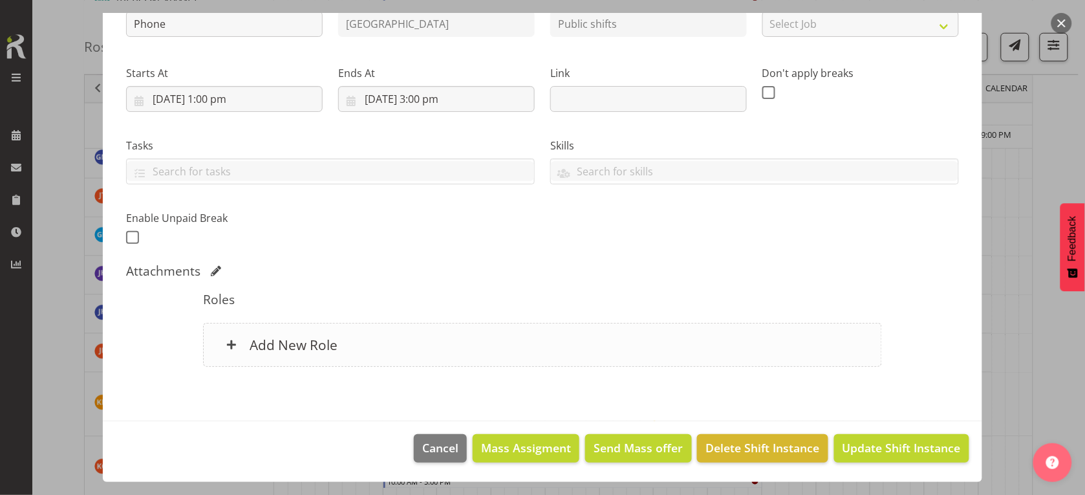
click at [523, 334] on div "Add New Role" at bounding box center [542, 345] width 679 height 44
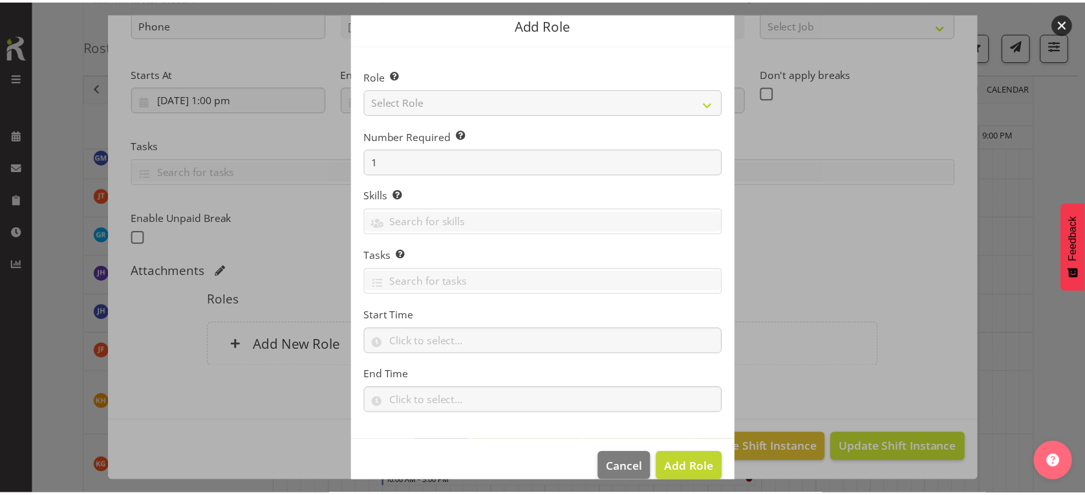
scroll to position [66, 0]
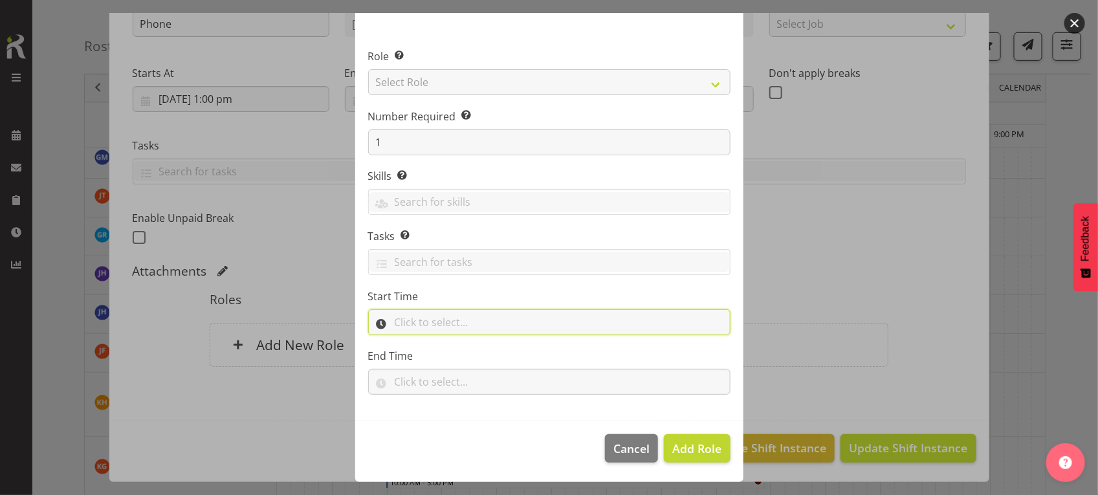
click at [453, 311] on input "text" at bounding box center [549, 322] width 362 height 26
click at [1074, 21] on button "button" at bounding box center [1074, 23] width 21 height 21
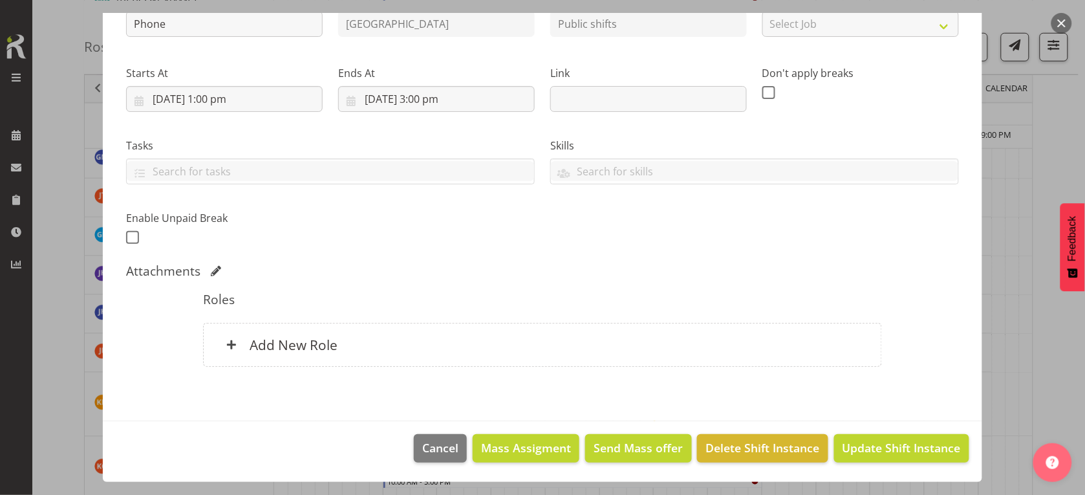
click at [1058, 23] on button "button" at bounding box center [1062, 23] width 21 height 21
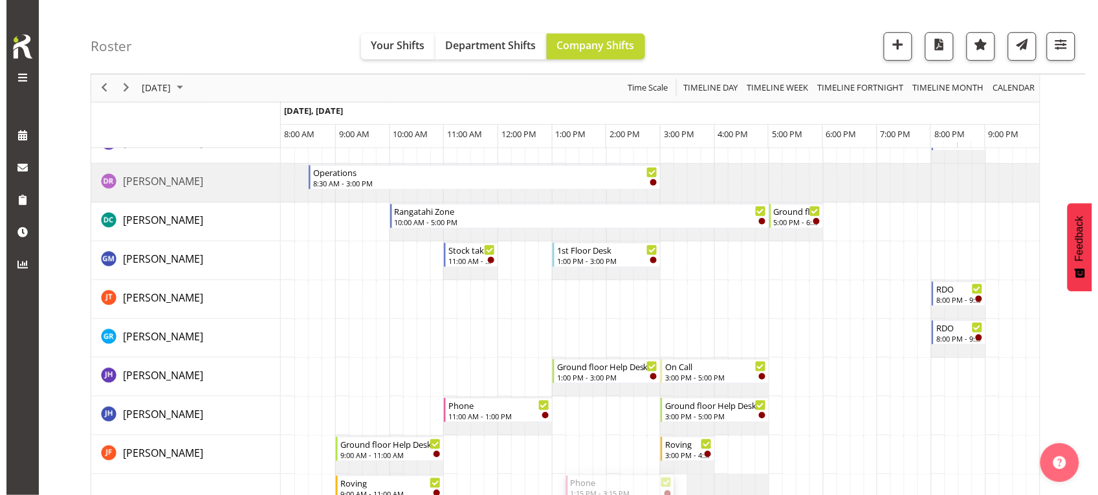
scroll to position [0, 0]
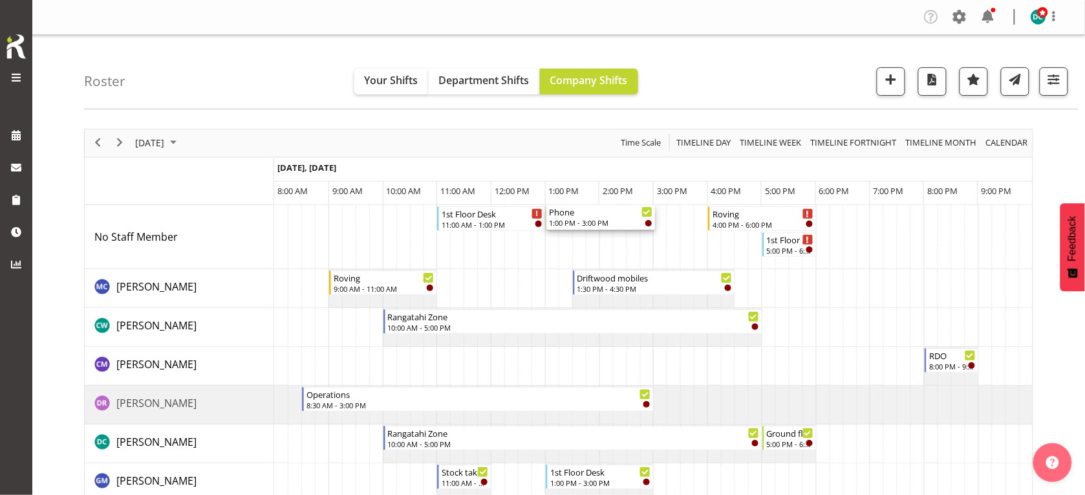
drag, startPoint x: 613, startPoint y: 382, endPoint x: 576, endPoint y: 259, distance: 127.9
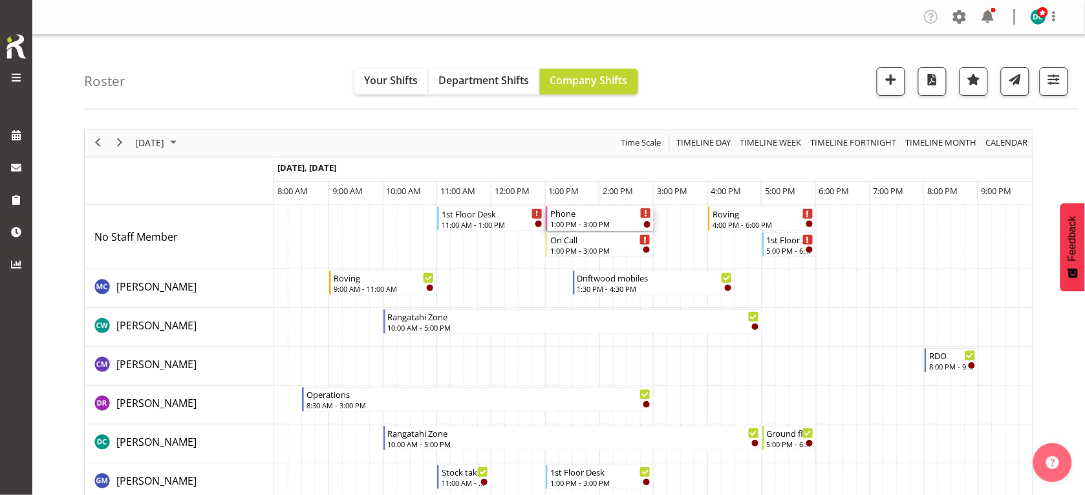
click at [577, 219] on div "Phone 1:00 PM - 3:00 PM" at bounding box center [601, 218] width 102 height 25
click at [0, 0] on div at bounding box center [0, 0] width 0 height 0
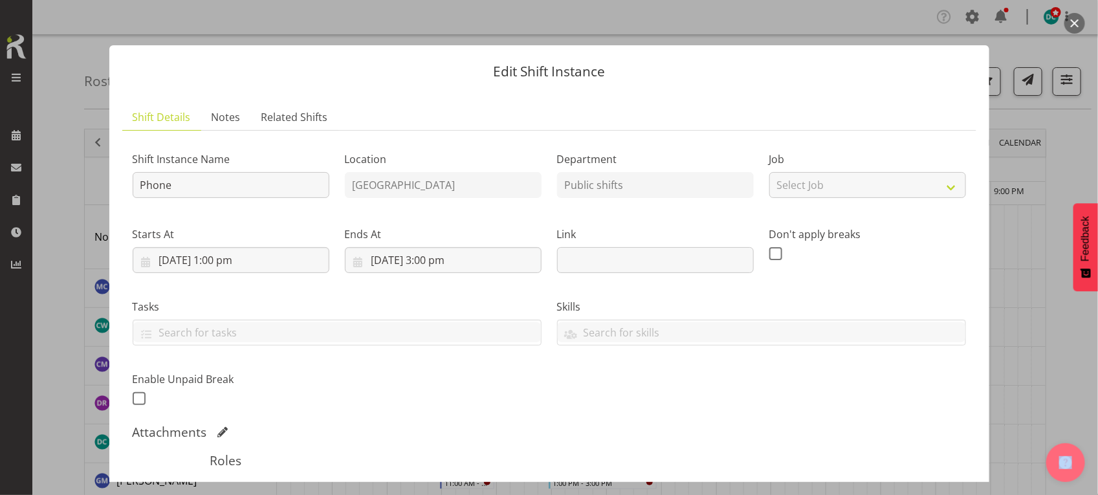
scroll to position [162, 0]
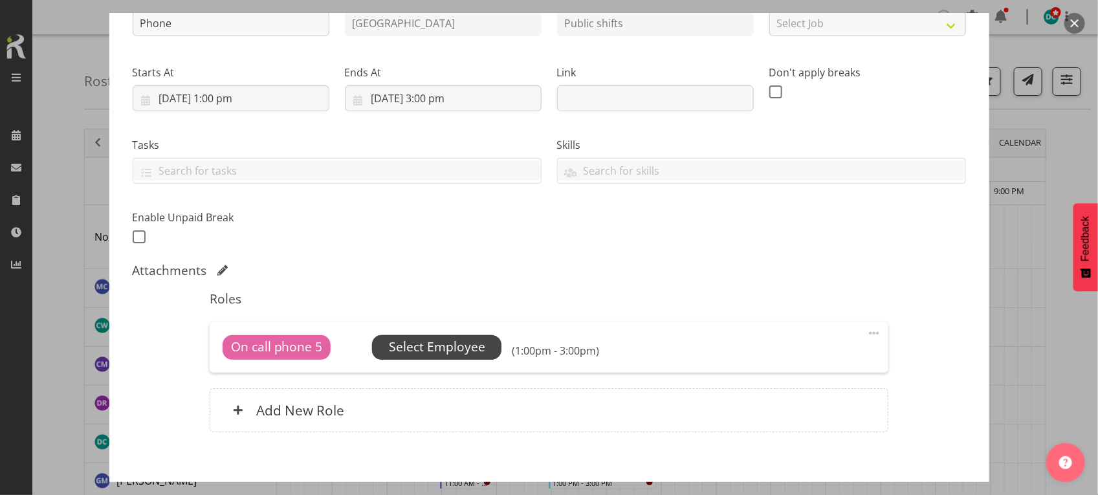
click at [422, 341] on span "Select Employee" at bounding box center [437, 347] width 96 height 19
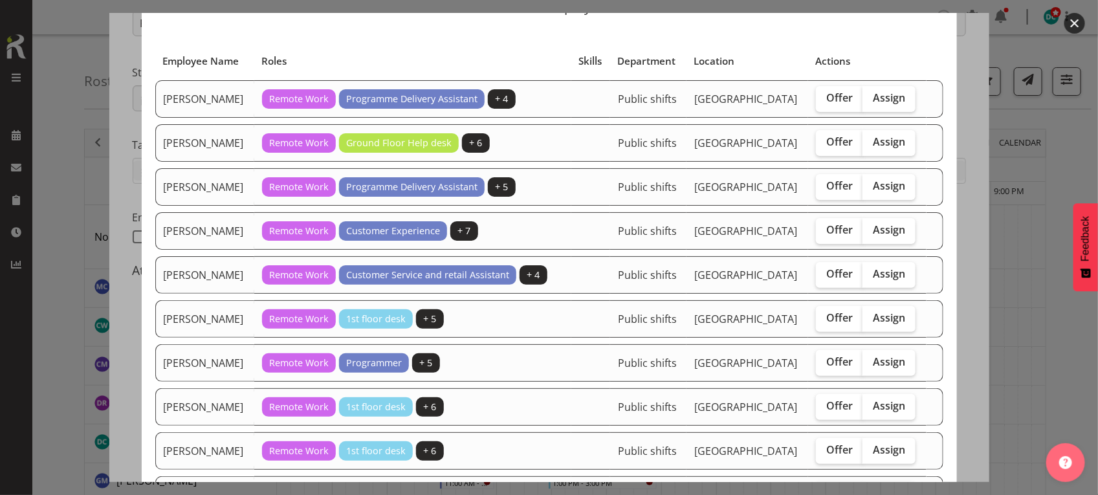
scroll to position [243, 0]
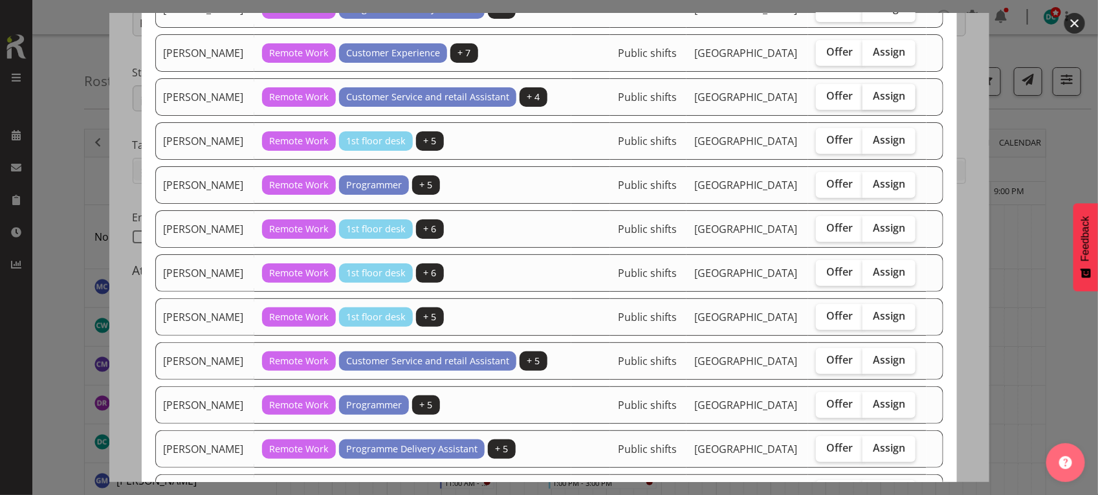
click at [890, 110] on label "Assign" at bounding box center [888, 97] width 53 height 26
click at [871, 100] on input "Assign" at bounding box center [866, 96] width 8 height 8
checkbox input "true"
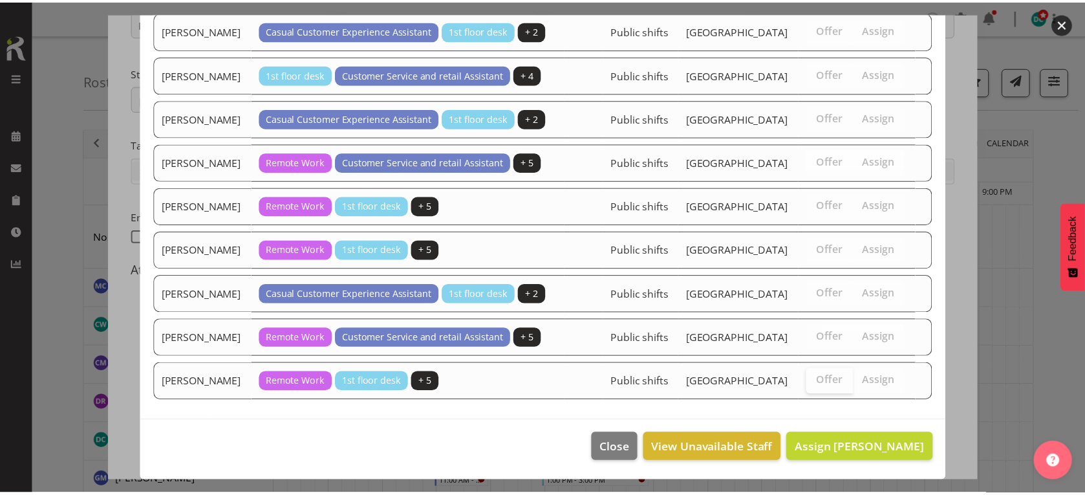
scroll to position [1369, 0]
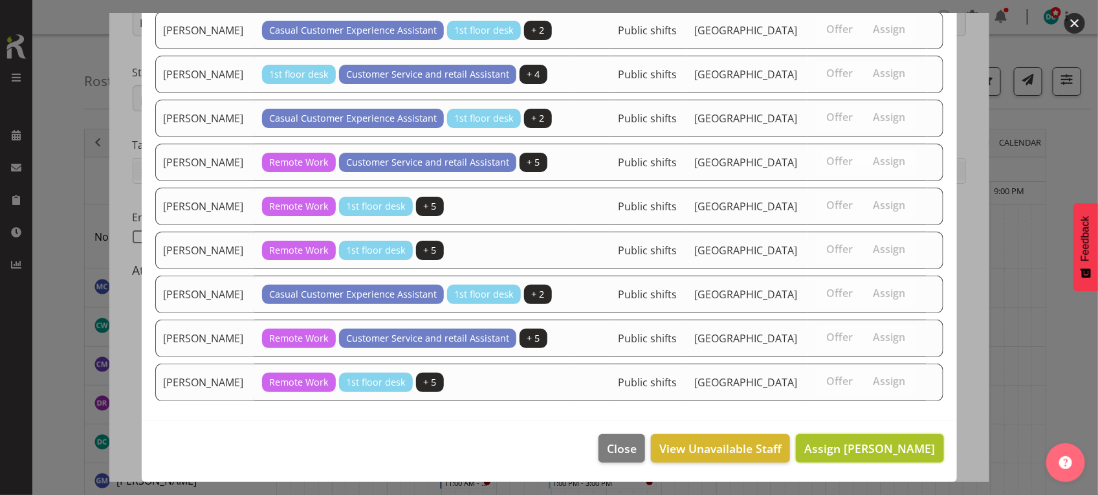
click at [826, 443] on span "Assign [PERSON_NAME]" at bounding box center [869, 449] width 131 height 16
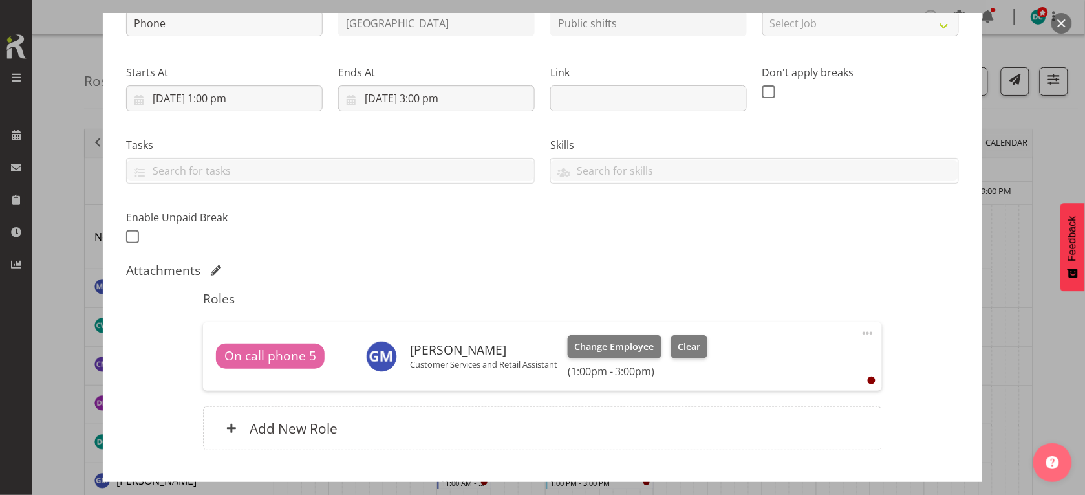
scroll to position [246, 0]
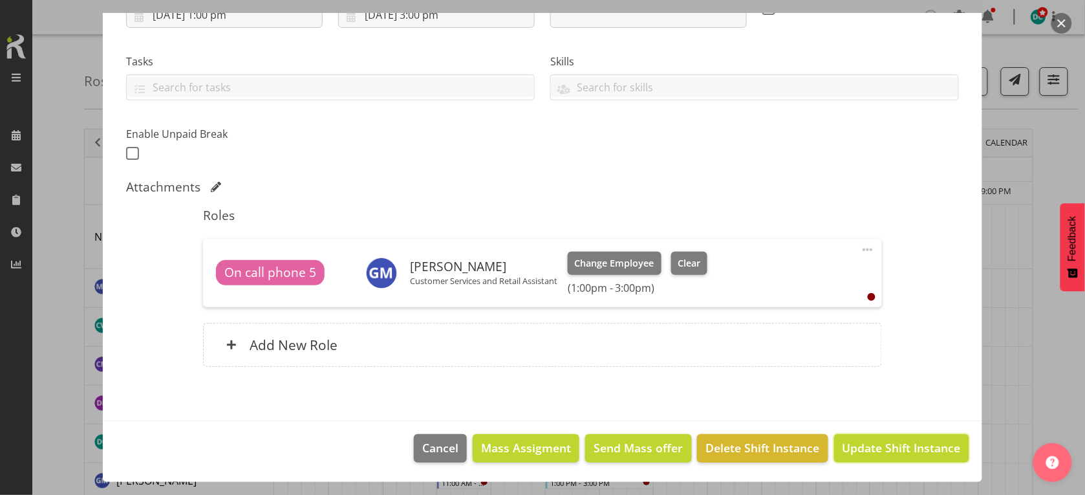
click at [891, 443] on span "Update Shift Instance" at bounding box center [902, 447] width 118 height 17
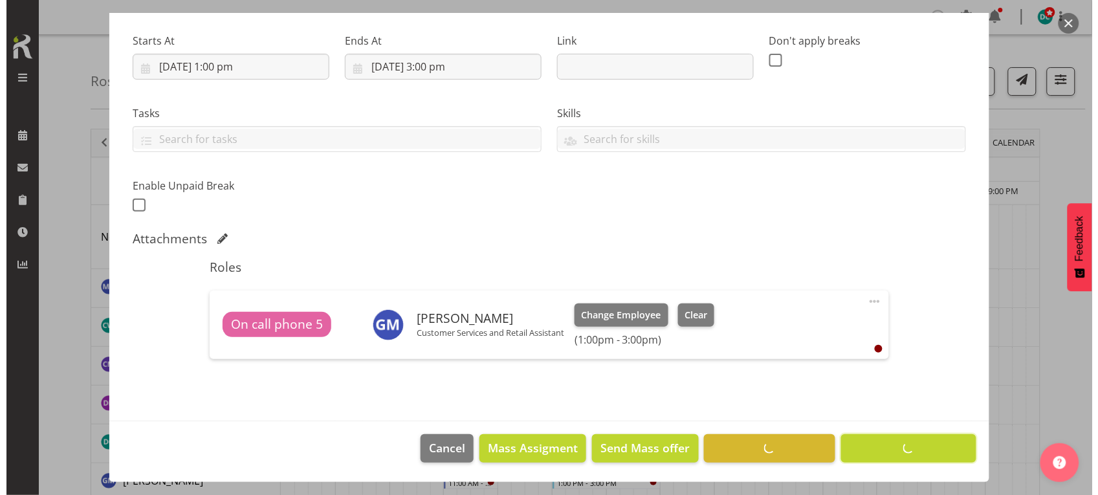
scroll to position [194, 0]
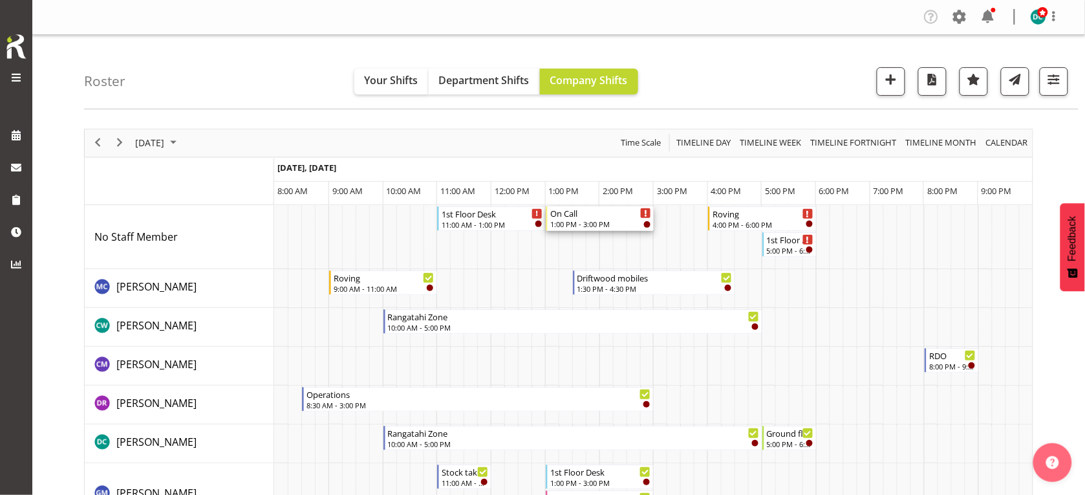
click at [586, 214] on div "On Call" at bounding box center [601, 212] width 102 height 13
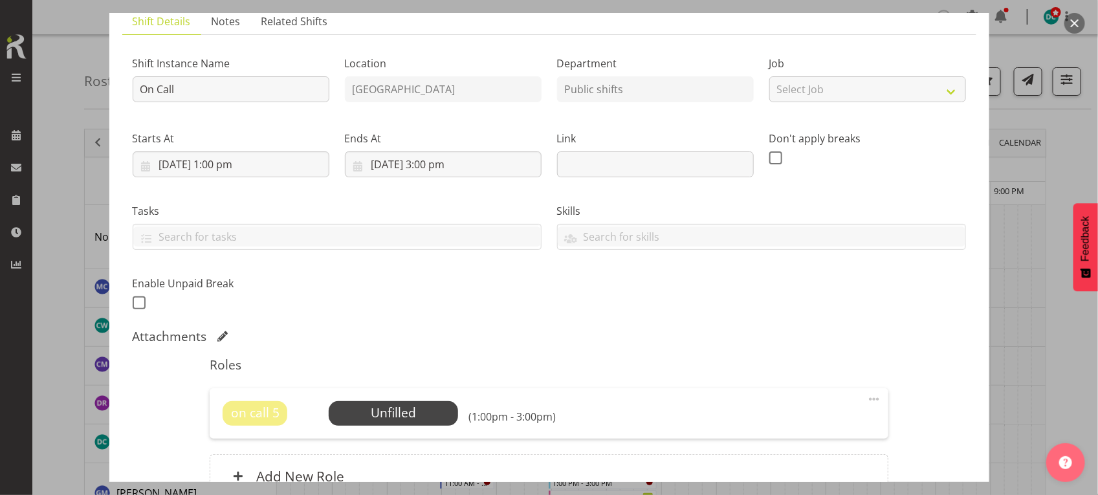
scroll to position [162, 0]
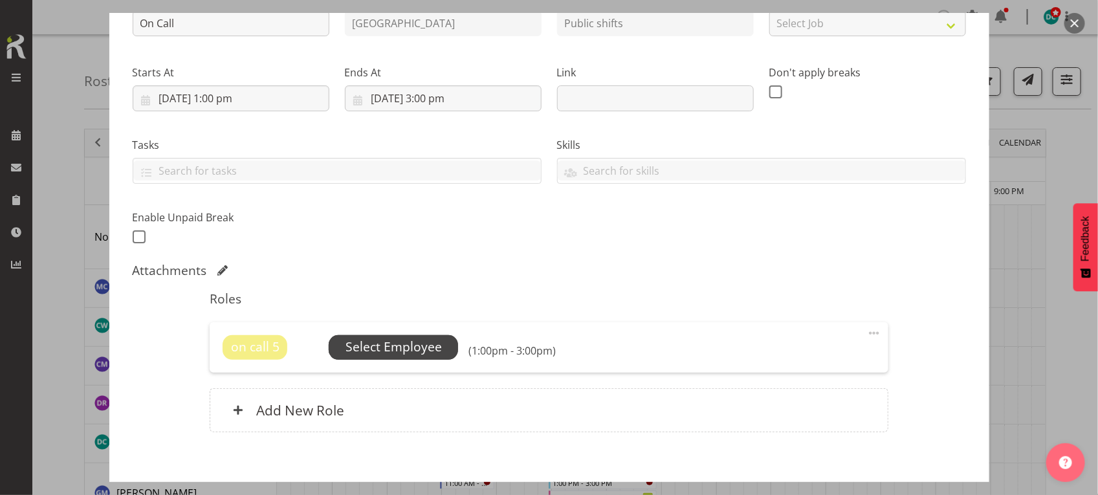
click at [385, 348] on span "Select Employee" at bounding box center [393, 347] width 96 height 19
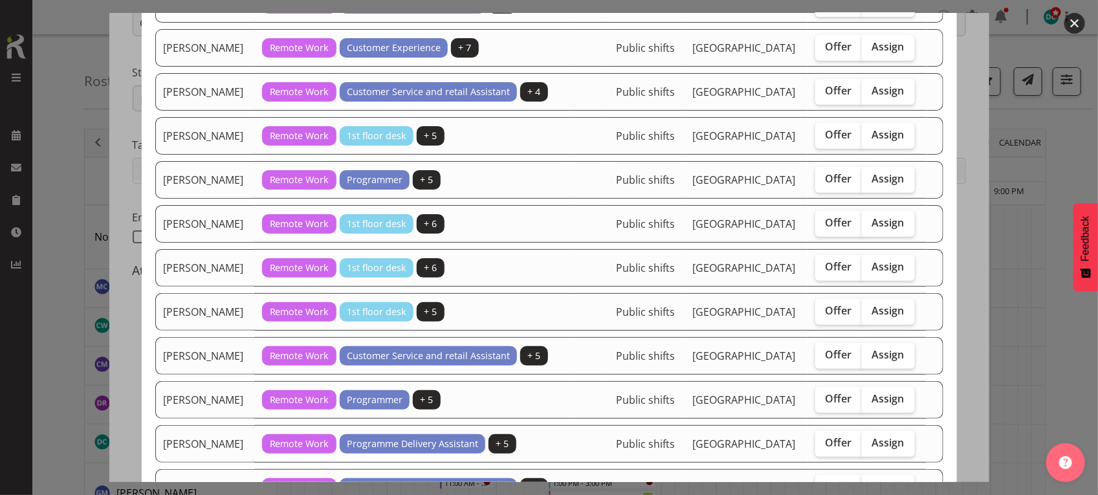
scroll to position [323, 0]
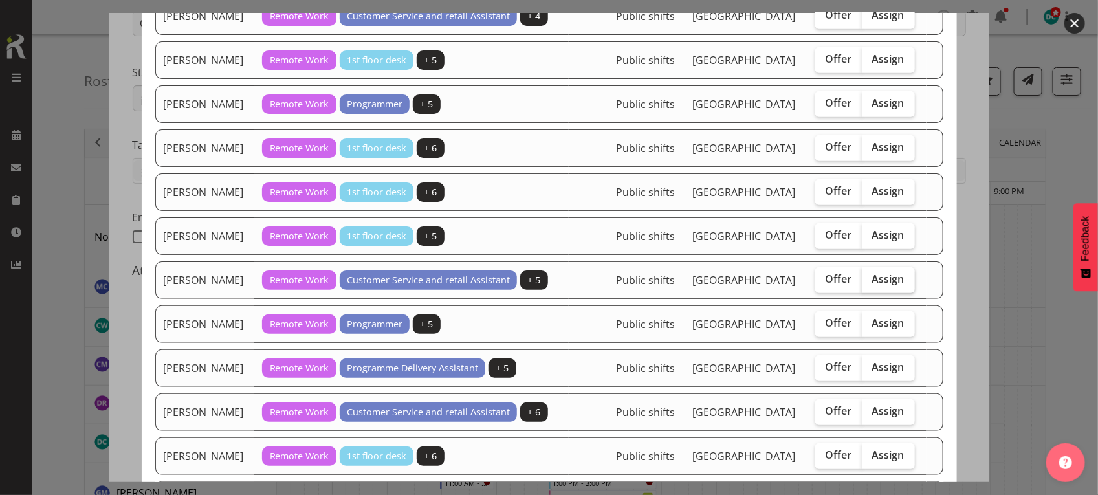
click at [884, 283] on span "Assign" at bounding box center [888, 278] width 32 height 13
click at [870, 283] on input "Assign" at bounding box center [866, 279] width 8 height 8
checkbox input "true"
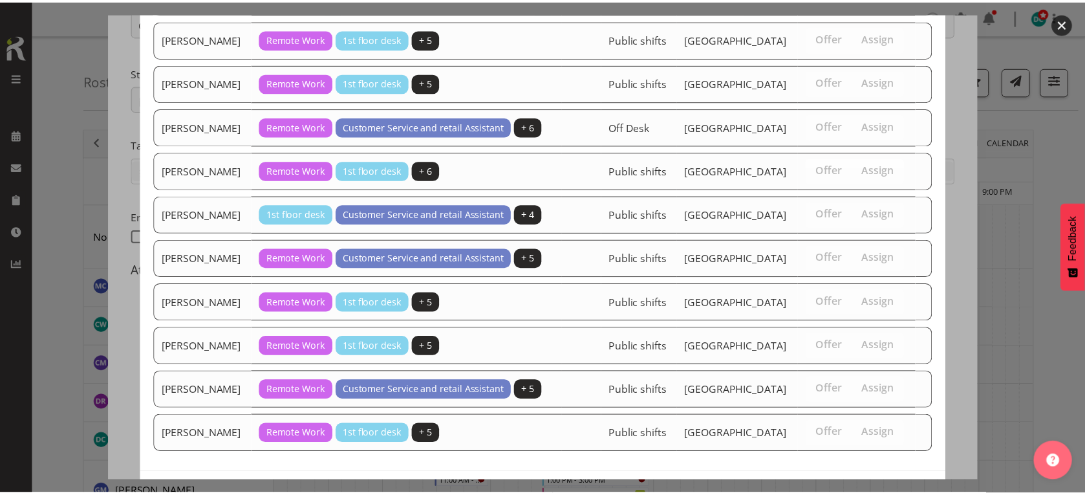
scroll to position [889, 0]
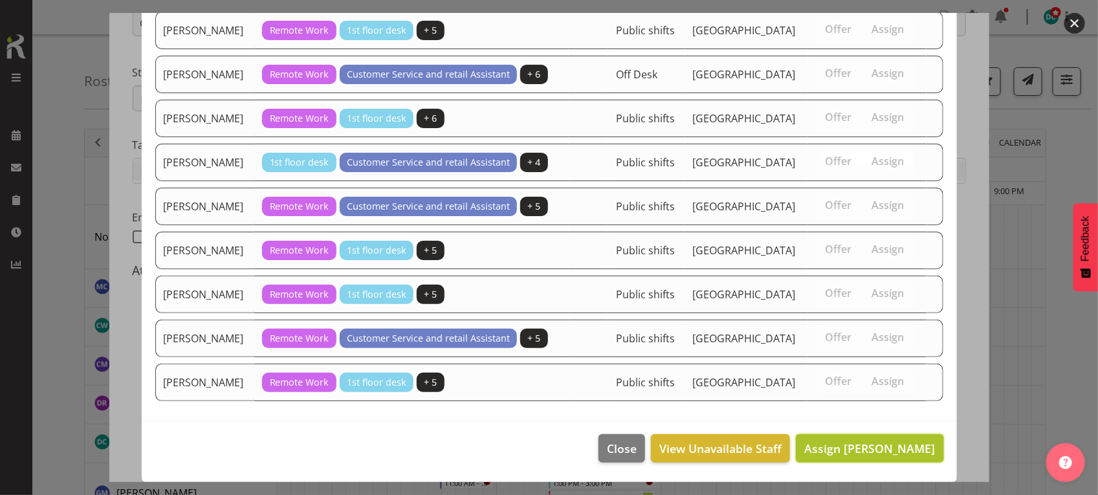
click at [839, 444] on span "Assign [PERSON_NAME]" at bounding box center [869, 449] width 131 height 16
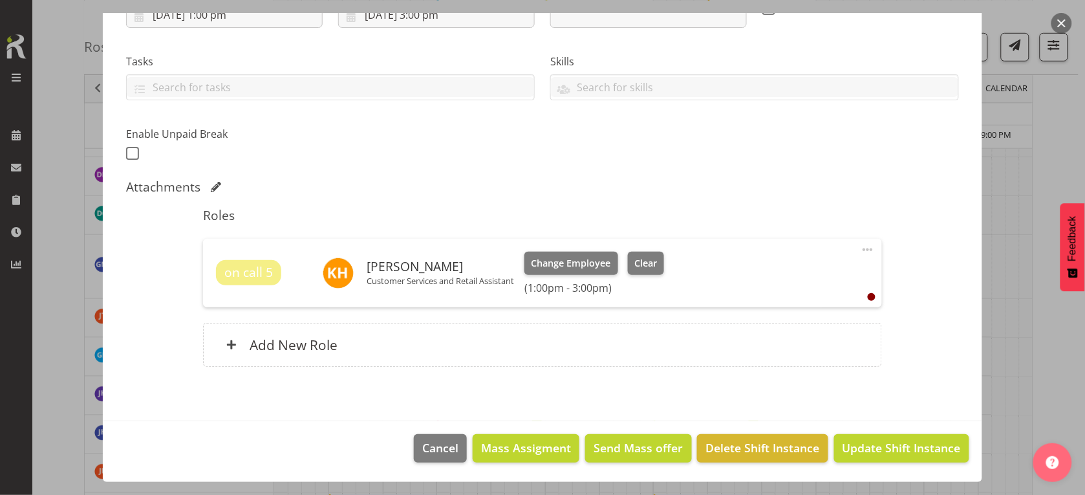
scroll to position [243, 0]
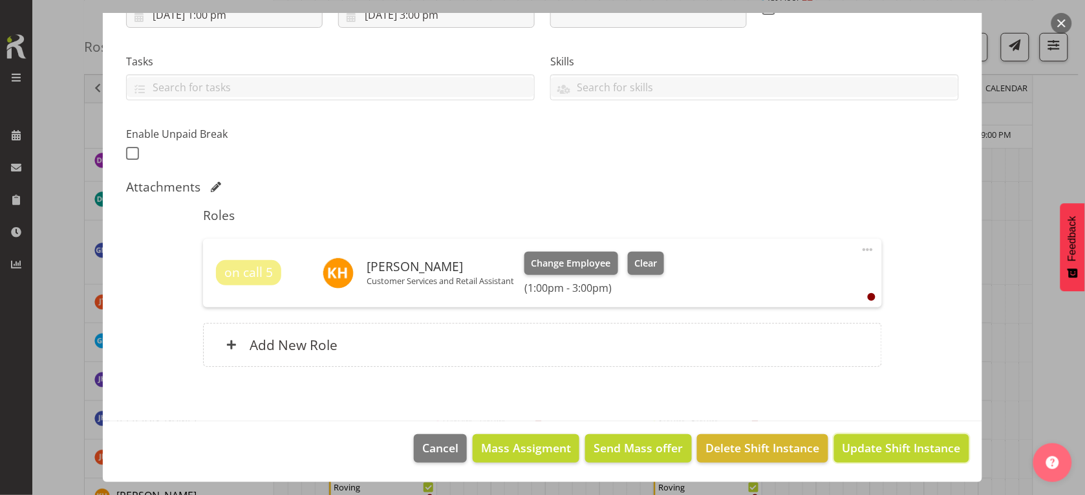
click at [854, 445] on span "Update Shift Instance" at bounding box center [902, 447] width 118 height 17
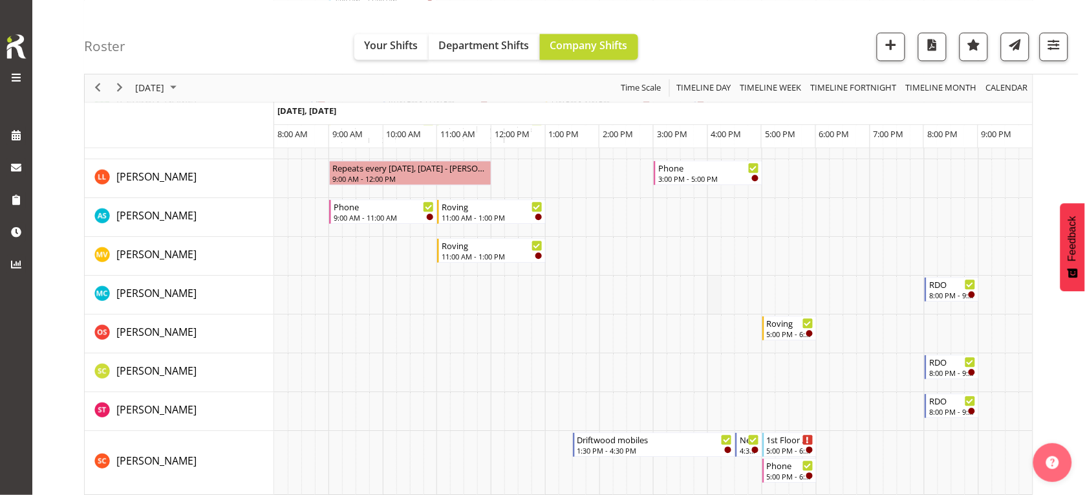
scroll to position [970, 0]
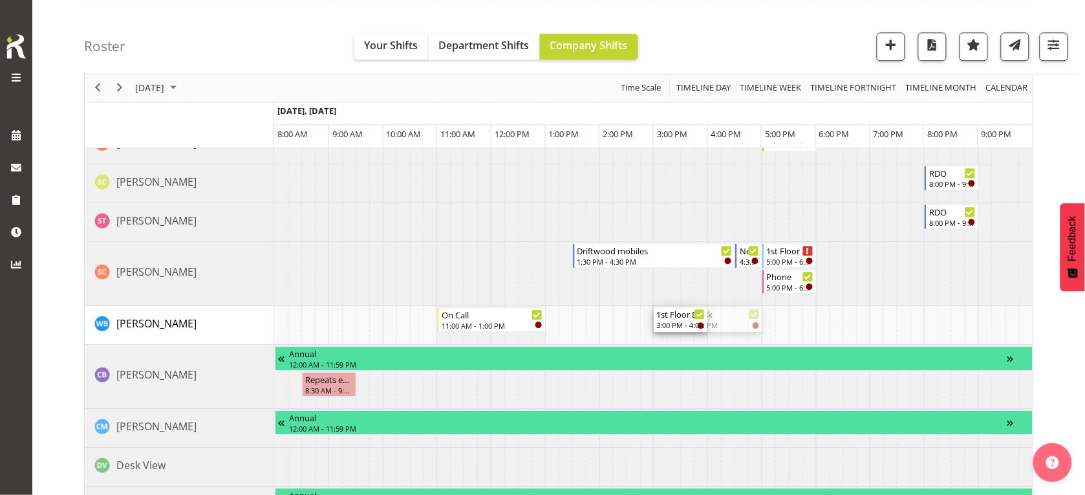
drag, startPoint x: 761, startPoint y: 318, endPoint x: 701, endPoint y: 325, distance: 60.5
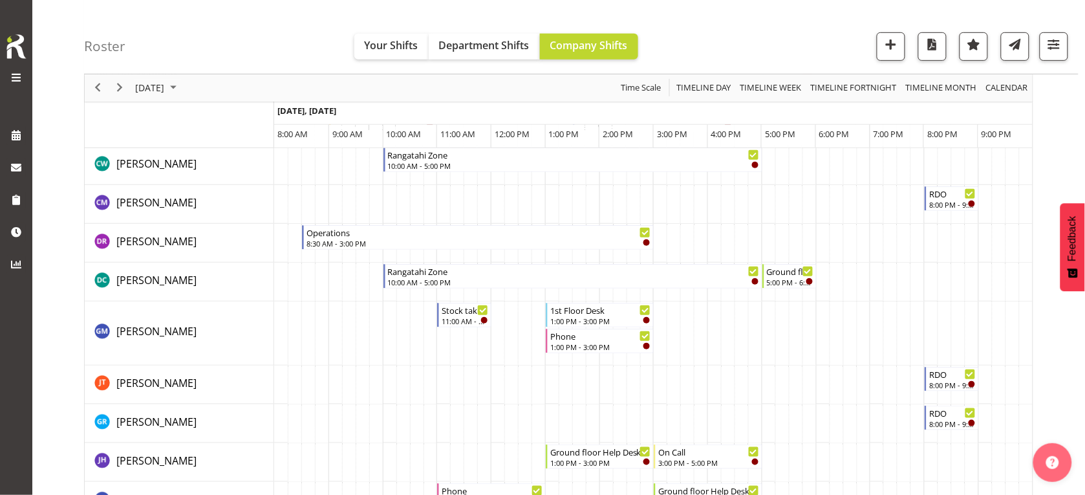
scroll to position [0, 0]
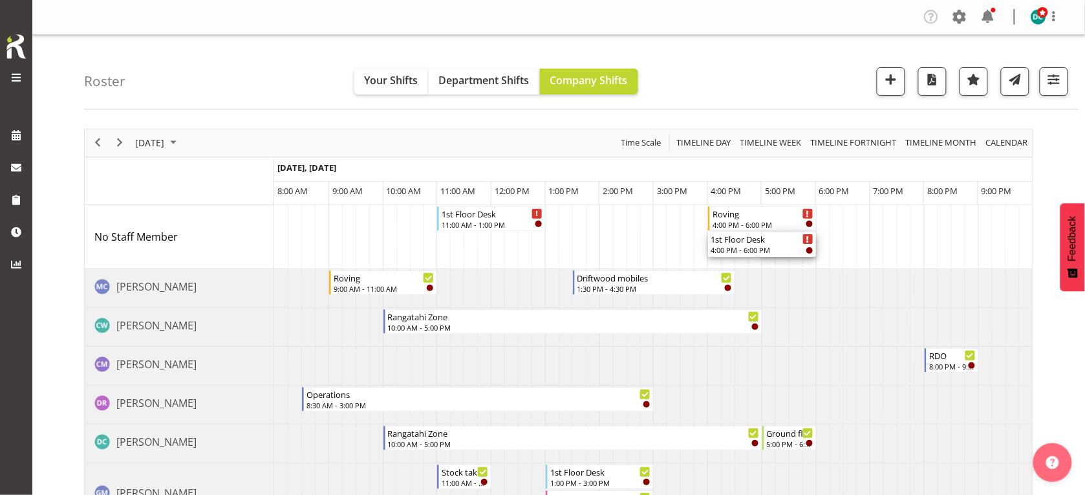
drag, startPoint x: 764, startPoint y: 244, endPoint x: 713, endPoint y: 249, distance: 51.4
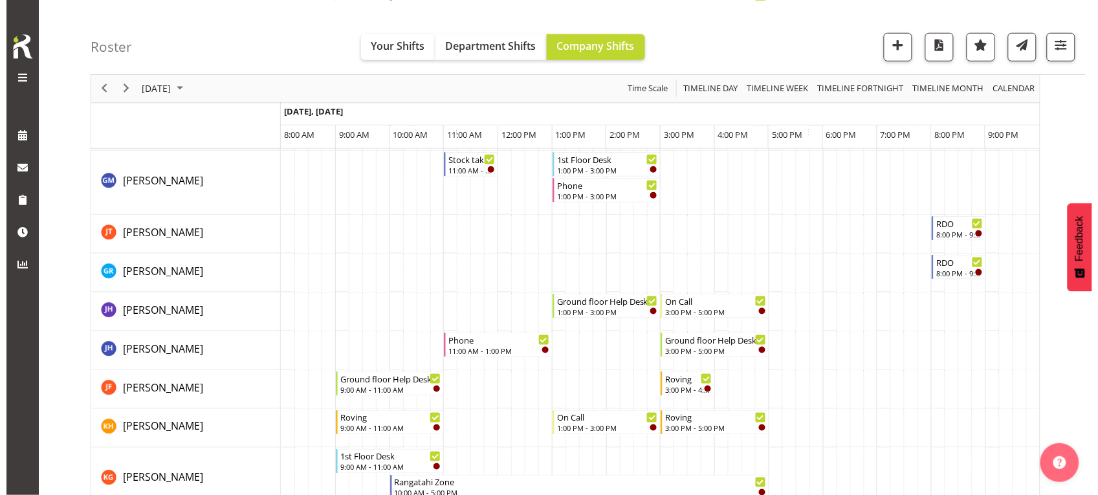
scroll to position [404, 0]
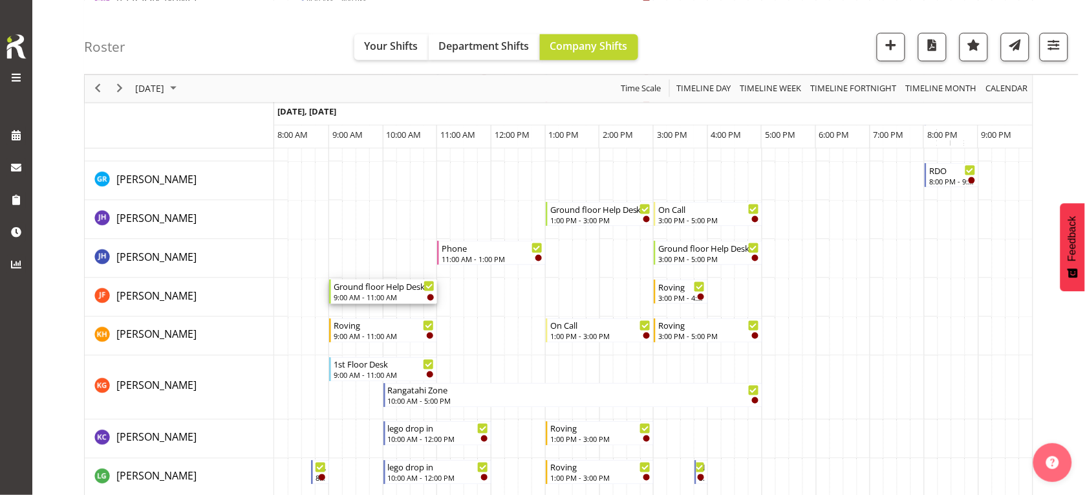
click at [402, 288] on div "Ground floor Help Desk" at bounding box center [385, 285] width 102 height 13
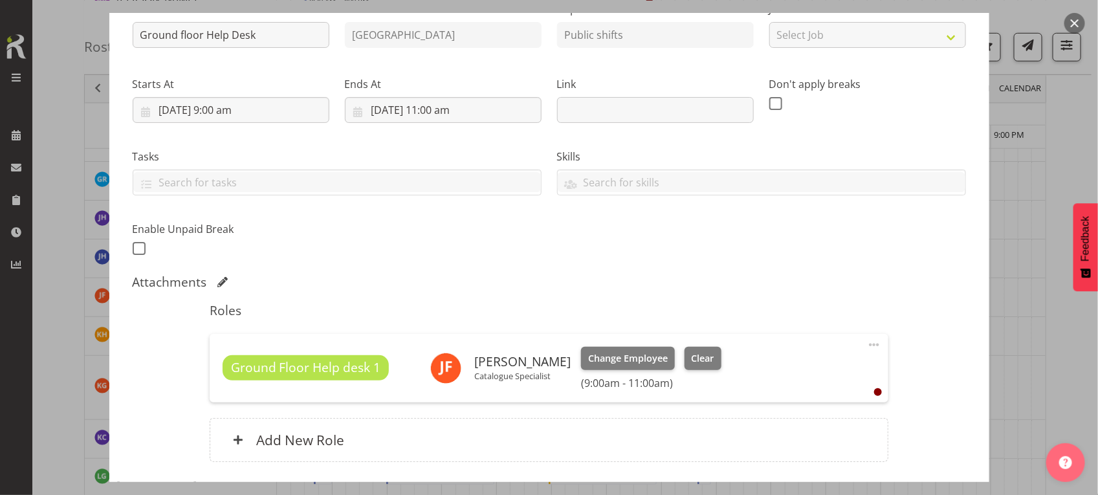
scroll to position [243, 0]
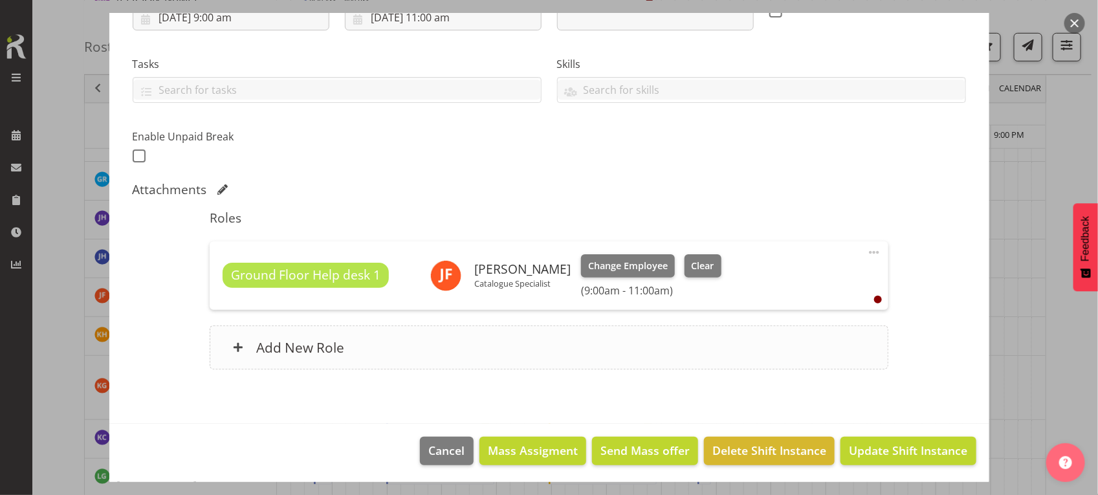
click at [398, 351] on div "Add New Role" at bounding box center [549, 347] width 679 height 44
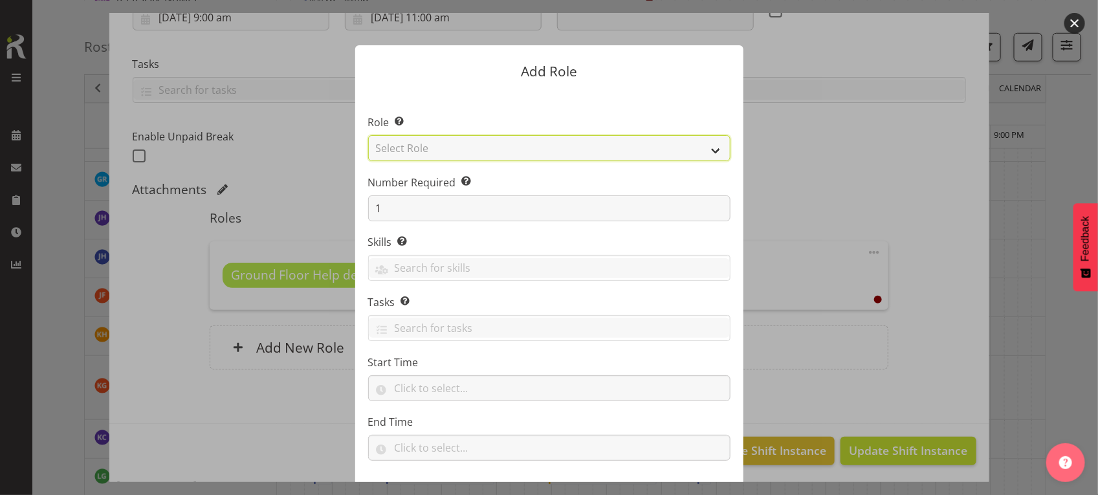
click at [412, 151] on select "Select Role 1st floor desk AQ operator Business Support Team member Casual Cust…" at bounding box center [549, 148] width 362 height 26
select select "1535"
click at [368, 135] on select "Select Role 1st floor desk AQ operator Business Support Team member Casual Cust…" at bounding box center [549, 148] width 362 height 26
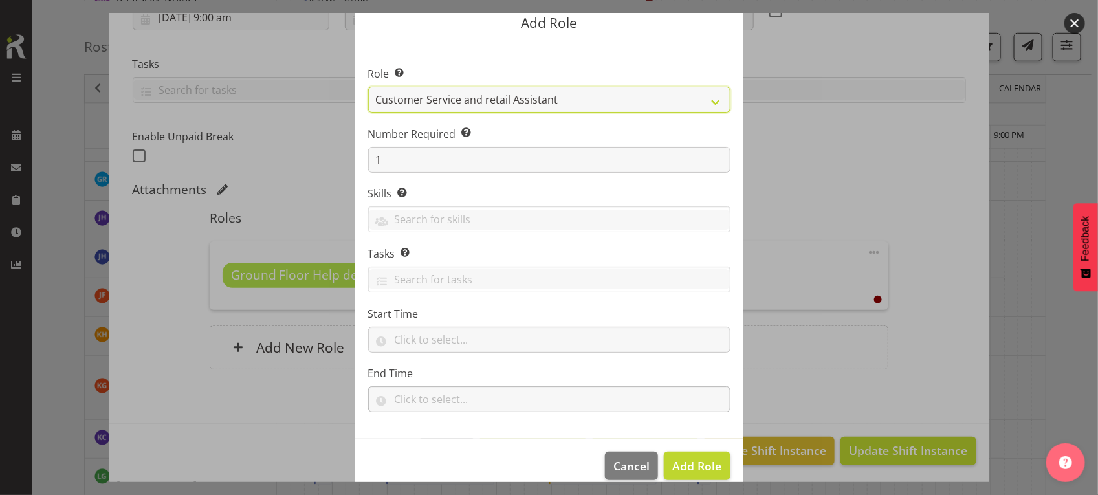
scroll to position [66, 0]
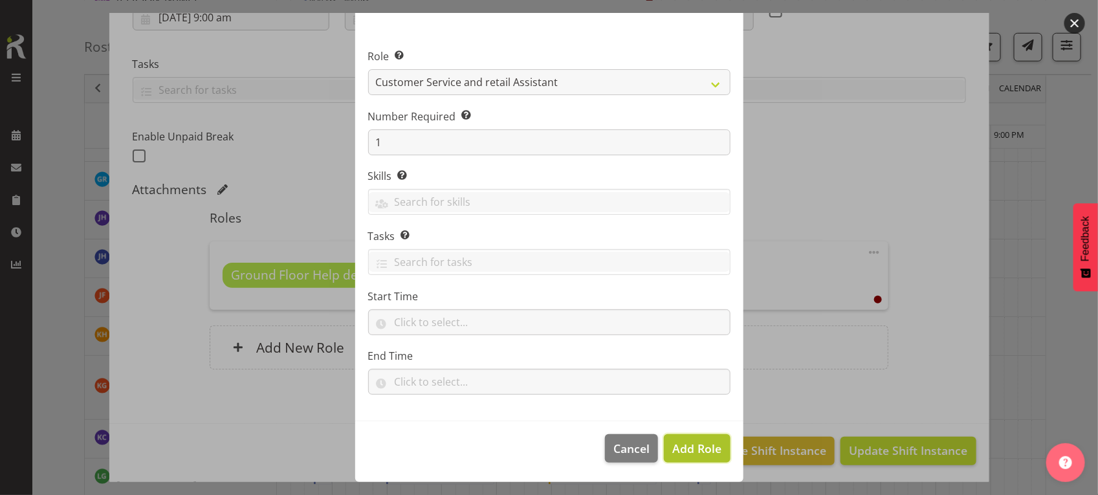
click at [677, 444] on span "Add Role" at bounding box center [696, 449] width 49 height 16
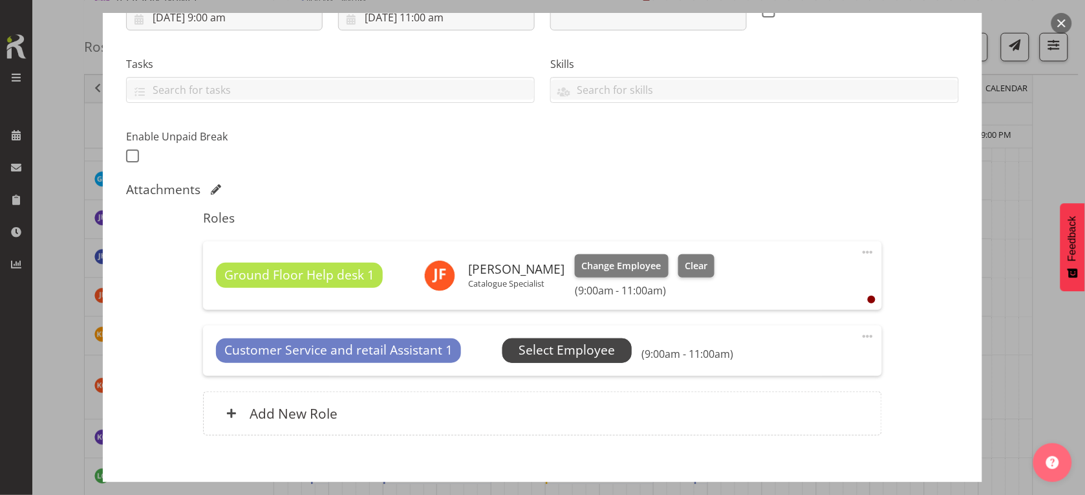
click at [541, 353] on span "Select Employee" at bounding box center [567, 350] width 96 height 19
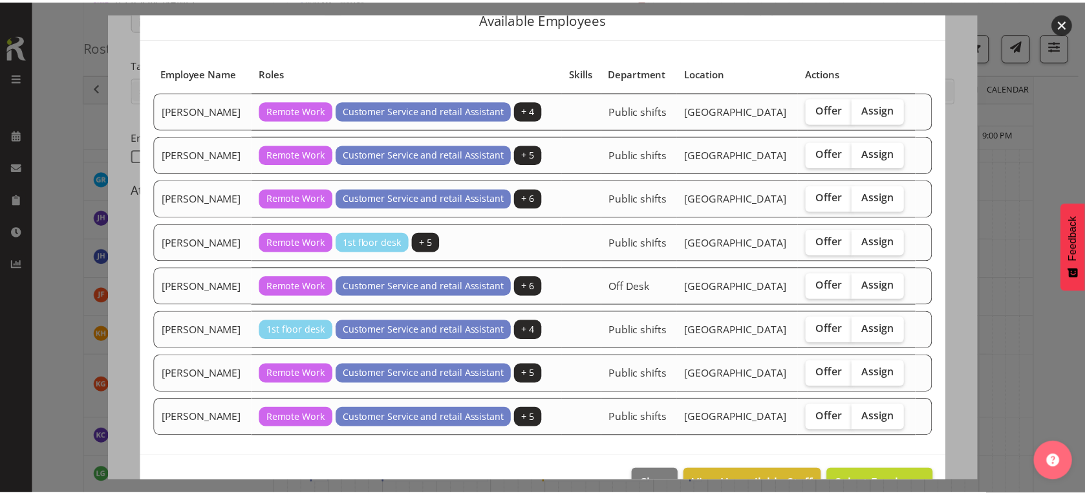
scroll to position [81, 0]
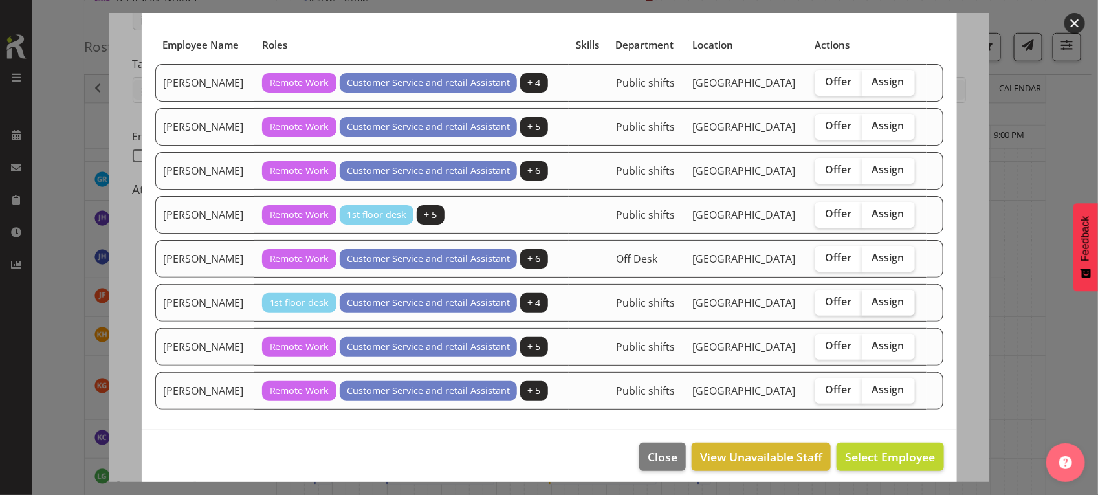
click at [877, 303] on span "Assign" at bounding box center [888, 301] width 32 height 13
click at [870, 303] on input "Assign" at bounding box center [866, 302] width 8 height 8
checkbox input "true"
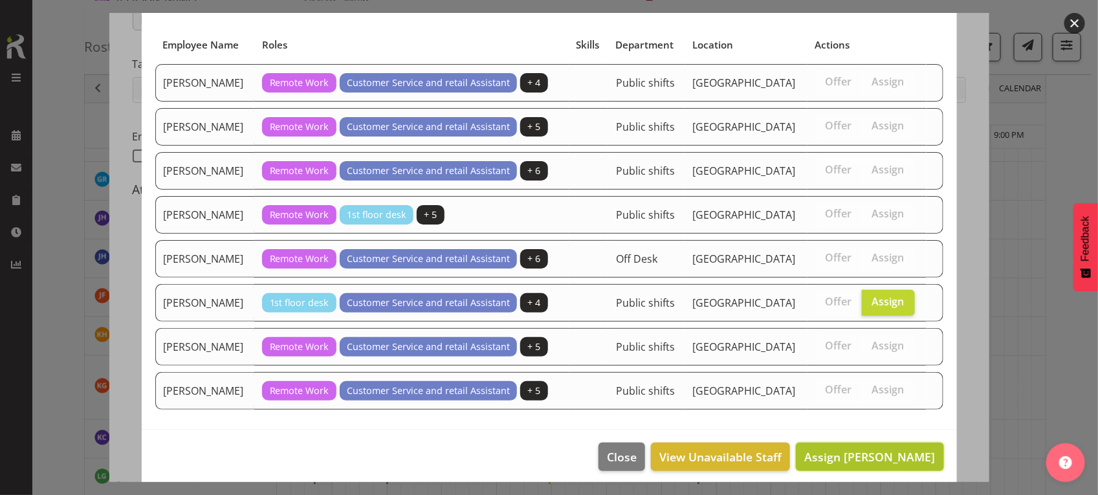
click at [874, 457] on span "Assign [PERSON_NAME]" at bounding box center [869, 457] width 131 height 16
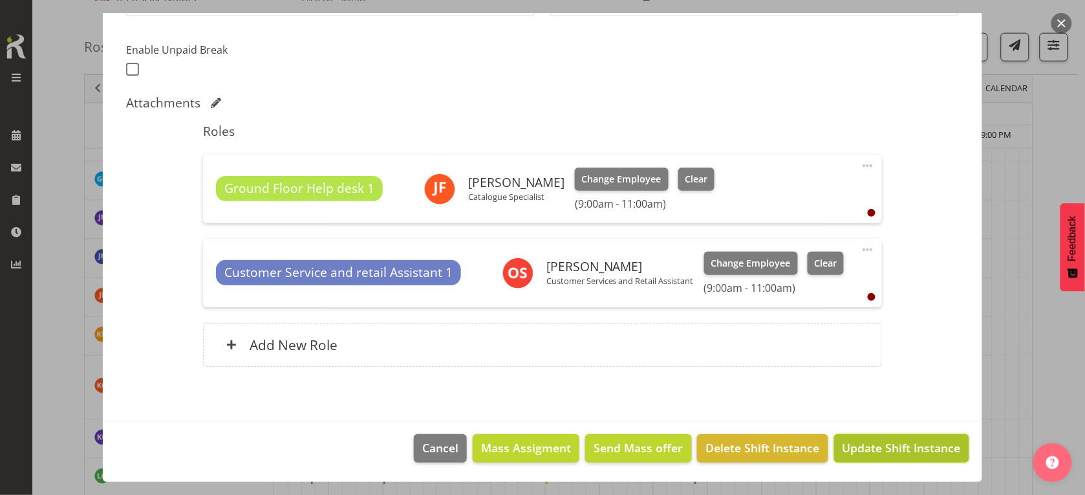
click at [867, 445] on span "Update Shift Instance" at bounding box center [902, 447] width 118 height 17
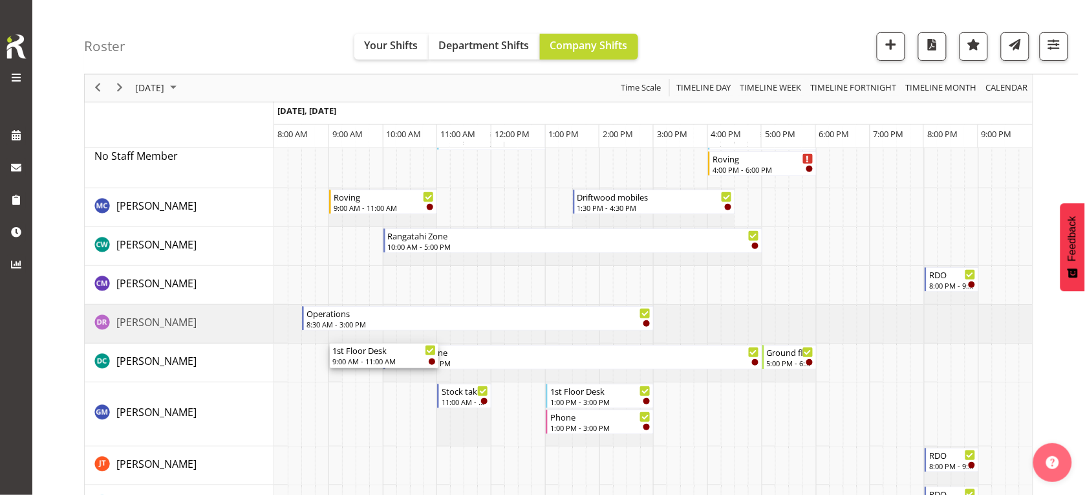
scroll to position [0, 0]
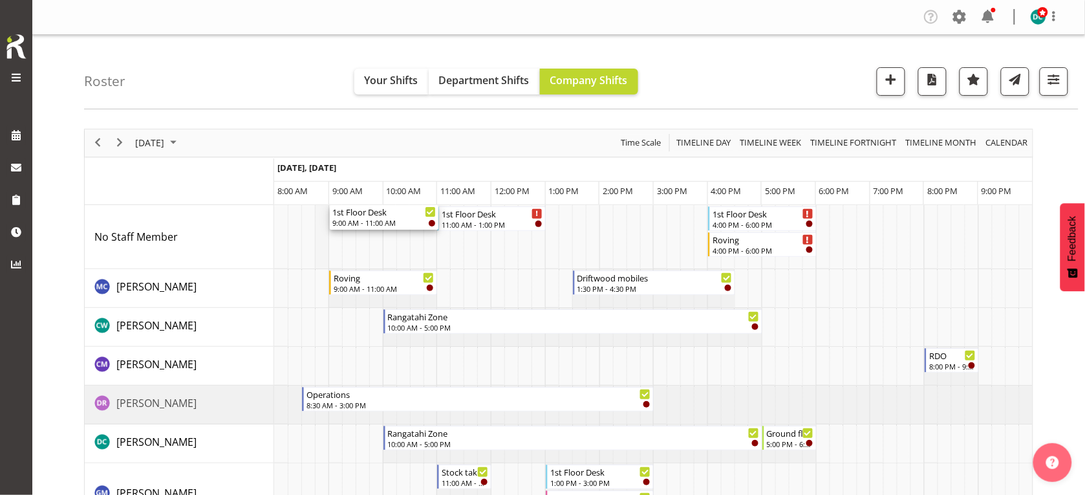
drag, startPoint x: 369, startPoint y: 373, endPoint x: 327, endPoint y: 248, distance: 131.7
drag, startPoint x: 347, startPoint y: 218, endPoint x: 366, endPoint y: 224, distance: 19.6
drag, startPoint x: 470, startPoint y: 404, endPoint x: 446, endPoint y: 256, distance: 150.6
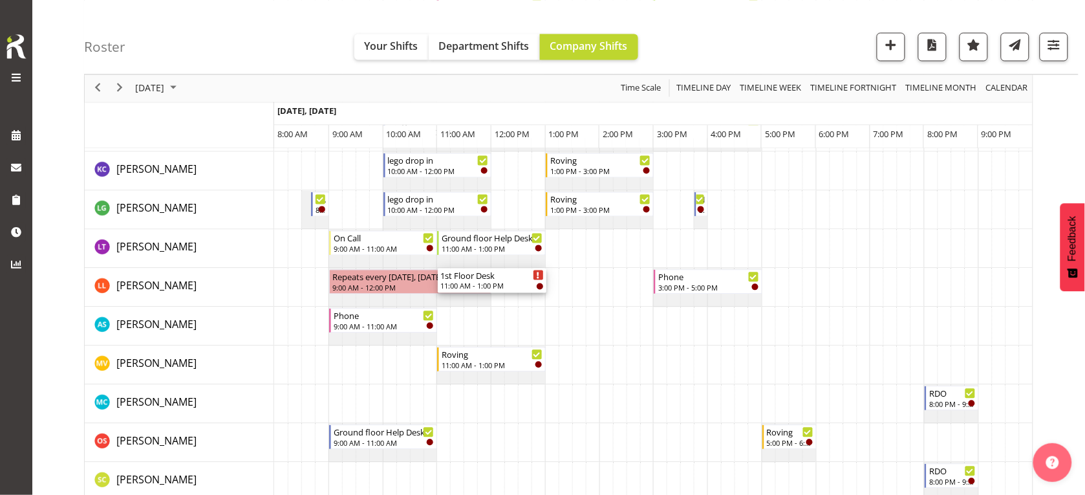
scroll to position [728, 0]
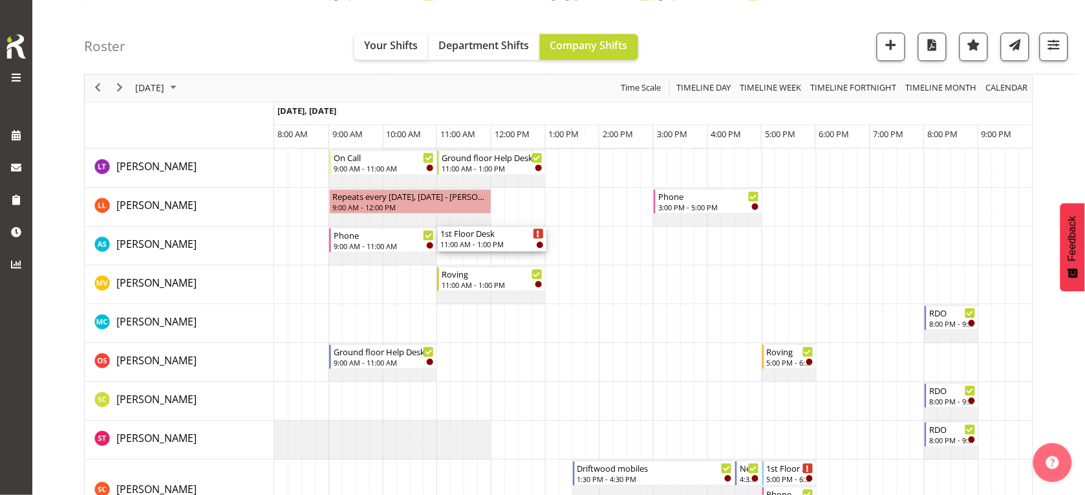
drag, startPoint x: 474, startPoint y: 276, endPoint x: 460, endPoint y: 250, distance: 29.8
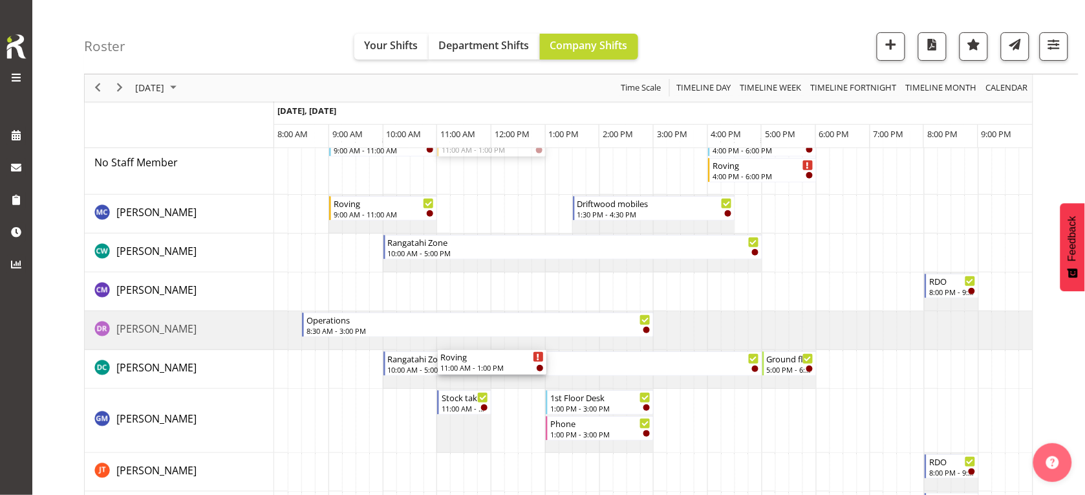
scroll to position [162, 0]
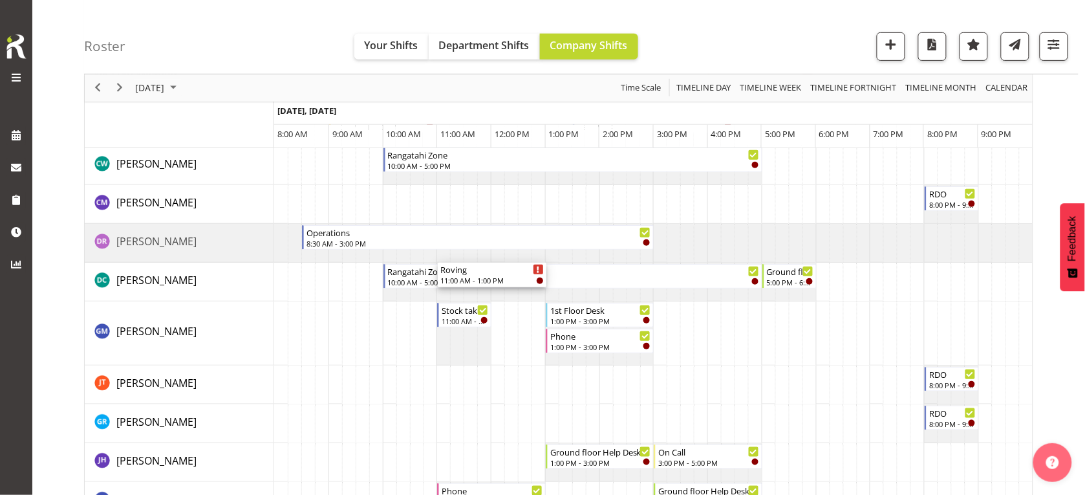
drag, startPoint x: 470, startPoint y: 217, endPoint x: 440, endPoint y: 404, distance: 189.3
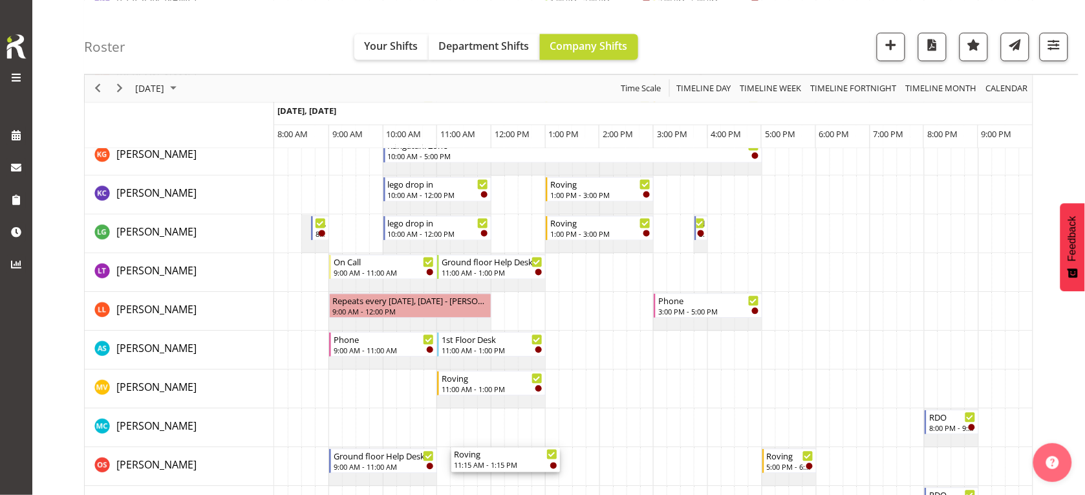
scroll to position [728, 0]
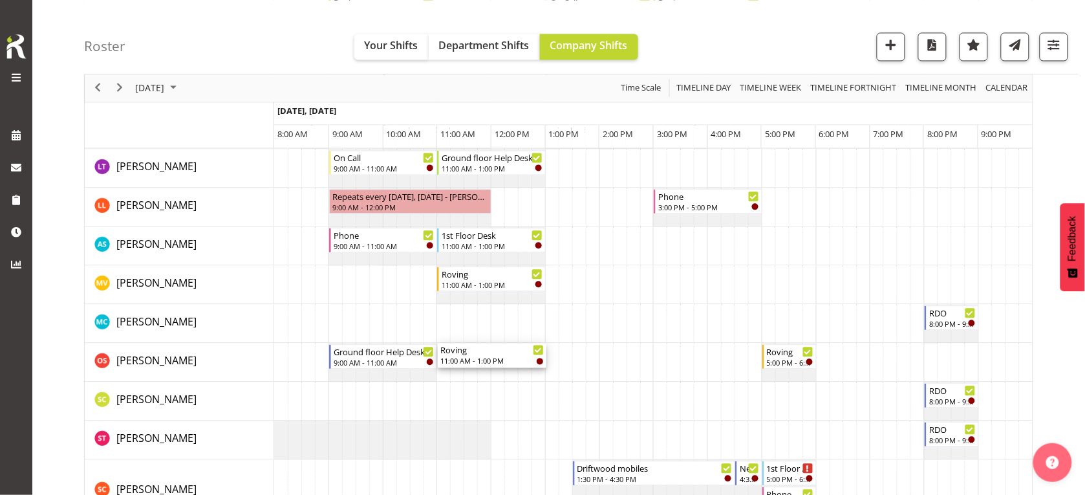
drag, startPoint x: 472, startPoint y: 402, endPoint x: 459, endPoint y: 378, distance: 27.2
click at [459, 377] on div "1st Floor Desk 9:00 AM - 11:00 AM 1st Floor Desk 4:00 PM - 6:00 PM Roving 4:00 …" at bounding box center [653, 303] width 759 height 1653
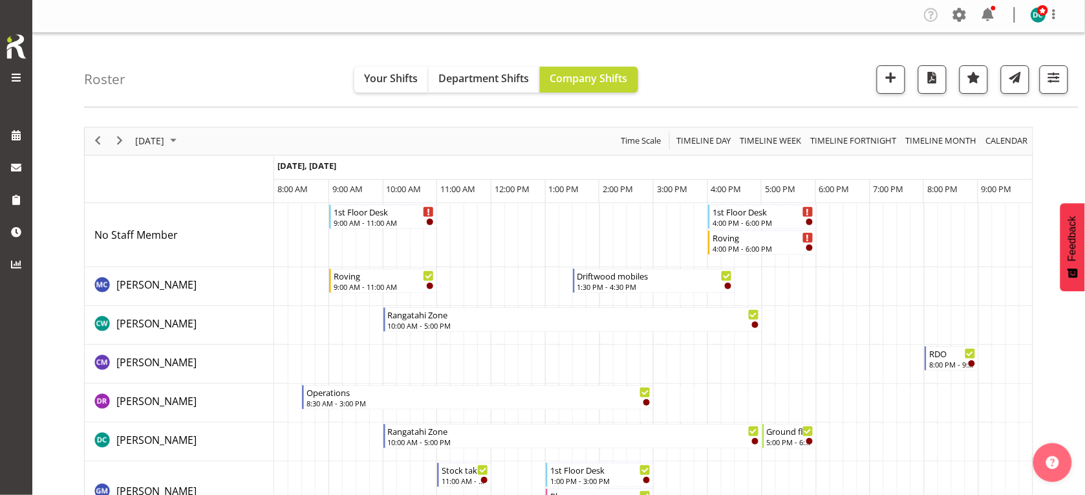
scroll to position [0, 0]
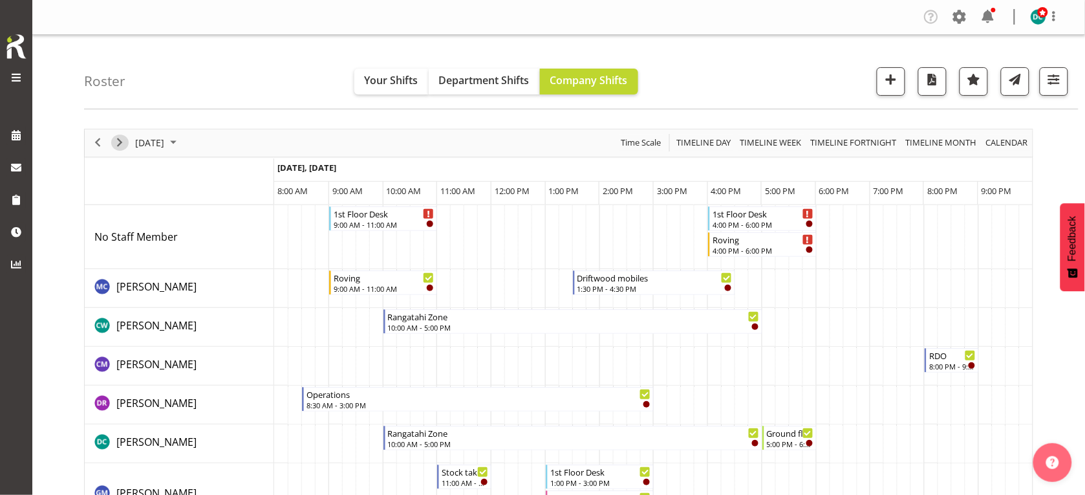
click at [116, 149] on span "Next" at bounding box center [120, 143] width 16 height 16
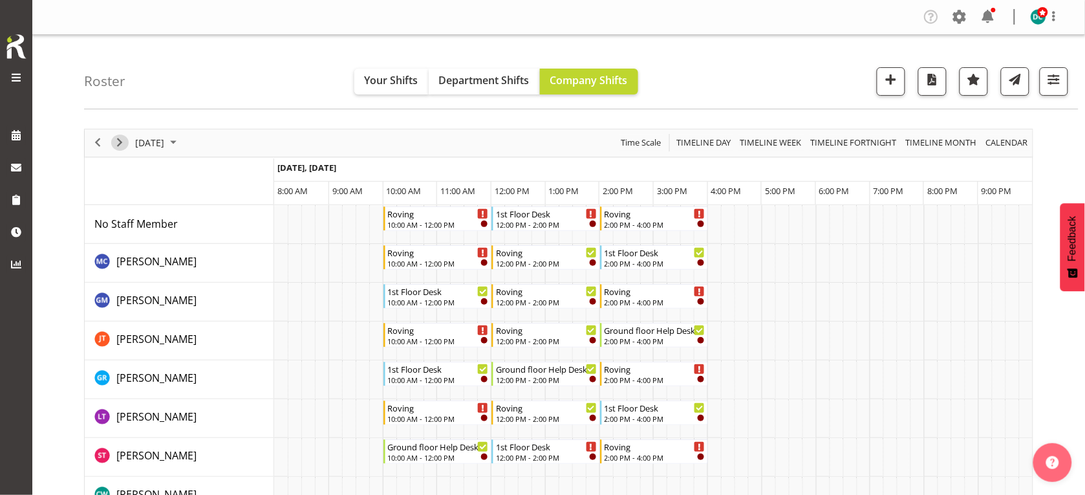
click at [115, 144] on span "Next" at bounding box center [120, 143] width 16 height 16
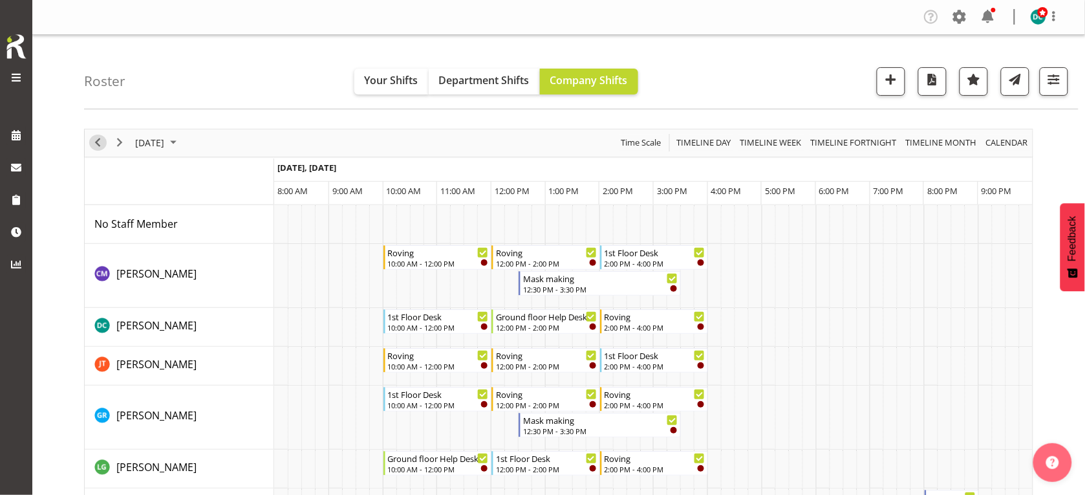
click at [93, 143] on span "Previous" at bounding box center [98, 143] width 16 height 16
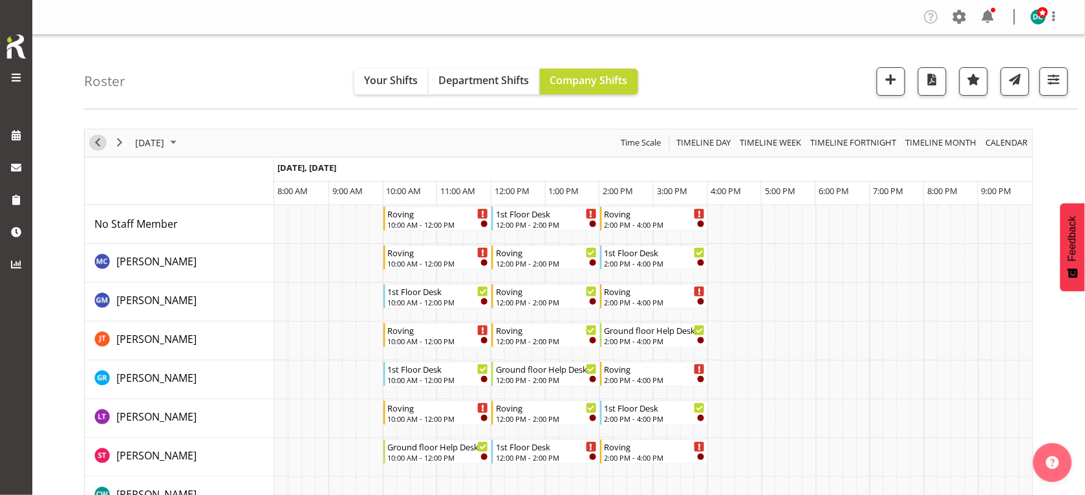
click at [99, 141] on span "Previous" at bounding box center [98, 143] width 16 height 16
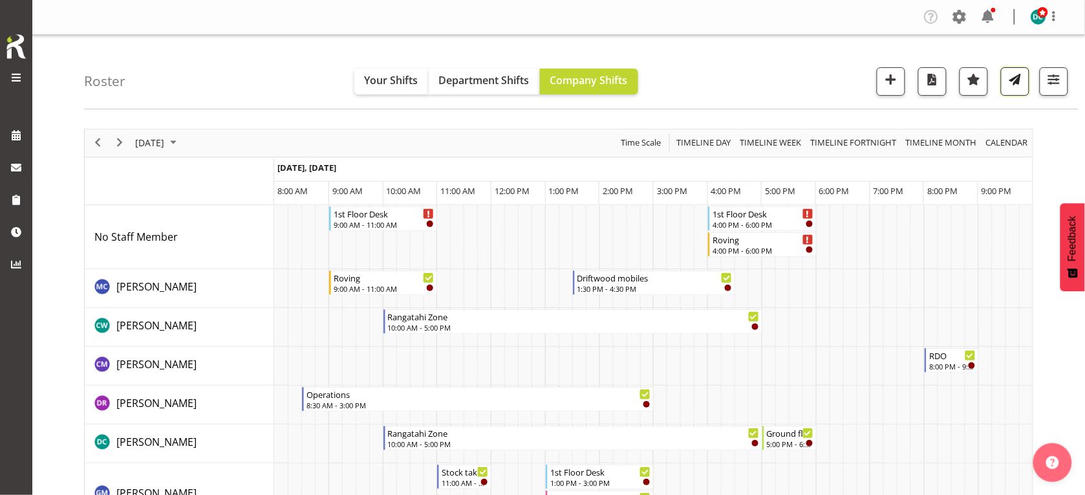
click at [1012, 85] on span "button" at bounding box center [1015, 79] width 17 height 17
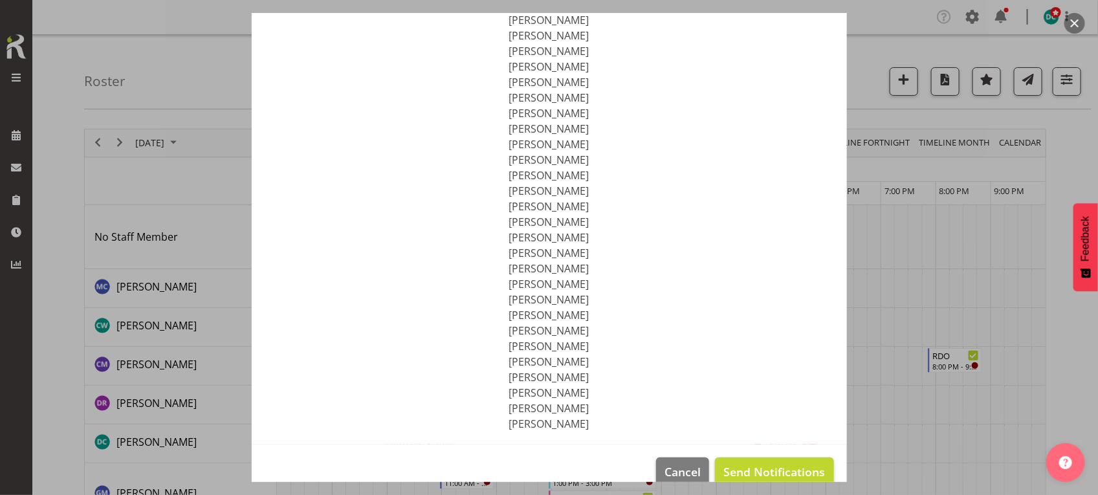
scroll to position [151, 0]
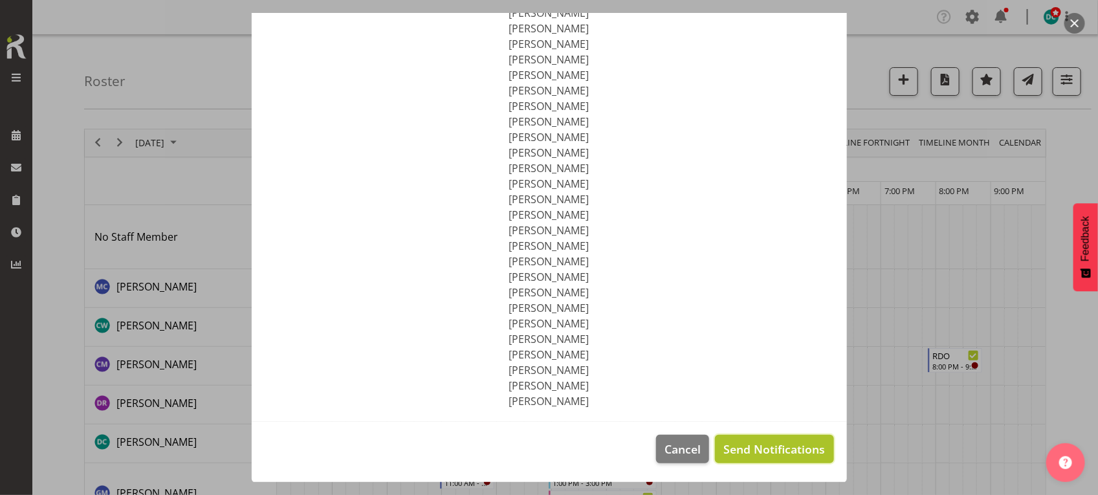
click at [771, 446] on span "Send Notifications" at bounding box center [774, 449] width 102 height 17
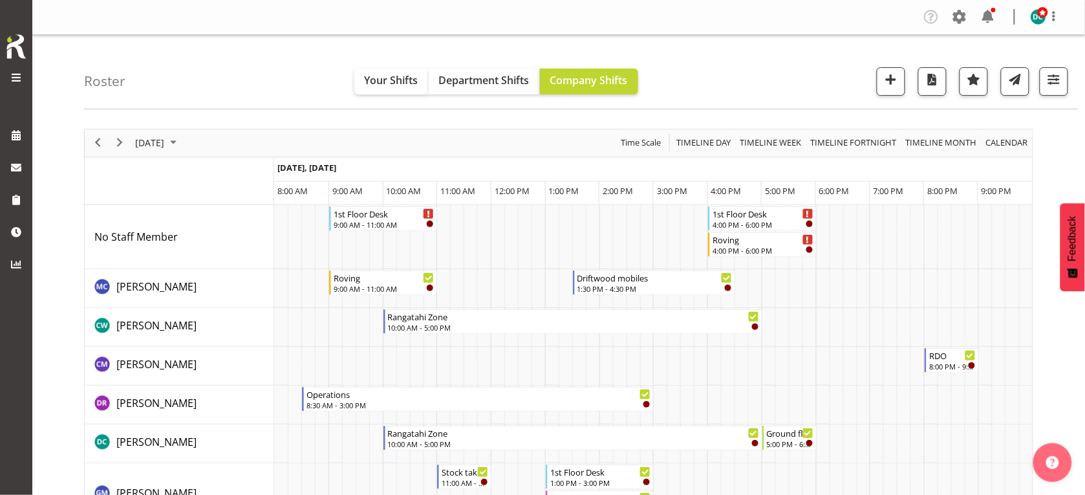
click at [175, 63] on div "Roster Your Shifts Department Shifts Company Shifts All Locations [GEOGRAPHIC_D…" at bounding box center [581, 72] width 995 height 74
click at [157, 147] on span "[DATE]" at bounding box center [150, 143] width 32 height 16
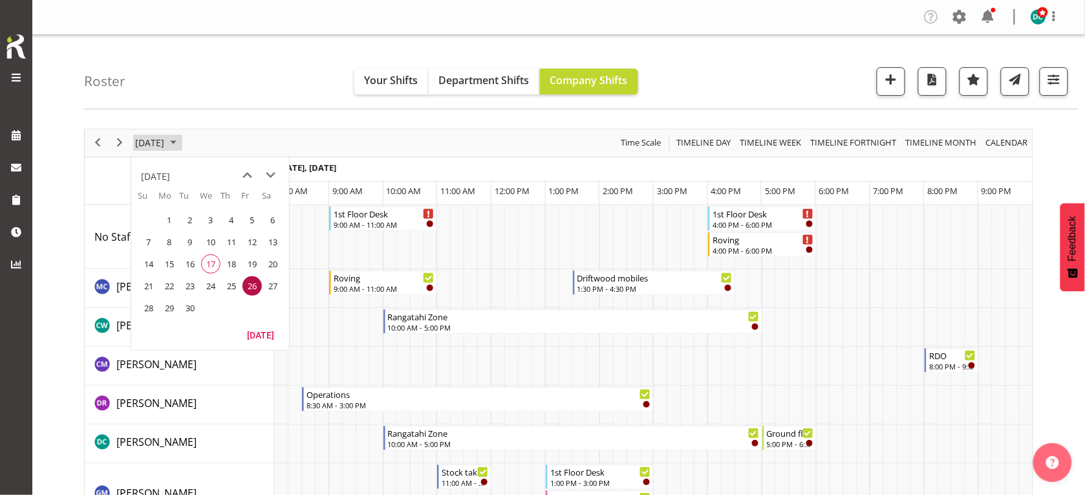
click at [181, 146] on span "September 2025" at bounding box center [174, 143] width 16 height 16
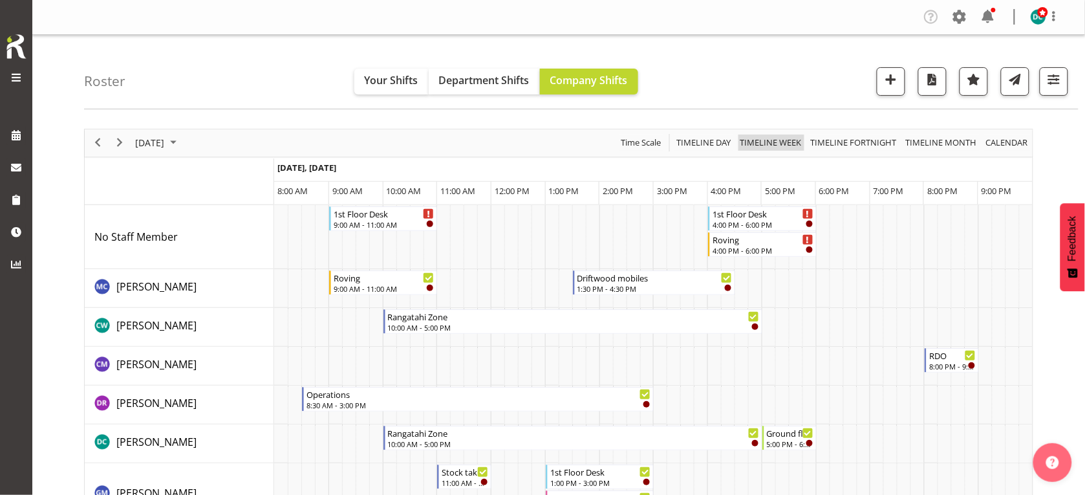
click at [796, 139] on span "Timeline Week" at bounding box center [771, 143] width 64 height 16
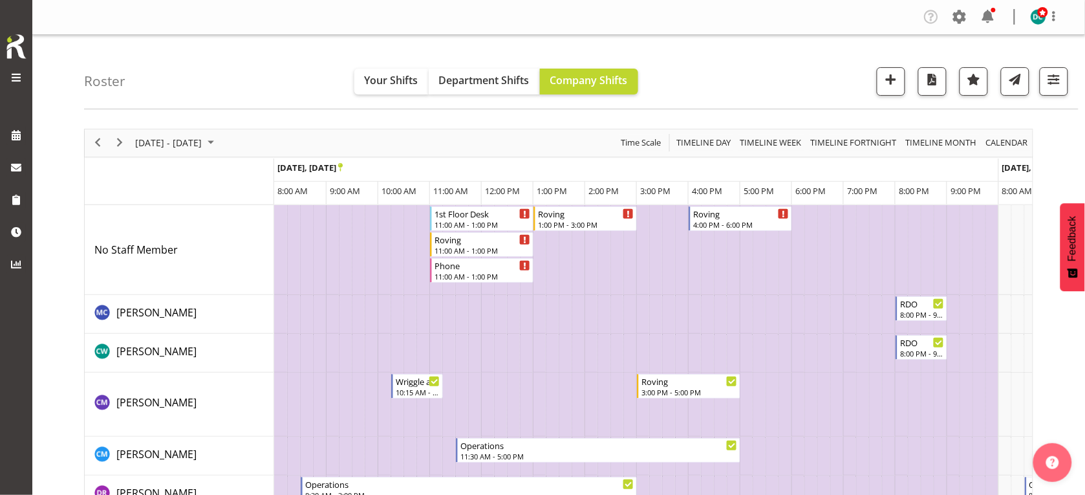
click at [1016, 85] on span "button" at bounding box center [1015, 79] width 17 height 17
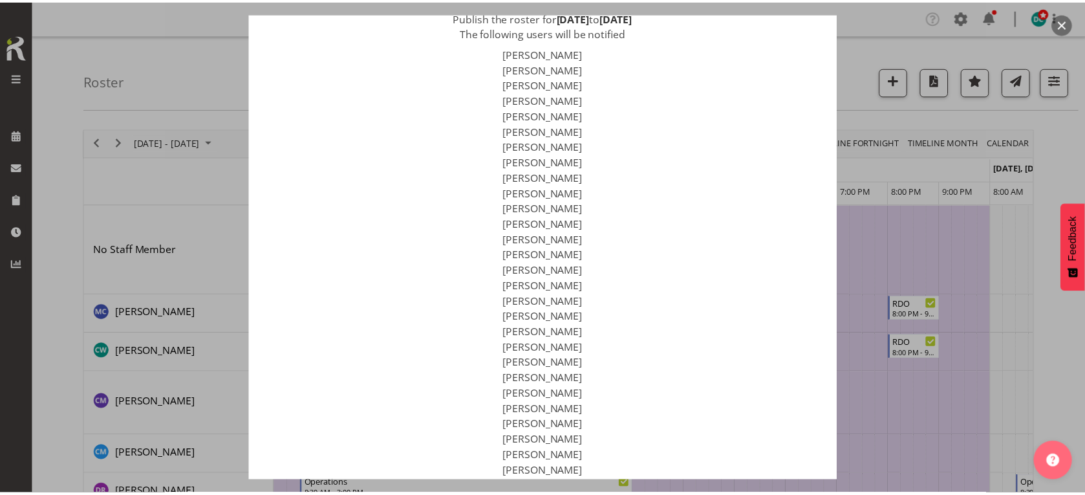
scroll to position [197, 0]
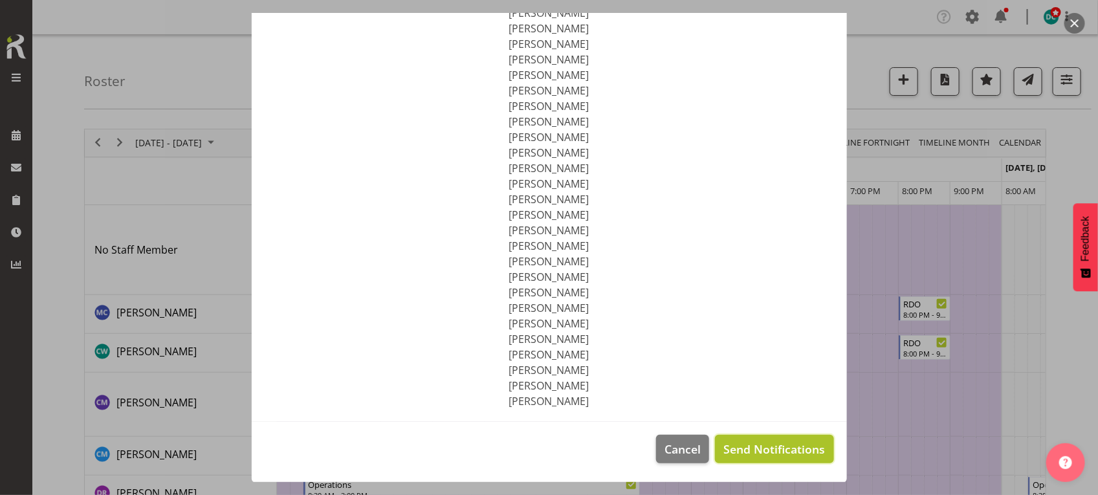
click at [785, 451] on span "Send Notifications" at bounding box center [774, 449] width 102 height 17
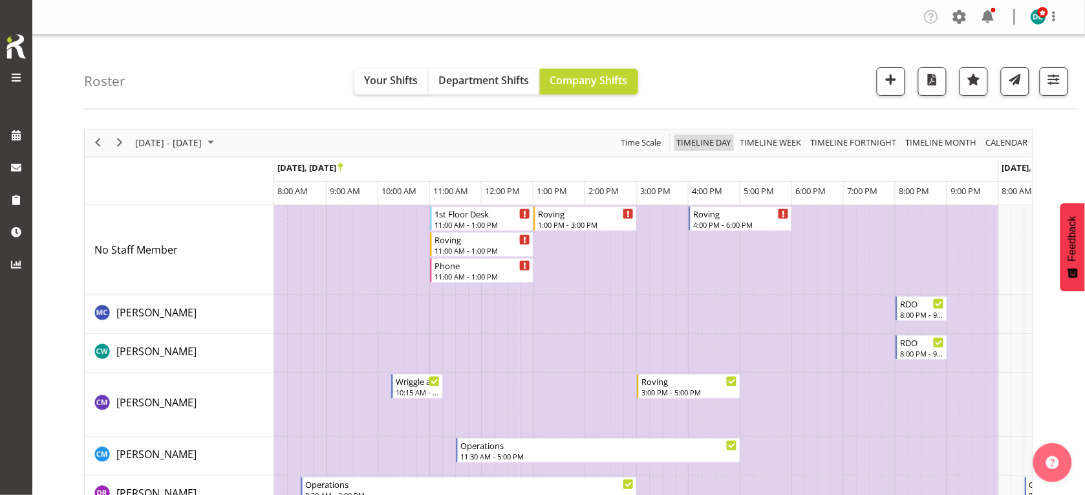
click at [715, 147] on span "Timeline Day" at bounding box center [704, 143] width 58 height 16
